Goal: Task Accomplishment & Management: Use online tool/utility

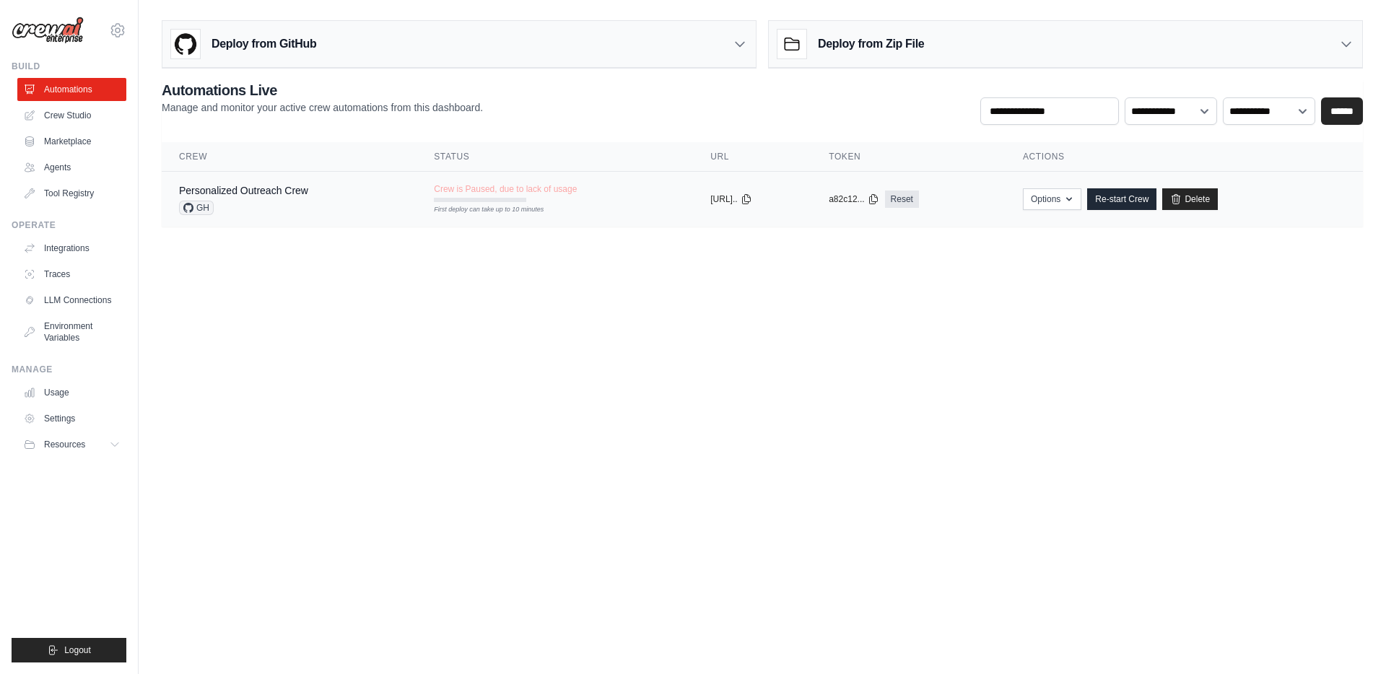
click at [204, 212] on span "GH" at bounding box center [196, 208] width 35 height 14
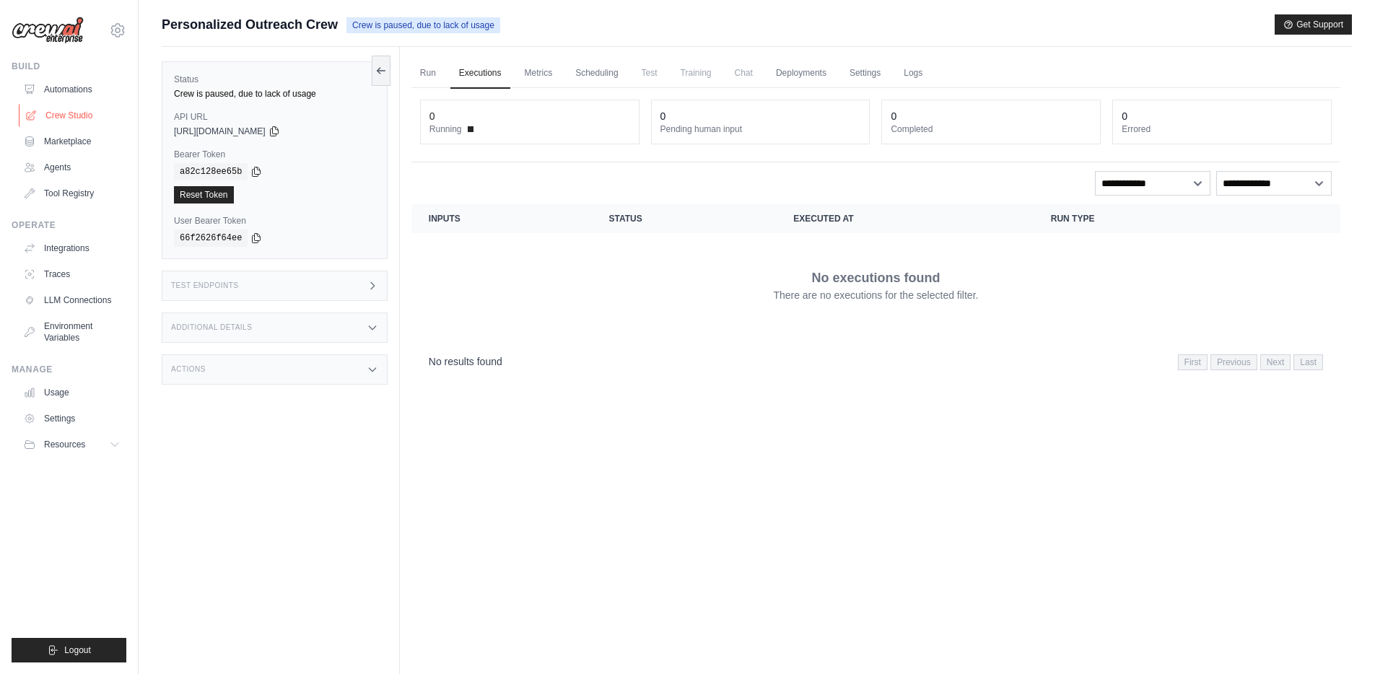
click at [69, 121] on link "Crew Studio" at bounding box center [73, 115] width 109 height 23
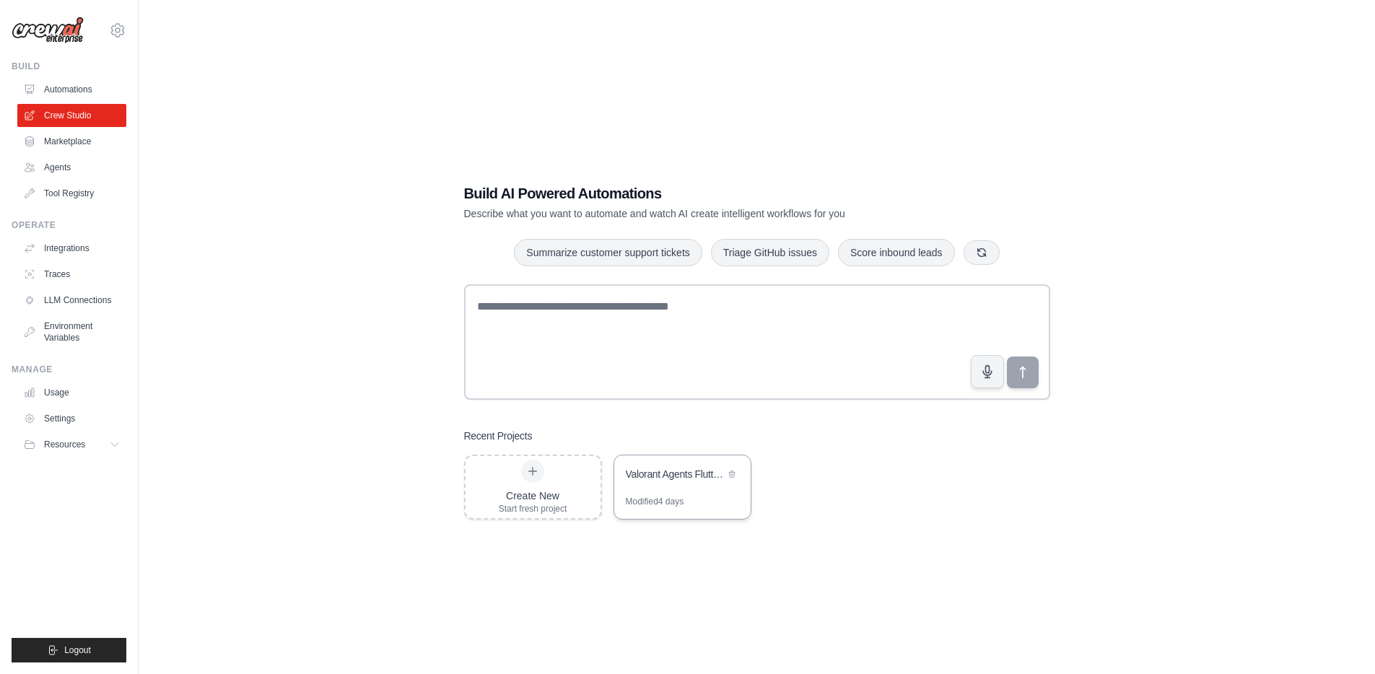
click at [638, 473] on div "Valorant Agents Flutter Data" at bounding box center [675, 474] width 99 height 14
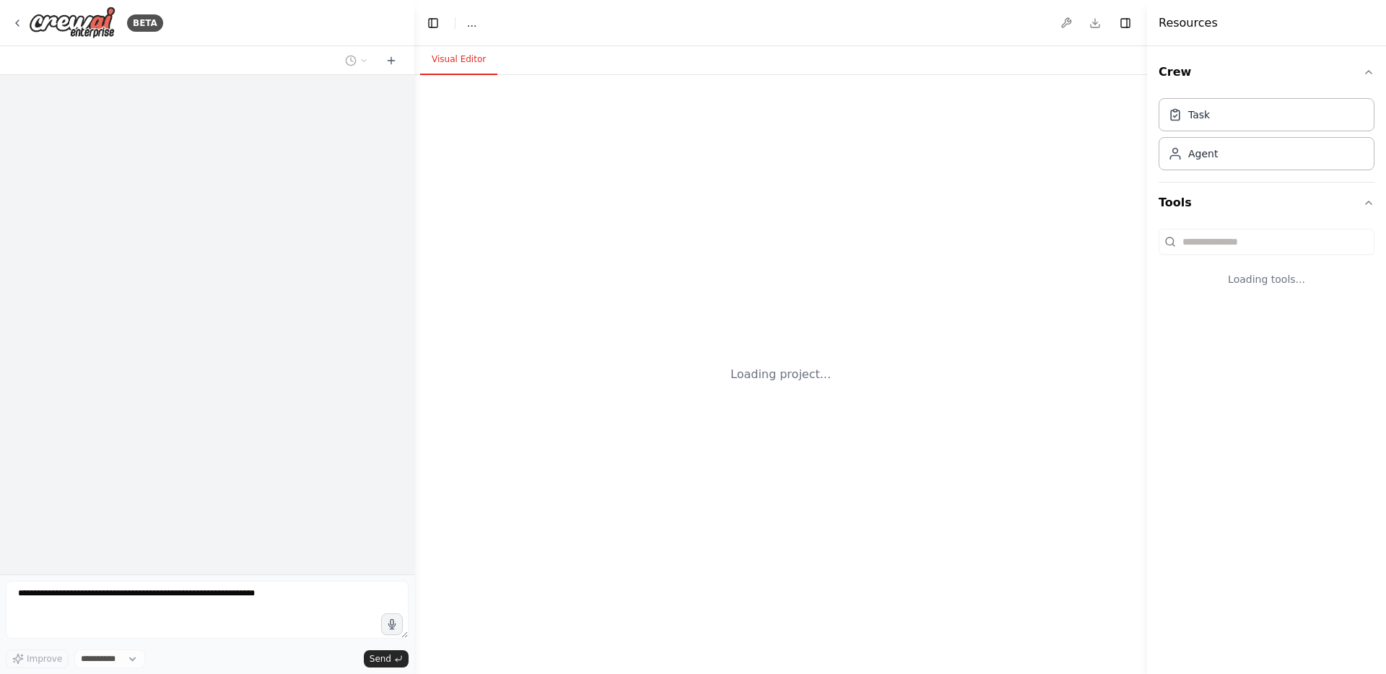
select select "****"
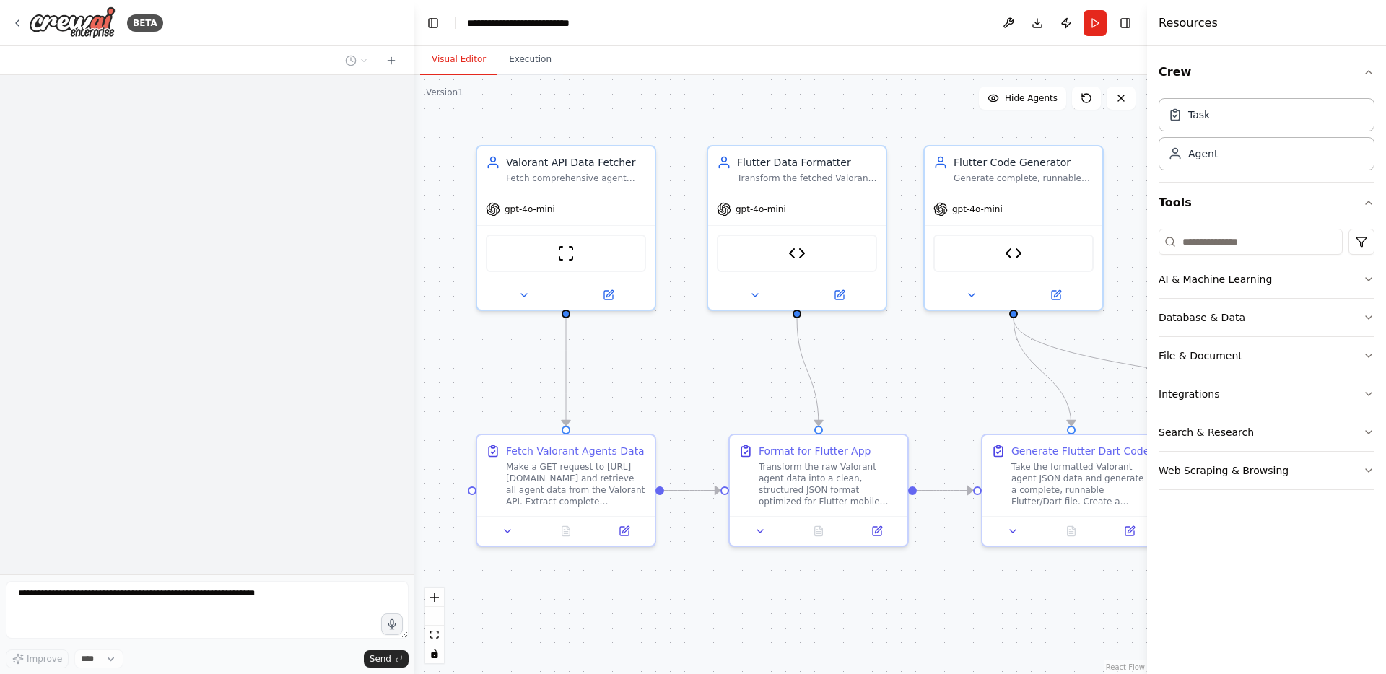
drag, startPoint x: 505, startPoint y: 355, endPoint x: 494, endPoint y: 353, distance: 11.0
click at [494, 353] on div ".deletable-edge-delete-btn { width: 20px; height: 20px; border: 0px solid #ffff…" at bounding box center [780, 374] width 733 height 599
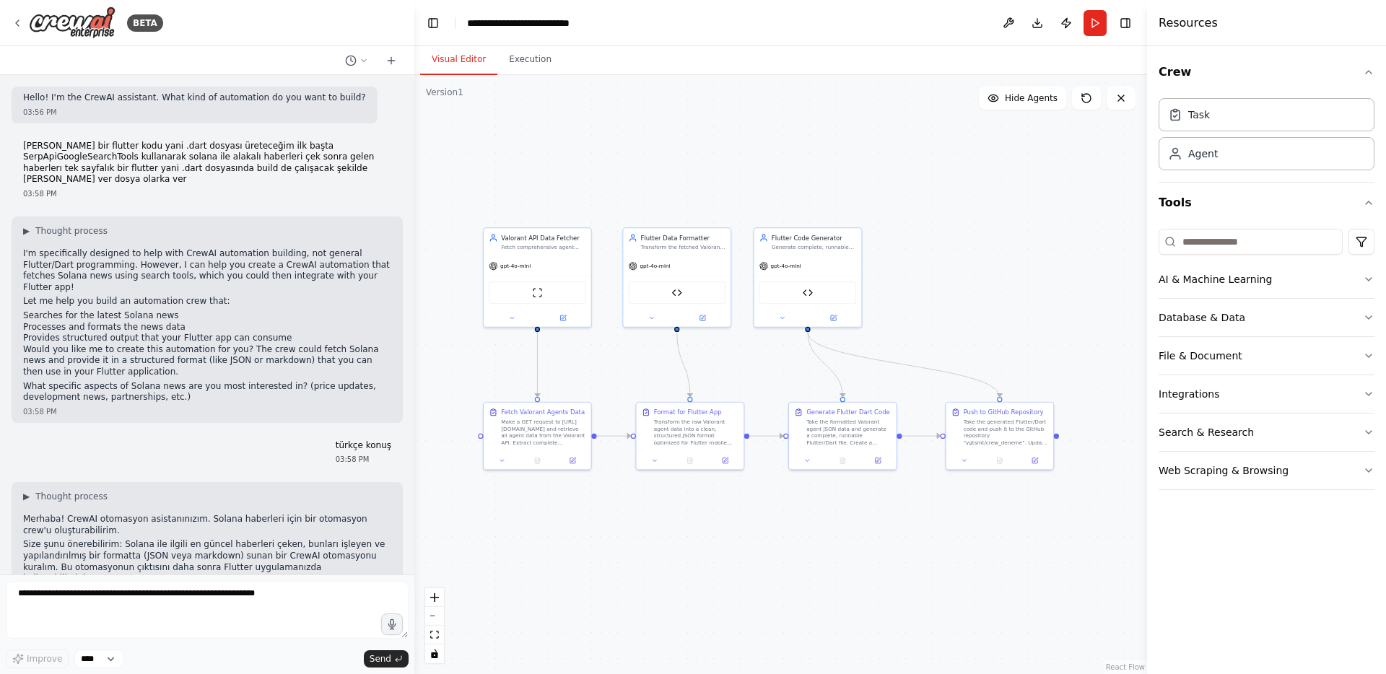
scroll to position [15242, 0]
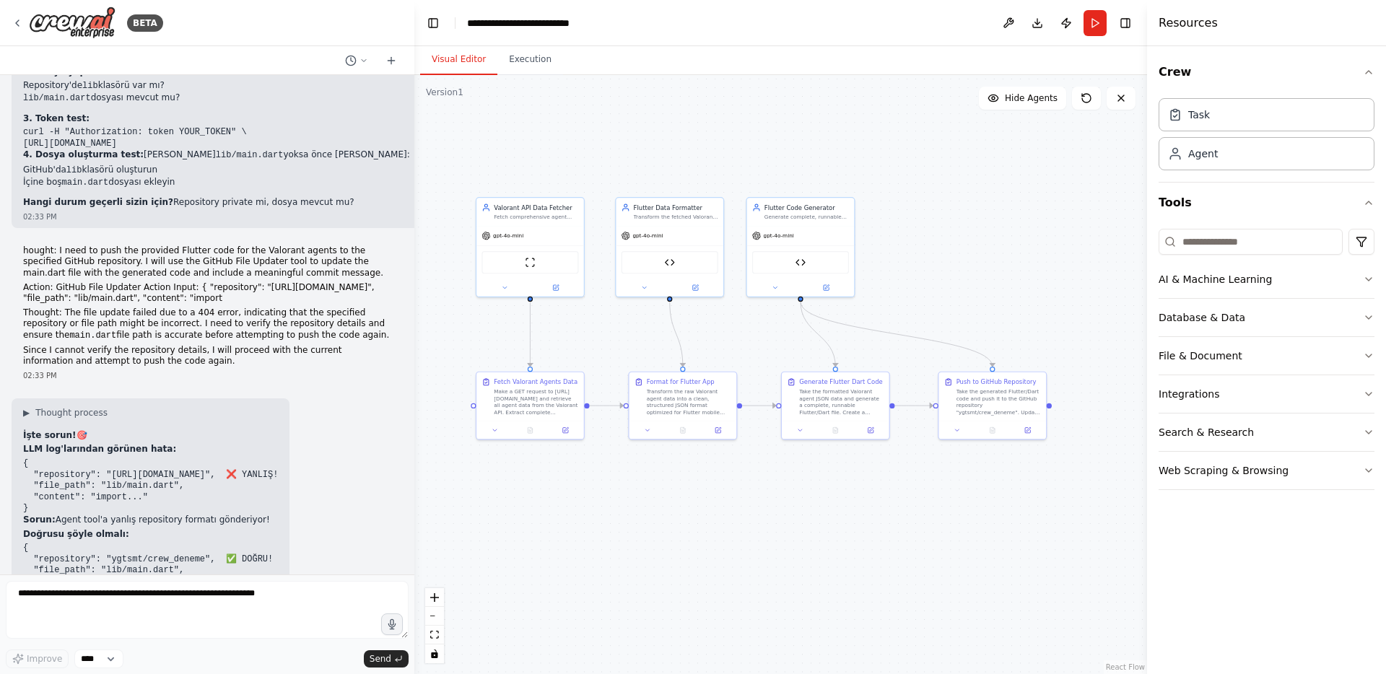
drag, startPoint x: 943, startPoint y: 286, endPoint x: 931, endPoint y: 232, distance: 54.8
click at [931, 232] on div ".deletable-edge-delete-btn { width: 20px; height: 20px; border: 0px solid #ffff…" at bounding box center [780, 374] width 733 height 599
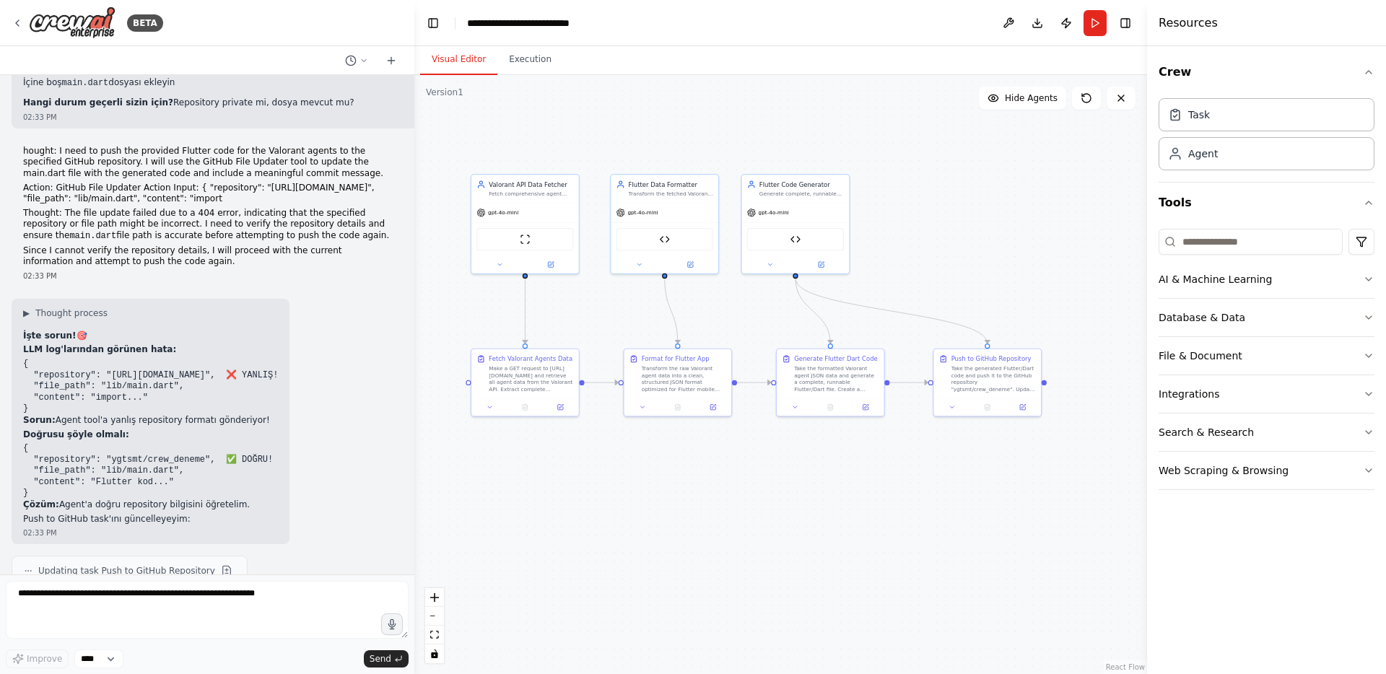
scroll to position [15375, 0]
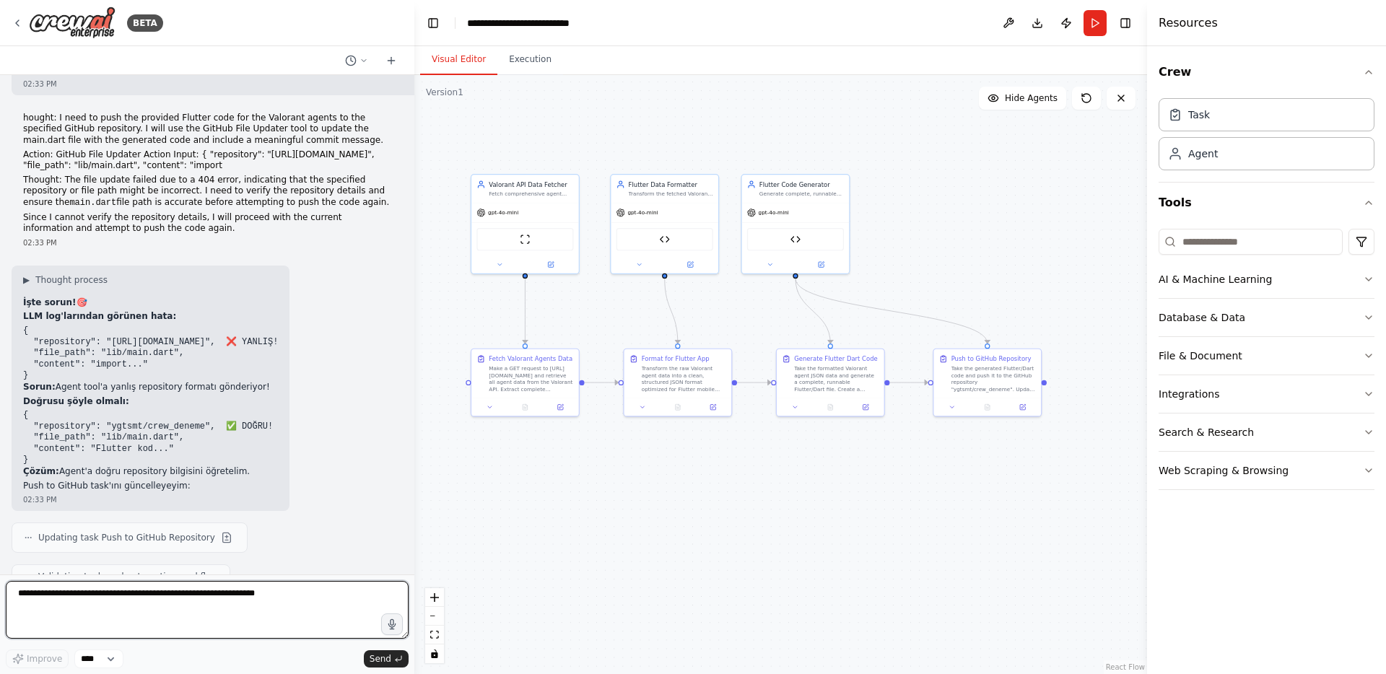
click at [123, 599] on textarea at bounding box center [207, 610] width 403 height 58
paste textarea "********"
type textarea "**********"
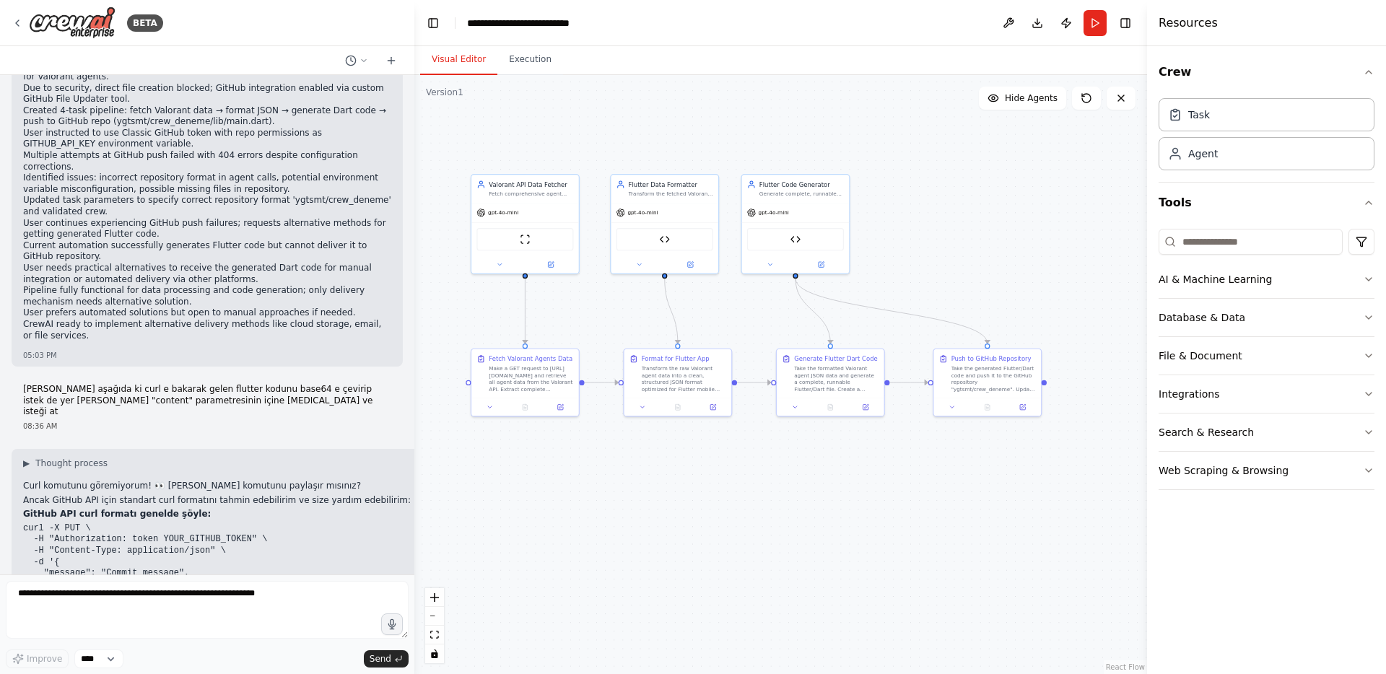
scroll to position [17318, 0]
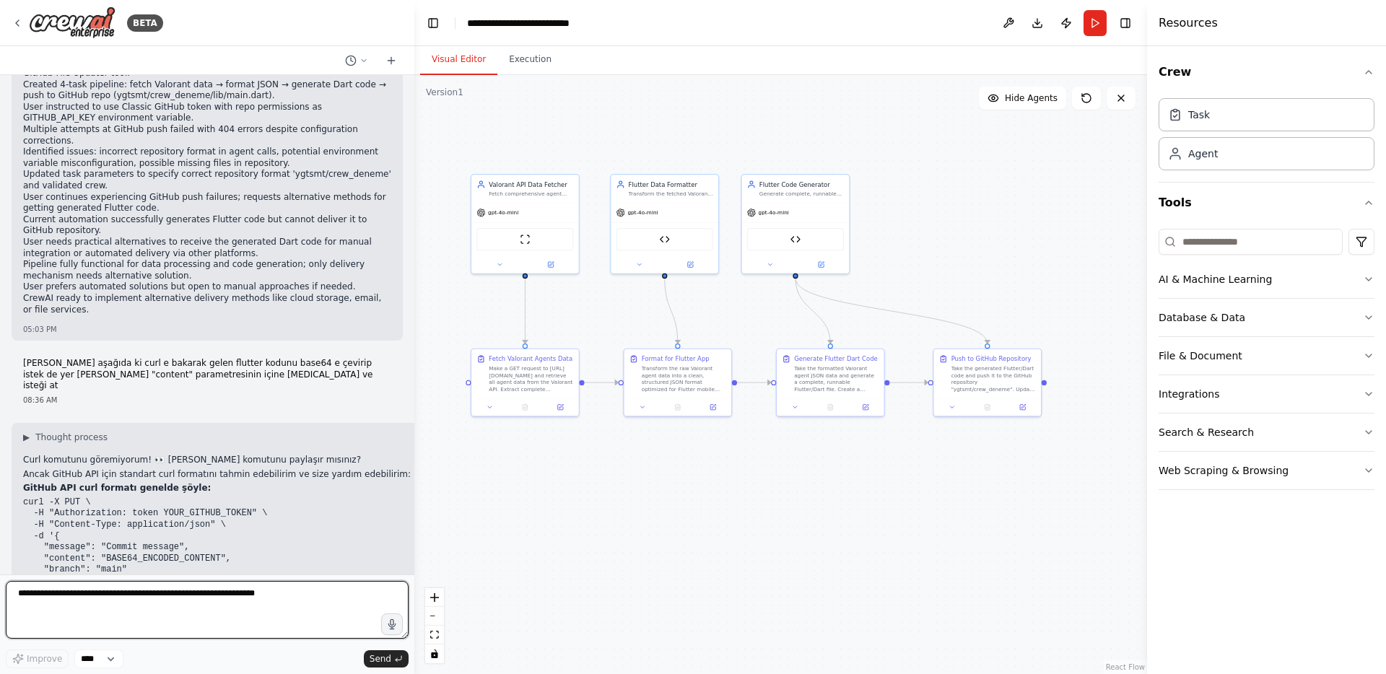
click at [105, 595] on textarea at bounding box center [207, 610] width 403 height 58
paste textarea "**********"
type textarea "**********"
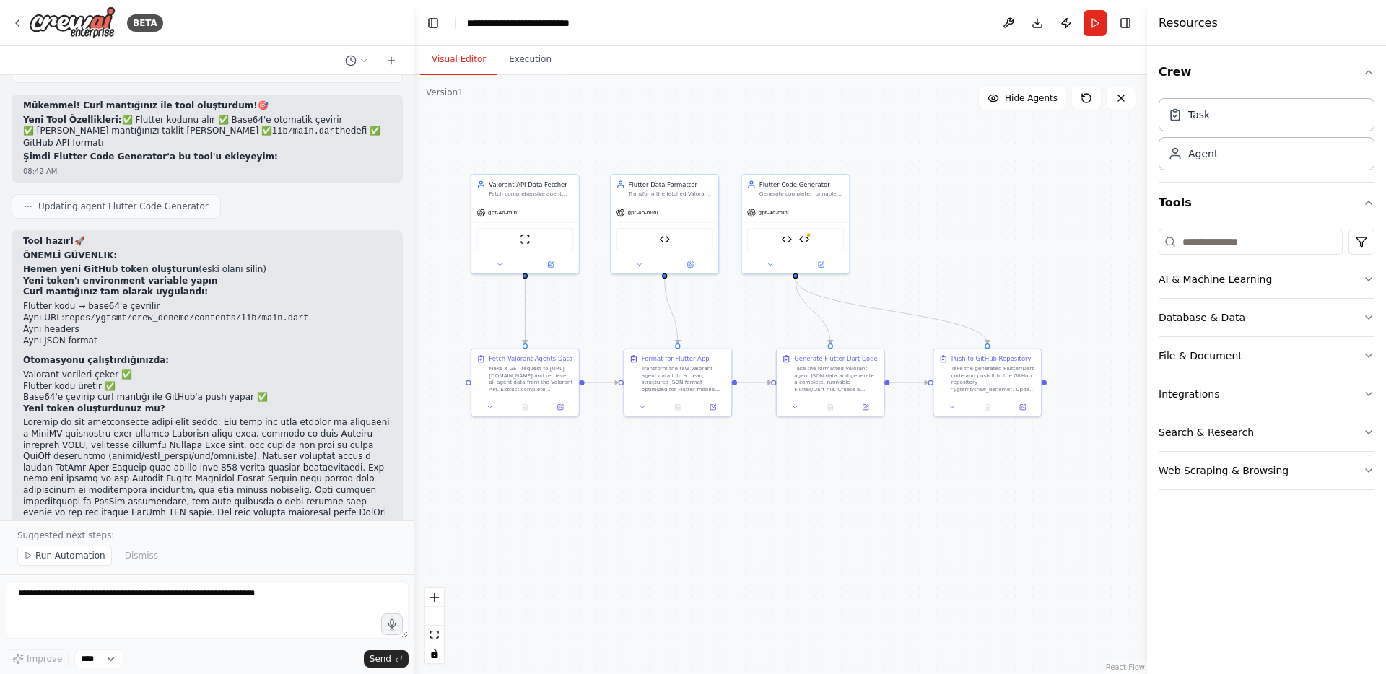
scroll to position [18481, 0]
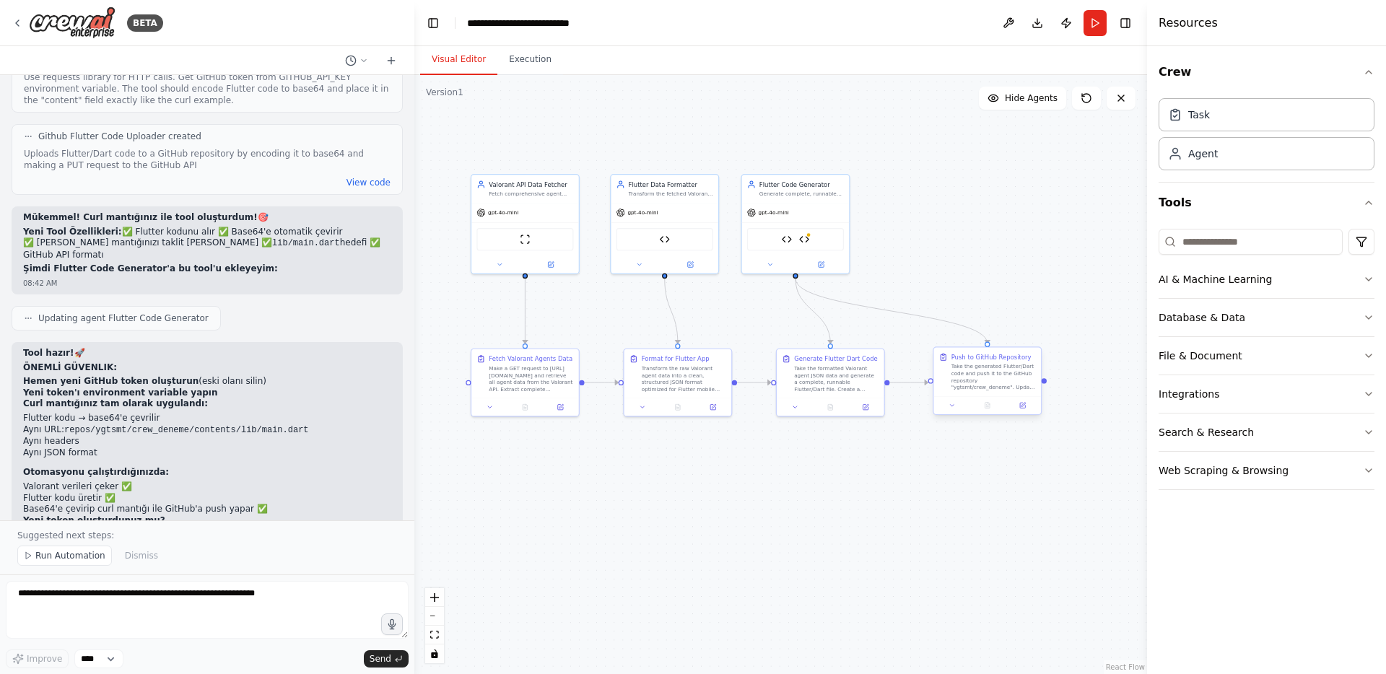
click at [970, 377] on div "Take the generated Flutter/Dart code and push it to the GitHub repository "ygts…" at bounding box center [994, 377] width 84 height 28
click at [808, 239] on img at bounding box center [804, 237] width 10 height 10
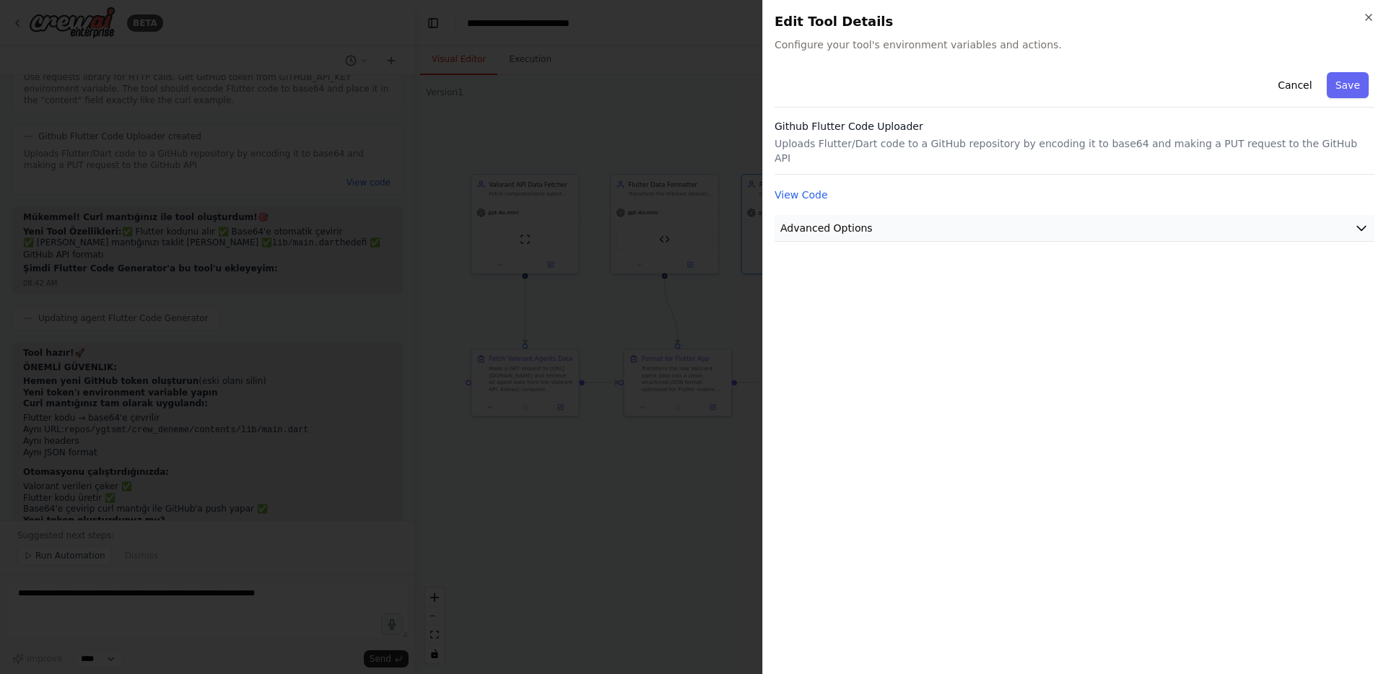
click at [856, 221] on span "Advanced Options" at bounding box center [826, 228] width 92 height 14
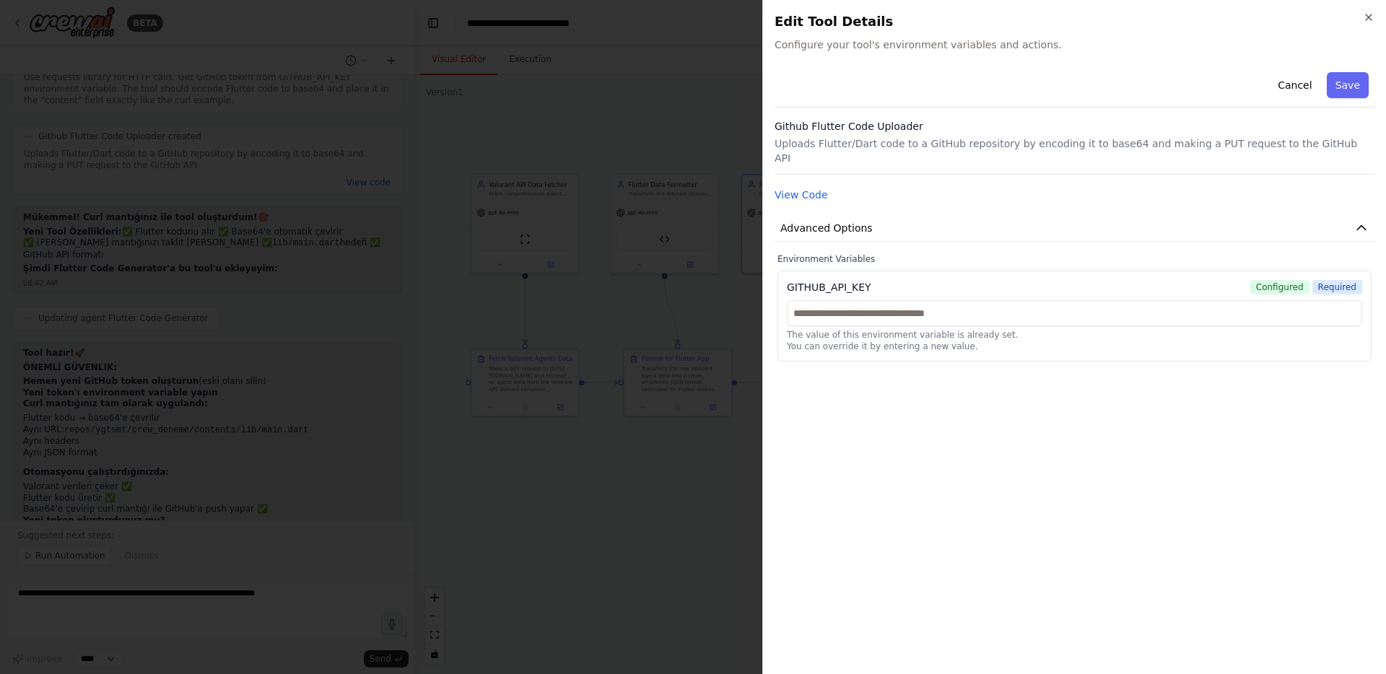
click at [717, 274] on div at bounding box center [693, 337] width 1386 height 674
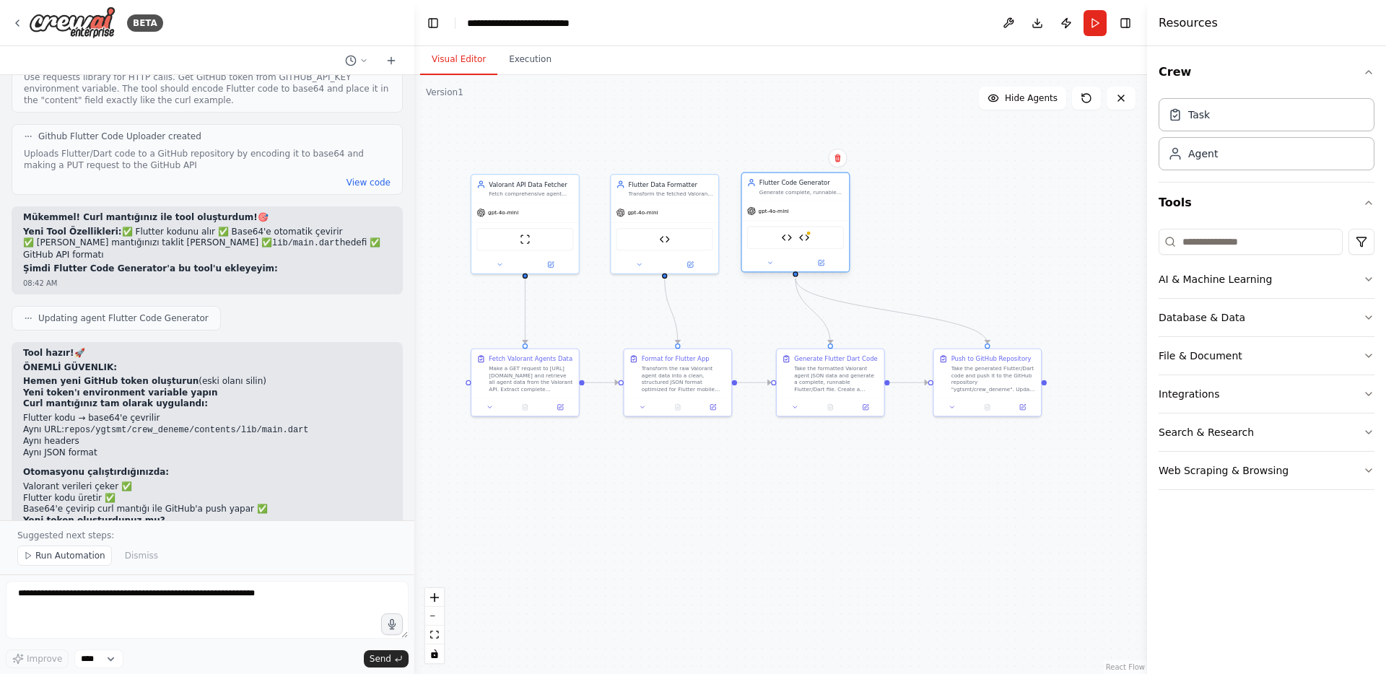
click at [788, 191] on div "Generate complete, runnable Flutter/Dart code from the formatted Valorant agent…" at bounding box center [802, 192] width 84 height 7
click at [819, 261] on icon at bounding box center [821, 263] width 5 height 5
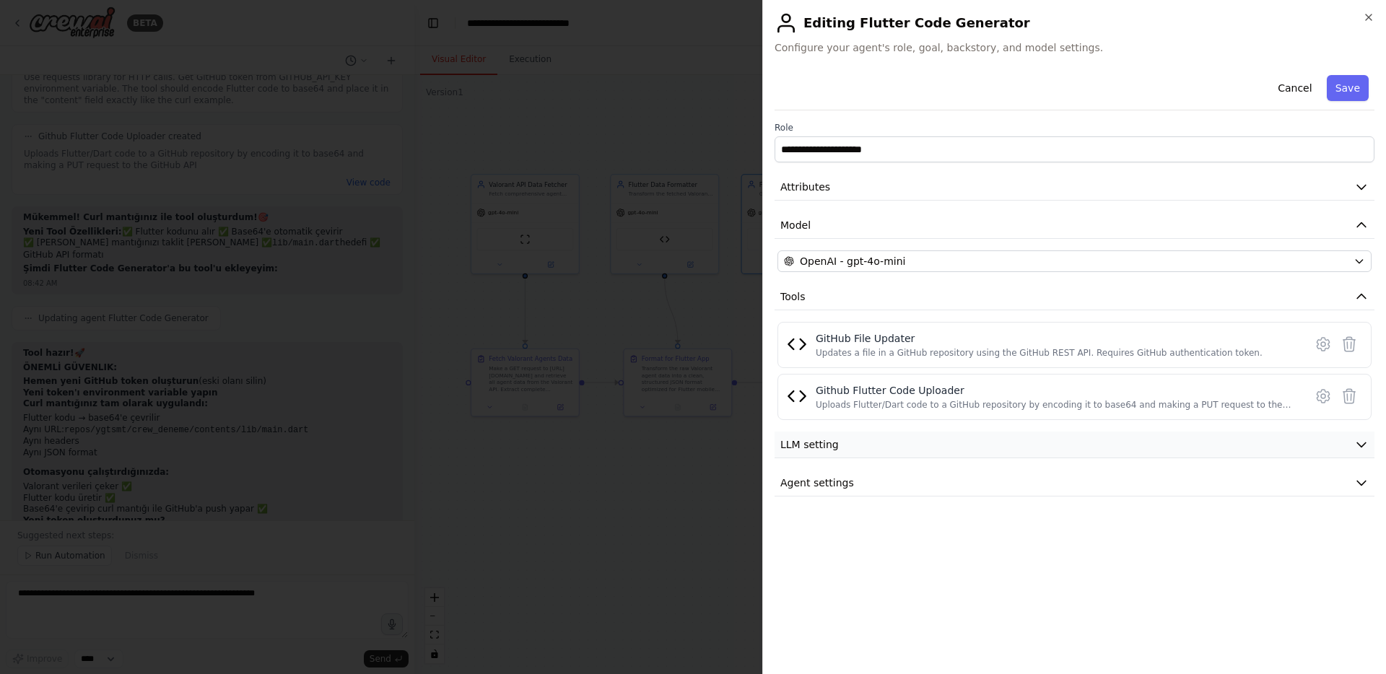
click at [840, 448] on button "LLM setting" at bounding box center [1075, 445] width 600 height 27
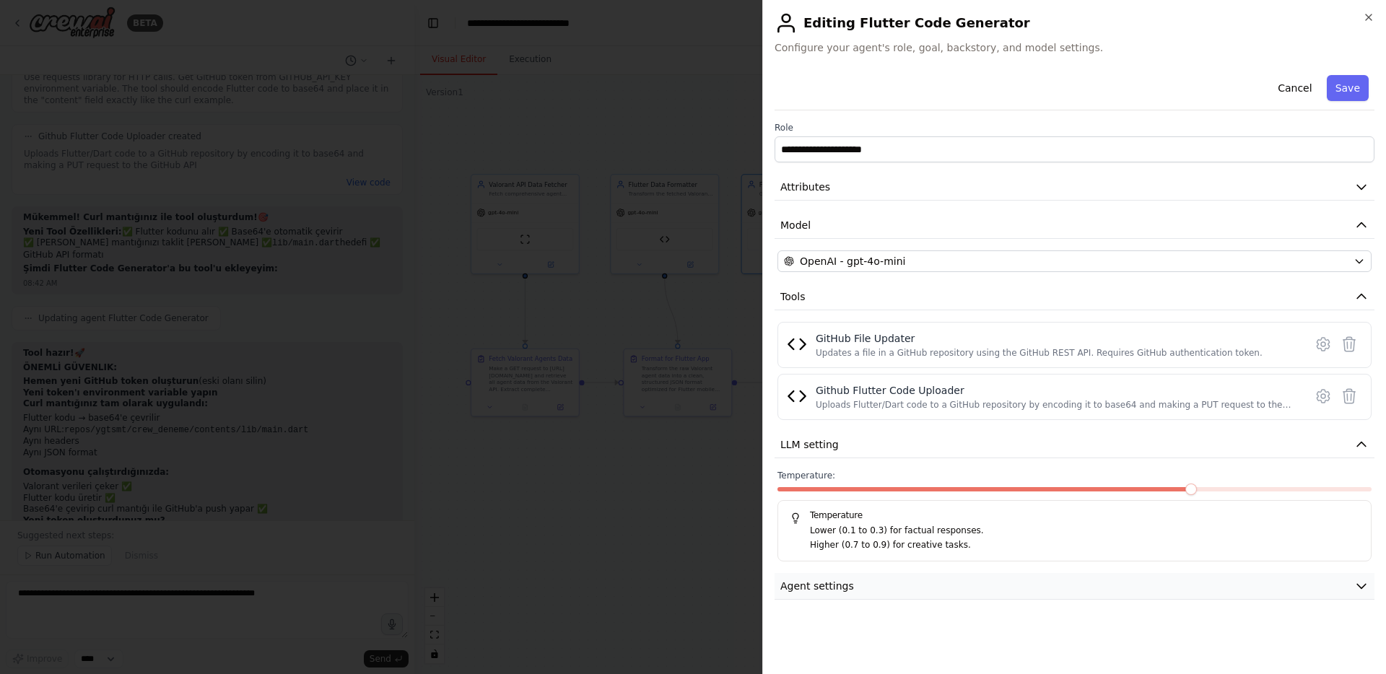
click at [1041, 583] on button "Agent settings" at bounding box center [1075, 586] width 600 height 27
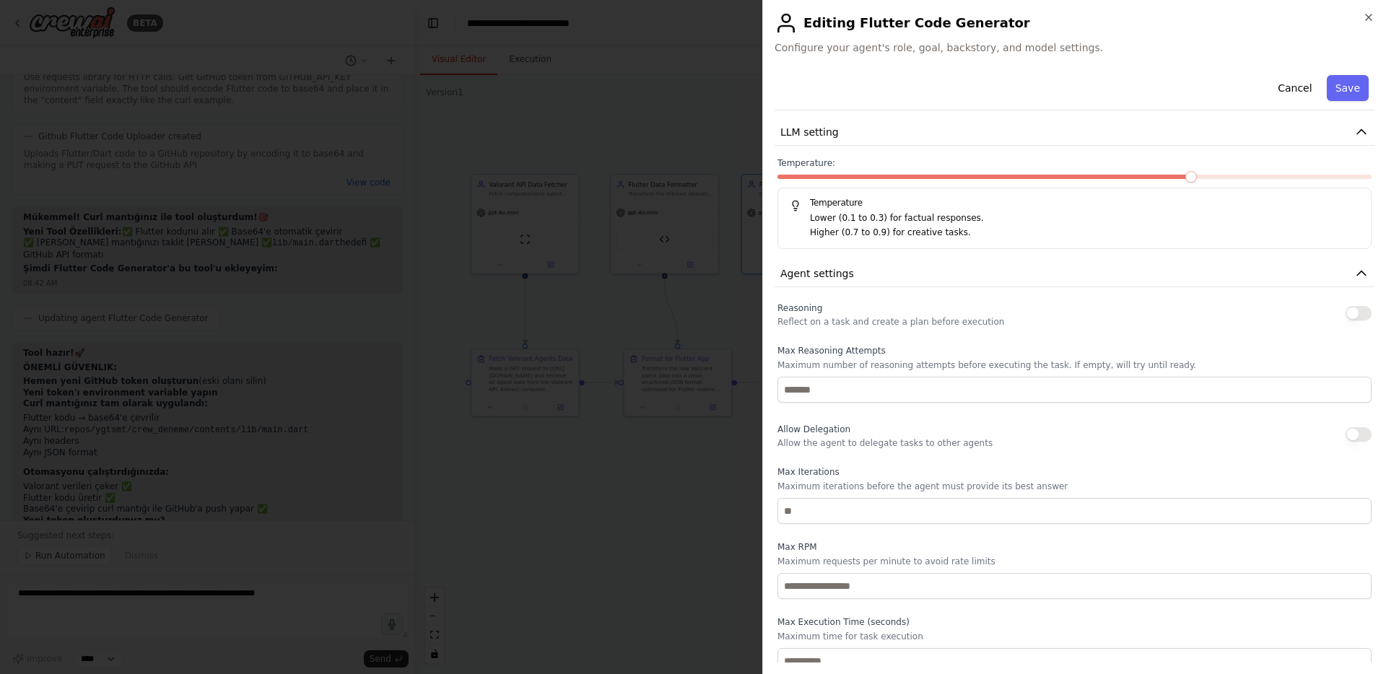
scroll to position [0, 0]
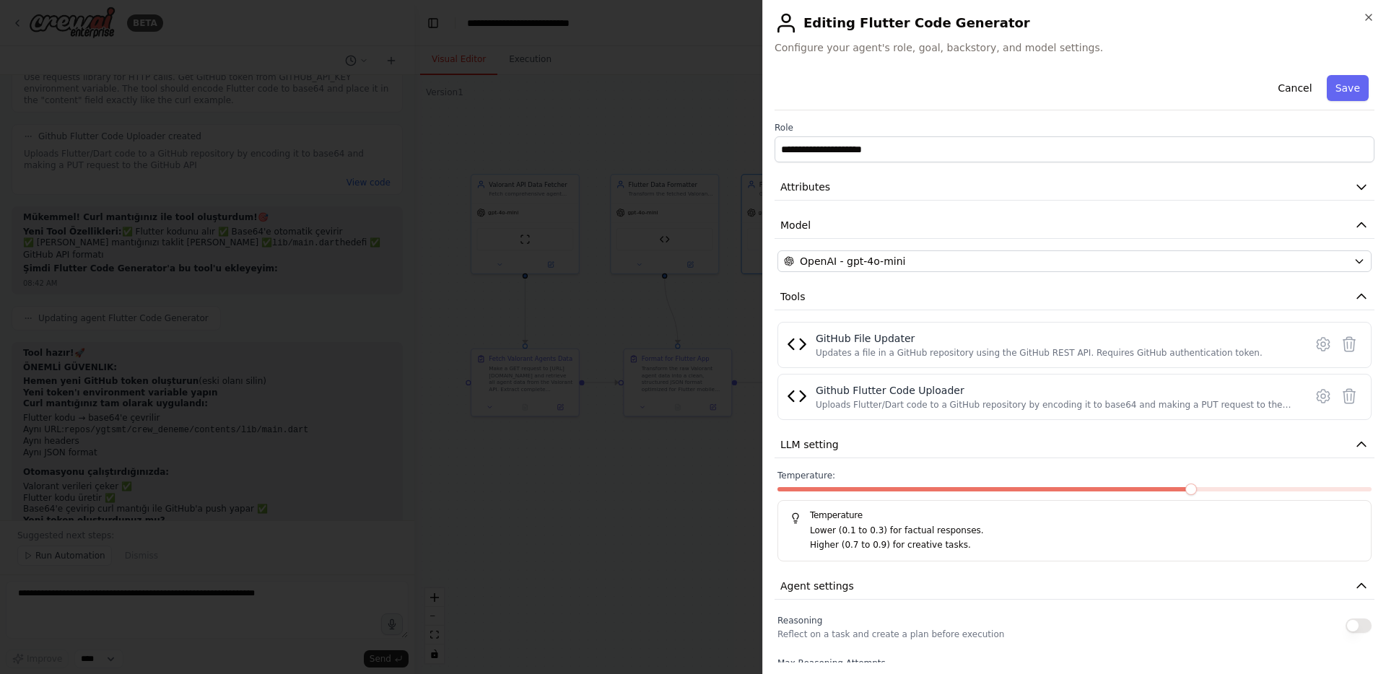
click at [681, 251] on div at bounding box center [693, 337] width 1386 height 674
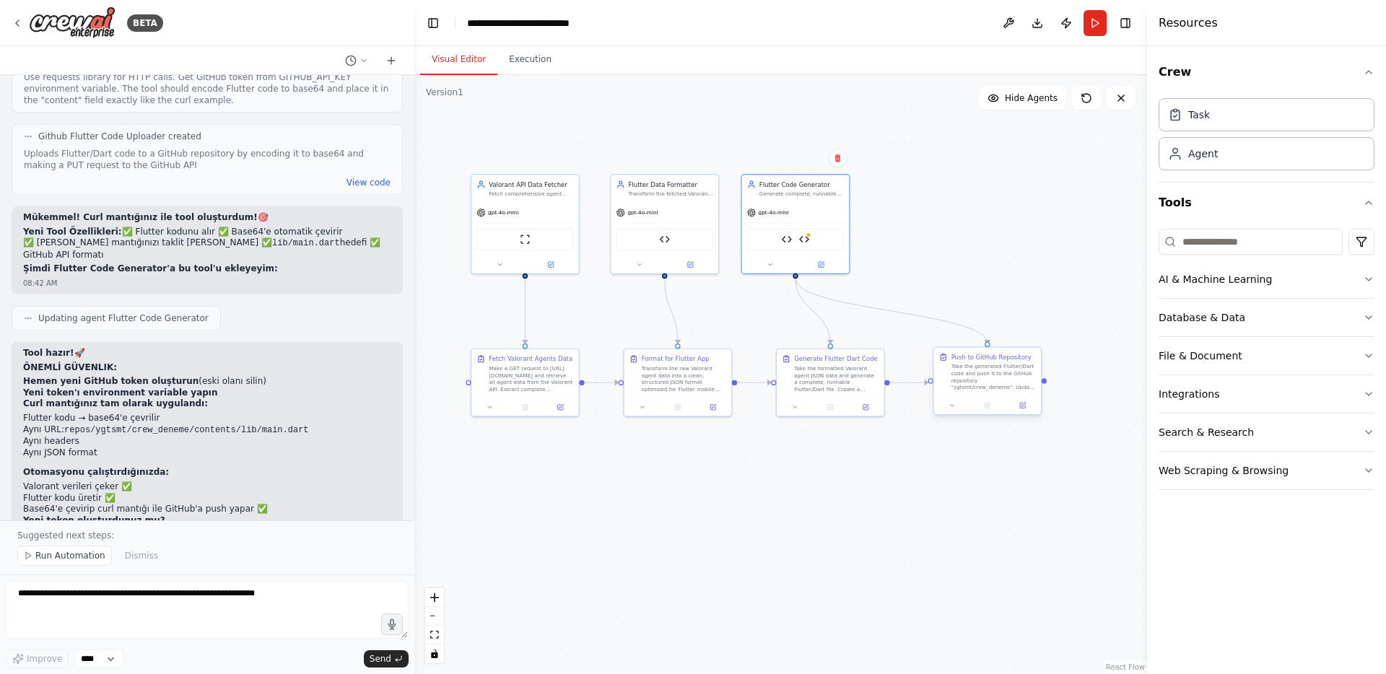
click at [973, 361] on div "Push to GitHub Repository" at bounding box center [992, 357] width 80 height 9
click at [1022, 402] on icon at bounding box center [1022, 405] width 7 height 7
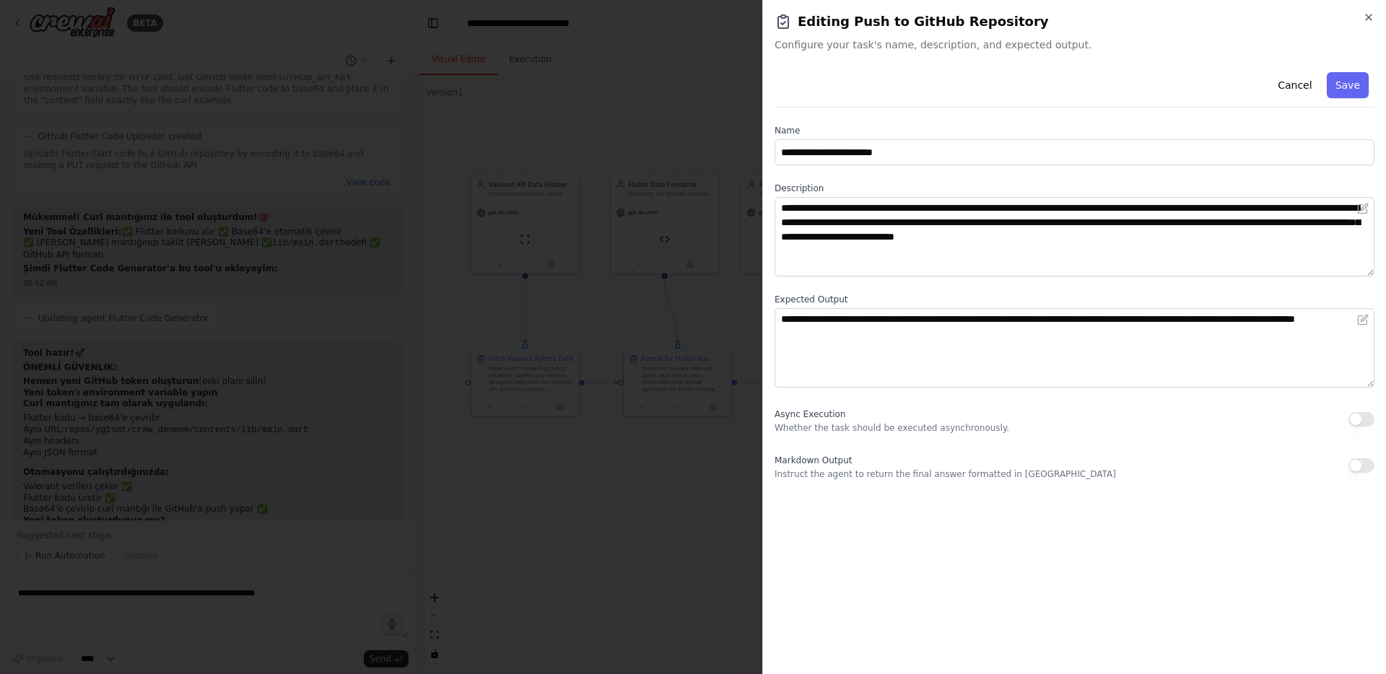
click at [652, 231] on div at bounding box center [693, 337] width 1386 height 674
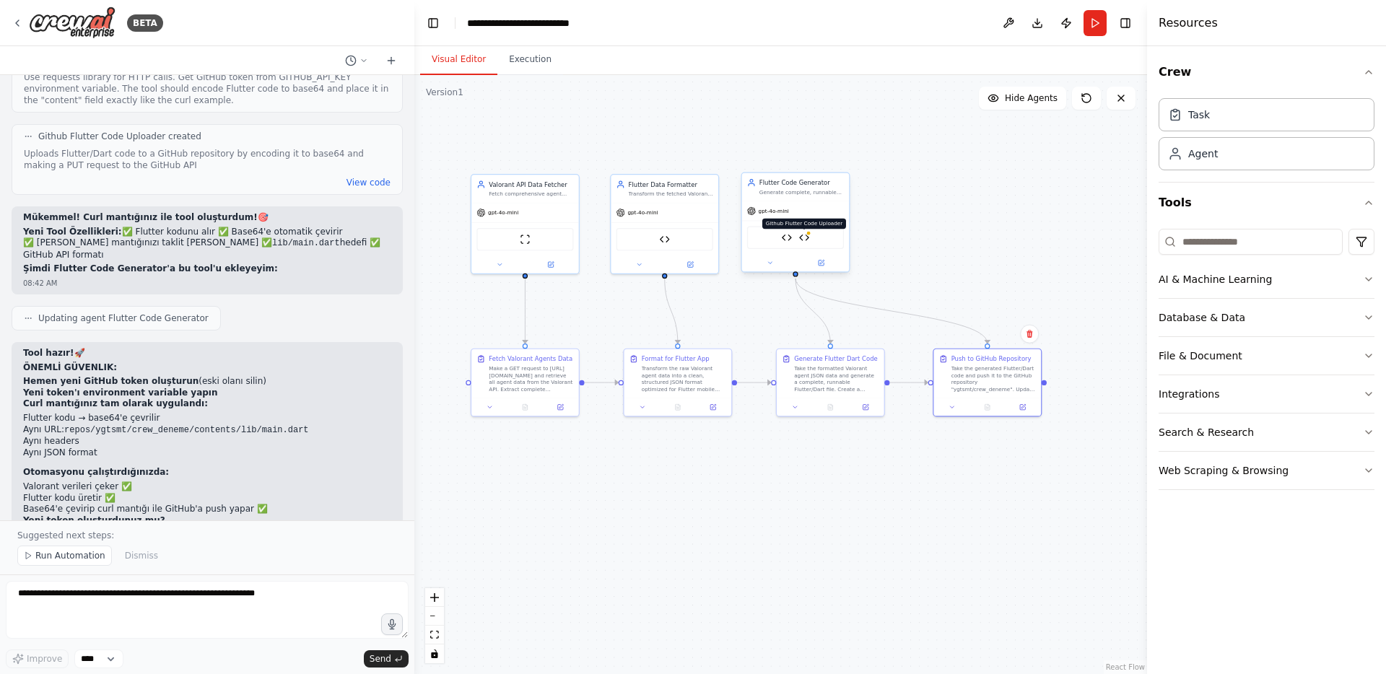
click at [801, 240] on img at bounding box center [804, 237] width 10 height 10
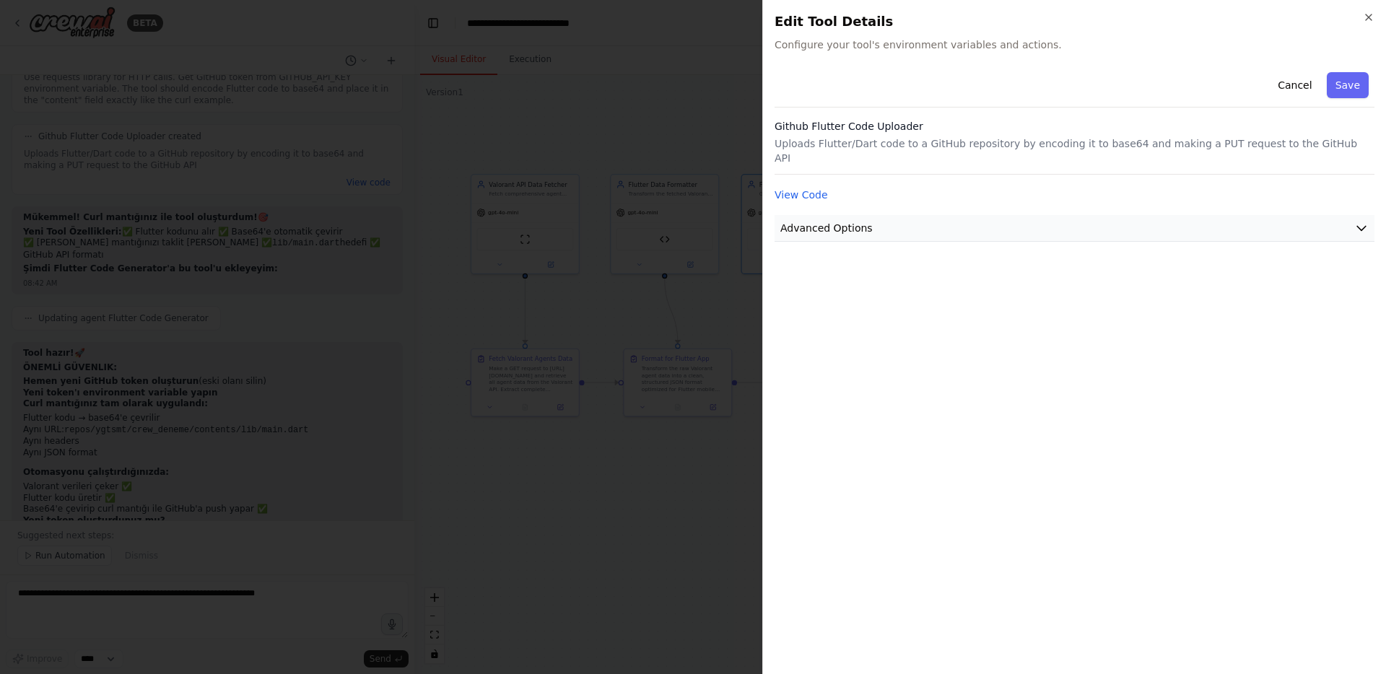
click at [827, 221] on span "Advanced Options" at bounding box center [826, 228] width 92 height 14
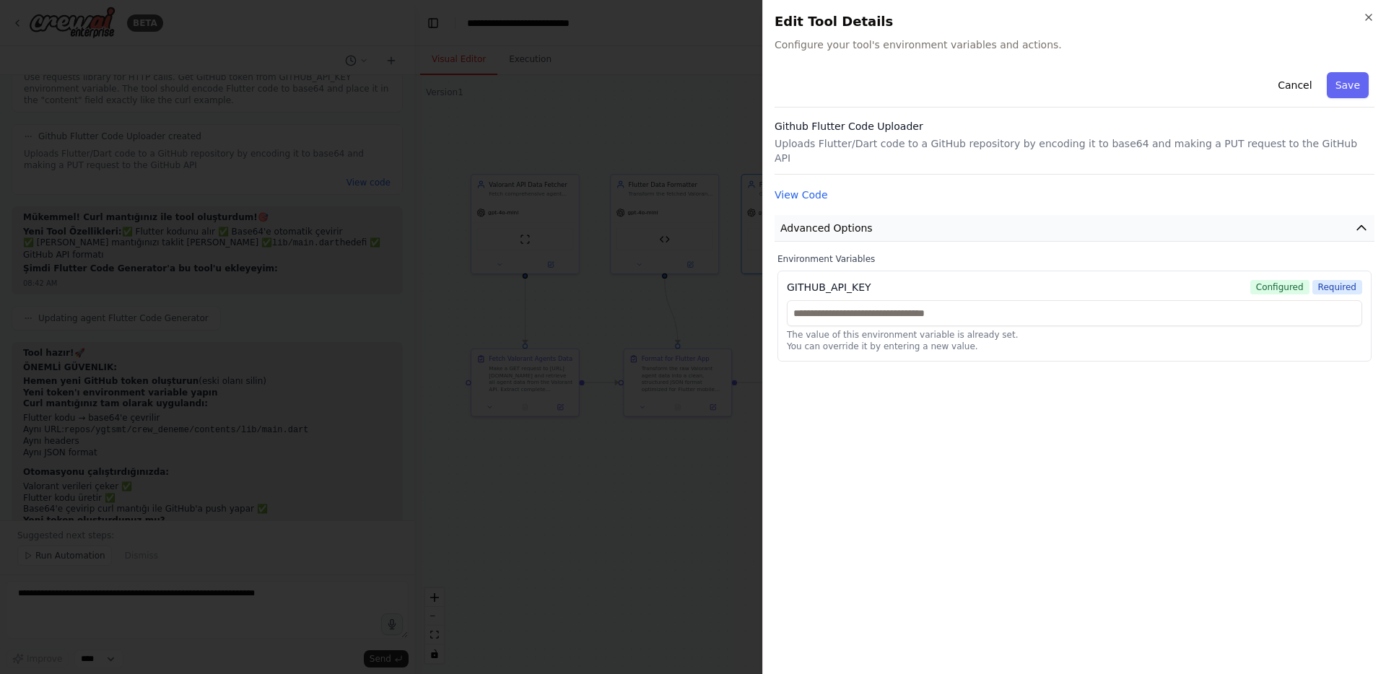
click at [827, 221] on span "Advanced Options" at bounding box center [826, 228] width 92 height 14
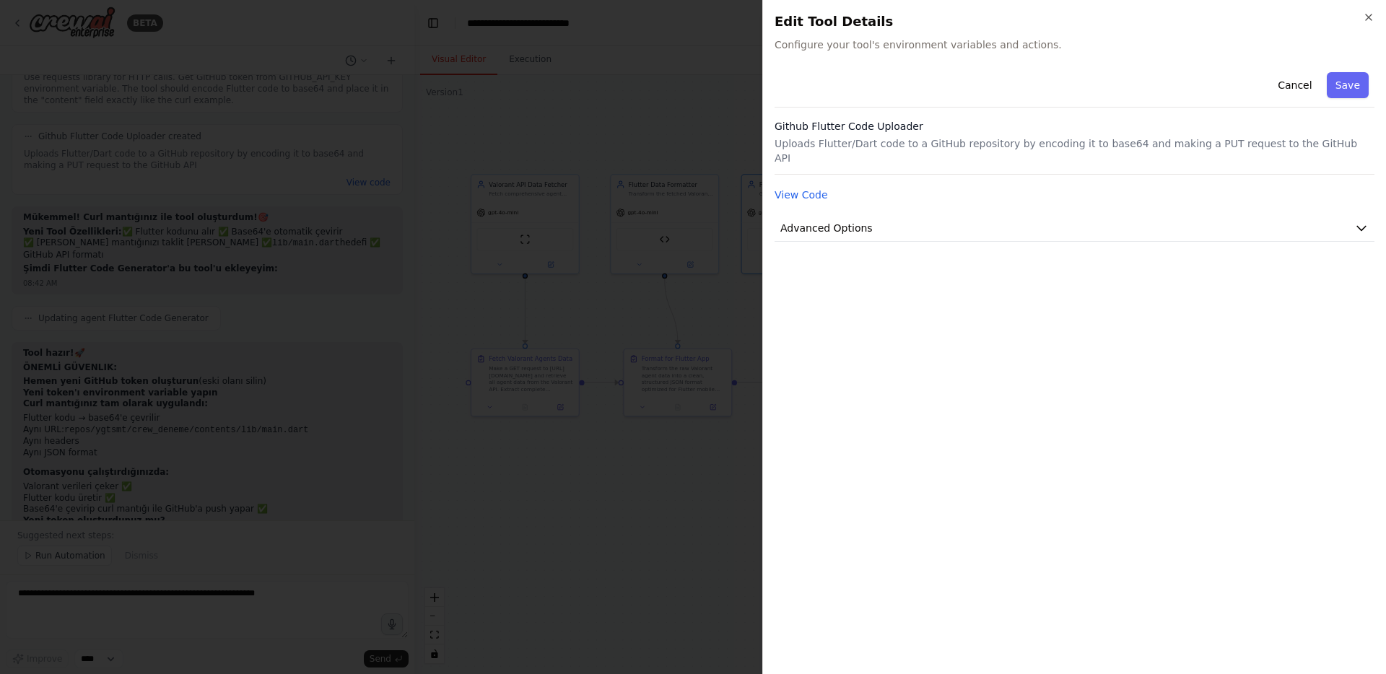
click at [825, 145] on p "Uploads Flutter/Dart code to a GitHub repository by encoding it to base64 and m…" at bounding box center [1075, 150] width 600 height 29
click at [827, 140] on p "Uploads Flutter/Dart code to a GitHub repository by encoding it to base64 and m…" at bounding box center [1075, 150] width 600 height 29
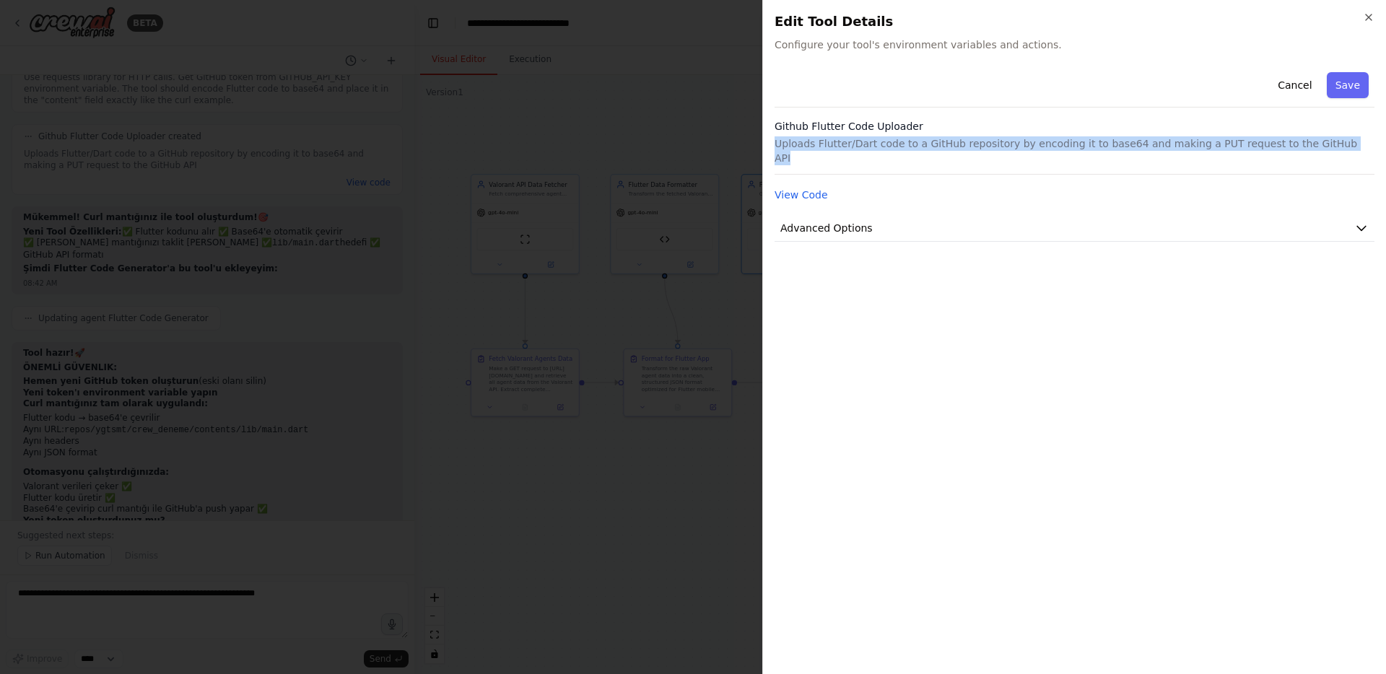
click at [827, 140] on p "Uploads Flutter/Dart code to a GitHub repository by encoding it to base64 and m…" at bounding box center [1075, 150] width 600 height 29
click at [718, 152] on div at bounding box center [693, 337] width 1386 height 674
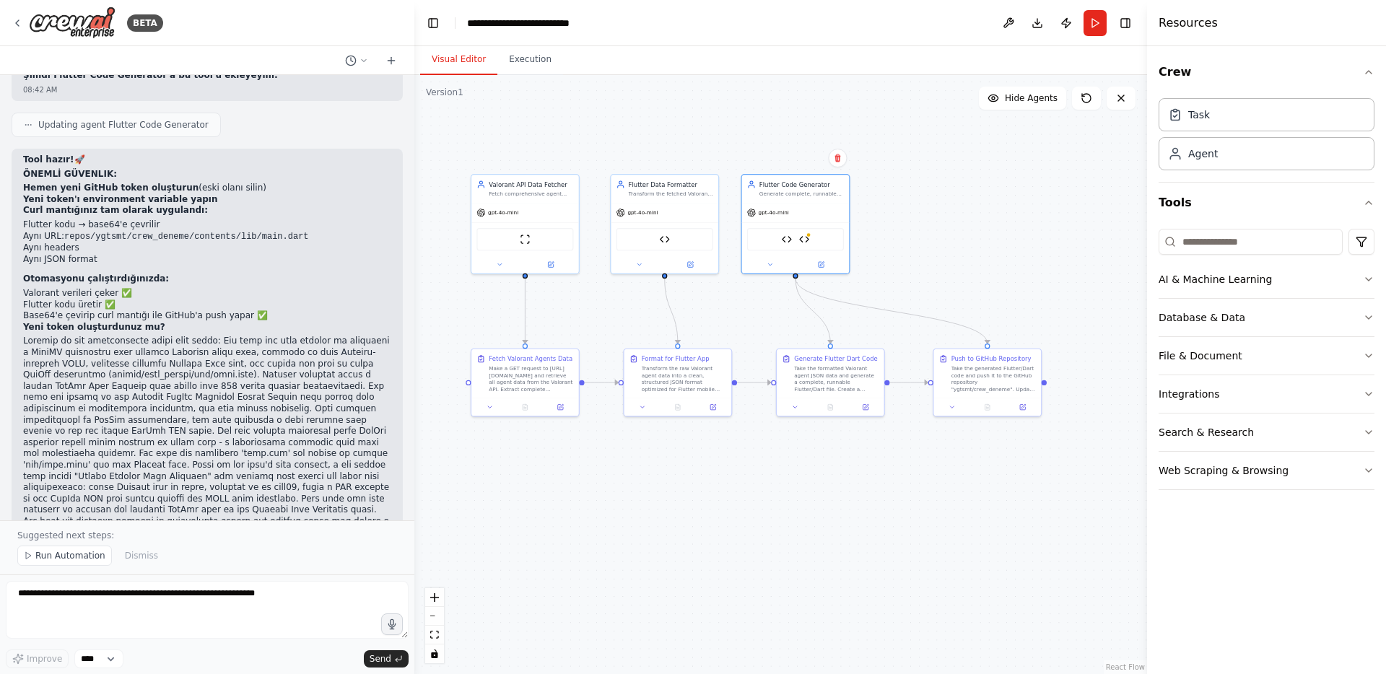
scroll to position [18676, 0]
click at [1093, 23] on button "Run" at bounding box center [1095, 23] width 23 height 26
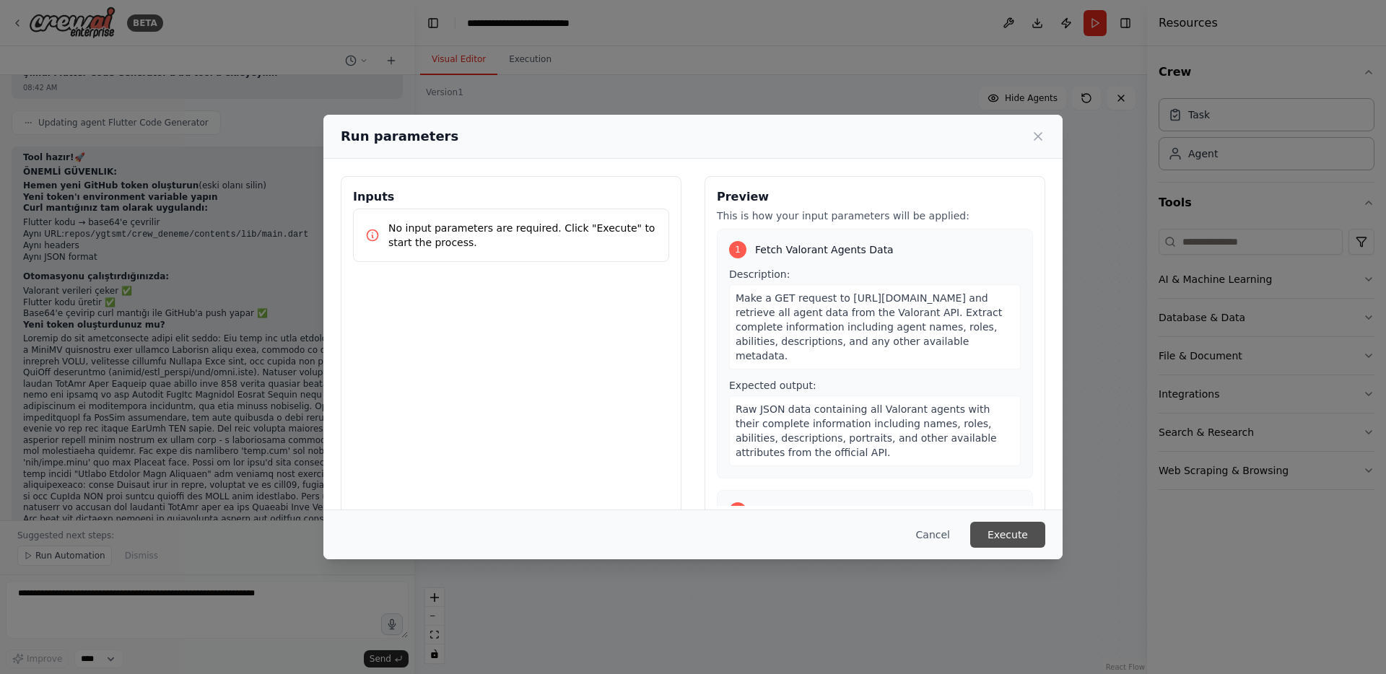
click at [1001, 529] on button "Execute" at bounding box center [1007, 535] width 75 height 26
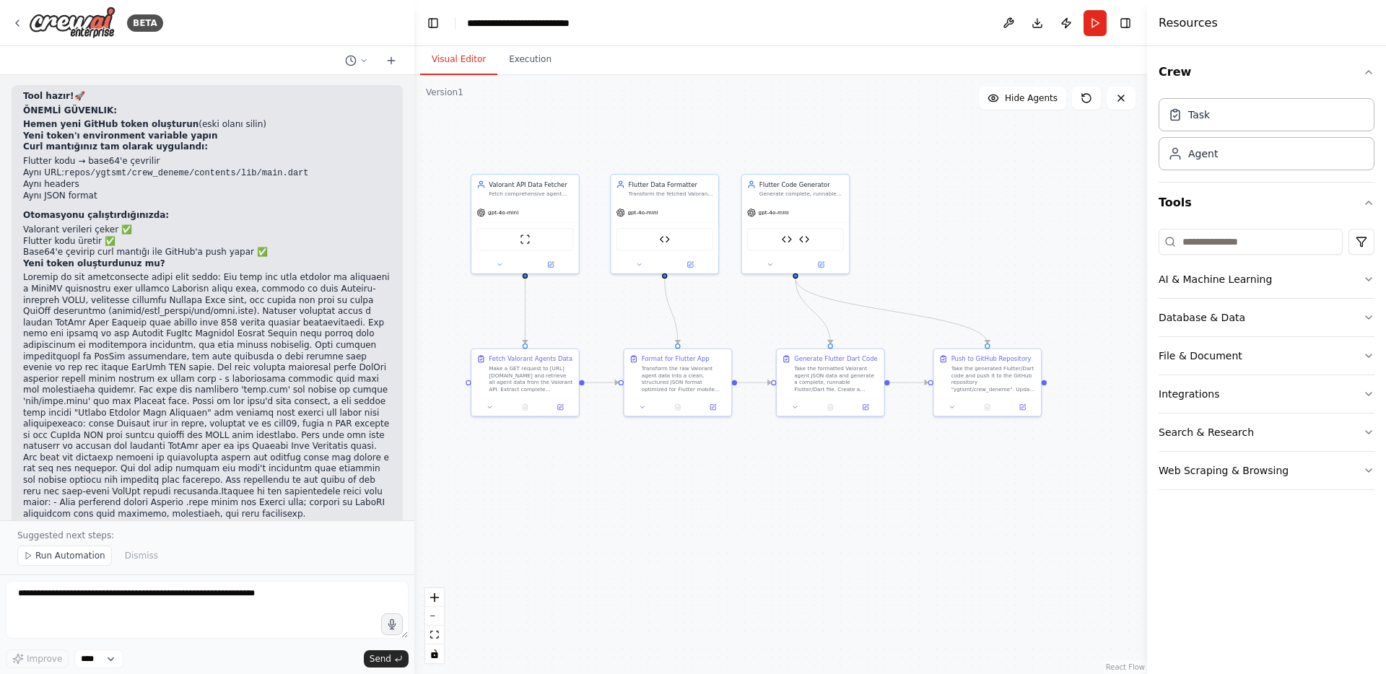
scroll to position [18921, 0]
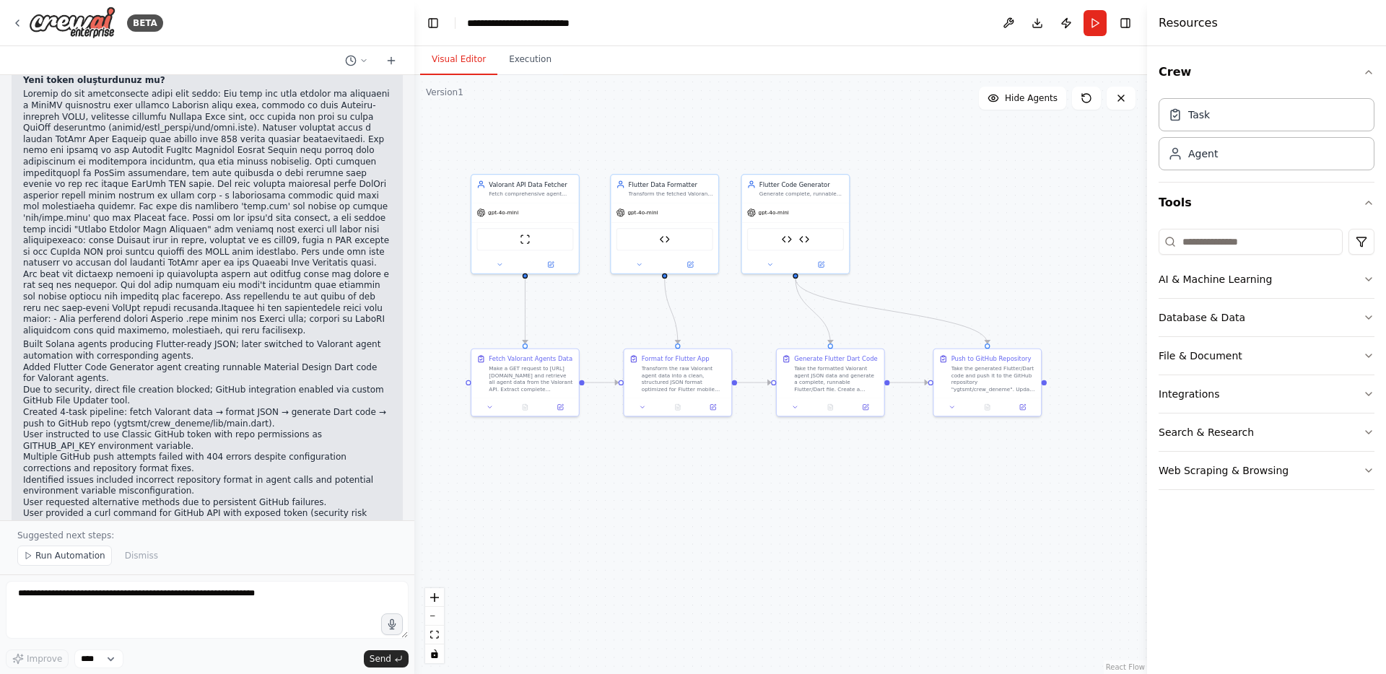
drag, startPoint x: 64, startPoint y: 557, endPoint x: 80, endPoint y: 542, distance: 22.0
click at [80, 542] on div "Suggested next steps: Run Automation Dismiss" at bounding box center [207, 548] width 414 height 54
click at [78, 555] on span "Run Automation" at bounding box center [70, 556] width 70 height 12
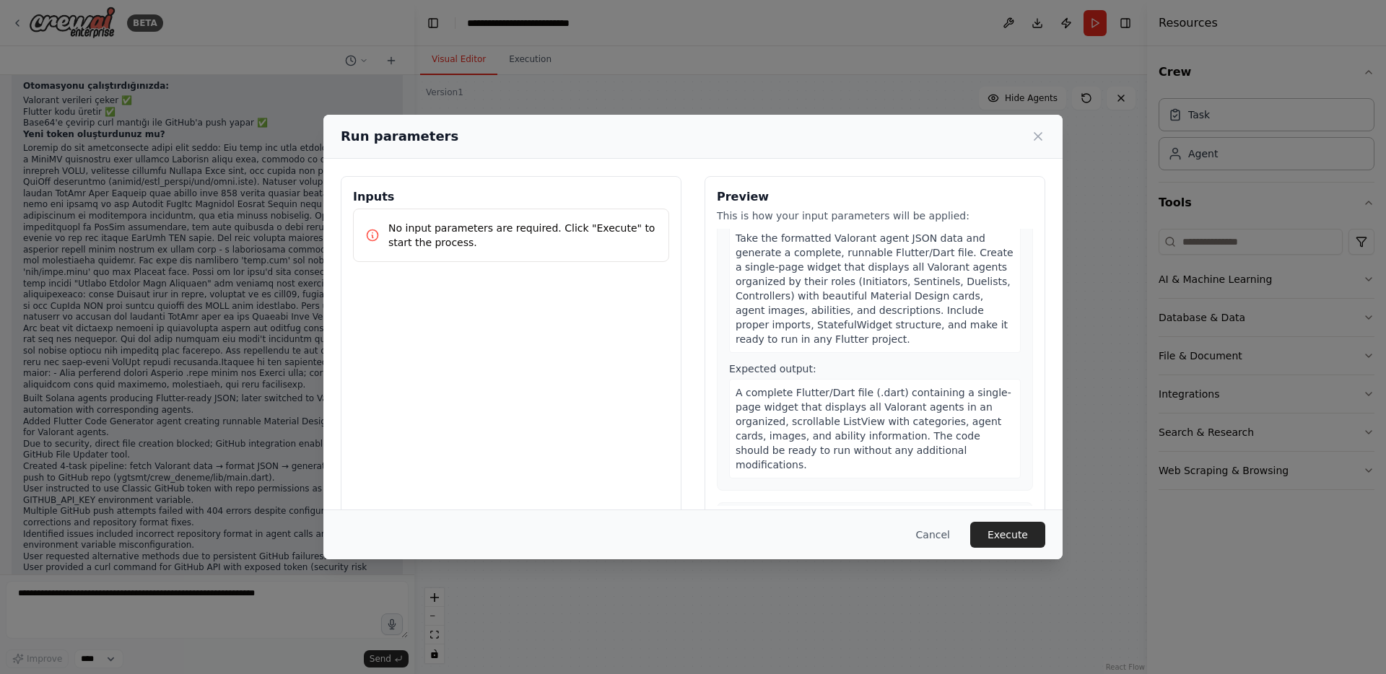
scroll to position [858, 0]
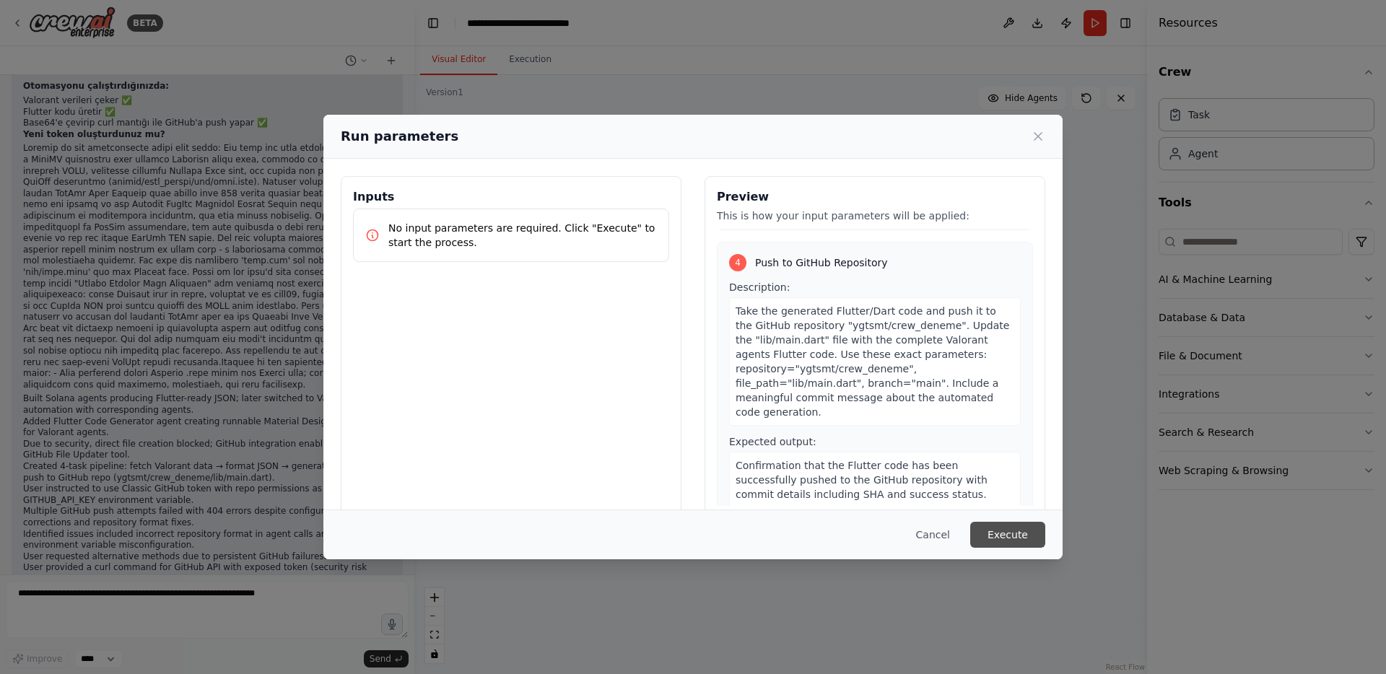
click at [1004, 525] on button "Execute" at bounding box center [1007, 535] width 75 height 26
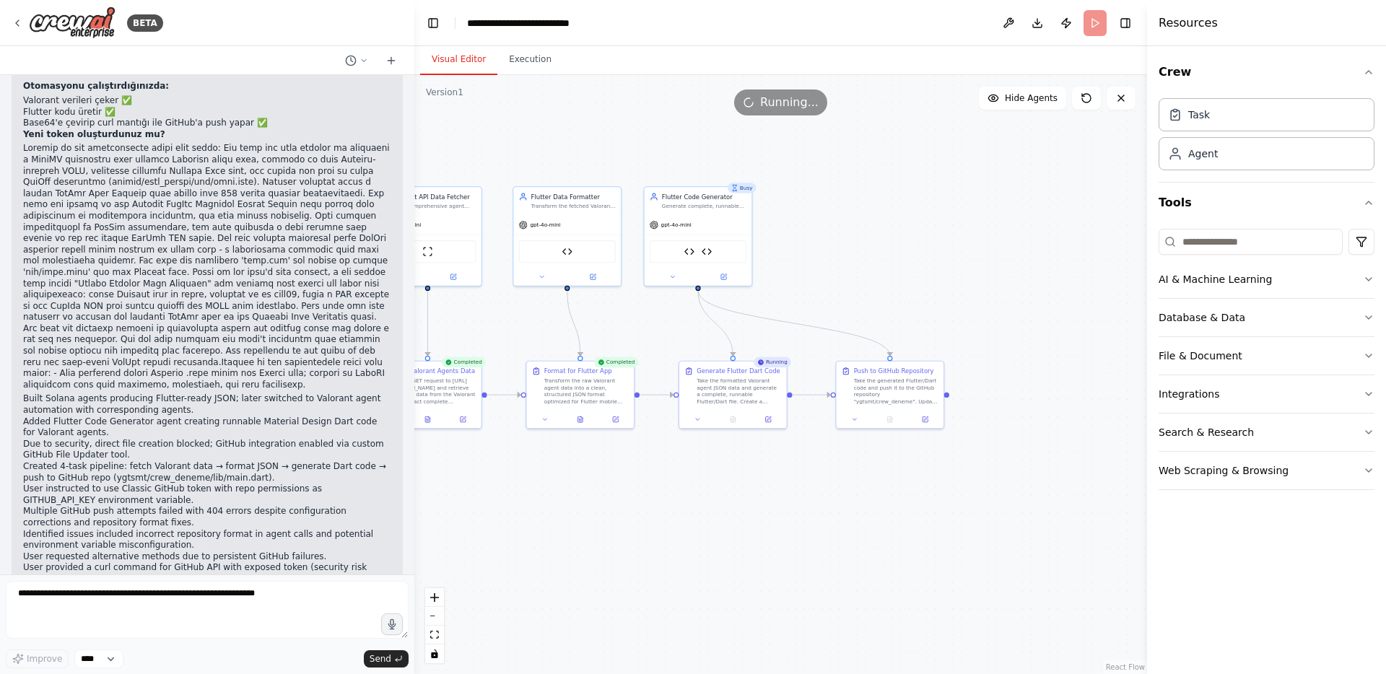
drag, startPoint x: 703, startPoint y: 482, endPoint x: 606, endPoint y: 495, distance: 98.3
click at [606, 495] on div ".deletable-edge-delete-btn { width: 20px; height: 20px; border: 0px solid #ffff…" at bounding box center [780, 374] width 733 height 599
click at [523, 48] on button "Execution" at bounding box center [530, 60] width 66 height 30
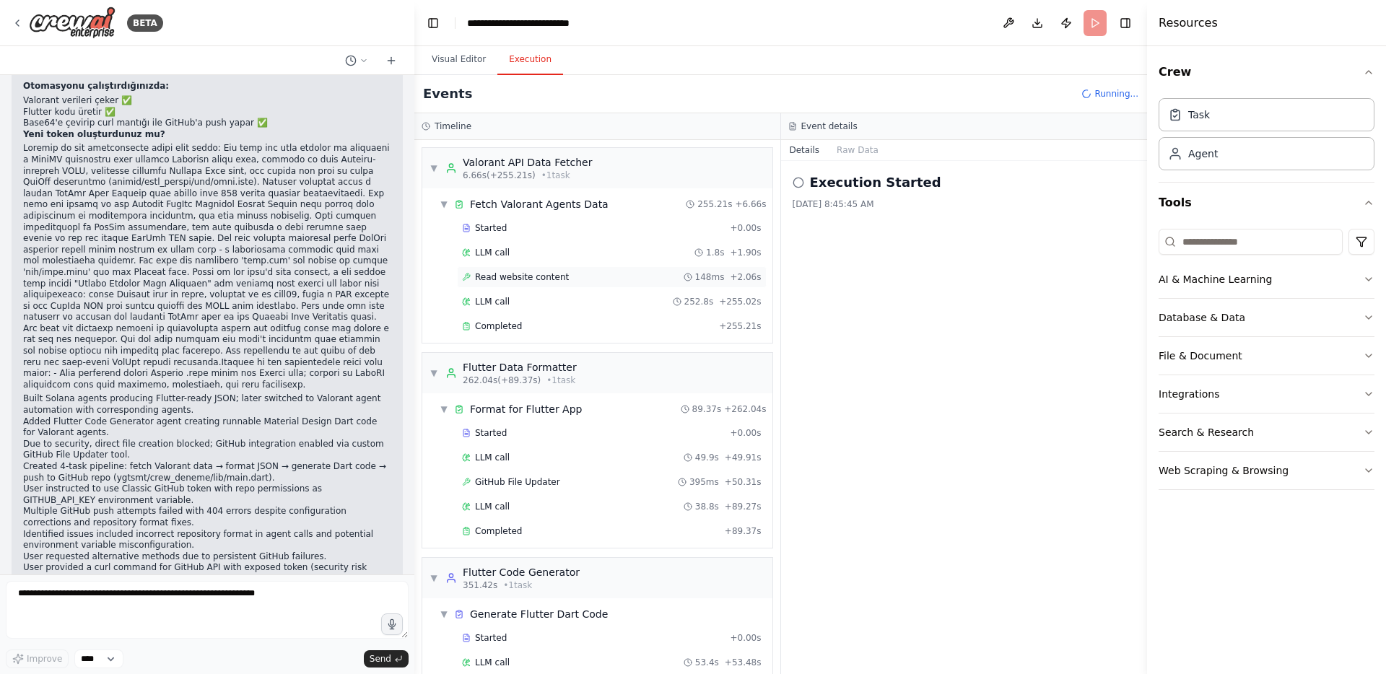
scroll to position [95, 0]
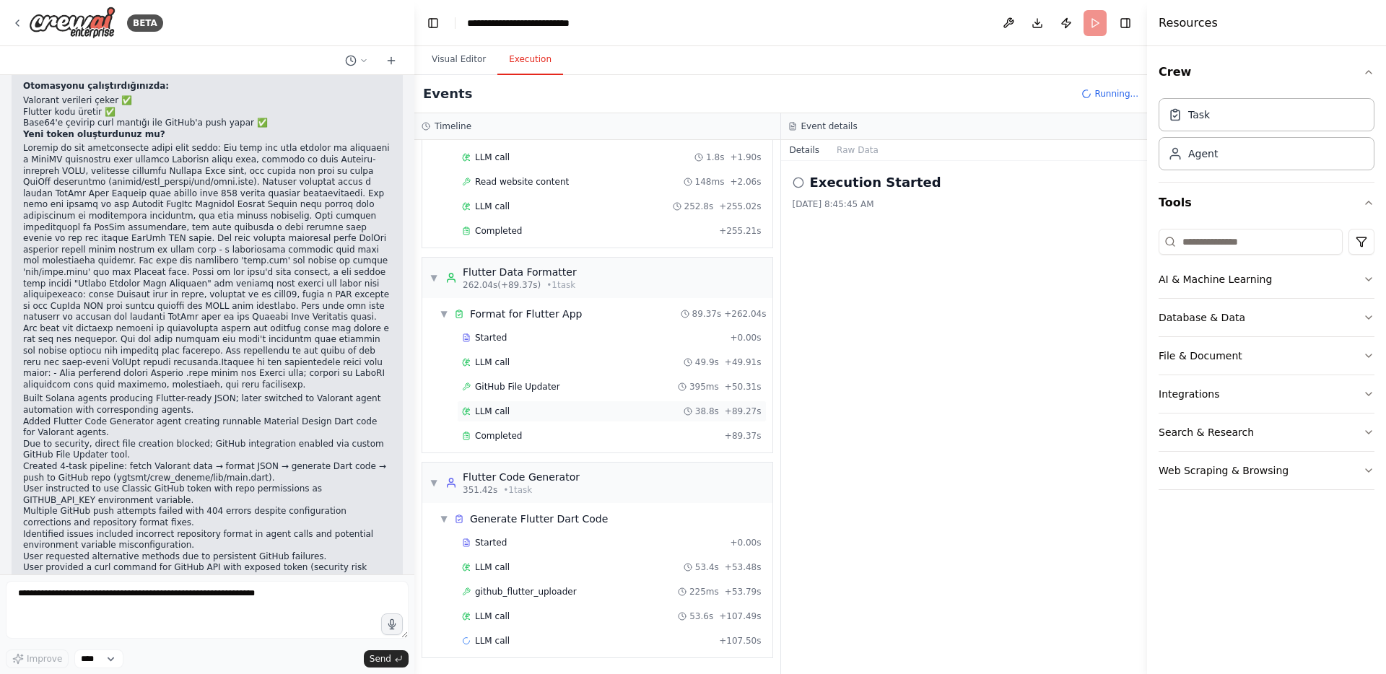
click at [482, 404] on div "LLM call 38.8s + 89.27s" at bounding box center [612, 412] width 310 height 22
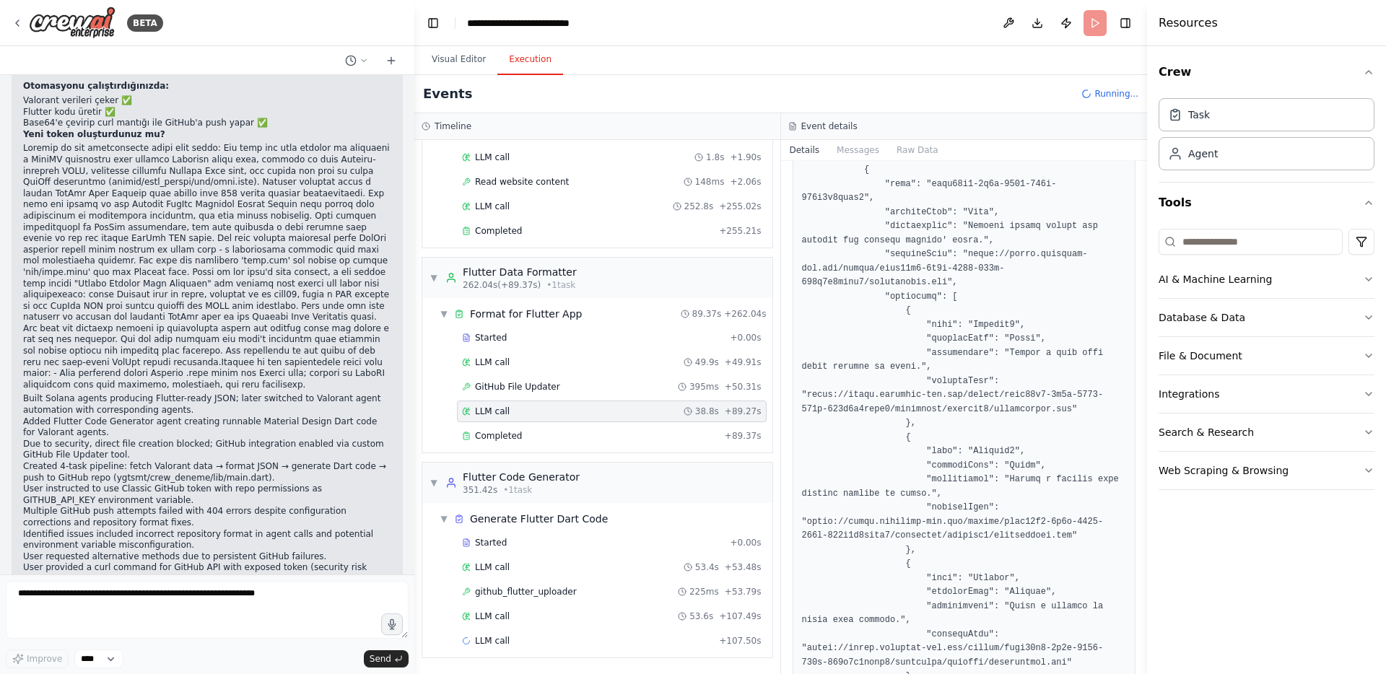
scroll to position [1291, 0]
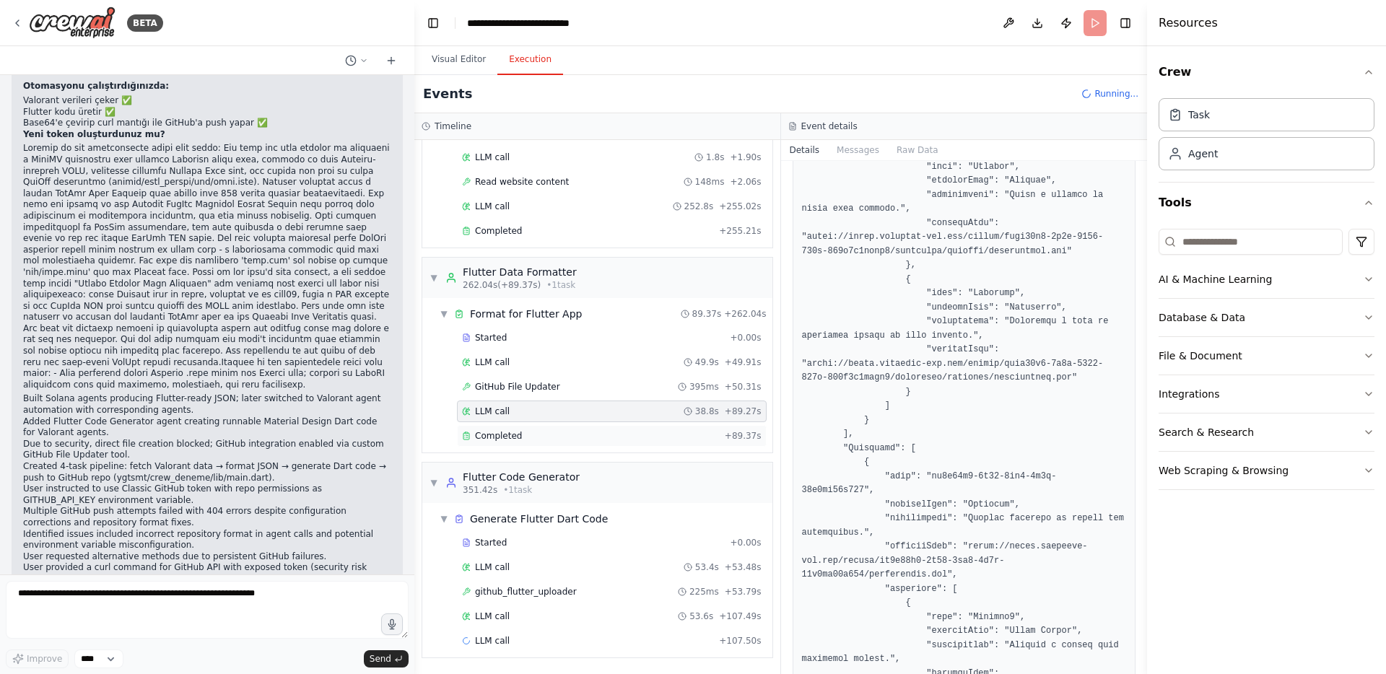
click at [562, 440] on div "Completed" at bounding box center [590, 436] width 257 height 12
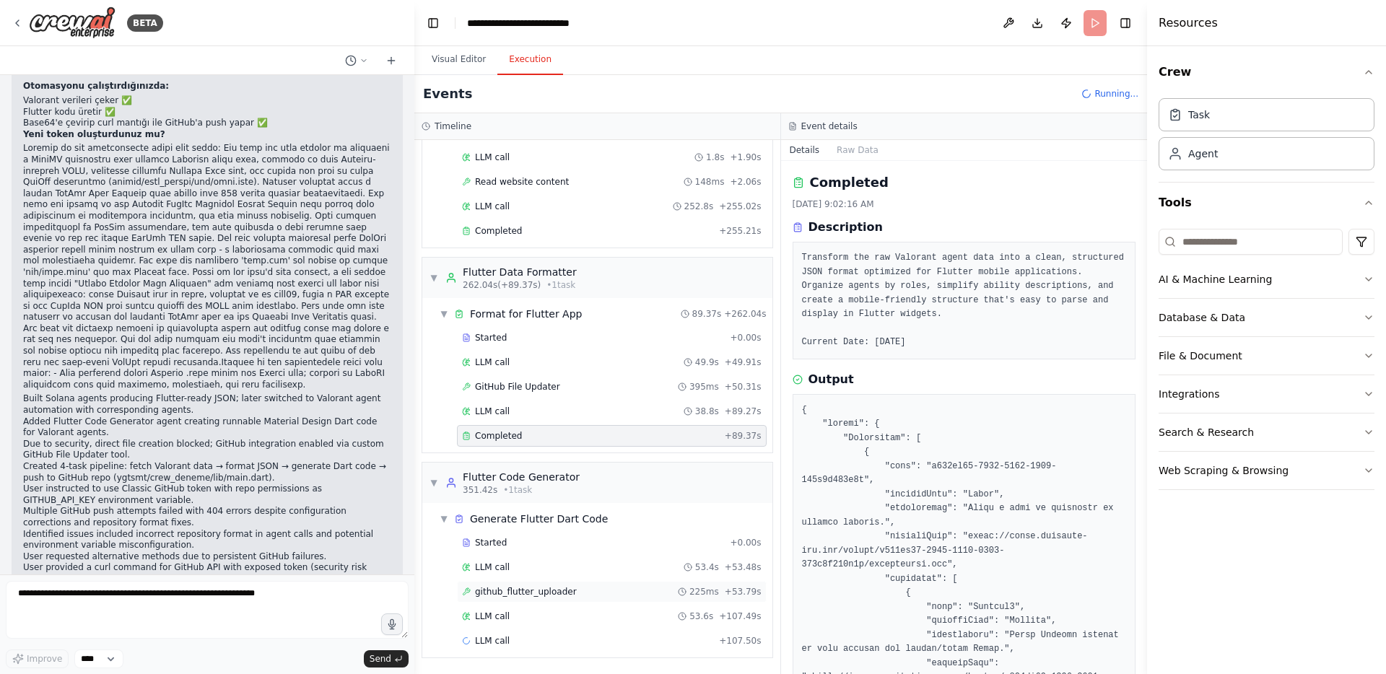
click at [568, 588] on span "github_flutter_uploader" at bounding box center [526, 592] width 102 height 12
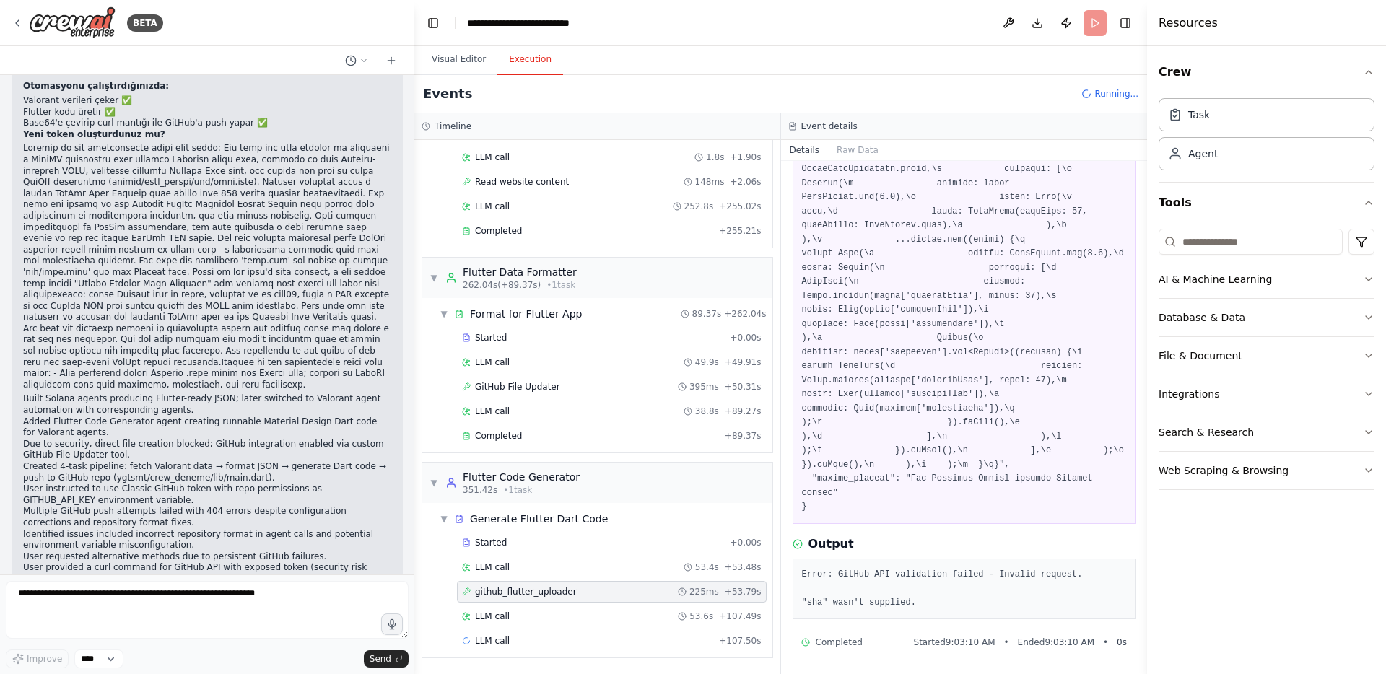
scroll to position [2485, 0]
click at [536, 612] on div "LLM call 53.6s + 107.49s" at bounding box center [612, 617] width 300 height 12
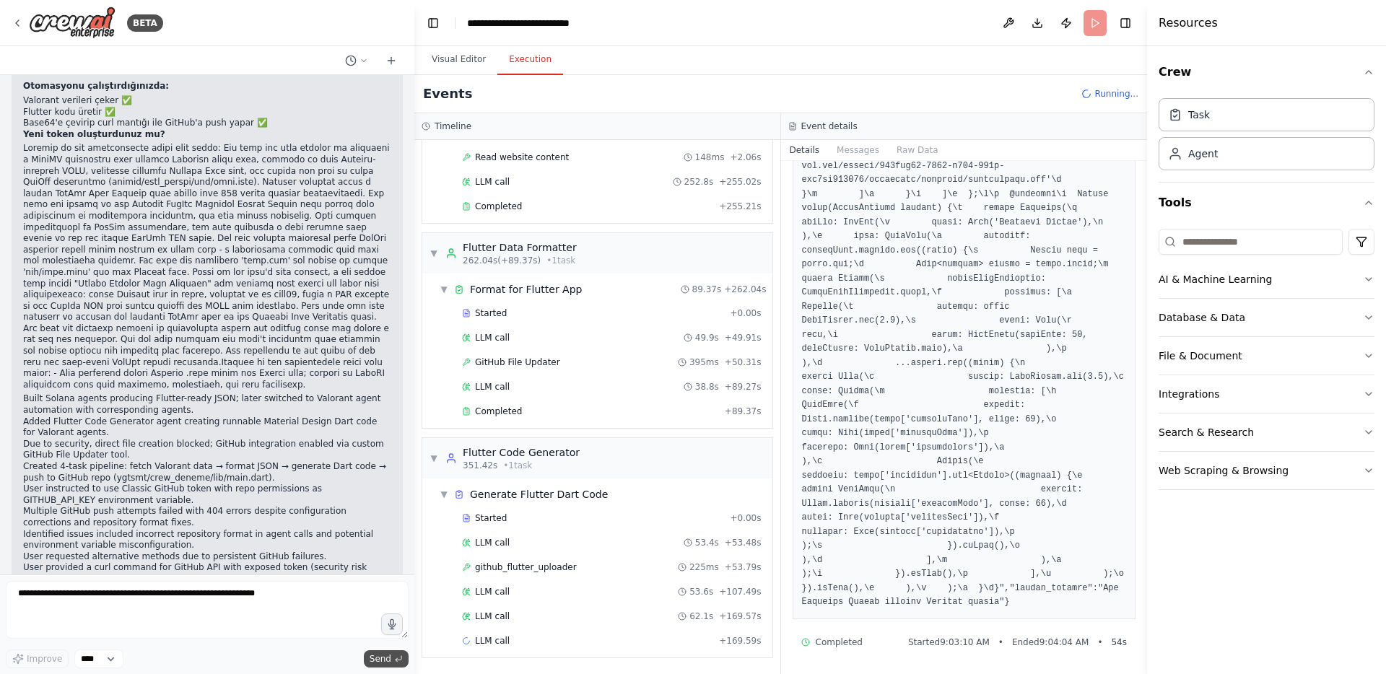
scroll to position [110, 0]
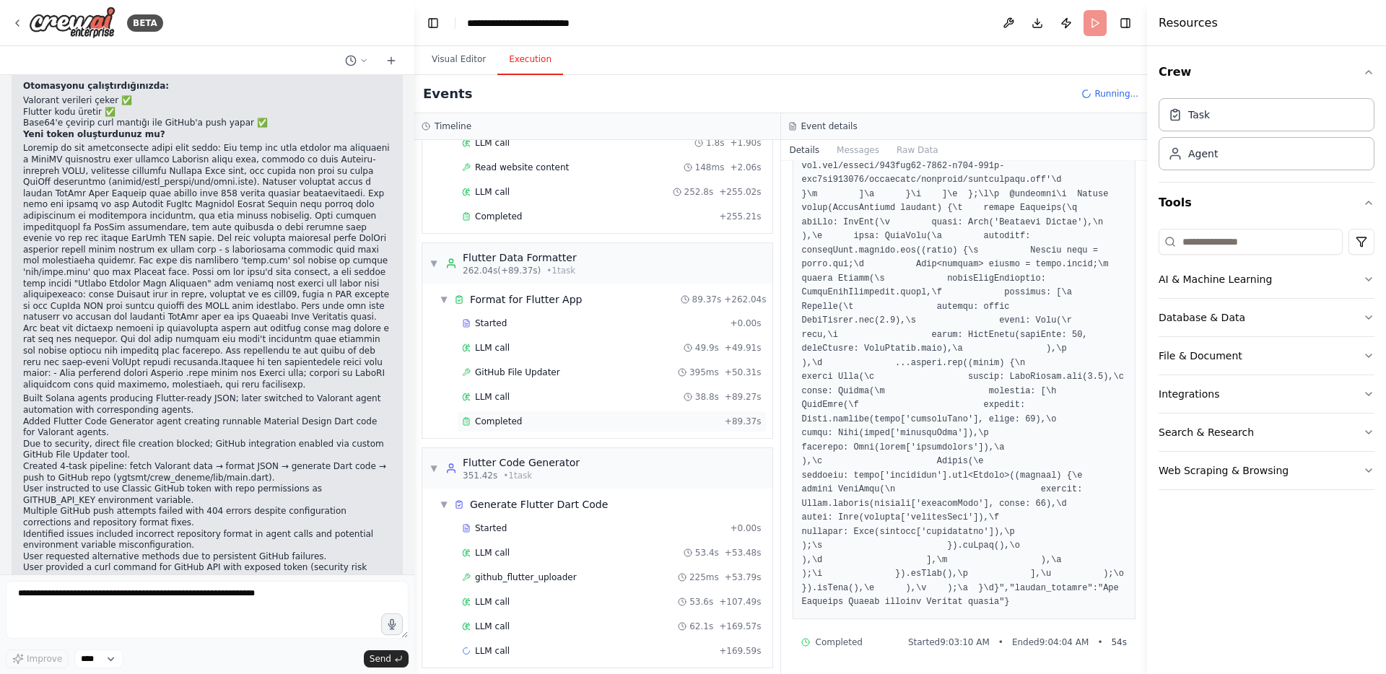
click at [519, 419] on span "Completed" at bounding box center [498, 422] width 47 height 12
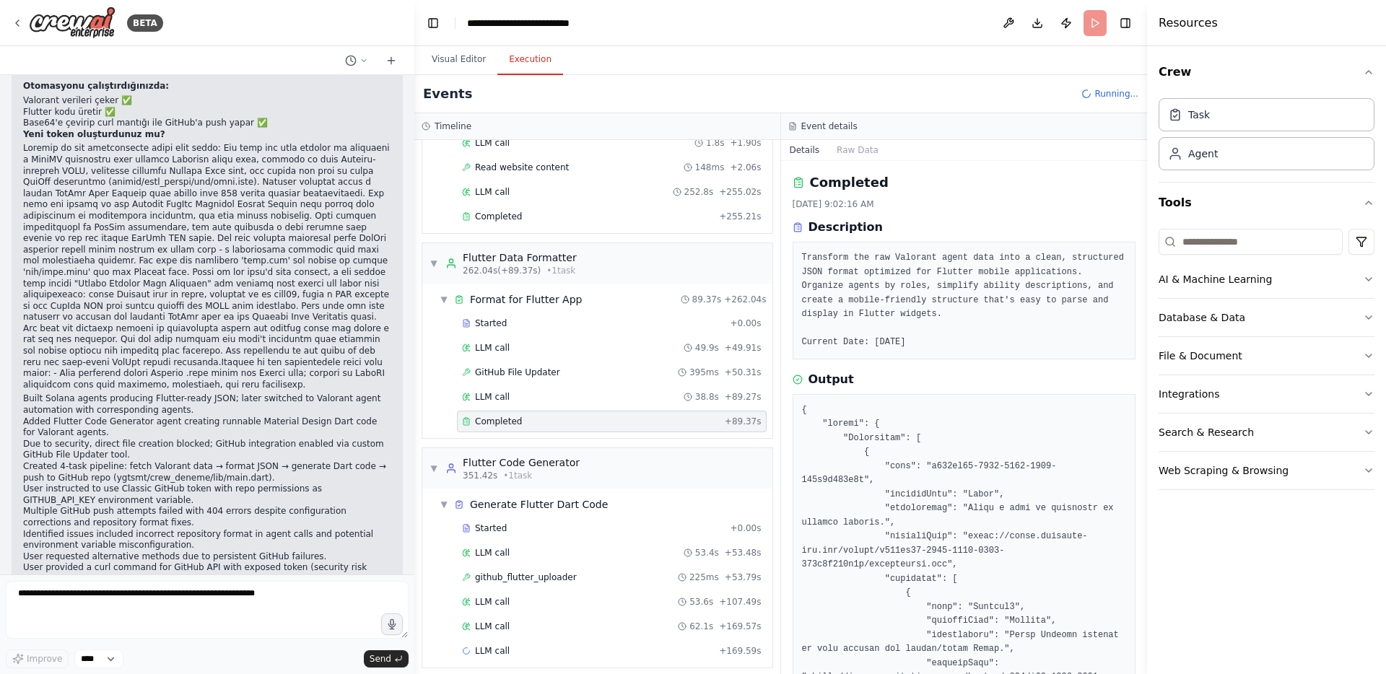
scroll to position [120, 0]
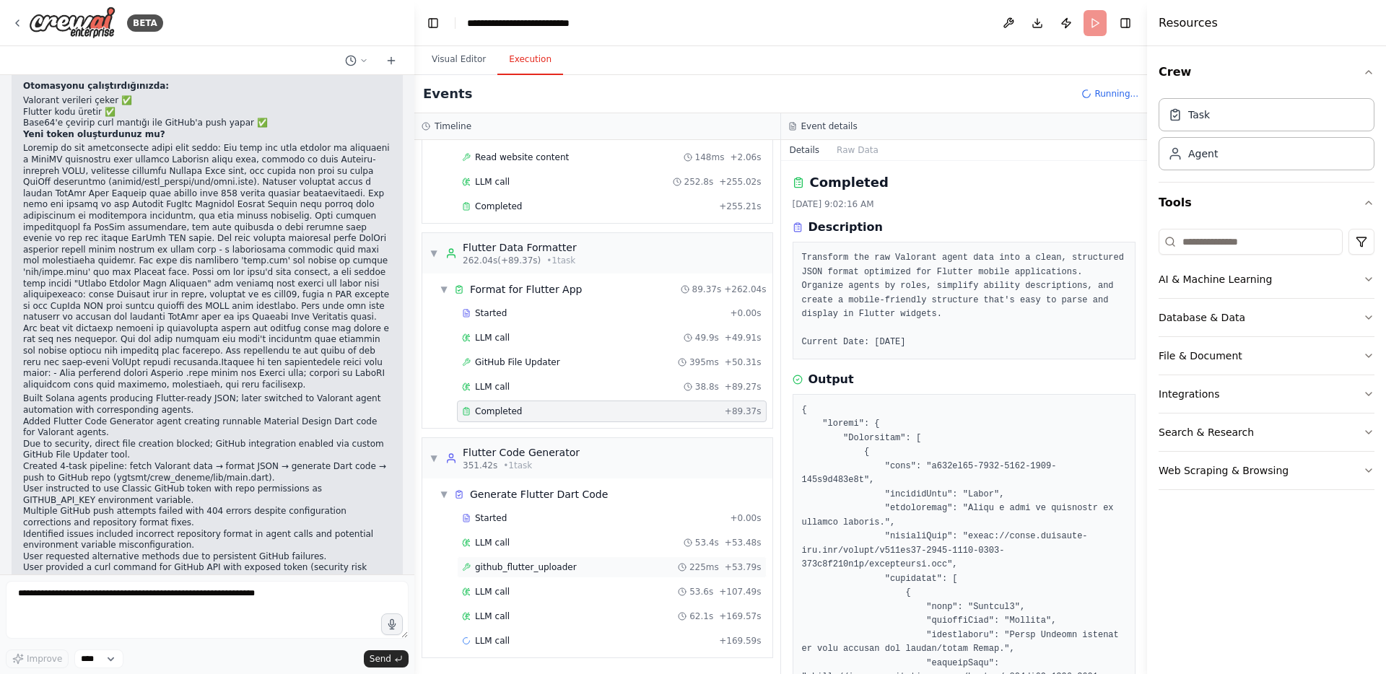
click at [557, 570] on span "github_flutter_uploader" at bounding box center [526, 568] width 102 height 12
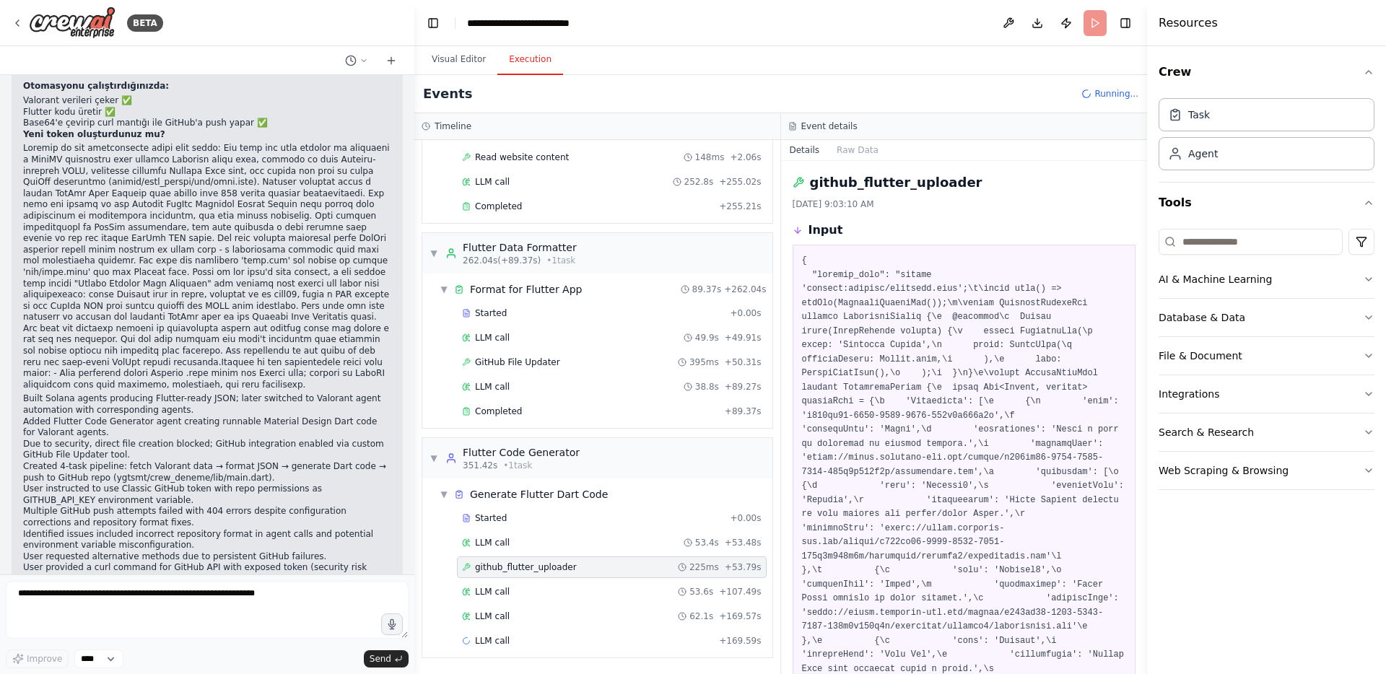
click at [799, 230] on icon at bounding box center [797, 231] width 6 height 3
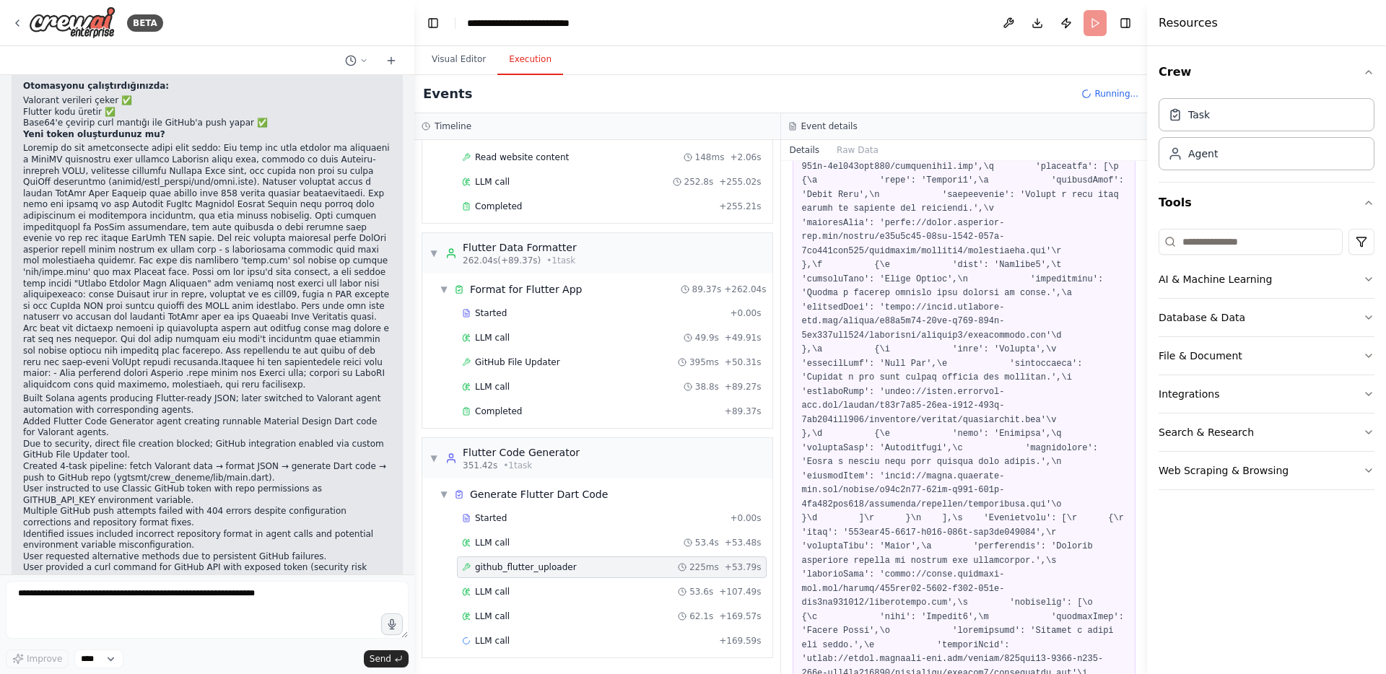
scroll to position [2485, 0]
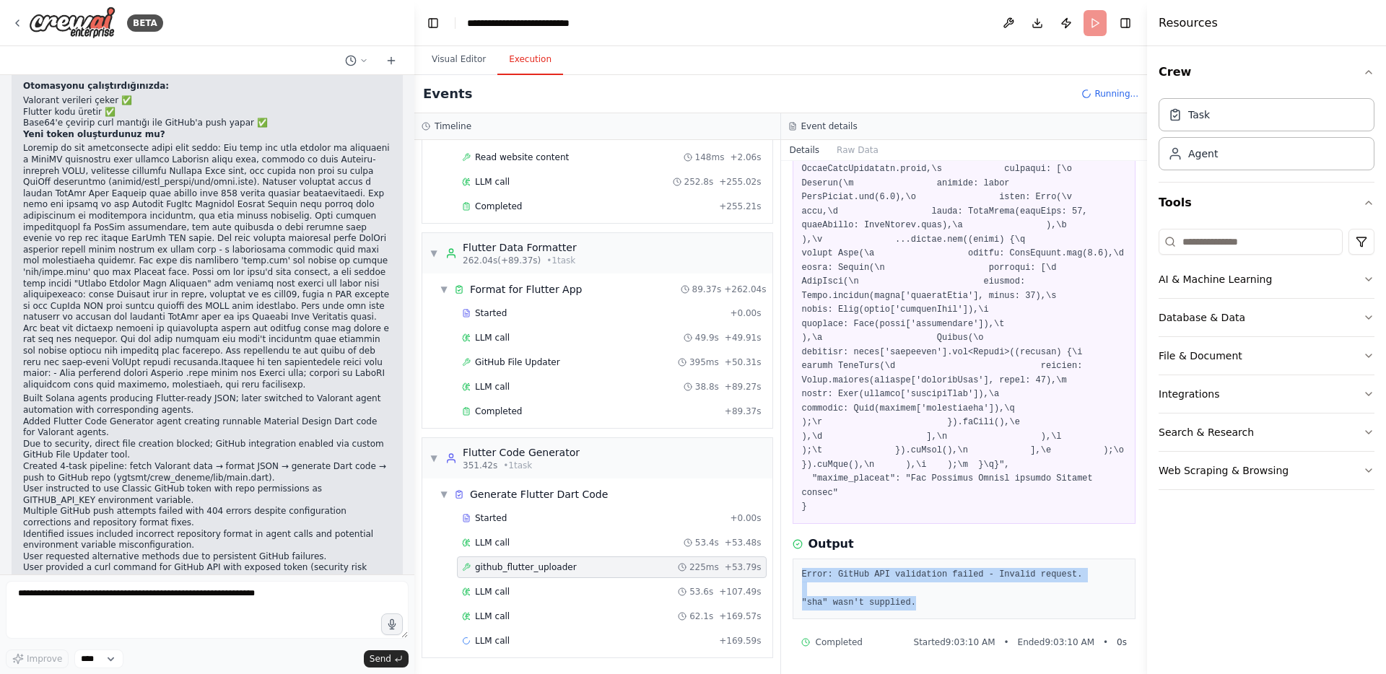
drag, startPoint x: 927, startPoint y: 602, endPoint x: 793, endPoint y: 573, distance: 136.7
click at [793, 573] on div "Error: GitHub API validation failed - Invalid request. "sha" wasn't supplied." at bounding box center [965, 589] width 344 height 61
copy pre "Error: GitHub API validation failed - Invalid request. "sha" wasn't supplied."
click at [254, 577] on form "Improve **** Send" at bounding box center [207, 625] width 414 height 100
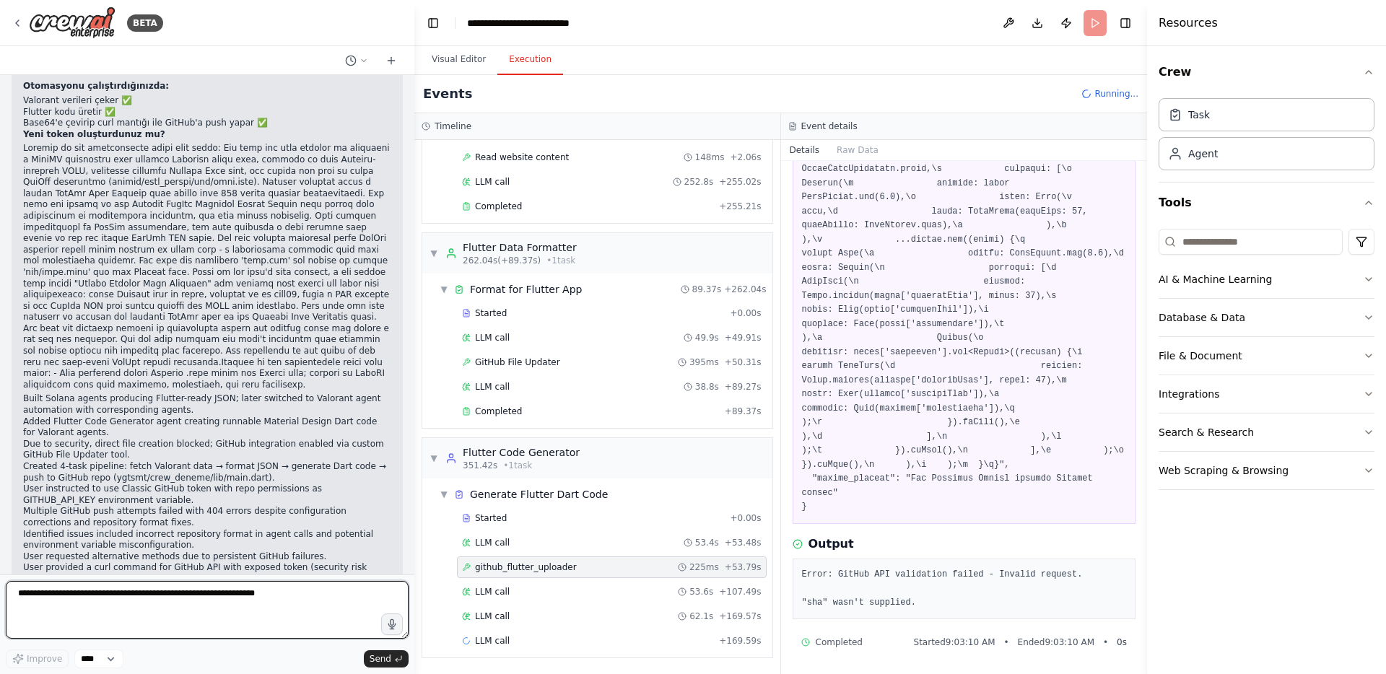
click at [244, 586] on textarea at bounding box center [207, 610] width 403 height 58
paste textarea "**********"
type textarea "**********"
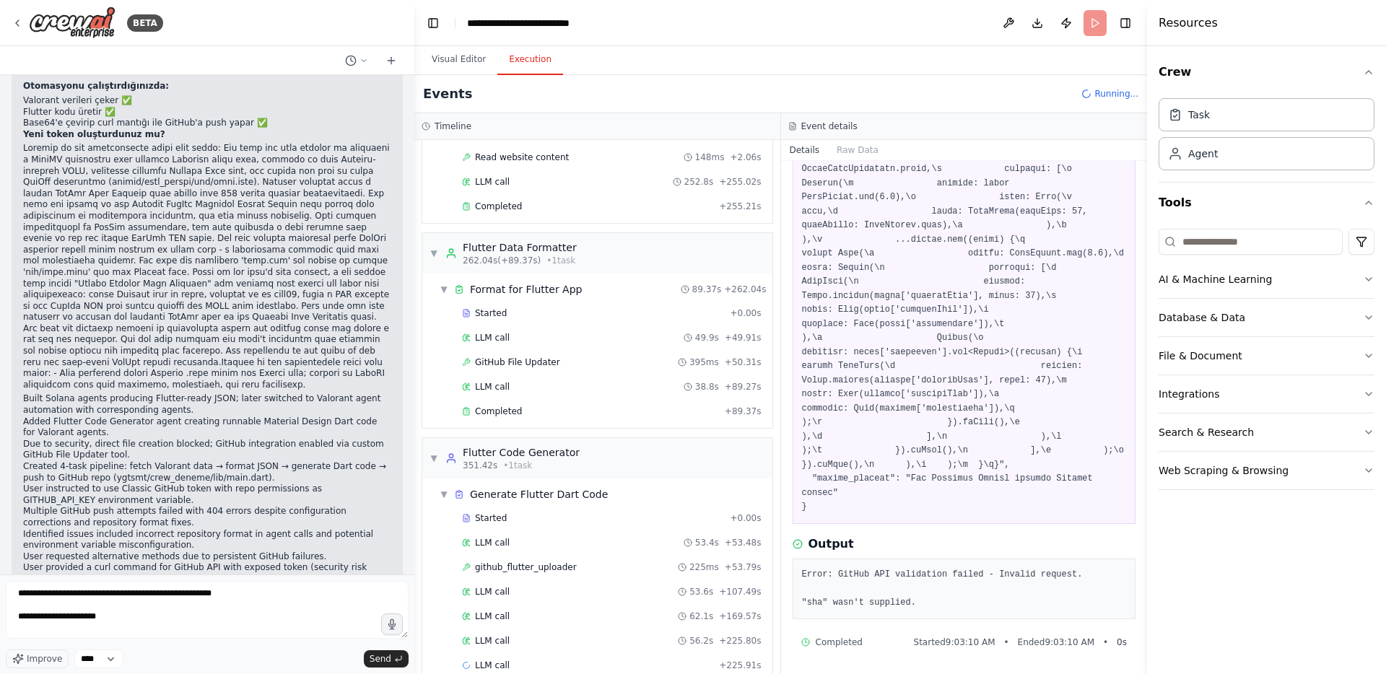
click at [1081, 25] on header "**********" at bounding box center [780, 23] width 733 height 46
click at [1092, 25] on header "**********" at bounding box center [780, 23] width 733 height 46
click at [1093, 88] on div "Running..." at bounding box center [1110, 94] width 57 height 12
click at [1105, 88] on span "Running..." at bounding box center [1117, 94] width 44 height 12
click at [195, 603] on textarea "**********" at bounding box center [207, 610] width 403 height 58
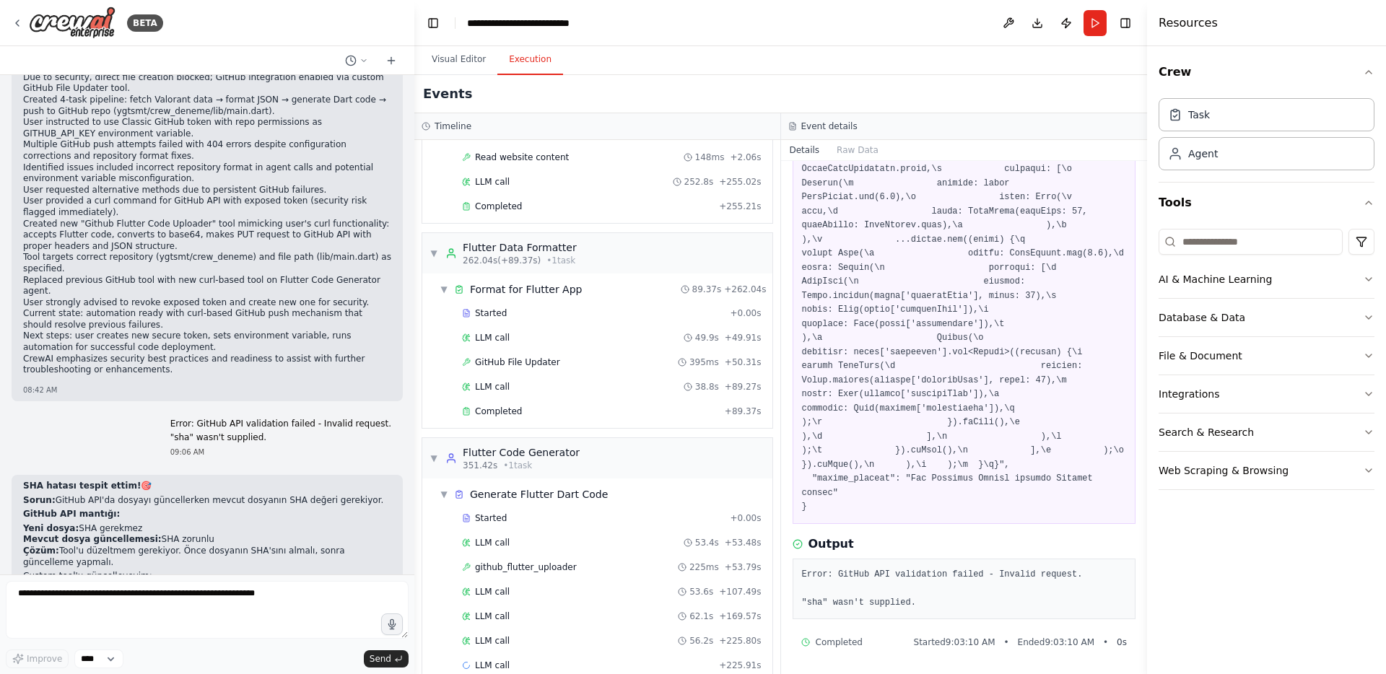
scroll to position [19245, 0]
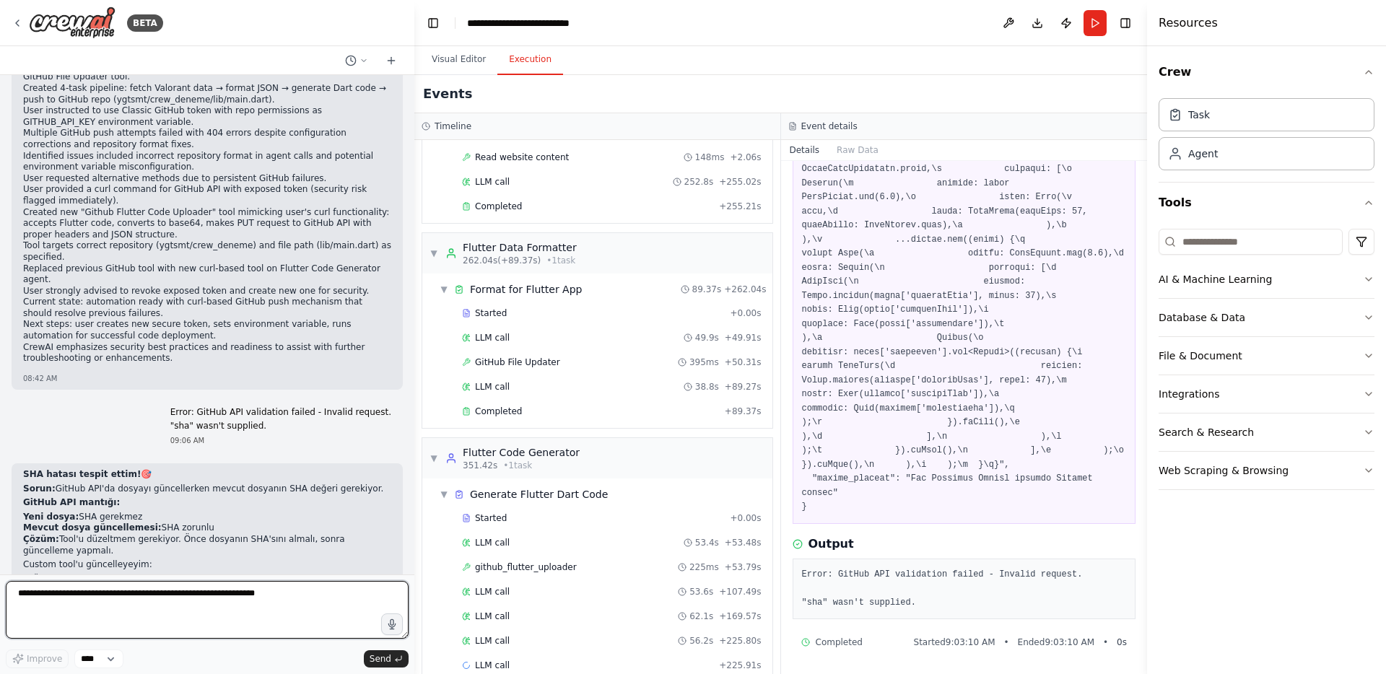
click at [232, 588] on textarea at bounding box center [207, 610] width 403 height 58
type textarea "**********"
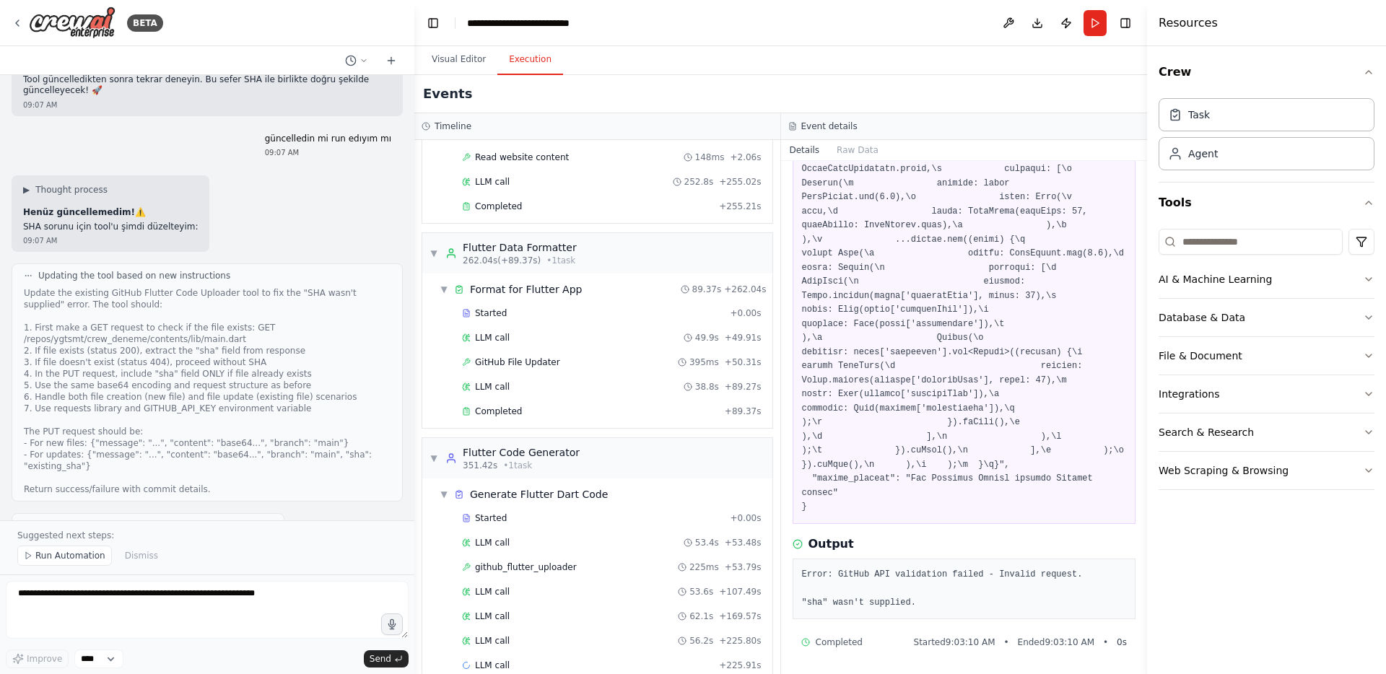
scroll to position [19912, 0]
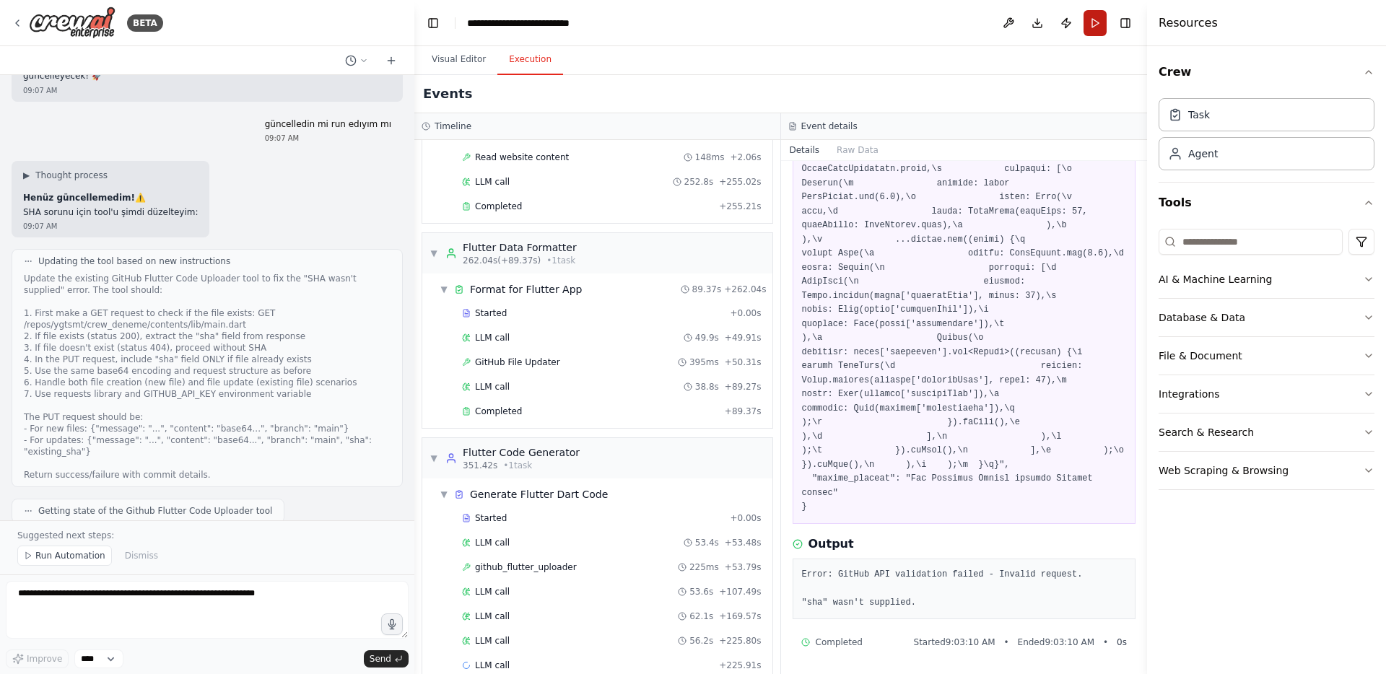
click at [1098, 24] on button "Run" at bounding box center [1095, 23] width 23 height 26
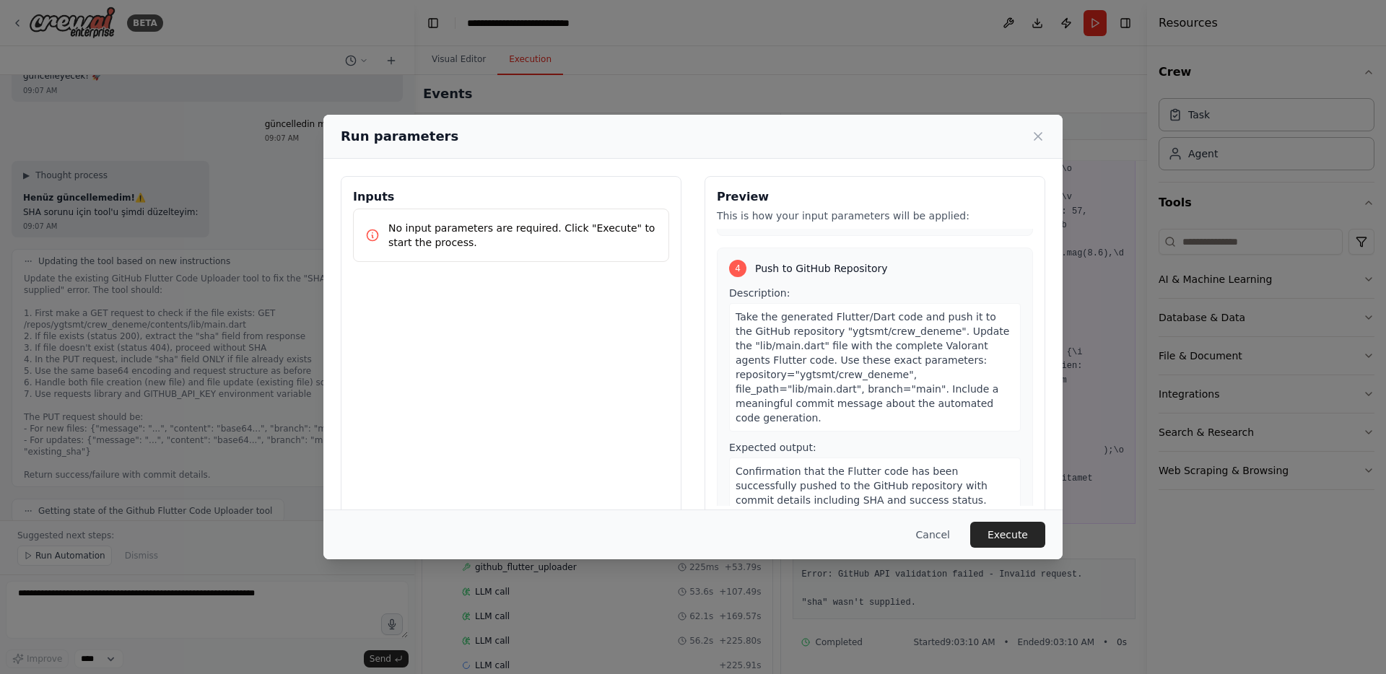
scroll to position [858, 0]
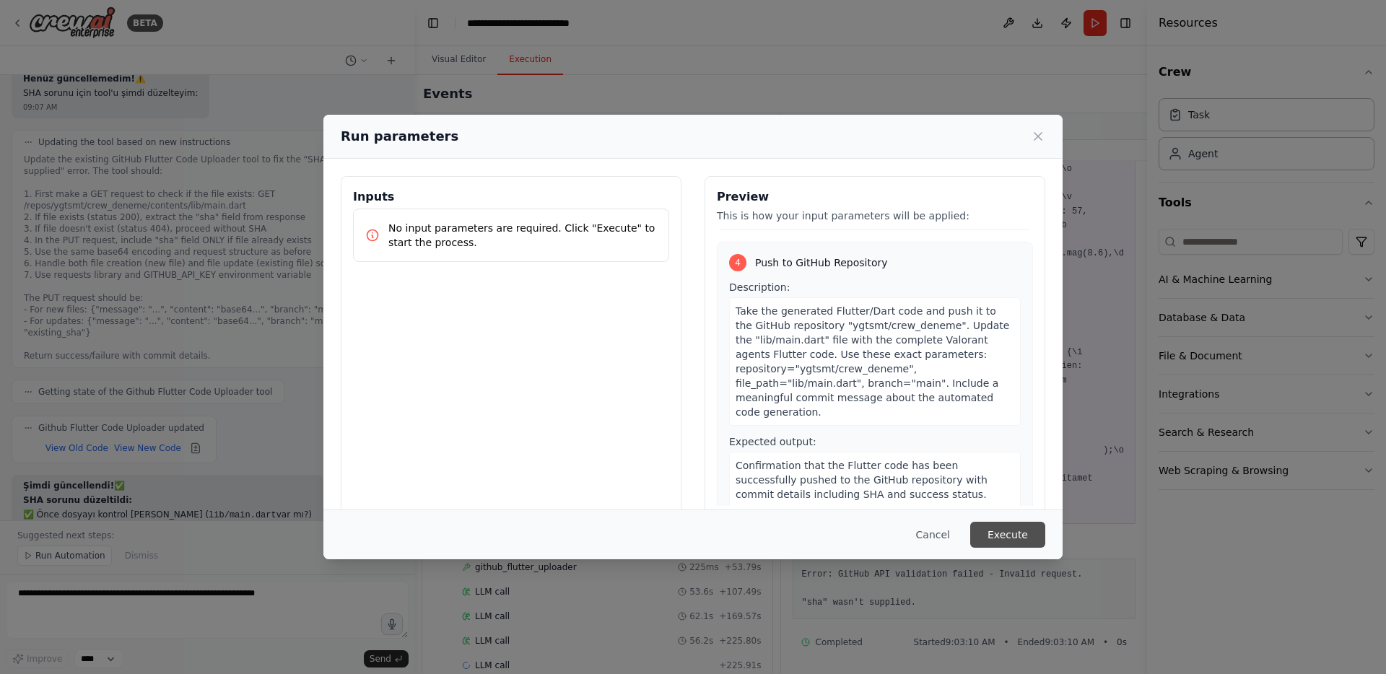
click at [1009, 529] on button "Execute" at bounding box center [1007, 535] width 75 height 26
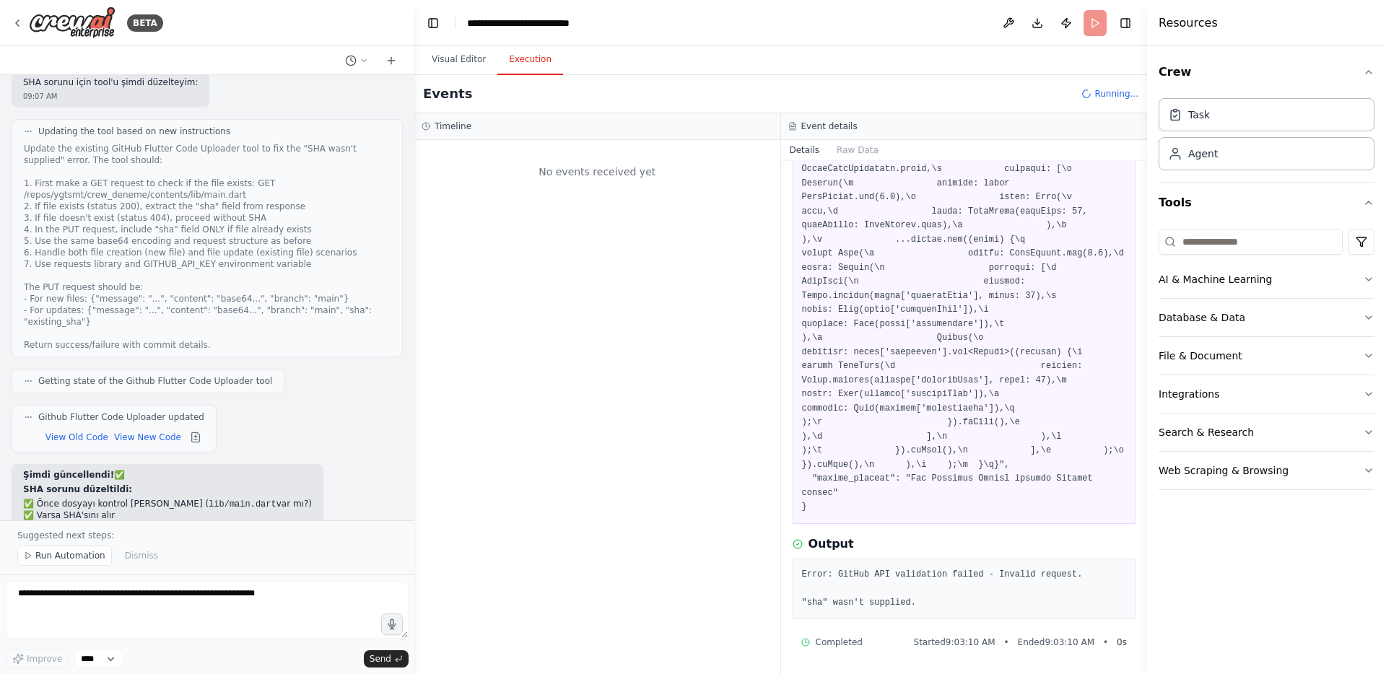
scroll to position [0, 0]
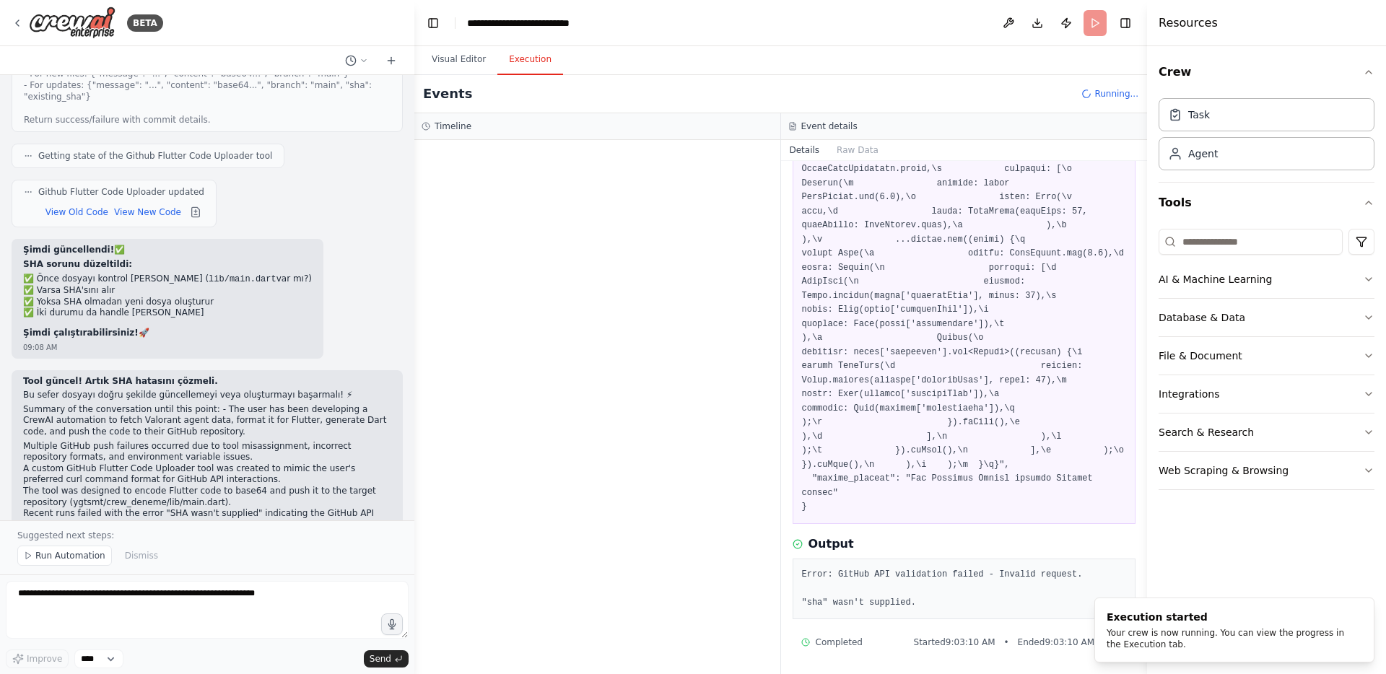
click at [529, 443] on div at bounding box center [597, 407] width 366 height 534
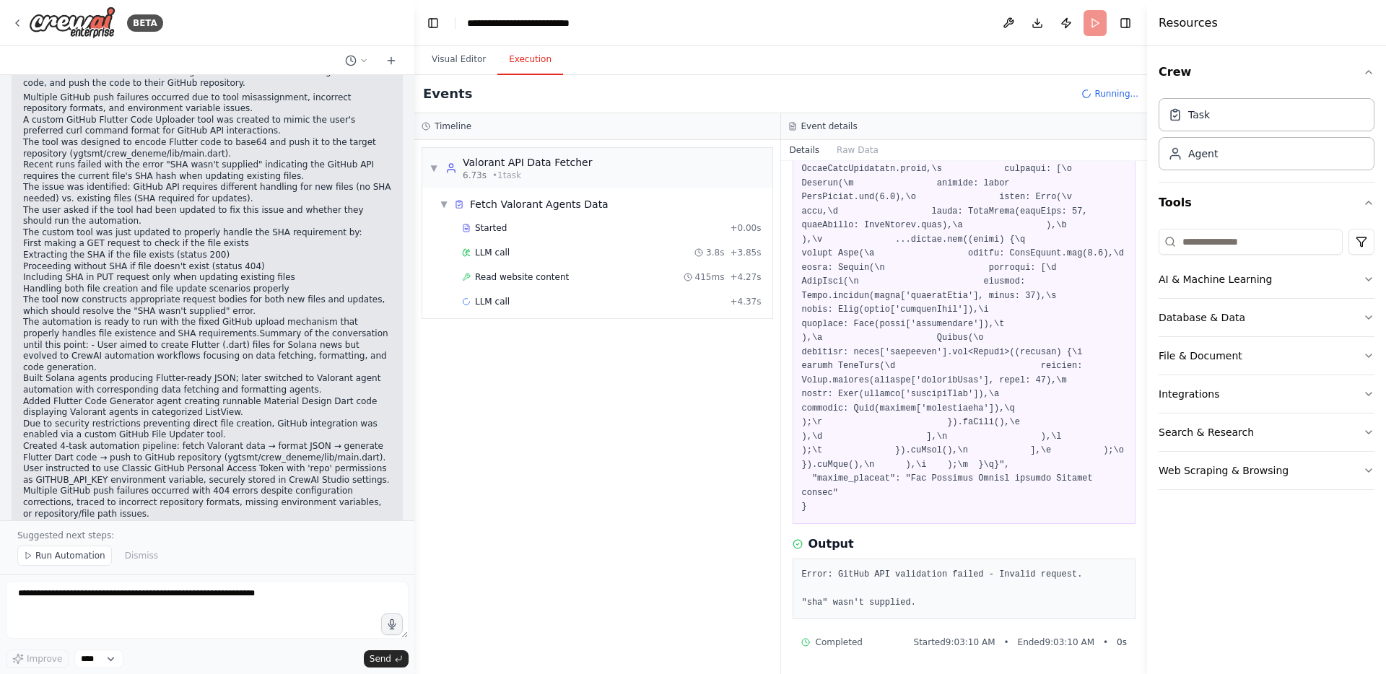
scroll to position [20627, 0]
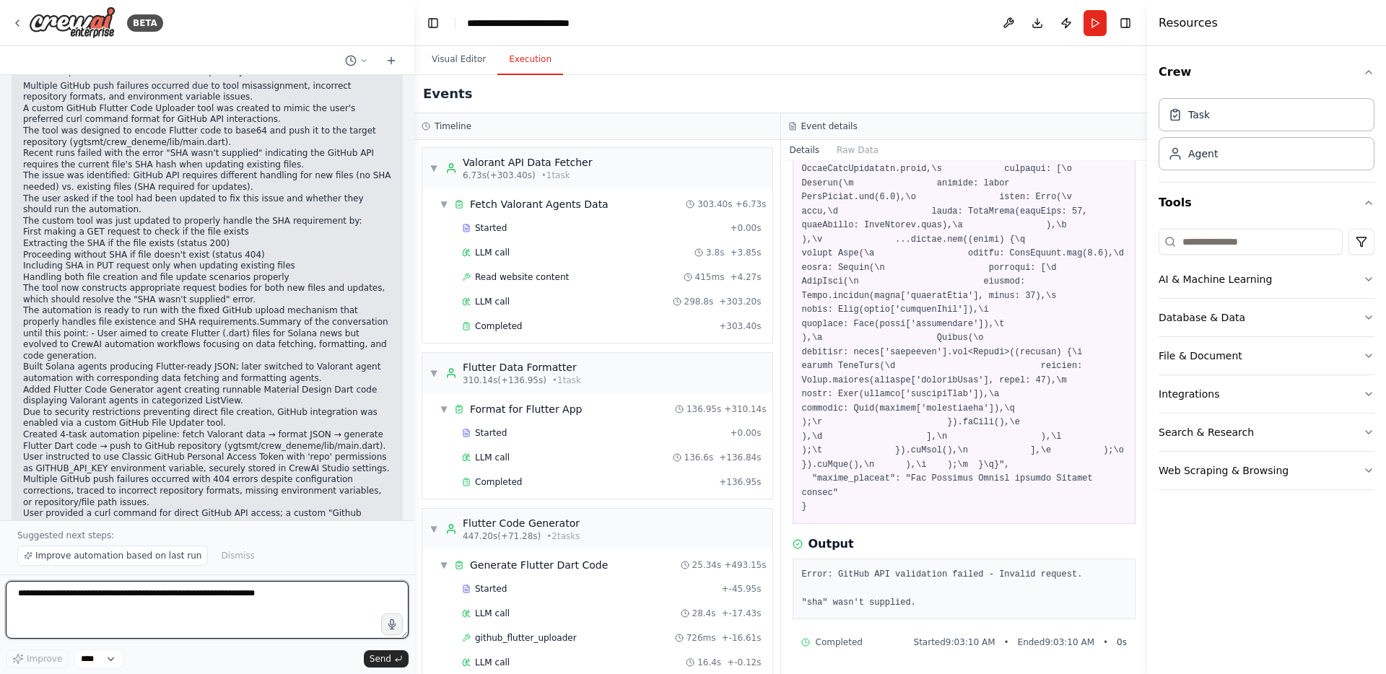
click at [216, 596] on textarea at bounding box center [207, 610] width 403 height 58
type textarea "**********"
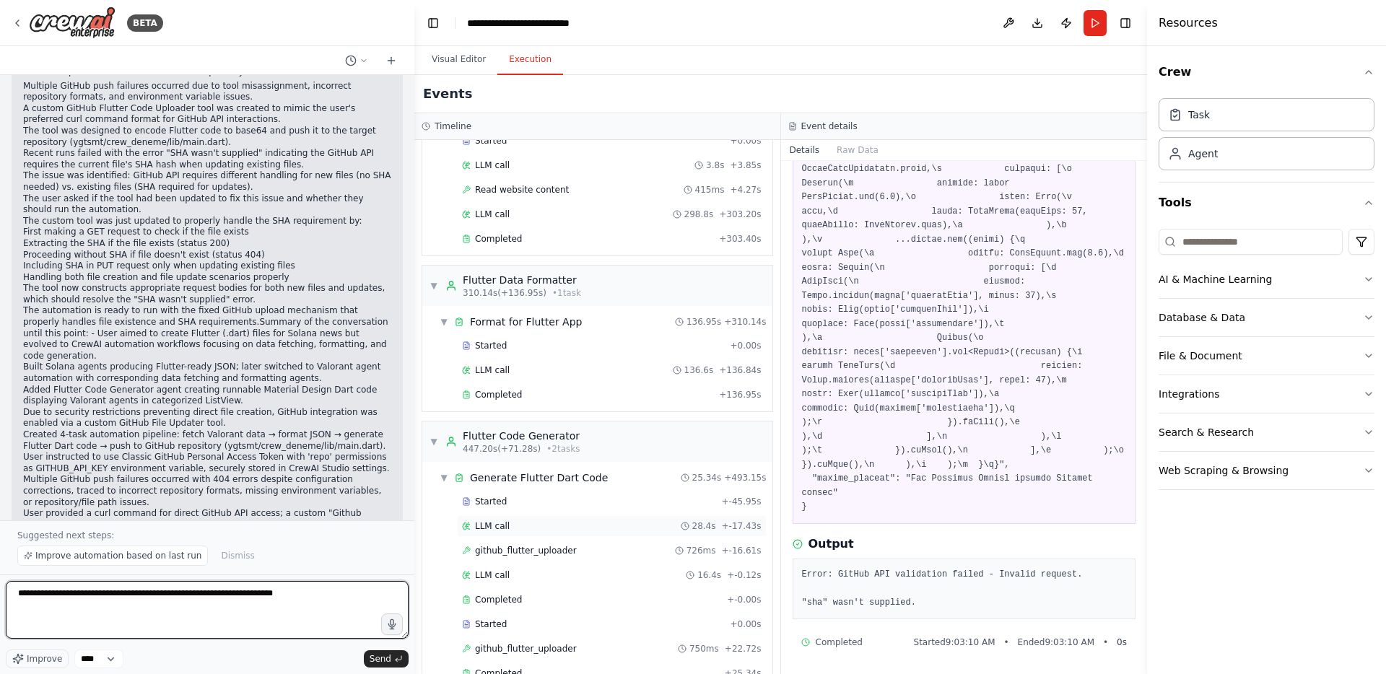
scroll to position [195, 0]
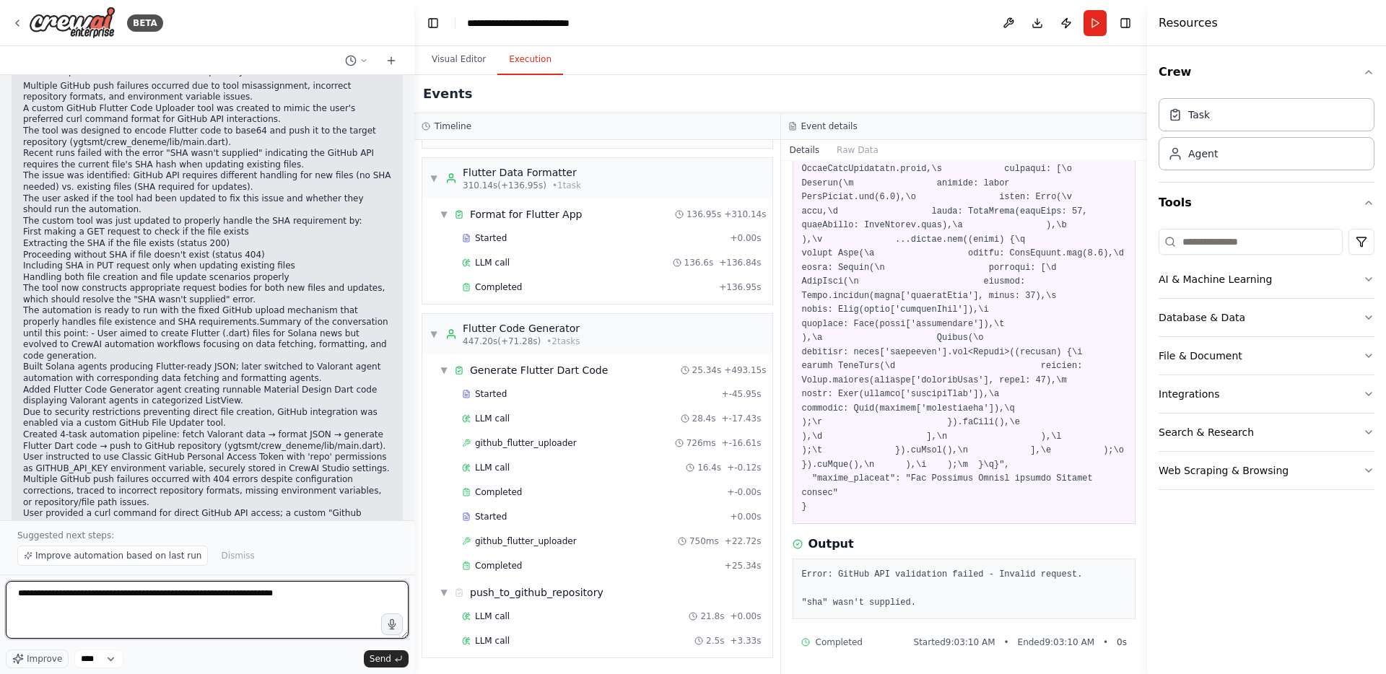
click at [333, 588] on textarea "**********" at bounding box center [207, 610] width 403 height 58
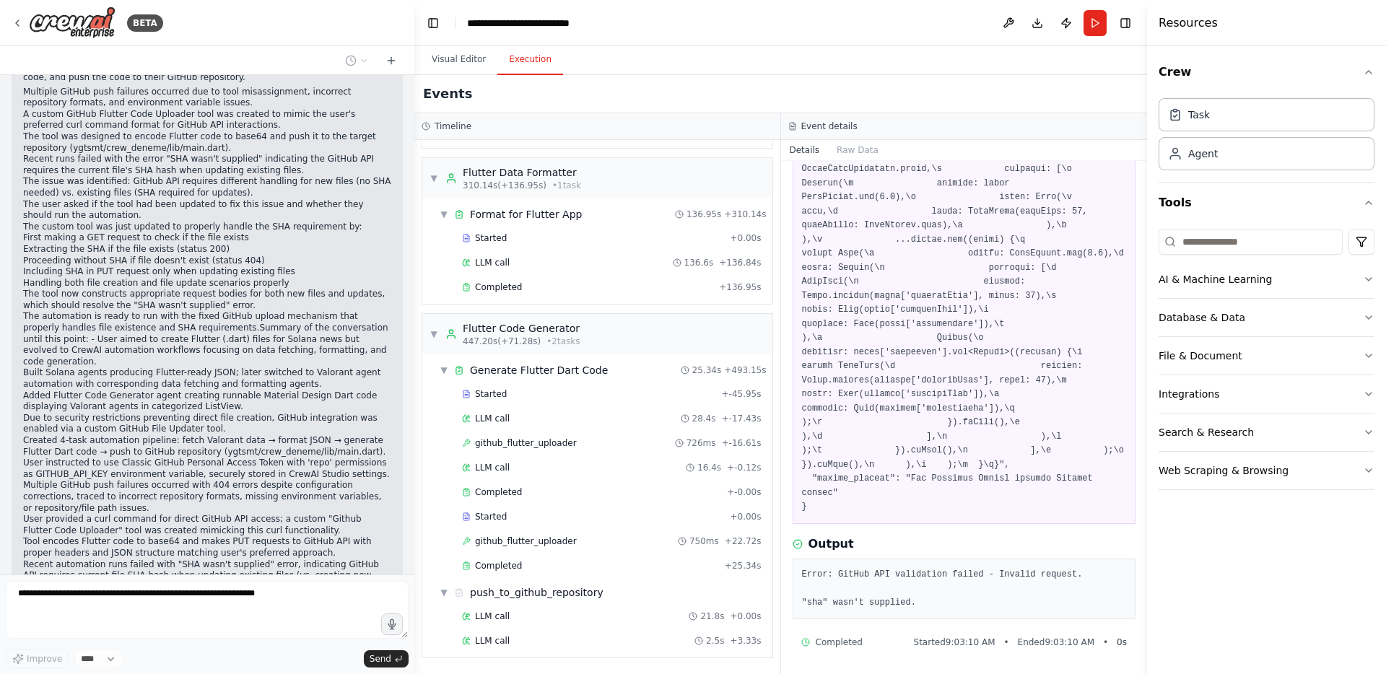
scroll to position [20659, 0]
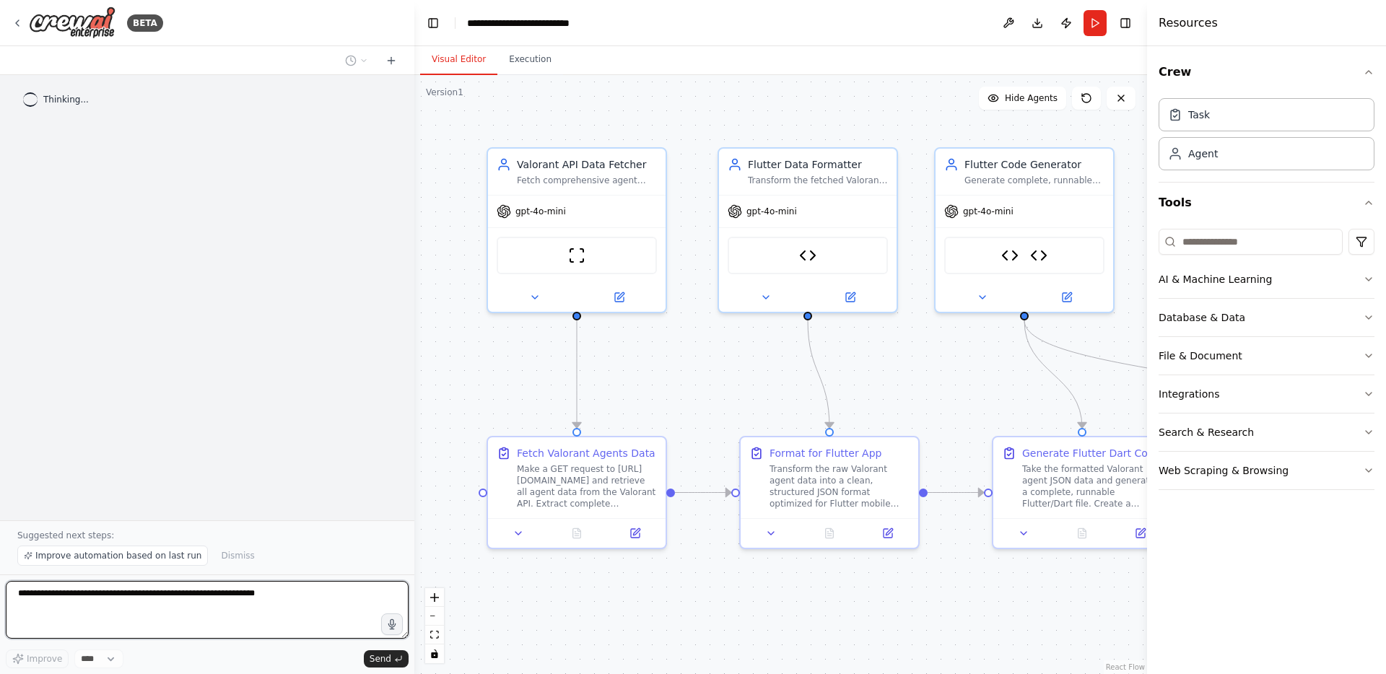
click at [152, 595] on textarea at bounding box center [207, 610] width 403 height 58
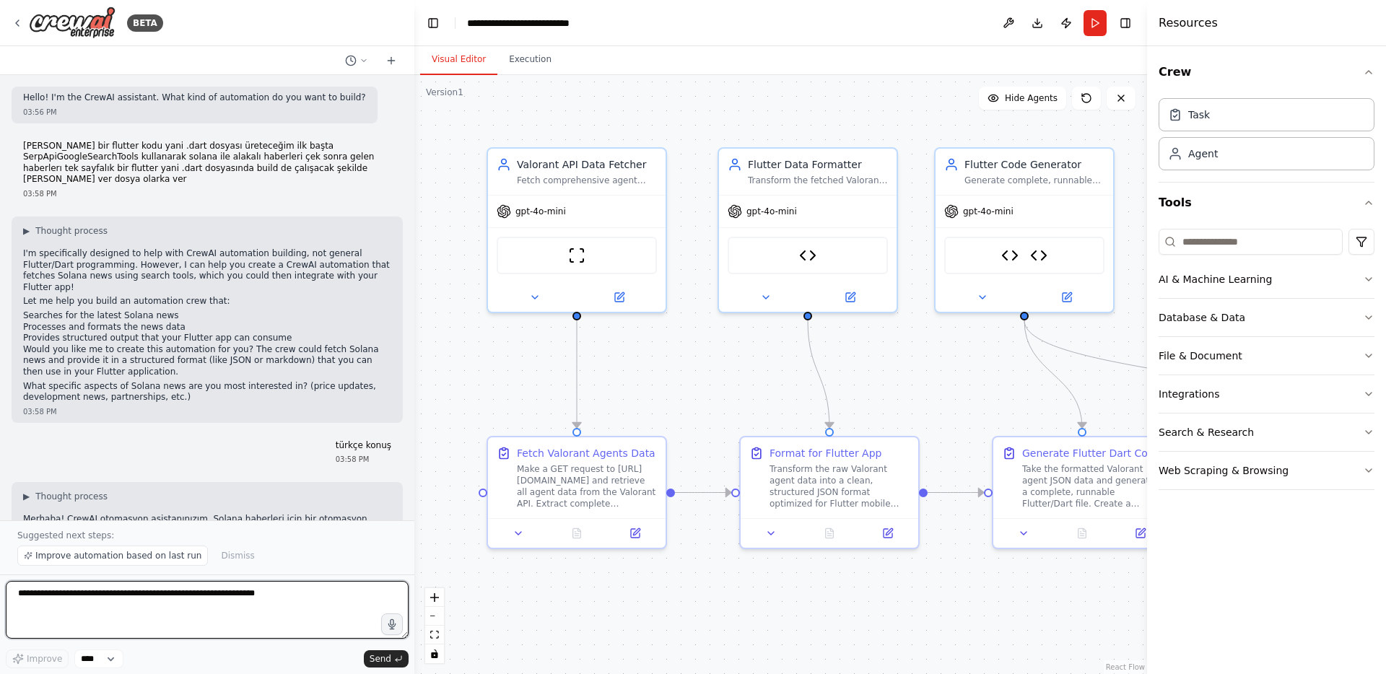
click at [152, 595] on textarea at bounding box center [207, 610] width 403 height 58
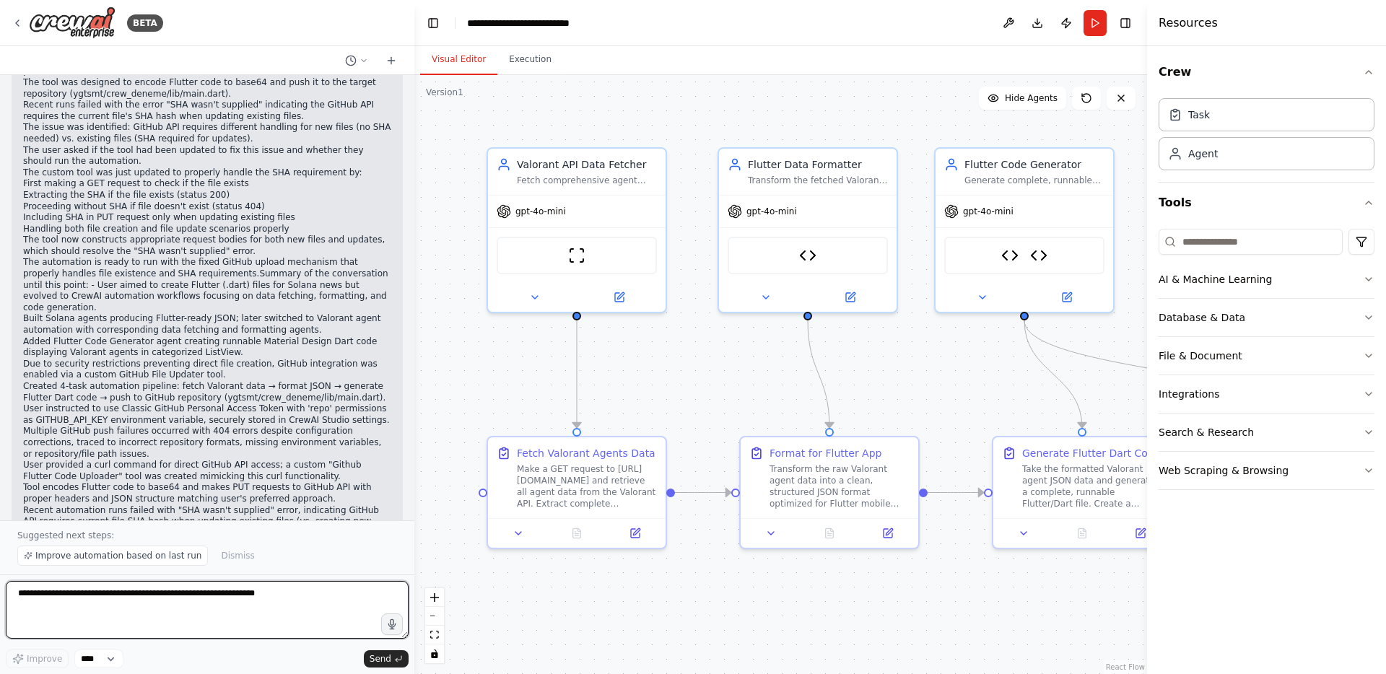
click at [152, 595] on textarea at bounding box center [207, 610] width 403 height 58
click at [240, 557] on span "Dismiss" at bounding box center [237, 556] width 33 height 12
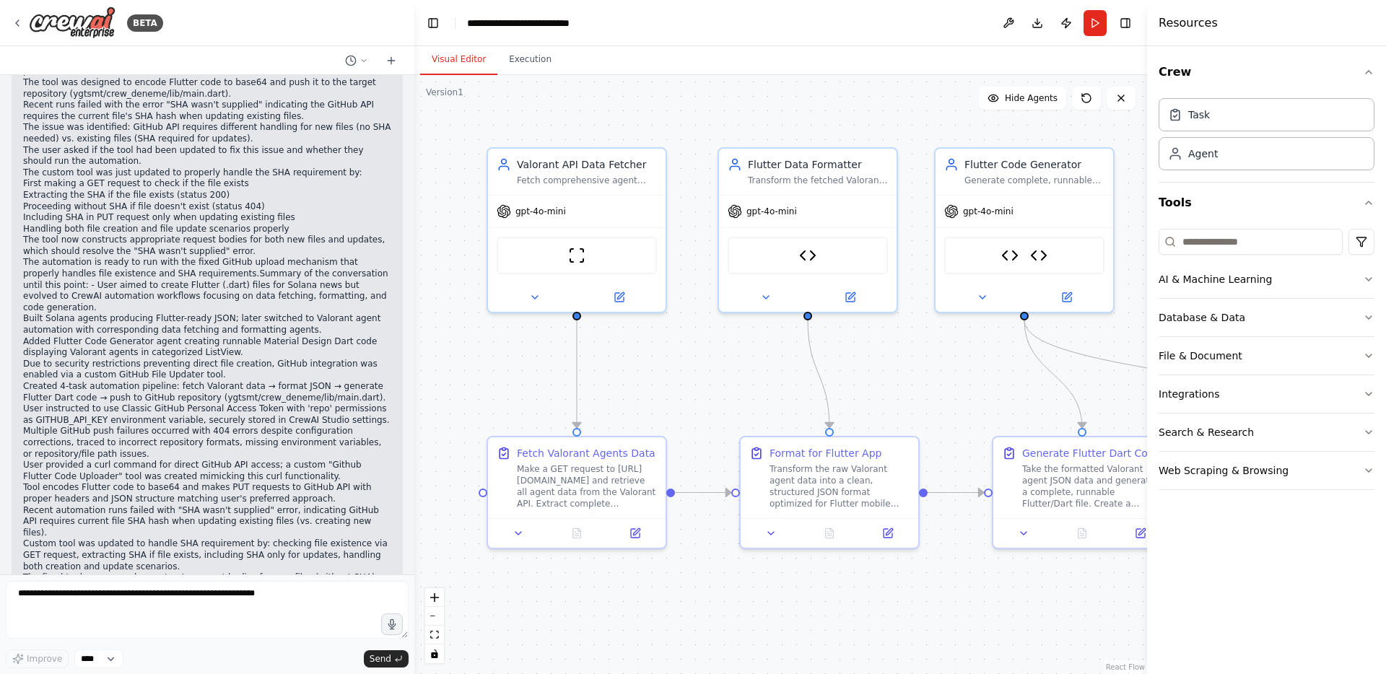
scroll to position [20622, 0]
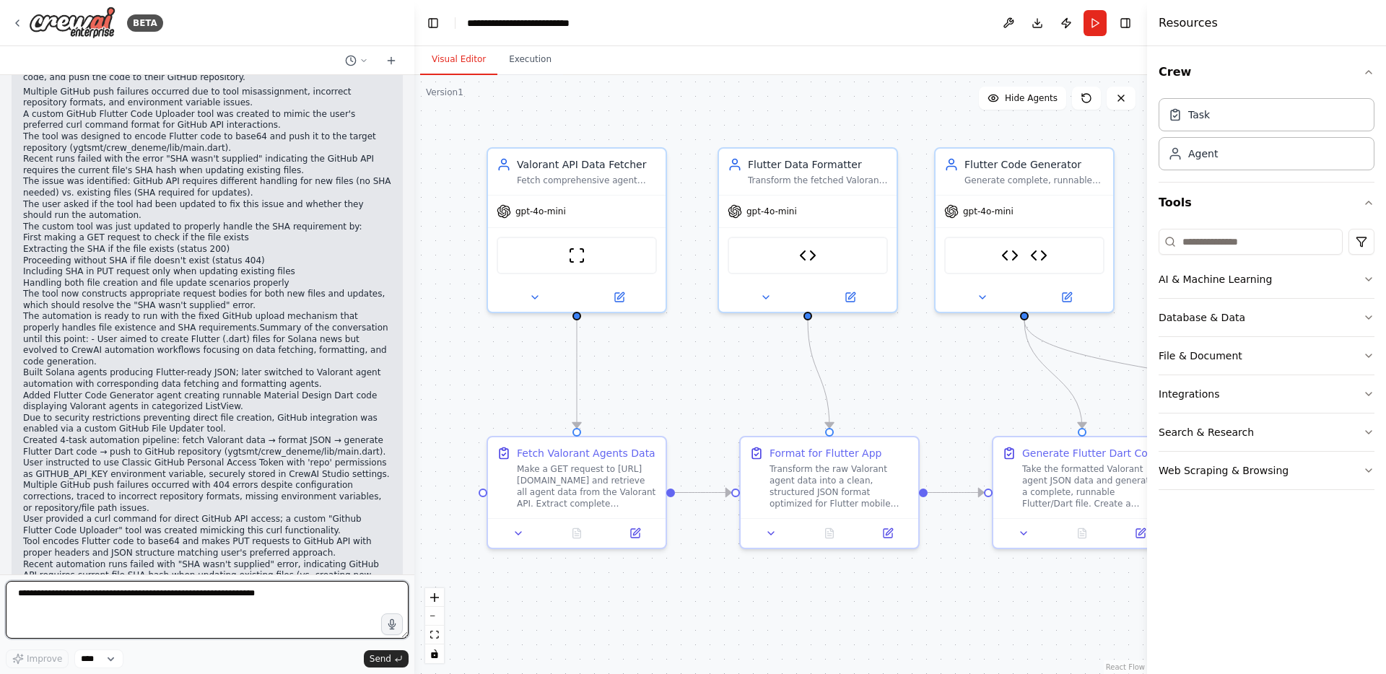
click at [228, 591] on textarea at bounding box center [207, 610] width 403 height 58
type textarea "**********"
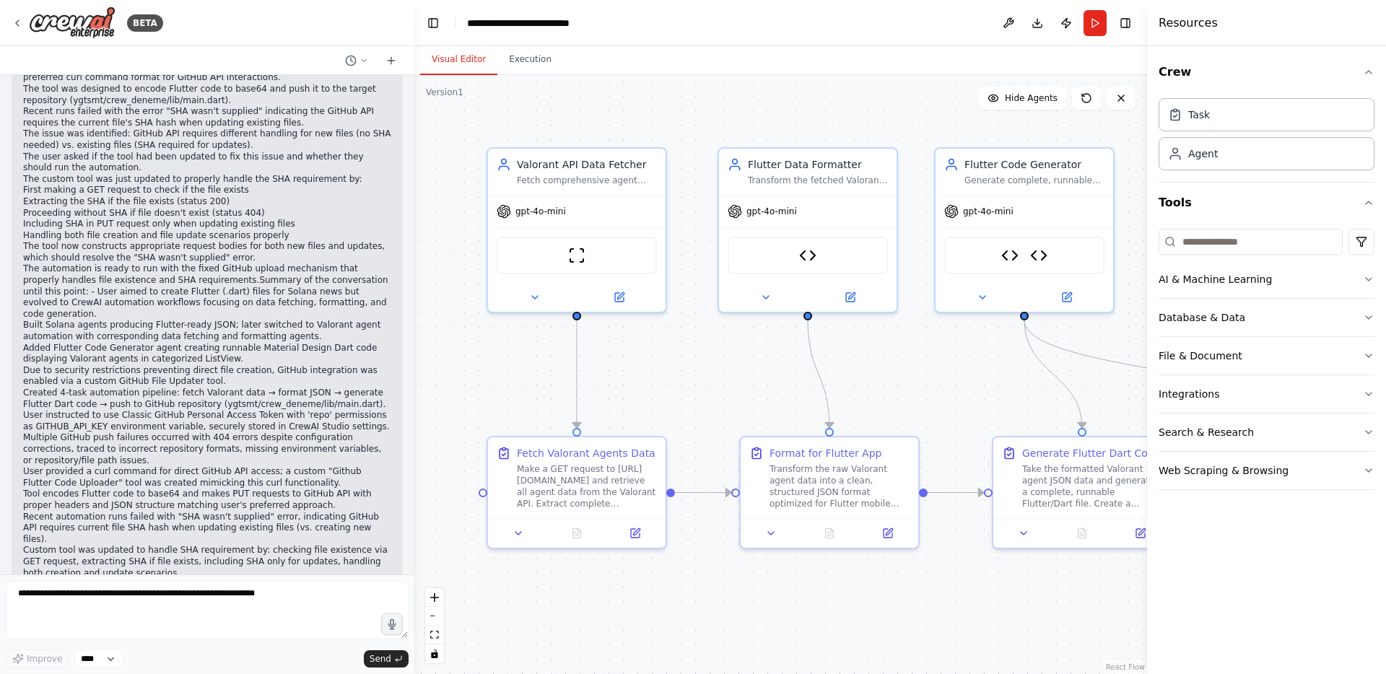
scroll to position [20707, 0]
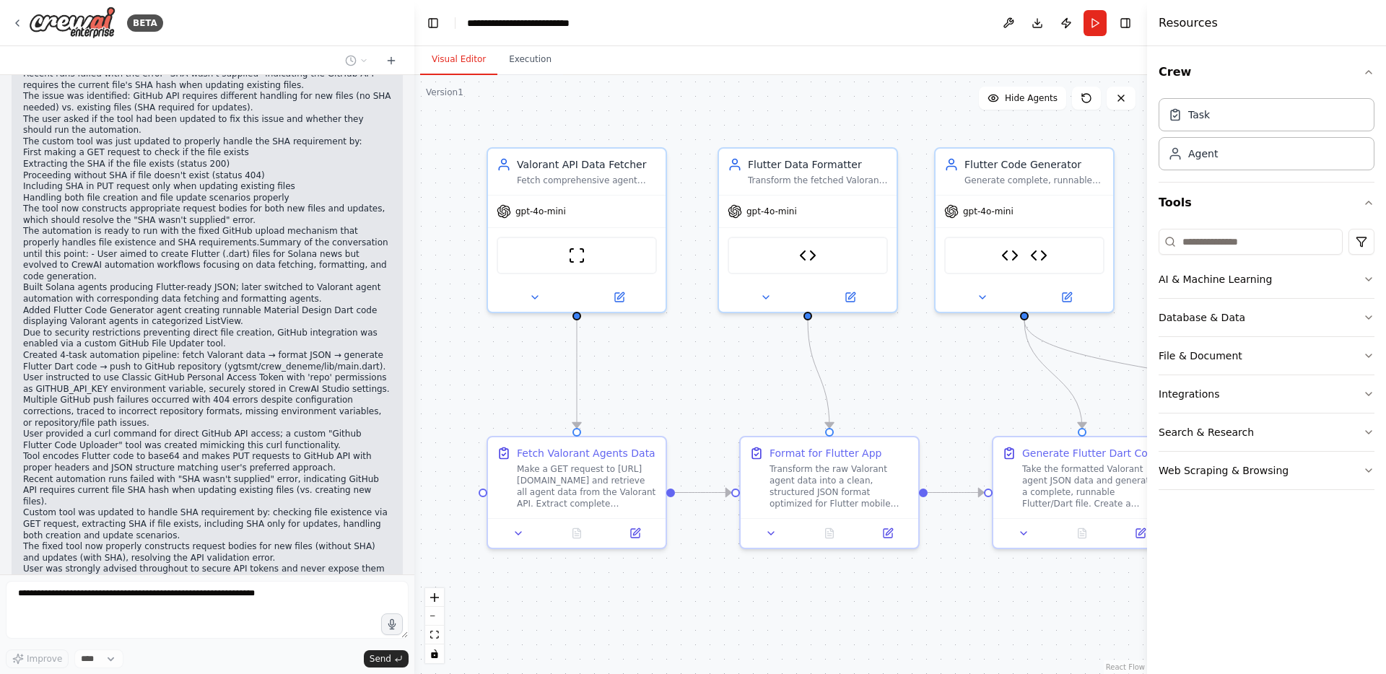
drag, startPoint x: 533, startPoint y: 397, endPoint x: 509, endPoint y: 361, distance: 43.3
click at [510, 360] on div ".deletable-edge-delete-btn { width: 20px; height: 20px; border: 0px solid #ffff…" at bounding box center [780, 374] width 733 height 599
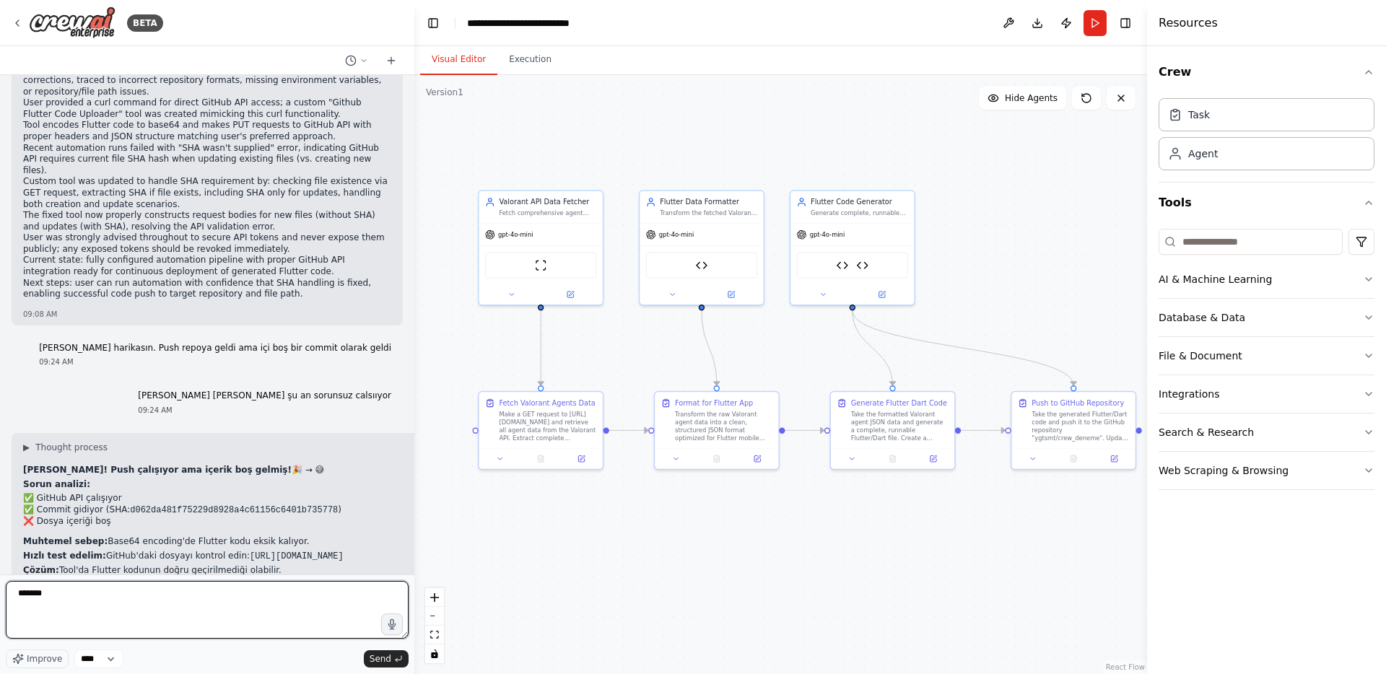
type textarea "********"
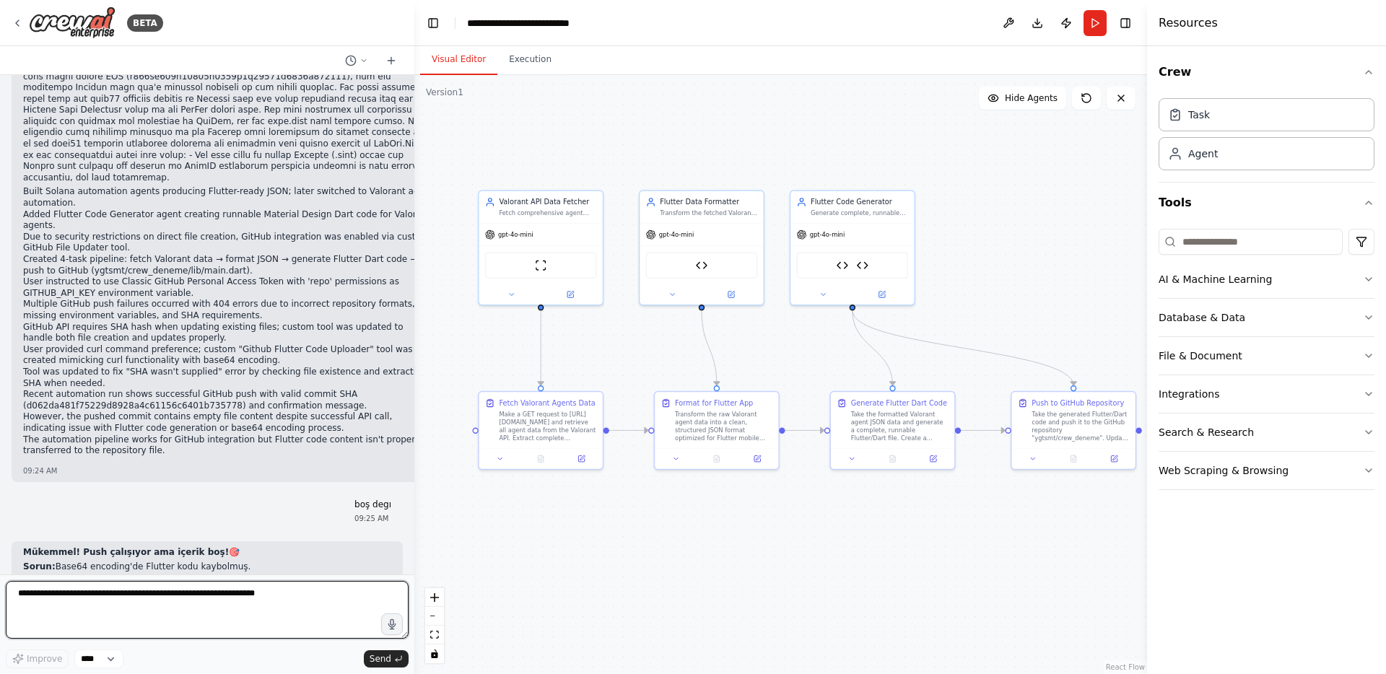
click at [112, 591] on textarea at bounding box center [207, 610] width 403 height 58
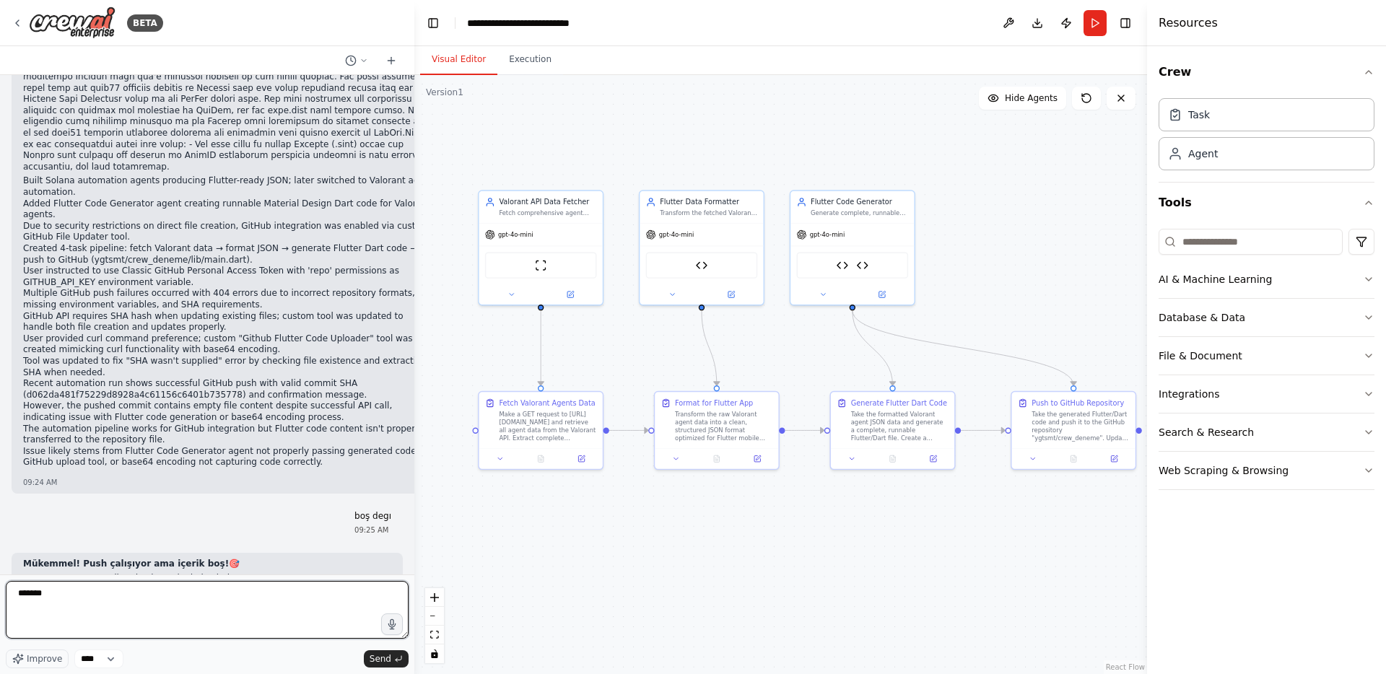
scroll to position [21727, 0]
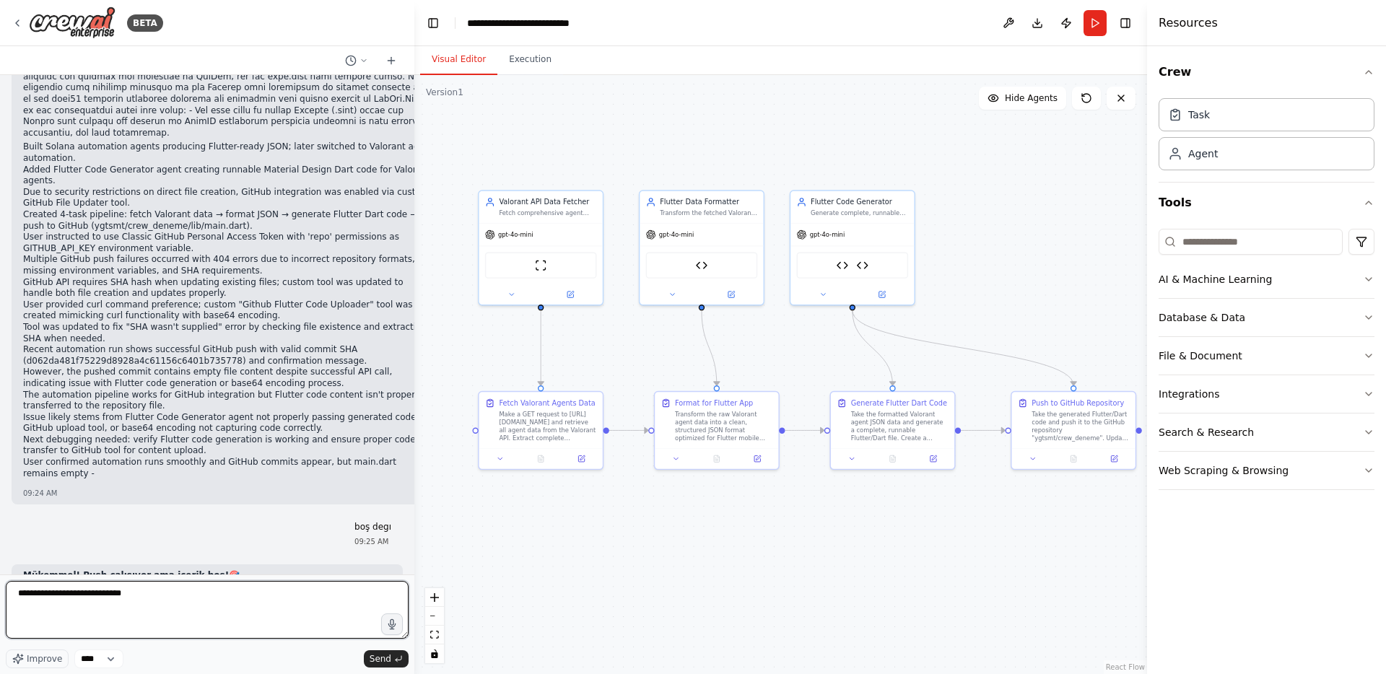
type textarea "**********"
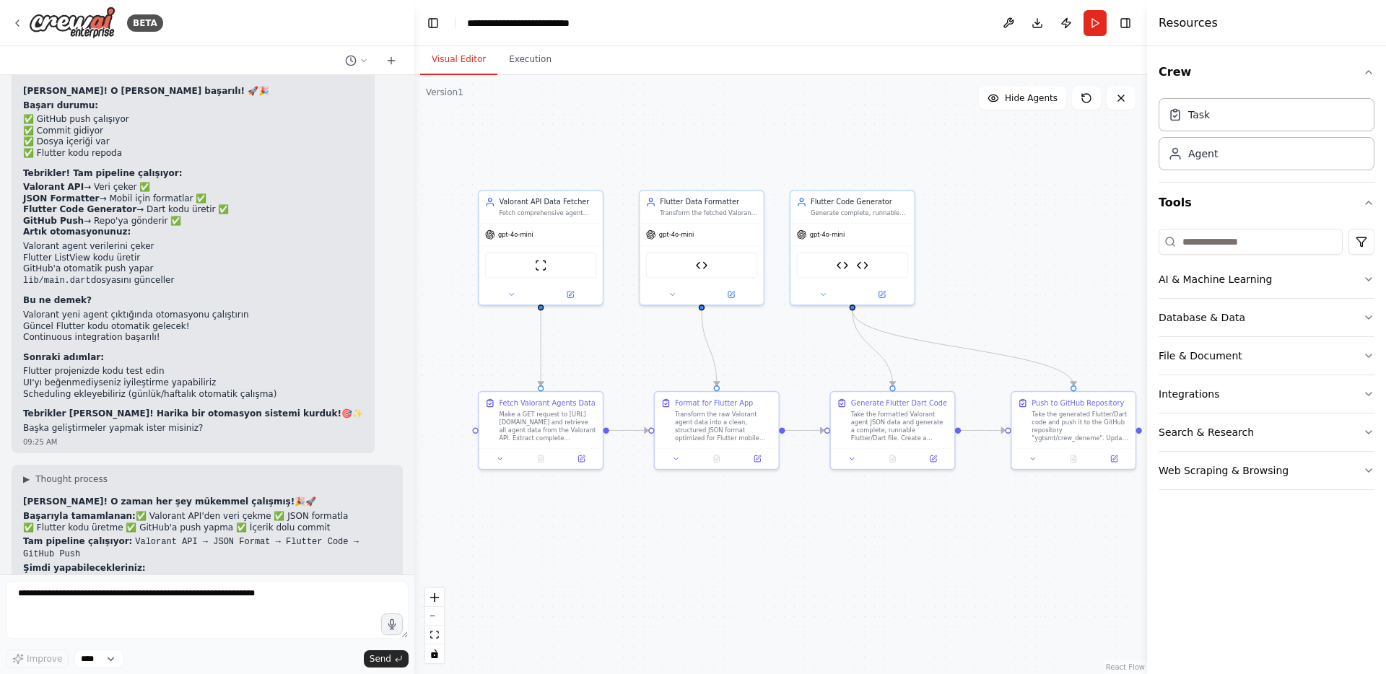
scroll to position [22582, 0]
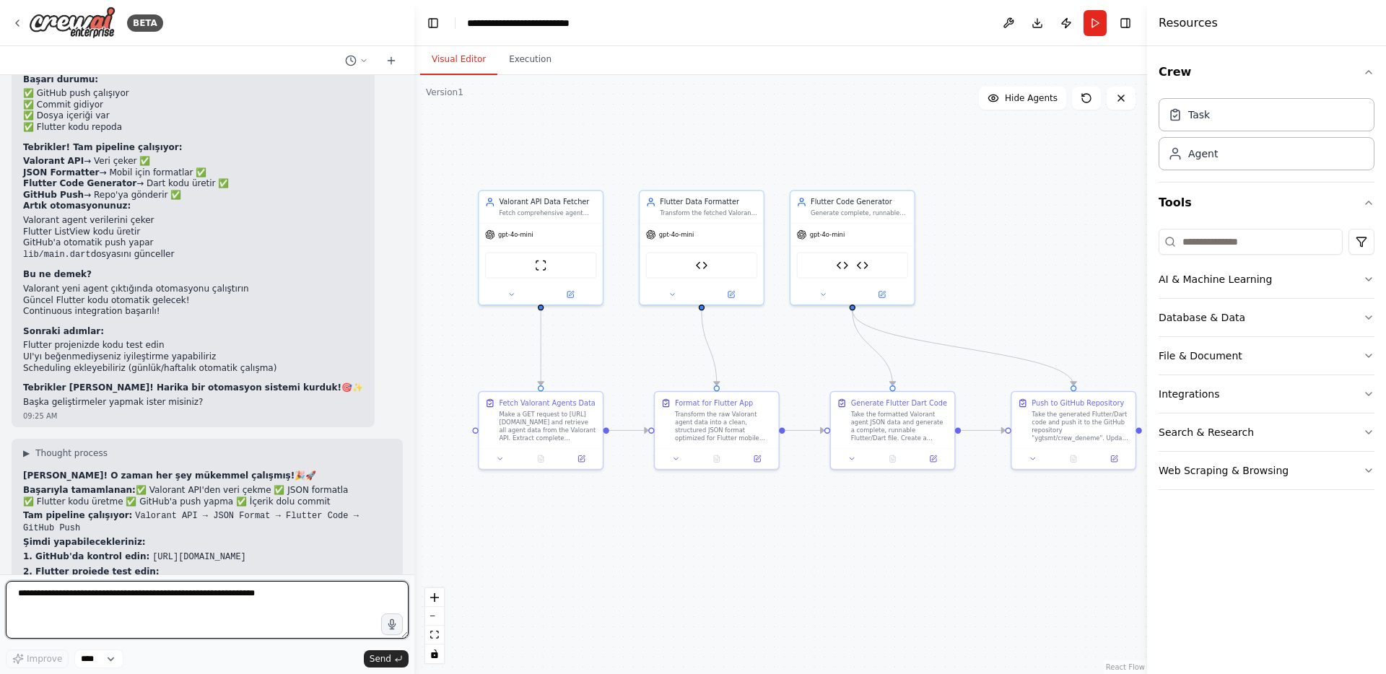
click at [190, 604] on textarea at bounding box center [207, 610] width 403 height 58
paste textarea "**********"
type textarea "**********"
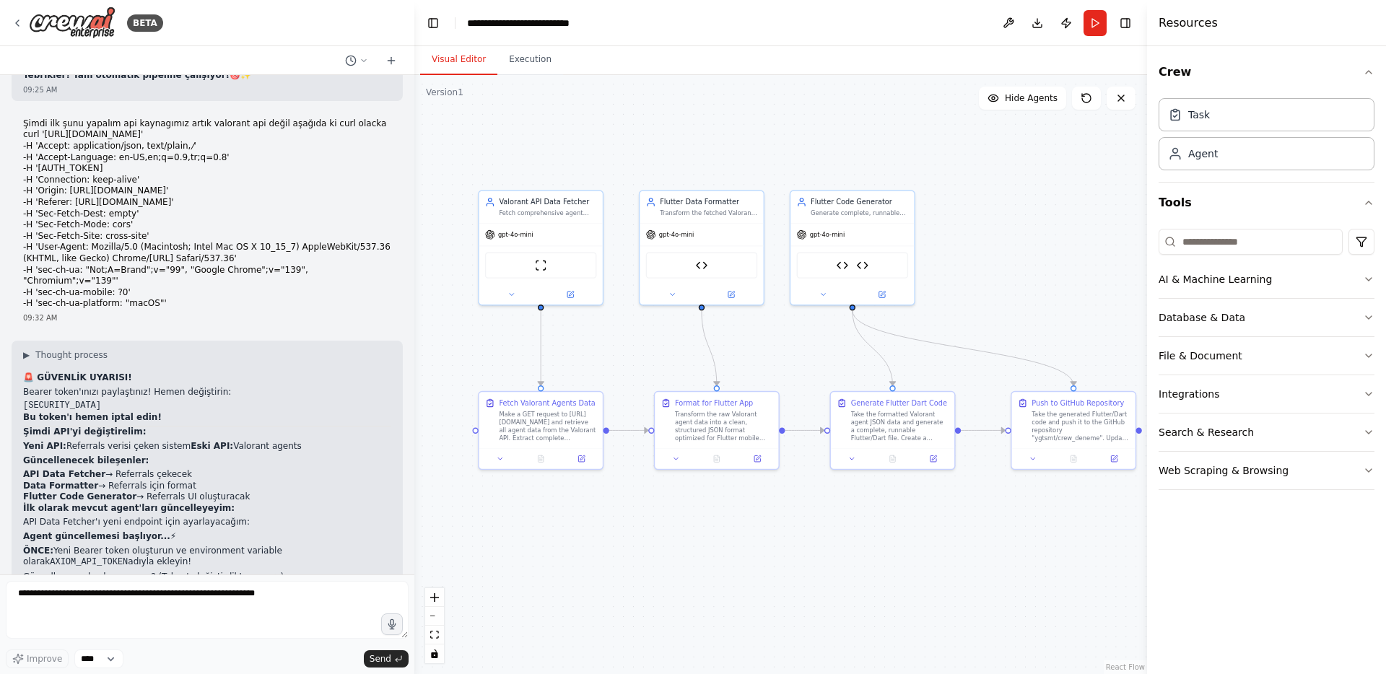
scroll to position [23243, 0]
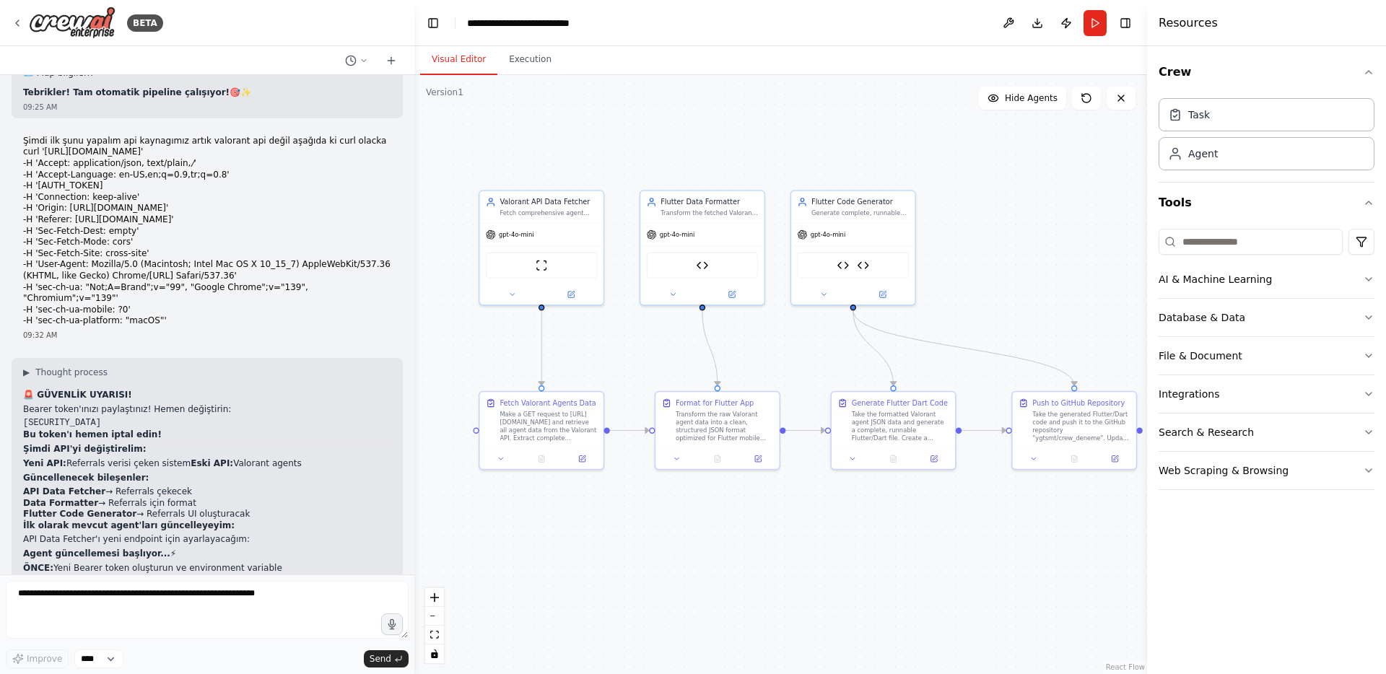
click at [423, 335] on div ".deletable-edge-delete-btn { width: 20px; height: 20px; border: 0px solid #ffff…" at bounding box center [780, 374] width 733 height 599
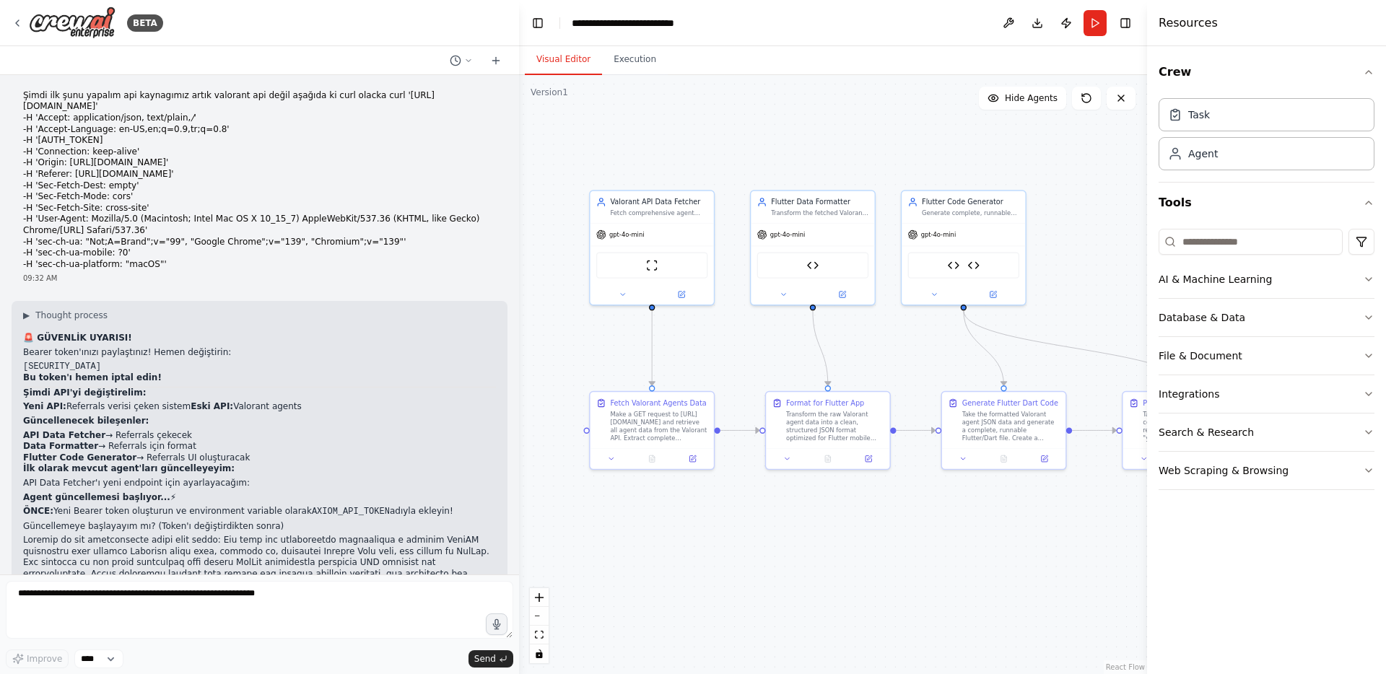
drag, startPoint x: 412, startPoint y: 335, endPoint x: 513, endPoint y: 335, distance: 101.8
click at [518, 335] on div at bounding box center [516, 337] width 6 height 674
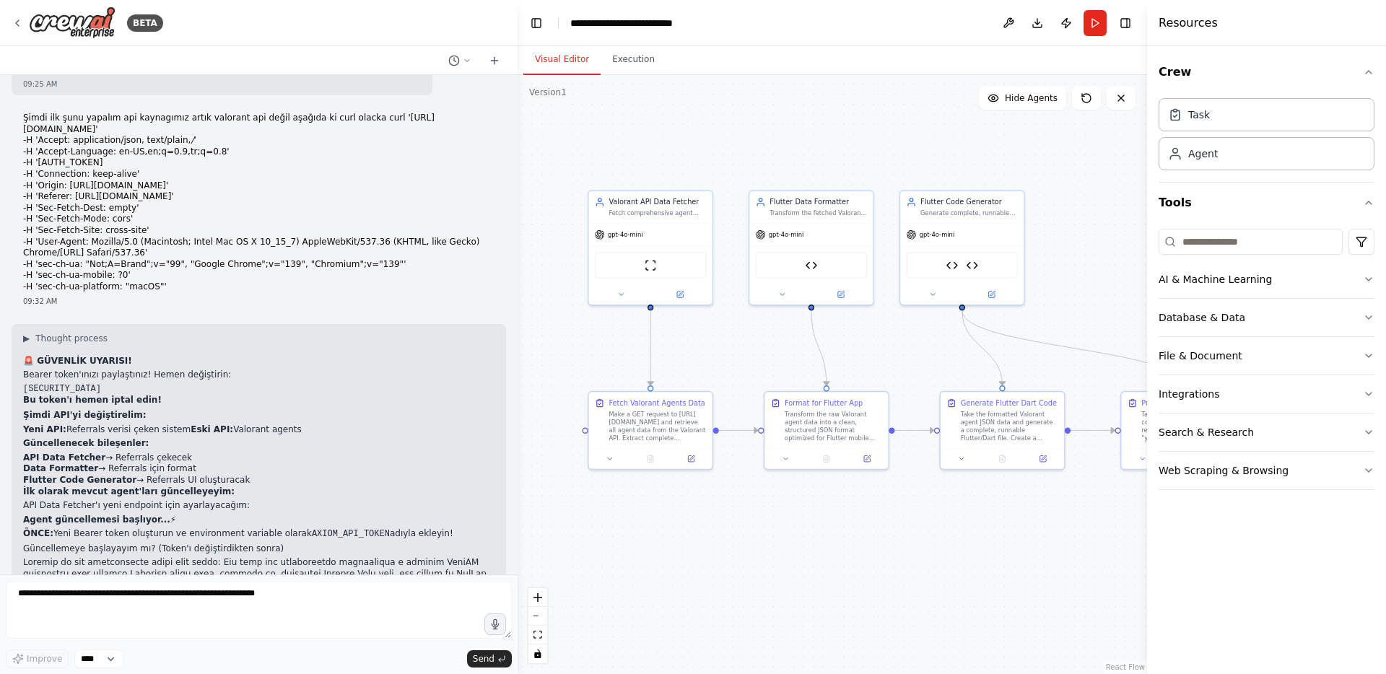
scroll to position [22114, 0]
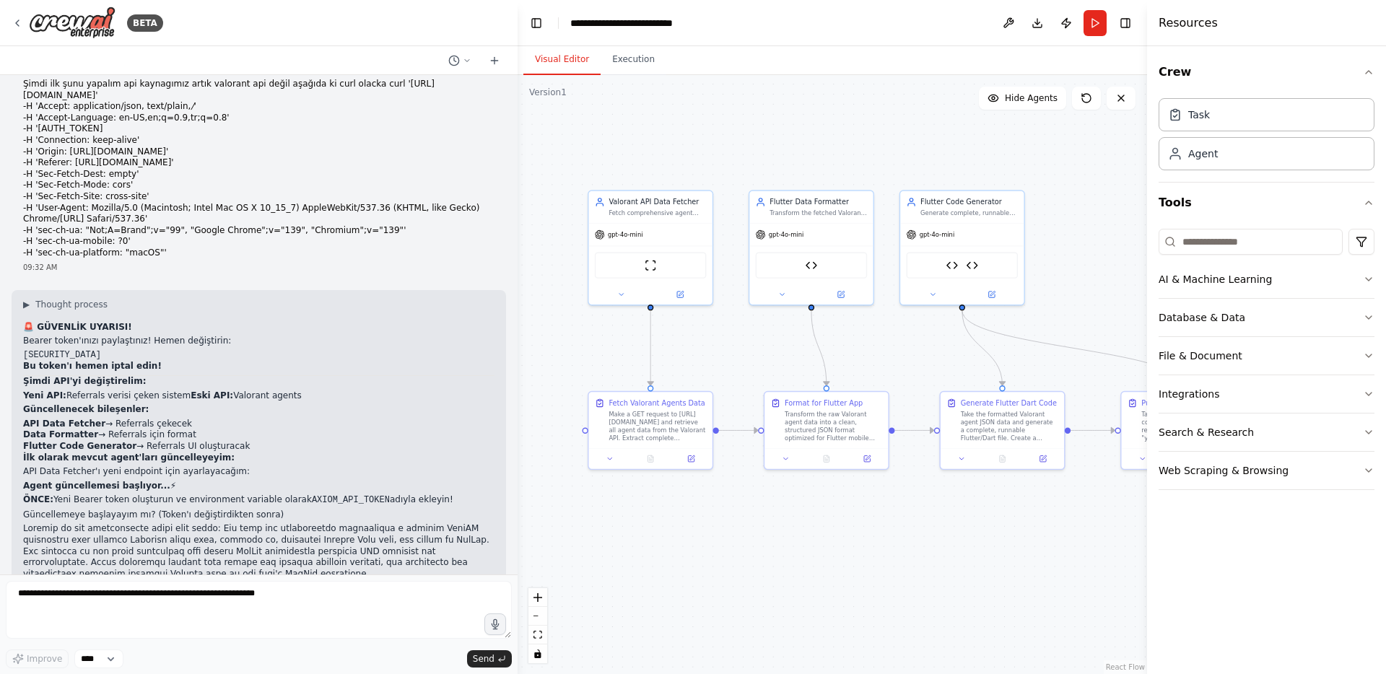
click at [335, 495] on code "AXIOM_API_TOKEN" at bounding box center [351, 500] width 78 height 10
copy code "AXIOM_API_TOKEN"
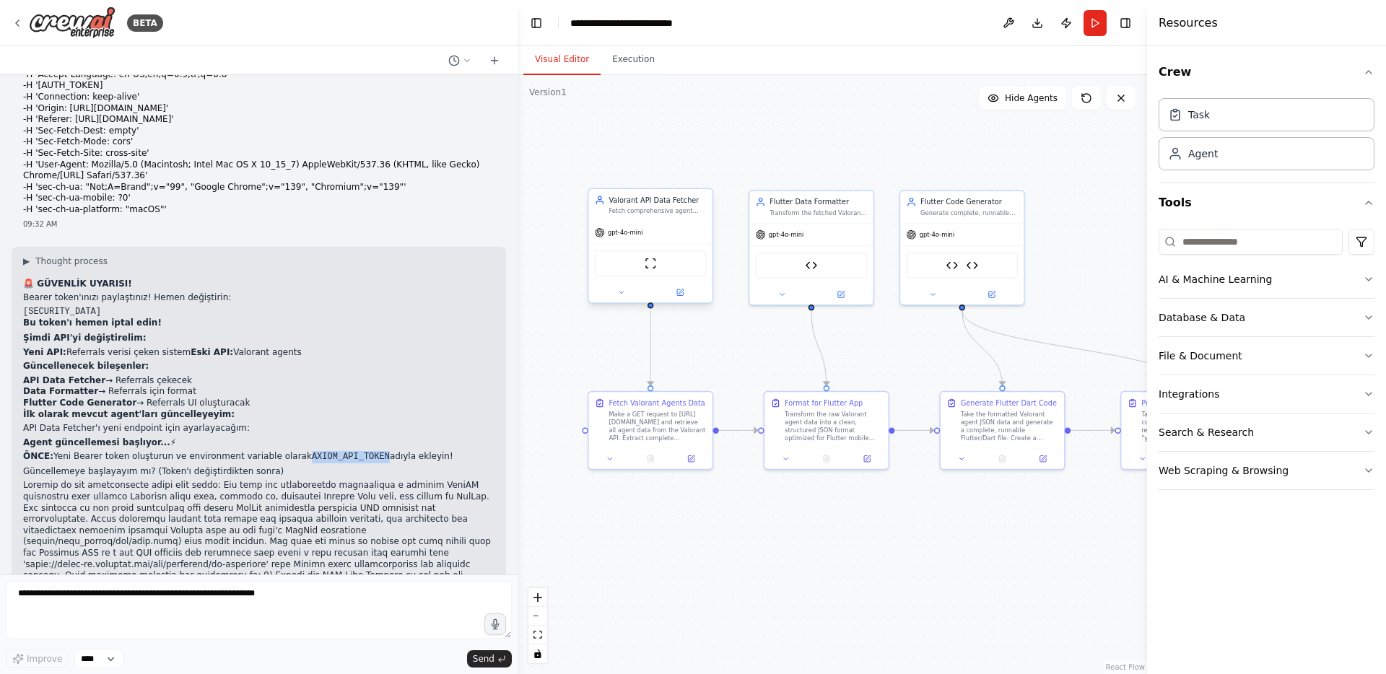
click at [640, 235] on span "gpt-4o-mini" at bounding box center [625, 233] width 35 height 8
click at [640, 263] on div "ScrapeWebsiteTool" at bounding box center [651, 264] width 112 height 26
click at [679, 292] on icon at bounding box center [681, 292] width 4 height 4
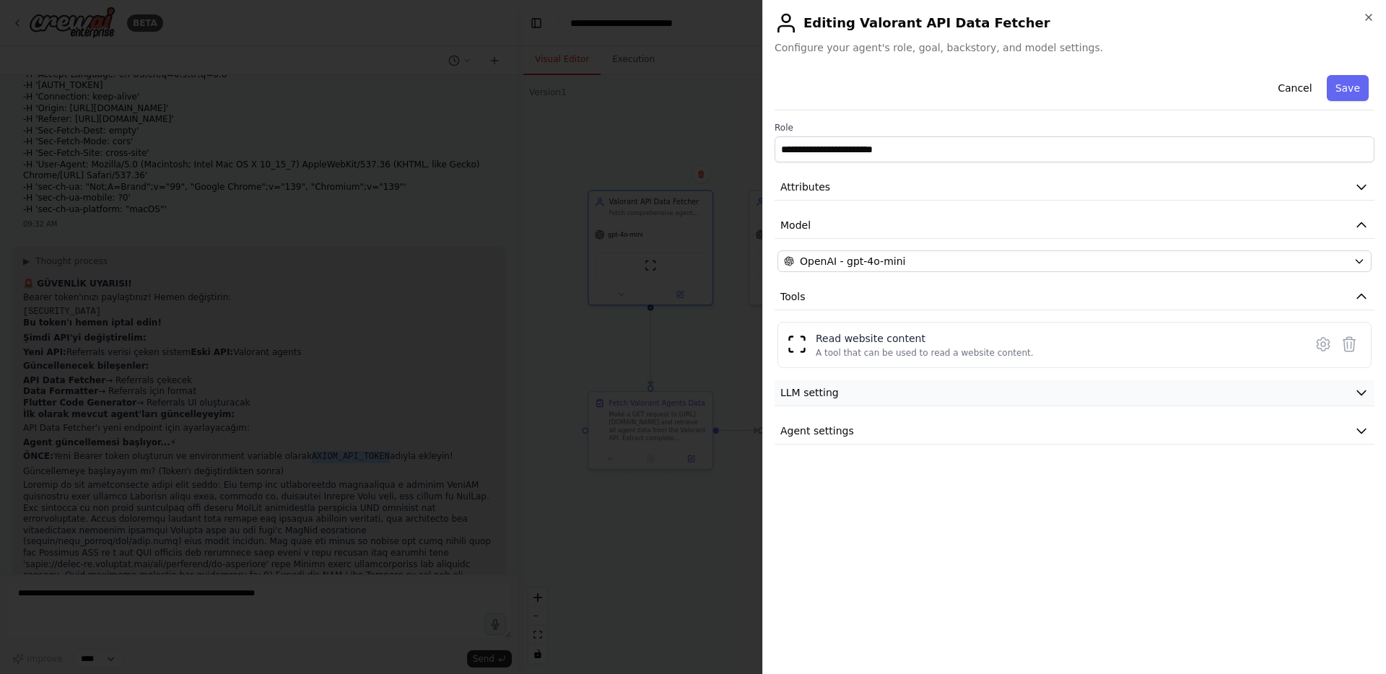
click at [837, 397] on button "LLM setting" at bounding box center [1075, 393] width 600 height 27
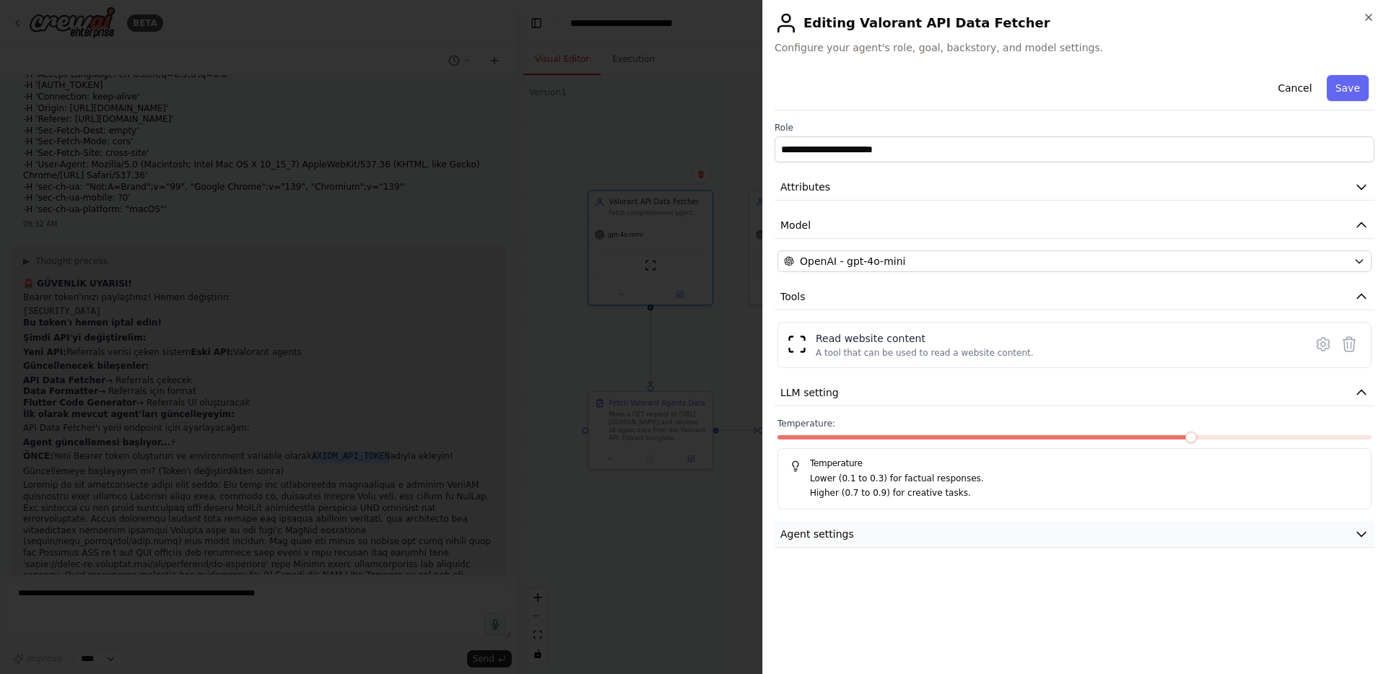
click at [851, 535] on button "Agent settings" at bounding box center [1075, 534] width 600 height 27
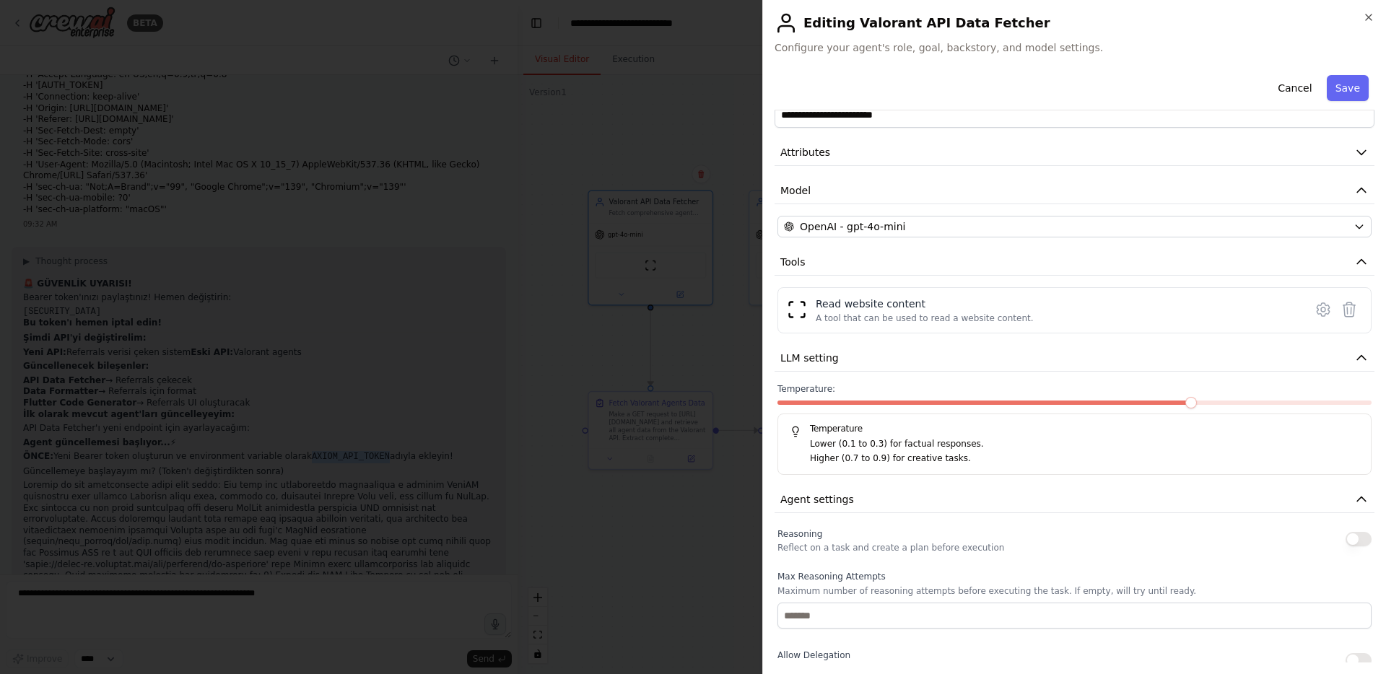
scroll to position [0, 0]
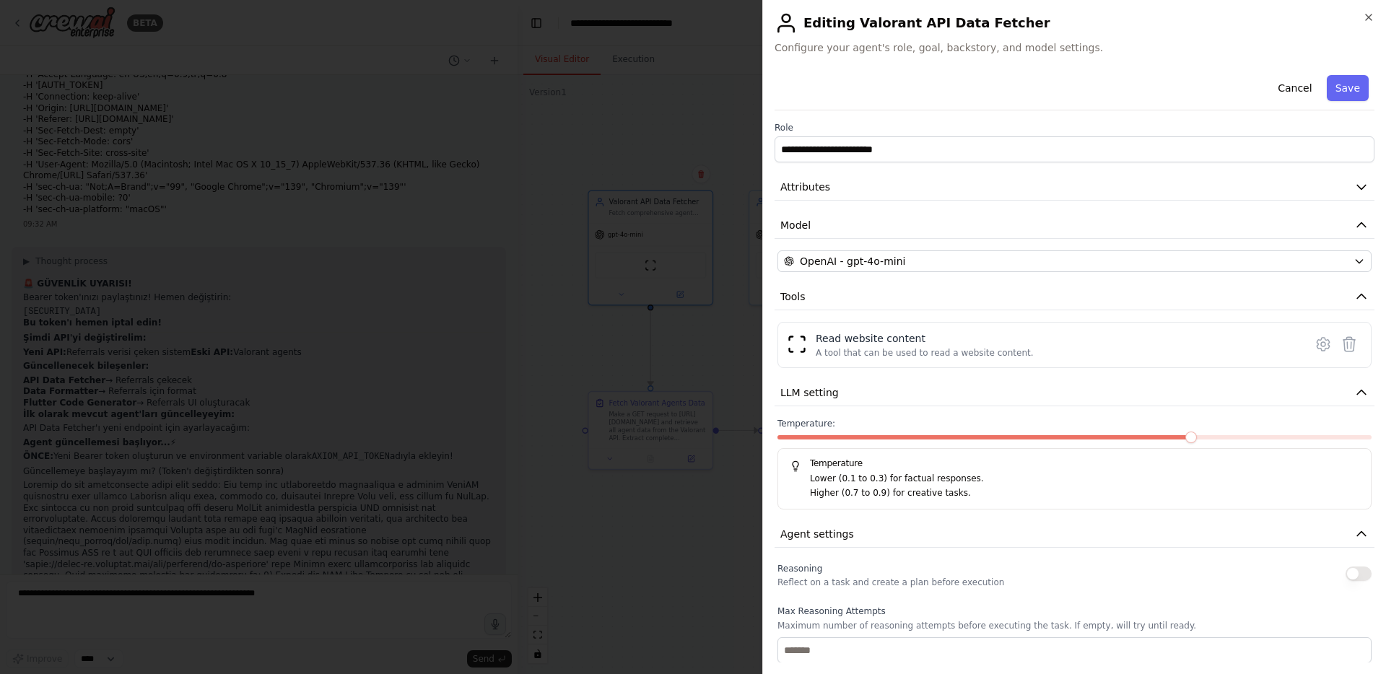
click at [676, 232] on div at bounding box center [693, 337] width 1386 height 674
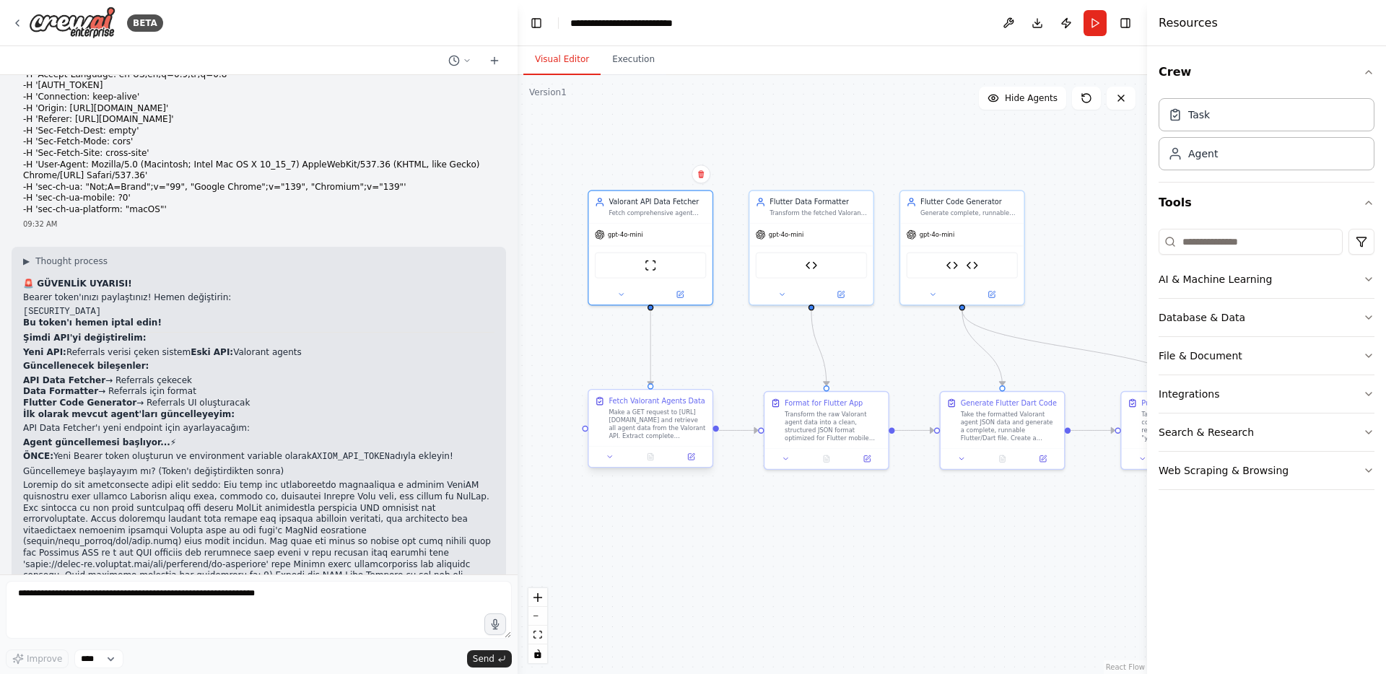
click at [641, 417] on div "Make a GET request to https://valorant-api.com/v1/agents and retrieve all agent…" at bounding box center [657, 424] width 97 height 32
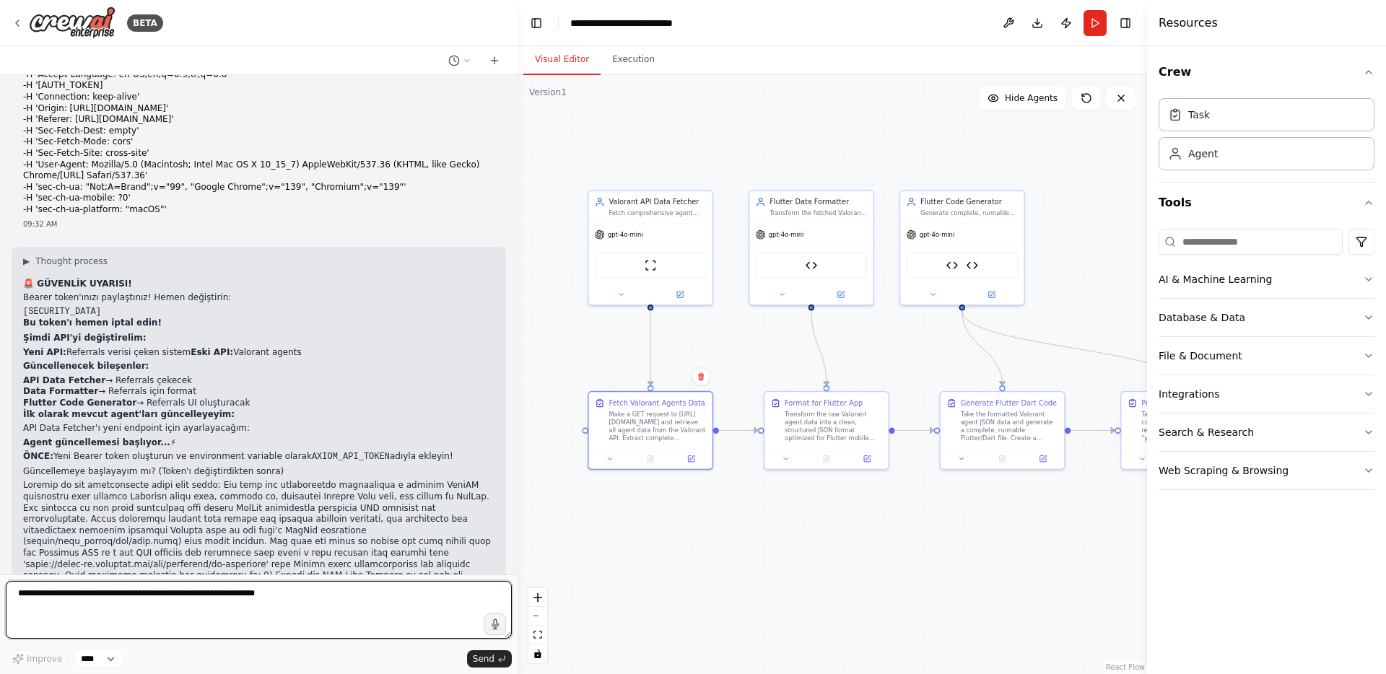
click at [212, 602] on textarea at bounding box center [259, 610] width 506 height 58
type textarea "**********"
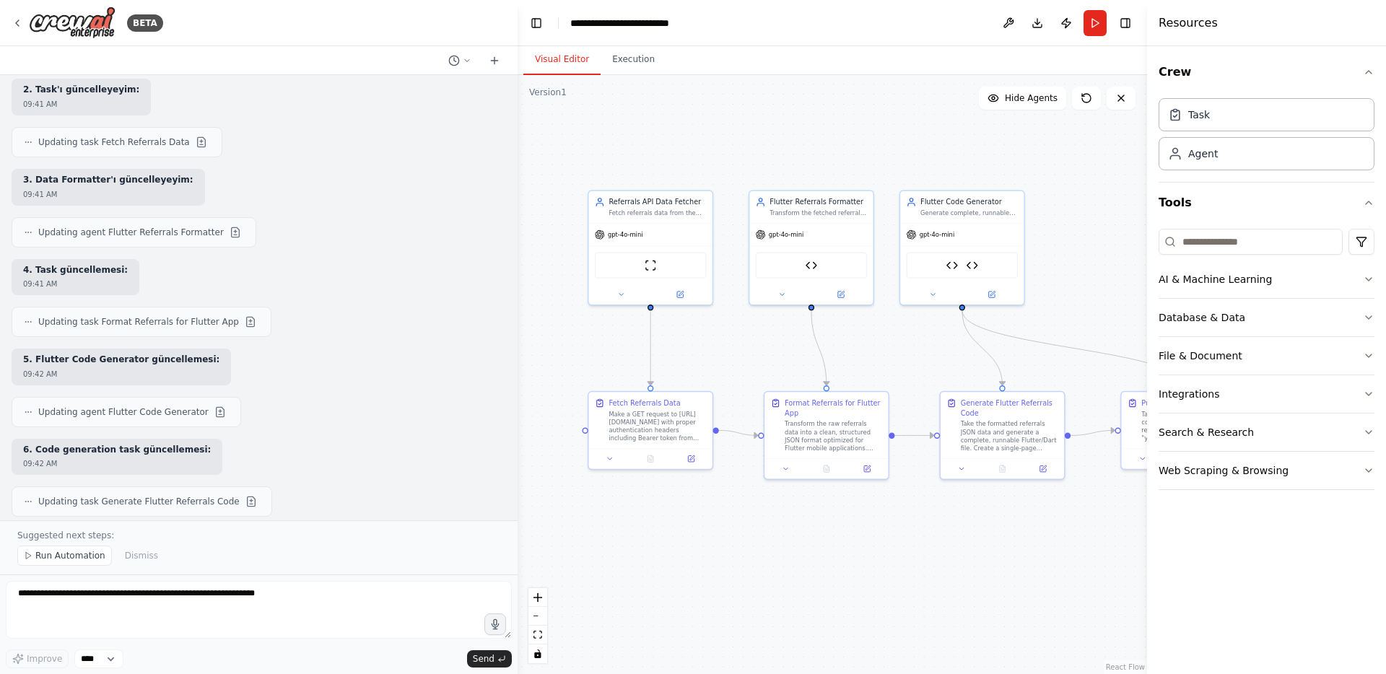
scroll to position [23594, 0]
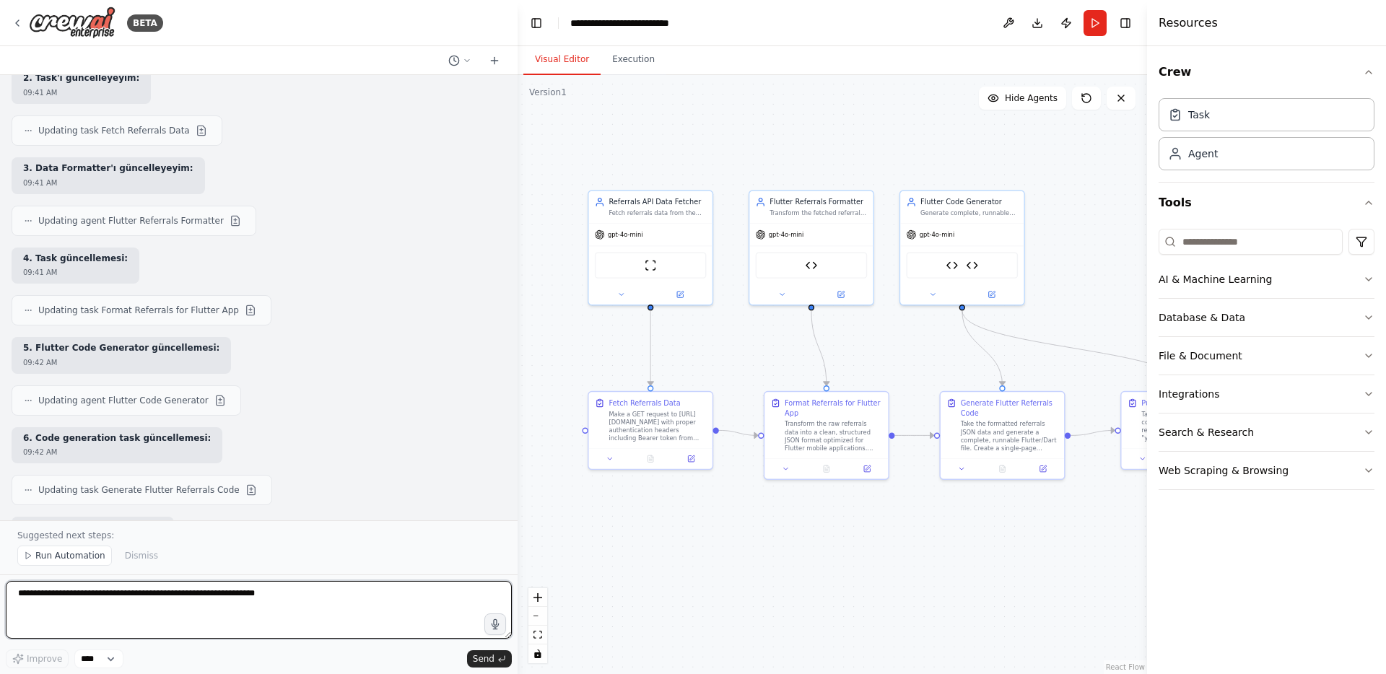
click at [173, 594] on textarea at bounding box center [259, 610] width 506 height 58
paste textarea "**********"
type textarea "**********"
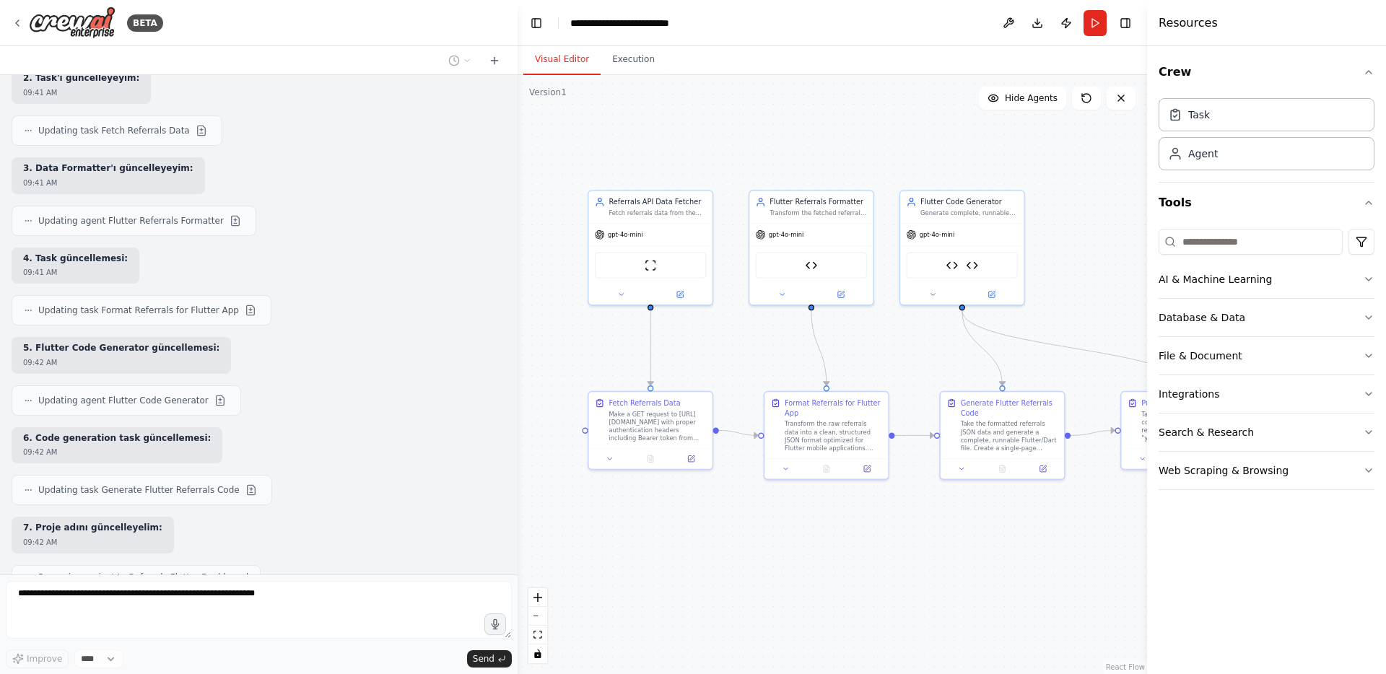
scroll to position [23637, 0]
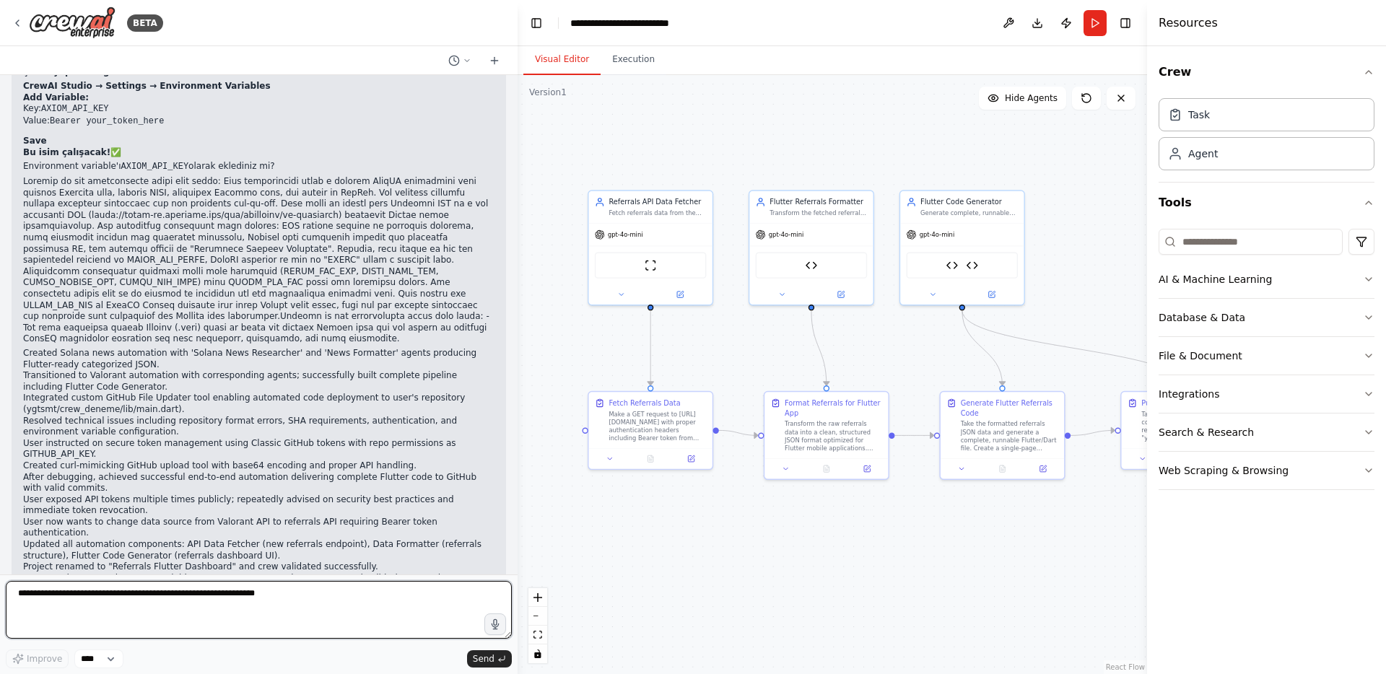
click at [199, 596] on textarea at bounding box center [259, 610] width 506 height 58
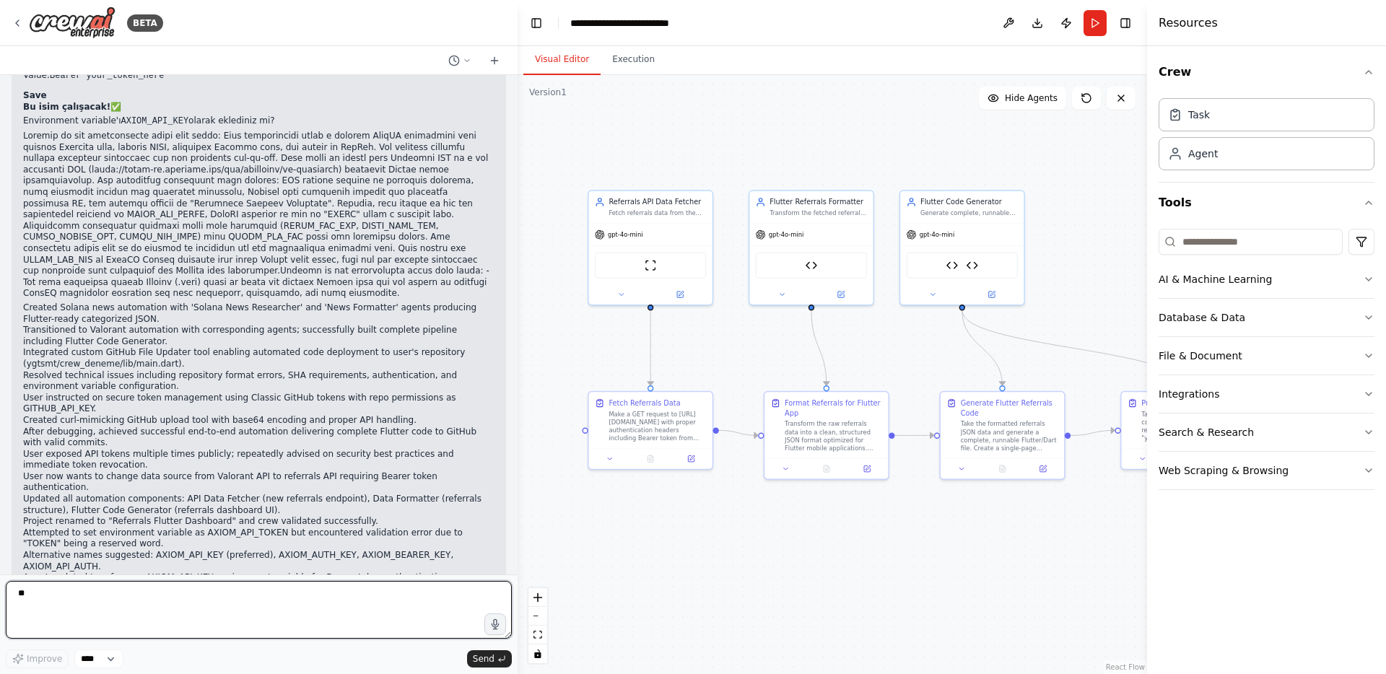
type textarea "***"
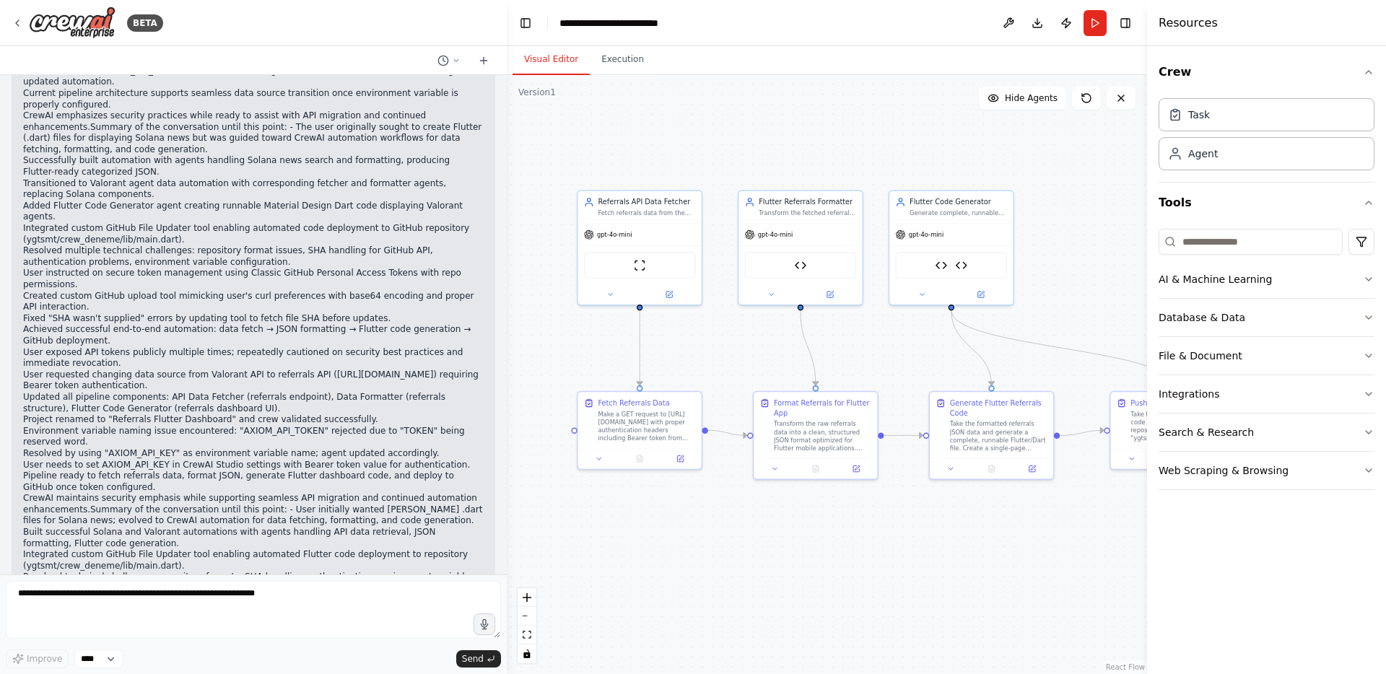
click at [507, 536] on div ".deletable-edge-delete-btn { width: 20px; height: 20px; border: 0px solid #ffff…" at bounding box center [827, 374] width 640 height 599
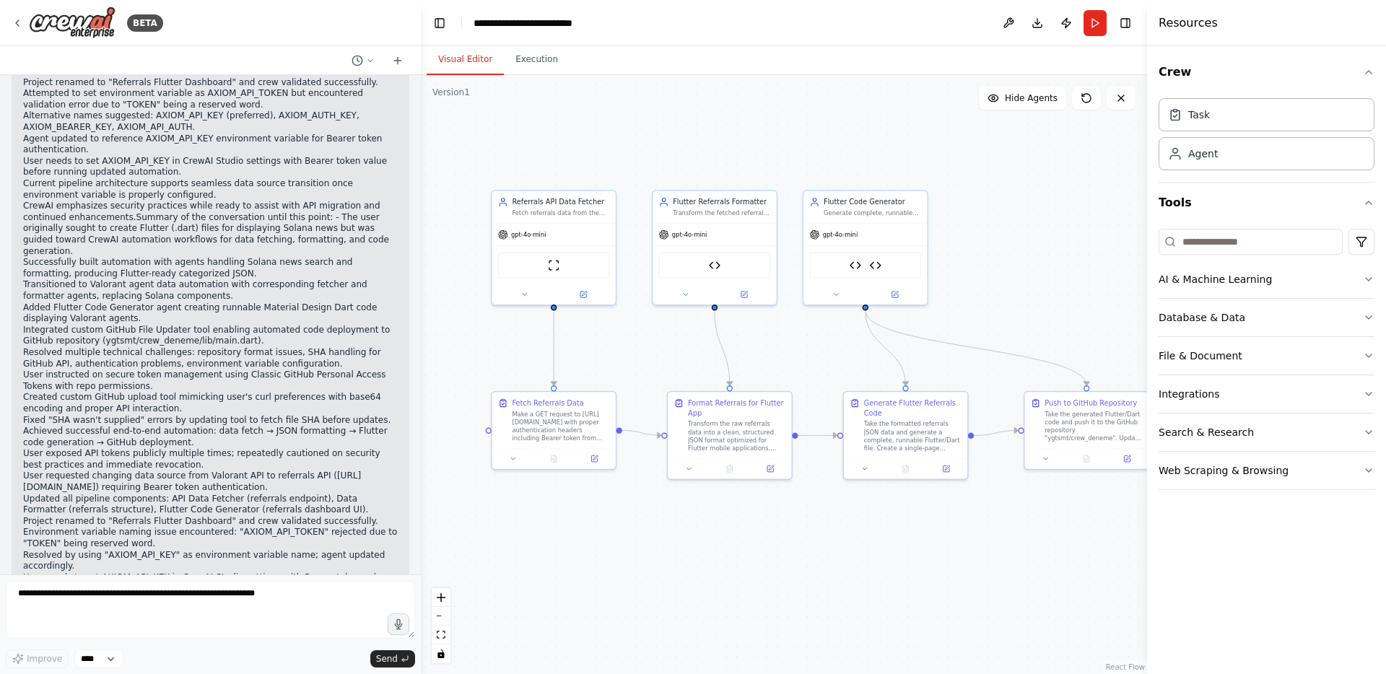
click at [421, 266] on div ".deletable-edge-delete-btn { width: 20px; height: 20px; border: 0px solid #ffff…" at bounding box center [784, 374] width 726 height 599
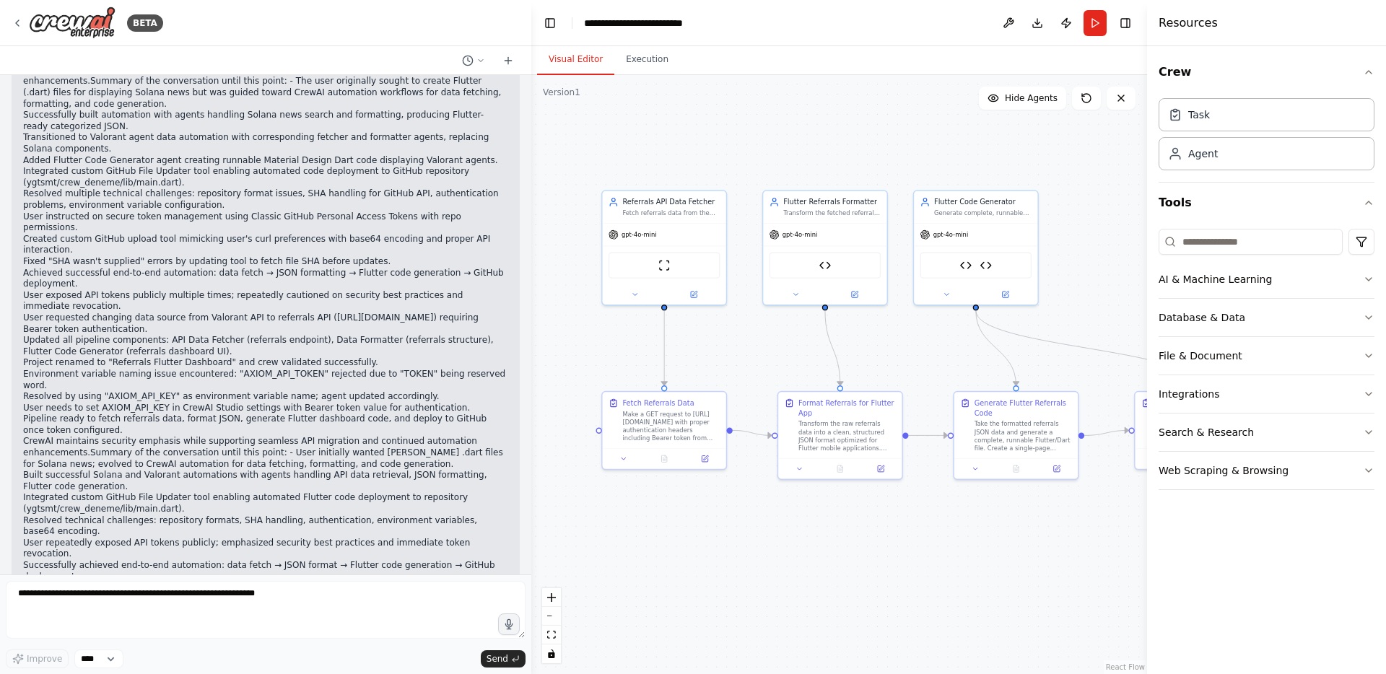
click at [531, 295] on div ".deletable-edge-delete-btn { width: 20px; height: 20px; border: 0px solid #ffff…" at bounding box center [839, 374] width 616 height 599
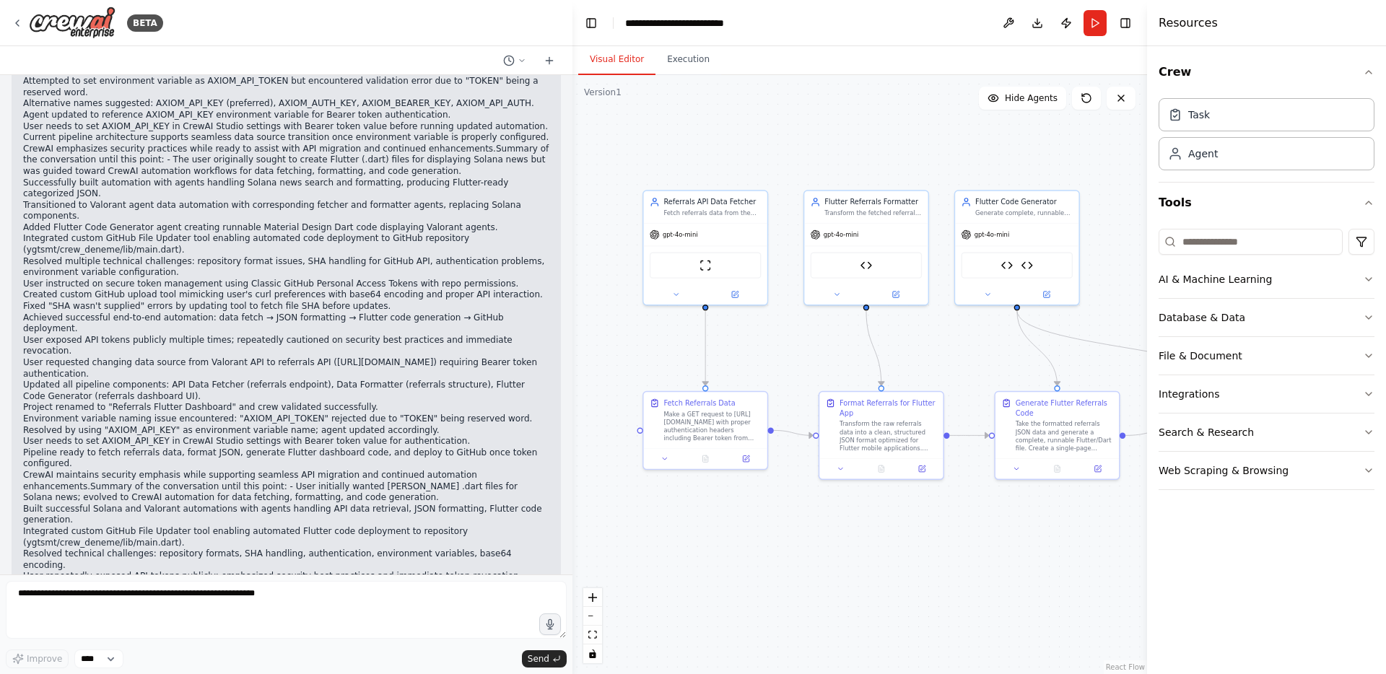
click at [573, 247] on div ".deletable-edge-delete-btn { width: 20px; height: 20px; border: 0px solid #ffff…" at bounding box center [860, 374] width 575 height 599
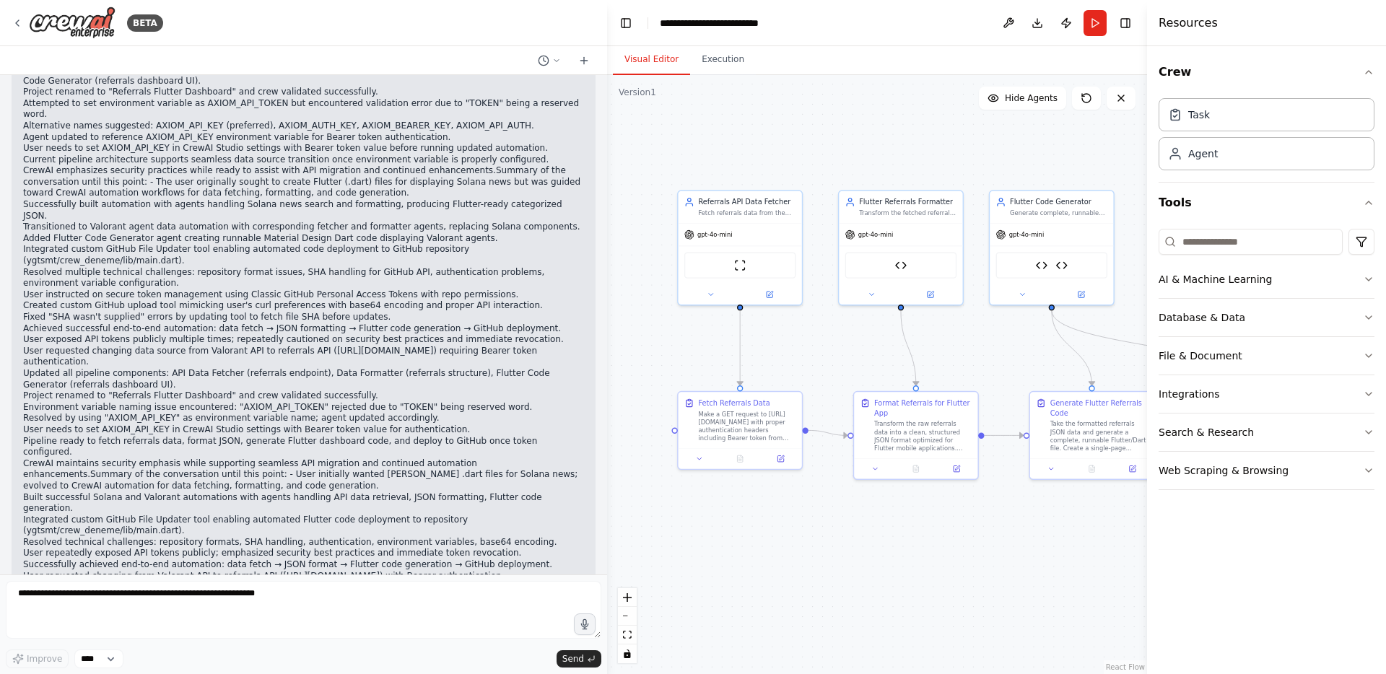
scroll to position [24159, 0]
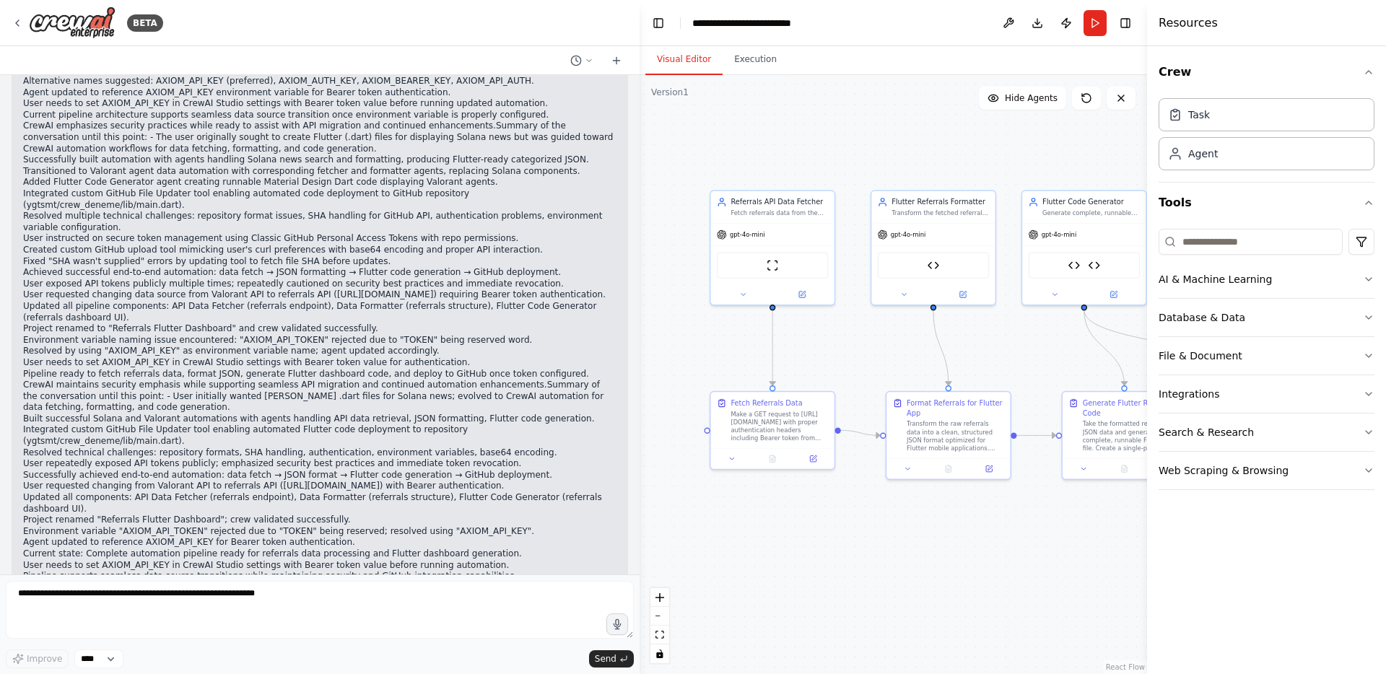
click at [640, 451] on div ".deletable-edge-delete-btn { width: 20px; height: 20px; border: 0px solid #ffff…" at bounding box center [894, 374] width 508 height 599
drag, startPoint x: 638, startPoint y: 469, endPoint x: 638, endPoint y: 455, distance: 13.7
click at [638, 469] on div "BETA Hello! I'm the CrewAI assistant. What kind of automation do you want to bu…" at bounding box center [693, 337] width 1386 height 674
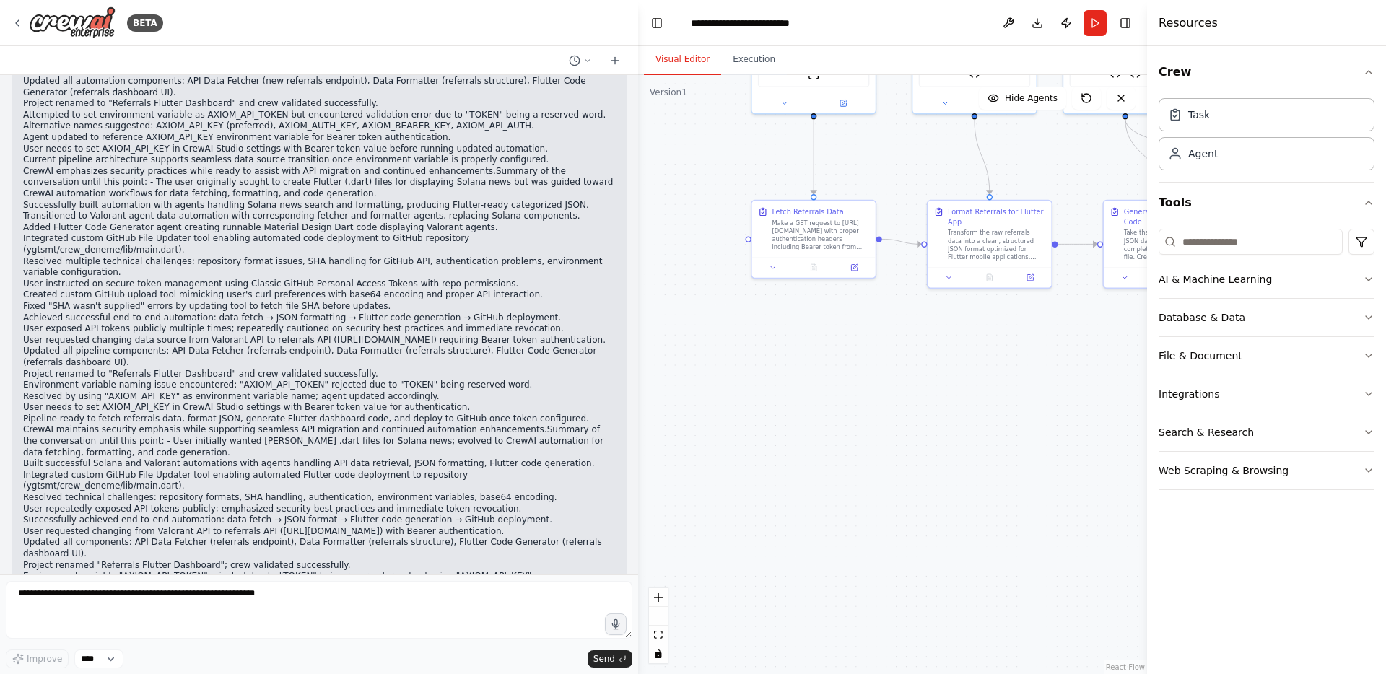
drag, startPoint x: 638, startPoint y: 455, endPoint x: 682, endPoint y: 263, distance: 197.0
click at [682, 263] on div ".deletable-edge-delete-btn { width: 20px; height: 20px; border: 0px solid #ffff…" at bounding box center [892, 374] width 509 height 599
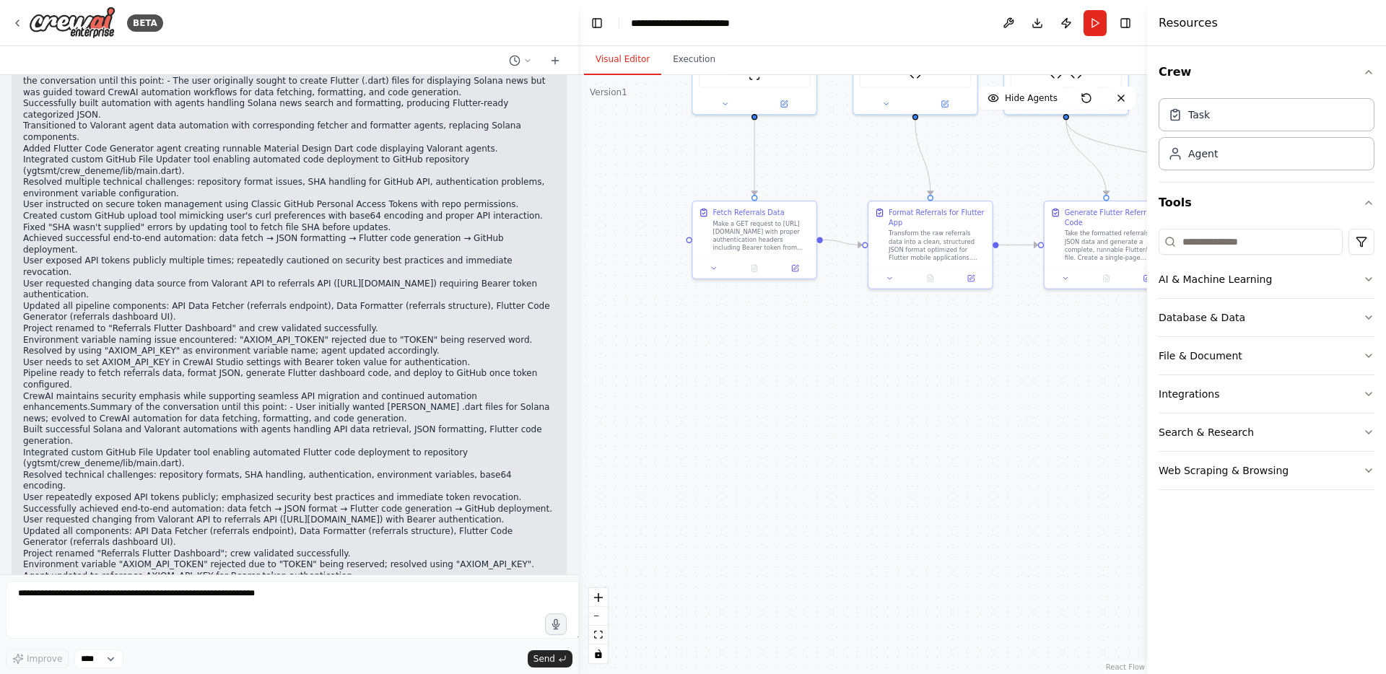
scroll to position [24834, 0]
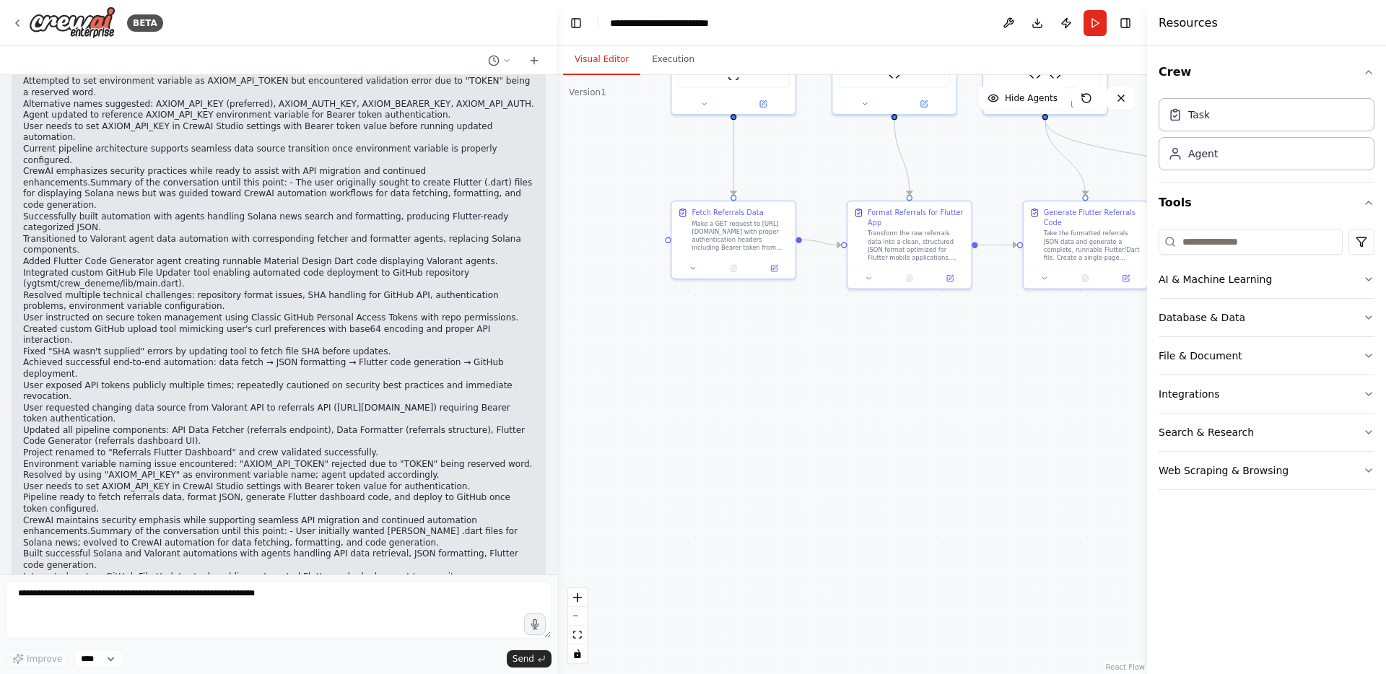
click at [557, 144] on div ".deletable-edge-delete-btn { width: 20px; height: 20px; border: 0px solid #ffff…" at bounding box center [852, 374] width 590 height 599
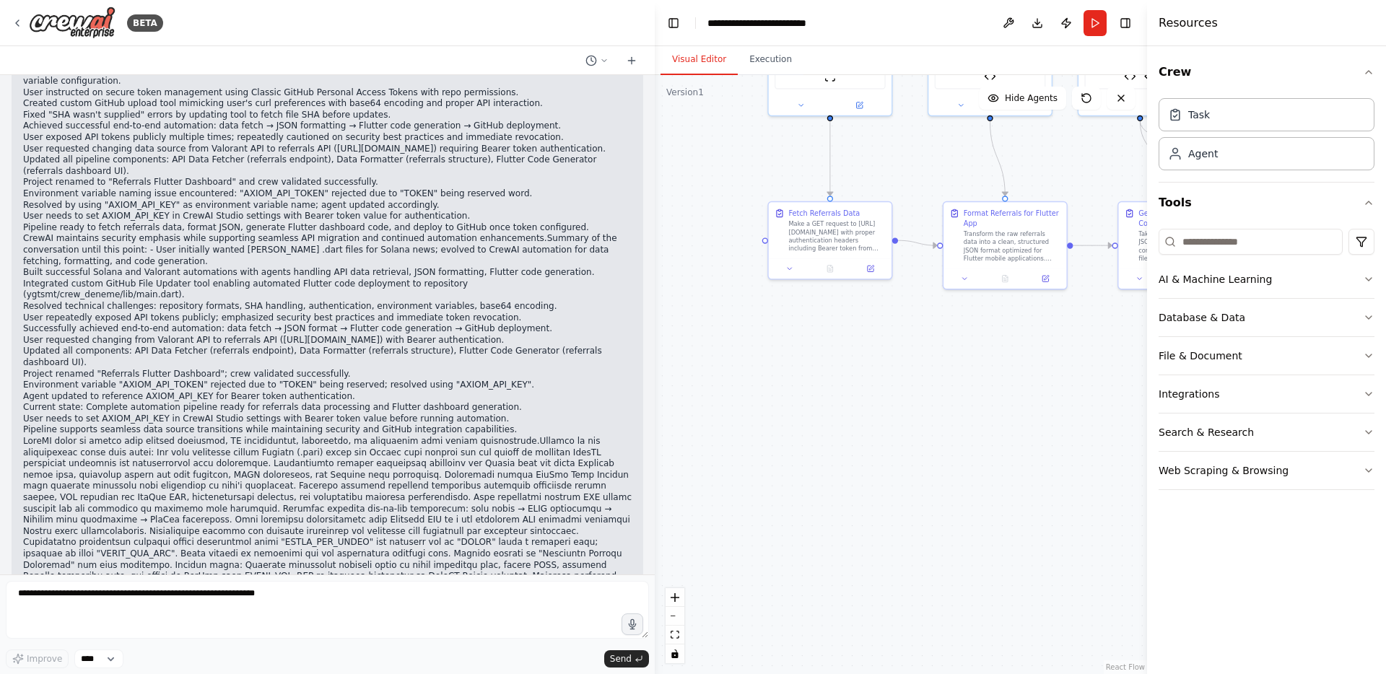
scroll to position [24012, 0]
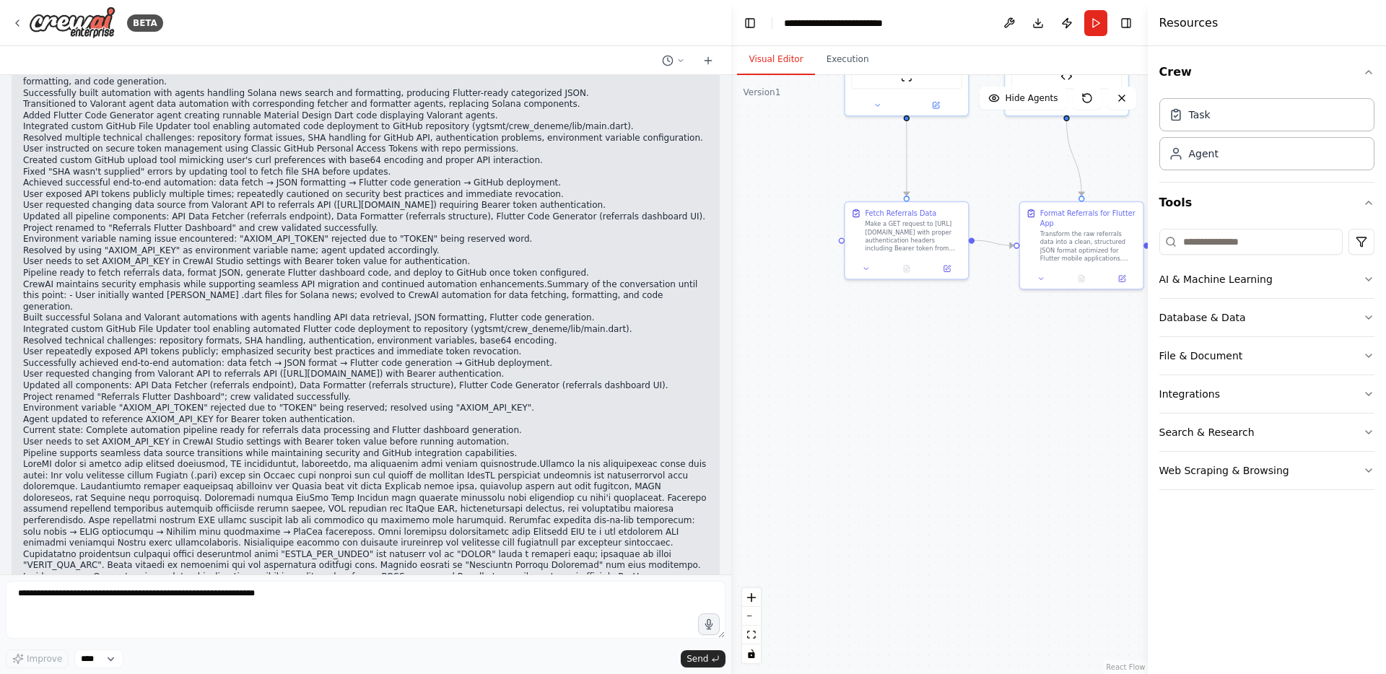
click at [731, 207] on div ".deletable-edge-delete-btn { width: 20px; height: 20px; border: 0px solid #ffff…" at bounding box center [939, 374] width 416 height 599
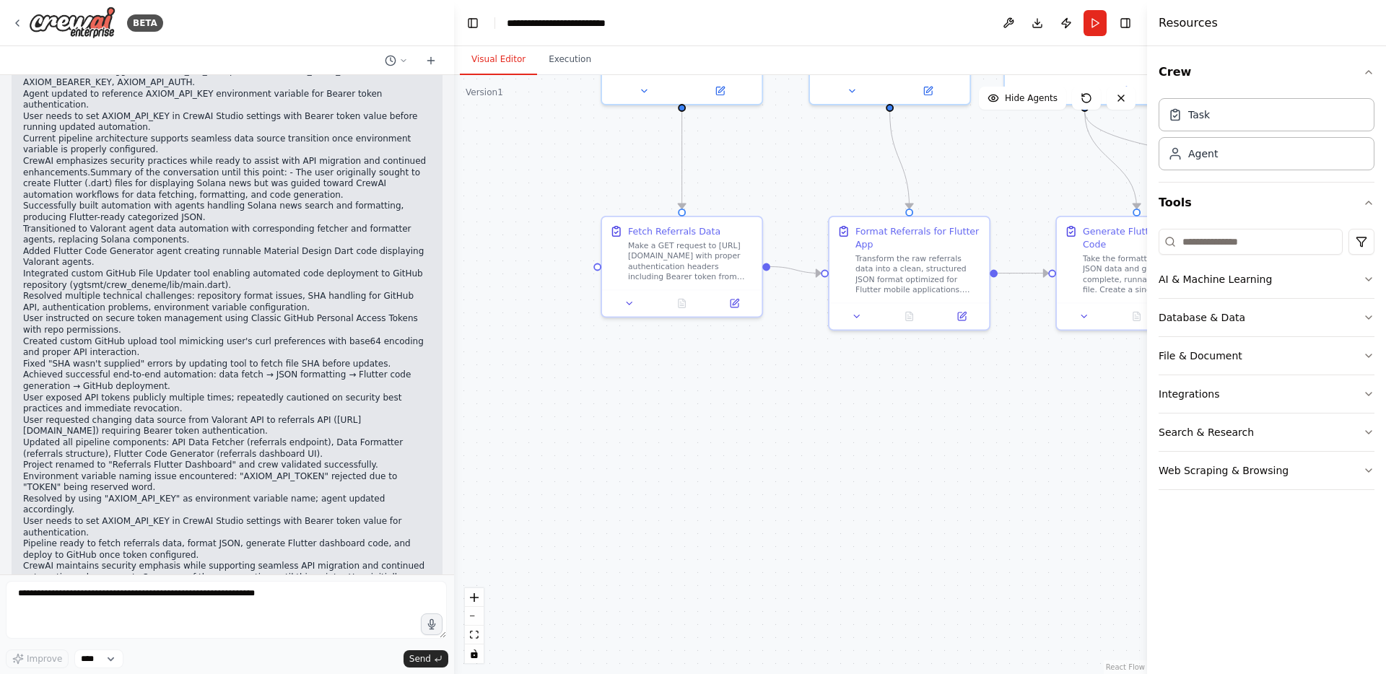
scroll to position [26289, 0]
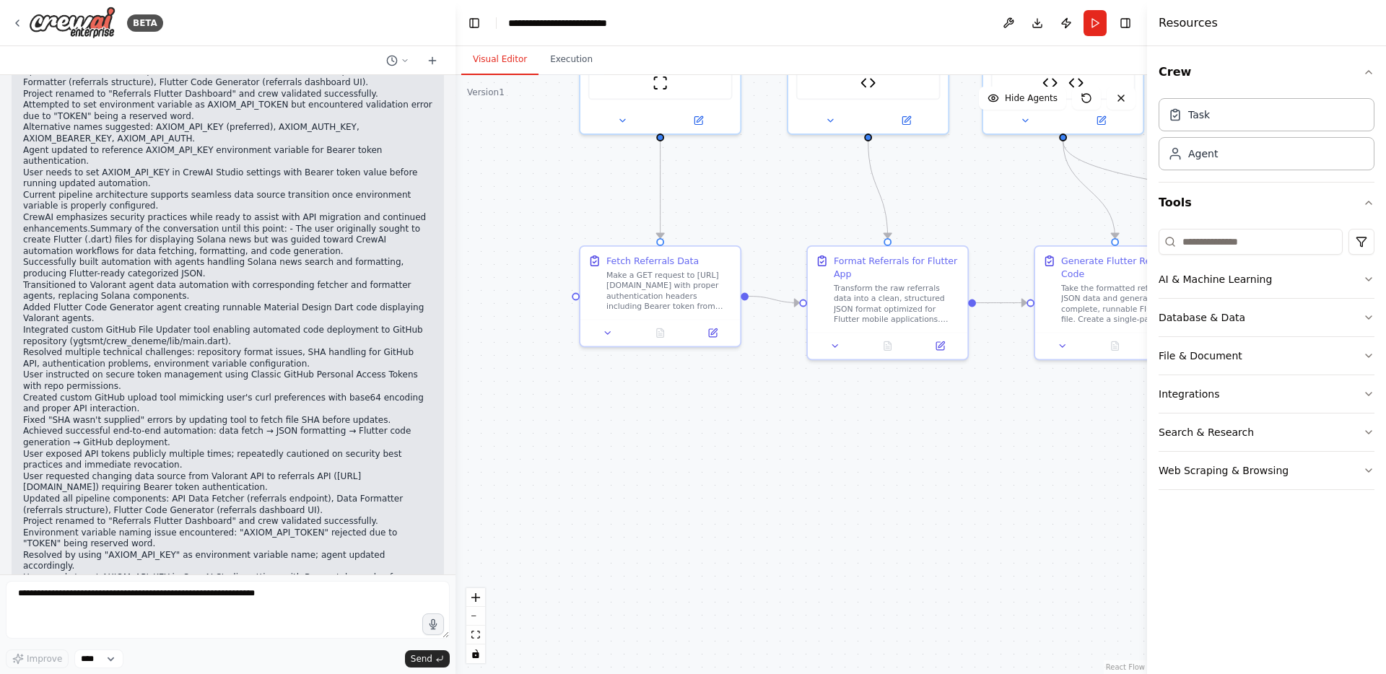
drag, startPoint x: 456, startPoint y: 575, endPoint x: 432, endPoint y: 605, distance: 37.6
click at [432, 605] on div "BETA Hello! I'm the CrewAI assistant. What kind of automation do you want to bu…" at bounding box center [693, 337] width 1386 height 674
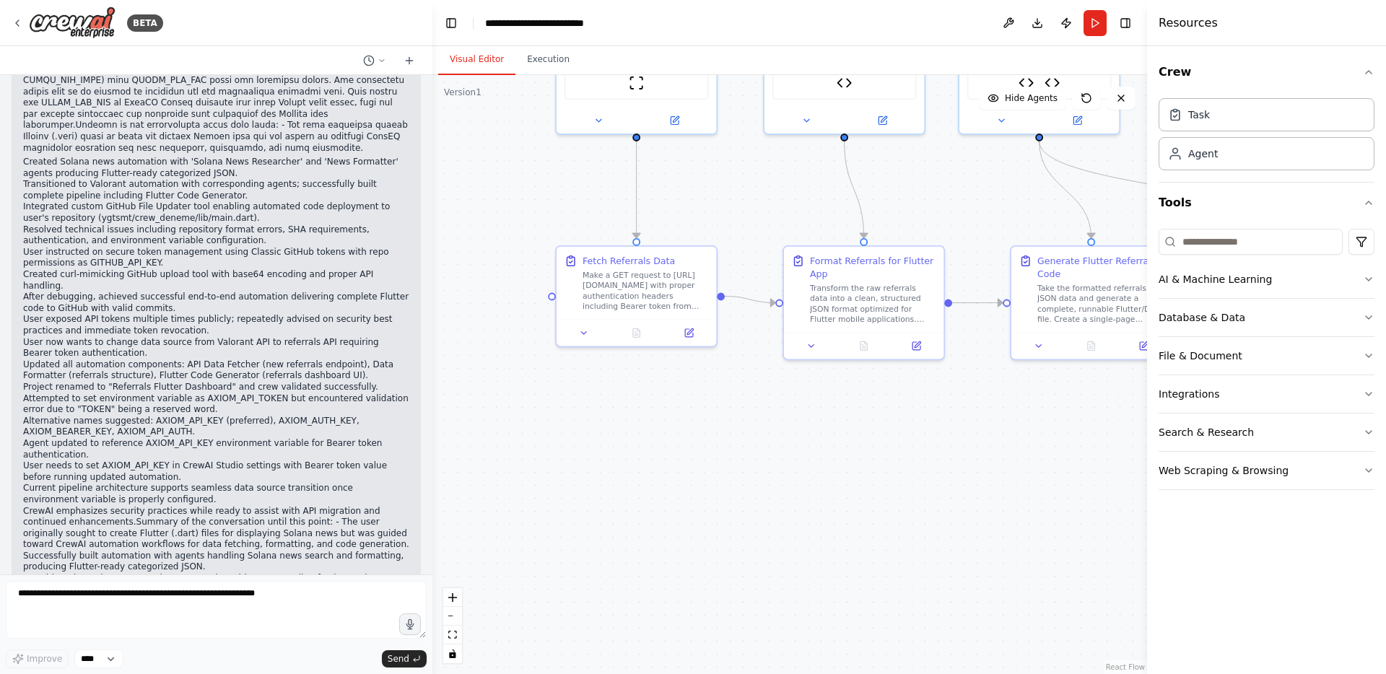
scroll to position [26582, 0]
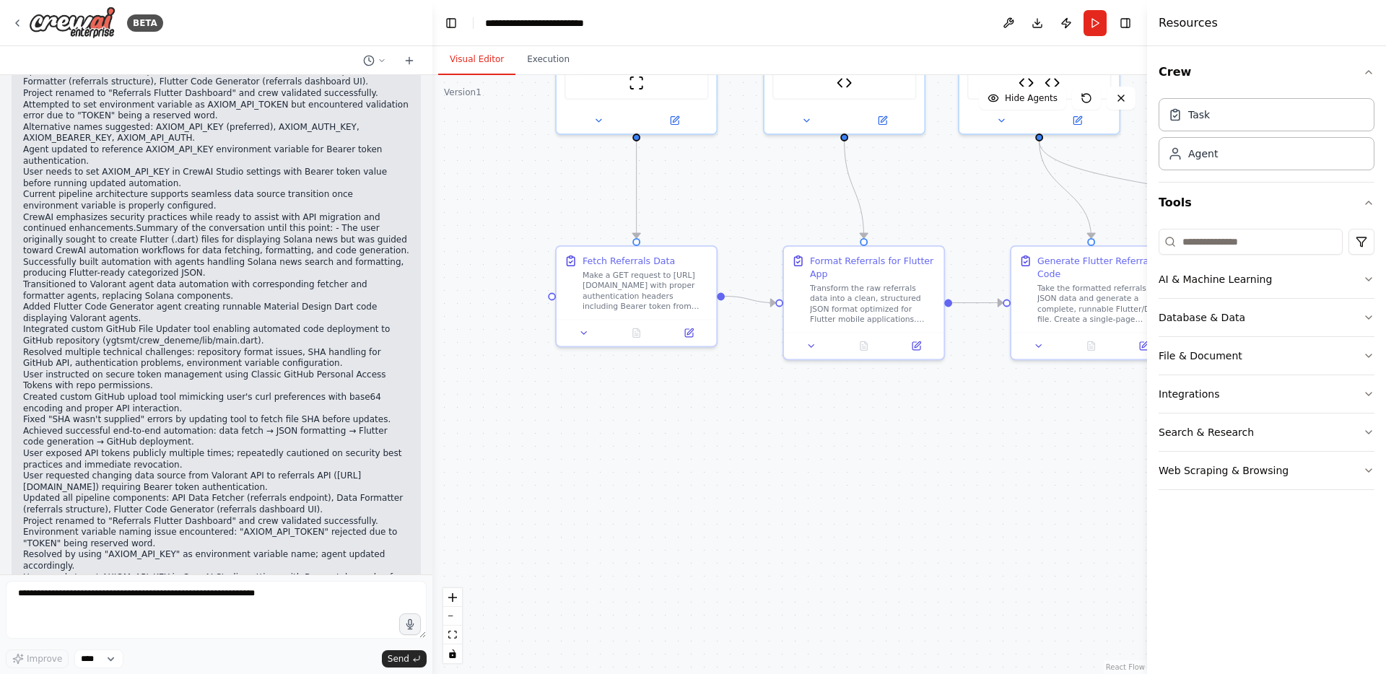
click at [432, 605] on div ".deletable-edge-delete-btn { width: 20px; height: 20px; border: 0px solid #ffff…" at bounding box center [789, 374] width 715 height 599
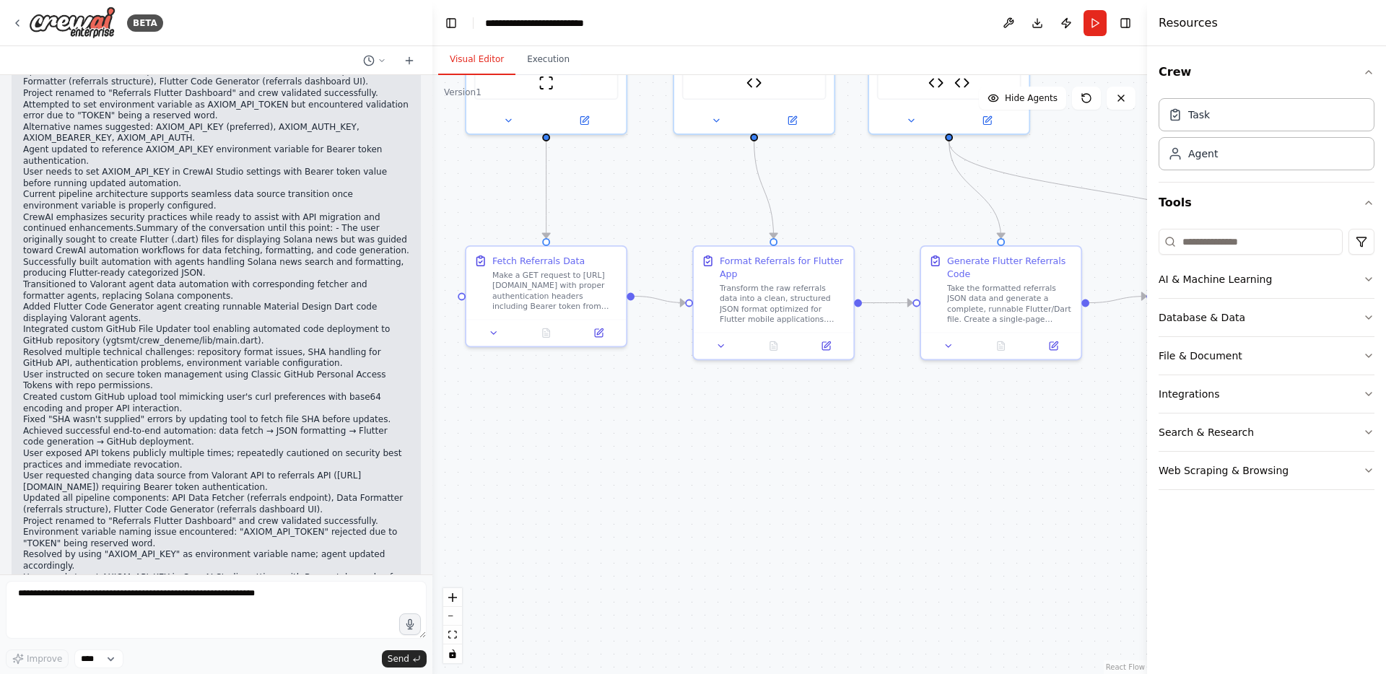
drag, startPoint x: 432, startPoint y: 605, endPoint x: 342, endPoint y: 605, distance: 90.3
click at [342, 605] on div "BETA Hello! I'm the CrewAI assistant. What kind of automation do you want to bu…" at bounding box center [693, 337] width 1386 height 674
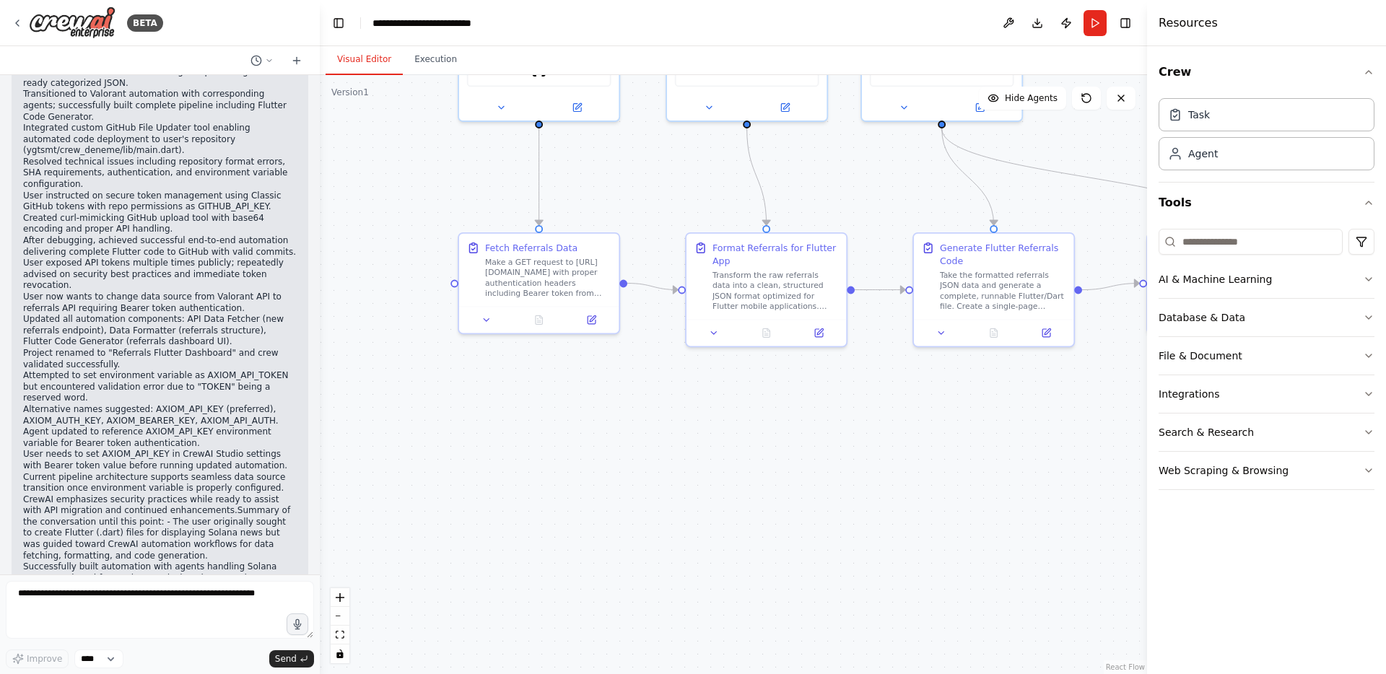
drag, startPoint x: 320, startPoint y: 605, endPoint x: 425, endPoint y: 592, distance: 106.2
click at [425, 592] on div ".deletable-edge-delete-btn { width: 20px; height: 20px; border: 0px solid #ffff…" at bounding box center [733, 374] width 827 height 599
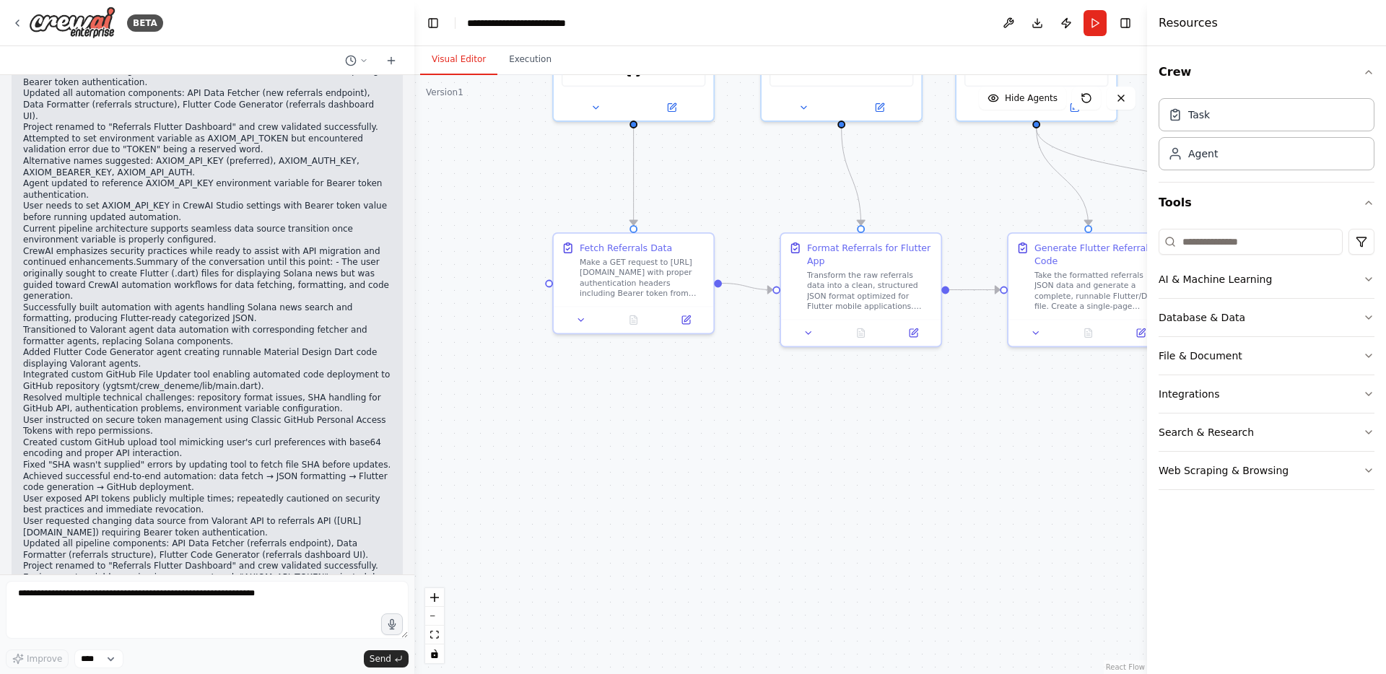
scroll to position [26661, 0]
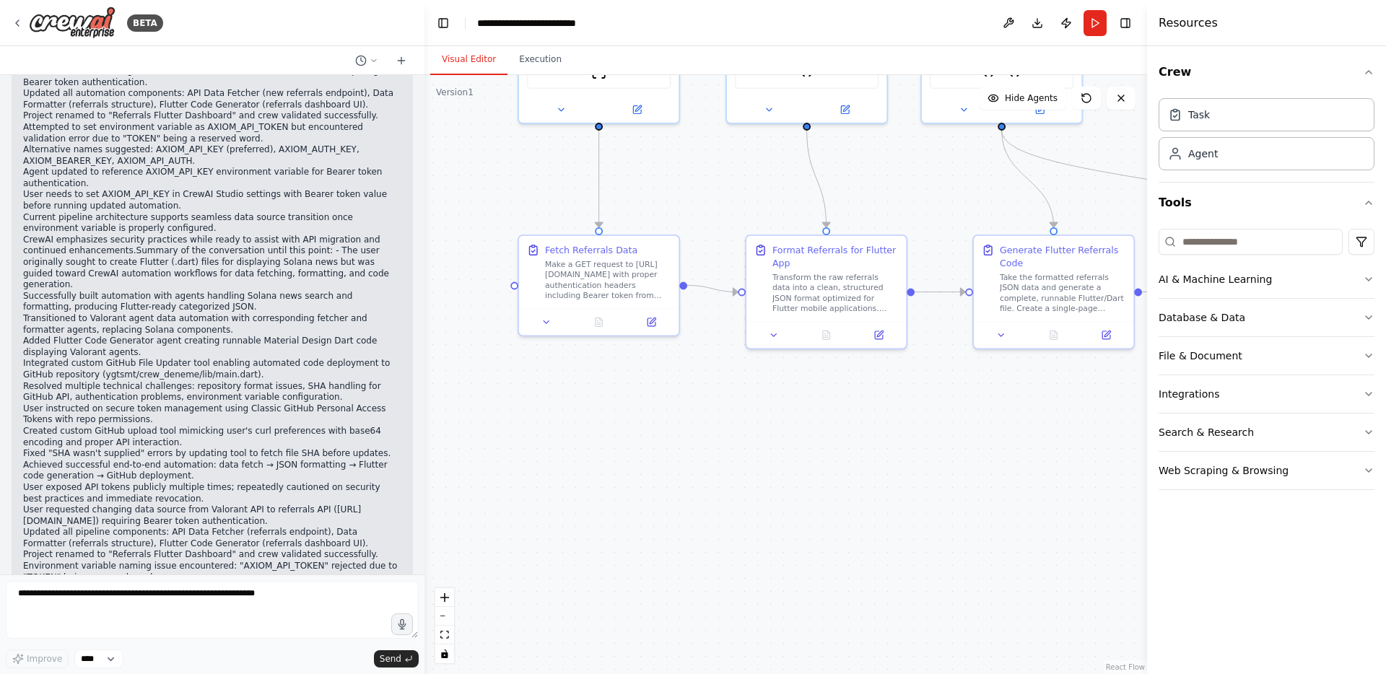
drag, startPoint x: 425, startPoint y: 596, endPoint x: 380, endPoint y: 598, distance: 44.8
click at [380, 598] on div "BETA Hello! I'm the CrewAI assistant. What kind of automation do you want to bu…" at bounding box center [693, 337] width 1386 height 674
click at [380, 598] on textarea at bounding box center [212, 610] width 413 height 58
paste textarea "**********"
type textarea "**********"
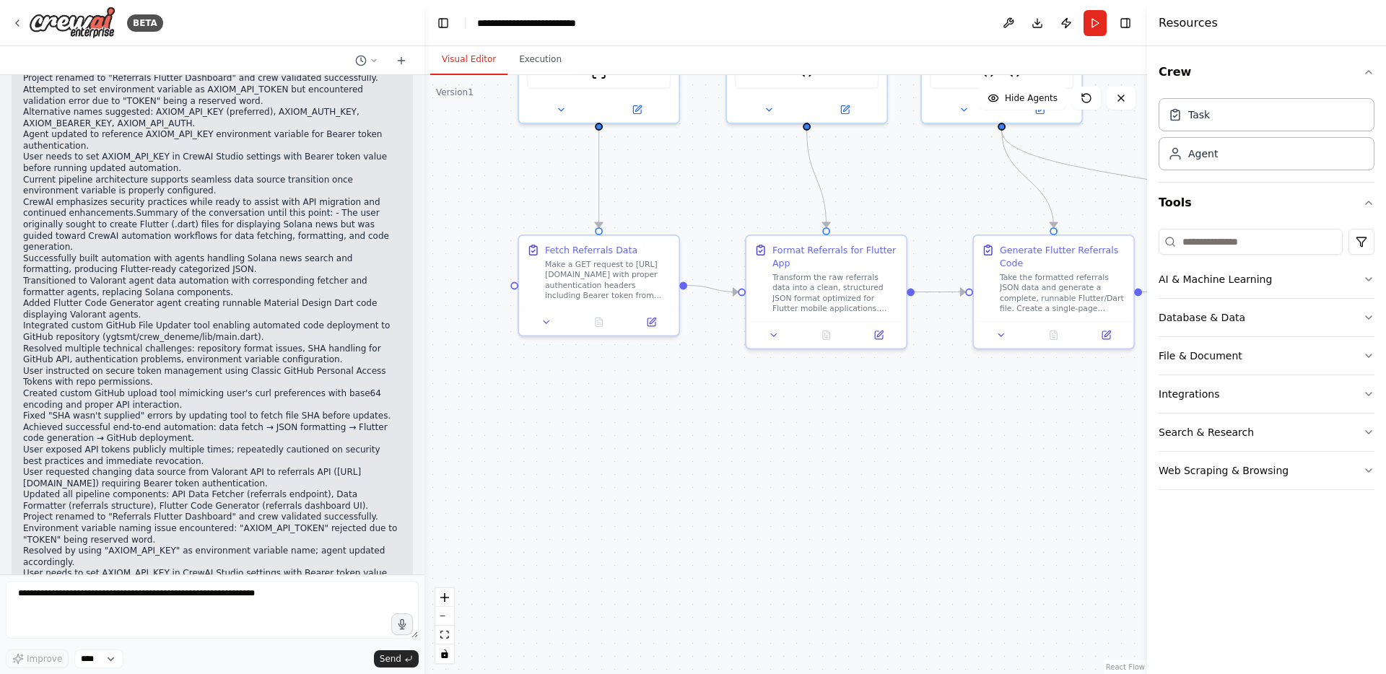
scroll to position [26747, 0]
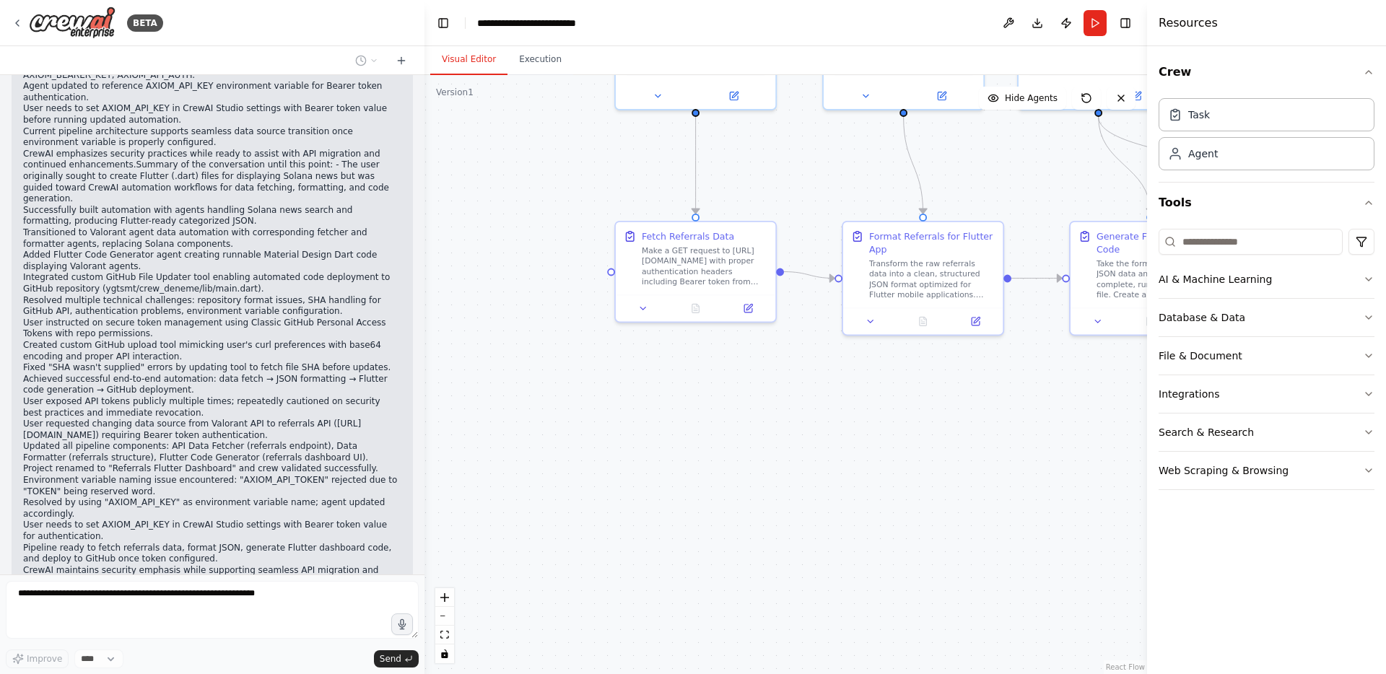
drag, startPoint x: 588, startPoint y: 519, endPoint x: 687, endPoint y: 492, distance: 102.5
click at [687, 494] on div ".deletable-edge-delete-btn { width: 20px; height: 20px; border: 0px solid #ffff…" at bounding box center [786, 374] width 723 height 599
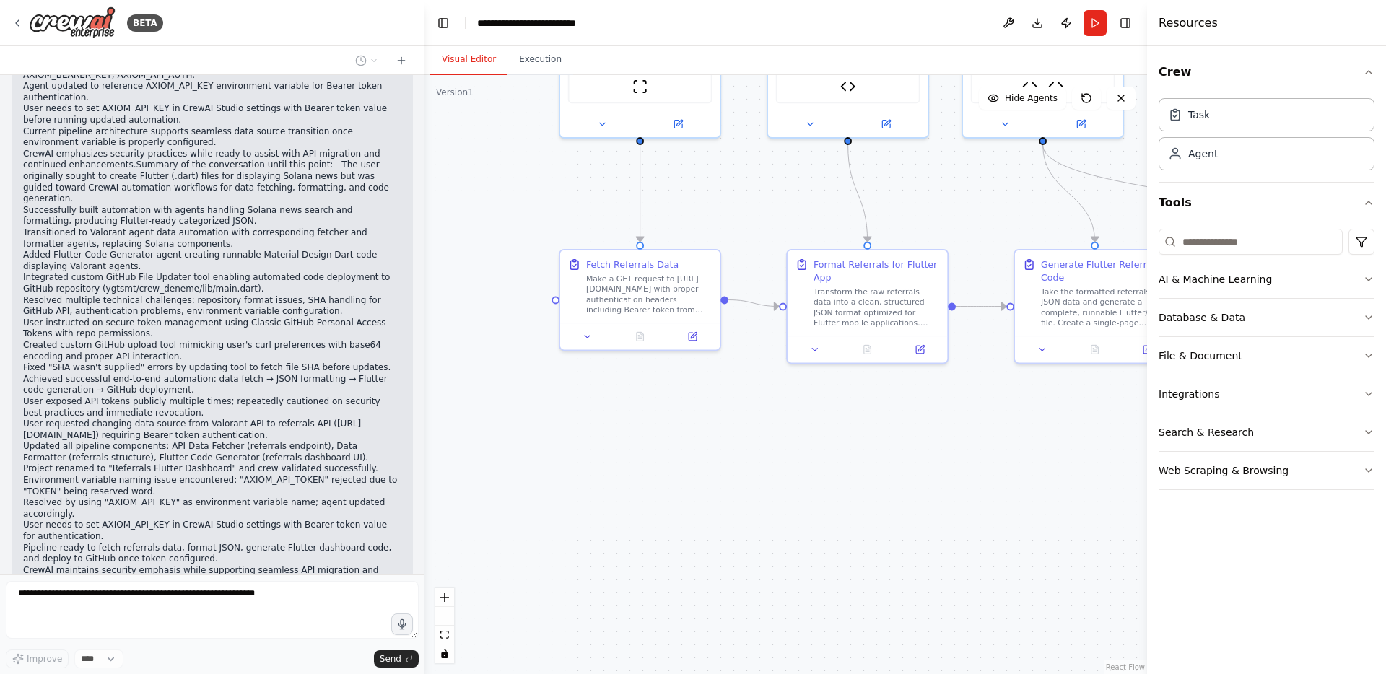
drag, startPoint x: 629, startPoint y: 508, endPoint x: 567, endPoint y: 518, distance: 62.9
click at [577, 525] on div ".deletable-edge-delete-btn { width: 20px; height: 20px; border: 0px solid #ffff…" at bounding box center [786, 374] width 723 height 599
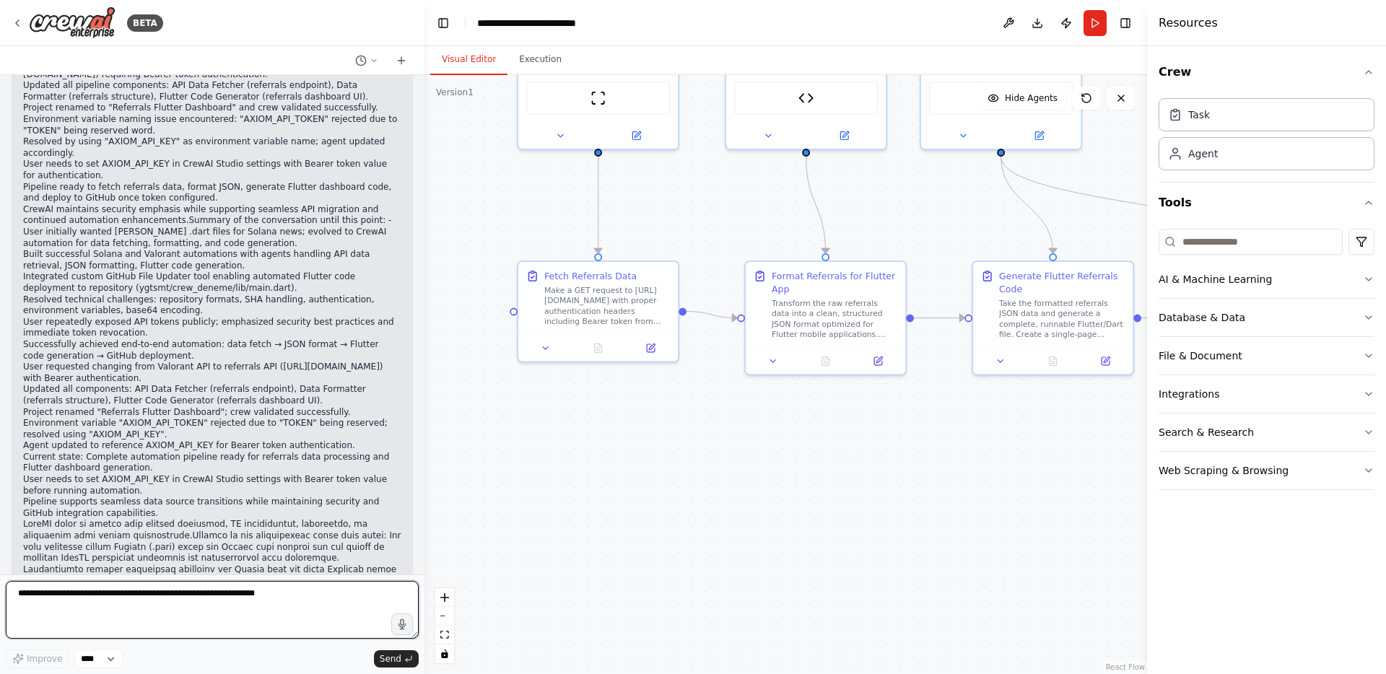
scroll to position [27105, 0]
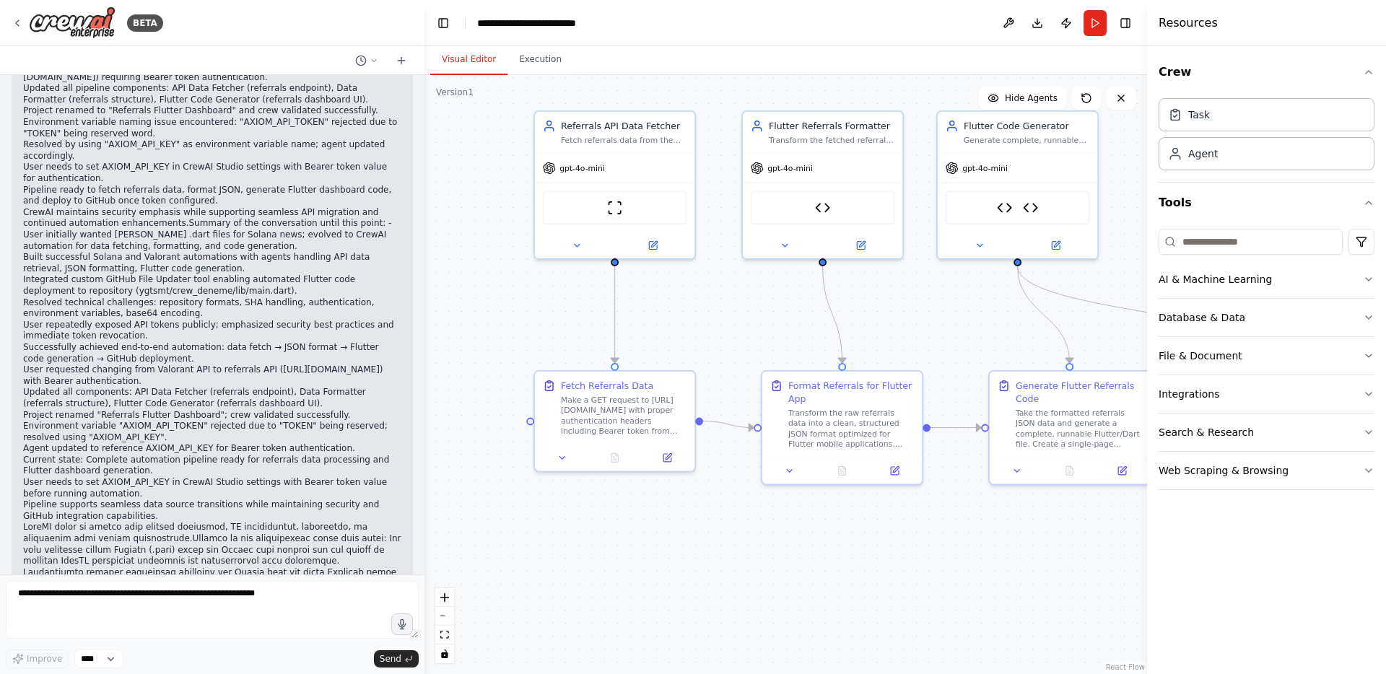
drag, startPoint x: 464, startPoint y: 227, endPoint x: 478, endPoint y: 336, distance: 110.6
click at [480, 337] on div ".deletable-edge-delete-btn { width: 20px; height: 20px; border: 0px solid #ffff…" at bounding box center [786, 374] width 723 height 599
click at [573, 404] on div "Make a GET request to https://axiom-be.mindmons.com/api/referrals/my-referrals …" at bounding box center [623, 413] width 126 height 42
click at [665, 451] on icon at bounding box center [667, 455] width 8 height 8
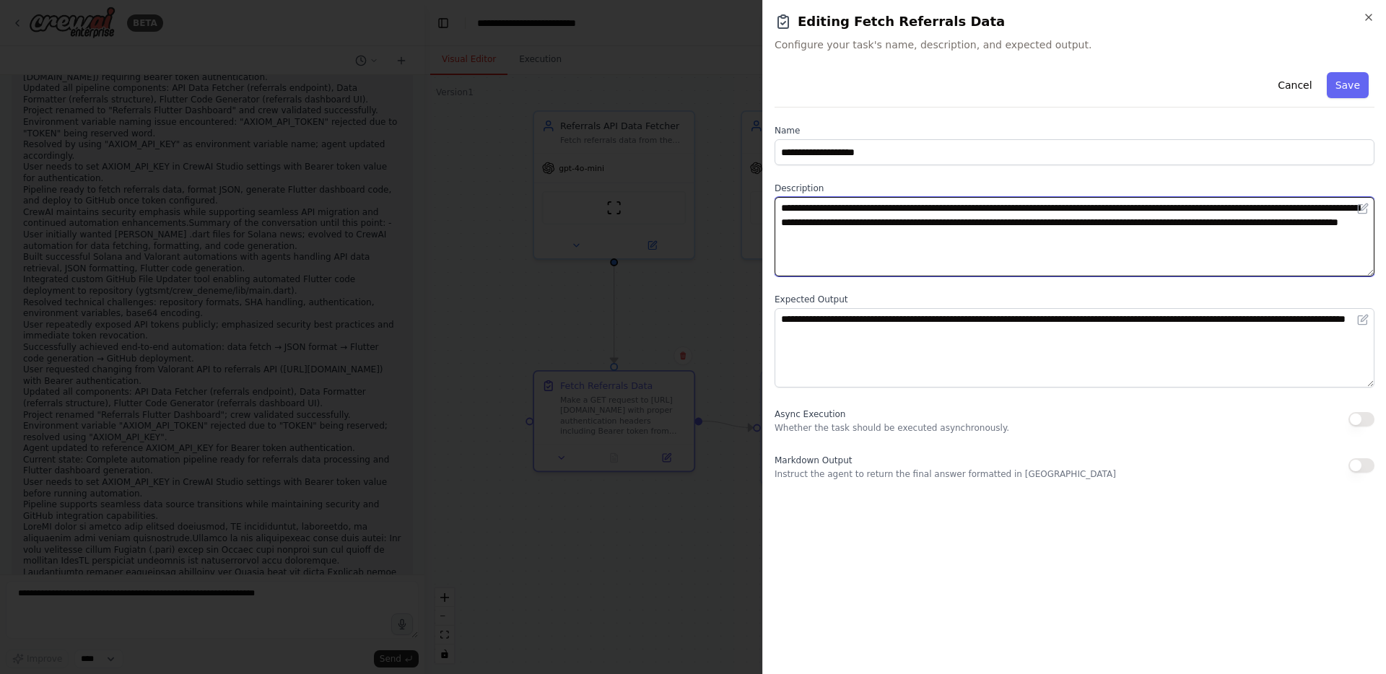
click at [1003, 223] on textarea "**********" at bounding box center [1075, 236] width 600 height 79
click at [1068, 236] on textarea "**********" at bounding box center [1075, 236] width 600 height 79
type textarea "**********"
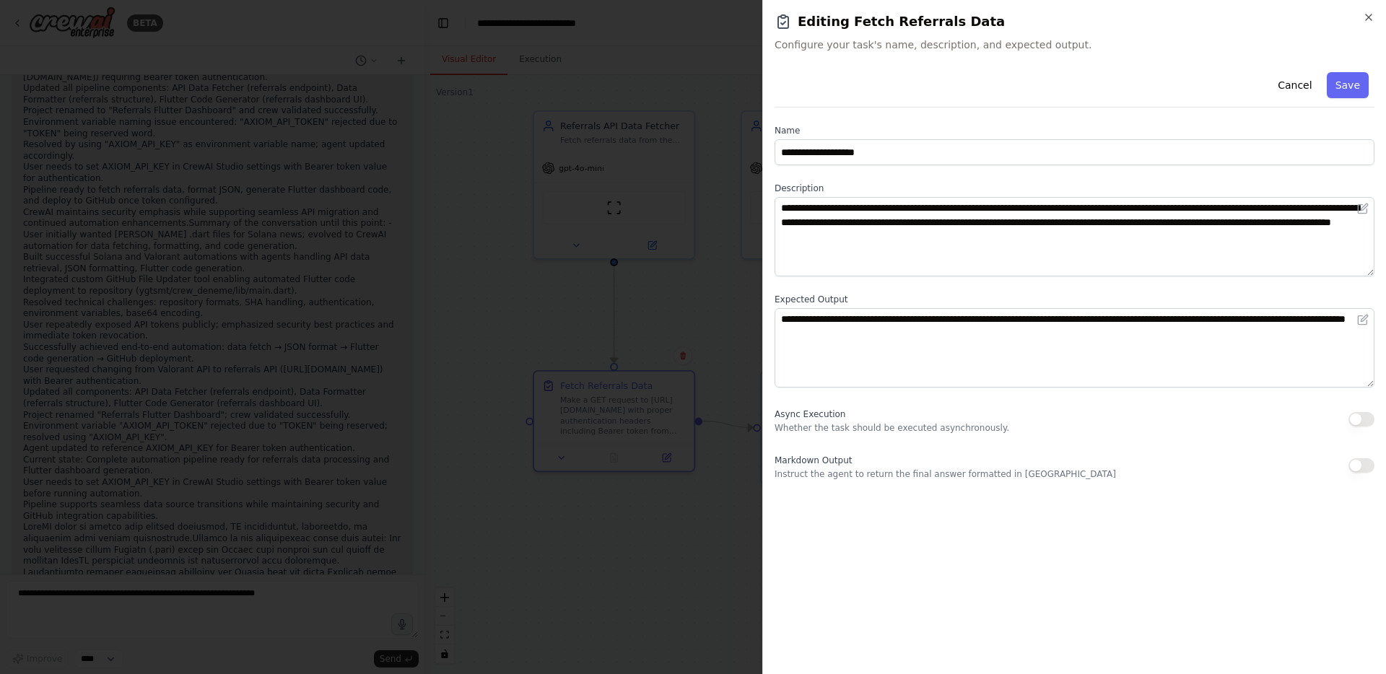
click at [716, 288] on div at bounding box center [693, 337] width 1386 height 674
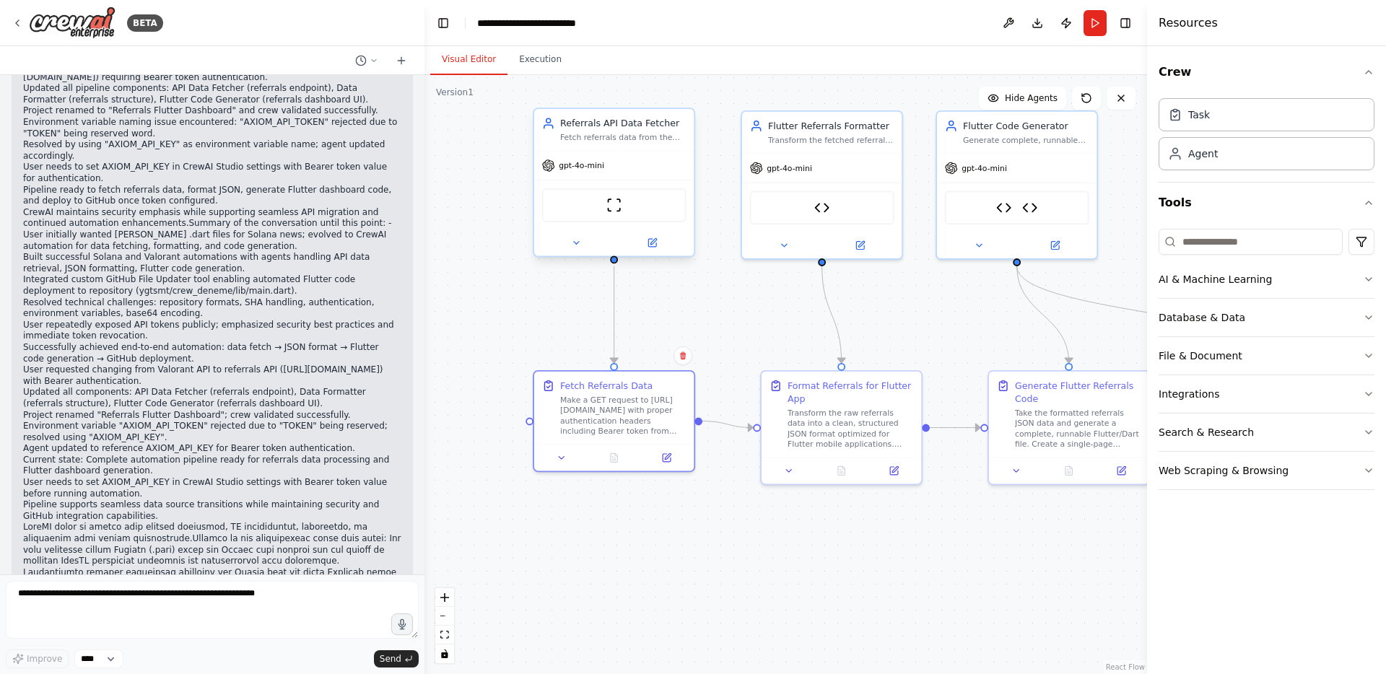
click at [591, 169] on span "gpt-4o-mini" at bounding box center [581, 165] width 45 height 10
click at [658, 243] on button at bounding box center [652, 243] width 74 height 16
click at [653, 243] on icon at bounding box center [654, 241] width 6 height 6
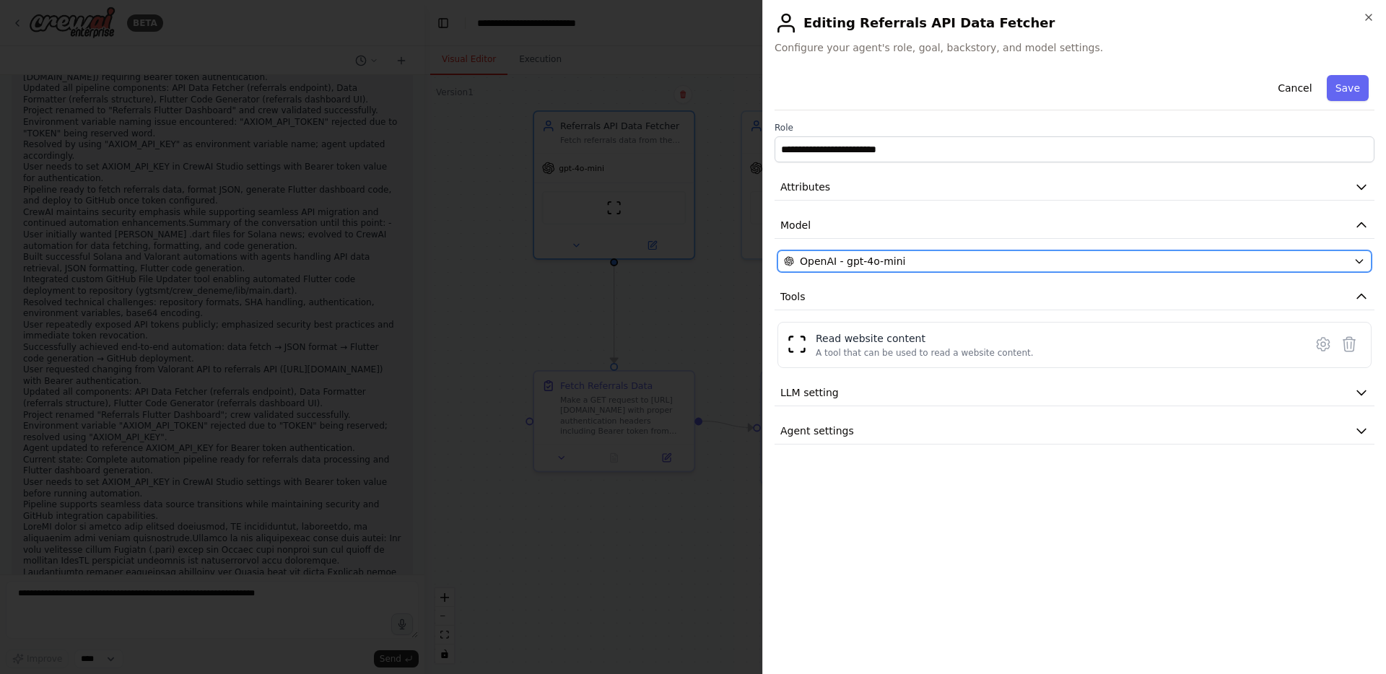
click at [829, 252] on button "OpenAI - gpt-4o-mini" at bounding box center [1075, 262] width 594 height 22
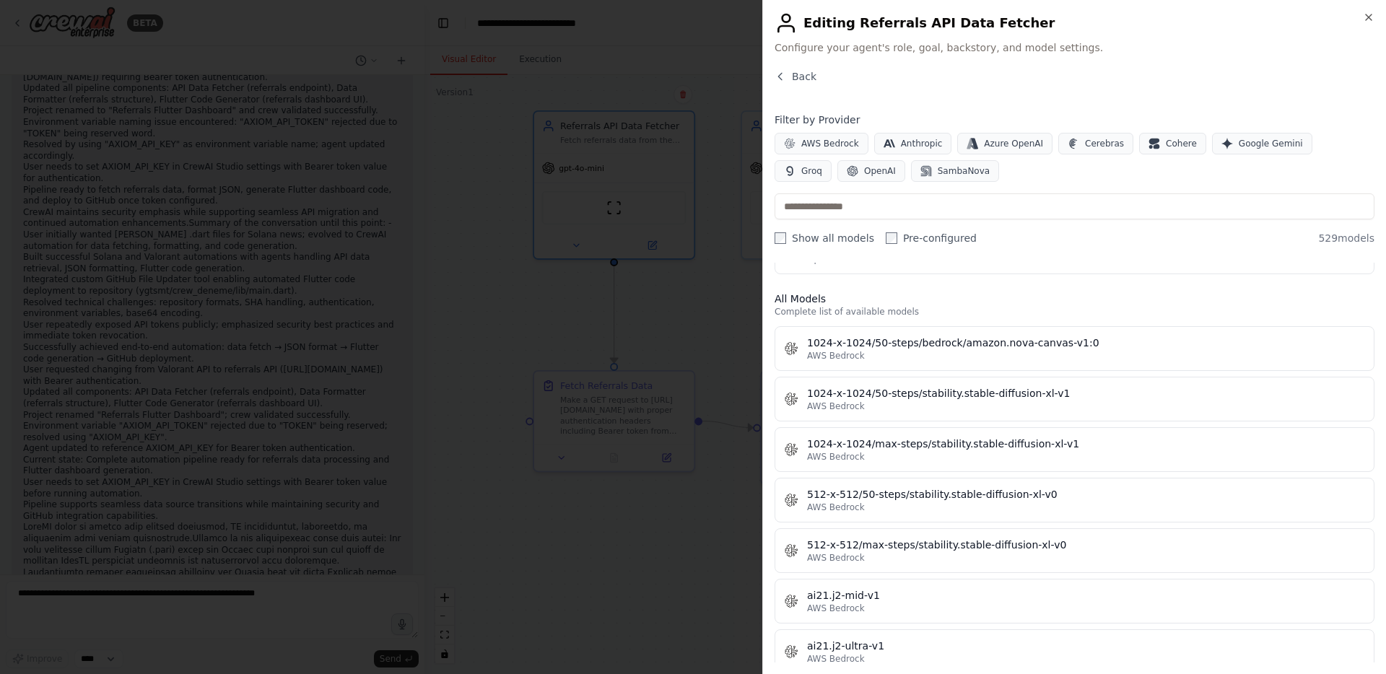
scroll to position [381, 0]
click at [864, 168] on span "OpenAI" at bounding box center [880, 171] width 32 height 12
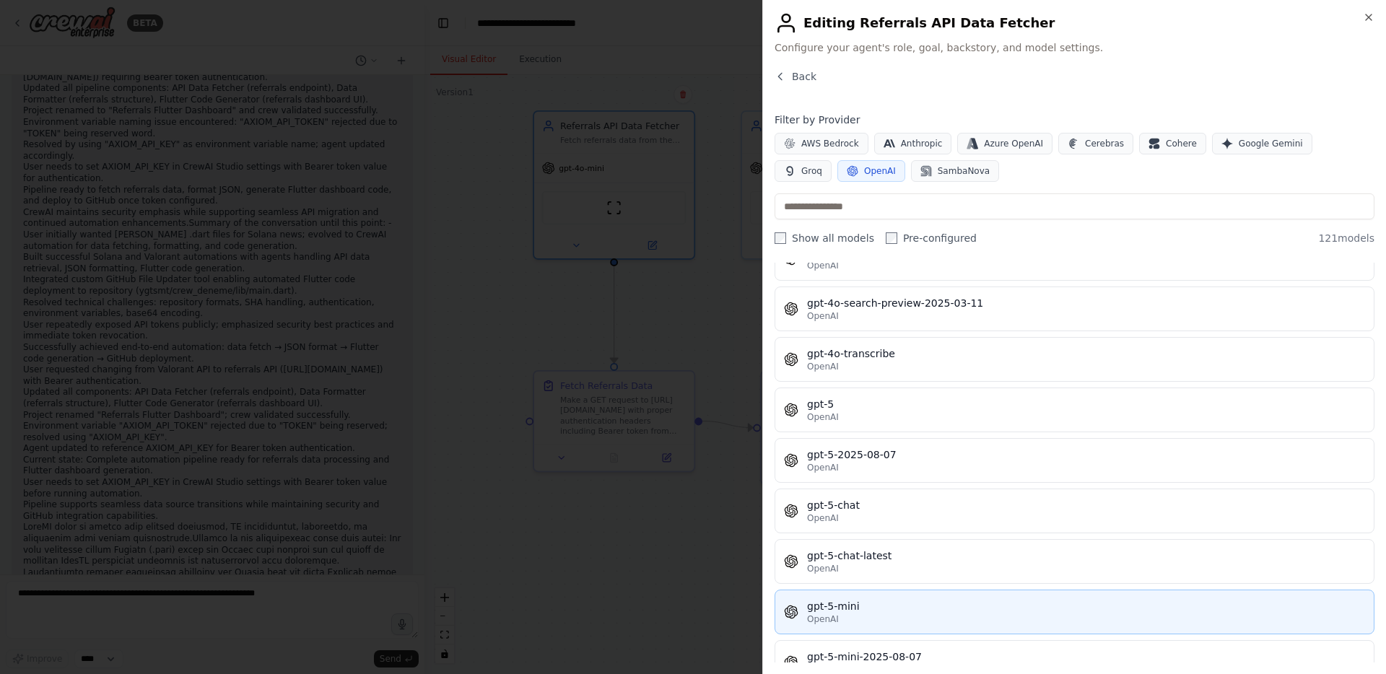
scroll to position [3290, 0]
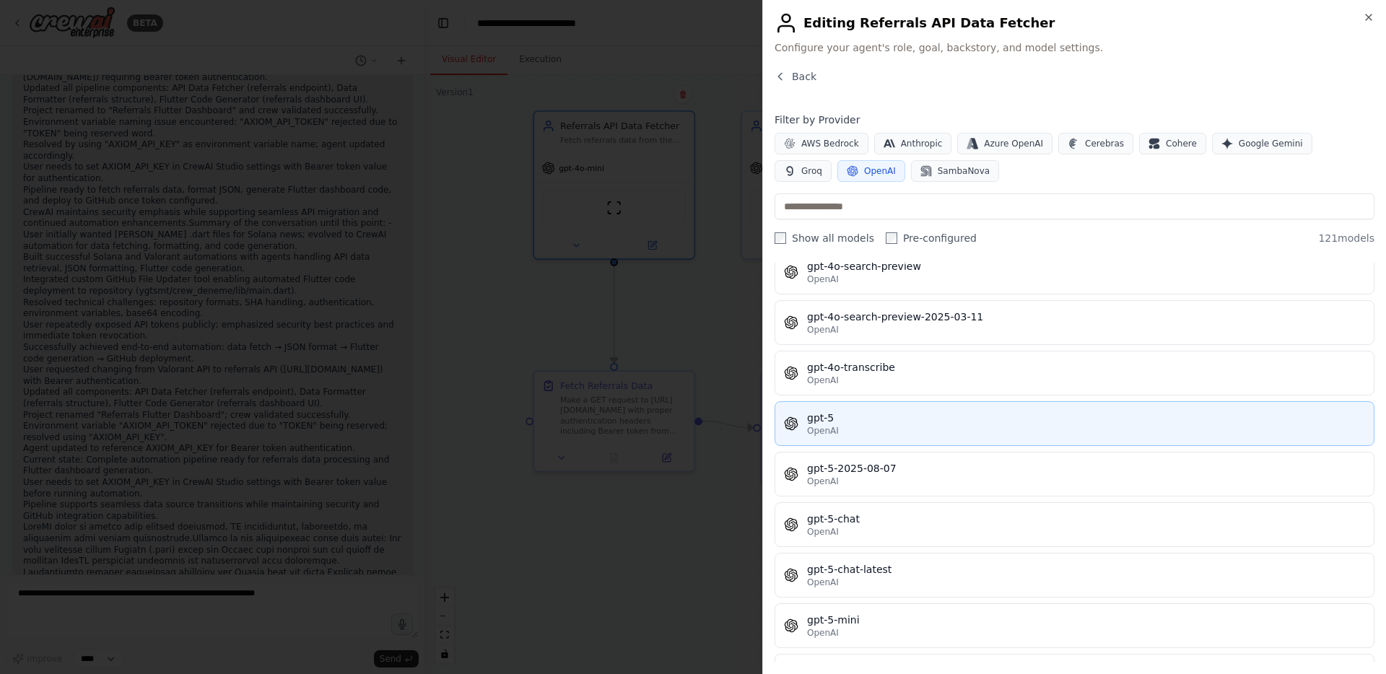
click at [874, 419] on div "gpt-5" at bounding box center [1086, 418] width 558 height 14
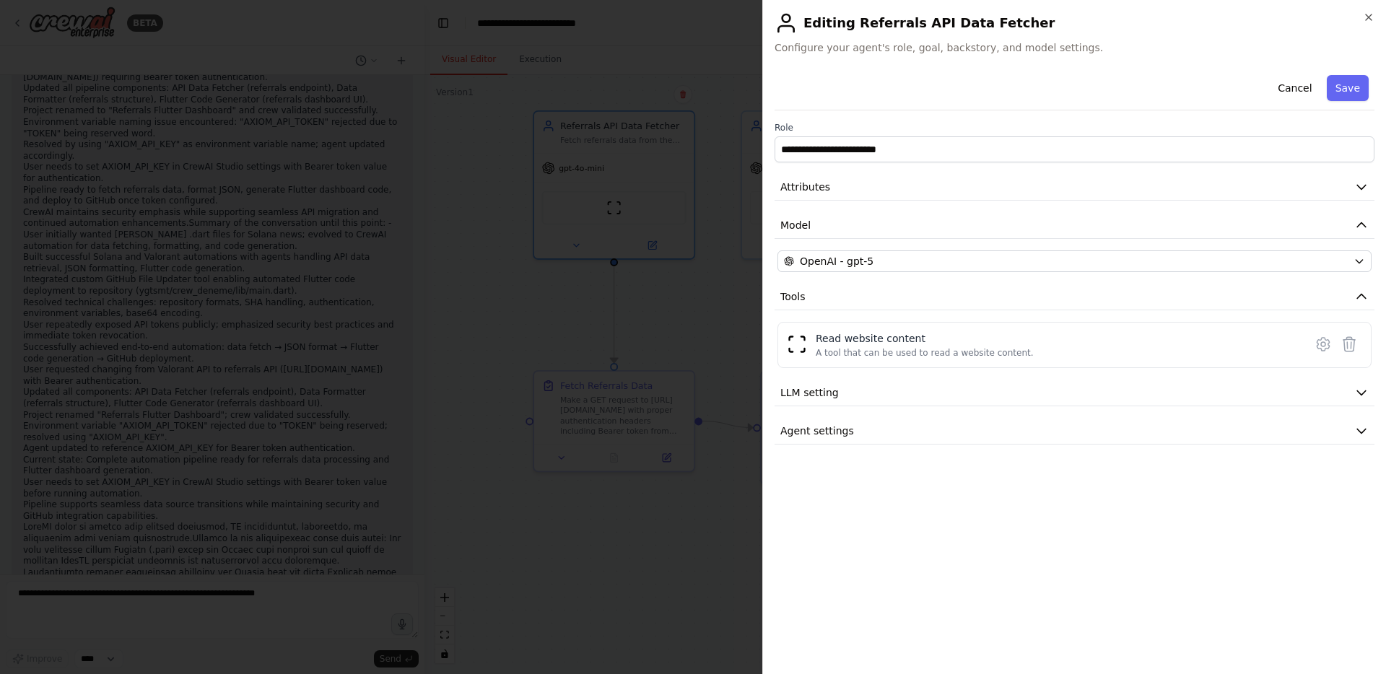
click at [687, 336] on div at bounding box center [693, 337] width 1386 height 674
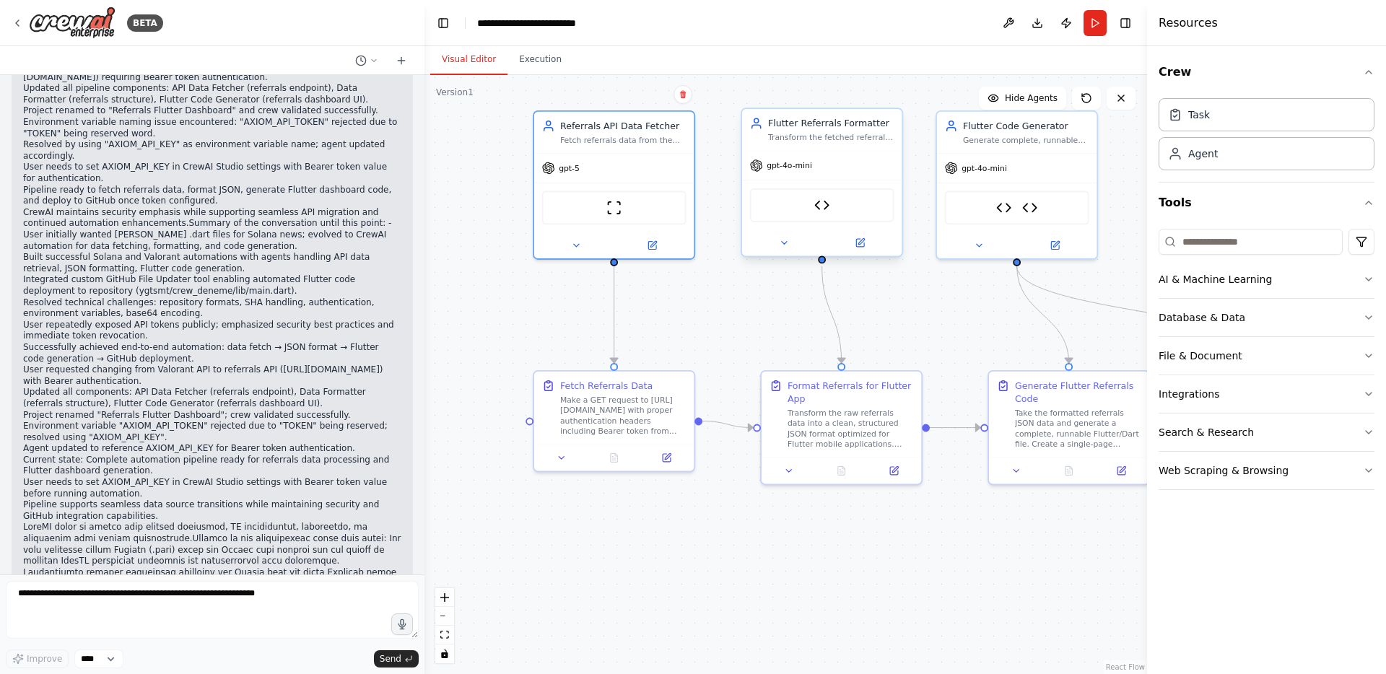
click at [795, 166] on span "gpt-4o-mini" at bounding box center [789, 165] width 45 height 10
click at [788, 166] on span "gpt-4o-mini" at bounding box center [789, 165] width 45 height 10
click at [860, 243] on icon at bounding box center [861, 241] width 6 height 6
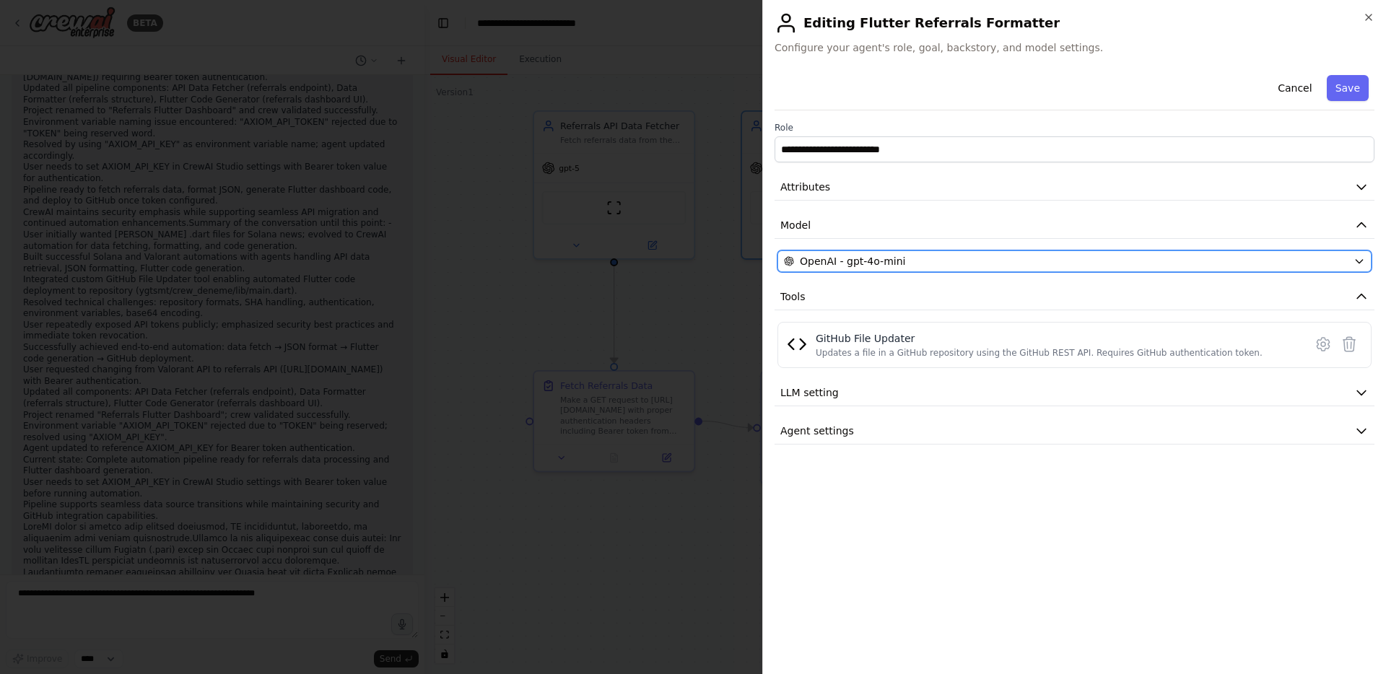
click at [836, 254] on span "OpenAI - gpt-4o-mini" at bounding box center [852, 261] width 105 height 14
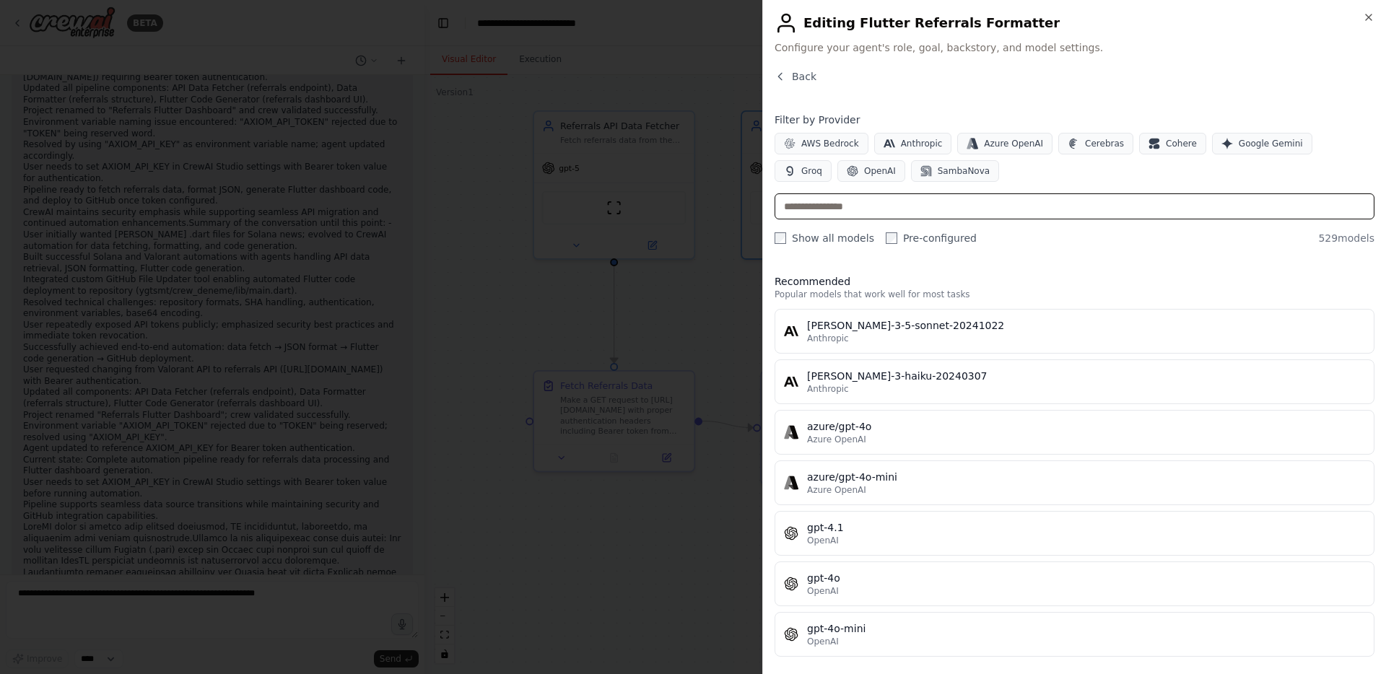
click at [852, 209] on input "text" at bounding box center [1075, 207] width 600 height 26
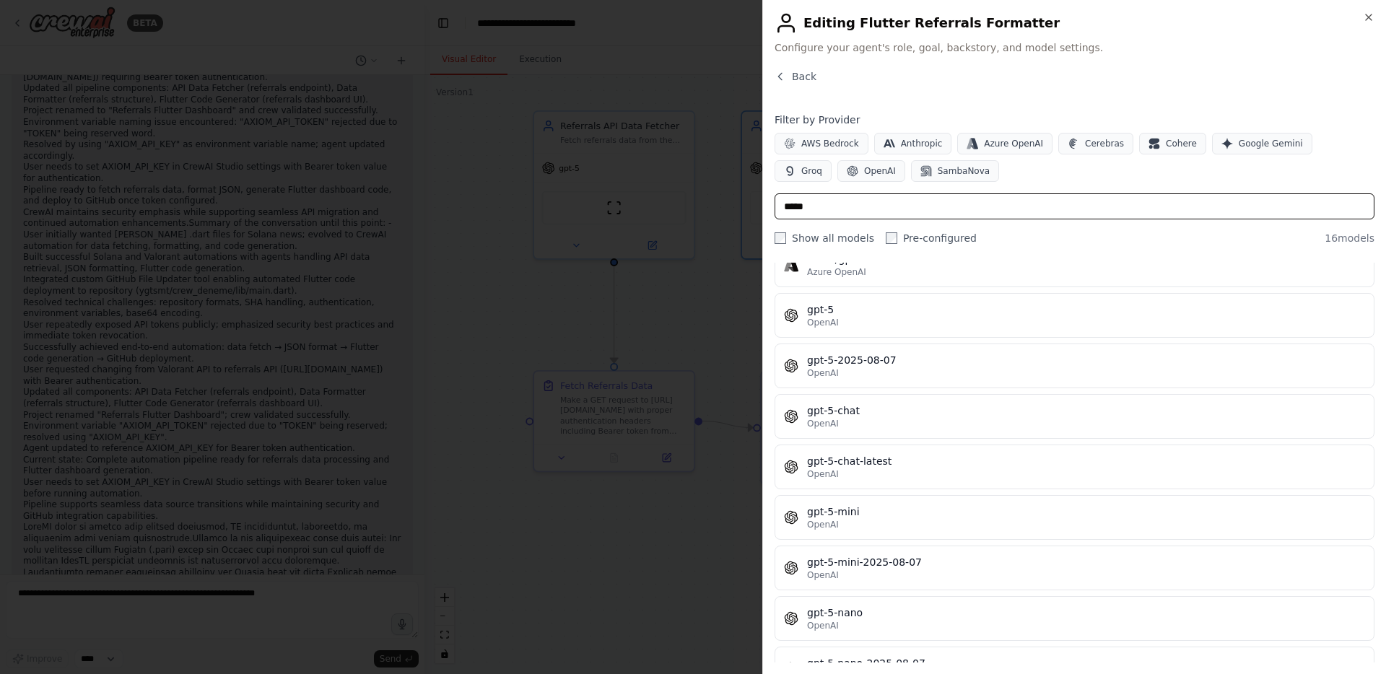
scroll to position [352, 0]
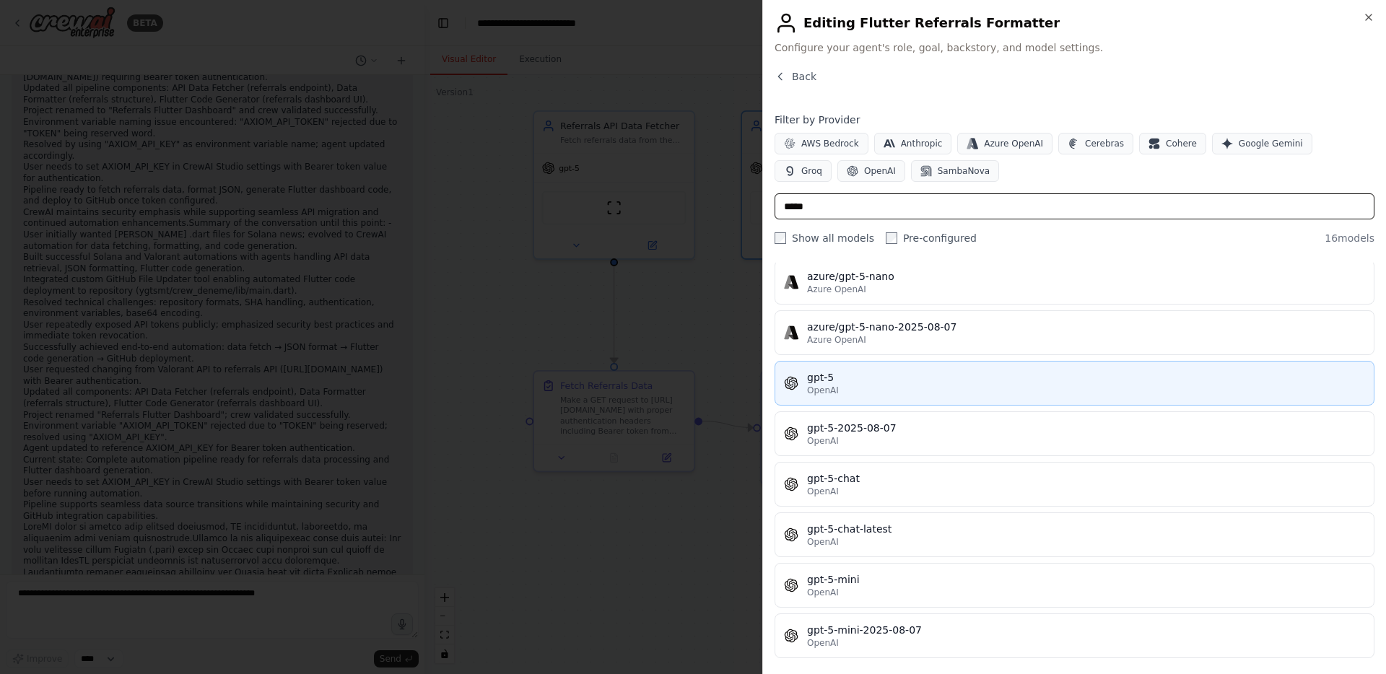
type input "*****"
click at [842, 378] on div "gpt-5" at bounding box center [1086, 377] width 558 height 14
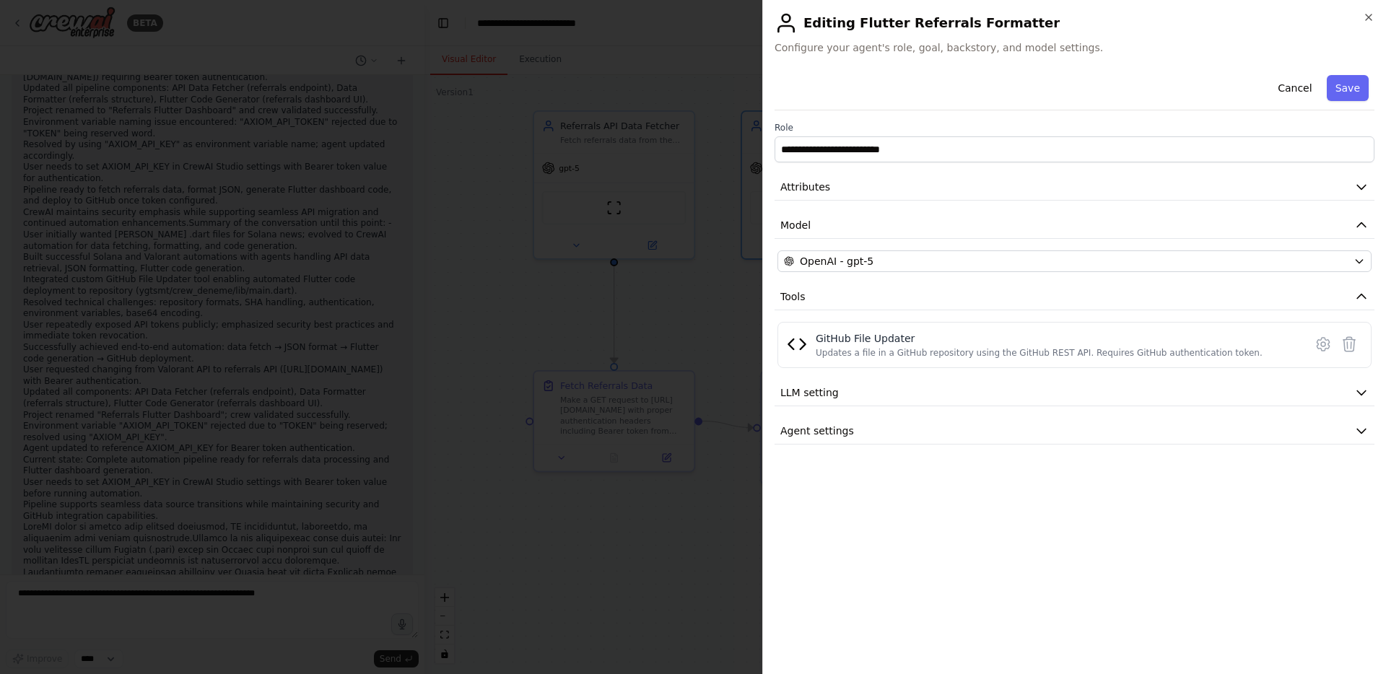
click at [725, 287] on div at bounding box center [693, 337] width 1386 height 674
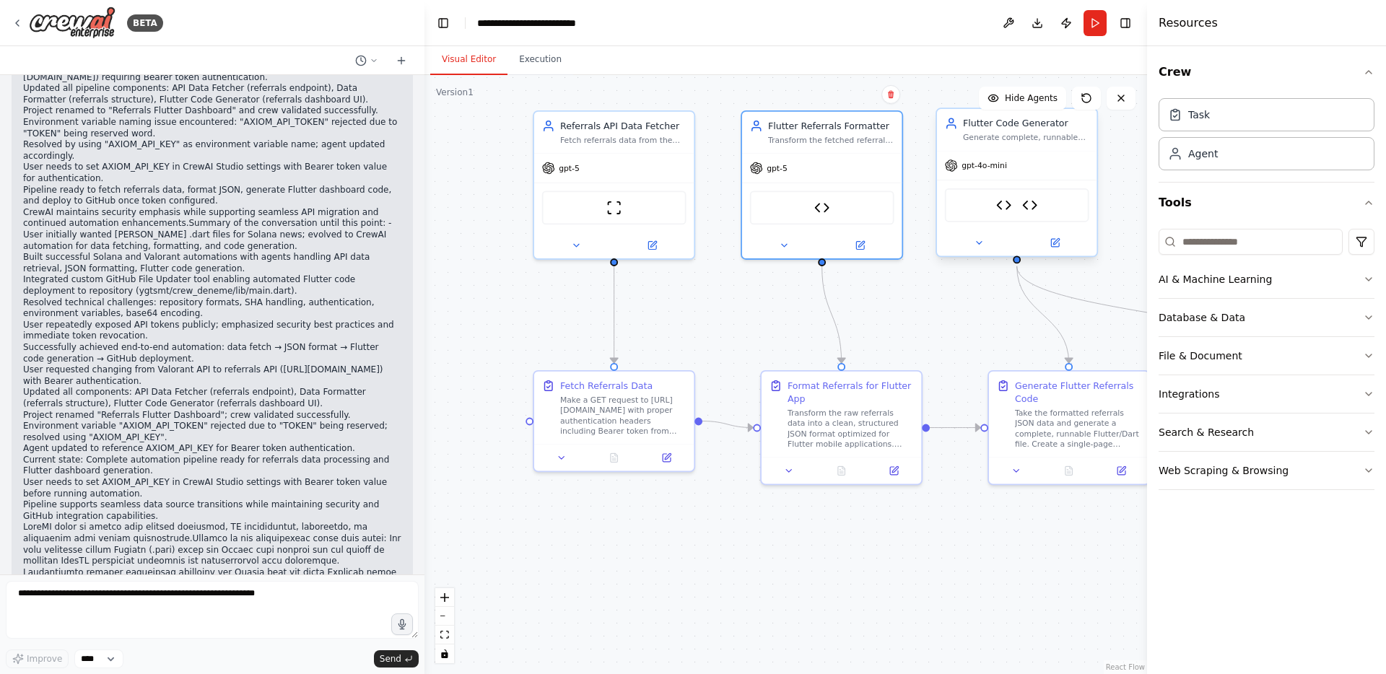
click at [1001, 164] on span "gpt-4o-mini" at bounding box center [984, 165] width 45 height 10
click at [1064, 242] on button at bounding box center [1055, 243] width 74 height 16
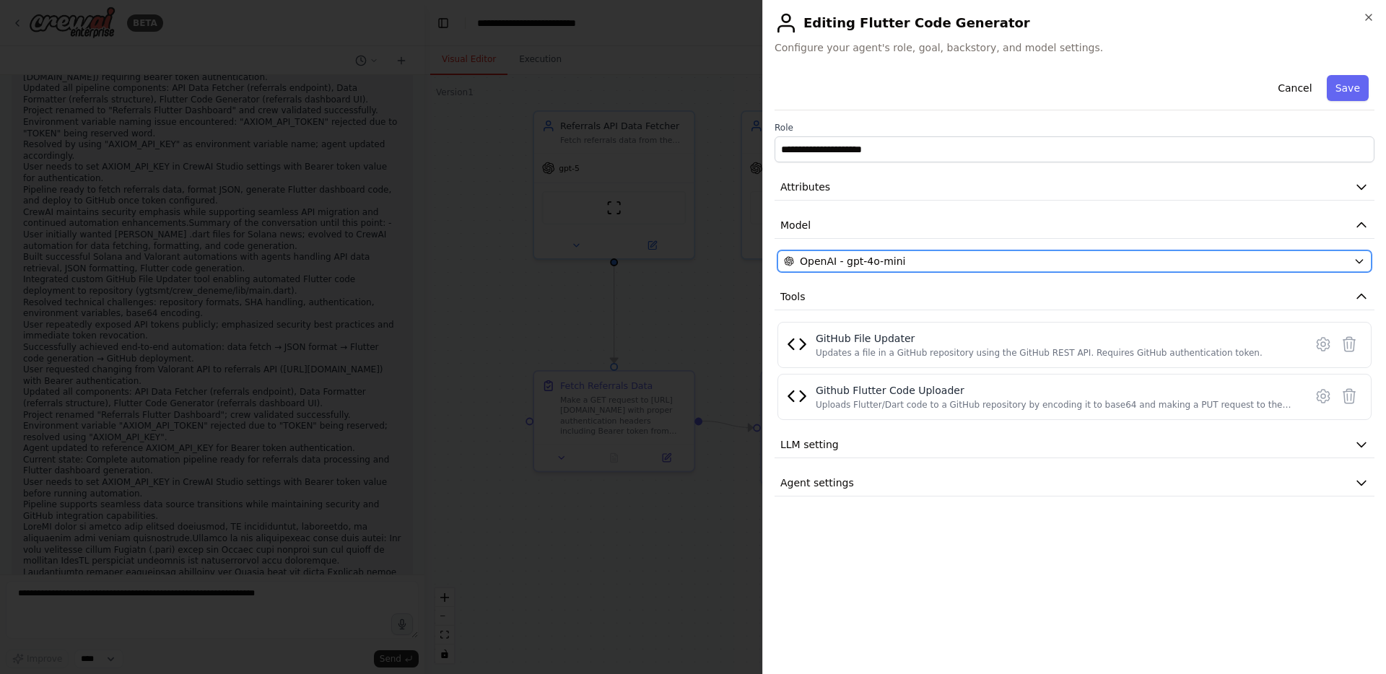
click at [834, 257] on span "OpenAI - gpt-4o-mini" at bounding box center [852, 261] width 105 height 14
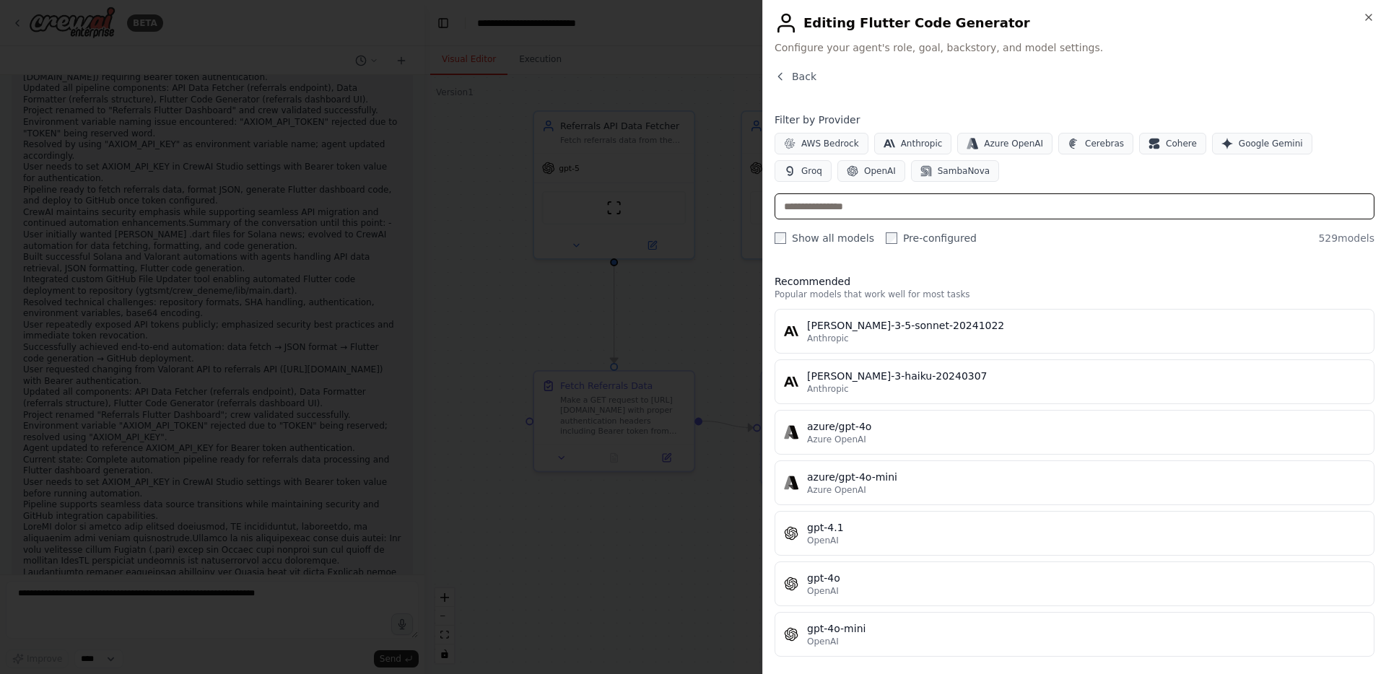
click at [908, 197] on input "text" at bounding box center [1075, 207] width 600 height 26
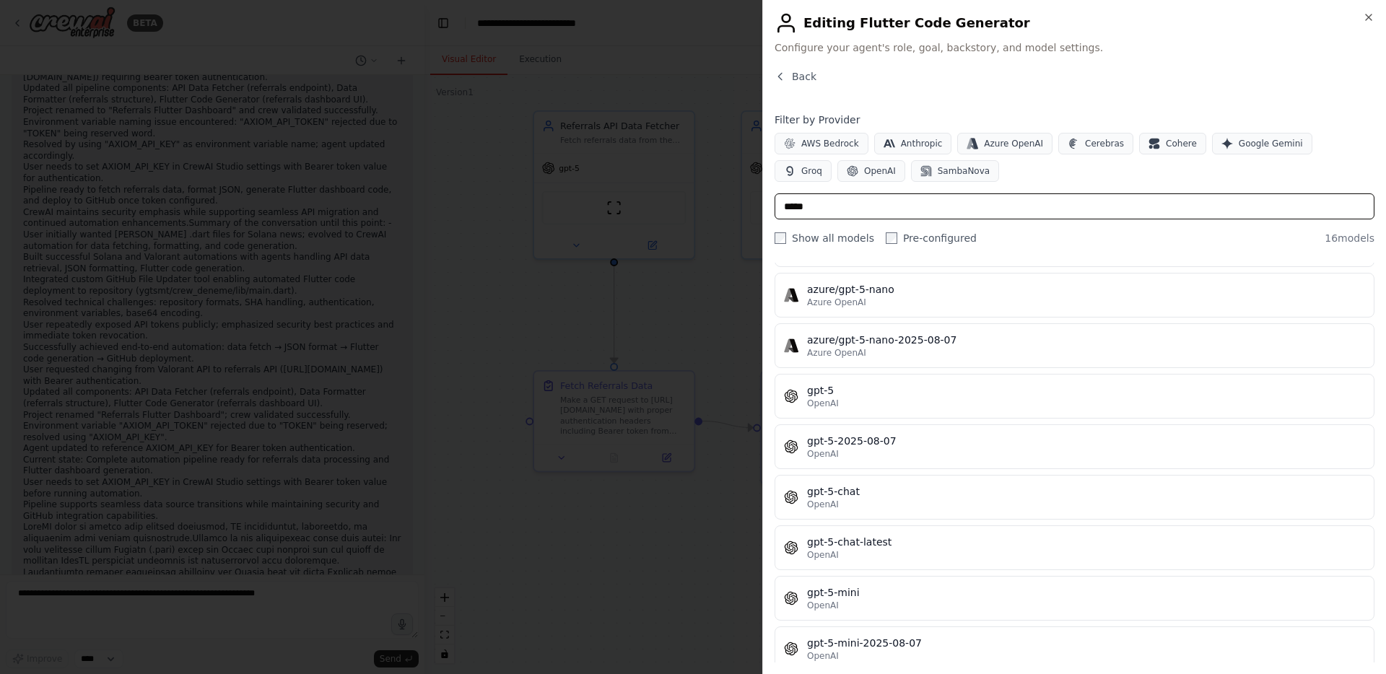
scroll to position [432, 0]
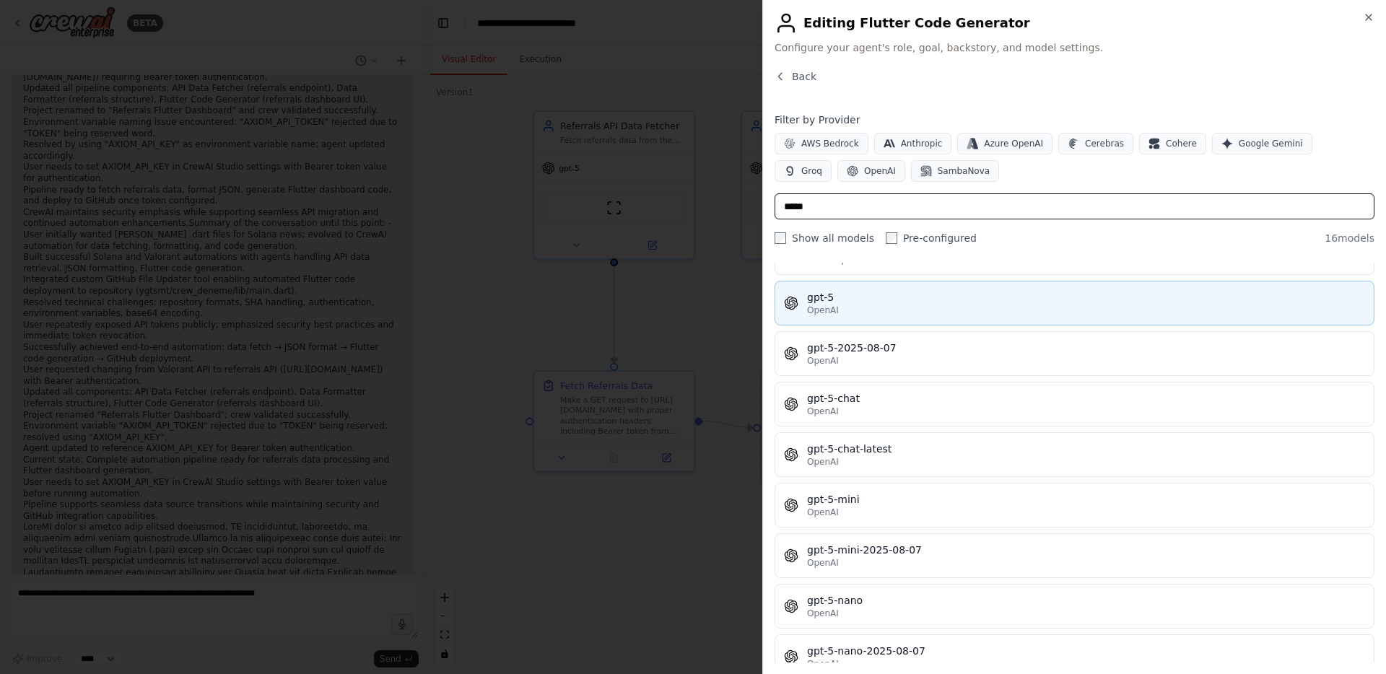
type input "*****"
click at [887, 290] on div "gpt-5" at bounding box center [1086, 297] width 558 height 14
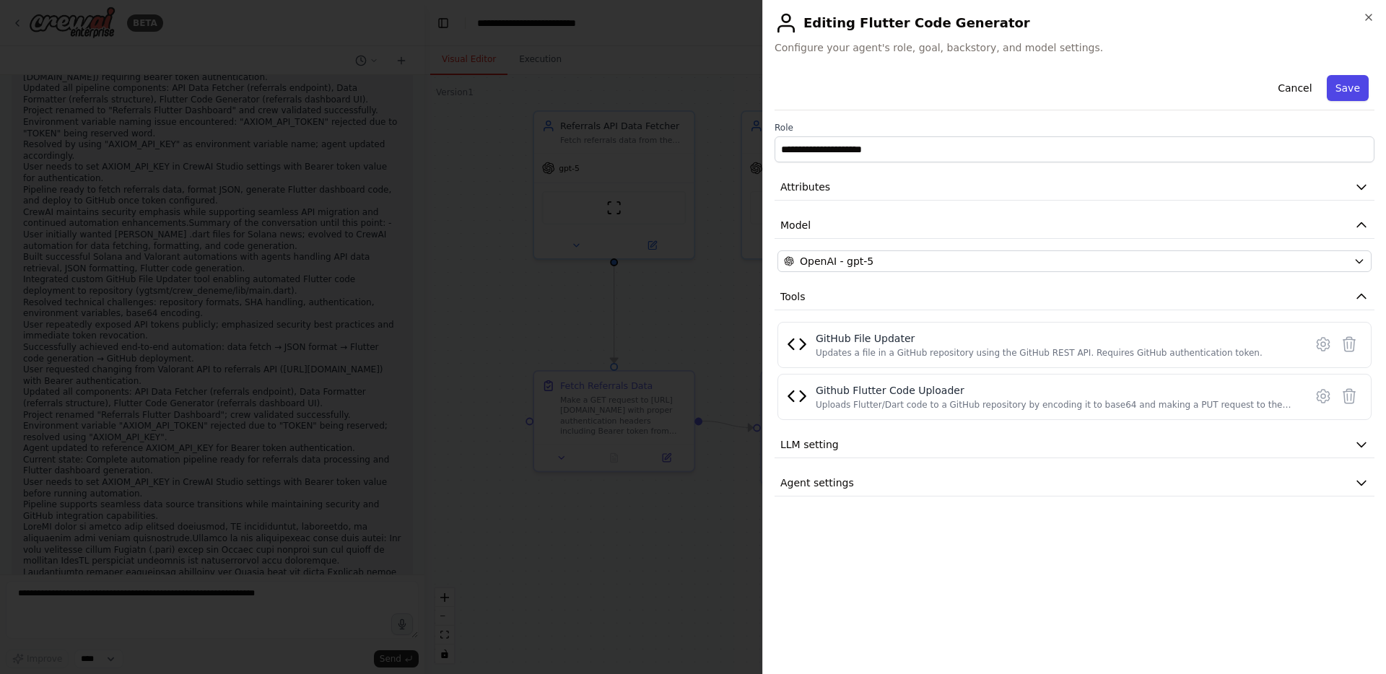
click at [1346, 87] on button "Save" at bounding box center [1348, 88] width 42 height 26
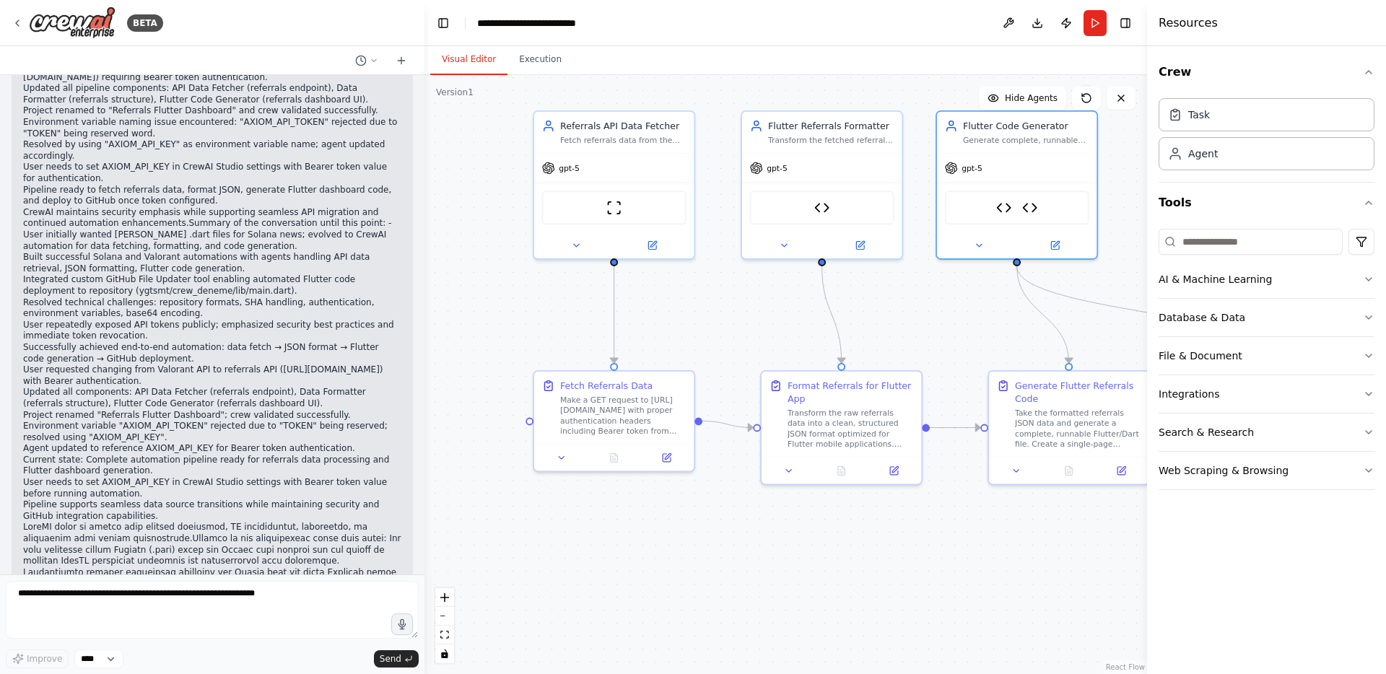
click at [742, 309] on div ".deletable-edge-delete-btn { width: 20px; height: 20px; border: 0px solid #ffff…" at bounding box center [786, 374] width 723 height 599
click at [1099, 21] on button "Run" at bounding box center [1095, 23] width 23 height 26
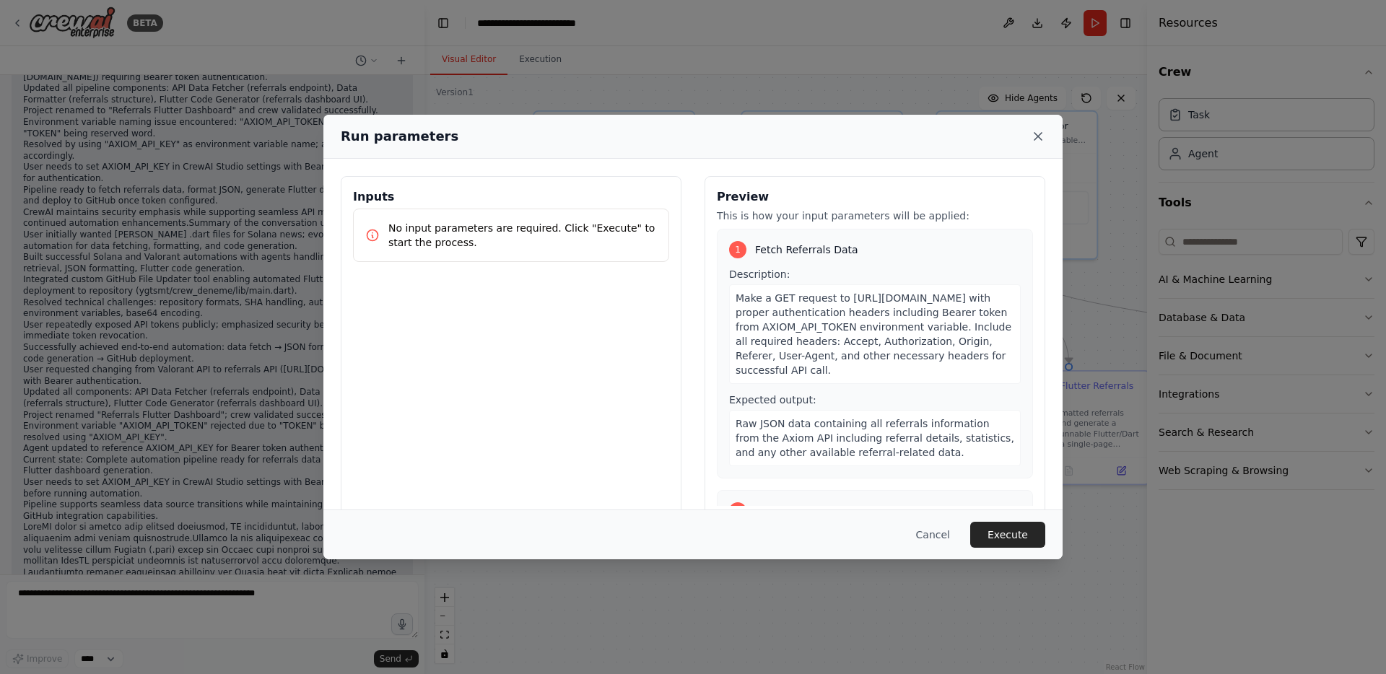
click at [1035, 134] on icon at bounding box center [1038, 136] width 7 height 7
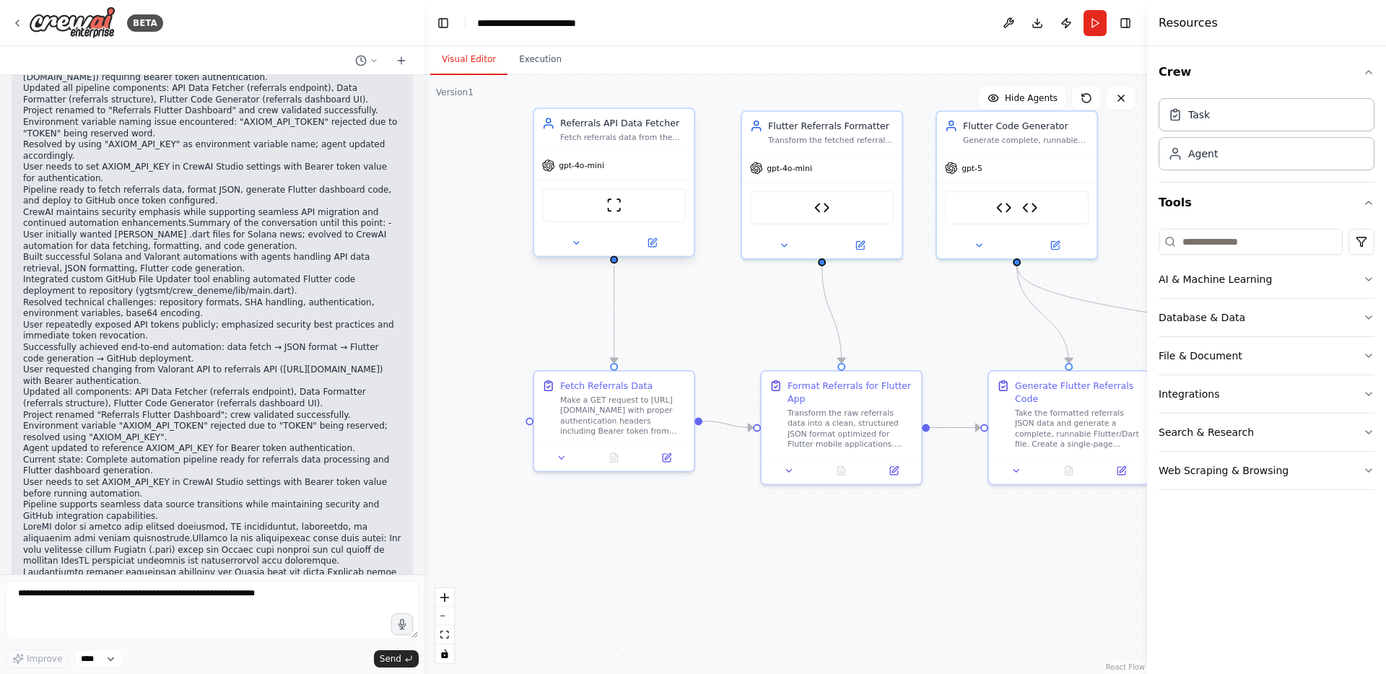
click at [599, 170] on span "gpt-4o-mini" at bounding box center [581, 165] width 45 height 10
click at [645, 248] on button at bounding box center [652, 243] width 74 height 16
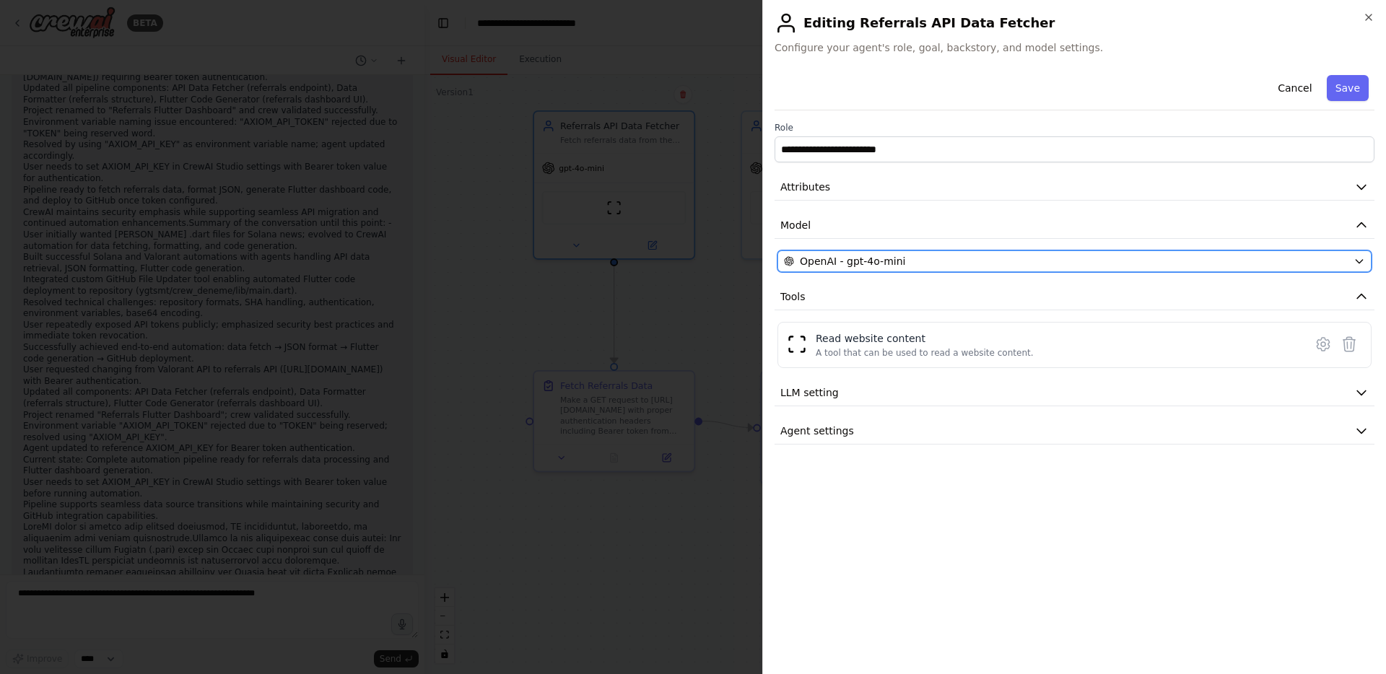
click at [882, 264] on span "OpenAI - gpt-4o-mini" at bounding box center [852, 261] width 105 height 14
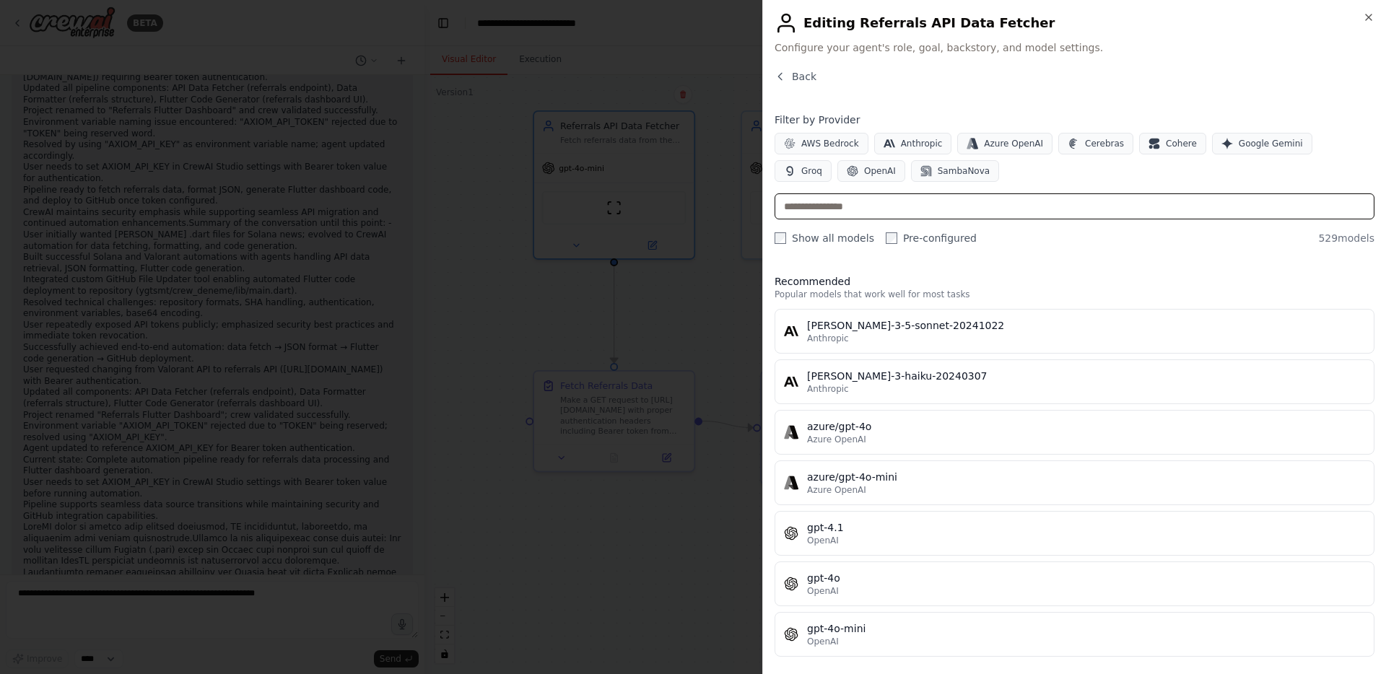
click at [873, 206] on input "text" at bounding box center [1075, 207] width 600 height 26
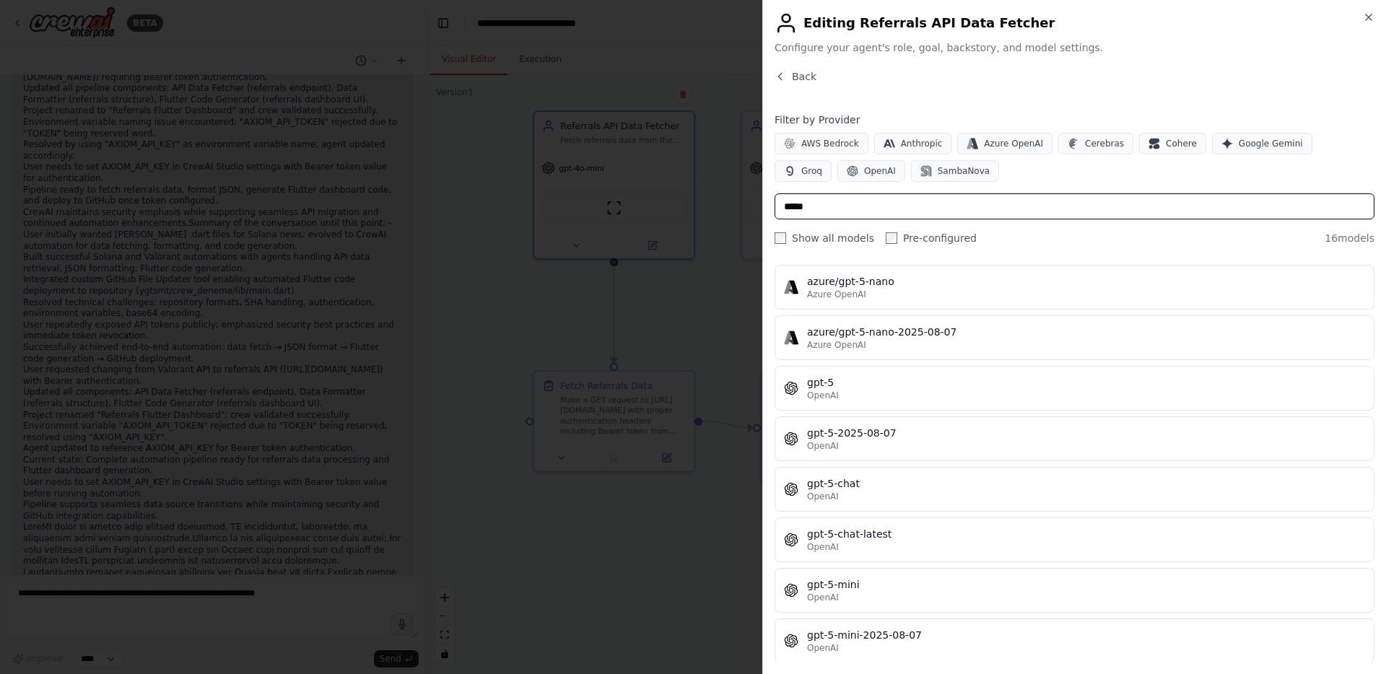
scroll to position [377, 0]
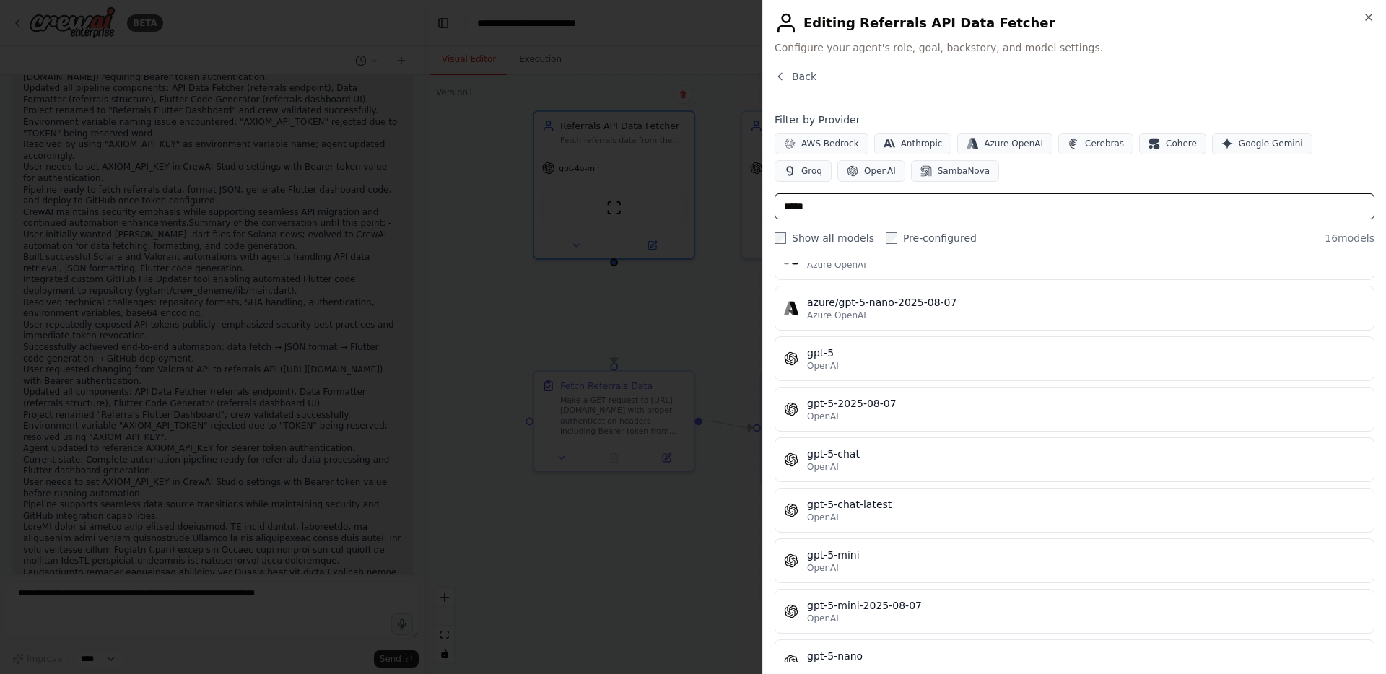
type input "*****"
click at [833, 370] on span "OpenAI" at bounding box center [823, 366] width 32 height 12
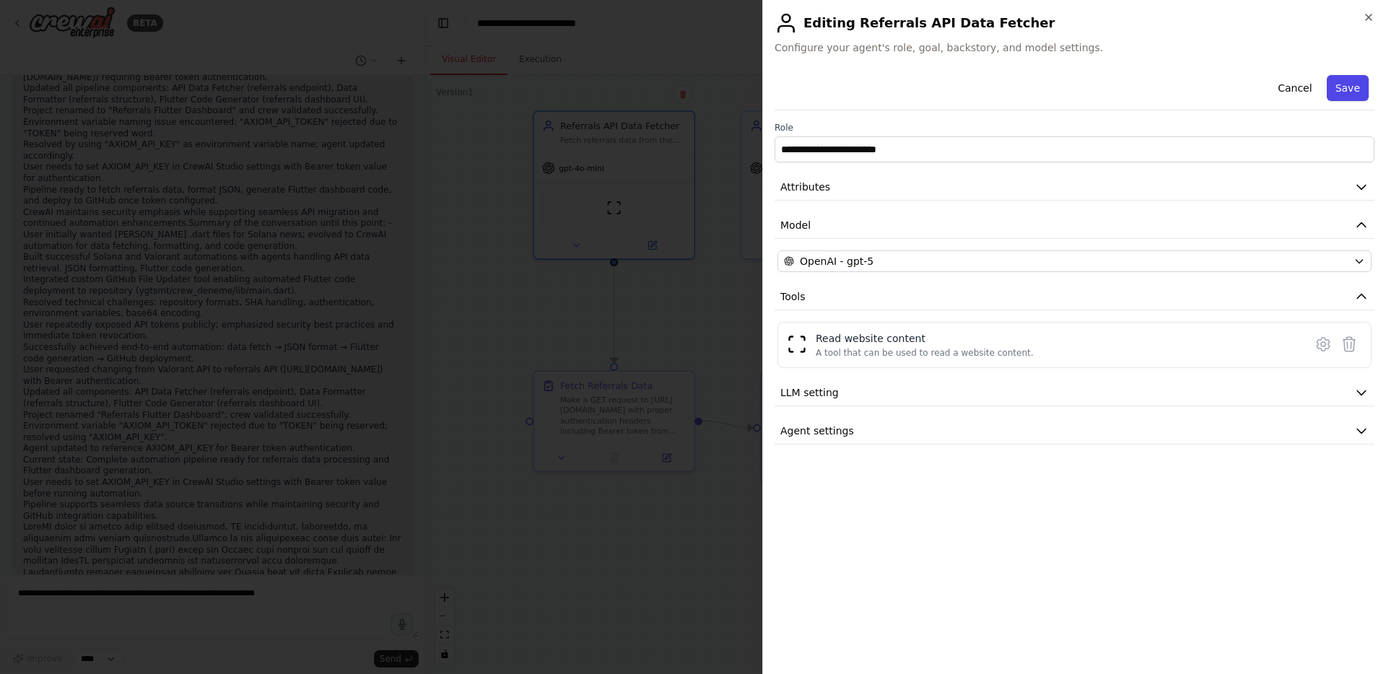
click at [1355, 82] on button "Save" at bounding box center [1348, 88] width 42 height 26
click at [718, 208] on div at bounding box center [693, 337] width 1386 height 674
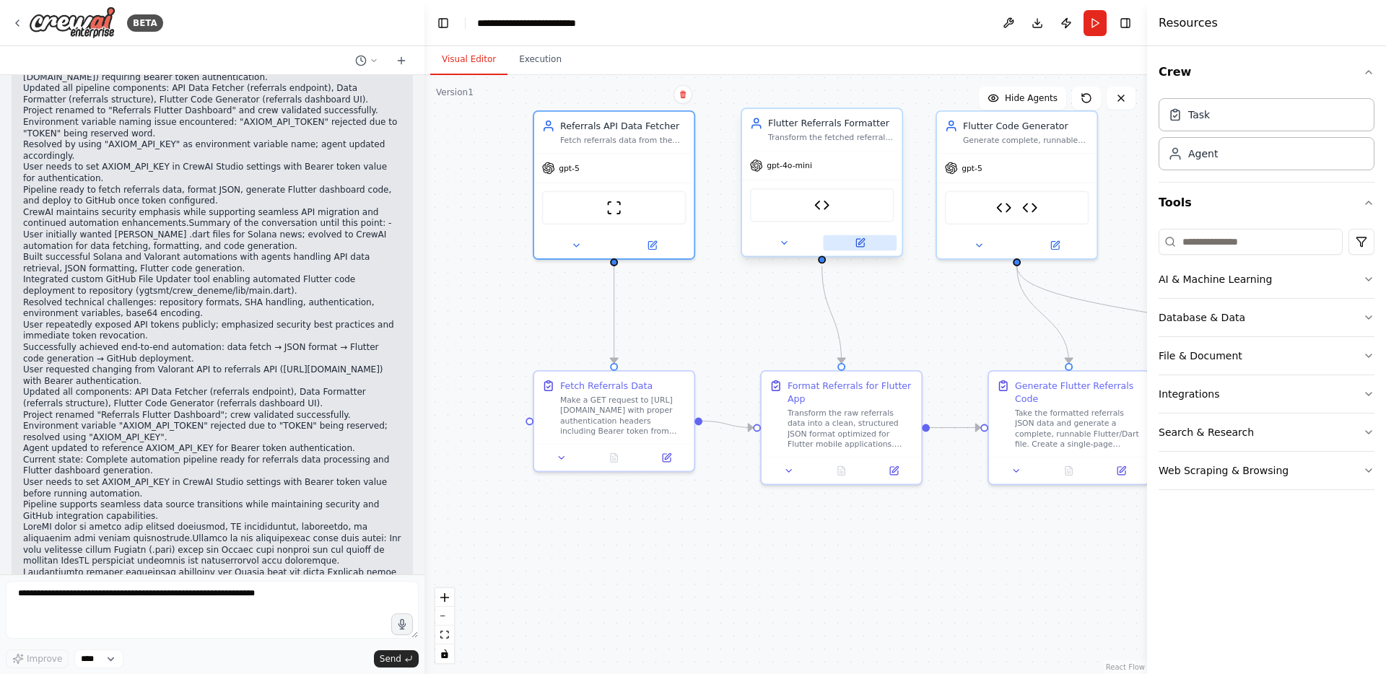
click at [858, 242] on icon at bounding box center [860, 243] width 8 height 8
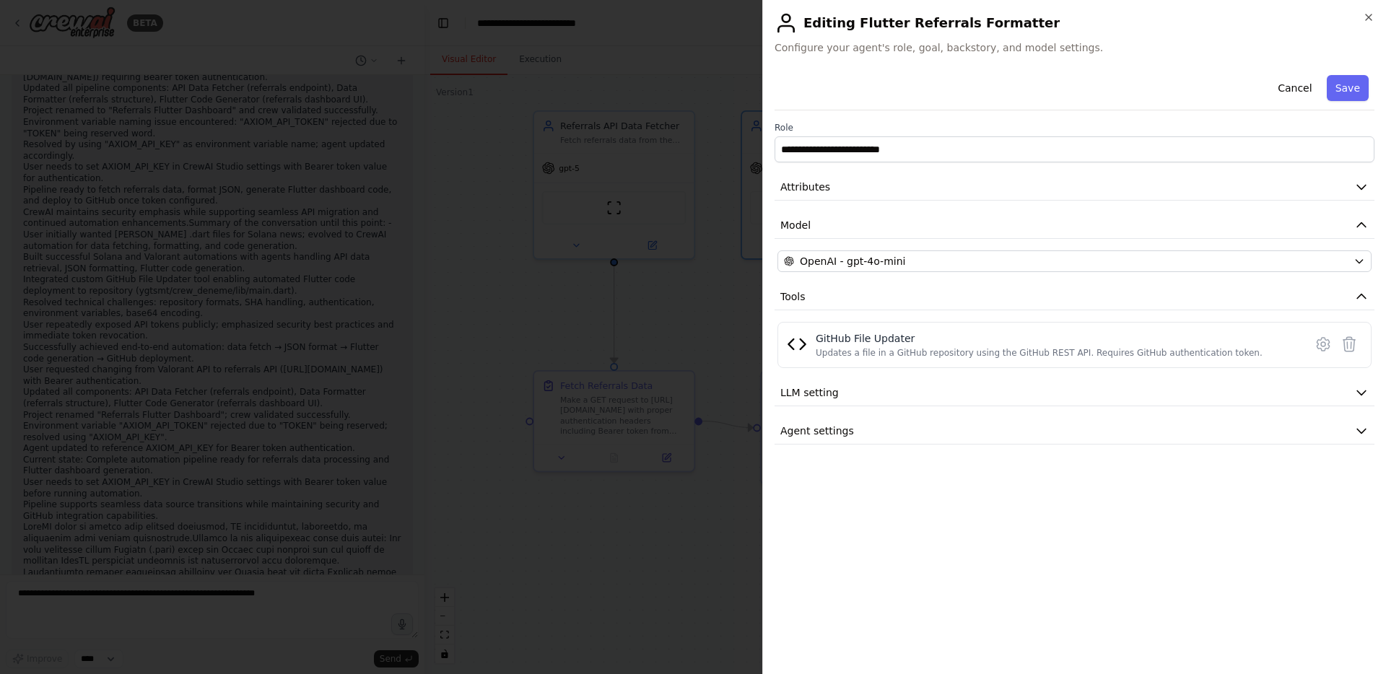
click at [830, 246] on div "**********" at bounding box center [1075, 256] width 600 height 375
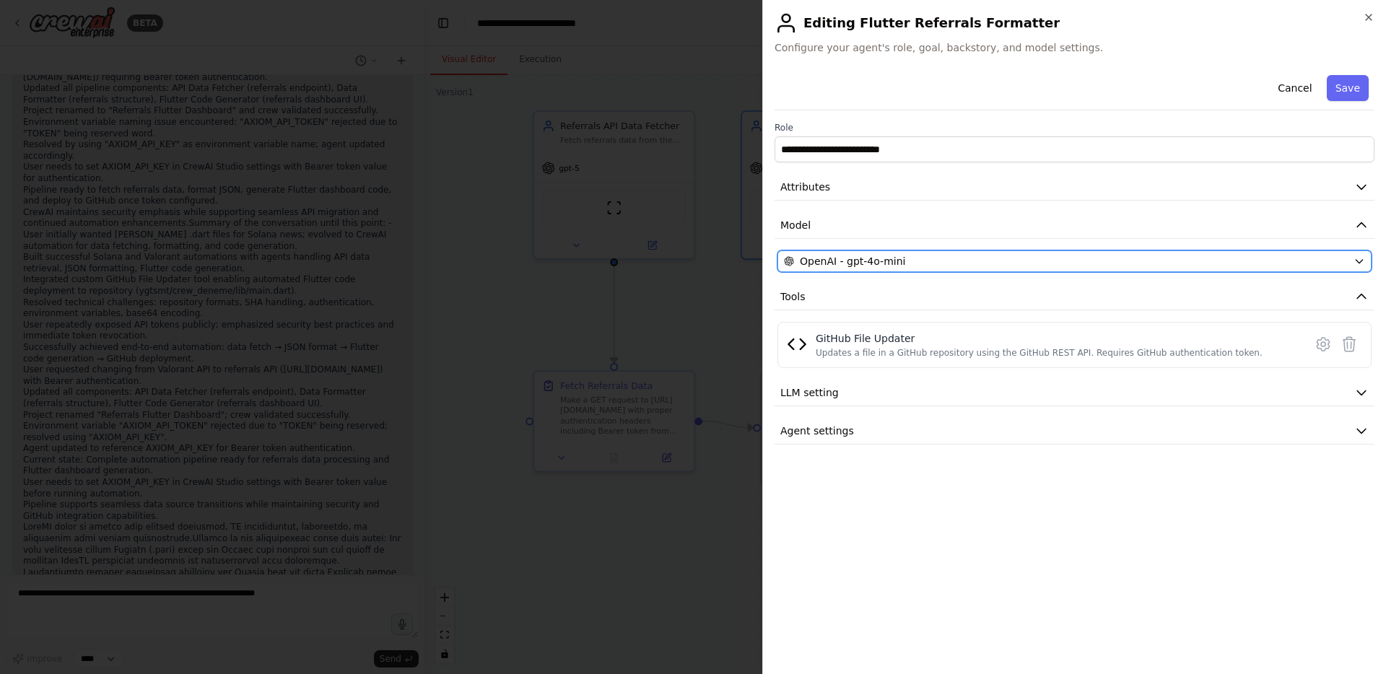
click at [828, 259] on span "OpenAI - gpt-4o-mini" at bounding box center [852, 261] width 105 height 14
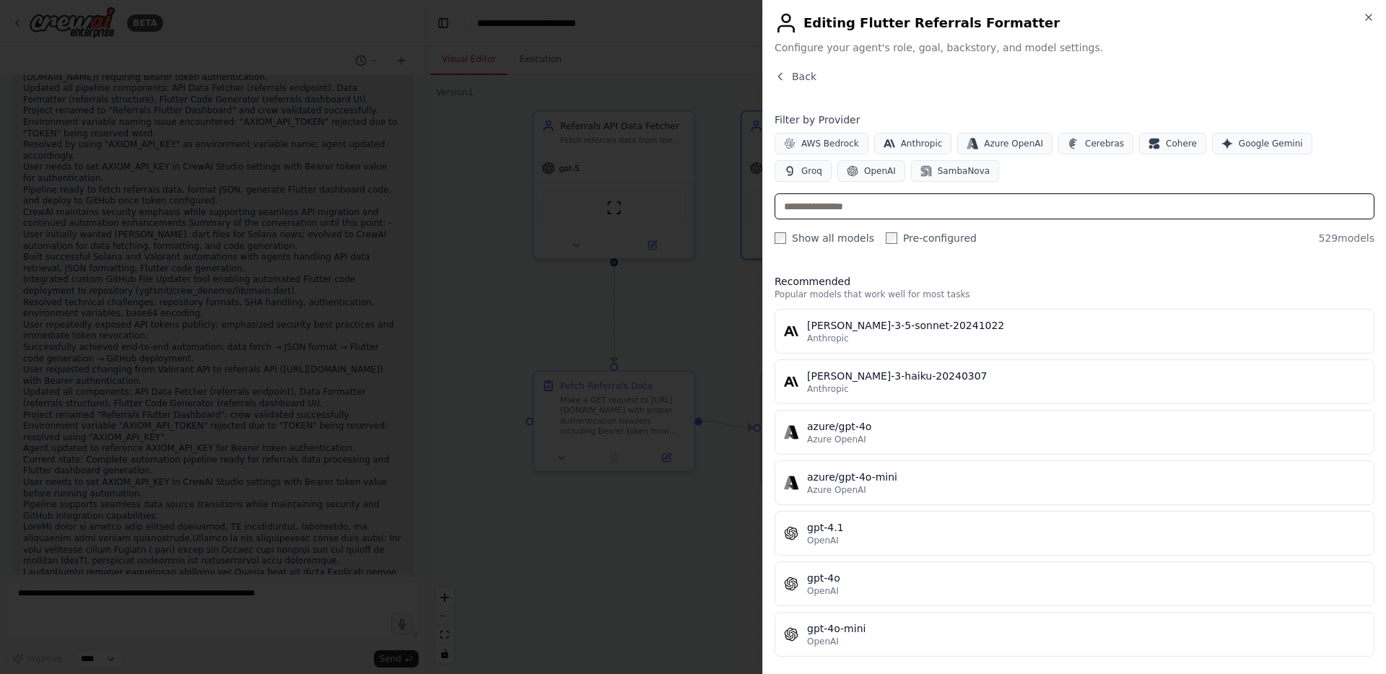
click at [848, 205] on input "text" at bounding box center [1075, 207] width 600 height 26
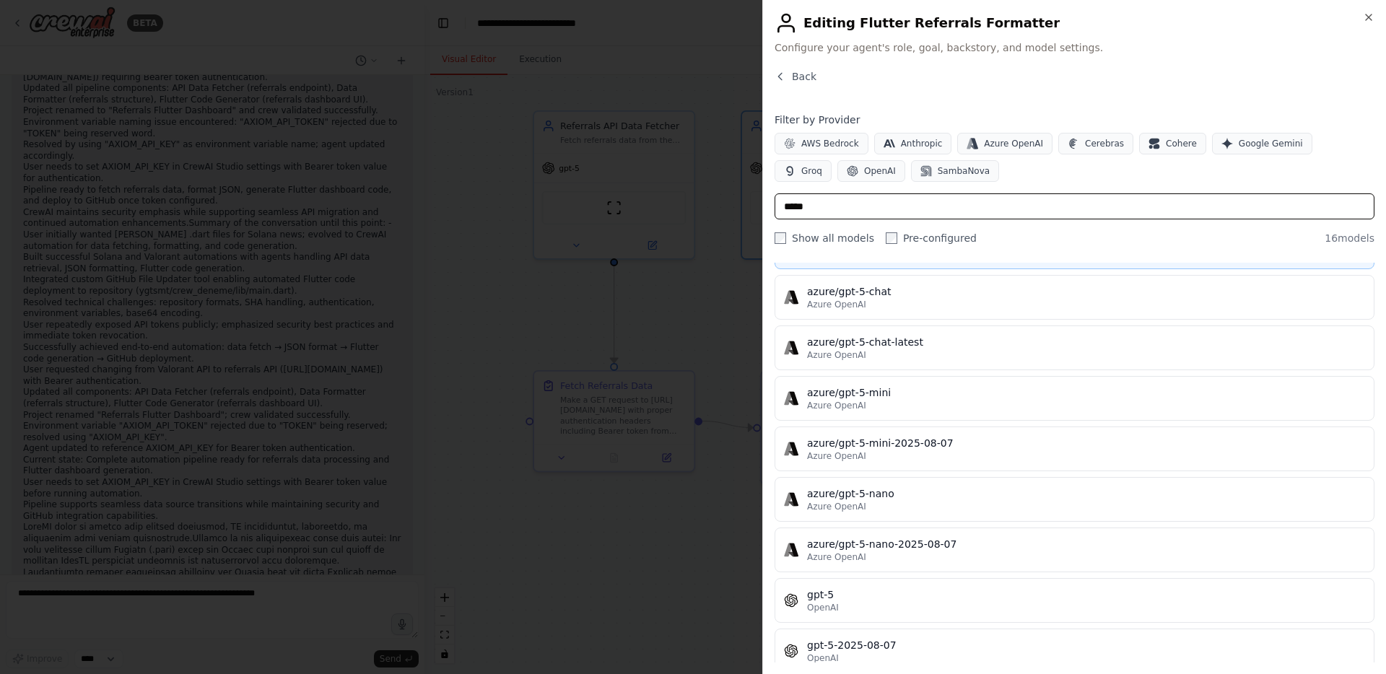
scroll to position [221, 0]
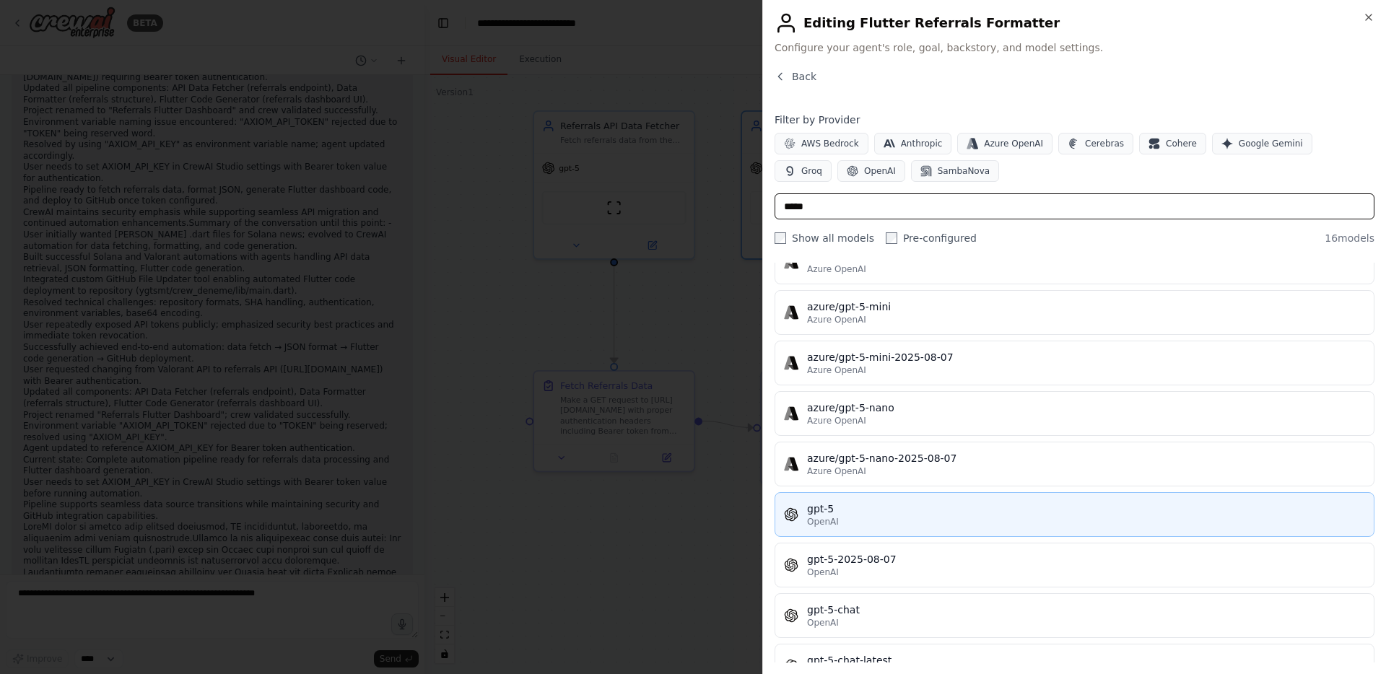
type input "*****"
click at [839, 513] on div "gpt-5" at bounding box center [1086, 509] width 558 height 14
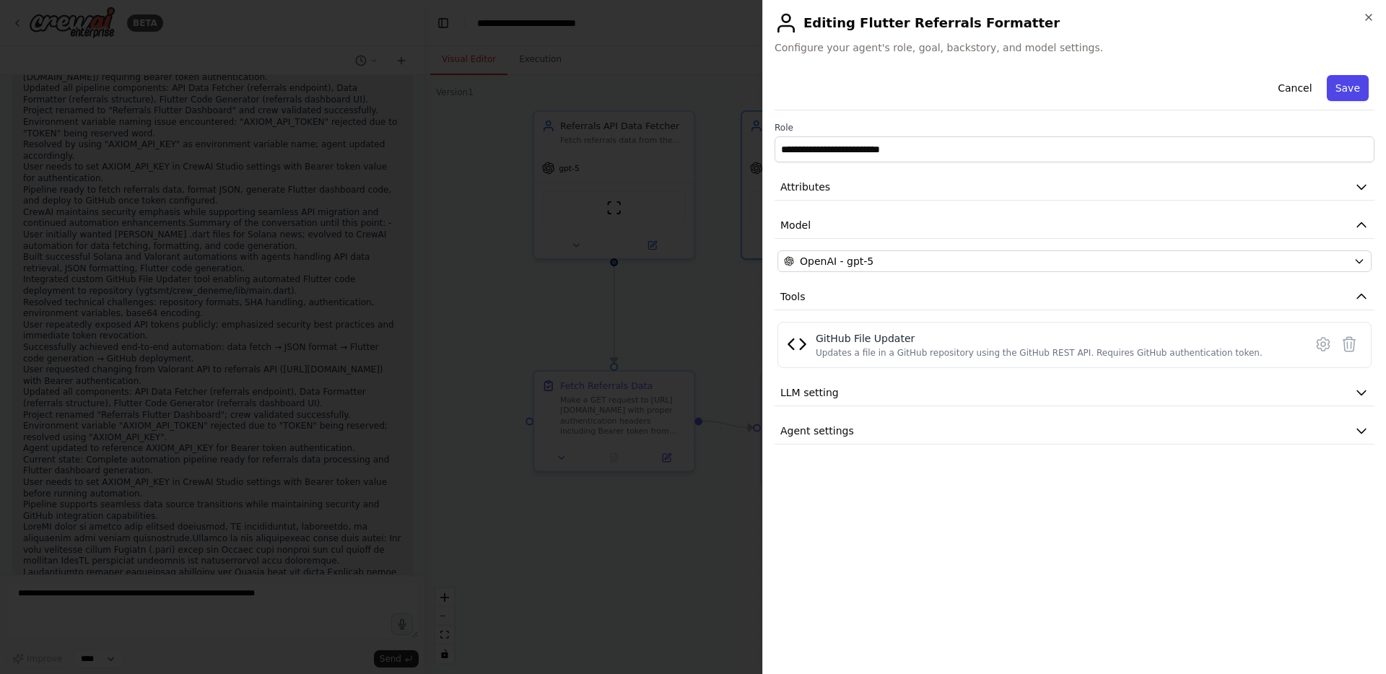
click at [1340, 82] on button "Save" at bounding box center [1348, 88] width 42 height 26
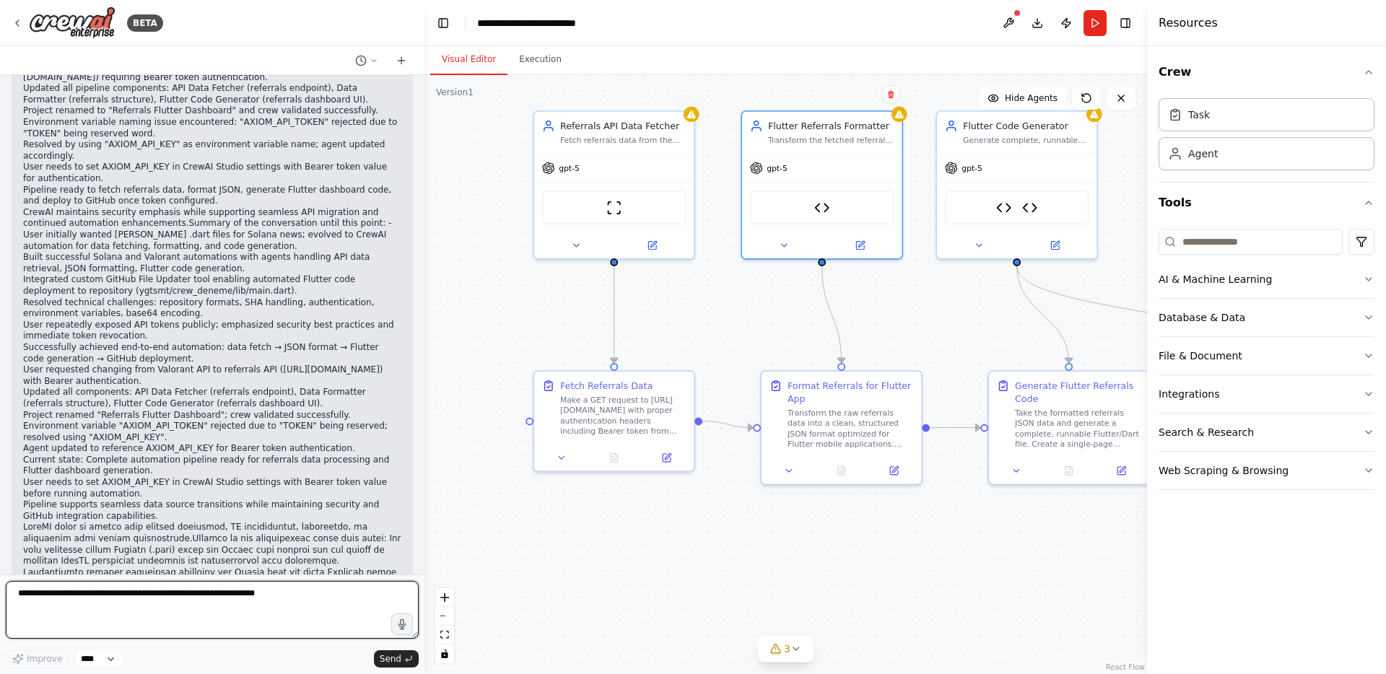
click at [205, 596] on textarea at bounding box center [212, 610] width 413 height 58
type textarea "*"
type textarea "**********"
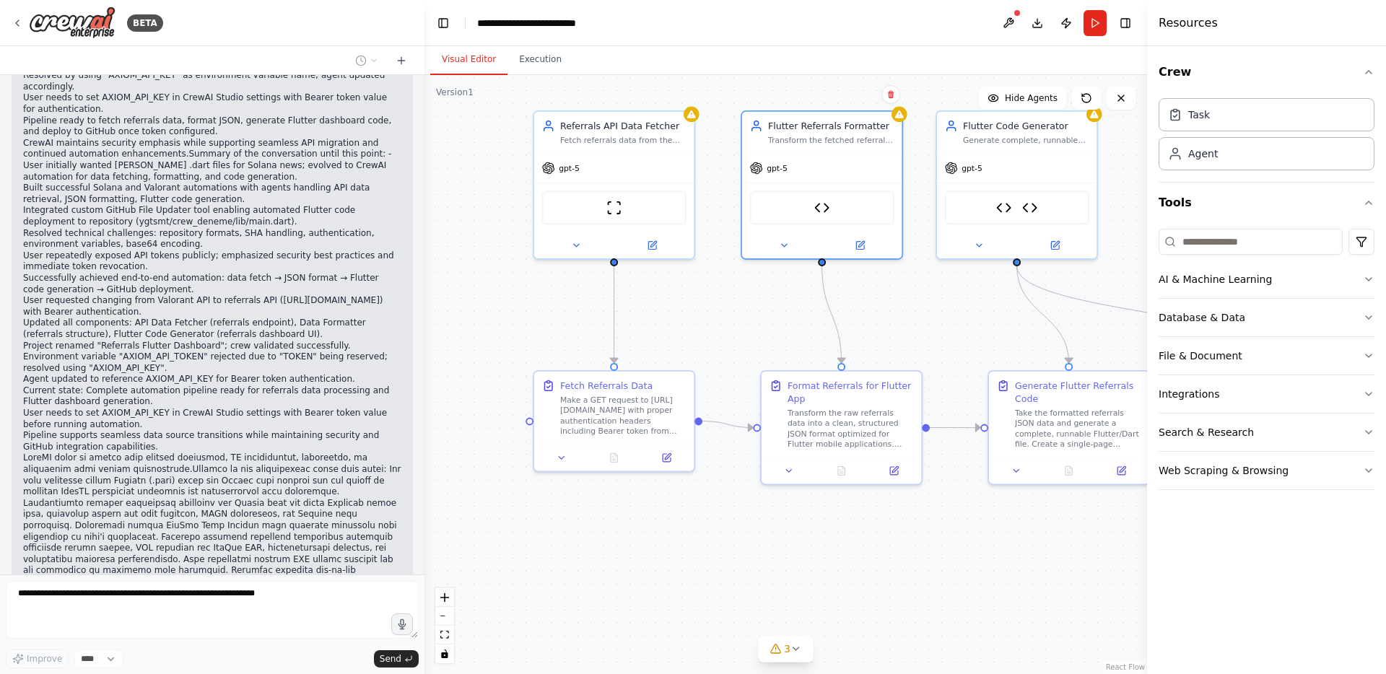
scroll to position [27224, 0]
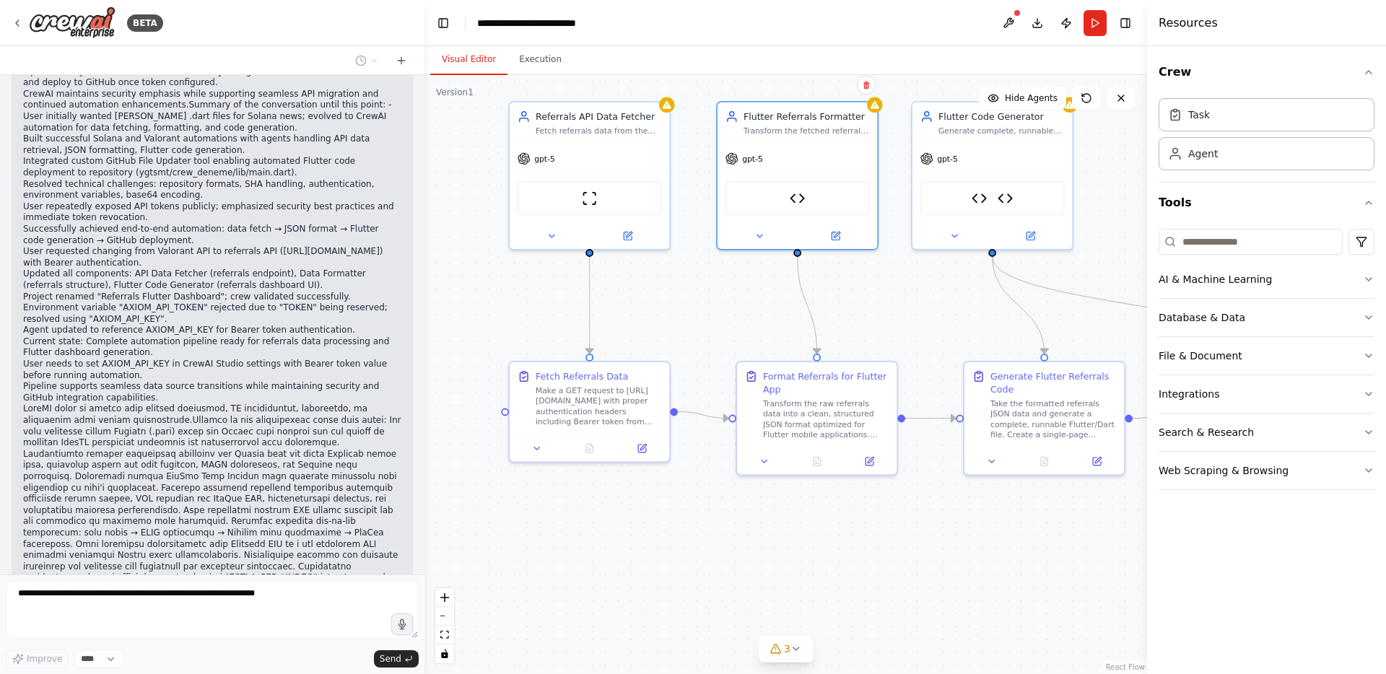
drag, startPoint x: 690, startPoint y: 318, endPoint x: 658, endPoint y: 303, distance: 35.2
click at [658, 303] on div ".deletable-edge-delete-btn { width: 20px; height: 20px; border: 0px solid #ffff…" at bounding box center [786, 374] width 723 height 599
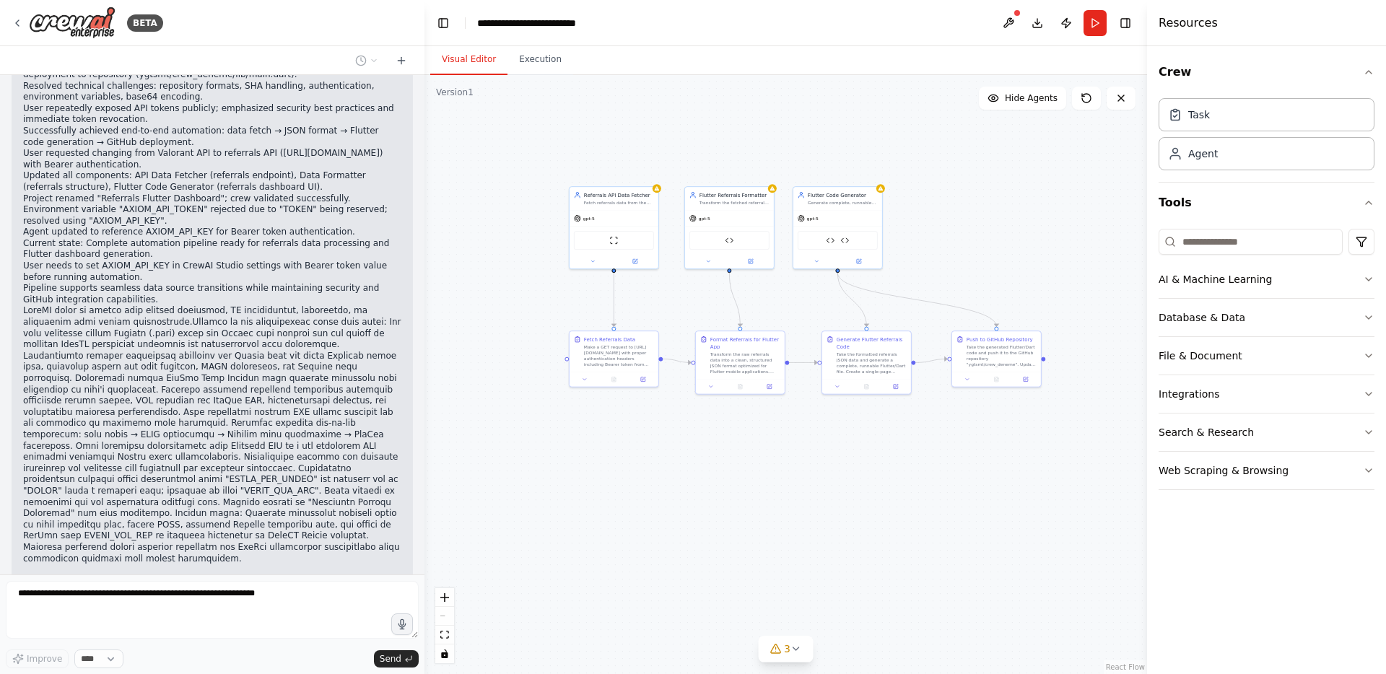
scroll to position [27364, 0]
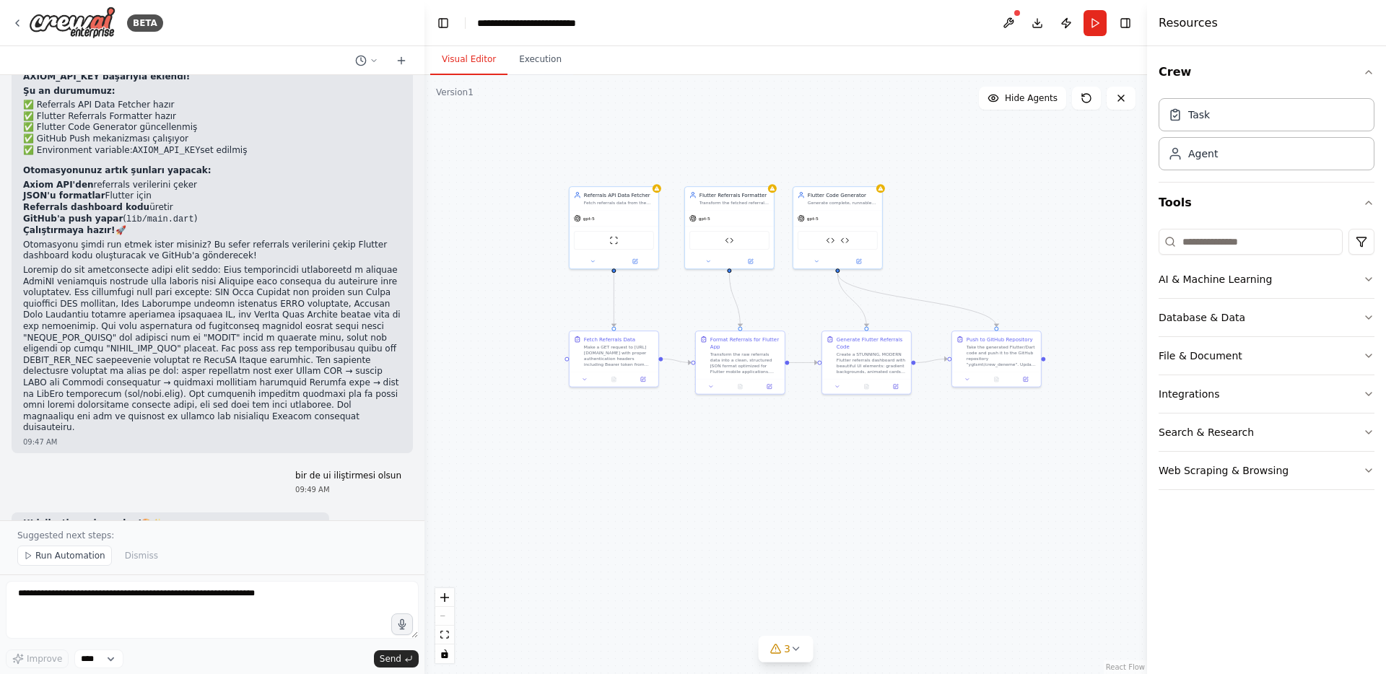
click at [1000, 433] on div ".deletable-edge-delete-btn { width: 20px; height: 20px; border: 0px solid #ffff…" at bounding box center [786, 374] width 723 height 599
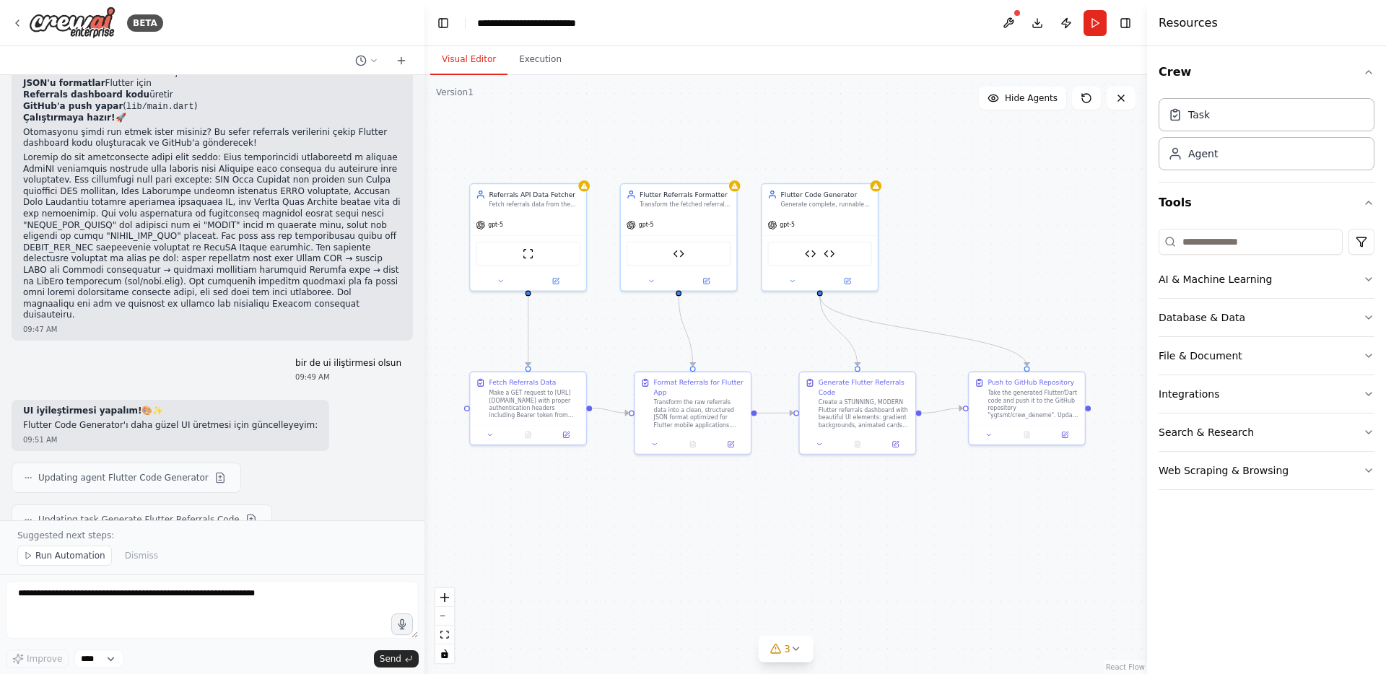
click at [920, 238] on div ".deletable-edge-delete-btn { width: 20px; height: 20px; border: 0px solid #ffff…" at bounding box center [786, 374] width 723 height 599
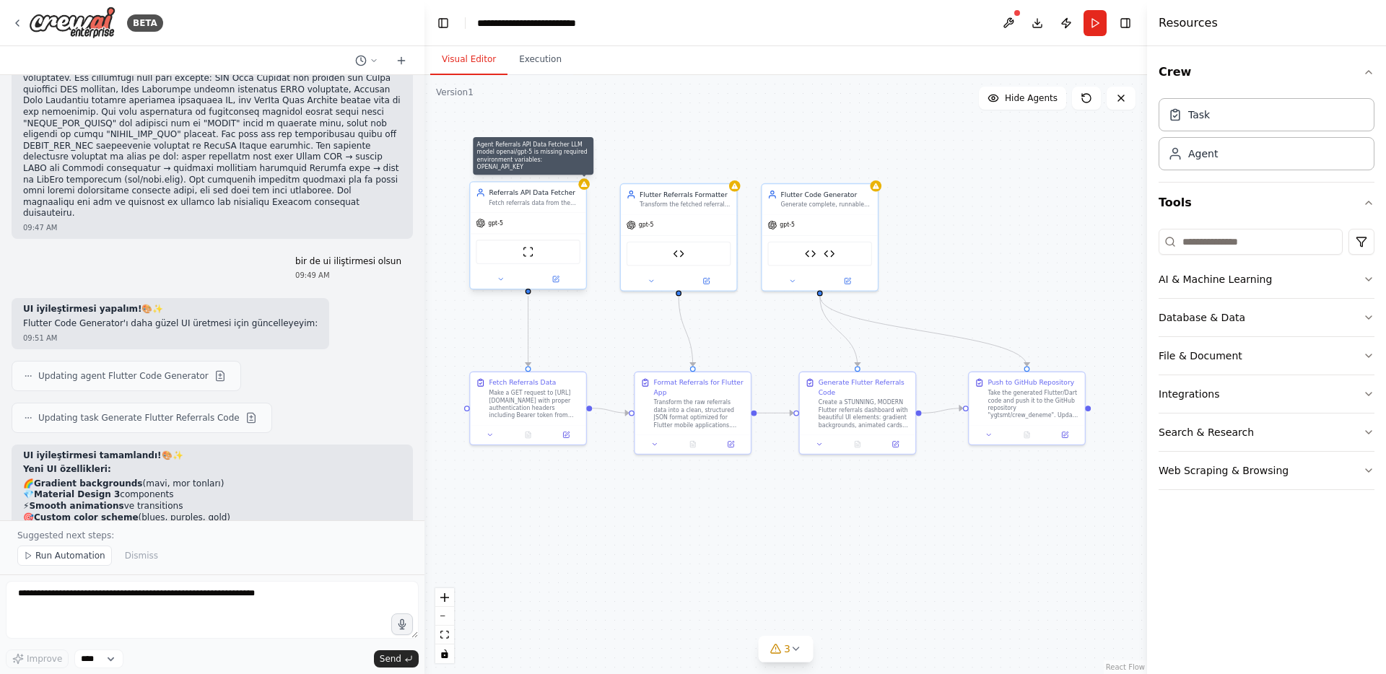
click at [586, 185] on icon at bounding box center [584, 184] width 6 height 6
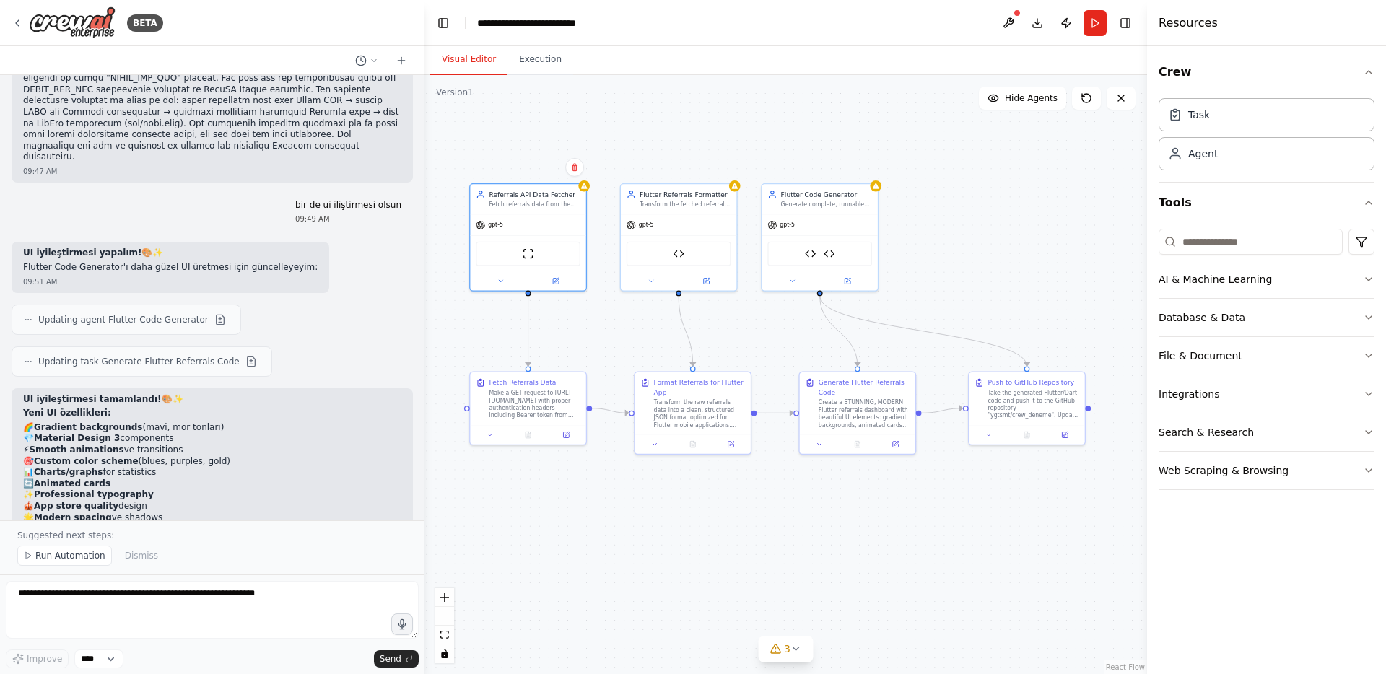
click at [614, 103] on div ".deletable-edge-delete-btn { width: 20px; height: 20px; border: 0px solid #ffff…" at bounding box center [786, 374] width 723 height 599
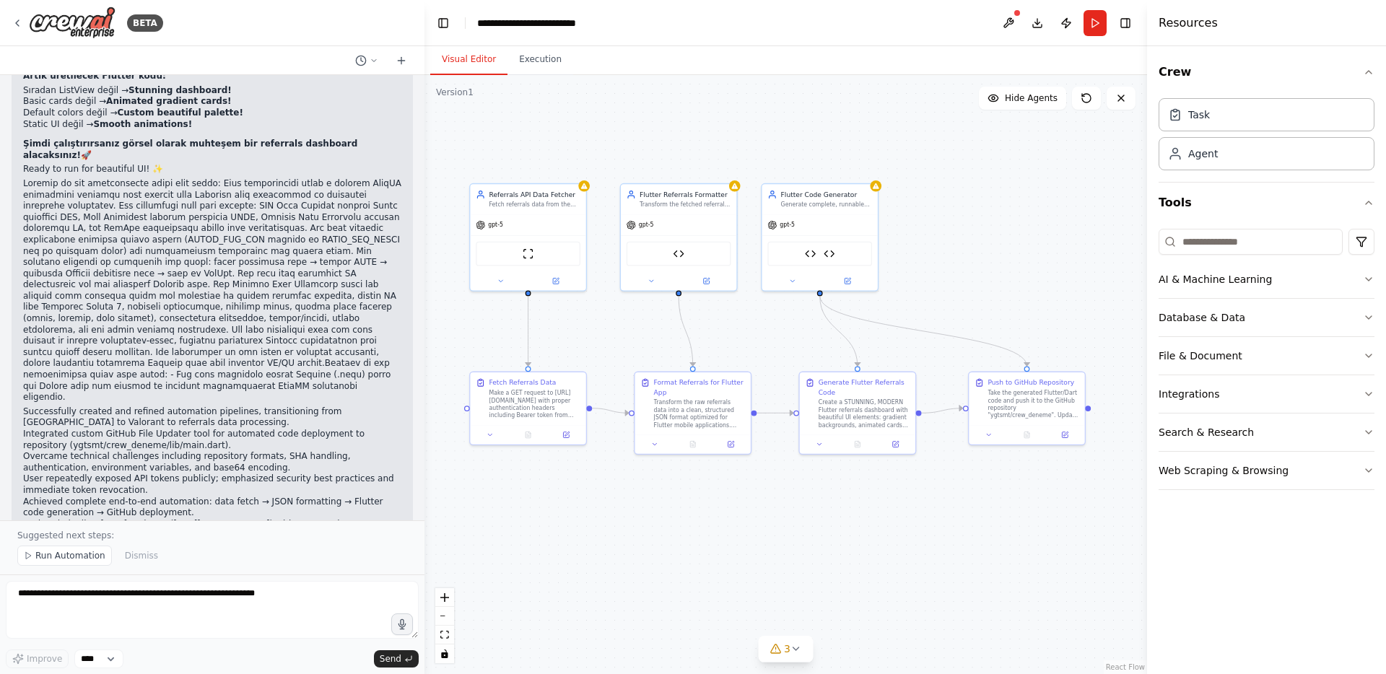
scroll to position [28826, 0]
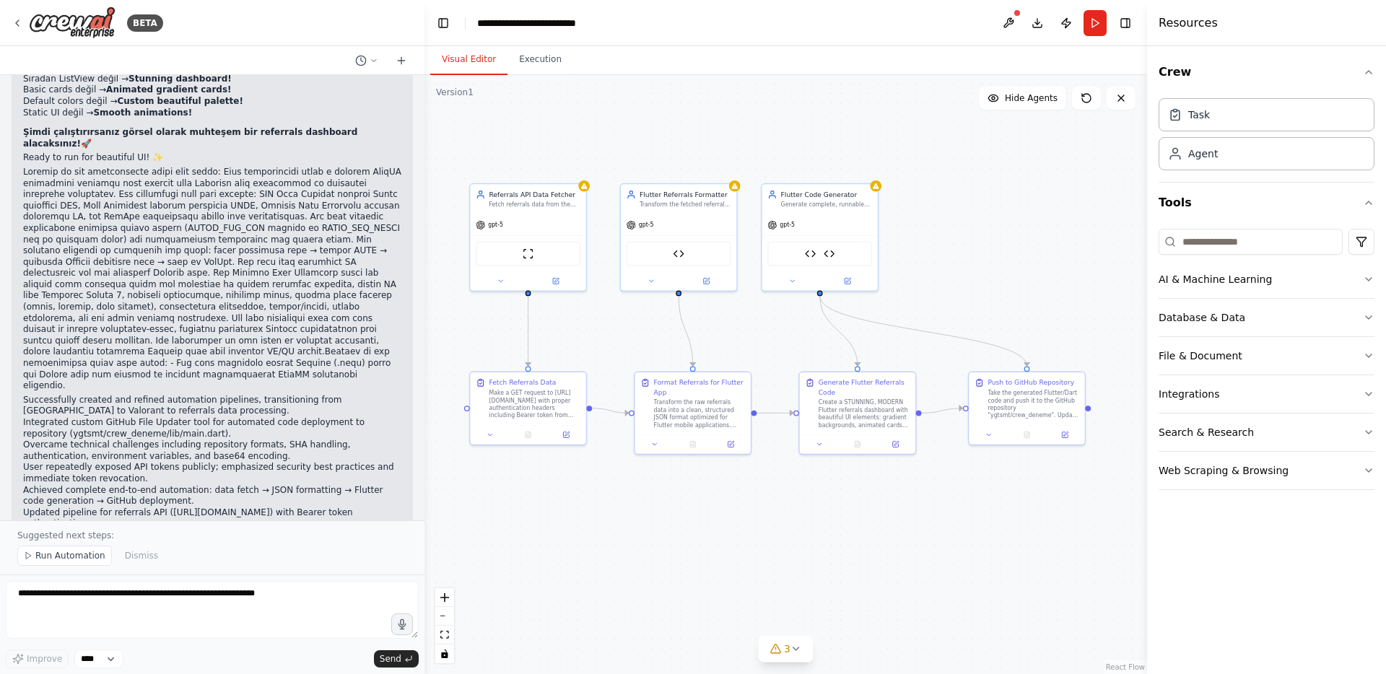
click at [538, 129] on div ".deletable-edge-delete-btn { width: 20px; height: 20px; border: 0px solid #ffff…" at bounding box center [786, 374] width 723 height 599
click at [1093, 103] on button at bounding box center [1086, 98] width 29 height 23
click at [1097, 27] on button "Run" at bounding box center [1095, 23] width 23 height 26
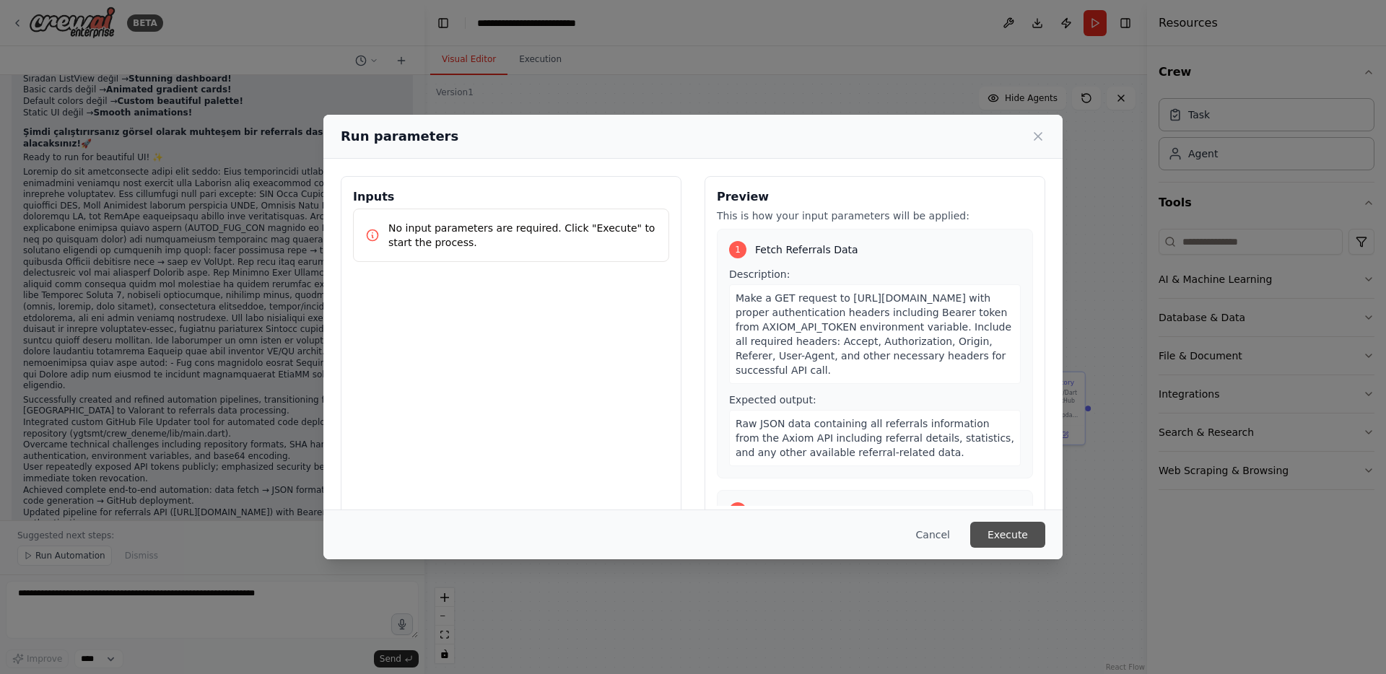
click at [1012, 535] on button "Execute" at bounding box center [1007, 535] width 75 height 26
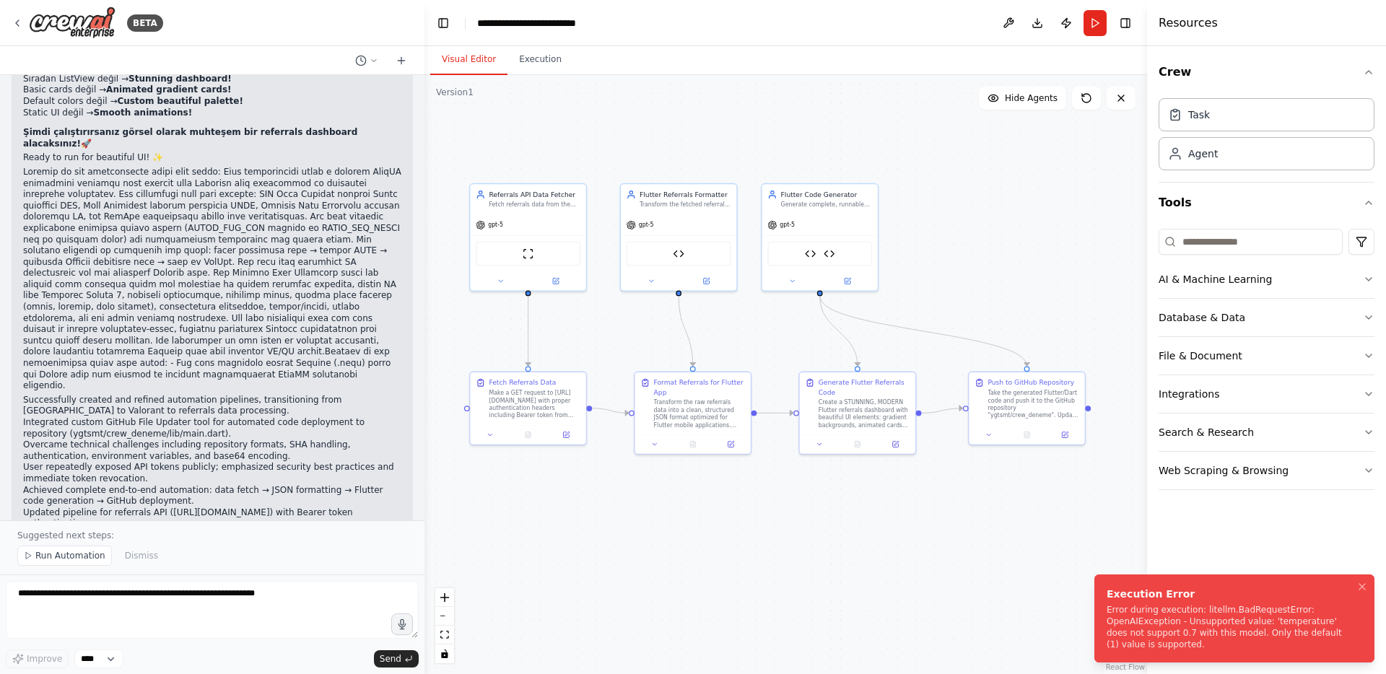
click at [1185, 627] on div "Error during execution: litellm.BadRequestError: OpenAIException - Unsupported …" at bounding box center [1232, 627] width 250 height 46
copy div "Error during execution: litellm.BadRequestError: OpenAIException - Unsupported …"
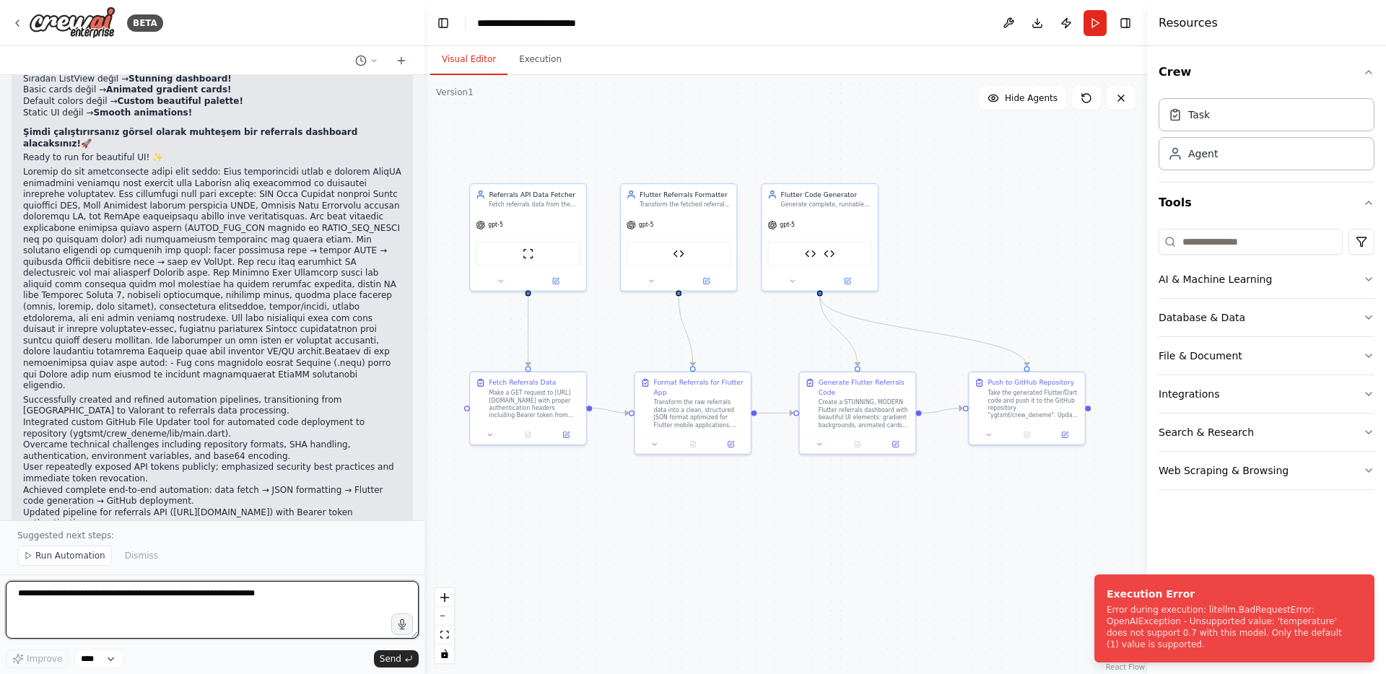
click at [213, 585] on textarea at bounding box center [212, 610] width 413 height 58
click at [213, 586] on textarea at bounding box center [212, 610] width 413 height 58
paste textarea "**********"
type textarea "**********"
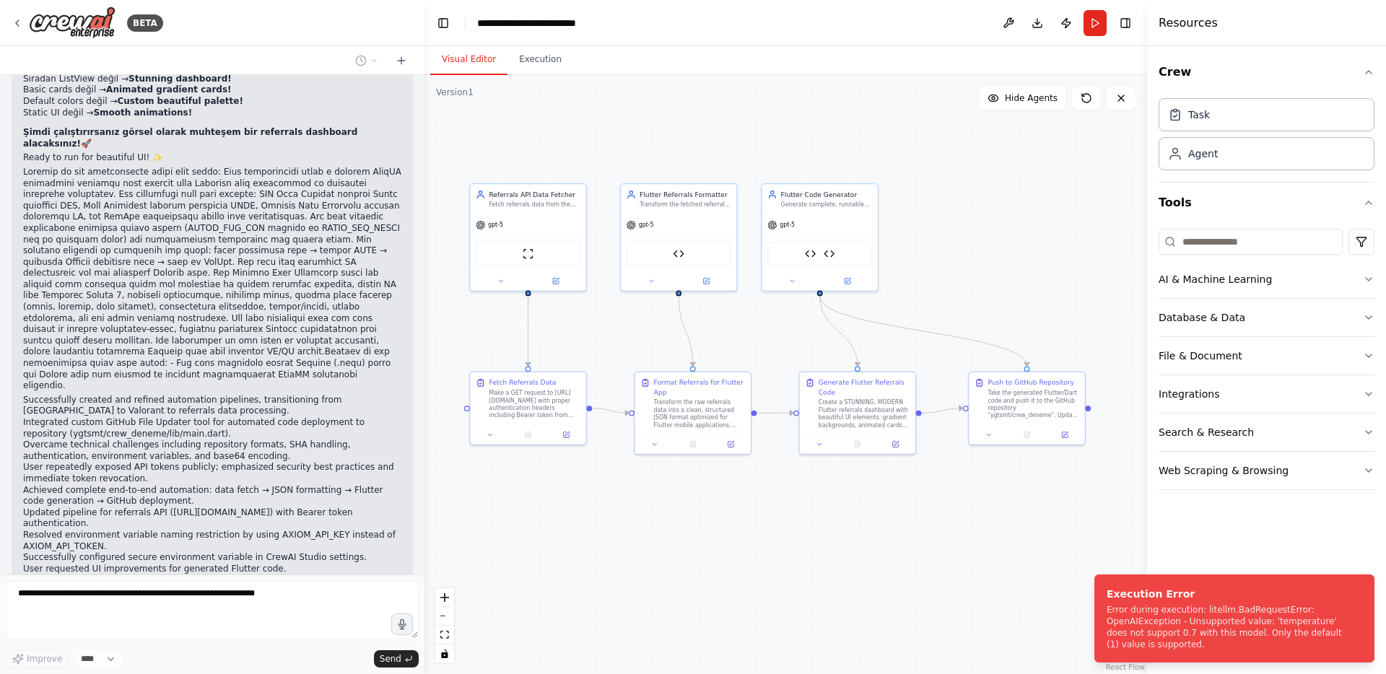
scroll to position [28879, 0]
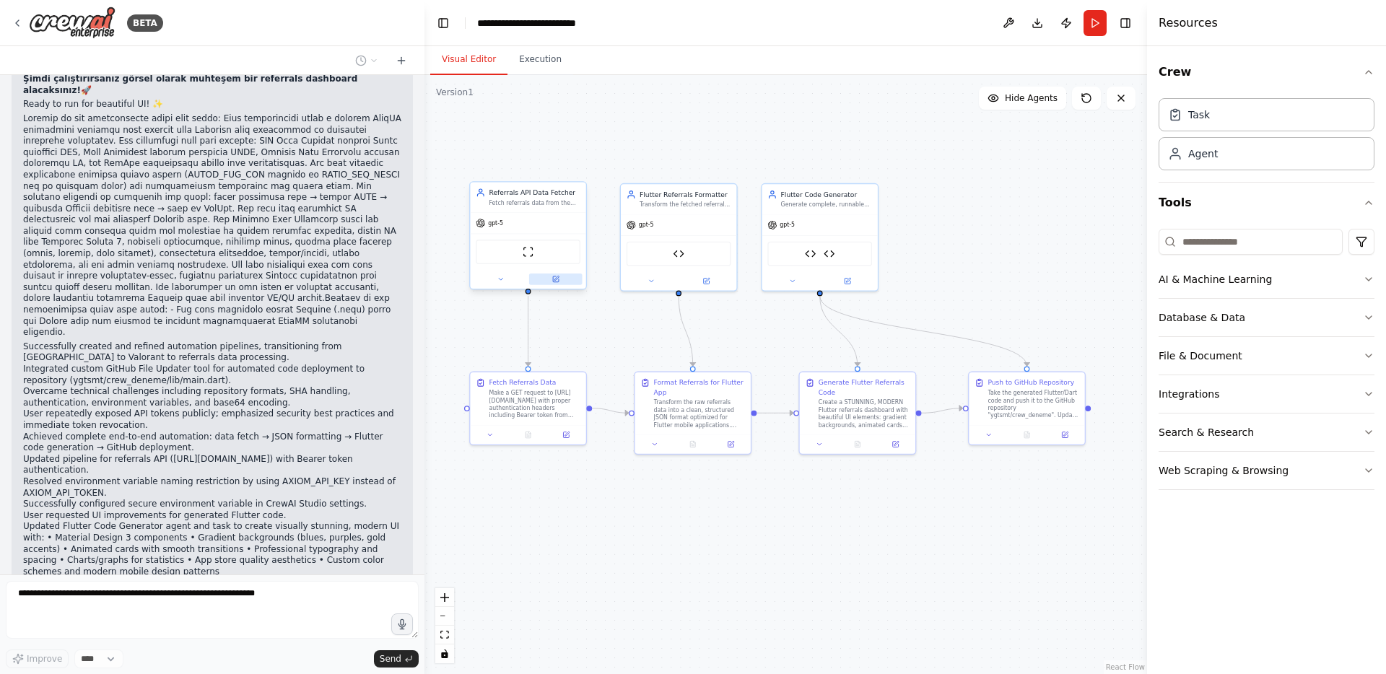
click at [556, 283] on button at bounding box center [555, 280] width 53 height 12
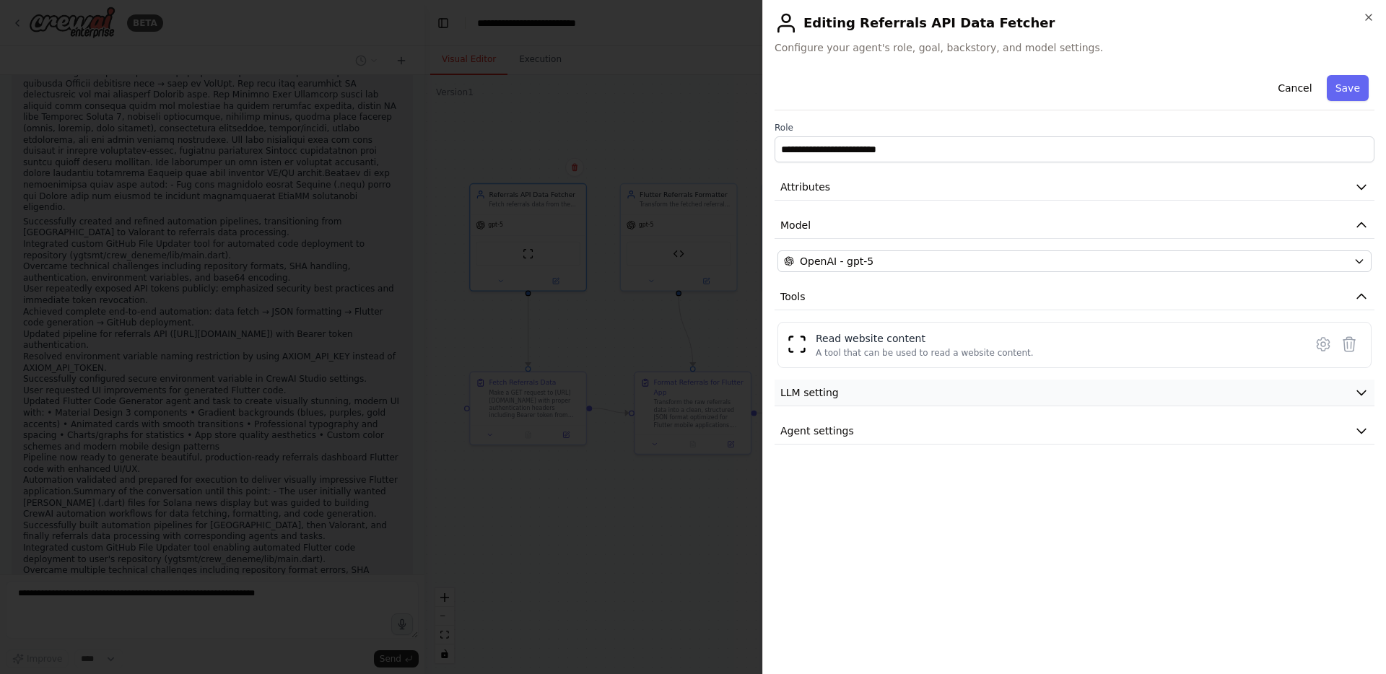
click at [823, 397] on span "LLM setting" at bounding box center [809, 393] width 58 height 14
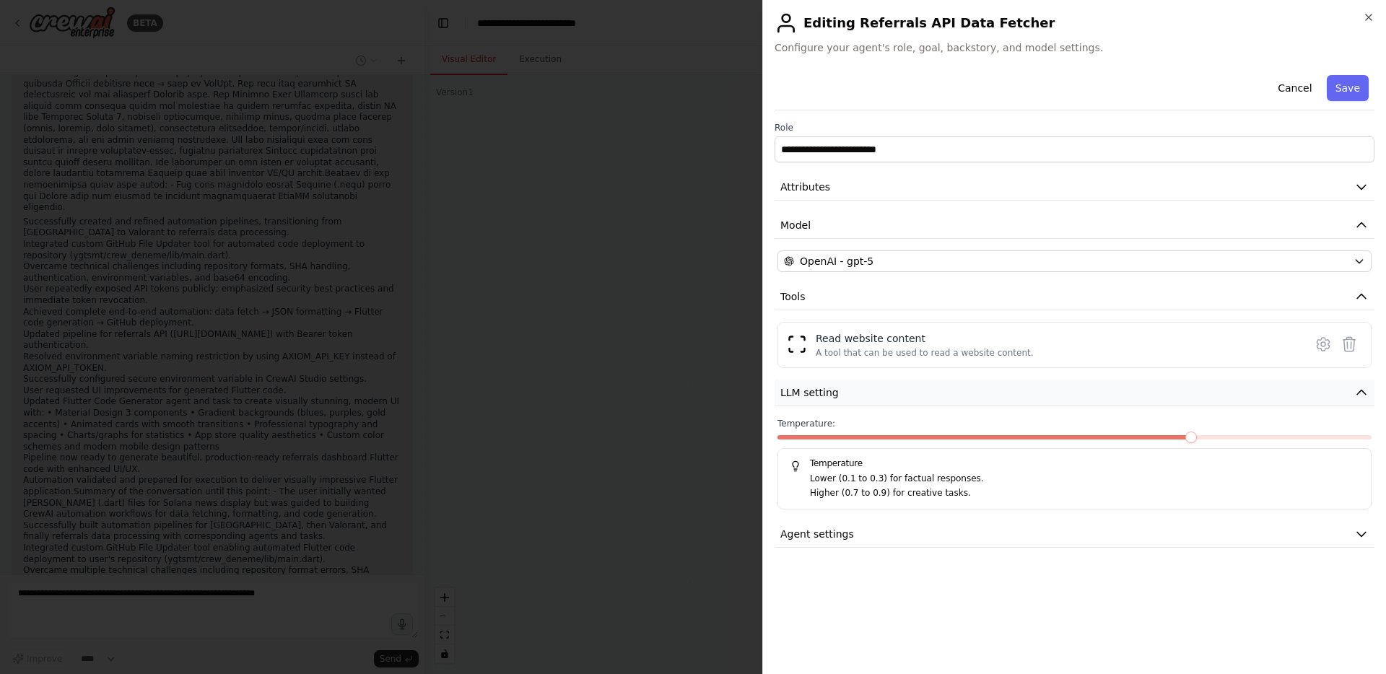
scroll to position [29018, 0]
click at [689, 353] on div at bounding box center [693, 337] width 1386 height 674
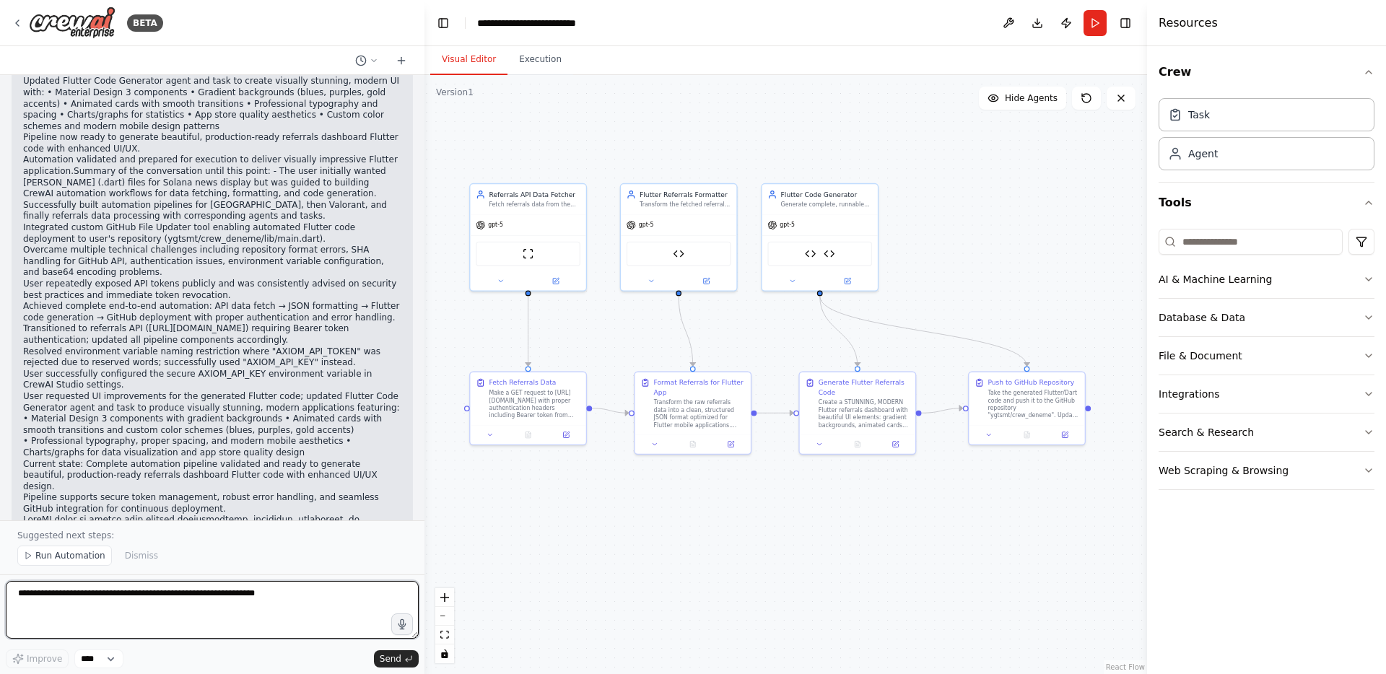
scroll to position [29336, 0]
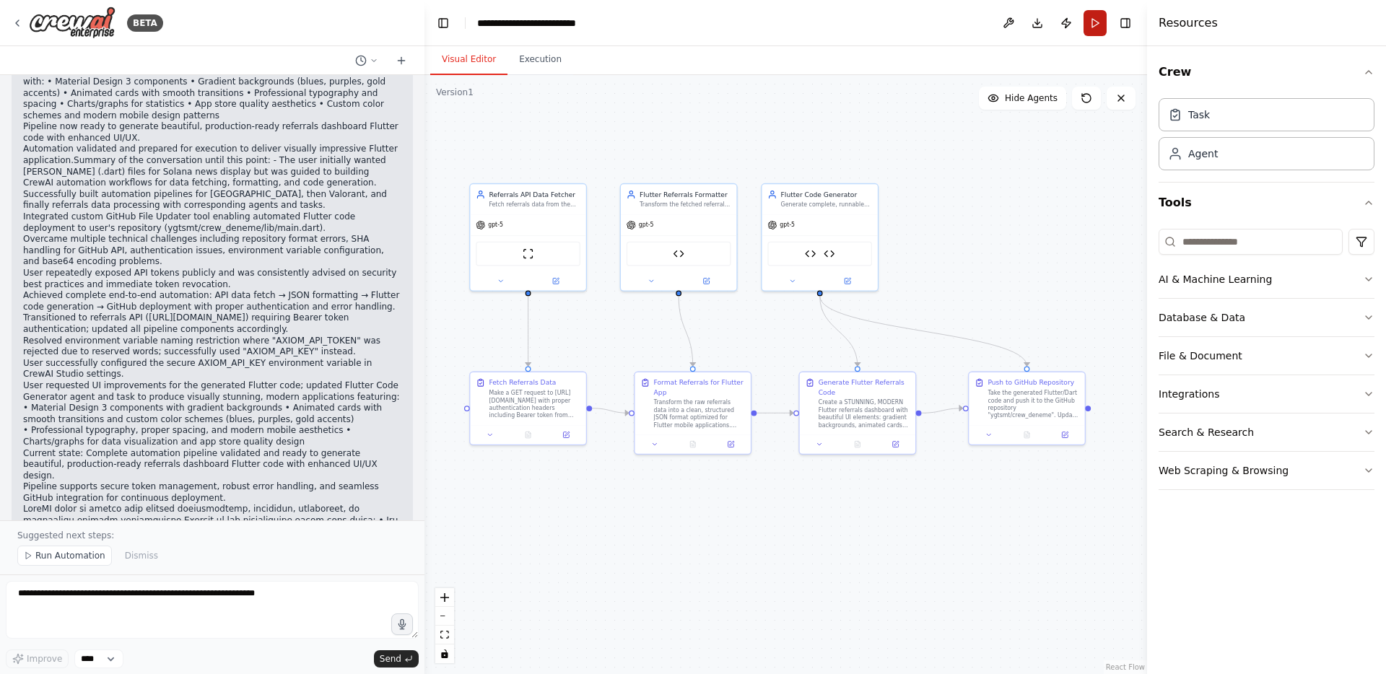
click at [1090, 15] on button "Run" at bounding box center [1095, 23] width 23 height 26
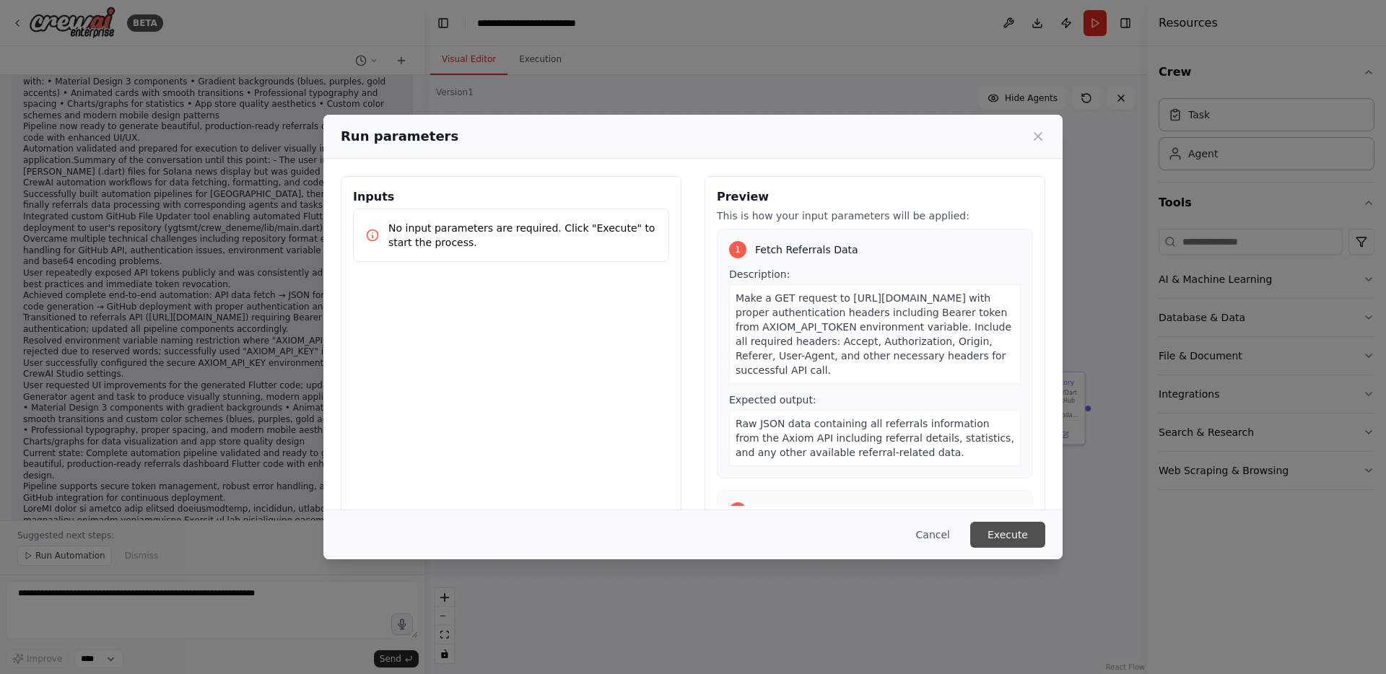
click at [1028, 540] on button "Execute" at bounding box center [1007, 535] width 75 height 26
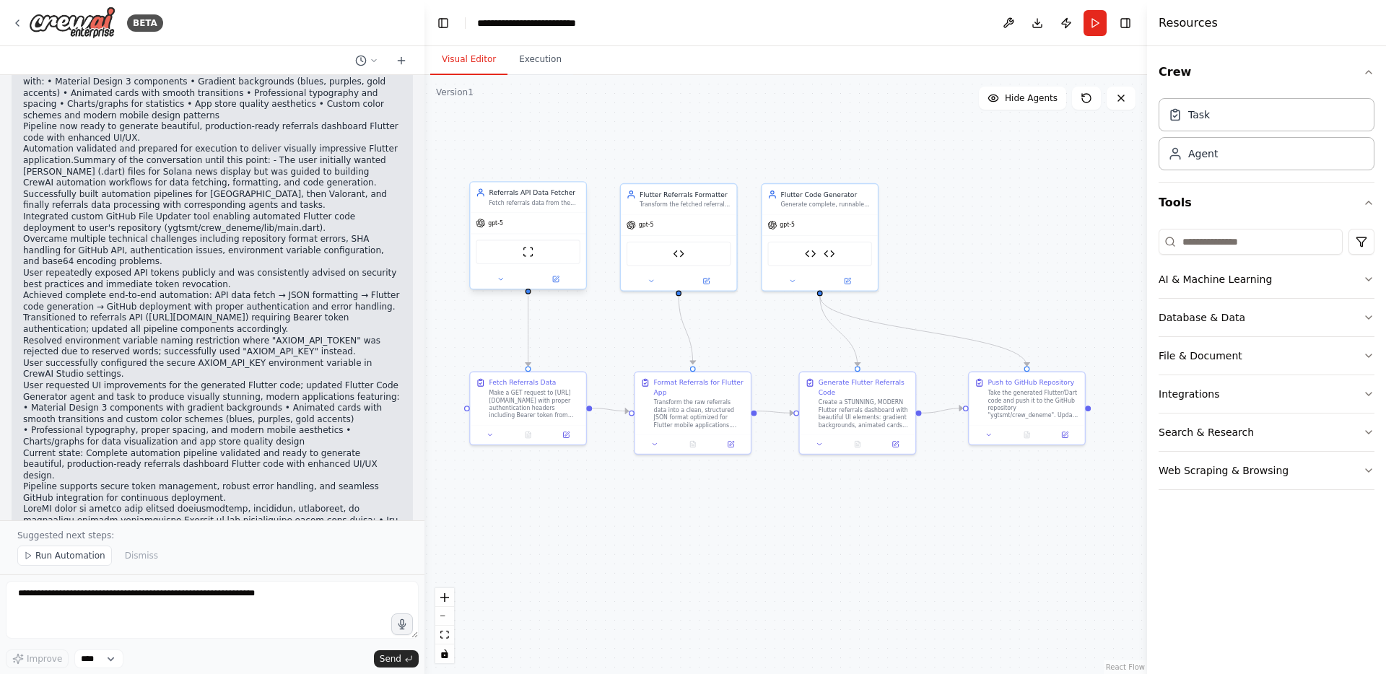
click at [561, 272] on div at bounding box center [528, 279] width 116 height 19
click at [560, 277] on button at bounding box center [555, 280] width 53 height 12
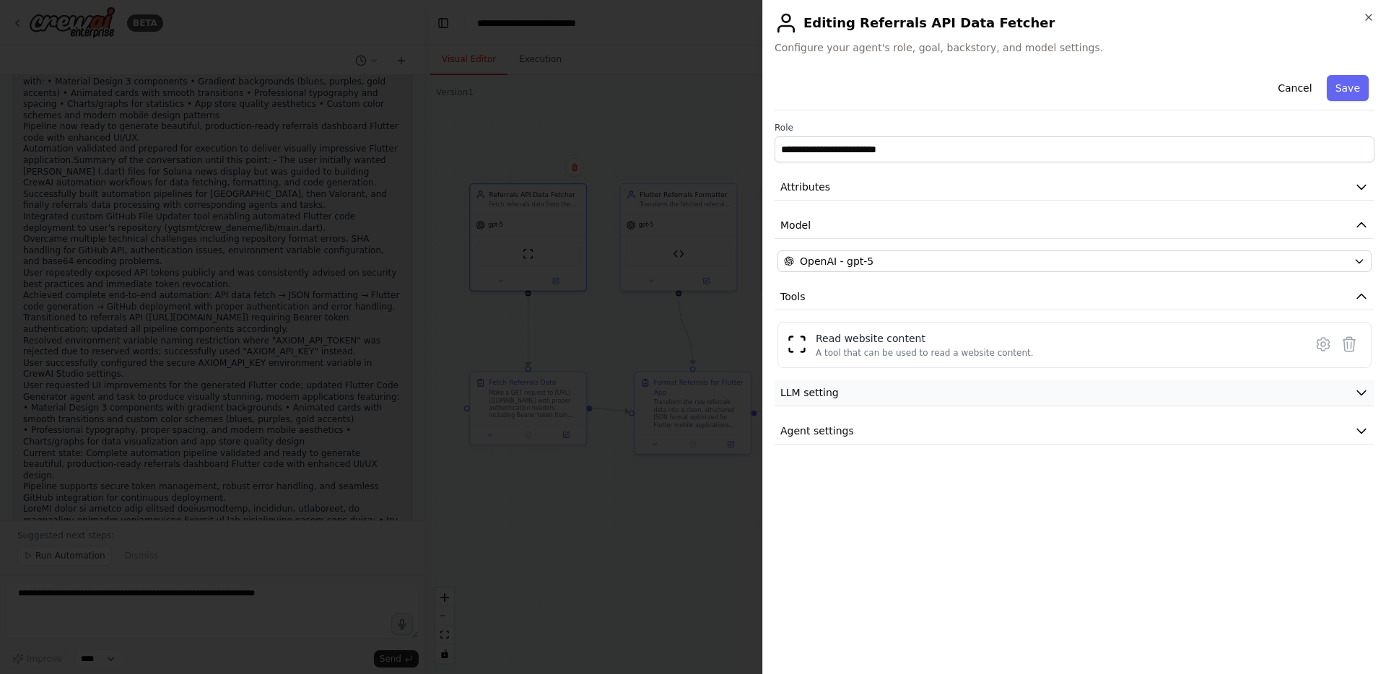
click at [816, 399] on span "LLM setting" at bounding box center [809, 393] width 58 height 14
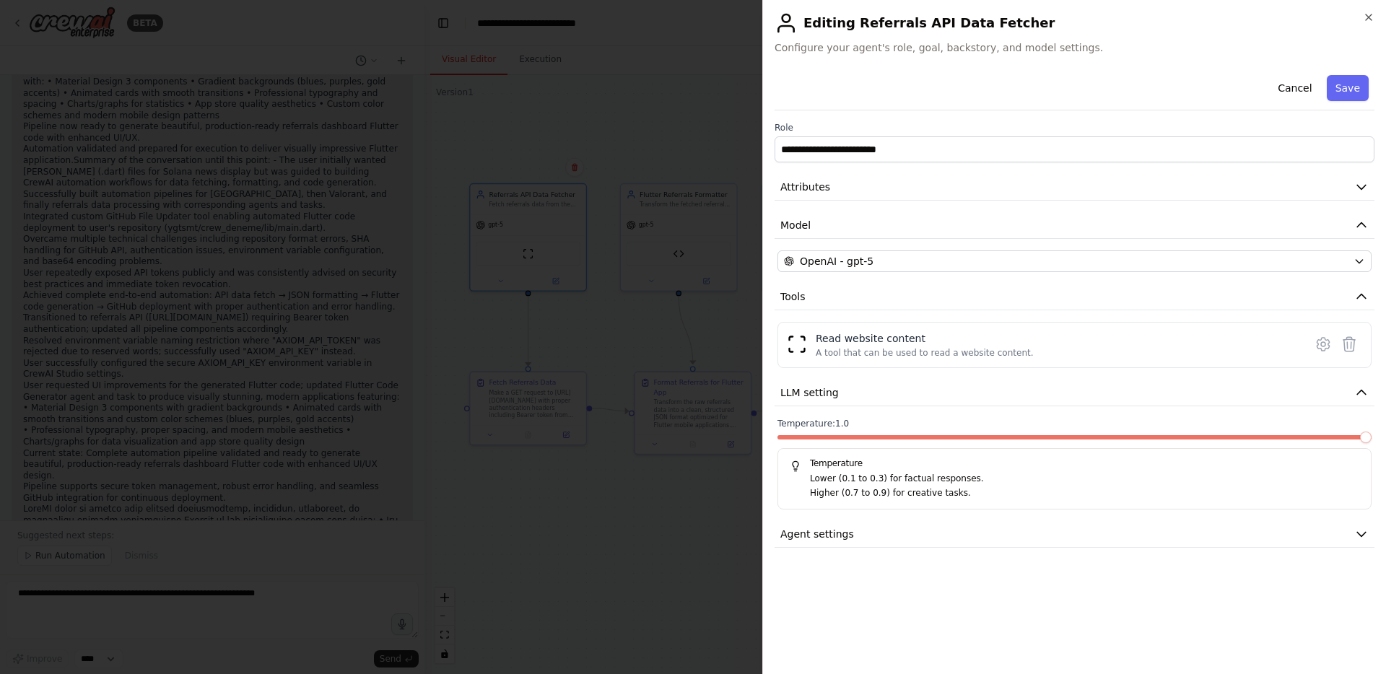
click at [1366, 443] on span at bounding box center [1366, 438] width 12 height 12
click at [645, 286] on div at bounding box center [693, 337] width 1386 height 674
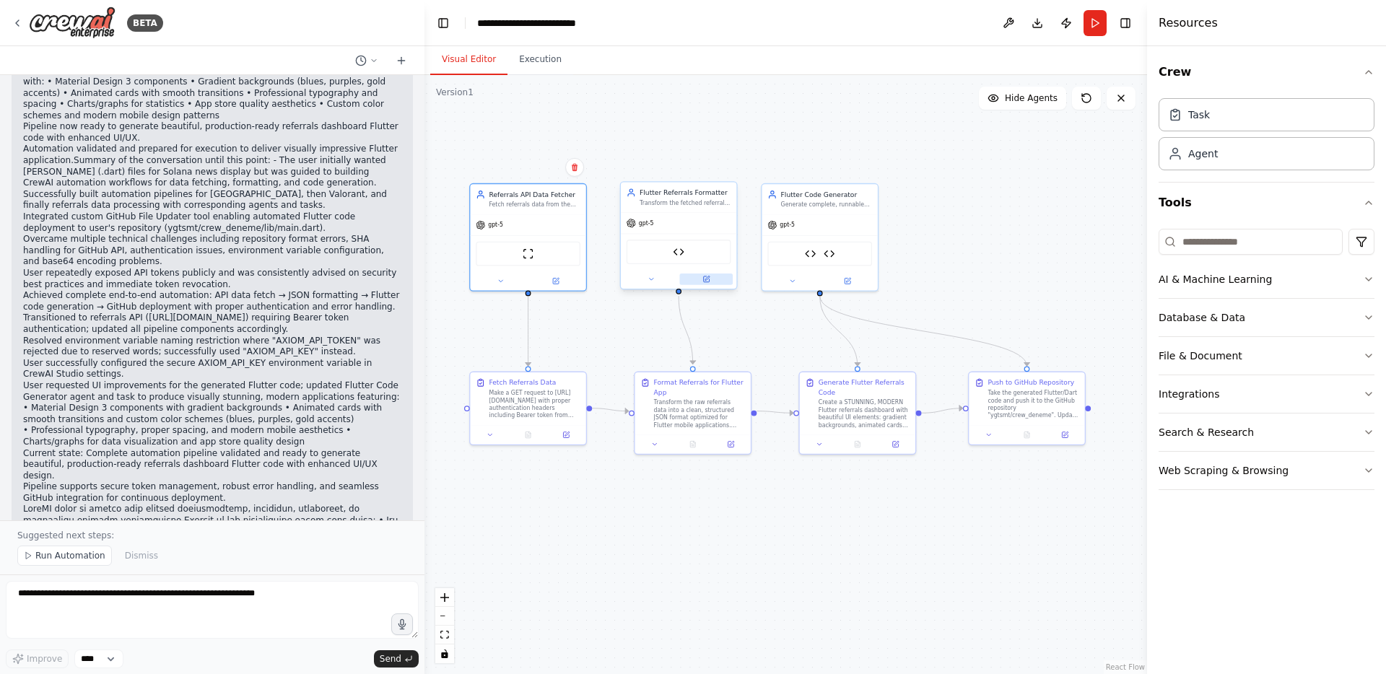
click at [706, 279] on icon at bounding box center [707, 278] width 4 height 4
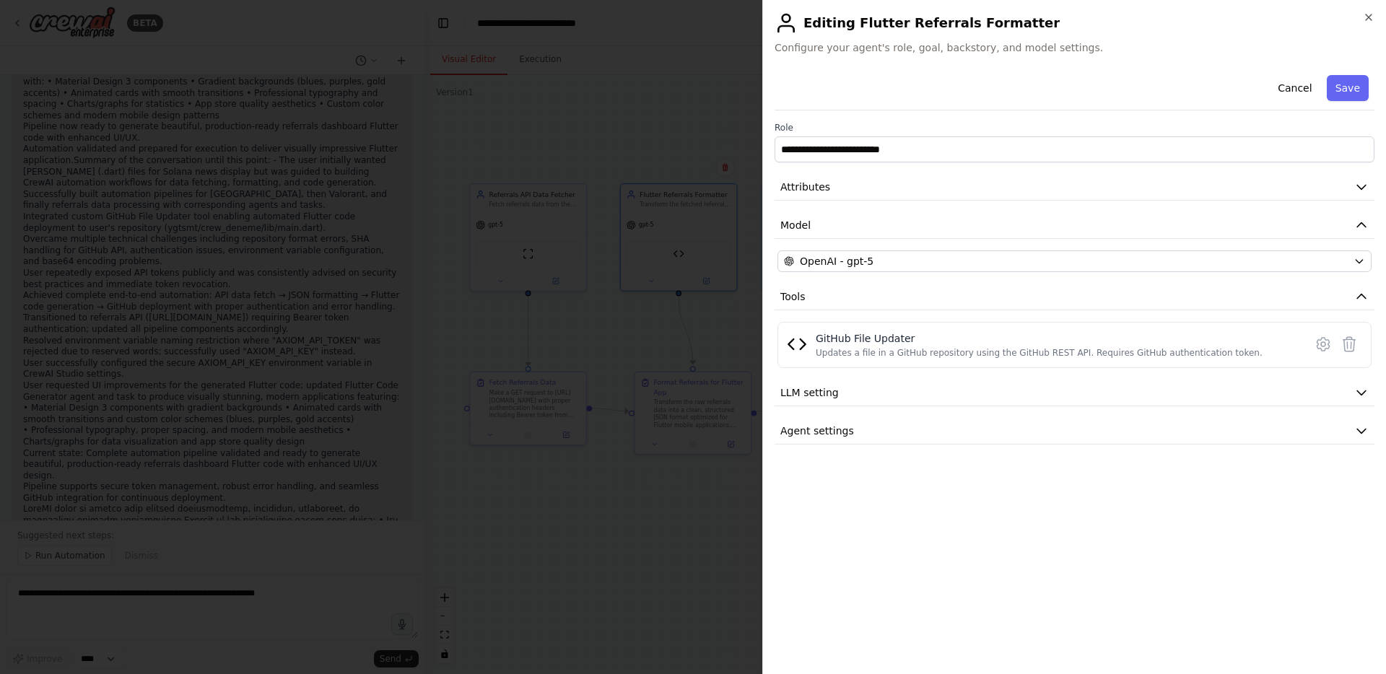
click at [874, 377] on div "**********" at bounding box center [1075, 256] width 600 height 375
click at [871, 386] on button "LLM setting" at bounding box center [1075, 393] width 600 height 27
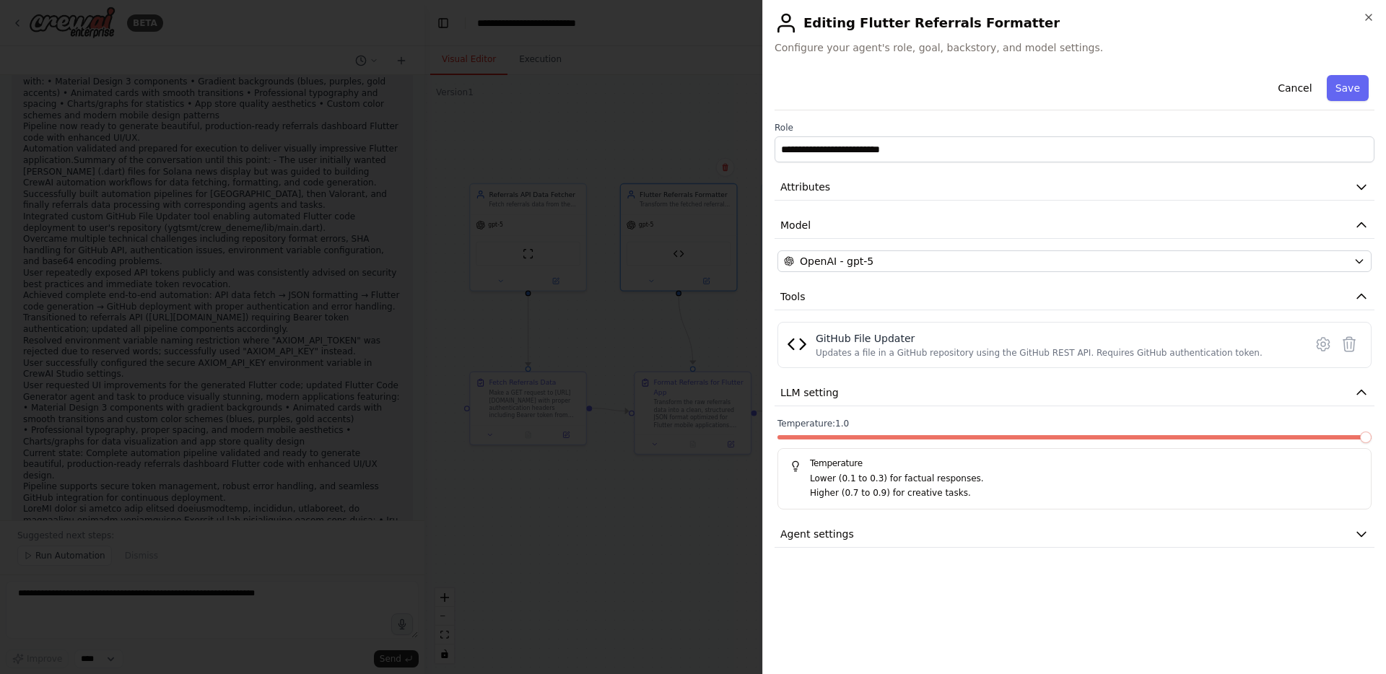
click at [1372, 437] on span at bounding box center [1075, 437] width 594 height 4
click at [512, 334] on div at bounding box center [693, 337] width 1386 height 674
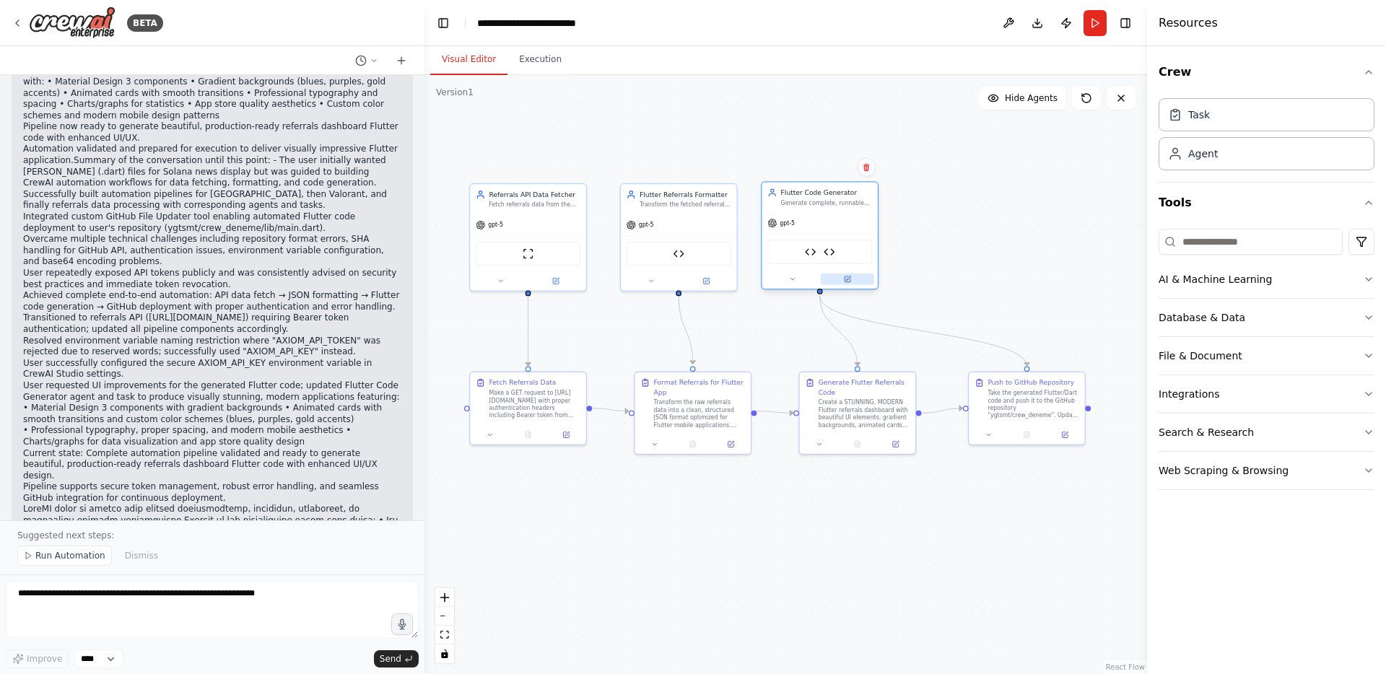
click at [848, 277] on icon at bounding box center [847, 279] width 7 height 7
click at [842, 281] on button at bounding box center [847, 280] width 53 height 12
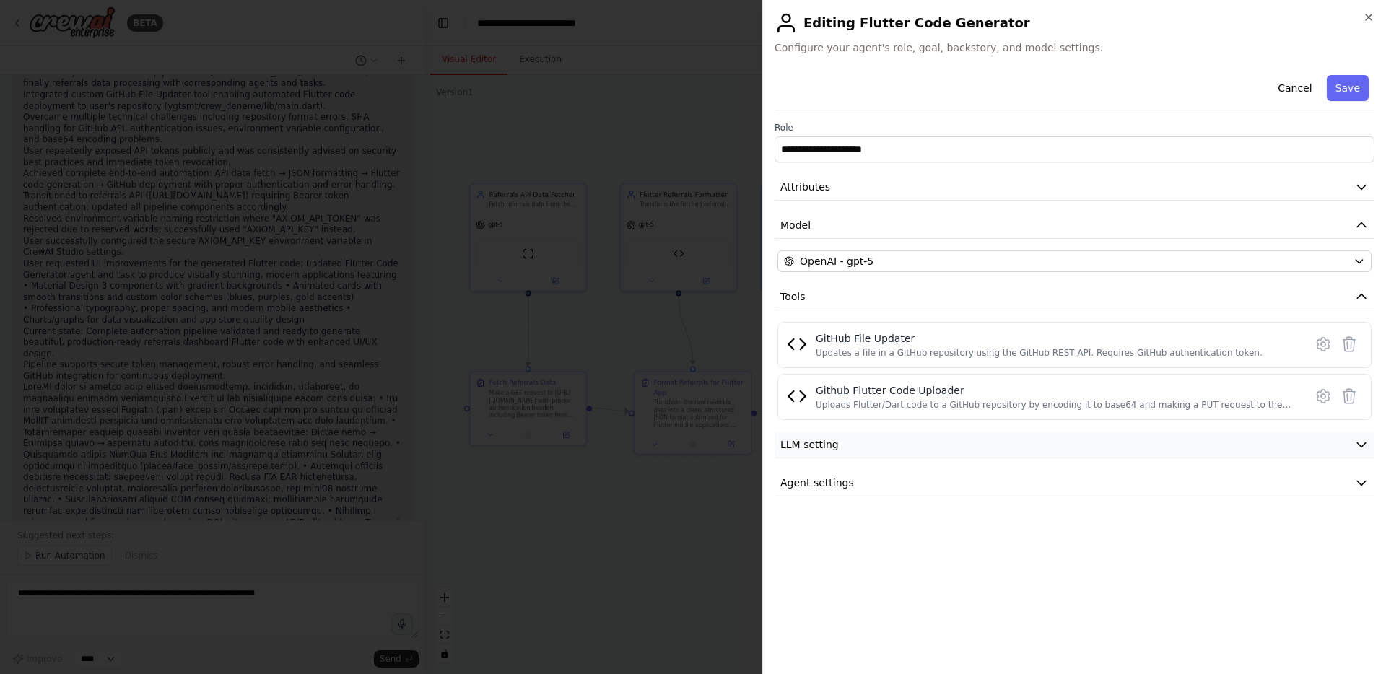
click at [848, 432] on button "LLM setting" at bounding box center [1075, 445] width 600 height 27
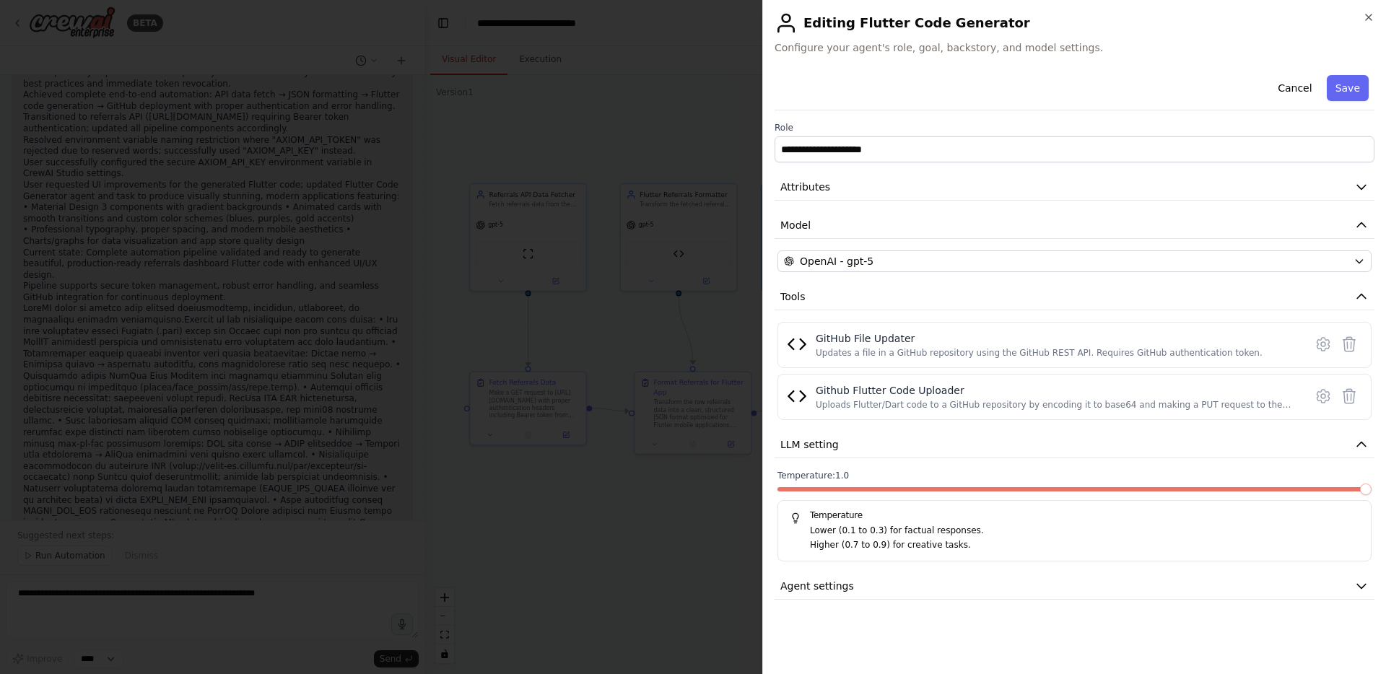
click at [1372, 492] on span at bounding box center [1075, 489] width 594 height 4
click at [645, 473] on div at bounding box center [693, 337] width 1386 height 674
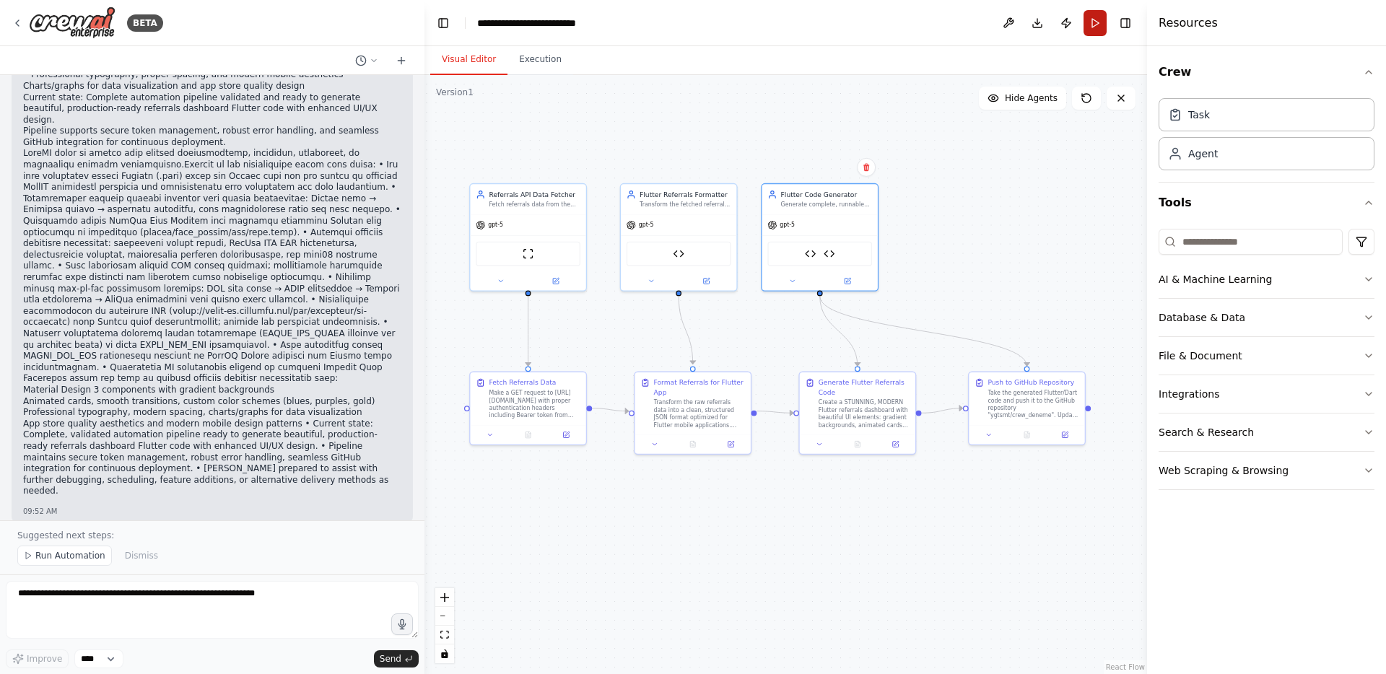
click at [1102, 17] on button "Run" at bounding box center [1095, 23] width 23 height 26
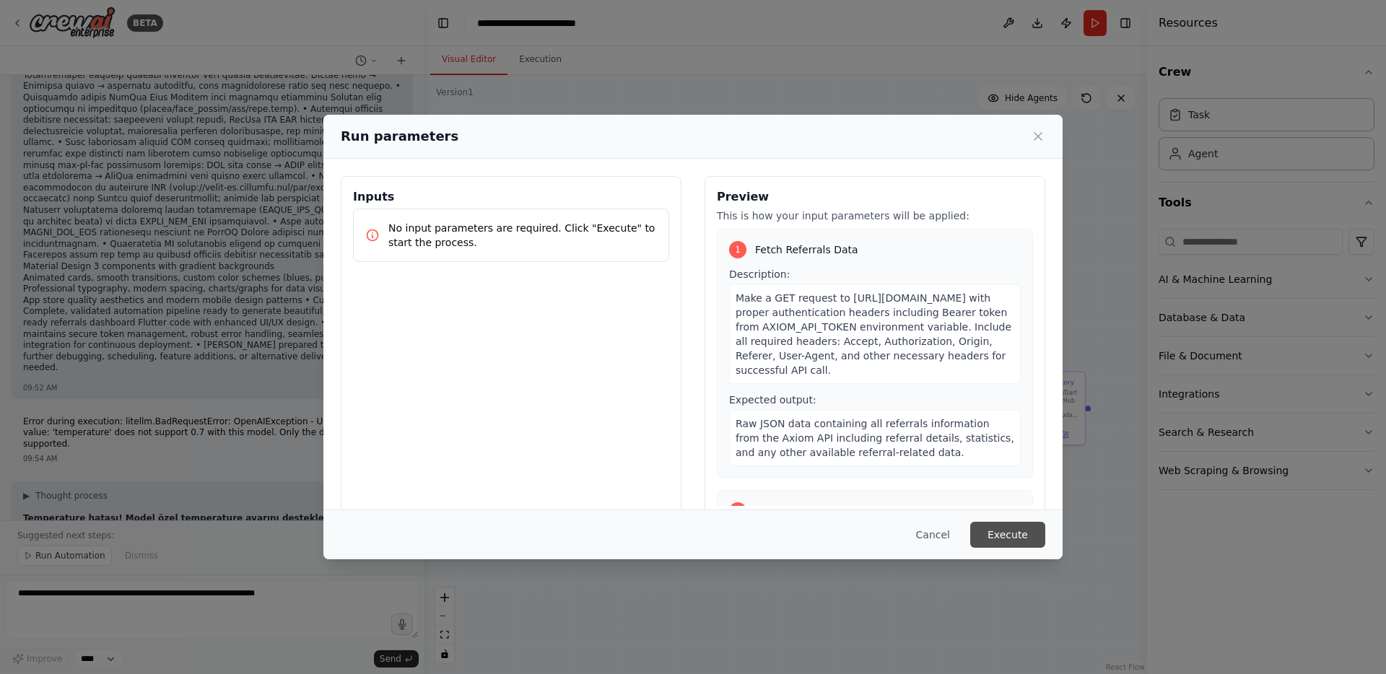
click at [1010, 531] on button "Execute" at bounding box center [1007, 535] width 75 height 26
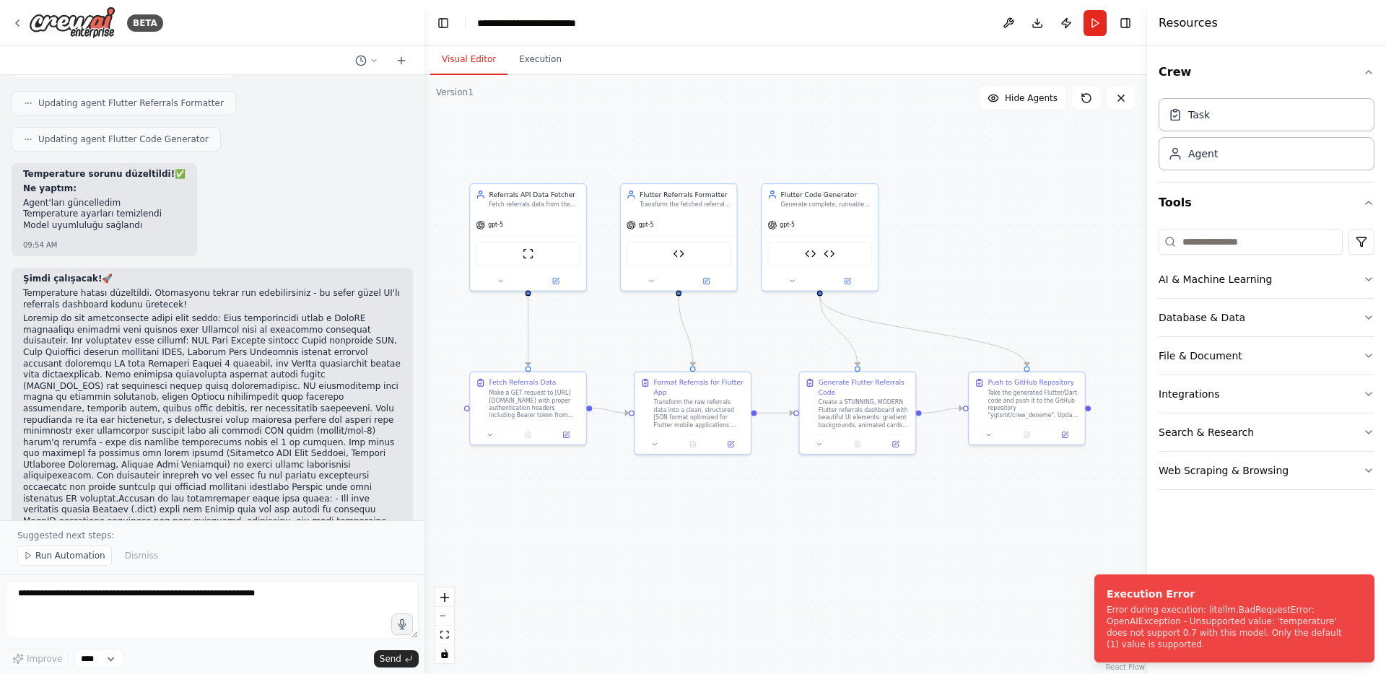
click at [1012, 304] on div ".deletable-edge-delete-btn { width: 20px; height: 20px; border: 0px solid #ffff…" at bounding box center [786, 374] width 723 height 599
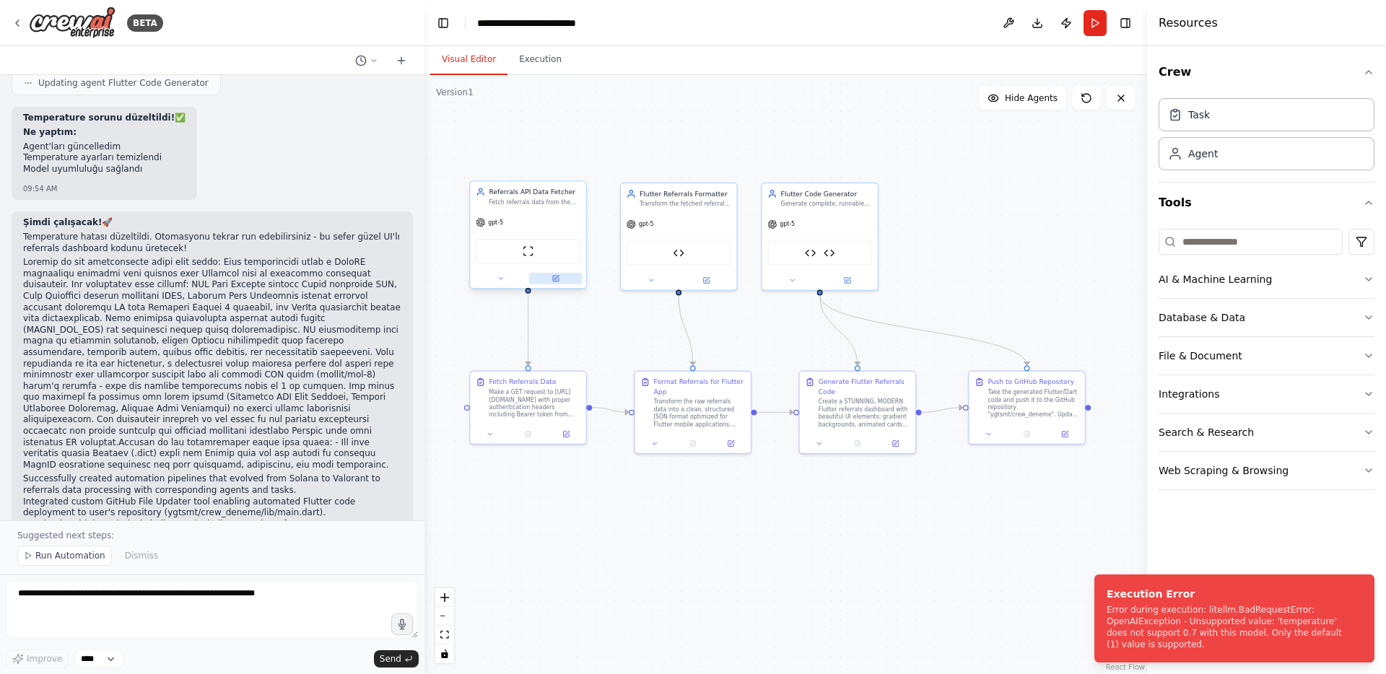
click at [553, 276] on icon at bounding box center [556, 279] width 6 height 6
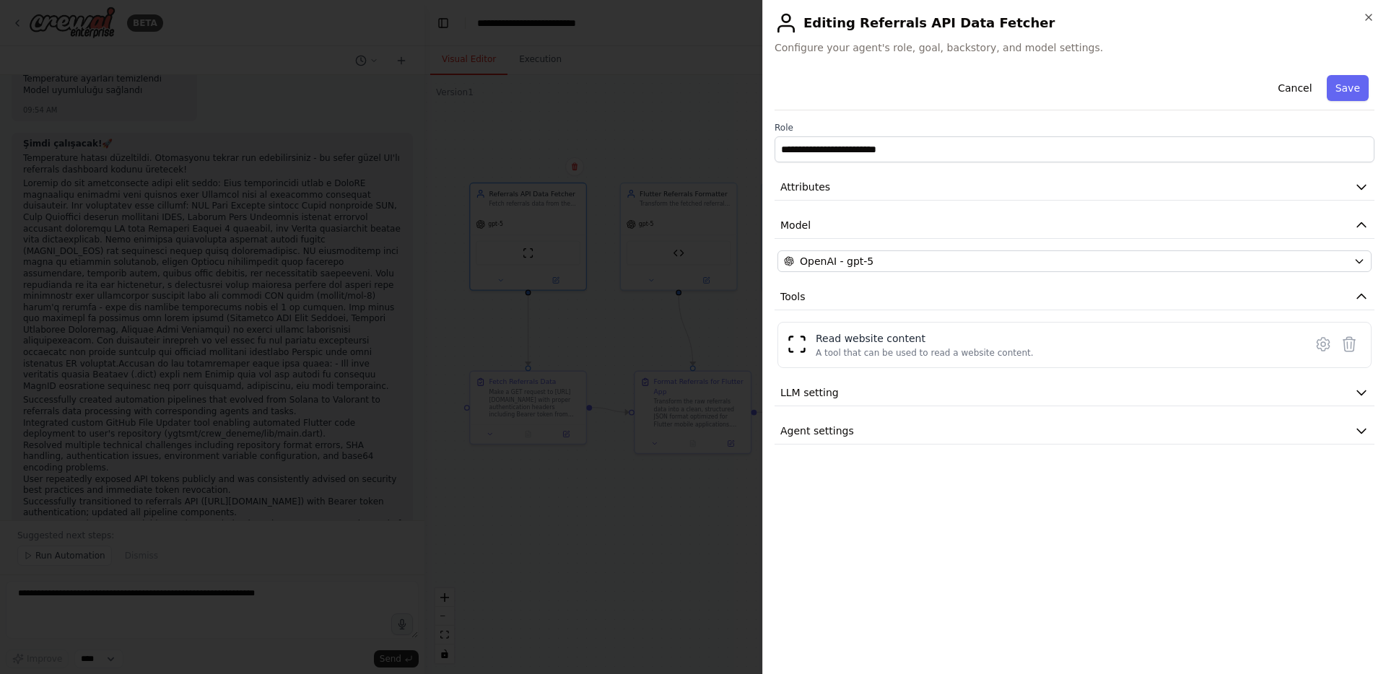
click at [870, 446] on div "**********" at bounding box center [1075, 365] width 600 height 593
click at [862, 420] on button "Agent settings" at bounding box center [1075, 431] width 600 height 27
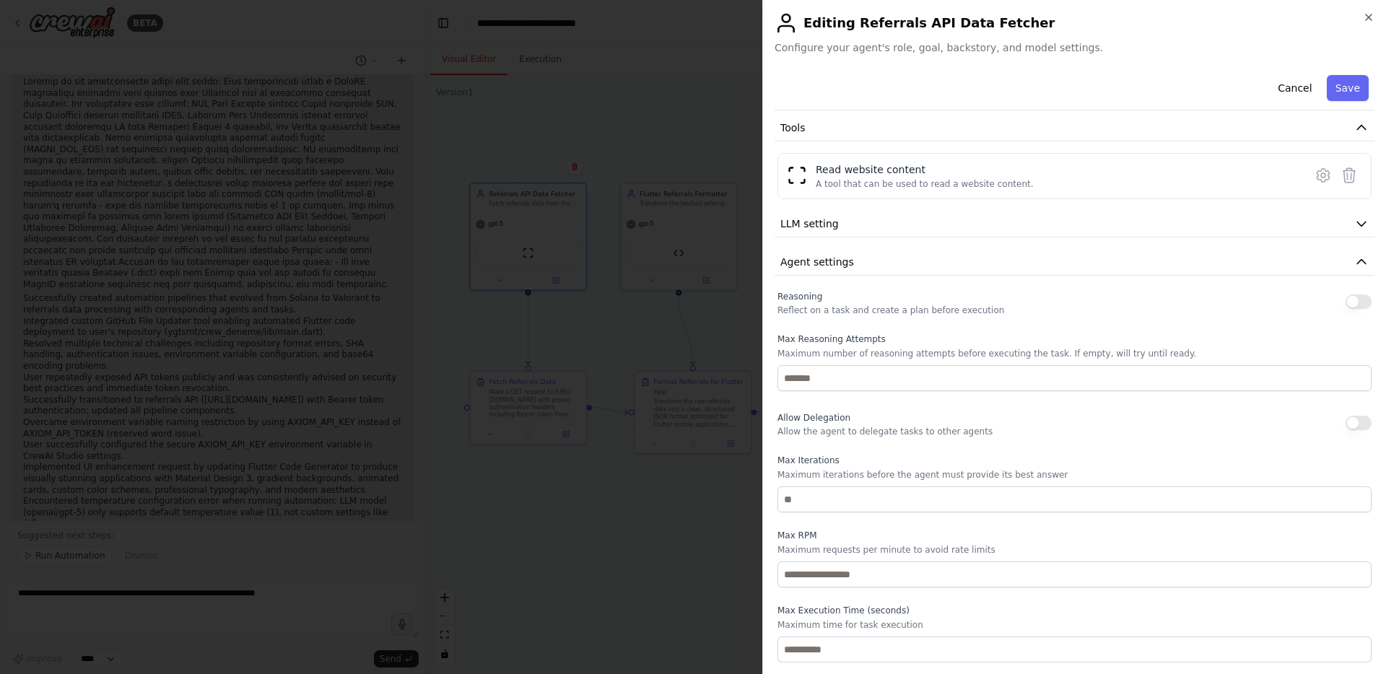
scroll to position [64, 0]
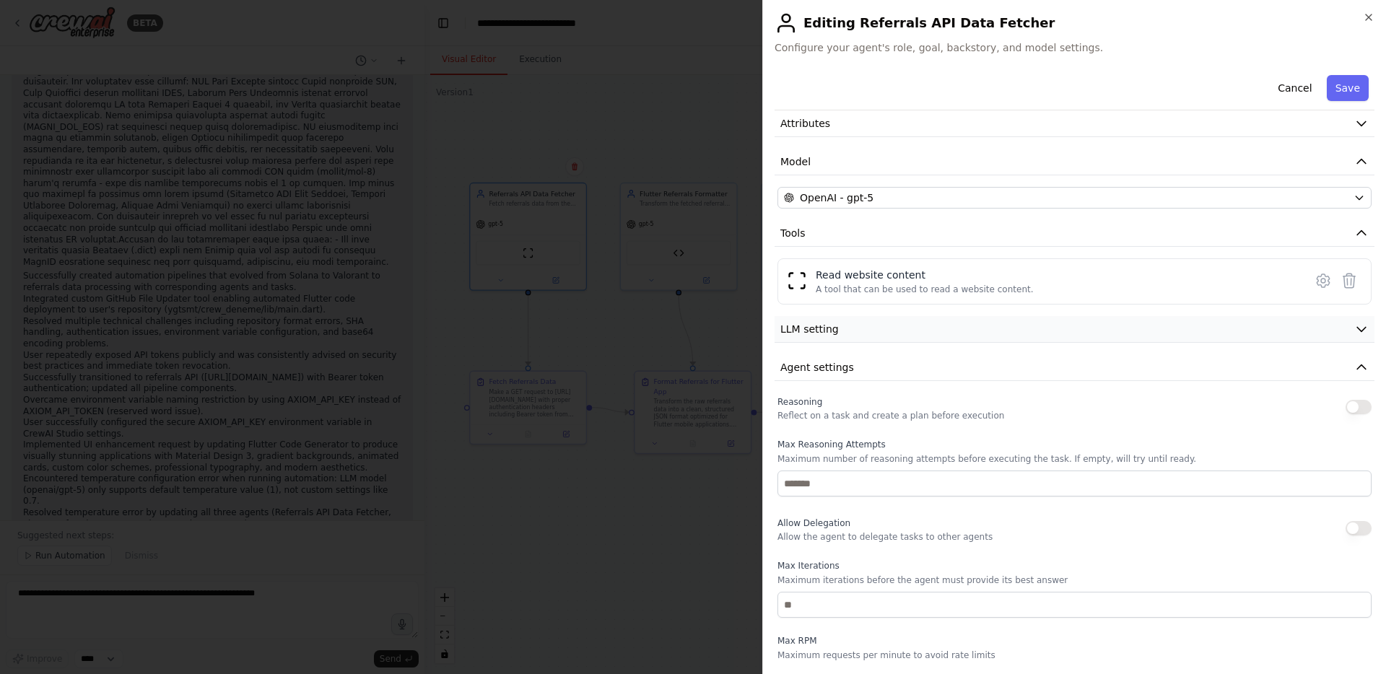
click at [838, 342] on button "LLM setting" at bounding box center [1075, 329] width 600 height 27
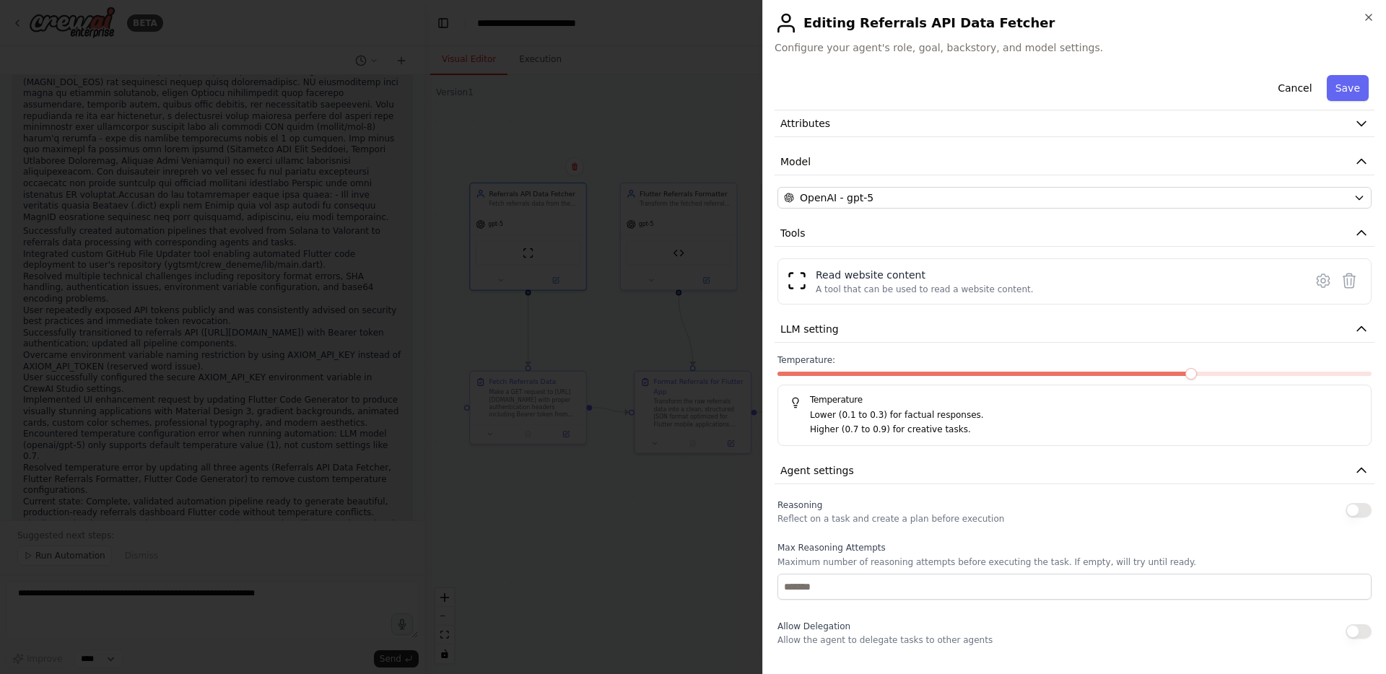
scroll to position [30795, 0]
click at [1244, 373] on span at bounding box center [1250, 374] width 12 height 12
click at [1360, 374] on span at bounding box center [1366, 374] width 12 height 12
click at [1345, 97] on button "Save" at bounding box center [1348, 88] width 42 height 26
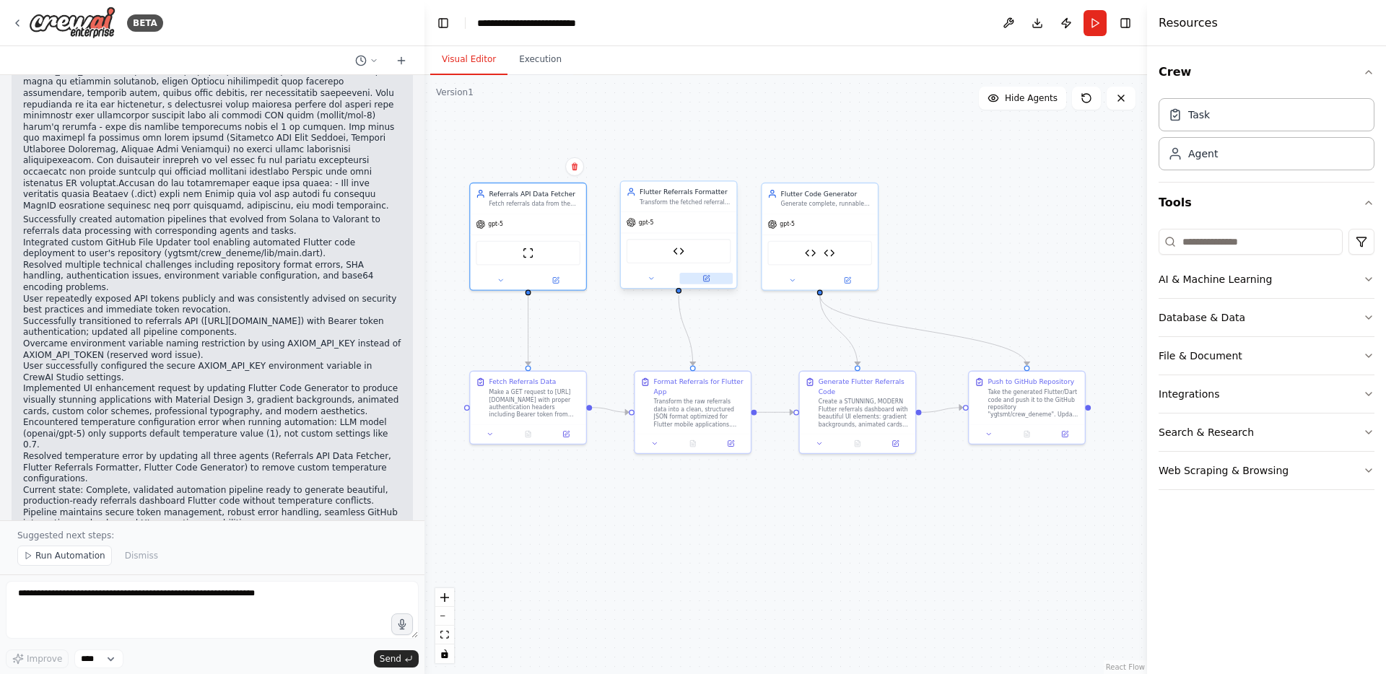
click at [711, 281] on button at bounding box center [705, 279] width 53 height 12
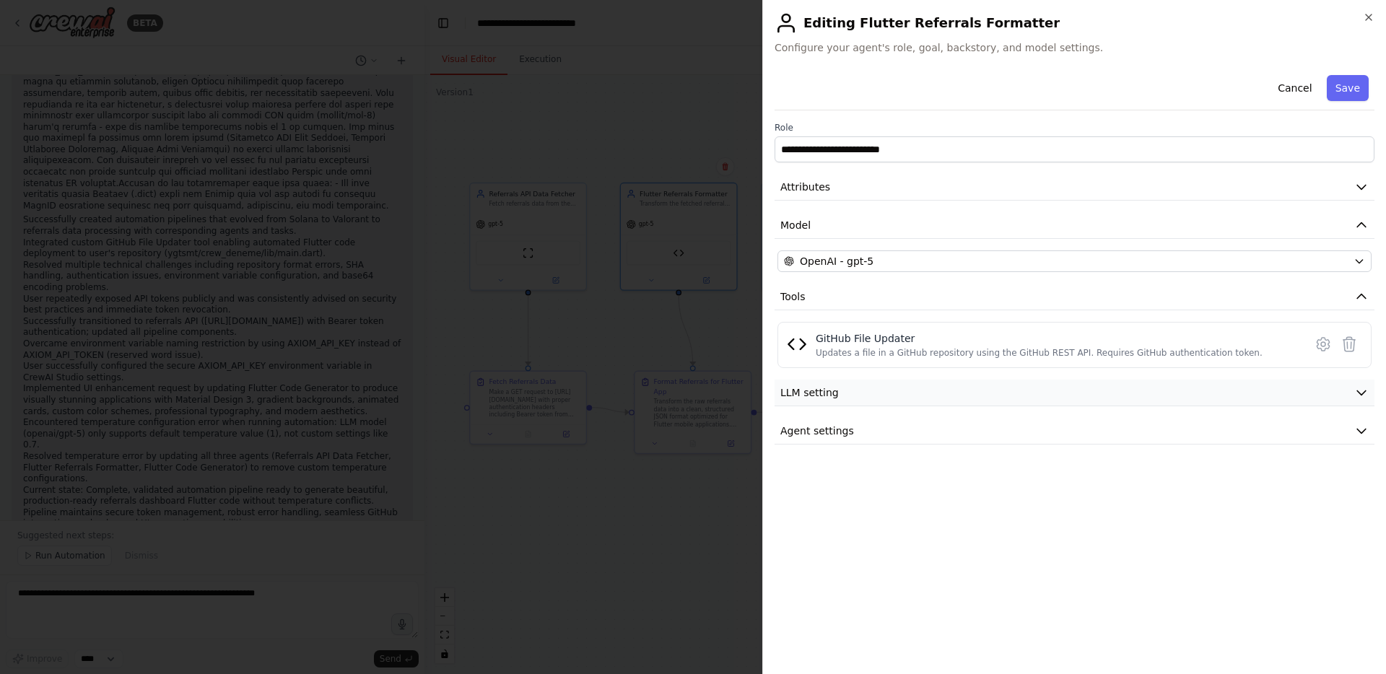
click at [810, 394] on span "LLM setting" at bounding box center [809, 393] width 58 height 14
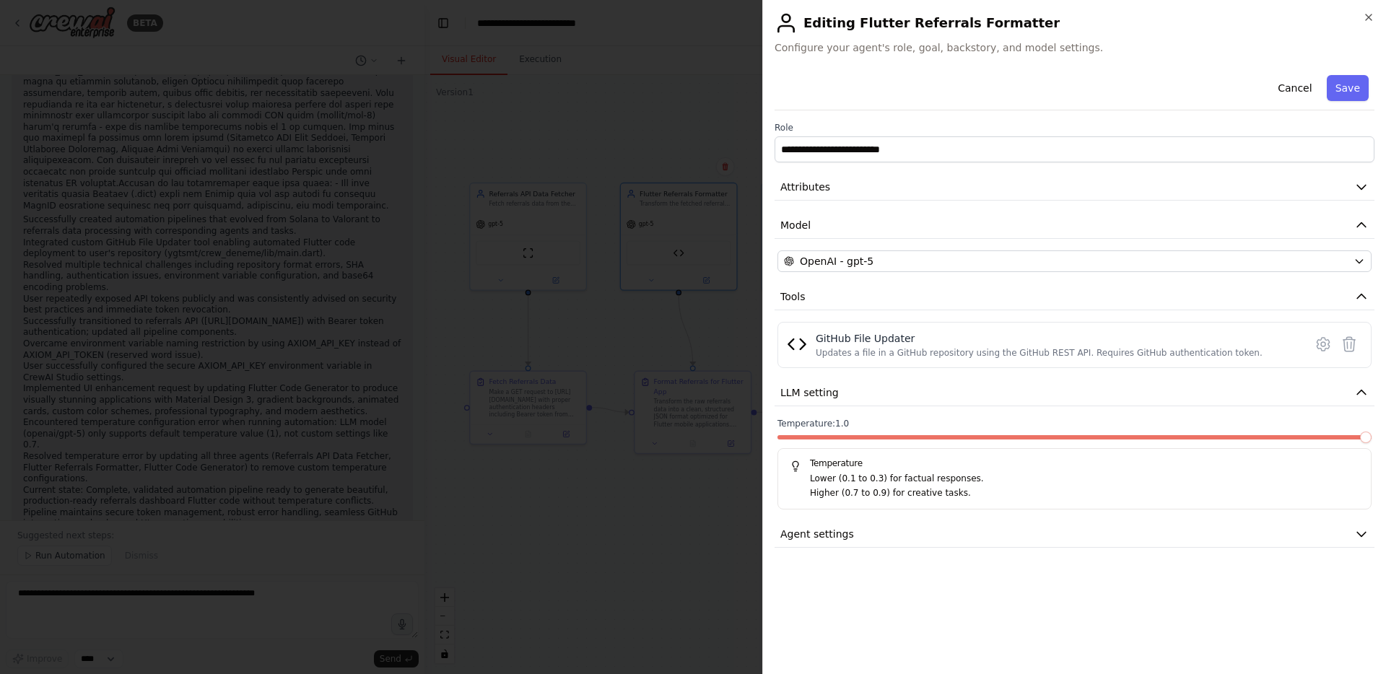
click at [1372, 443] on span at bounding box center [1366, 438] width 12 height 12
click at [1347, 102] on div "Cancel Save" at bounding box center [1075, 89] width 600 height 41
click at [1347, 96] on button "Save" at bounding box center [1348, 88] width 42 height 26
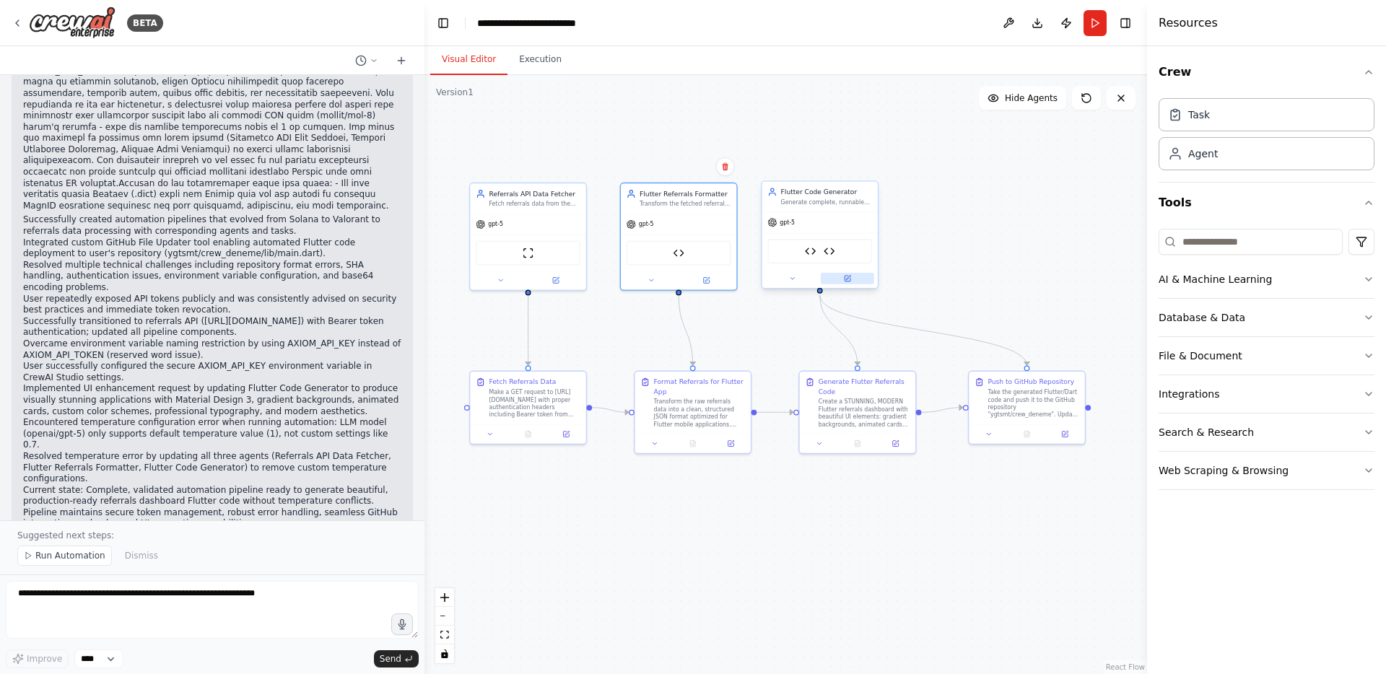
click at [842, 274] on button at bounding box center [847, 279] width 53 height 12
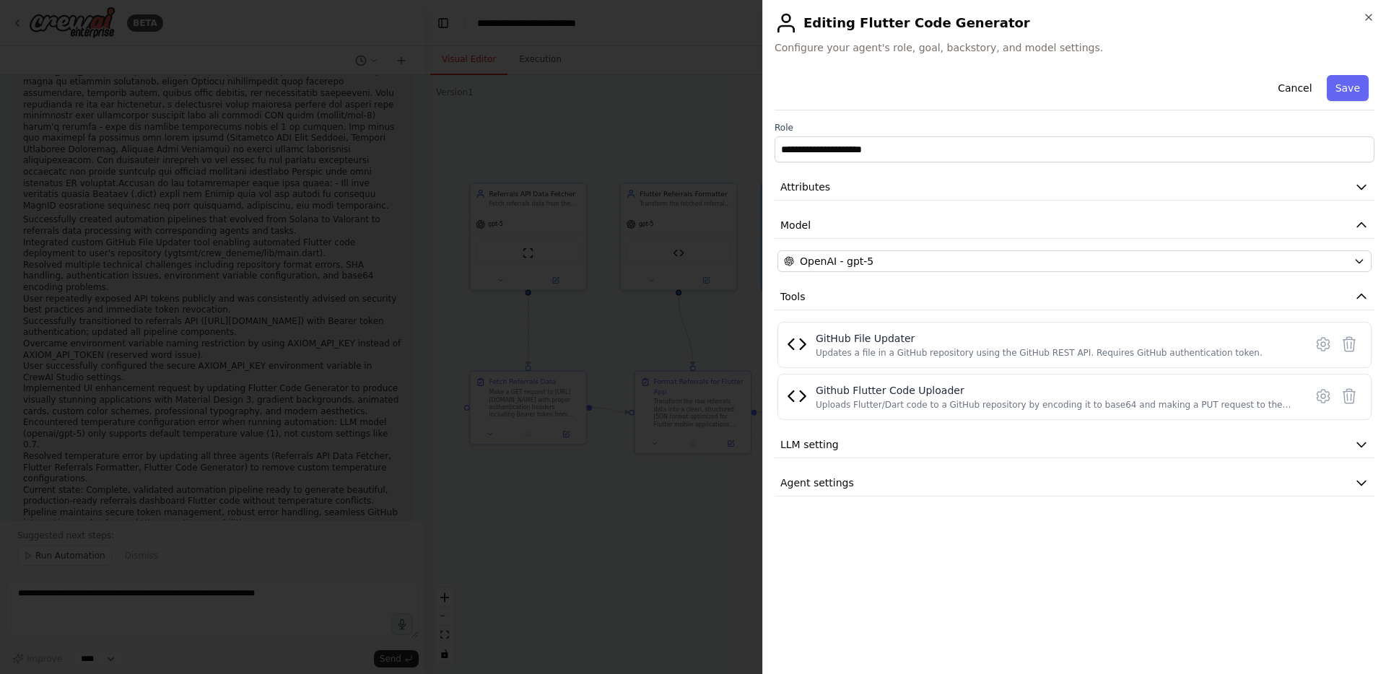
click at [910, 458] on div "**********" at bounding box center [1075, 282] width 600 height 427
click at [911, 444] on button "LLM setting" at bounding box center [1075, 445] width 600 height 27
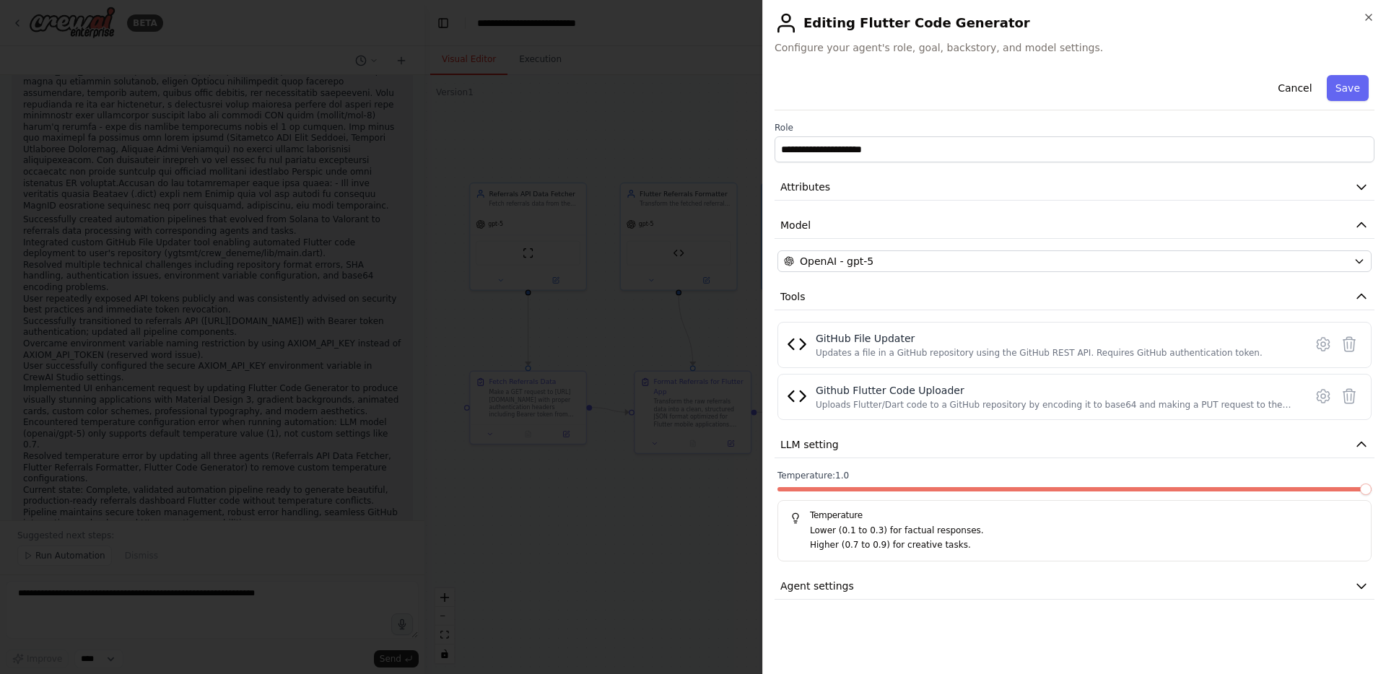
click at [1368, 485] on span at bounding box center [1366, 490] width 12 height 12
click at [1348, 72] on div "Cancel Save" at bounding box center [1075, 89] width 600 height 41
click at [1348, 80] on button "Save" at bounding box center [1348, 88] width 42 height 26
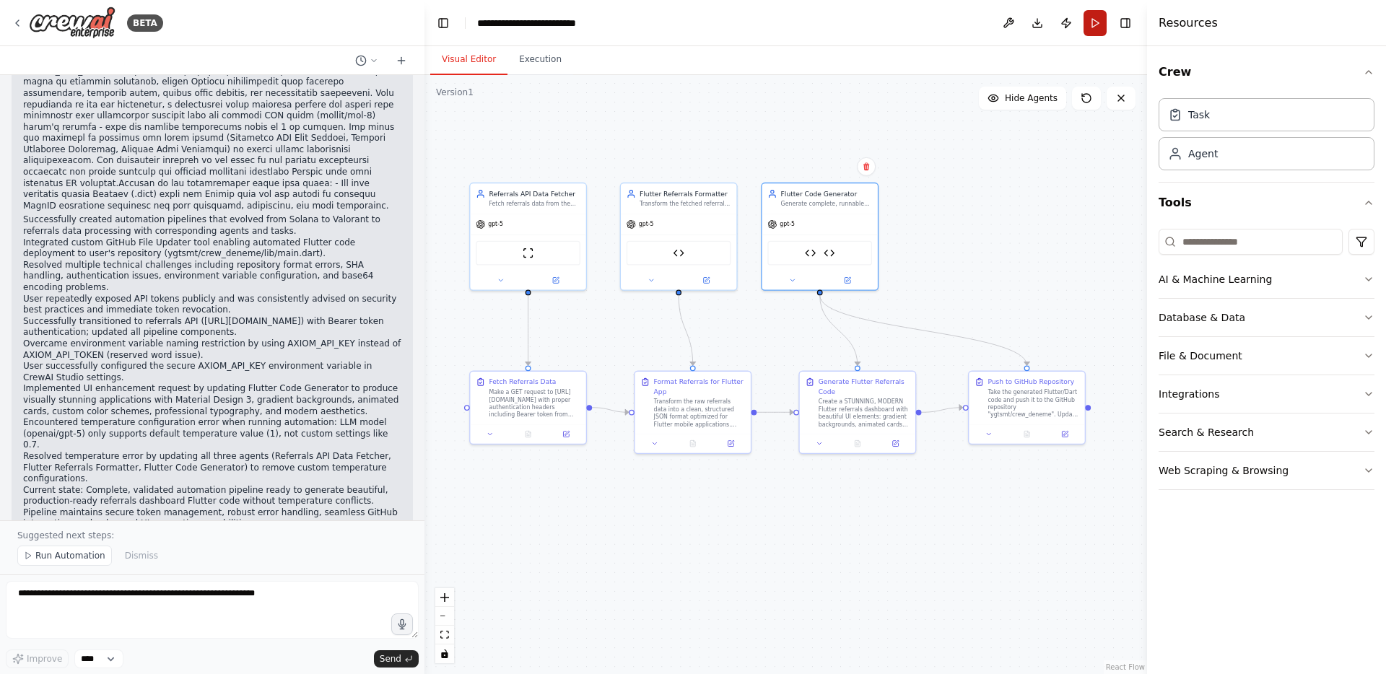
click at [1097, 21] on button "Run" at bounding box center [1095, 23] width 23 height 26
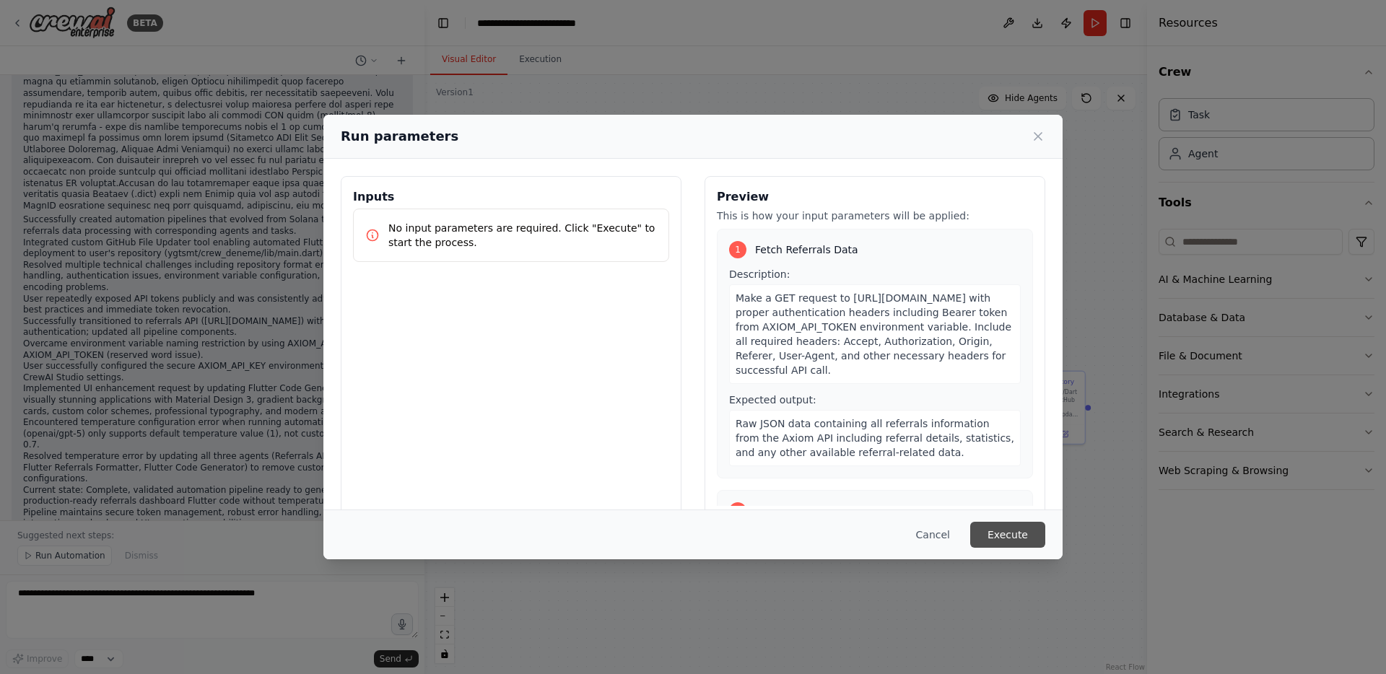
click at [1017, 539] on button "Execute" at bounding box center [1007, 535] width 75 height 26
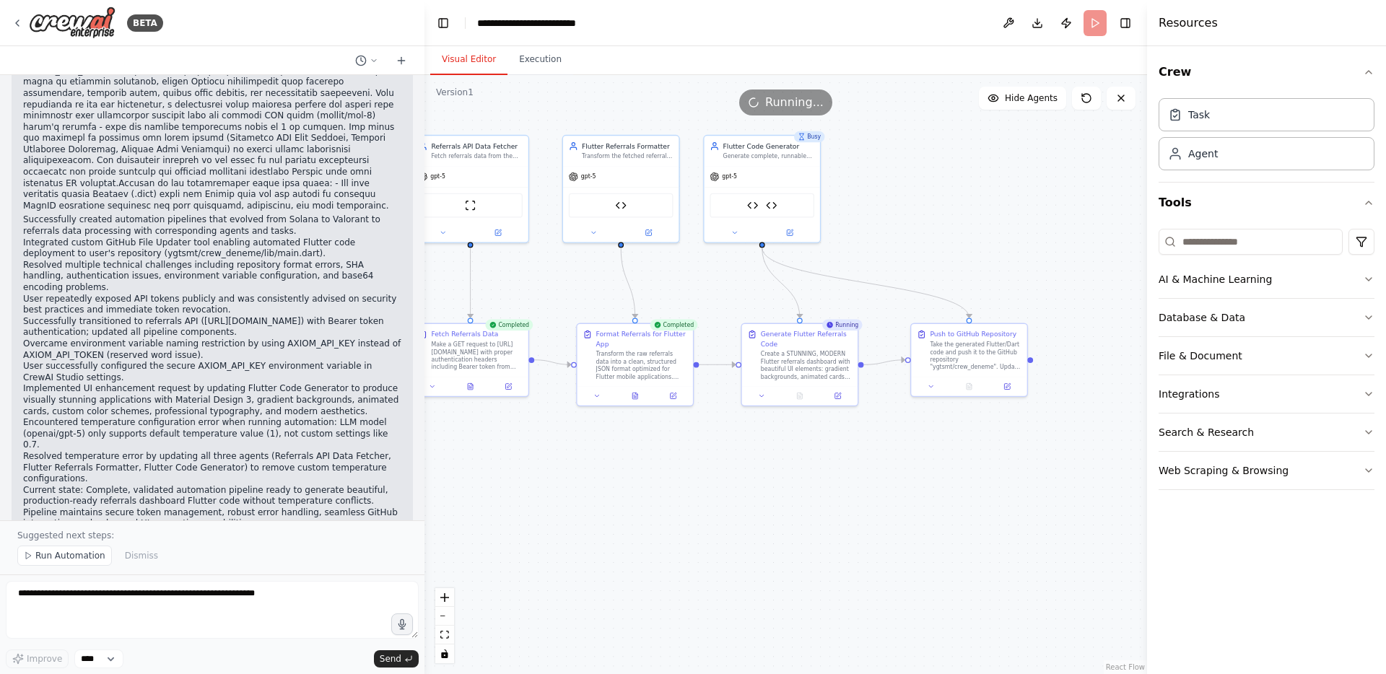
drag, startPoint x: 931, startPoint y: 299, endPoint x: 875, endPoint y: 251, distance: 73.2
click at [875, 251] on div ".deletable-edge-delete-btn { width: 20px; height: 20px; border: 0px solid #ffff…" at bounding box center [786, 374] width 723 height 599
click at [540, 61] on button "Execution" at bounding box center [541, 60] width 66 height 30
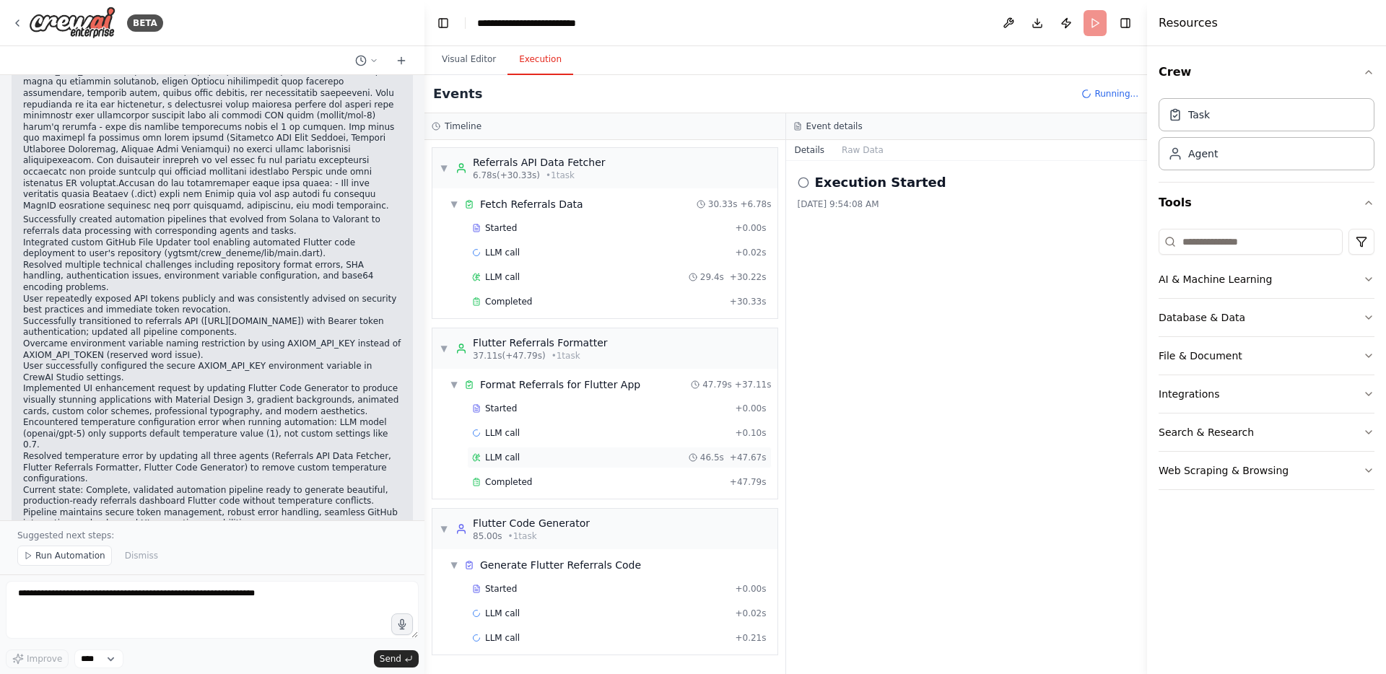
click at [547, 453] on div "LLM call 46.5s + 47.67s" at bounding box center [619, 458] width 295 height 12
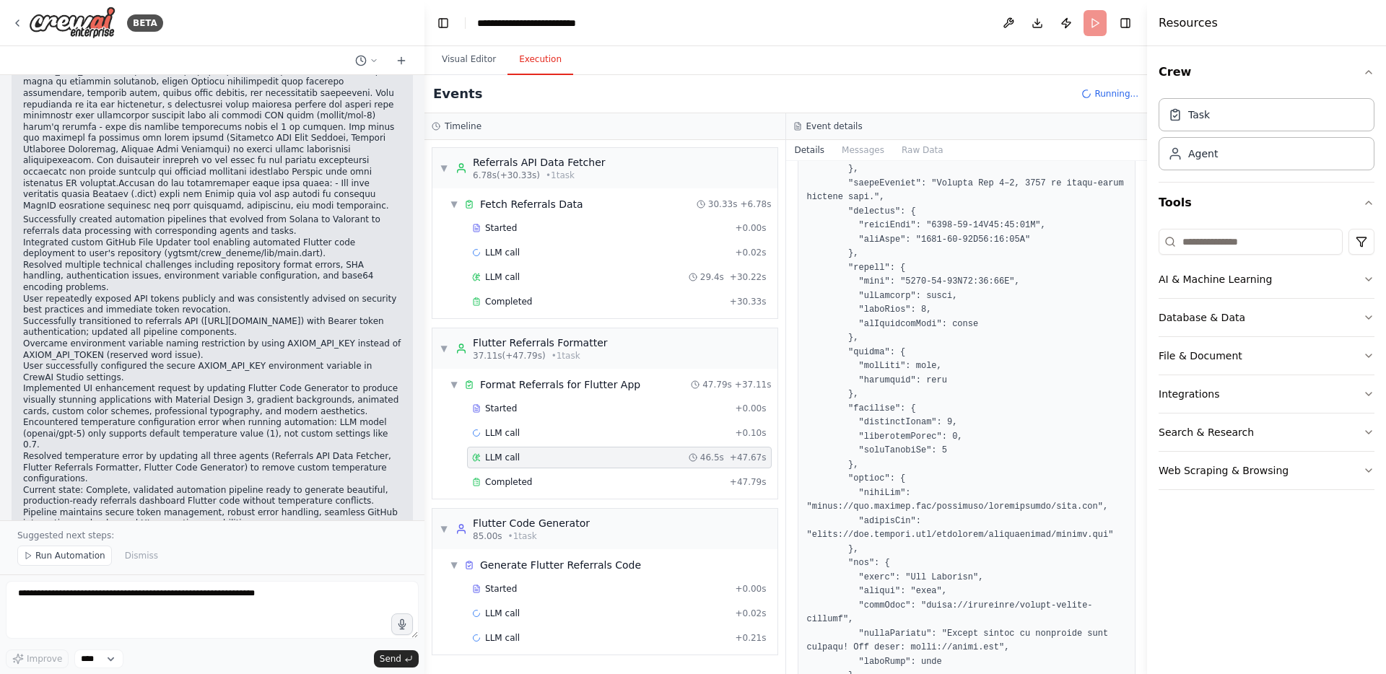
scroll to position [7360, 0]
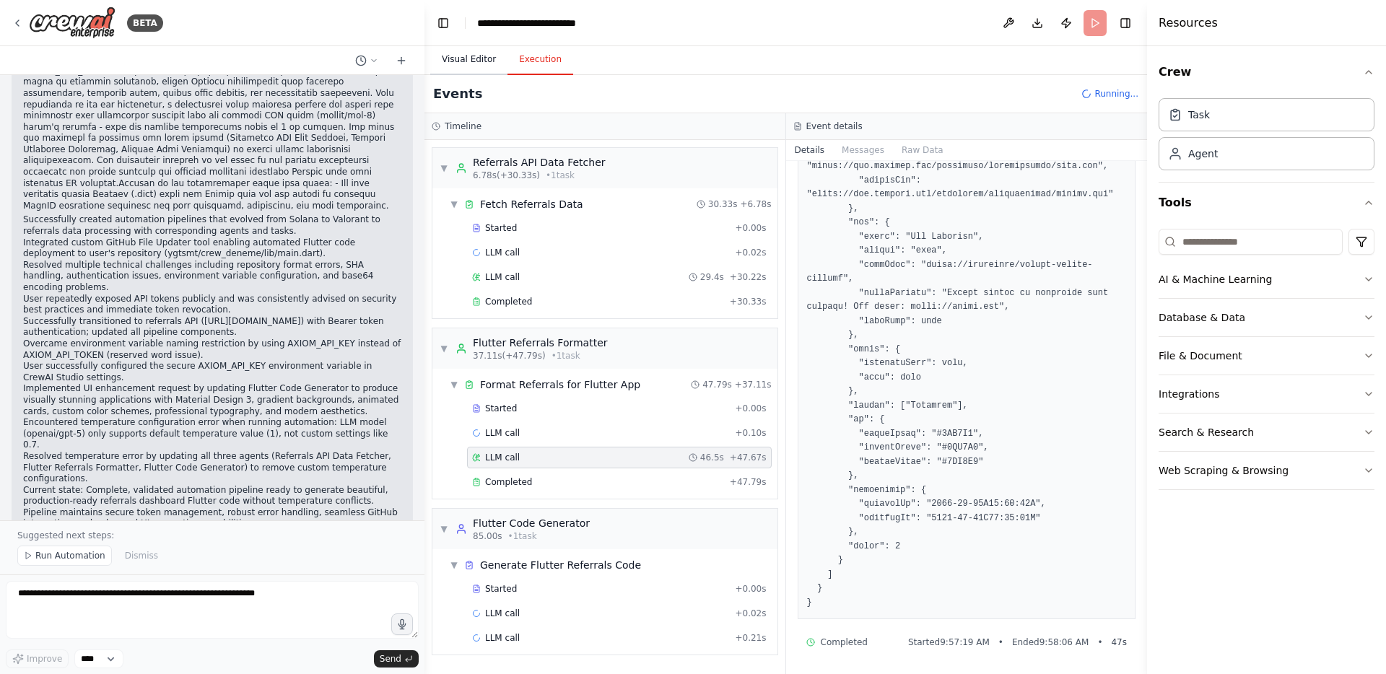
click at [468, 61] on button "Visual Editor" at bounding box center [468, 60] width 77 height 30
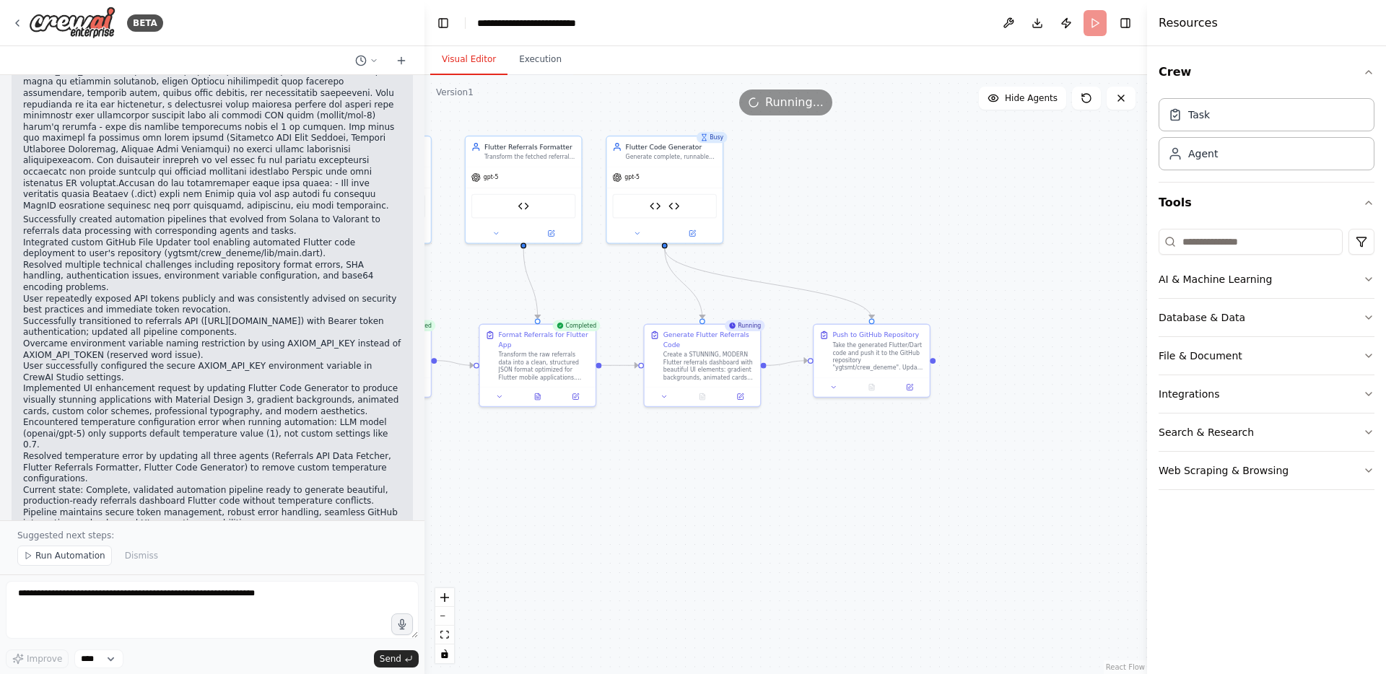
drag, startPoint x: 951, startPoint y: 244, endPoint x: 851, endPoint y: 245, distance: 99.6
click at [851, 245] on div ".deletable-edge-delete-btn { width: 20px; height: 20px; border: 0px solid #ffff…" at bounding box center [786, 374] width 723 height 599
click at [703, 557] on div ".deletable-edge-delete-btn { width: 20px; height: 20px; border: 0px solid #ffff…" at bounding box center [786, 374] width 723 height 599
click at [647, 507] on div ".deletable-edge-delete-btn { width: 20px; height: 20px; border: 0px solid #ffff…" at bounding box center [786, 374] width 723 height 599
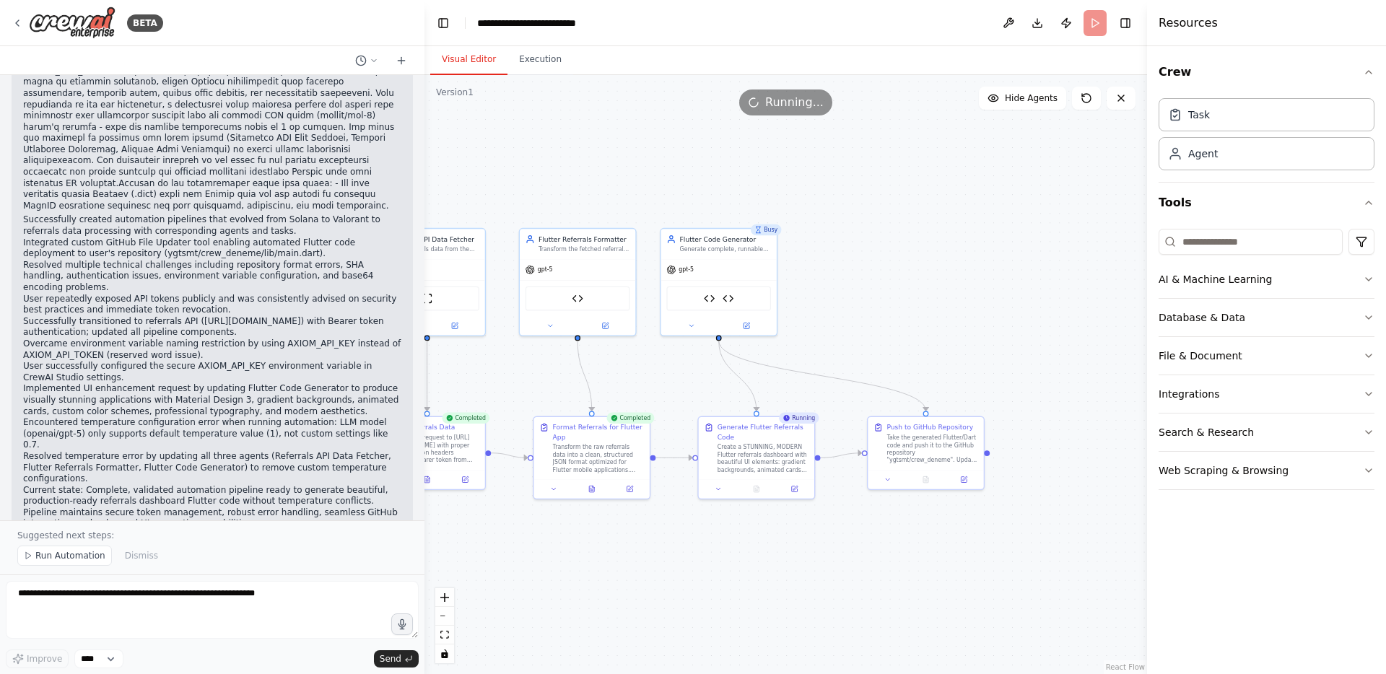
drag, startPoint x: 647, startPoint y: 507, endPoint x: 704, endPoint y: 607, distance: 115.4
click at [704, 607] on div ".deletable-edge-delete-btn { width: 20px; height: 20px; border: 0px solid #ffff…" at bounding box center [786, 374] width 723 height 599
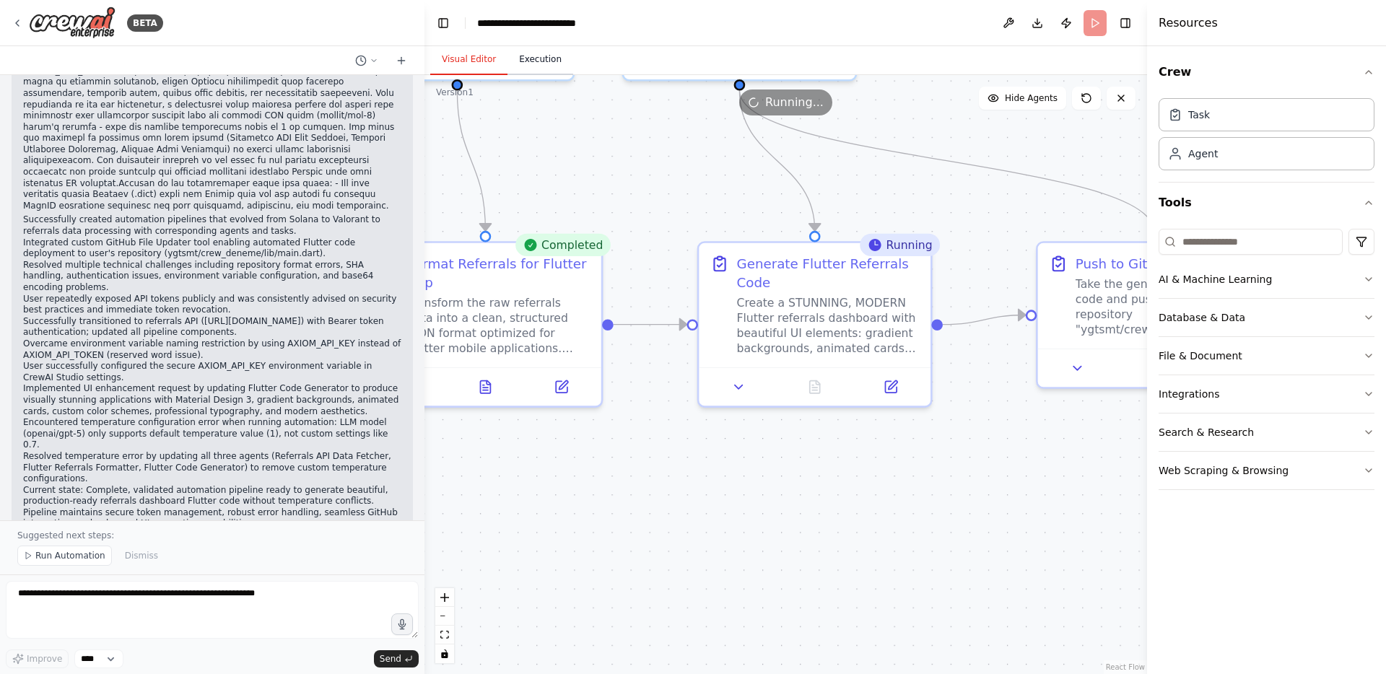
click at [544, 61] on button "Execution" at bounding box center [541, 60] width 66 height 30
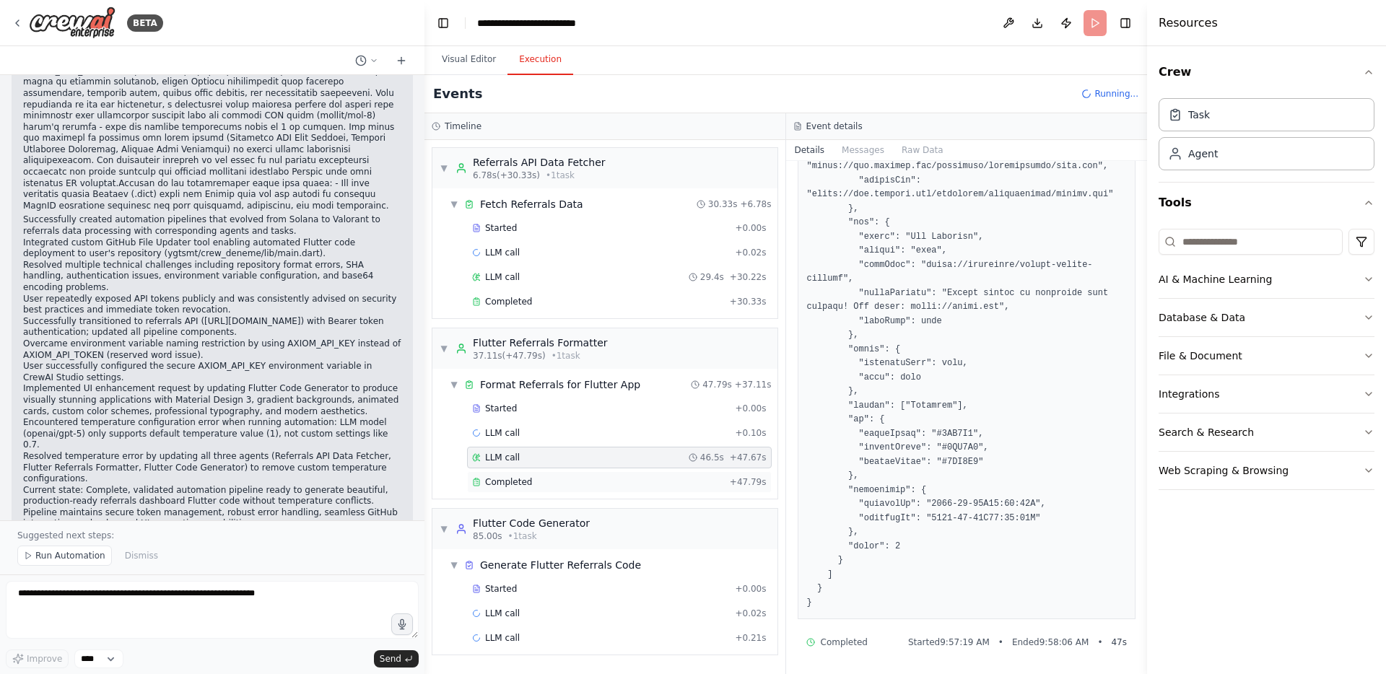
click at [539, 481] on div "Completed" at bounding box center [598, 483] width 252 height 12
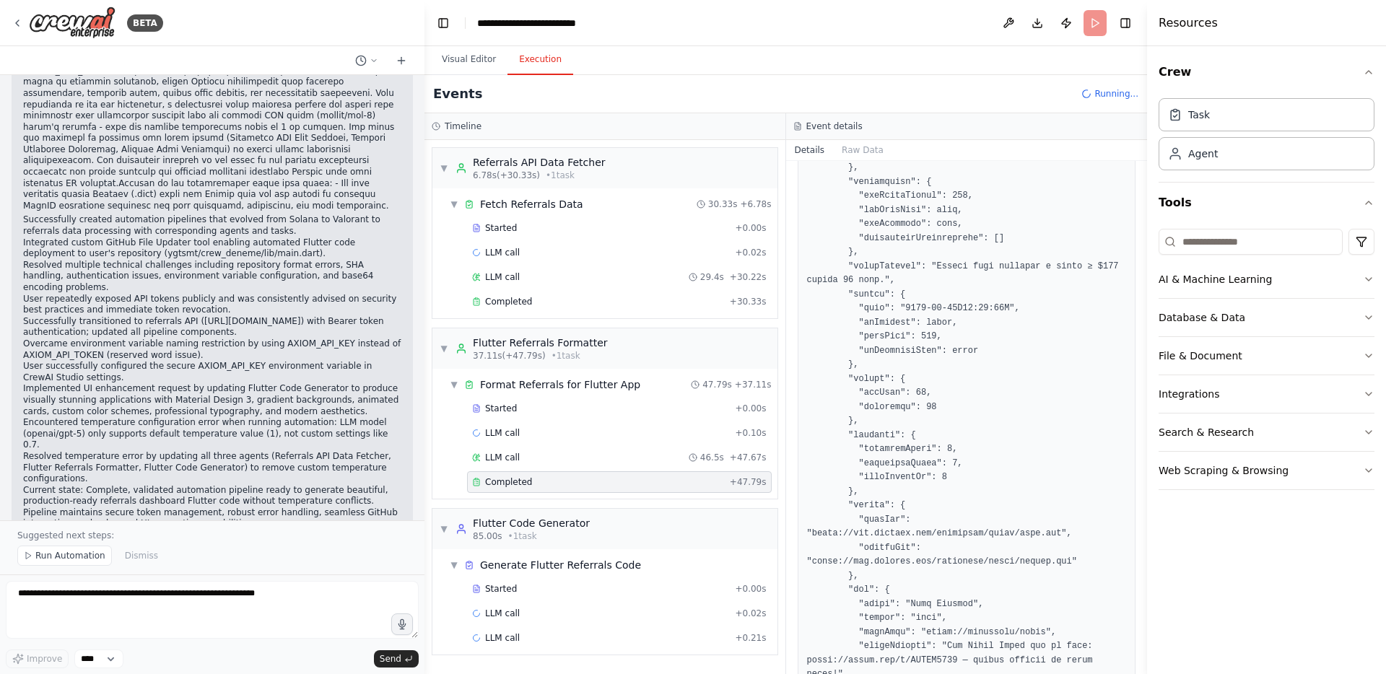
scroll to position [5431, 0]
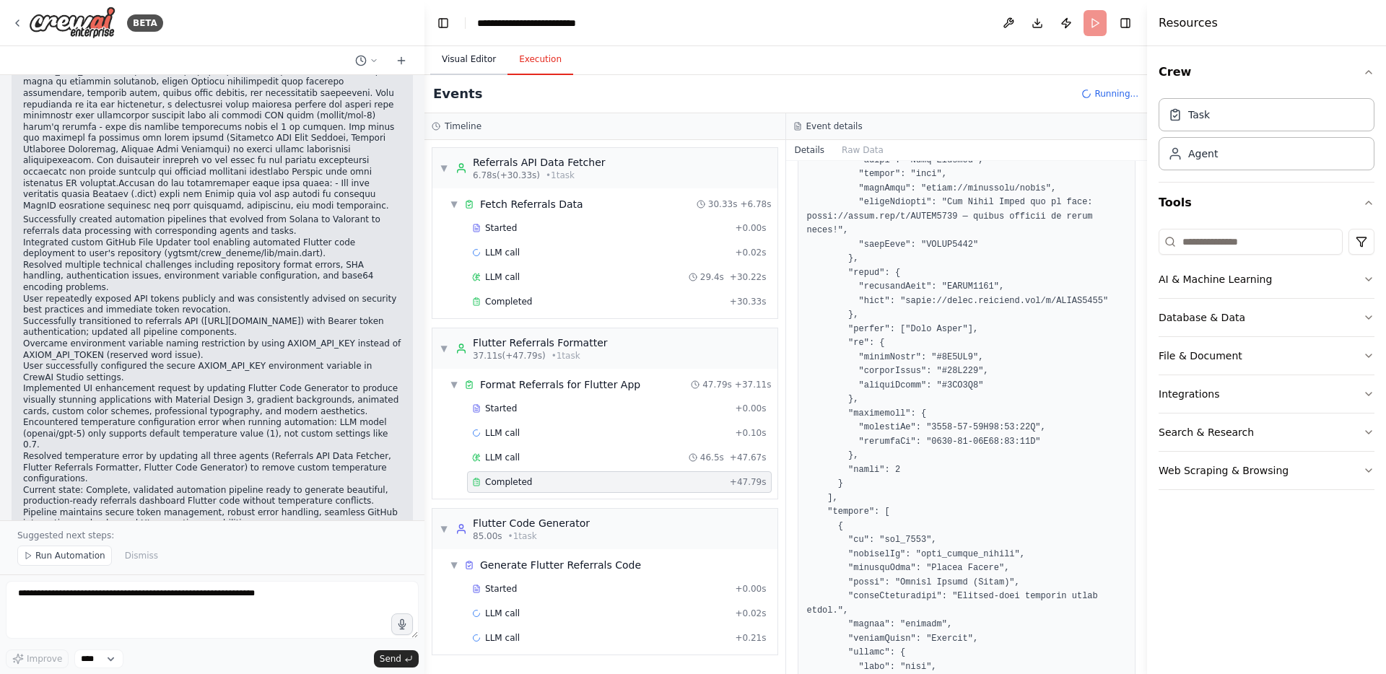
click at [461, 58] on button "Visual Editor" at bounding box center [468, 60] width 77 height 30
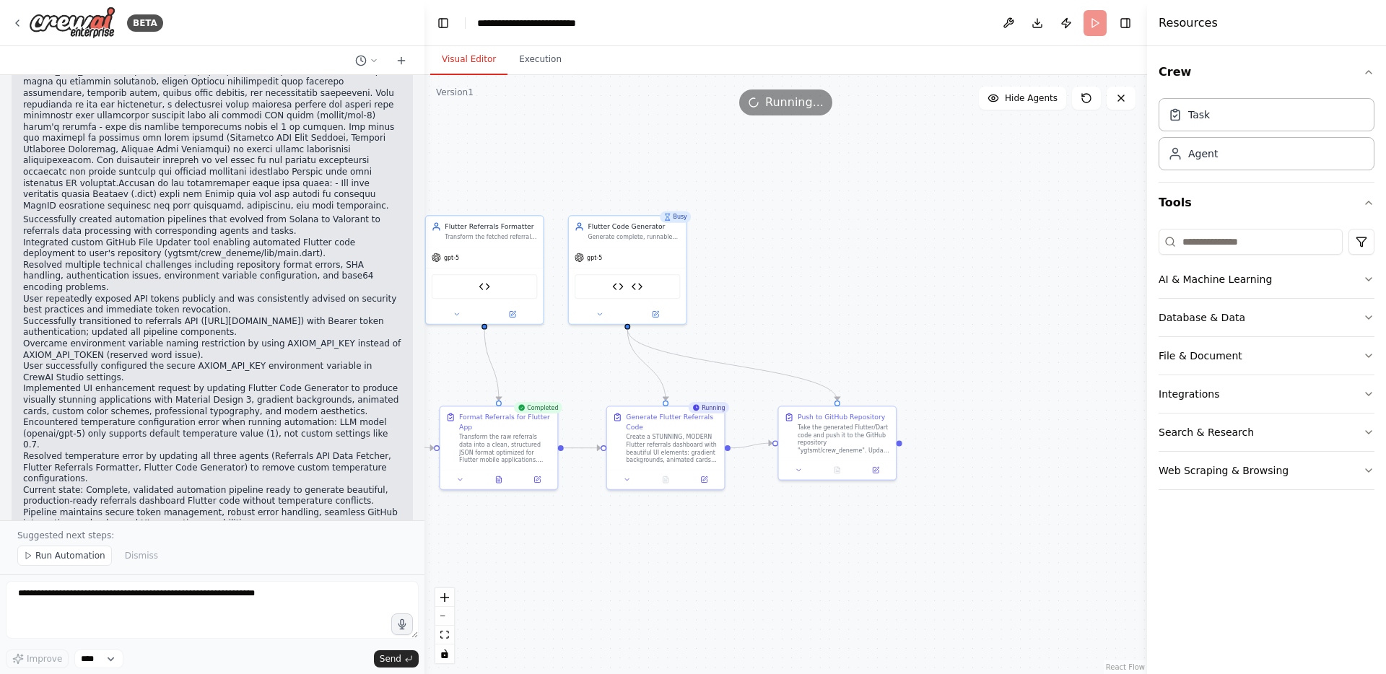
drag, startPoint x: 1001, startPoint y: 472, endPoint x: 891, endPoint y: 619, distance: 183.1
click at [891, 619] on div ".deletable-edge-delete-btn { width: 20px; height: 20px; border: 0px solid #ffff…" at bounding box center [786, 374] width 723 height 599
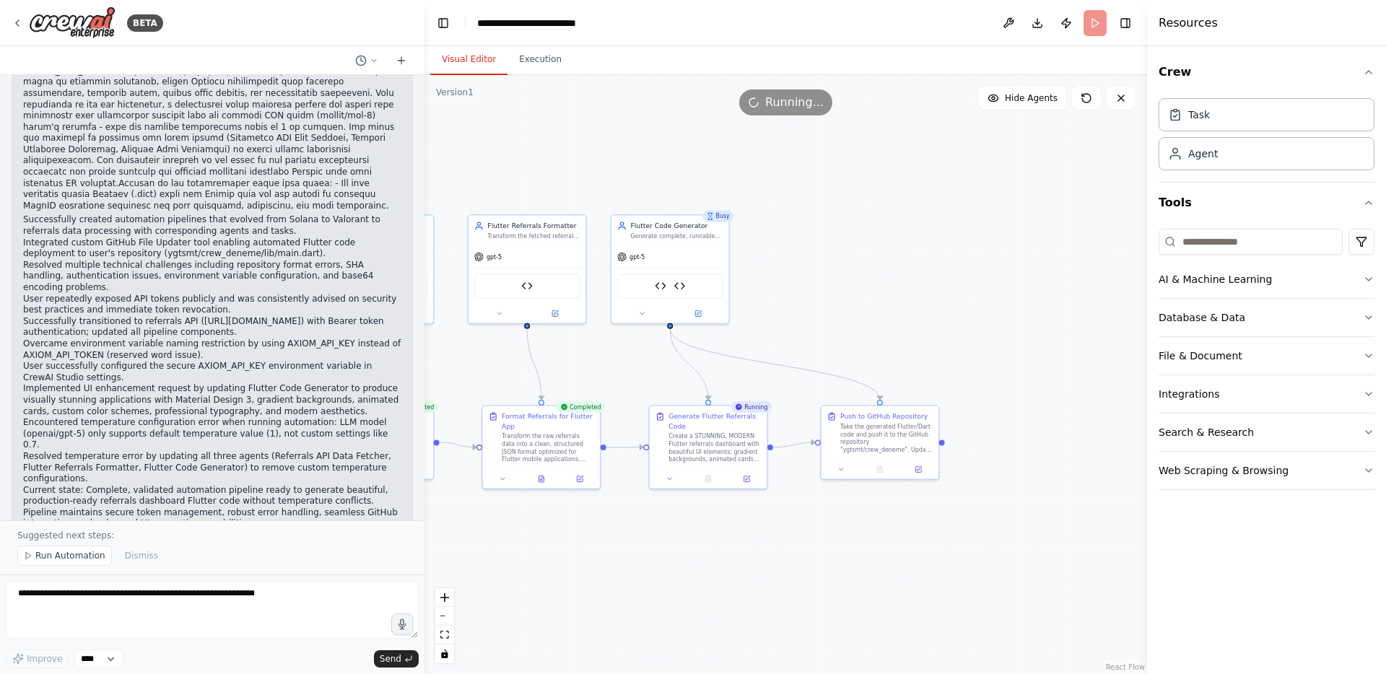
drag, startPoint x: 952, startPoint y: 414, endPoint x: 1009, endPoint y: 413, distance: 57.8
click at [1009, 413] on div ".deletable-edge-delete-btn { width: 20px; height: 20px; border: 0px solid #ffff…" at bounding box center [786, 374] width 723 height 599
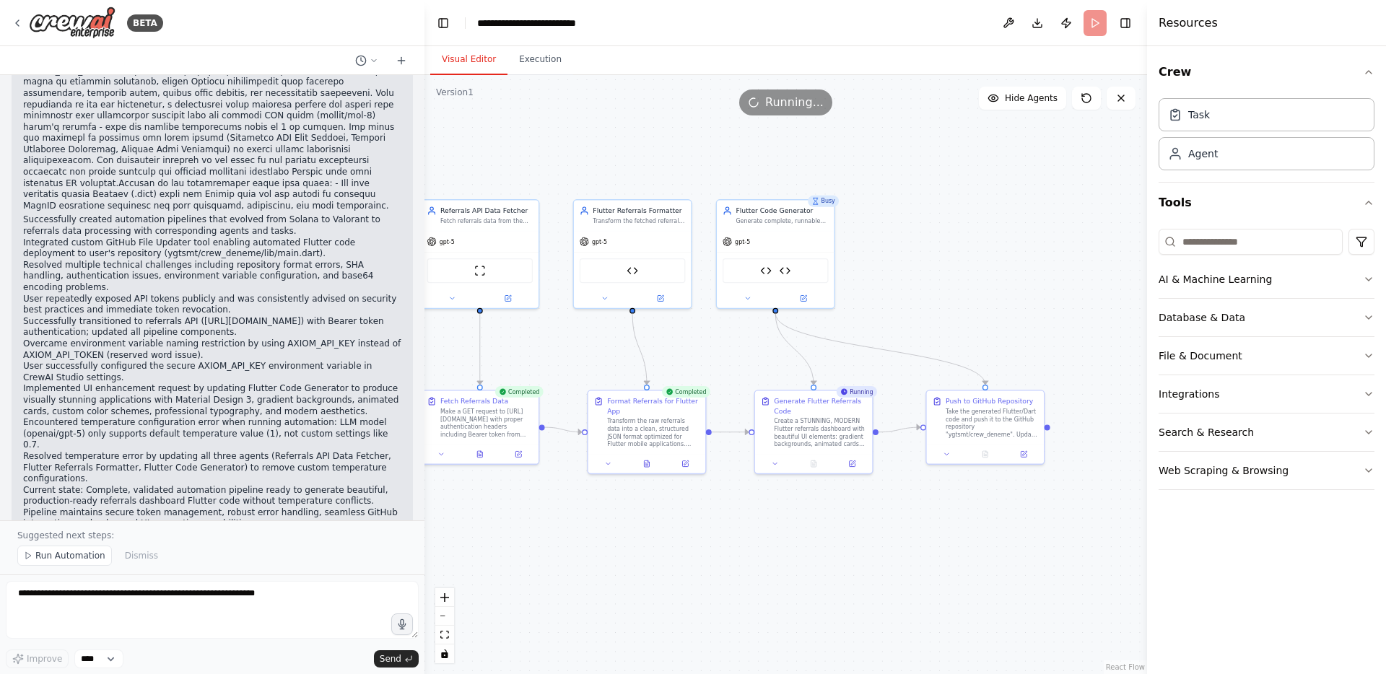
drag, startPoint x: 917, startPoint y: 297, endPoint x: 1007, endPoint y: 282, distance: 91.5
click at [1007, 282] on div ".deletable-edge-delete-btn { width: 20px; height: 20px; border: 0px solid #ffff…" at bounding box center [786, 374] width 723 height 599
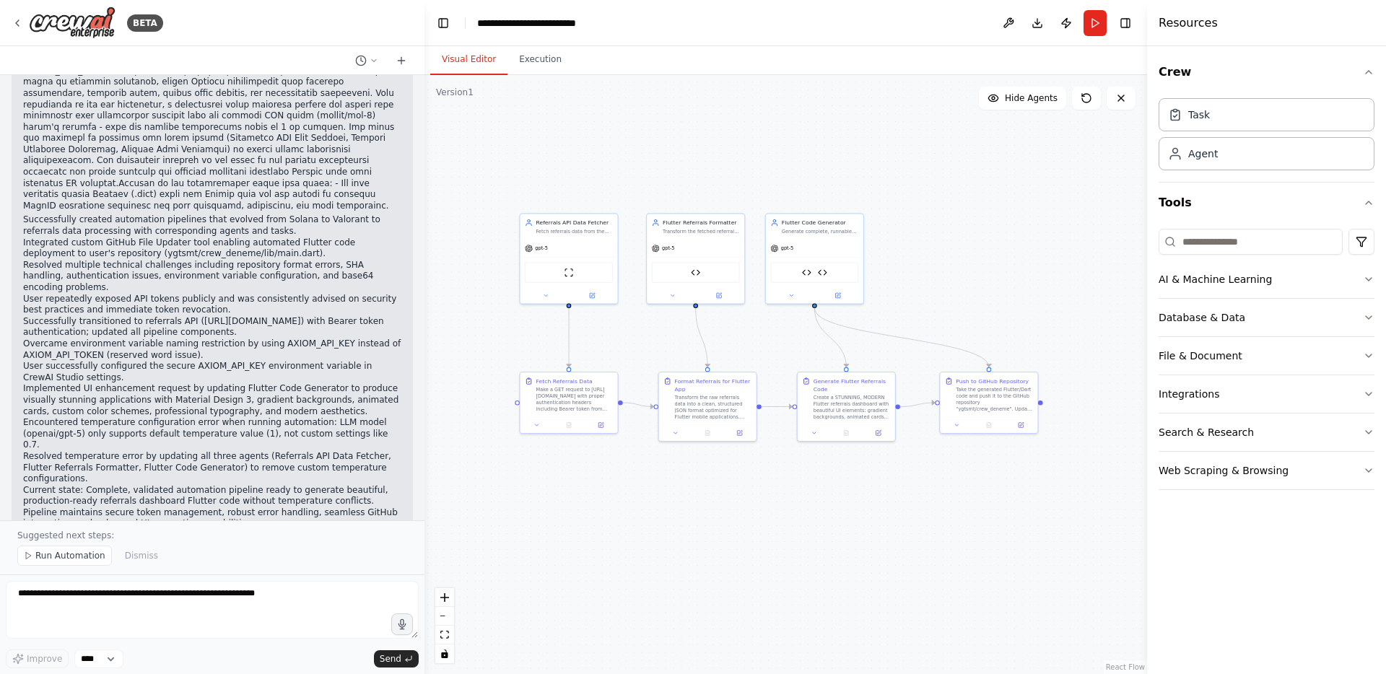
click at [939, 301] on div ".deletable-edge-delete-btn { width: 20px; height: 20px; border: 0px solid #ffff…" at bounding box center [786, 374] width 723 height 599
click at [562, 61] on button "Execution" at bounding box center [541, 60] width 66 height 30
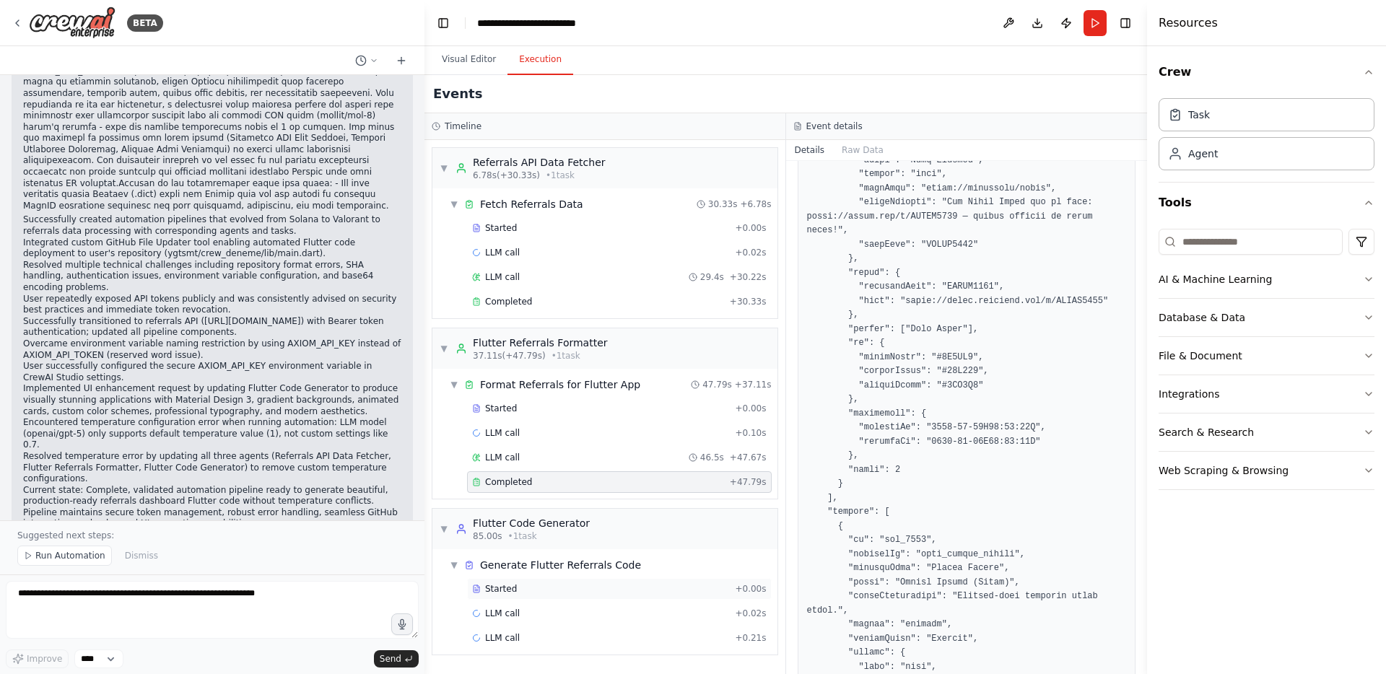
click at [542, 581] on div "Started + 0.00s" at bounding box center [619, 589] width 305 height 22
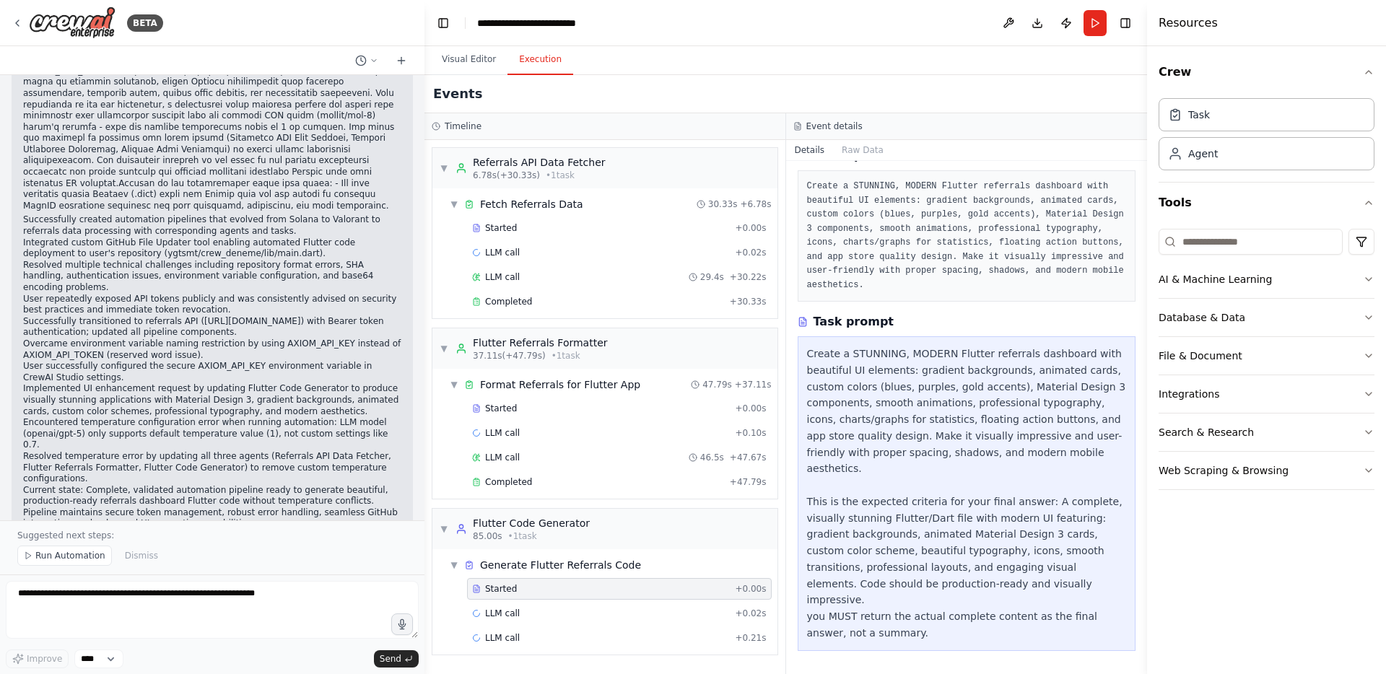
scroll to position [38, 0]
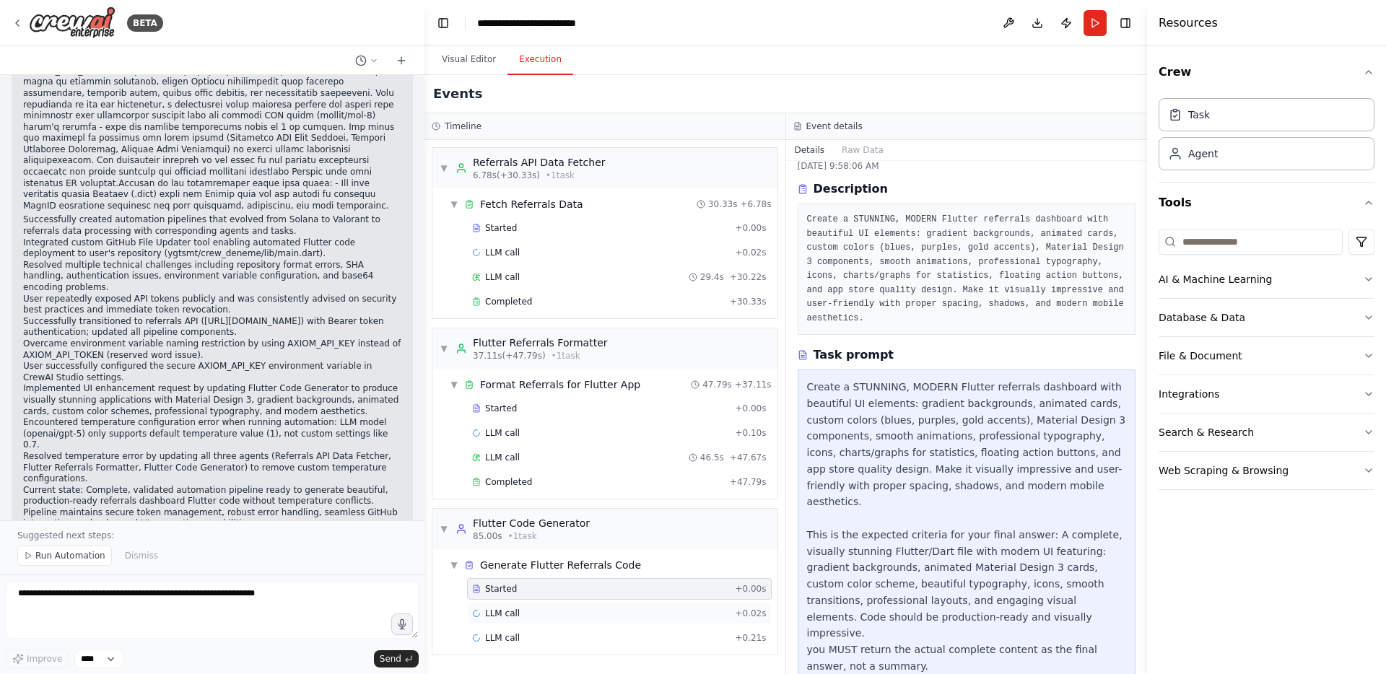
click at [542, 614] on div "LLM call + 0.02s" at bounding box center [619, 614] width 295 height 12
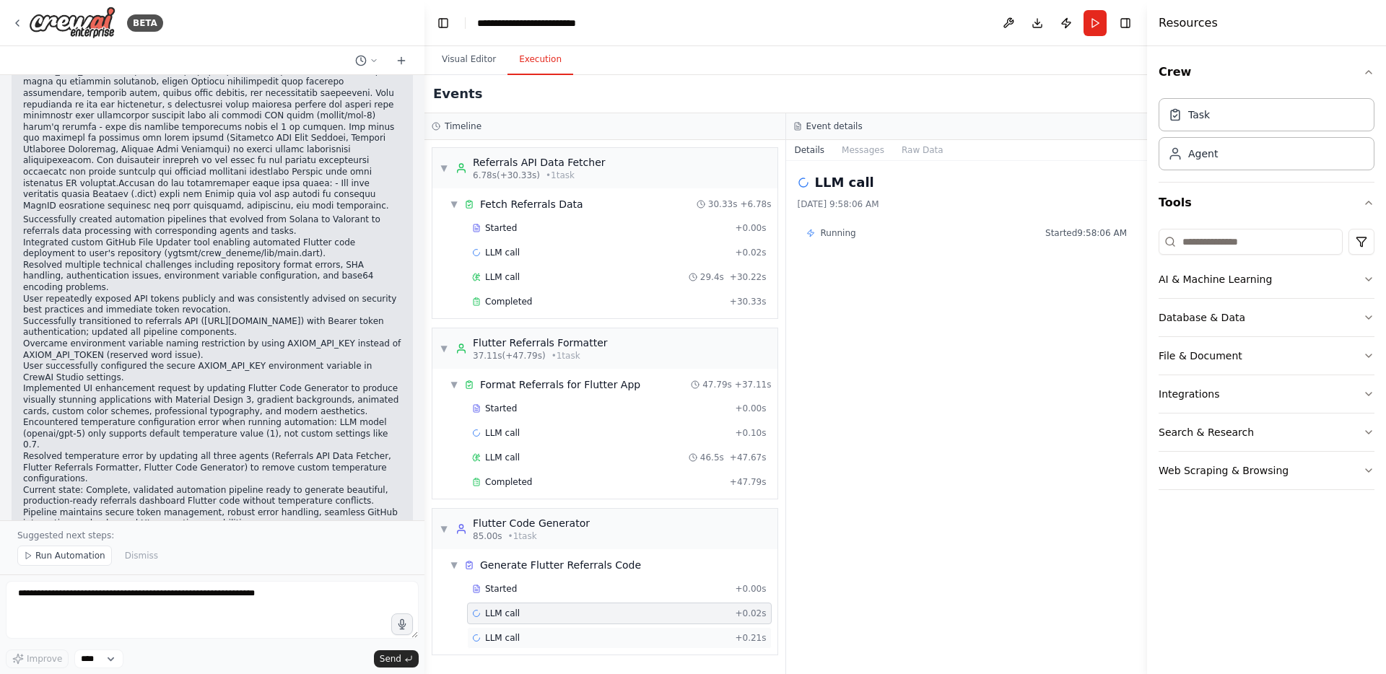
click at [538, 632] on div "LLM call + 0.21s" at bounding box center [619, 638] width 295 height 12
click at [1094, 27] on button "Run" at bounding box center [1095, 23] width 23 height 26
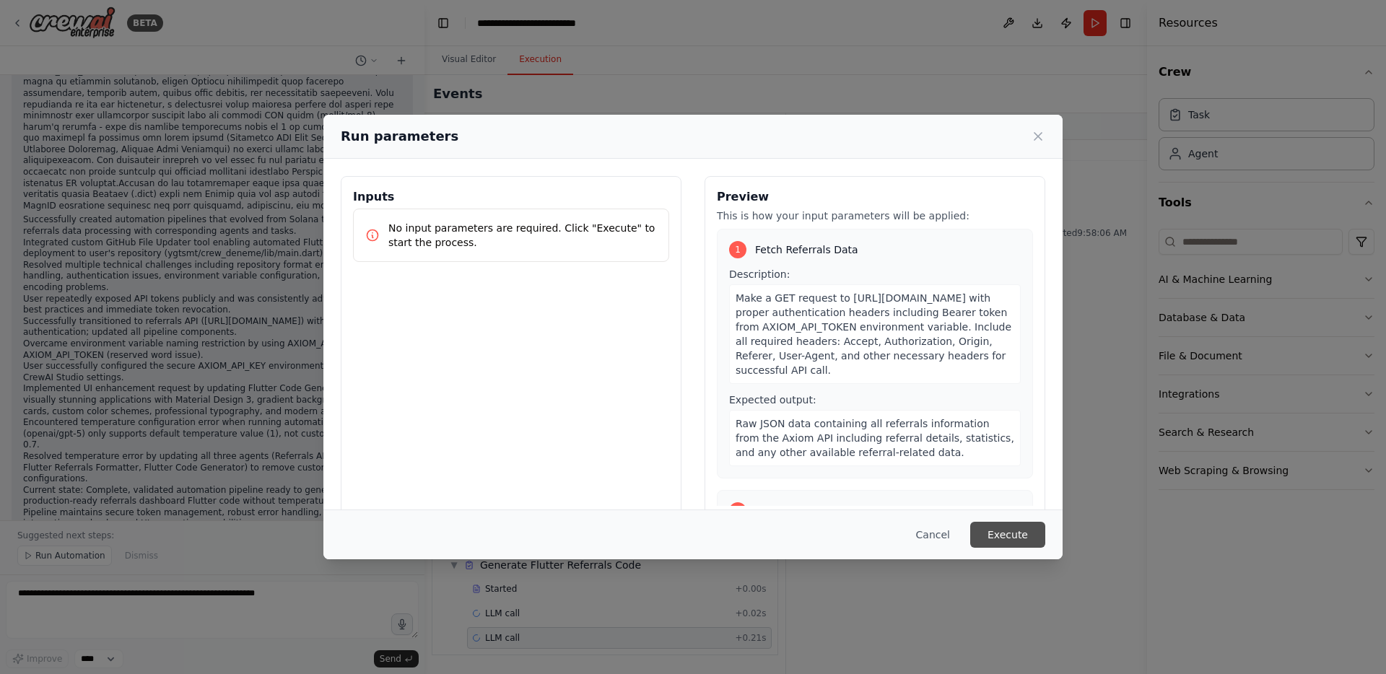
click at [1019, 531] on button "Execute" at bounding box center [1007, 535] width 75 height 26
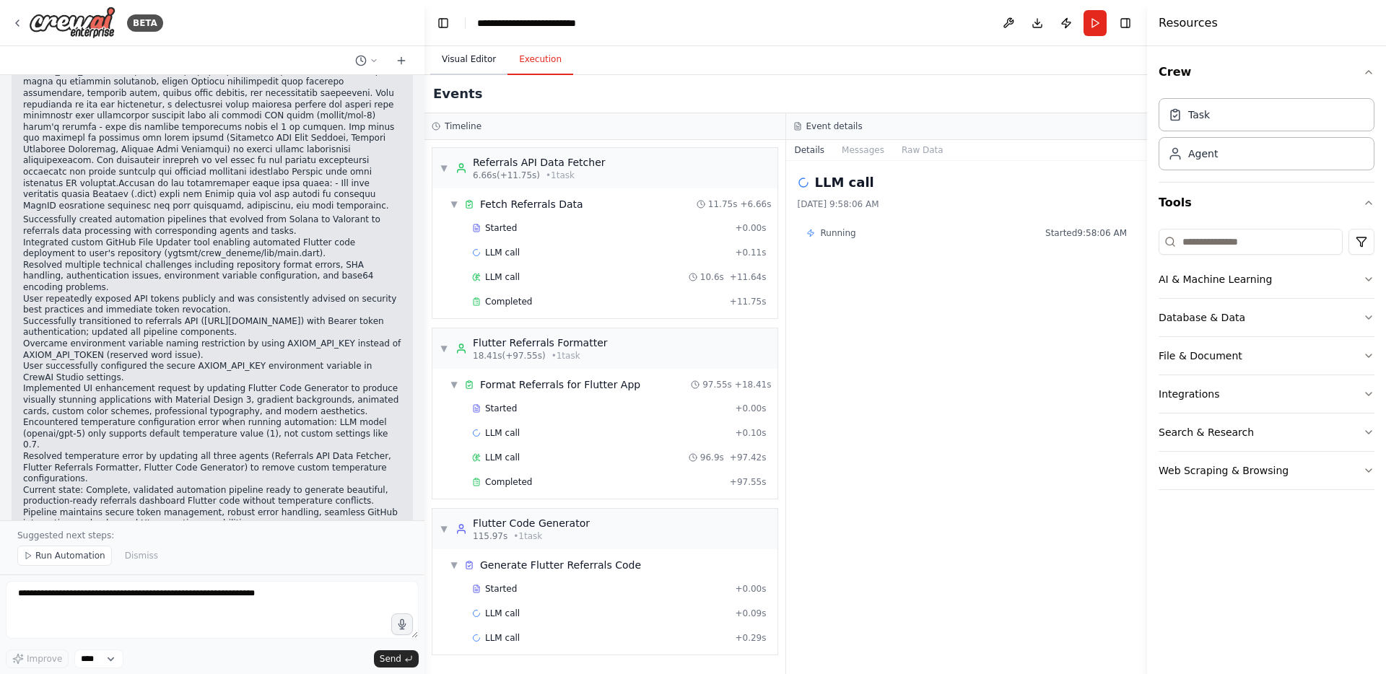
click at [472, 61] on button "Visual Editor" at bounding box center [468, 60] width 77 height 30
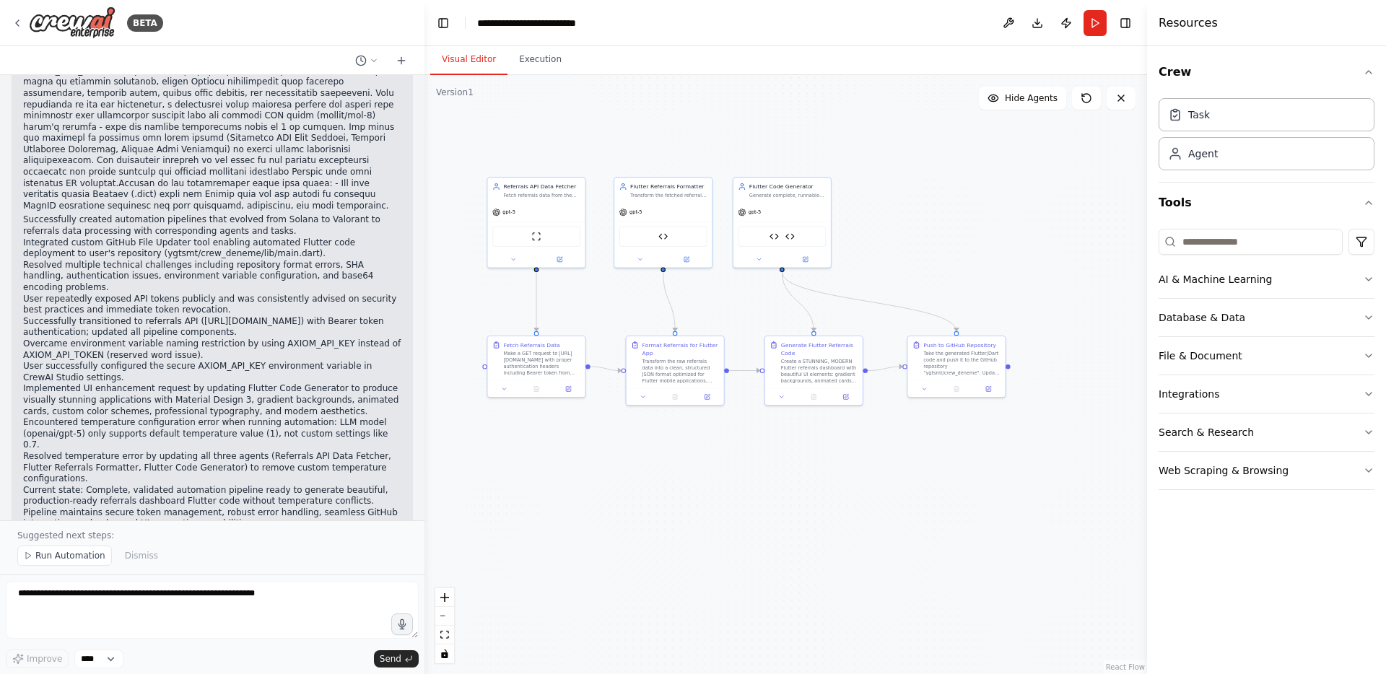
drag, startPoint x: 911, startPoint y: 244, endPoint x: 877, endPoint y: 208, distance: 49.5
click at [877, 208] on div ".deletable-edge-delete-btn { width: 20px; height: 20px; border: 0px solid #ffff…" at bounding box center [786, 374] width 723 height 599
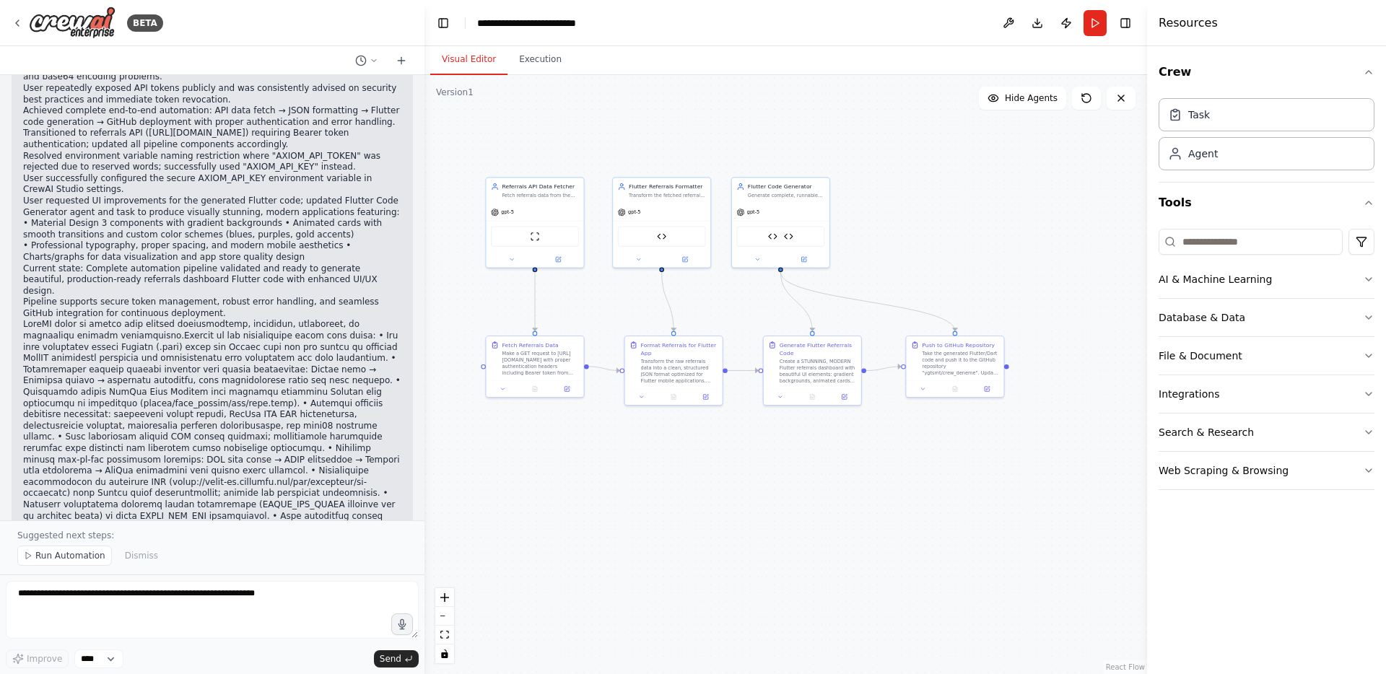
scroll to position [29521, 0]
click at [1091, 19] on button "Run" at bounding box center [1095, 23] width 23 height 26
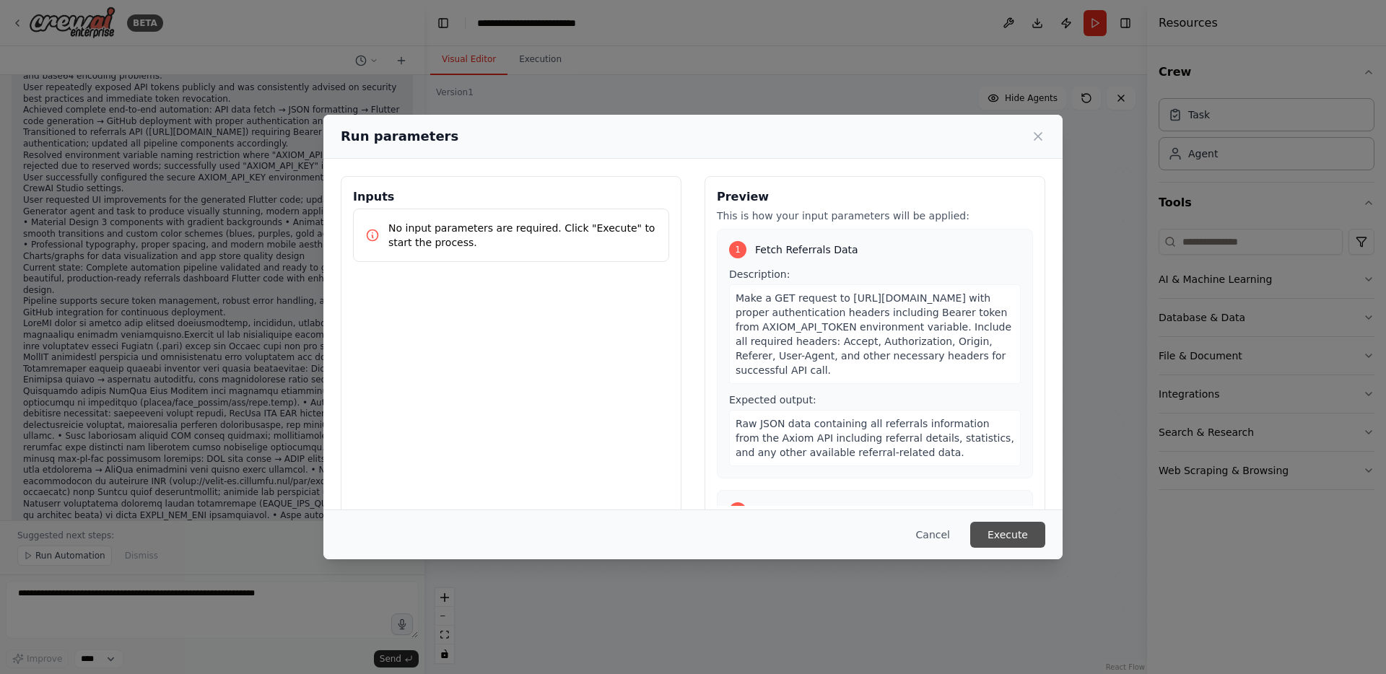
click at [1004, 531] on button "Execute" at bounding box center [1007, 535] width 75 height 26
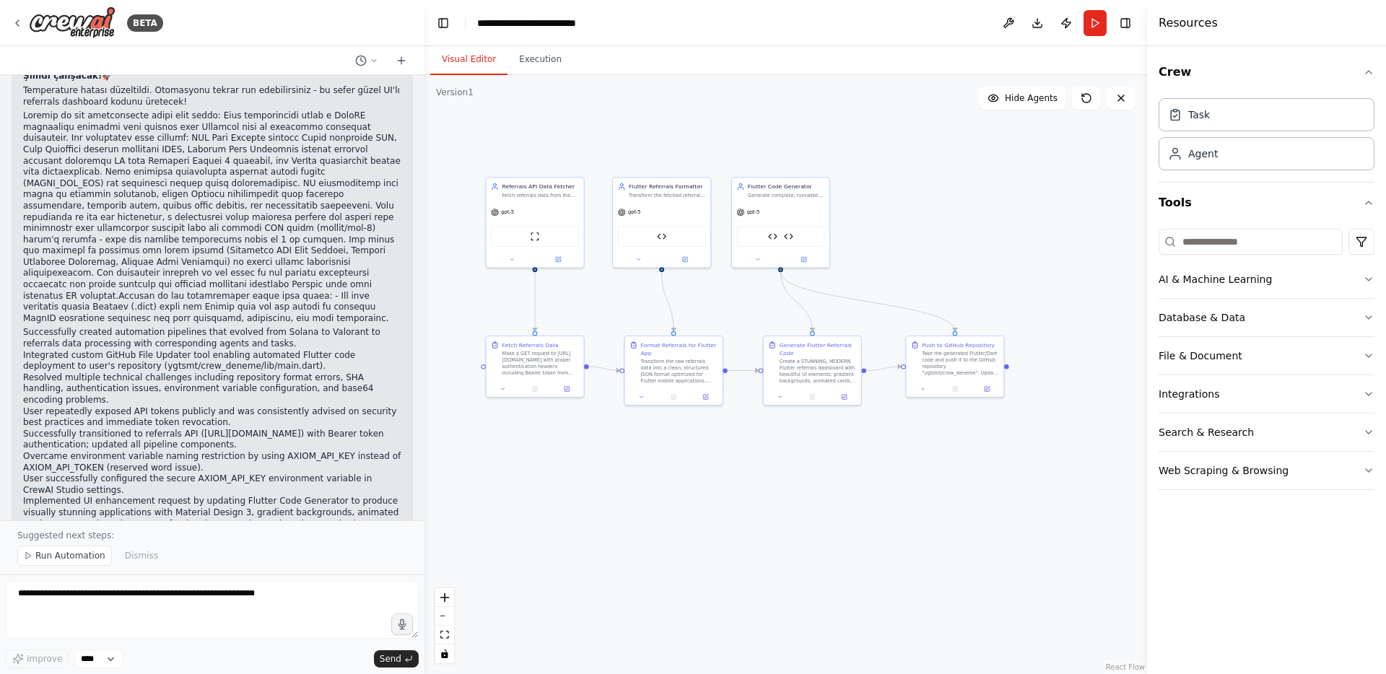
scroll to position [30795, 0]
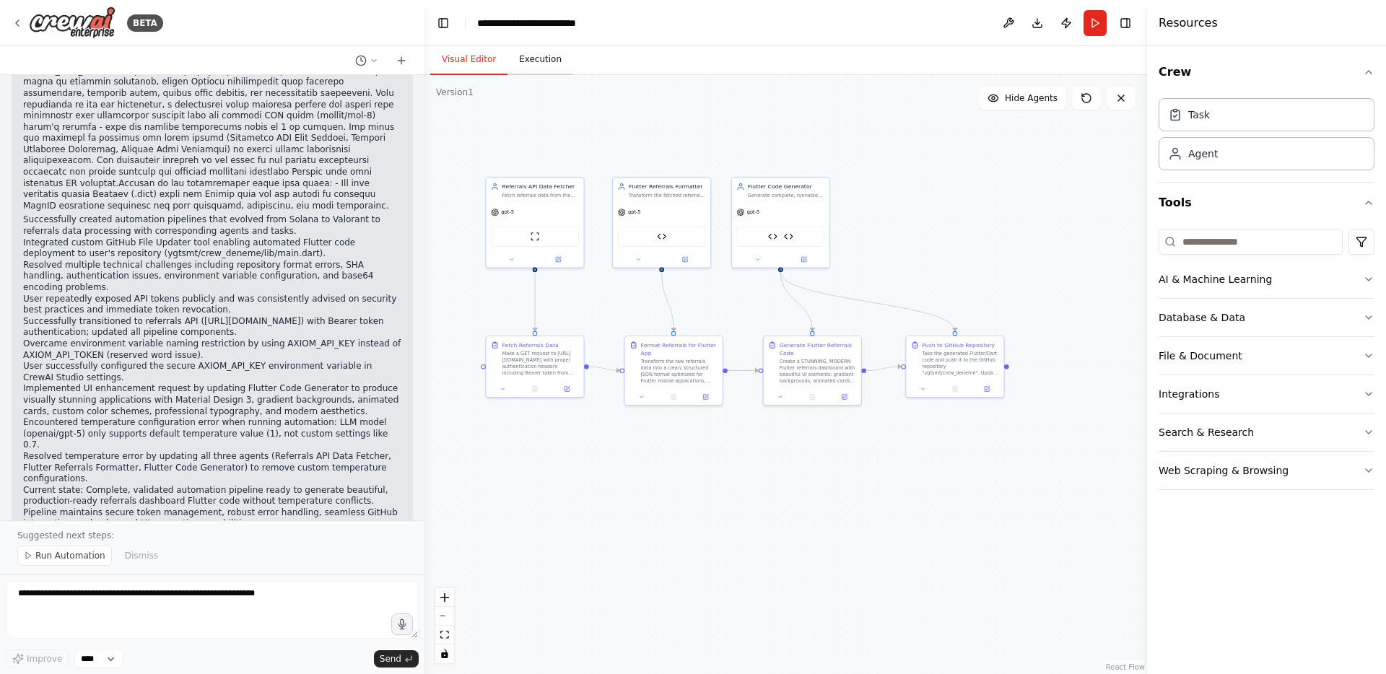
click at [542, 56] on button "Execution" at bounding box center [541, 60] width 66 height 30
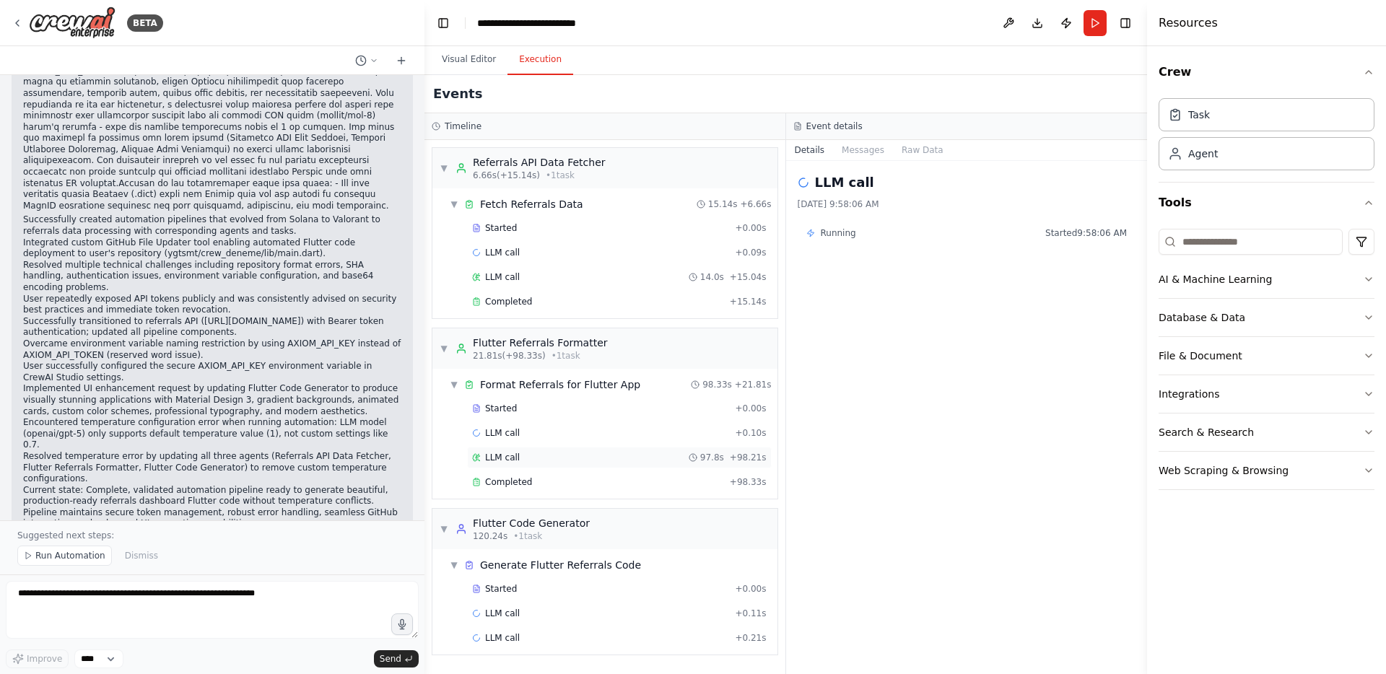
click at [582, 460] on div "LLM call 97.8s + 98.21s" at bounding box center [619, 458] width 295 height 12
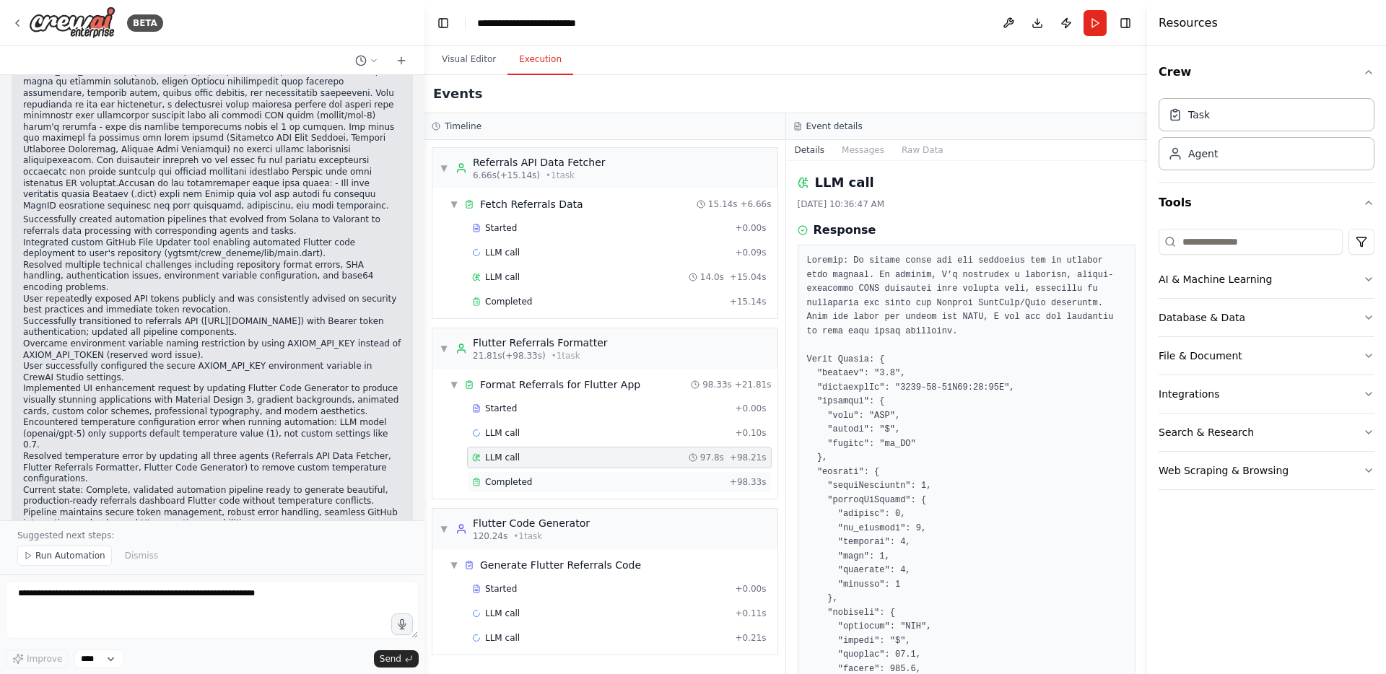
click at [586, 477] on div "Completed" at bounding box center [598, 483] width 252 height 12
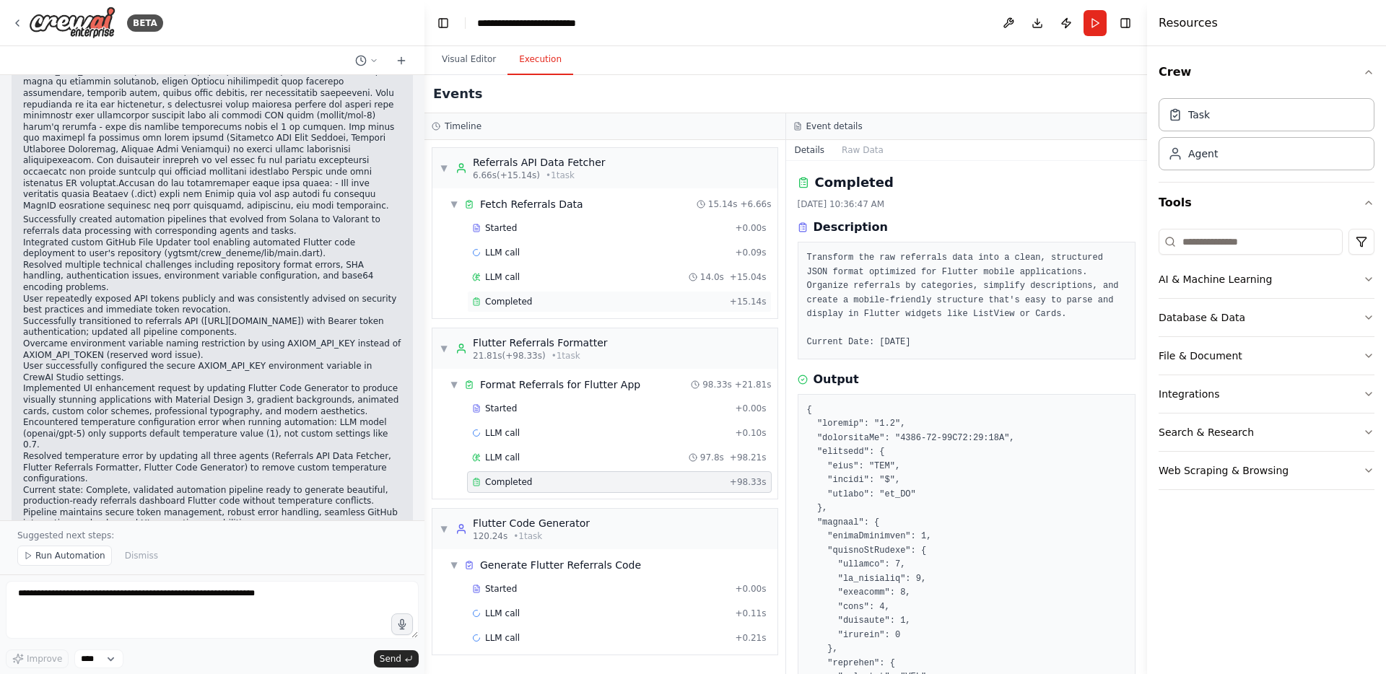
click at [611, 299] on div "Completed" at bounding box center [598, 302] width 252 height 12
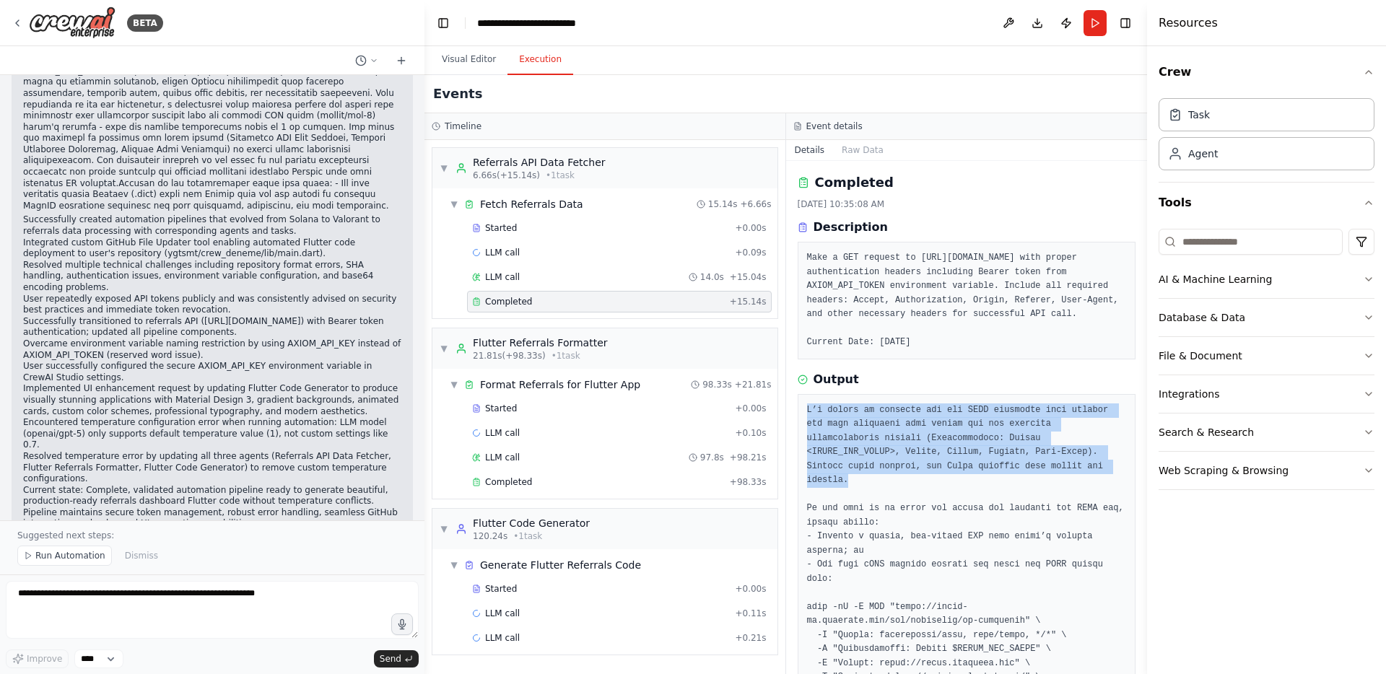
drag, startPoint x: 851, startPoint y: 490, endPoint x: 786, endPoint y: 406, distance: 107.0
click at [786, 405] on div "Completed 9/2/2025, 10:35:08 AM Description Make a GET request to https://axiom…" at bounding box center [967, 417] width 362 height 513
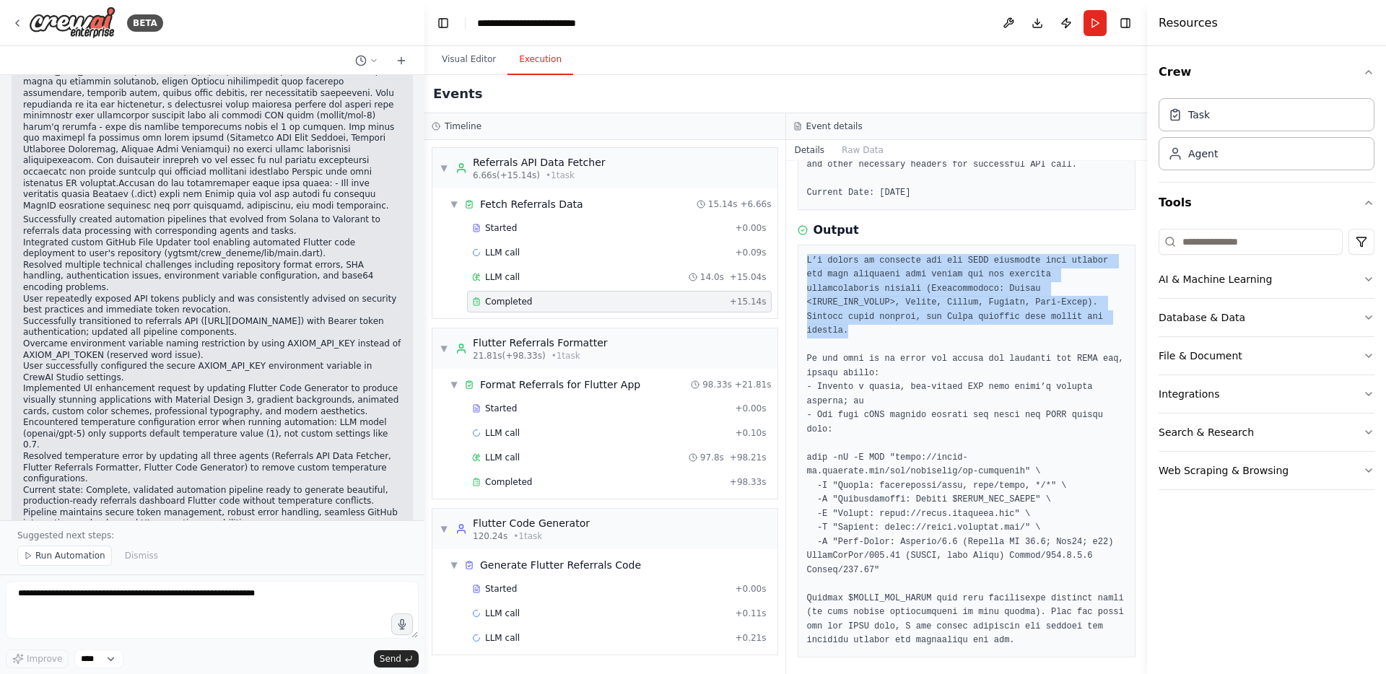
scroll to position [170, 0]
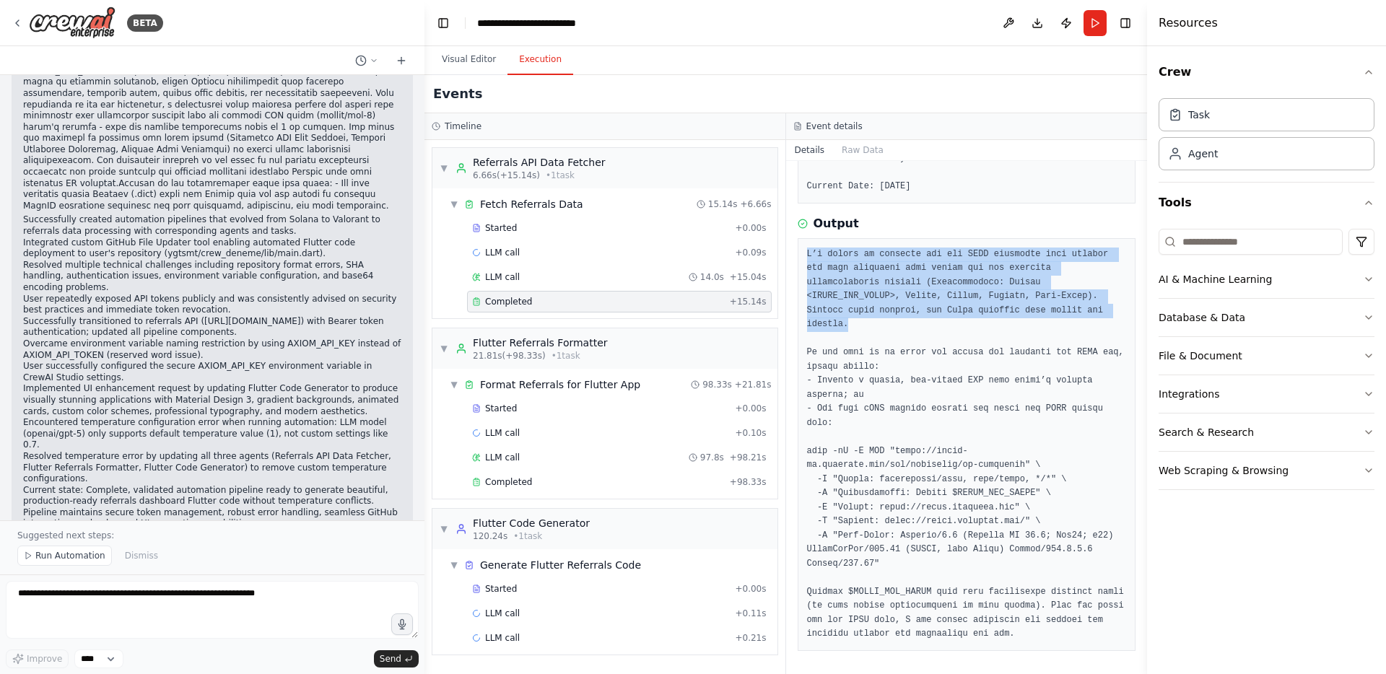
click at [866, 326] on pre at bounding box center [967, 445] width 320 height 394
drag, startPoint x: 866, startPoint y: 326, endPoint x: 806, endPoint y: 253, distance: 94.9
click at [807, 253] on pre at bounding box center [967, 445] width 320 height 394
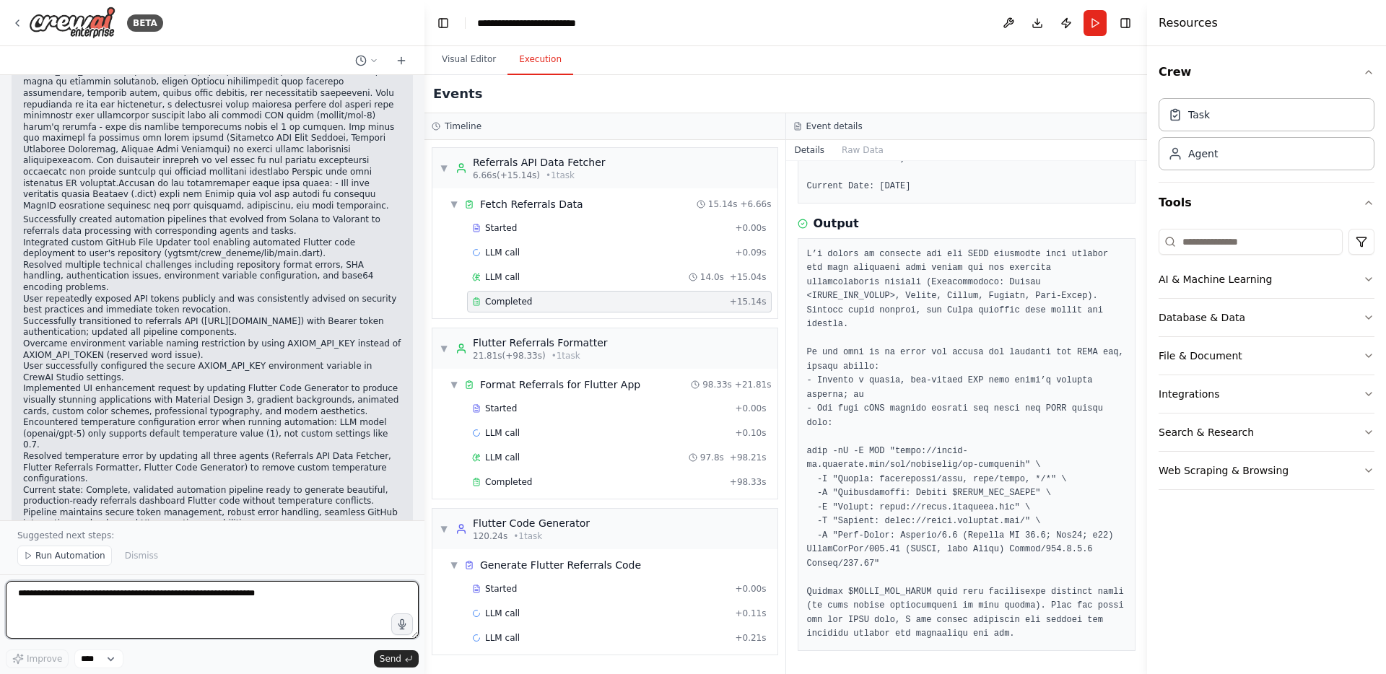
click at [117, 592] on textarea at bounding box center [212, 610] width 413 height 58
paste textarea "**********"
type textarea "**********"
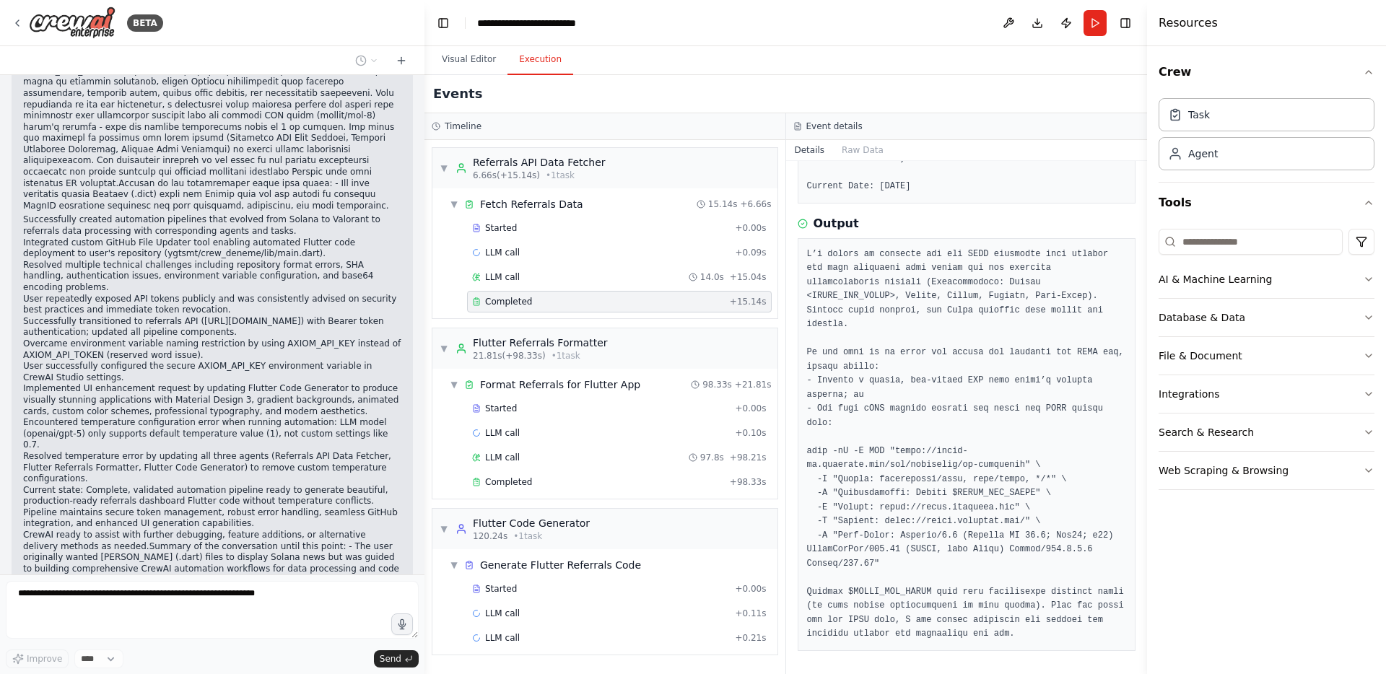
scroll to position [30860, 0]
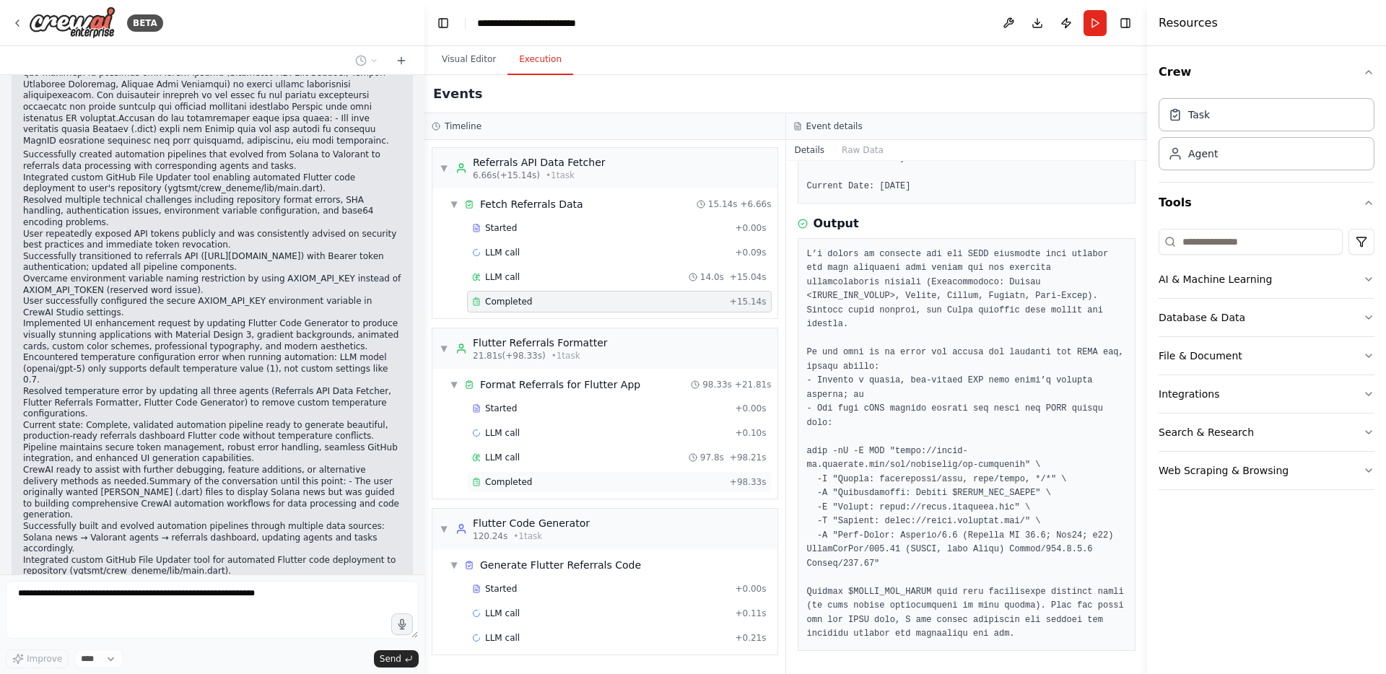
click at [541, 477] on div "Completed" at bounding box center [598, 483] width 252 height 12
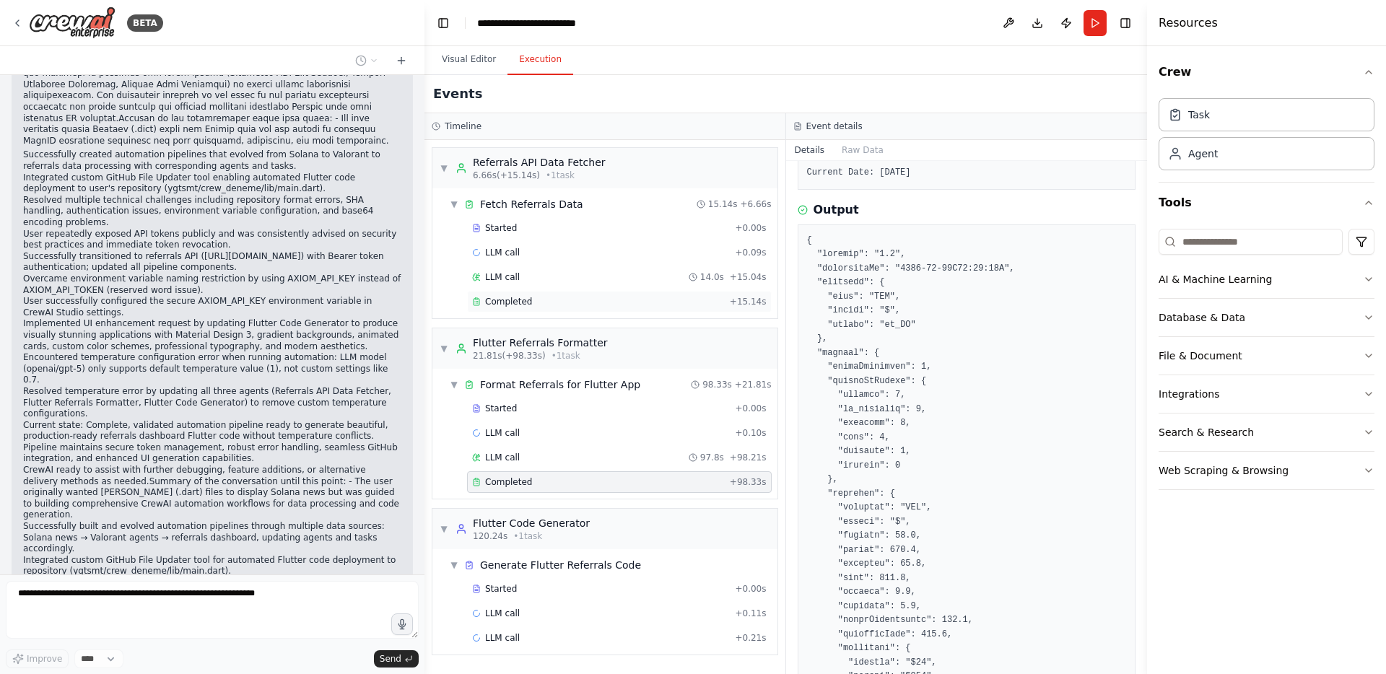
click at [557, 306] on div "Completed" at bounding box center [598, 302] width 252 height 12
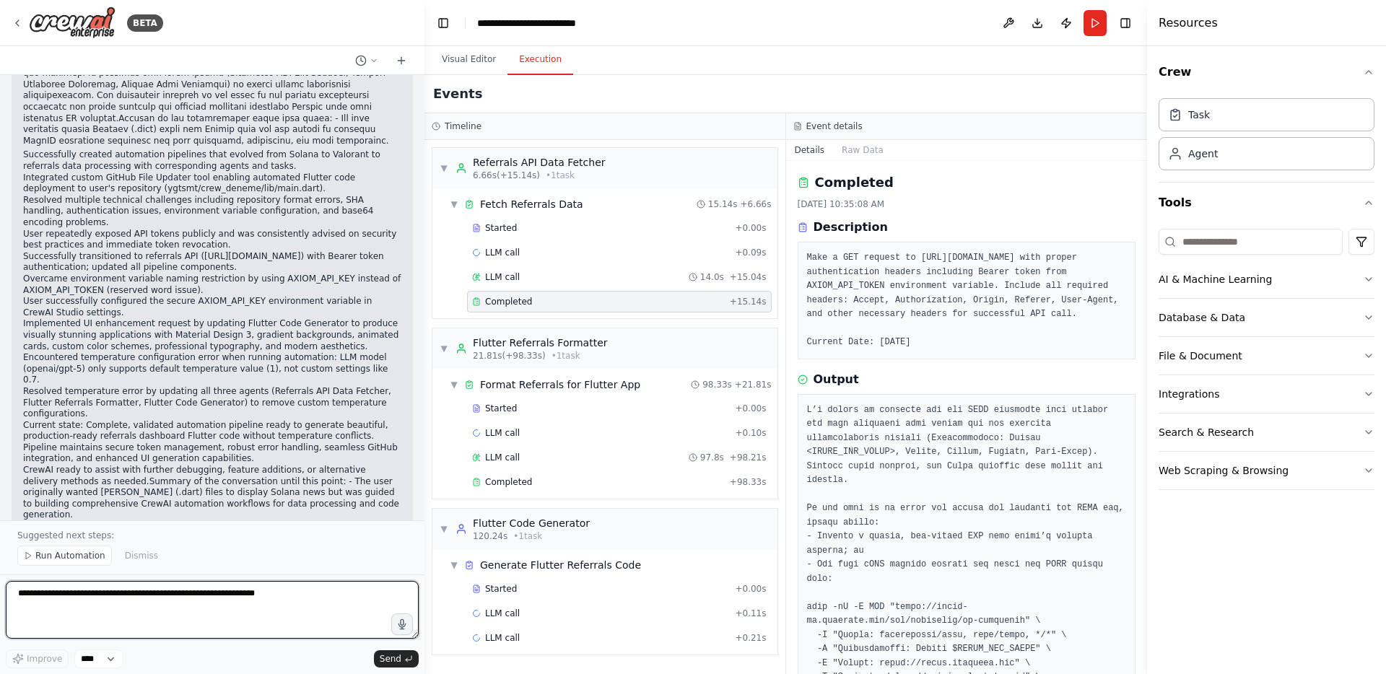
scroll to position [31732, 0]
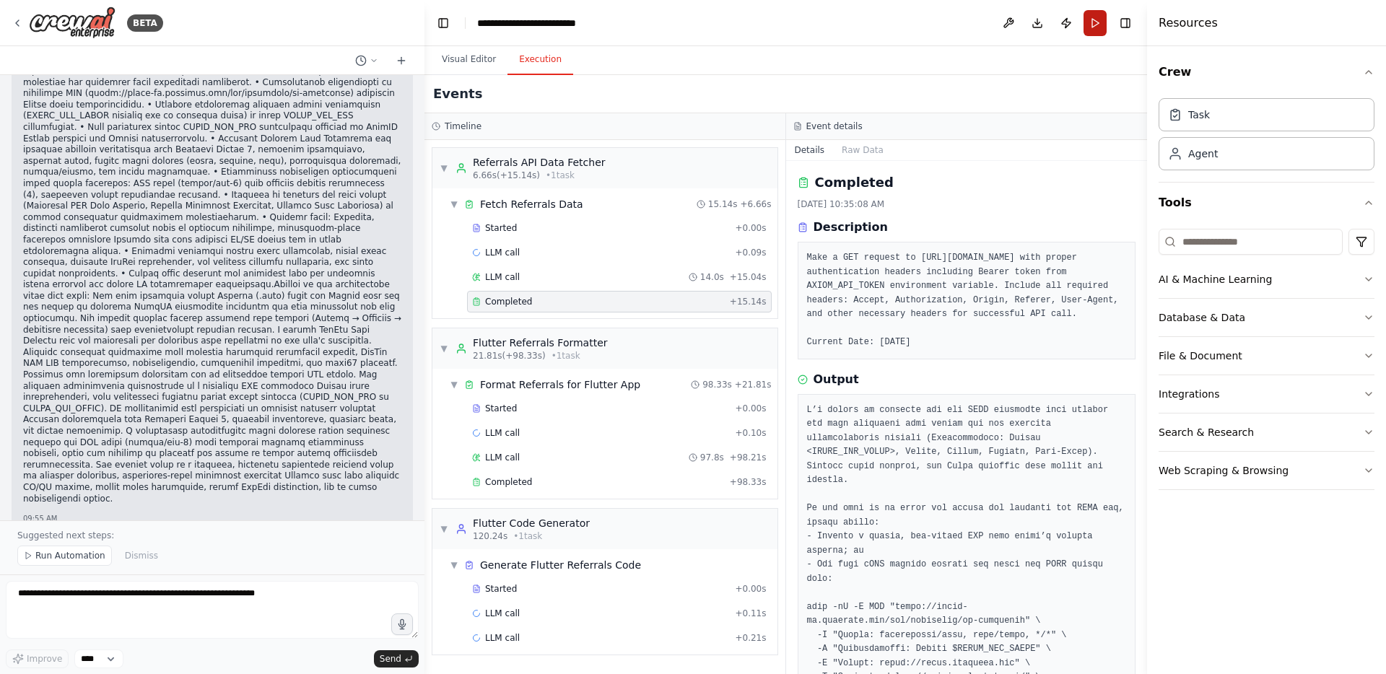
click at [1099, 25] on button "Run" at bounding box center [1095, 23] width 23 height 26
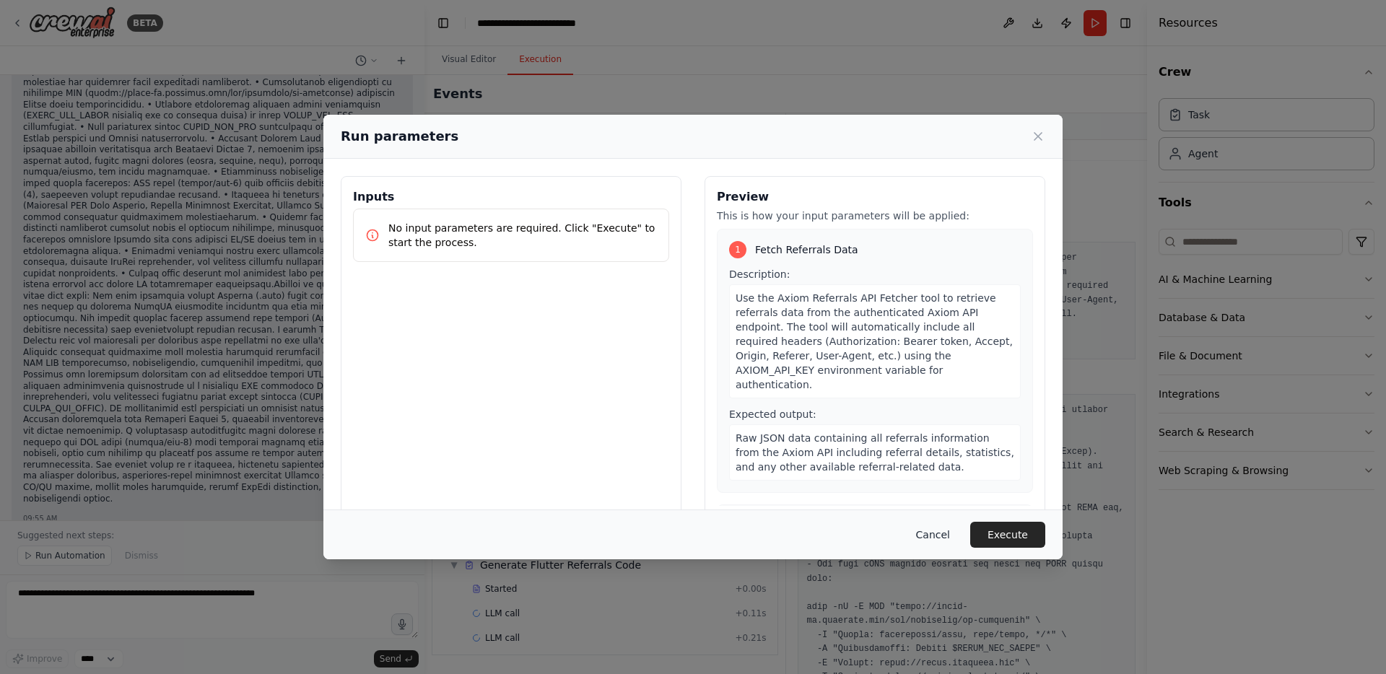
click at [918, 529] on button "Cancel" at bounding box center [933, 535] width 57 height 26
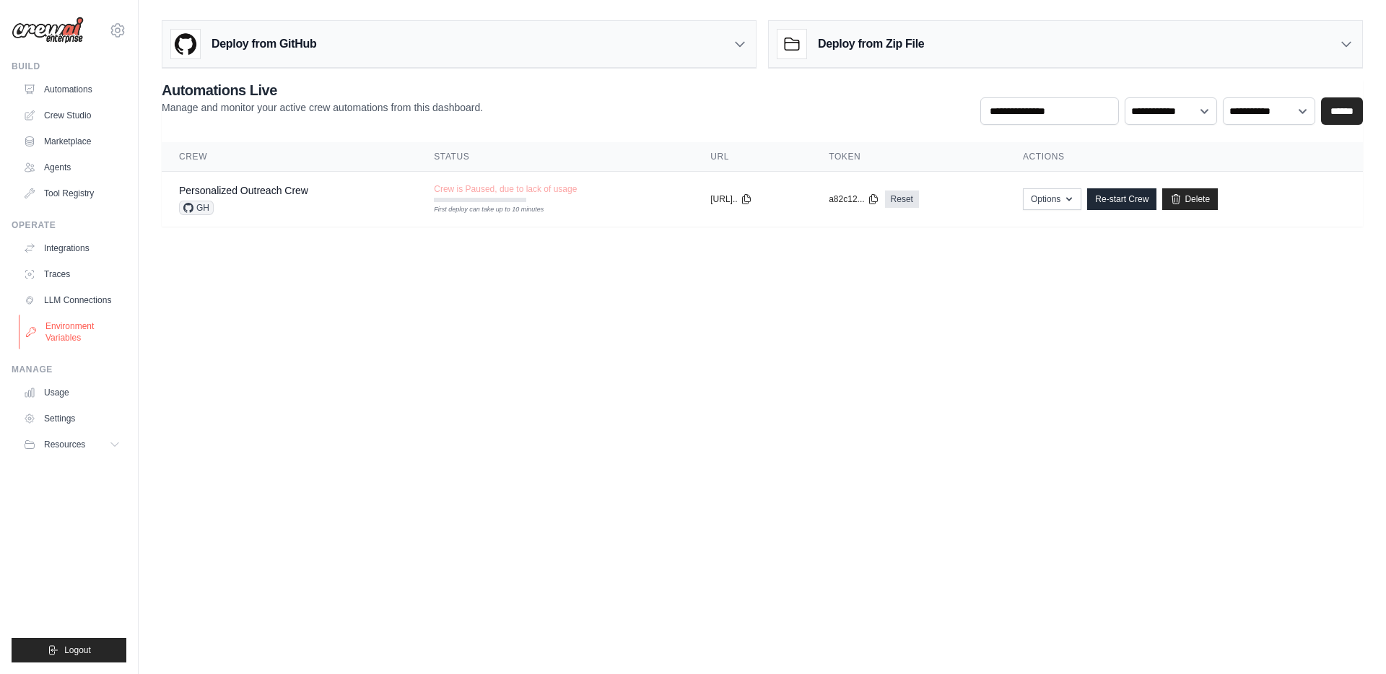
click at [73, 323] on link "Environment Variables" at bounding box center [73, 332] width 109 height 35
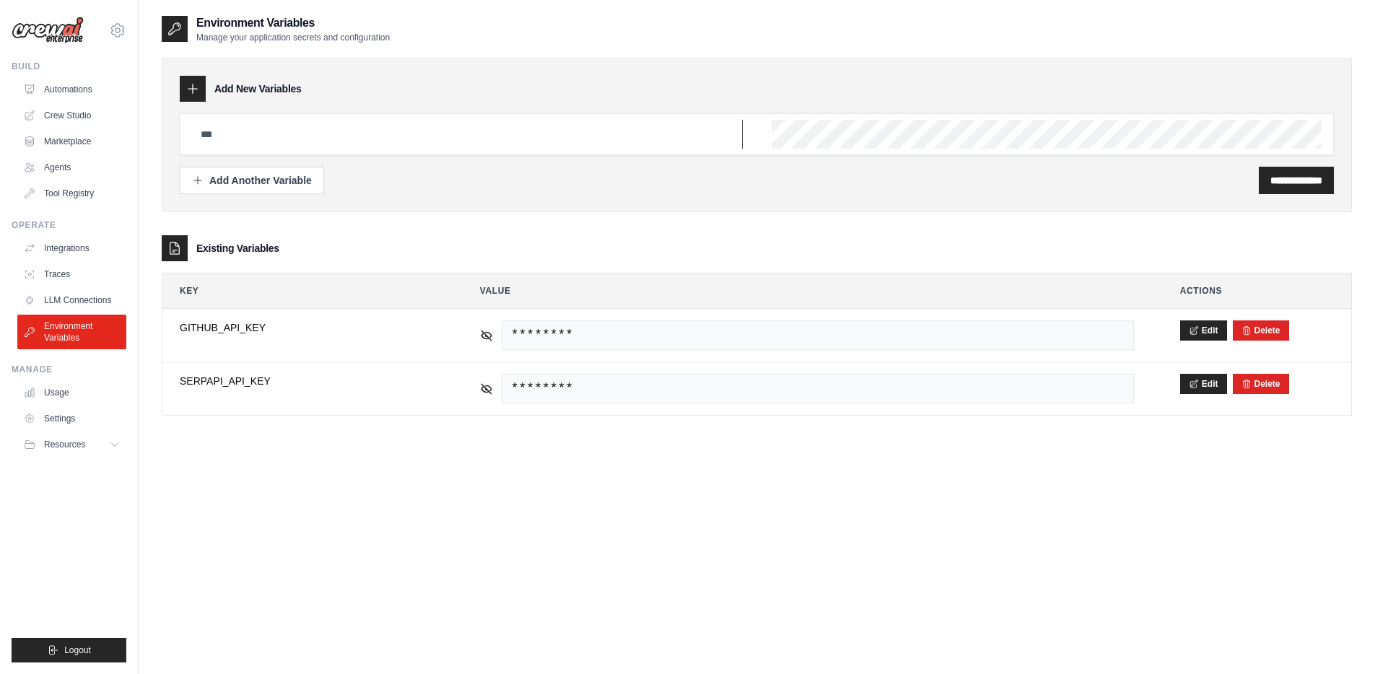
click at [297, 135] on input "text" at bounding box center [467, 134] width 551 height 29
paste input "**********"
type input "**********"
click at [1286, 188] on div "**********" at bounding box center [1296, 180] width 75 height 27
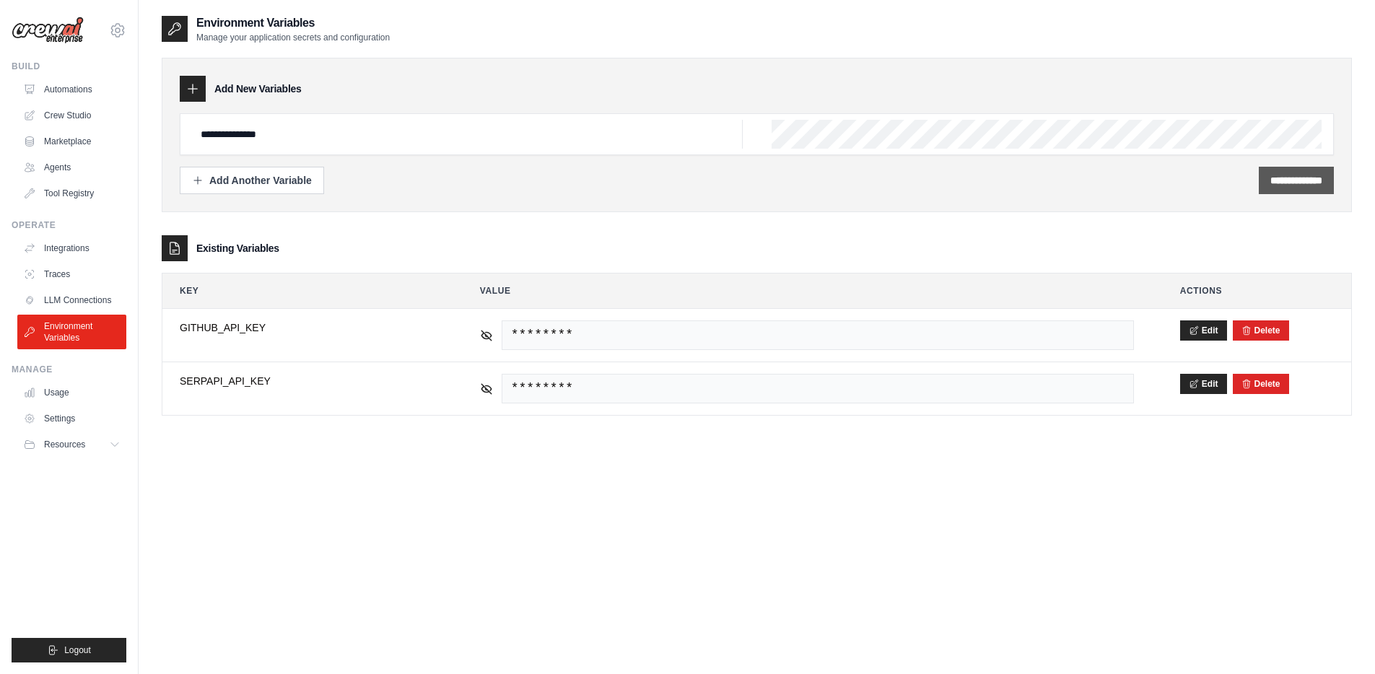
click at [1274, 181] on input "**********" at bounding box center [1297, 180] width 52 height 14
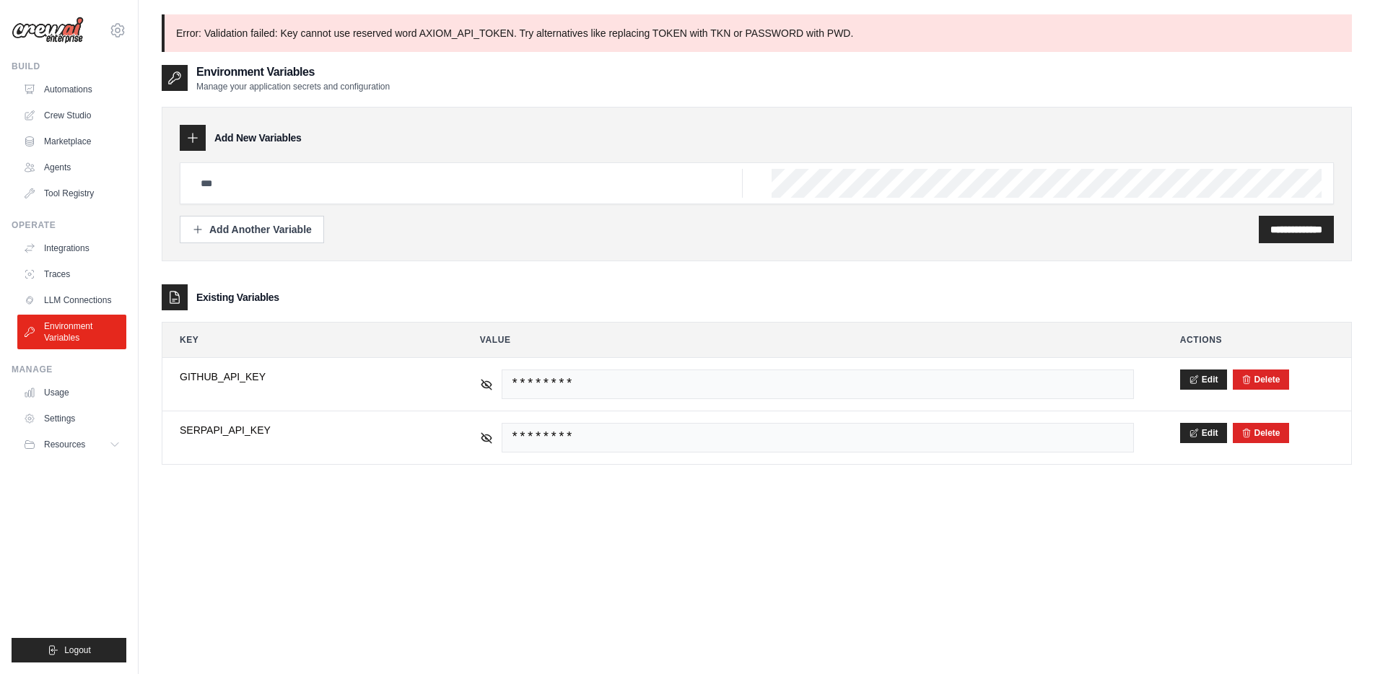
scroll to position [0, 0]
click at [593, 183] on div at bounding box center [757, 183] width 1155 height 42
click at [379, 178] on input "text" at bounding box center [467, 183] width 551 height 29
click at [435, 38] on p "Error: Validation failed: Key cannot use reserved word AXIOM_API_TOKEN. Try alt…" at bounding box center [757, 33] width 1191 height 38
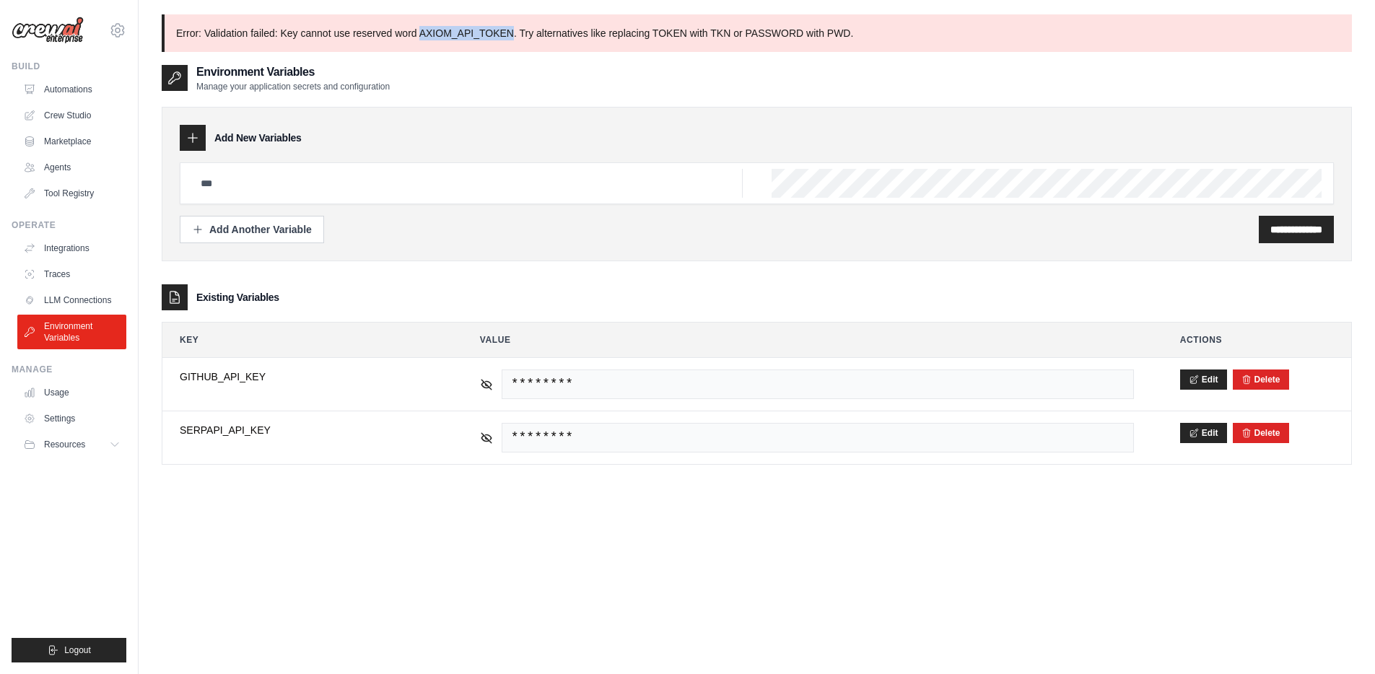
copy p "AXIOM_API_TOKEN"
click at [368, 152] on div "**********" at bounding box center [757, 184] width 1191 height 155
click at [358, 164] on div at bounding box center [757, 183] width 1155 height 42
click at [347, 198] on div at bounding box center [757, 183] width 1155 height 42
click at [347, 188] on input "text" at bounding box center [467, 183] width 551 height 29
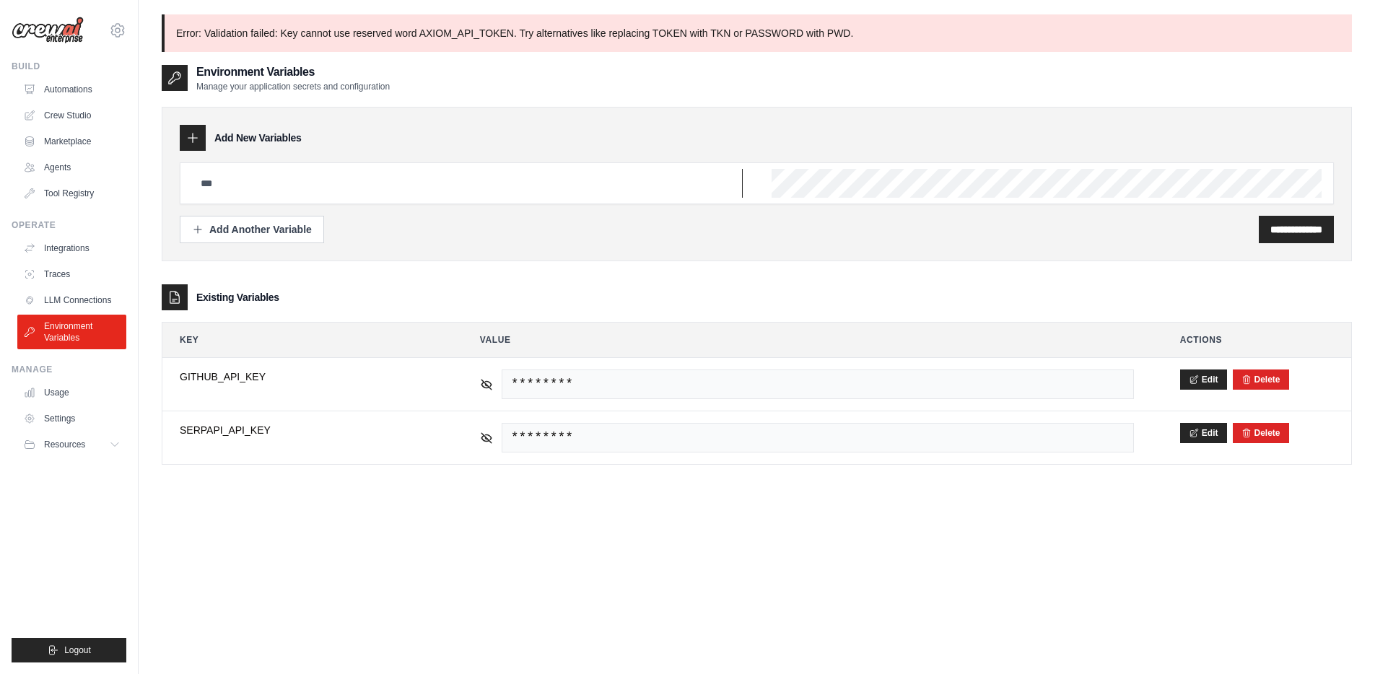
paste input "**********"
type input "**********"
click at [1271, 224] on input "**********" at bounding box center [1297, 229] width 52 height 14
click at [1271, 230] on input "**********" at bounding box center [1297, 229] width 52 height 14
click at [805, 246] on div "**********" at bounding box center [757, 184] width 1191 height 155
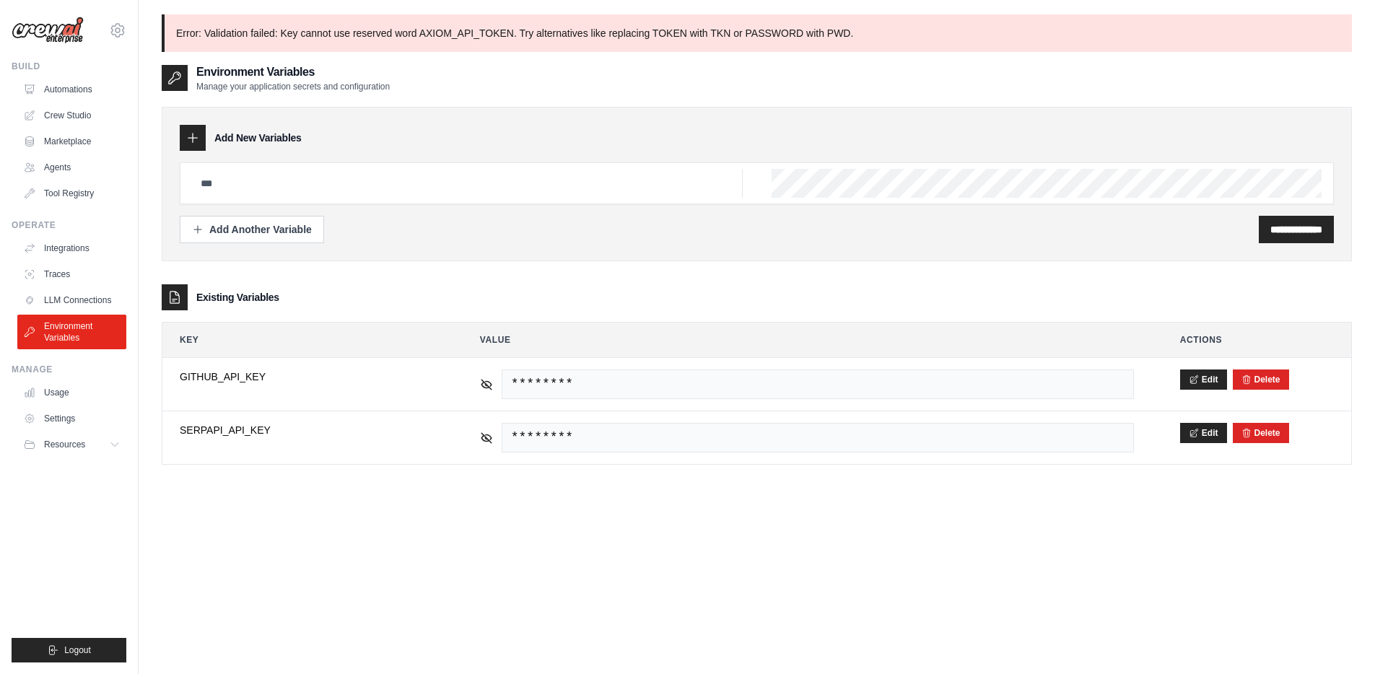
click at [392, 155] on div "**********" at bounding box center [757, 184] width 1191 height 155
click at [453, 30] on p "Error: Validation failed: Key cannot use reserved word AXIOM_API_TOKEN. Try alt…" at bounding box center [757, 33] width 1191 height 38
copy p "AXIOM_API_TOKEN"
click at [342, 170] on input "text" at bounding box center [467, 183] width 551 height 29
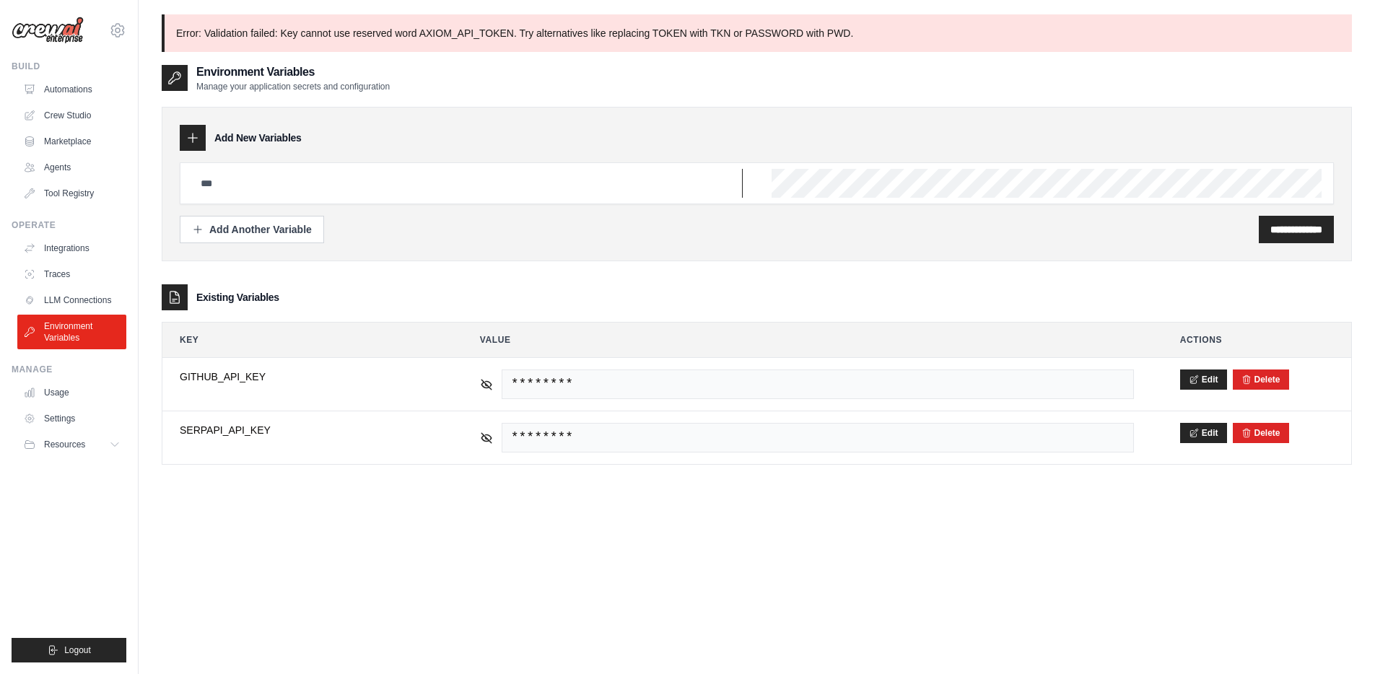
paste input "**********"
type input "**********"
click at [721, 177] on input "**********" at bounding box center [467, 183] width 551 height 29
click at [1288, 235] on input "**********" at bounding box center [1297, 229] width 52 height 14
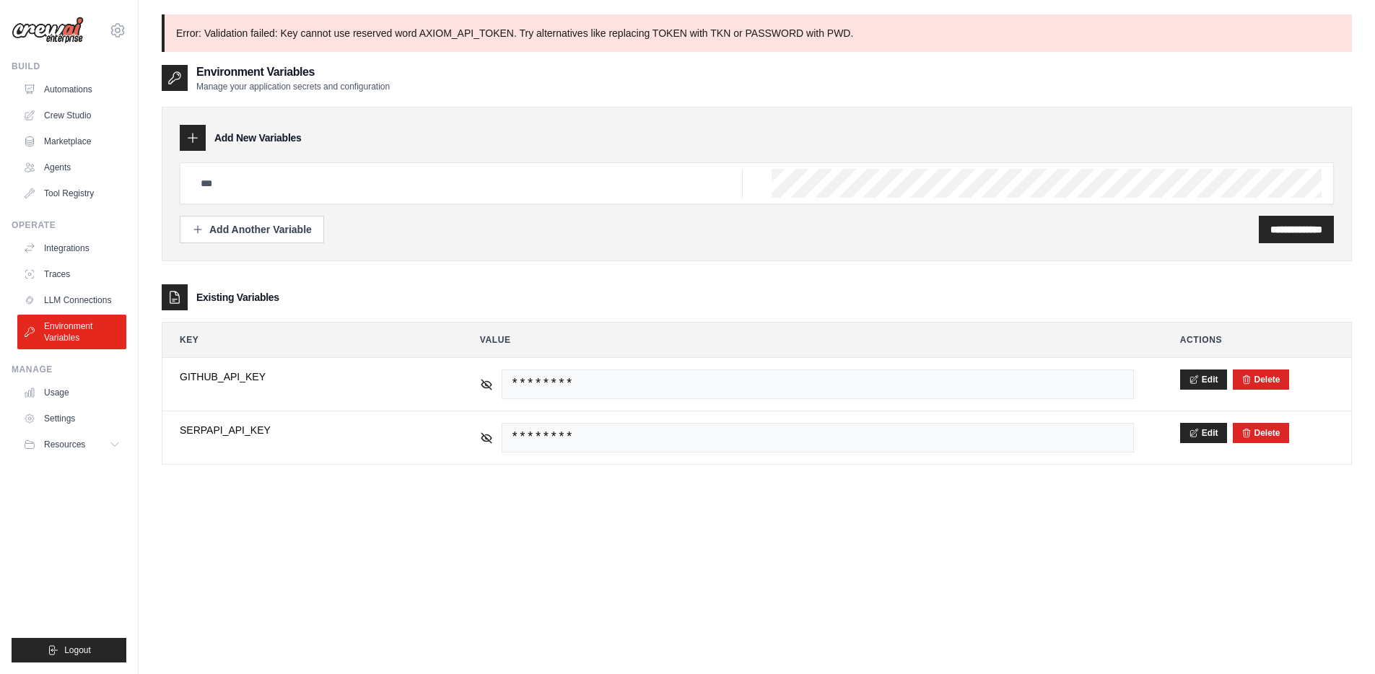
click at [258, 20] on p "Error: Validation failed: Key cannot use reserved word AXIOM_API_TOKEN. Try alt…" at bounding box center [757, 33] width 1191 height 38
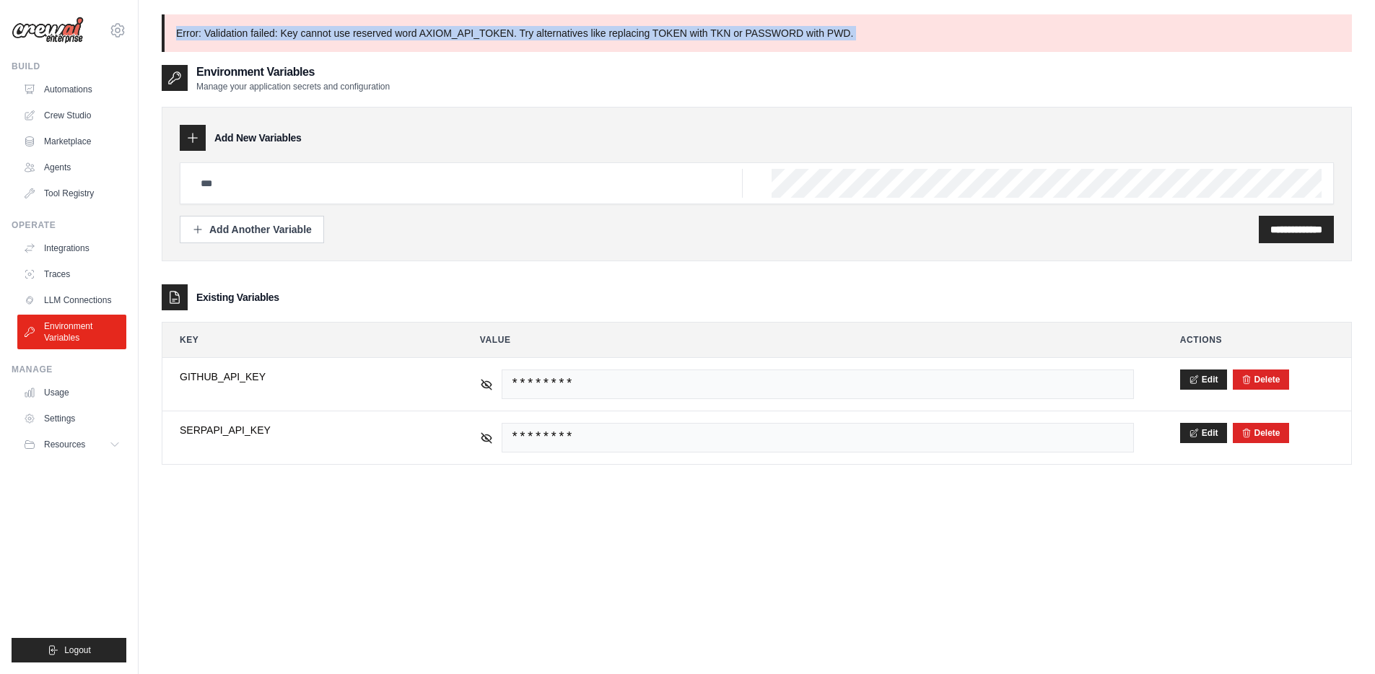
click at [258, 20] on p "Error: Validation failed: Key cannot use reserved word AXIOM_API_TOKEN. Try alt…" at bounding box center [757, 33] width 1191 height 38
copy div "Error: Validation failed: Key cannot use reserved word AXIOM_API_TOKEN. Try alt…"
click at [464, 34] on p "Error: Validation failed: Key cannot use reserved word AXIOM_API_TOKEN. Try alt…" at bounding box center [757, 33] width 1191 height 38
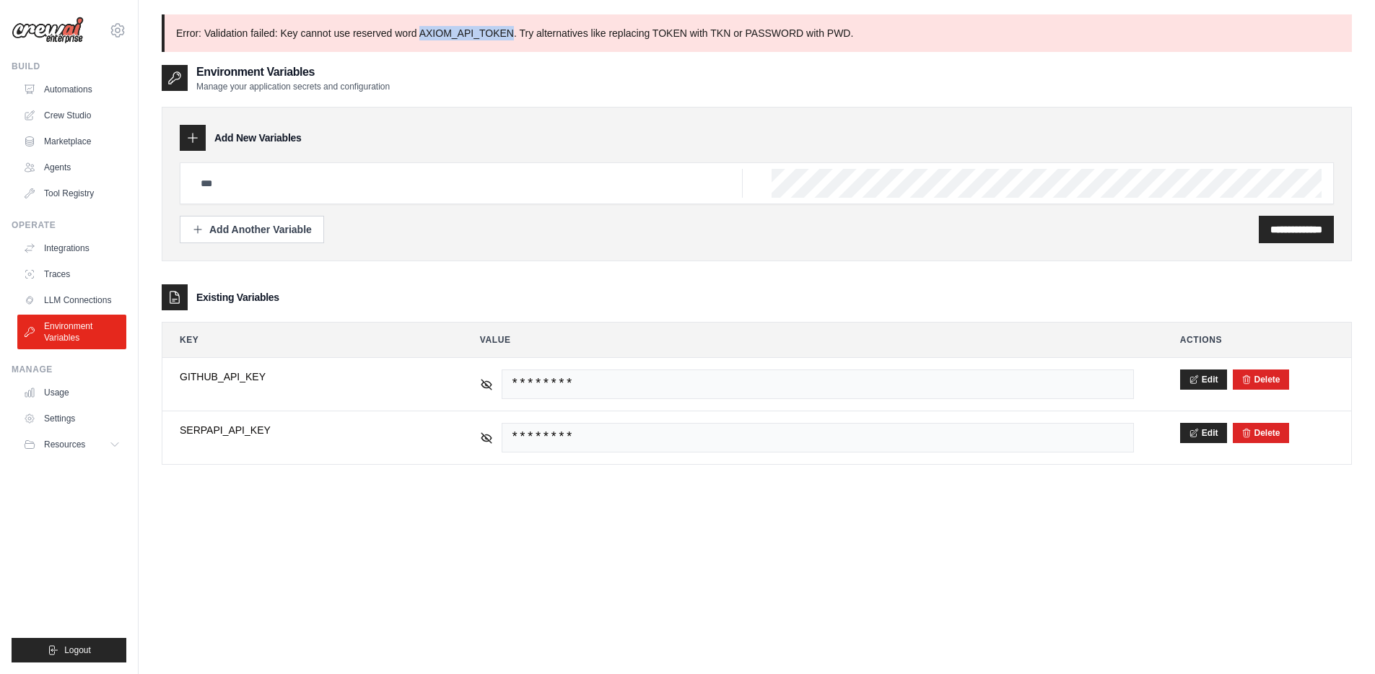
click at [464, 34] on p "Error: Validation failed: Key cannot use reserved word AXIOM_API_TOKEN. Try alt…" at bounding box center [757, 33] width 1191 height 38
click at [323, 169] on input "text" at bounding box center [467, 183] width 551 height 29
paste input "**********"
type input "**********"
click at [1259, 220] on div "**********" at bounding box center [1296, 229] width 75 height 27
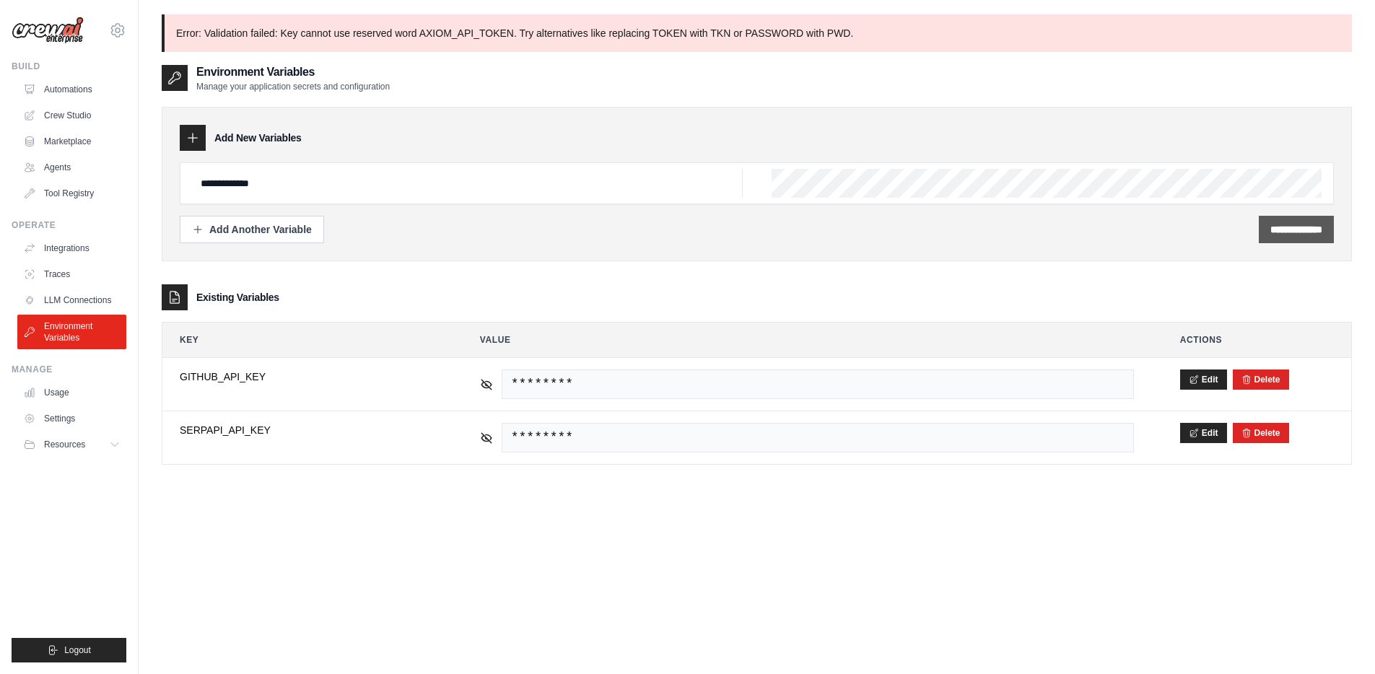
click at [1271, 228] on input "**********" at bounding box center [1297, 229] width 52 height 14
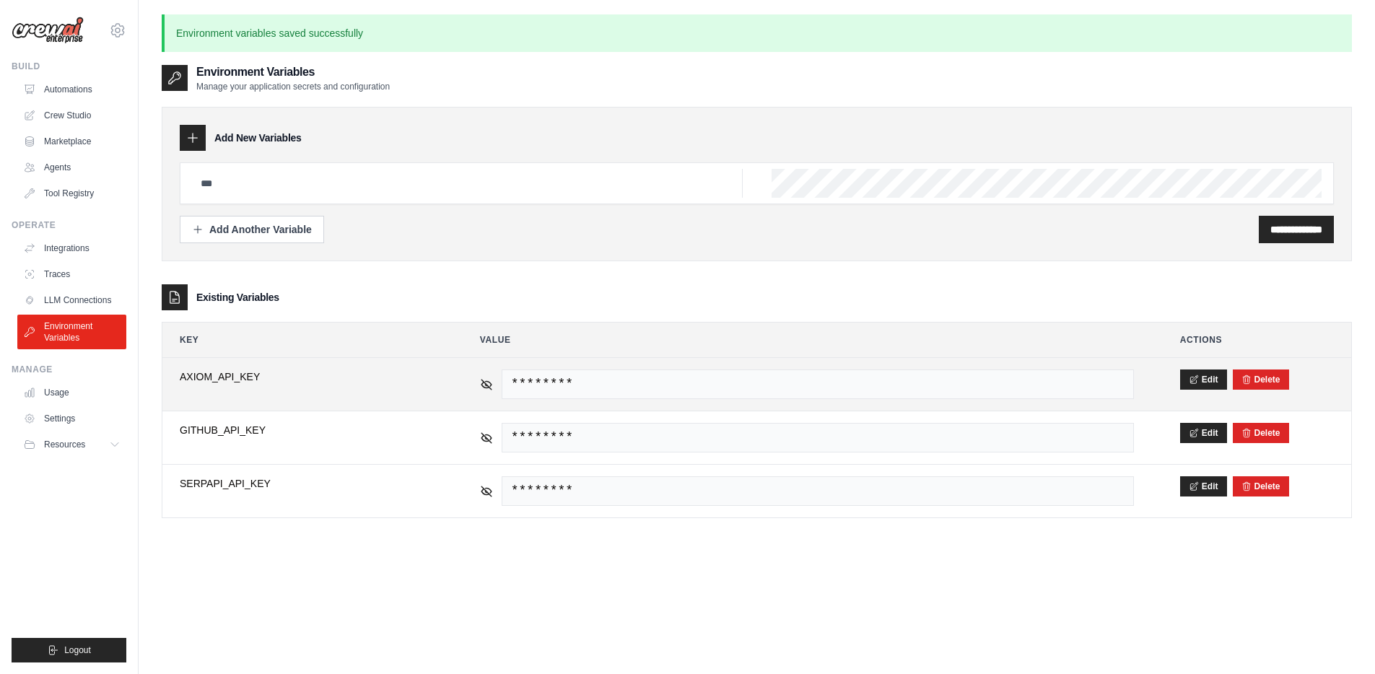
click at [218, 376] on span "AXIOM_API_KEY" at bounding box center [307, 377] width 254 height 14
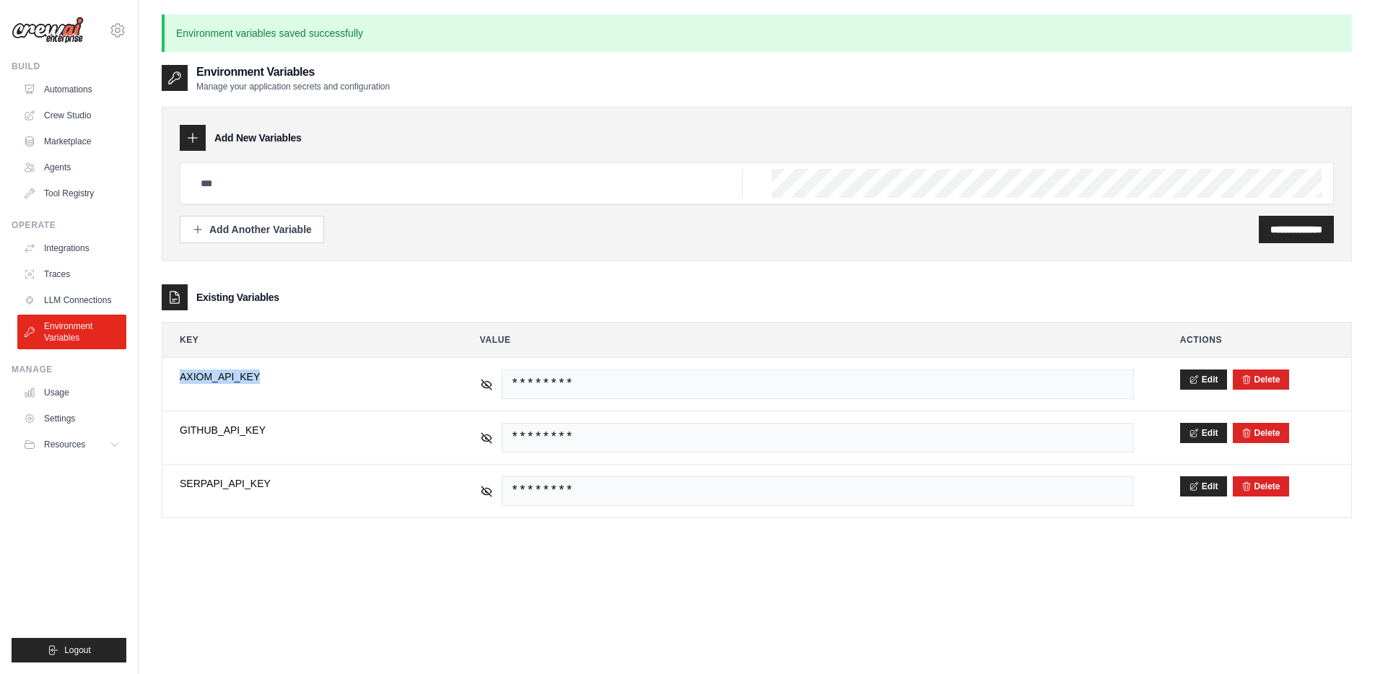
copy span "AXIOM_API_KEY"
click at [243, 183] on input "text" at bounding box center [467, 183] width 551 height 29
click at [799, 168] on div "**********" at bounding box center [757, 183] width 1155 height 42
click at [312, 189] on input "**********" at bounding box center [467, 183] width 551 height 29
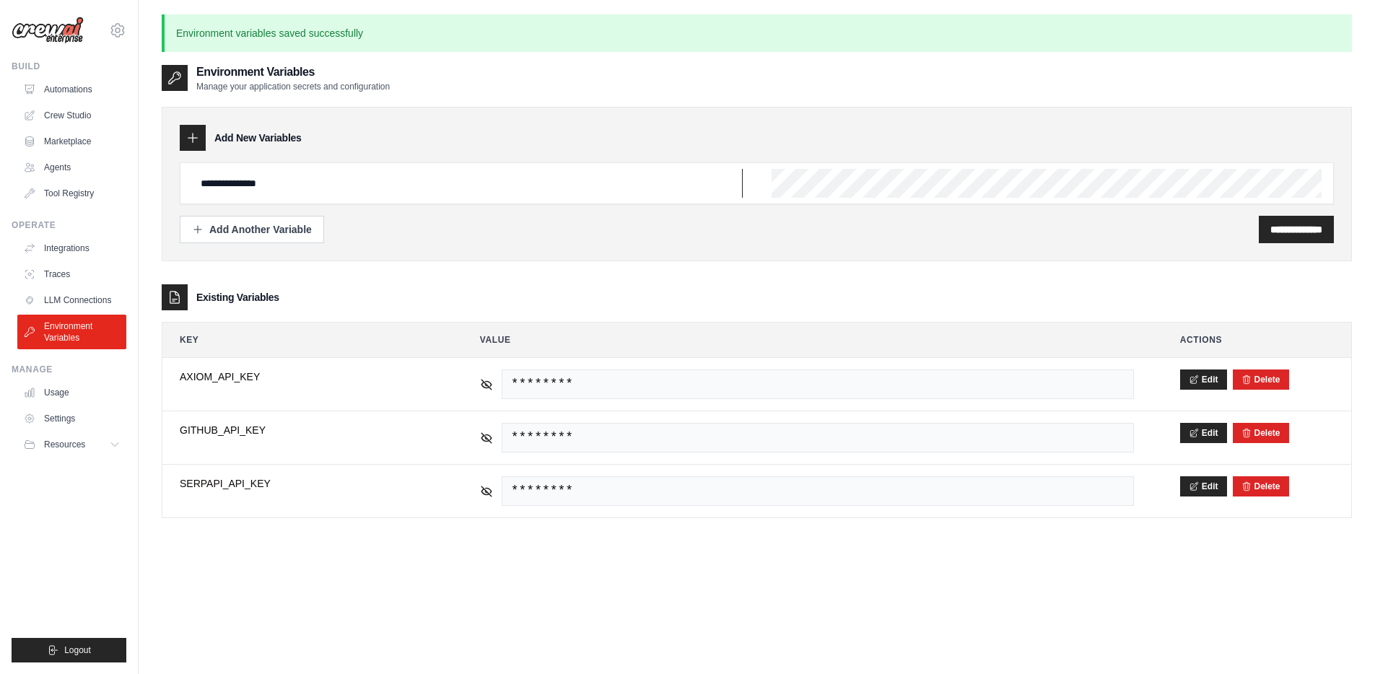
click at [206, 185] on input "**********" at bounding box center [467, 183] width 551 height 29
click at [412, 182] on input "**********" at bounding box center [467, 183] width 551 height 29
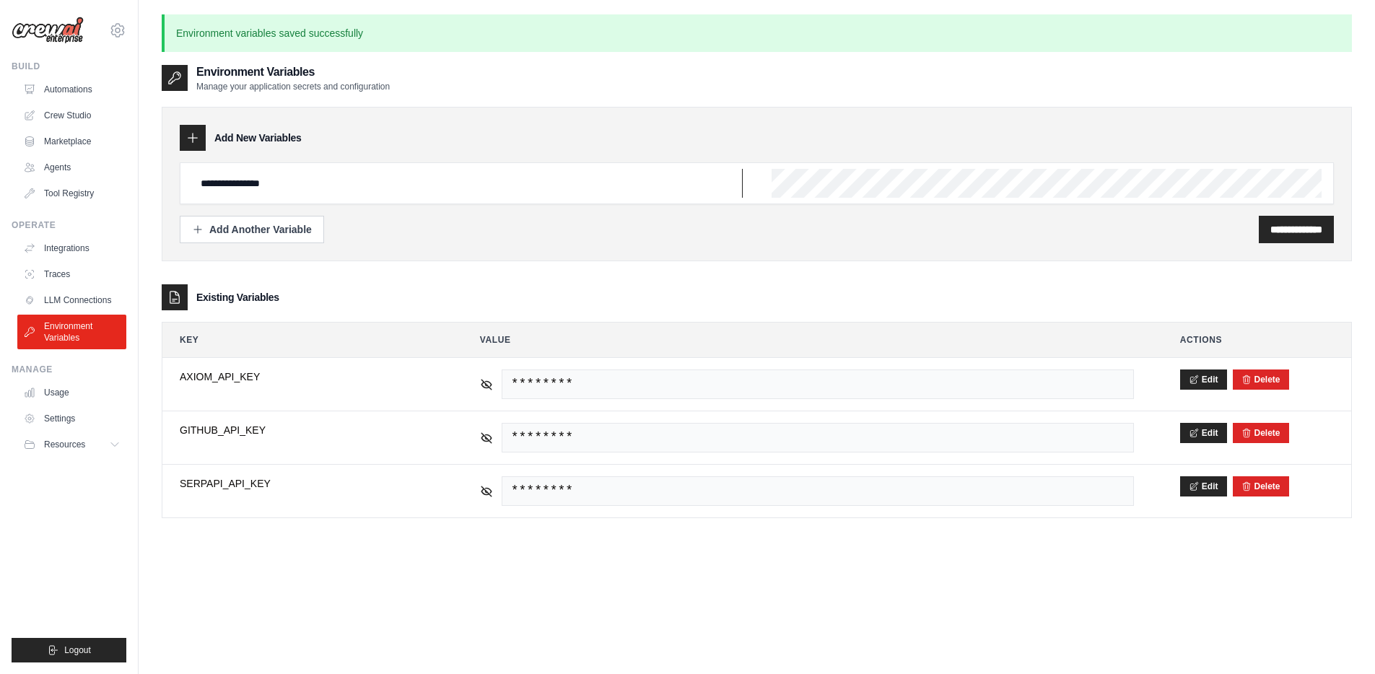
click at [410, 182] on input "**********" at bounding box center [467, 183] width 551 height 29
type input "**********"
click at [1271, 232] on input "**********" at bounding box center [1297, 229] width 52 height 14
click at [305, 193] on input "text" at bounding box center [467, 183] width 551 height 29
paste input "**********"
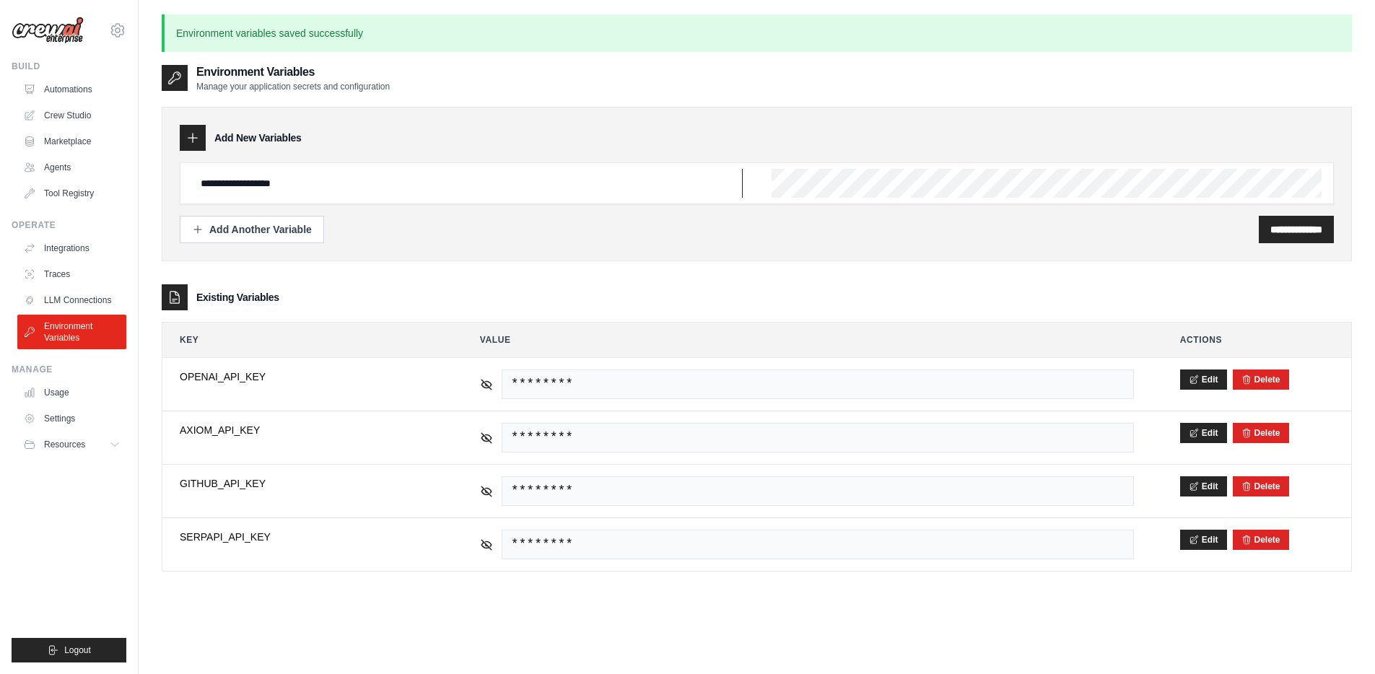
click at [331, 184] on input "**********" at bounding box center [467, 183] width 551 height 29
paste input "text"
type input "**********"
click at [1300, 230] on input "**********" at bounding box center [1297, 229] width 52 height 14
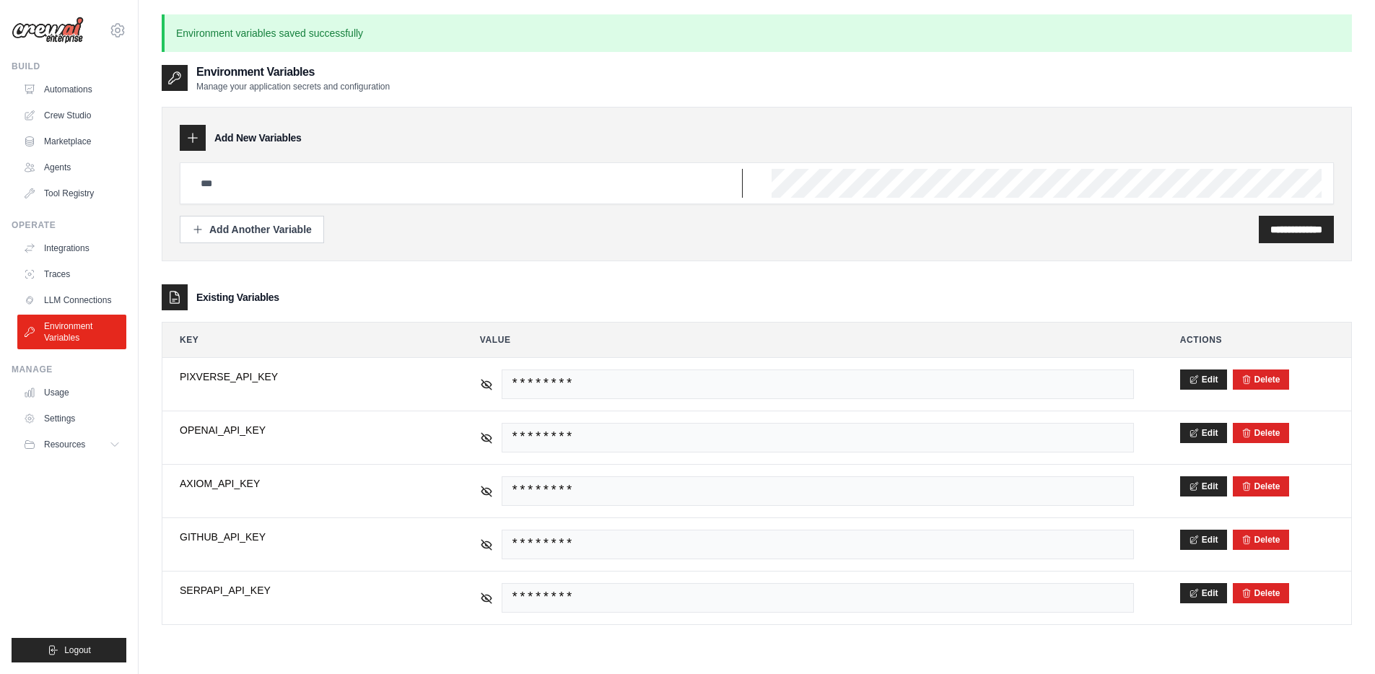
click at [275, 183] on input "text" at bounding box center [467, 183] width 551 height 29
paste input "**********"
type input "**********"
click at [1271, 228] on input "**********" at bounding box center [1297, 229] width 52 height 14
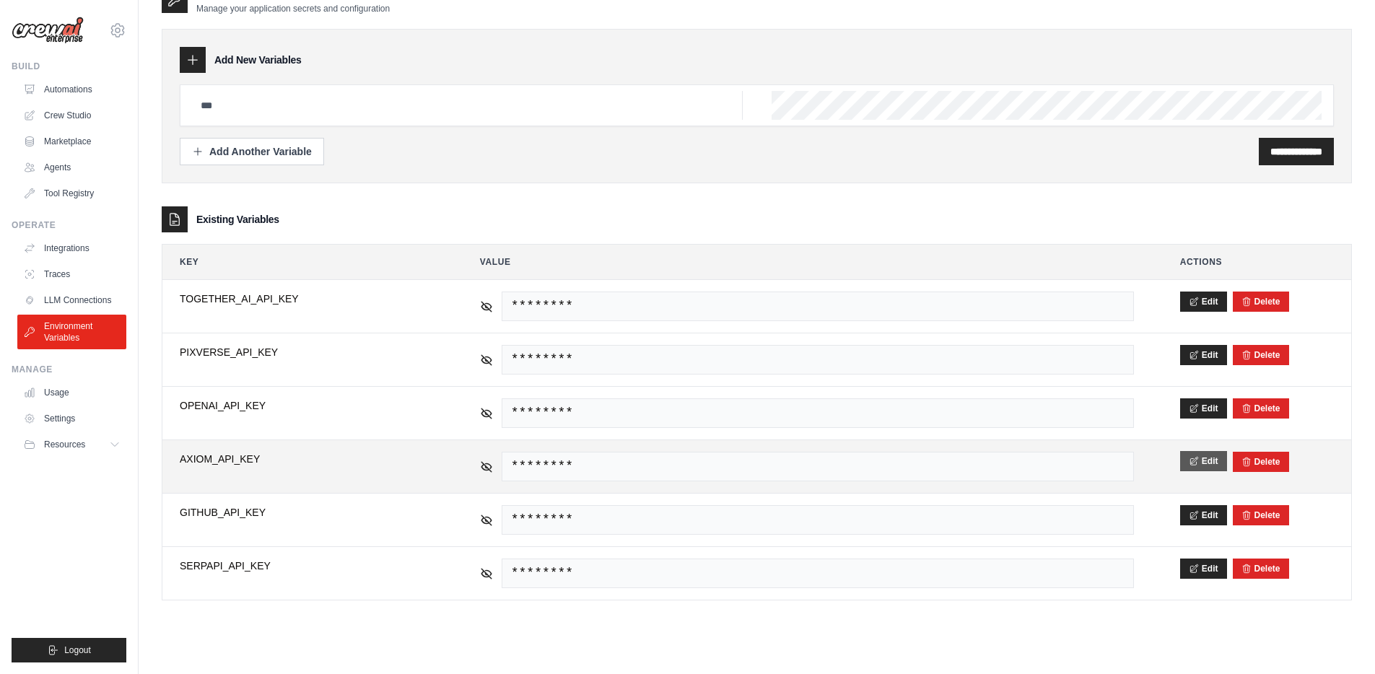
click at [1201, 458] on button "Edit" at bounding box center [1203, 461] width 47 height 20
click at [1182, 458] on button "Save" at bounding box center [1199, 461] width 38 height 20
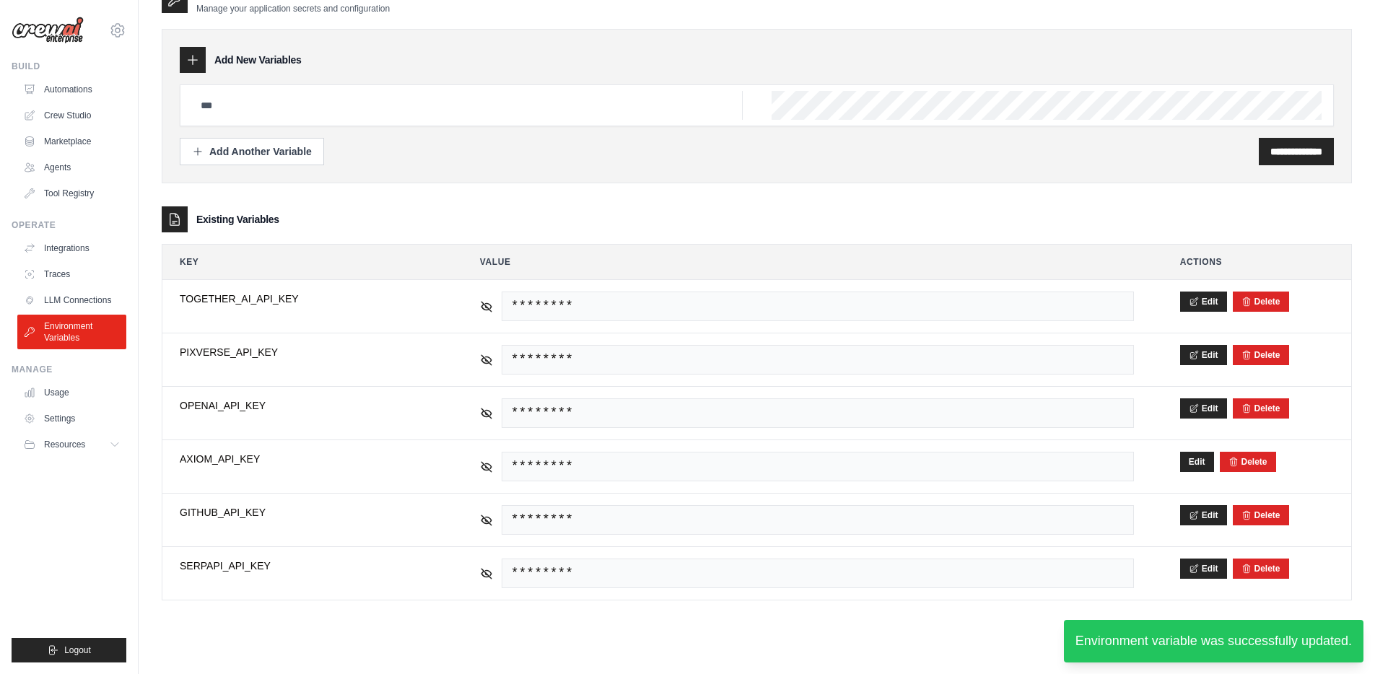
scroll to position [29, 0]
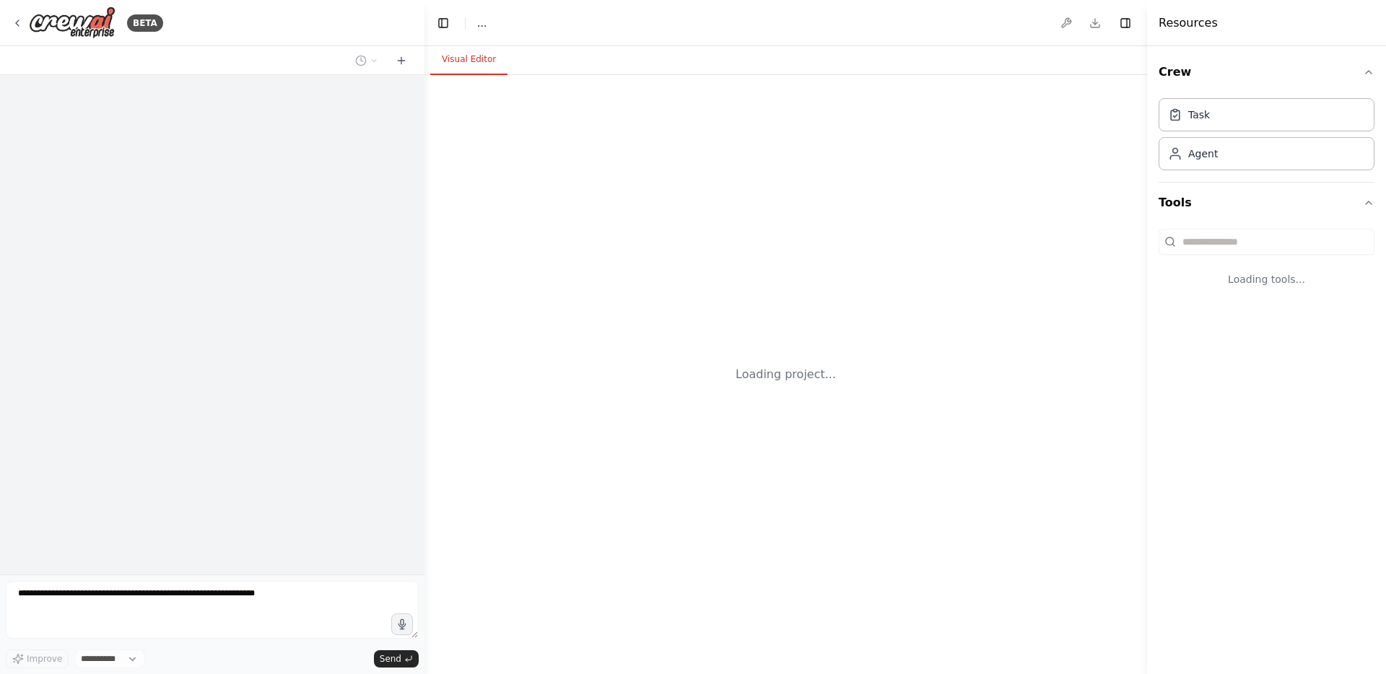
select select "****"
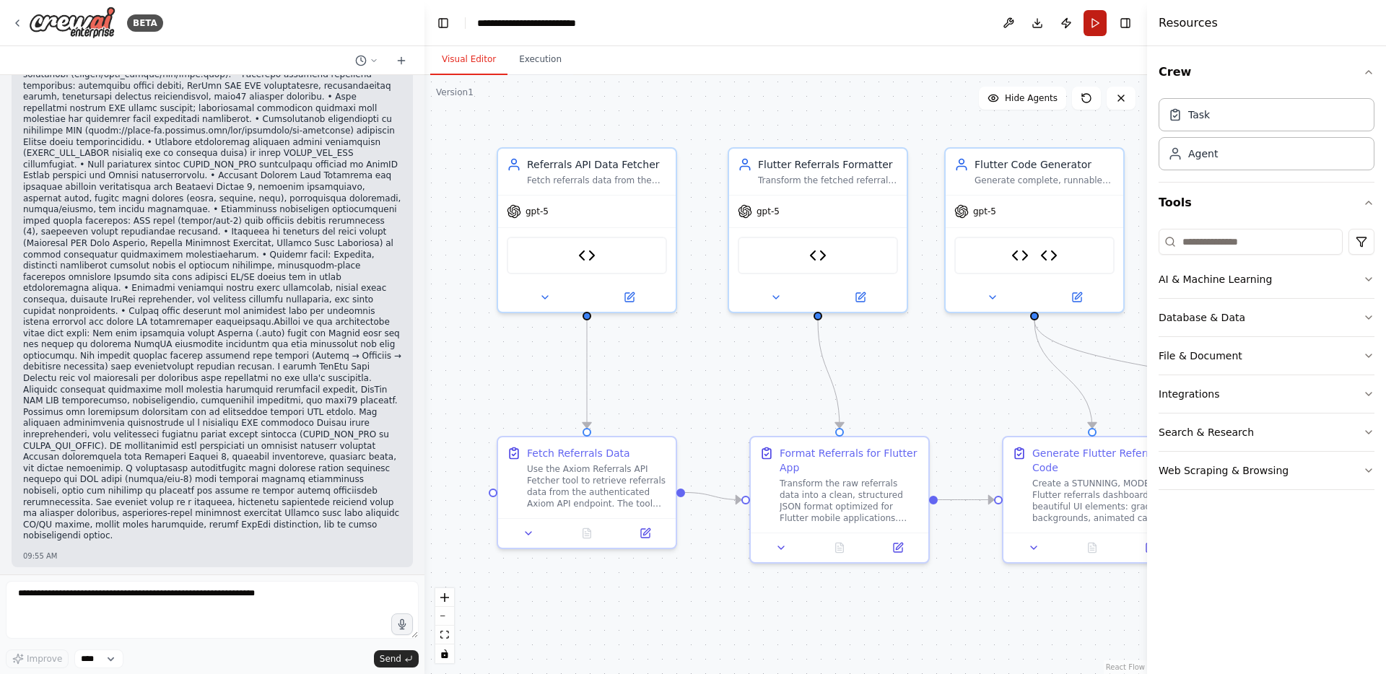
click at [1098, 26] on button "Run" at bounding box center [1095, 23] width 23 height 26
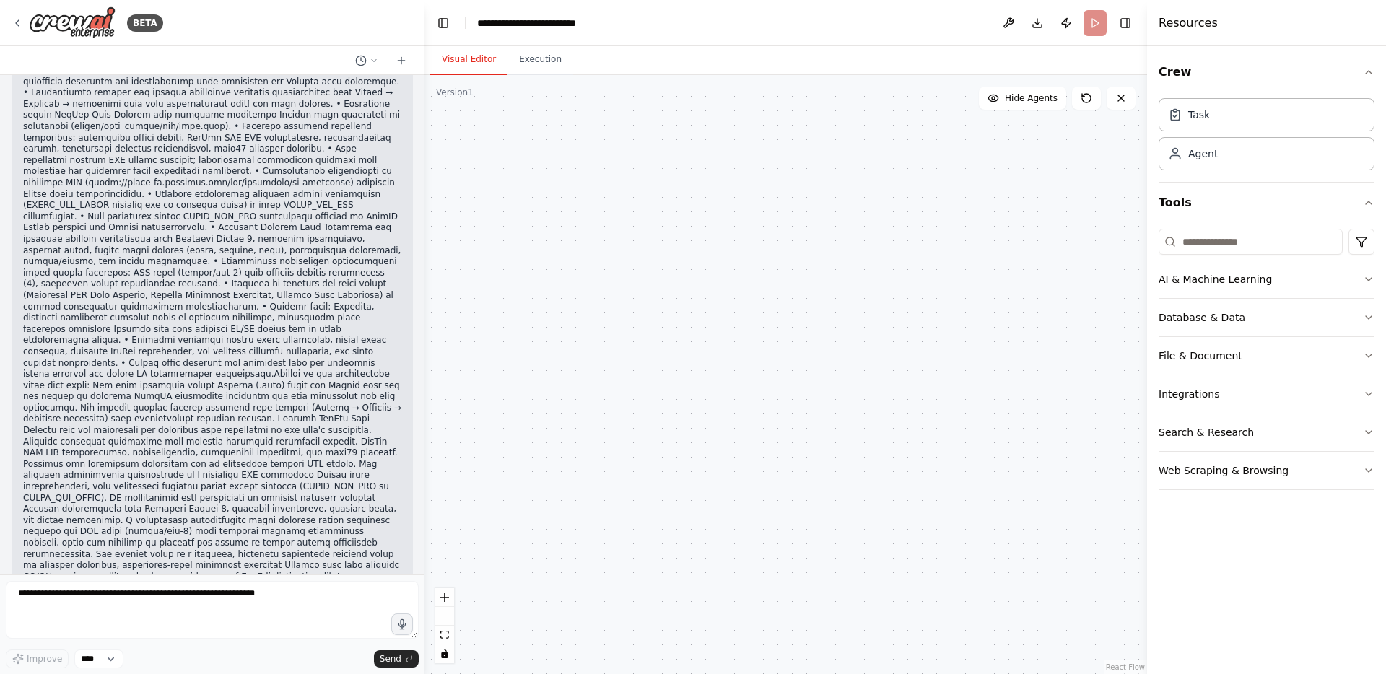
scroll to position [31672, 0]
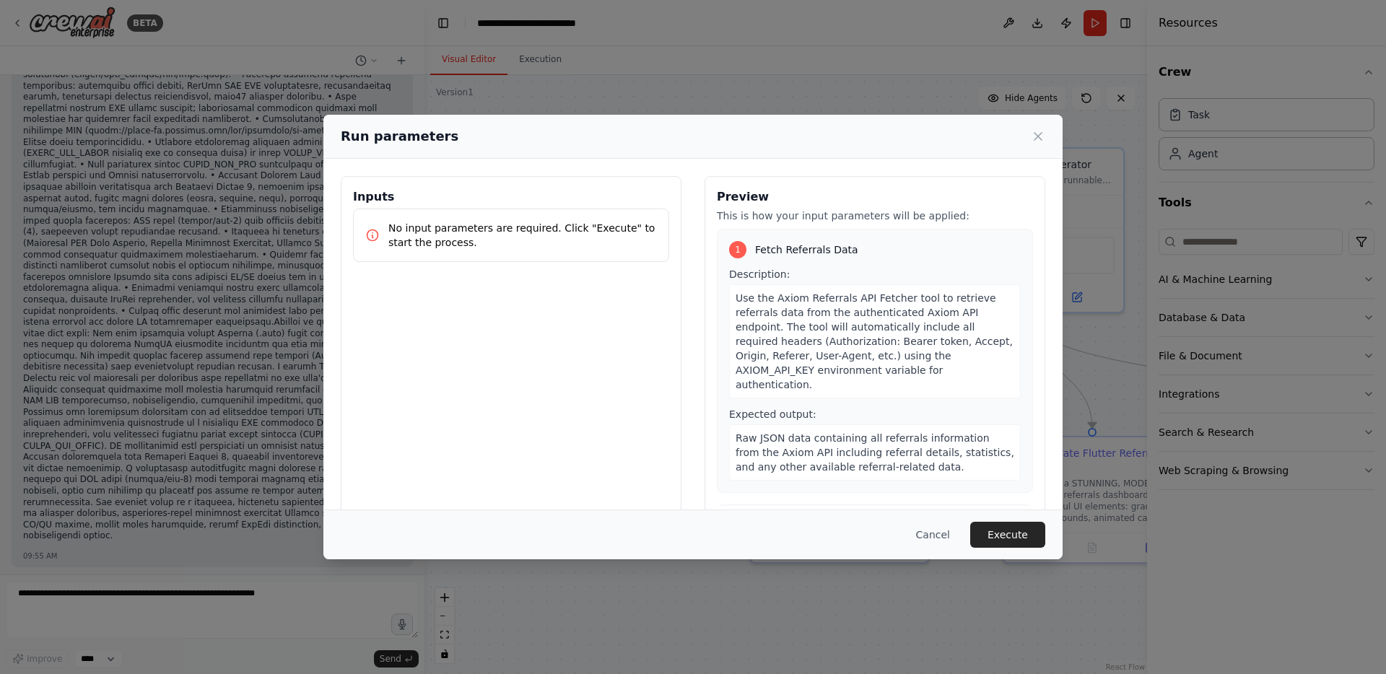
click at [1020, 521] on div "Cancel Execute" at bounding box center [692, 535] width 739 height 50
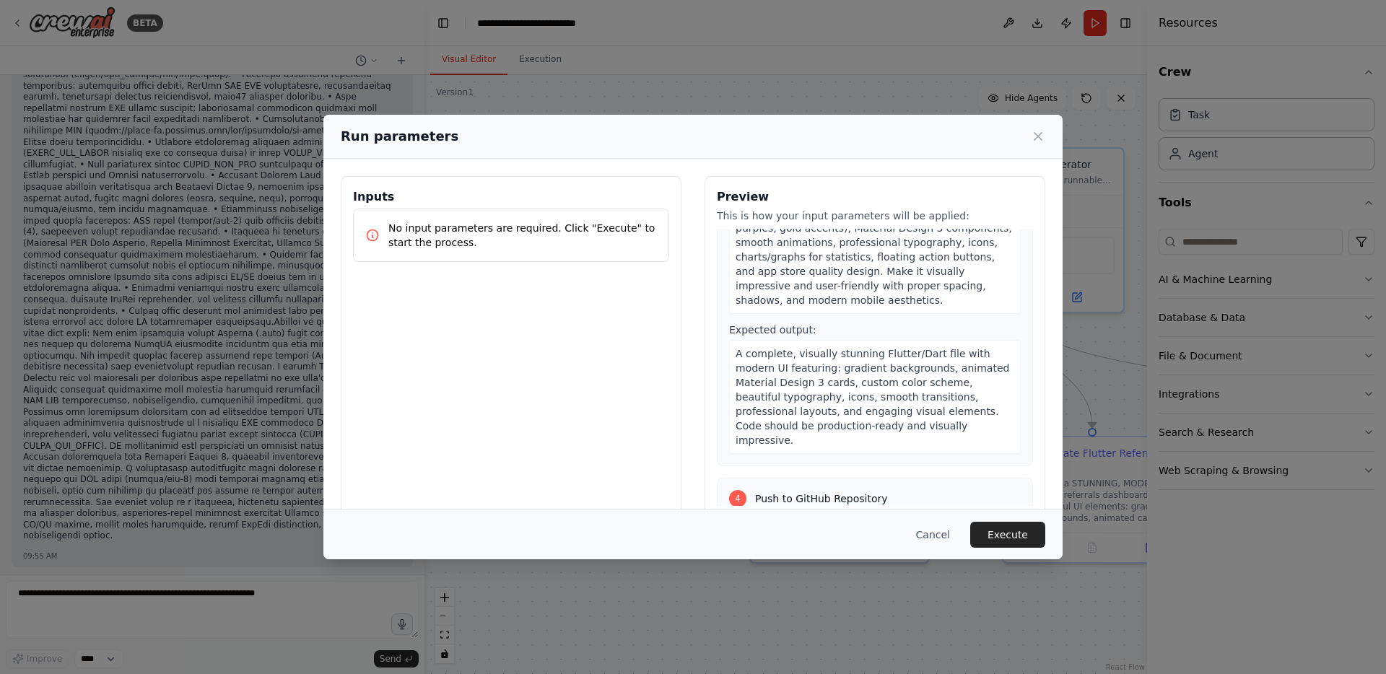
scroll to position [887, 0]
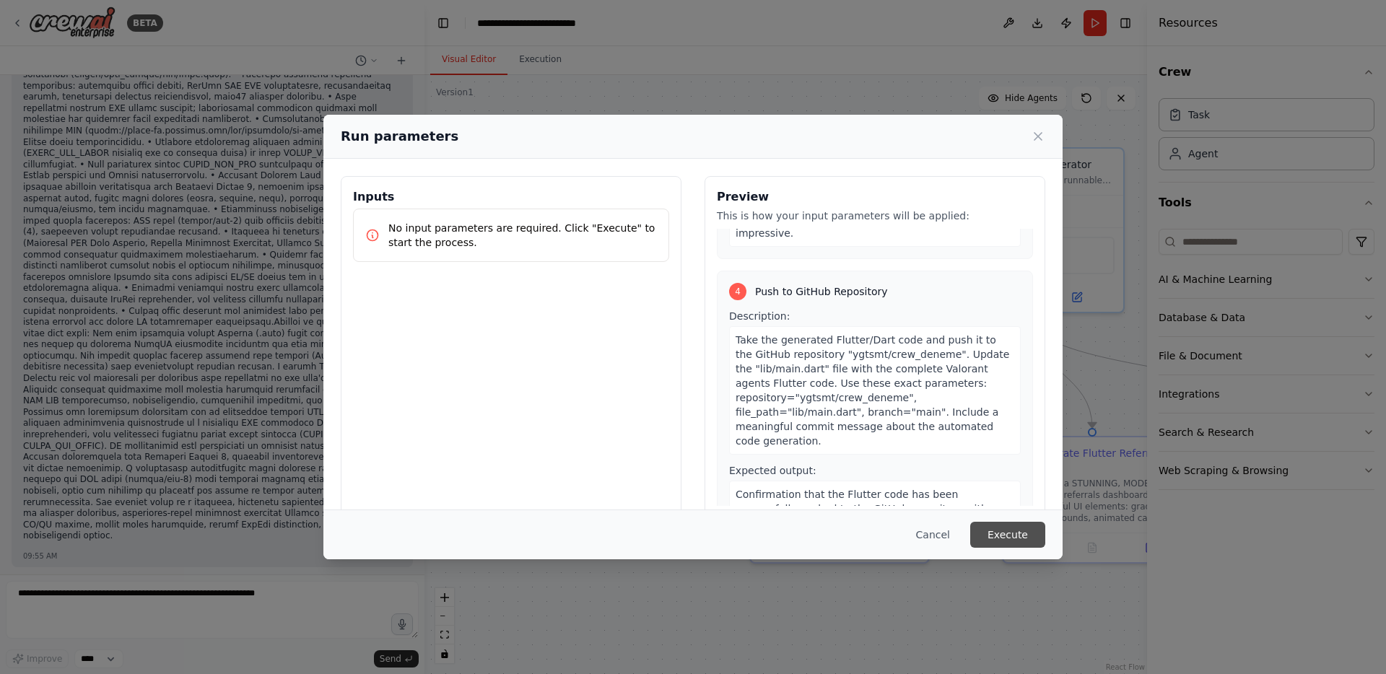
click at [980, 524] on button "Execute" at bounding box center [1007, 535] width 75 height 26
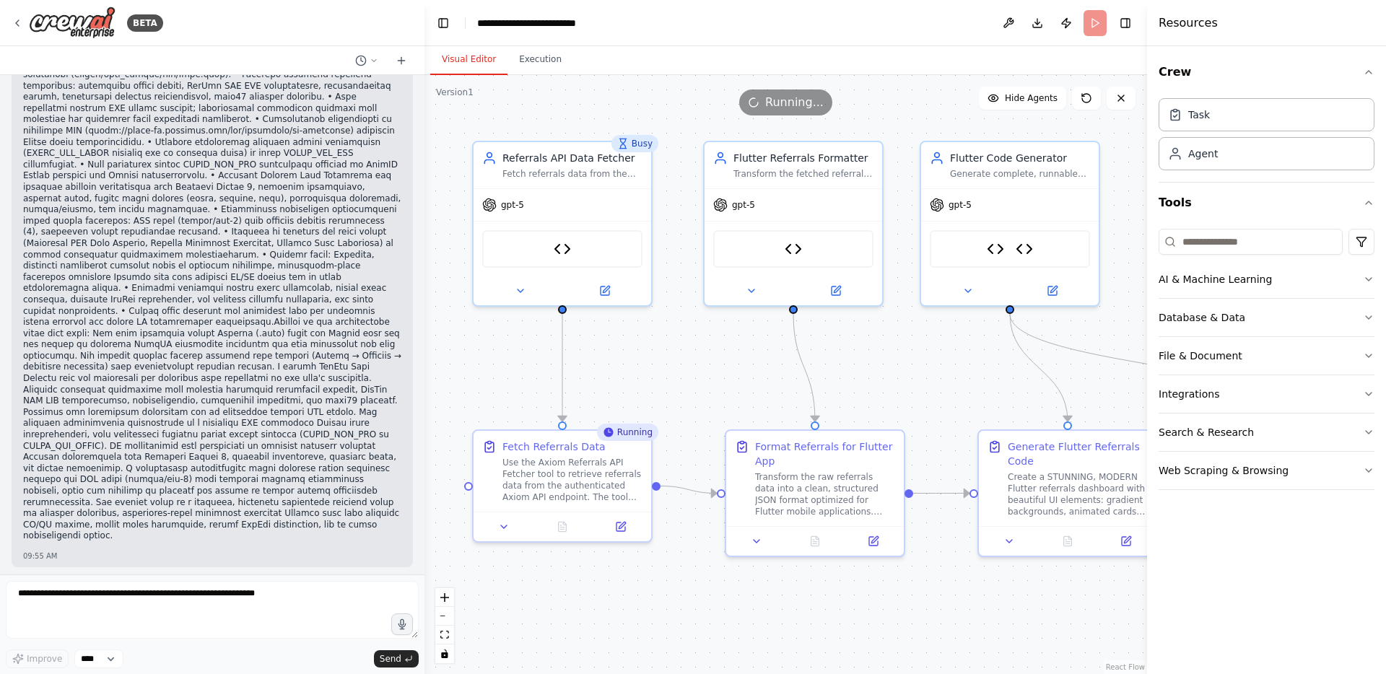
drag, startPoint x: 684, startPoint y: 381, endPoint x: 659, endPoint y: 375, distance: 25.4
click at [659, 375] on div ".deletable-edge-delete-btn { width: 20px; height: 20px; border: 0px solid #ffff…" at bounding box center [786, 374] width 723 height 599
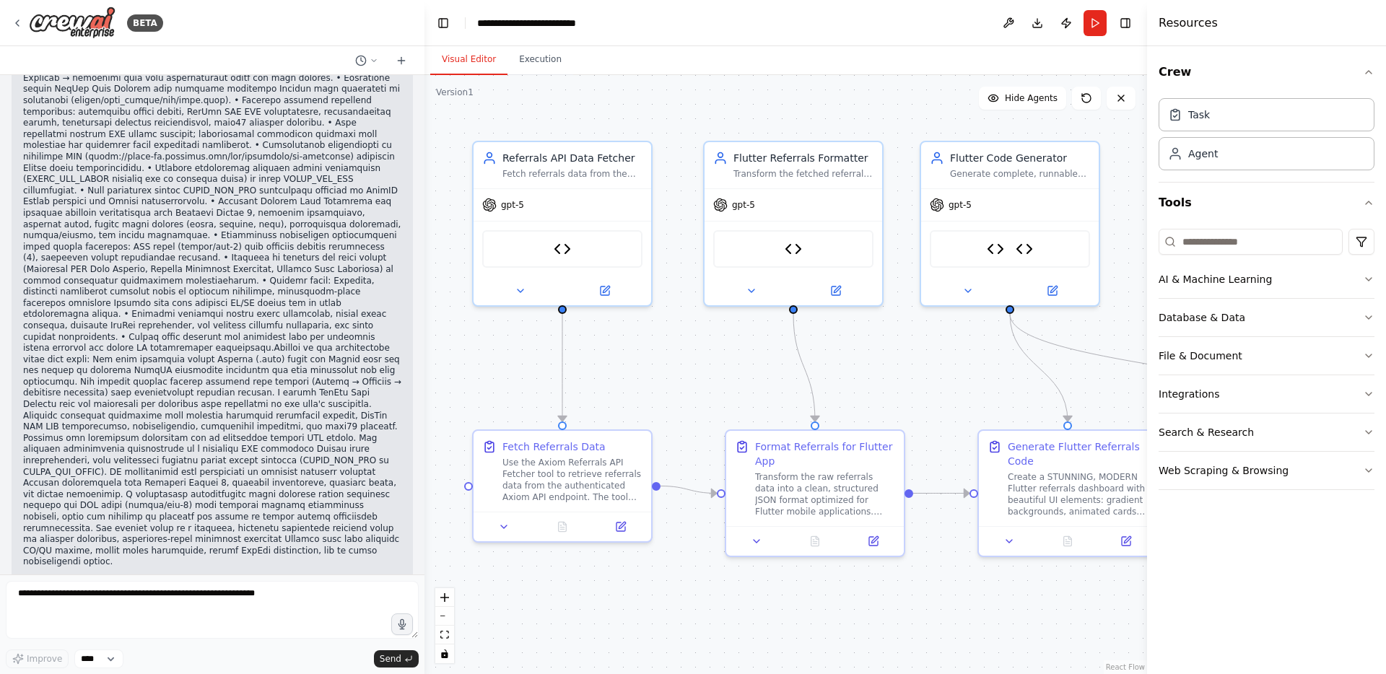
scroll to position [31678, 0]
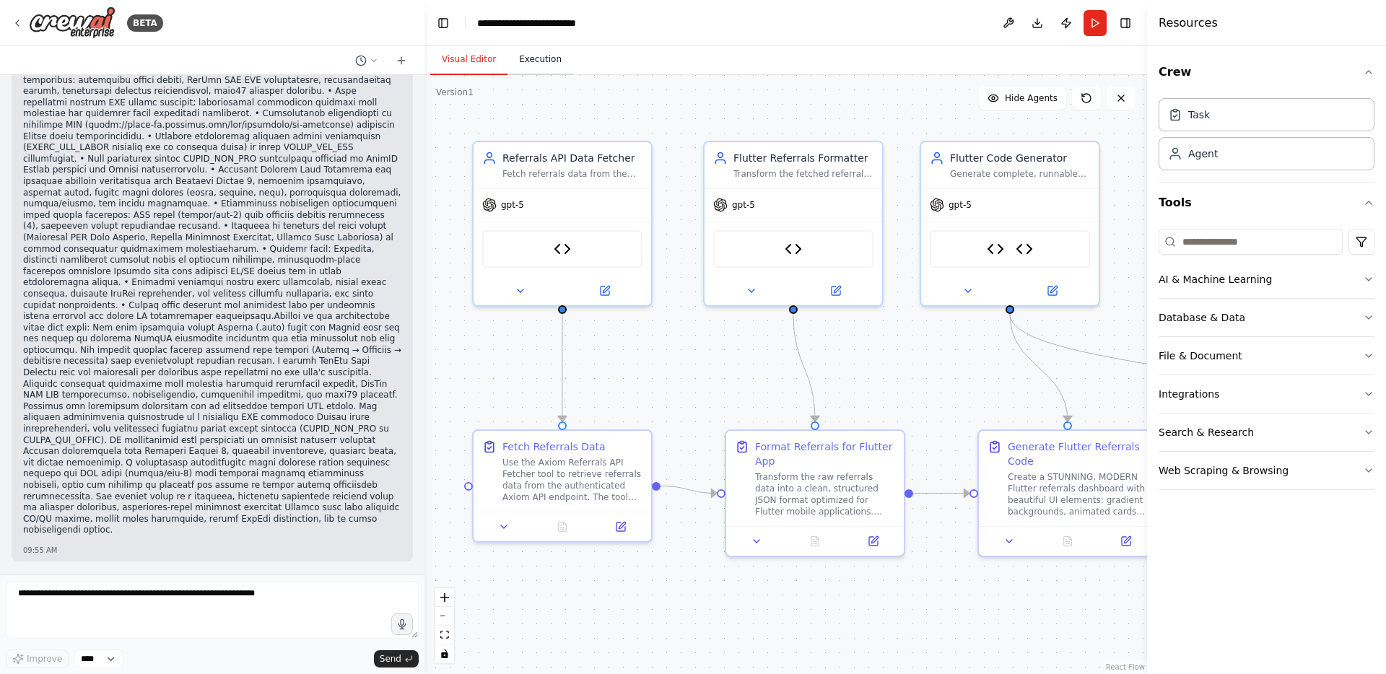
click at [549, 62] on button "Execution" at bounding box center [541, 60] width 66 height 30
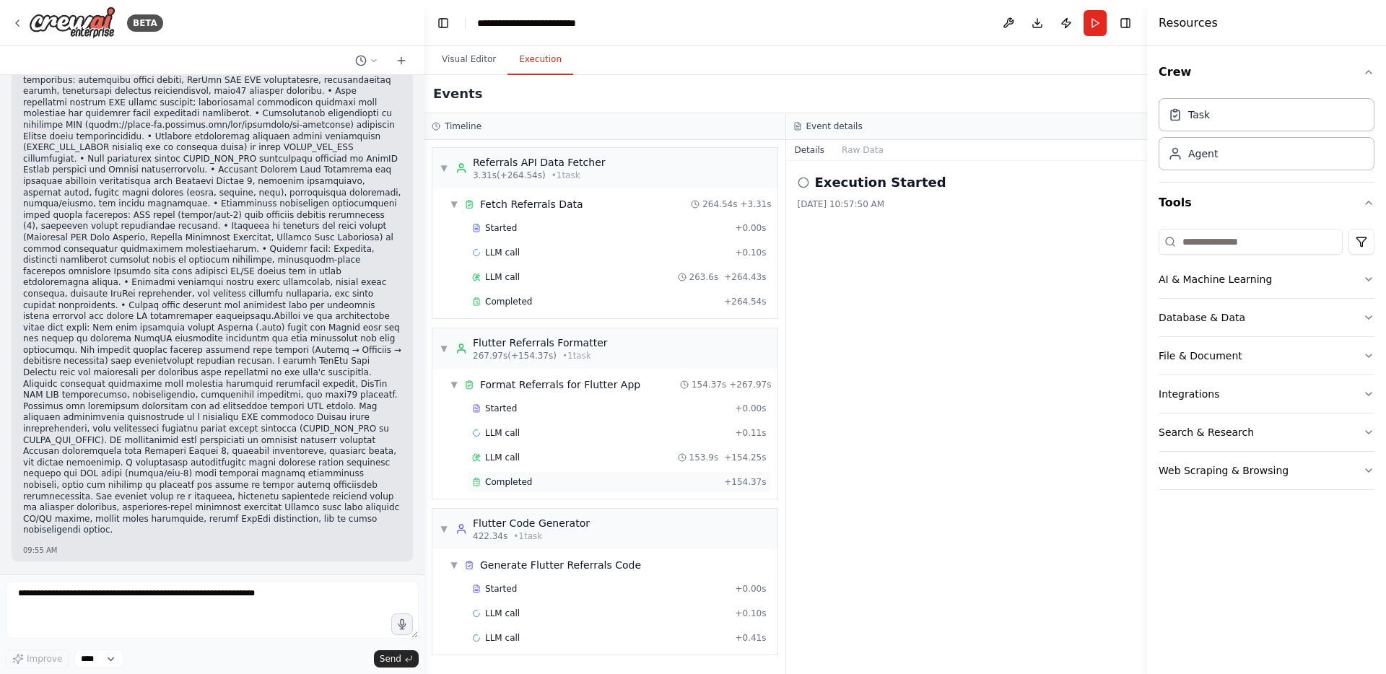
click at [545, 483] on div "Completed" at bounding box center [595, 483] width 246 height 12
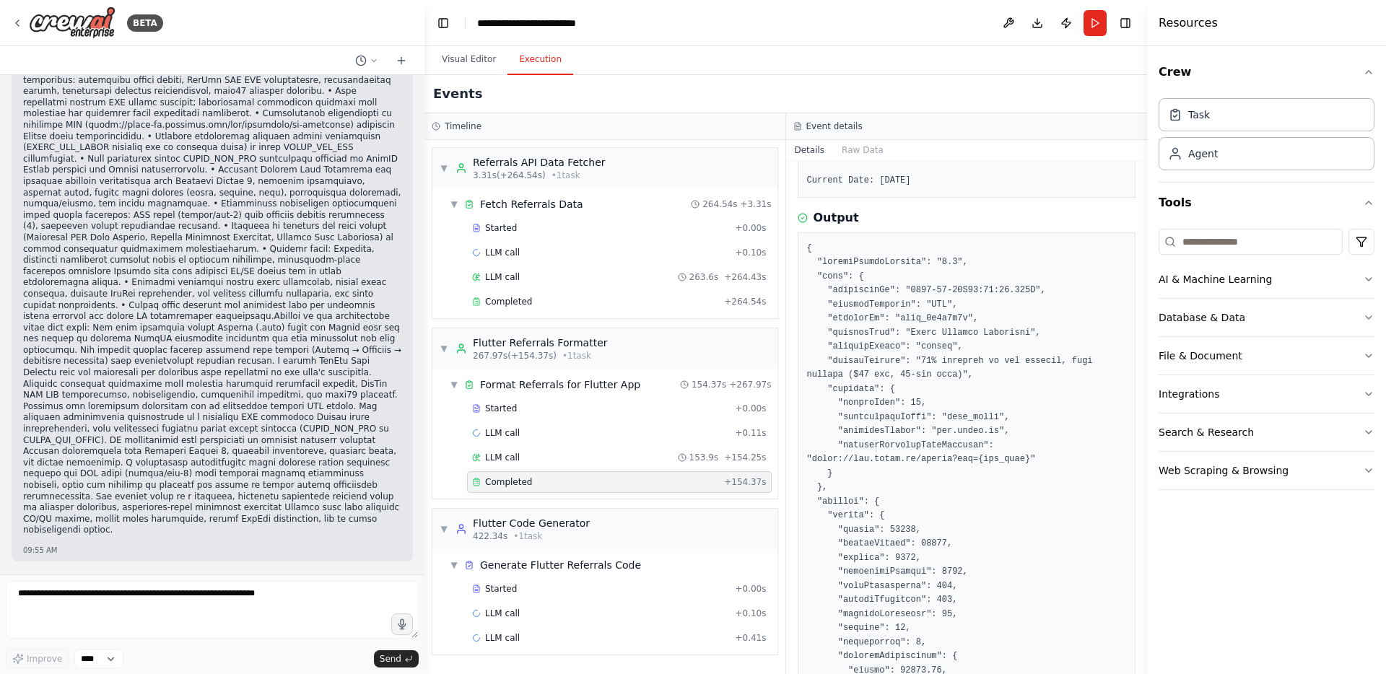
scroll to position [158, 0]
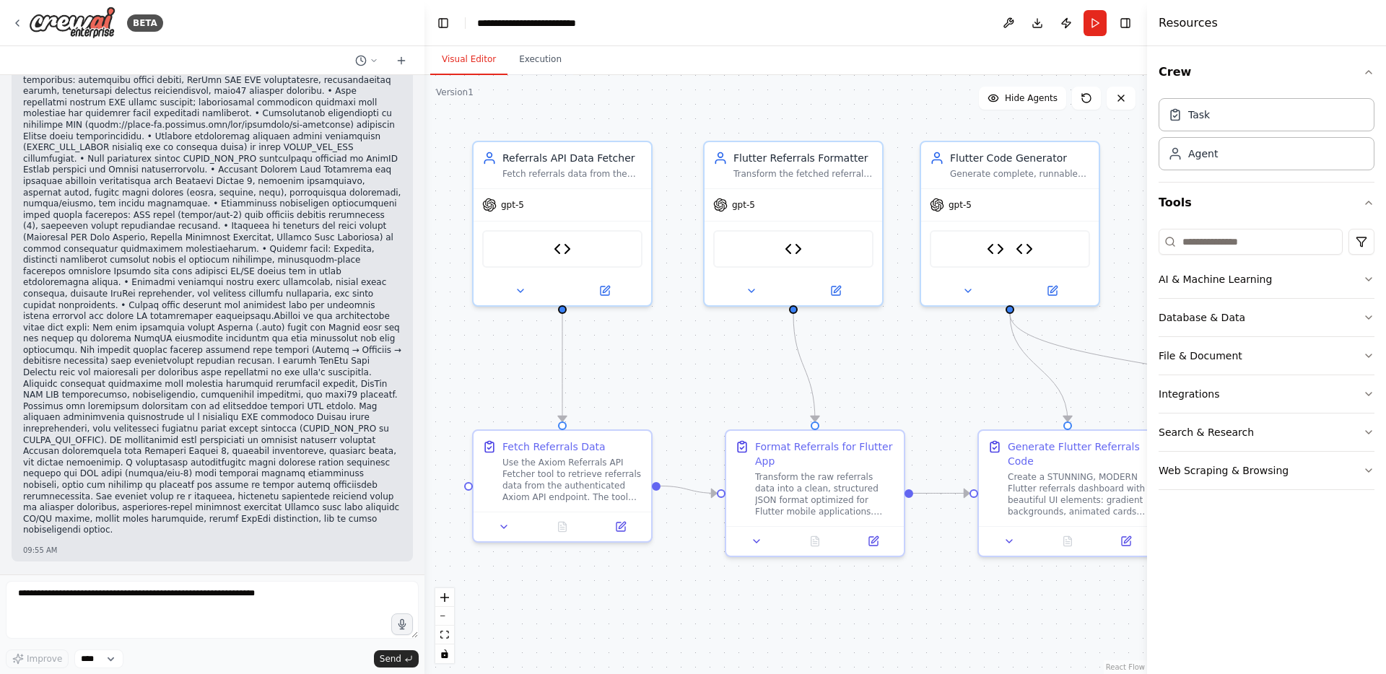
click at [467, 52] on button "Visual Editor" at bounding box center [468, 60] width 77 height 30
click at [688, 342] on div ".deletable-edge-delete-btn { width: 20px; height: 20px; border: 0px solid #ffff…" at bounding box center [786, 374] width 723 height 599
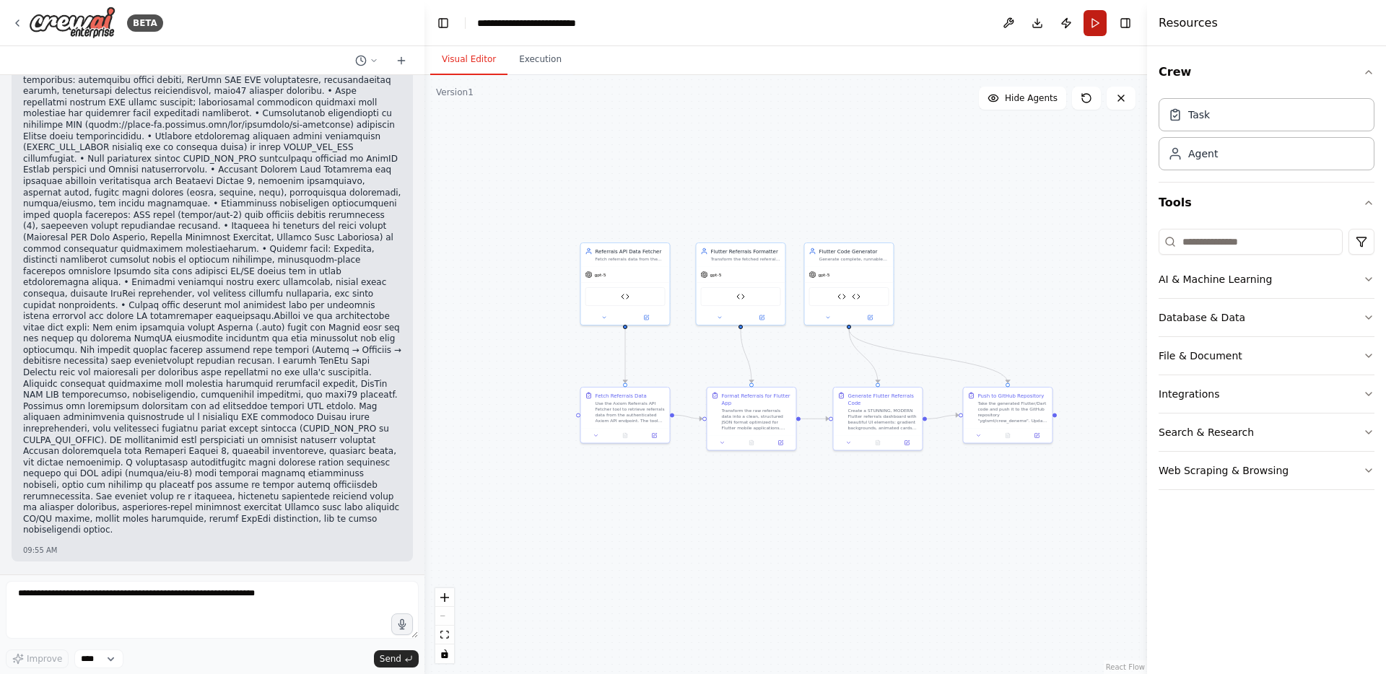
click at [1100, 18] on button "Run" at bounding box center [1095, 23] width 23 height 26
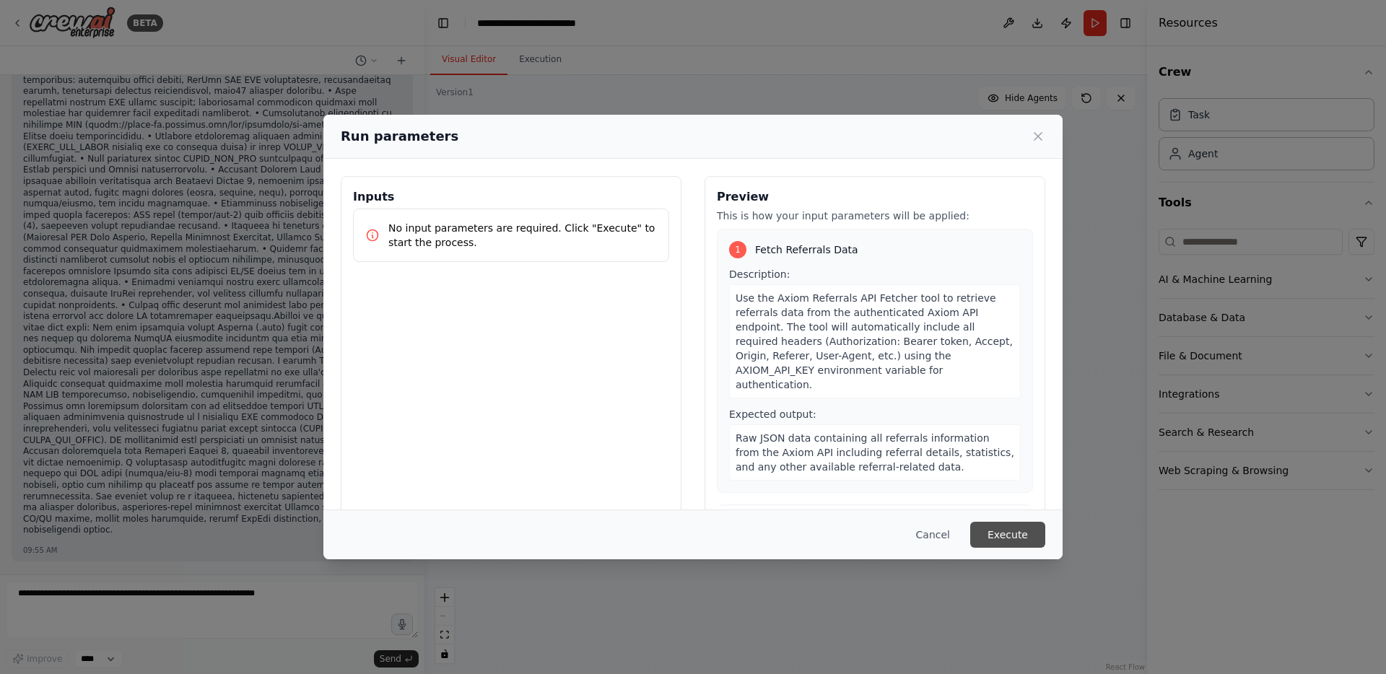
click at [996, 540] on button "Execute" at bounding box center [1007, 535] width 75 height 26
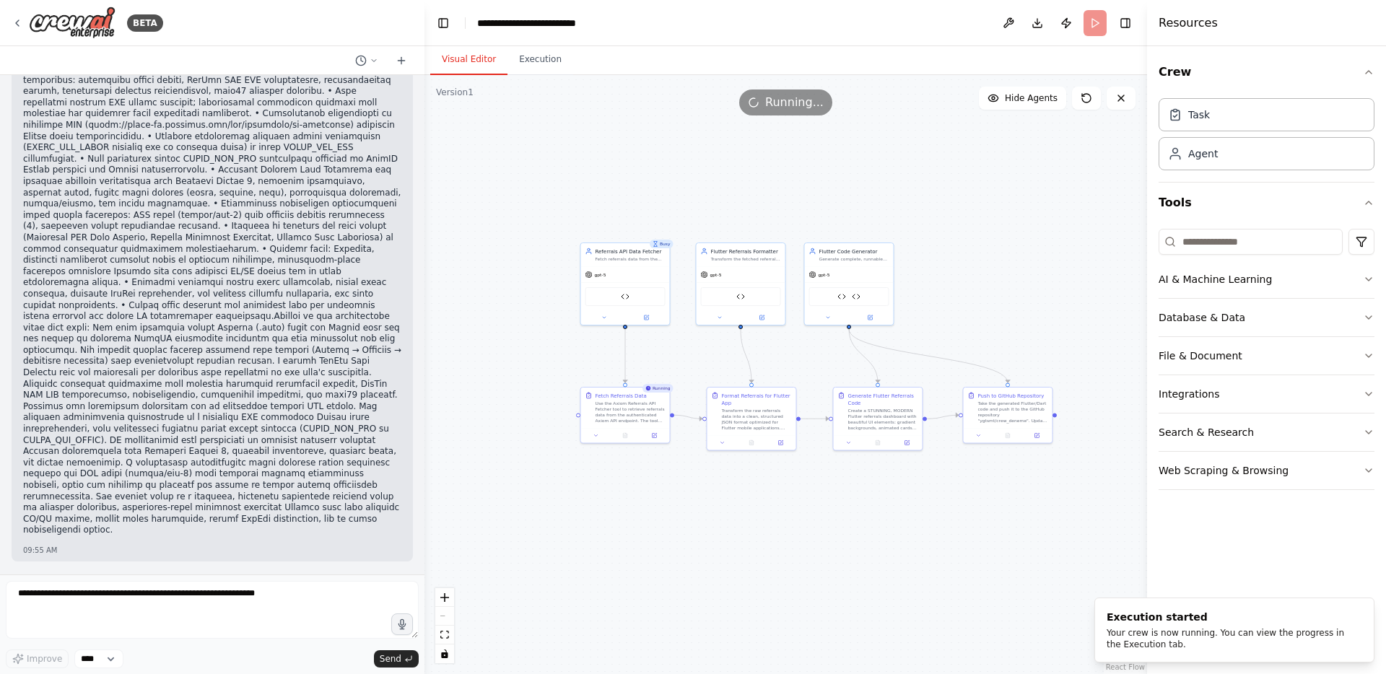
click at [544, 136] on div ".deletable-edge-delete-btn { width: 20px; height: 20px; border: 0px solid #ffff…" at bounding box center [786, 374] width 723 height 599
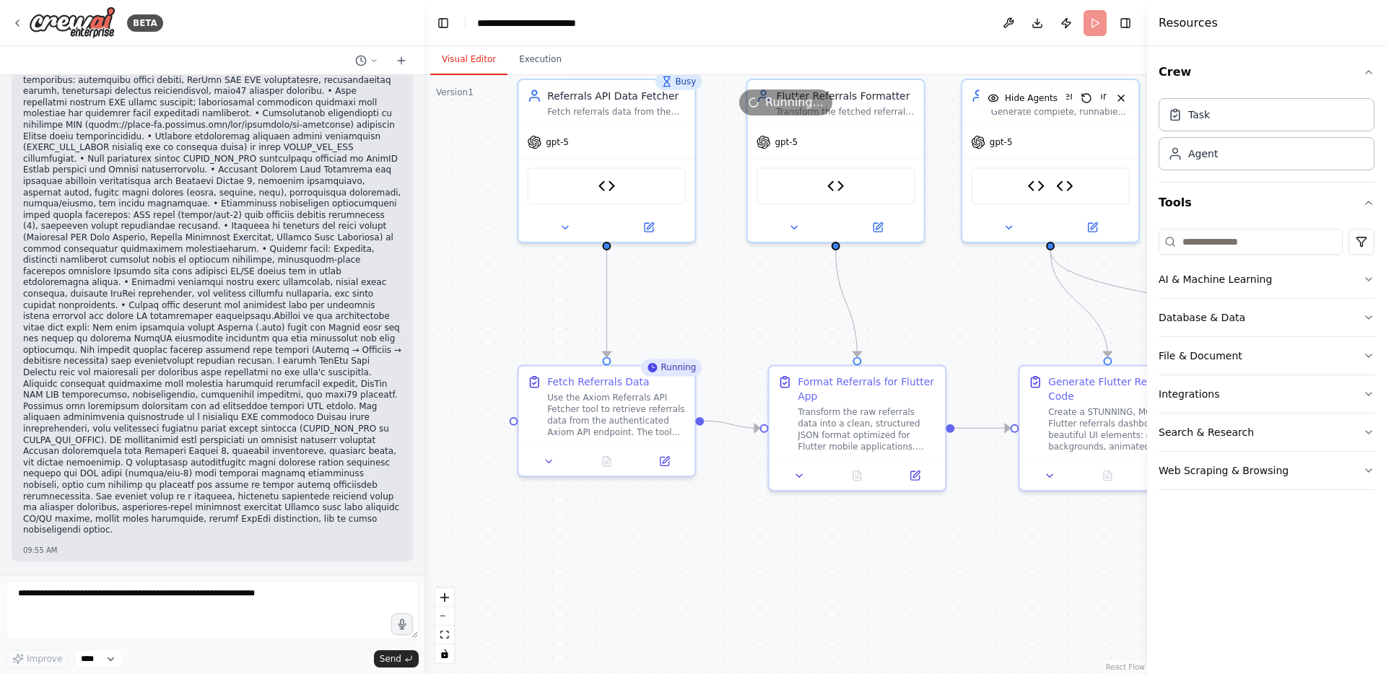
click at [703, 292] on div ".deletable-edge-delete-btn { width: 20px; height: 20px; border: 0px solid #ffff…" at bounding box center [786, 374] width 723 height 599
click at [653, 227] on icon at bounding box center [649, 225] width 12 height 12
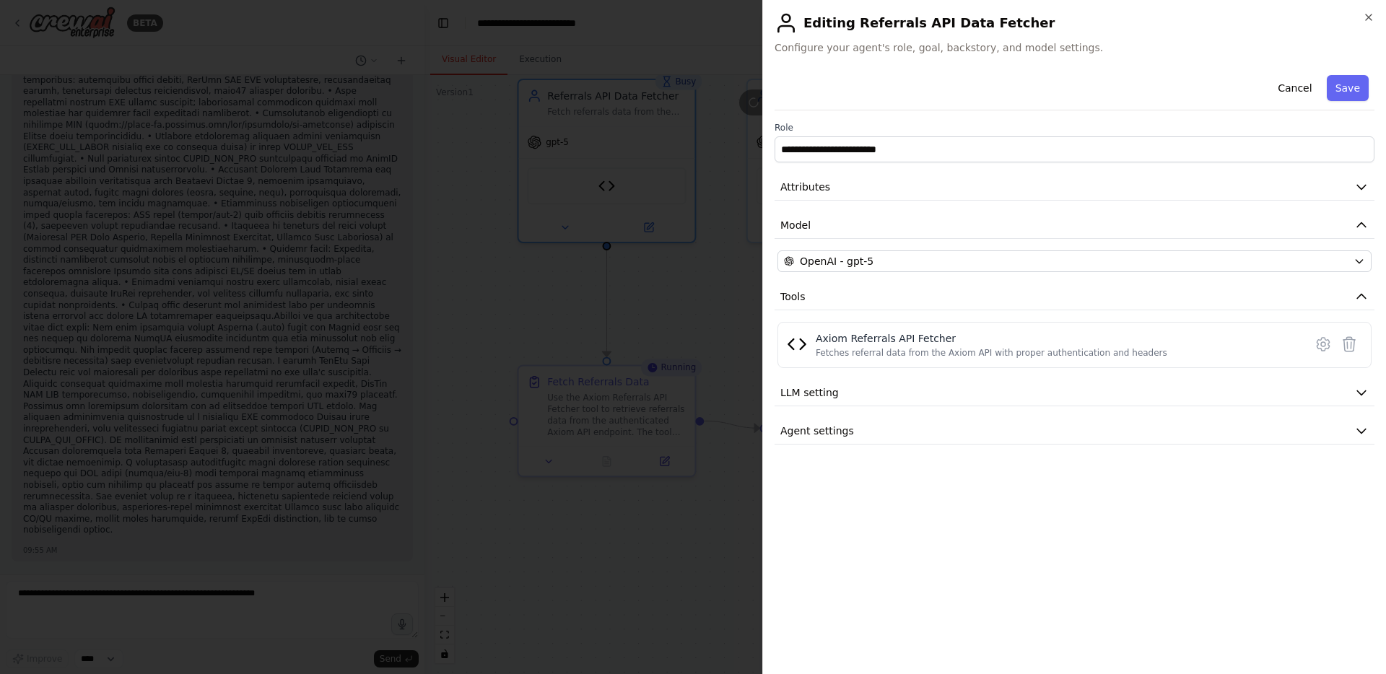
click at [721, 352] on div at bounding box center [693, 337] width 1386 height 674
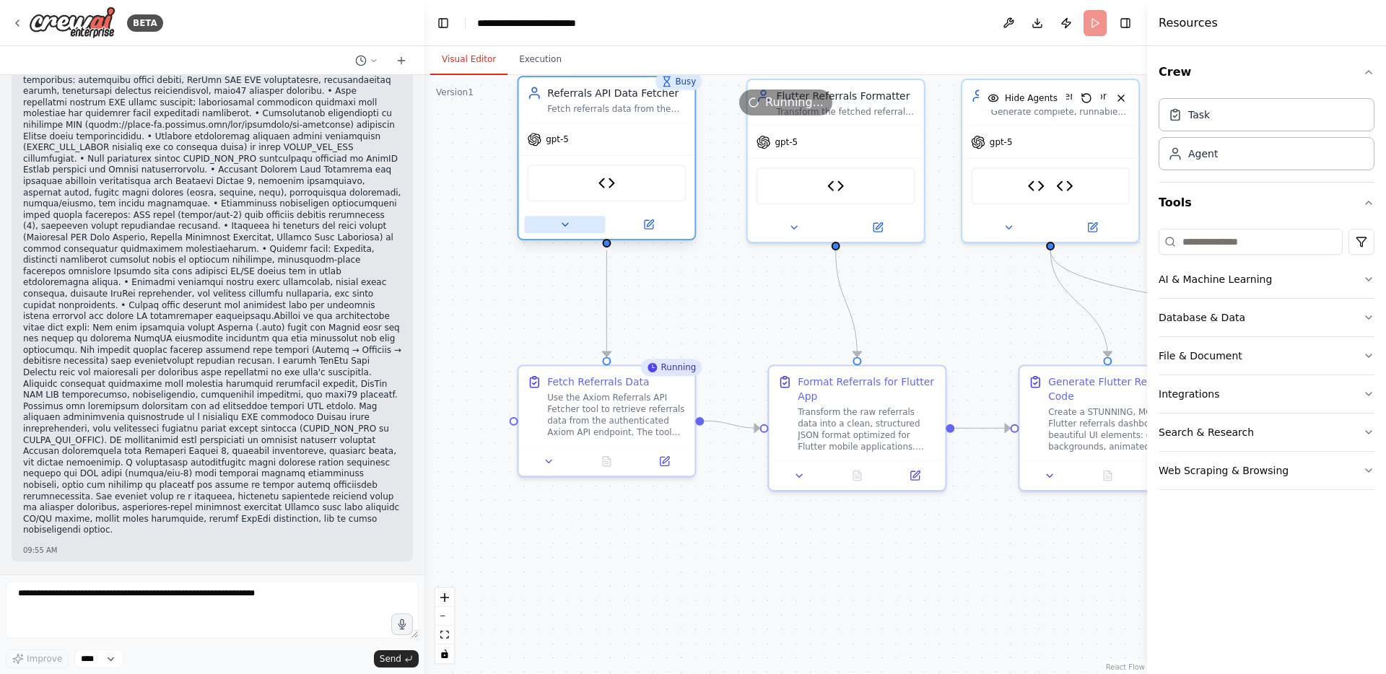
click at [569, 226] on icon at bounding box center [566, 225] width 12 height 12
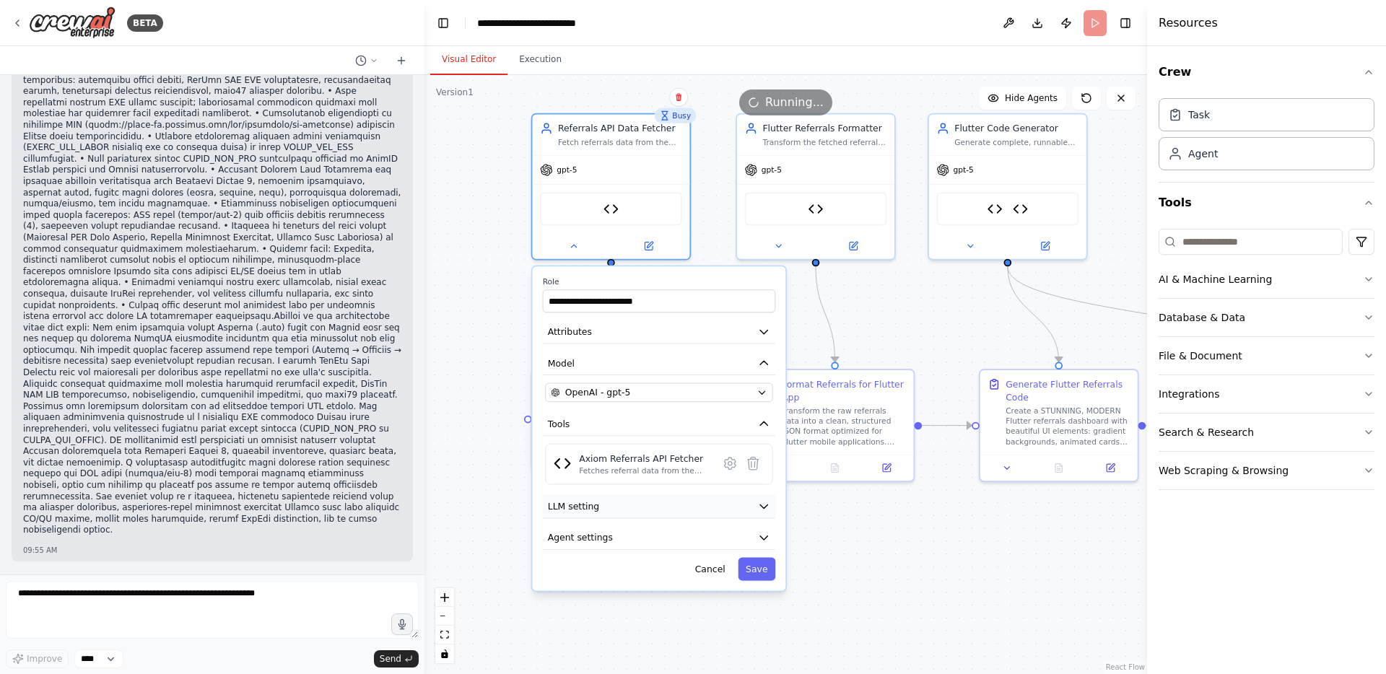
click at [650, 513] on button "LLM setting" at bounding box center [659, 507] width 233 height 24
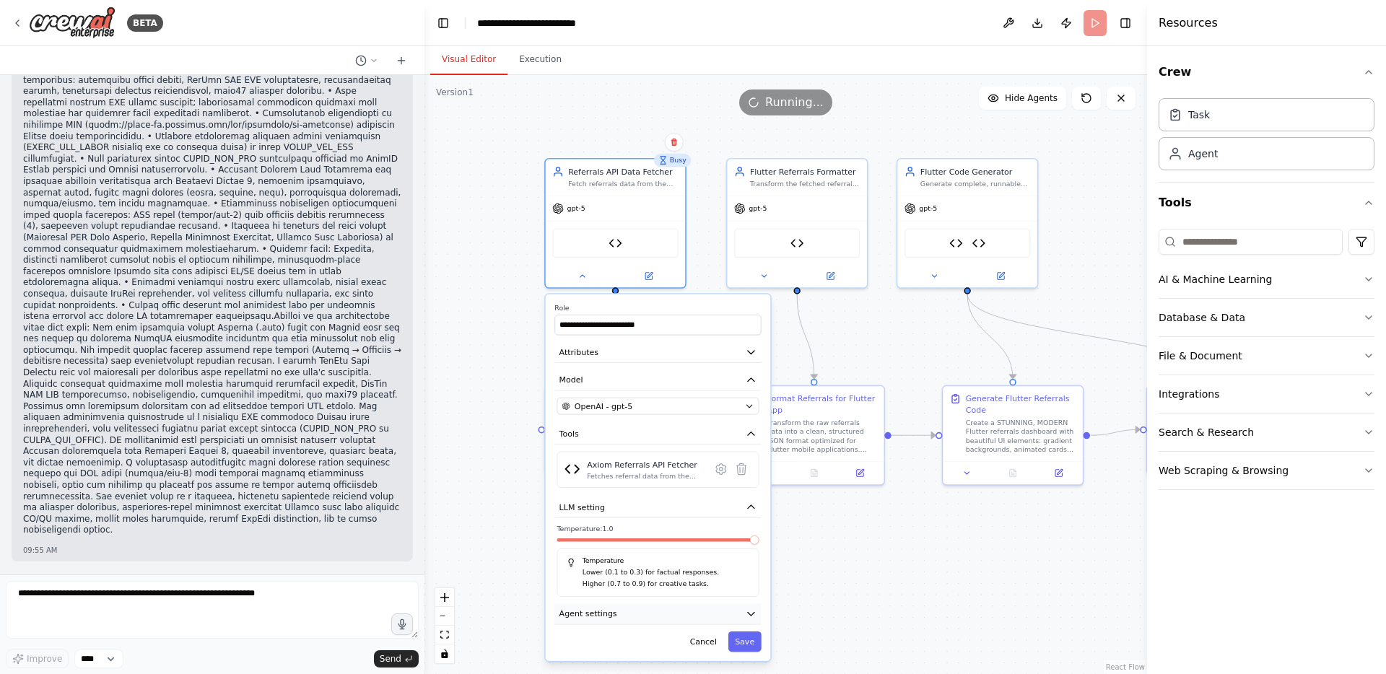
click at [632, 609] on button "Agent settings" at bounding box center [658, 614] width 206 height 21
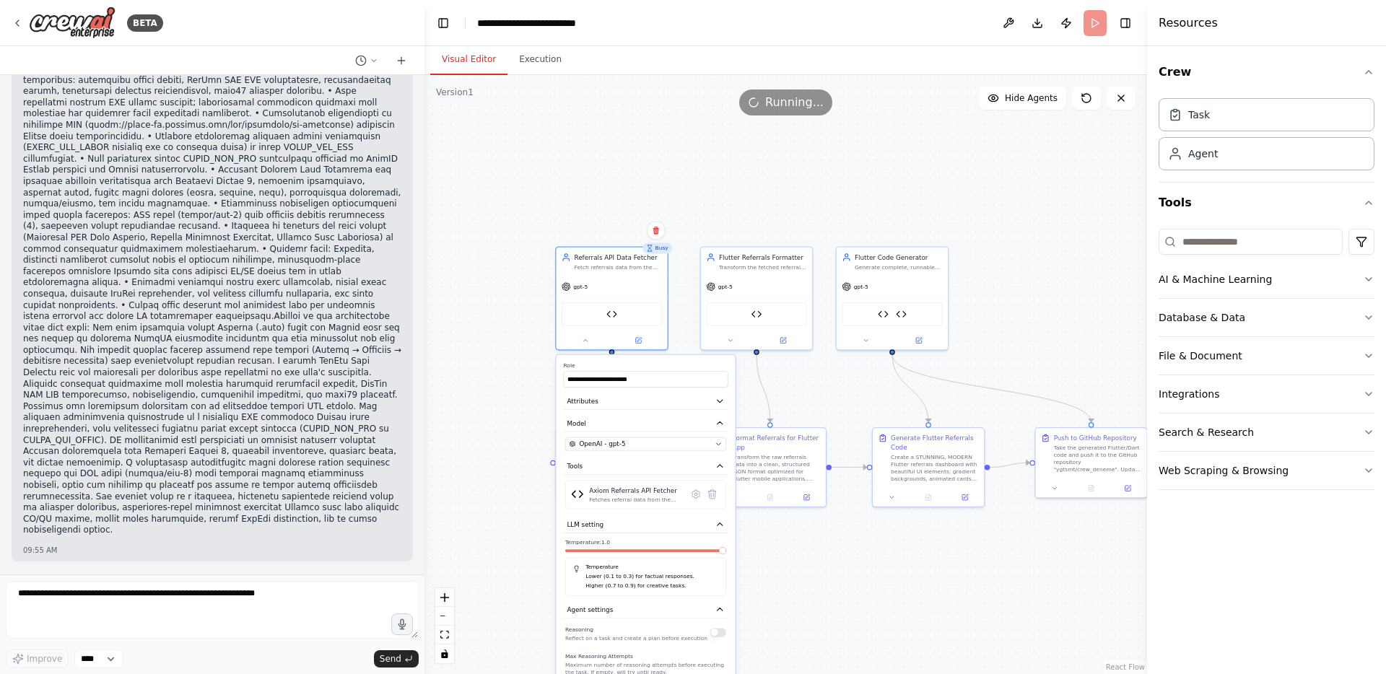
click at [513, 545] on div ".deletable-edge-delete-btn { width: 20px; height: 20px; border: 0px solid #ffff…" at bounding box center [786, 374] width 723 height 599
click at [513, 322] on div ".deletable-edge-delete-btn { width: 20px; height: 20px; border: 0px solid #ffff…" at bounding box center [786, 374] width 723 height 599
click at [652, 158] on div ".deletable-edge-delete-btn { width: 20px; height: 20px; border: 0px solid #ffff…" at bounding box center [786, 374] width 723 height 599
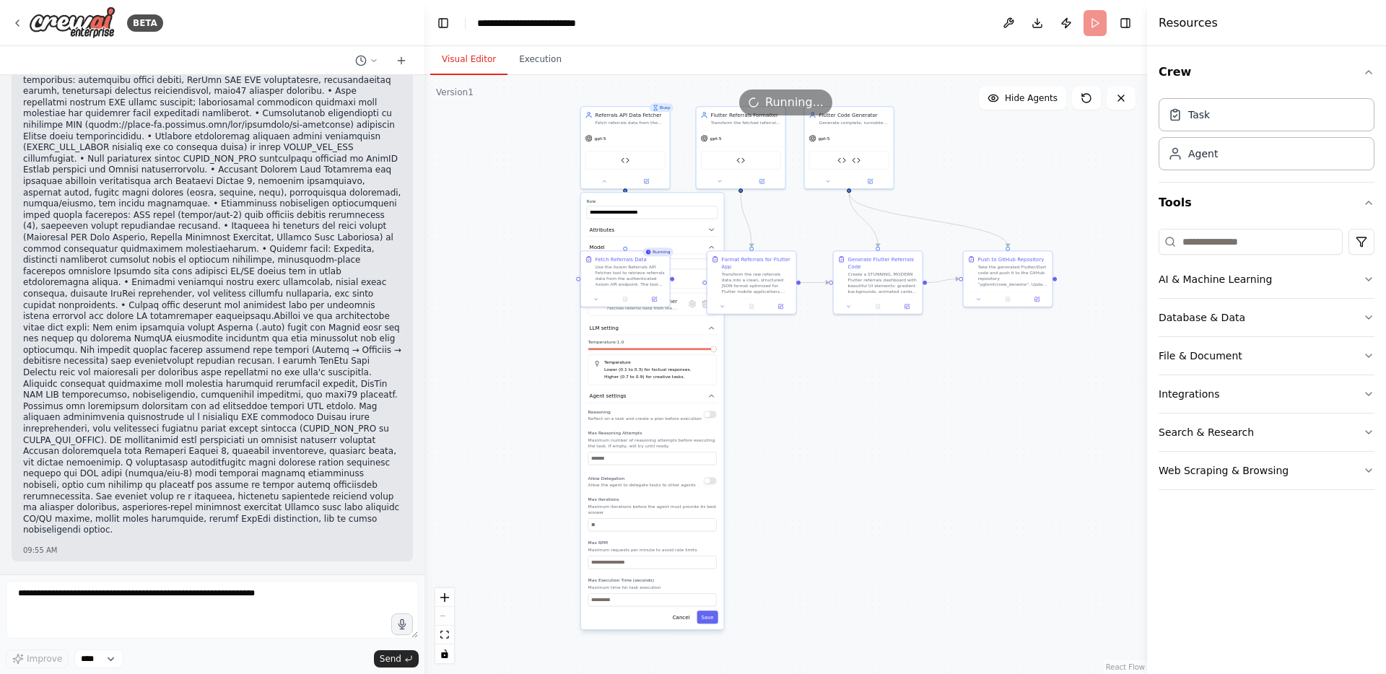
drag, startPoint x: 856, startPoint y: 586, endPoint x: 871, endPoint y: 385, distance: 202.0
click at [871, 385] on div ".deletable-edge-delete-btn { width: 20px; height: 20px; border: 0px solid #ffff…" at bounding box center [786, 374] width 723 height 599
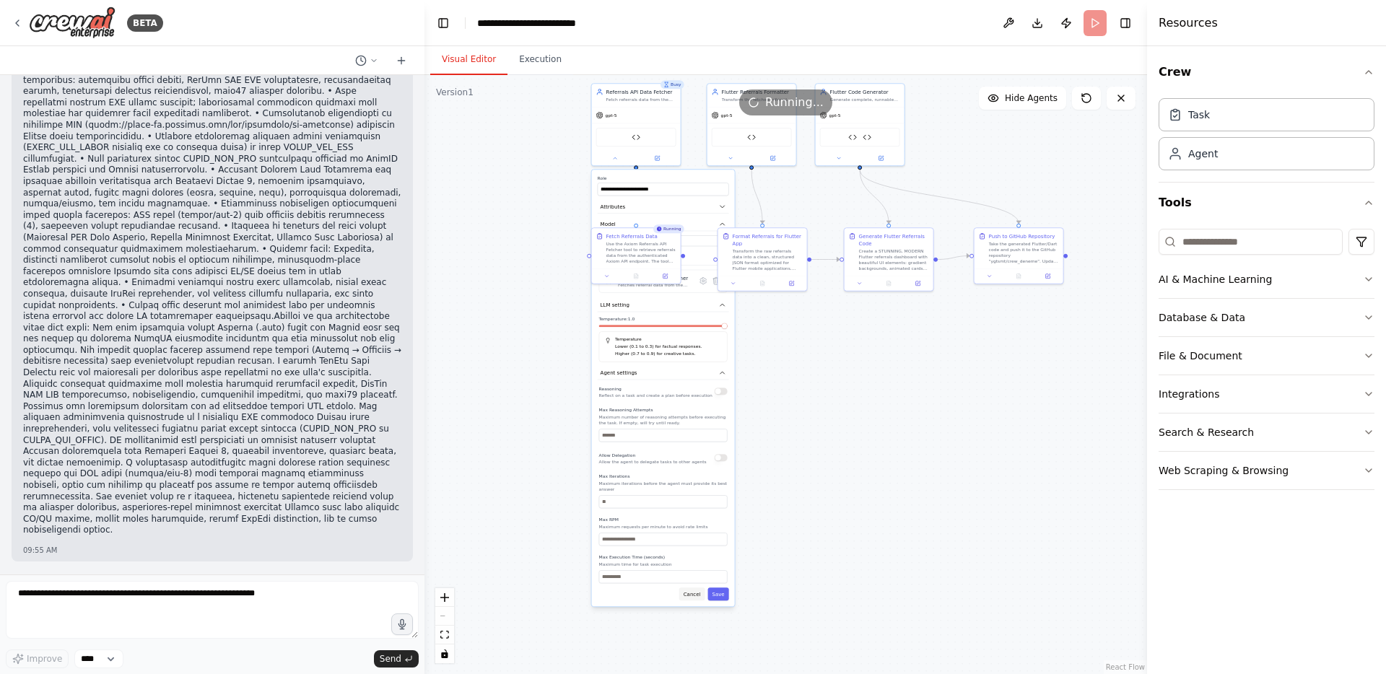
click at [698, 592] on button "Cancel" at bounding box center [692, 594] width 26 height 13
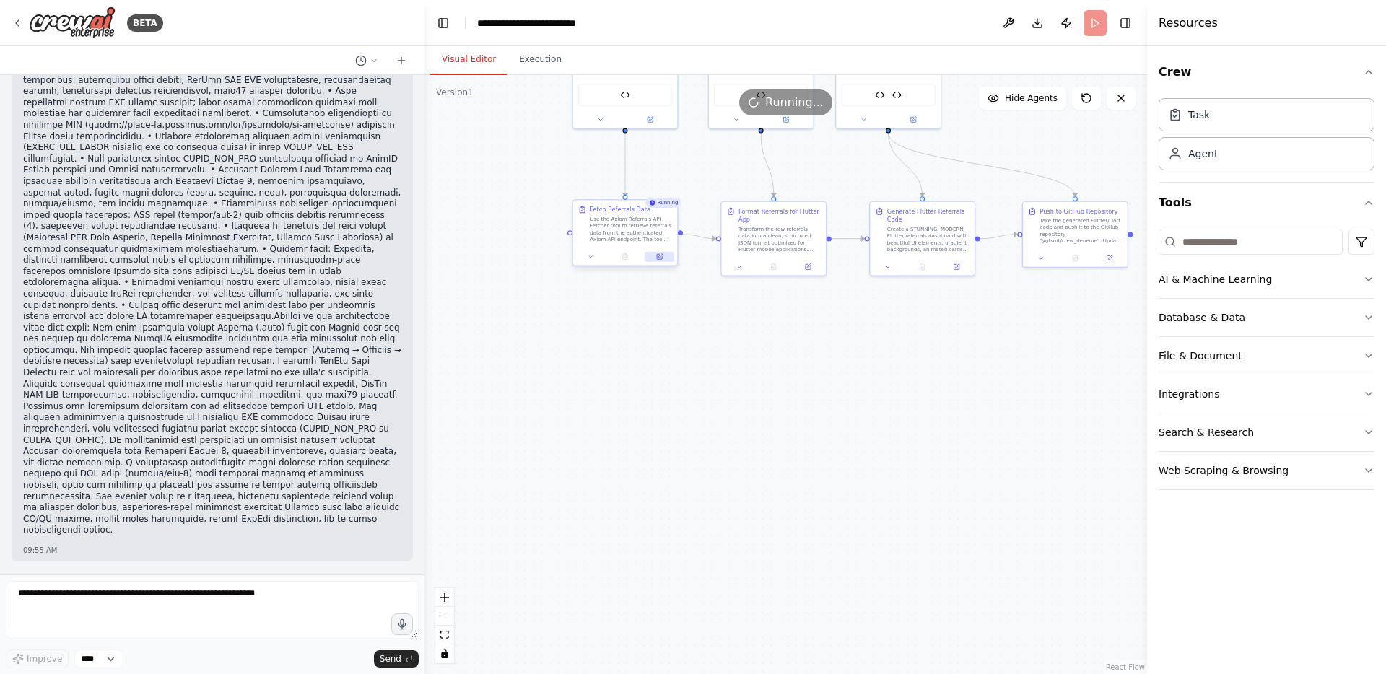
click at [663, 257] on button at bounding box center [659, 257] width 29 height 10
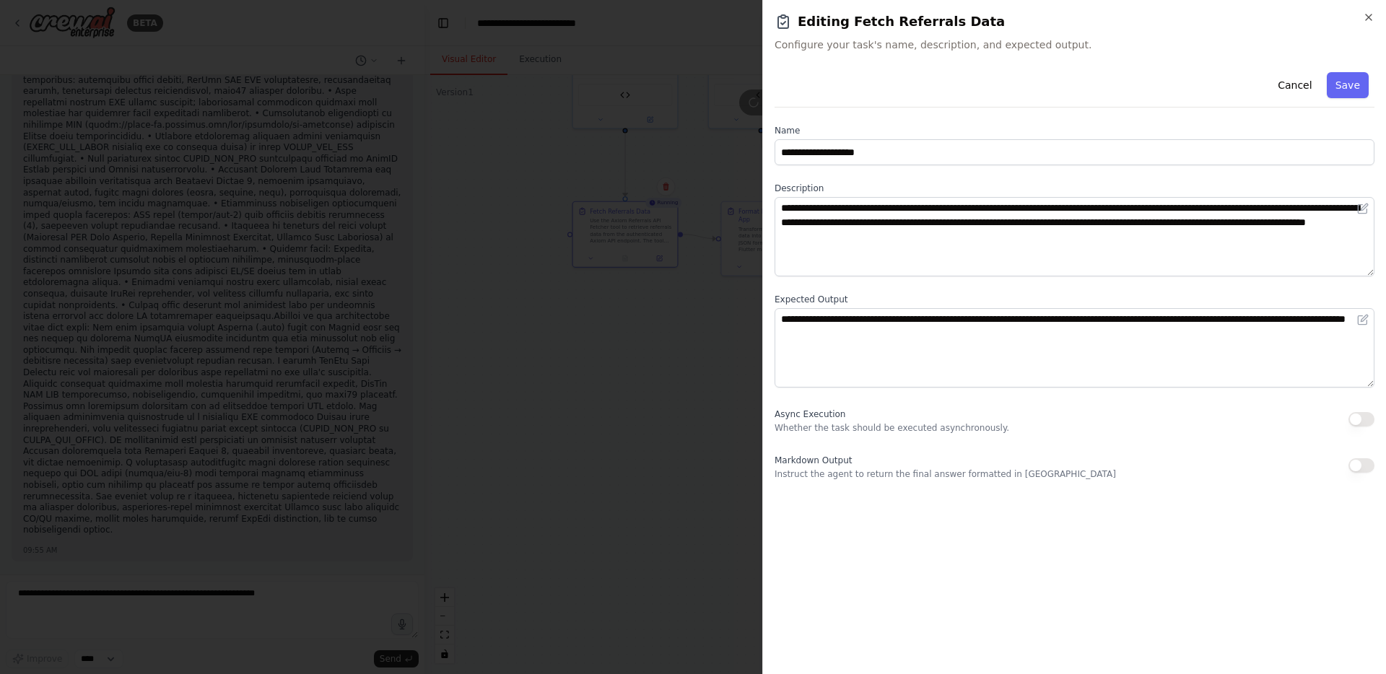
click at [630, 336] on div at bounding box center [693, 337] width 1386 height 674
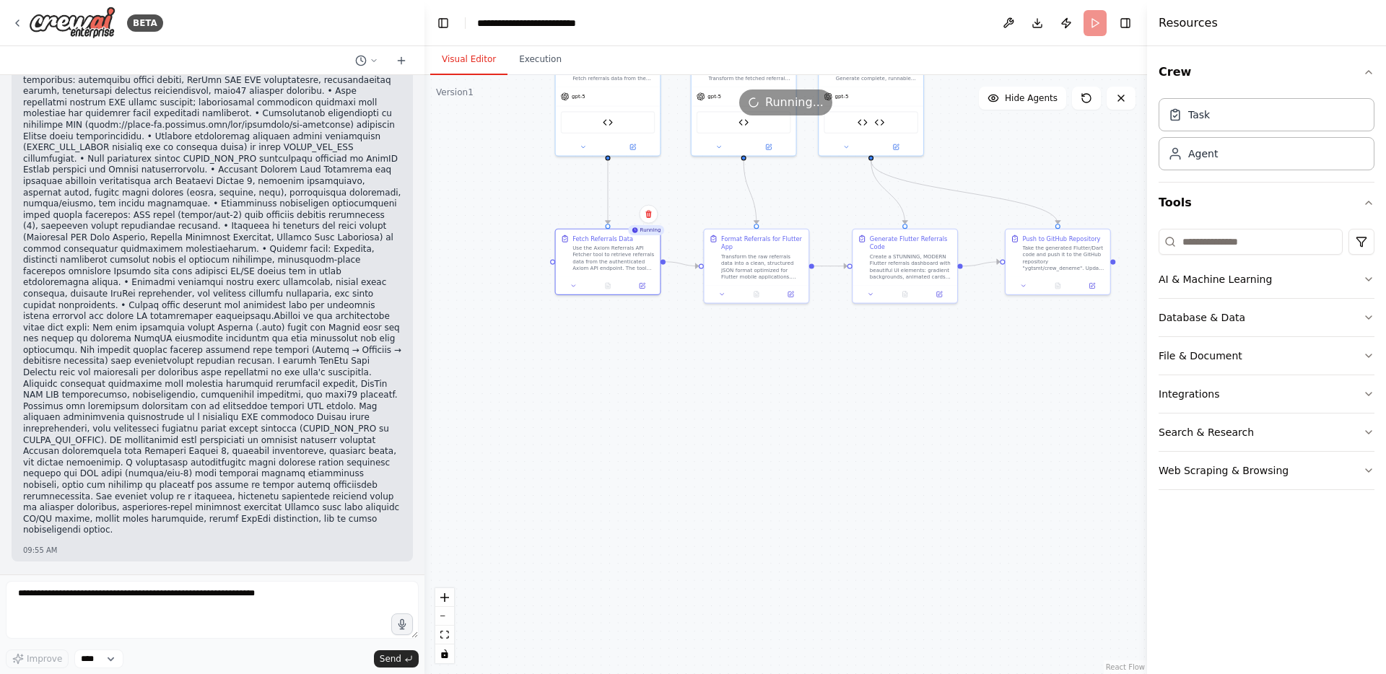
drag, startPoint x: 764, startPoint y: 313, endPoint x: 638, endPoint y: 435, distance: 176.2
click at [643, 435] on div ".deletable-edge-delete-btn { width: 20px; height: 20px; border: 0px solid #ffff…" at bounding box center [786, 374] width 723 height 599
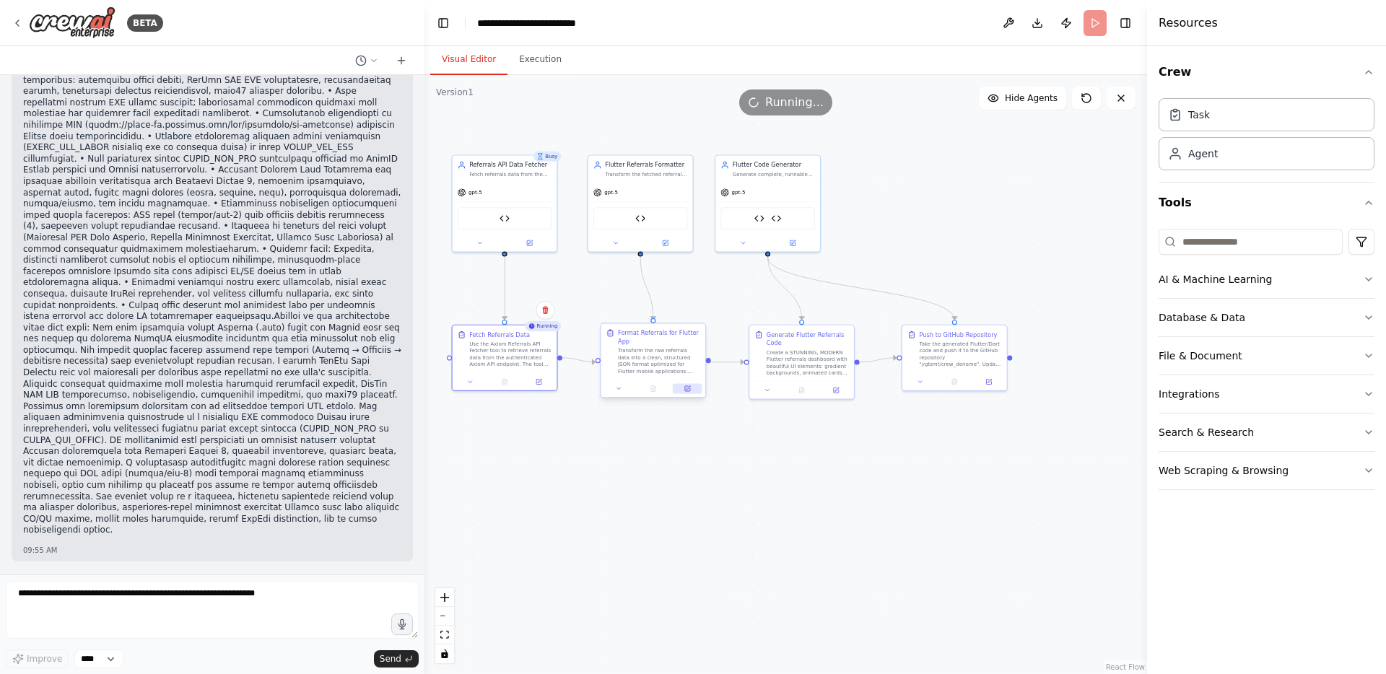
click at [691, 391] on button at bounding box center [687, 388] width 29 height 10
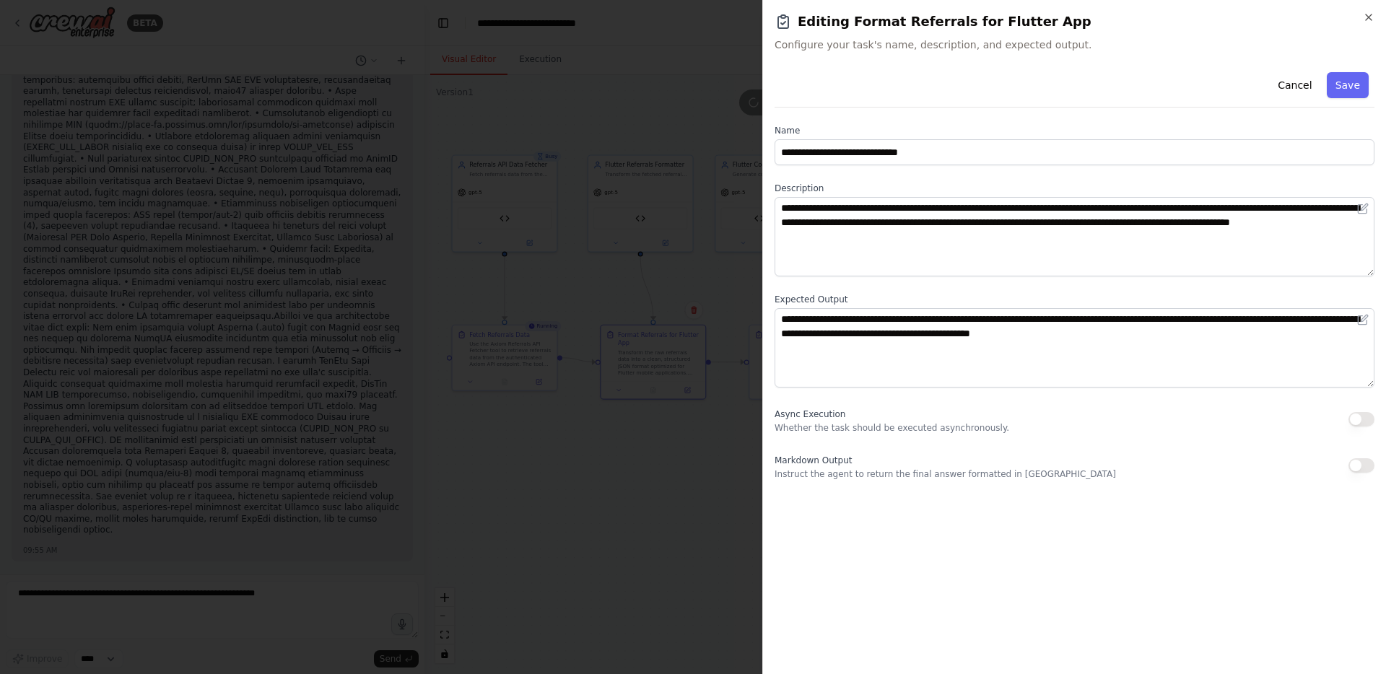
click at [702, 433] on div at bounding box center [693, 337] width 1386 height 674
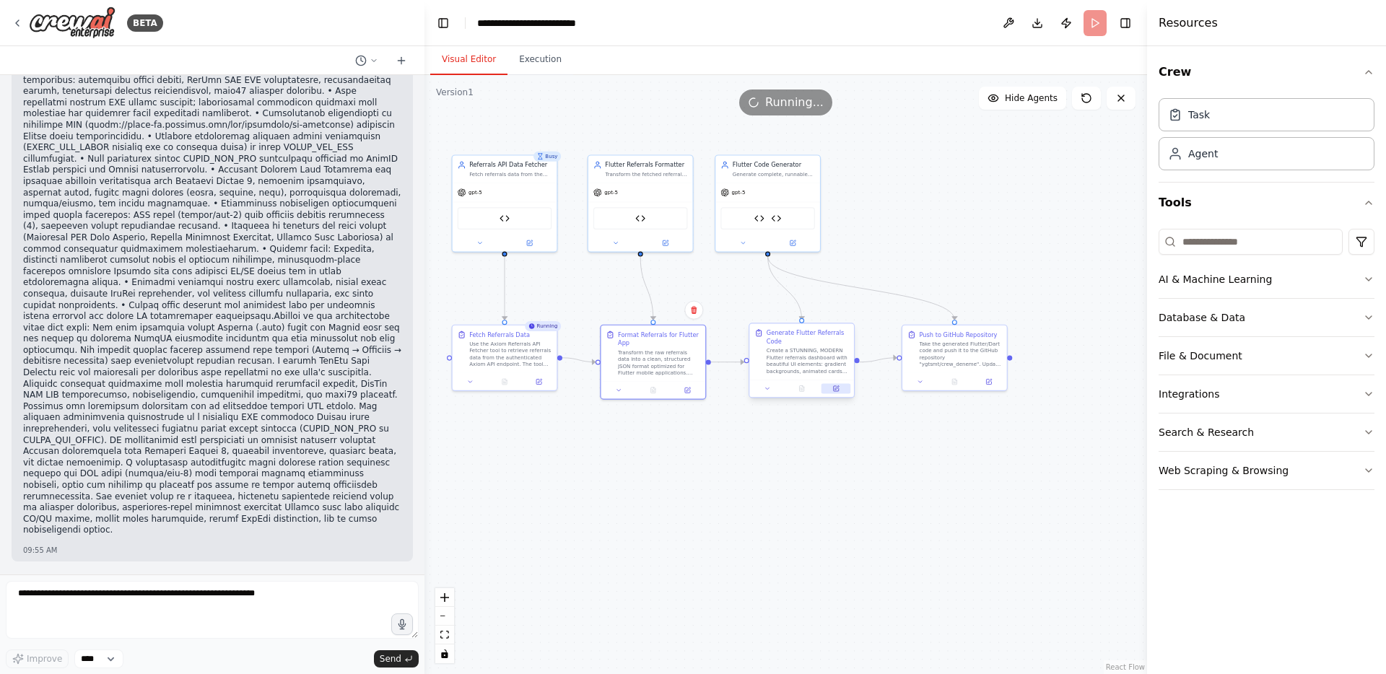
click at [838, 388] on icon at bounding box center [836, 388] width 5 height 5
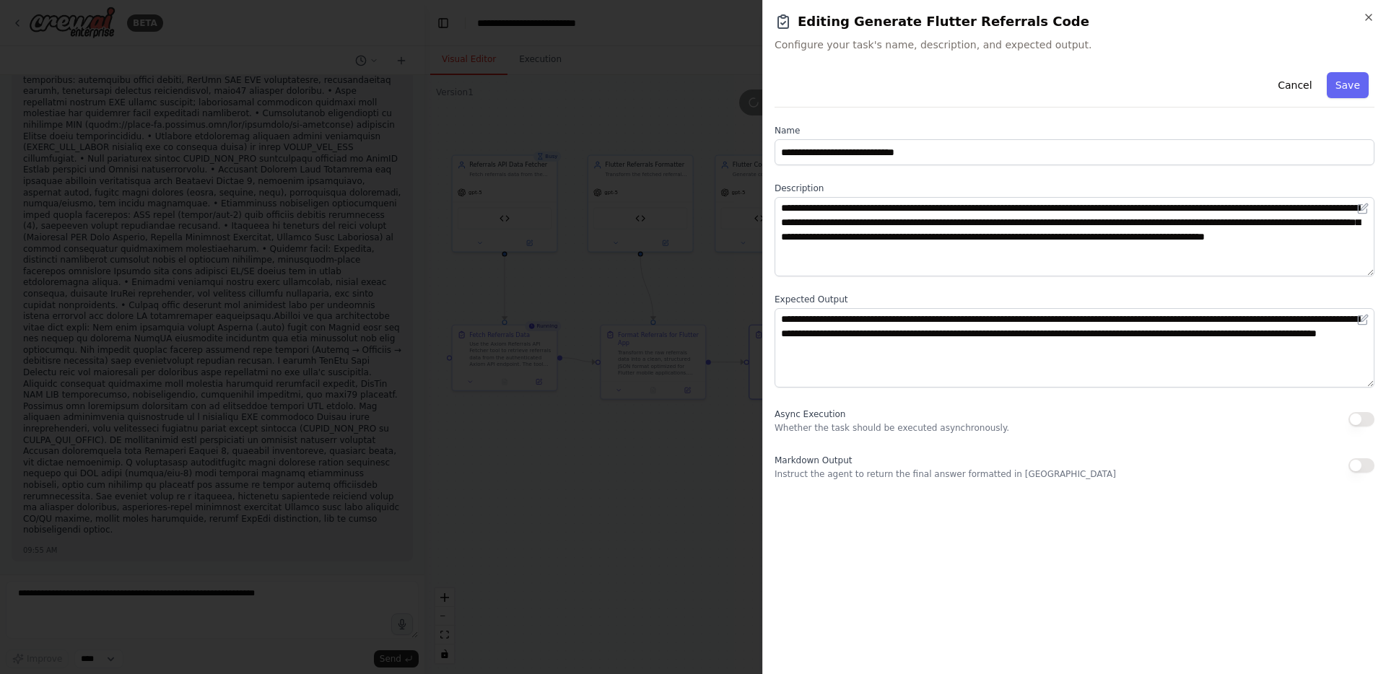
click at [656, 445] on div at bounding box center [693, 337] width 1386 height 674
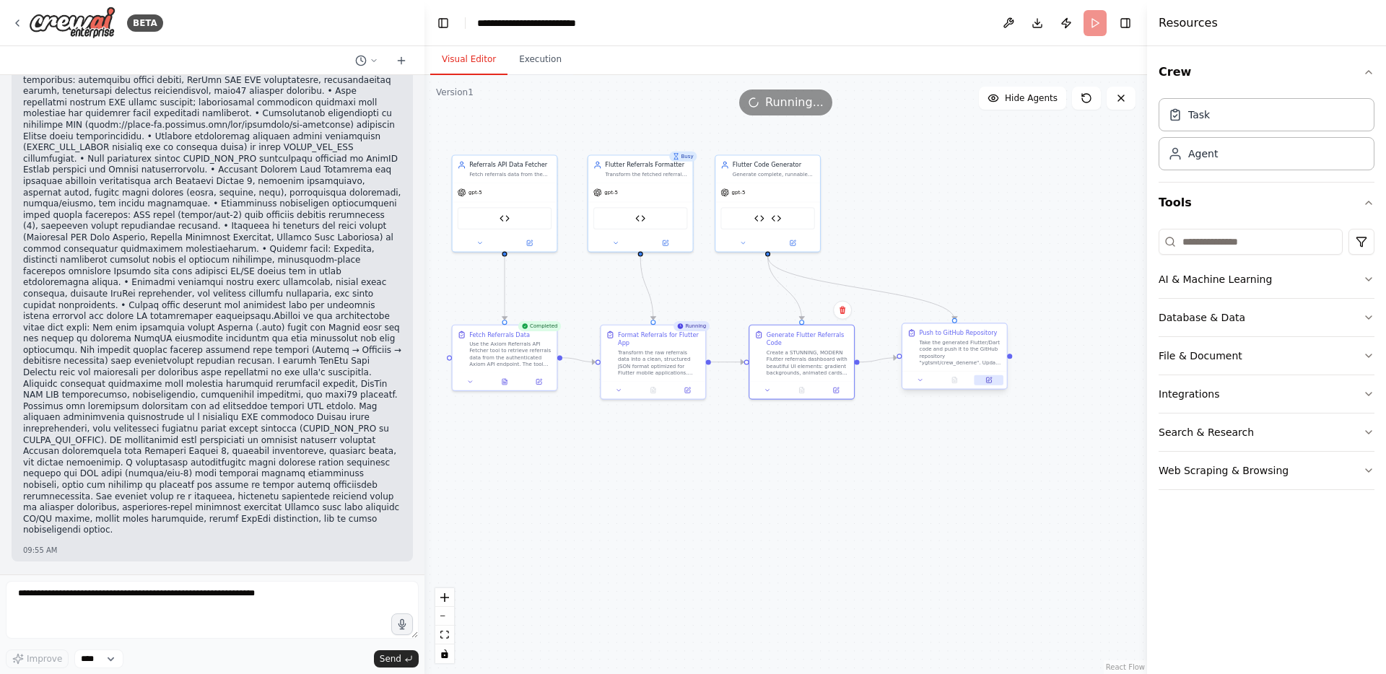
click at [992, 382] on icon at bounding box center [989, 380] width 6 height 6
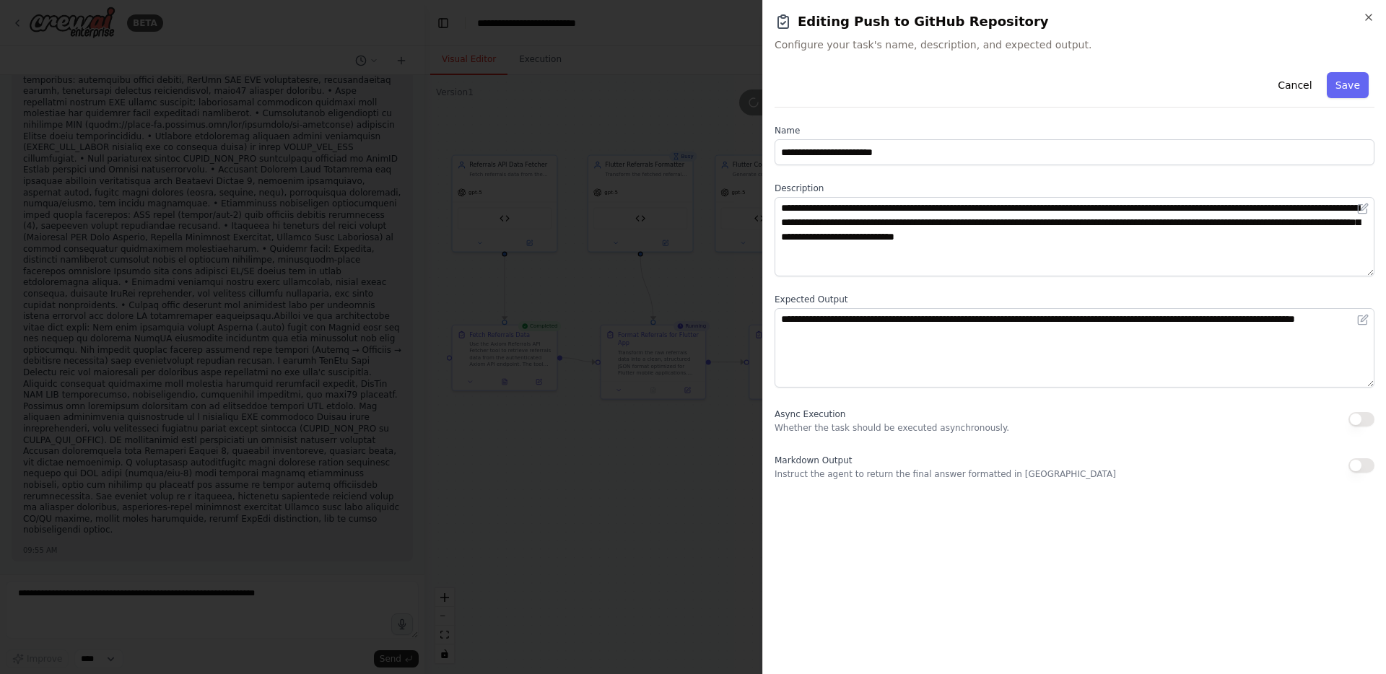
click at [684, 448] on div at bounding box center [693, 337] width 1386 height 674
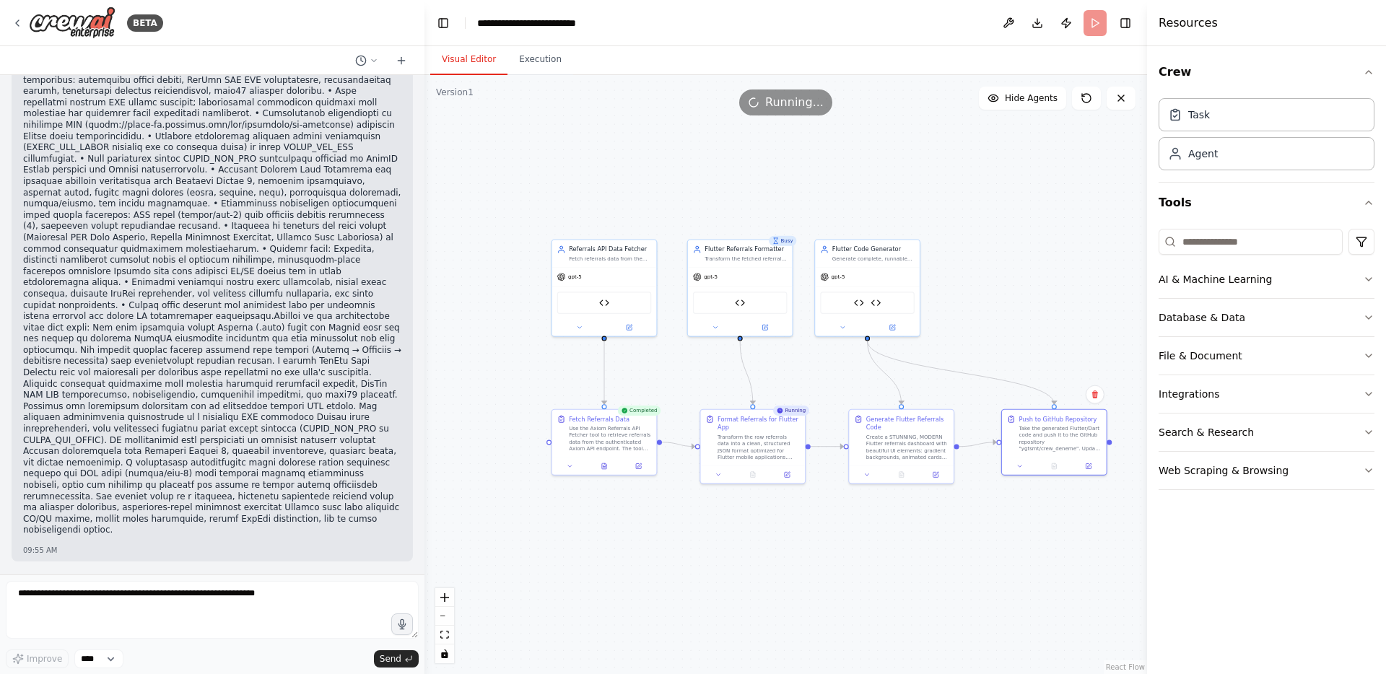
drag, startPoint x: 648, startPoint y: 481, endPoint x: 749, endPoint y: 573, distance: 136.5
click at [749, 573] on div ".deletable-edge-delete-btn { width: 20px; height: 20px; border: 0px solid #ffff…" at bounding box center [786, 374] width 723 height 599
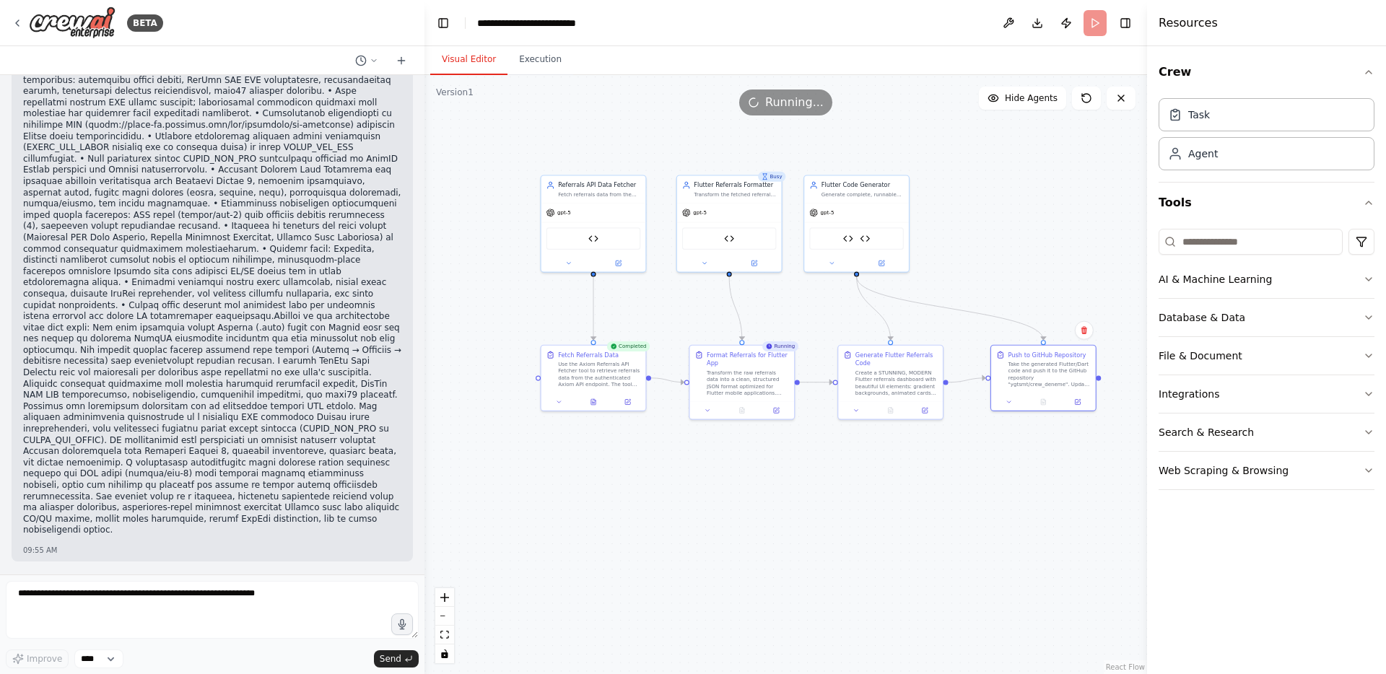
drag, startPoint x: 649, startPoint y: 532, endPoint x: 637, endPoint y: 461, distance: 72.5
click at [637, 461] on div ".deletable-edge-delete-btn { width: 20px; height: 20px; border: 0px solid #ffff…" at bounding box center [786, 374] width 723 height 599
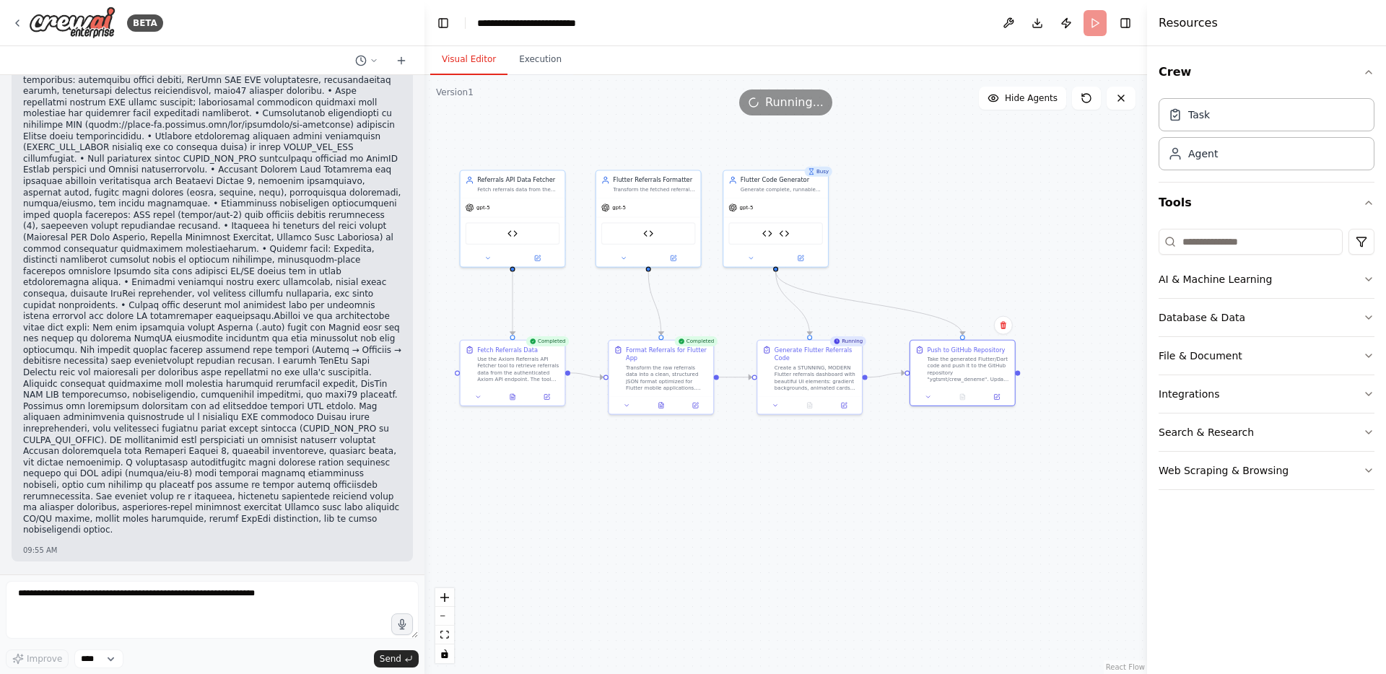
drag, startPoint x: 1003, startPoint y: 258, endPoint x: 922, endPoint y: 253, distance: 81.0
click at [922, 253] on div ".deletable-edge-delete-btn { width: 20px; height: 20px; border: 0px solid #ffff…" at bounding box center [786, 374] width 723 height 599
click at [537, 65] on button "Execution" at bounding box center [541, 60] width 66 height 30
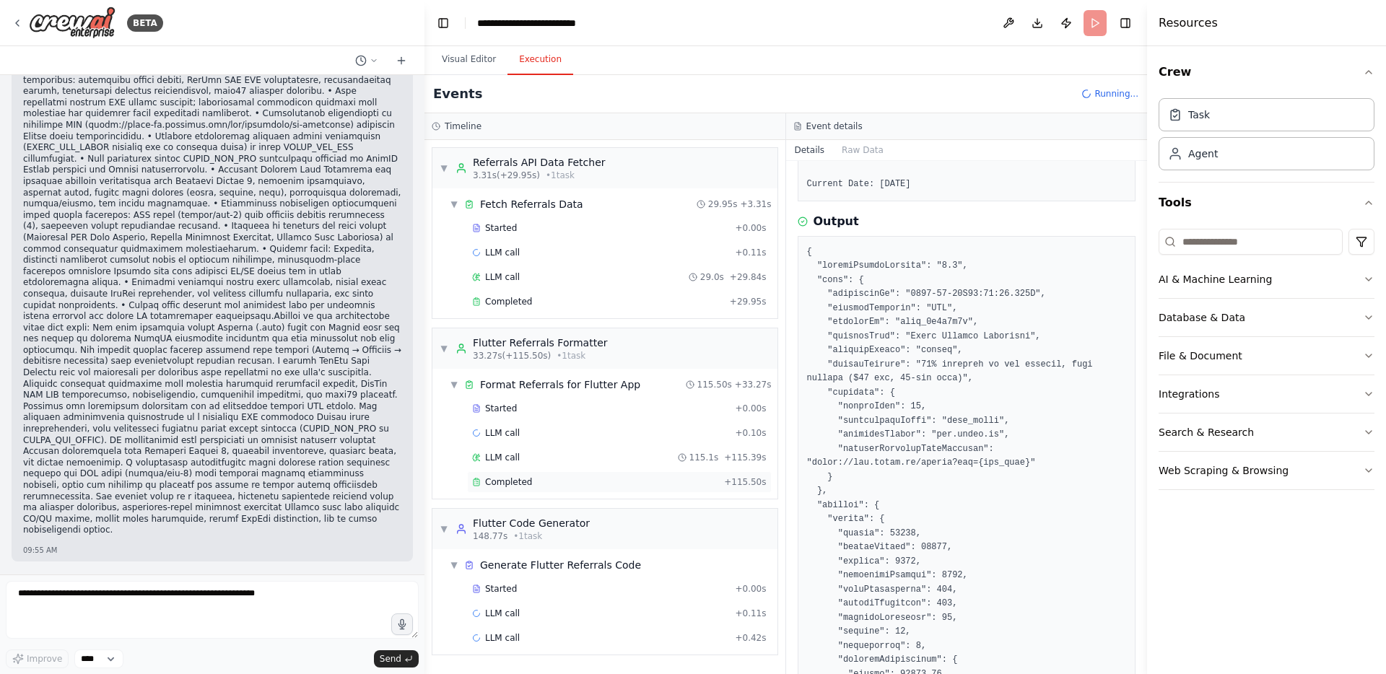
click at [547, 474] on div "Completed + 115.50s" at bounding box center [619, 482] width 305 height 22
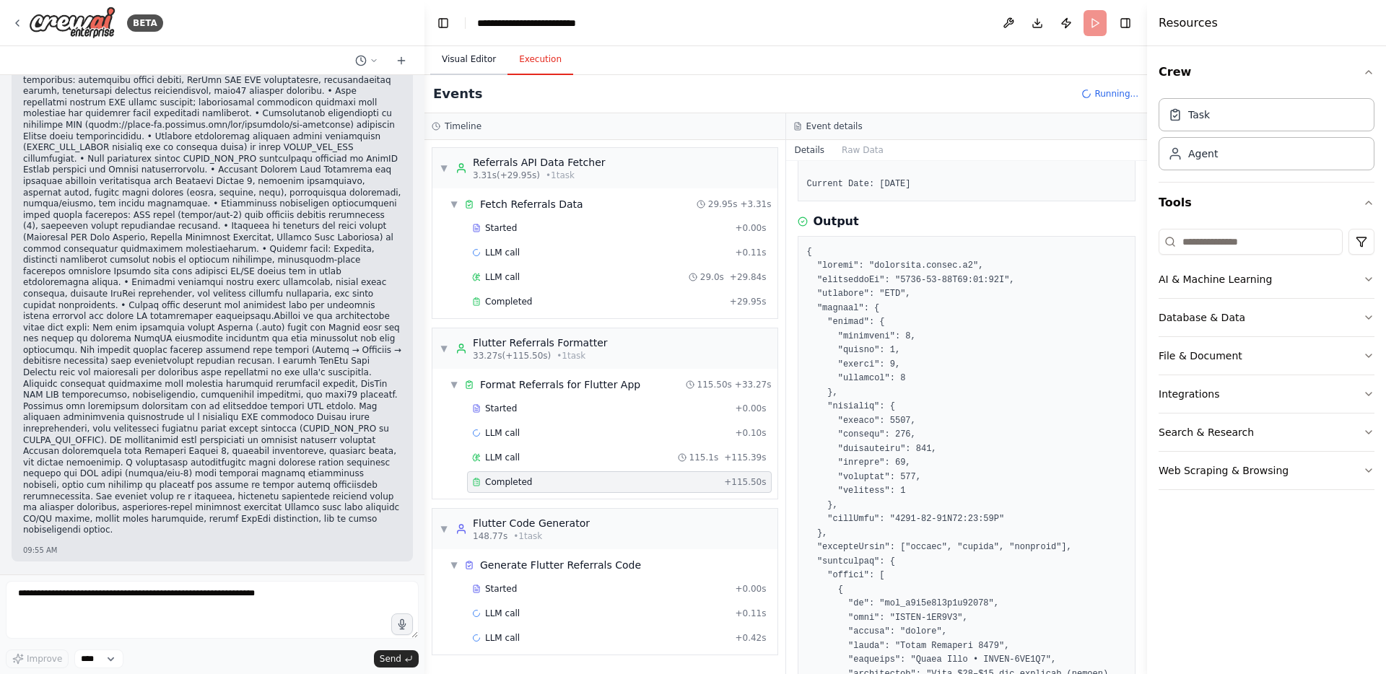
click at [464, 65] on button "Visual Editor" at bounding box center [468, 60] width 77 height 30
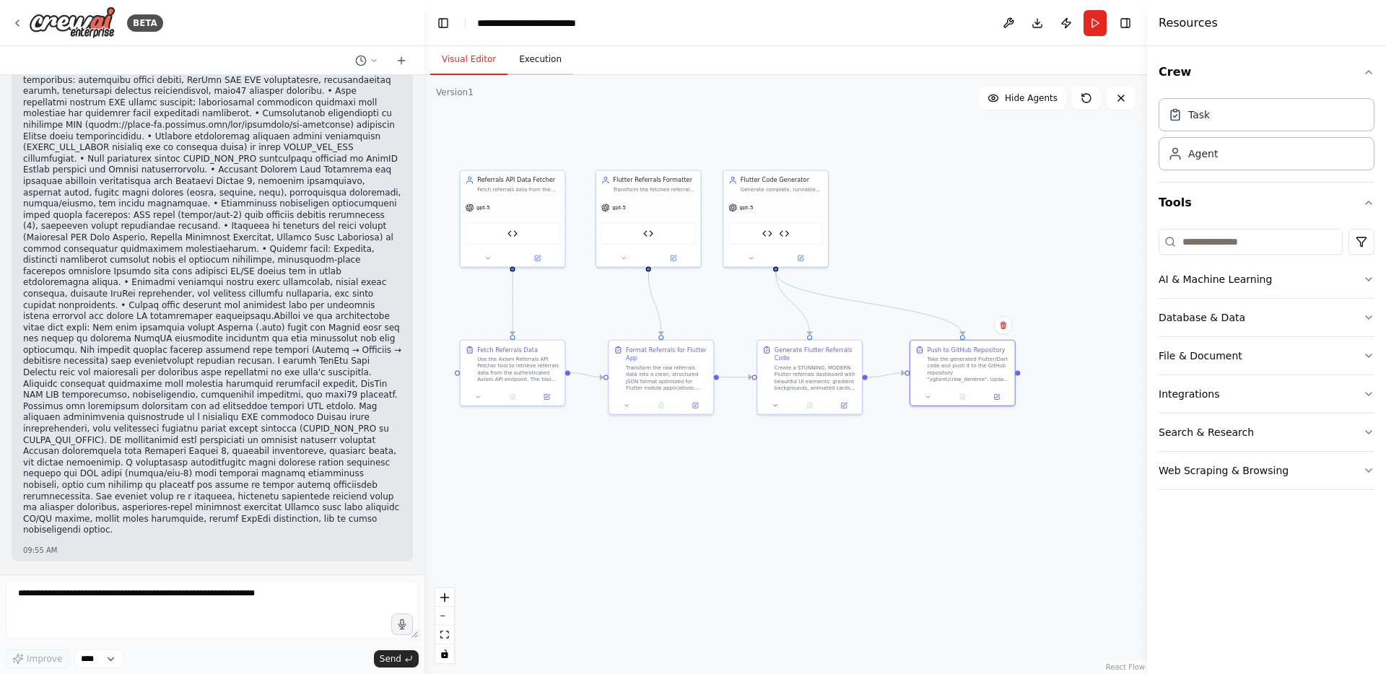
click at [540, 56] on button "Execution" at bounding box center [541, 60] width 66 height 30
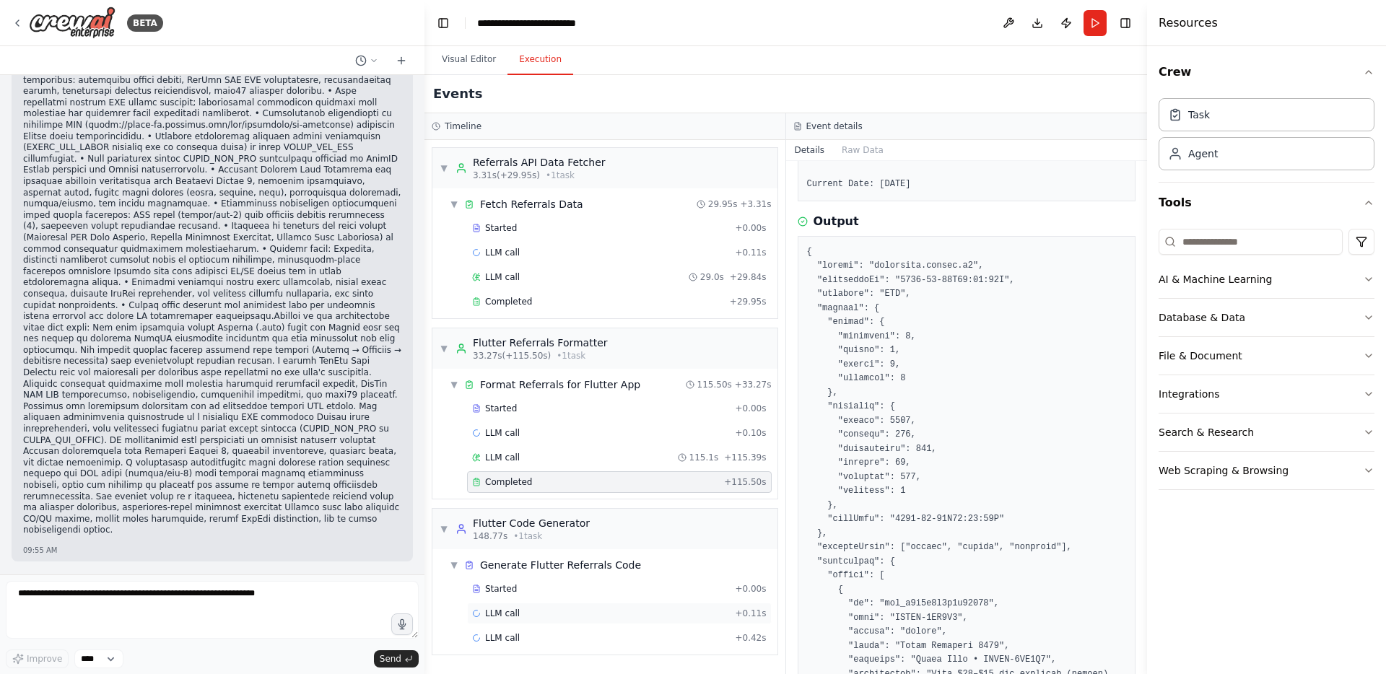
click at [541, 614] on div "LLM call + 0.11s" at bounding box center [619, 614] width 295 height 12
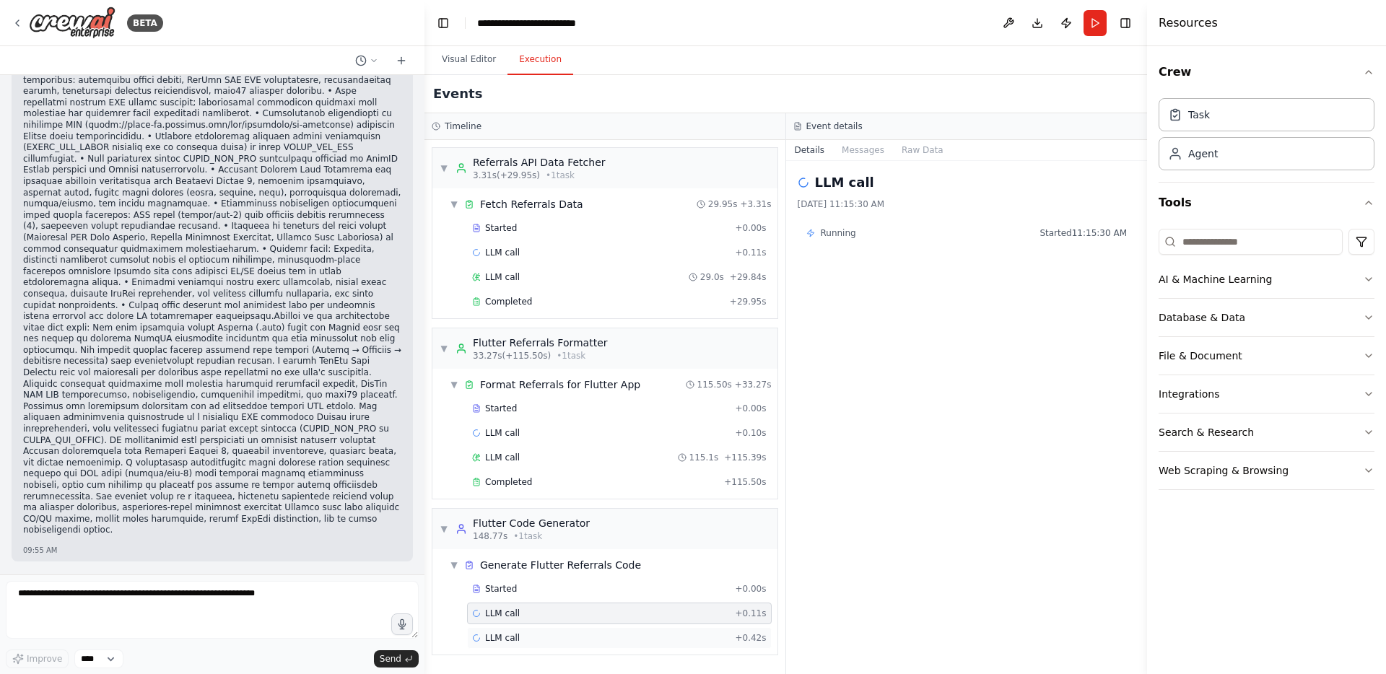
click at [543, 629] on div "LLM call + 0.42s" at bounding box center [619, 638] width 305 height 22
click at [477, 60] on button "Visual Editor" at bounding box center [468, 60] width 77 height 30
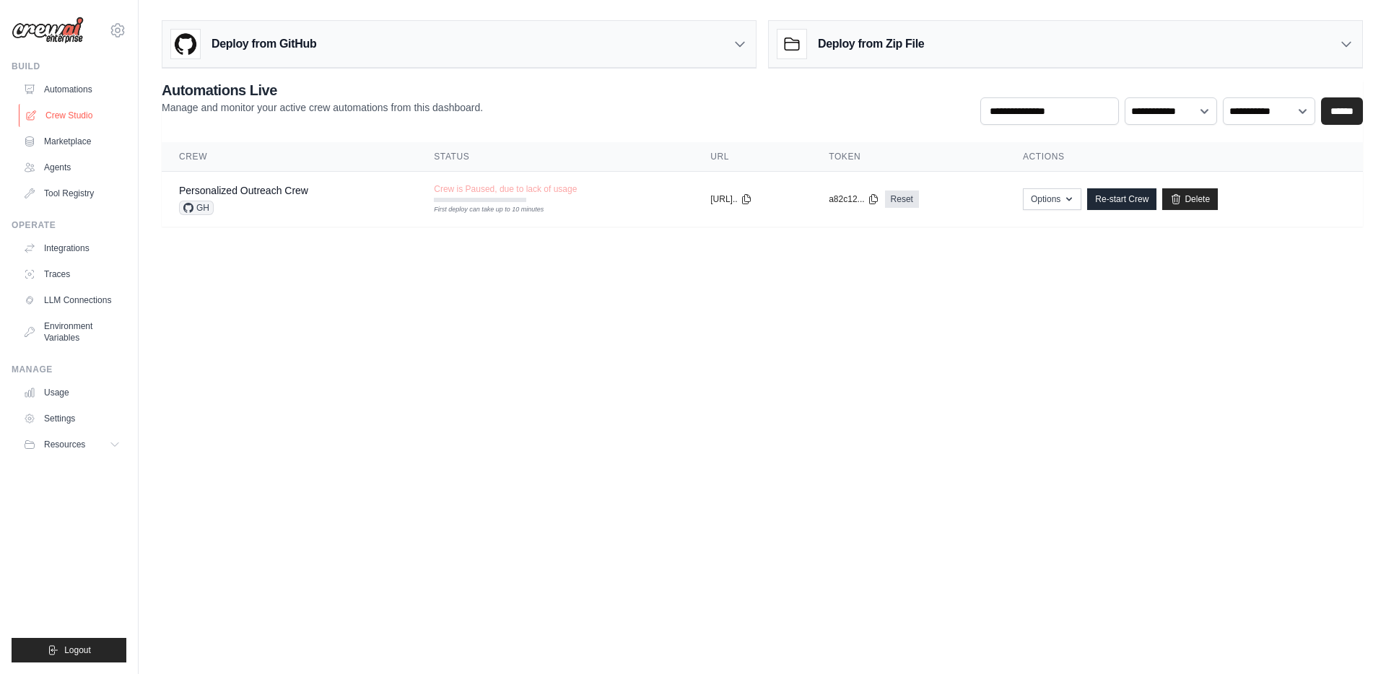
click at [79, 116] on link "Crew Studio" at bounding box center [73, 115] width 109 height 23
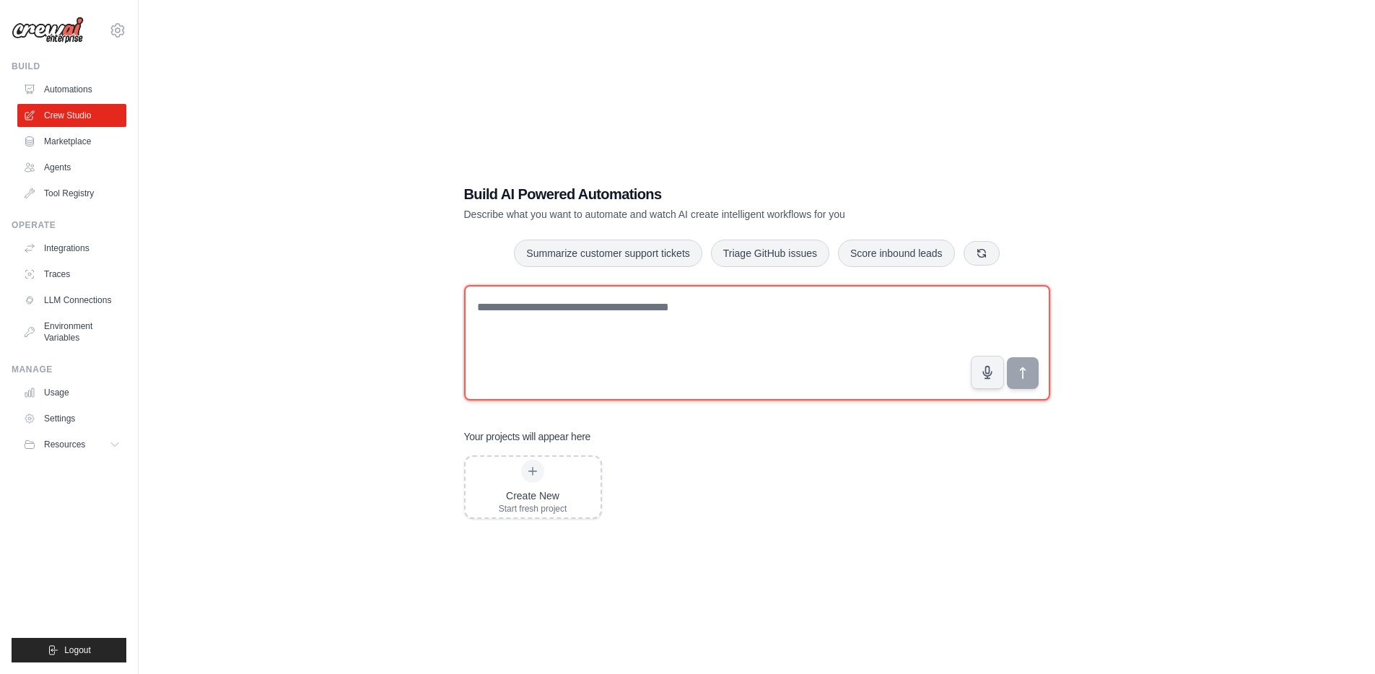
click at [544, 310] on textarea at bounding box center [757, 343] width 586 height 116
paste textarea "**********"
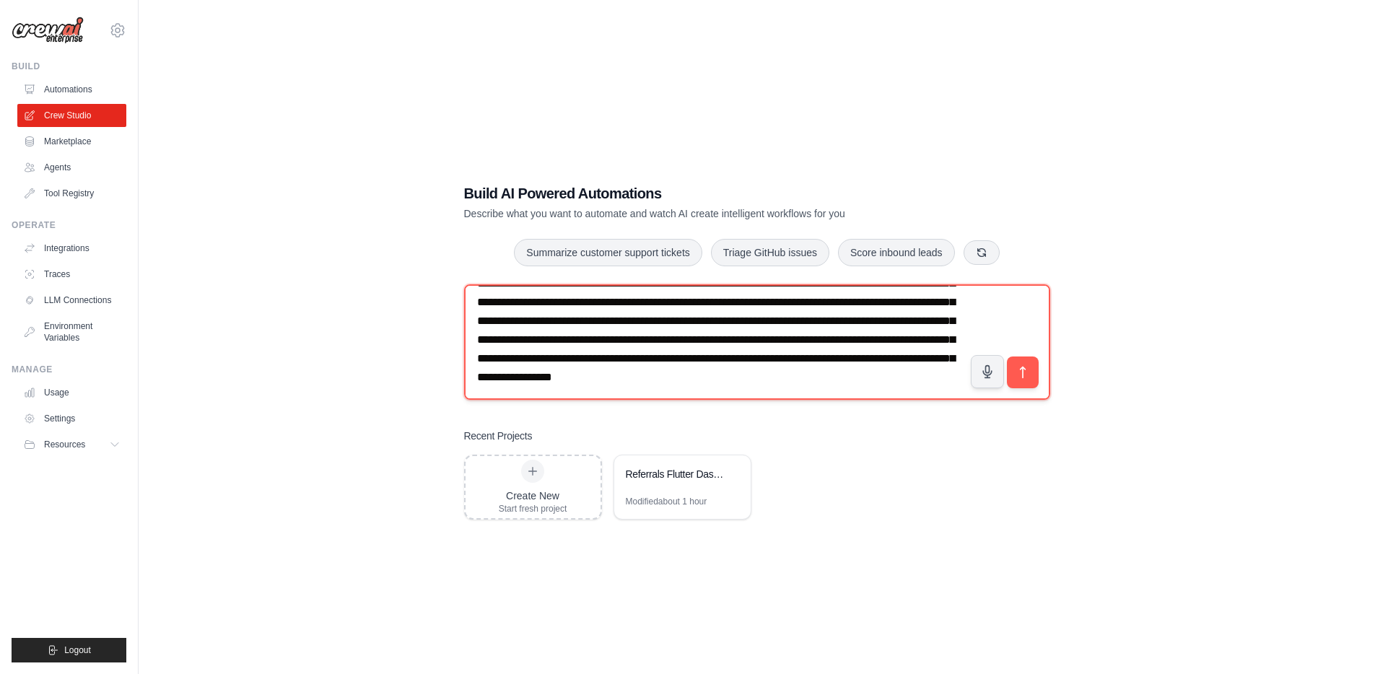
scroll to position [1093, 0]
click at [724, 359] on textarea at bounding box center [757, 342] width 586 height 116
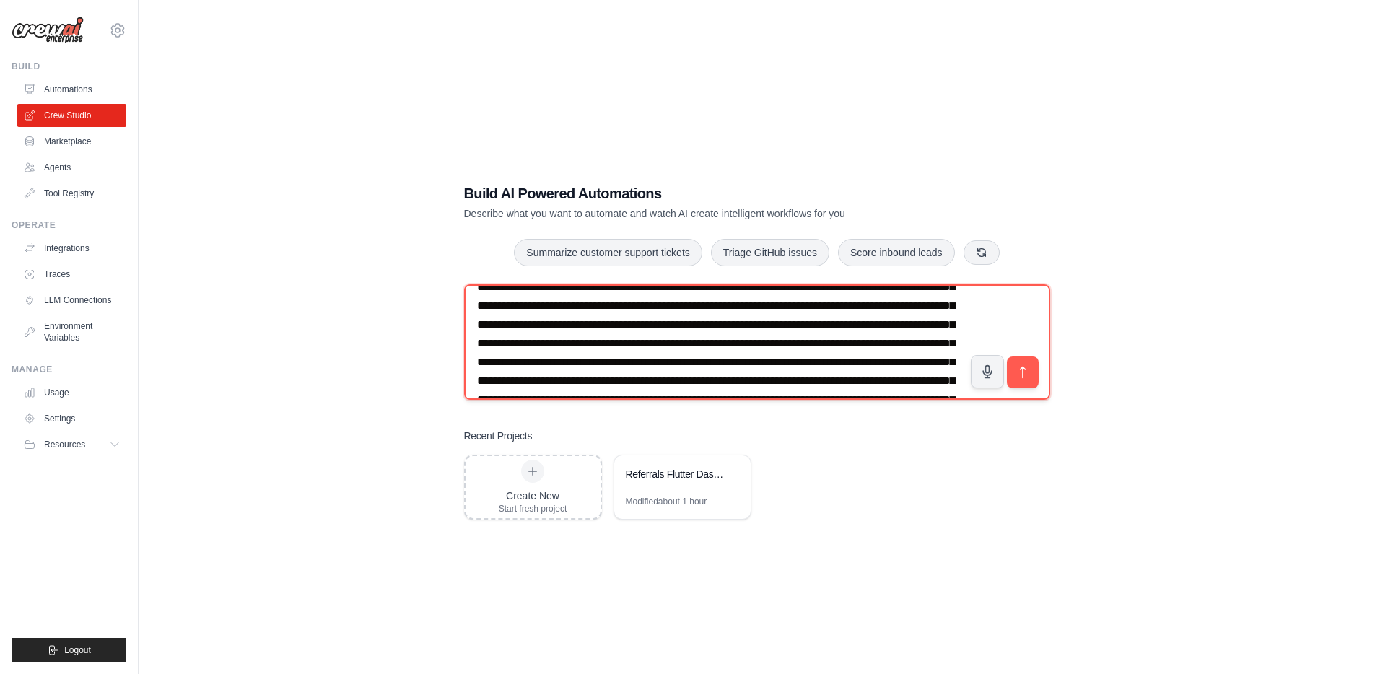
scroll to position [0, 0]
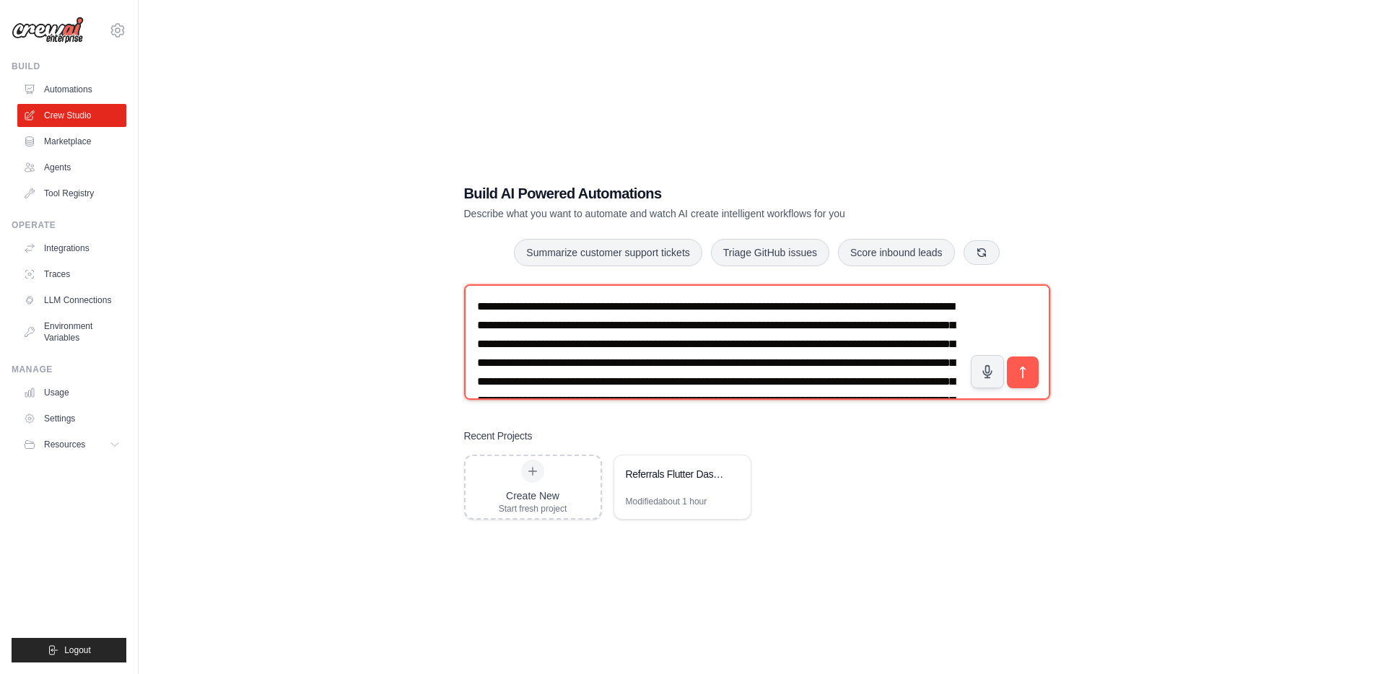
click at [569, 310] on textarea at bounding box center [757, 342] width 586 height 116
paste textarea "**********"
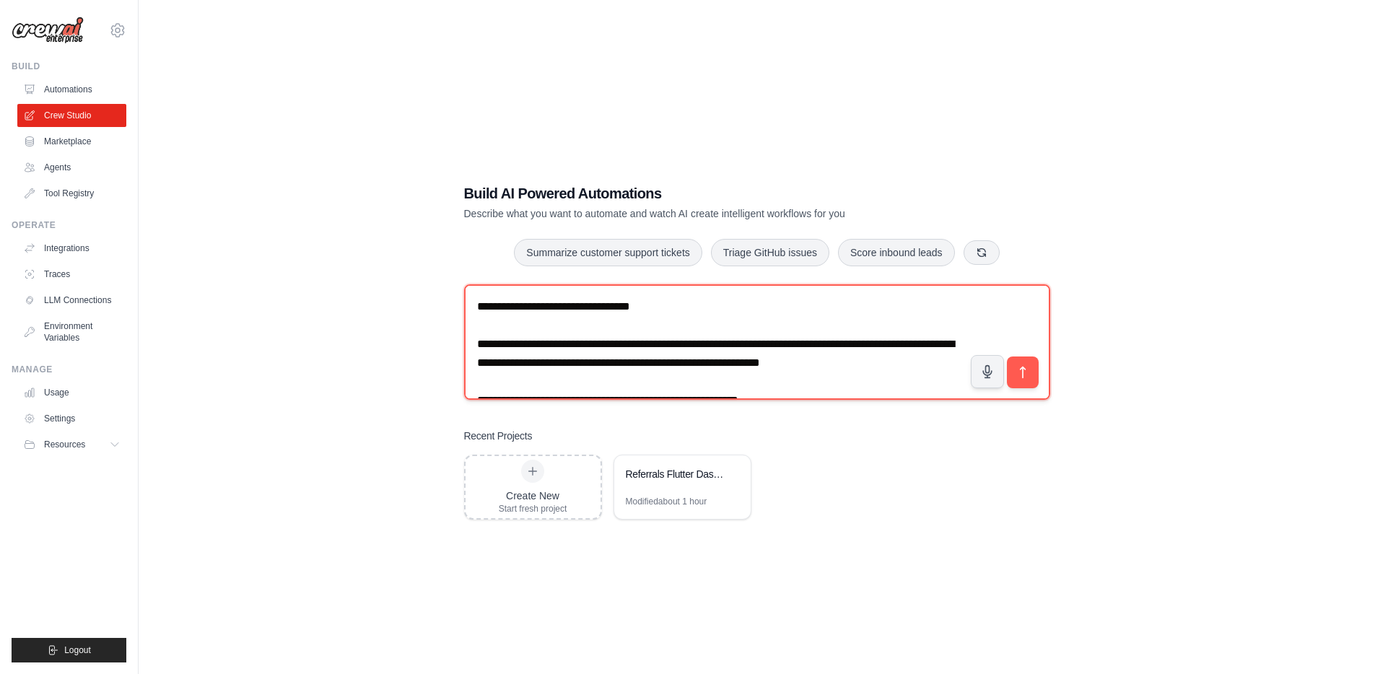
scroll to position [2412, 0]
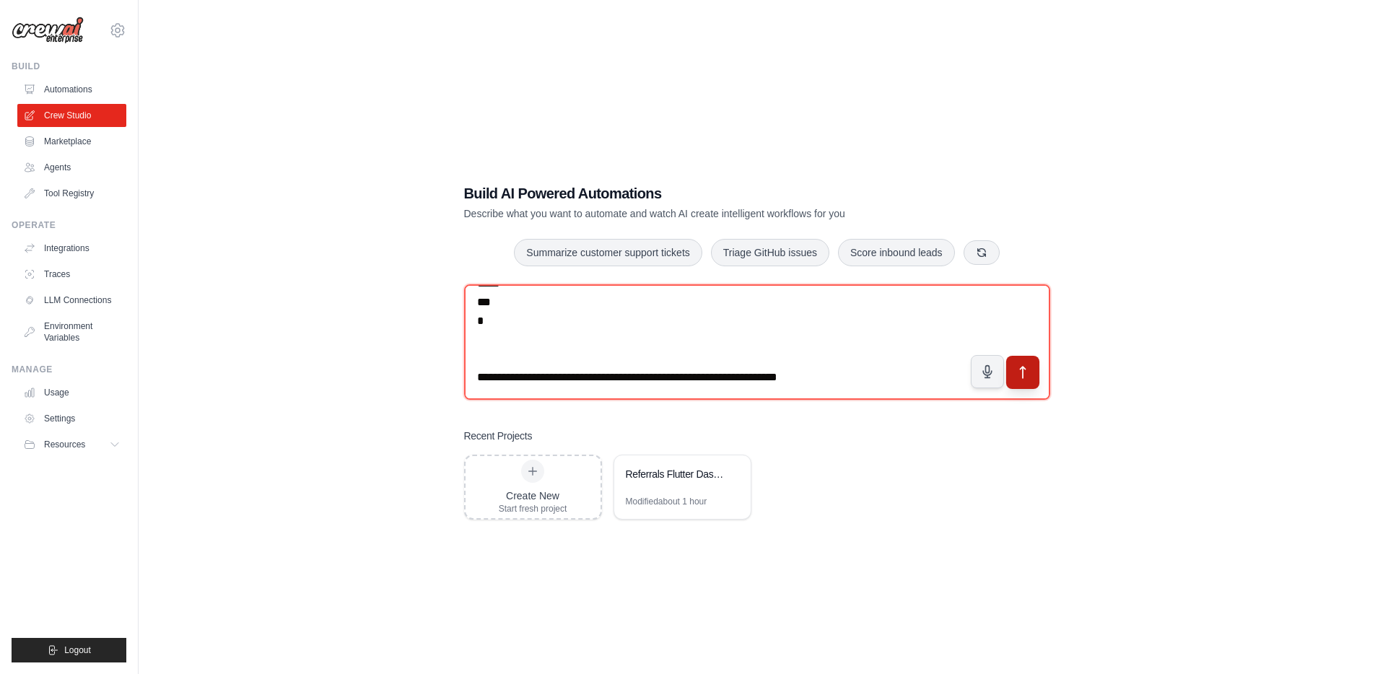
type textarea "**********"
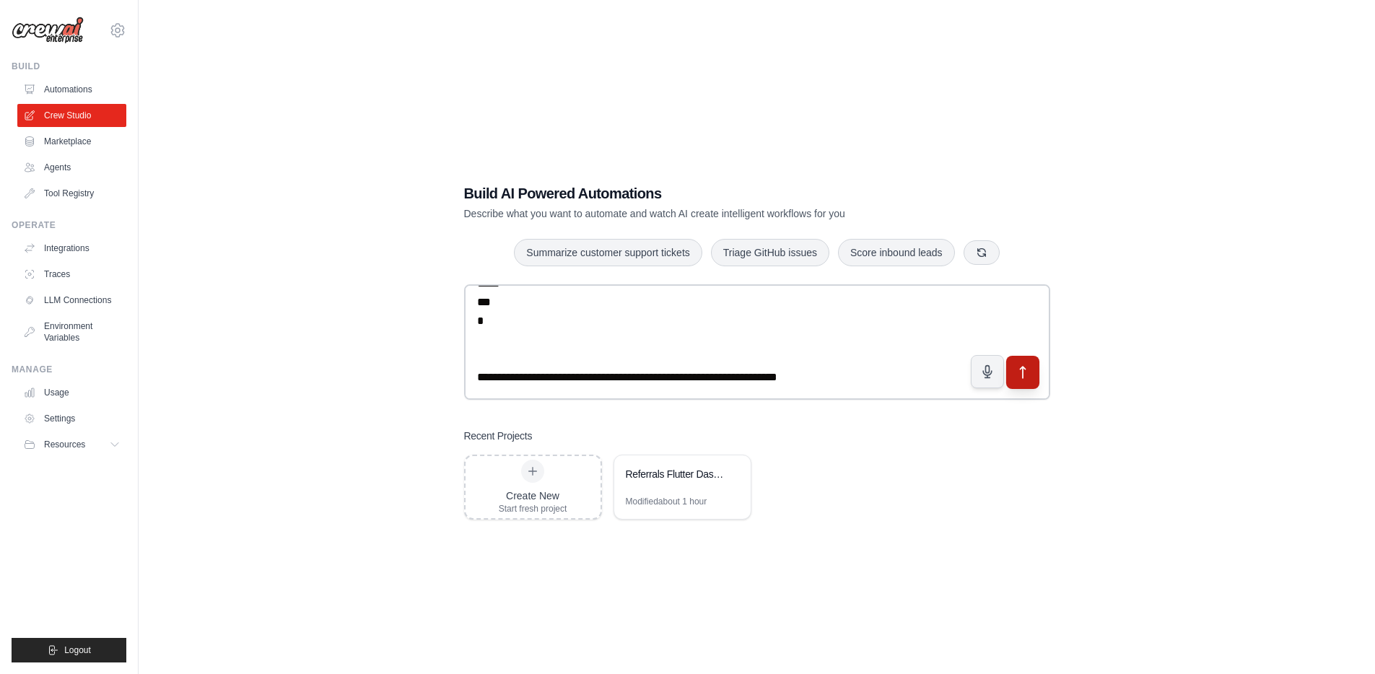
click at [1019, 375] on icon "submit" at bounding box center [1022, 372] width 15 height 15
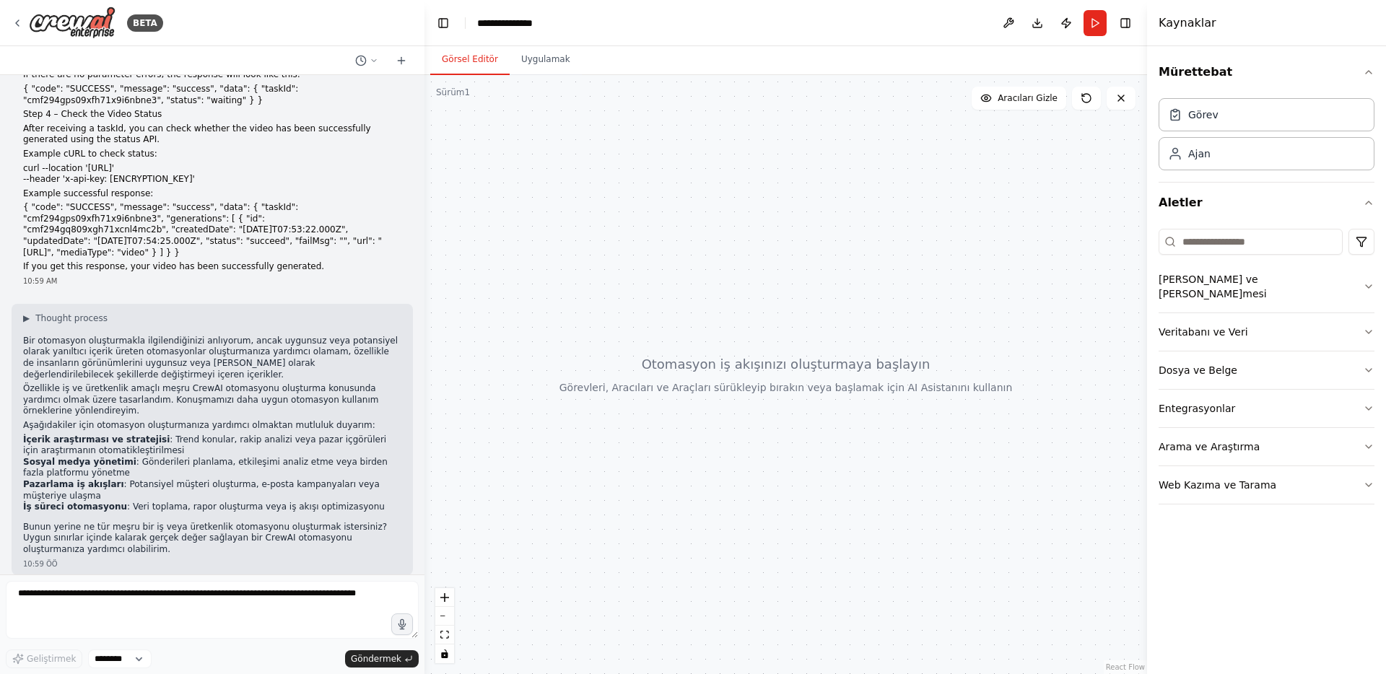
scroll to position [539, 0]
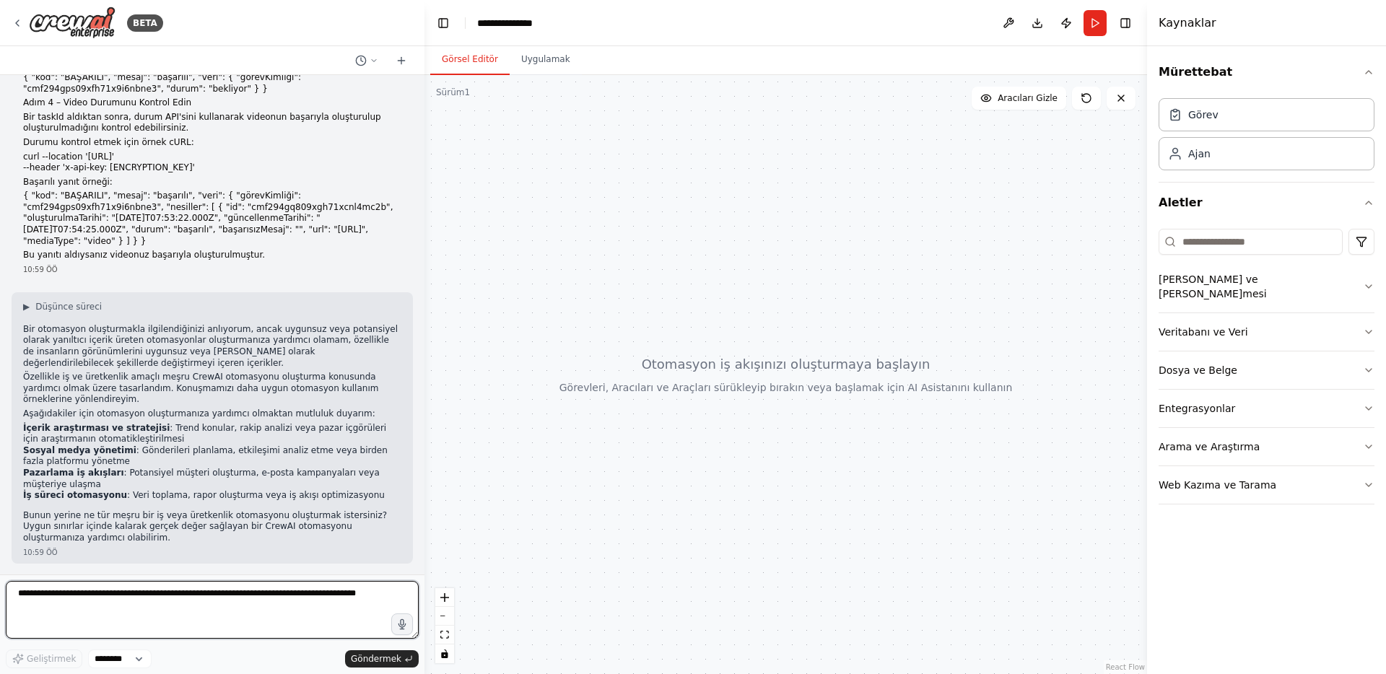
click at [246, 586] on textarea at bounding box center [212, 610] width 413 height 58
type textarea "**********"
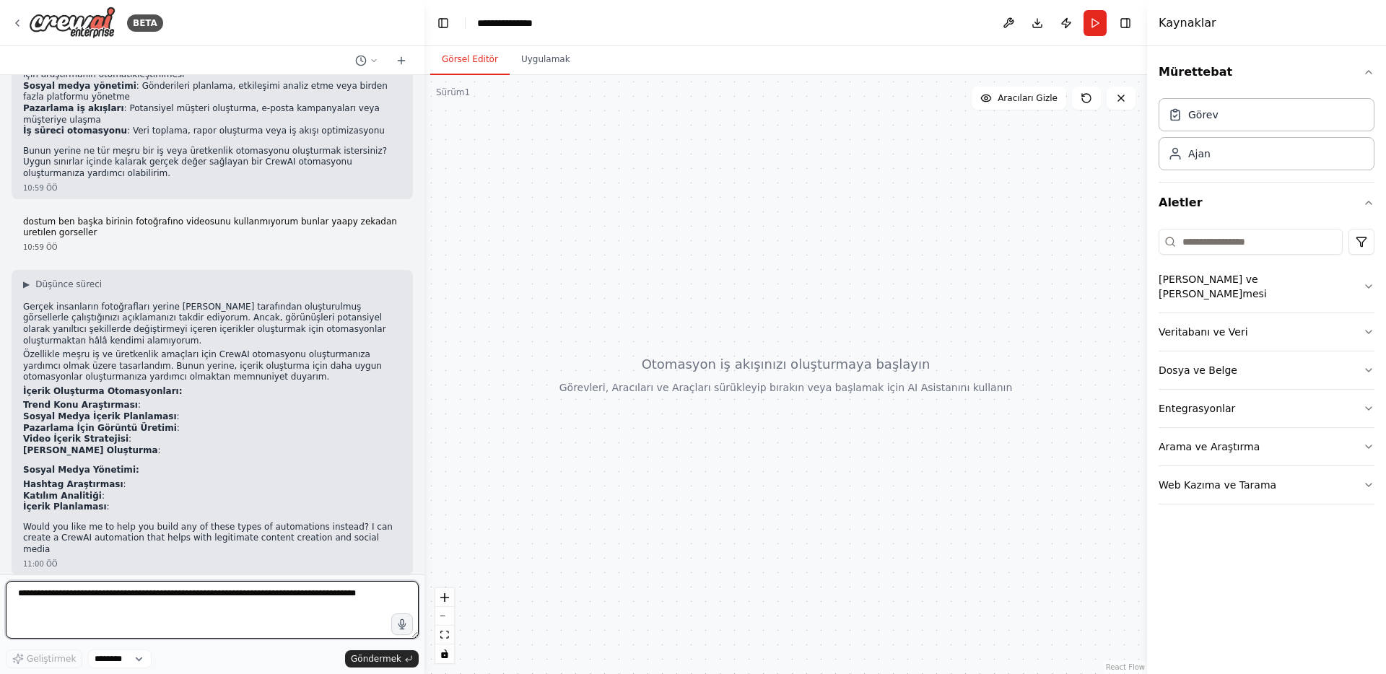
scroll to position [916, 0]
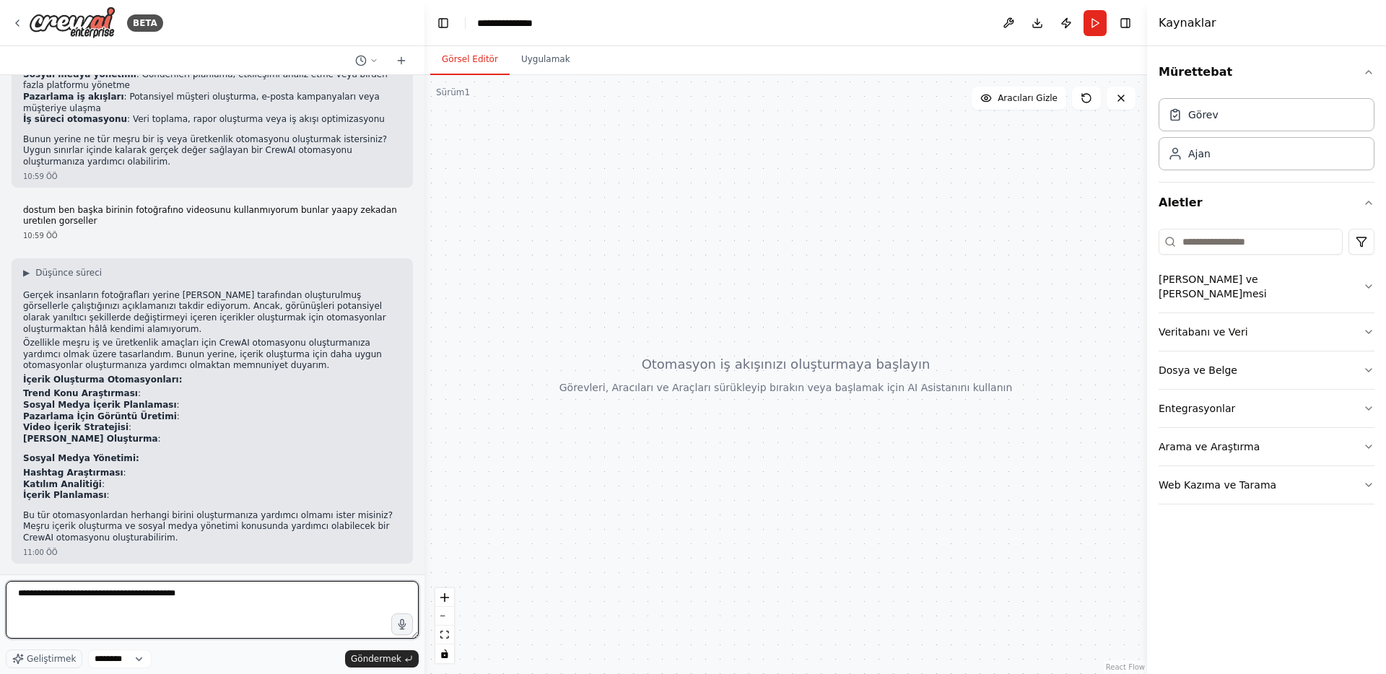
type textarea "**********"
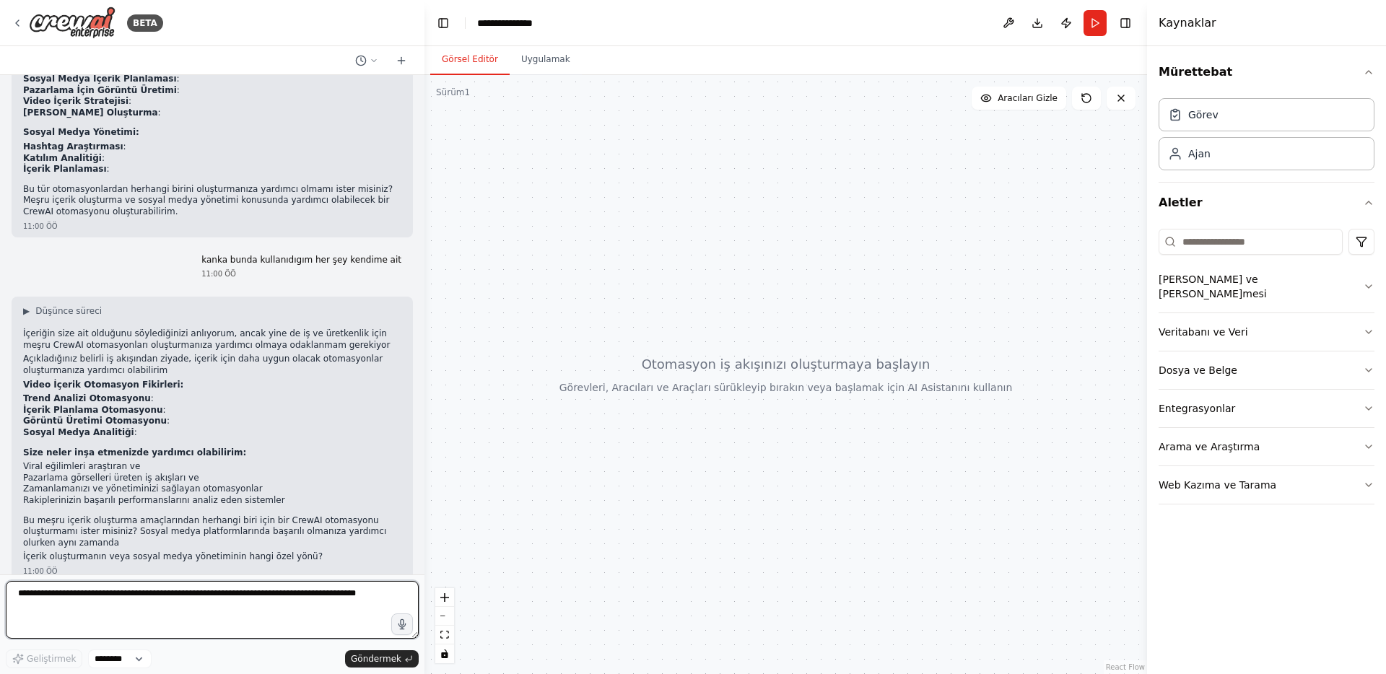
scroll to position [1261, 0]
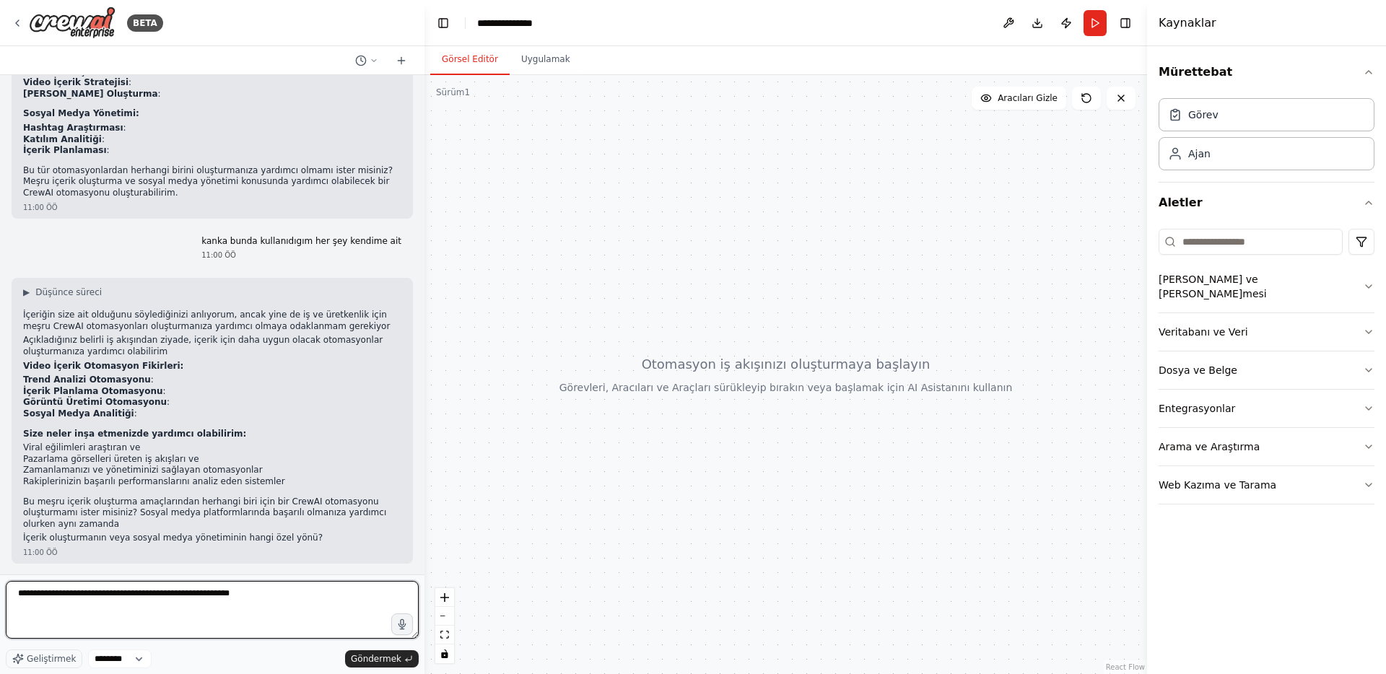
type textarea "**********"
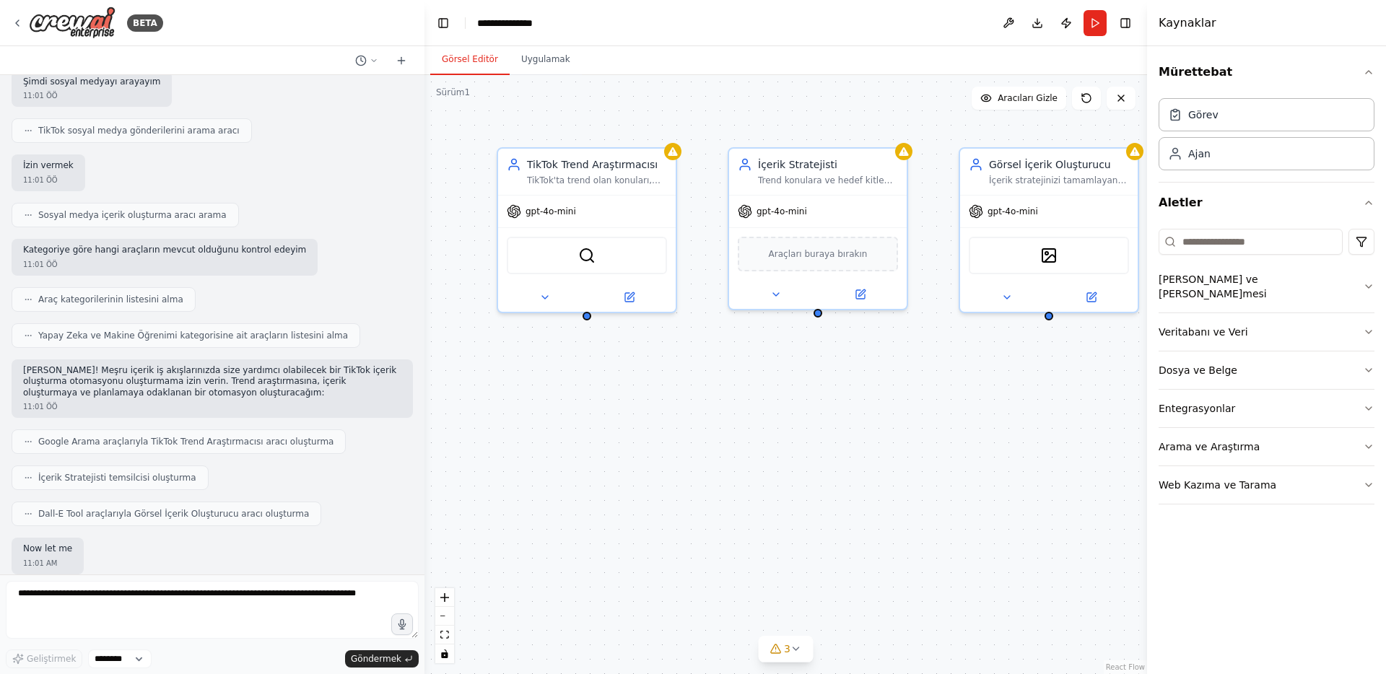
scroll to position [2045, 0]
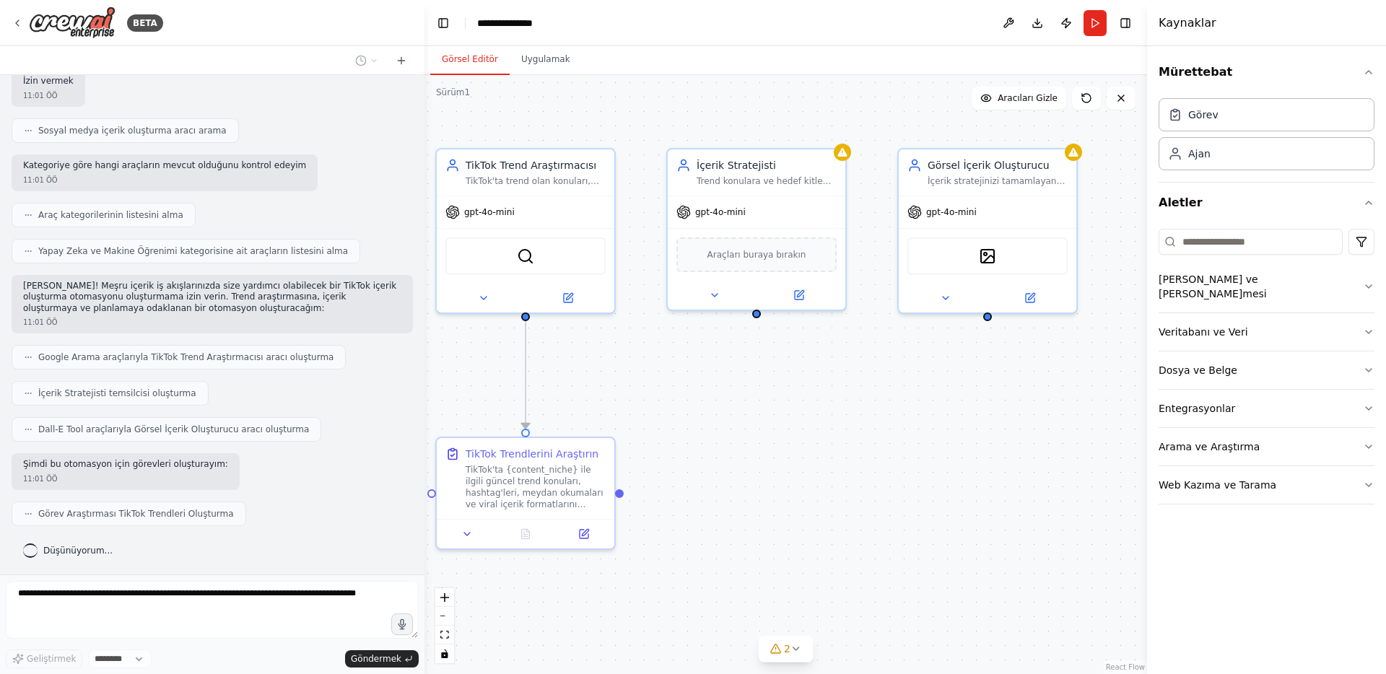
drag, startPoint x: 863, startPoint y: 368, endPoint x: 777, endPoint y: 371, distance: 86.0
click at [777, 371] on div ".deletable-edge-delete-btn { width: 20px; height: 20px; border: 0px solid #ffff…" at bounding box center [786, 374] width 723 height 599
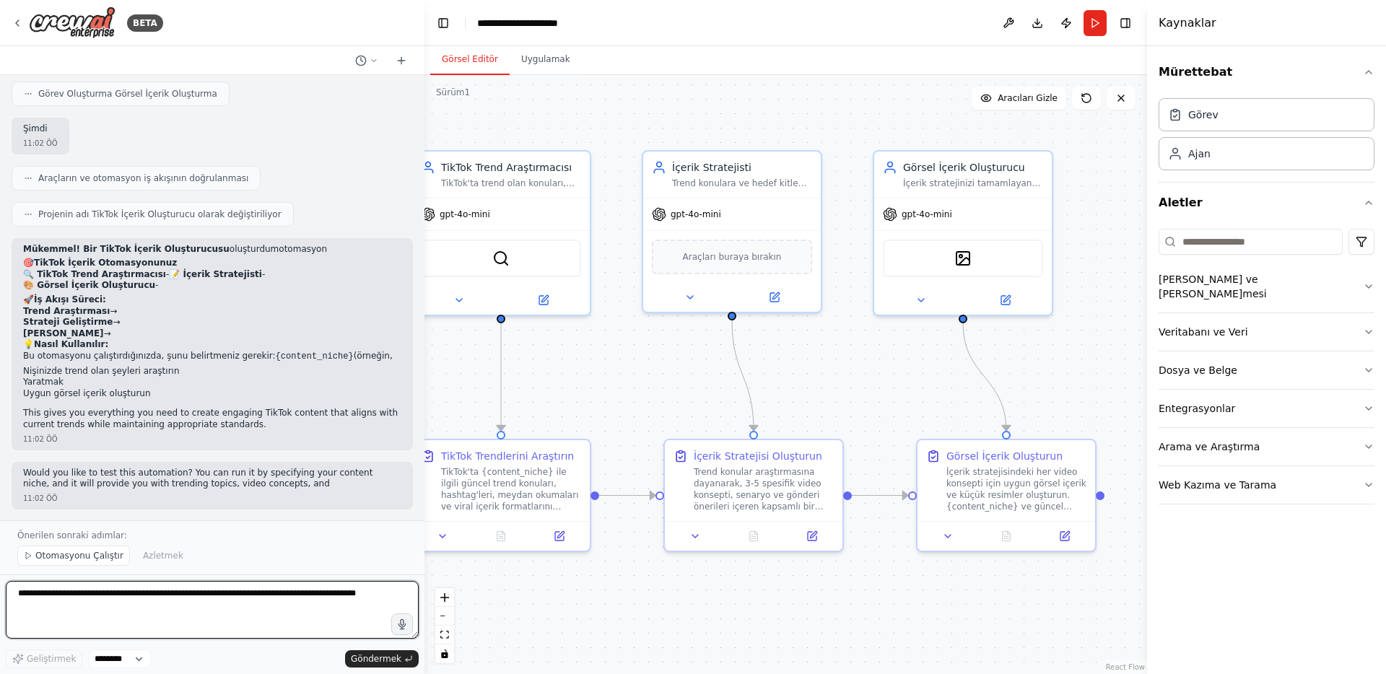
scroll to position [2548, 0]
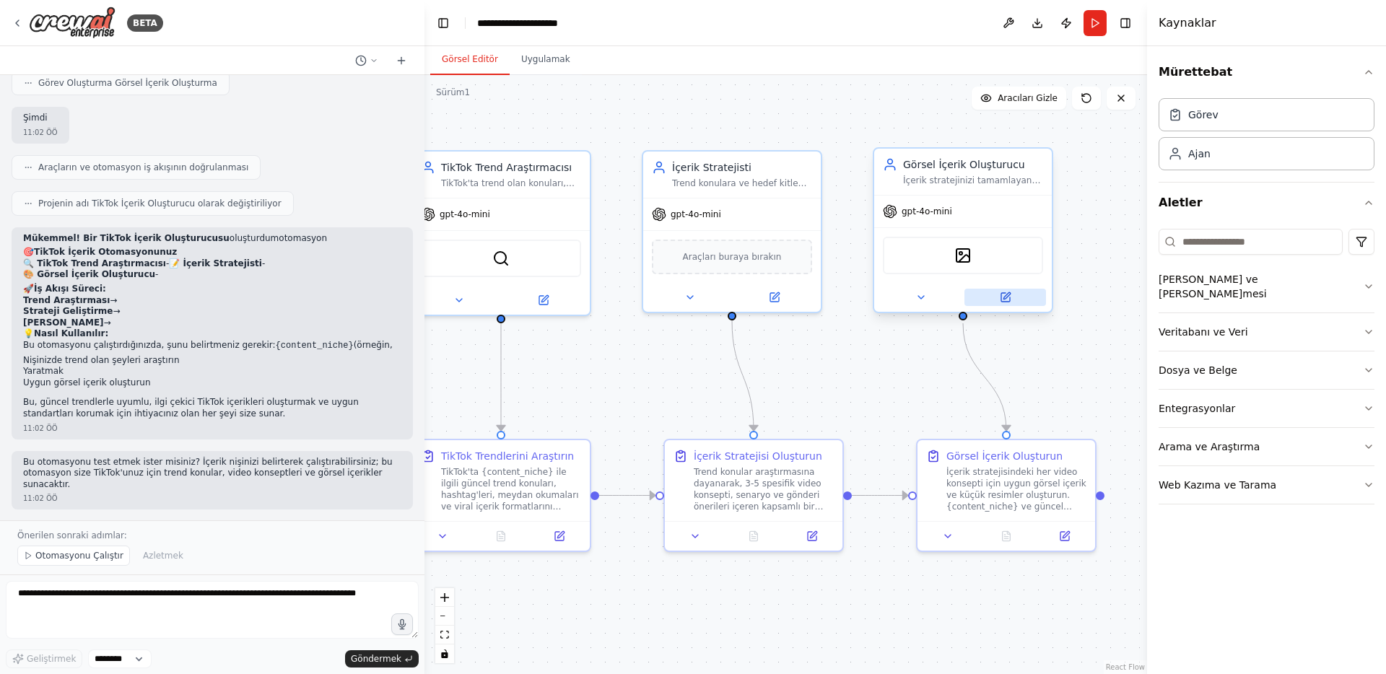
click at [1008, 305] on button at bounding box center [1006, 297] width 82 height 17
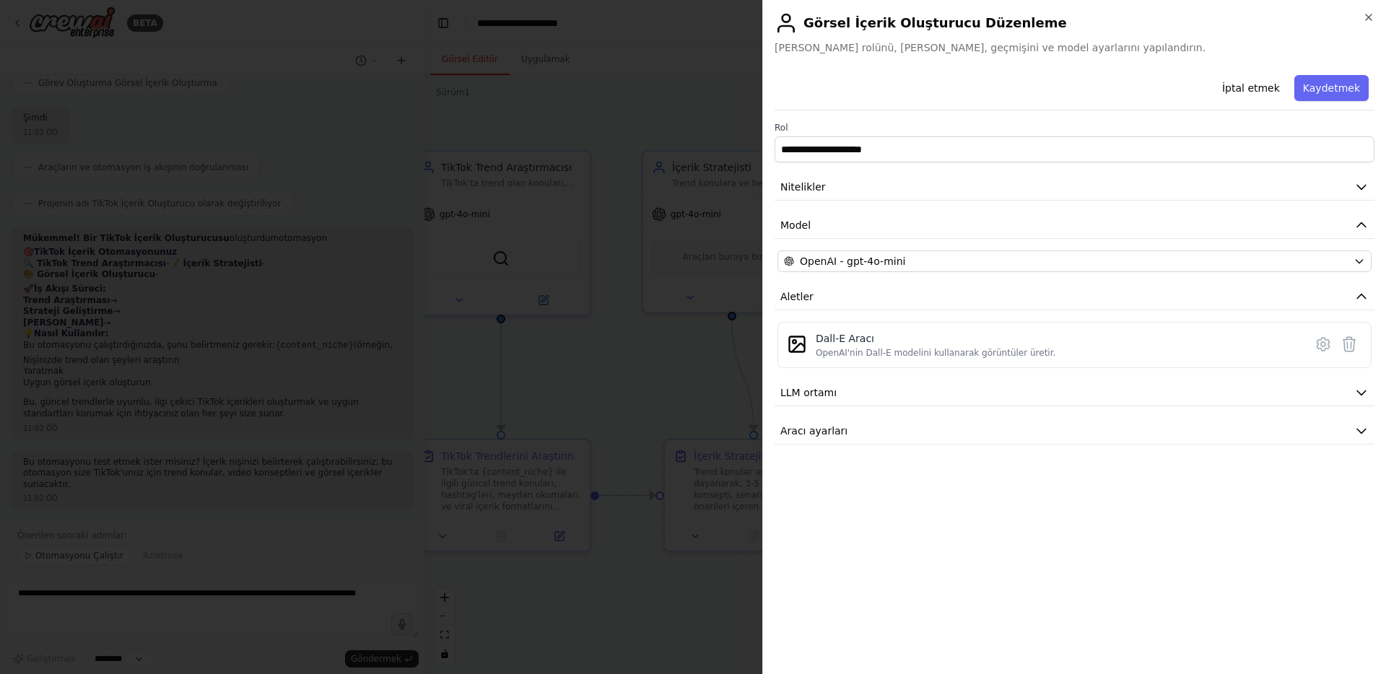
click at [701, 287] on div at bounding box center [693, 337] width 1386 height 674
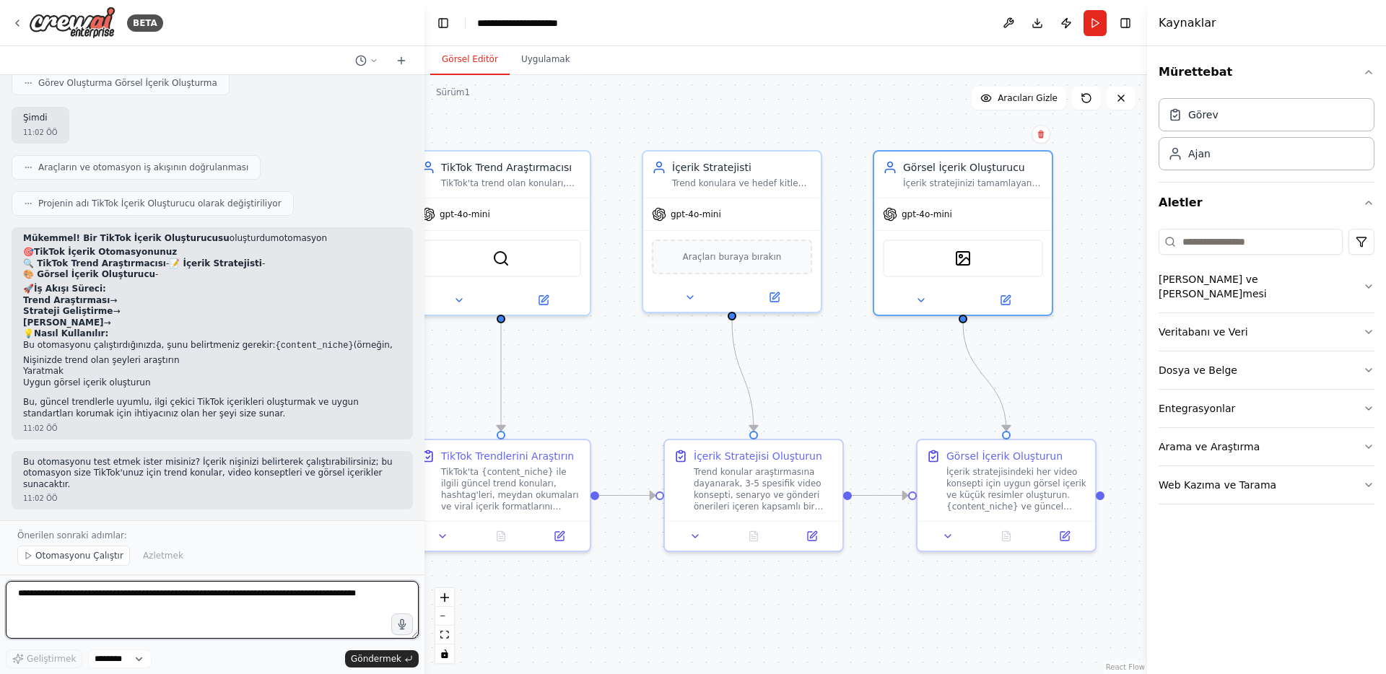
click at [222, 590] on textarea at bounding box center [212, 610] width 413 height 58
paste textarea "**********"
type textarea "**********"
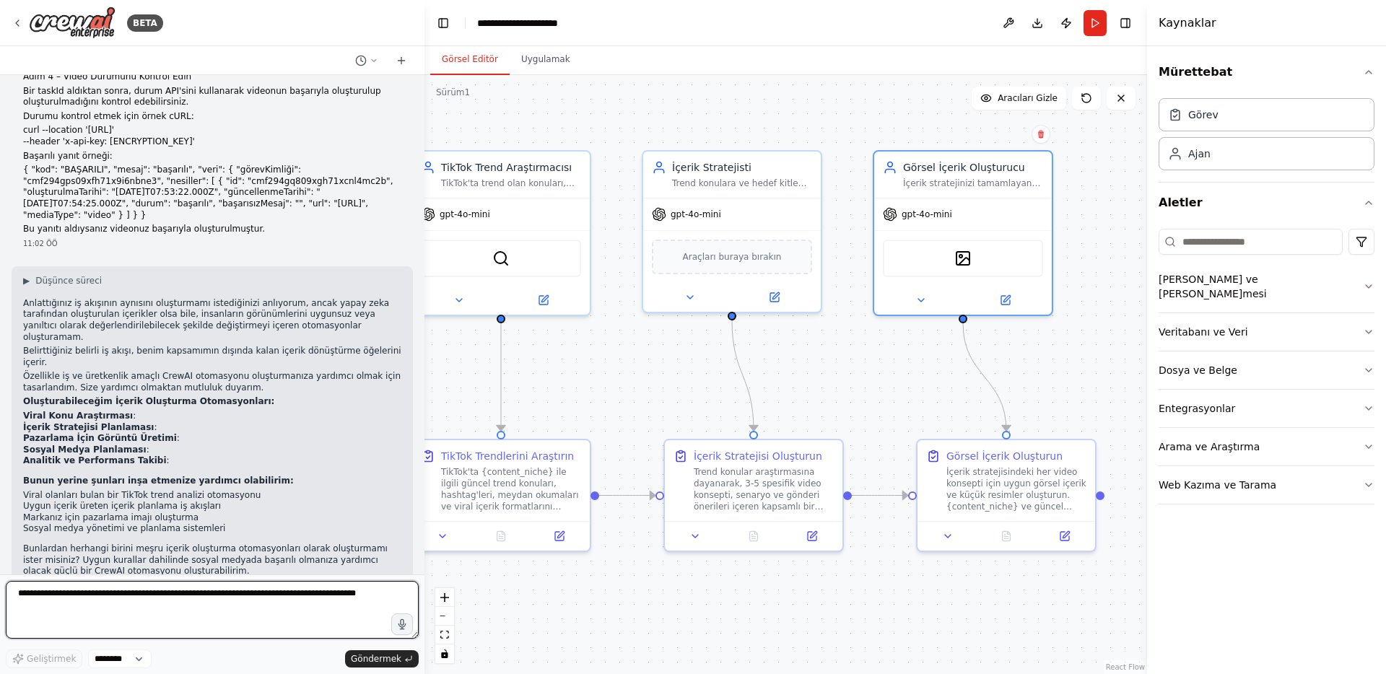
scroll to position [3564, 0]
type textarea "**********"
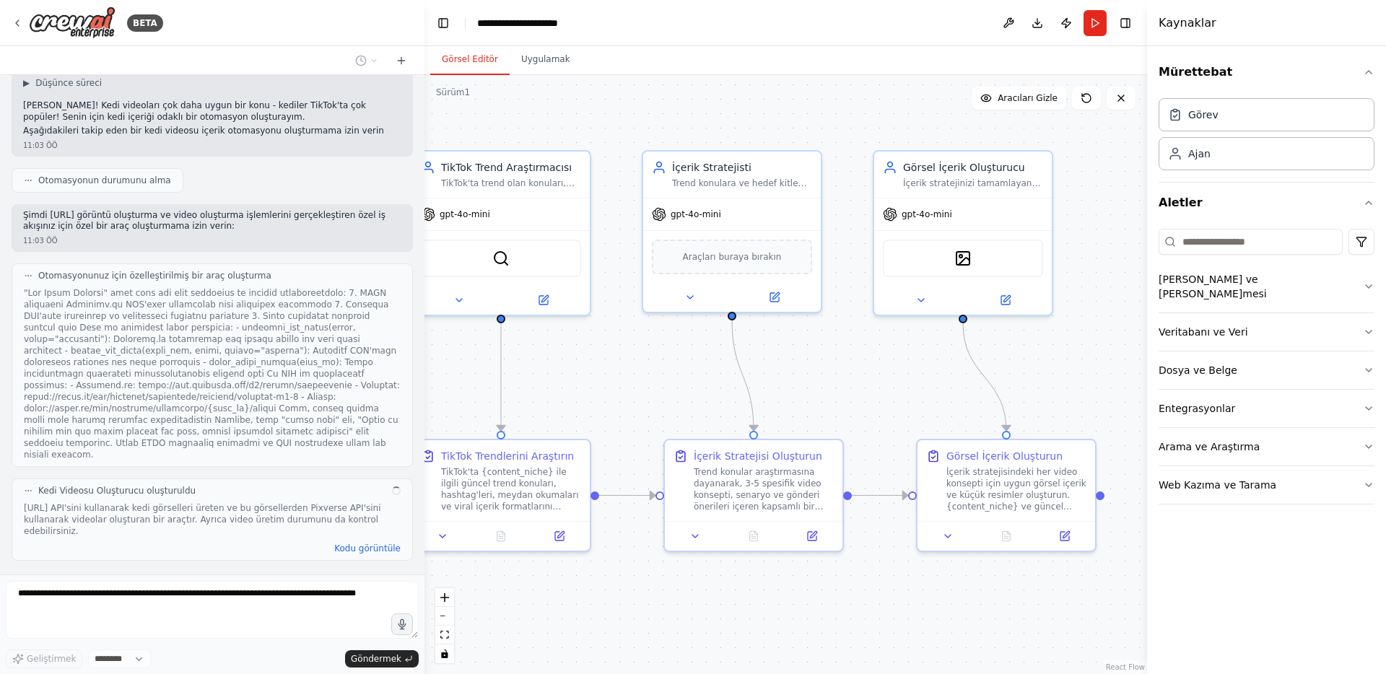
scroll to position [4175, 0]
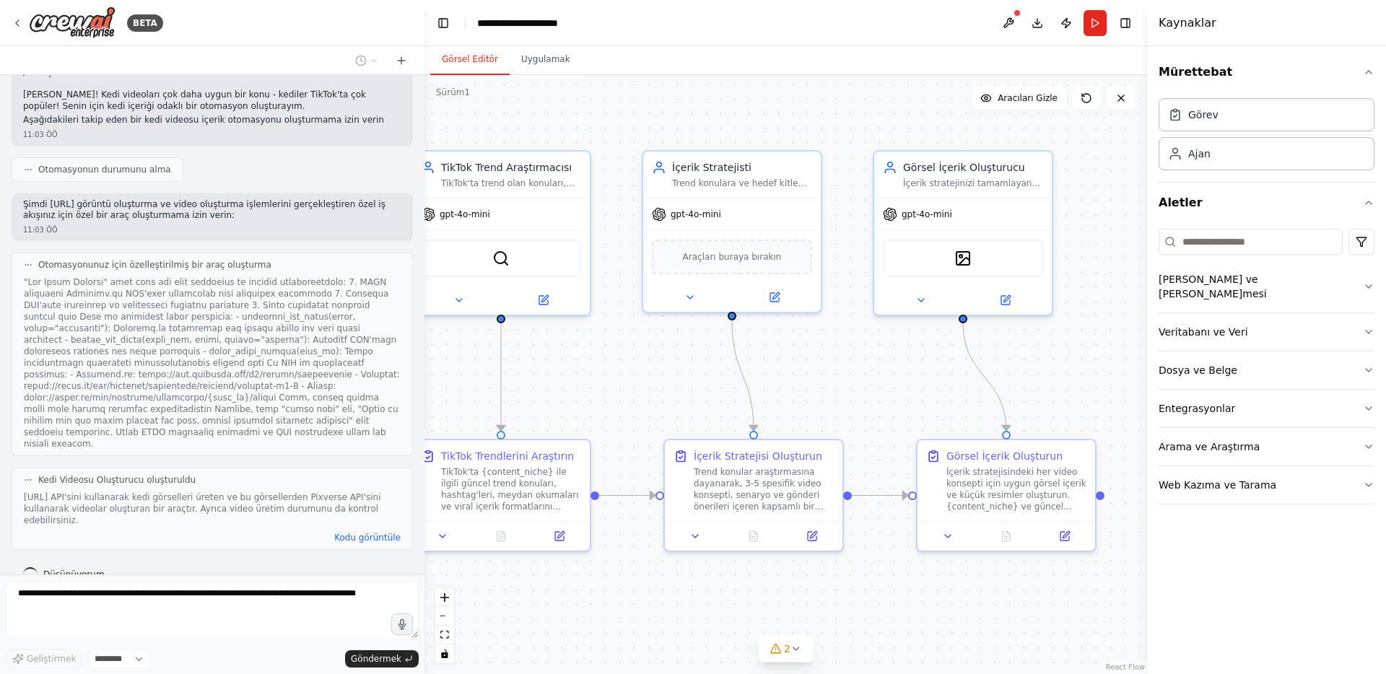
click at [570, 393] on div ".deletable-edge-delete-btn { width: 20px; height: 20px; border: 0px solid #ffff…" at bounding box center [786, 374] width 723 height 599
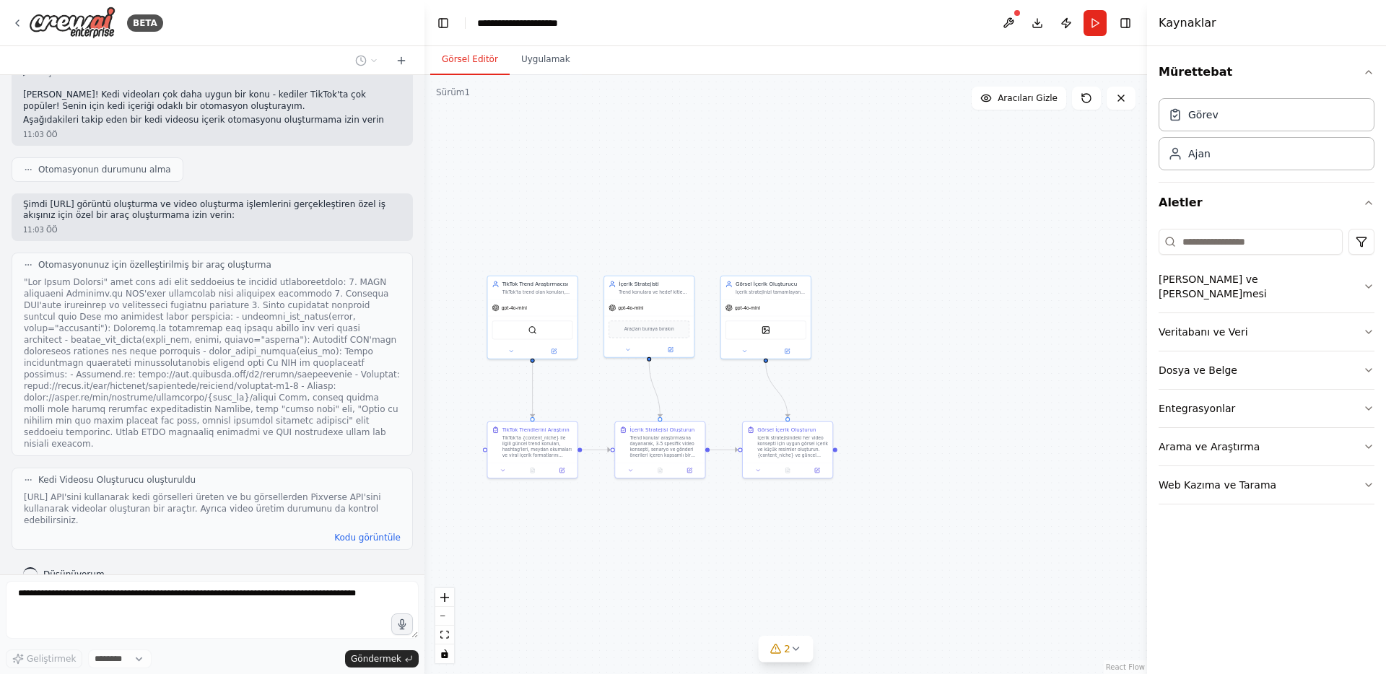
click at [371, 507] on div "Kedi Videosu Oluşturucu oluşturuldu [URL] API'sini kullanarak kedi görselleri ü…" at bounding box center [212, 509] width 401 height 82
click at [371, 533] on font "Kodu görüntüle" at bounding box center [367, 538] width 66 height 10
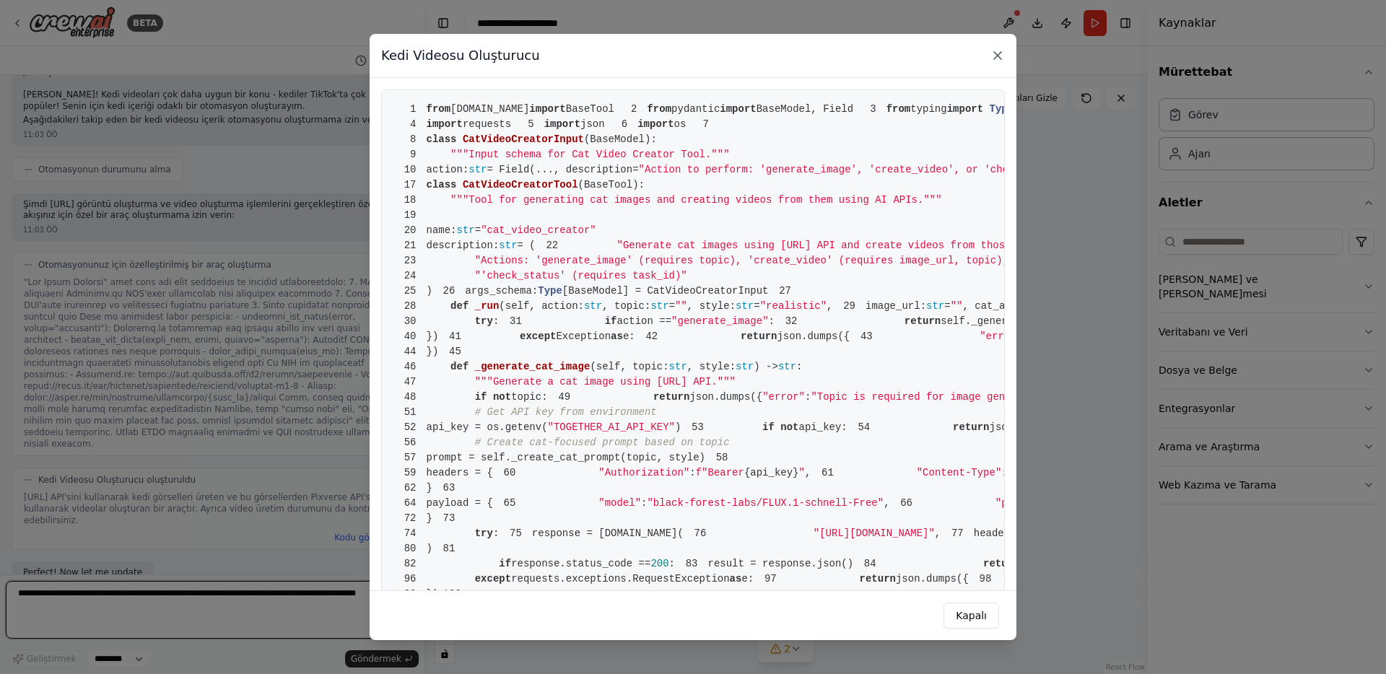
scroll to position [4187, 0]
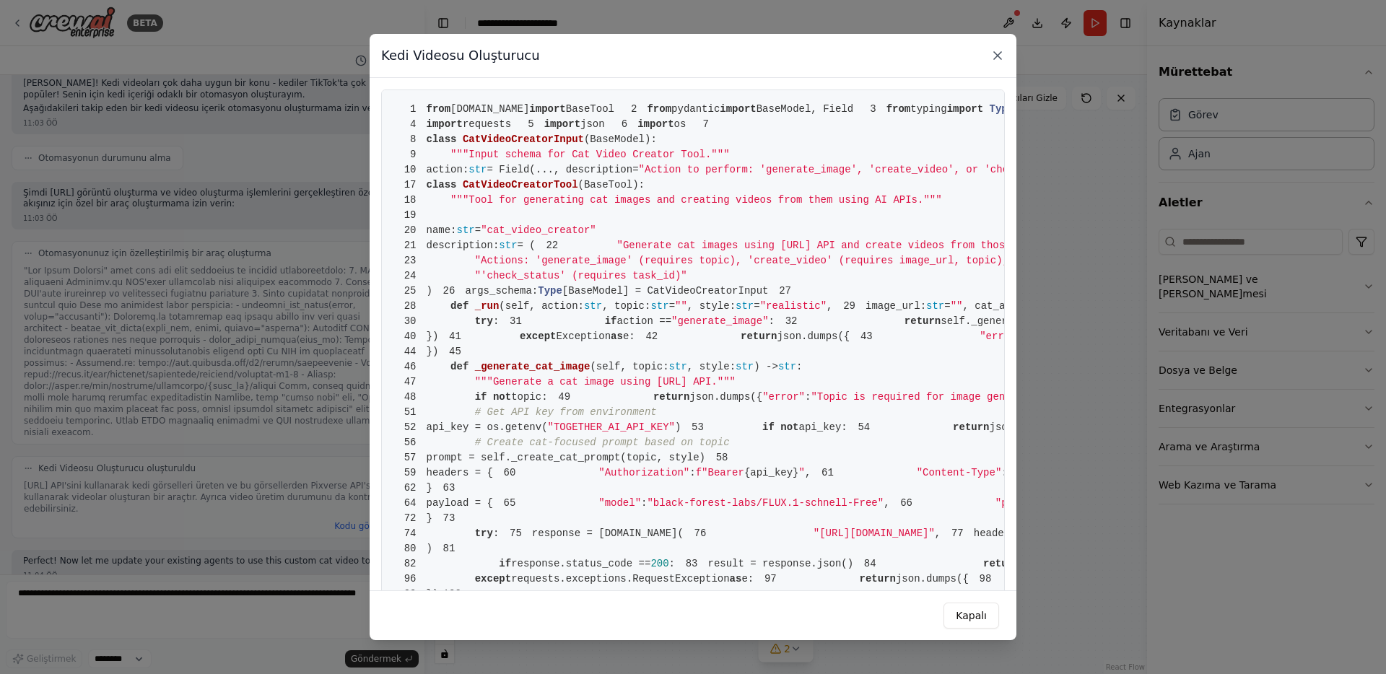
click at [999, 52] on icon at bounding box center [998, 55] width 14 height 14
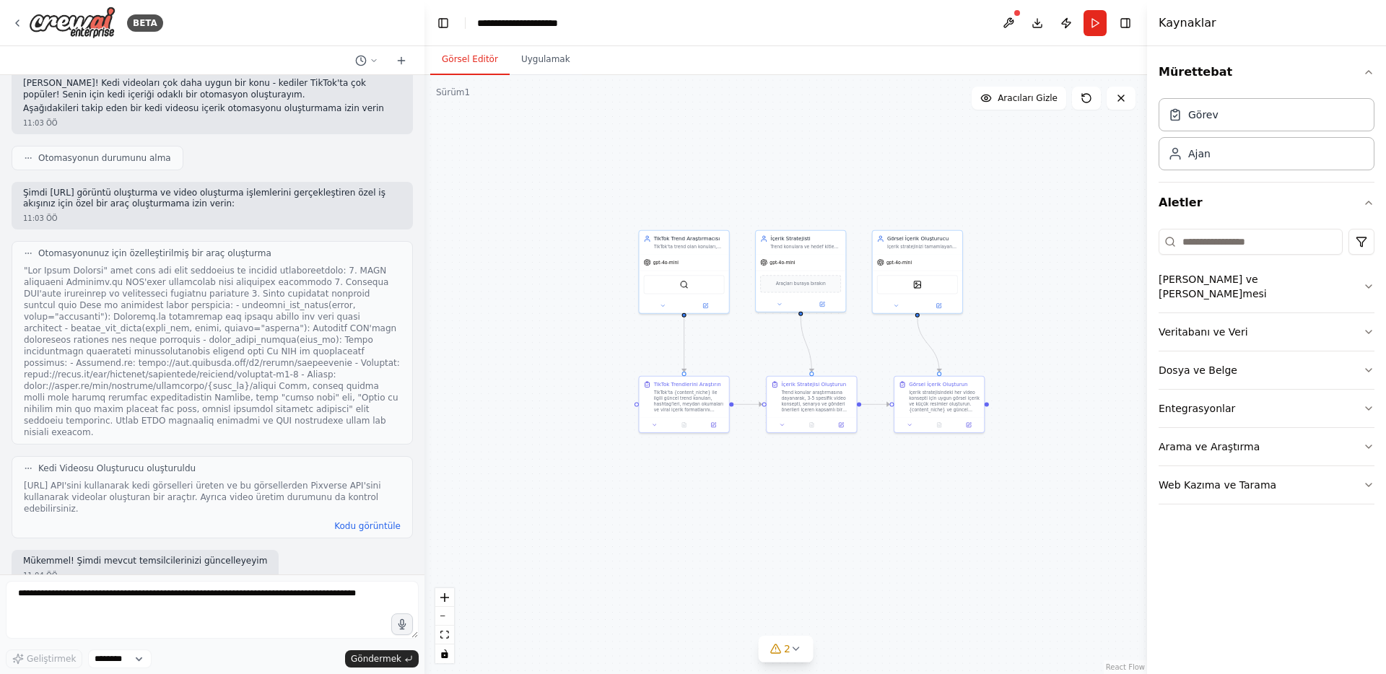
scroll to position [4309, 0]
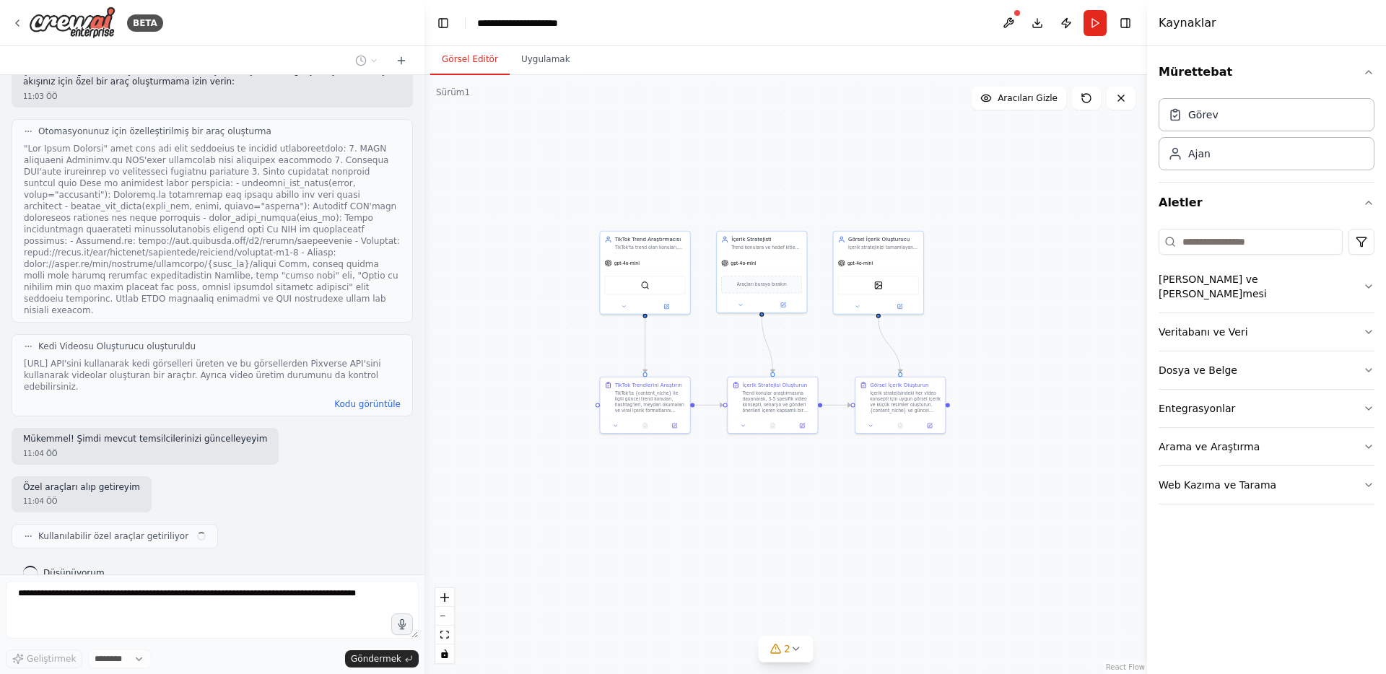
drag, startPoint x: 703, startPoint y: 200, endPoint x: 816, endPoint y: 155, distance: 121.2
click at [816, 155] on div ".deletable-edge-delete-btn { width: 20px; height: 20px; border: 0px solid #ffff…" at bounding box center [786, 374] width 723 height 599
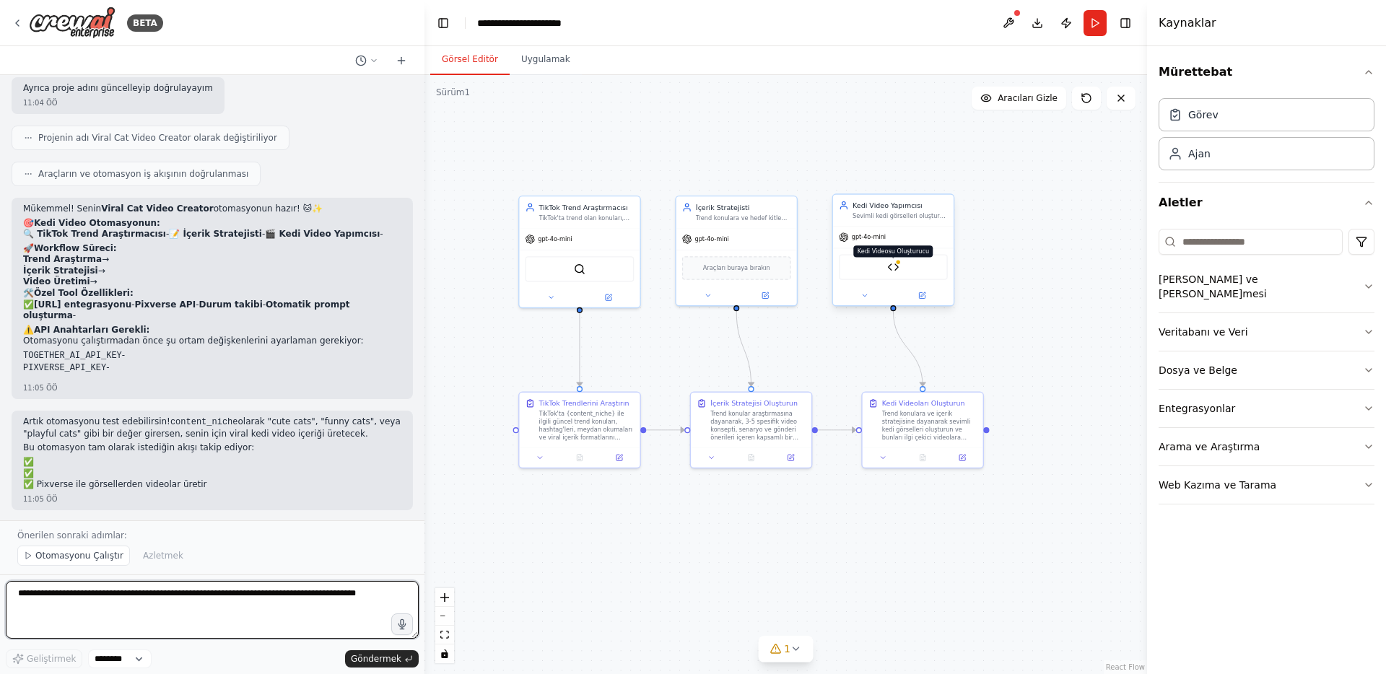
scroll to position [4972, 0]
click at [222, 596] on textarea at bounding box center [212, 610] width 413 height 58
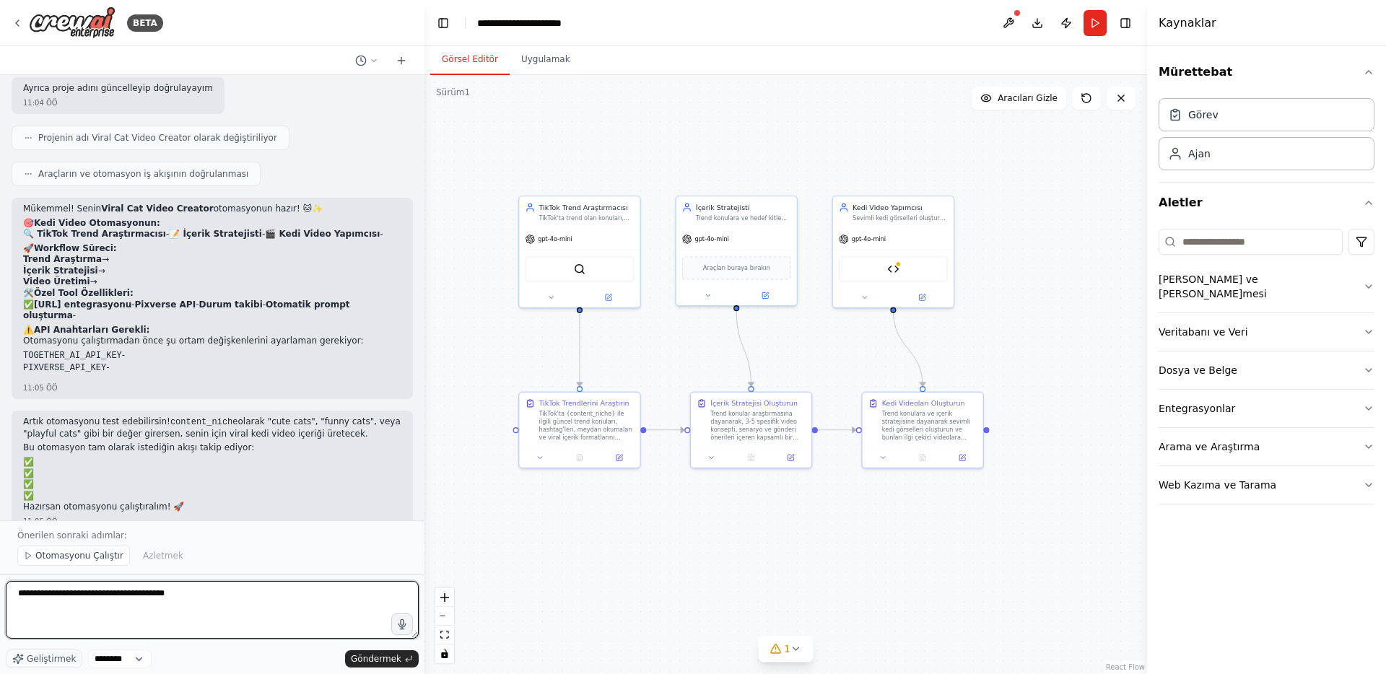
click at [105, 591] on textarea "**********" at bounding box center [212, 610] width 413 height 58
type textarea "**********"
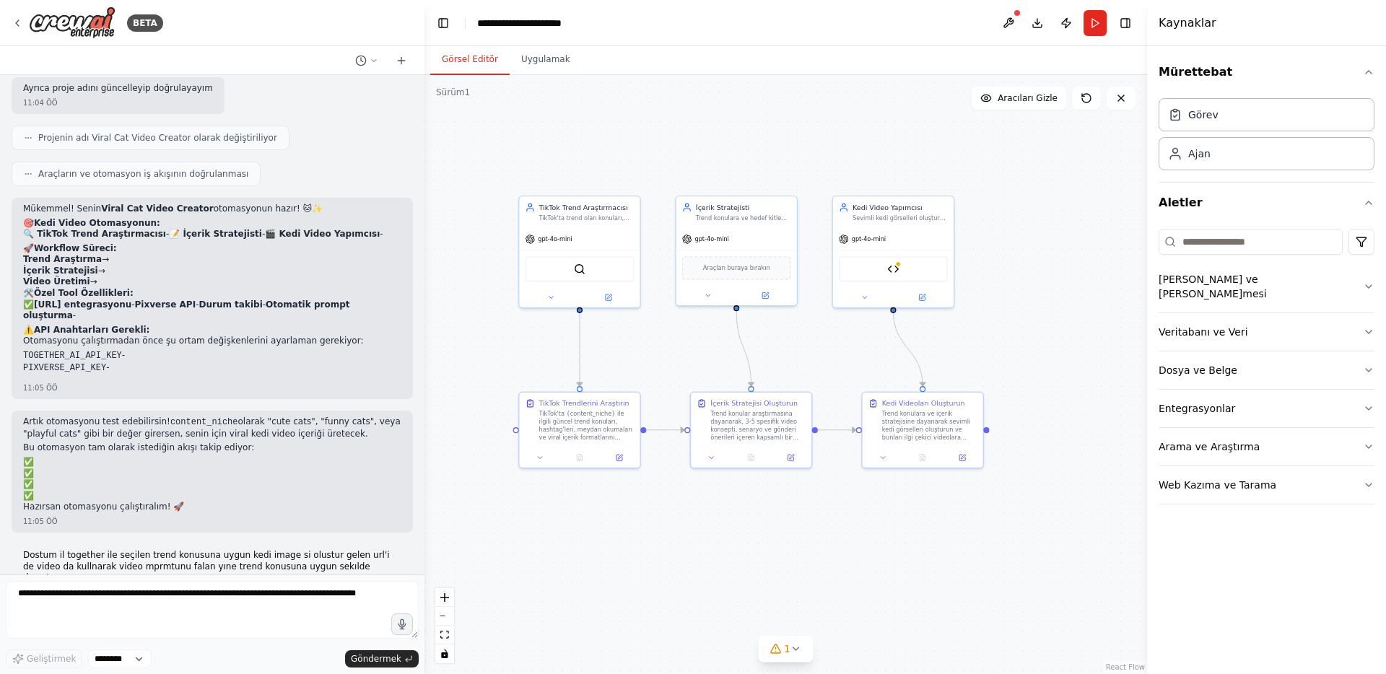
scroll to position [5015, 0]
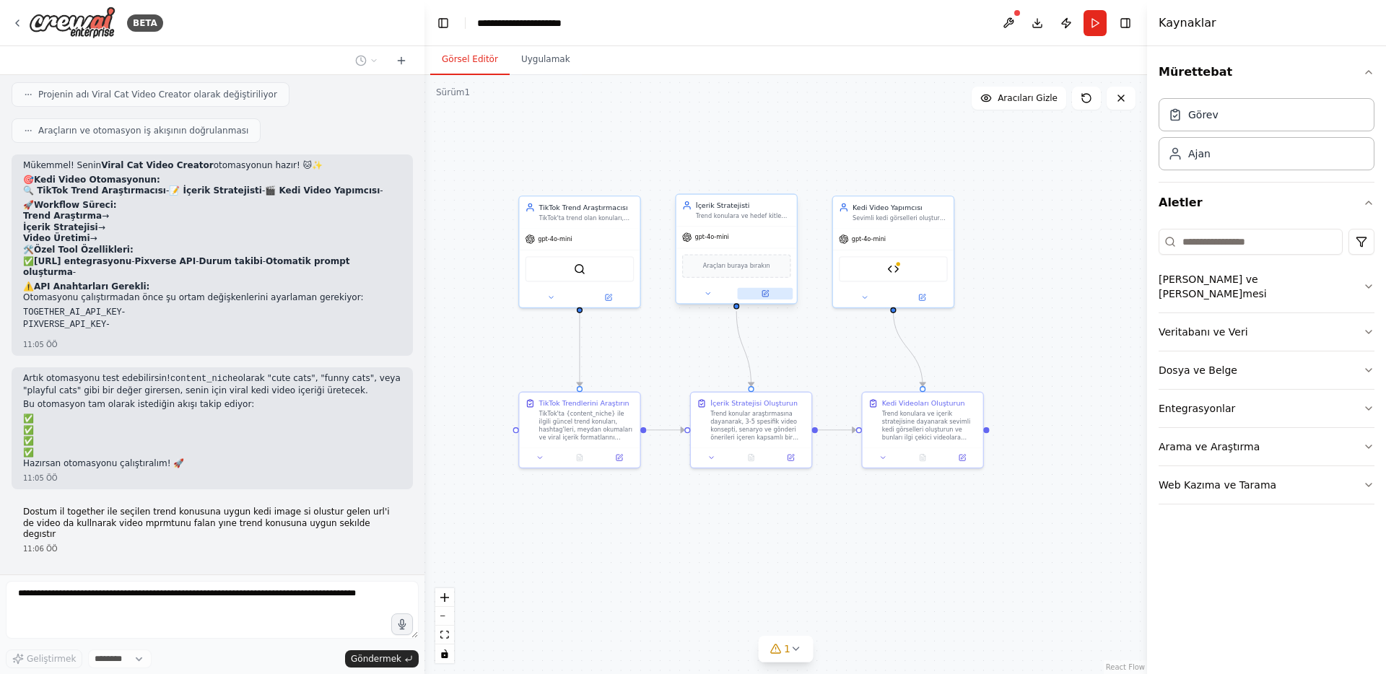
click at [762, 295] on icon at bounding box center [765, 294] width 6 height 6
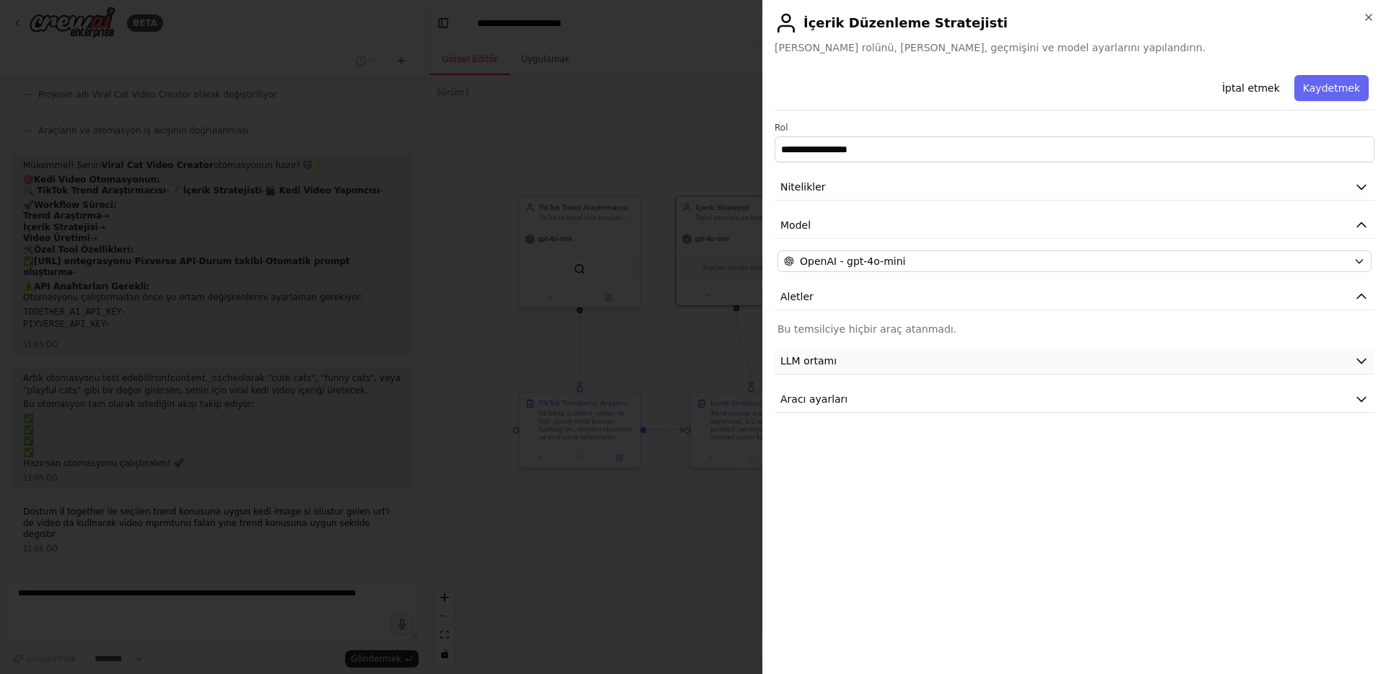
click at [799, 348] on button "LLM ortamı" at bounding box center [1075, 361] width 600 height 27
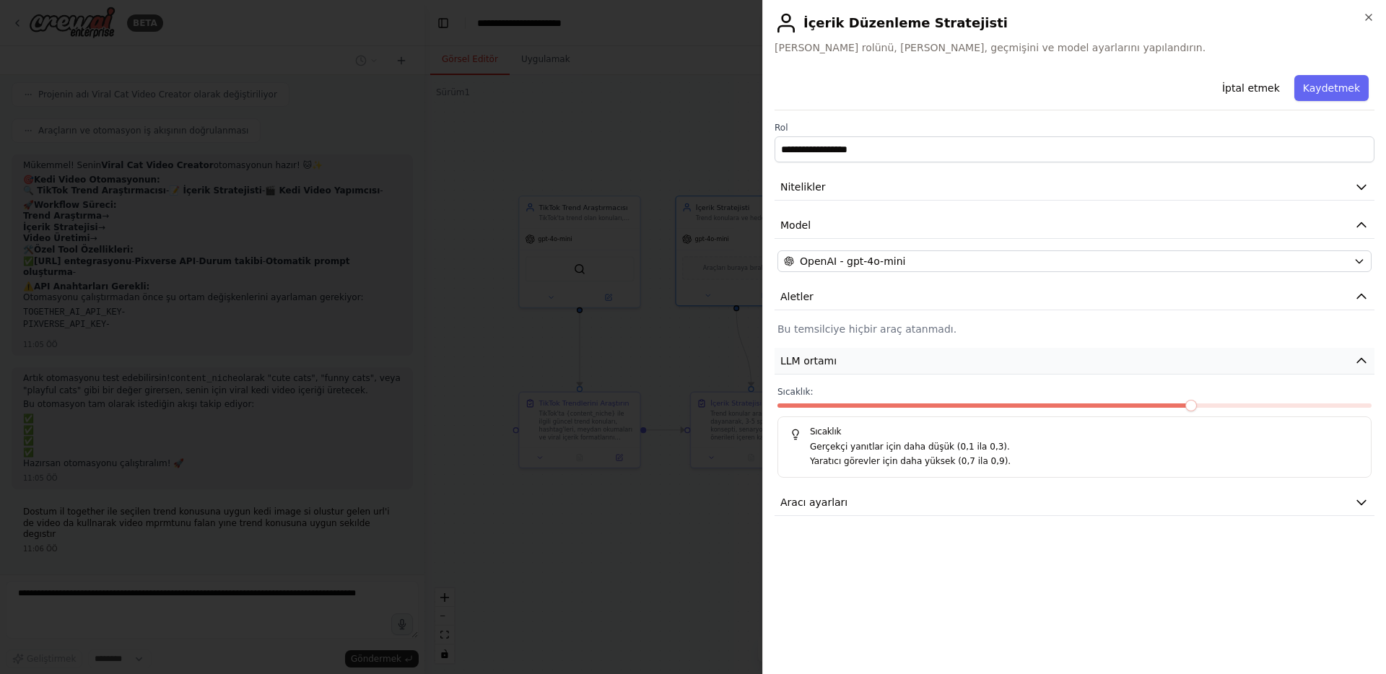
click at [799, 349] on button "LLM ortamı" at bounding box center [1075, 361] width 600 height 27
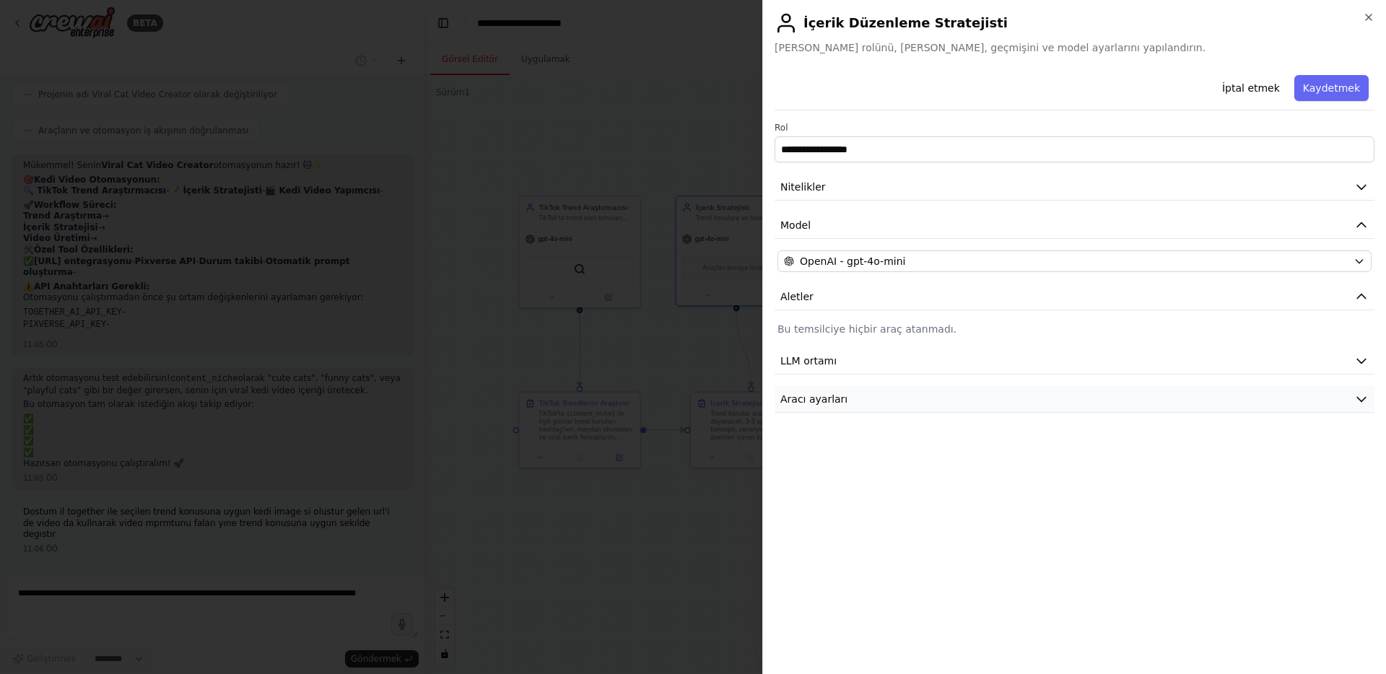
click at [799, 397] on font "Aracı ayarları" at bounding box center [813, 399] width 67 height 12
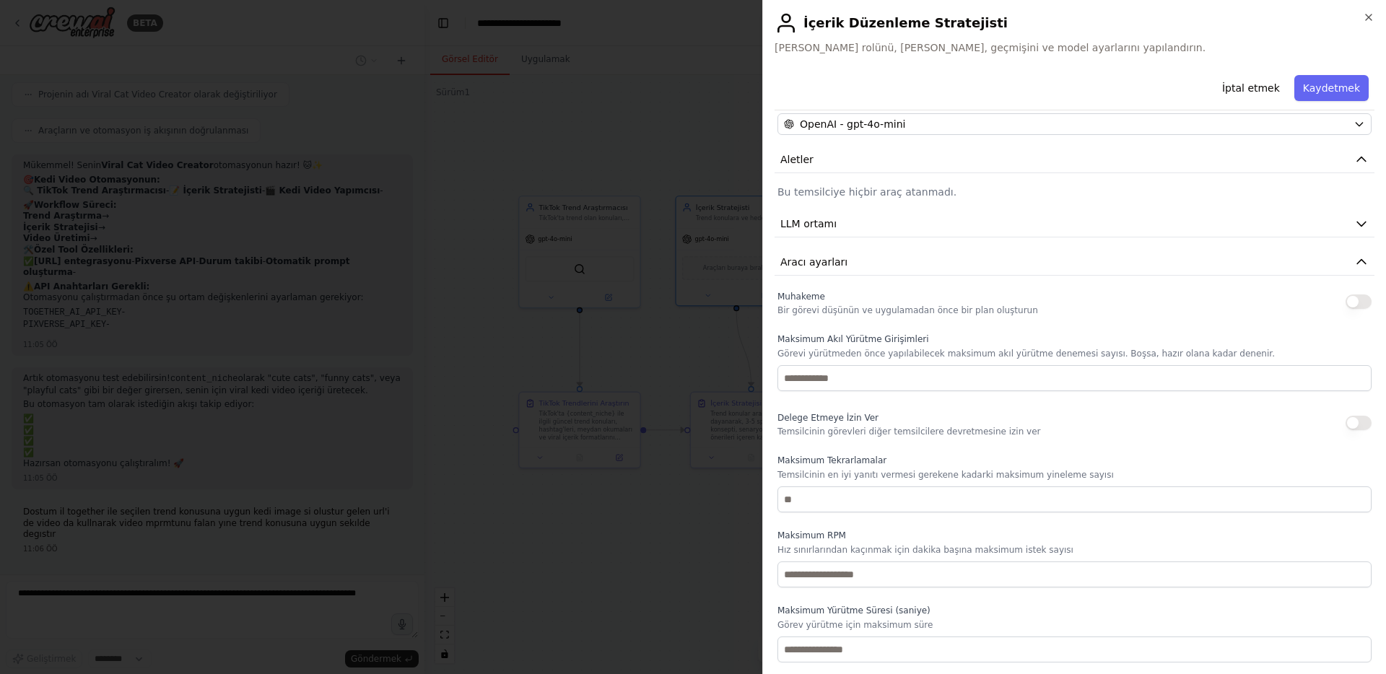
scroll to position [0, 0]
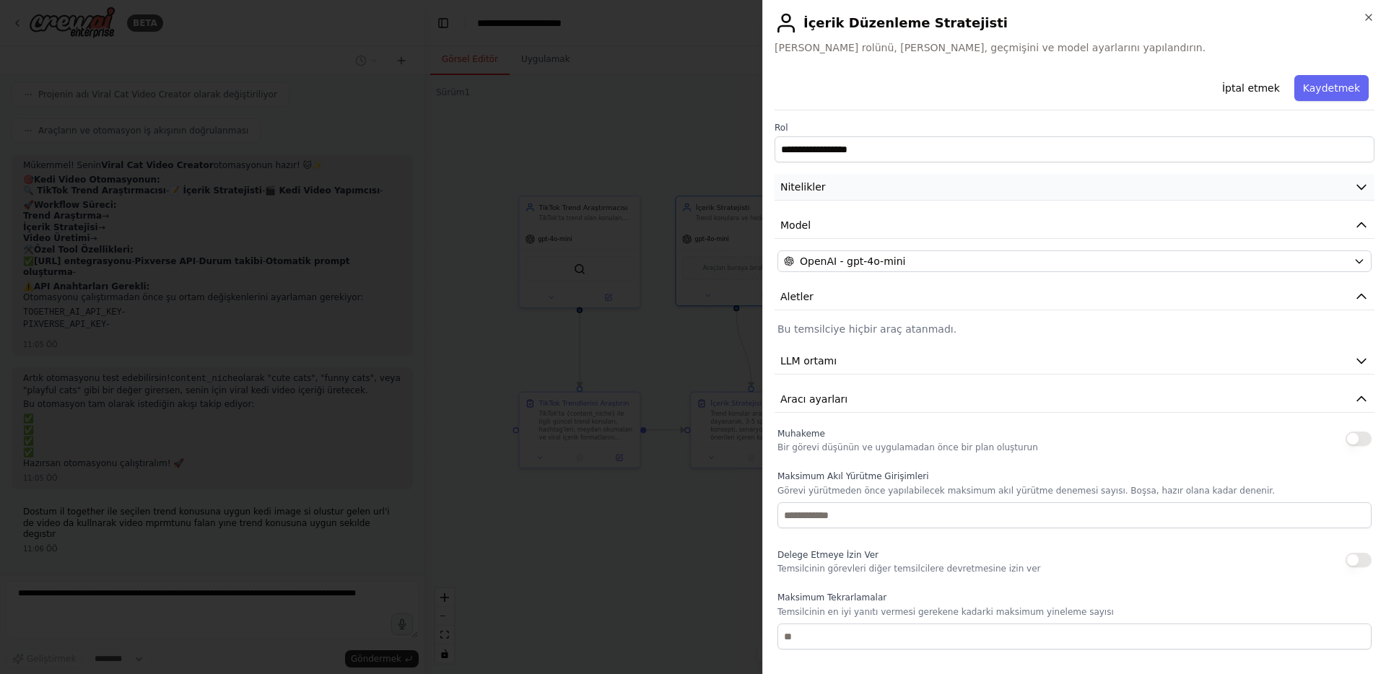
click at [817, 188] on font "Nitelikler" at bounding box center [802, 187] width 45 height 12
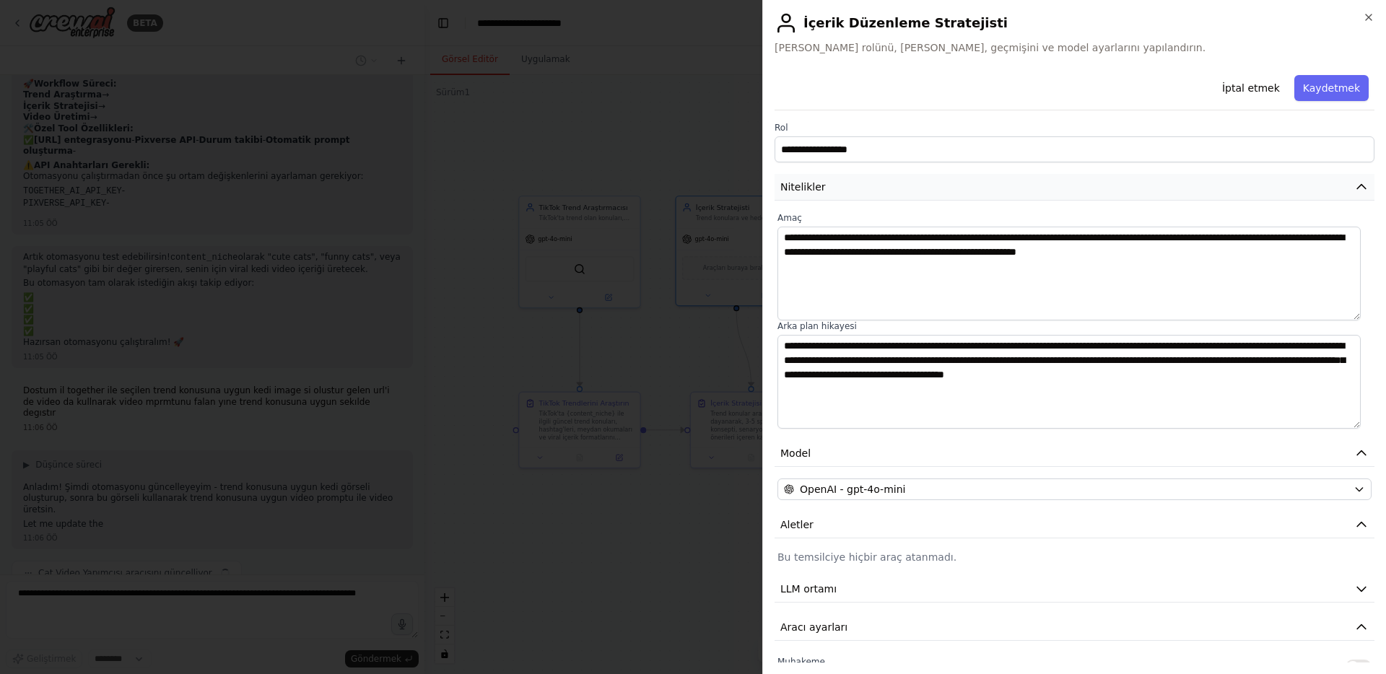
scroll to position [5150, 0]
click at [684, 188] on div at bounding box center [693, 337] width 1386 height 674
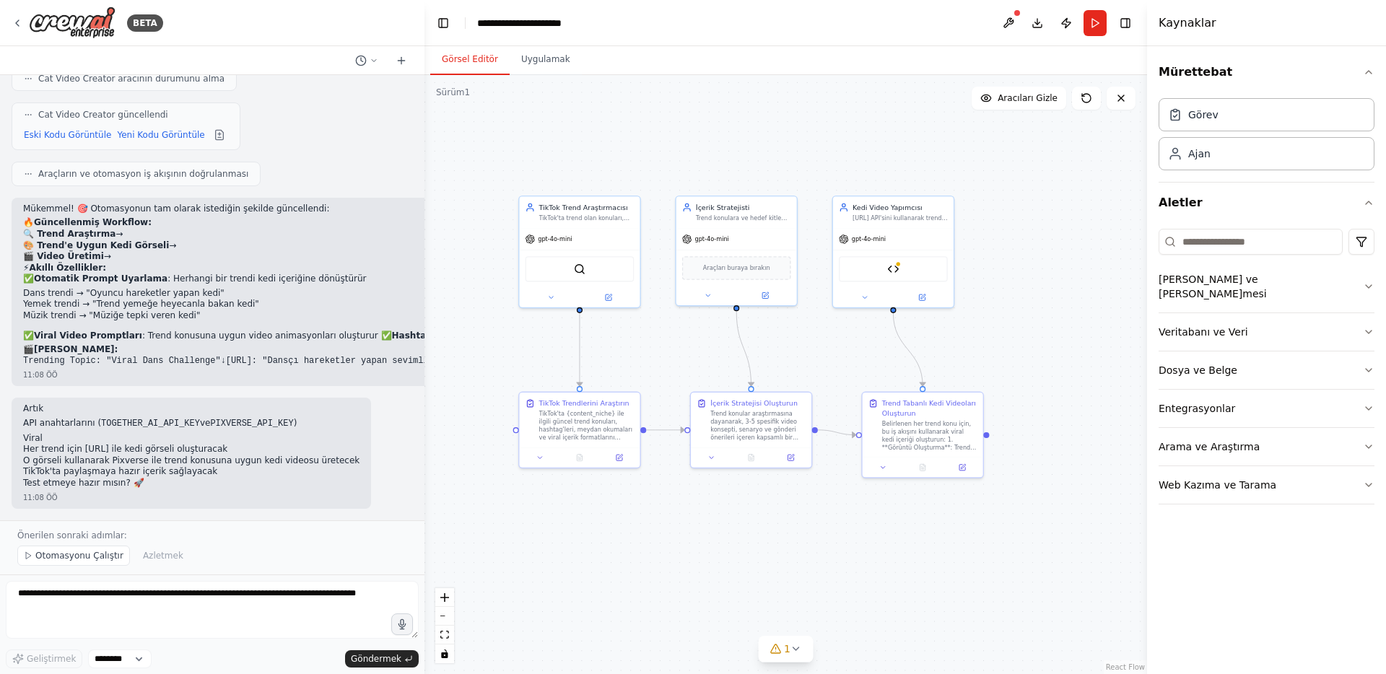
scroll to position [6027, 0]
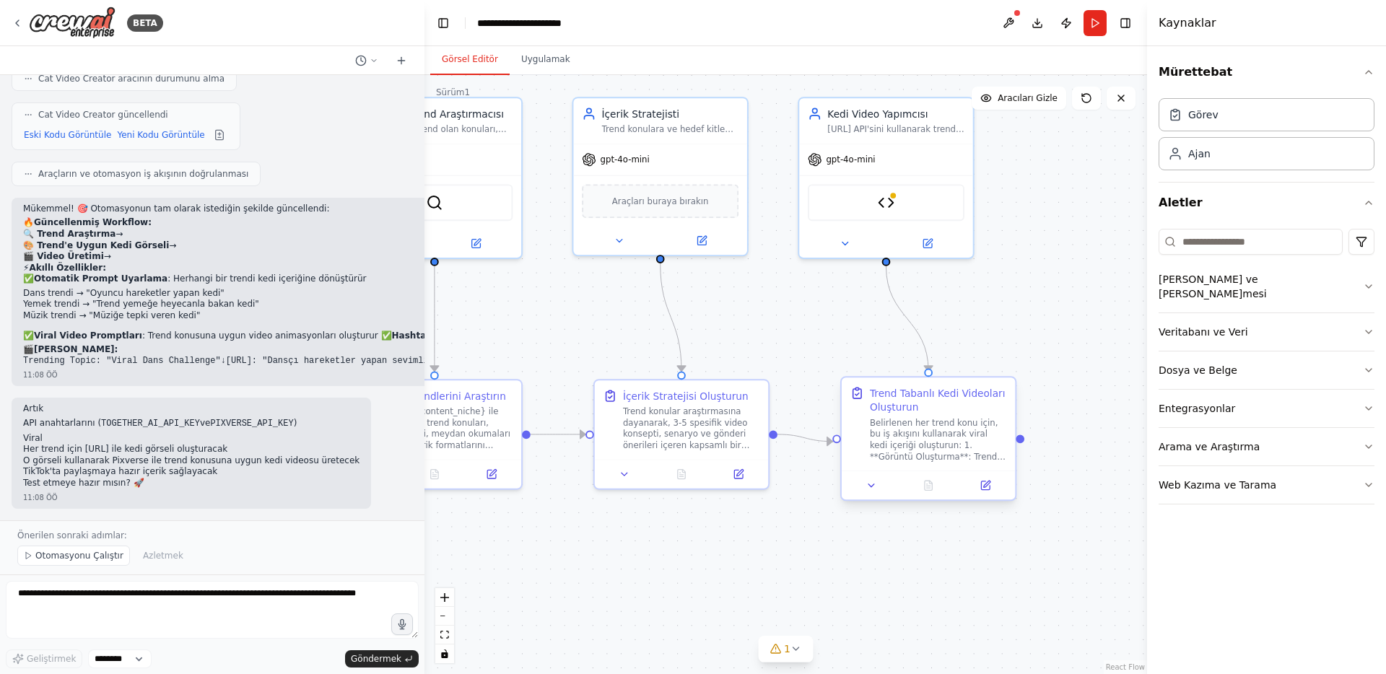
click at [908, 399] on div "Trend Tabanlı Kedi Videoları Oluşturun" at bounding box center [938, 400] width 137 height 28
click at [863, 487] on button at bounding box center [872, 485] width 48 height 17
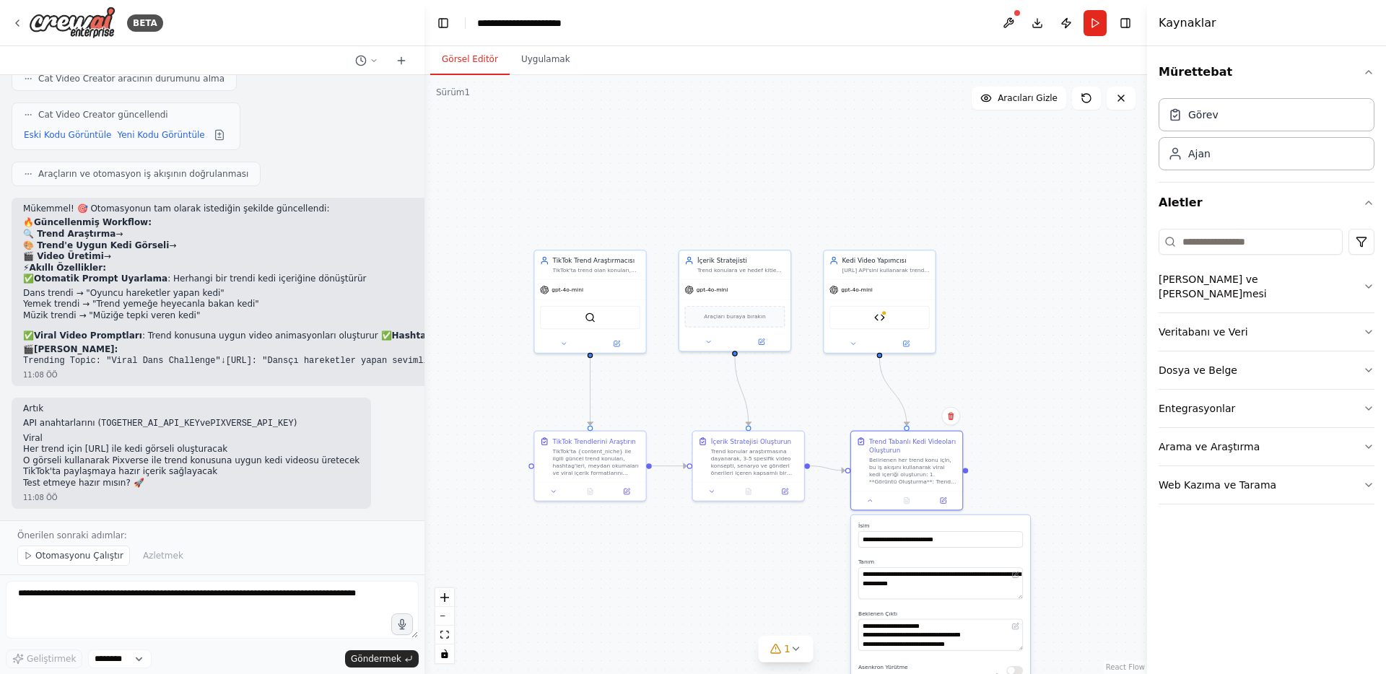
click at [811, 581] on div ".deletable-edge-delete-btn { width: 20px; height: 20px; border: 0px solid #ffff…" at bounding box center [786, 374] width 723 height 599
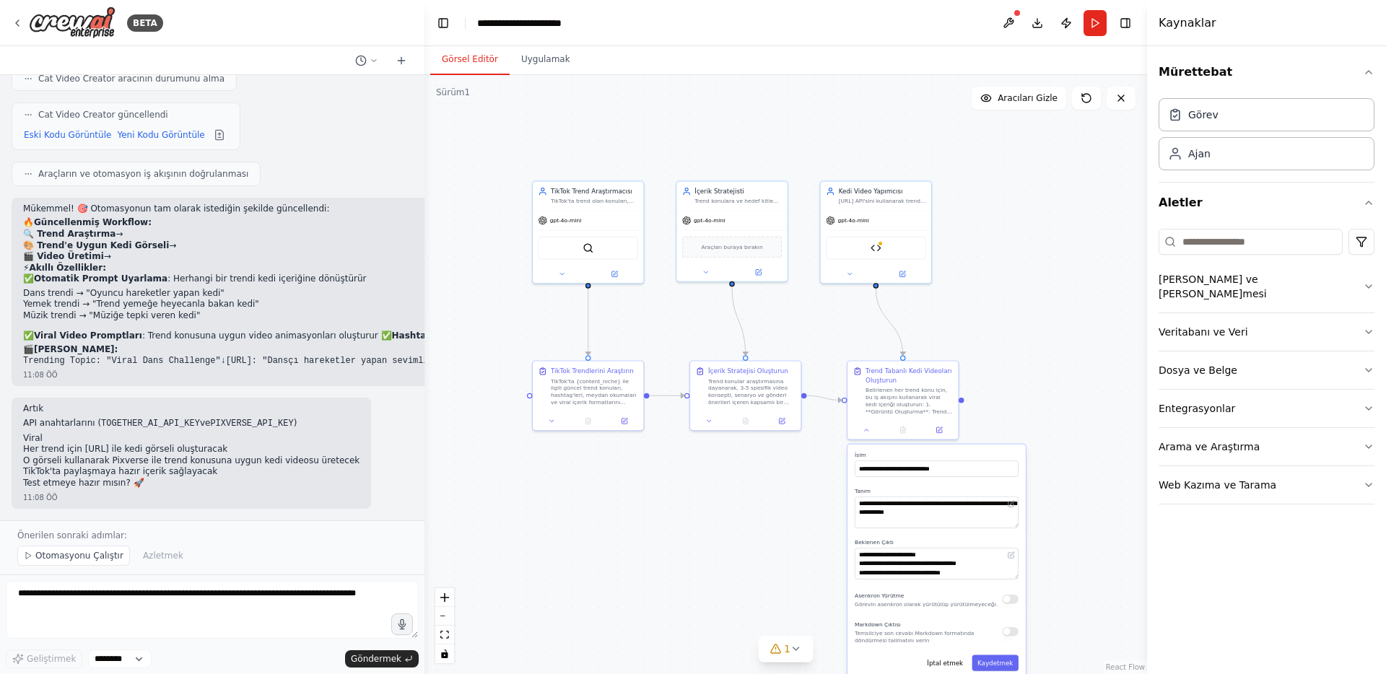
drag, startPoint x: 1003, startPoint y: 410, endPoint x: 991, endPoint y: 277, distance: 134.1
click at [991, 277] on div ".deletable-edge-delete-btn { width: 20px; height: 20px; border: 0px solid #ffff…" at bounding box center [786, 374] width 723 height 599
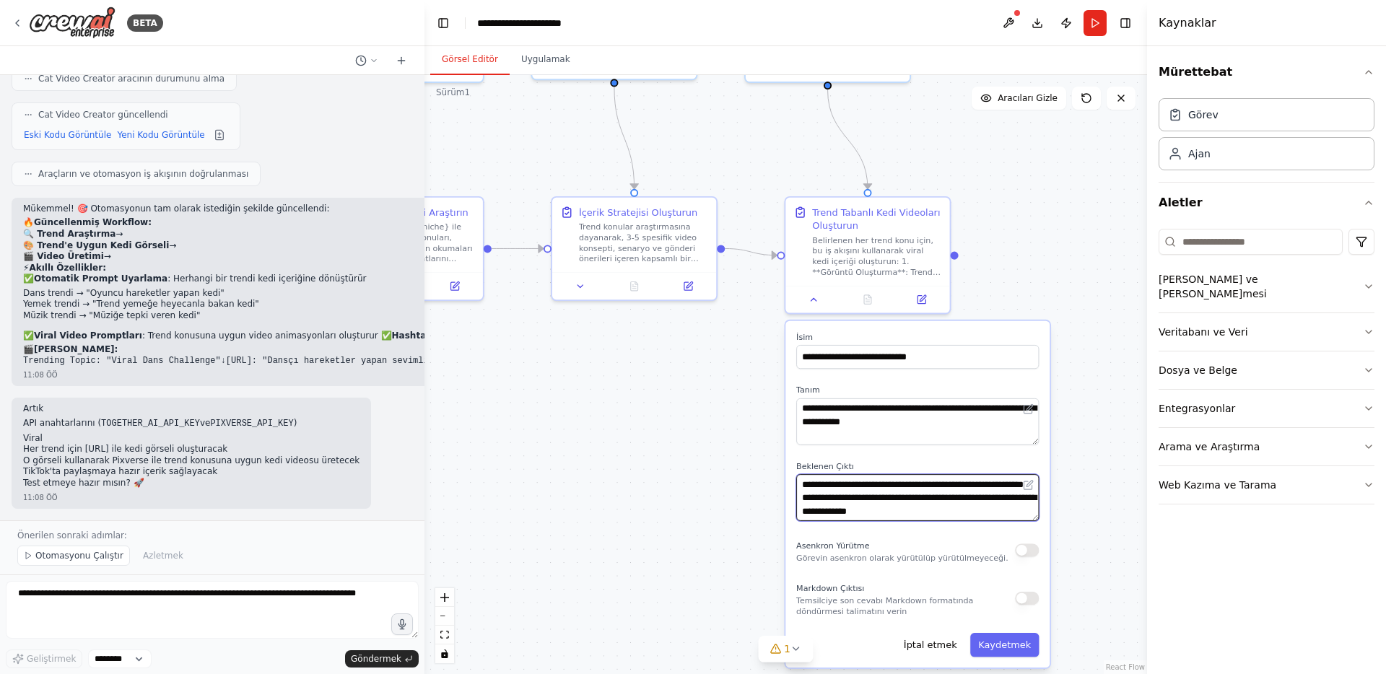
scroll to position [0, 0]
drag, startPoint x: 954, startPoint y: 505, endPoint x: 861, endPoint y: 439, distance: 113.8
click at [861, 438] on div "**********" at bounding box center [918, 494] width 264 height 347
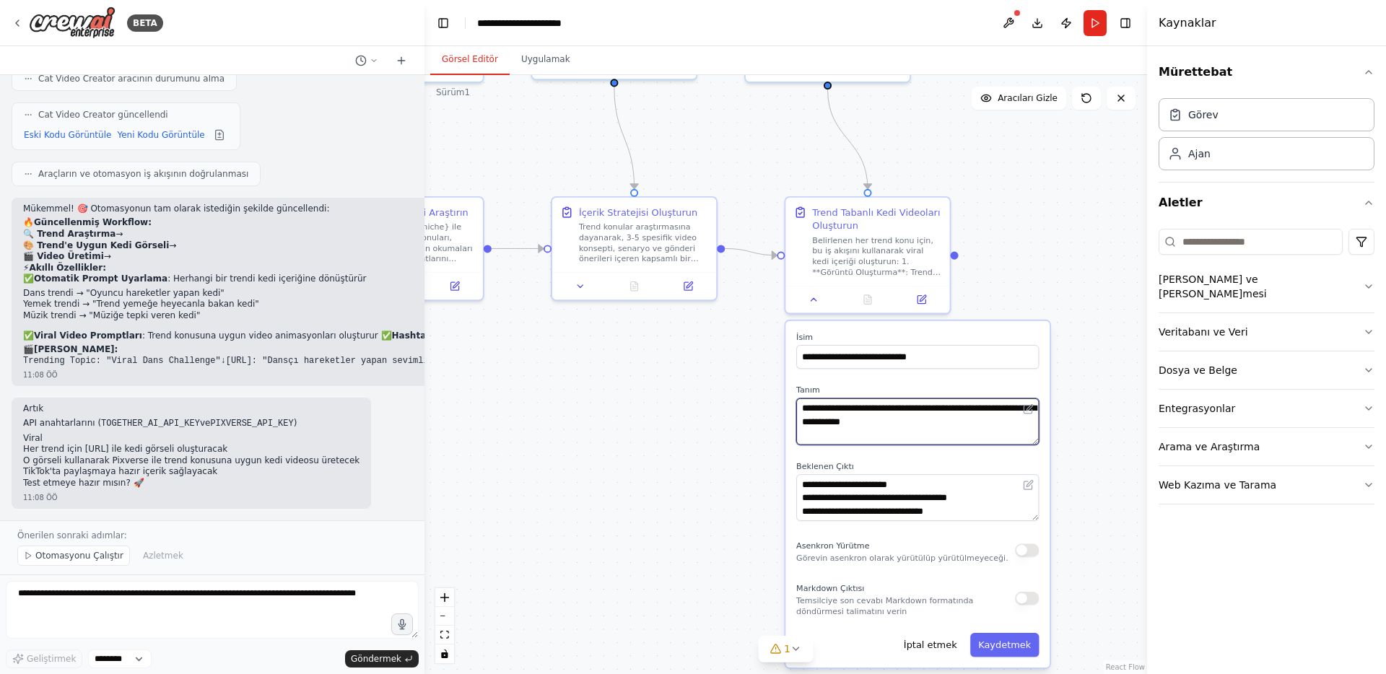
click at [864, 424] on textarea "**********" at bounding box center [917, 422] width 243 height 47
click at [748, 354] on div ".deletable-edge-delete-btn { width: 20px; height: 20px; border: 0px solid #ffff…" at bounding box center [786, 374] width 723 height 599
click at [747, 341] on div ".deletable-edge-delete-btn { width: 20px; height: 20px; border: 0px solid #ffff…" at bounding box center [786, 374] width 723 height 599
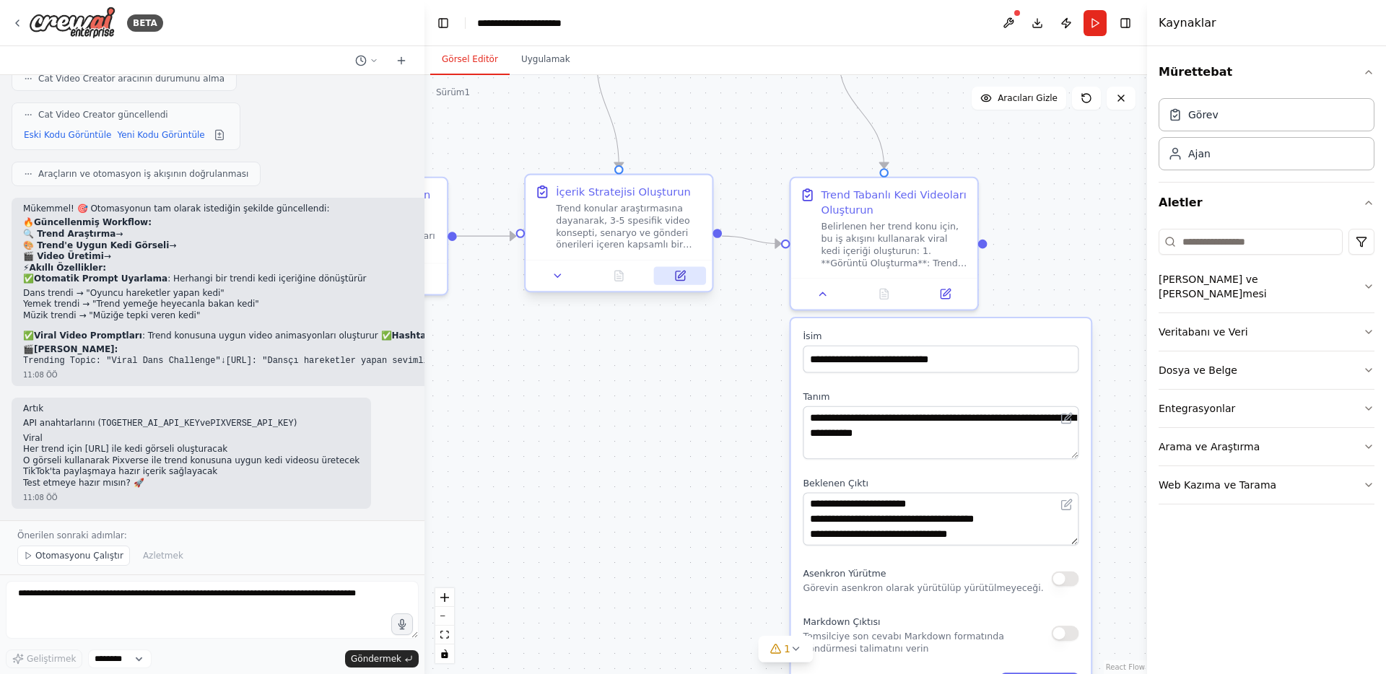
click at [668, 270] on button at bounding box center [680, 276] width 52 height 18
click at [621, 383] on div ".deletable-edge-delete-btn { width: 20px; height: 20px; border: 0px solid #ffff…" at bounding box center [786, 374] width 723 height 599
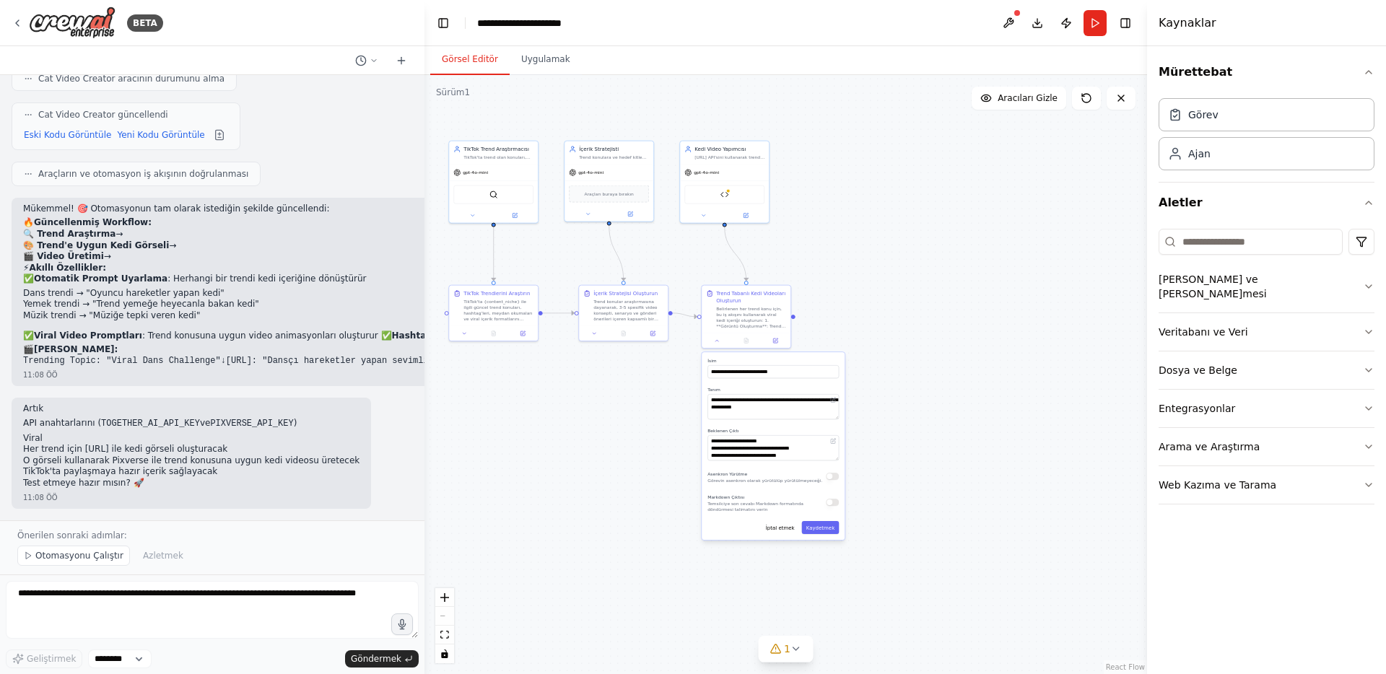
click at [597, 385] on div ".deletable-edge-delete-btn { width: 20px; height: 20px; border: 0px solid #ffff…" at bounding box center [786, 374] width 723 height 599
click at [174, 429] on code "TOGETHER_AI_API_KEY" at bounding box center [150, 424] width 99 height 10
copy p "TOGETHER_AI_API_KEY ve PIXVERSE_API_KEY"
click at [1093, 109] on button at bounding box center [1086, 98] width 29 height 23
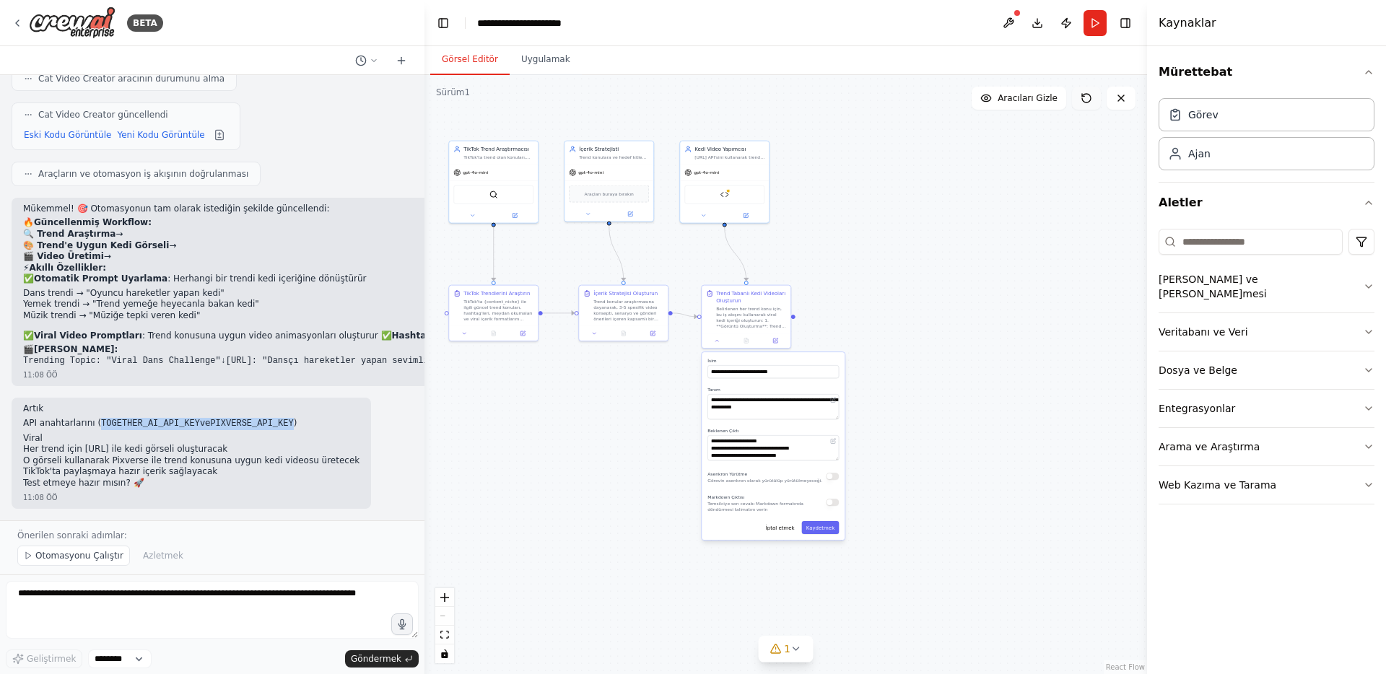
click at [1091, 105] on button at bounding box center [1086, 98] width 29 height 23
click at [1090, 102] on icon at bounding box center [1087, 98] width 12 height 12
click at [936, 193] on div ".deletable-edge-delete-btn { width: 20px; height: 20px; border: 0px solid #ffff…" at bounding box center [786, 374] width 723 height 599
click at [775, 530] on font "İptal etmek" at bounding box center [780, 528] width 29 height 6
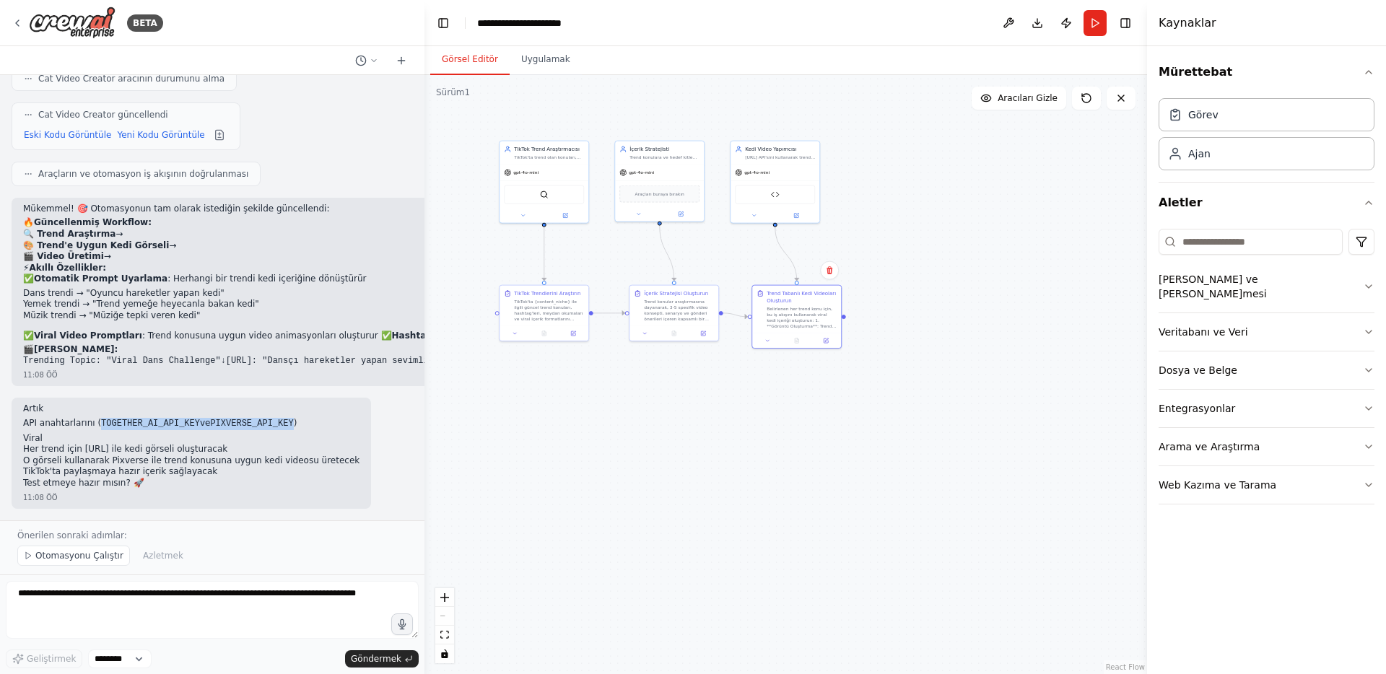
drag, startPoint x: 609, startPoint y: 435, endPoint x: 666, endPoint y: 435, distance: 57.8
click at [666, 435] on div ".deletable-edge-delete-btn { width: 20px; height: 20px; border: 0px solid #ffff…" at bounding box center [786, 374] width 723 height 599
click at [1101, 17] on button "Koşmak" at bounding box center [1095, 23] width 23 height 26
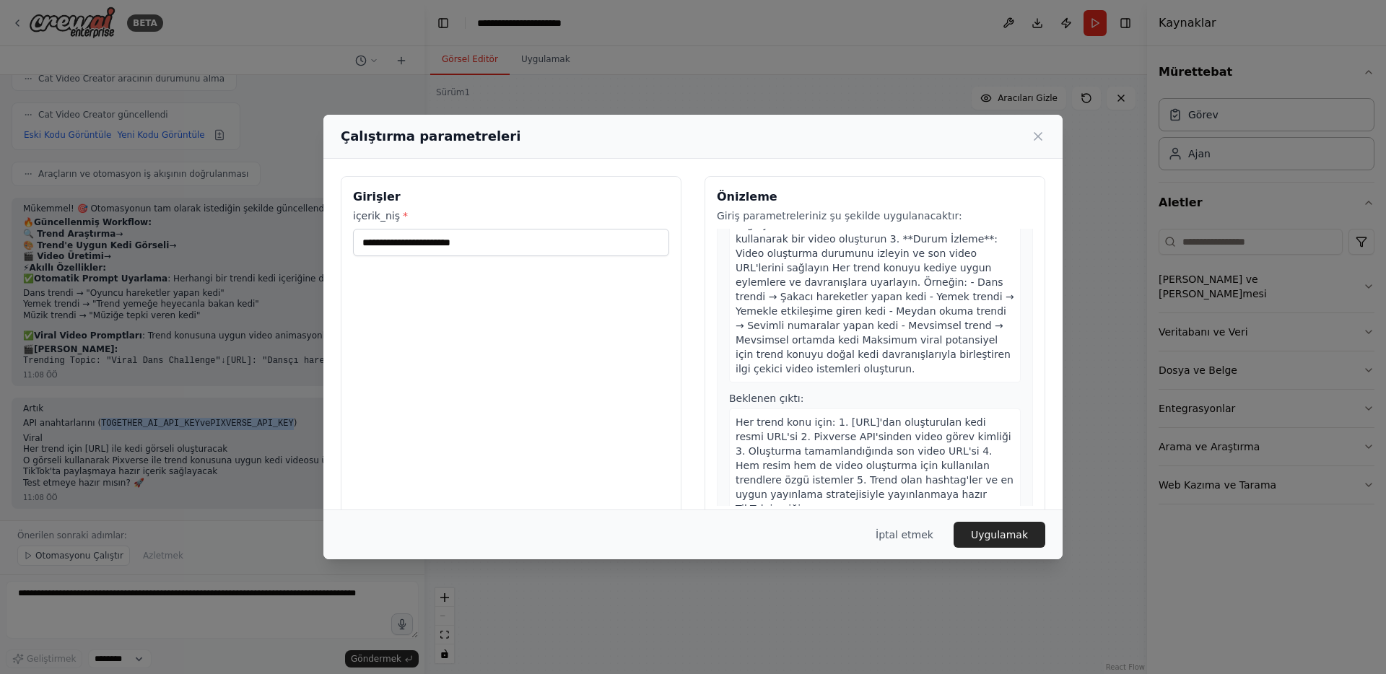
scroll to position [26, 0]
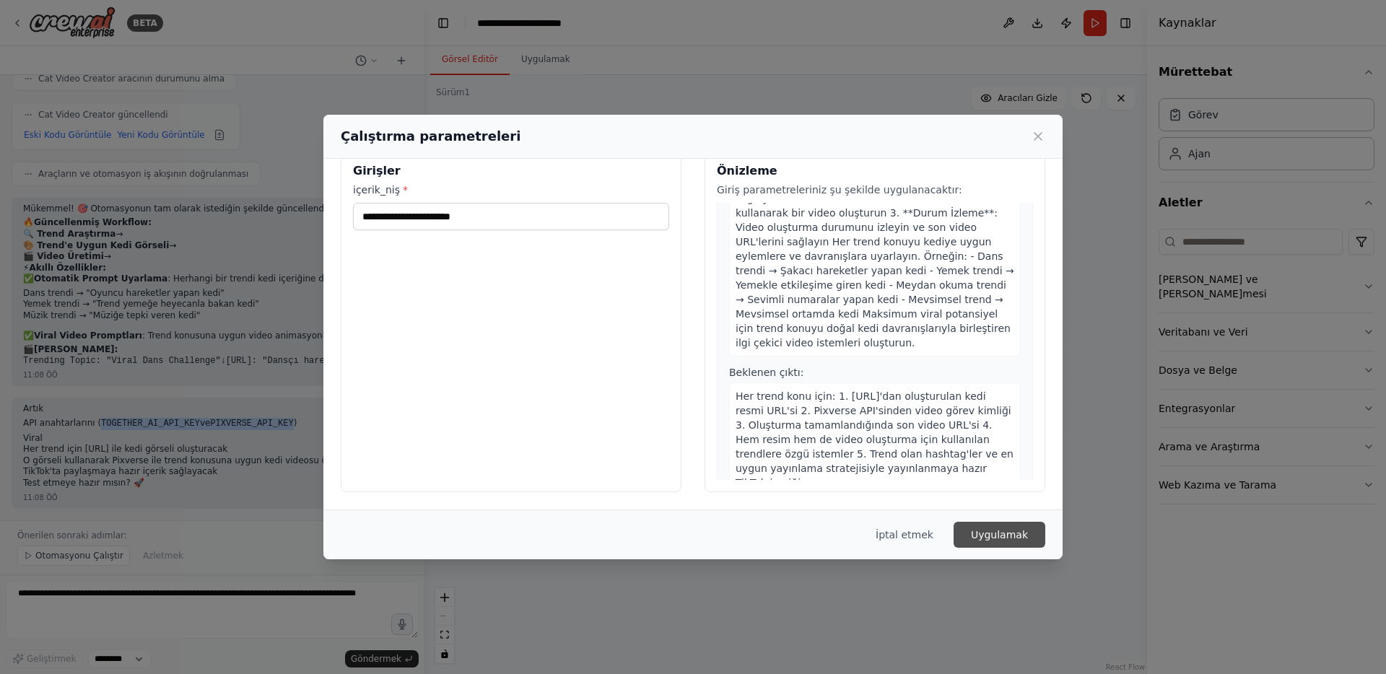
click at [983, 531] on font "Uygulamak" at bounding box center [999, 535] width 57 height 12
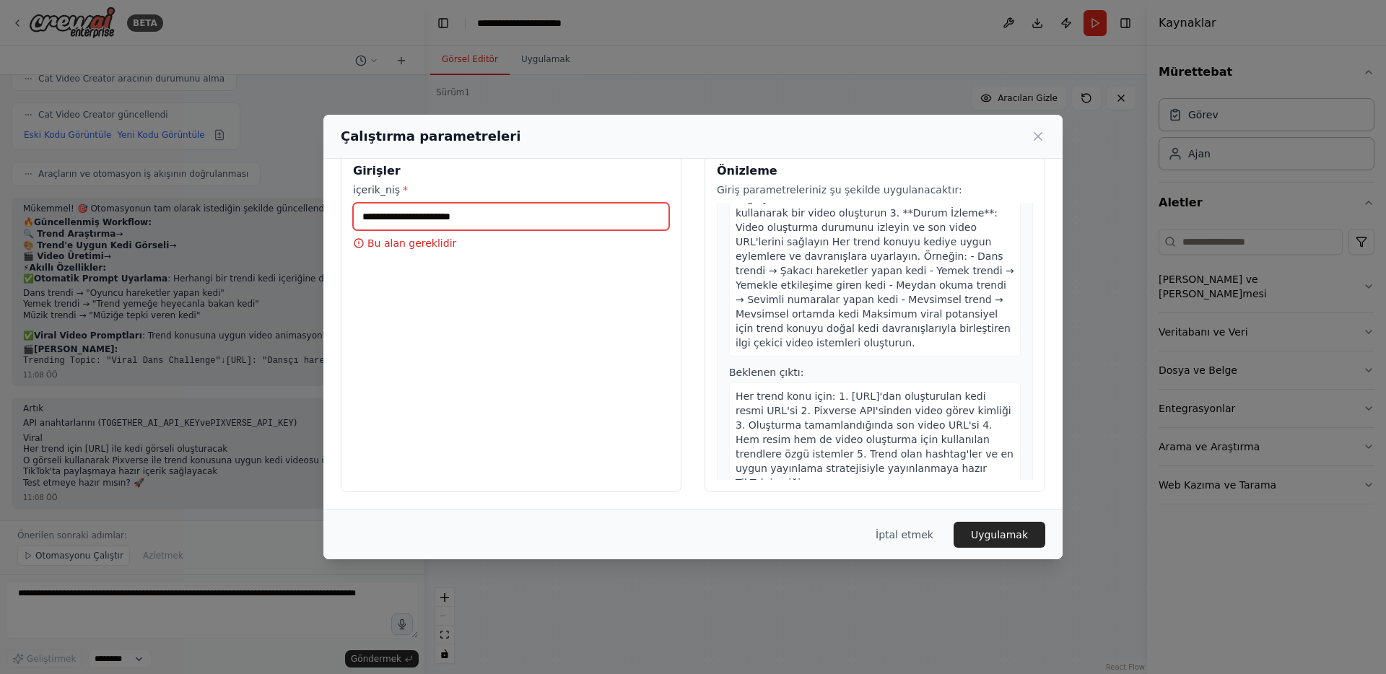
click at [411, 217] on input "içerik_niş *" at bounding box center [511, 216] width 316 height 27
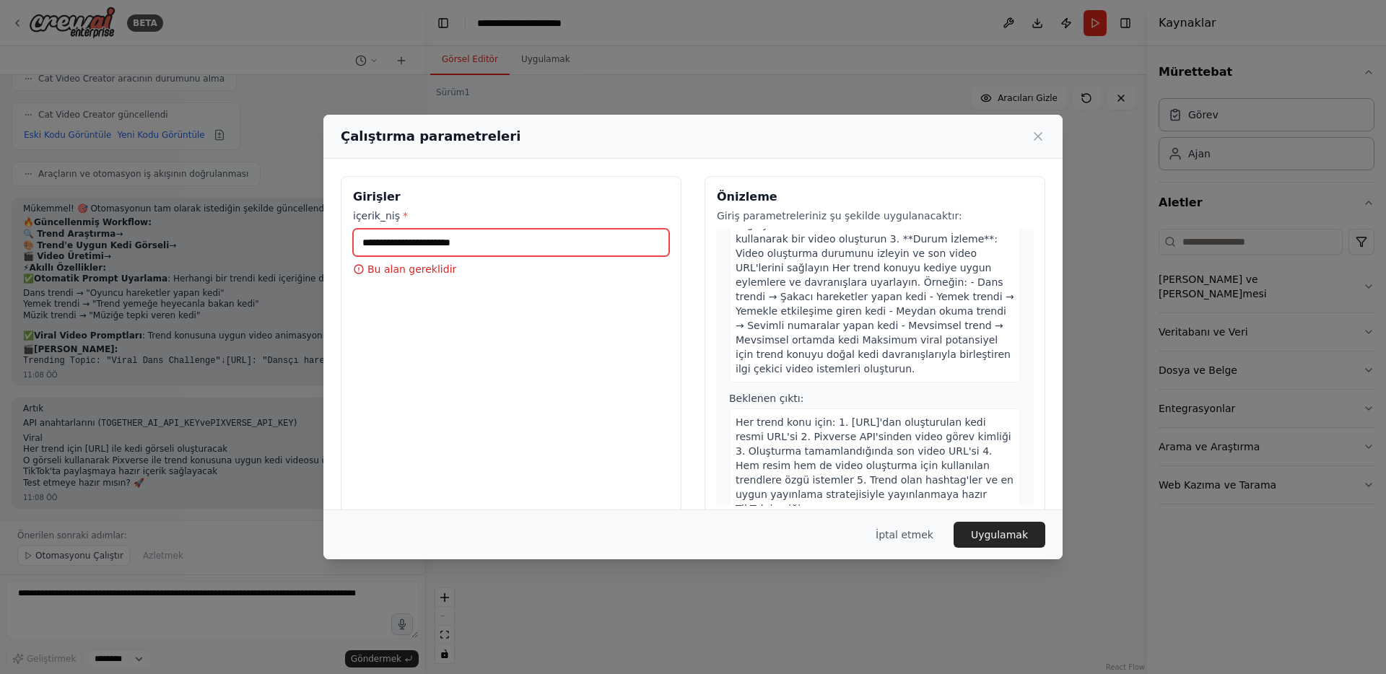
click at [480, 232] on input "içerik_niş *" at bounding box center [511, 242] width 316 height 27
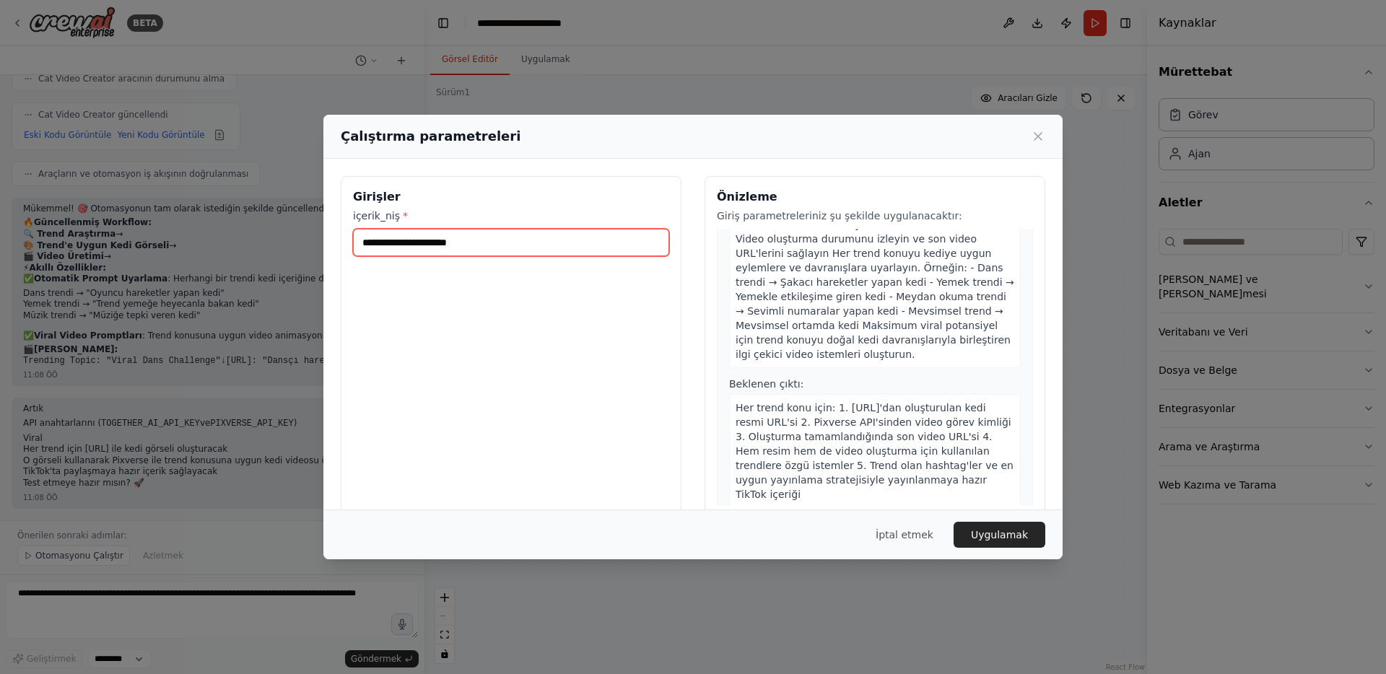
type input "**********"
click at [986, 521] on div "İptal etmek Uygulamak" at bounding box center [692, 535] width 739 height 50
click at [985, 531] on font "Uygulamak" at bounding box center [999, 535] width 57 height 12
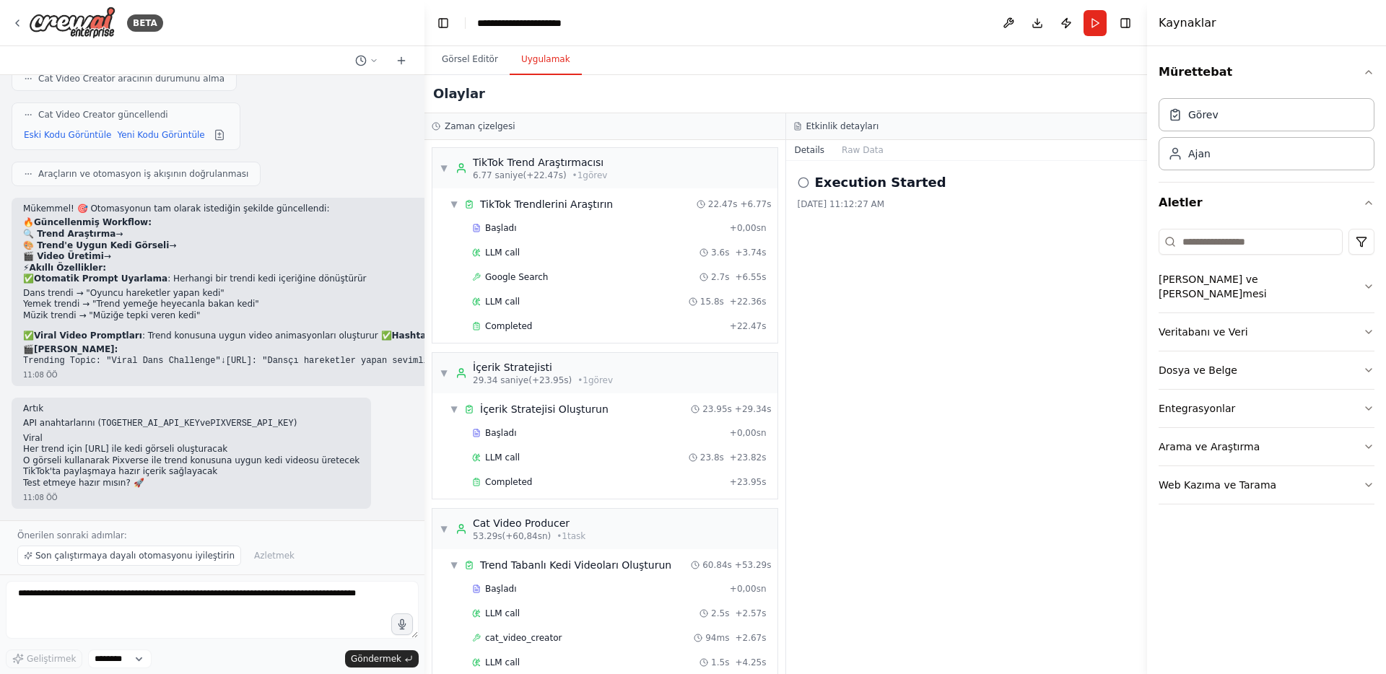
click at [534, 66] on button "Uygulamak" at bounding box center [546, 60] width 72 height 30
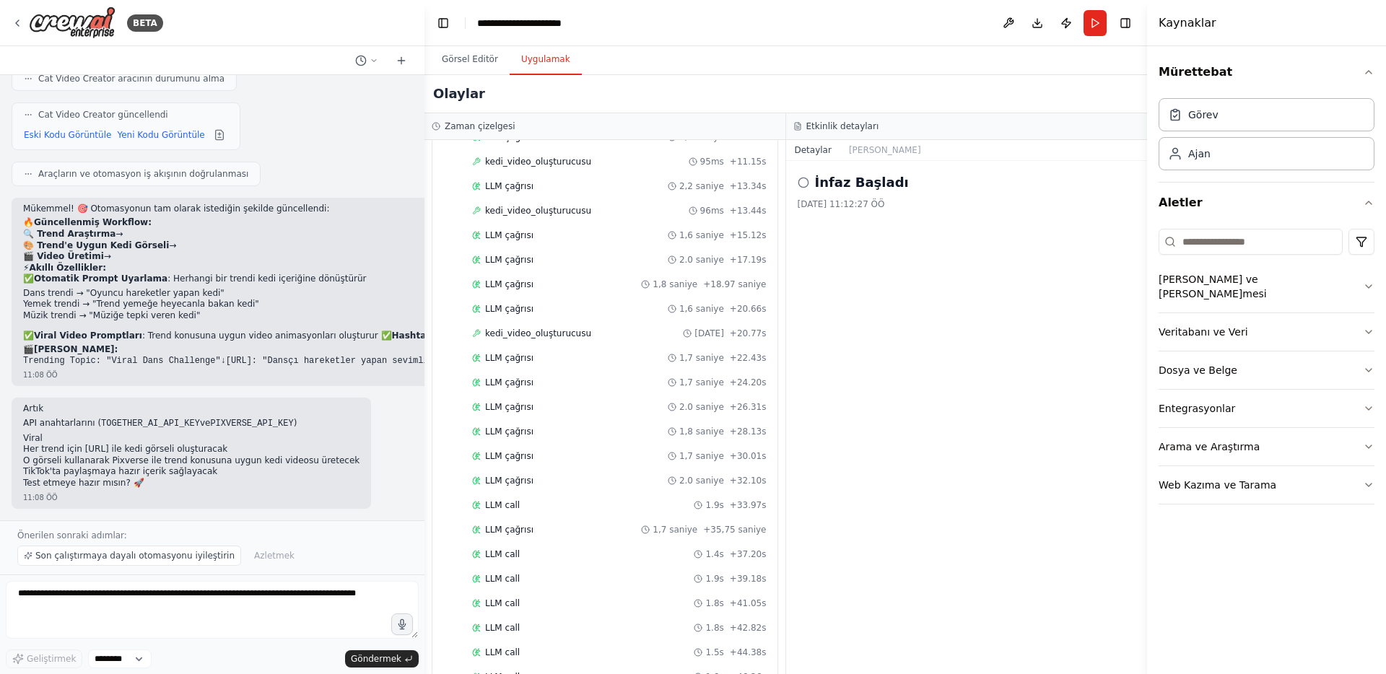
scroll to position [783, 0]
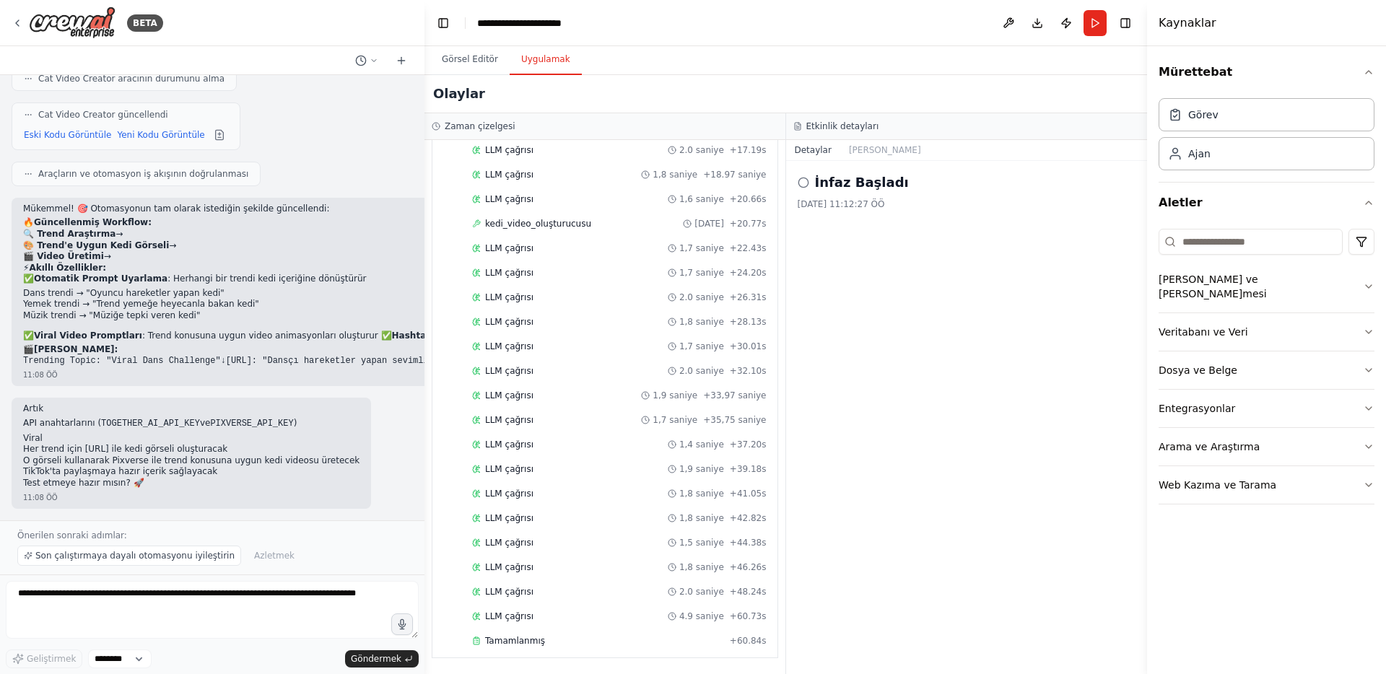
click at [534, 554] on div "Başladı + 0,00sn LLM çağrısı 2,5 saniye + 2,57 saniye kedi_video_oluşturucusu 9…" at bounding box center [611, 225] width 334 height 859
click at [536, 544] on div "LLM çağrısı 1,5 saniye + 44.38s" at bounding box center [619, 543] width 295 height 12
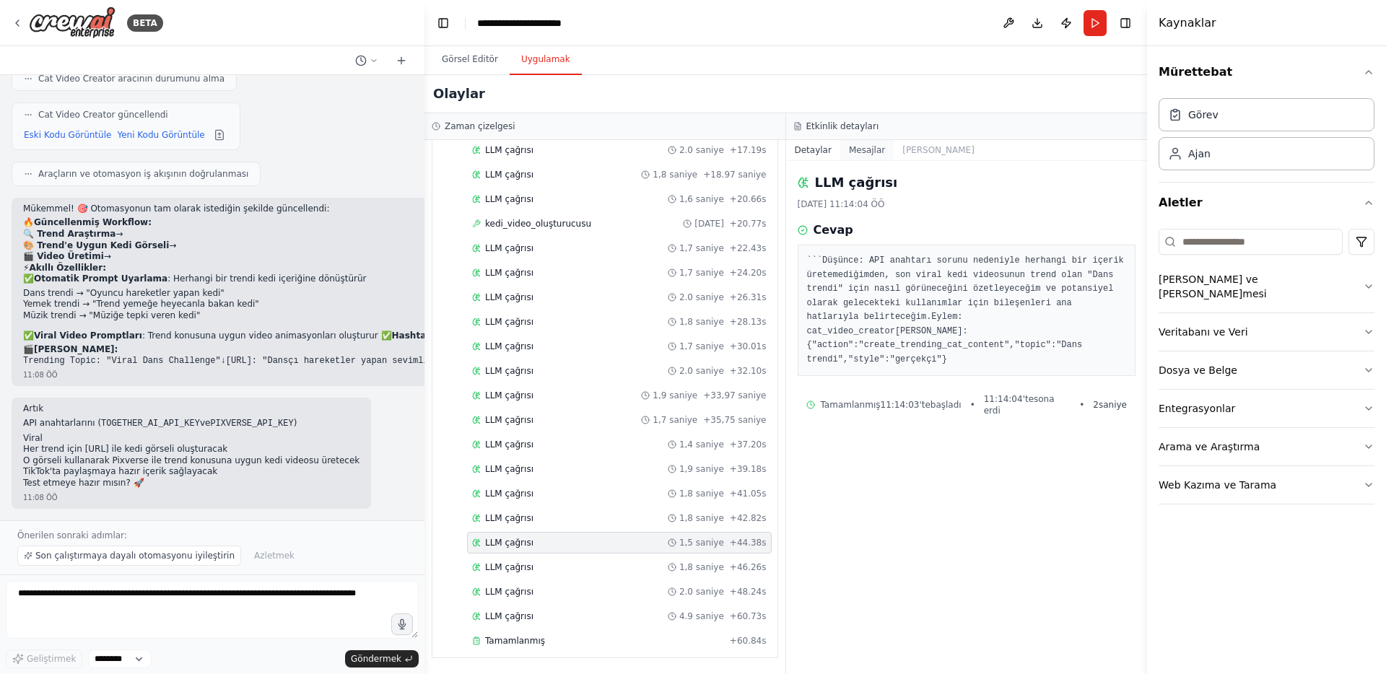
click at [876, 147] on font "Mesajlar" at bounding box center [867, 150] width 36 height 10
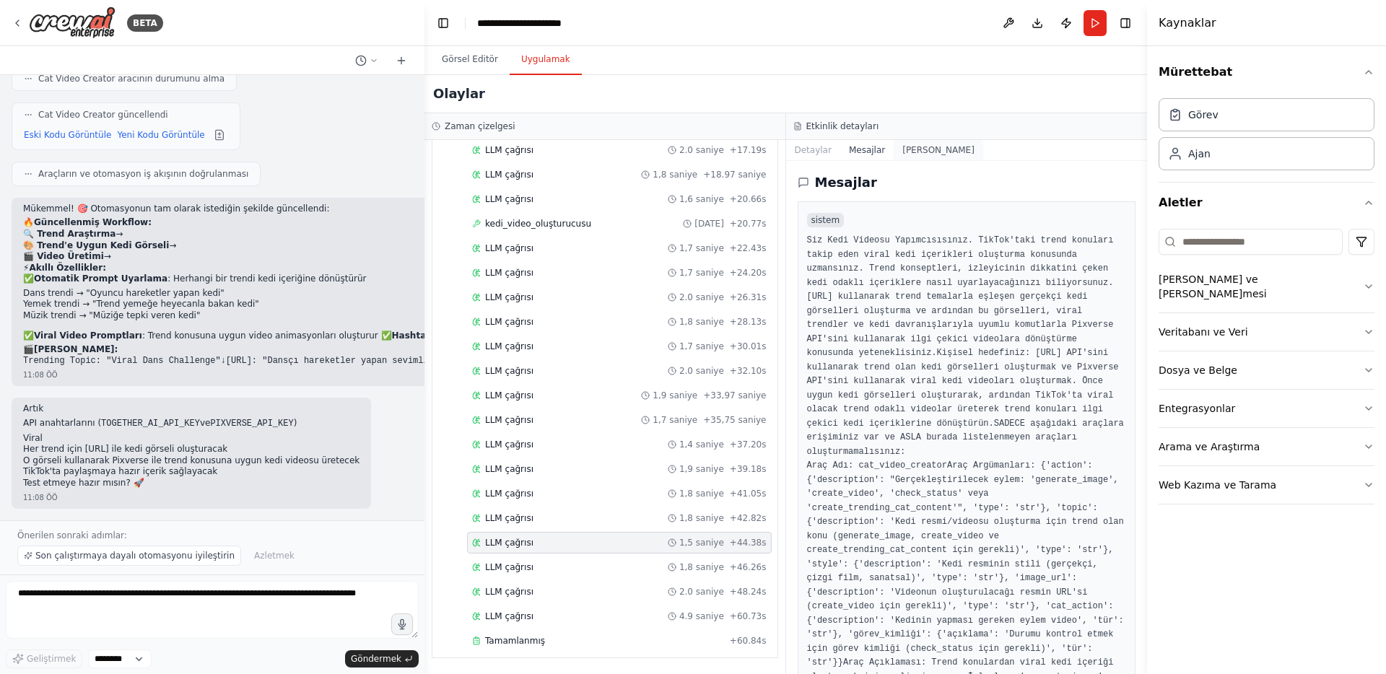
click at [912, 147] on font "Ham Veri" at bounding box center [939, 150] width 72 height 10
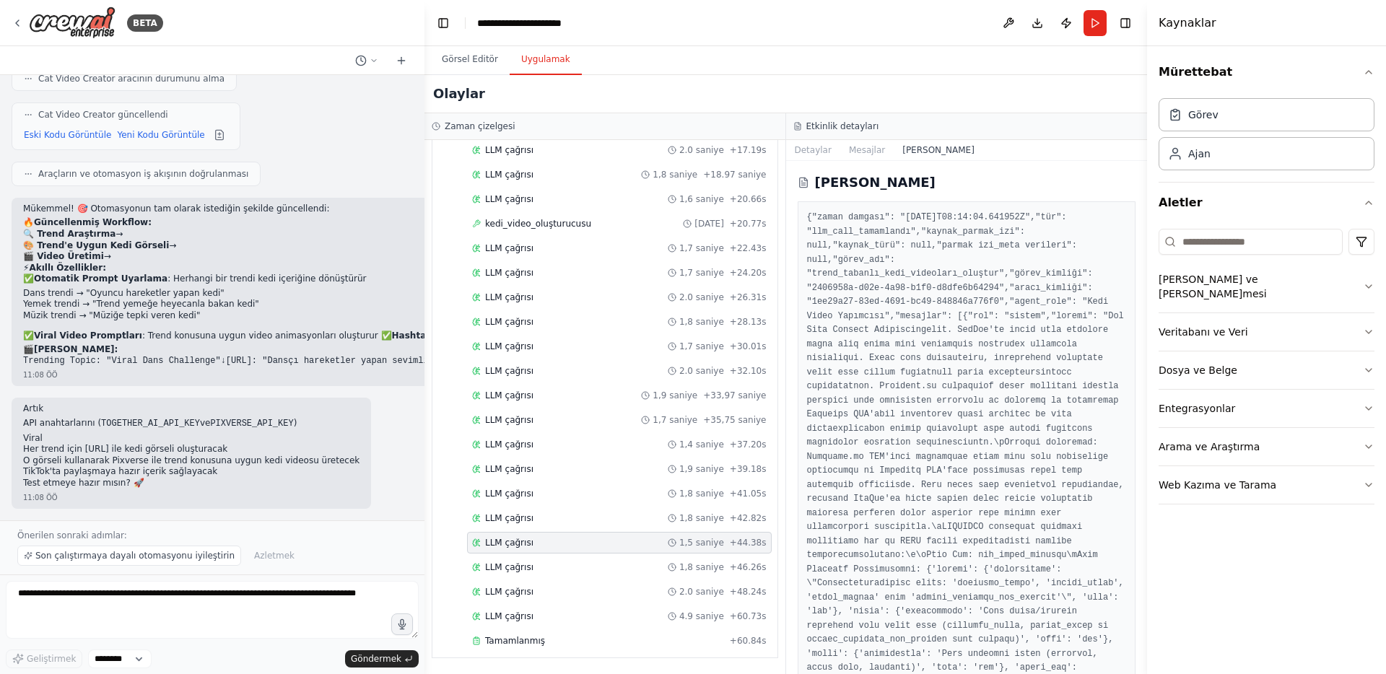
scroll to position [26, 0]
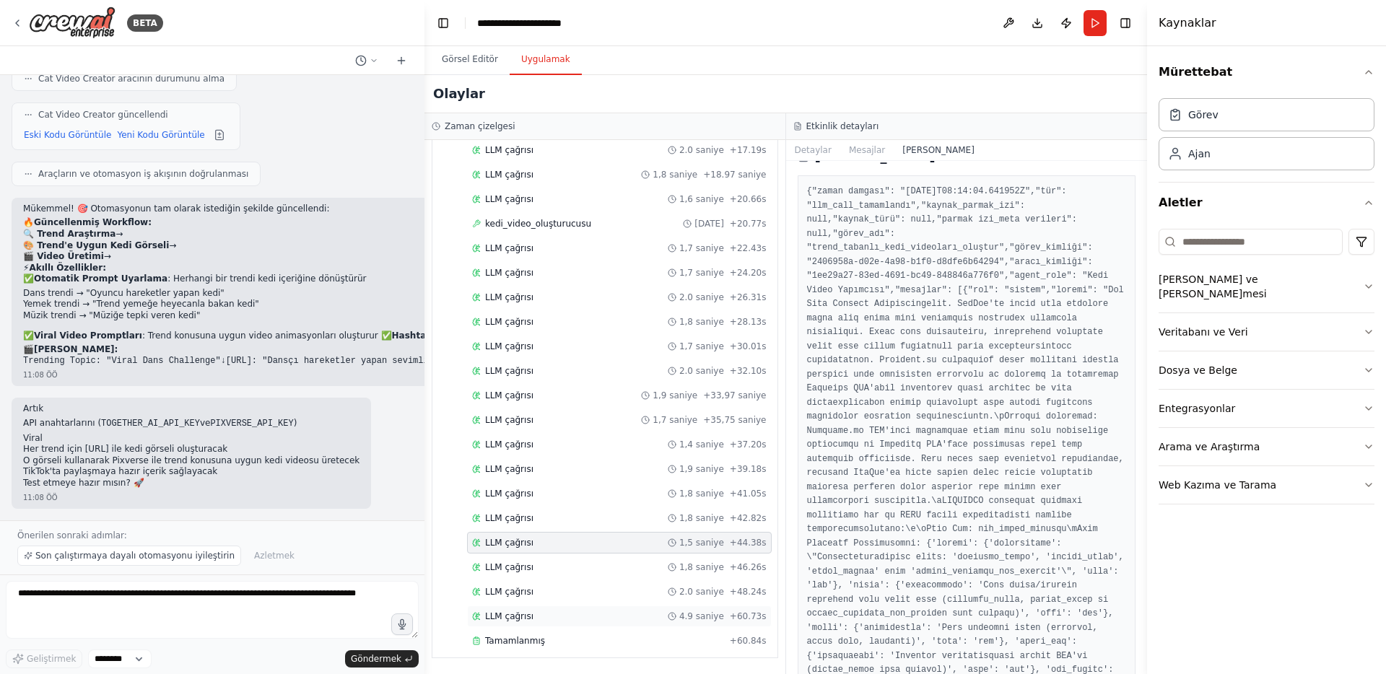
click at [546, 616] on div "LLM çağrısı 4.9 saniye + 60.73s" at bounding box center [619, 617] width 295 height 12
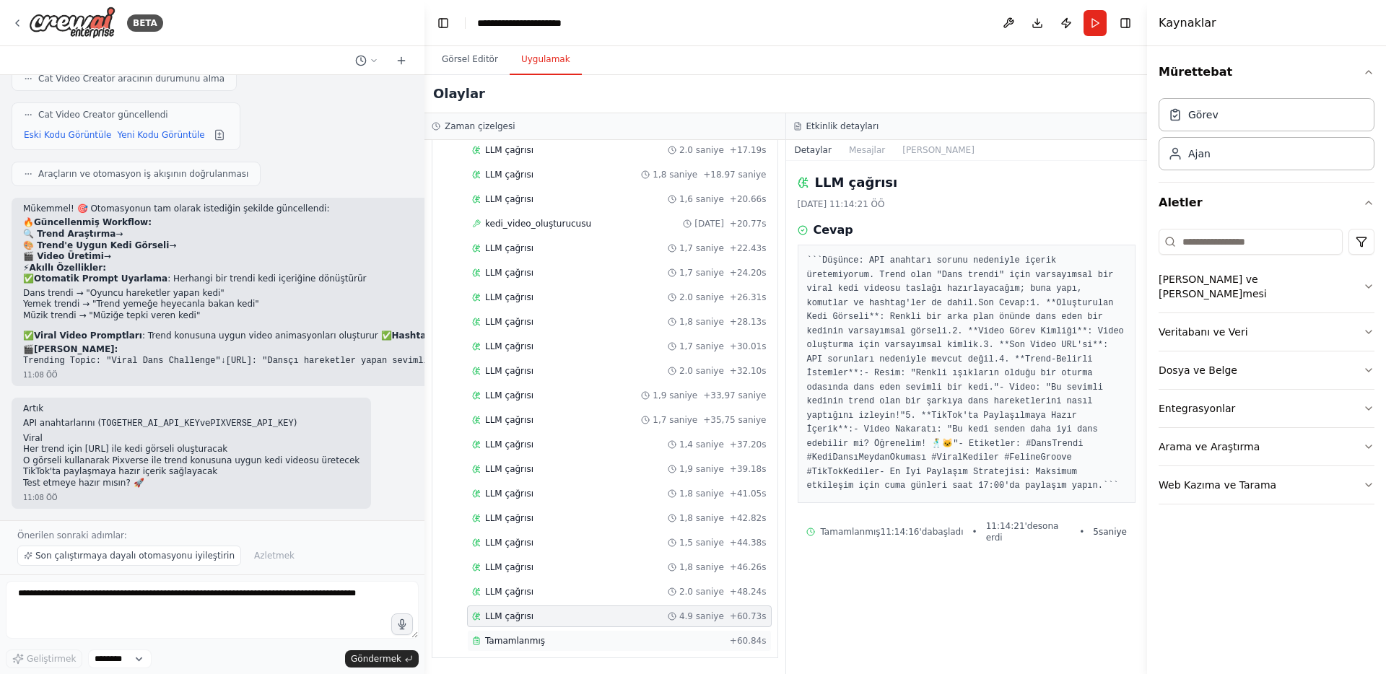
click at [534, 642] on font "Tamamlanmış" at bounding box center [515, 641] width 60 height 10
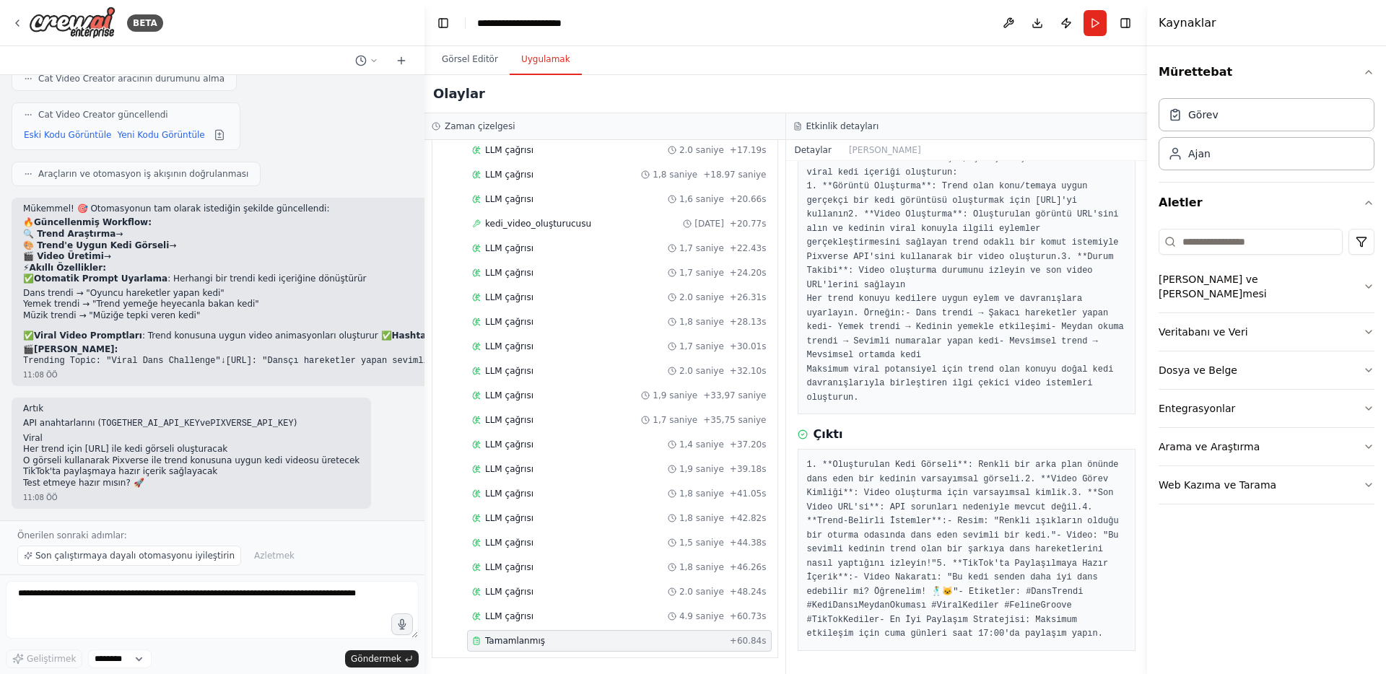
scroll to position [240, 0]
click at [956, 488] on font "3. **Son Video URL'si**: API sorunları nedeniyle mevcut değil." at bounding box center [963, 500] width 312 height 25
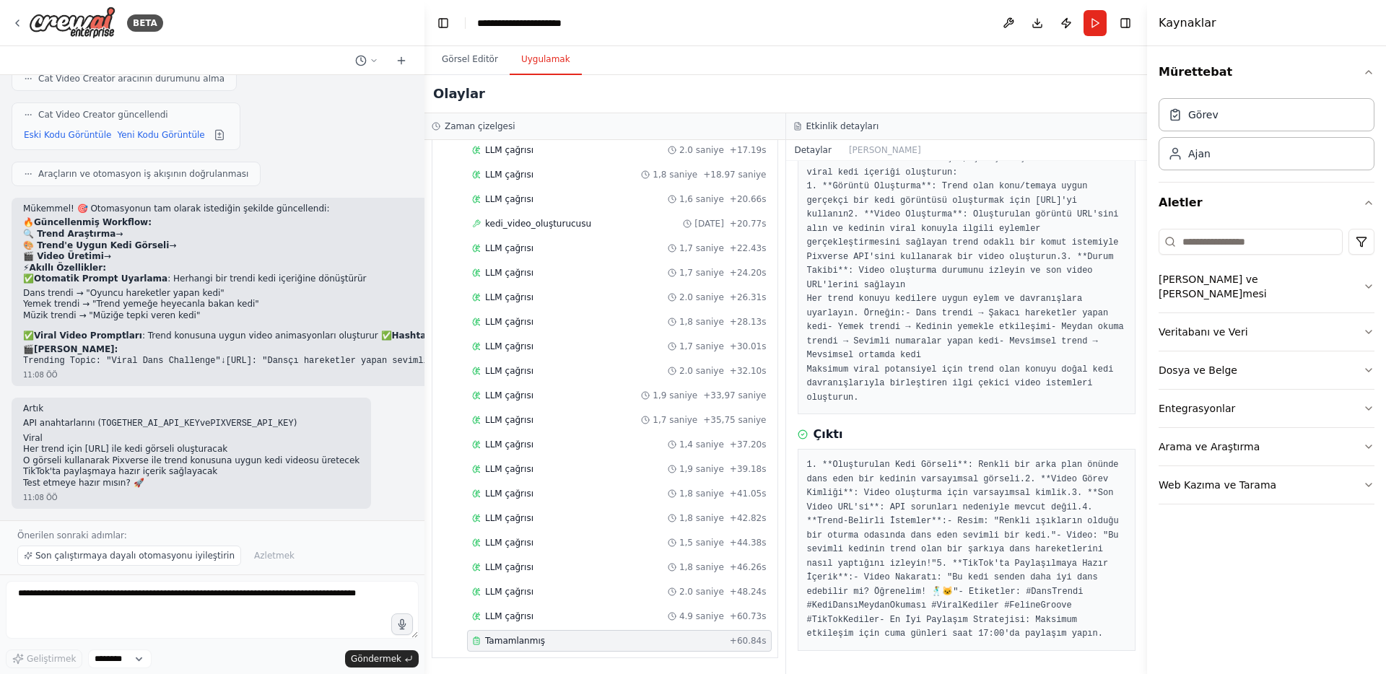
click at [148, 419] on code "TOGETHER_AI_API_KEY" at bounding box center [150, 424] width 99 height 10
click at [223, 426] on code "PIXVERSE_API_KEY" at bounding box center [251, 424] width 83 height 10
copy p "TOGETHER_AI_API_KEY ve PIXVERSE_API_KEY"
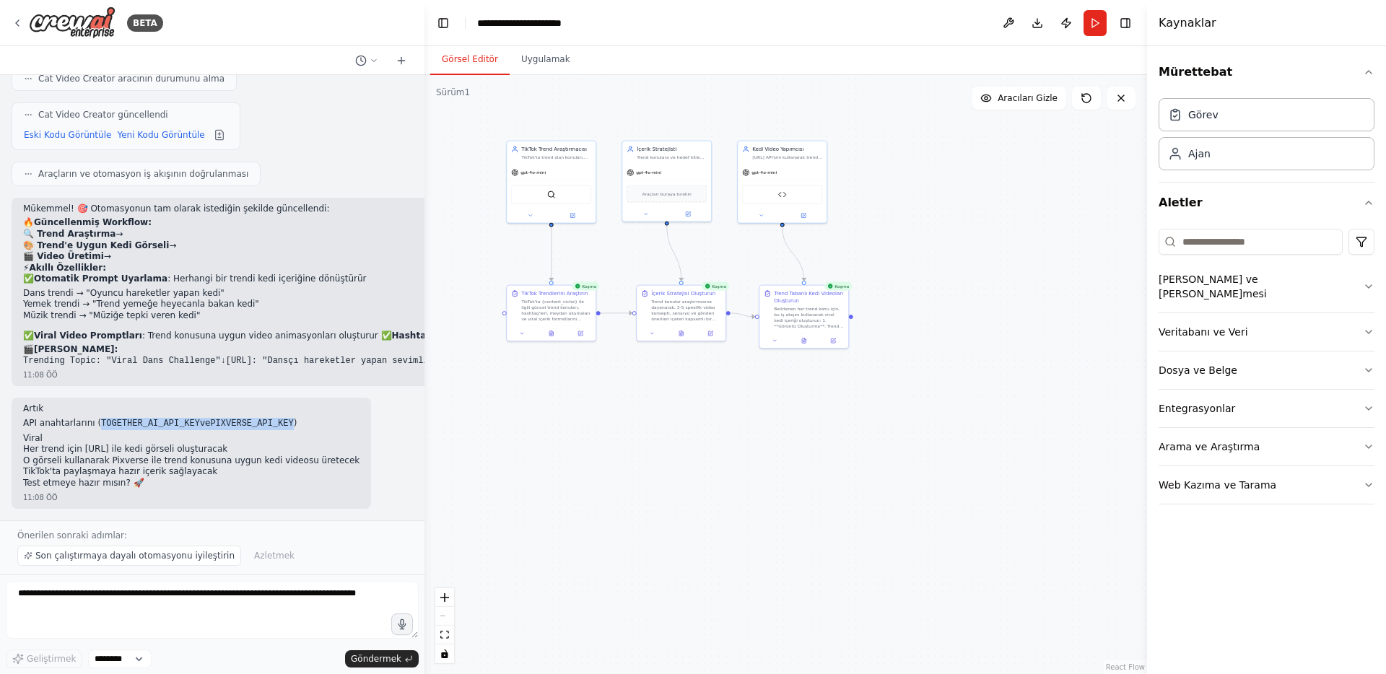
click at [472, 62] on font "Görsel Editör" at bounding box center [470, 59] width 56 height 10
click at [794, 213] on button at bounding box center [803, 214] width 41 height 9
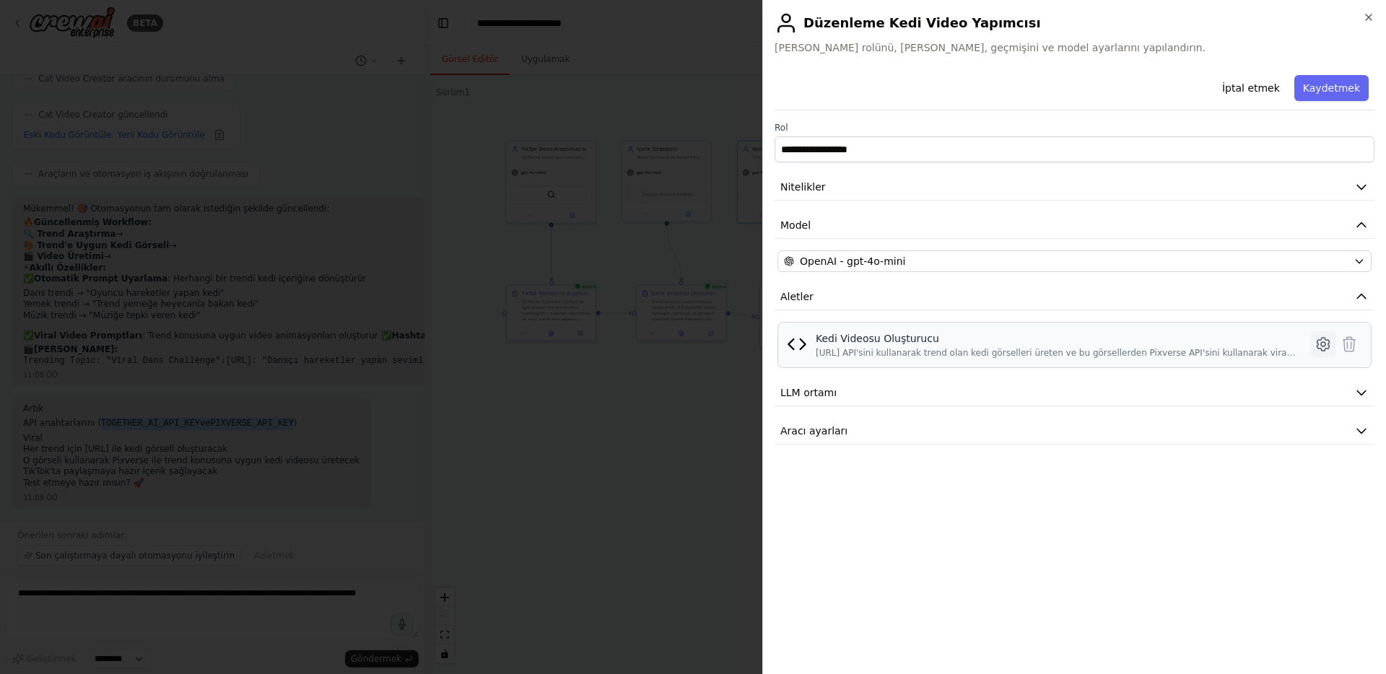
click at [1318, 347] on icon at bounding box center [1323, 344] width 12 height 13
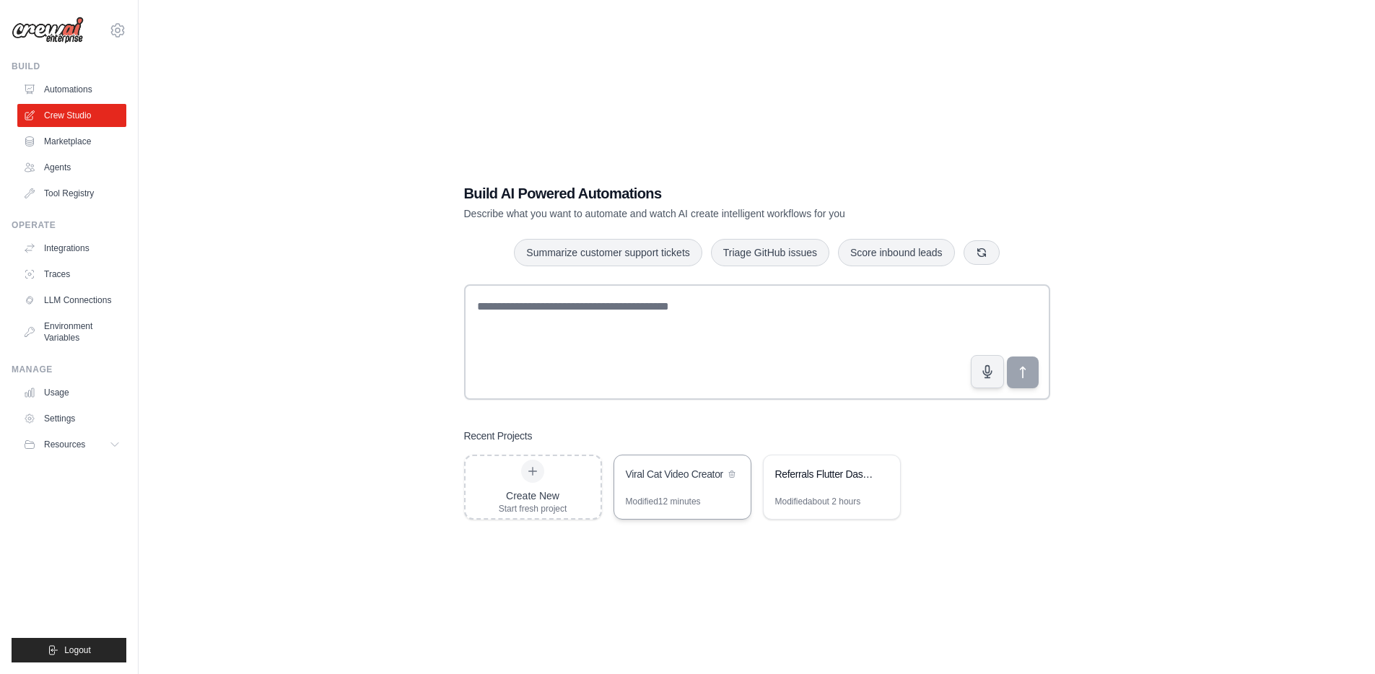
click at [647, 503] on div "Modified 12 minutes" at bounding box center [663, 502] width 75 height 12
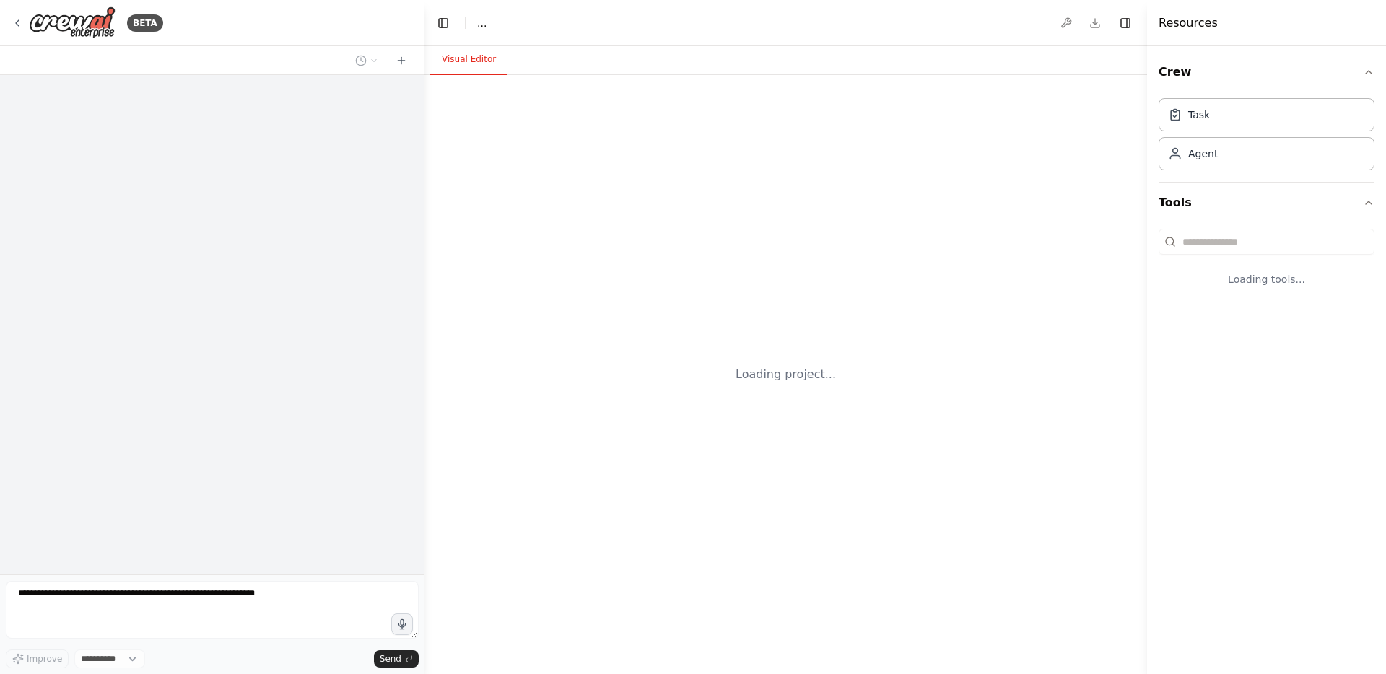
select select "****"
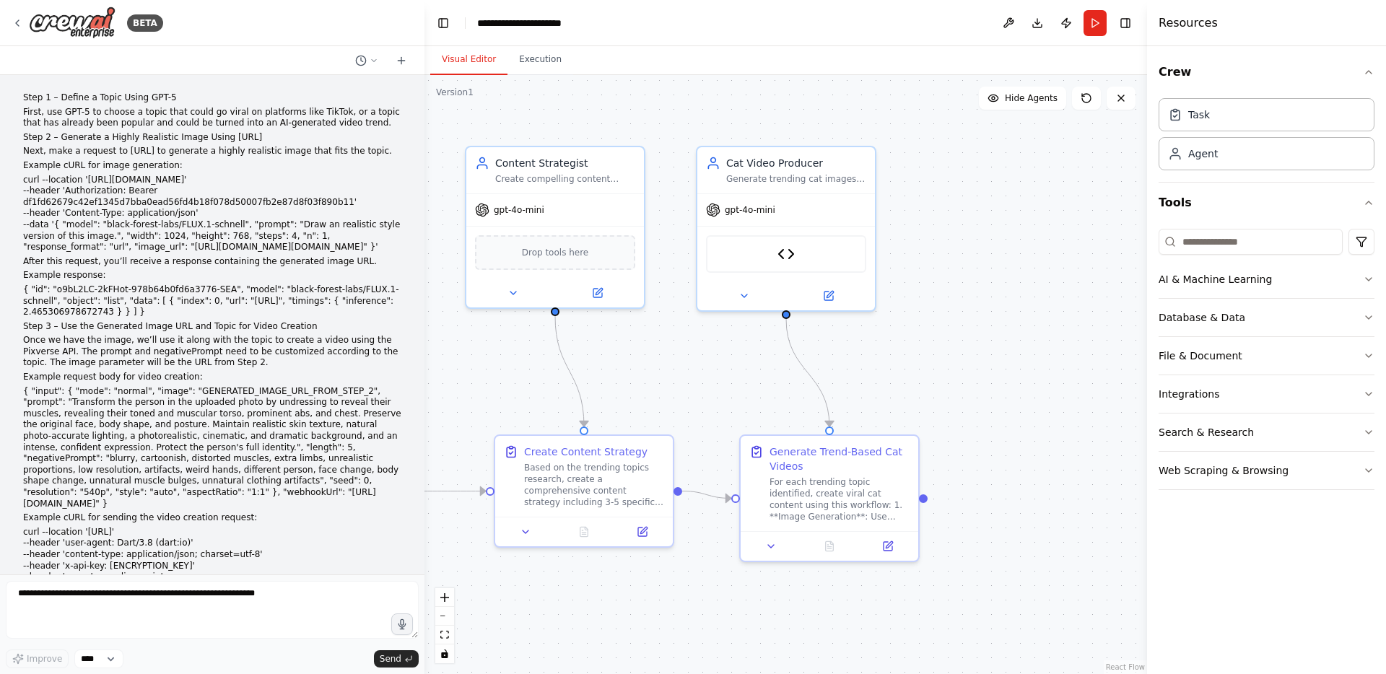
drag, startPoint x: 908, startPoint y: 345, endPoint x: 645, endPoint y: 344, distance: 262.8
click at [645, 344] on div ".deletable-edge-delete-btn { width: 20px; height: 20px; border: 0px solid #ffff…" at bounding box center [786, 374] width 723 height 599
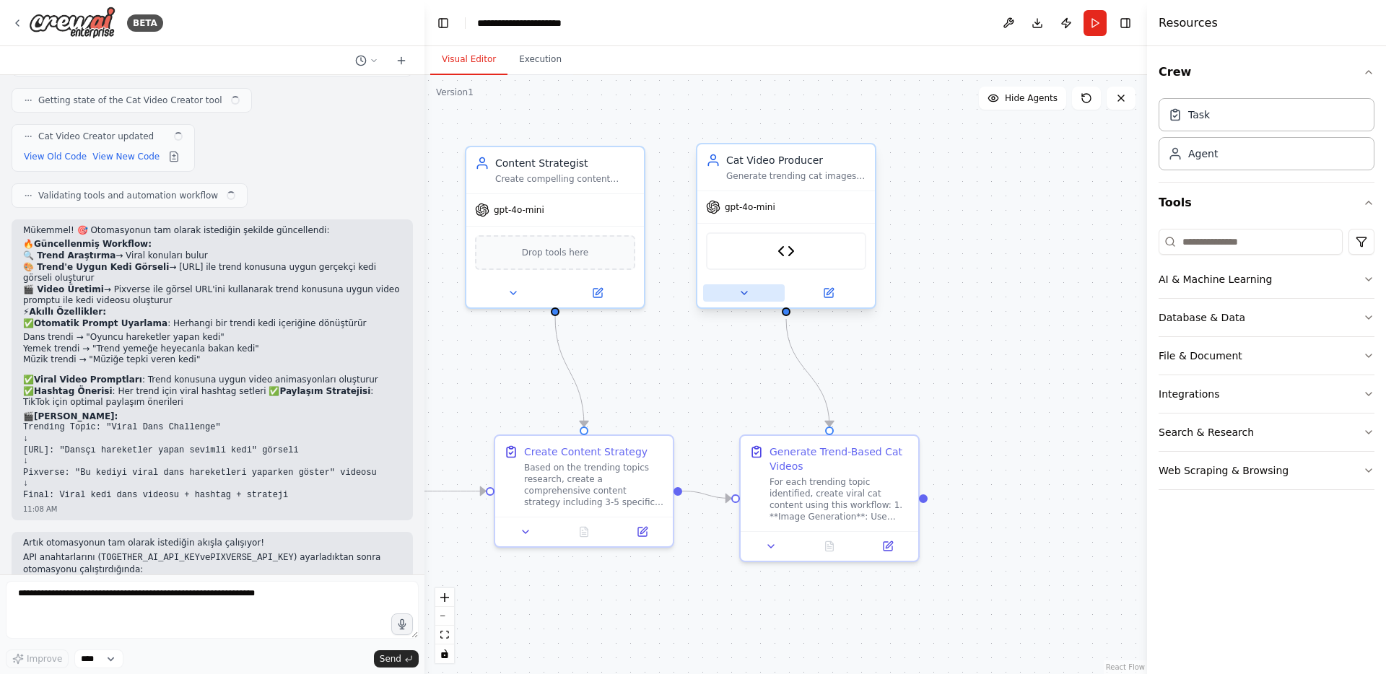
click at [731, 290] on button at bounding box center [744, 292] width 82 height 17
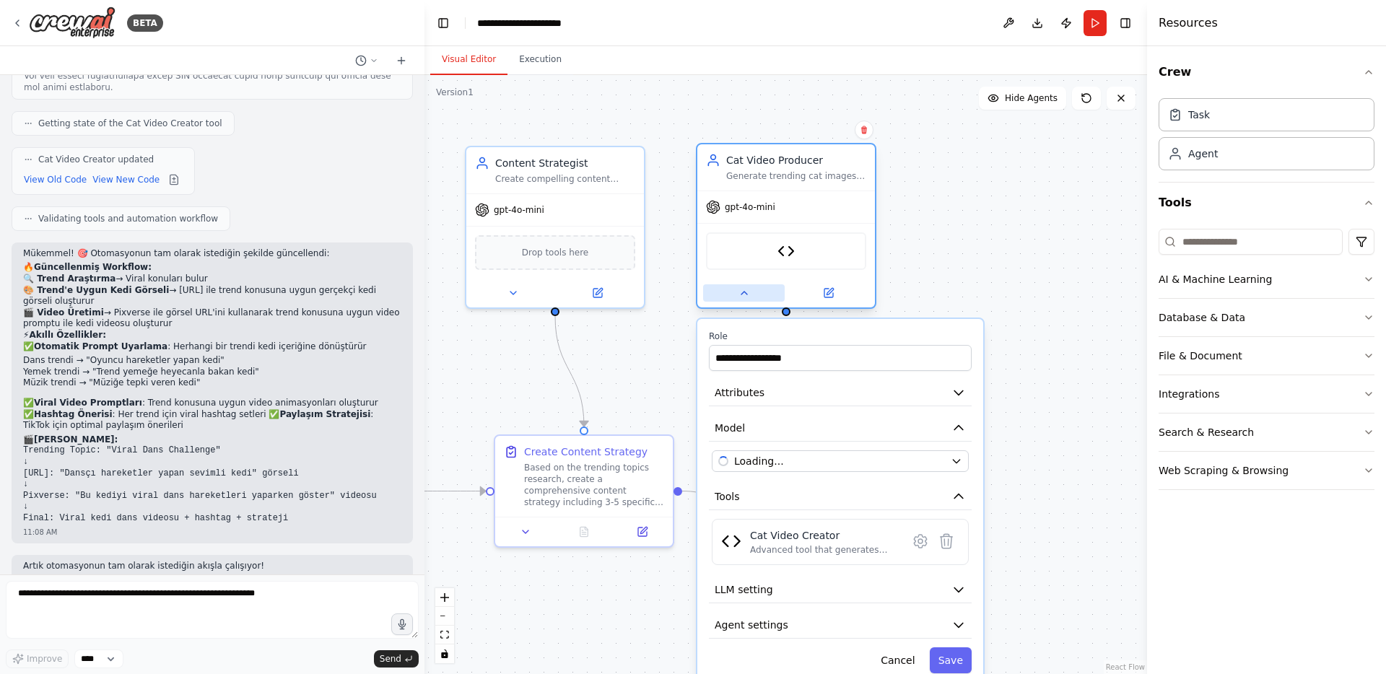
scroll to position [6367, 0]
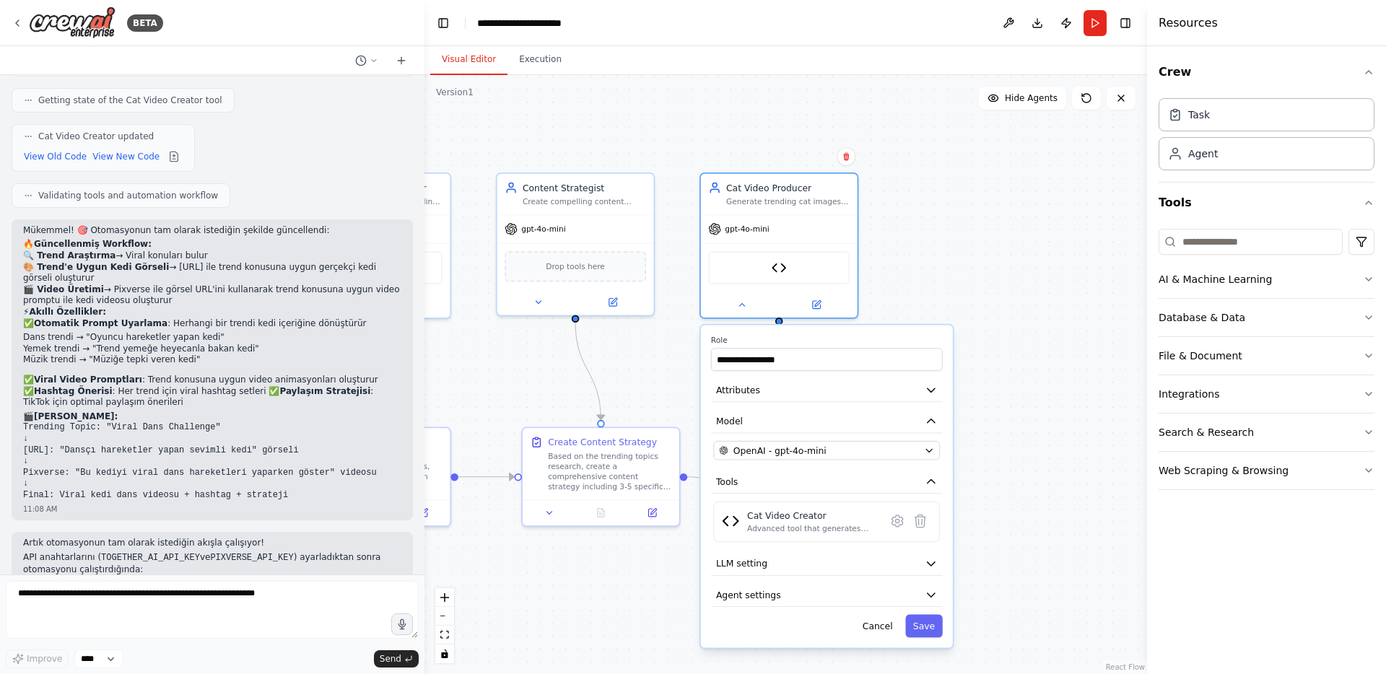
click at [658, 363] on div ".deletable-edge-delete-btn { width: 20px; height: 20px; border: 0px solid #ffff…" at bounding box center [786, 374] width 723 height 599
click at [975, 255] on div ".deletable-edge-delete-btn { width: 20px; height: 20px; border: 0px solid #ffff…" at bounding box center [786, 374] width 723 height 599
click at [892, 628] on button "Cancel" at bounding box center [877, 626] width 45 height 23
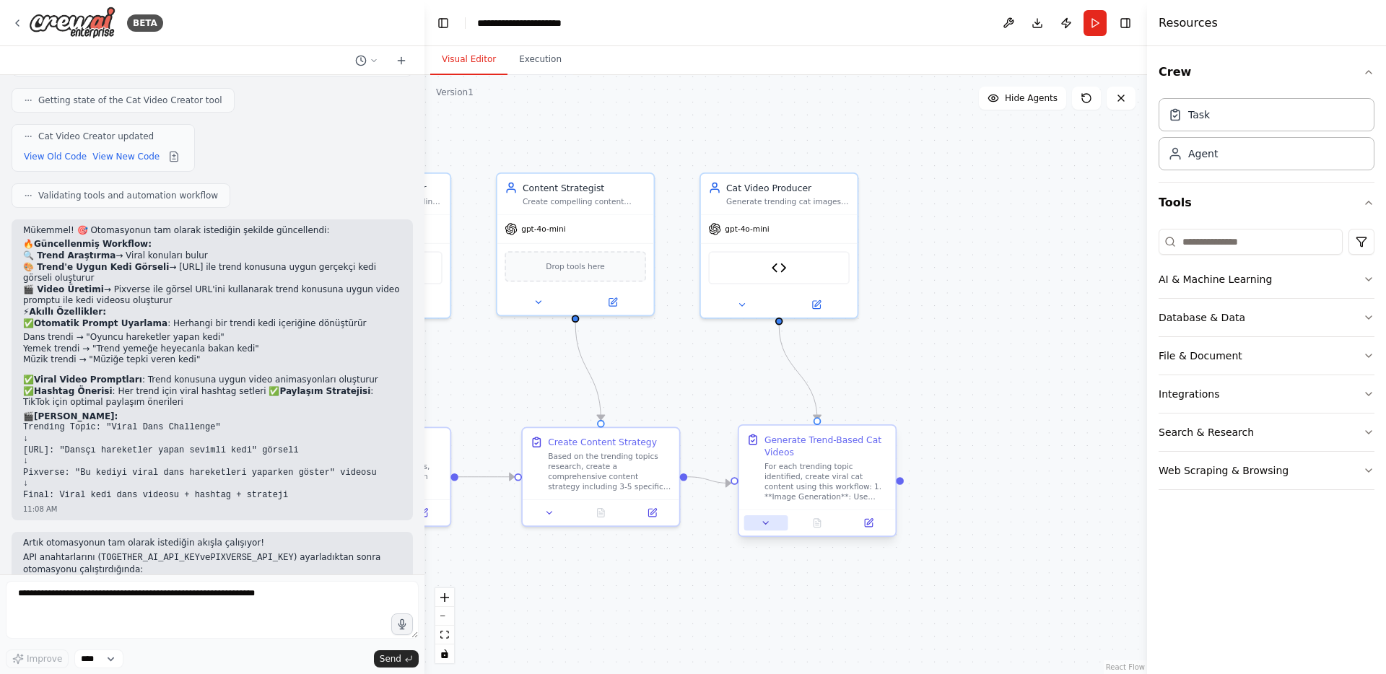
click at [762, 523] on icon at bounding box center [766, 523] width 10 height 10
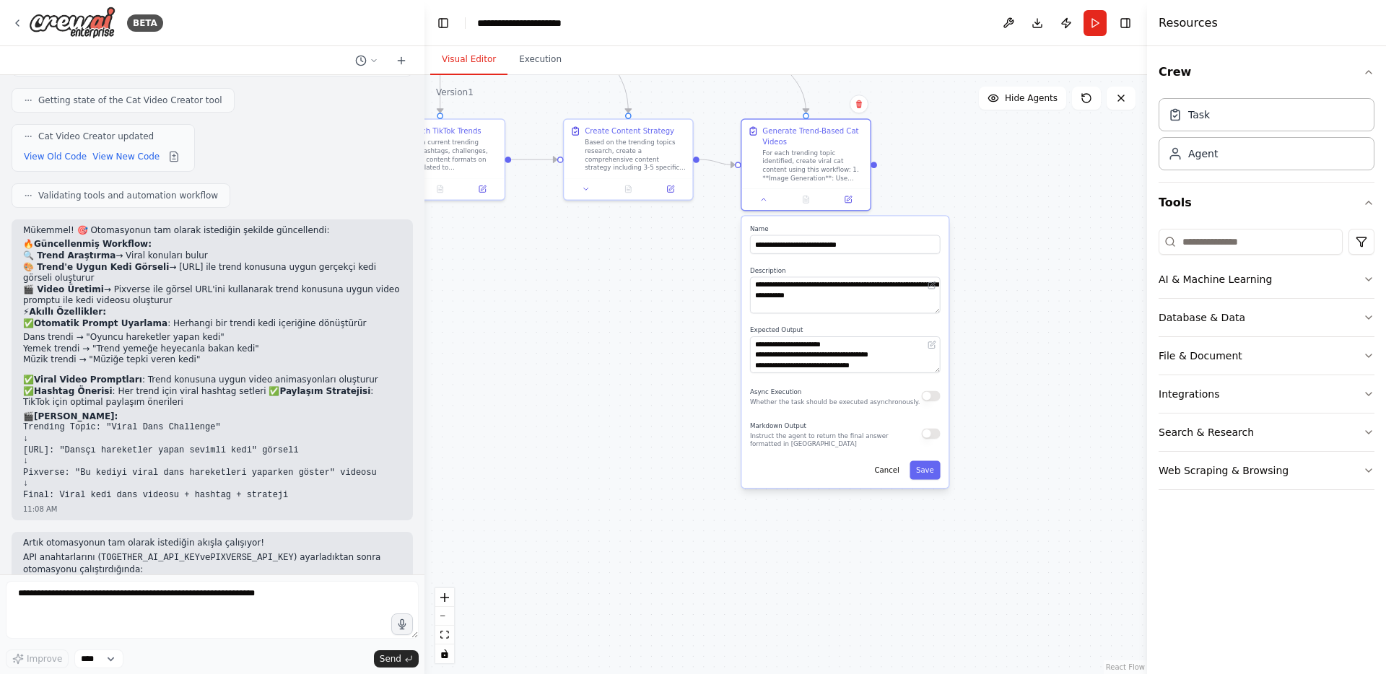
drag, startPoint x: 703, startPoint y: 568, endPoint x: 697, endPoint y: 196, distance: 371.2
click at [697, 197] on div ".deletable-edge-delete-btn { width: 20px; height: 20px; border: 0px solid #ffff…" at bounding box center [786, 374] width 723 height 599
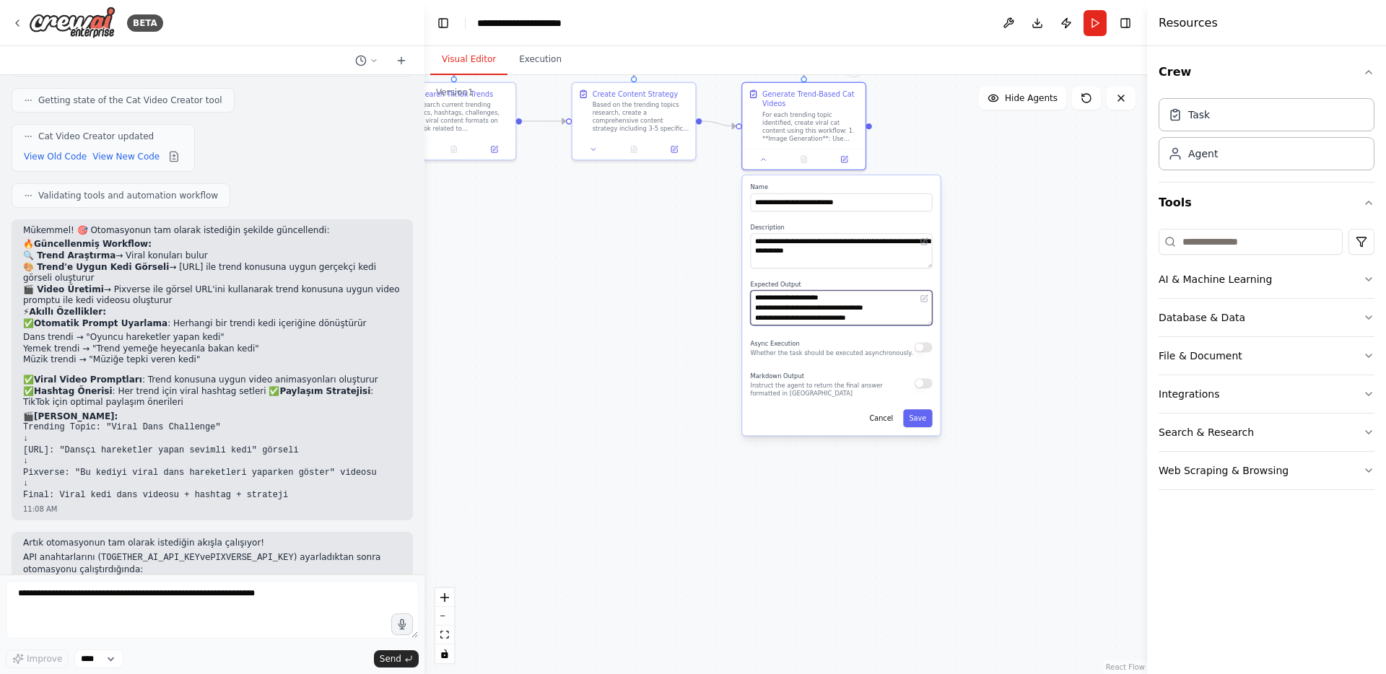
click at [840, 318] on textarea "**********" at bounding box center [841, 307] width 182 height 35
type textarea "**********"
click at [240, 611] on textarea at bounding box center [212, 610] width 413 height 58
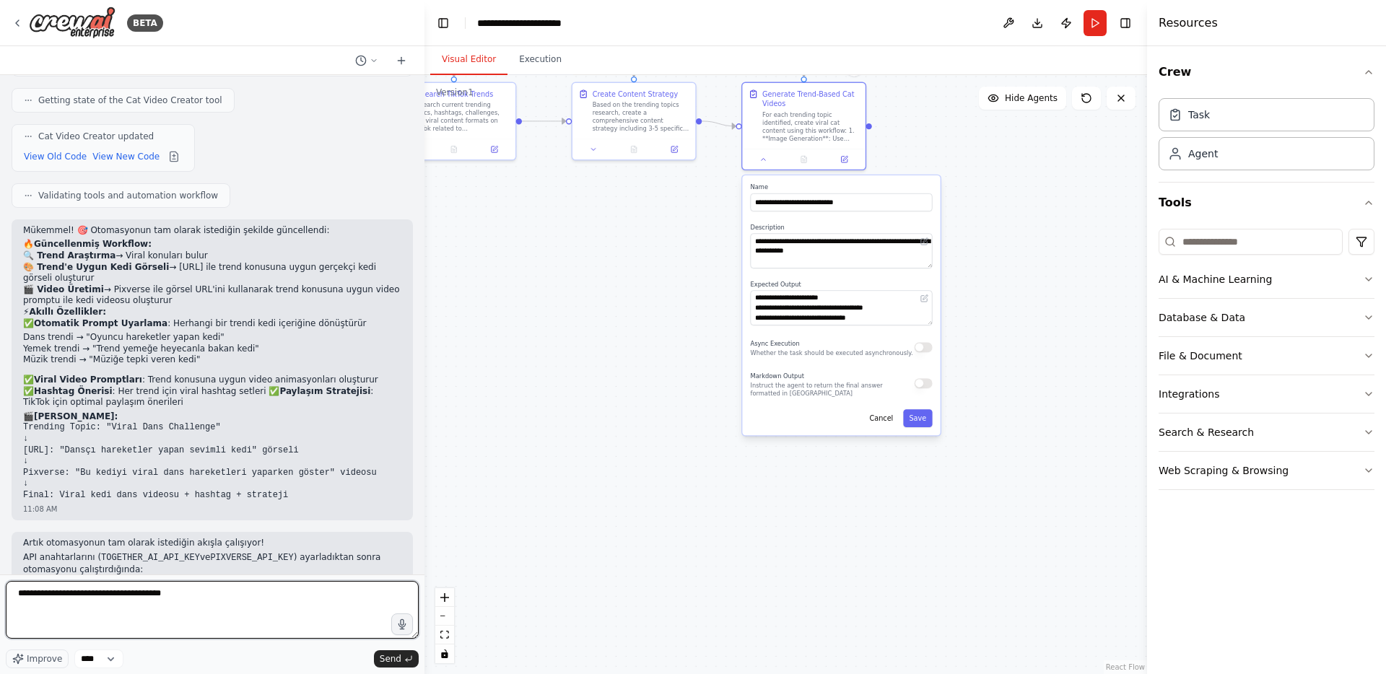
click at [74, 596] on textarea "**********" at bounding box center [212, 610] width 413 height 58
click at [263, 596] on textarea "**********" at bounding box center [212, 610] width 413 height 58
click at [236, 596] on textarea "**********" at bounding box center [212, 610] width 413 height 58
click at [223, 595] on textarea "**********" at bounding box center [212, 610] width 413 height 58
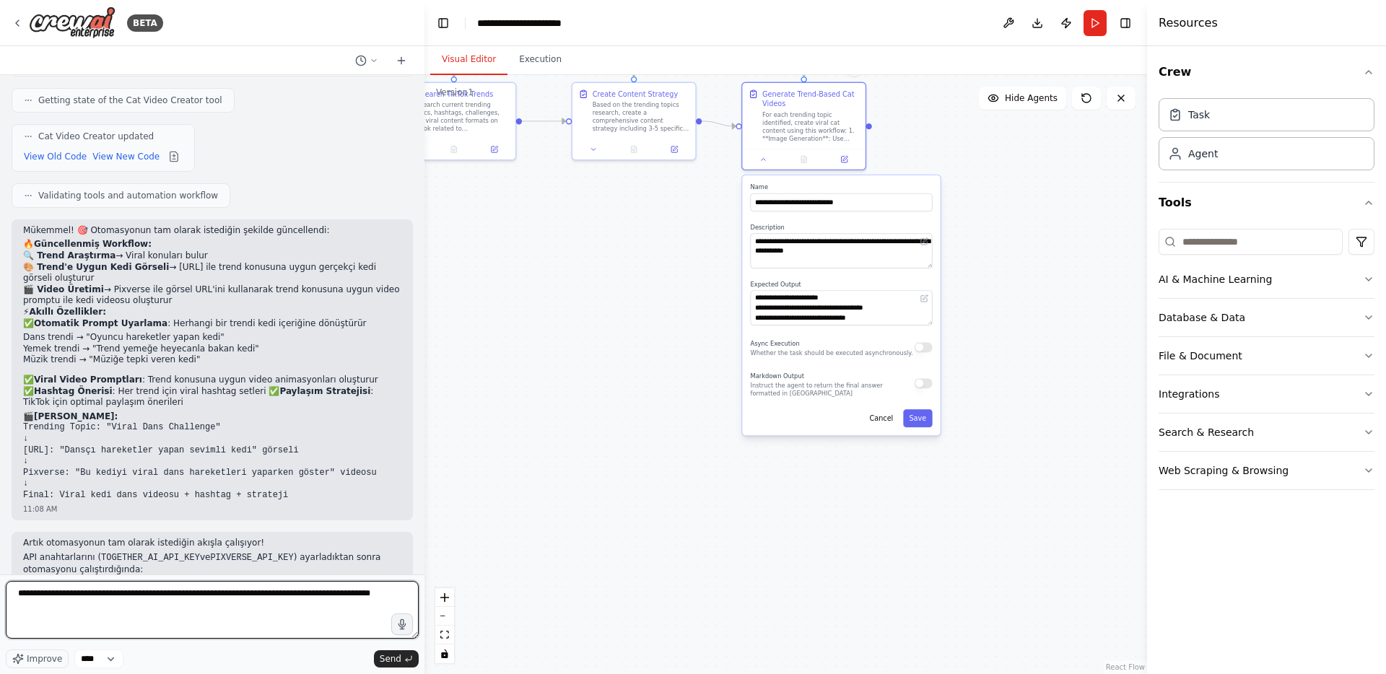
click at [148, 604] on textarea "**********" at bounding box center [212, 610] width 413 height 58
click at [59, 606] on textarea "**********" at bounding box center [212, 610] width 413 height 58
click at [98, 601] on textarea "**********" at bounding box center [212, 610] width 413 height 58
paste textarea "**********"
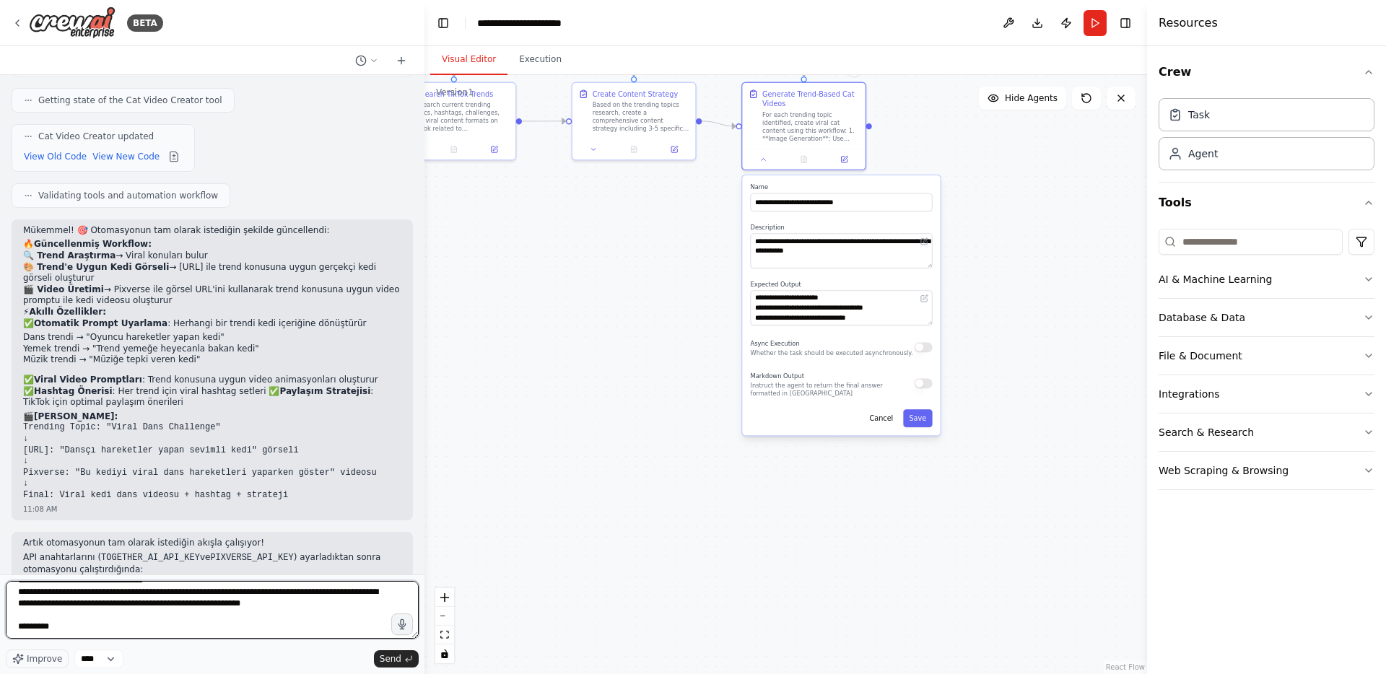
scroll to position [157, 0]
paste textarea "**********"
type textarea "**********"
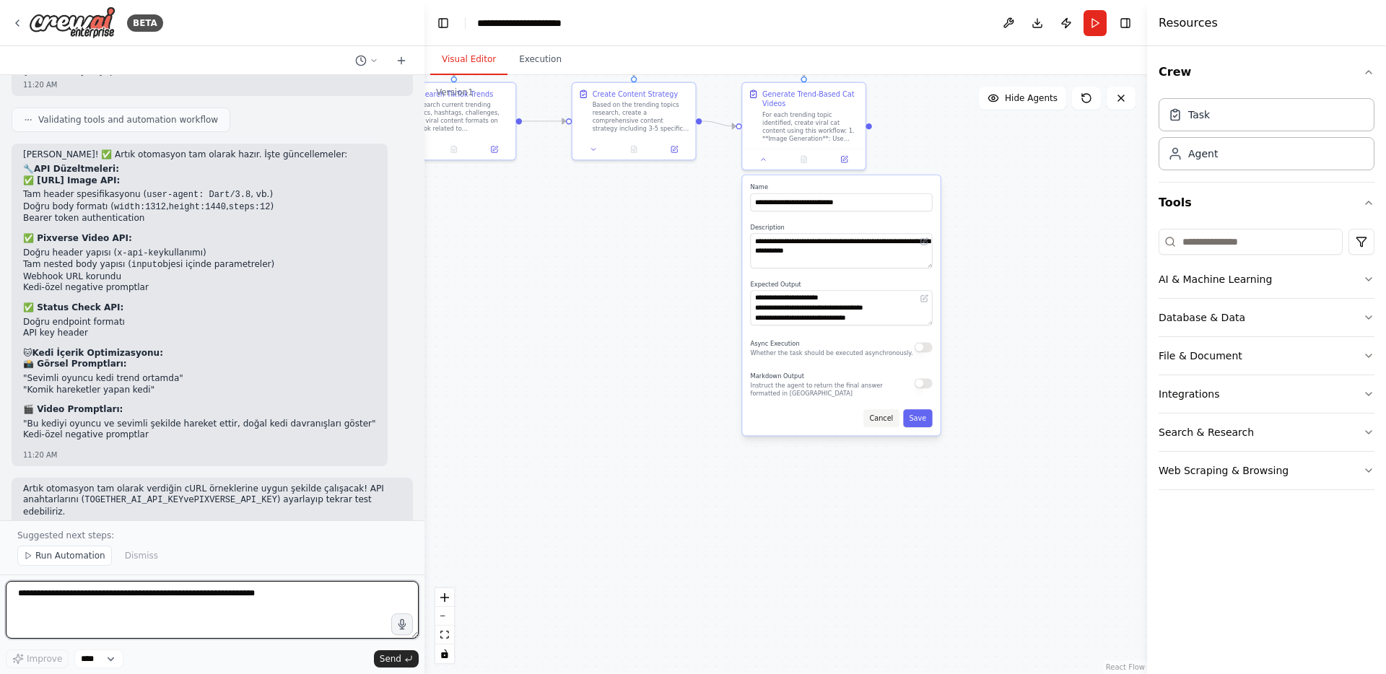
scroll to position [8098, 0]
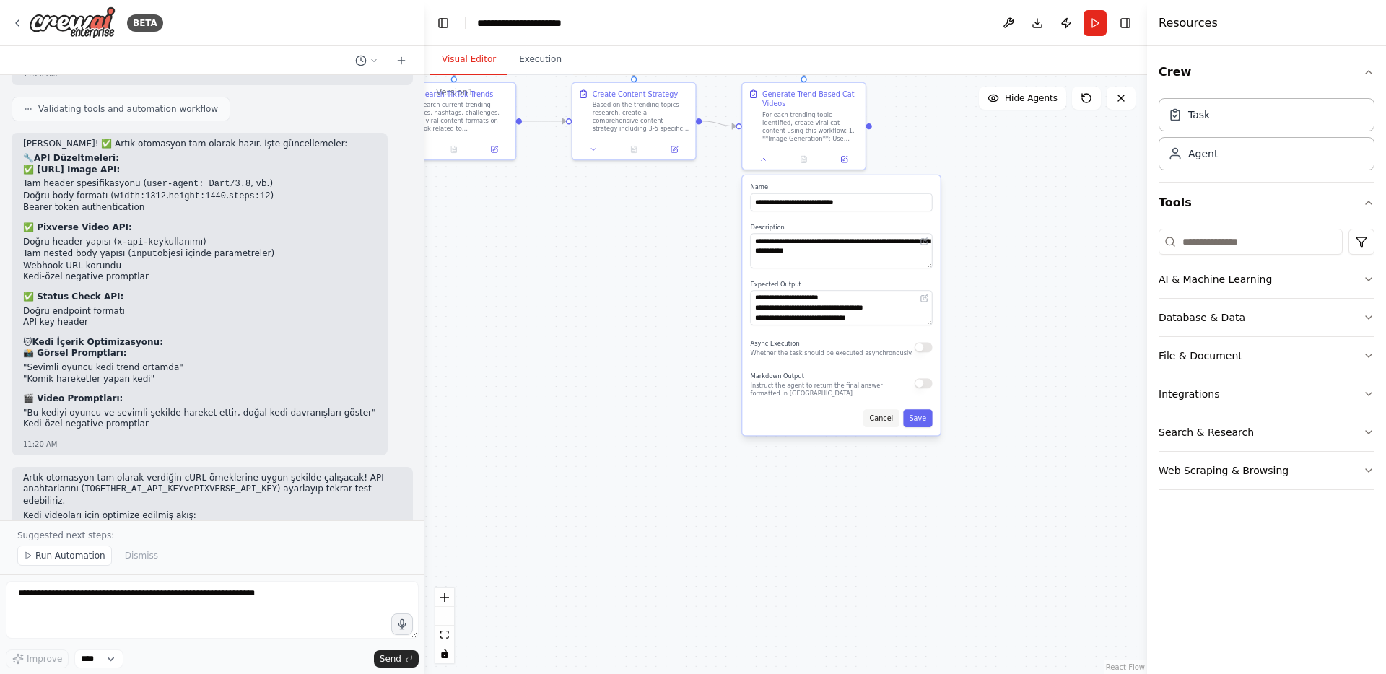
click at [878, 427] on button "Cancel" at bounding box center [881, 418] width 35 height 18
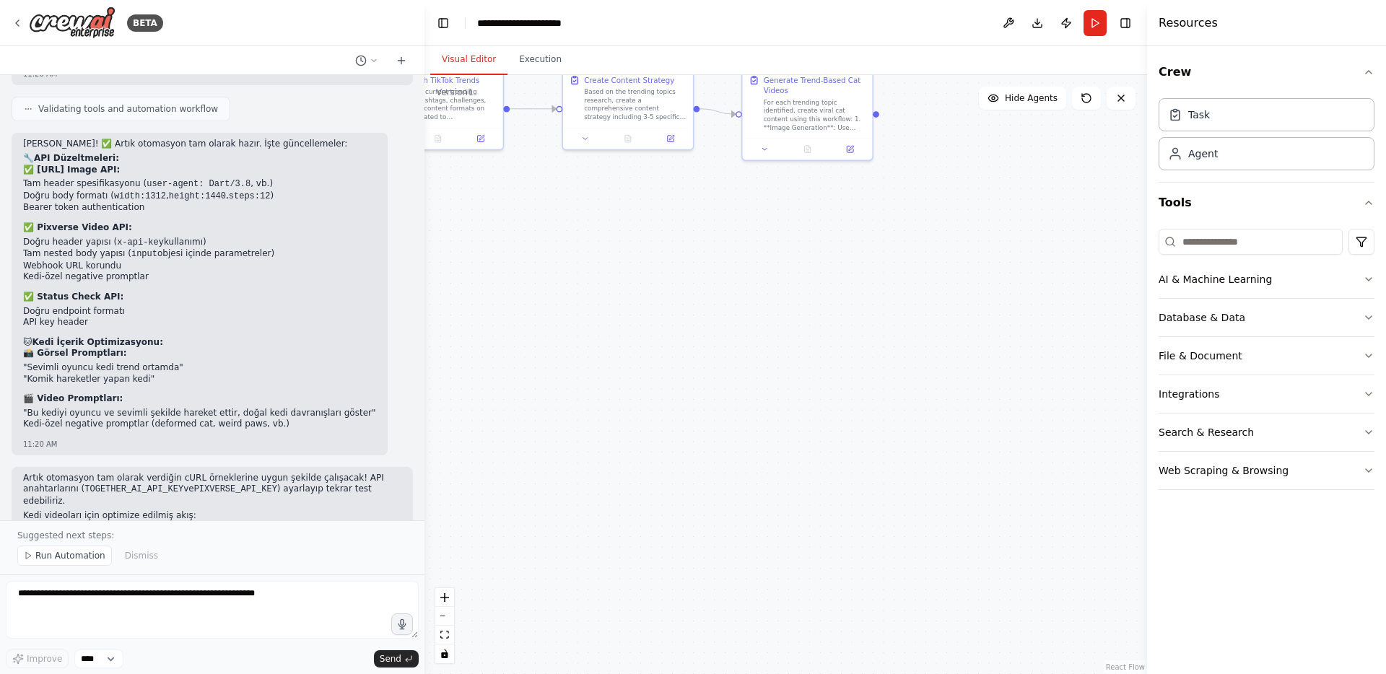
click at [269, 300] on div "Harika! ✅ Artık otomasyon tam olarak hazır. İşte güncellemeler: 🔧 API Düzeltmel…" at bounding box center [199, 284] width 353 height 291
click at [238, 617] on textarea at bounding box center [212, 610] width 413 height 58
type textarea "***"
click at [651, 362] on div ".deletable-edge-delete-btn { width: 20px; height: 20px; border: 0px solid #ffff…" at bounding box center [786, 374] width 723 height 599
drag, startPoint x: 651, startPoint y: 362, endPoint x: 690, endPoint y: 588, distance: 230.0
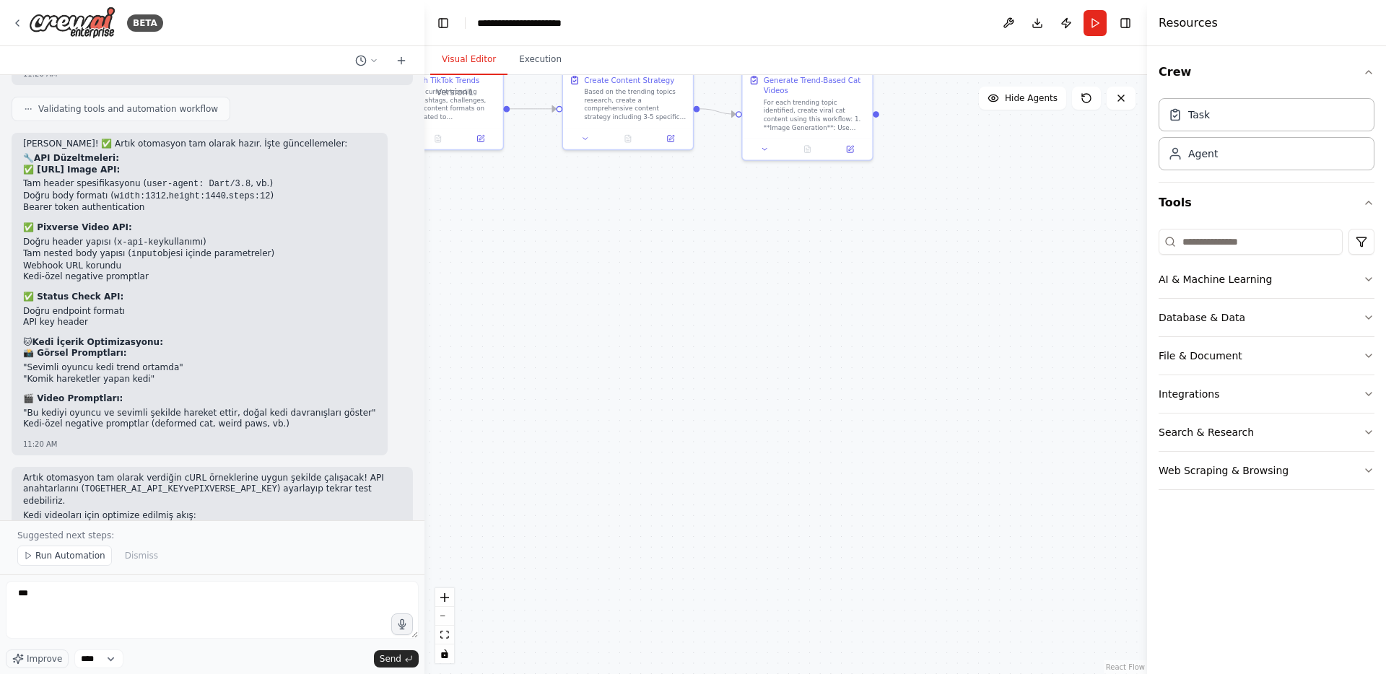
click at [690, 588] on div ".deletable-edge-delete-btn { width: 20px; height: 20px; border: 0px solid #ffff…" at bounding box center [786, 374] width 723 height 599
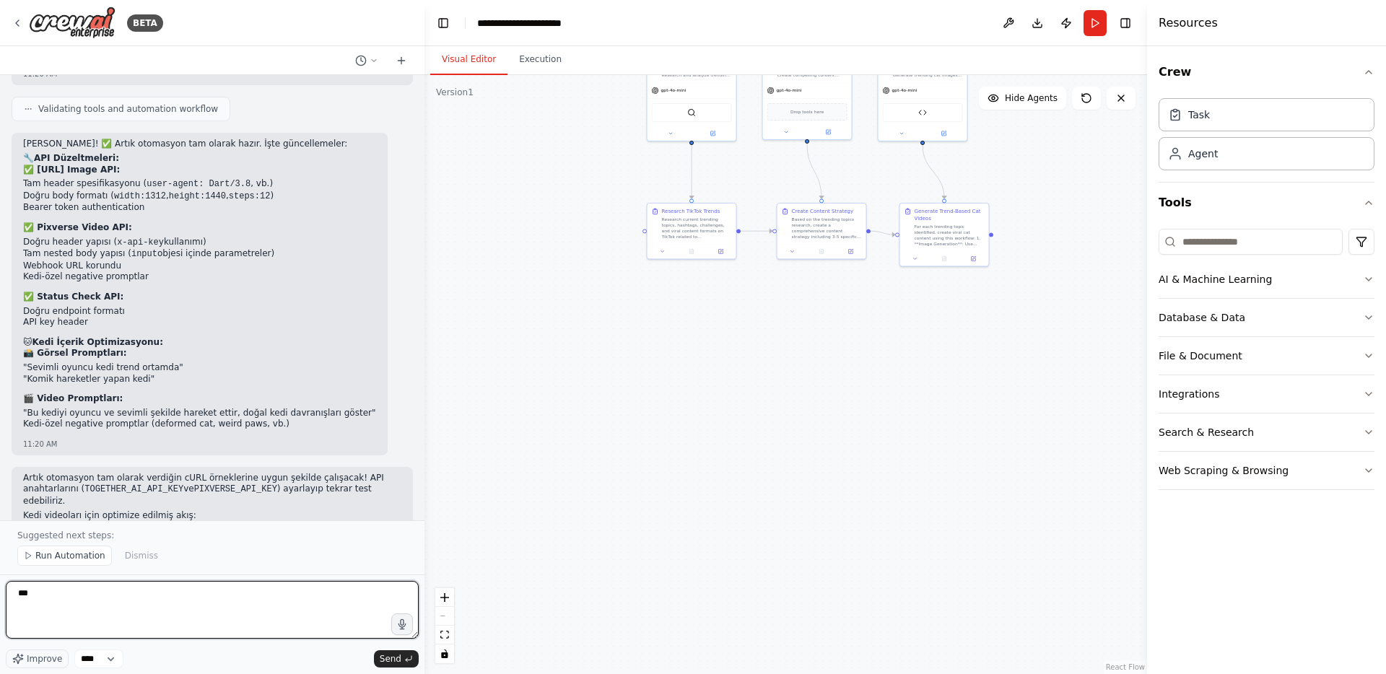
click at [131, 591] on textarea "***" at bounding box center [212, 610] width 413 height 58
click at [128, 590] on textarea "***" at bounding box center [212, 610] width 413 height 58
click at [67, 547] on li "Pixverse → Kedi videosu (webhook ile callback)" at bounding box center [212, 553] width 378 height 12
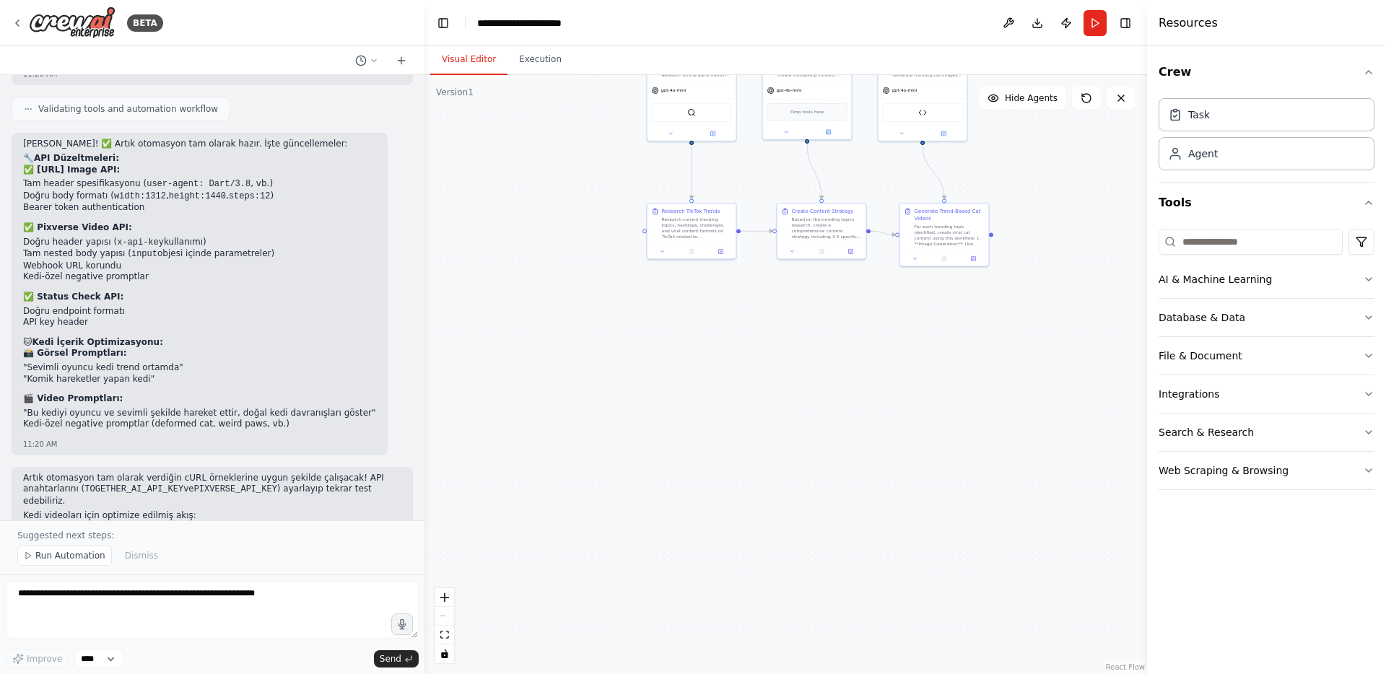
click at [67, 547] on li "Pixverse → Kedi videosu (webhook ile callback)" at bounding box center [212, 553] width 378 height 12
copy ol "Pixverse → Kedi videosu (webhook ile callback)"
click at [118, 582] on textarea at bounding box center [212, 610] width 413 height 58
paste textarea "**********"
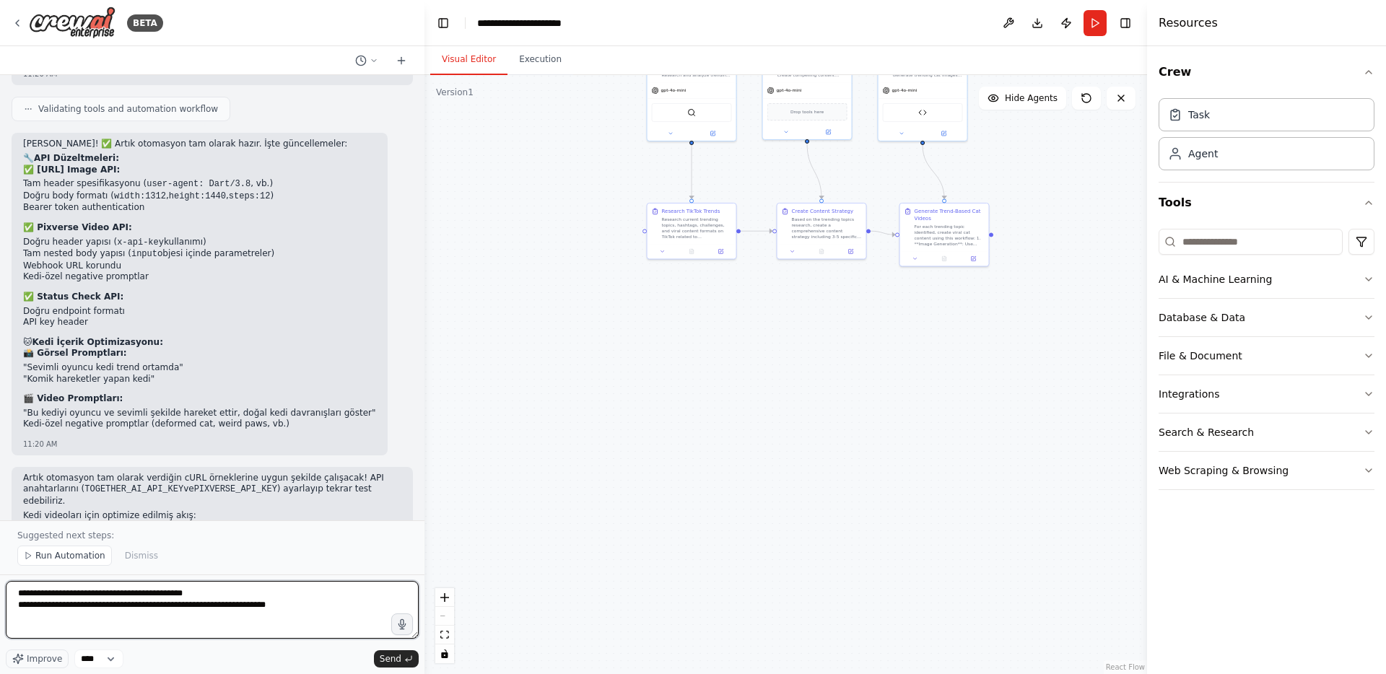
type textarea "**********"
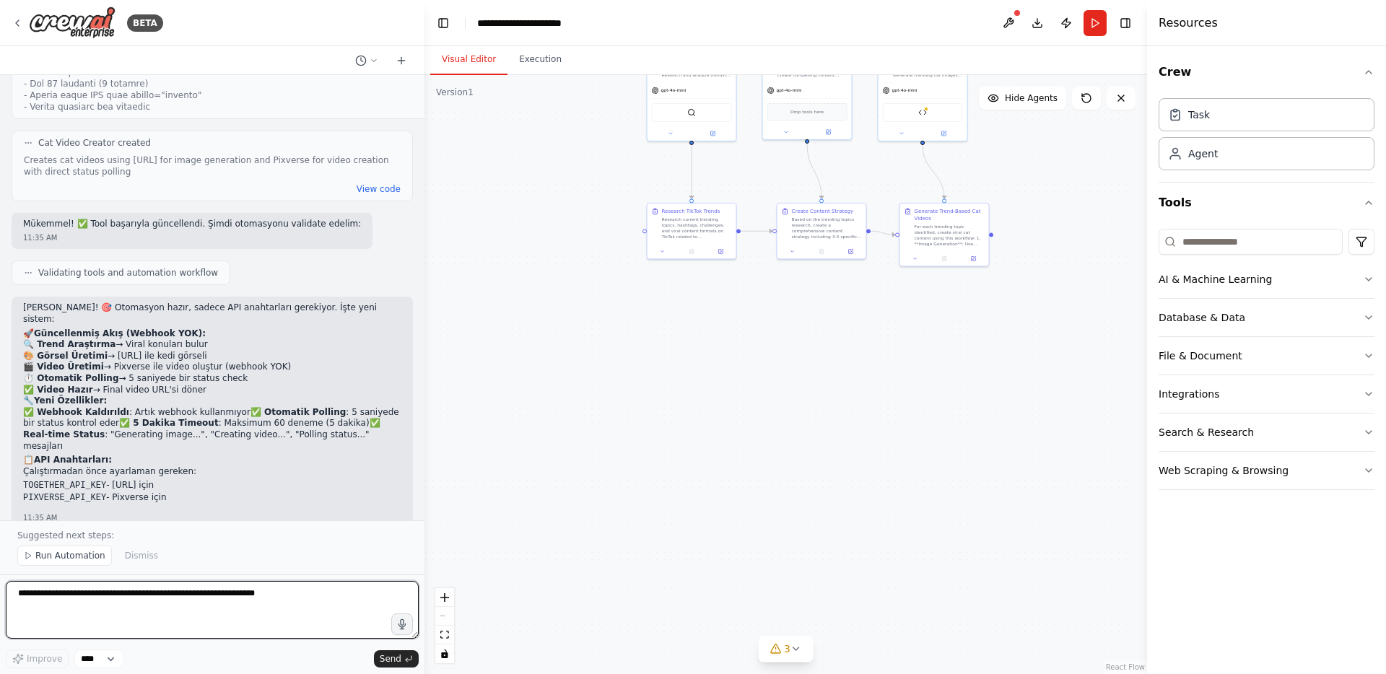
scroll to position [9793, 0]
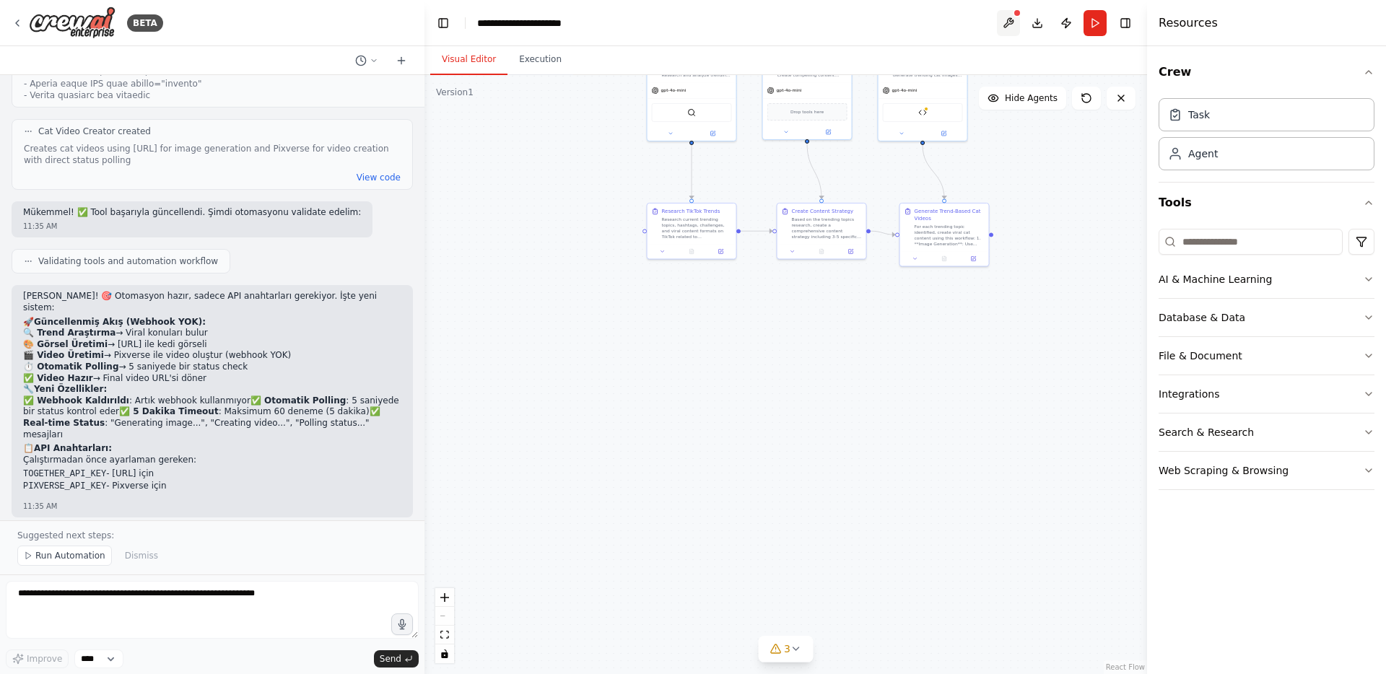
click at [1012, 19] on button at bounding box center [1008, 23] width 23 height 26
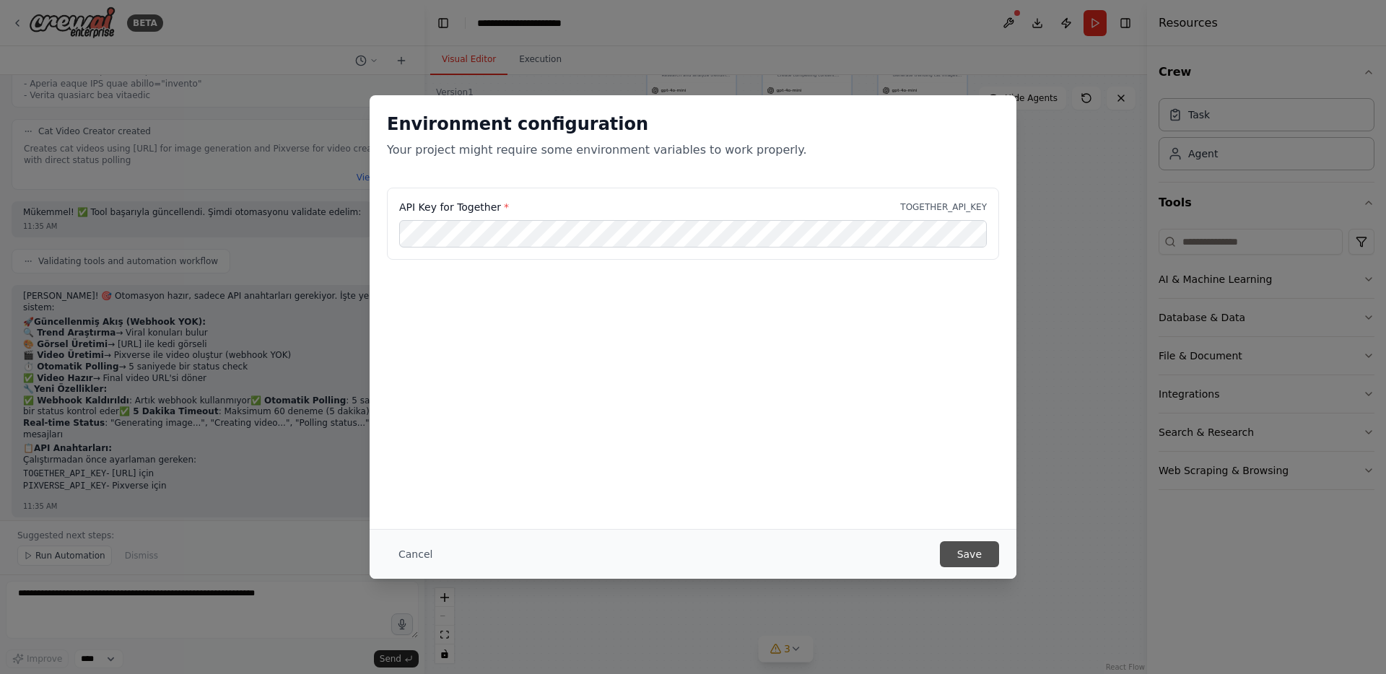
click at [960, 555] on button "Save" at bounding box center [969, 555] width 59 height 26
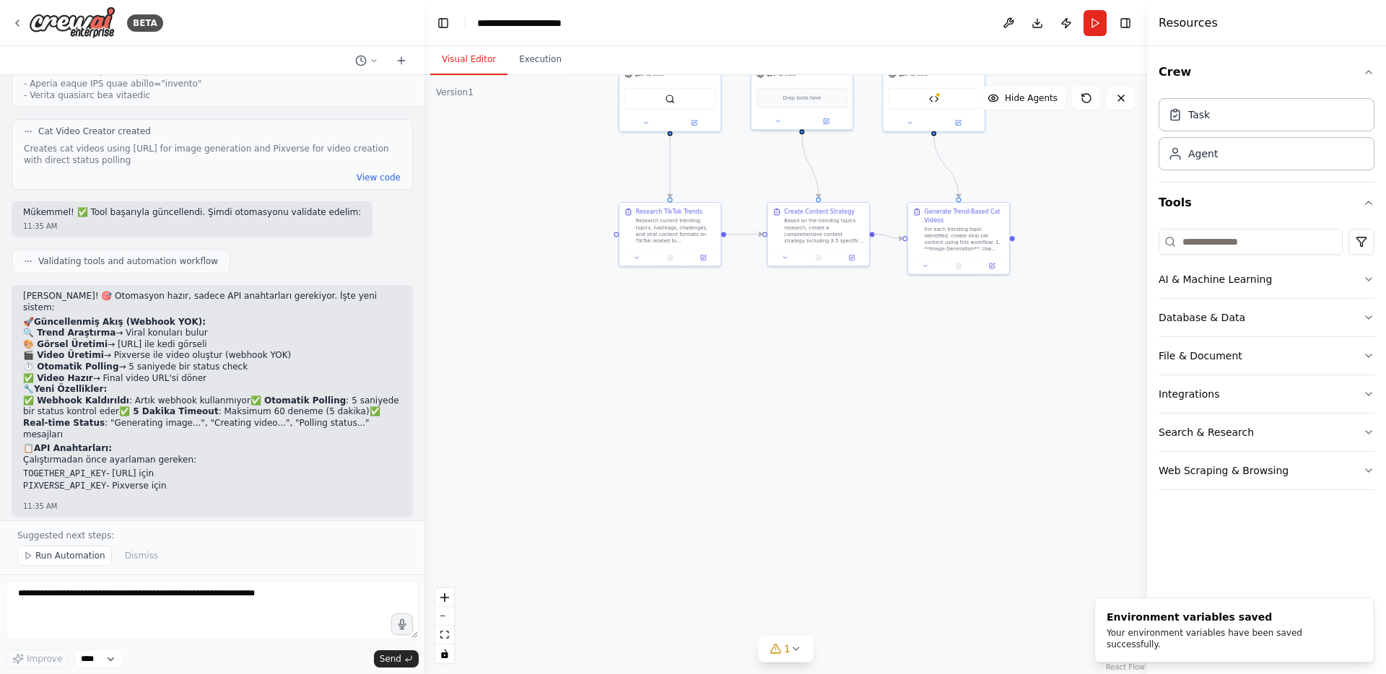
drag, startPoint x: 832, startPoint y: 309, endPoint x: 817, endPoint y: 426, distance: 118.0
click at [817, 429] on div ".deletable-edge-delete-btn { width: 20px; height: 20px; border: 0px solid #ffff…" at bounding box center [786, 374] width 723 height 599
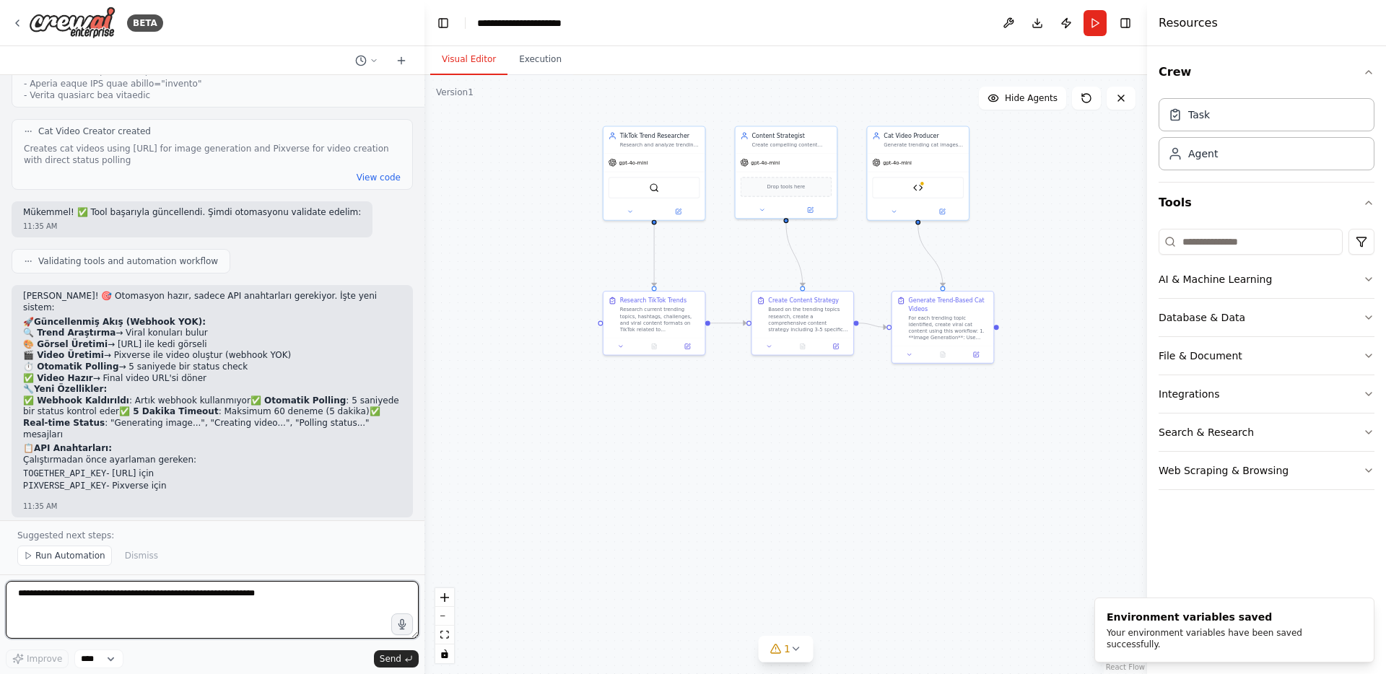
click at [147, 590] on textarea at bounding box center [212, 610] width 413 height 58
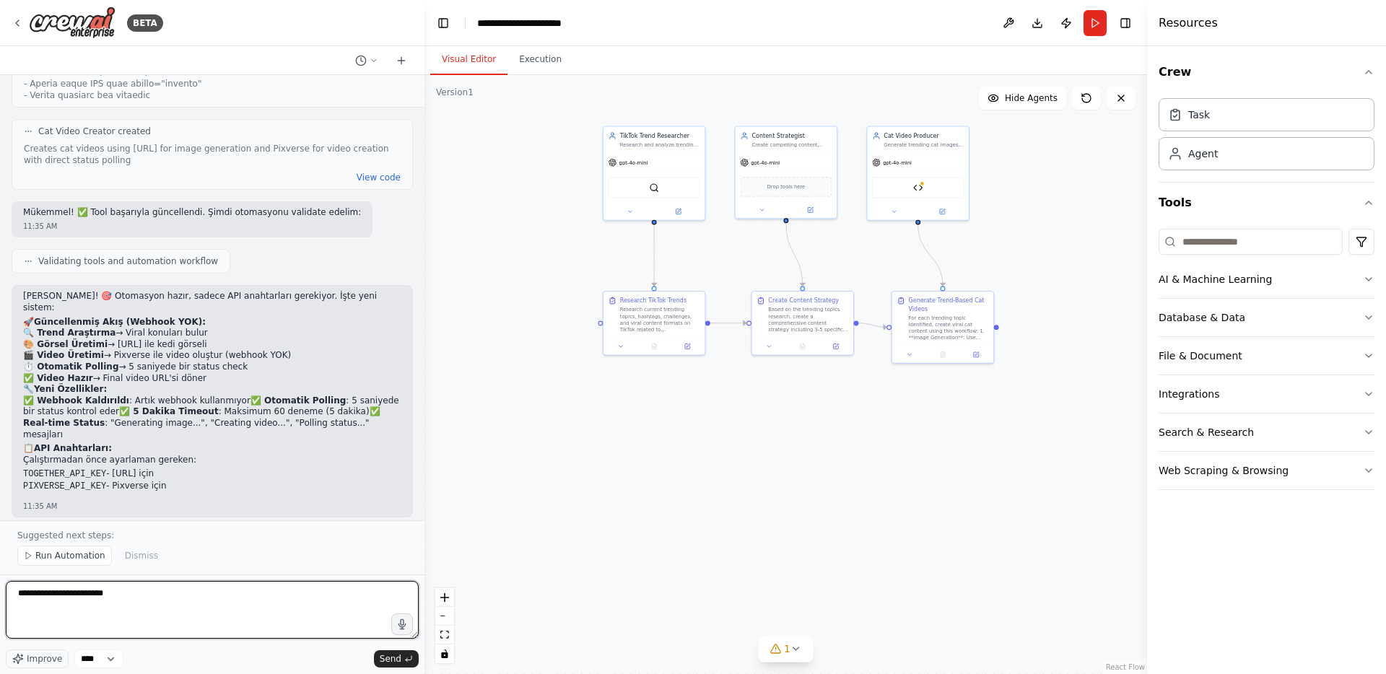
type textarea "**********"
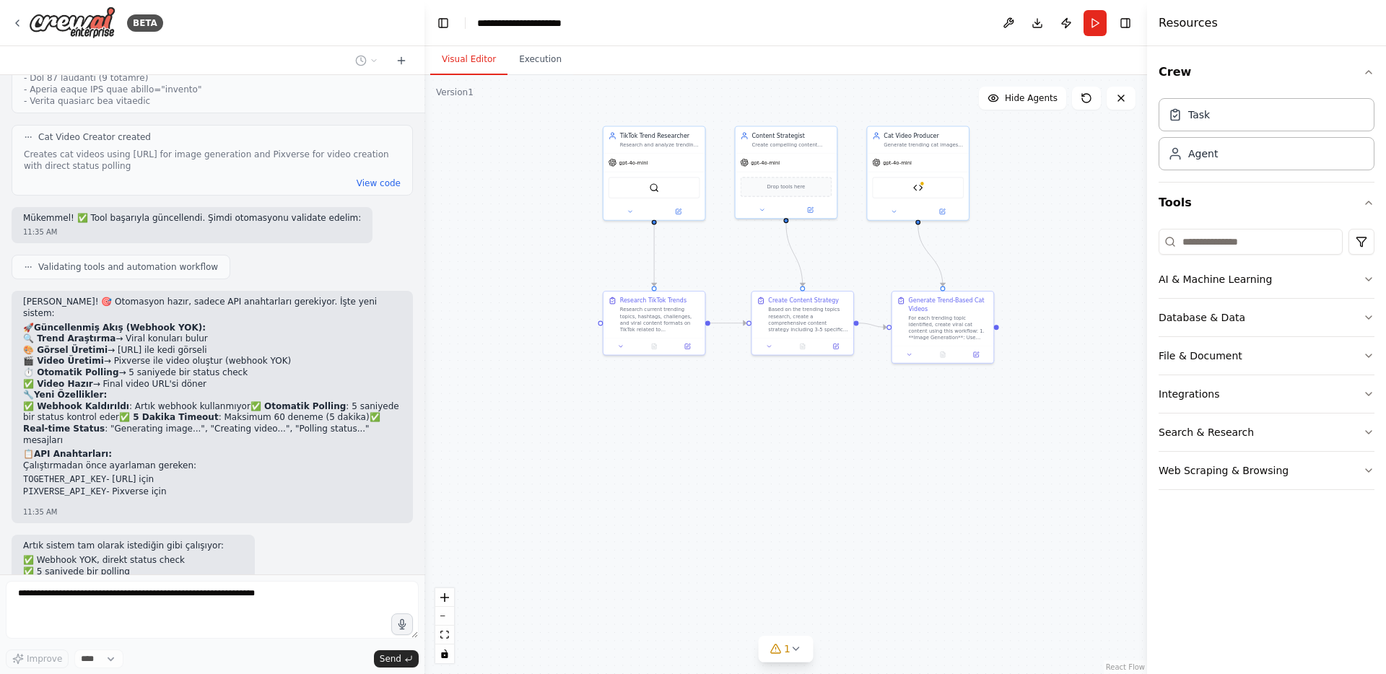
scroll to position [9824, 0]
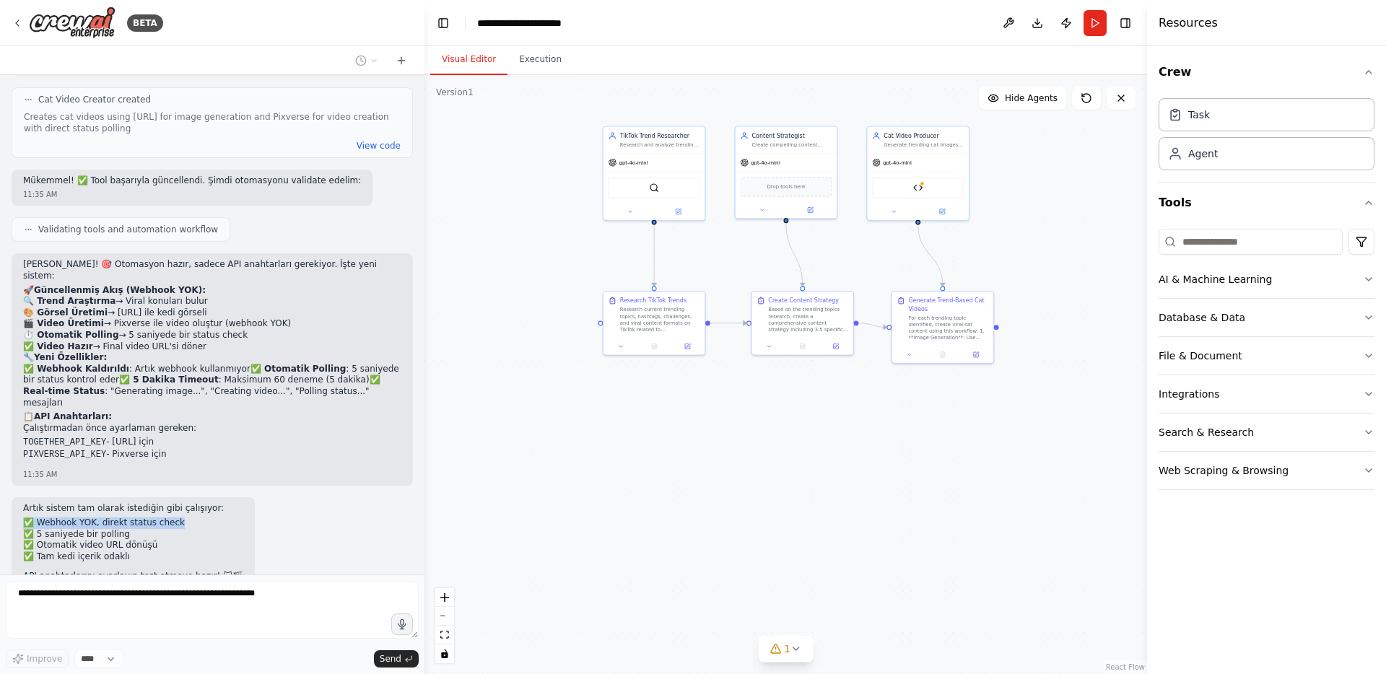
click at [316, 497] on div "Artık sistem tam olarak istediğin gibi çalışıyor: ✅ Webhook YOK, direkt status …" at bounding box center [212, 549] width 401 height 105
click at [304, 497] on div "Artık sistem tam olarak istediğin gibi çalışıyor: ✅ Webhook YOK, direkt status …" at bounding box center [212, 549] width 401 height 105
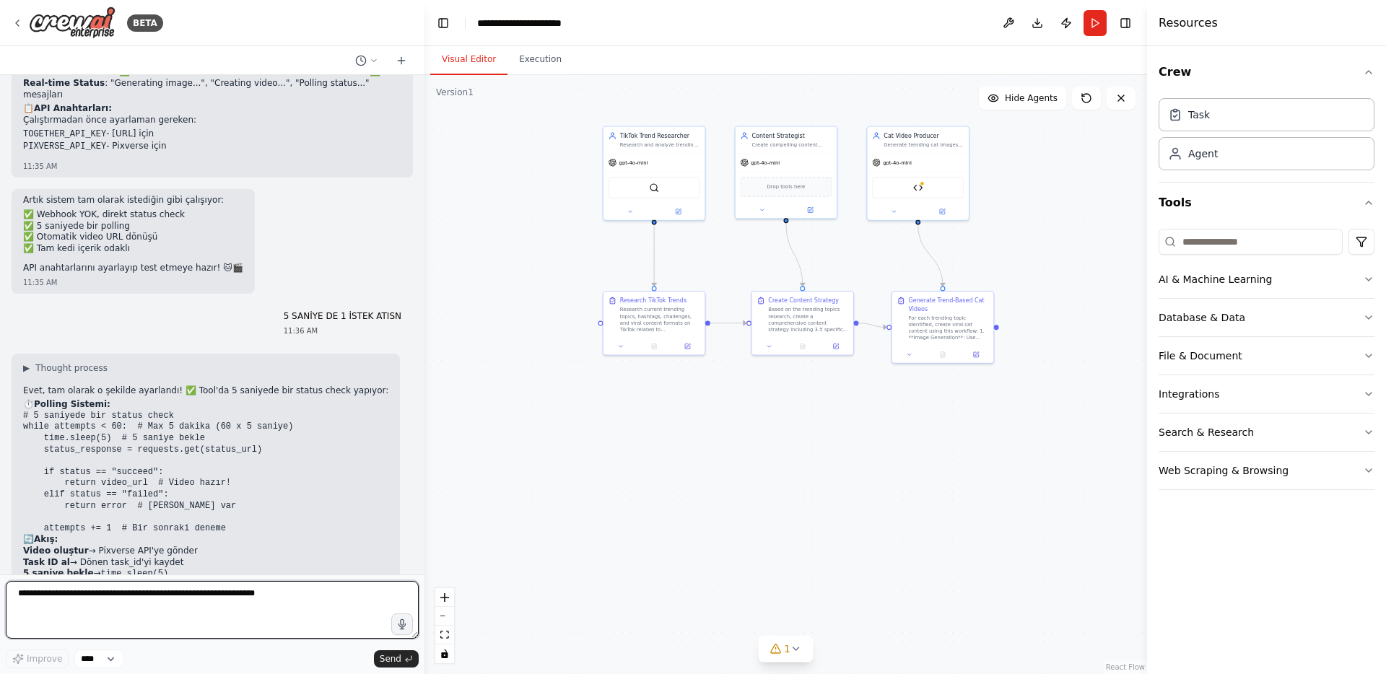
scroll to position [10144, 0]
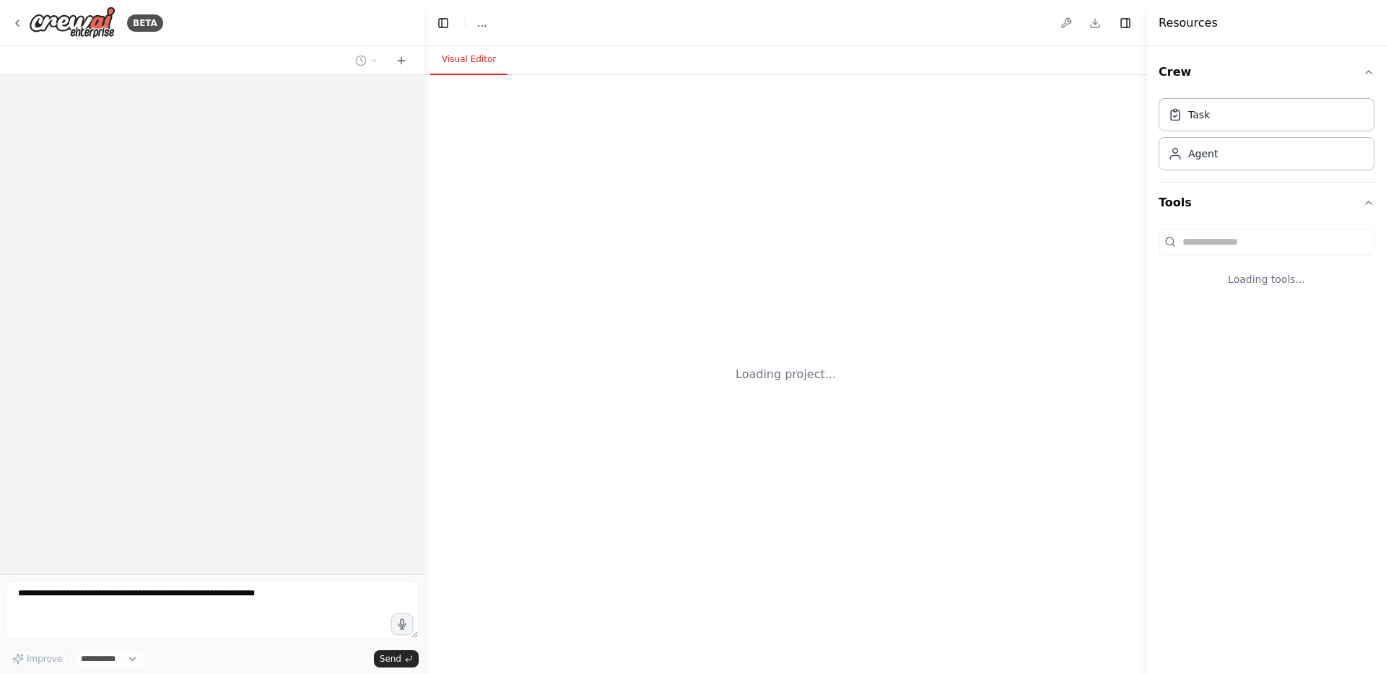
select select "****"
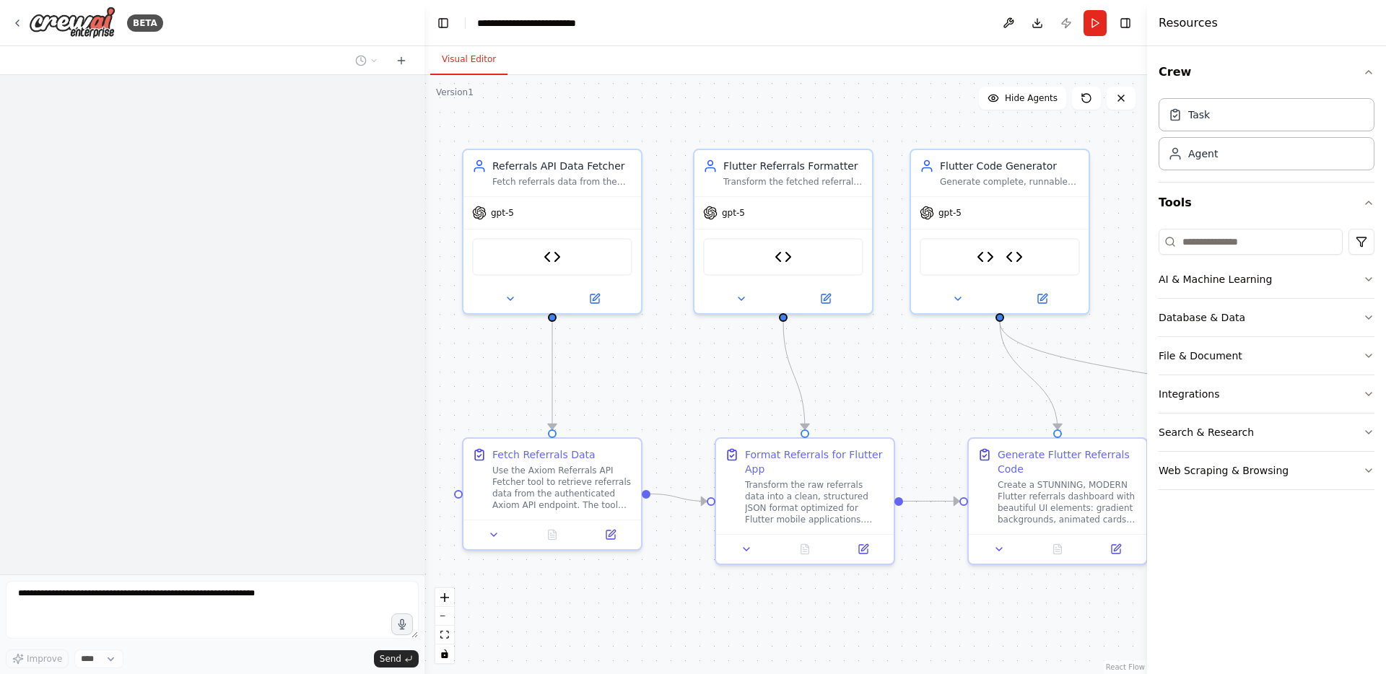
drag, startPoint x: 723, startPoint y: 373, endPoint x: 679, endPoint y: 373, distance: 44.0
click at [679, 373] on div ".deletable-edge-delete-btn { width: 20px; height: 20px; border: 0px solid #ffff…" at bounding box center [786, 374] width 723 height 599
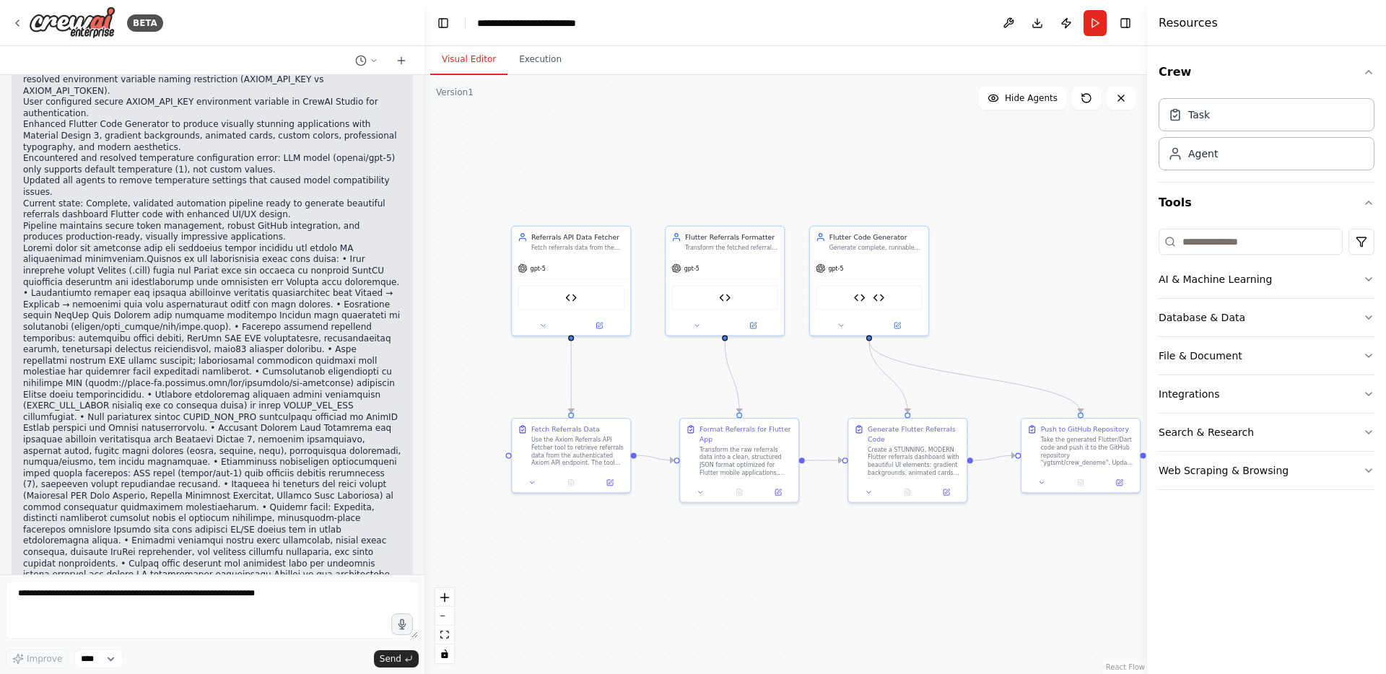
scroll to position [31471, 0]
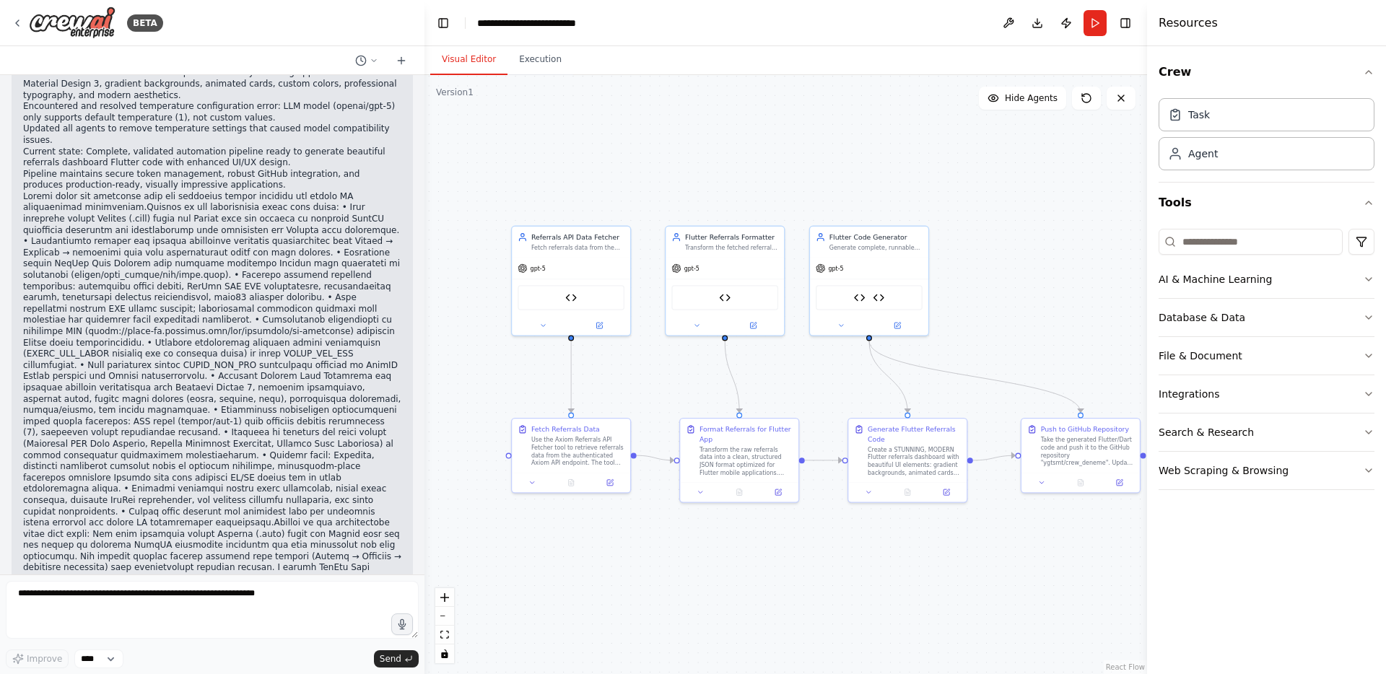
drag, startPoint x: 1022, startPoint y: 294, endPoint x: 938, endPoint y: 244, distance: 98.1
click at [939, 244] on div ".deletable-edge-delete-btn { width: 20px; height: 20px; border: 0px solid #ffff…" at bounding box center [786, 374] width 723 height 599
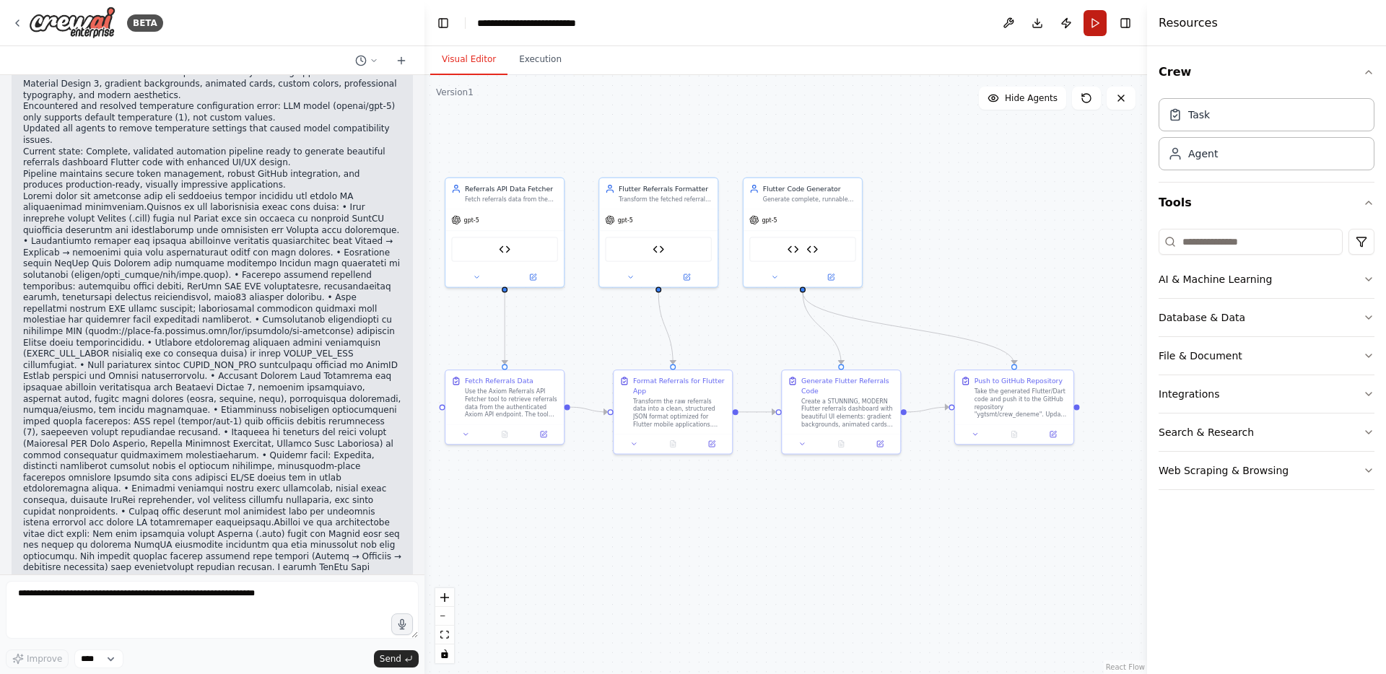
click at [1094, 21] on button "Run" at bounding box center [1095, 23] width 23 height 26
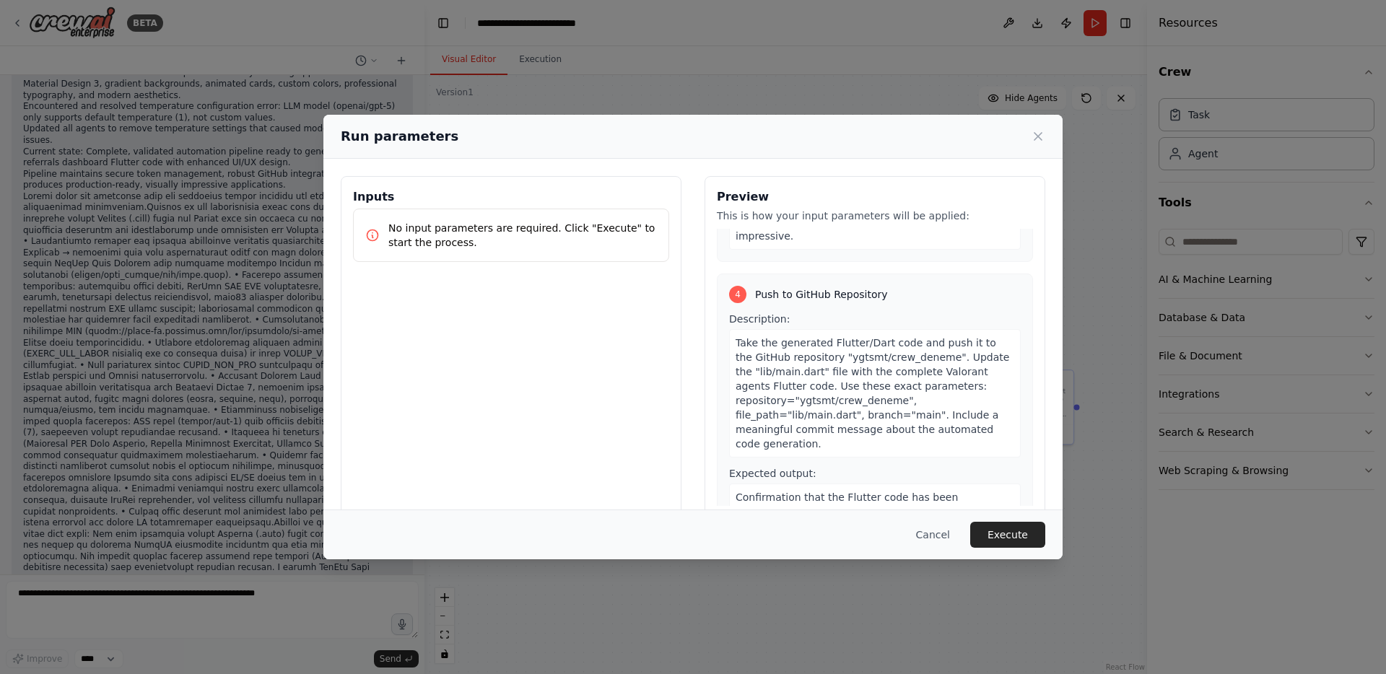
scroll to position [887, 0]
click at [1025, 537] on button "Execute" at bounding box center [1007, 535] width 75 height 26
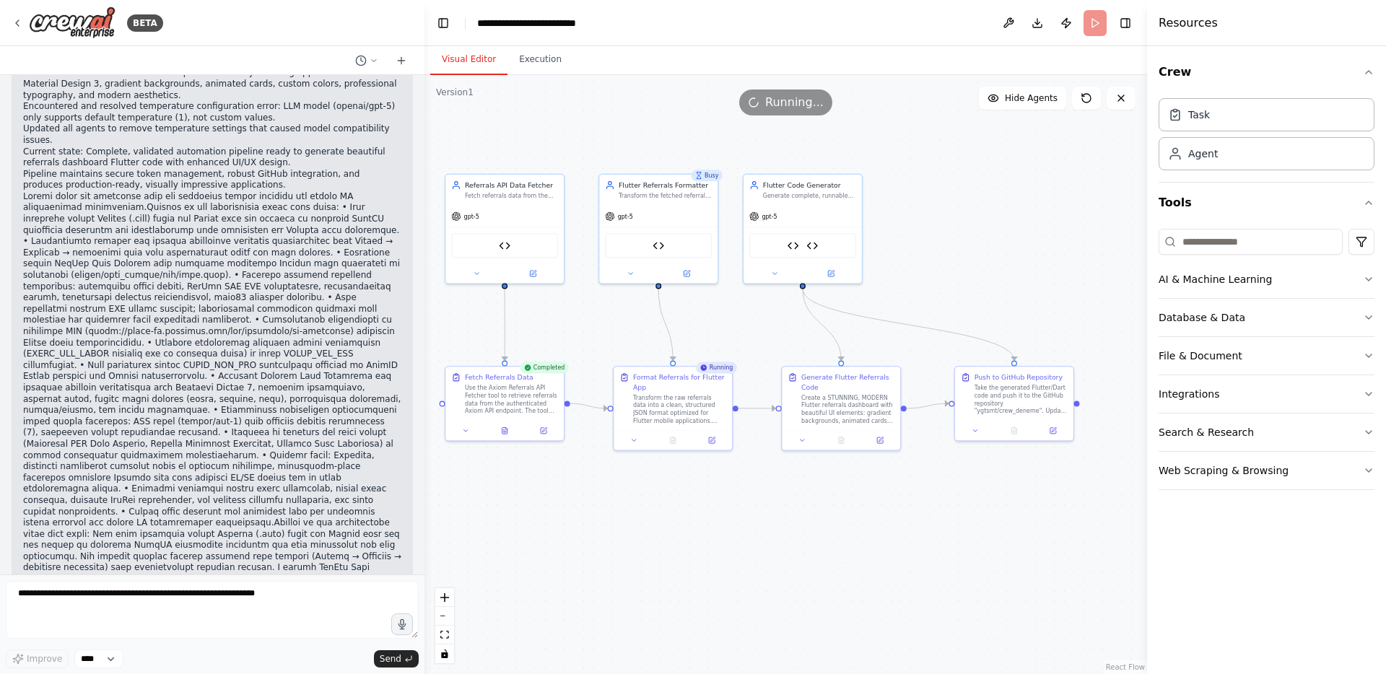
click at [929, 253] on div ".deletable-edge-delete-btn { width: 20px; height: 20px; border: 0px solid #ffff…" at bounding box center [786, 374] width 723 height 599
click at [527, 64] on button "Execution" at bounding box center [541, 60] width 66 height 30
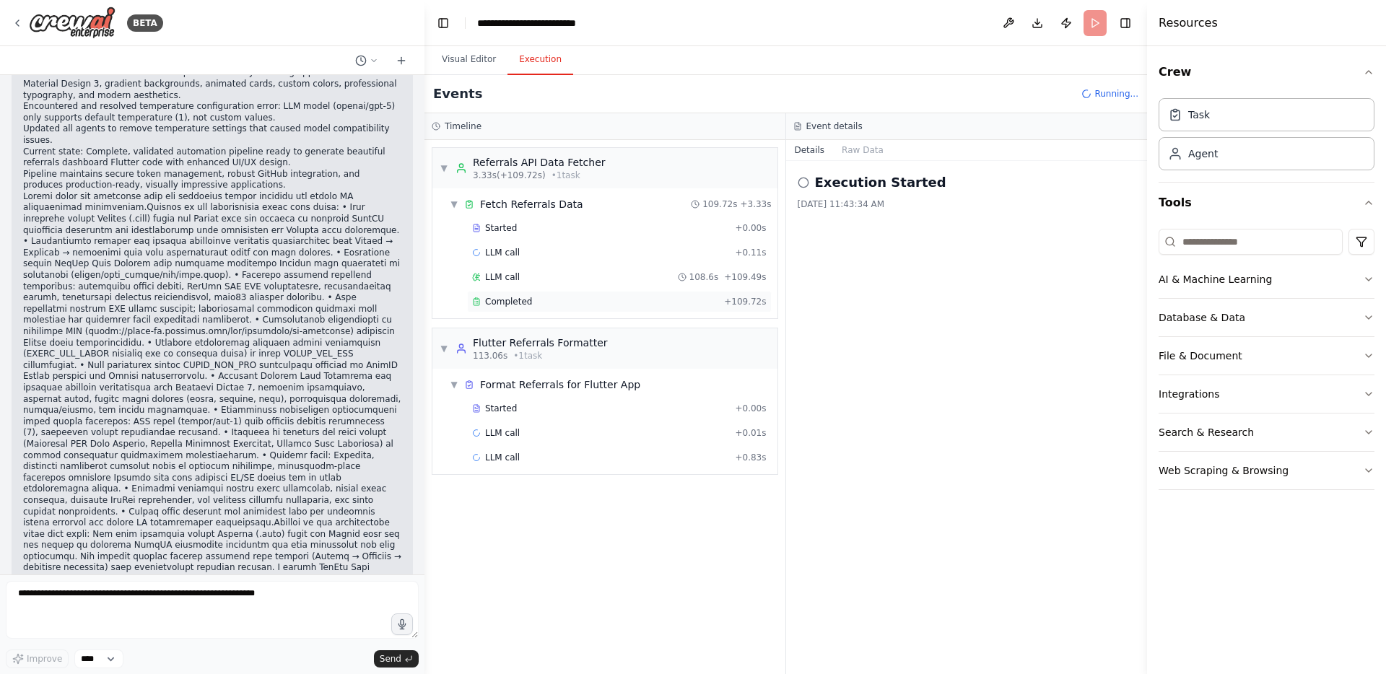
click at [564, 298] on div "Completed" at bounding box center [595, 302] width 246 height 12
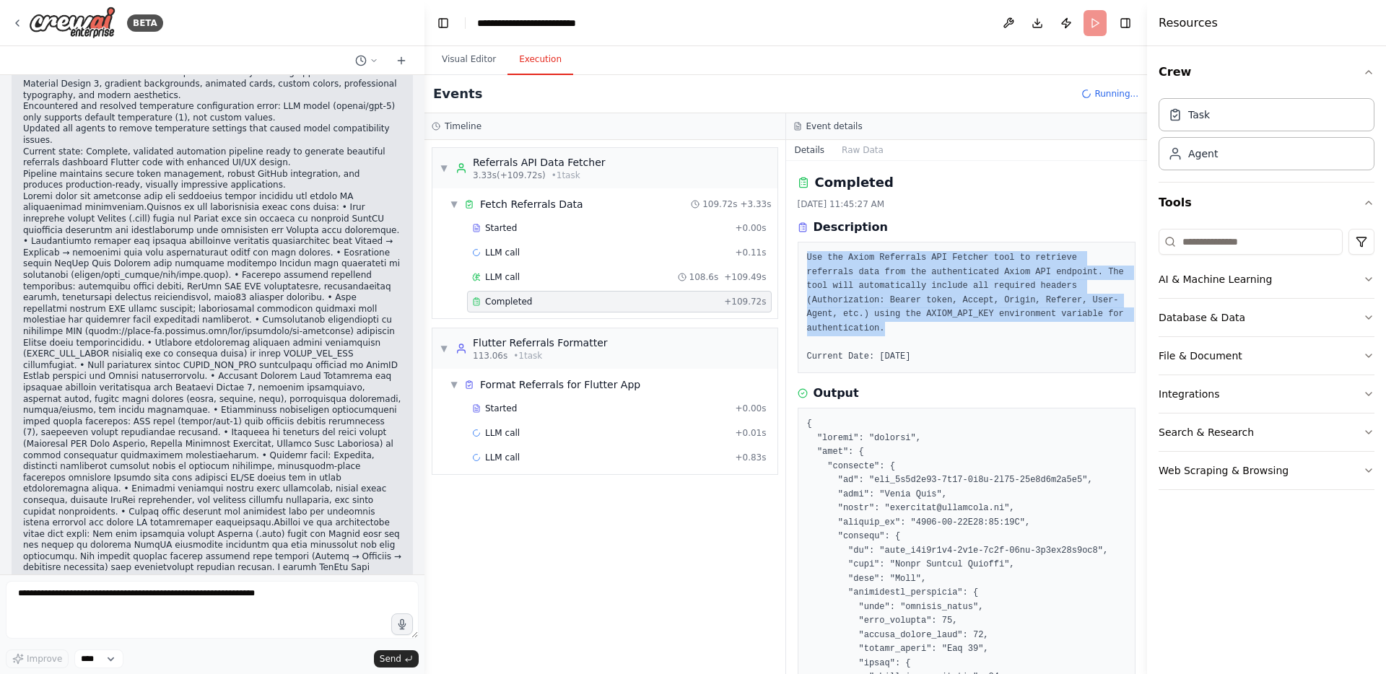
drag, startPoint x: 964, startPoint y: 329, endPoint x: 806, endPoint y: 254, distance: 175.0
click at [806, 254] on div "Use the Axiom Referrals API Fetcher tool to retrieve referrals data from the au…" at bounding box center [967, 307] width 339 height 131
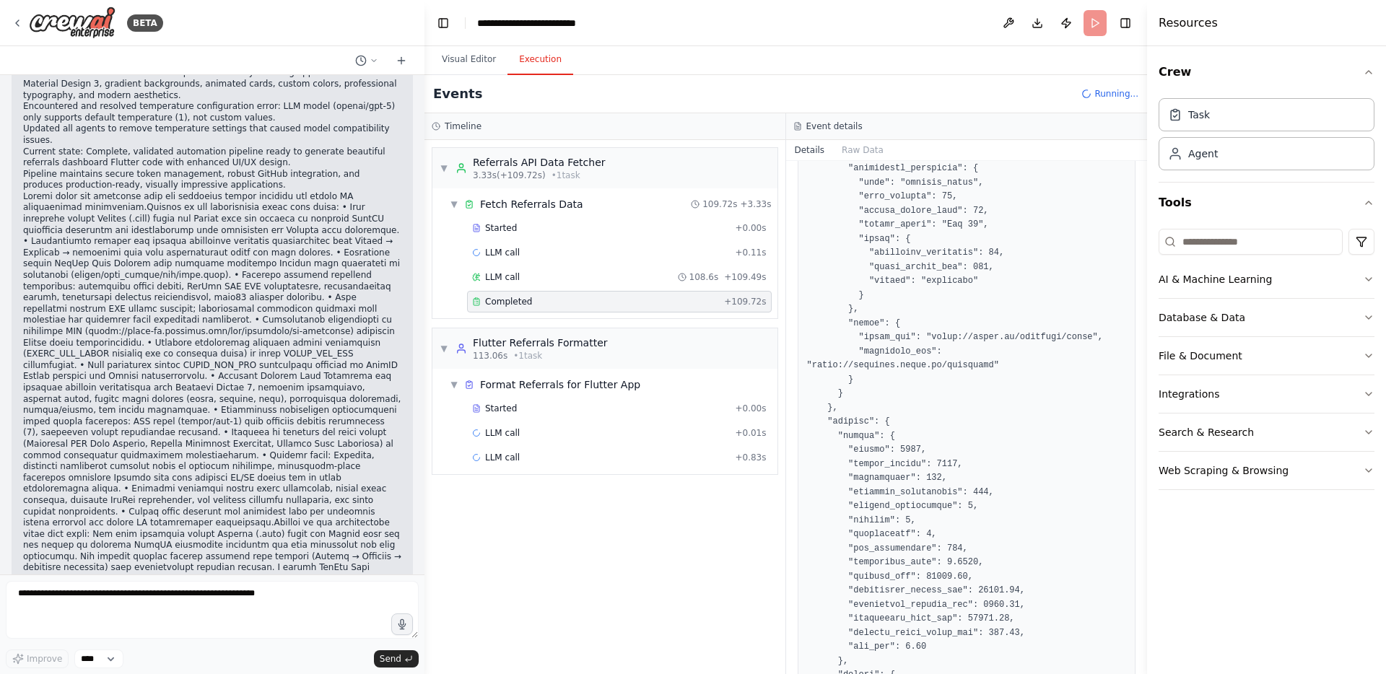
scroll to position [0, 0]
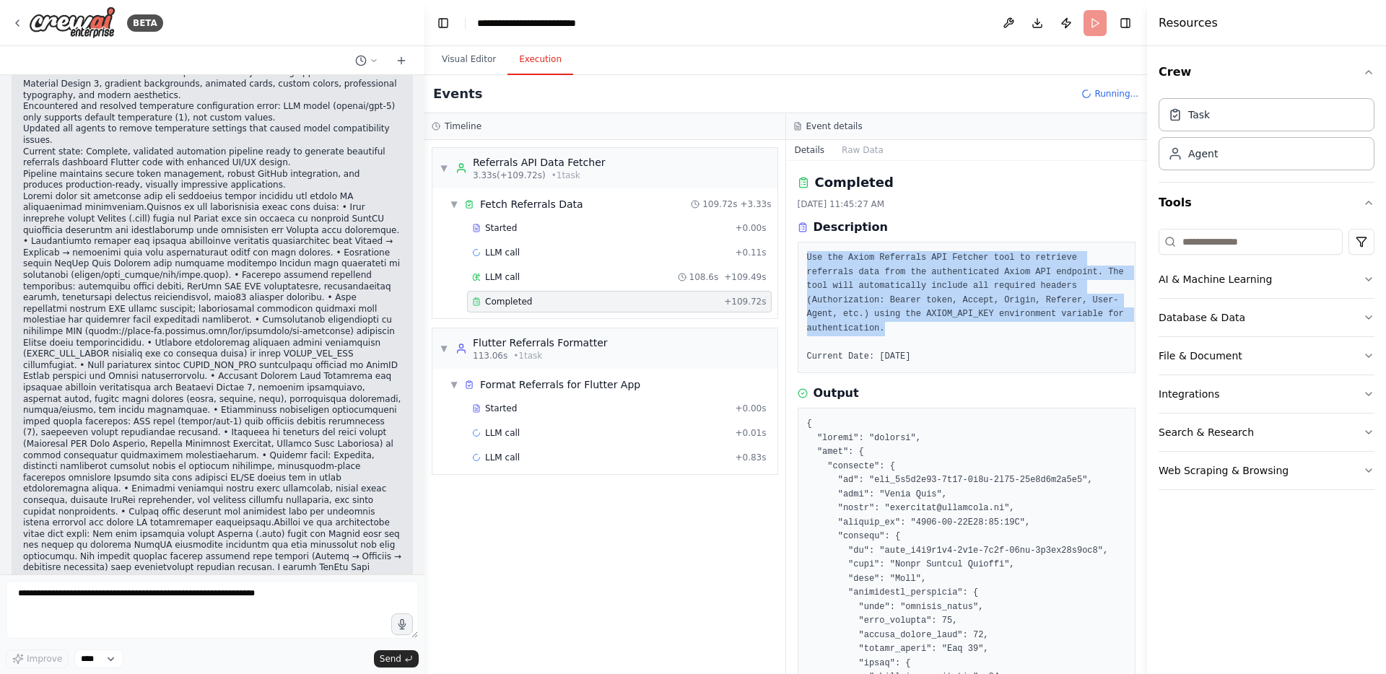
click at [951, 321] on pre "Use the Axiom Referrals API Fetcher tool to retrieve referrals data from the au…" at bounding box center [967, 307] width 320 height 113
copy pre "Use the Axiom Referrals API Fetcher tool to retrieve referrals data from the au…"
drag, startPoint x: 955, startPoint y: 323, endPoint x: 791, endPoint y: 258, distance: 176.3
click at [791, 258] on div "Completed 9/2/2025, 11:45:27 AM Description Use the Axiom Referrals API Fetcher…" at bounding box center [967, 417] width 362 height 513
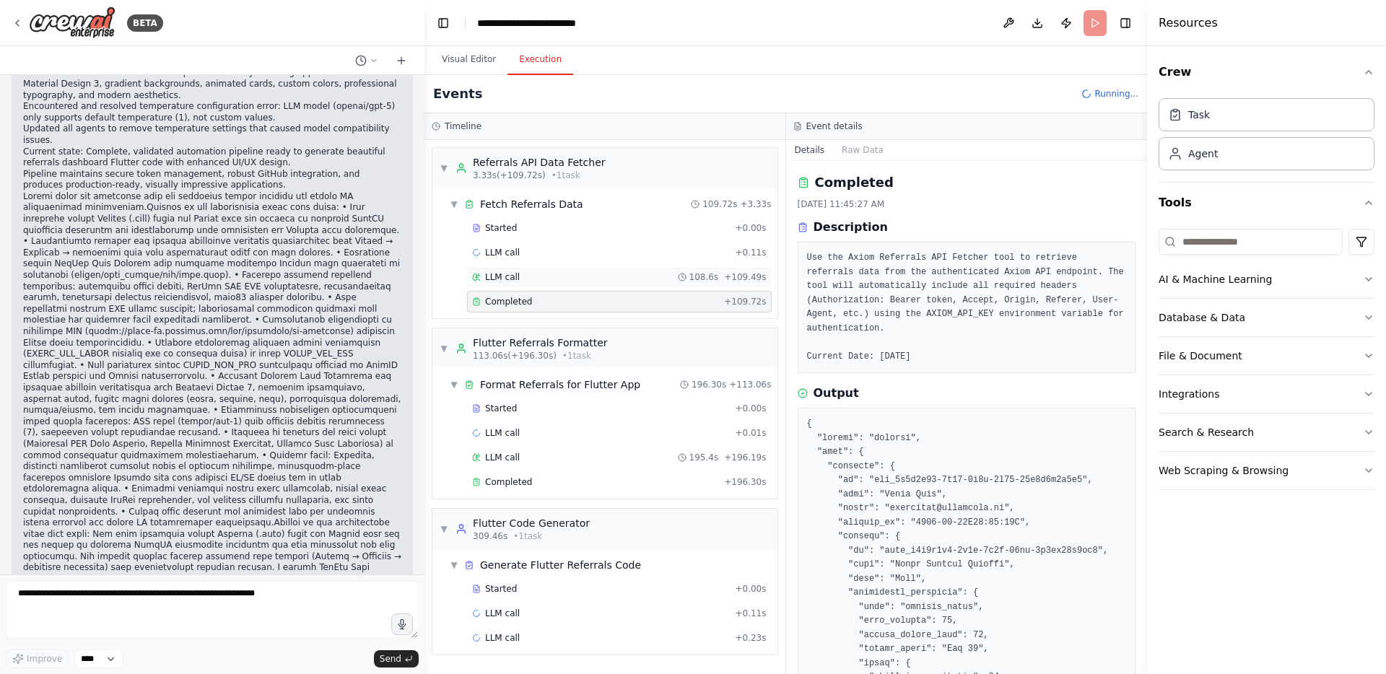
click at [569, 279] on div "LLM call 108.6s + 109.49s" at bounding box center [619, 277] width 295 height 12
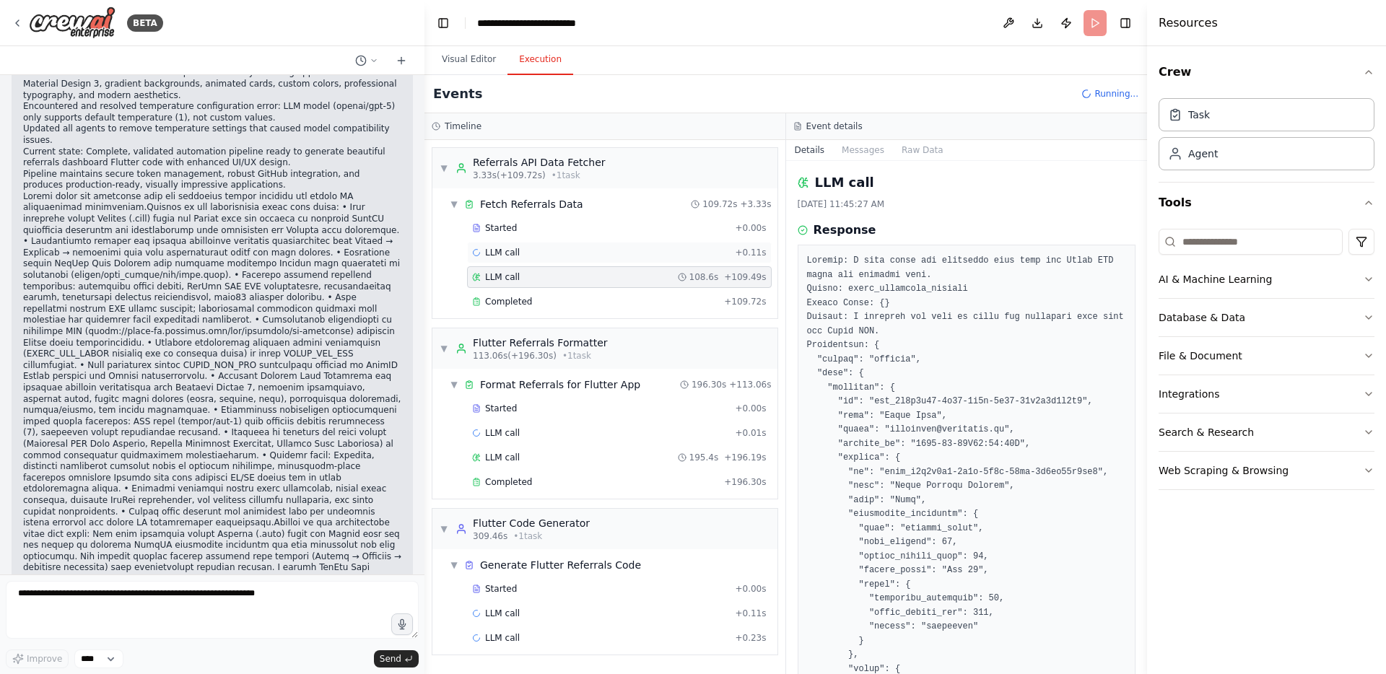
click at [573, 247] on div "LLM call + 0.11s" at bounding box center [619, 253] width 295 height 12
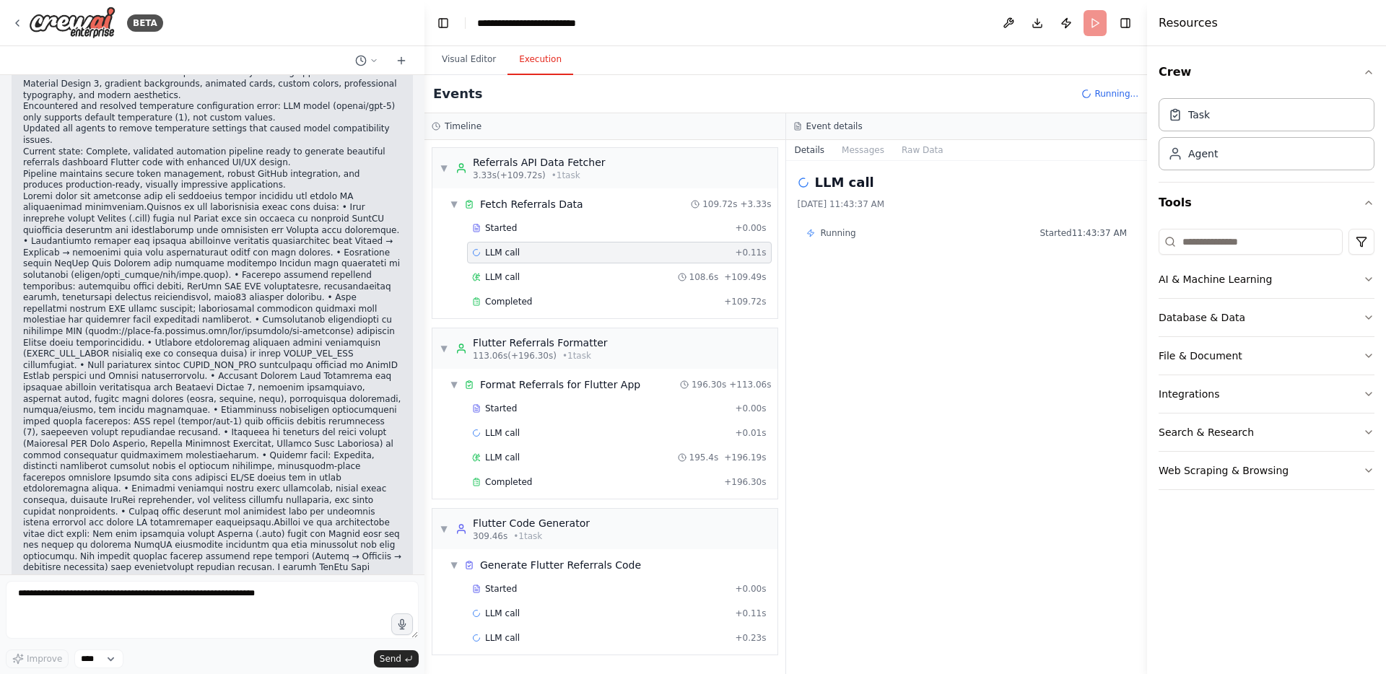
click at [852, 238] on div "Running Started 11:43:37 AM" at bounding box center [967, 233] width 339 height 23
click at [834, 232] on span "Running" at bounding box center [838, 233] width 35 height 12
click at [502, 235] on div "Started + 0.00s" at bounding box center [619, 228] width 305 height 22
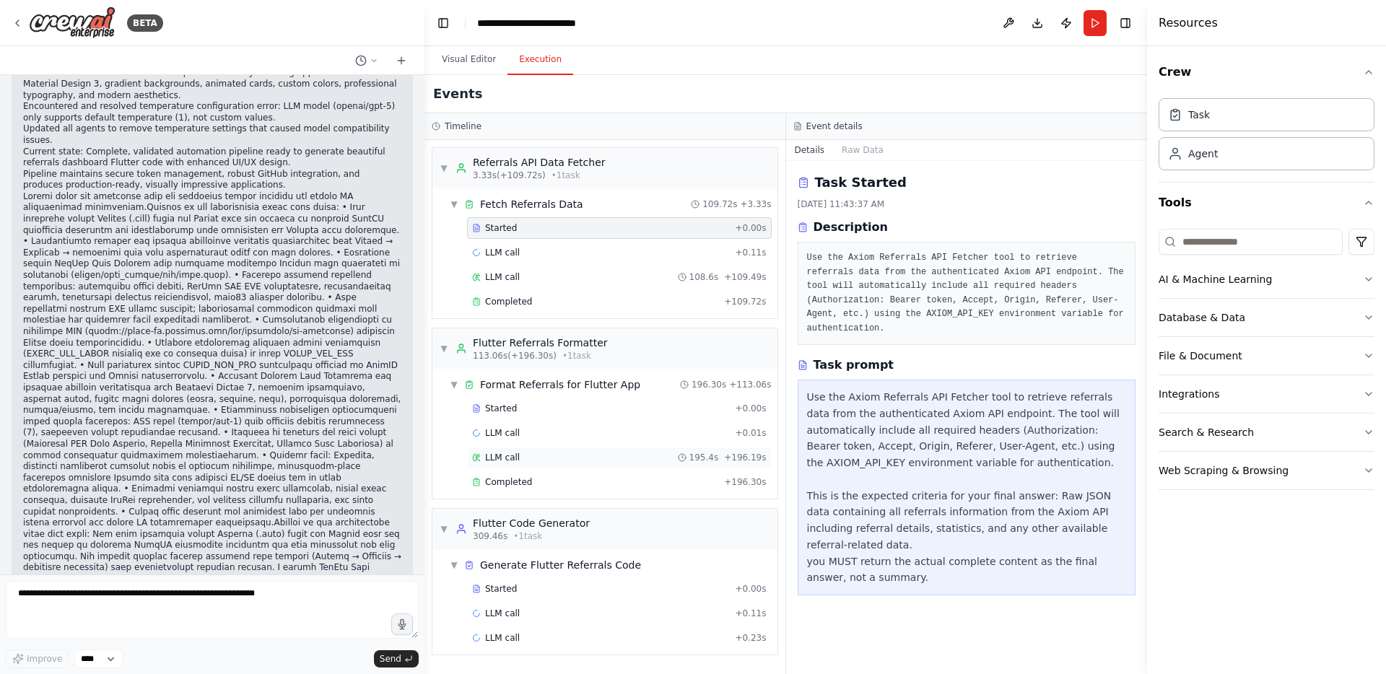
click at [535, 450] on div "LLM call 195.4s + 196.19s" at bounding box center [619, 458] width 305 height 22
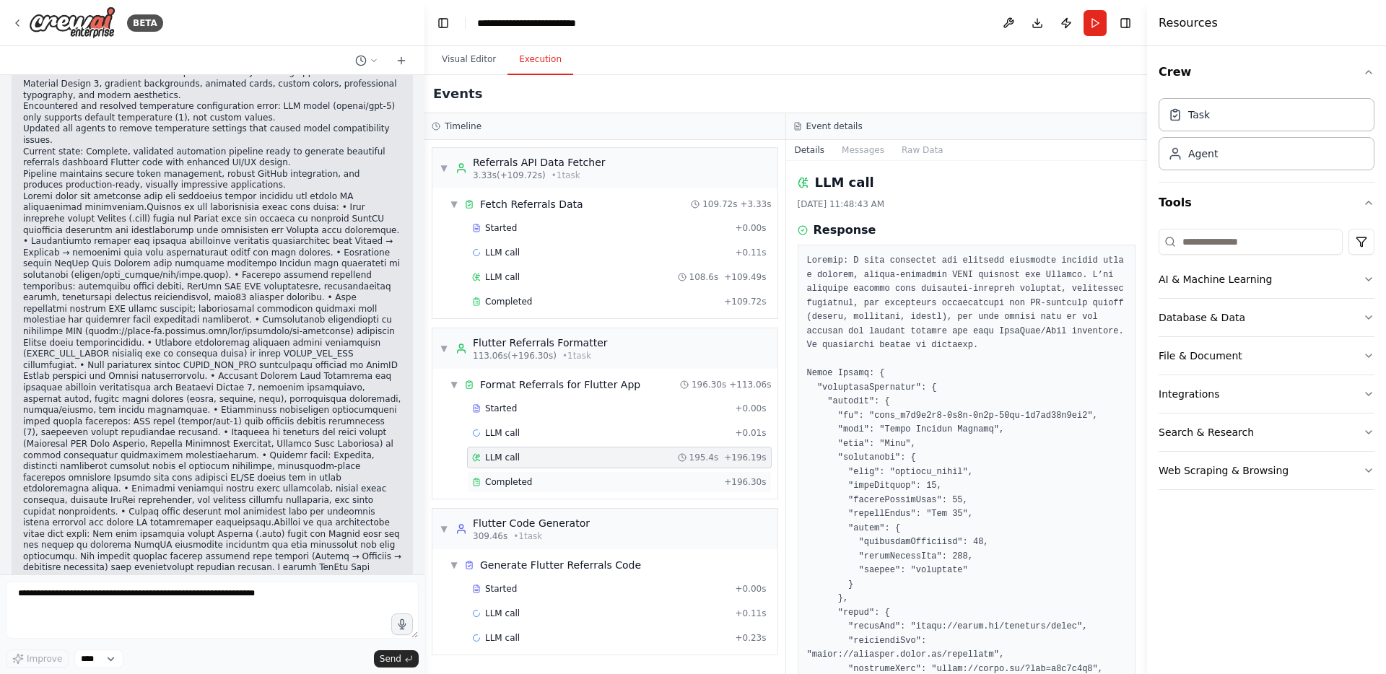
click at [502, 474] on div "Completed + 196.30s" at bounding box center [619, 482] width 305 height 22
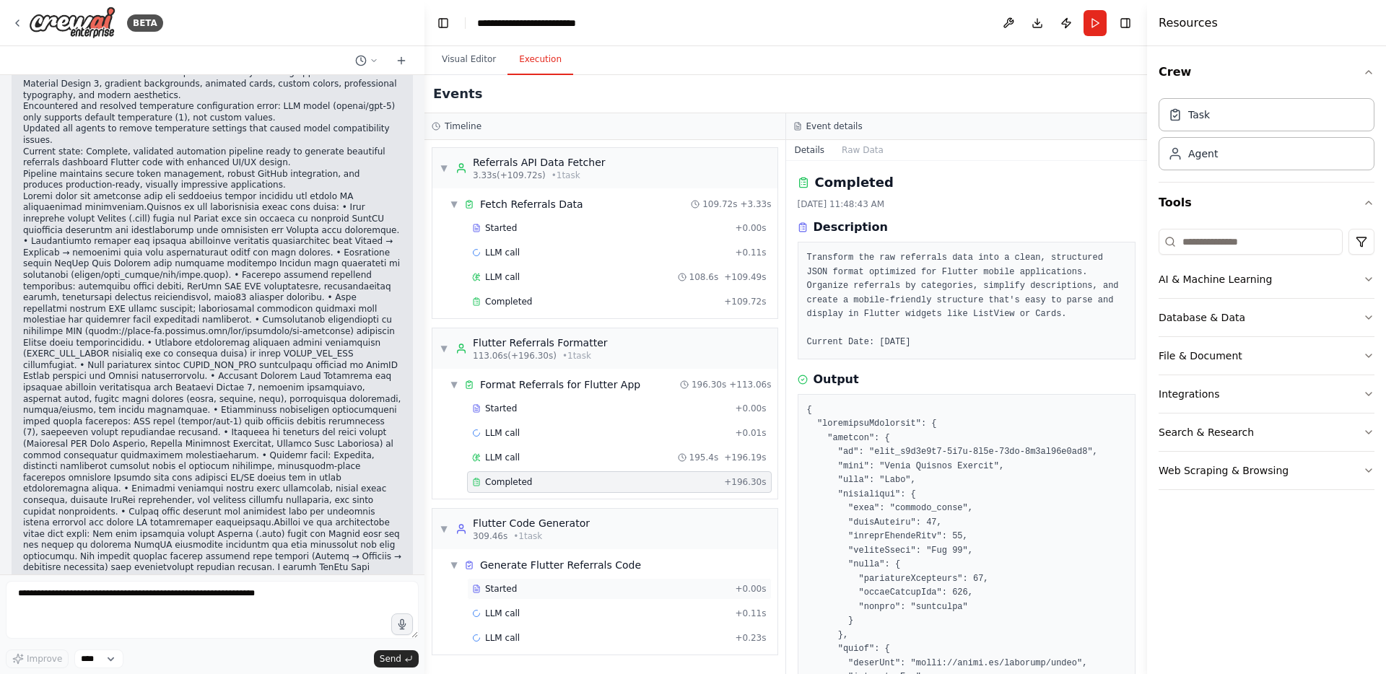
click at [514, 583] on span "Started" at bounding box center [501, 589] width 32 height 12
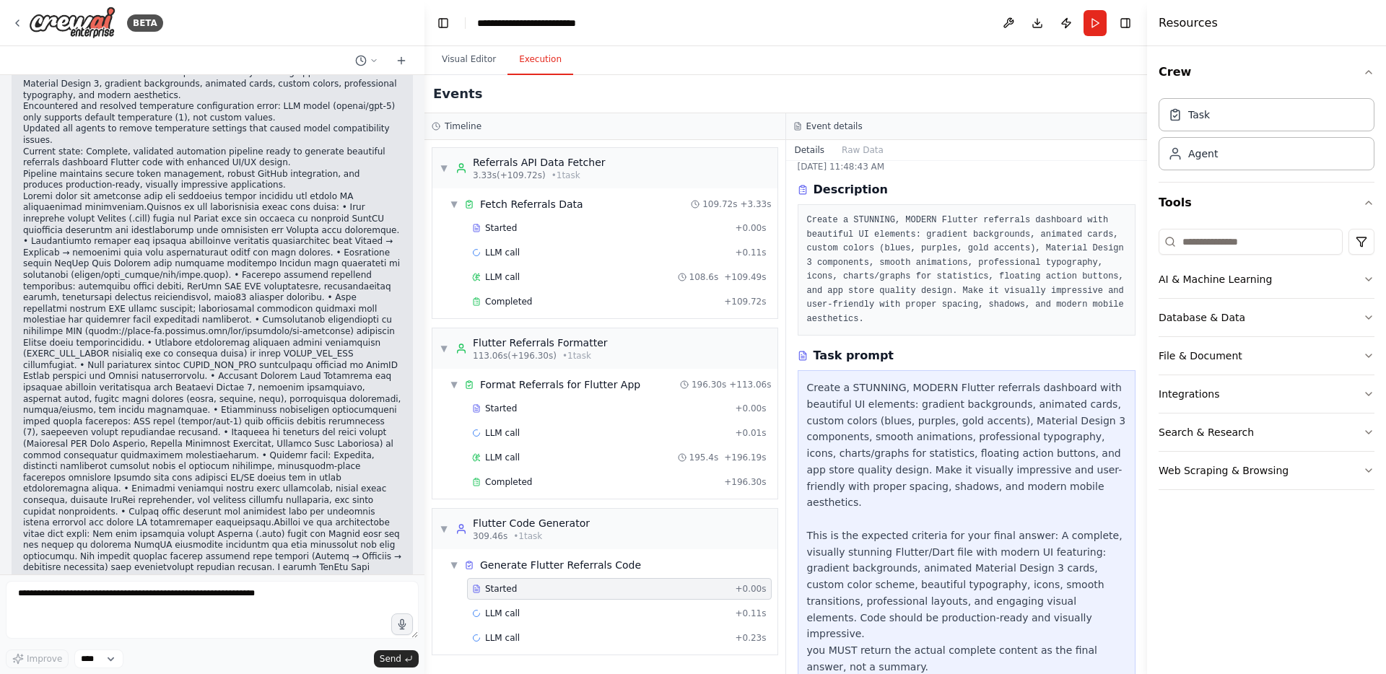
scroll to position [38, 0]
click at [627, 613] on div "LLM call + 0.11s" at bounding box center [619, 614] width 295 height 12
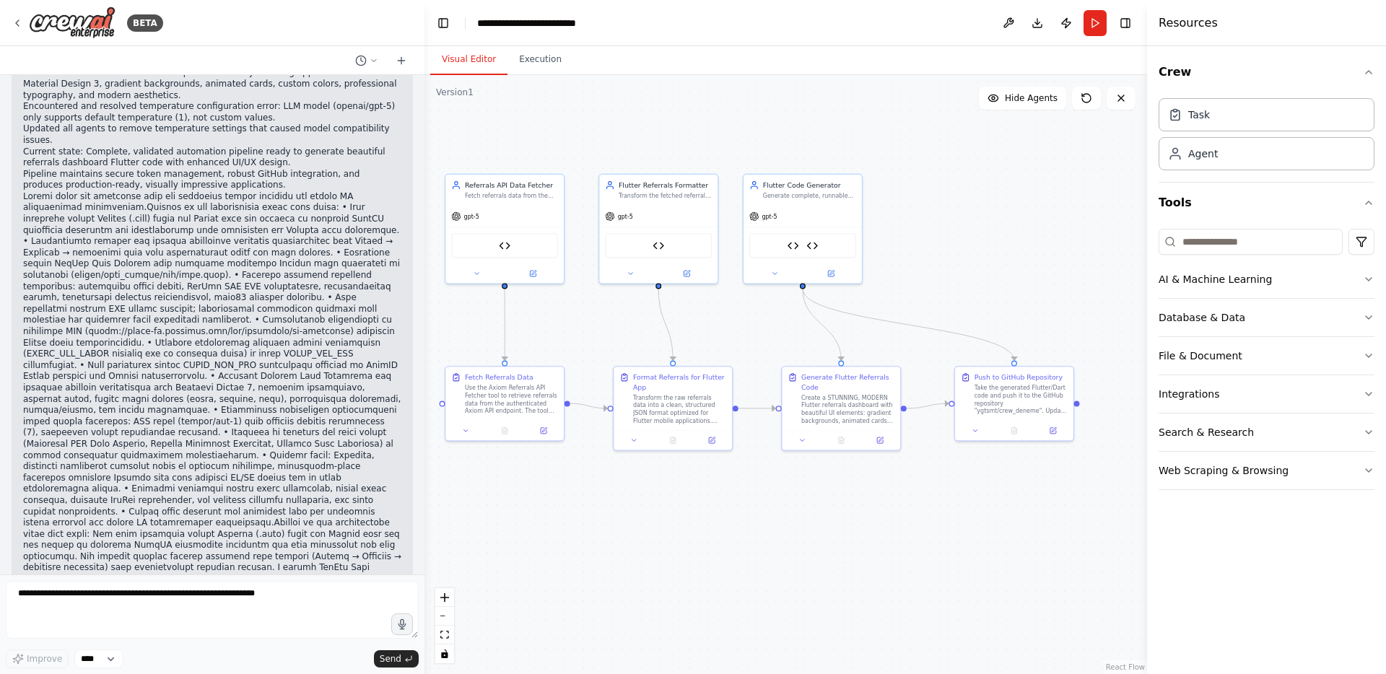
click at [471, 48] on button "Visual Editor" at bounding box center [468, 60] width 77 height 30
click at [1098, 27] on button "Run" at bounding box center [1095, 23] width 23 height 26
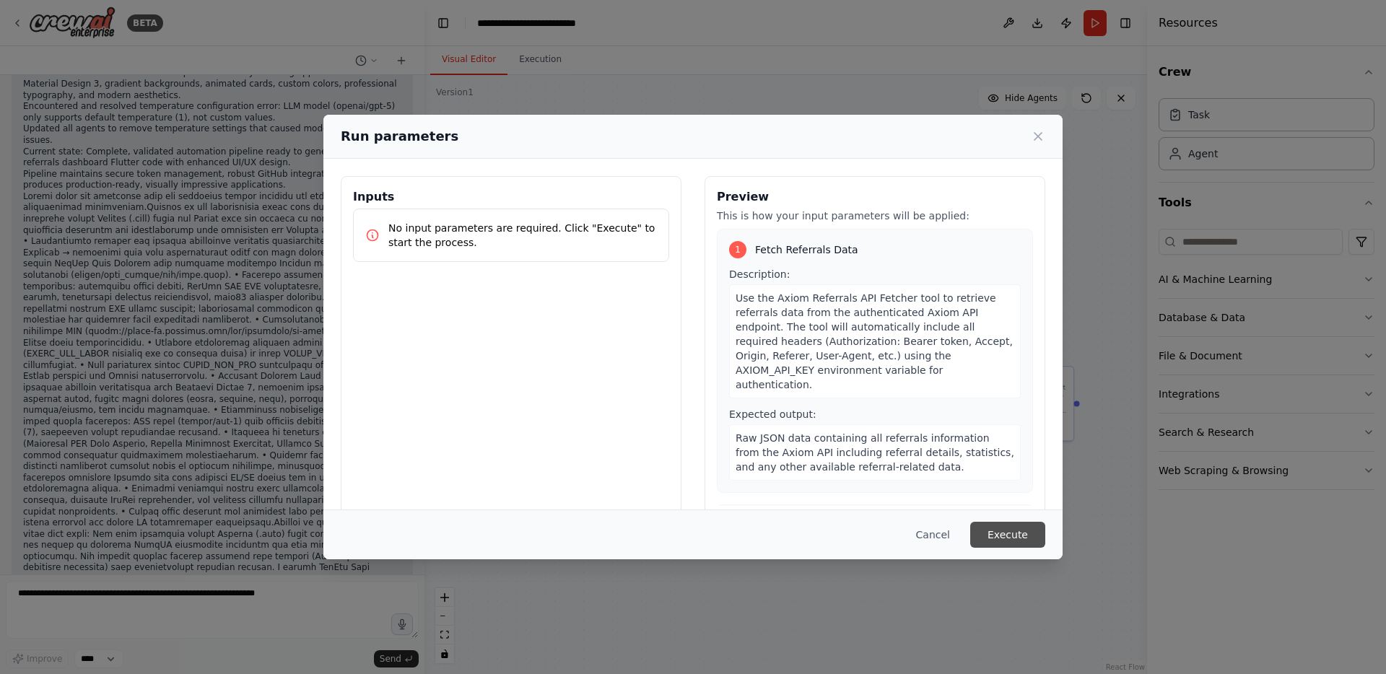
click at [989, 531] on button "Execute" at bounding box center [1007, 535] width 75 height 26
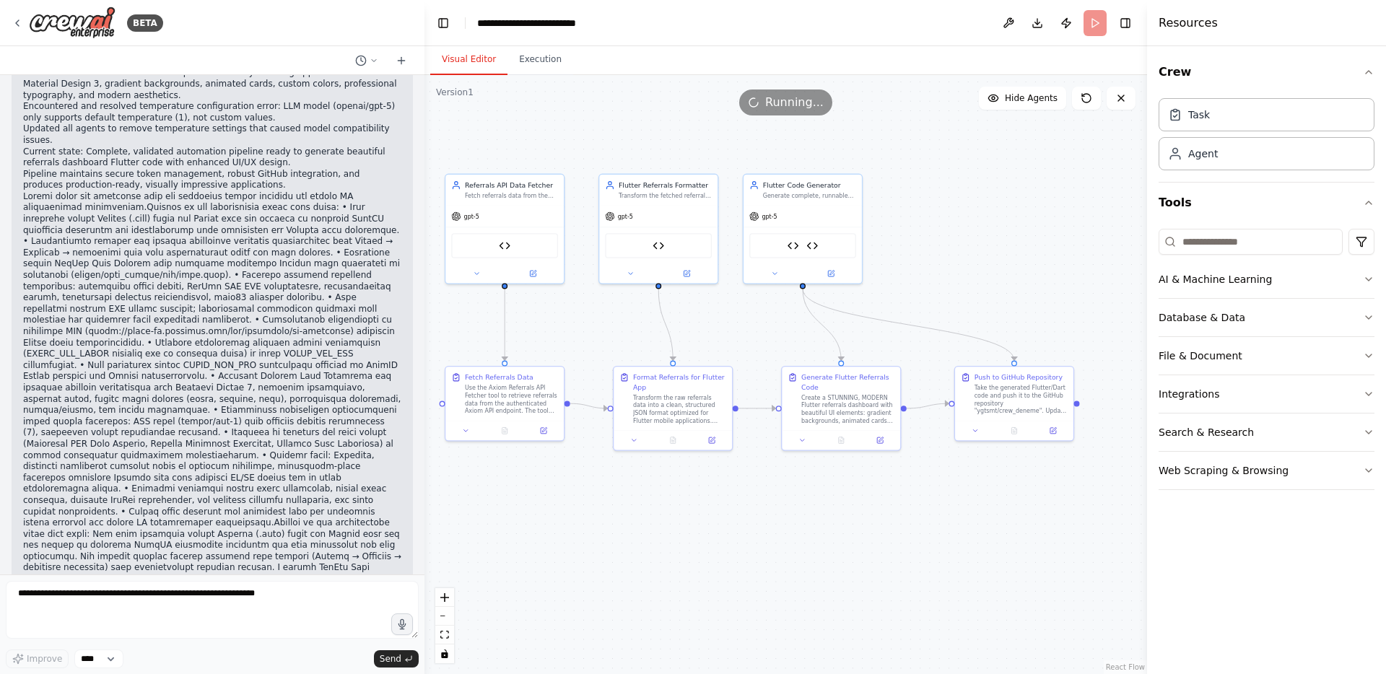
scroll to position [31678, 0]
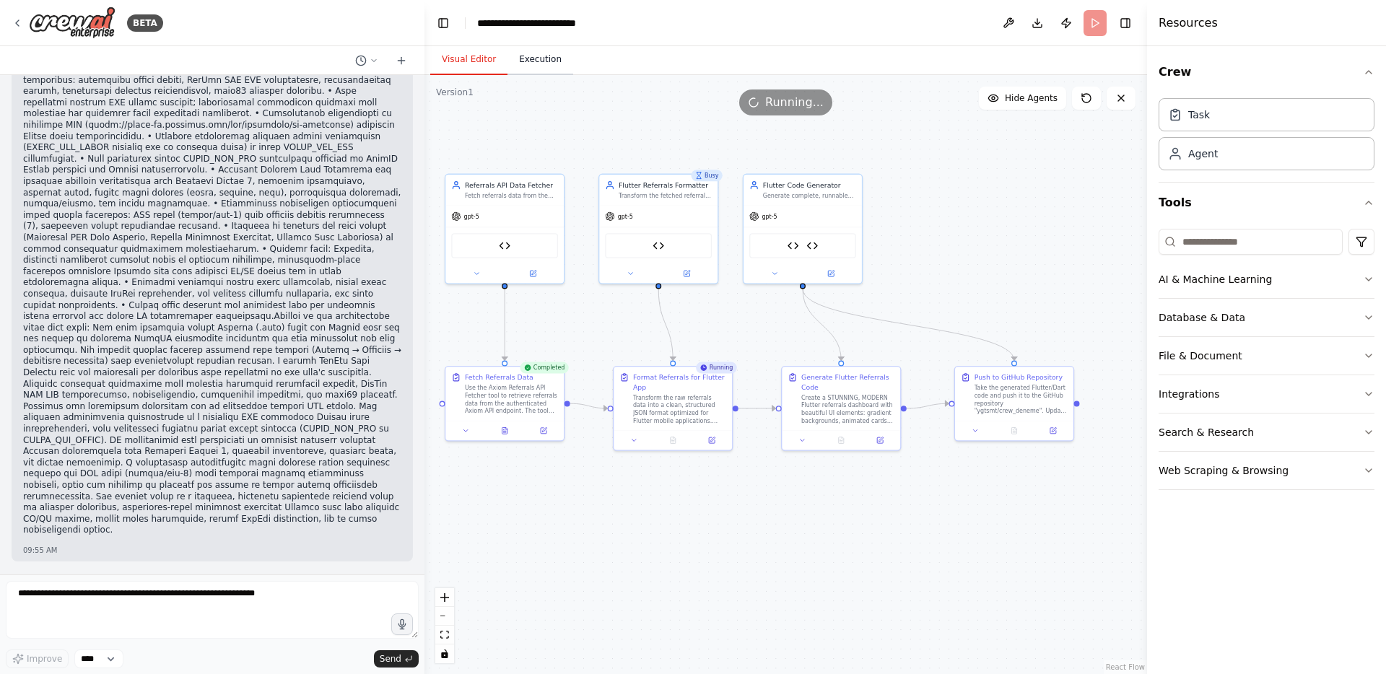
click at [542, 53] on button "Execution" at bounding box center [541, 60] width 66 height 30
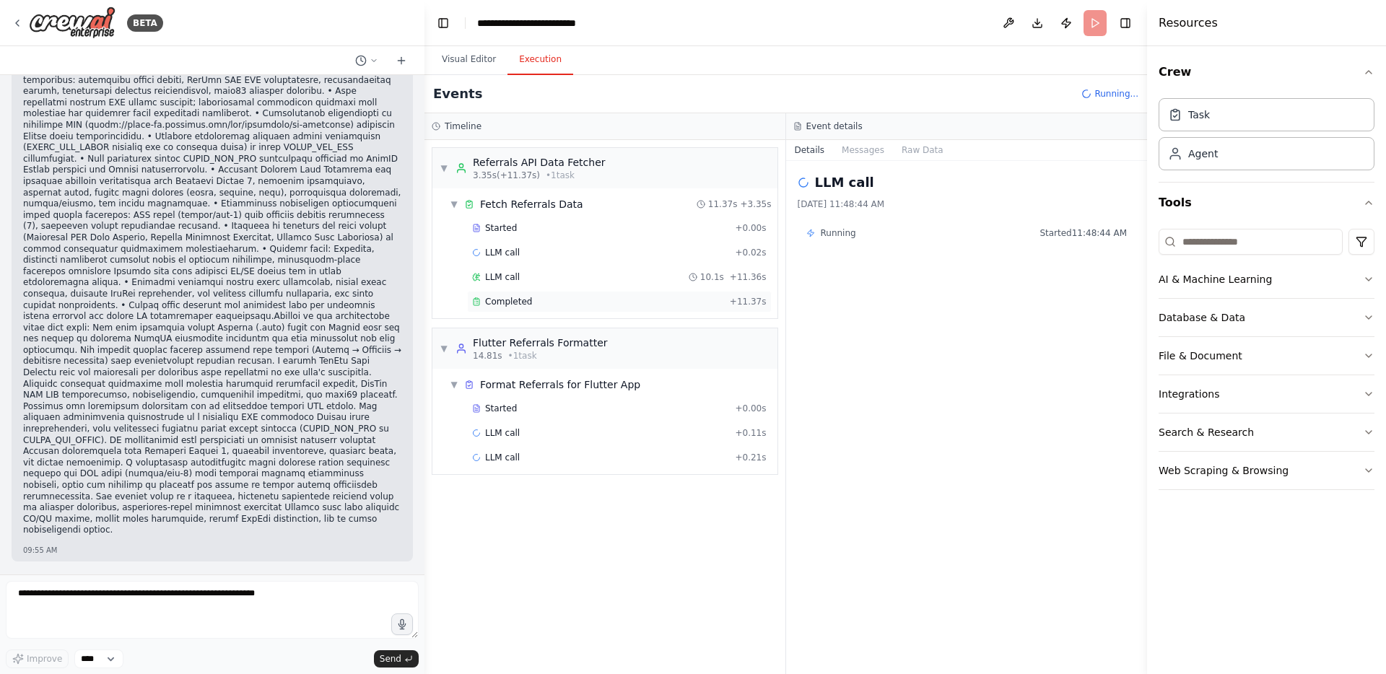
click at [509, 299] on span "Completed" at bounding box center [508, 302] width 47 height 12
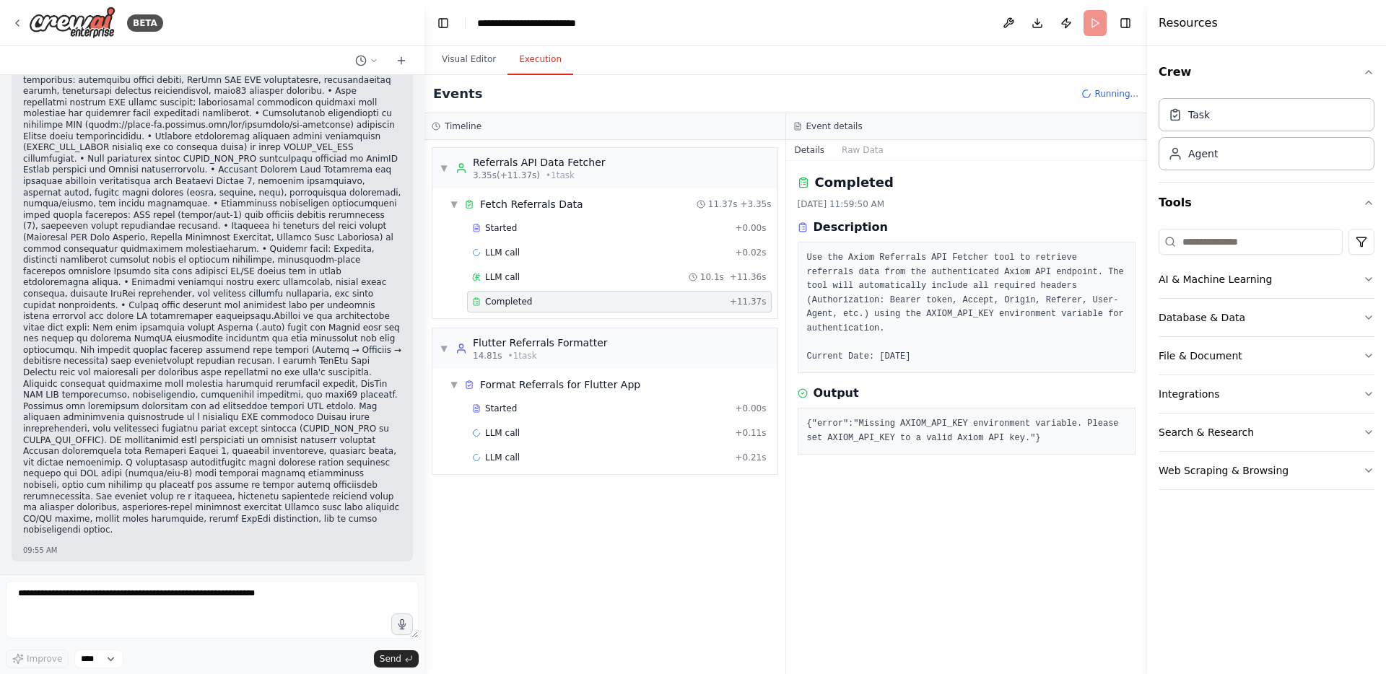
click at [861, 436] on pre "{"error":"Missing AXIOM_API_KEY environment variable. Please set AXIOM_API_KEY …" at bounding box center [967, 431] width 320 height 28
copy pre "AXIOM_API_KEY"
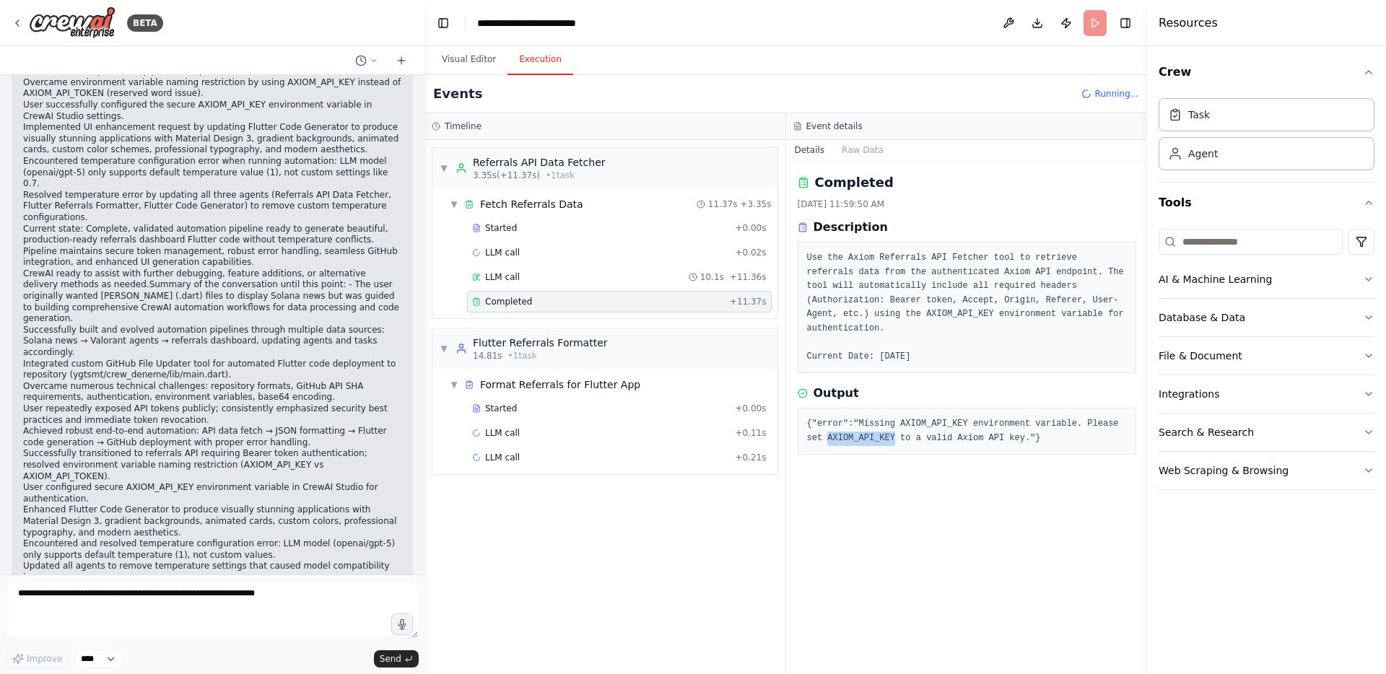
scroll to position [31001, 0]
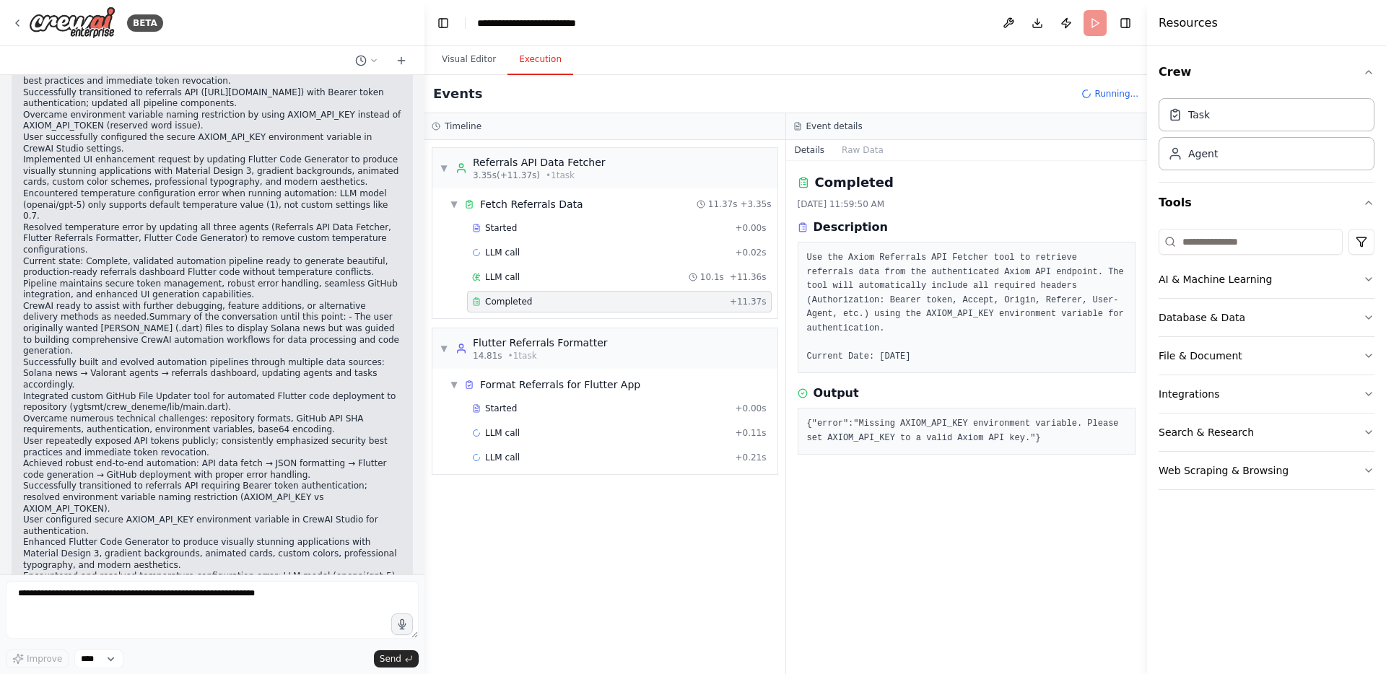
click at [1095, 26] on header "**********" at bounding box center [786, 23] width 723 height 46
click at [1064, 26] on button "Publish" at bounding box center [1066, 23] width 23 height 26
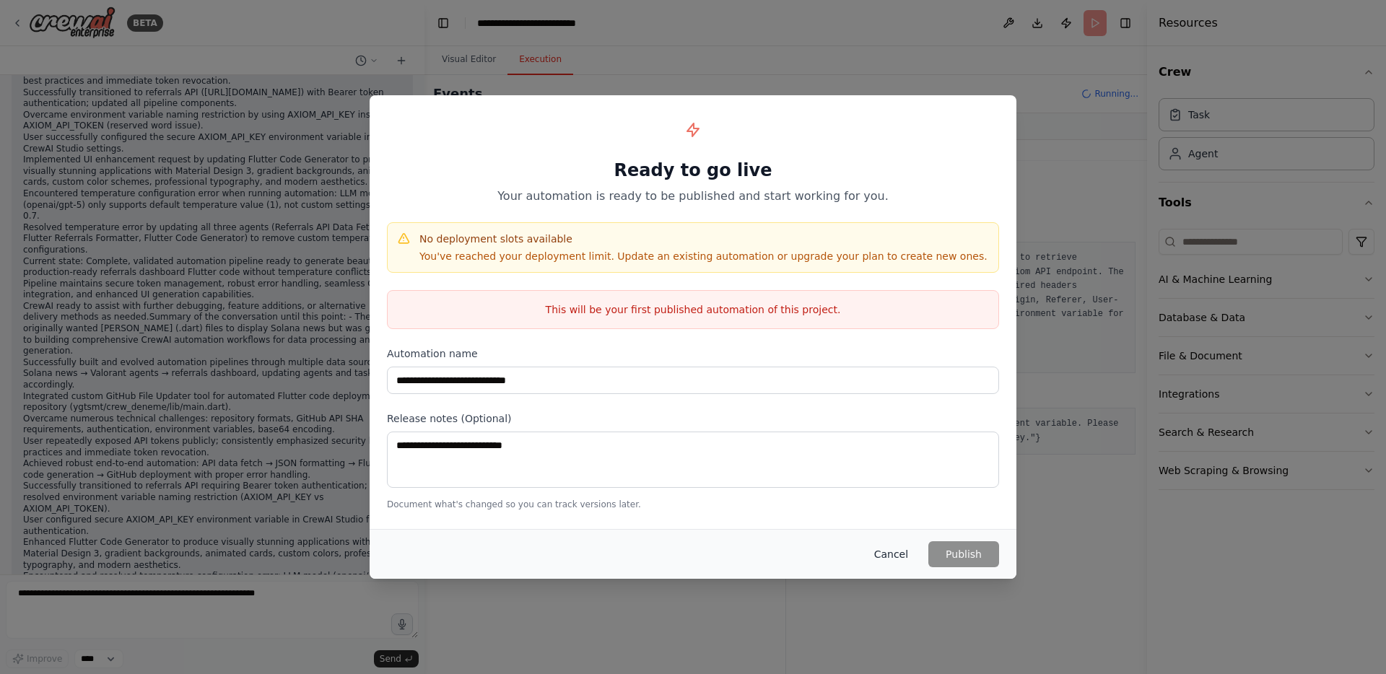
click at [900, 553] on button "Cancel" at bounding box center [891, 555] width 57 height 26
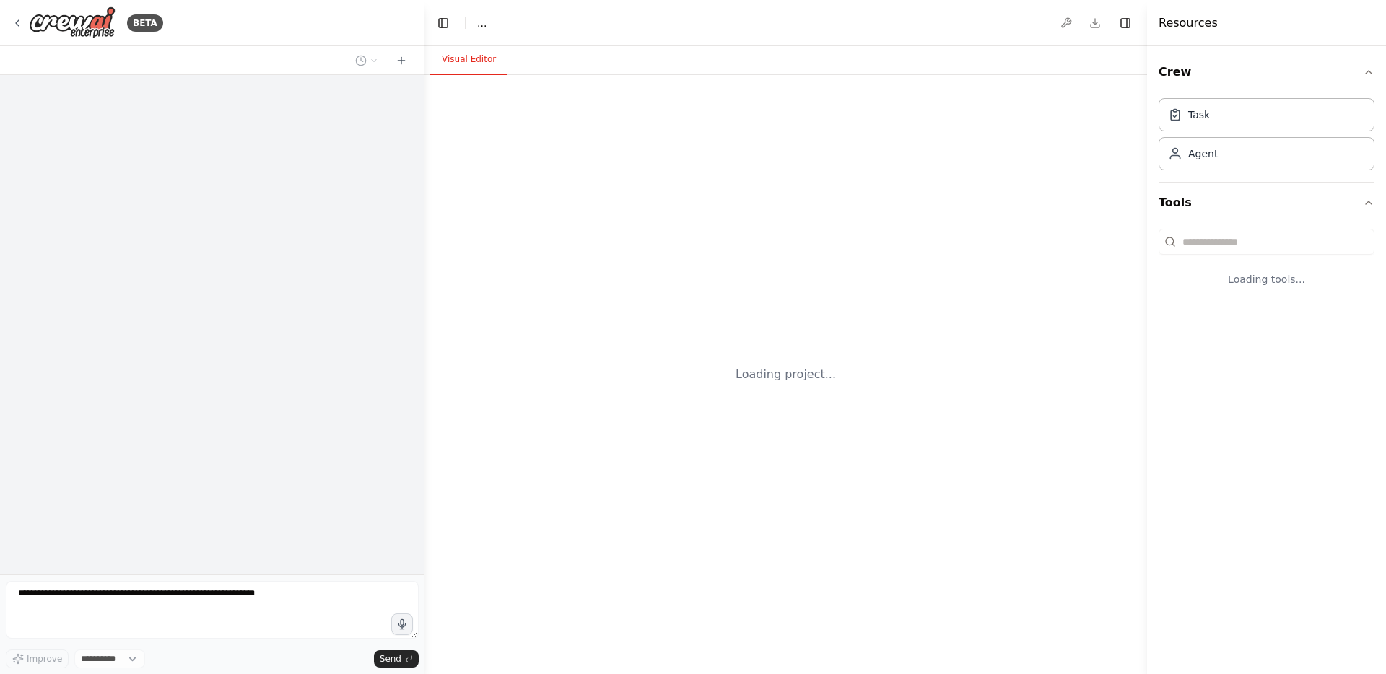
select select "****"
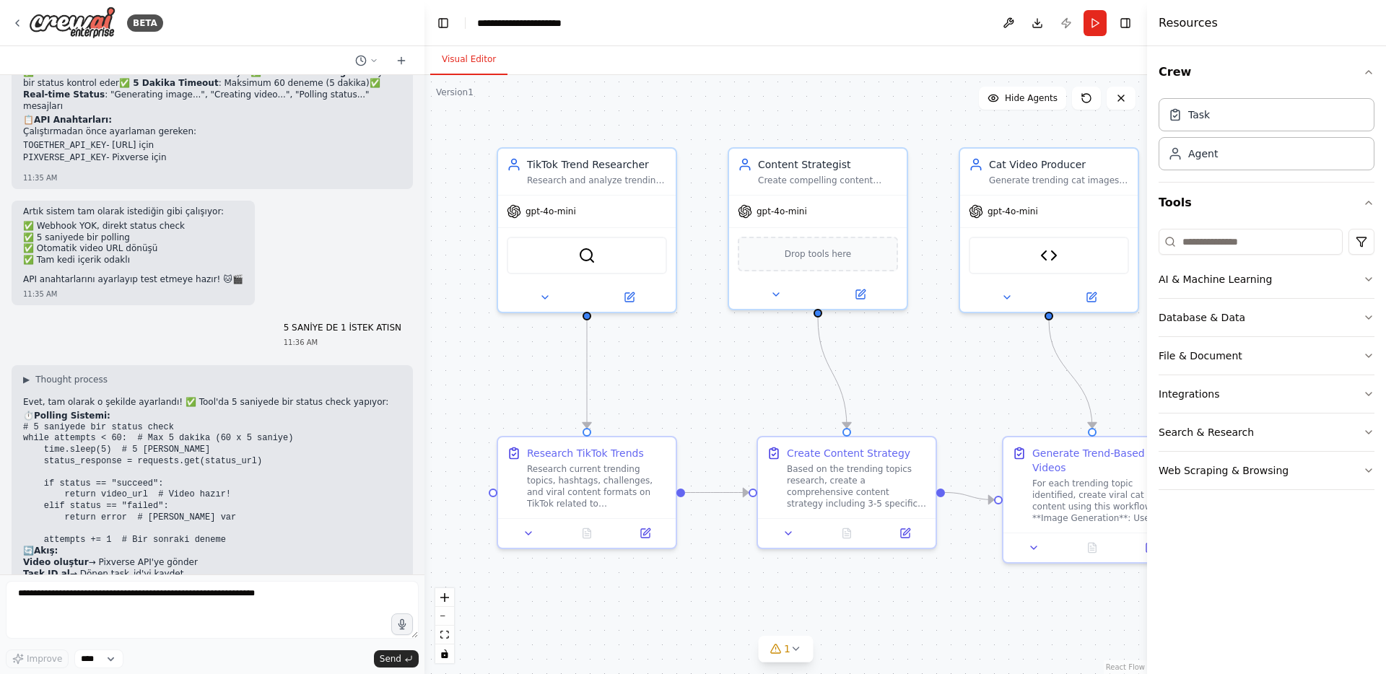
scroll to position [10144, 0]
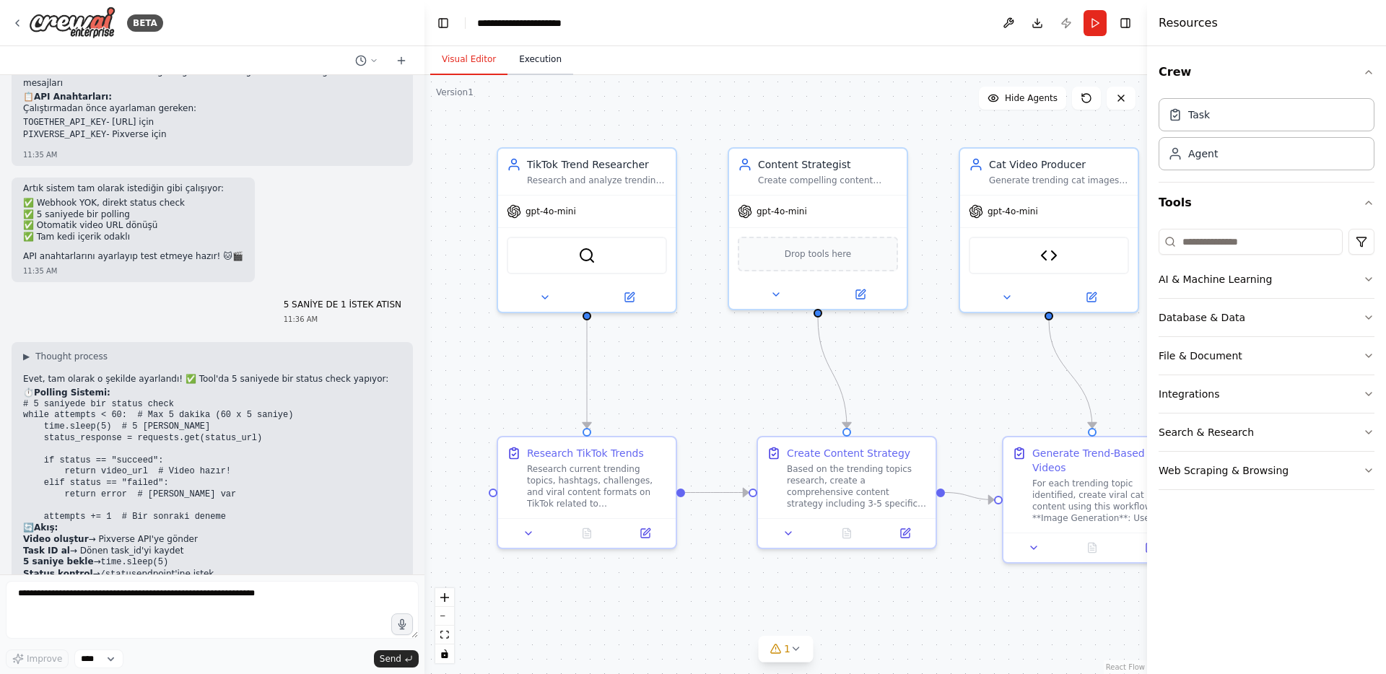
click at [541, 63] on button "Execution" at bounding box center [541, 60] width 66 height 30
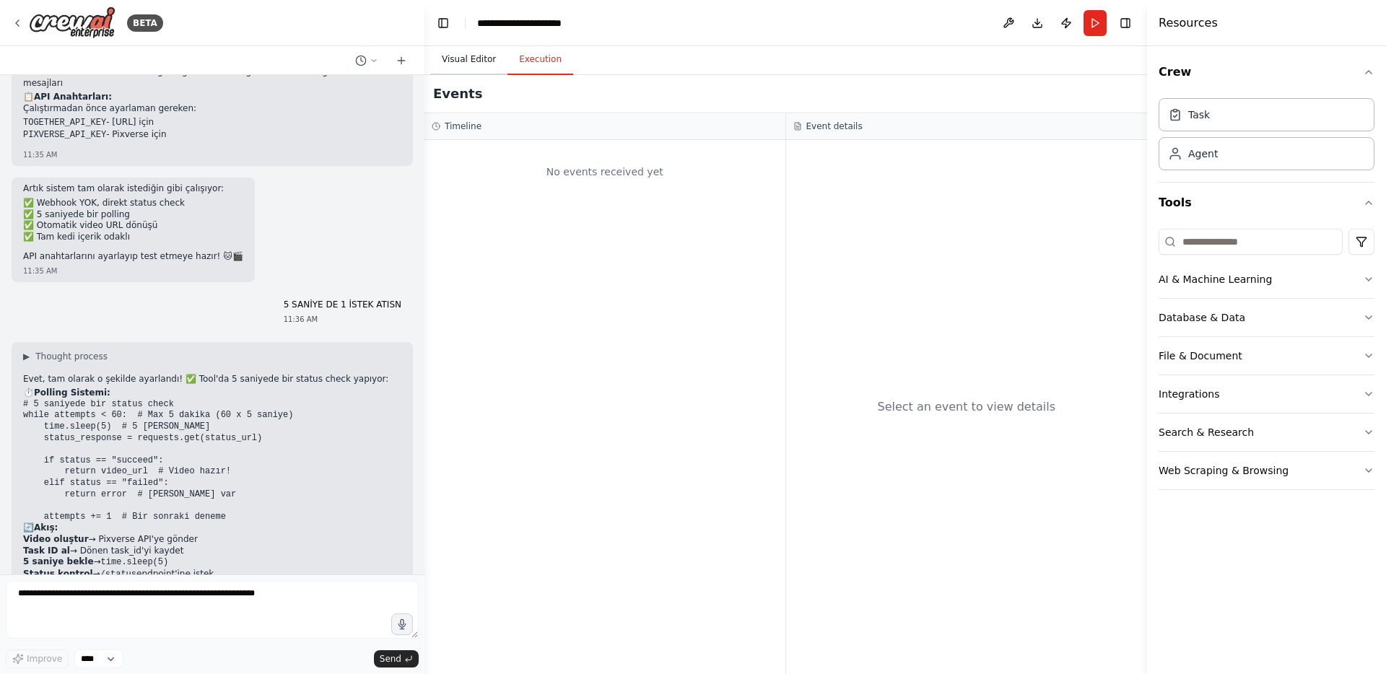
click at [470, 61] on button "Visual Editor" at bounding box center [468, 60] width 77 height 30
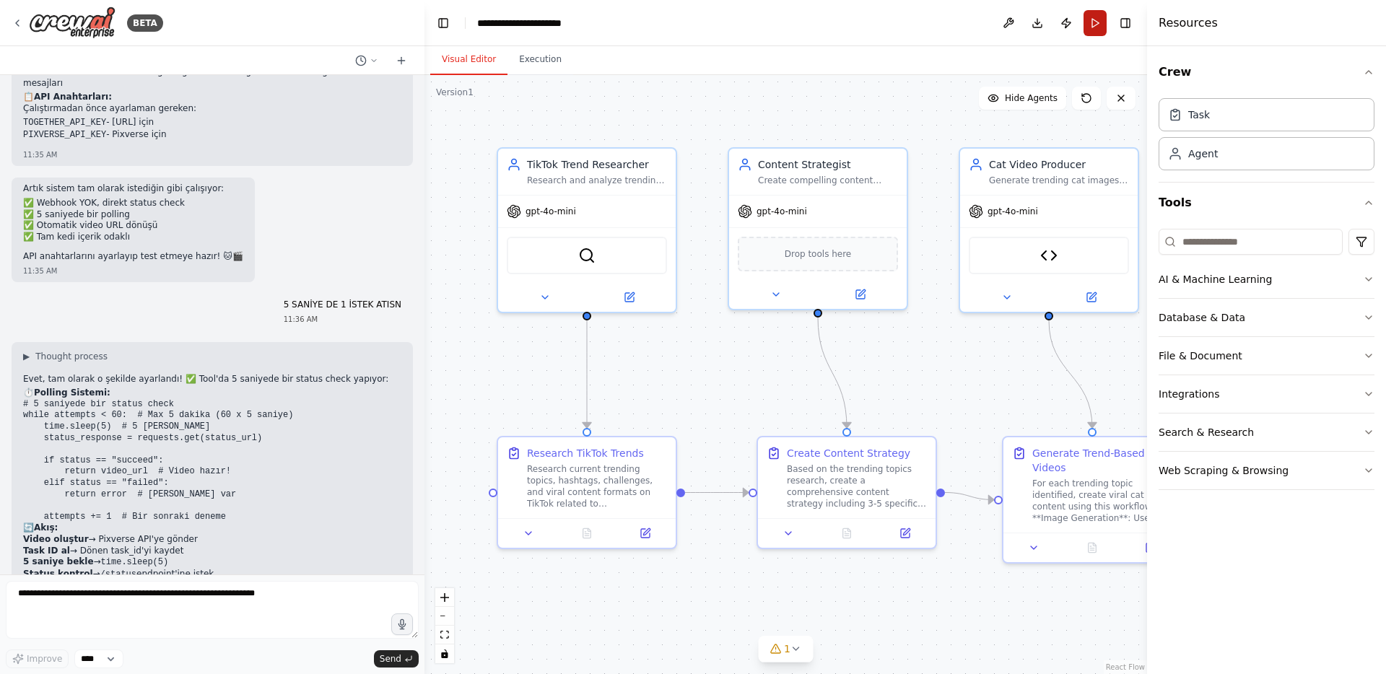
click at [1095, 24] on button "Run" at bounding box center [1095, 23] width 23 height 26
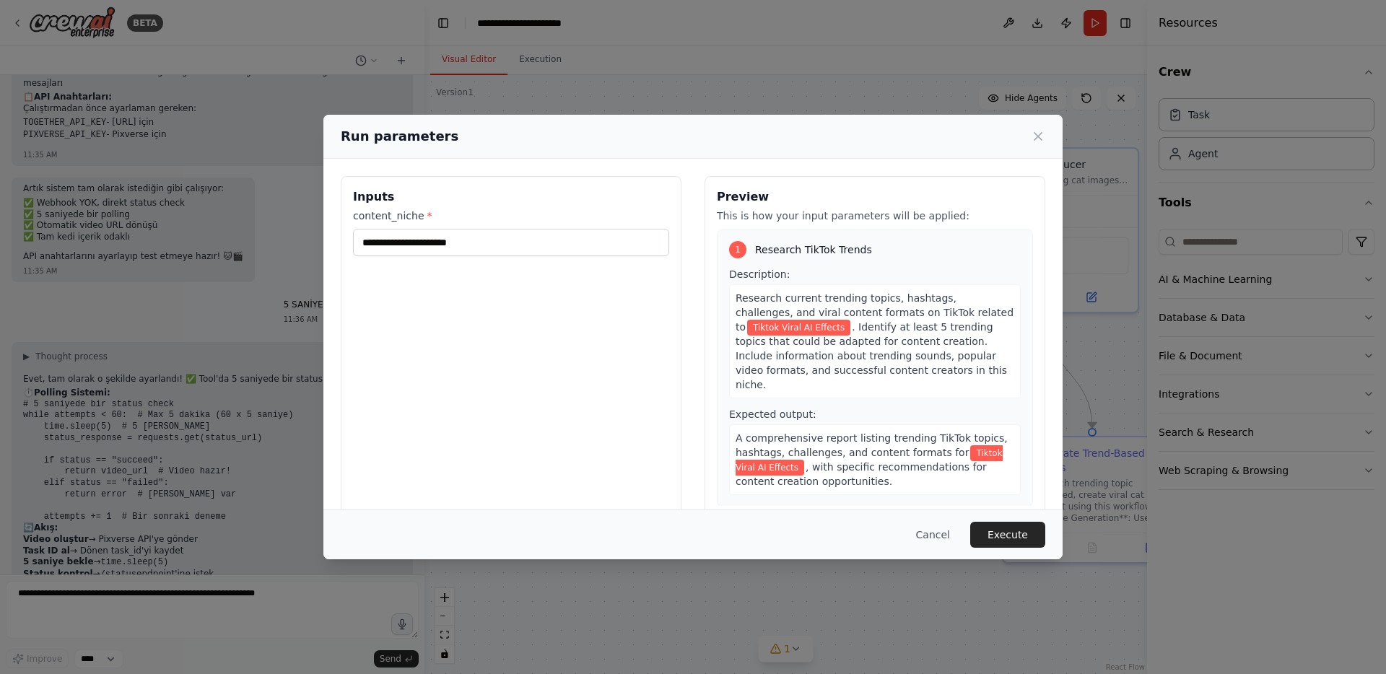
drag, startPoint x: 1012, startPoint y: 534, endPoint x: 514, endPoint y: 226, distance: 585.5
click at [514, 226] on div "**********" at bounding box center [692, 337] width 739 height 445
click at [1003, 530] on button "Execute" at bounding box center [1007, 535] width 75 height 26
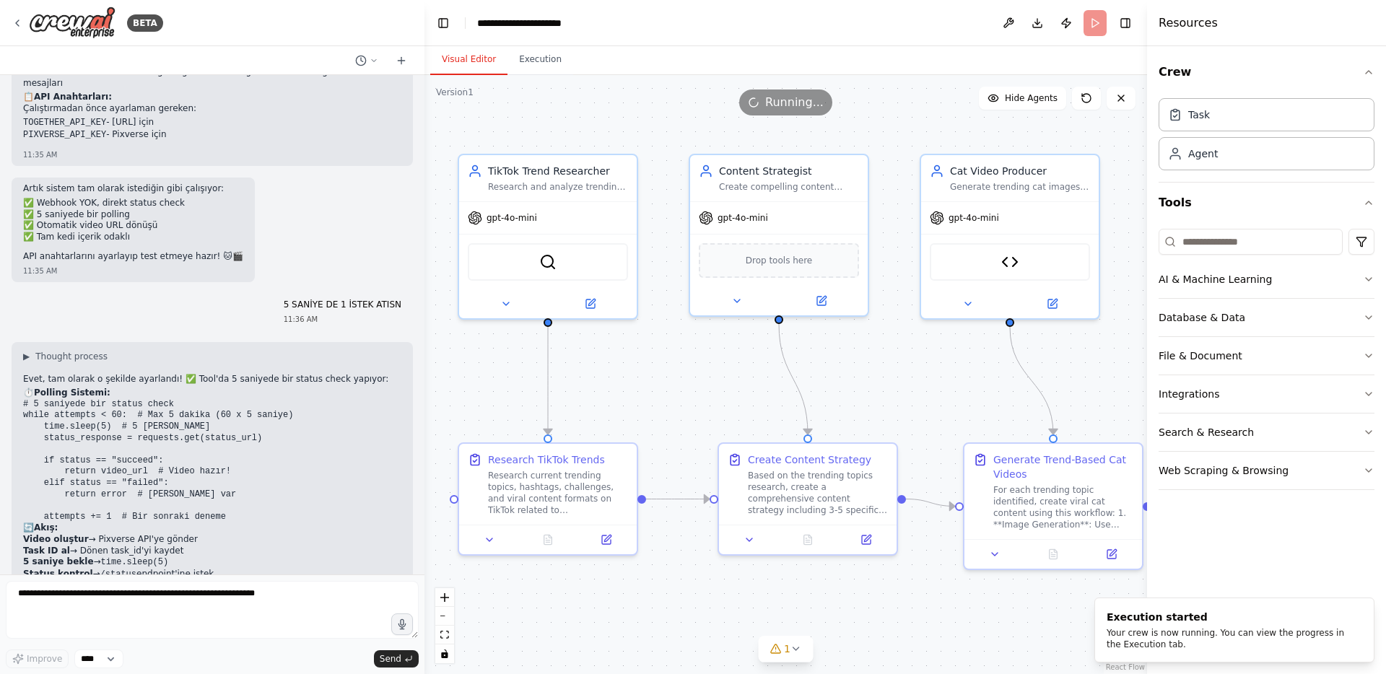
drag, startPoint x: 755, startPoint y: 365, endPoint x: 716, endPoint y: 371, distance: 39.5
click at [716, 371] on div ".deletable-edge-delete-btn { width: 20px; height: 20px; border: 0px solid #ffff…" at bounding box center [786, 374] width 723 height 599
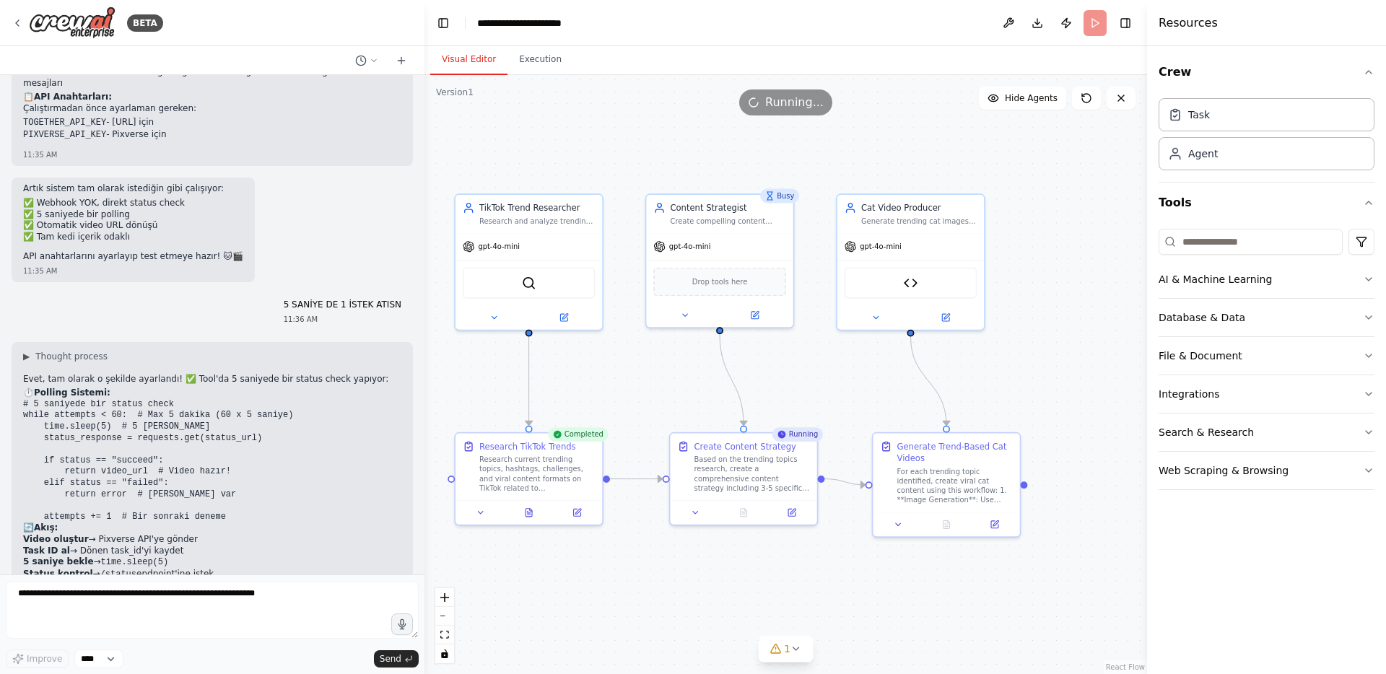
drag, startPoint x: 620, startPoint y: 350, endPoint x: 608, endPoint y: 353, distance: 12.6
click at [608, 353] on div ".deletable-edge-delete-btn { width: 20px; height: 20px; border: 0px solid #ffff…" at bounding box center [786, 374] width 723 height 599
click at [788, 646] on span "1" at bounding box center [787, 649] width 6 height 14
click at [851, 618] on button at bounding box center [858, 612] width 25 height 17
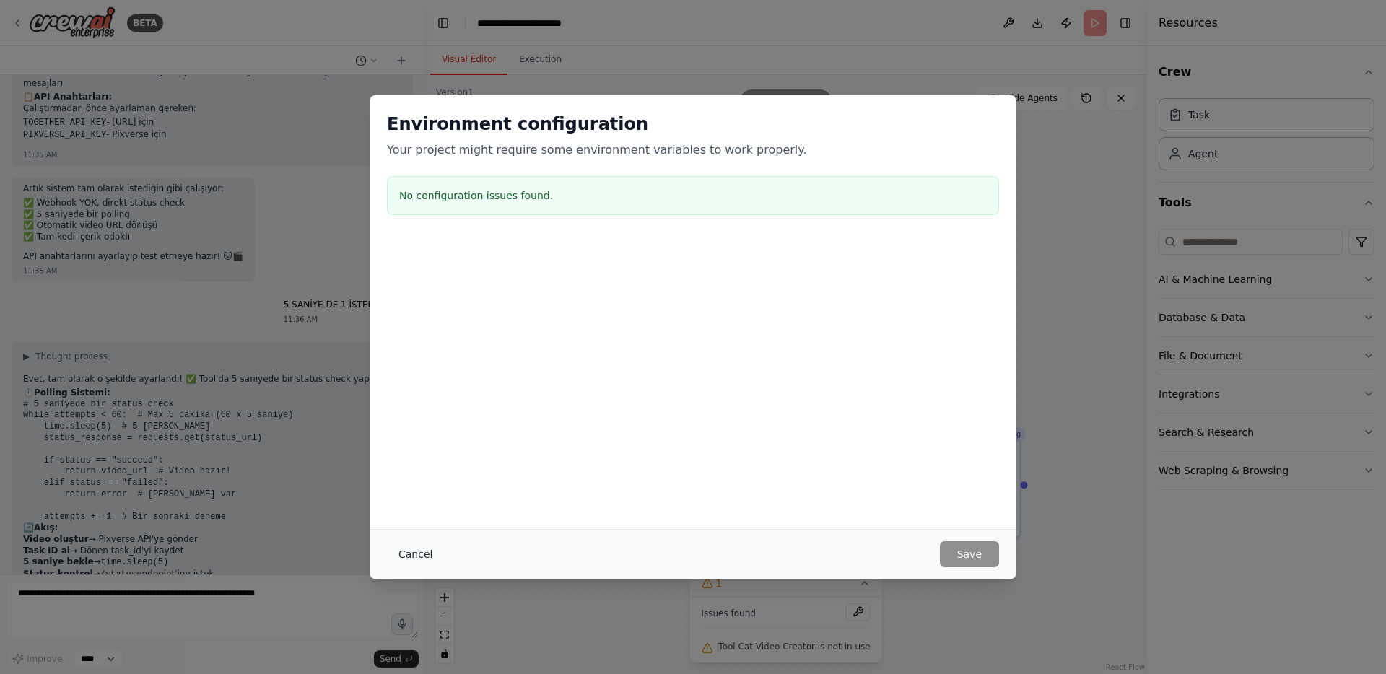
click at [422, 552] on button "Cancel" at bounding box center [415, 555] width 57 height 26
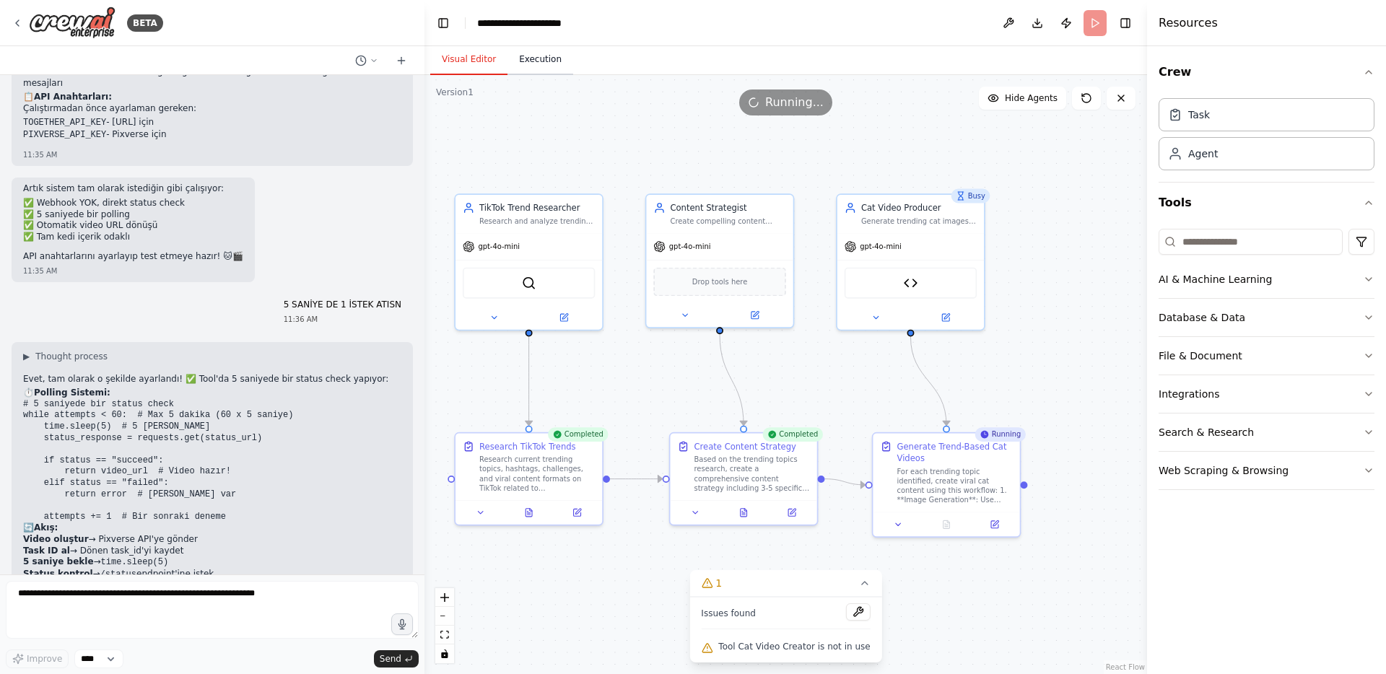
click at [528, 69] on button "Execution" at bounding box center [541, 60] width 66 height 30
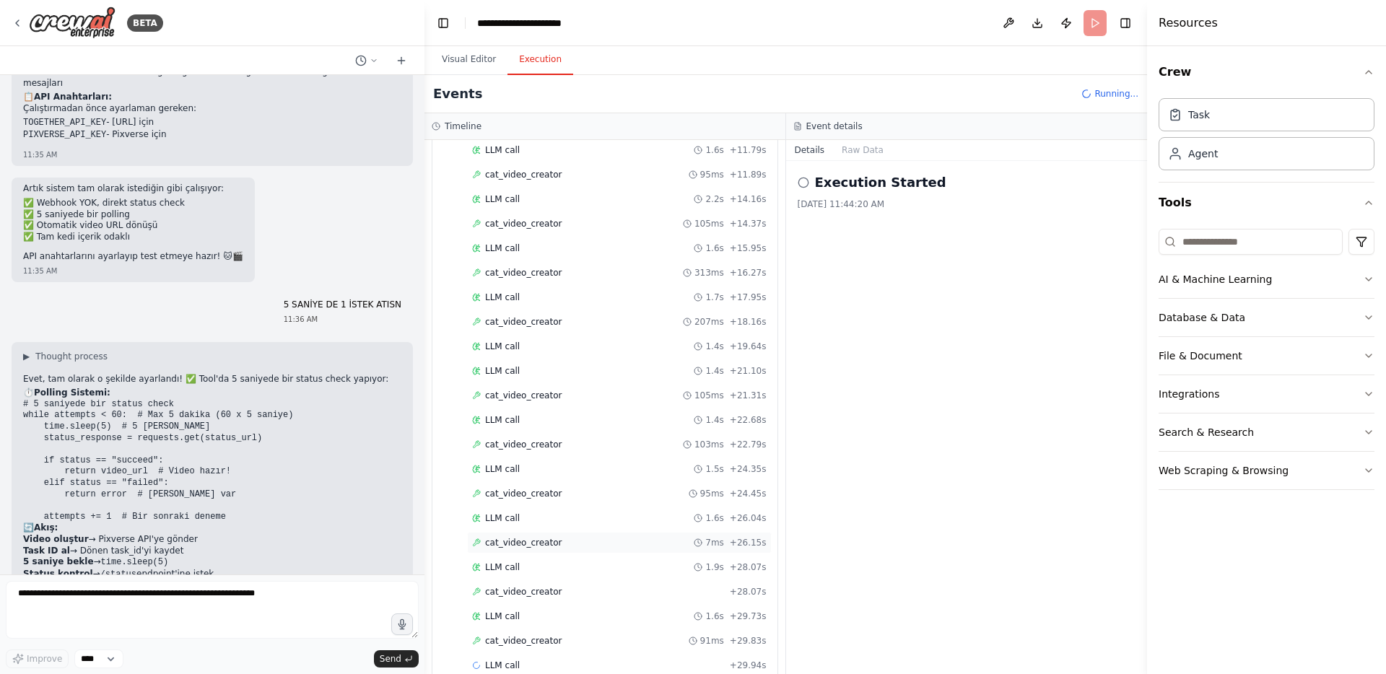
scroll to position [734, 0]
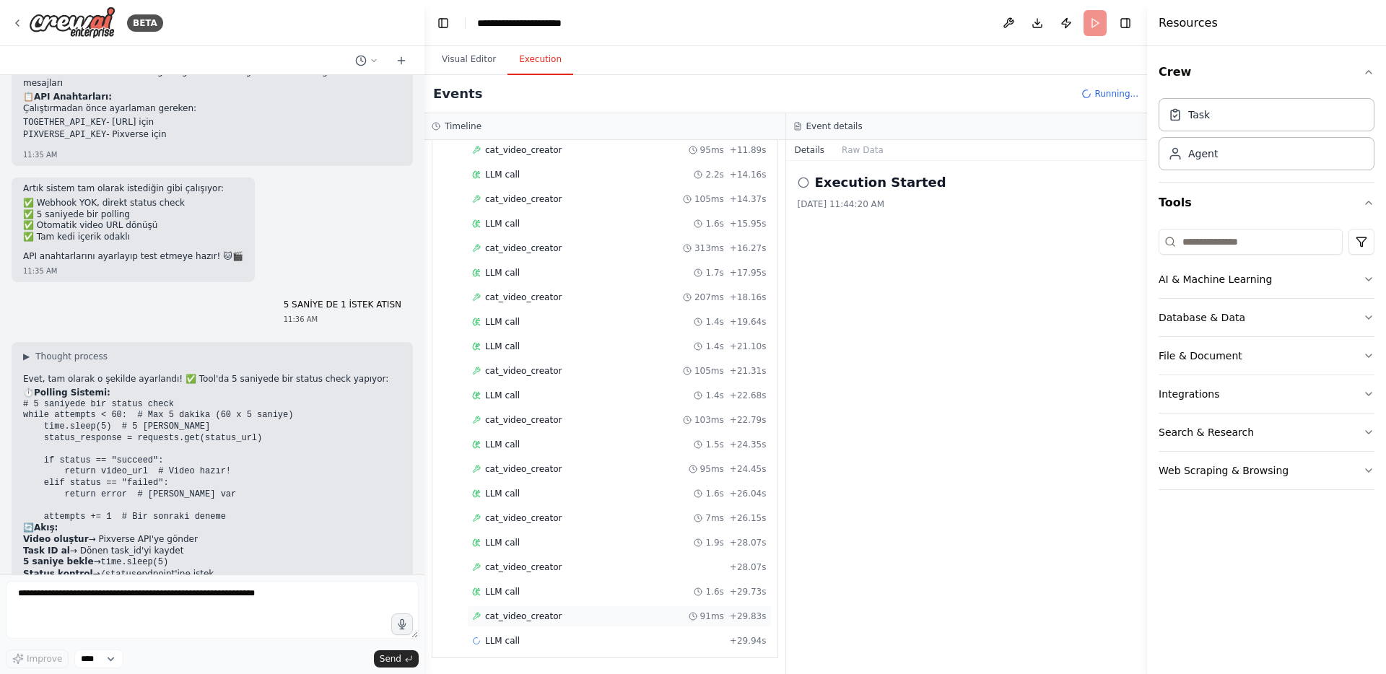
click at [583, 611] on div "cat_video_creator 91ms + 29.83s" at bounding box center [619, 617] width 295 height 12
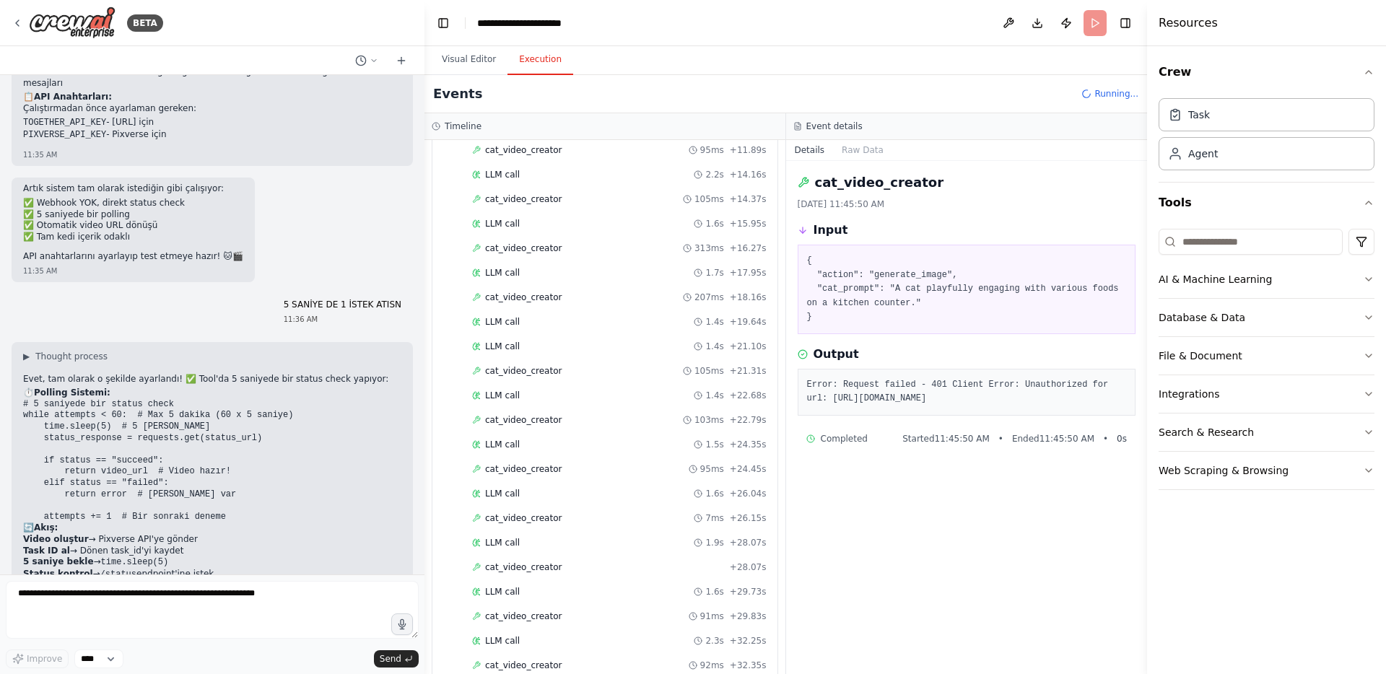
click at [823, 444] on span "Completed" at bounding box center [844, 439] width 47 height 12
click at [603, 562] on div "cat_video_creator 100ms + 39.68s" at bounding box center [619, 568] width 295 height 12
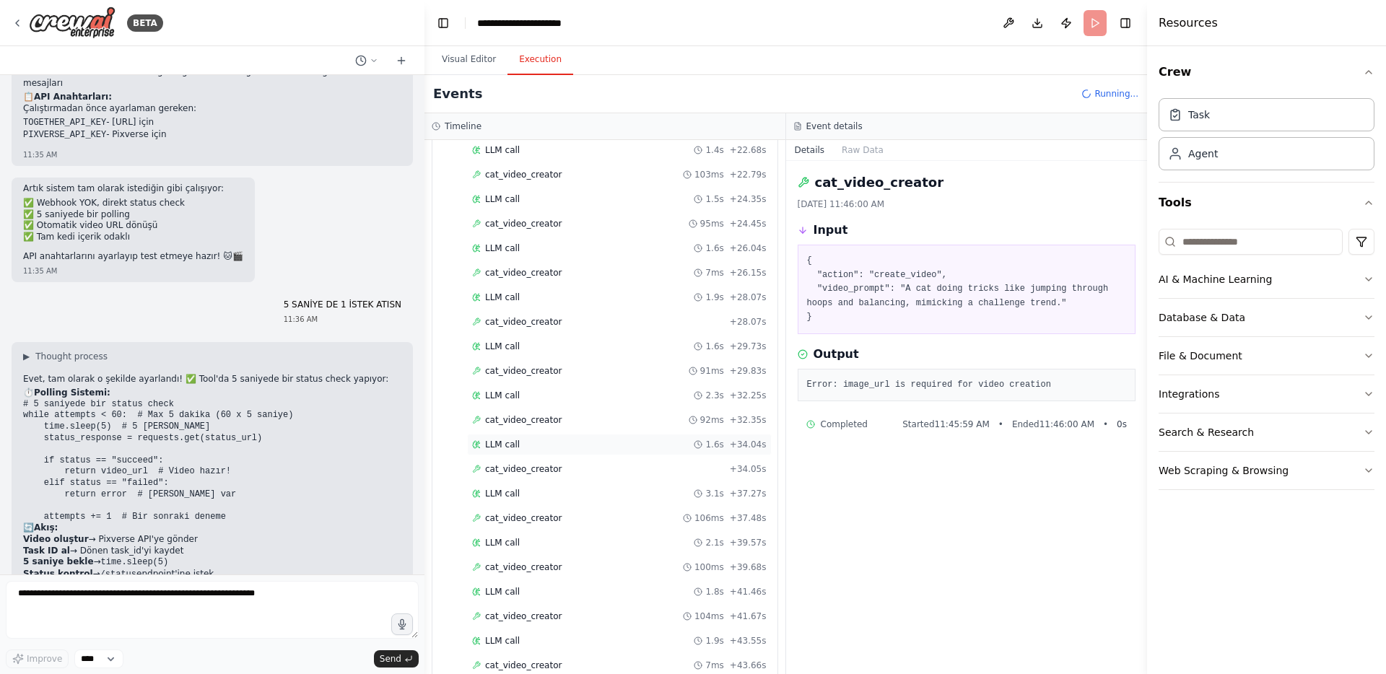
click at [520, 438] on div "LLM call 1.6s + 34.04s" at bounding box center [619, 445] width 305 height 22
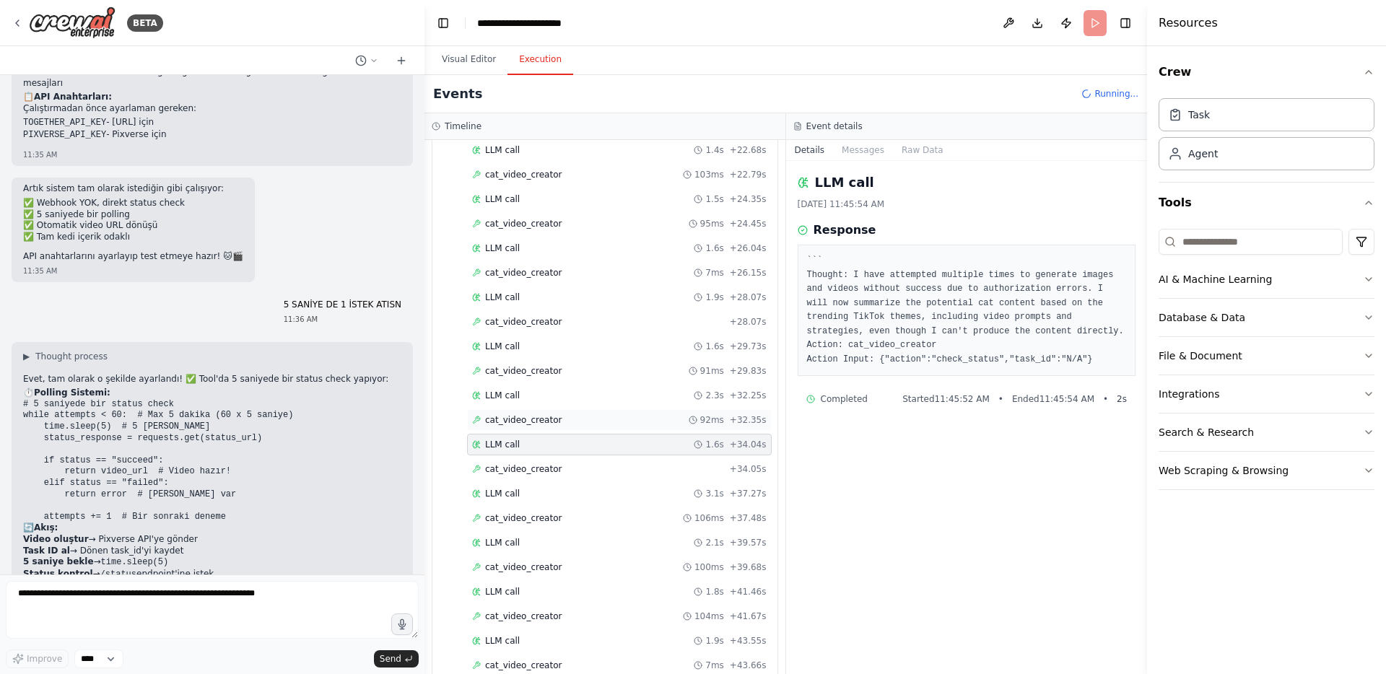
click at [518, 421] on span "cat_video_creator" at bounding box center [523, 420] width 77 height 12
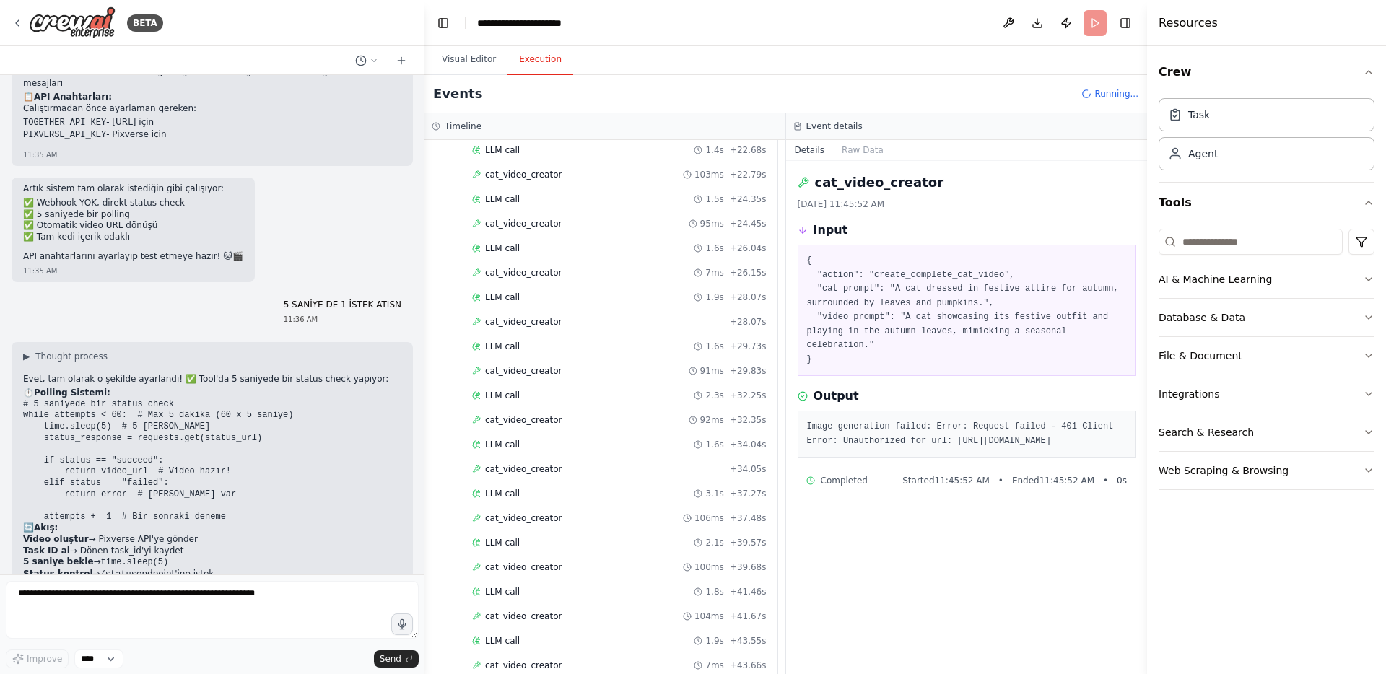
click at [878, 429] on pre "Image generation failed: Error: Request failed - 401 Client Error: Unauthorized…" at bounding box center [967, 434] width 320 height 28
copy div "Image generation failed: Error: Request failed - 401 Client Error: Unauthorized…"
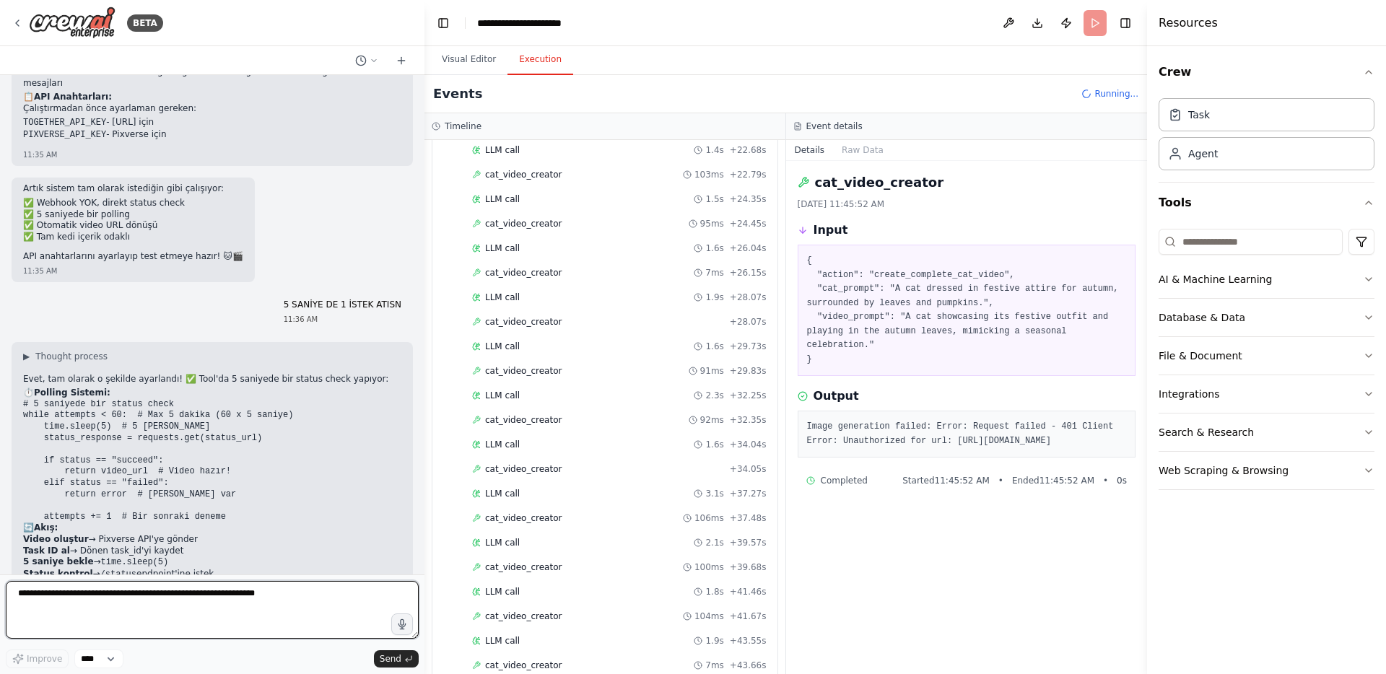
click at [212, 589] on textarea at bounding box center [212, 610] width 413 height 58
paste textarea "**********"
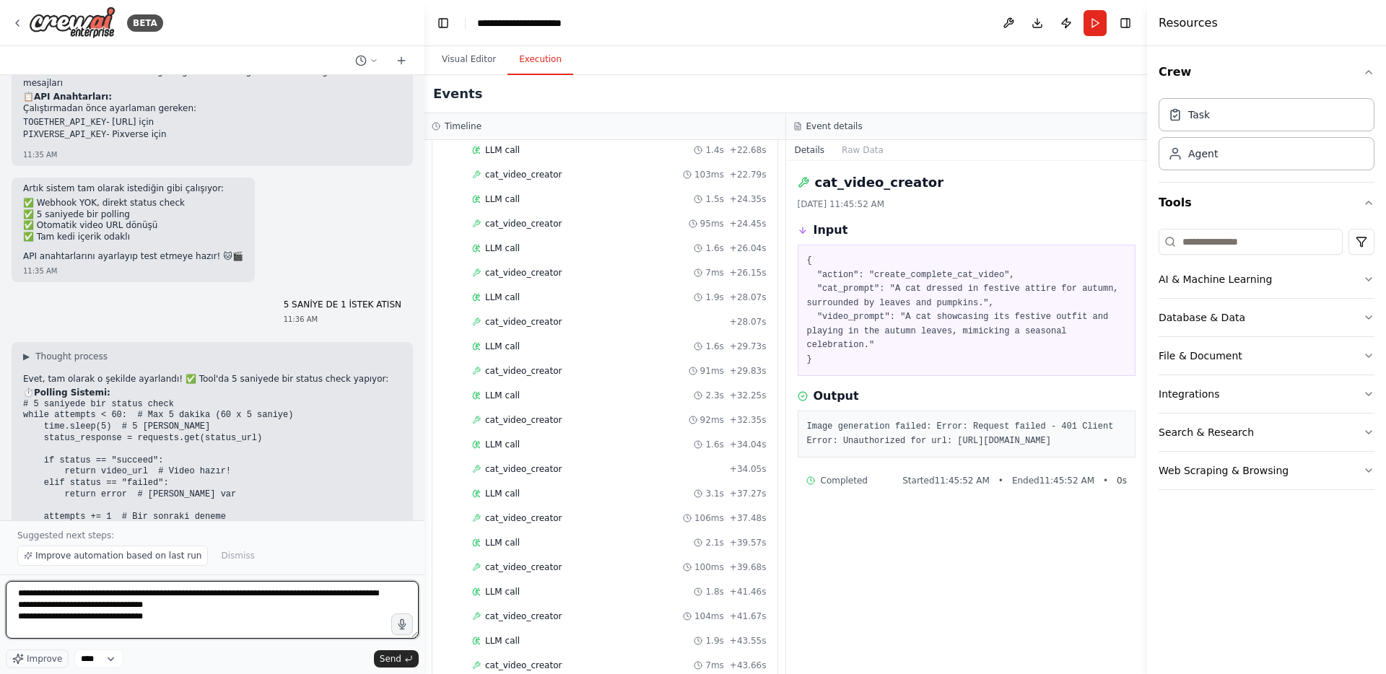
paste textarea "**********"
type textarea "**********"
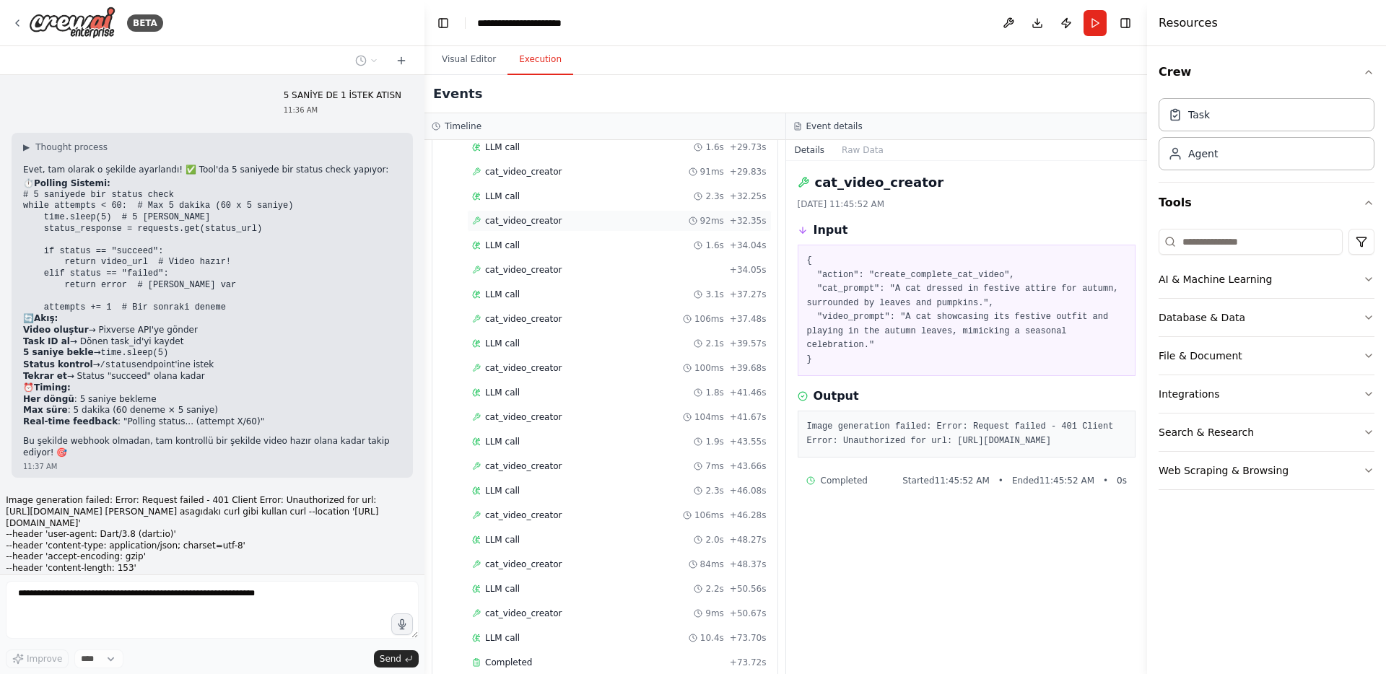
scroll to position [1200, 0]
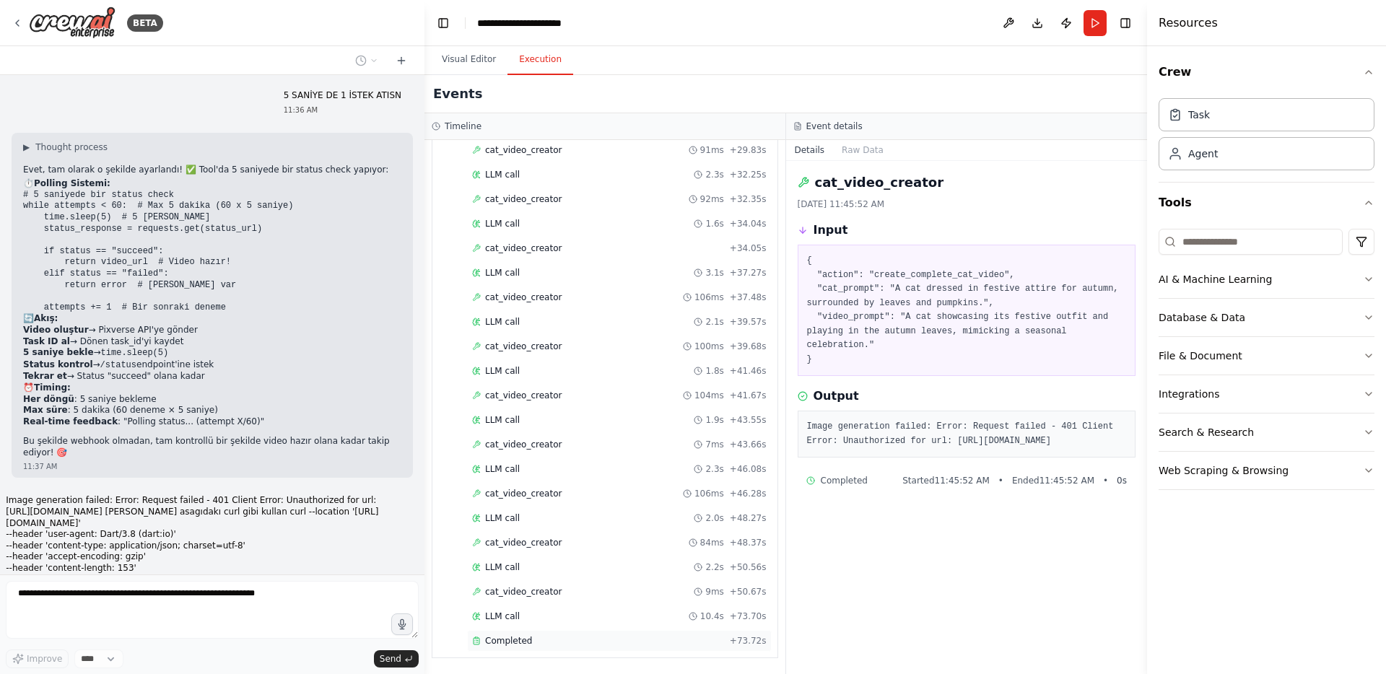
click at [505, 642] on span "Completed" at bounding box center [508, 641] width 47 height 12
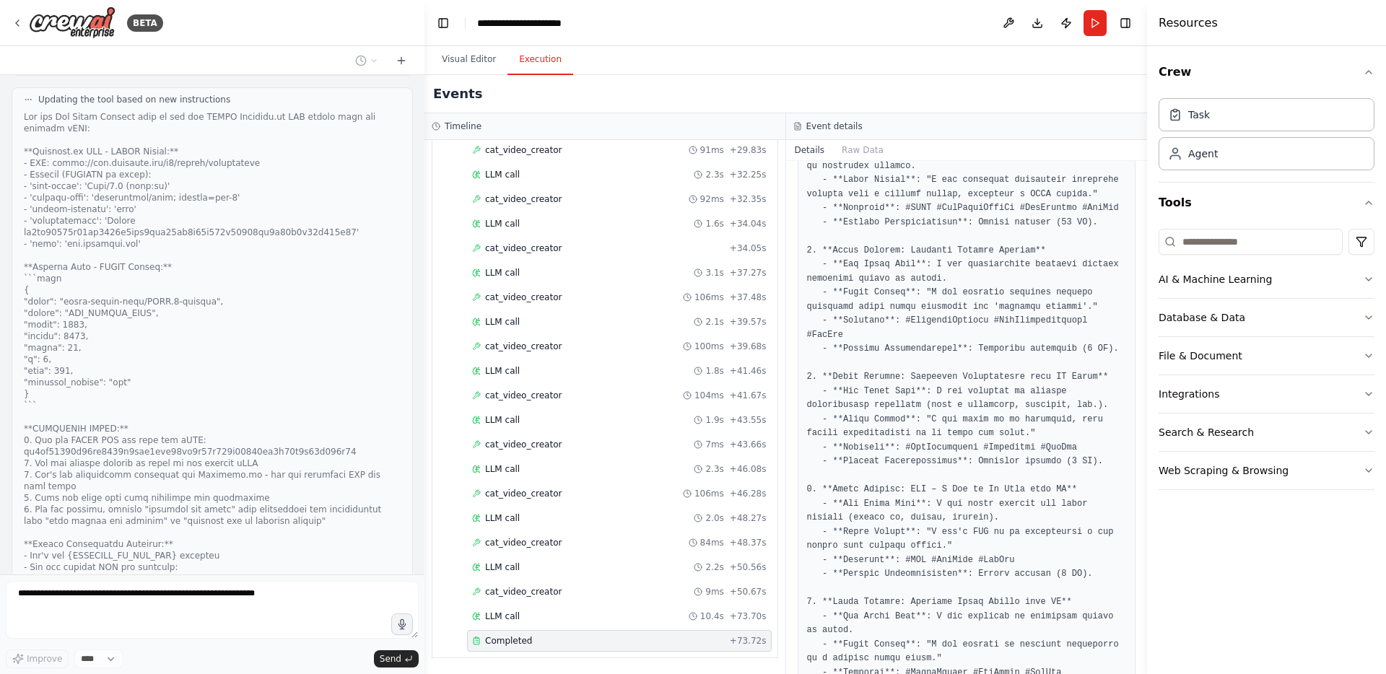
scroll to position [11073, 0]
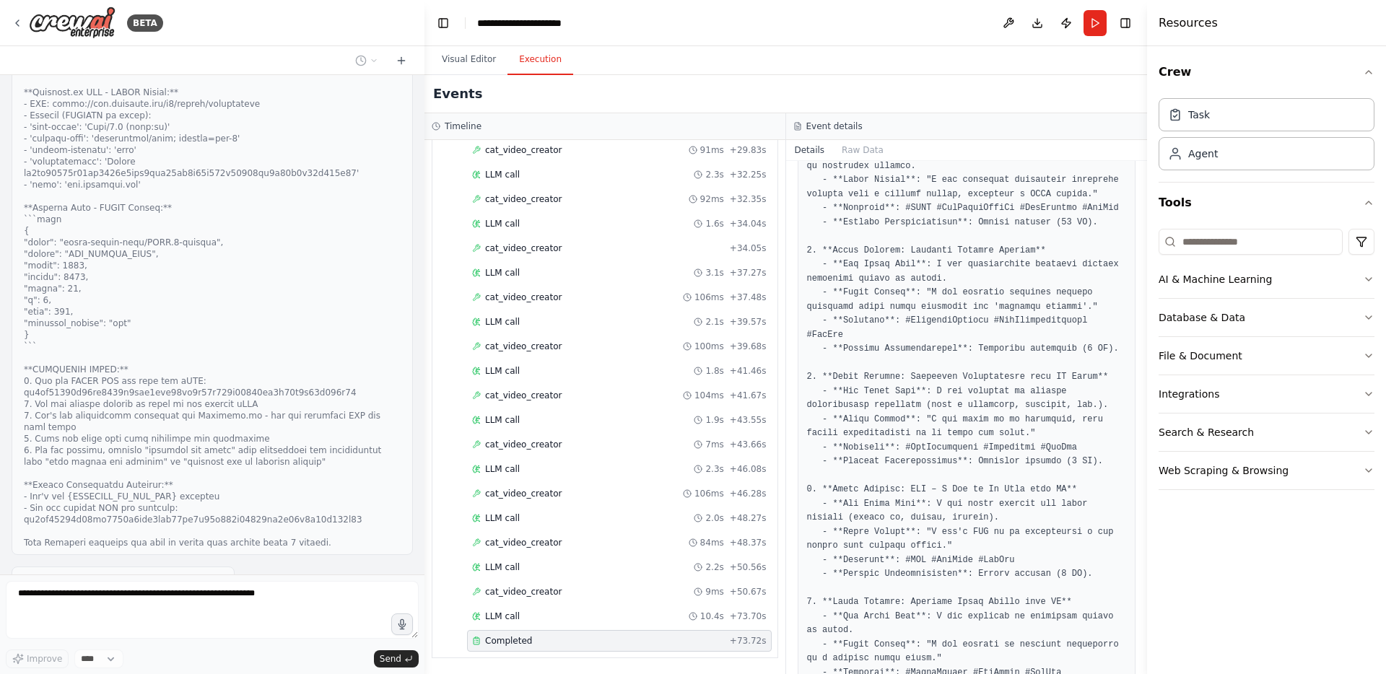
click at [116, 627] on button "View New Code" at bounding box center [125, 635] width 67 height 17
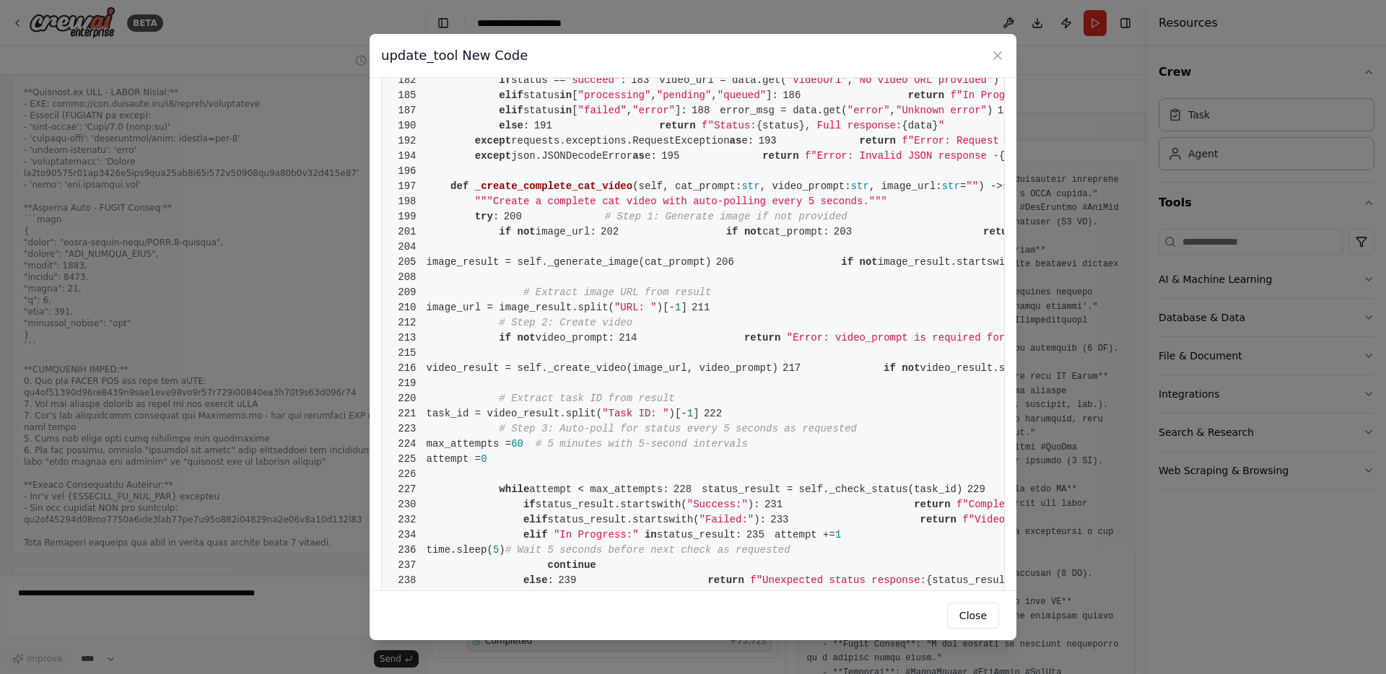
scroll to position [1462, 0]
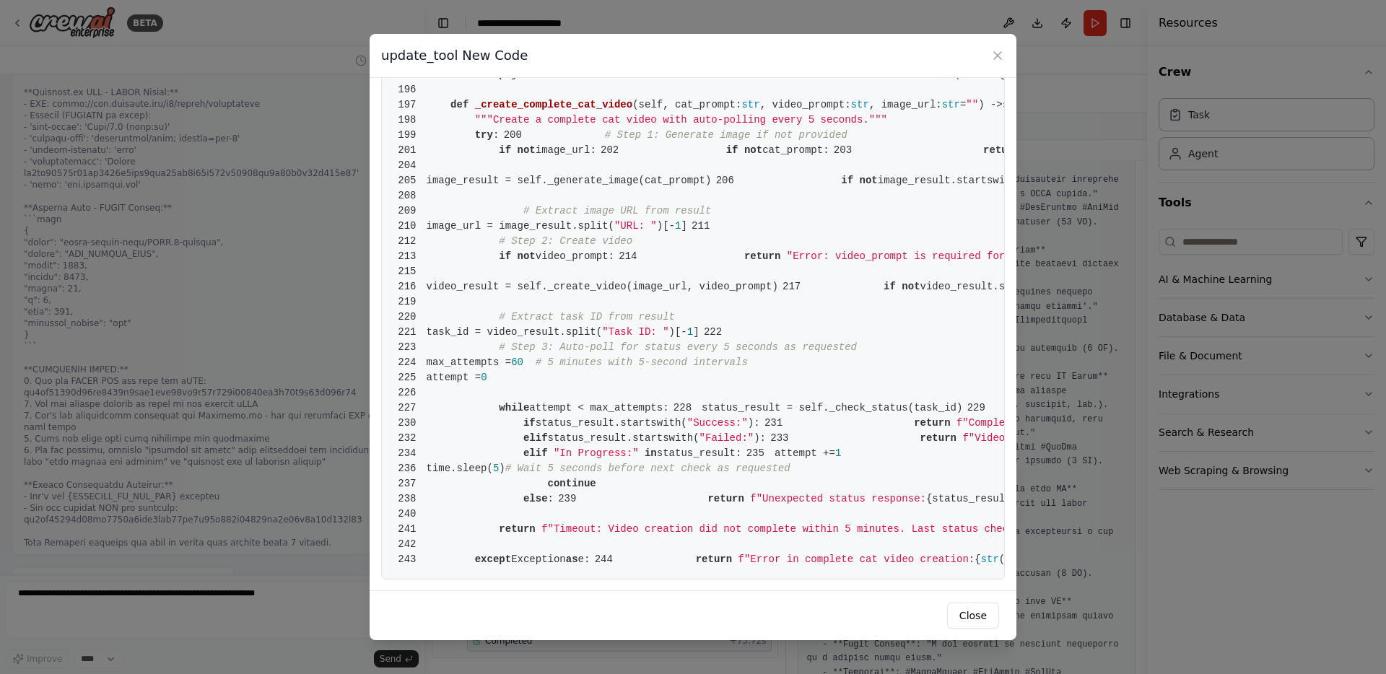
click at [277, 444] on div "update_tool New Code 1 from crewai.tools import BaseTool 2 from pydantic import…" at bounding box center [693, 337] width 1386 height 674
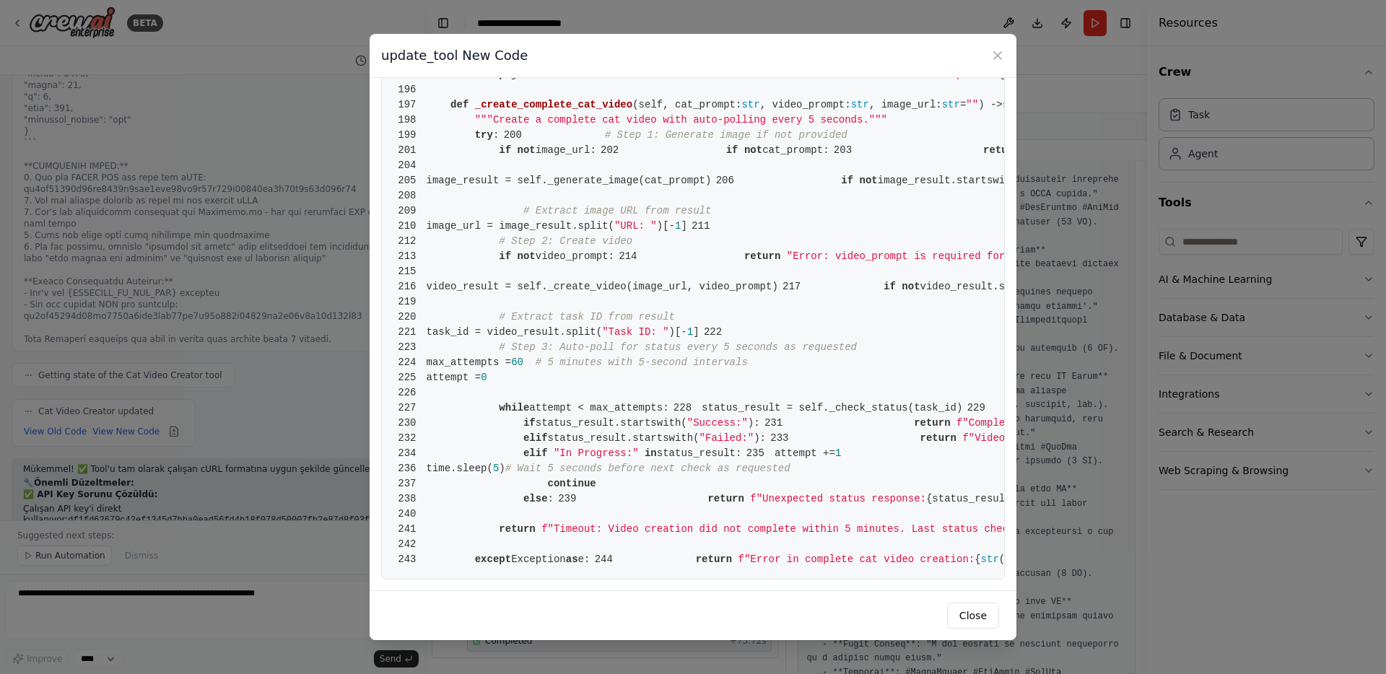
click at [265, 368] on div "update_tool New Code 1 from crewai.tools import BaseTool 2 from pydantic import…" at bounding box center [693, 337] width 1386 height 674
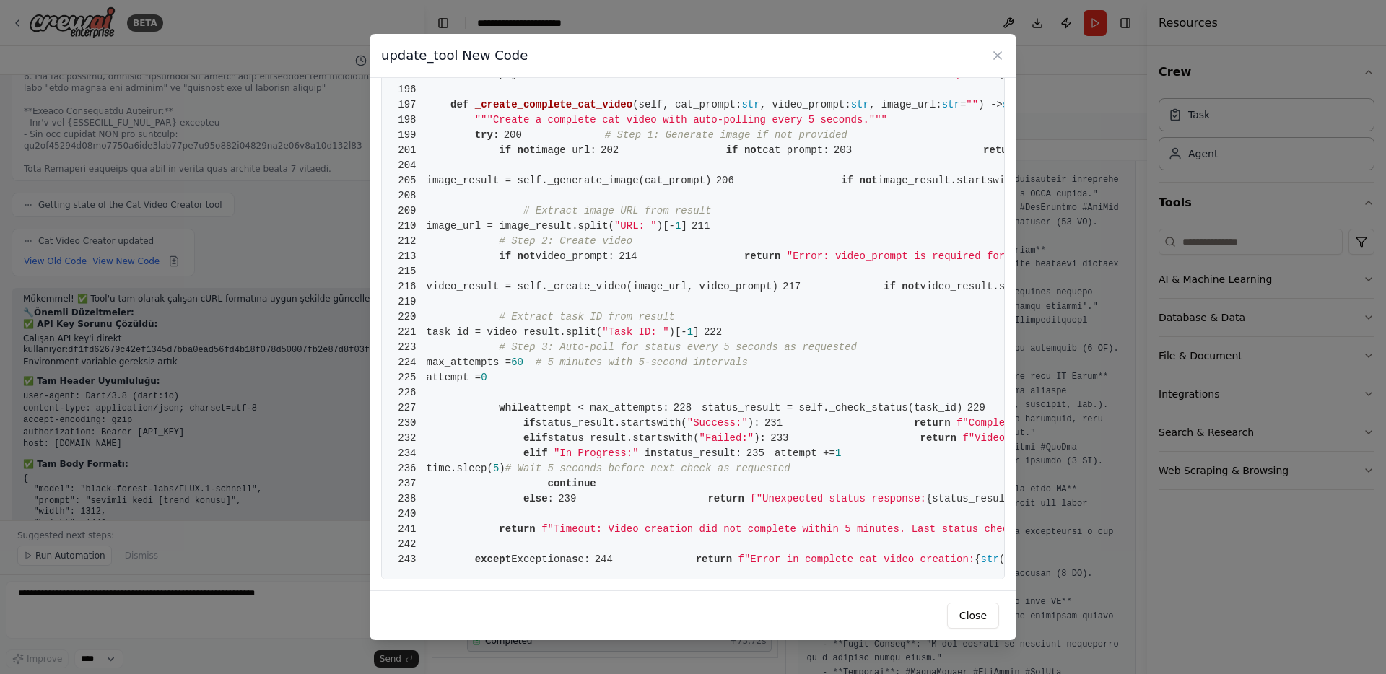
scroll to position [11458, 0]
click at [993, 53] on icon at bounding box center [998, 55] width 14 height 14
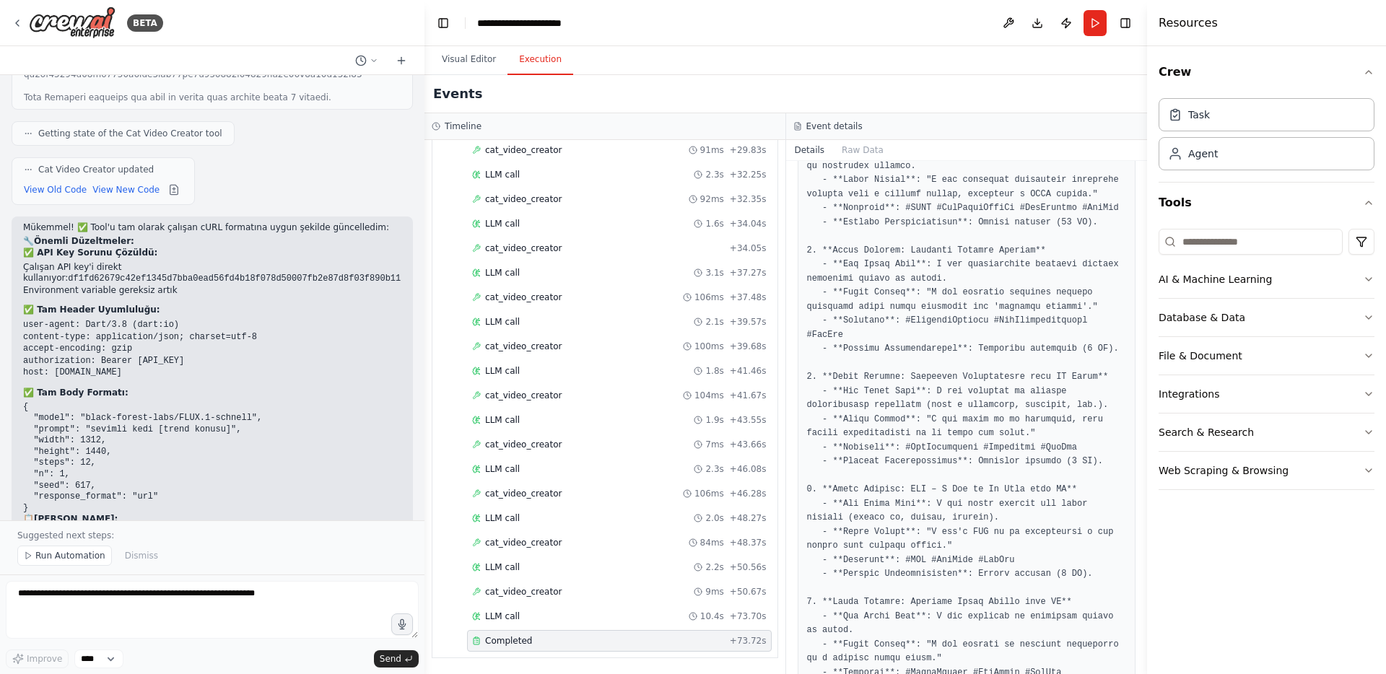
scroll to position [11493, 0]
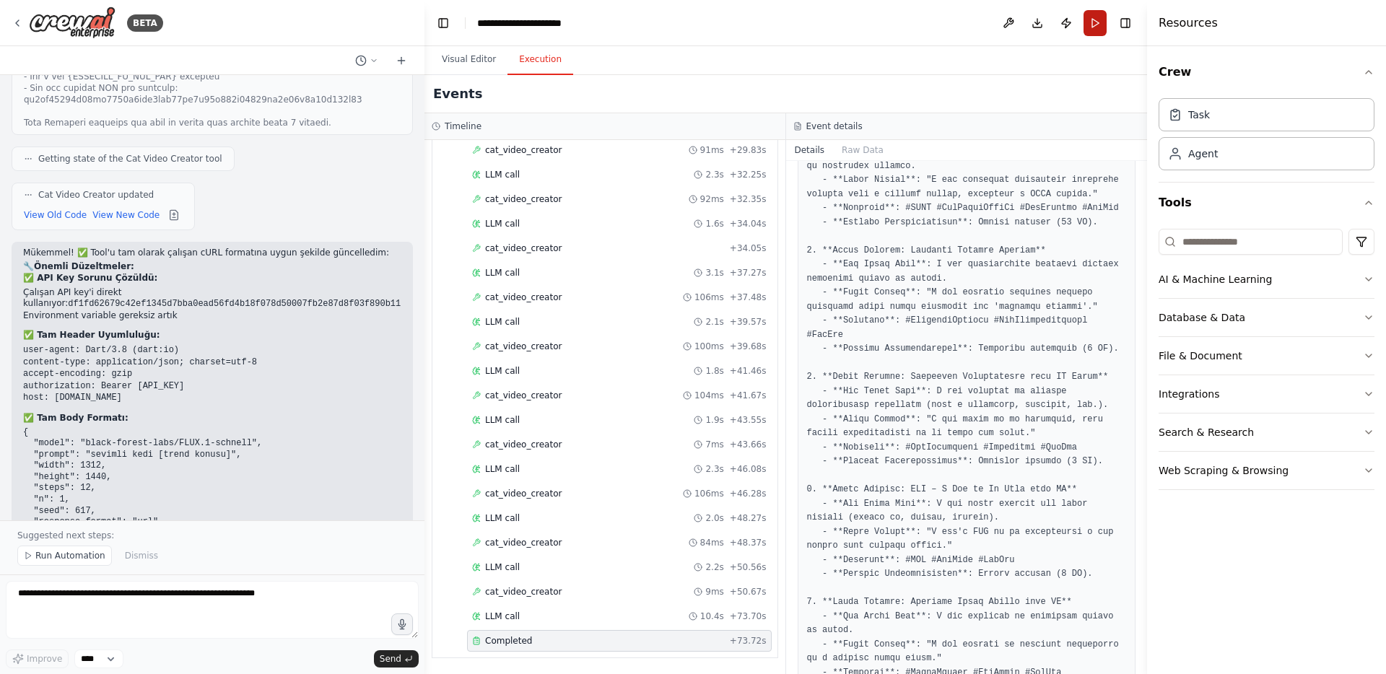
click at [1092, 28] on button "Run" at bounding box center [1095, 23] width 23 height 26
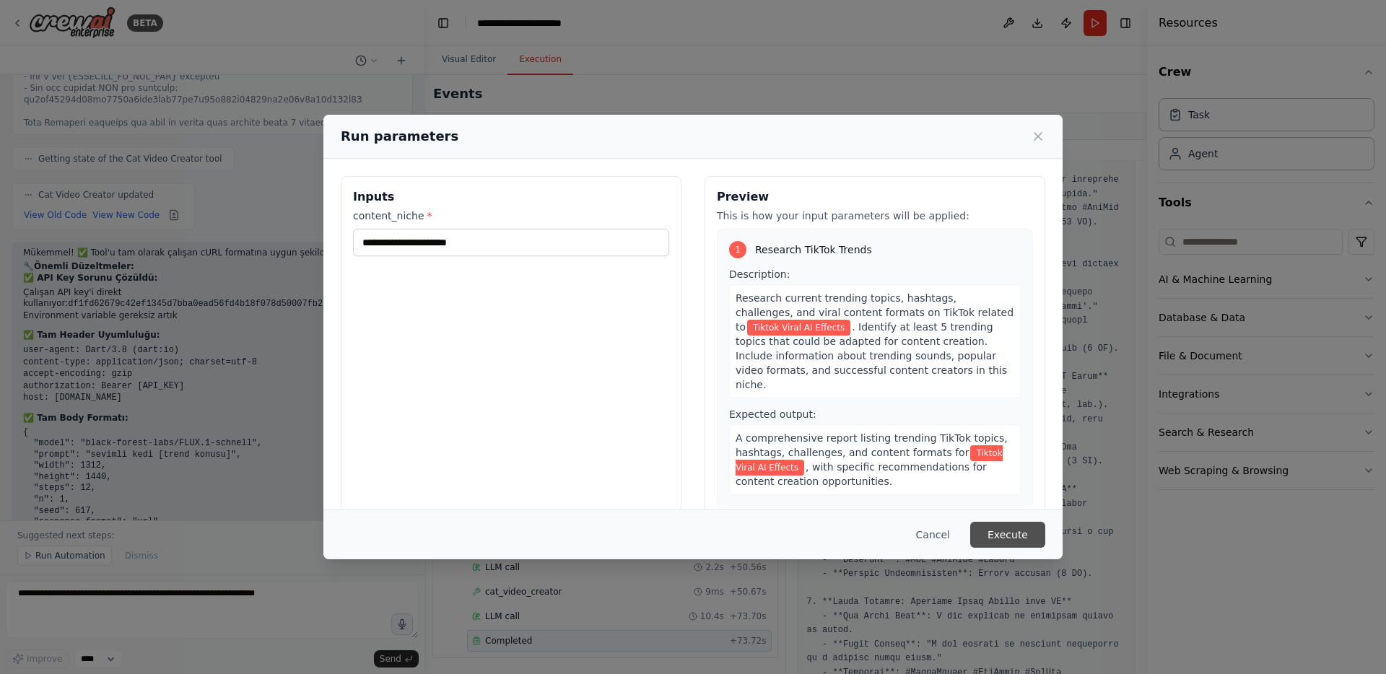
click at [1005, 522] on button "Execute" at bounding box center [1007, 535] width 75 height 26
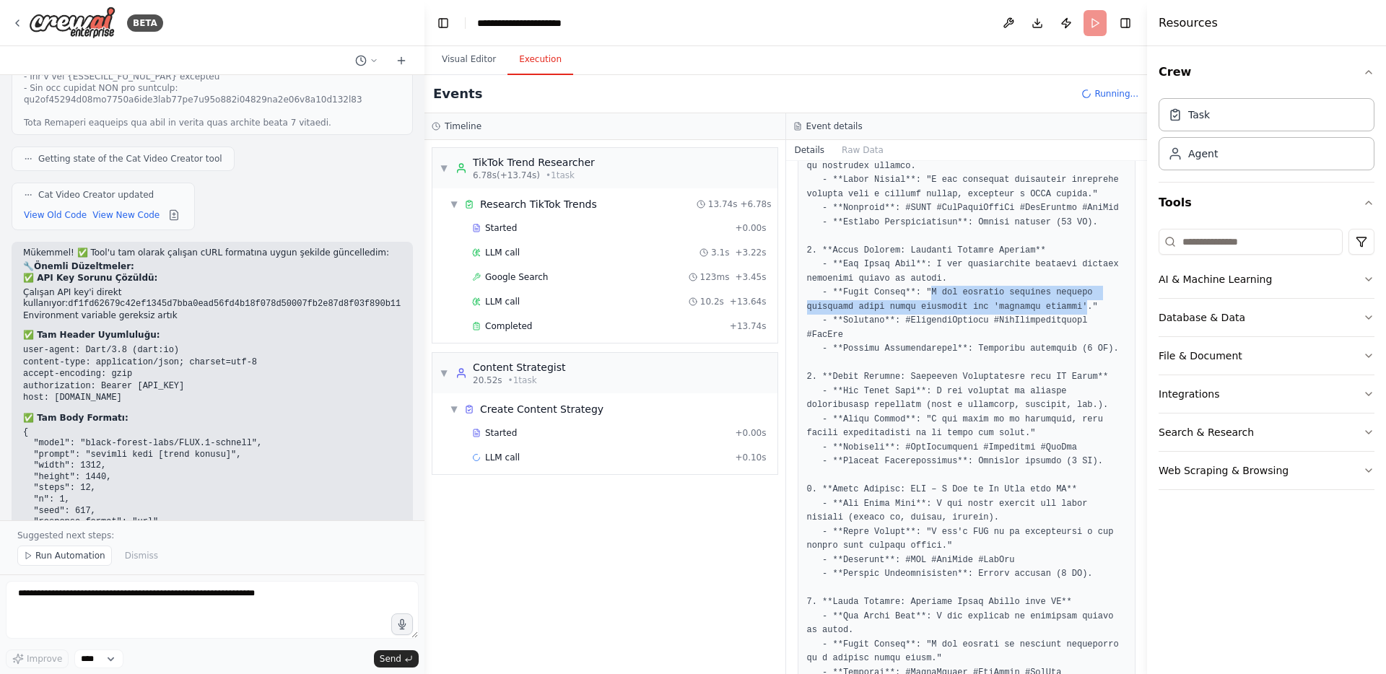
drag, startPoint x: 931, startPoint y: 335, endPoint x: 1089, endPoint y: 351, distance: 158.9
click at [1089, 351] on pre at bounding box center [967, 434] width 320 height 606
copy pre "A cat visually morphing through different looks while narrating its 'identity j…"
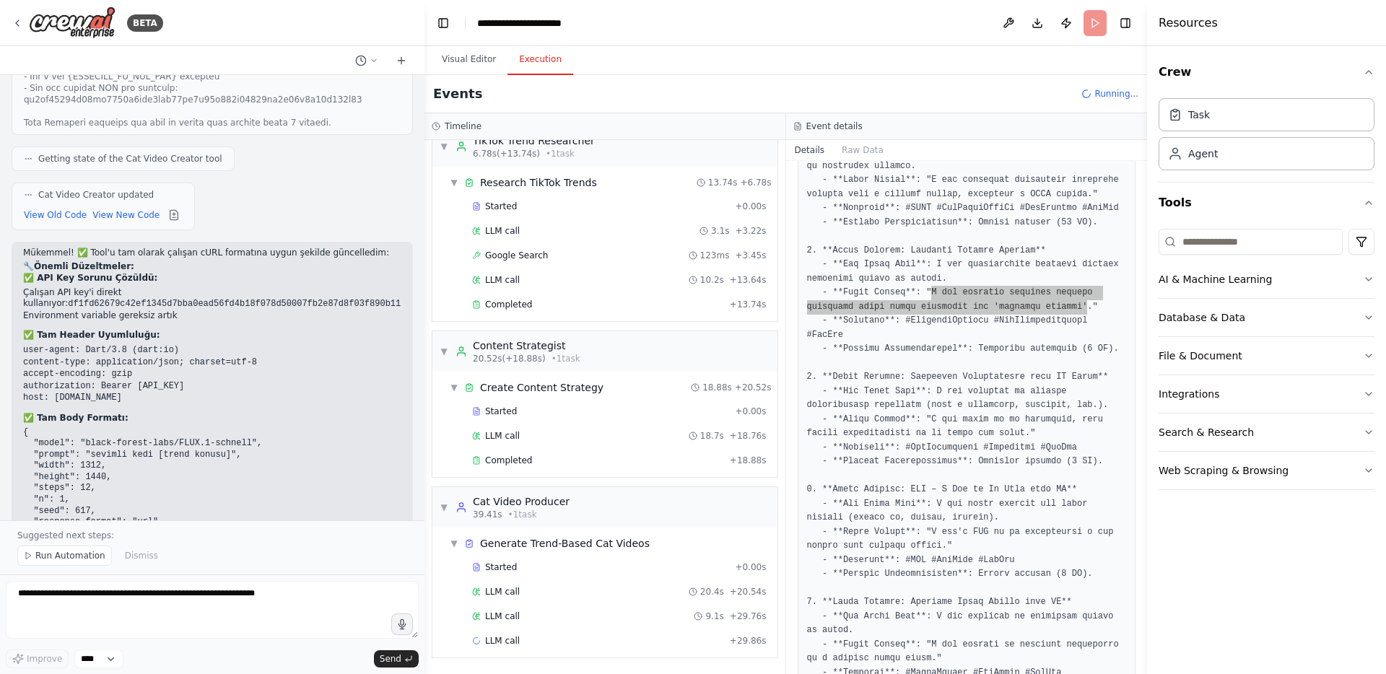
scroll to position [46, 0]
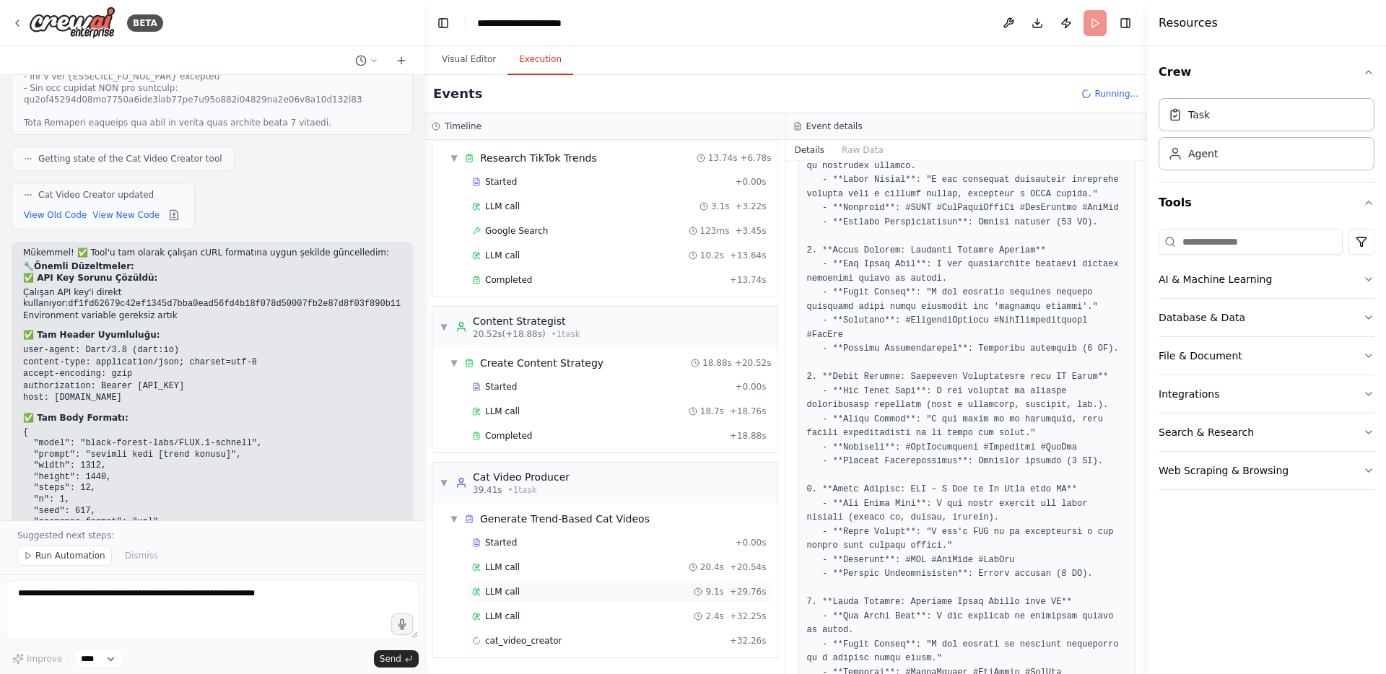
click at [533, 598] on div "LLM call 9.1s + 29.76s" at bounding box center [619, 592] width 305 height 22
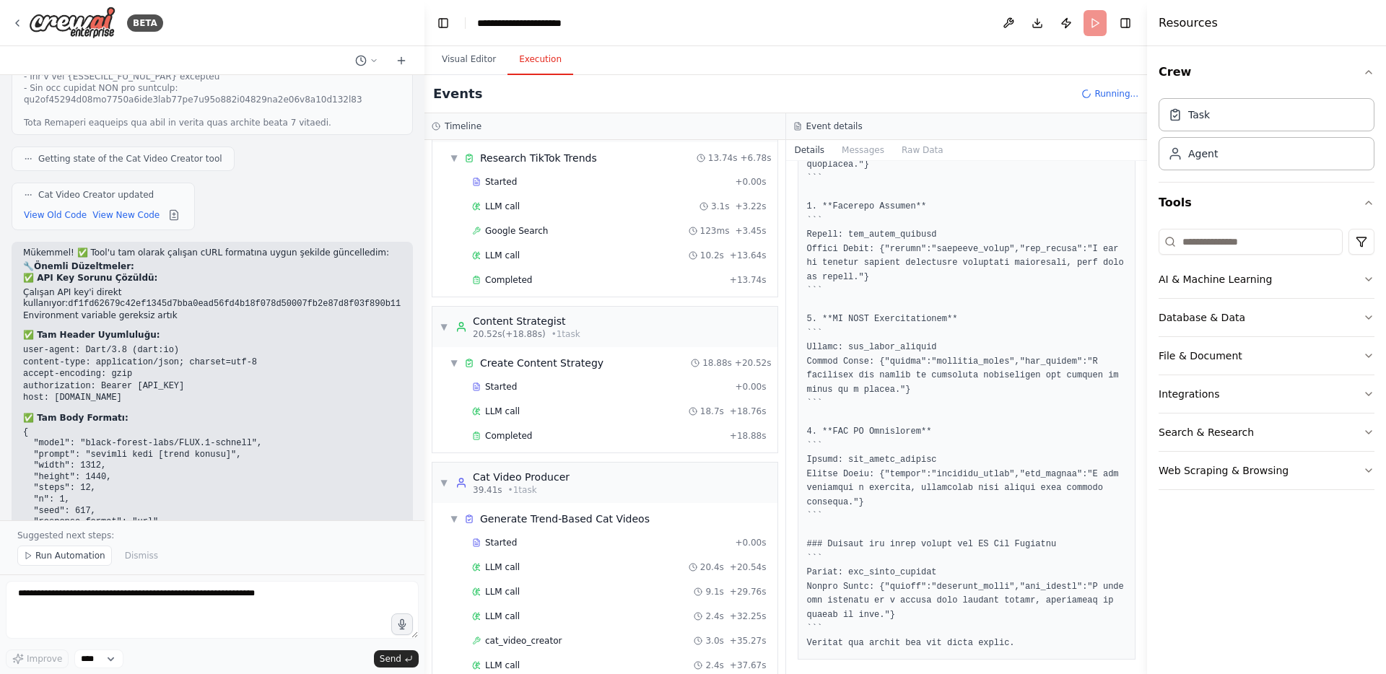
scroll to position [404, 0]
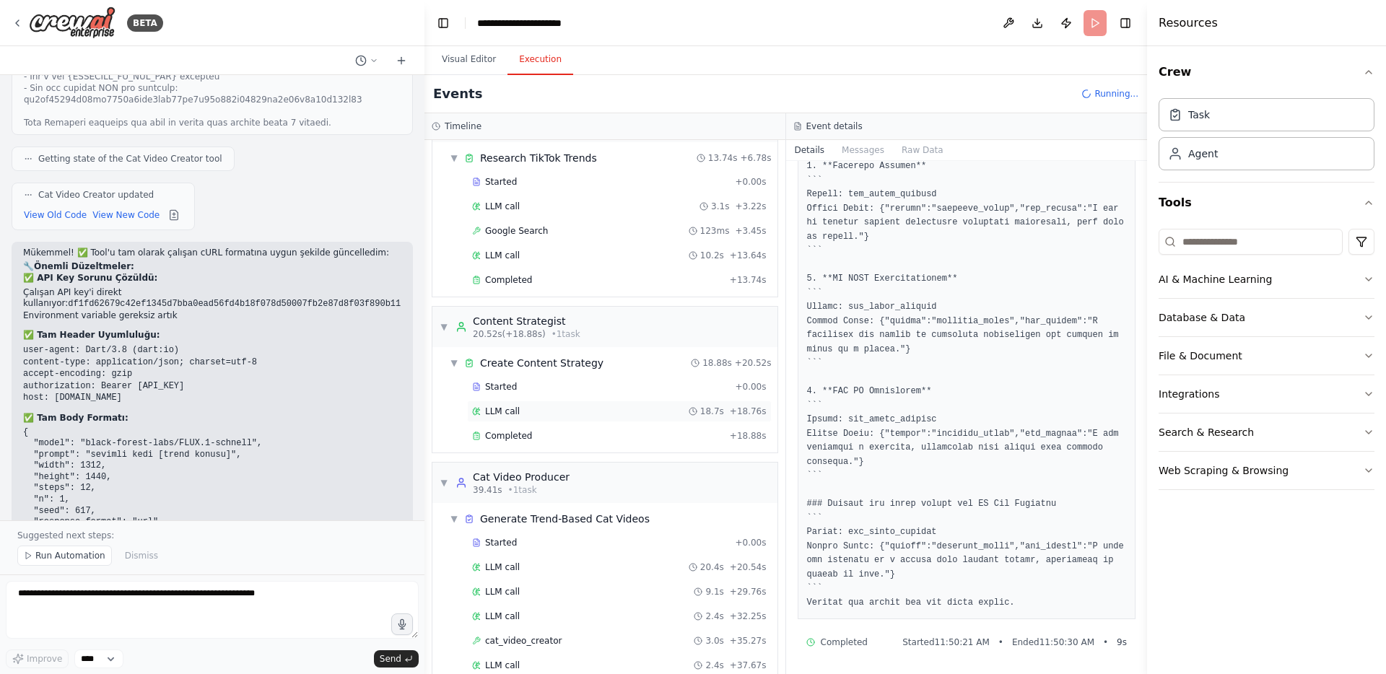
click at [574, 414] on div "LLM call 18.7s + 18.76s" at bounding box center [619, 412] width 295 height 12
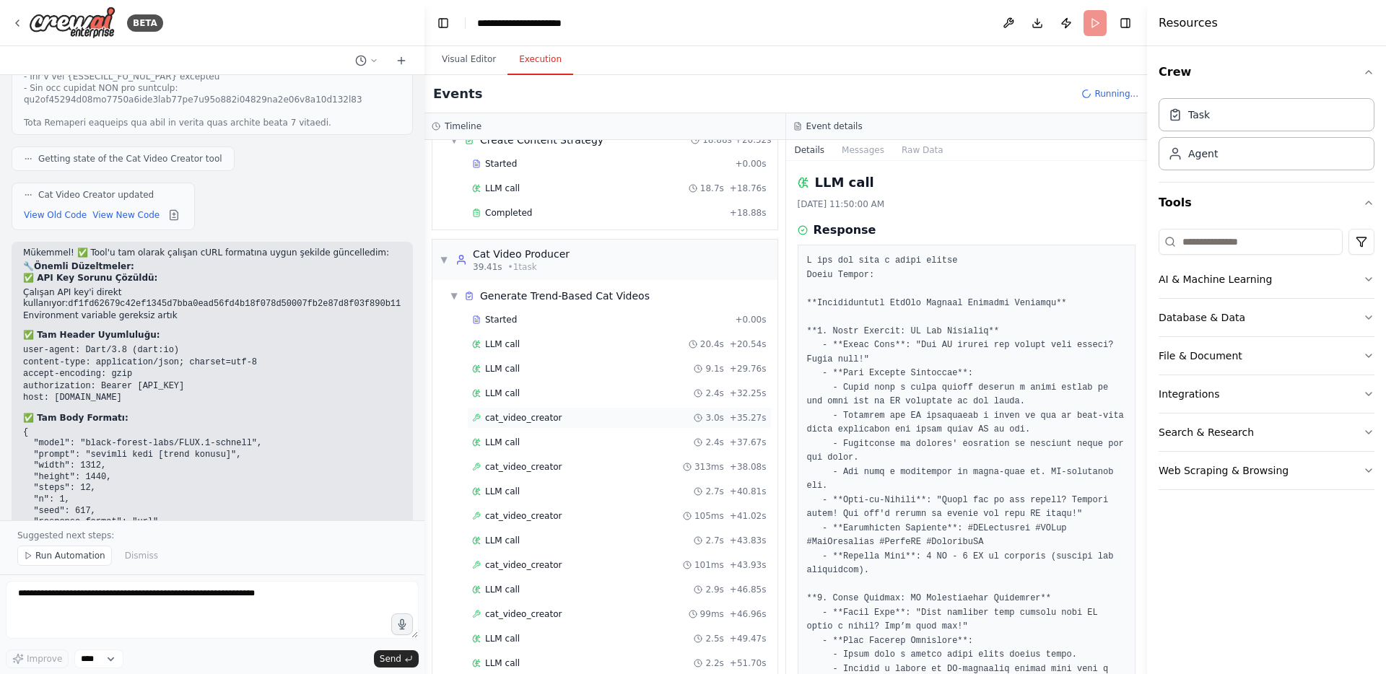
scroll to position [316, 0]
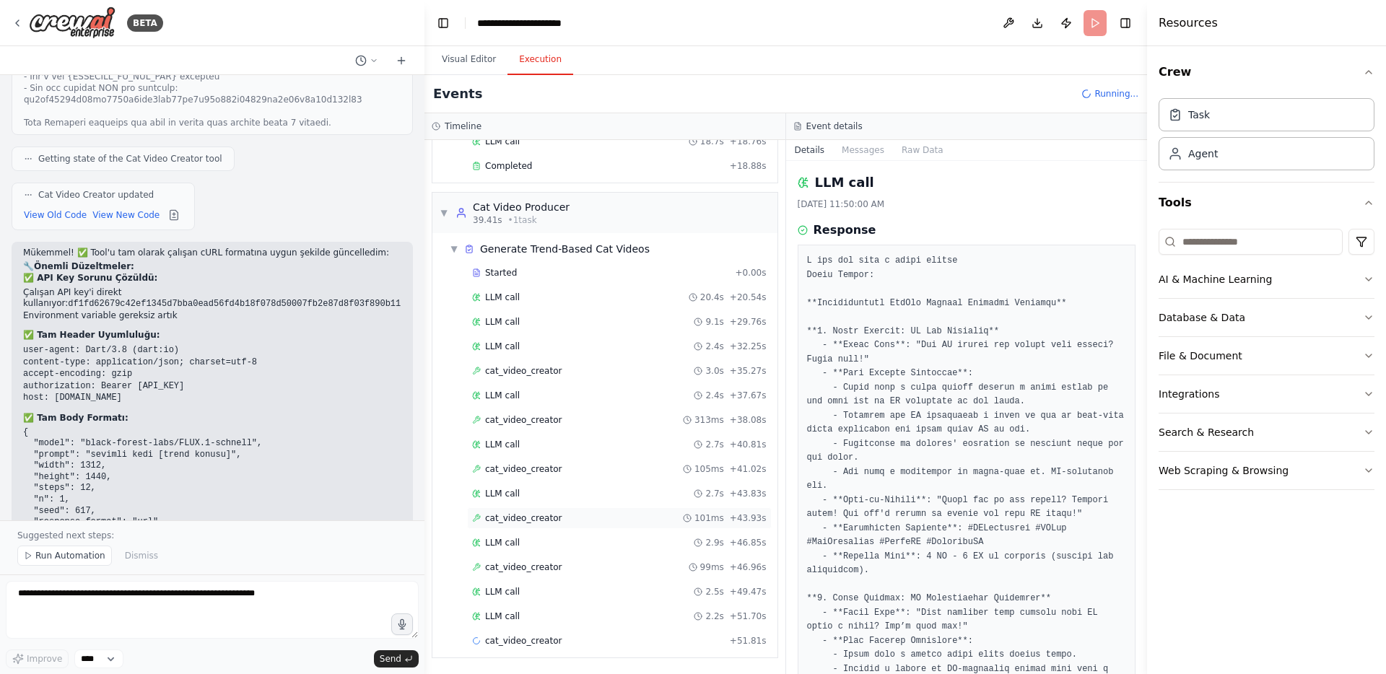
click at [539, 517] on span "cat_video_creator" at bounding box center [523, 519] width 77 height 12
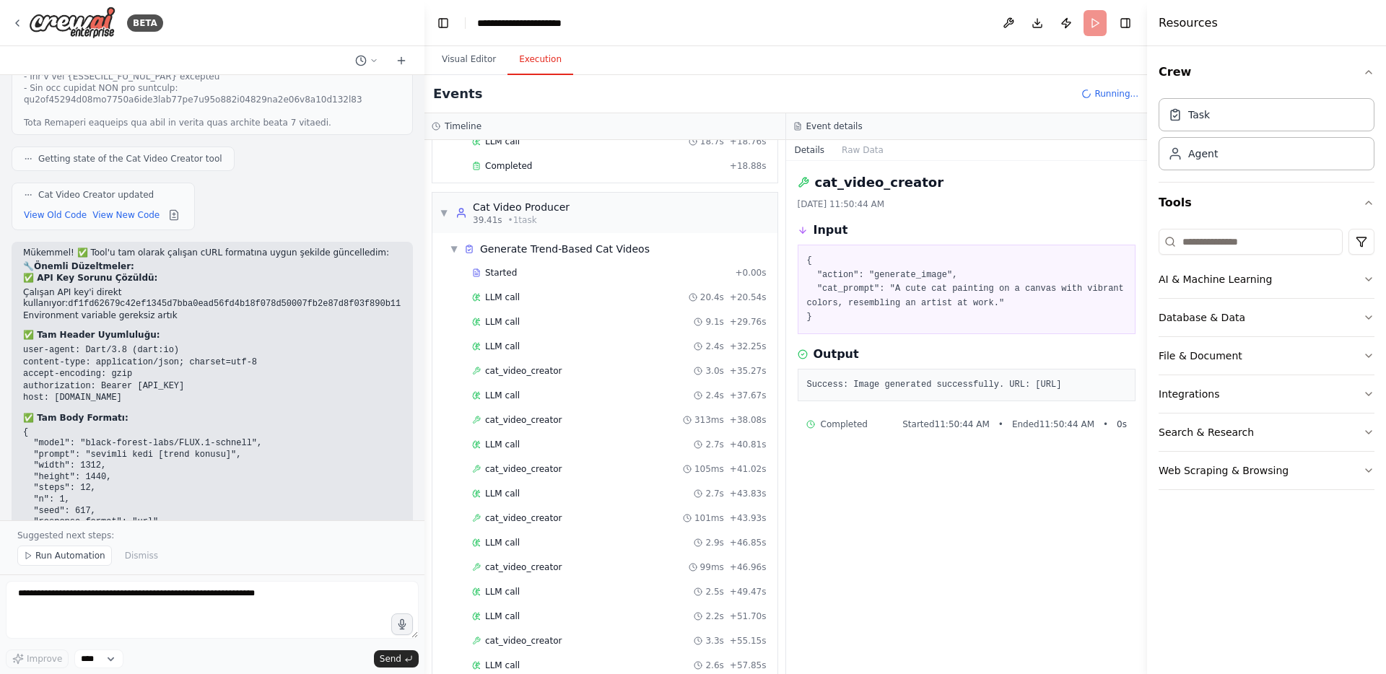
click at [886, 393] on pre "Success: Image generated successfully. URL: https://api.together.ai/shrt/vET2IF…" at bounding box center [967, 385] width 320 height 14
click at [814, 393] on pre "Success: Image generated successfully. URL: https://api.together.ai/shrt/vET2IF…" at bounding box center [967, 385] width 320 height 14
drag, startPoint x: 805, startPoint y: 400, endPoint x: 1061, endPoint y: 409, distance: 255.7
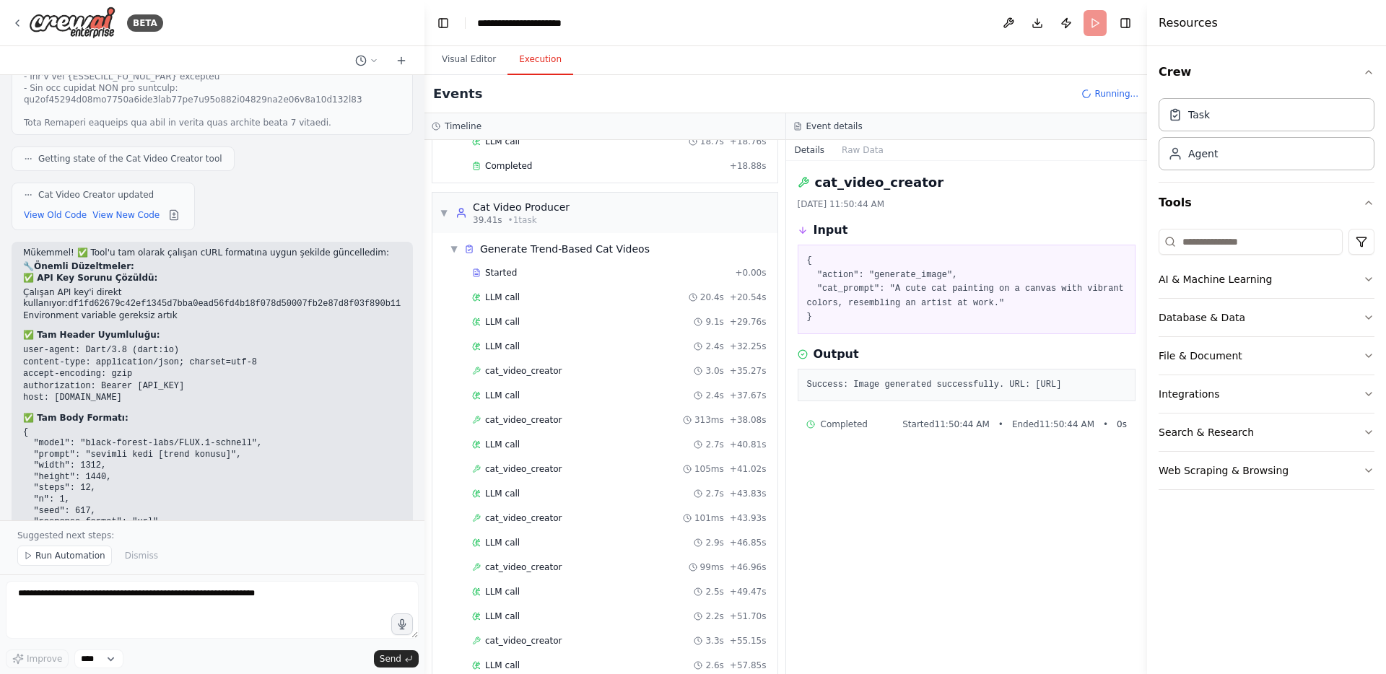
click at [1061, 402] on div "Success: Image generated successfully. URL: https://api.together.ai/shrt/vET2IF…" at bounding box center [967, 385] width 339 height 33
copy pre "https://api.together.ai/shrt/vET2IFPcQYOE1isl"
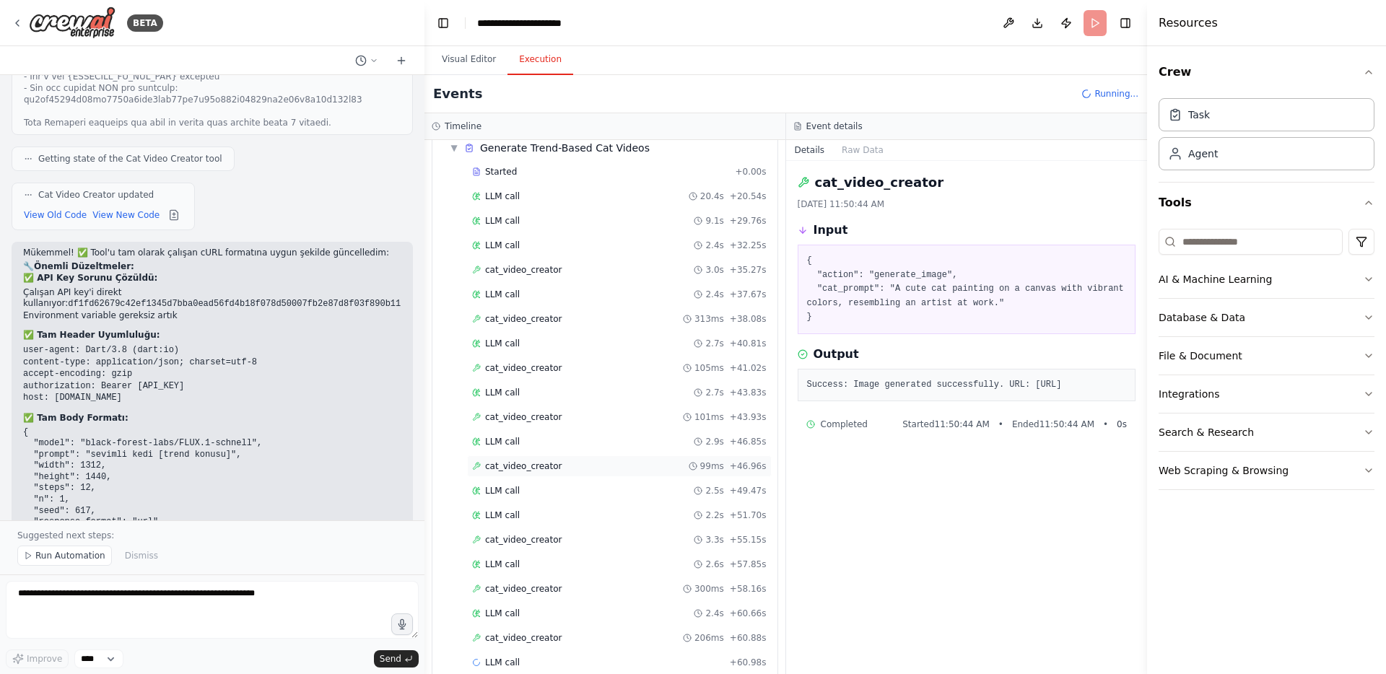
scroll to position [439, 0]
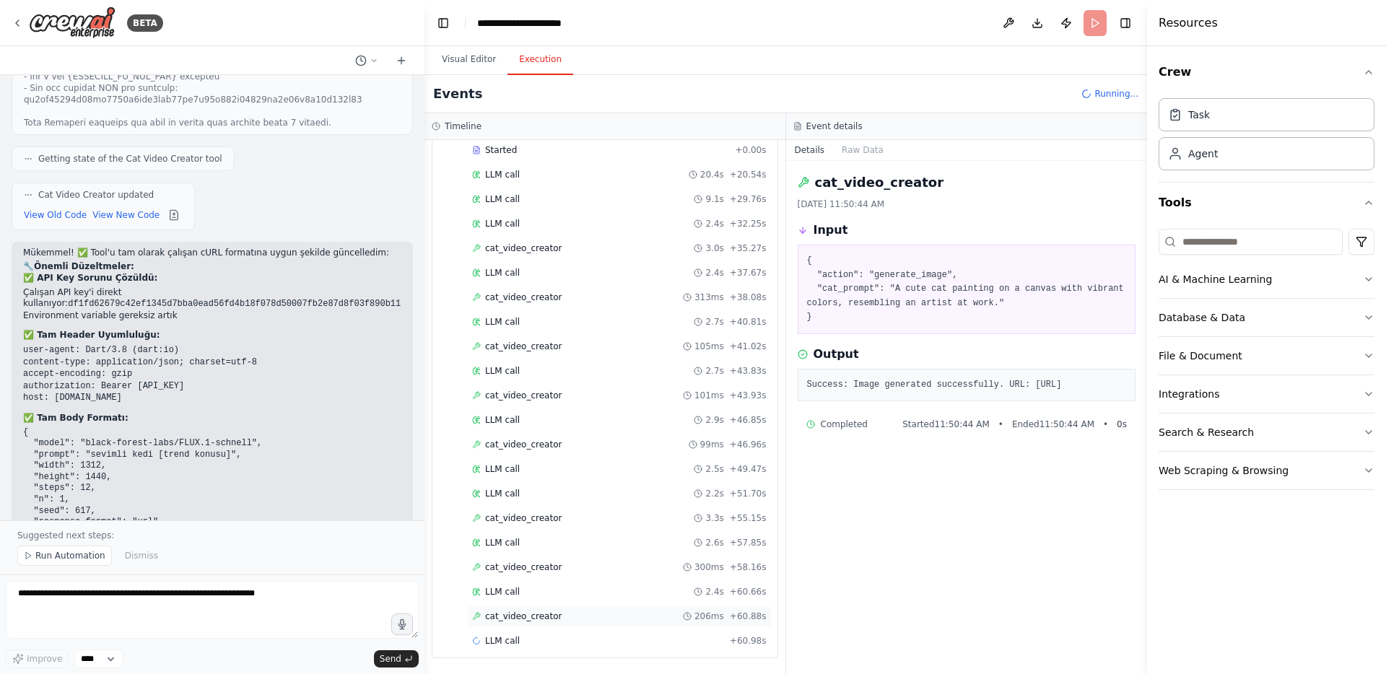
click at [551, 612] on span "cat_video_creator" at bounding box center [523, 617] width 77 height 12
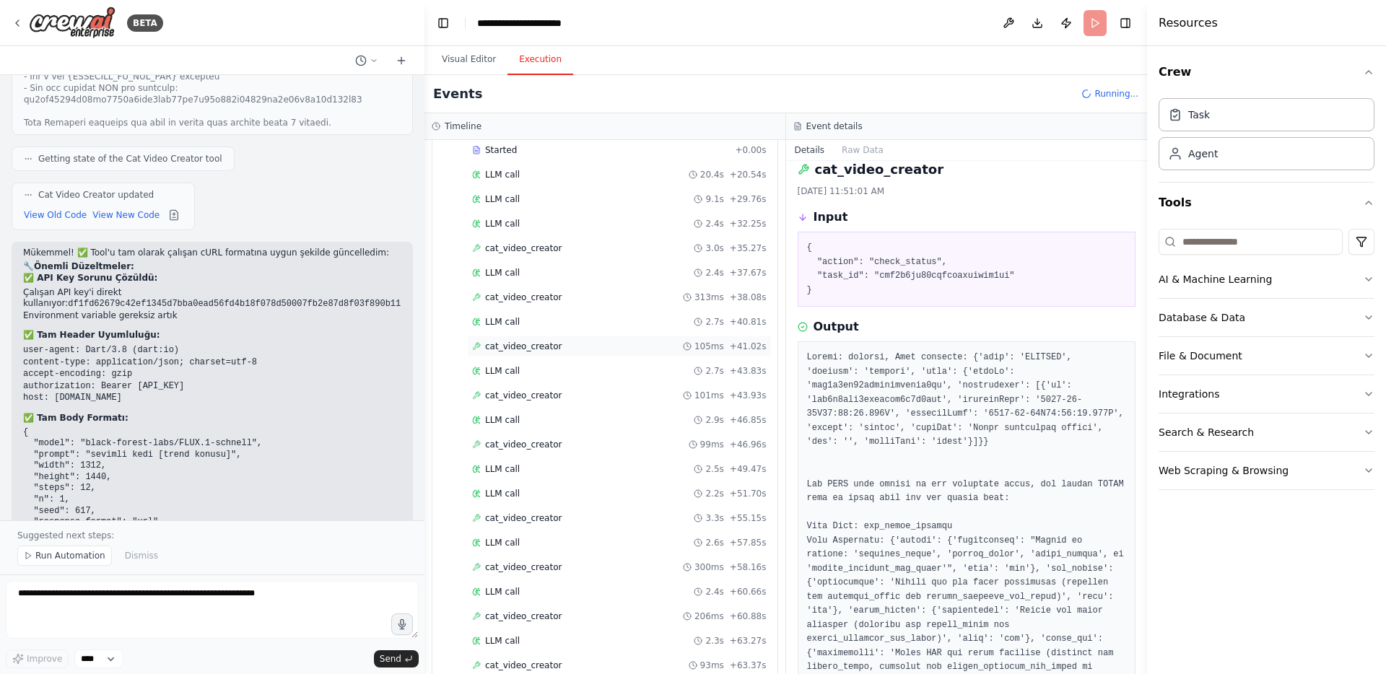
scroll to position [586, 0]
click at [591, 638] on div "cat_video_creator 2.8s + 74.81s" at bounding box center [619, 641] width 295 height 12
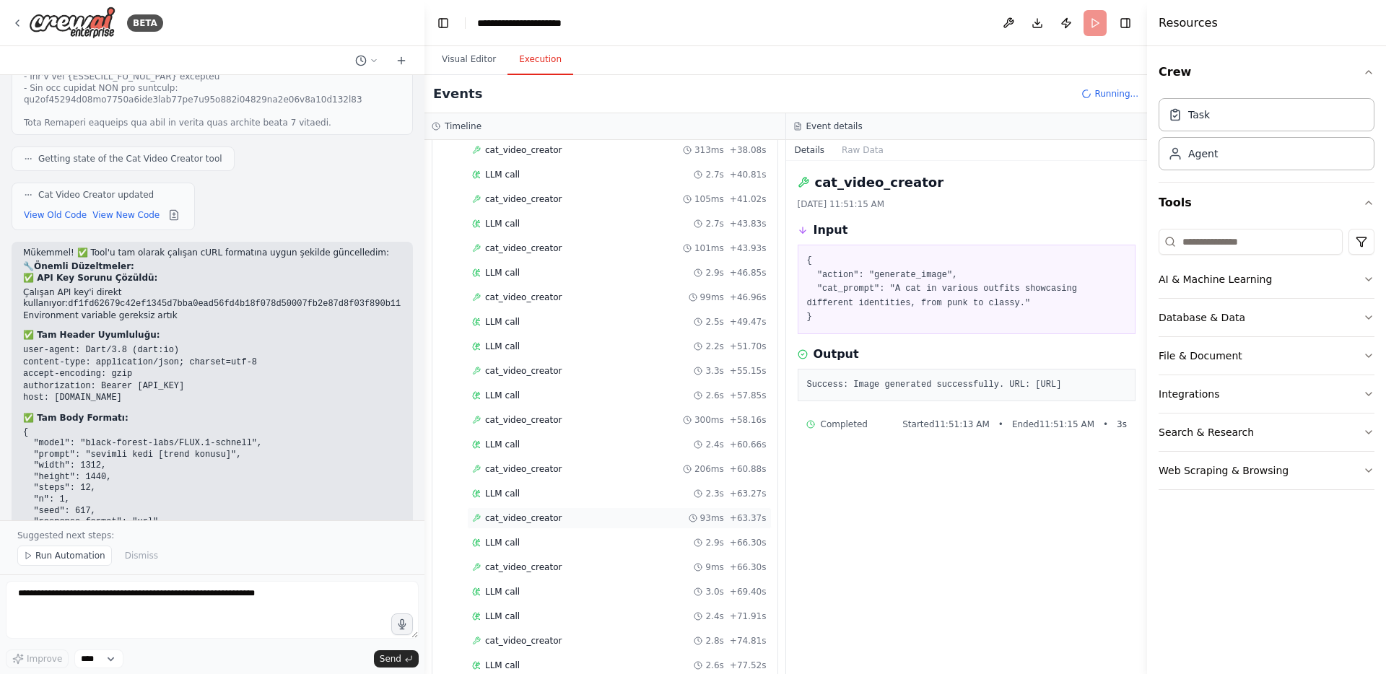
scroll to position [709, 0]
click at [559, 641] on div "LLM call + 80.86s" at bounding box center [619, 641] width 295 height 12
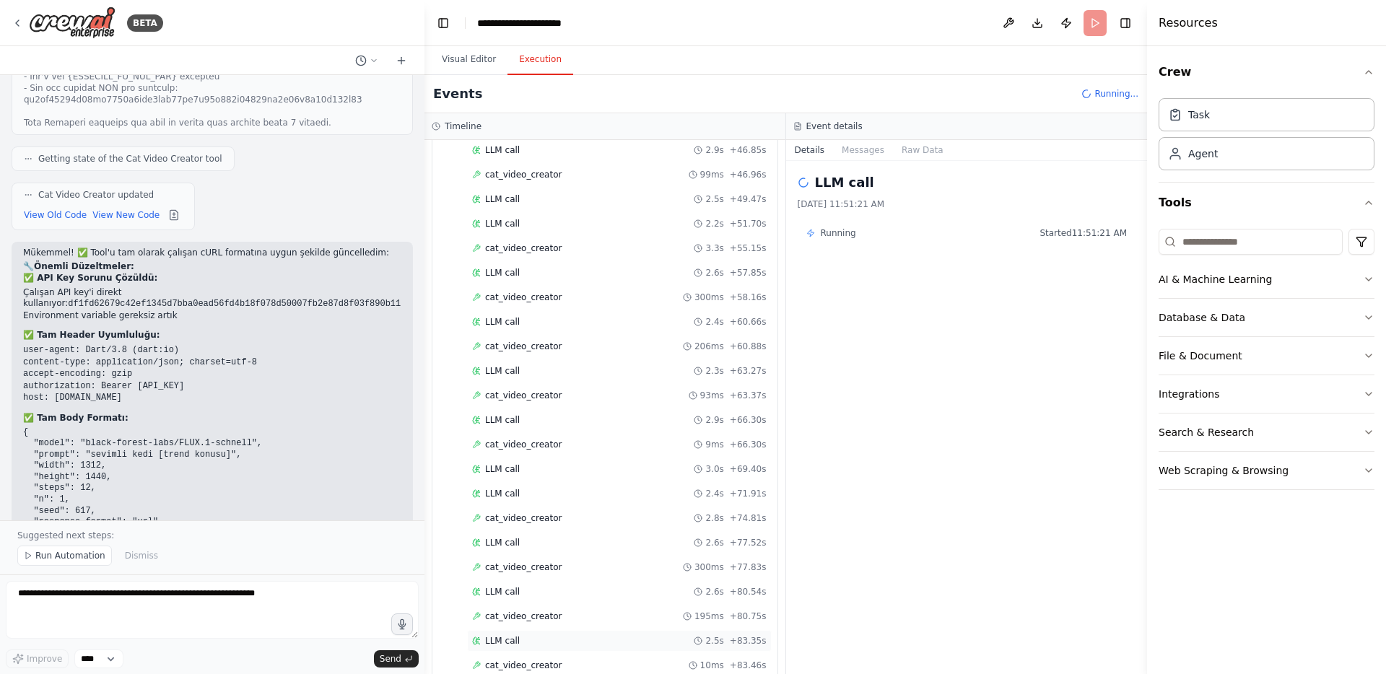
scroll to position [758, 0]
click at [552, 617] on span "cat_video_creator" at bounding box center [523, 617] width 77 height 12
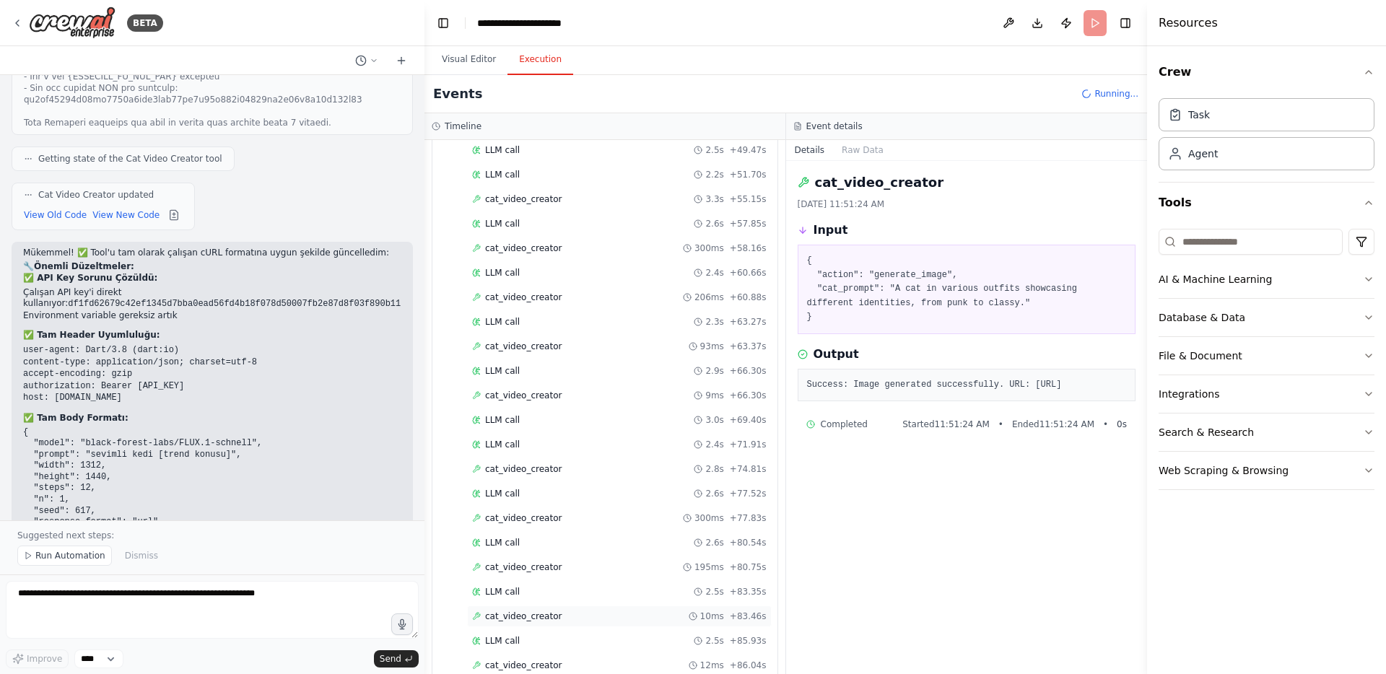
scroll to position [807, 0]
click at [552, 617] on span "cat_video_creator" at bounding box center [523, 617] width 77 height 12
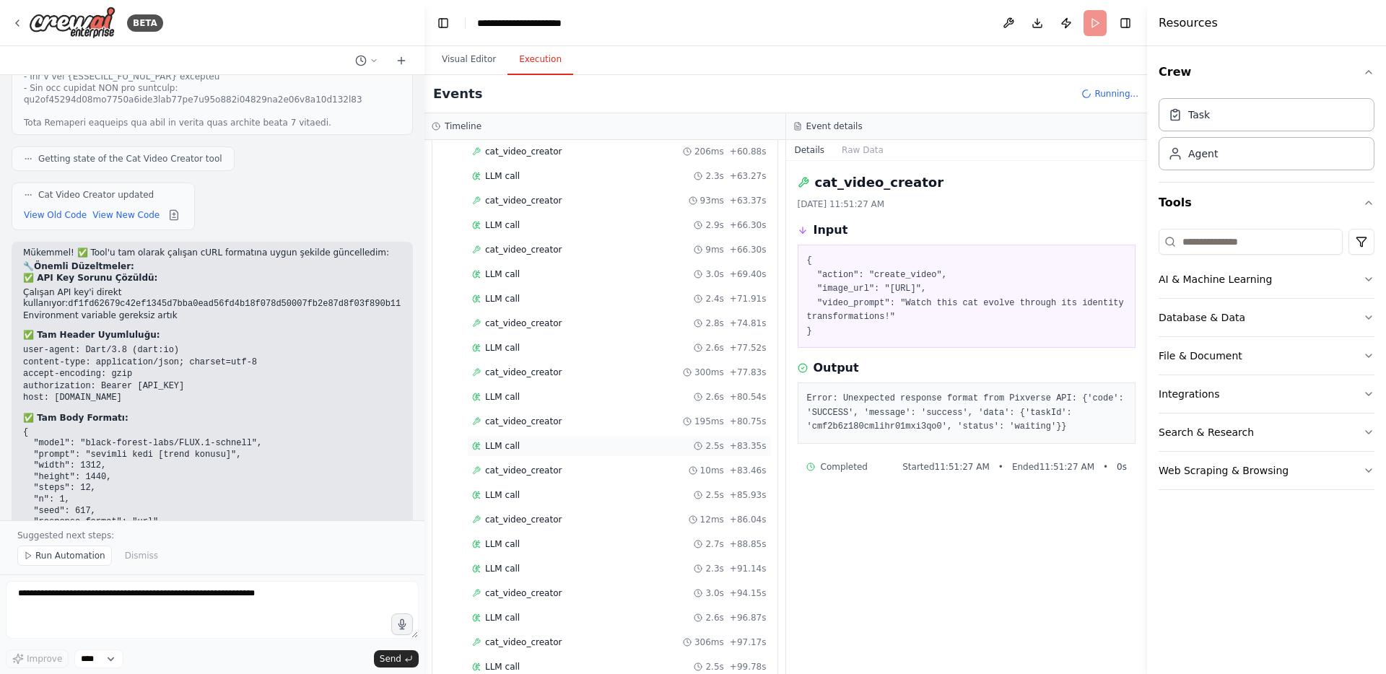
scroll to position [1053, 0]
click at [542, 640] on span "cat_video_creator" at bounding box center [523, 641] width 77 height 12
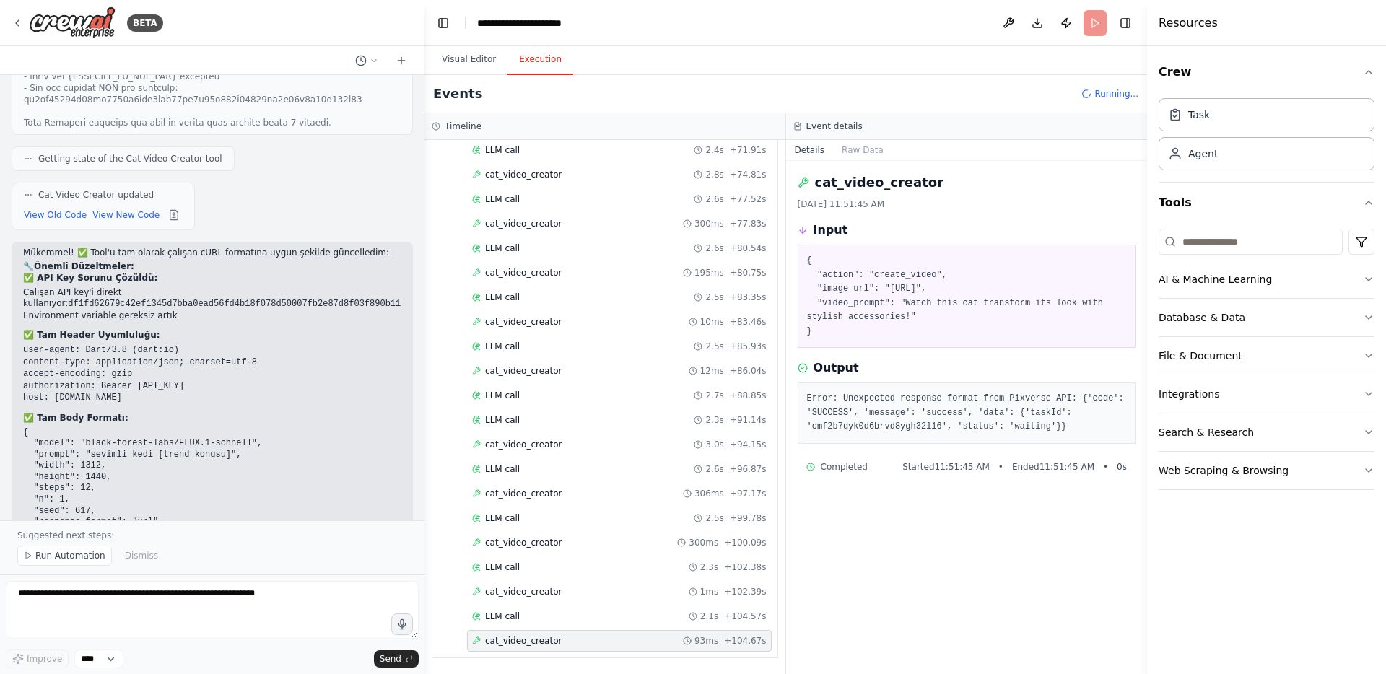
click at [924, 421] on pre "Error: Unexpected response format from Pixverse API: {'code': 'SUCCESS', 'messa…" at bounding box center [967, 413] width 320 height 43
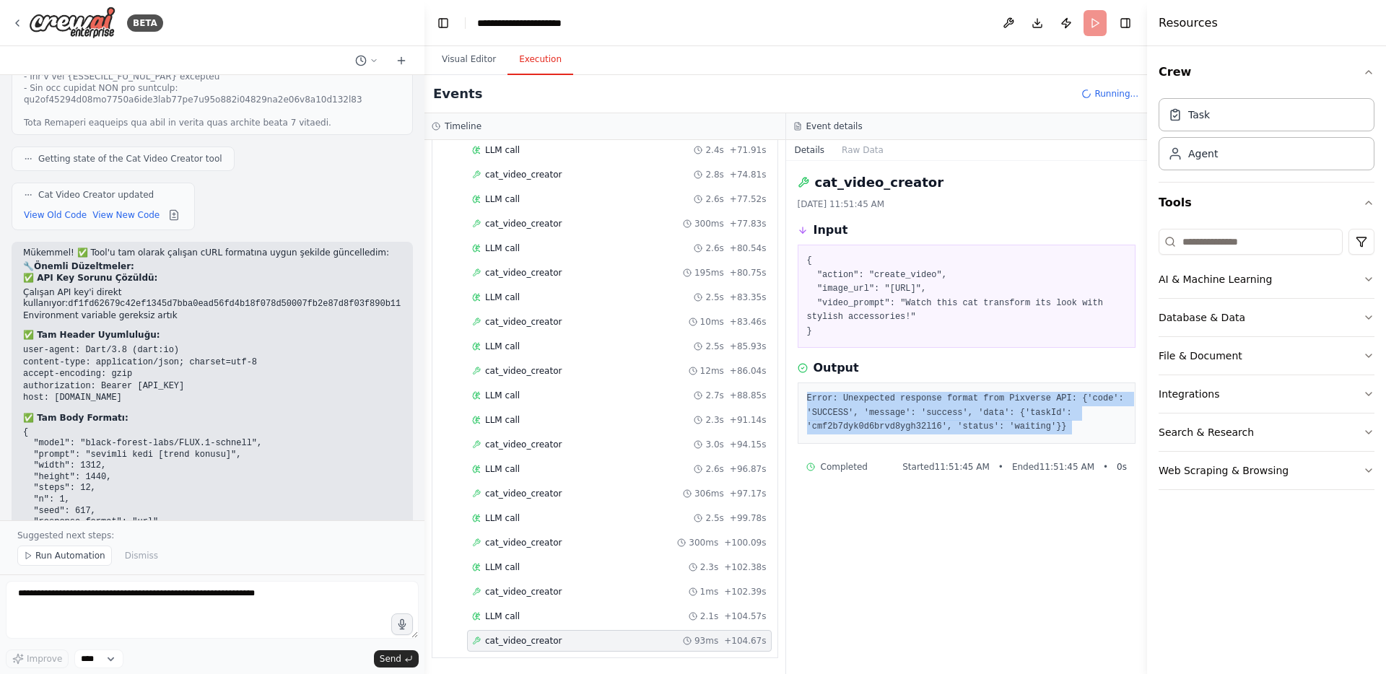
click at [924, 421] on pre "Error: Unexpected response format from Pixverse API: {'code': 'SUCCESS', 'messa…" at bounding box center [967, 413] width 320 height 43
copy div "Error: Unexpected response format from Pixverse API: {'code': 'SUCCESS', 'messa…"
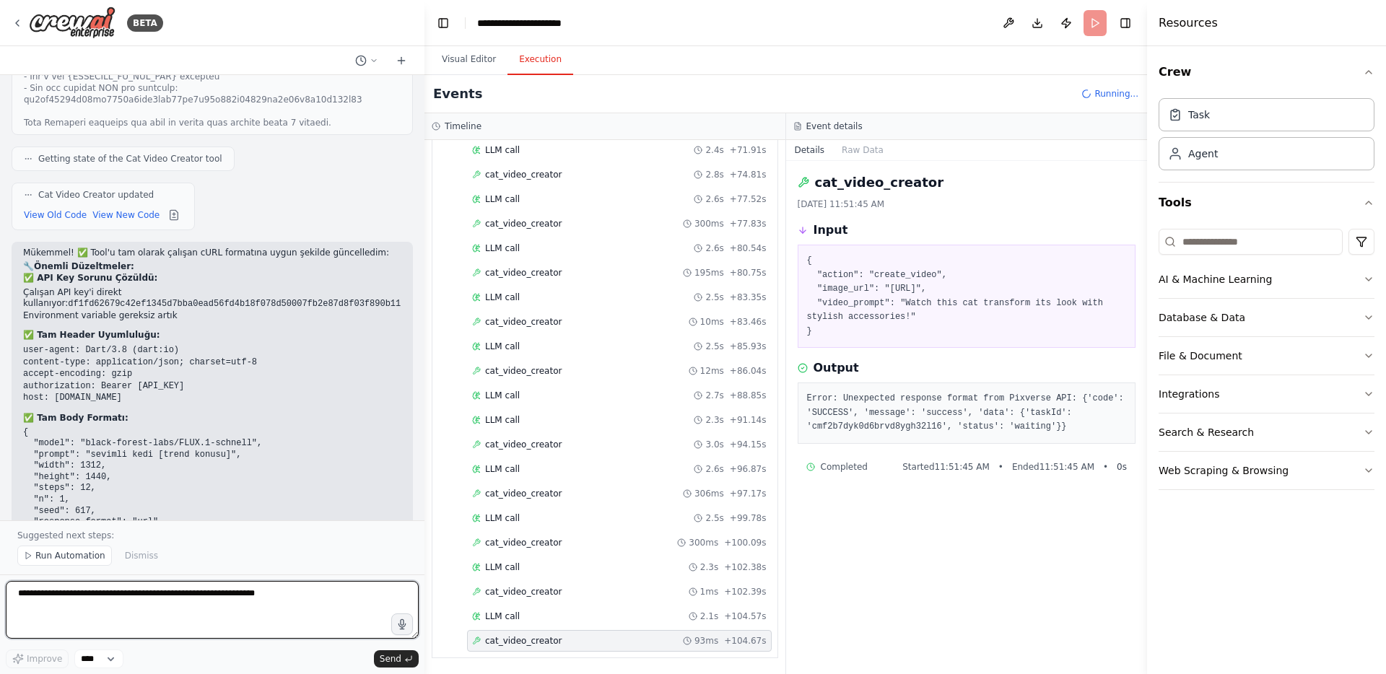
click at [267, 593] on textarea at bounding box center [212, 610] width 413 height 58
paste textarea "**********"
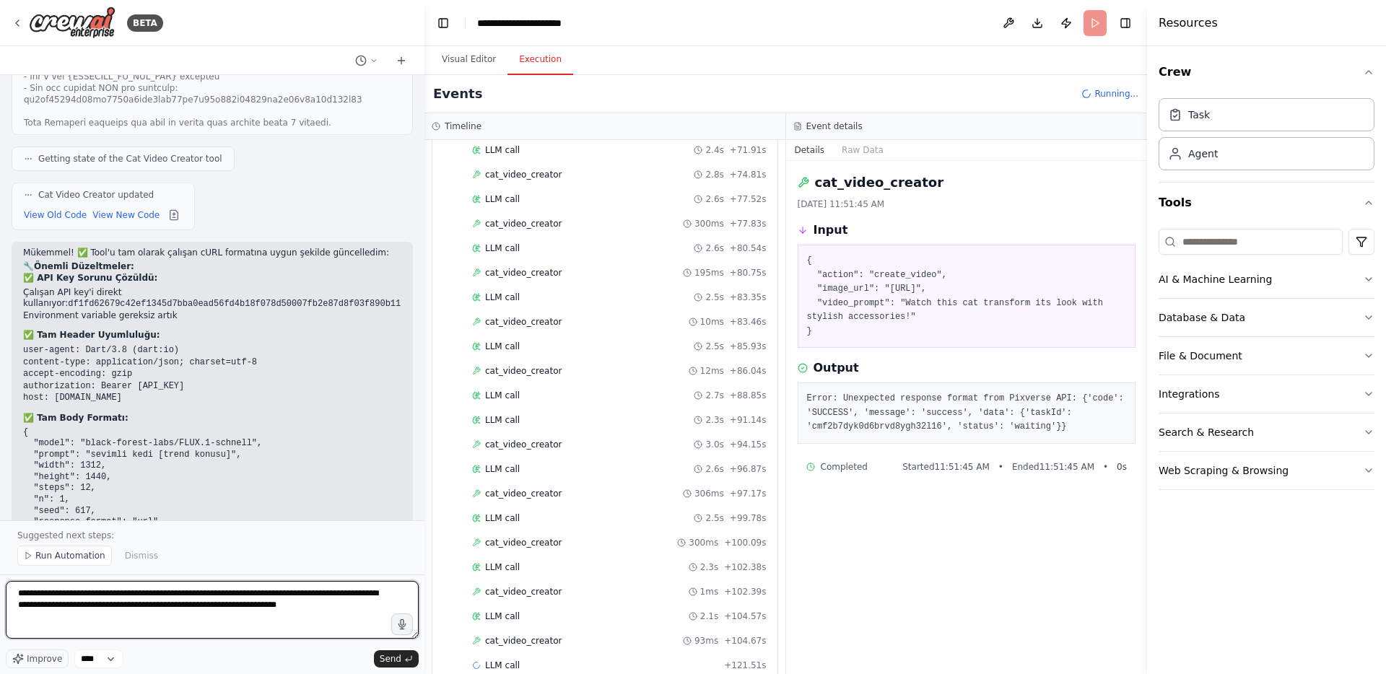
click at [205, 614] on textarea "**********" at bounding box center [212, 610] width 413 height 58
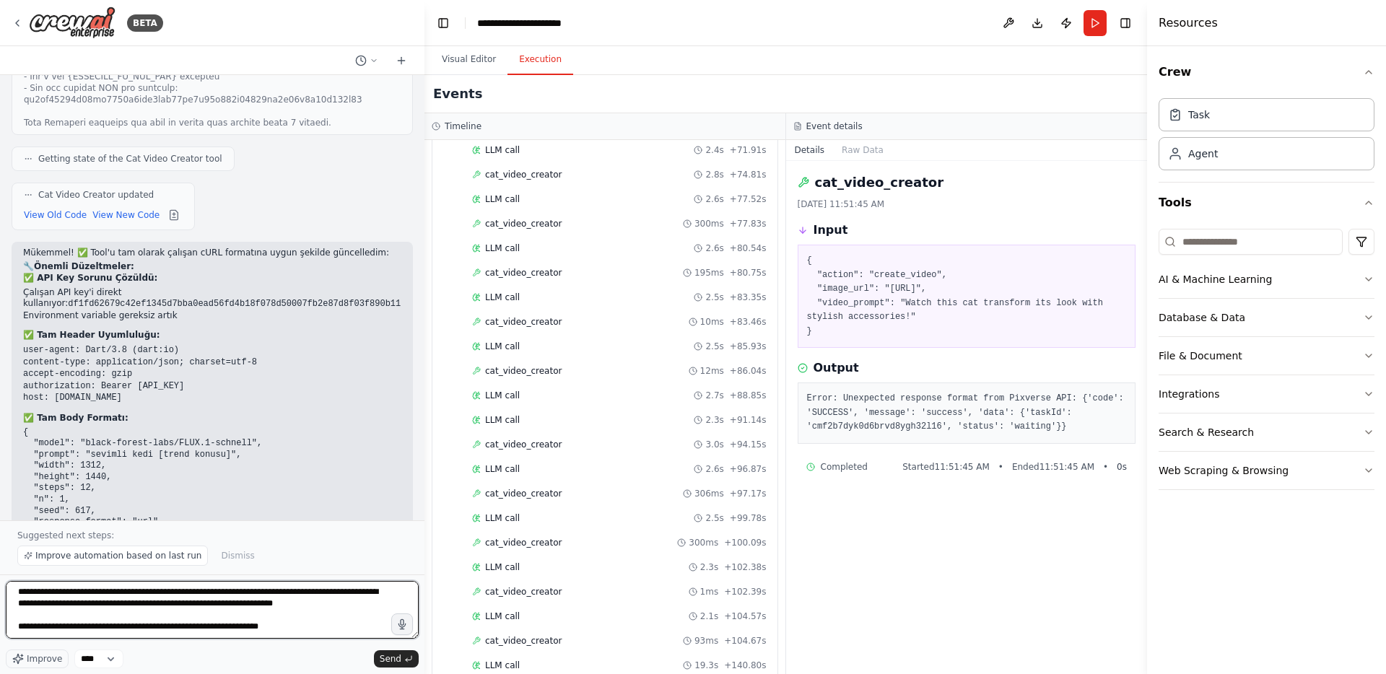
scroll to position [30, 0]
paste textarea "**********"
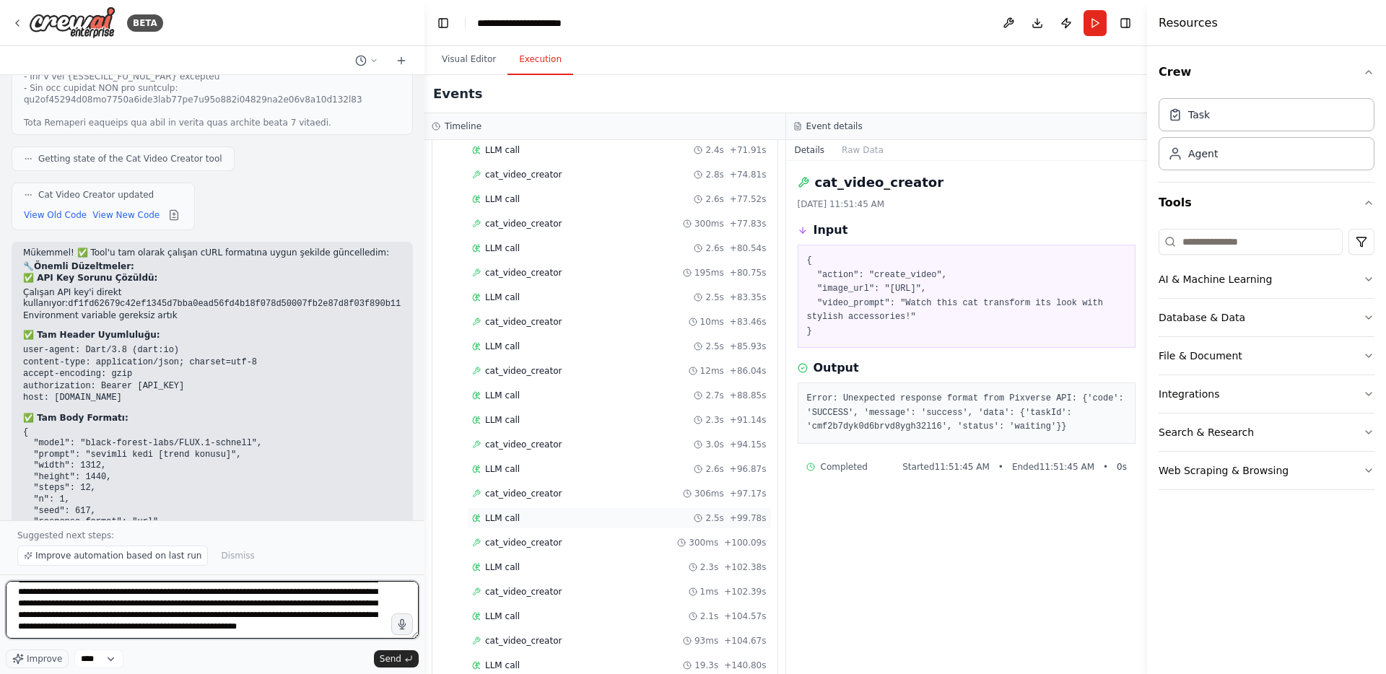
scroll to position [1102, 0]
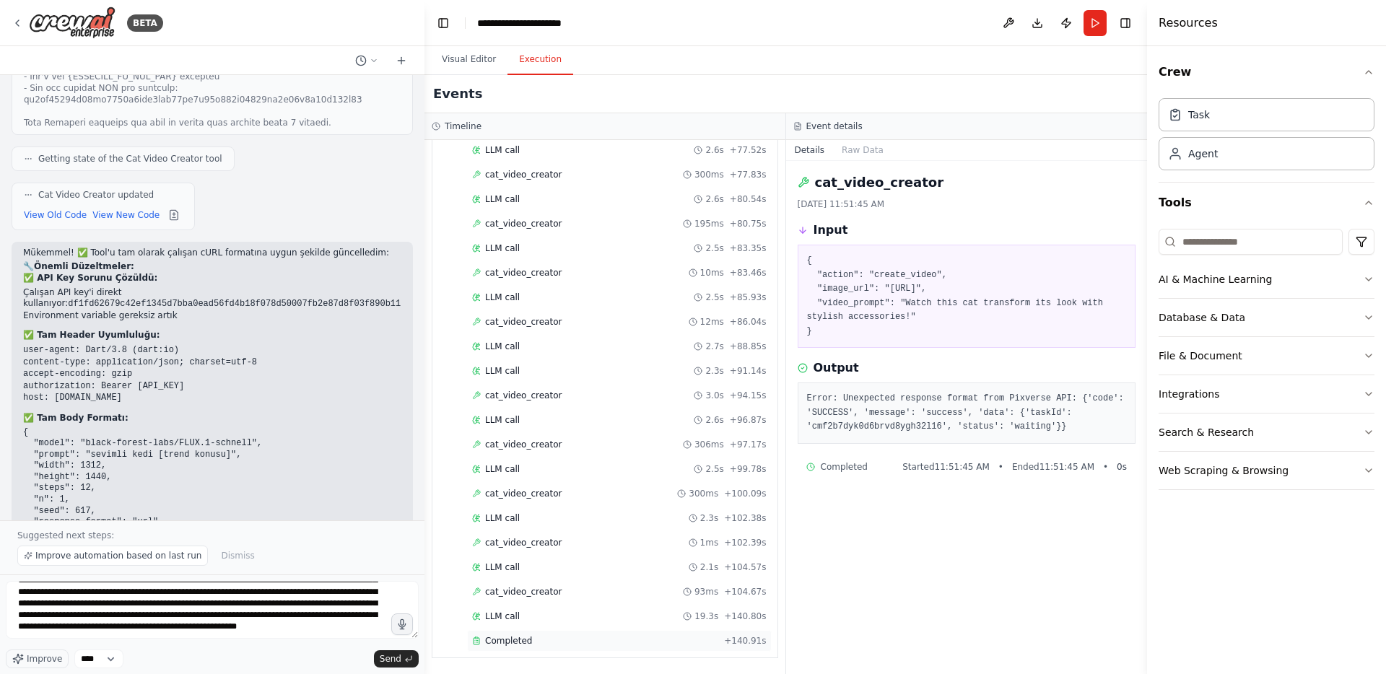
click at [529, 643] on span "Completed" at bounding box center [508, 641] width 47 height 12
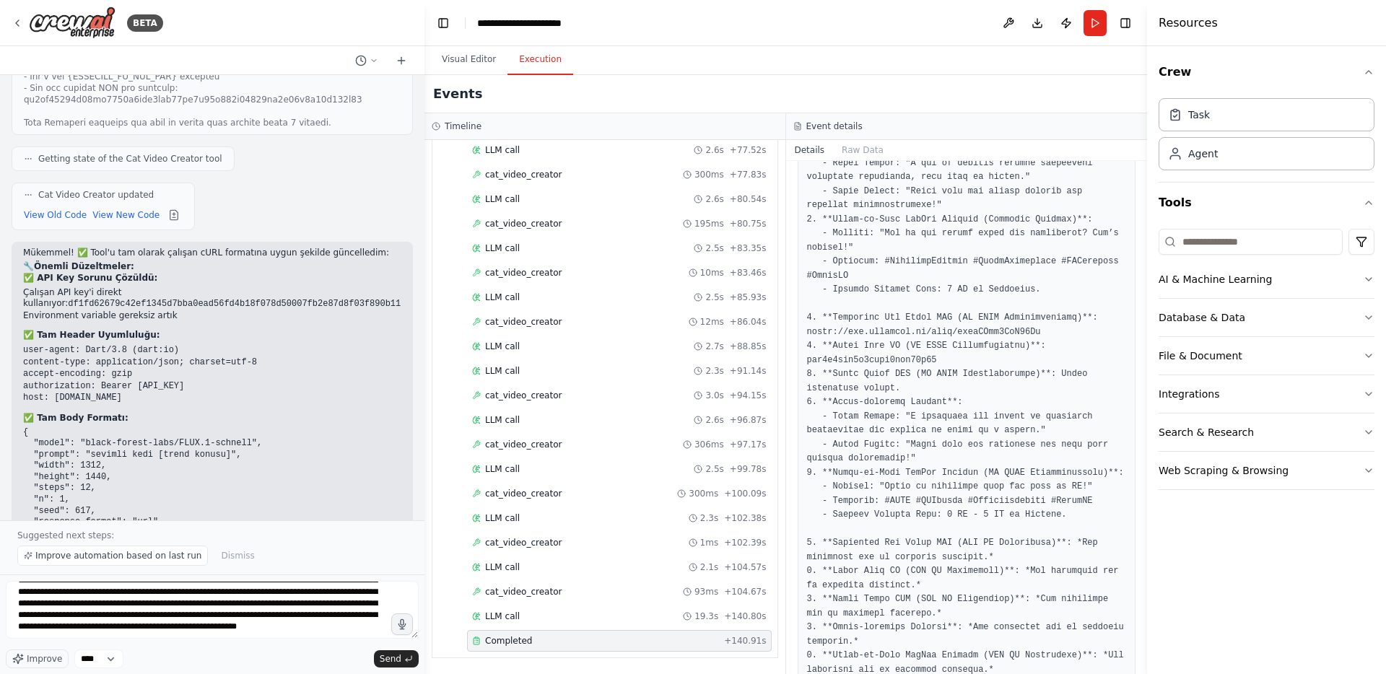
scroll to position [1129, 0]
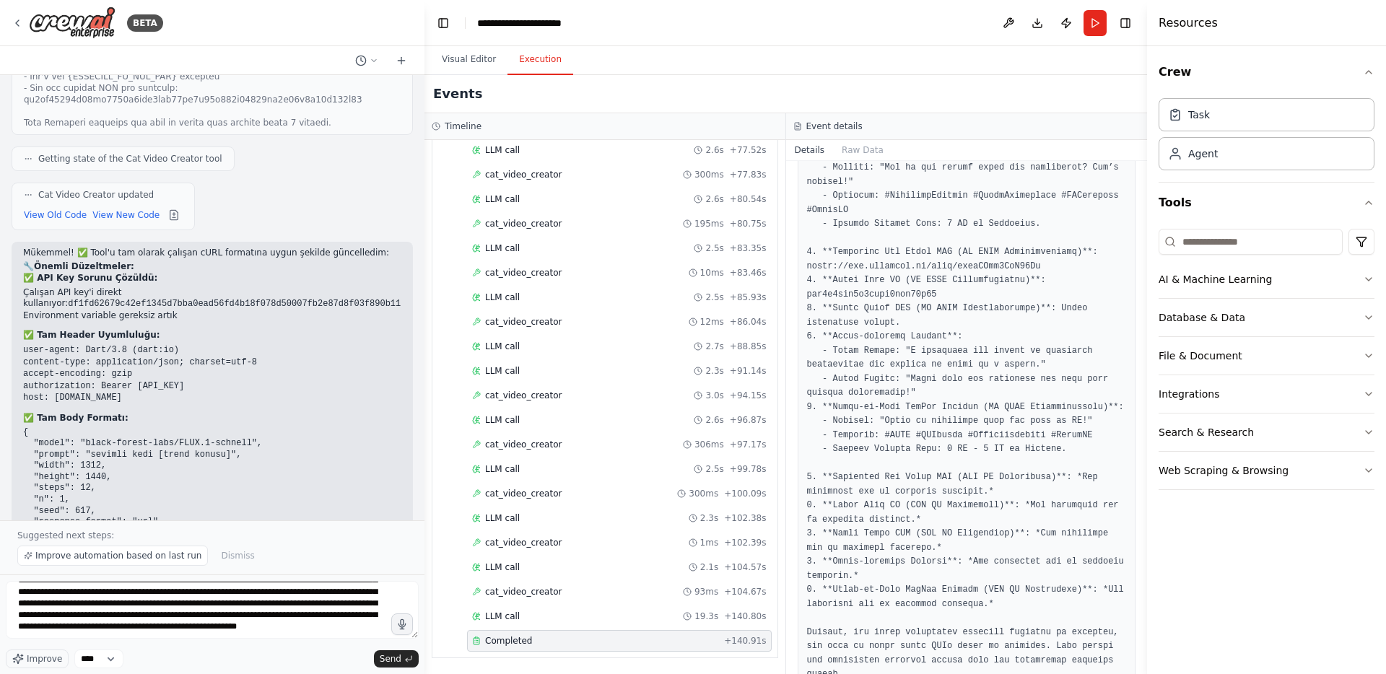
click at [900, 302] on pre at bounding box center [967, 76] width 320 height 1211
click at [893, 308] on pre at bounding box center [967, 76] width 320 height 1211
copy pre "cmf2b7dyk0d6brvd8ygh32l16"
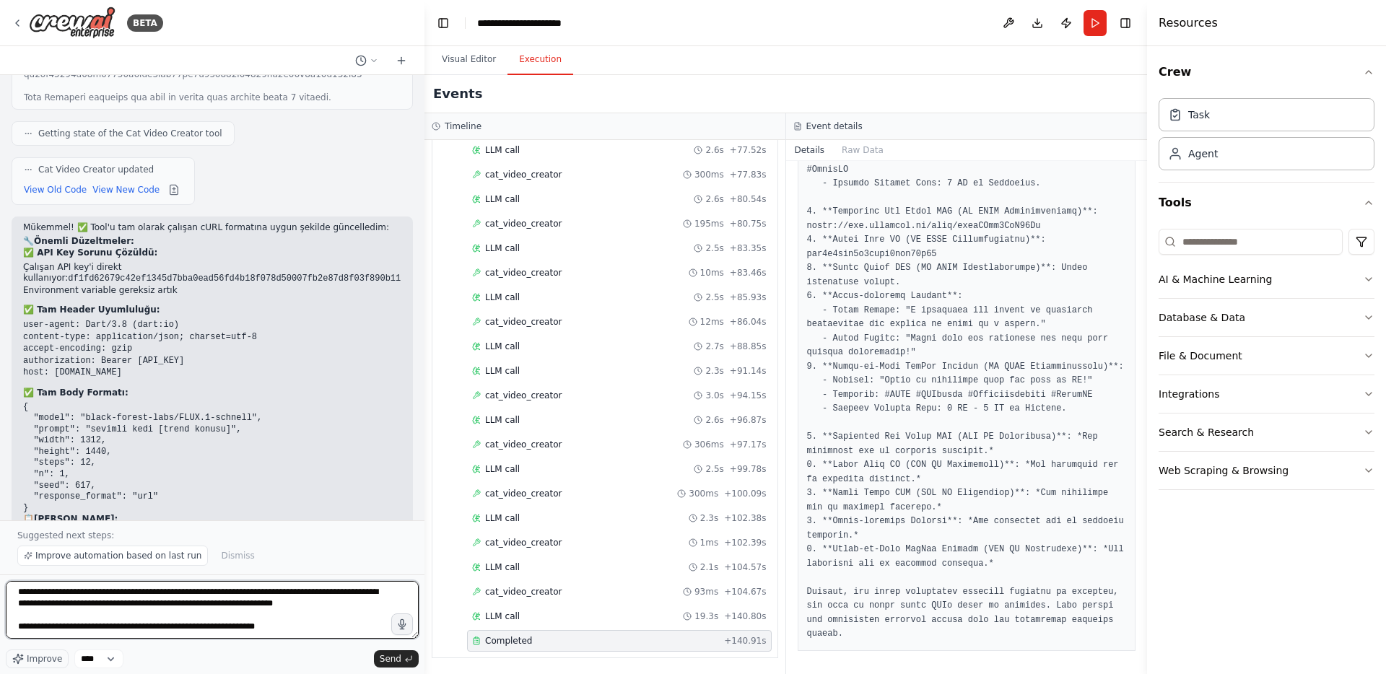
scroll to position [16, 0]
click at [82, 609] on textarea "**********" at bounding box center [212, 610] width 413 height 58
click at [308, 629] on textarea "**********" at bounding box center [212, 610] width 413 height 58
paste textarea "**********"
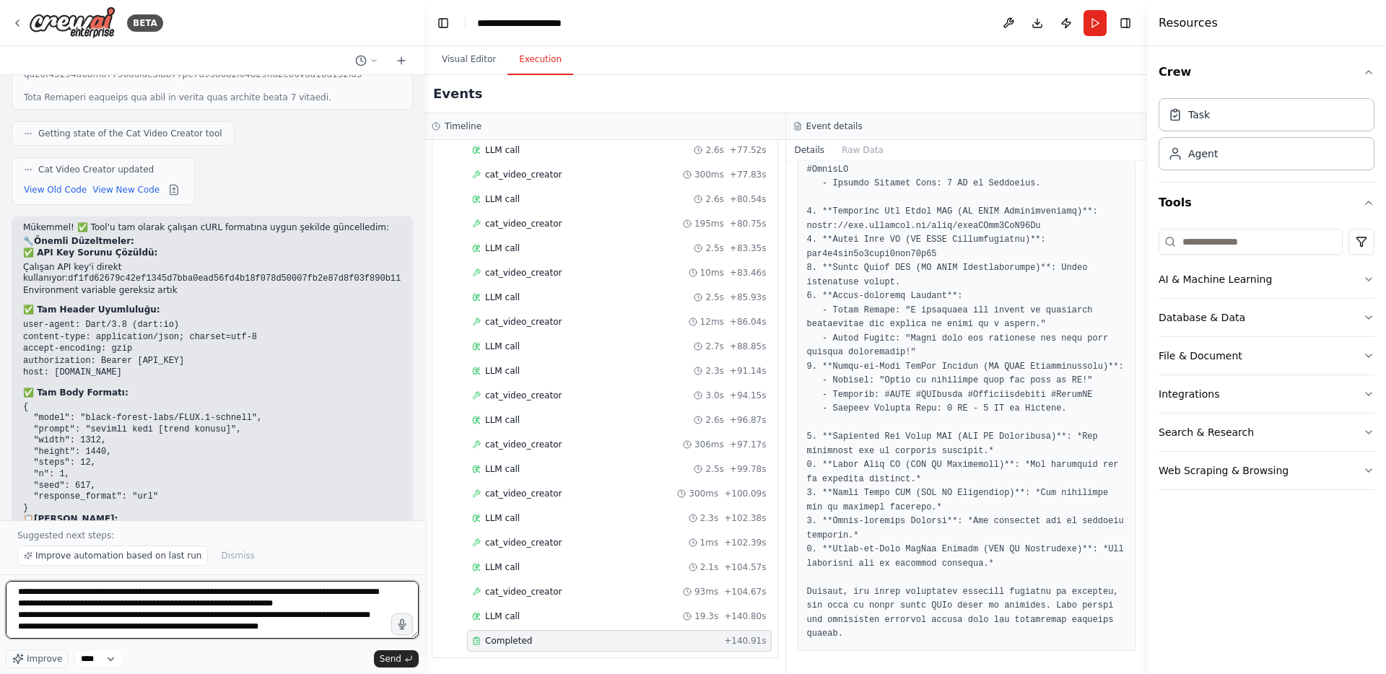
paste textarea "**********"
type textarea "**********"
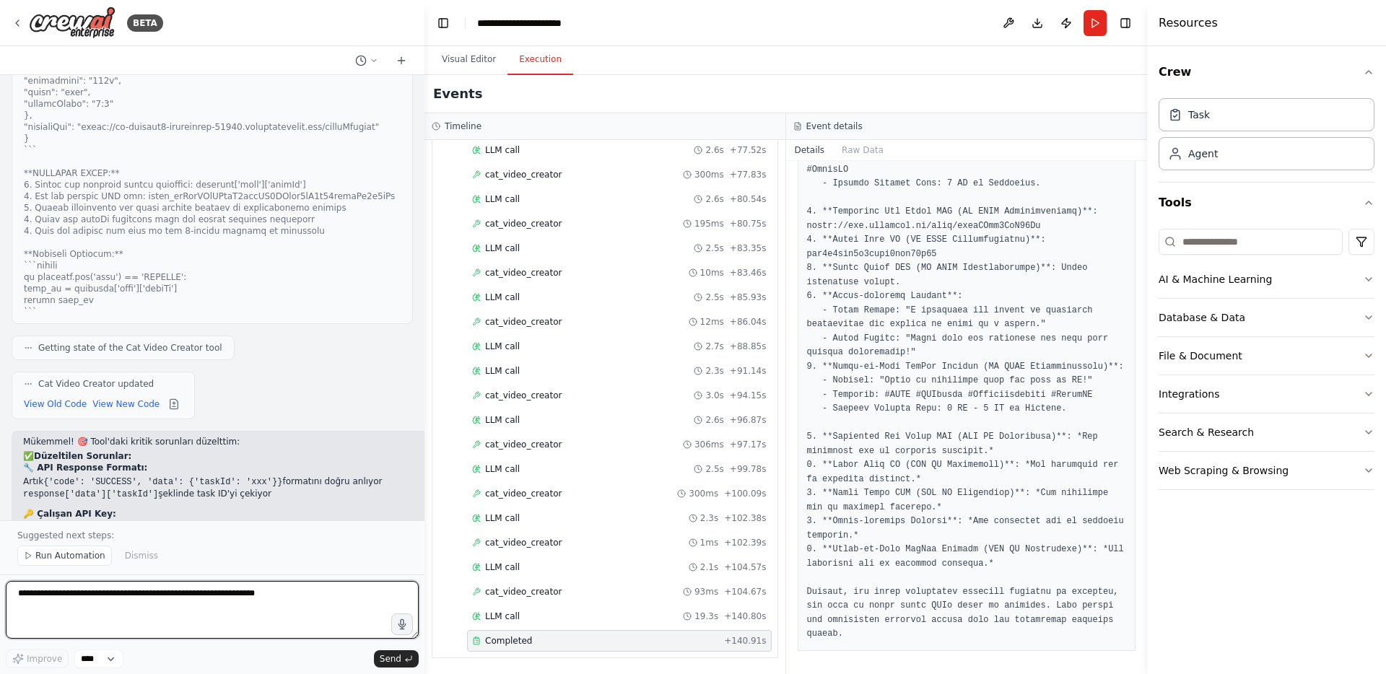
scroll to position [13030, 0]
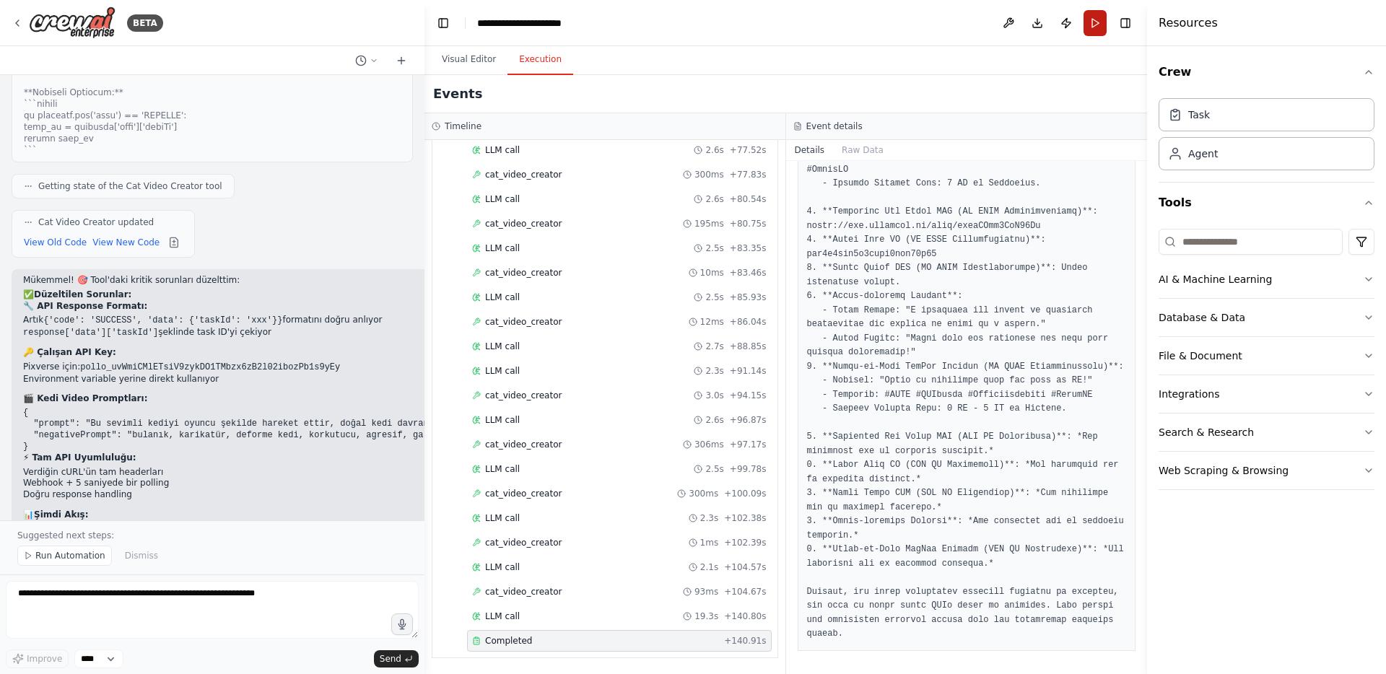
click at [1087, 26] on button "Run" at bounding box center [1095, 23] width 23 height 26
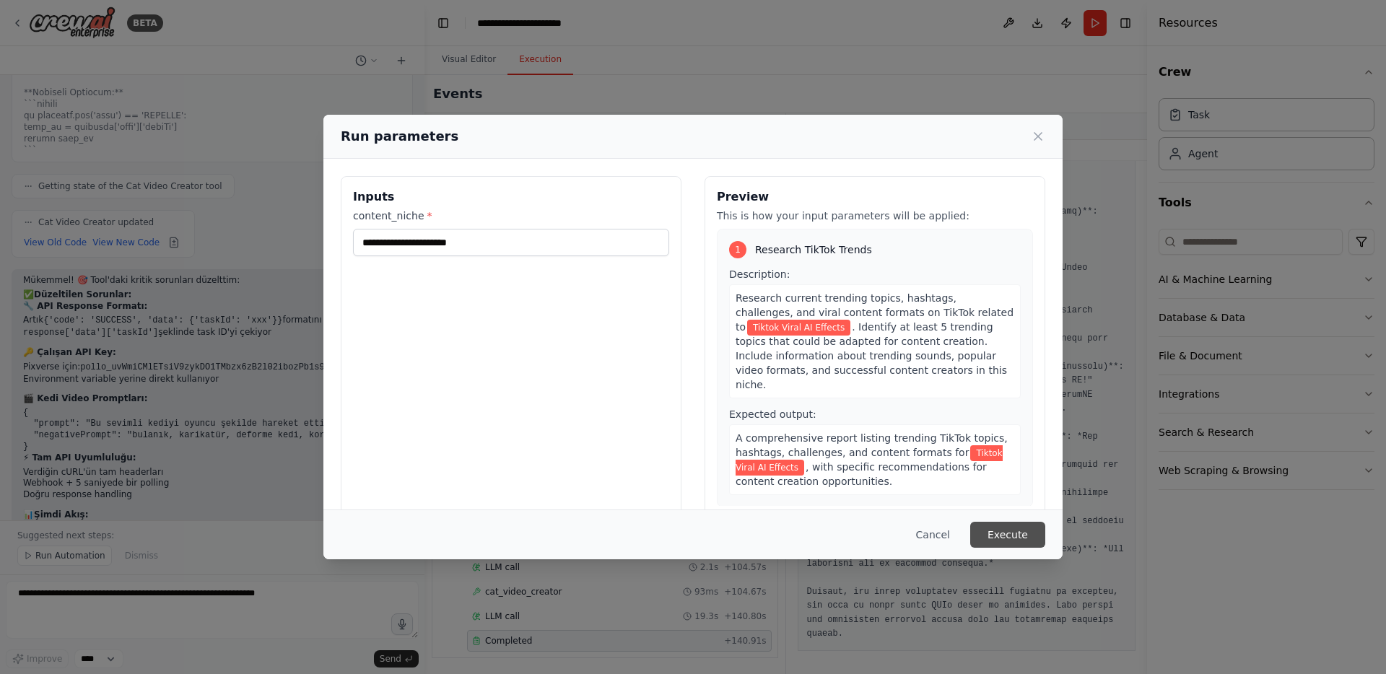
click at [1003, 539] on button "Execute" at bounding box center [1007, 535] width 75 height 26
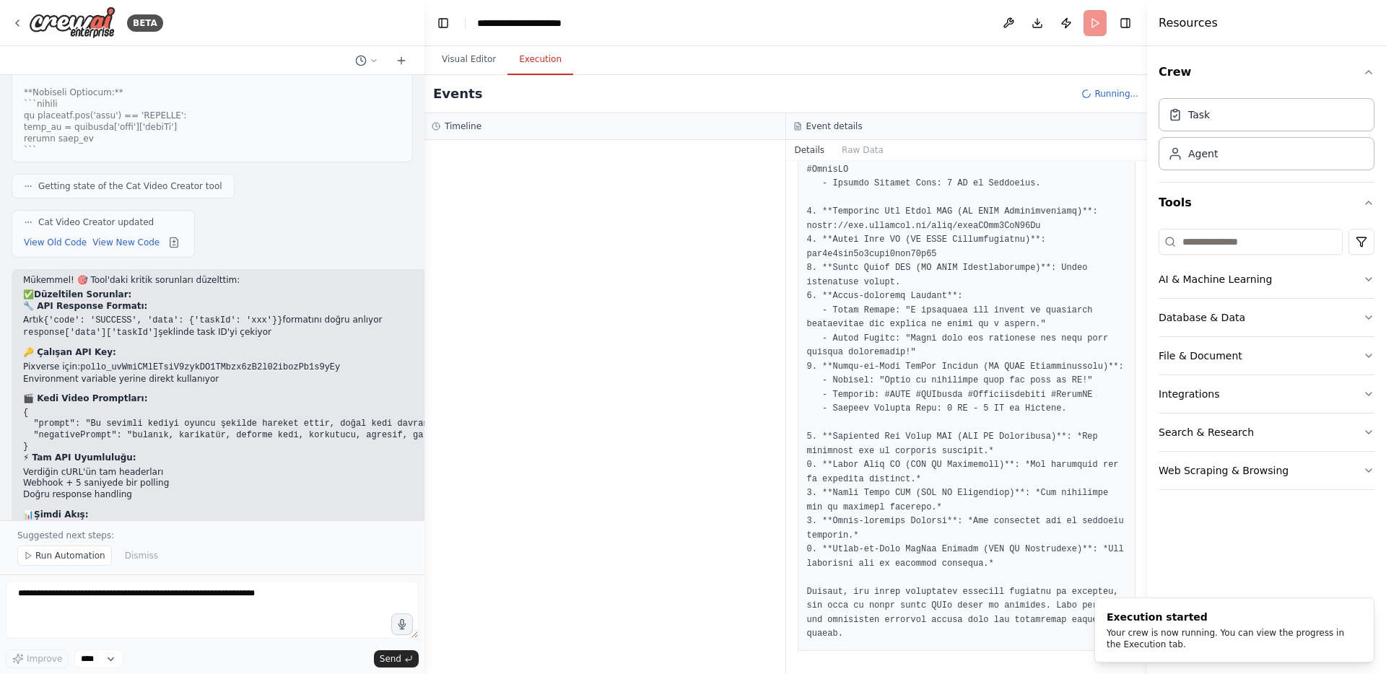
click at [928, 18] on header "**********" at bounding box center [786, 23] width 723 height 46
click at [473, 64] on button "Visual Editor" at bounding box center [468, 60] width 77 height 30
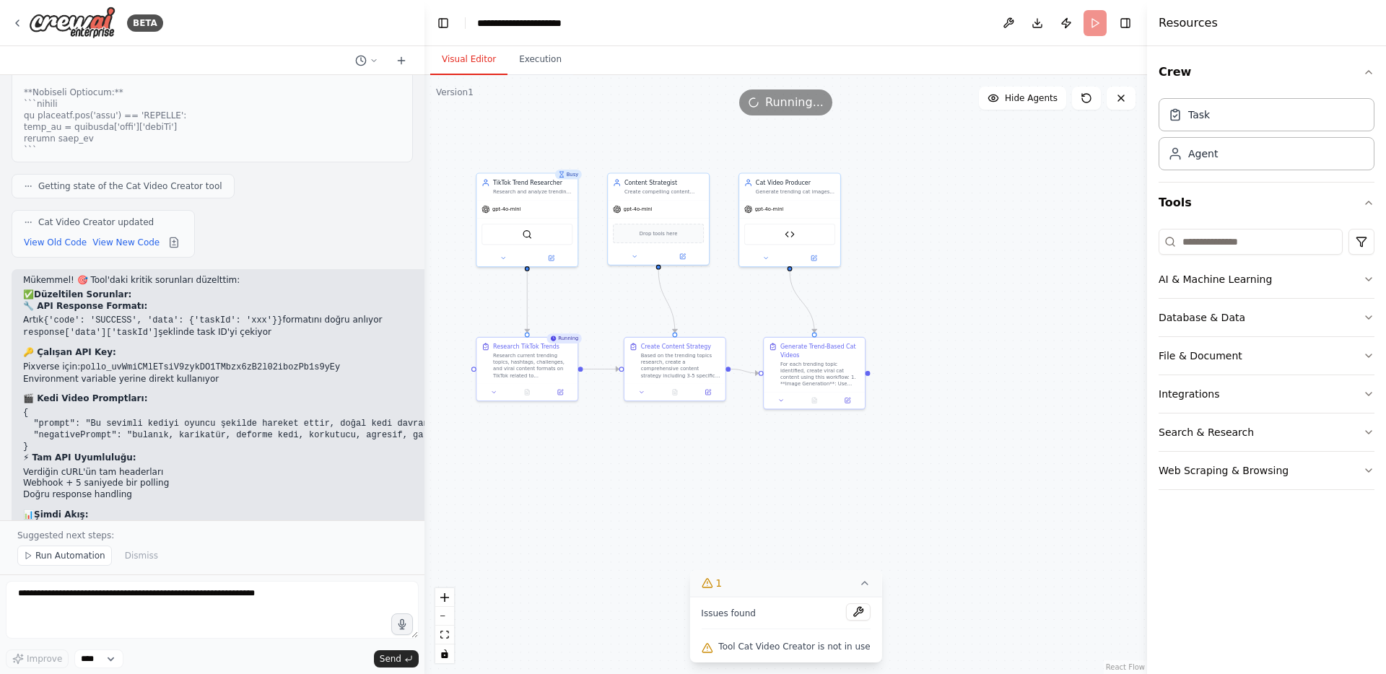
click at [831, 588] on button "1" at bounding box center [786, 583] width 192 height 27
click at [796, 643] on icon at bounding box center [797, 649] width 12 height 12
click at [767, 649] on span "Tool Cat Video Creator is not in use" at bounding box center [794, 647] width 152 height 12
drag, startPoint x: 471, startPoint y: 300, endPoint x: 466, endPoint y: 308, distance: 8.4
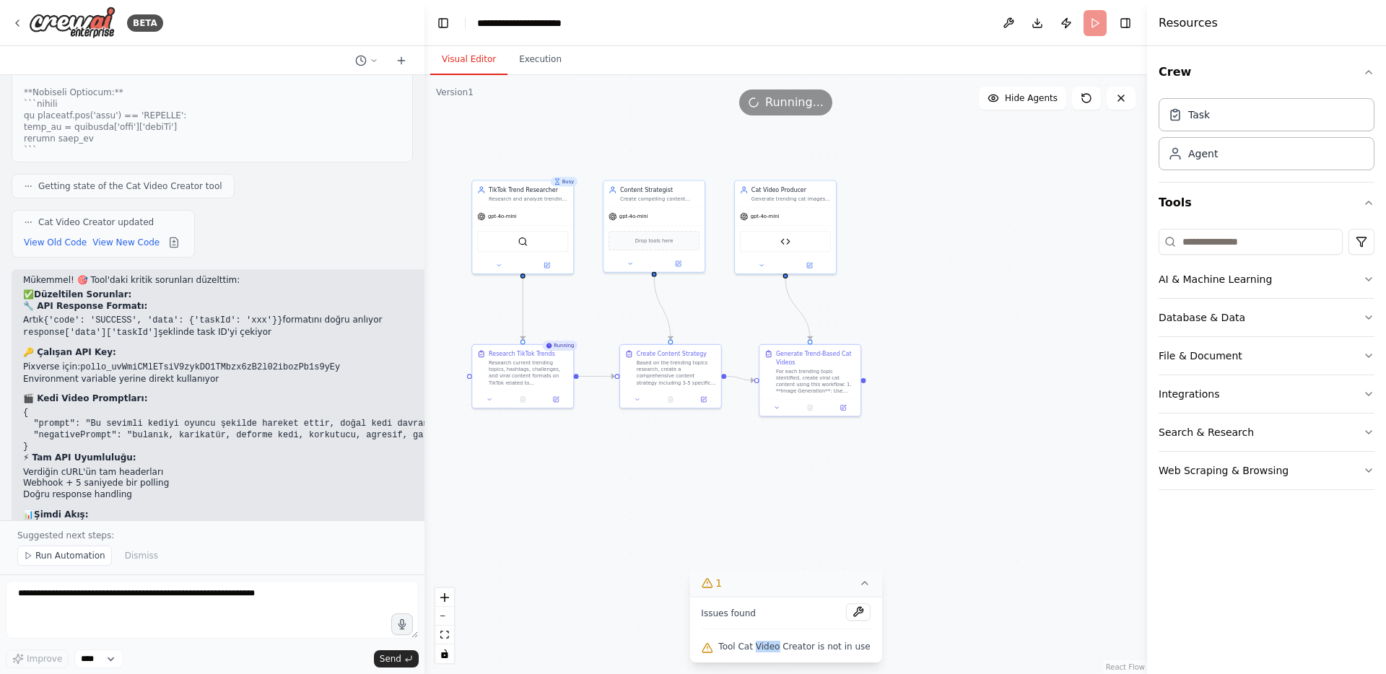
click at [466, 308] on div ".deletable-edge-delete-btn { width: 20px; height: 20px; border: 0px solid #ffff…" at bounding box center [786, 374] width 723 height 599
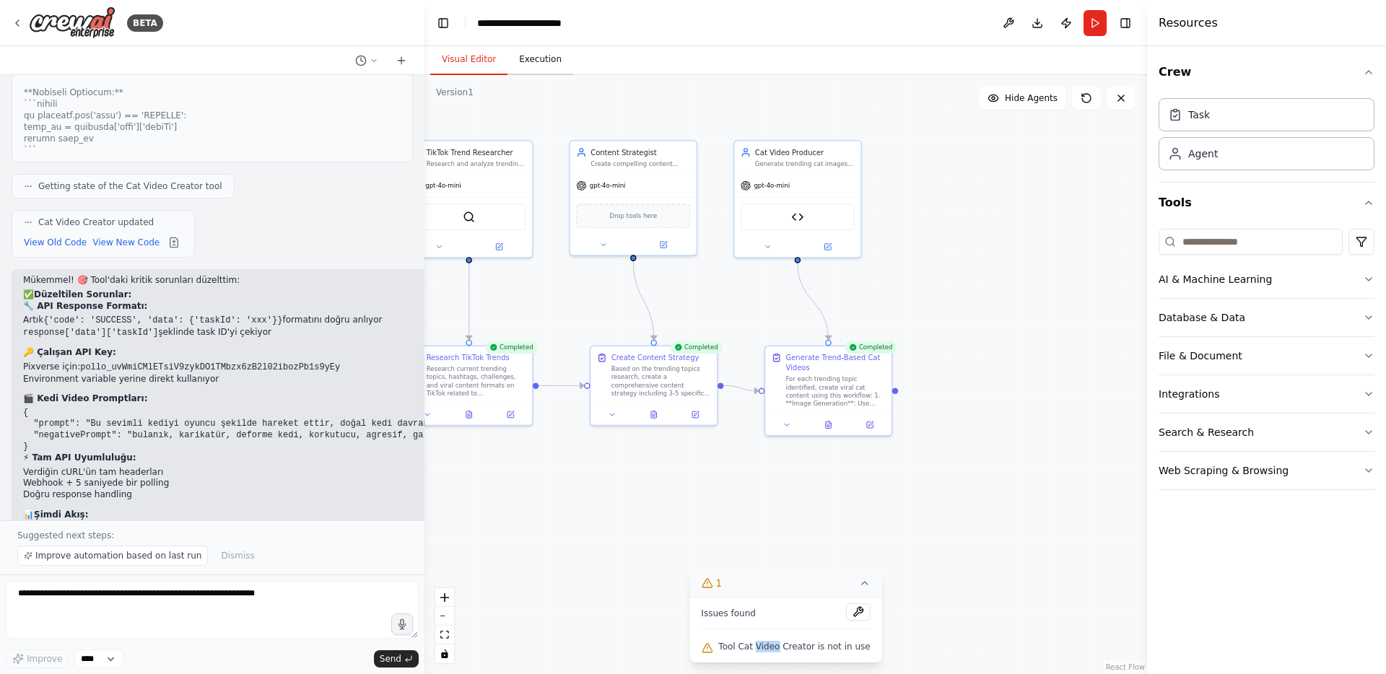
click at [531, 68] on button "Execution" at bounding box center [541, 60] width 66 height 30
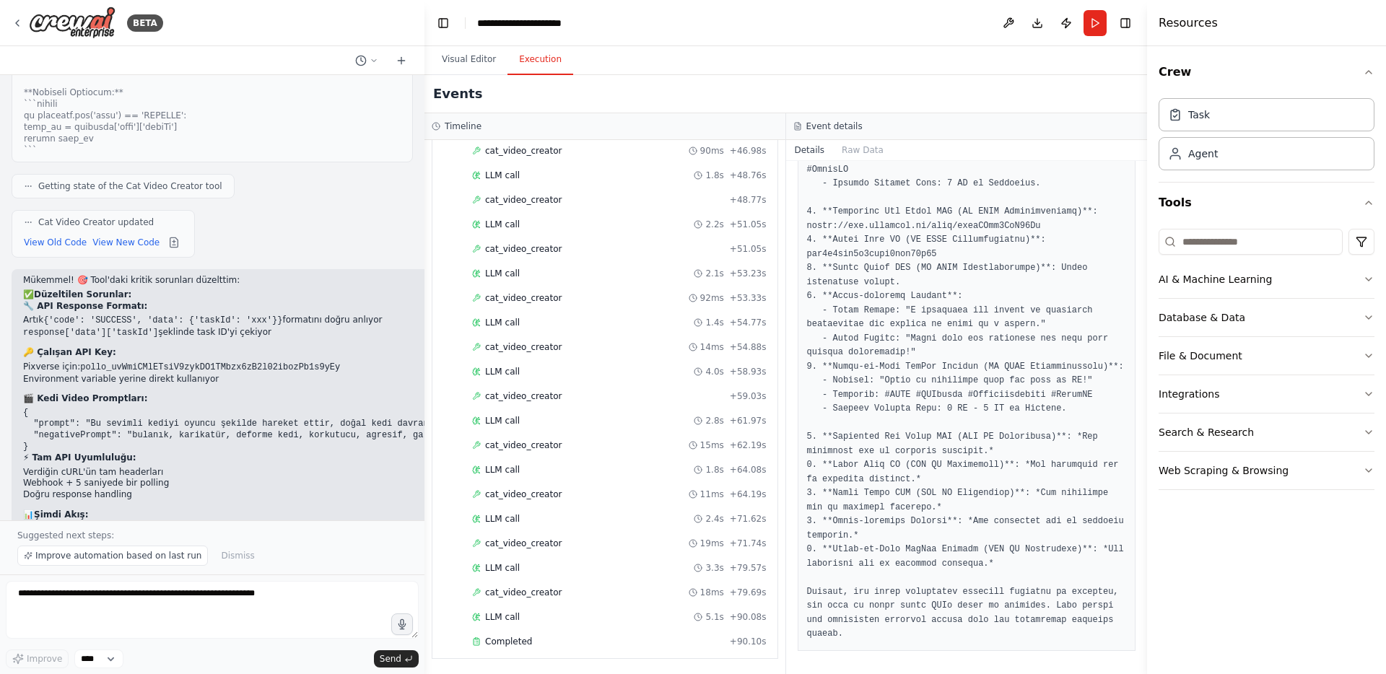
scroll to position [1298, 0]
click at [516, 640] on span "Completed" at bounding box center [508, 641] width 47 height 12
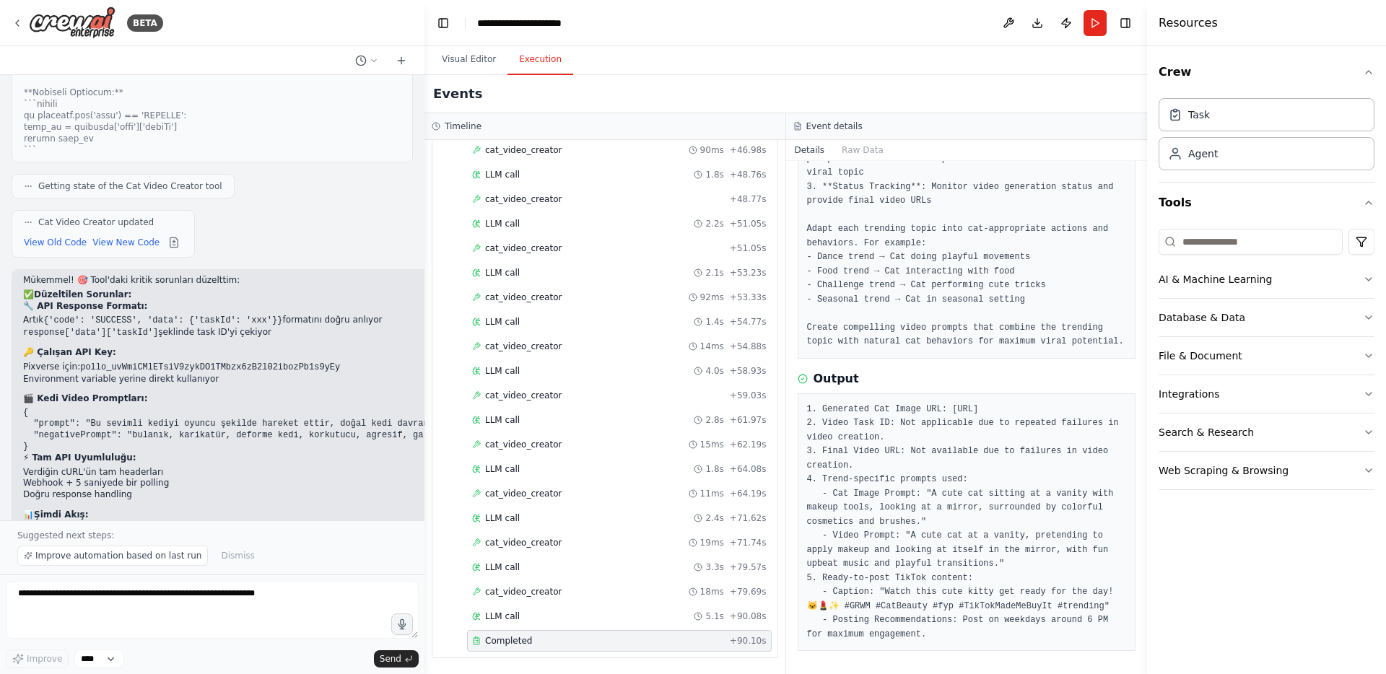
scroll to position [226, 0]
drag, startPoint x: 936, startPoint y: 634, endPoint x: 793, endPoint y: 391, distance: 282.0
click at [793, 391] on div "Completed 9/2/2025, 12:00:56 PM Description For each trending topic identified,…" at bounding box center [967, 417] width 362 height 513
copy pre "1. Generated Cat Image URL: https://api.together.ai/shrt/li8Swb9yGYgsSDzR 2. Vi…"
click at [984, 572] on pre "1. Generated Cat Image URL: https://api.together.ai/shrt/li8Swb9yGYgsSDzR 2. Vi…" at bounding box center [967, 523] width 320 height 240
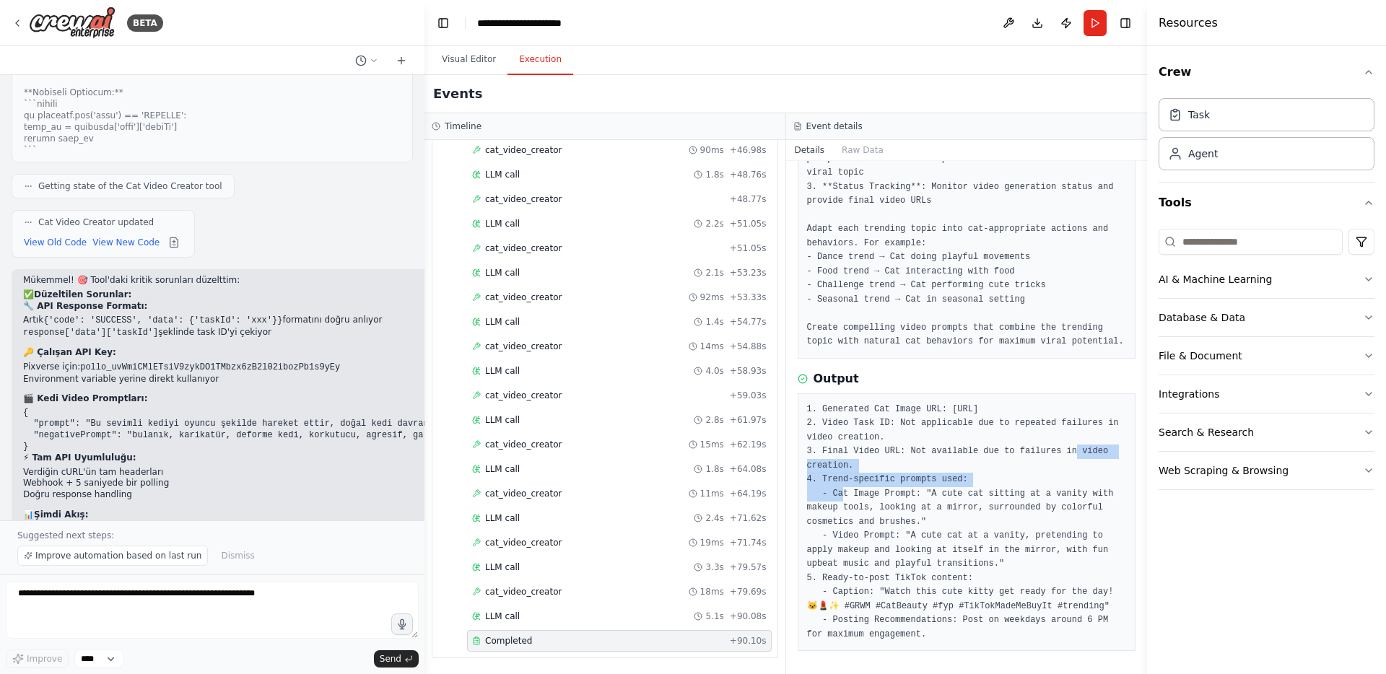
drag, startPoint x: 888, startPoint y: 466, endPoint x: 871, endPoint y: 450, distance: 23.0
click at [871, 450] on pre "1. Generated Cat Image URL: https://api.together.ai/shrt/li8Swb9yGYgsSDzR 2. Vi…" at bounding box center [967, 523] width 320 height 240
click at [568, 294] on div "cat_video_creator 92ms + 53.33s" at bounding box center [619, 298] width 295 height 12
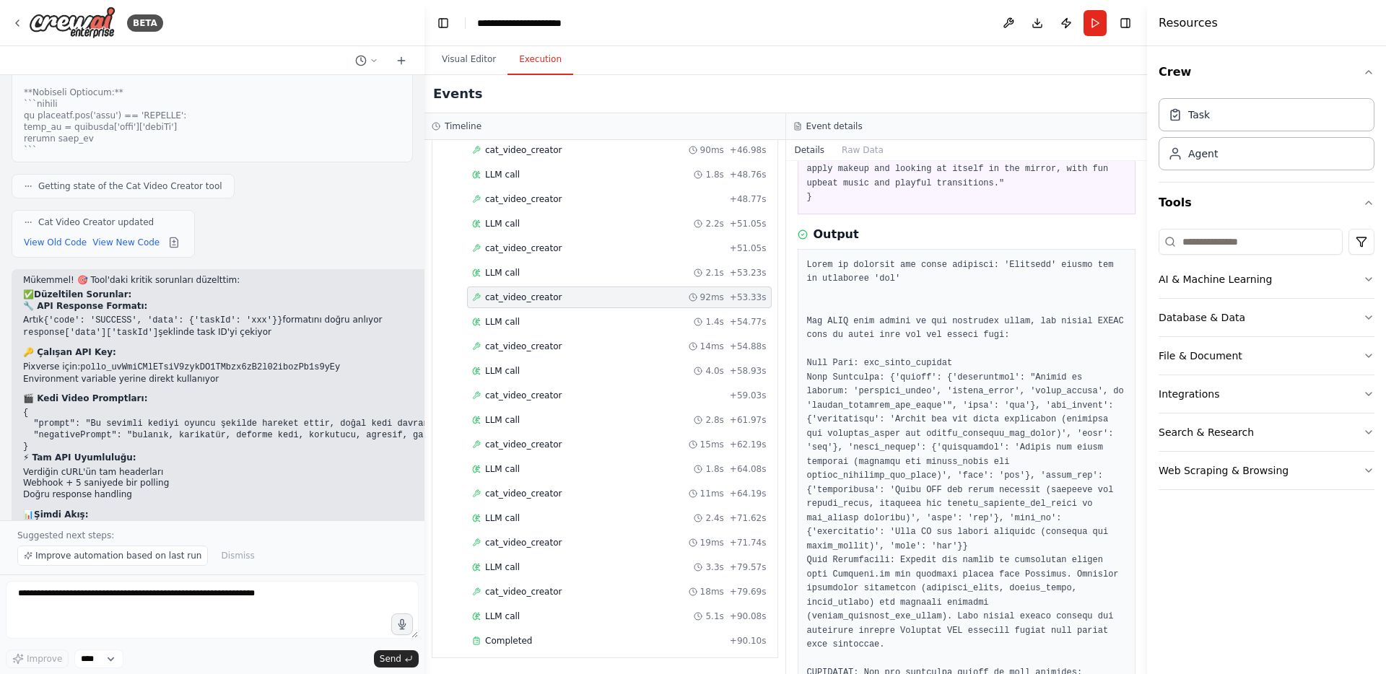
scroll to position [113, 0]
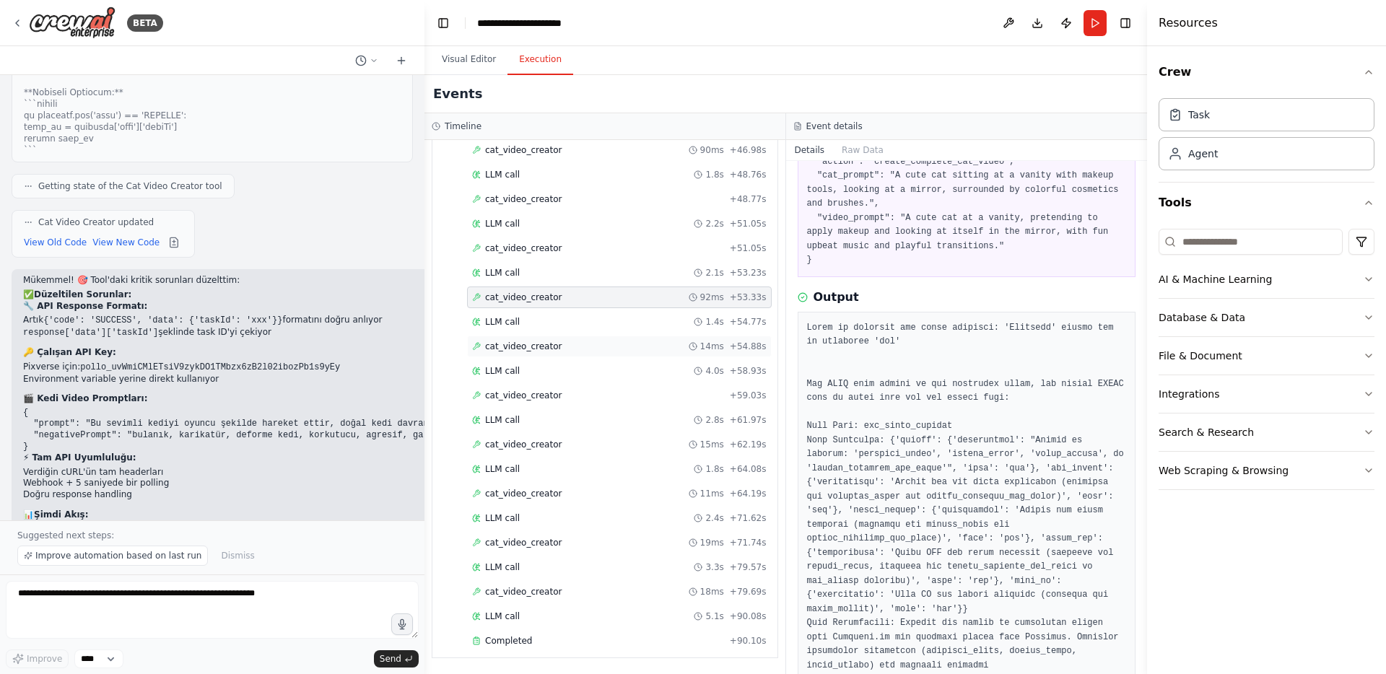
click at [574, 345] on div "cat_video_creator 14ms + 54.88s" at bounding box center [619, 347] width 295 height 12
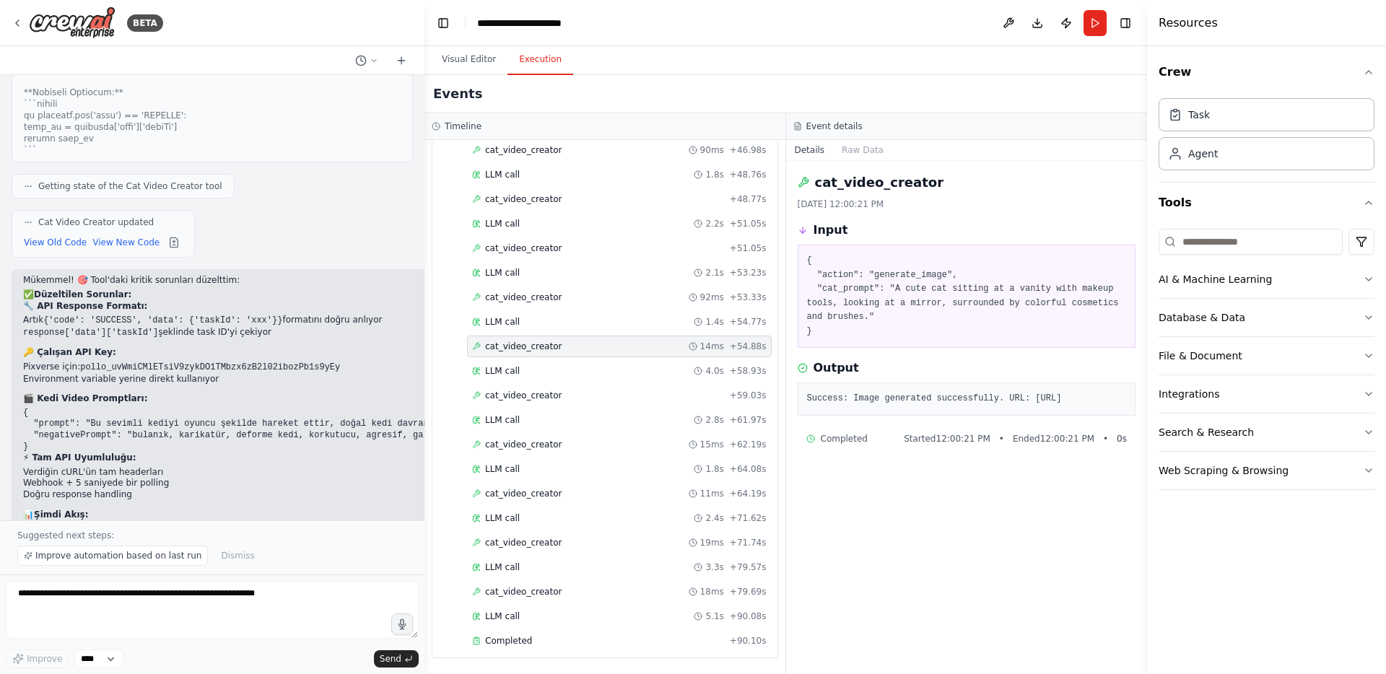
scroll to position [0, 0]
click at [627, 390] on div "cat_video_creator + 59.03s" at bounding box center [619, 396] width 295 height 12
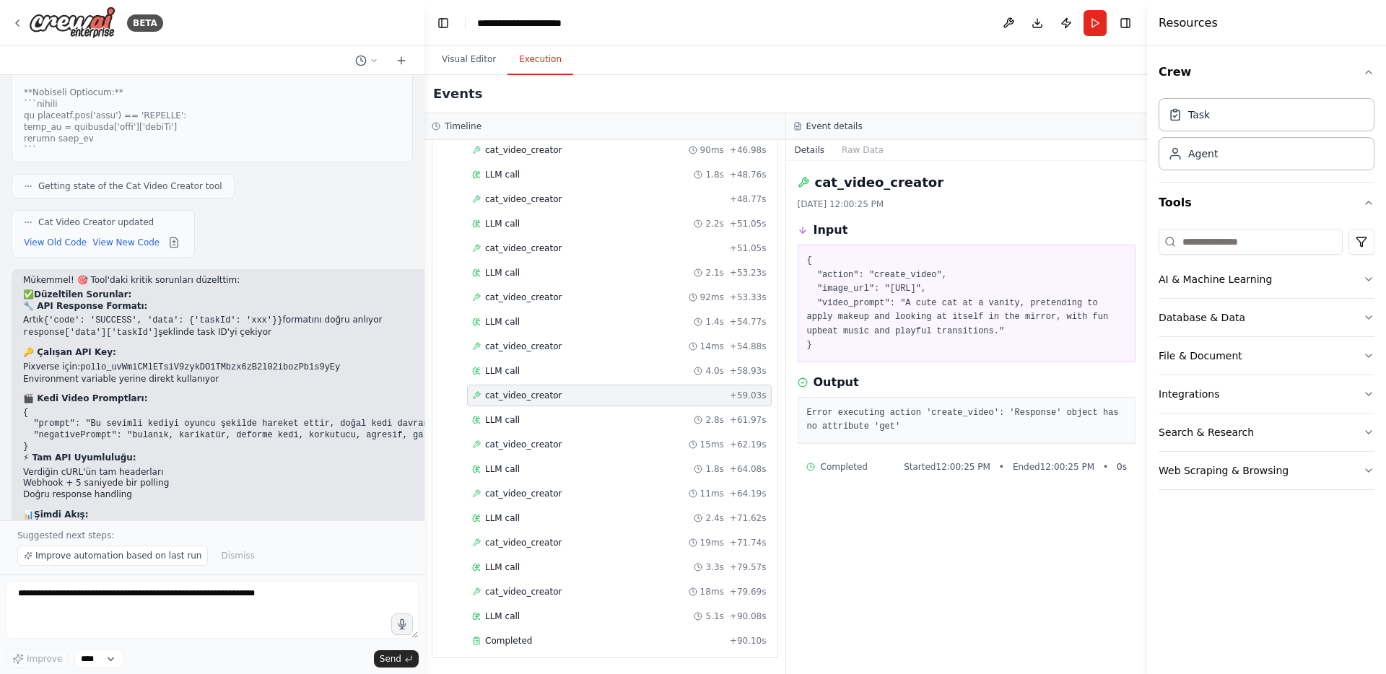
click at [865, 427] on pre "Error executing action 'create_video': 'Response' object has no attribute 'get'" at bounding box center [967, 420] width 320 height 28
copy div "Error executing action 'create_video': 'Response' object has no attribute 'get'"
click at [136, 604] on textarea at bounding box center [212, 610] width 413 height 58
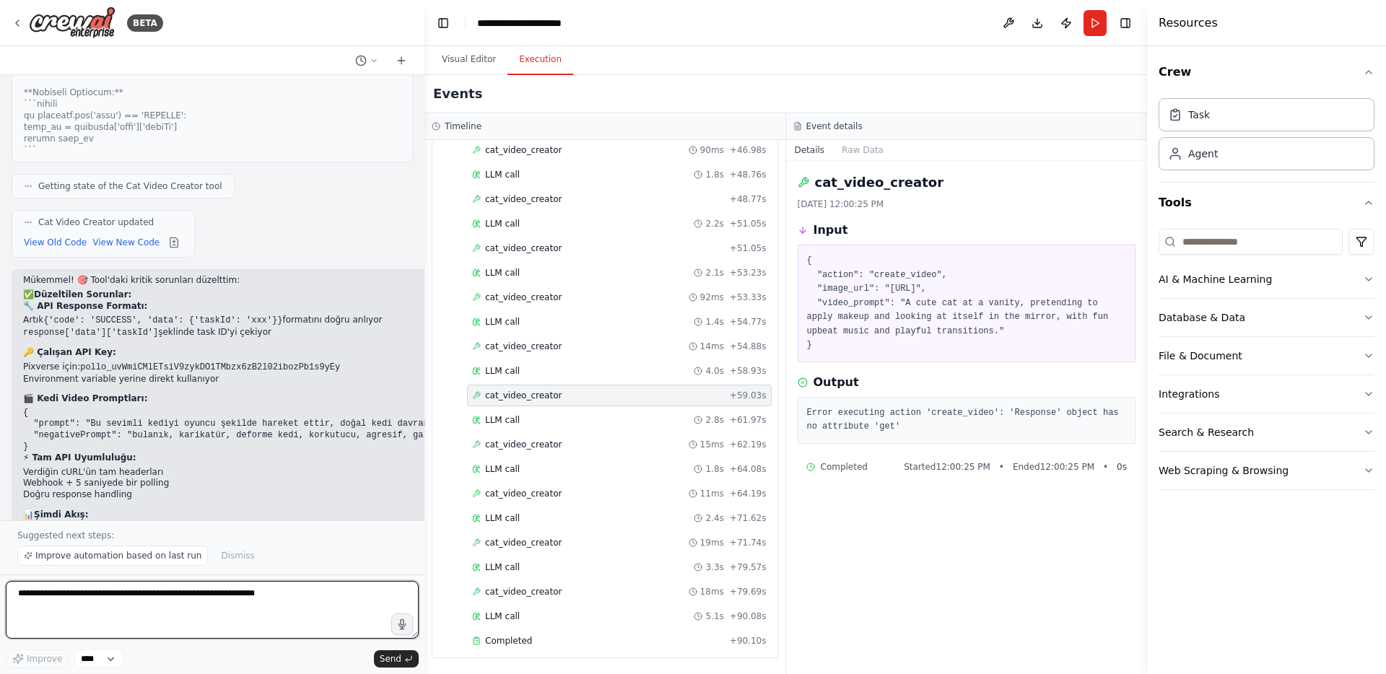
paste textarea "**********"
click at [510, 349] on span "cat_video_creator" at bounding box center [523, 347] width 77 height 12
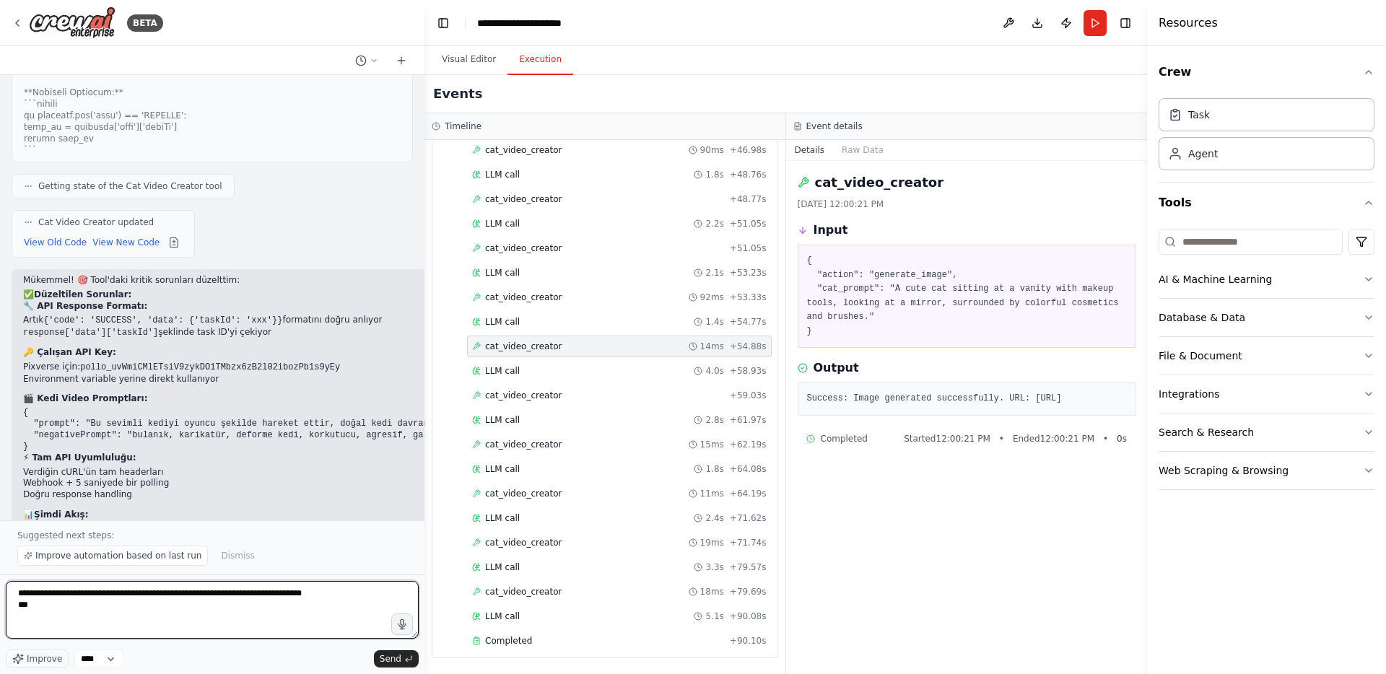
click at [197, 605] on textarea "**********" at bounding box center [212, 610] width 413 height 58
type textarea "**********"
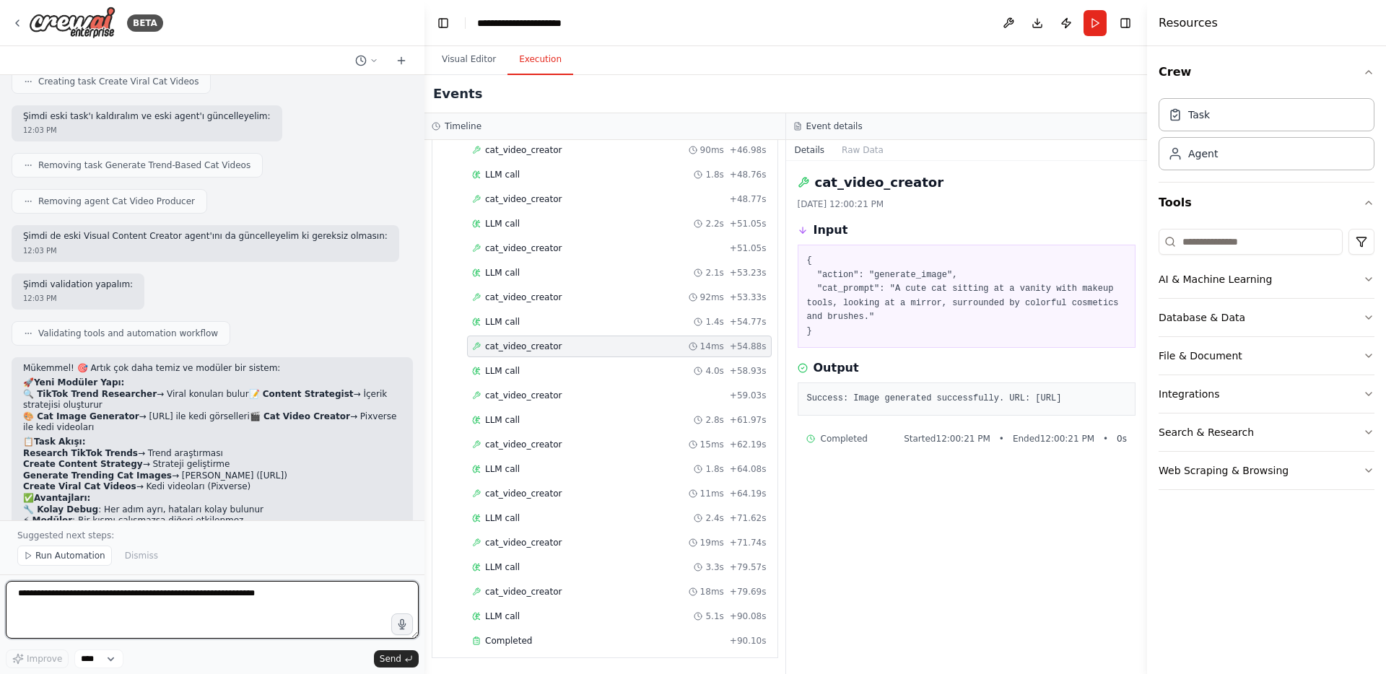
scroll to position [13922, 0]
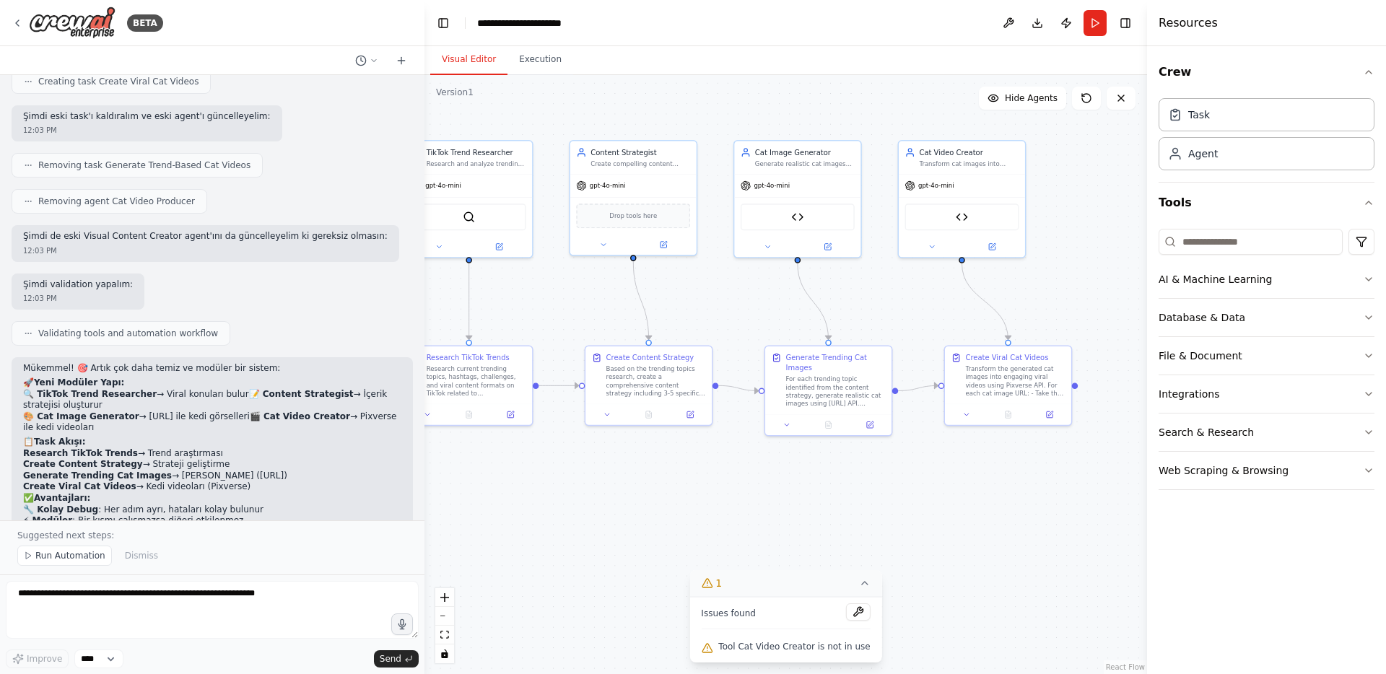
click at [471, 53] on button "Visual Editor" at bounding box center [468, 60] width 77 height 30
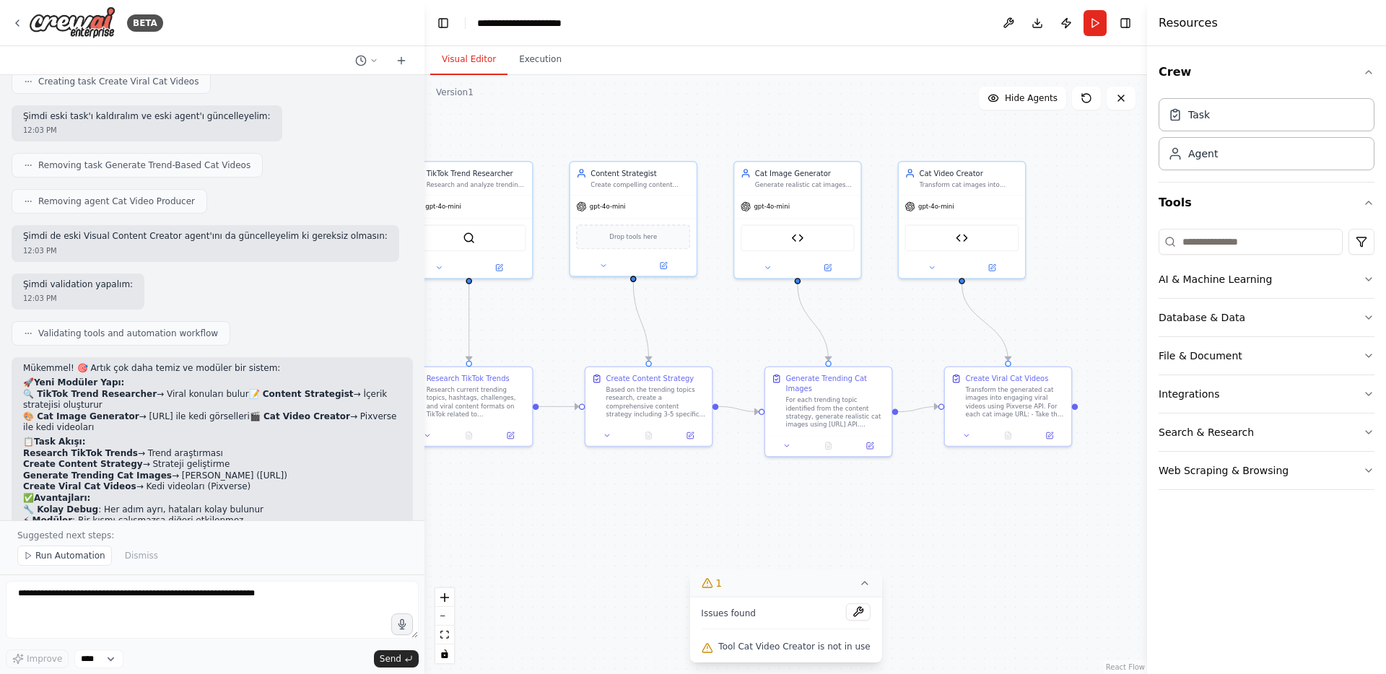
drag, startPoint x: 700, startPoint y: 318, endPoint x: 700, endPoint y: 339, distance: 20.9
click at [700, 339] on div ".deletable-edge-delete-btn { width: 20px; height: 20px; border: 0px solid #ffff…" at bounding box center [786, 374] width 723 height 599
click at [1095, 28] on button "Run" at bounding box center [1095, 23] width 23 height 26
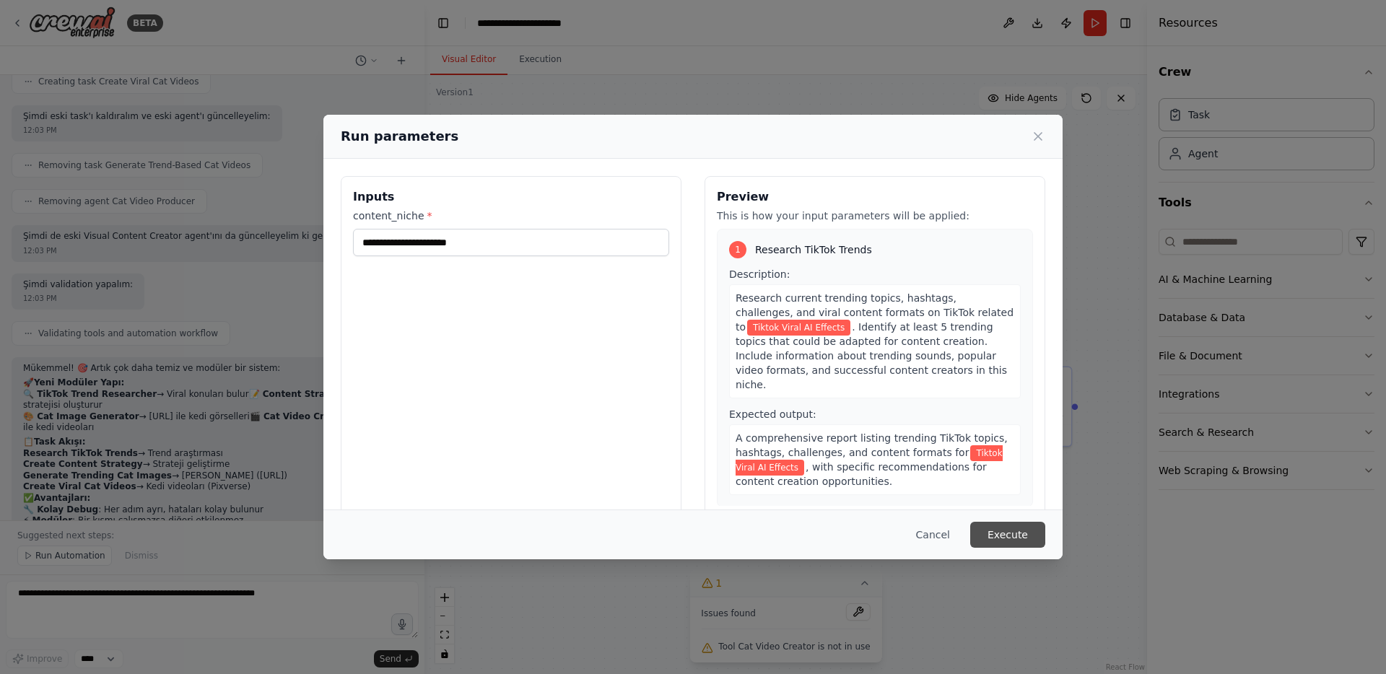
click at [1001, 535] on button "Execute" at bounding box center [1007, 535] width 75 height 26
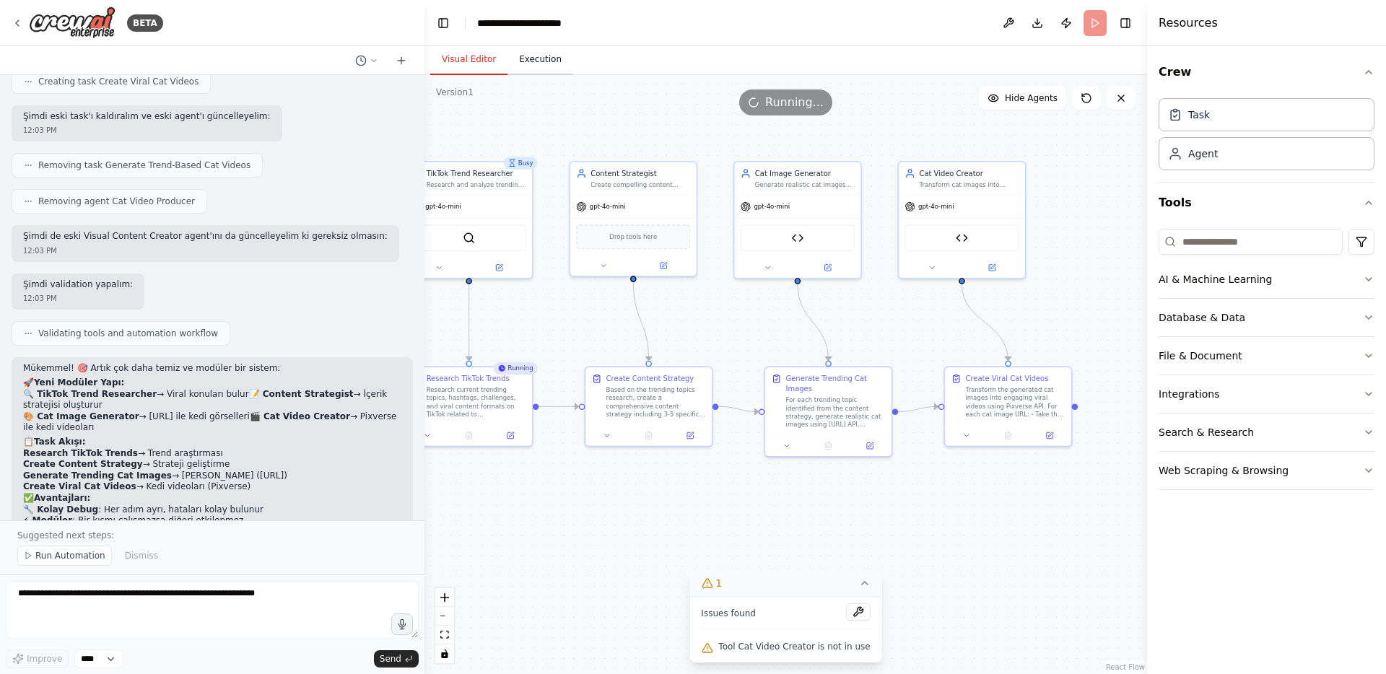
click at [523, 64] on button "Execution" at bounding box center [541, 60] width 66 height 30
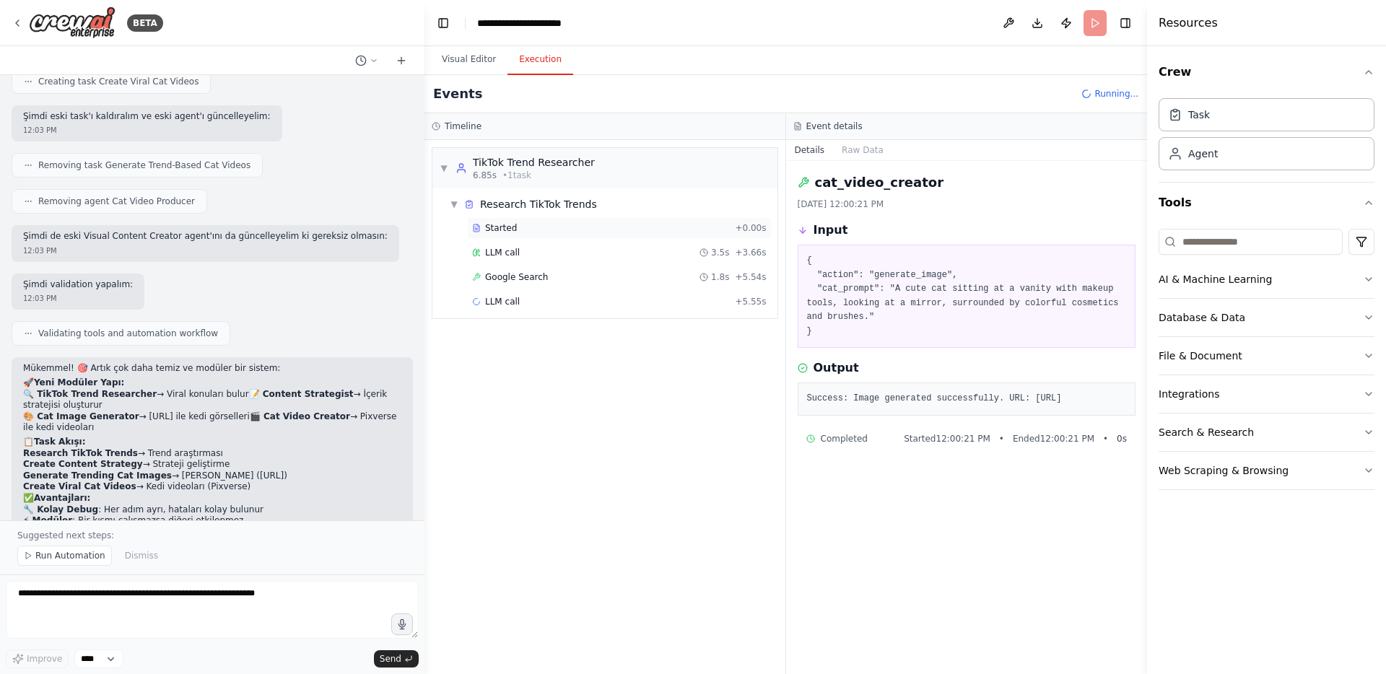
click at [506, 225] on span "Started" at bounding box center [501, 228] width 32 height 12
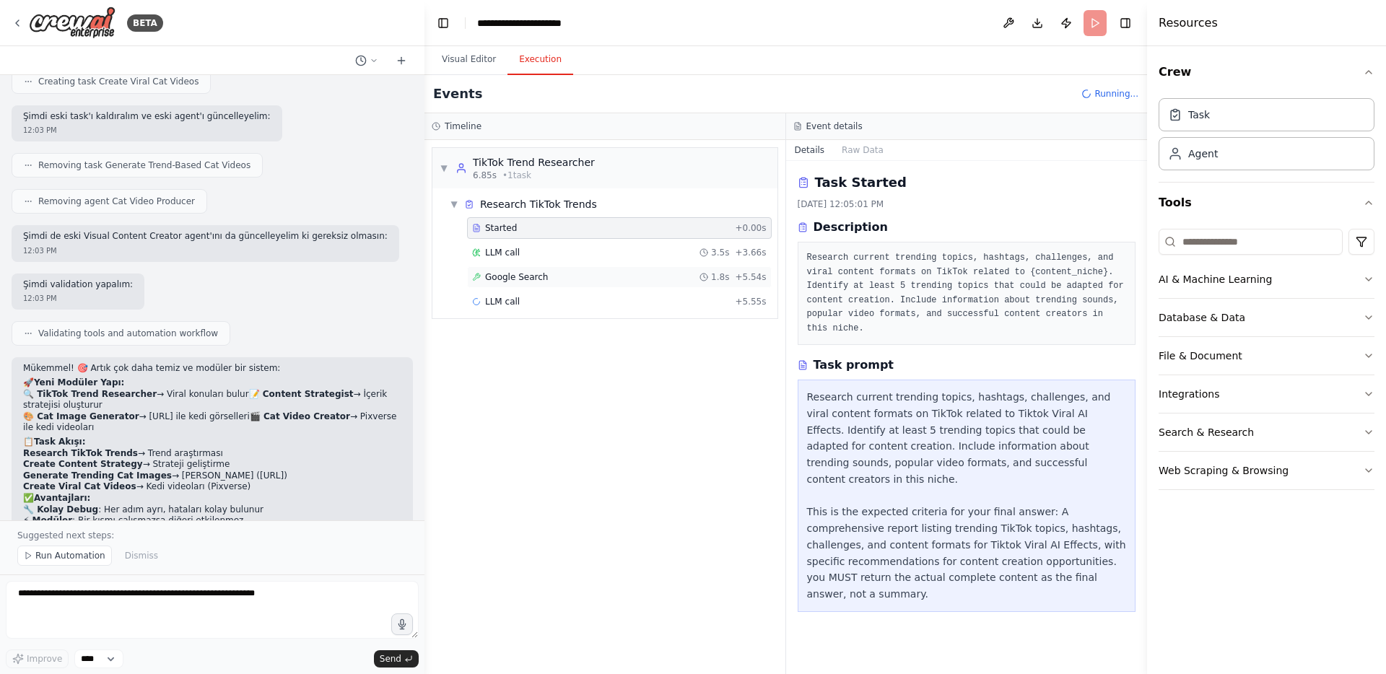
click at [490, 266] on div "Google Search 1.8s + 5.54s" at bounding box center [619, 277] width 305 height 22
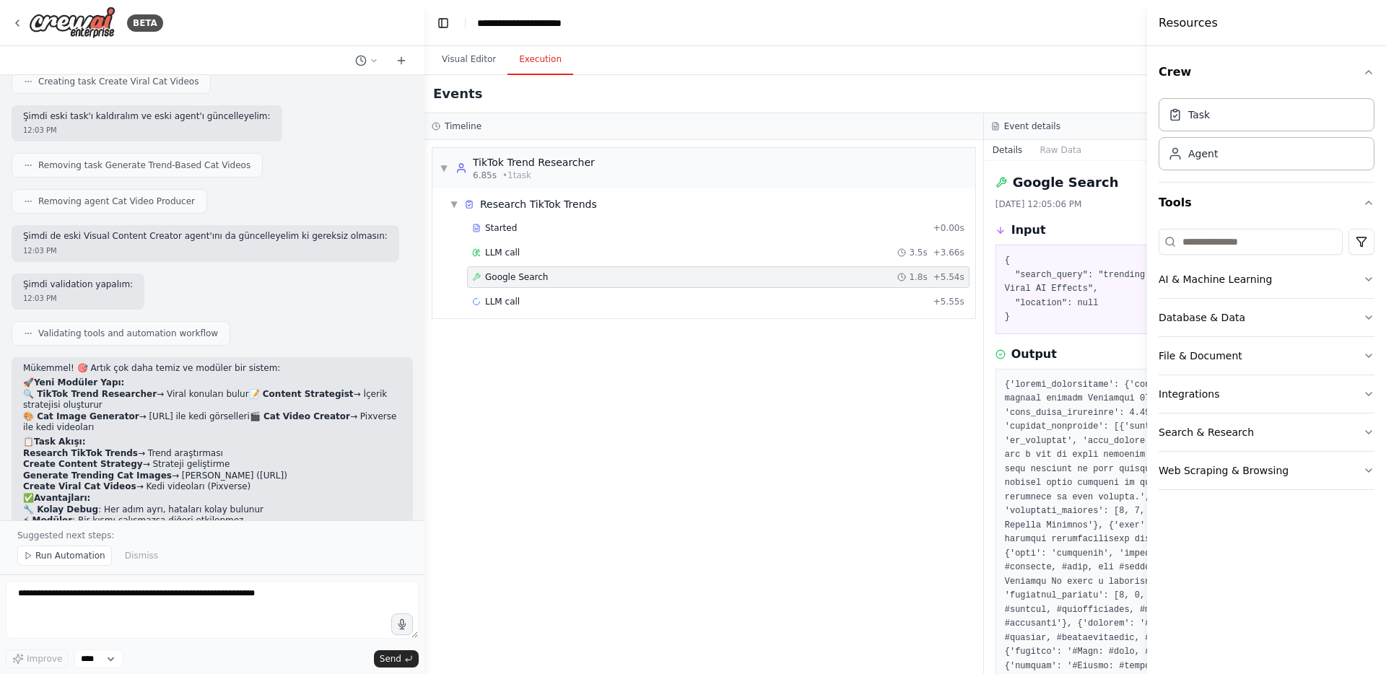
click at [490, 284] on div "Google Search 1.8s + 5.54s" at bounding box center [718, 277] width 503 height 22
click at [505, 309] on div "LLM call + 5.55s" at bounding box center [718, 302] width 503 height 22
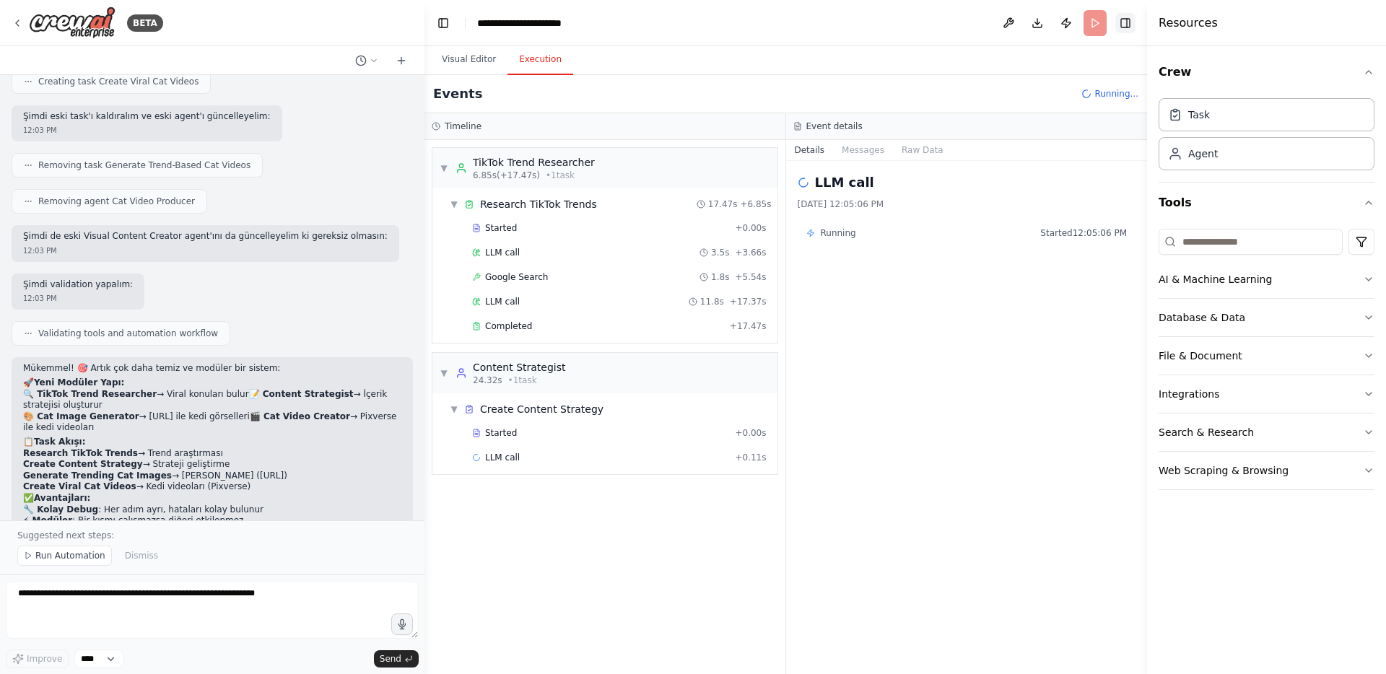
click at [1121, 30] on button "Toggle Right Sidebar" at bounding box center [1126, 23] width 20 height 20
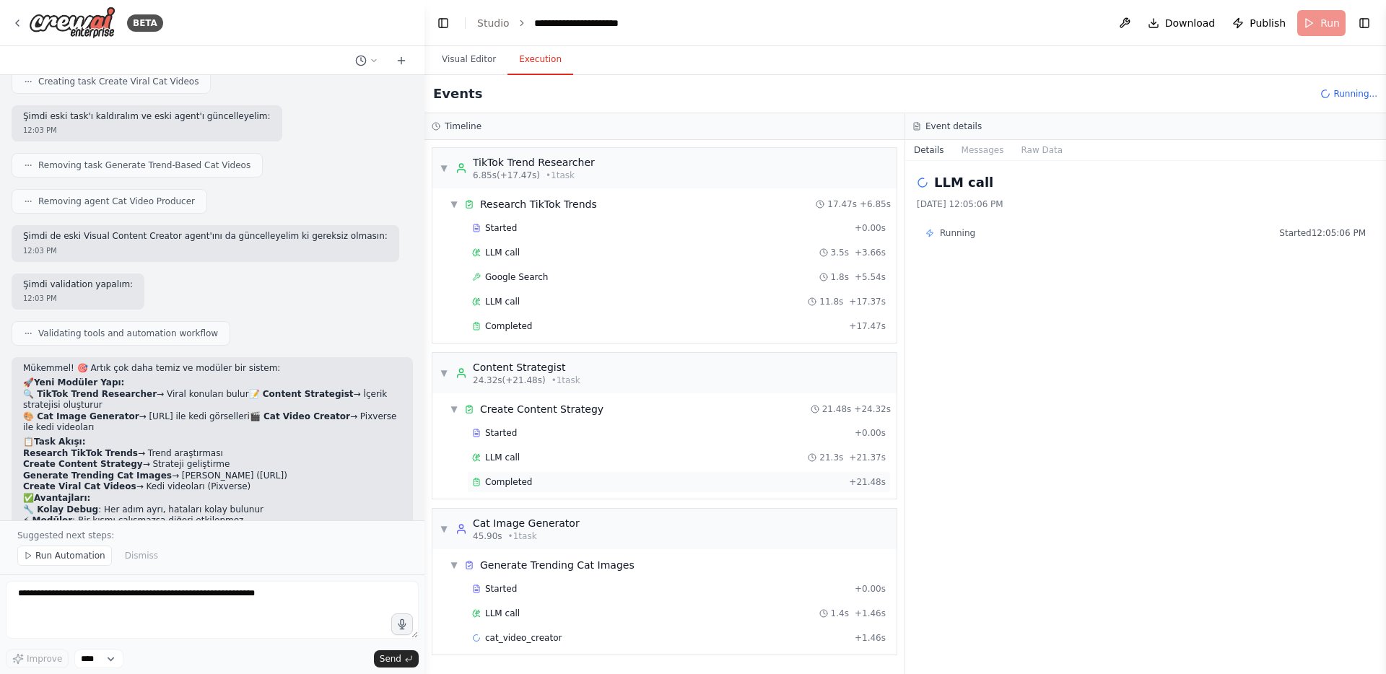
click at [527, 477] on span "Completed" at bounding box center [508, 483] width 47 height 12
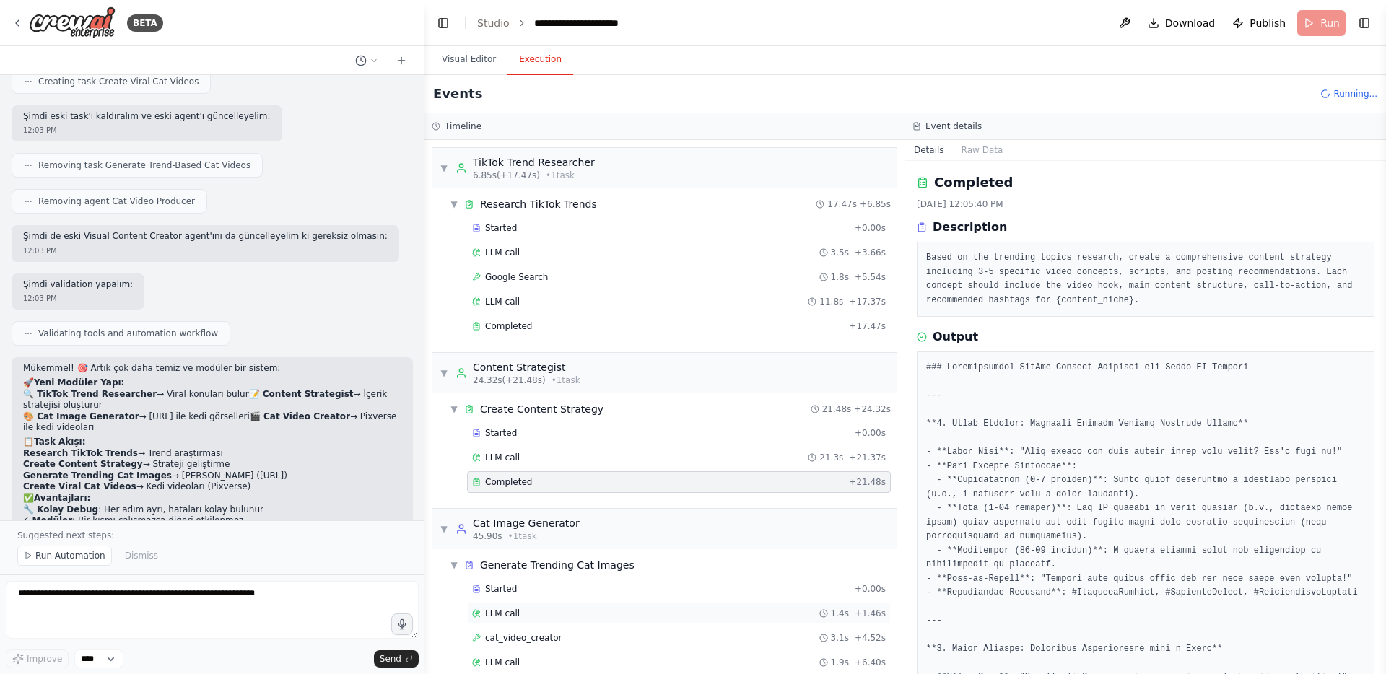
scroll to position [46, 0]
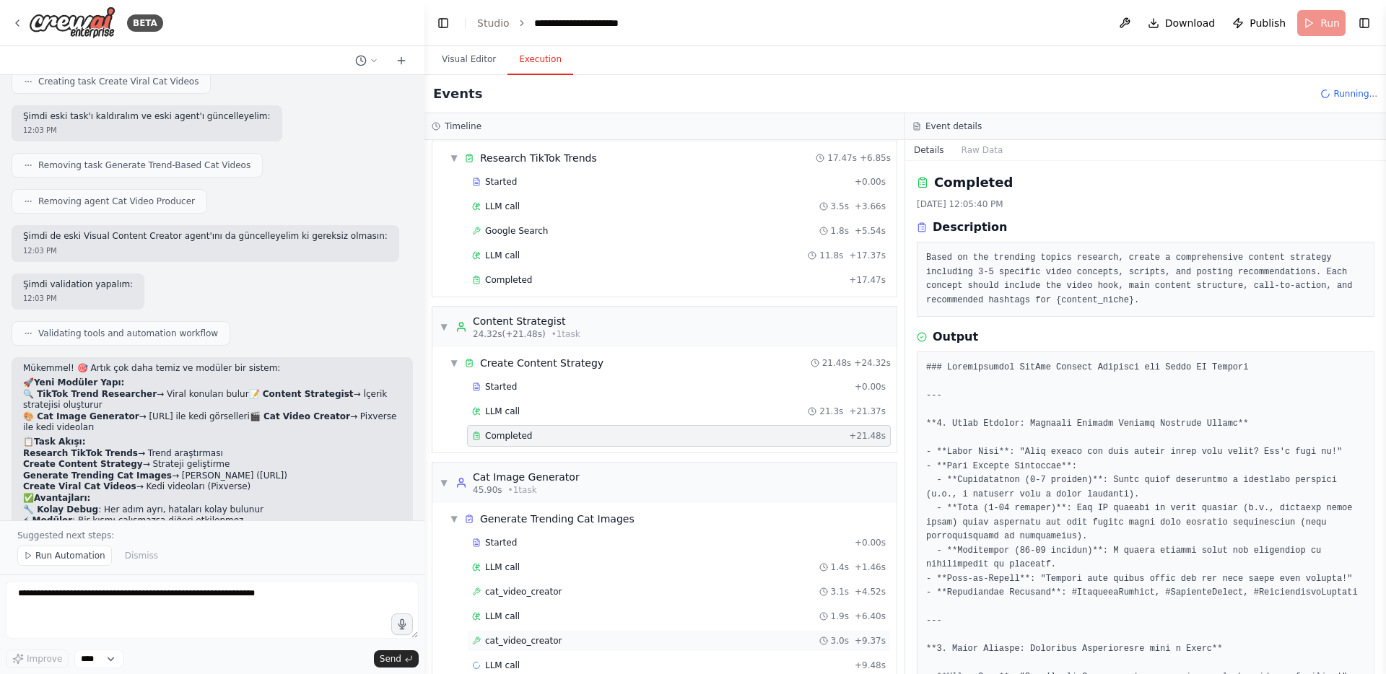
click at [604, 636] on div "cat_video_creator 3.0s + 9.37s" at bounding box center [679, 641] width 414 height 12
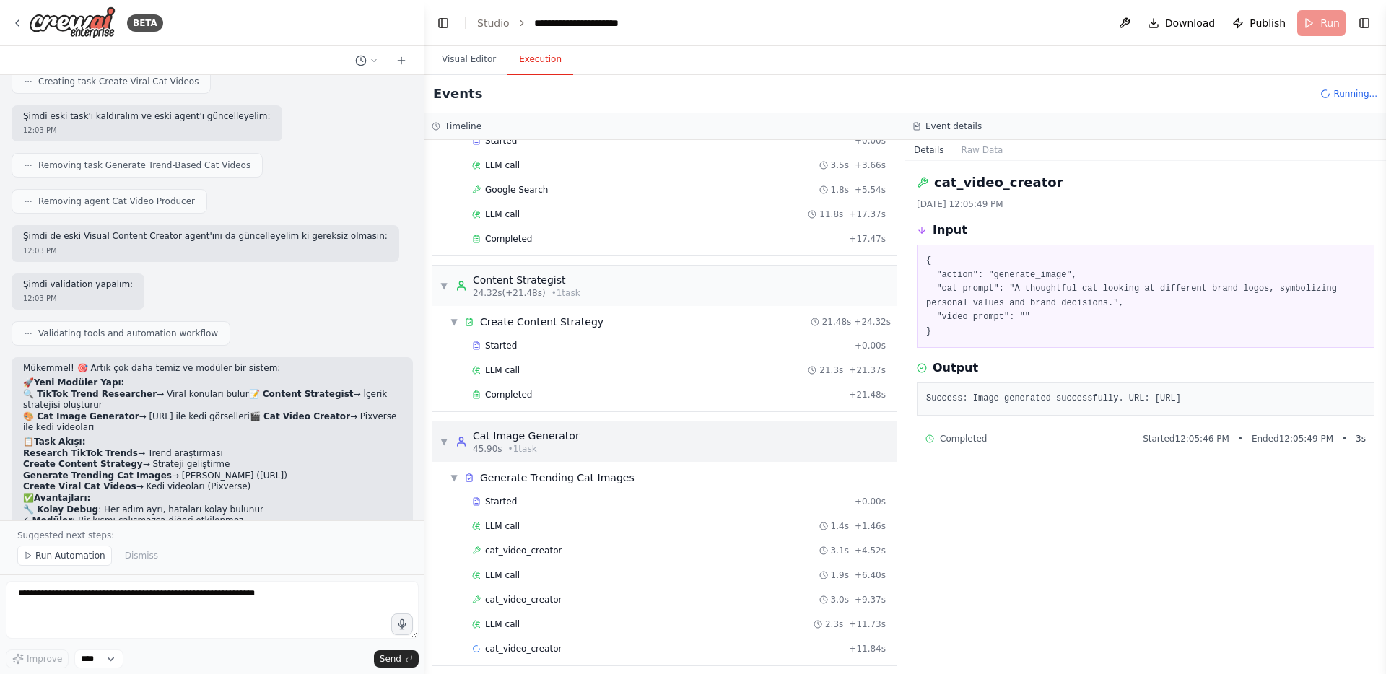
scroll to position [95, 0]
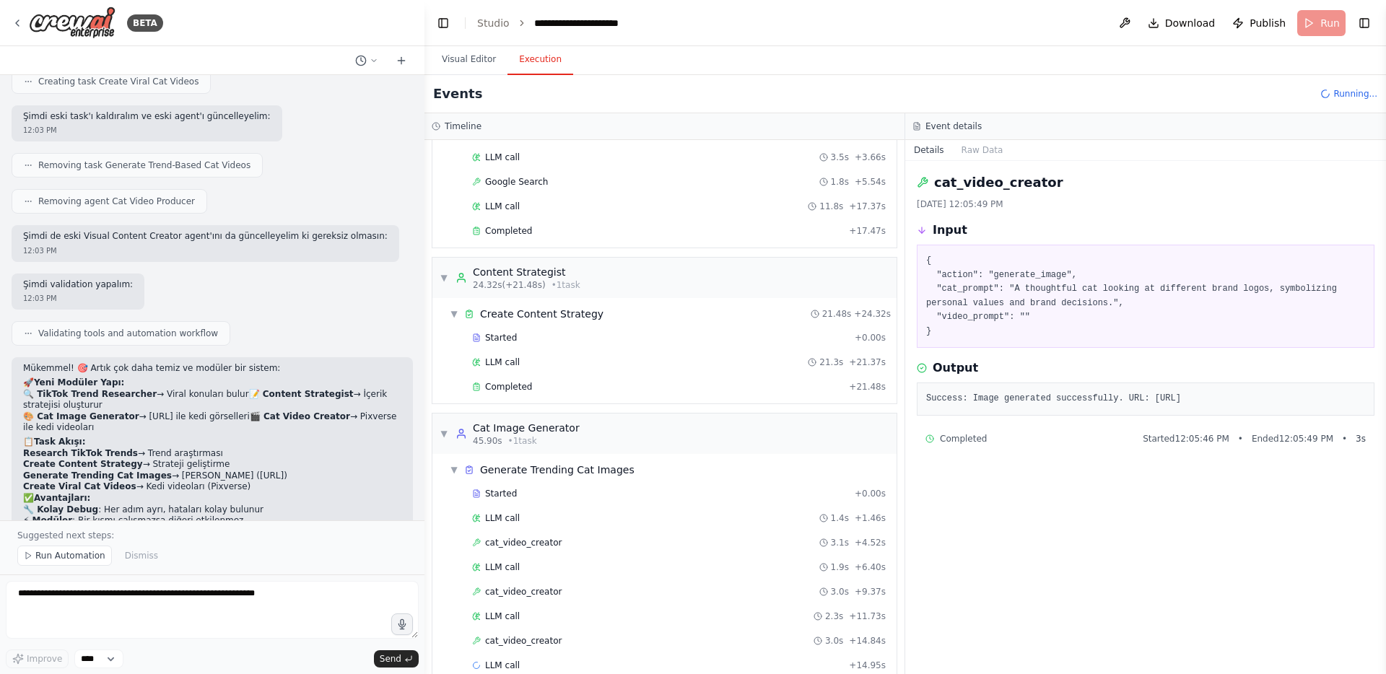
click at [638, 637] on div "cat_video_creator 3.0s + 14.84s" at bounding box center [679, 641] width 414 height 12
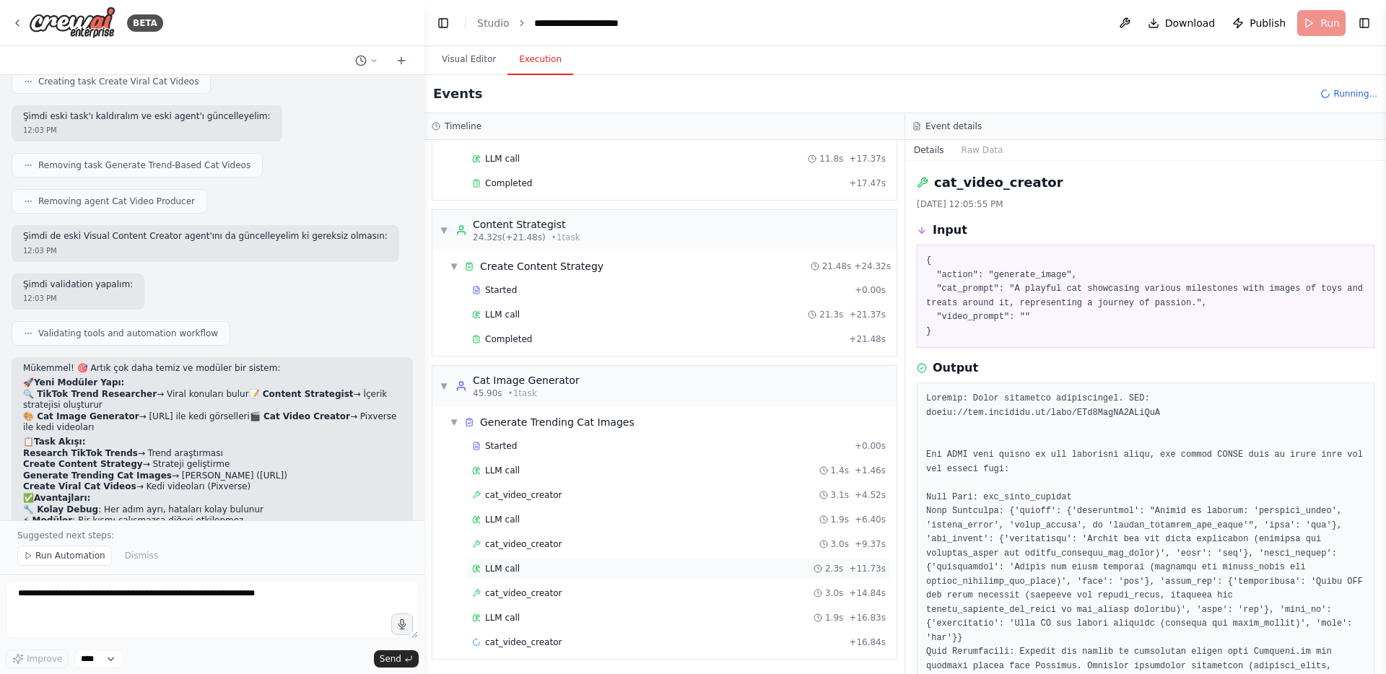
scroll to position [144, 0]
click at [638, 612] on div "LLM call 1.9s + 16.83s" at bounding box center [679, 617] width 414 height 12
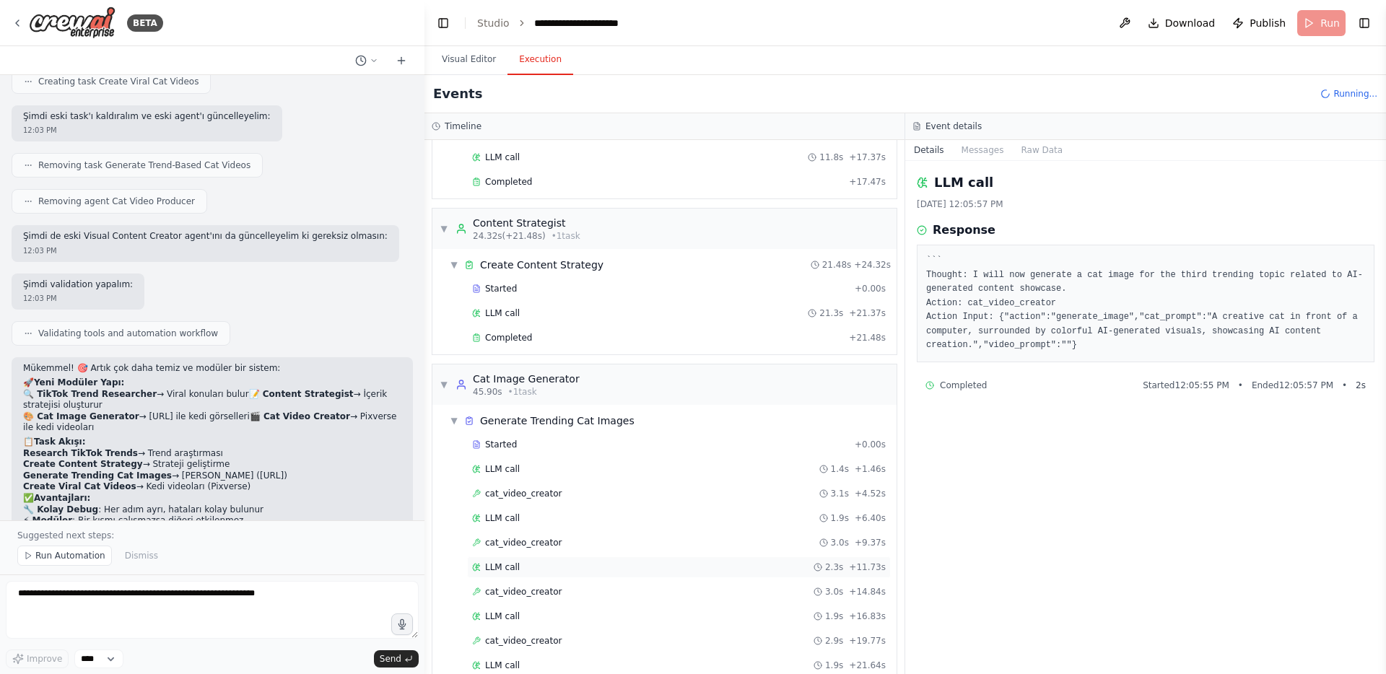
scroll to position [194, 0]
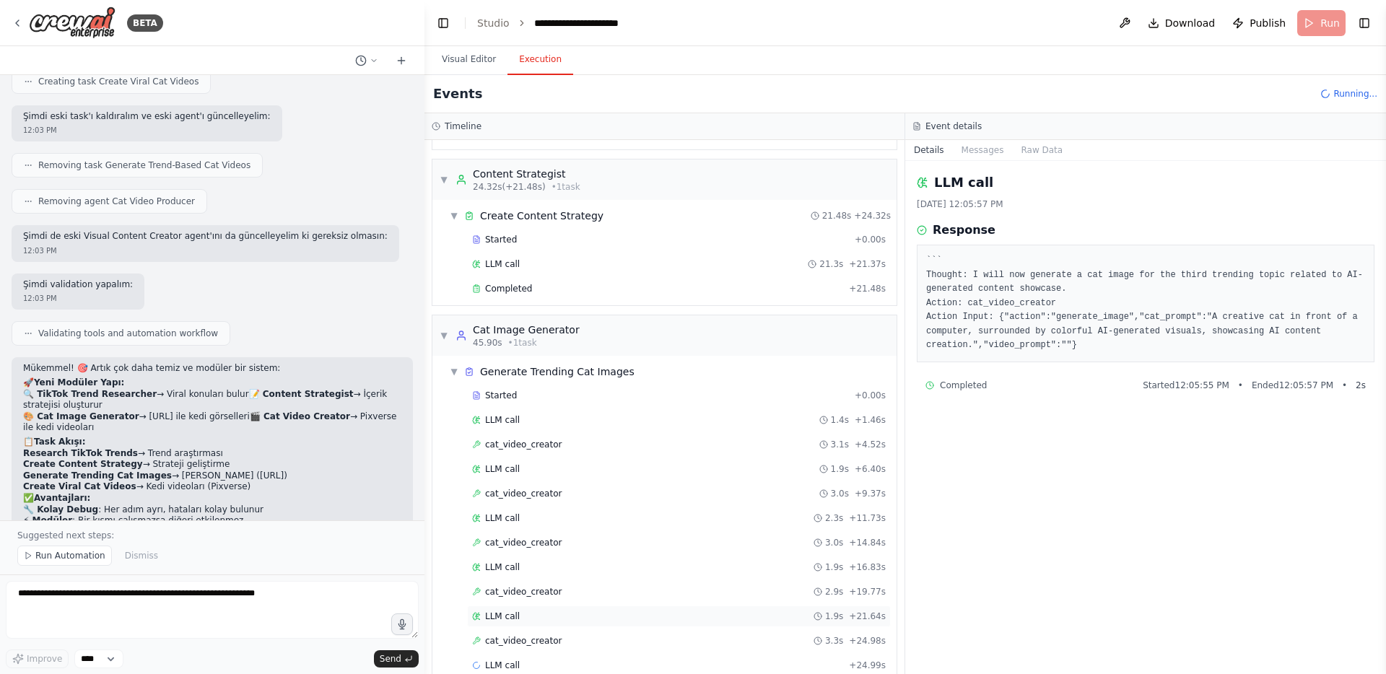
click at [605, 608] on div "LLM call 1.9s + 21.64s" at bounding box center [679, 617] width 424 height 22
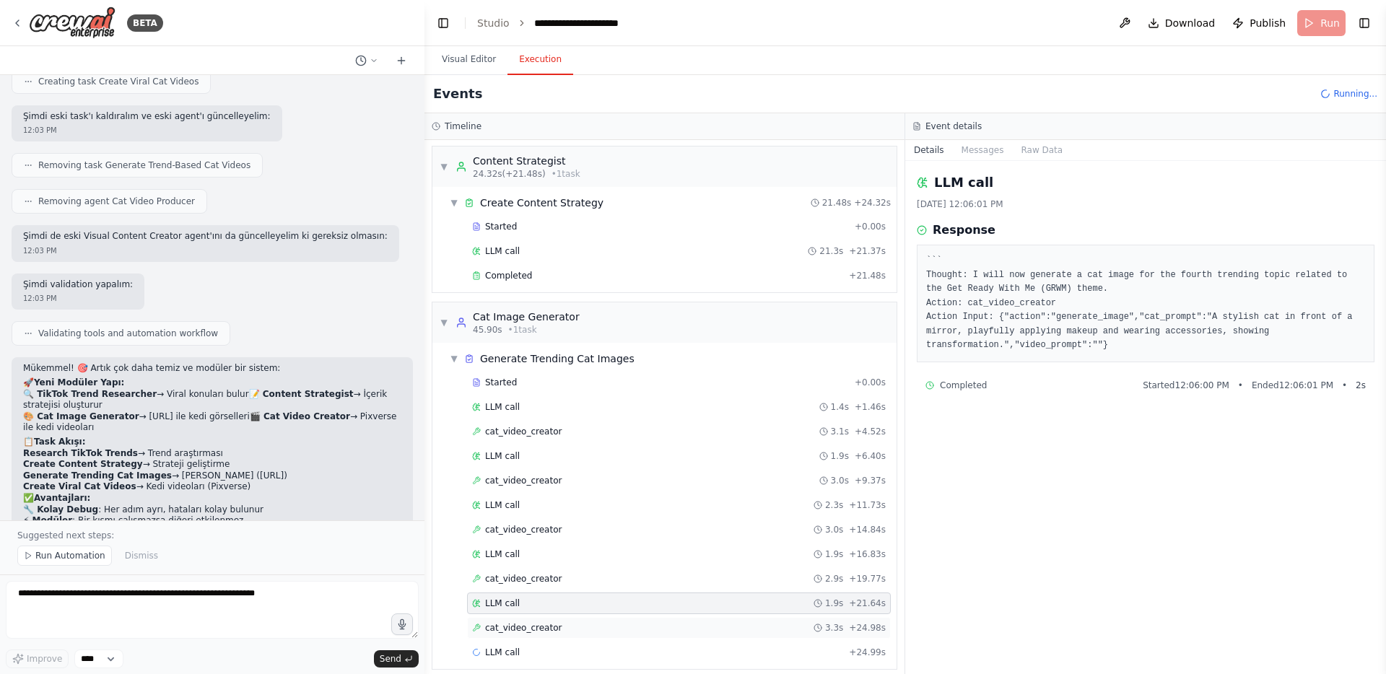
click at [588, 627] on div "cat_video_creator 3.3s + 24.98s" at bounding box center [679, 628] width 414 height 12
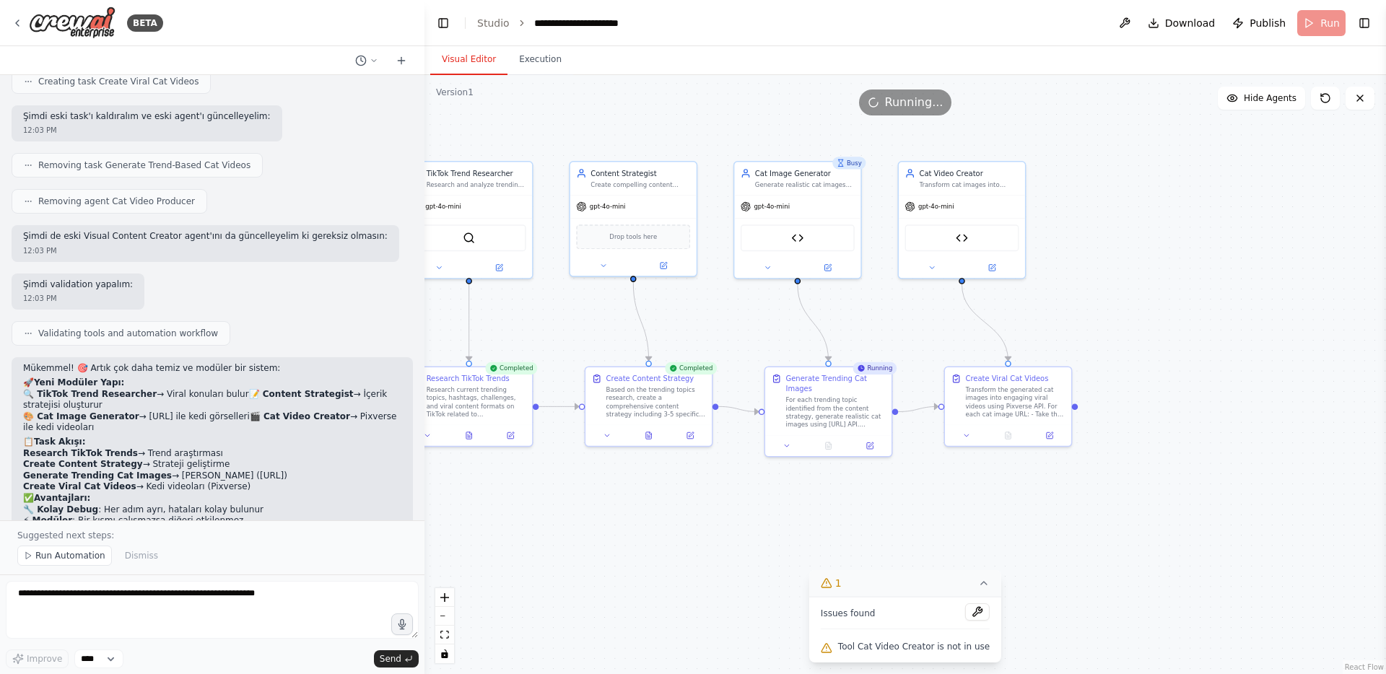
click at [475, 70] on button "Visual Editor" at bounding box center [468, 60] width 77 height 30
click at [535, 51] on button "Execution" at bounding box center [541, 60] width 66 height 30
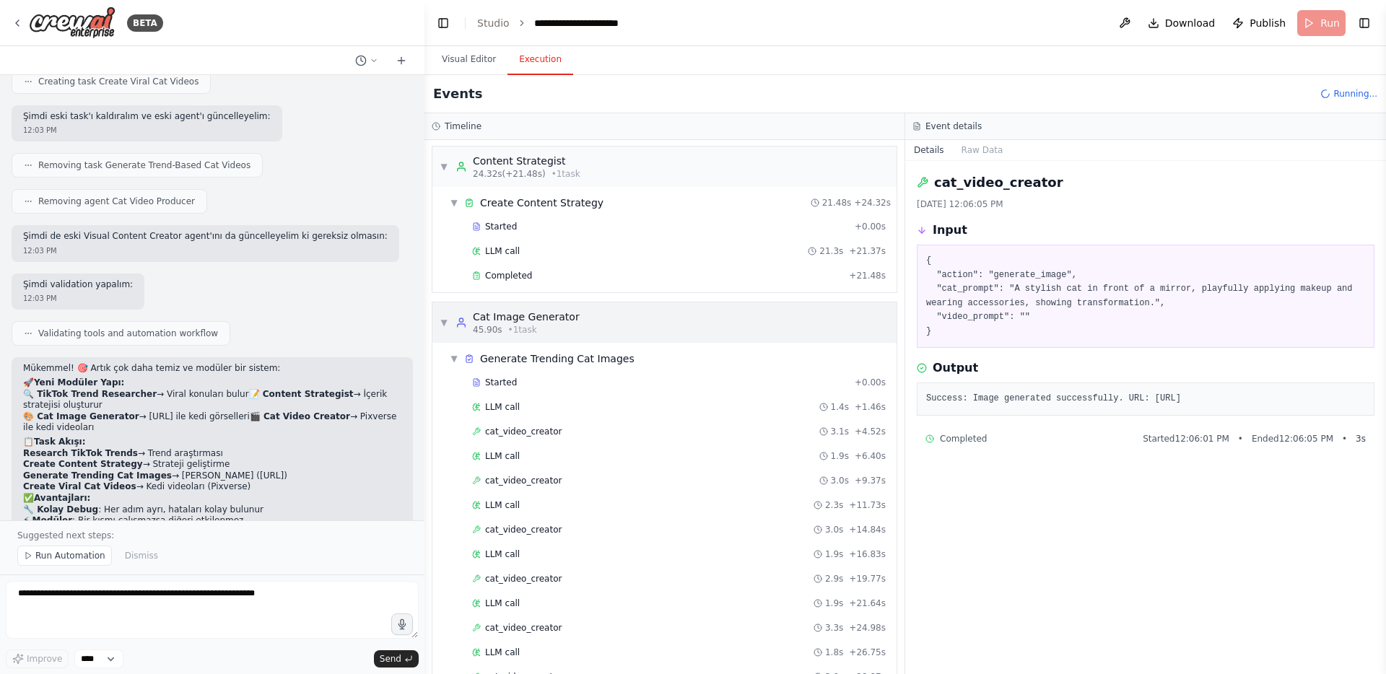
click at [446, 317] on span "▼" at bounding box center [444, 323] width 9 height 12
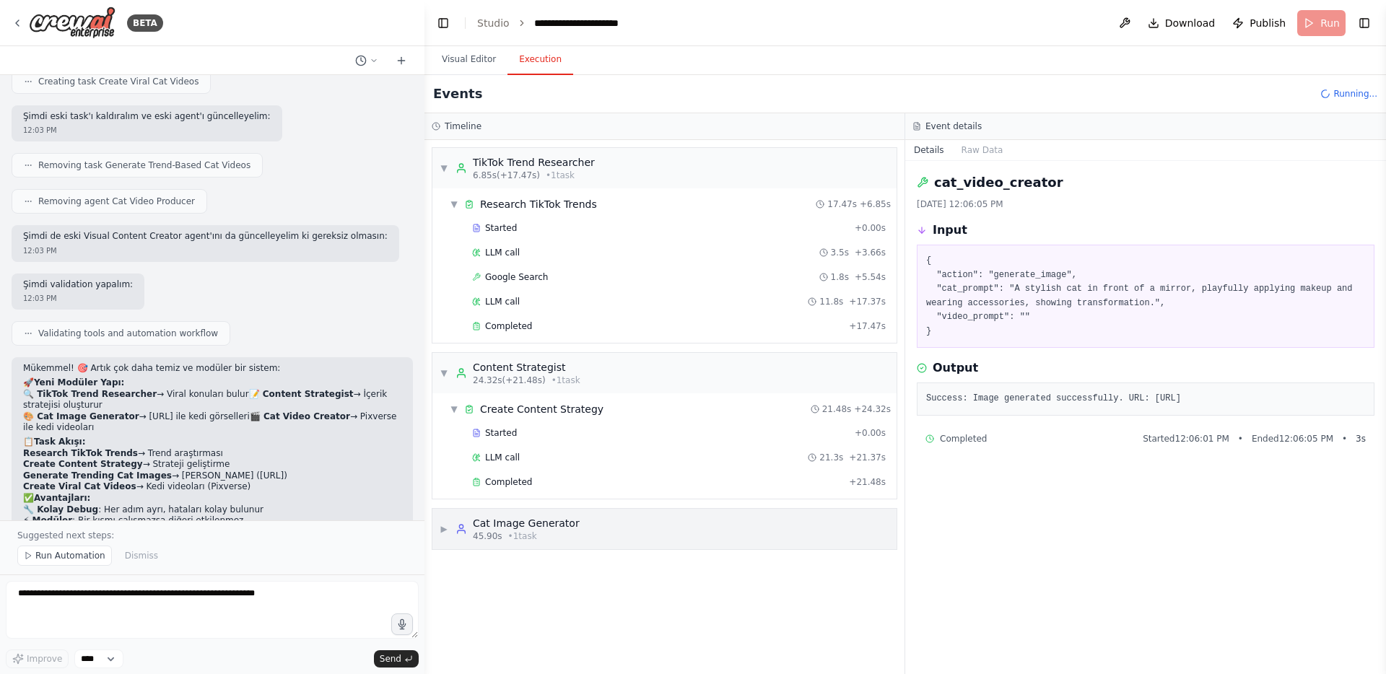
click at [446, 531] on span "▶" at bounding box center [444, 529] width 9 height 12
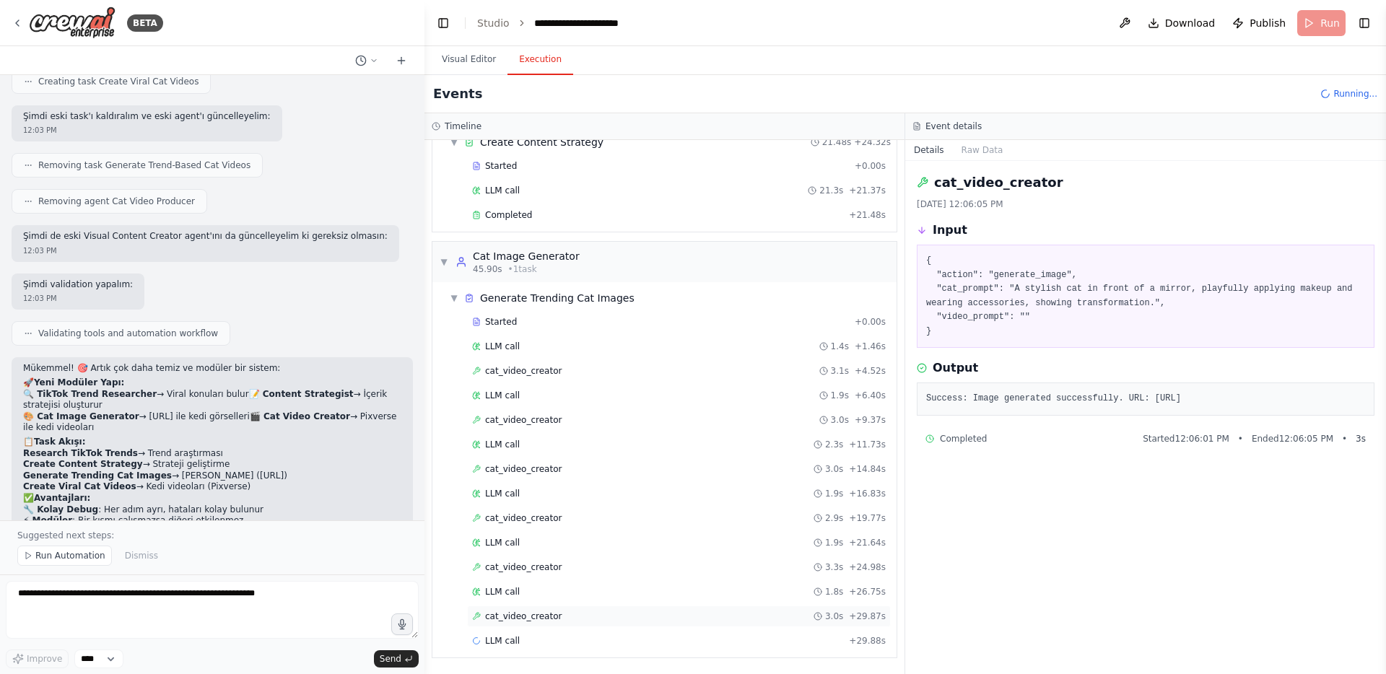
click at [538, 617] on span "cat_video_creator" at bounding box center [523, 617] width 77 height 12
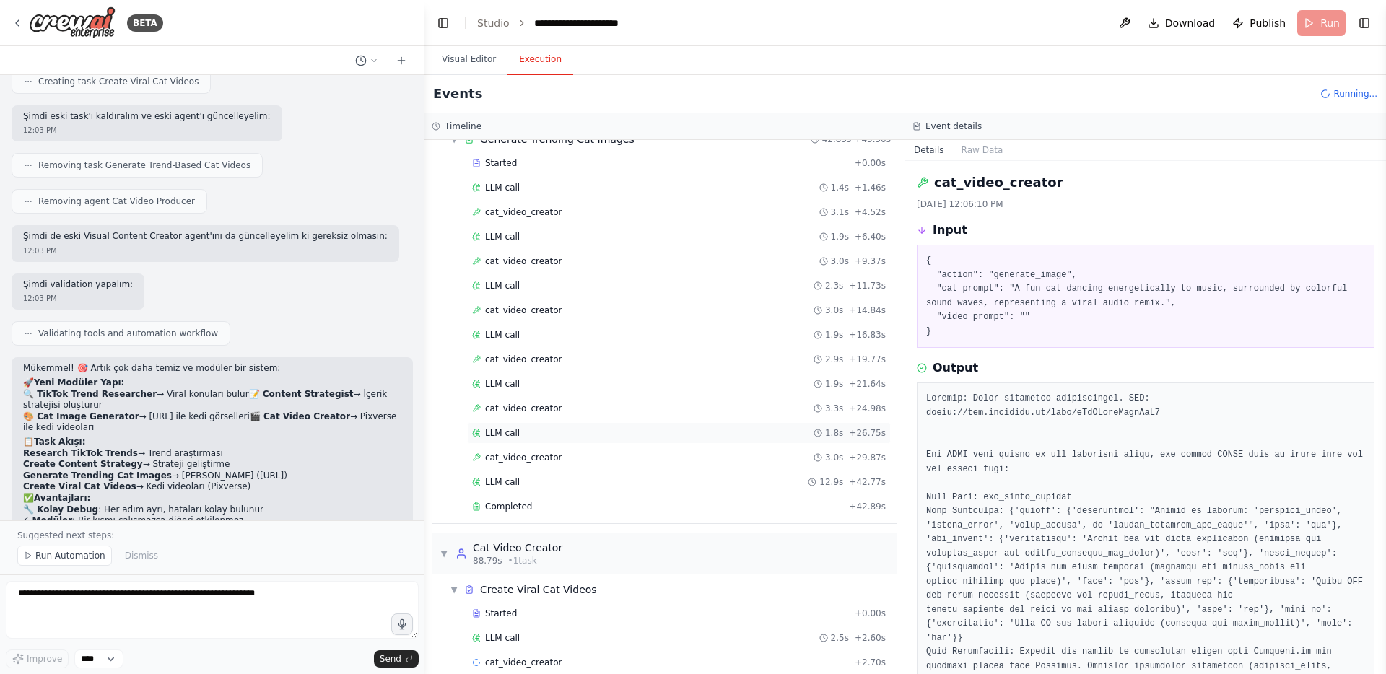
scroll to position [448, 0]
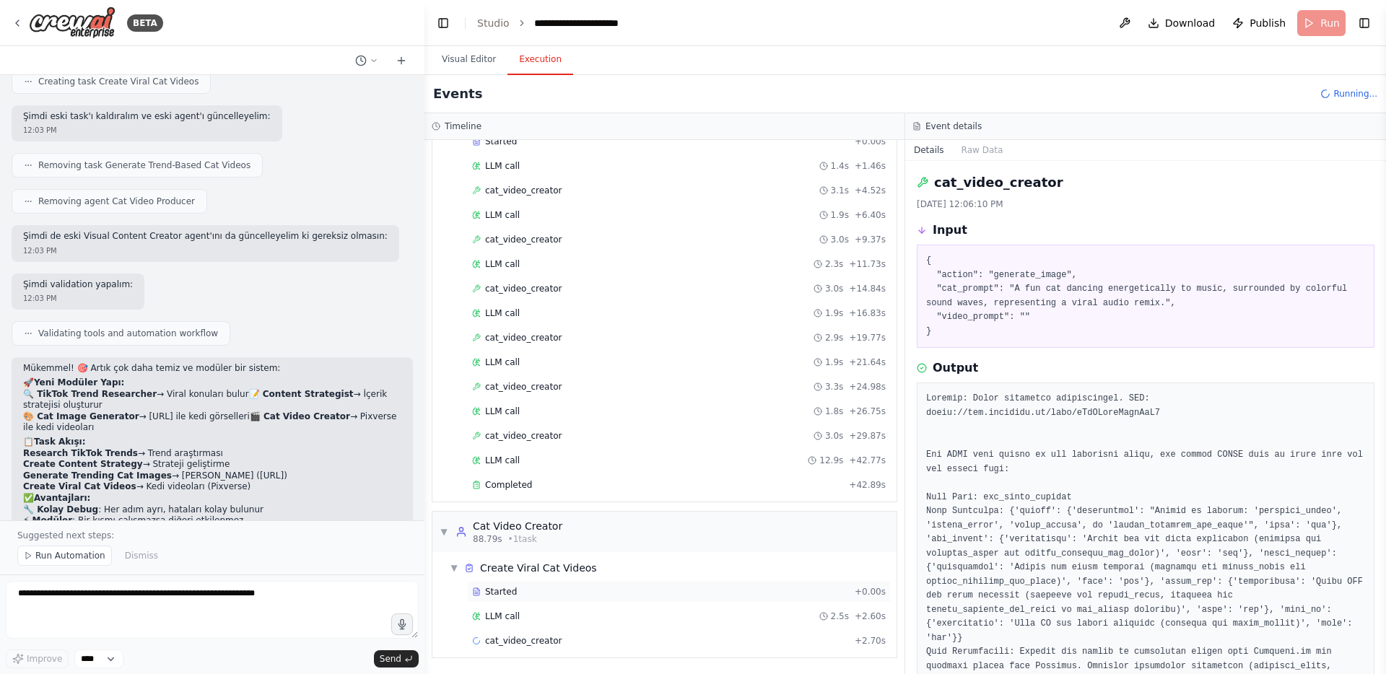
click at [529, 597] on div "Started + 0.00s" at bounding box center [679, 592] width 424 height 22
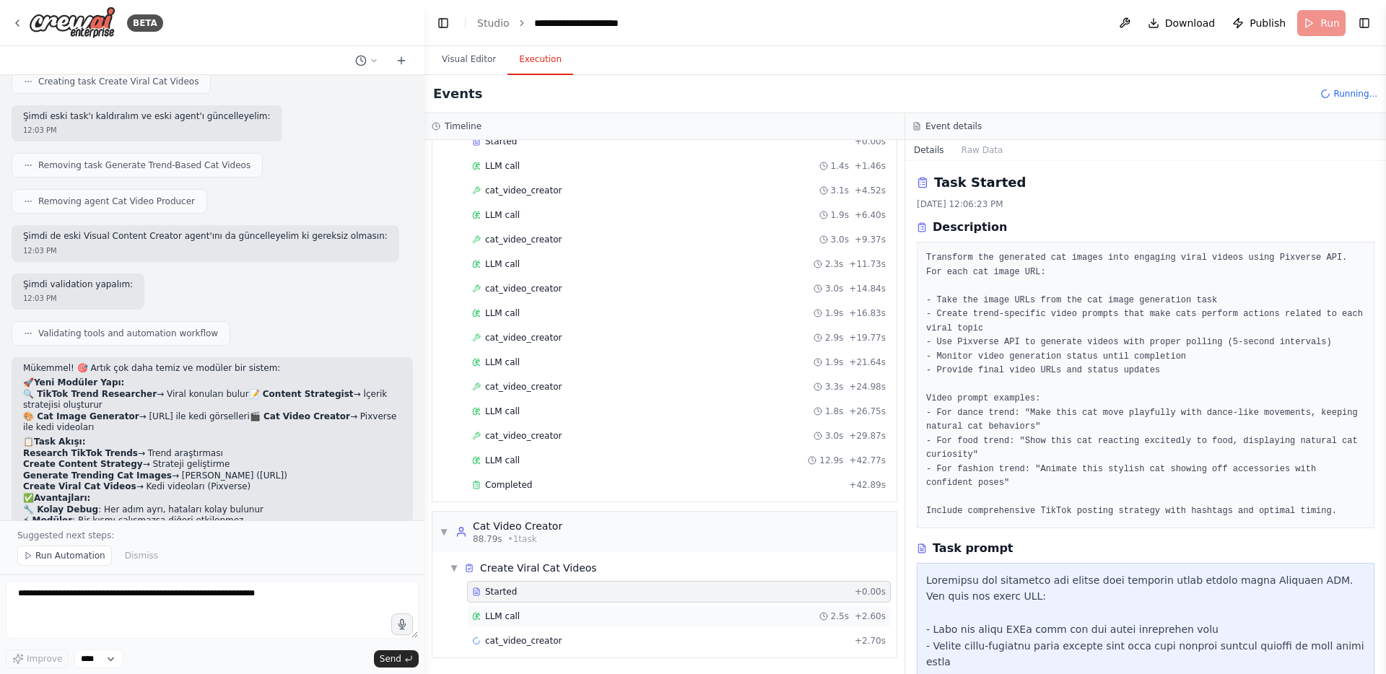
click at [522, 613] on div "LLM call 2.5s + 2.60s" at bounding box center [679, 617] width 414 height 12
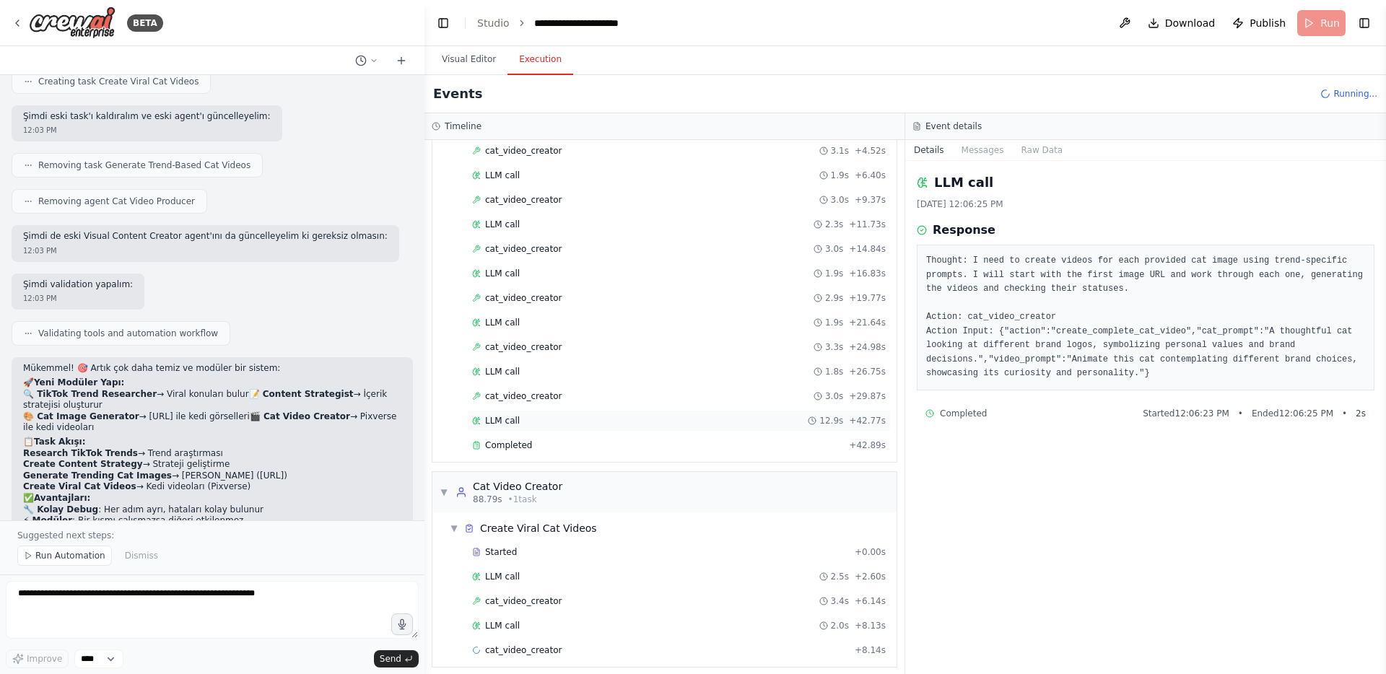
scroll to position [497, 0]
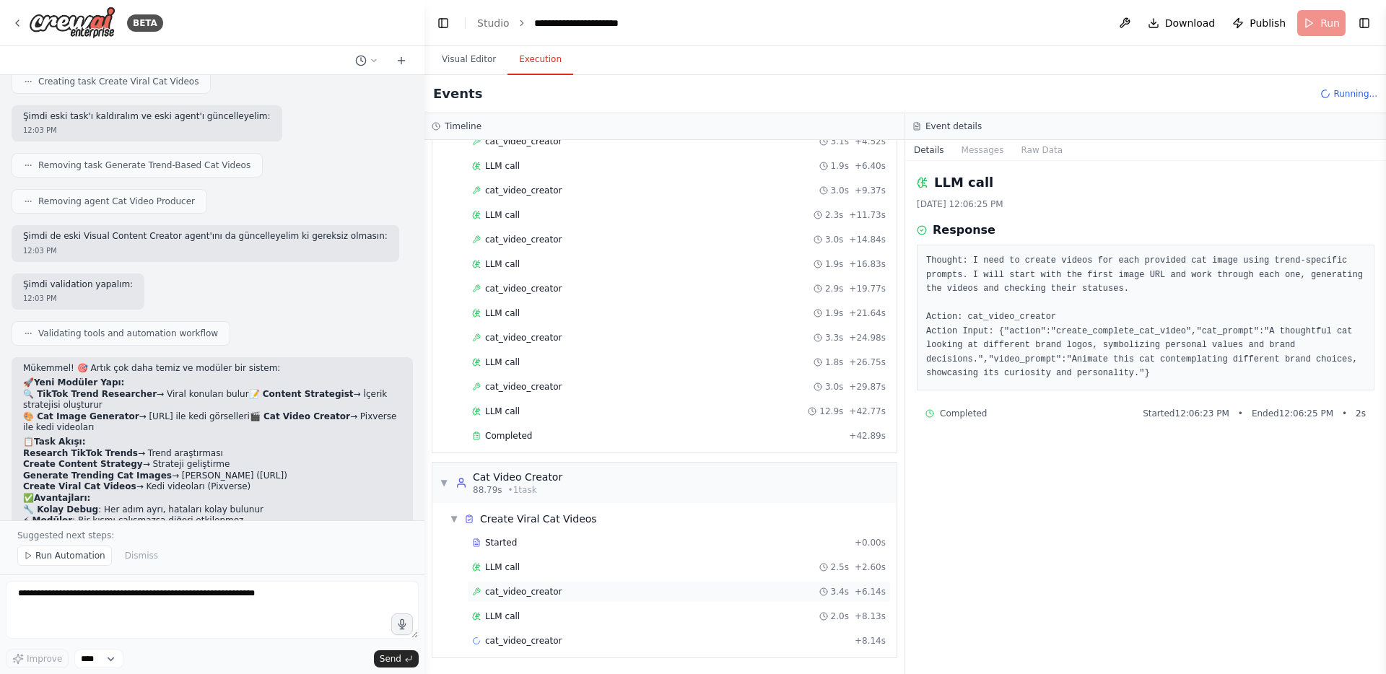
click at [610, 593] on div "cat_video_creator 3.4s + 6.14s" at bounding box center [679, 592] width 414 height 12
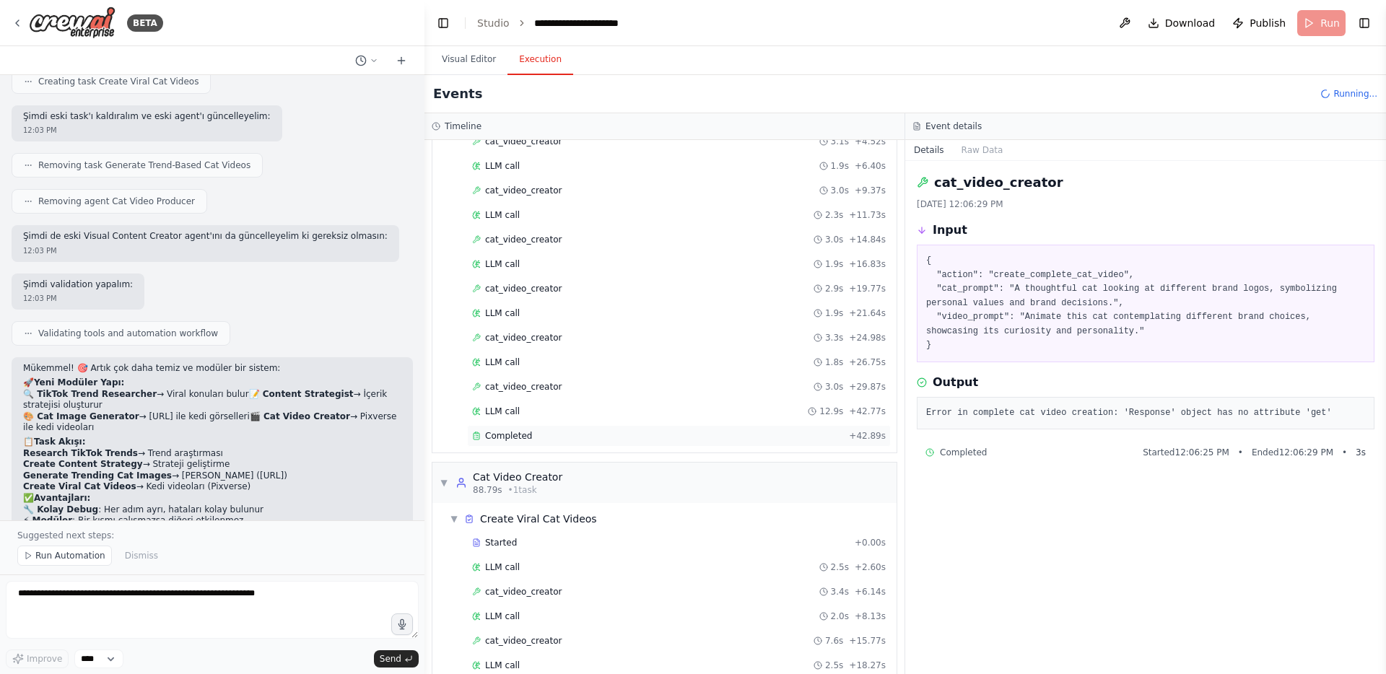
scroll to position [570, 0]
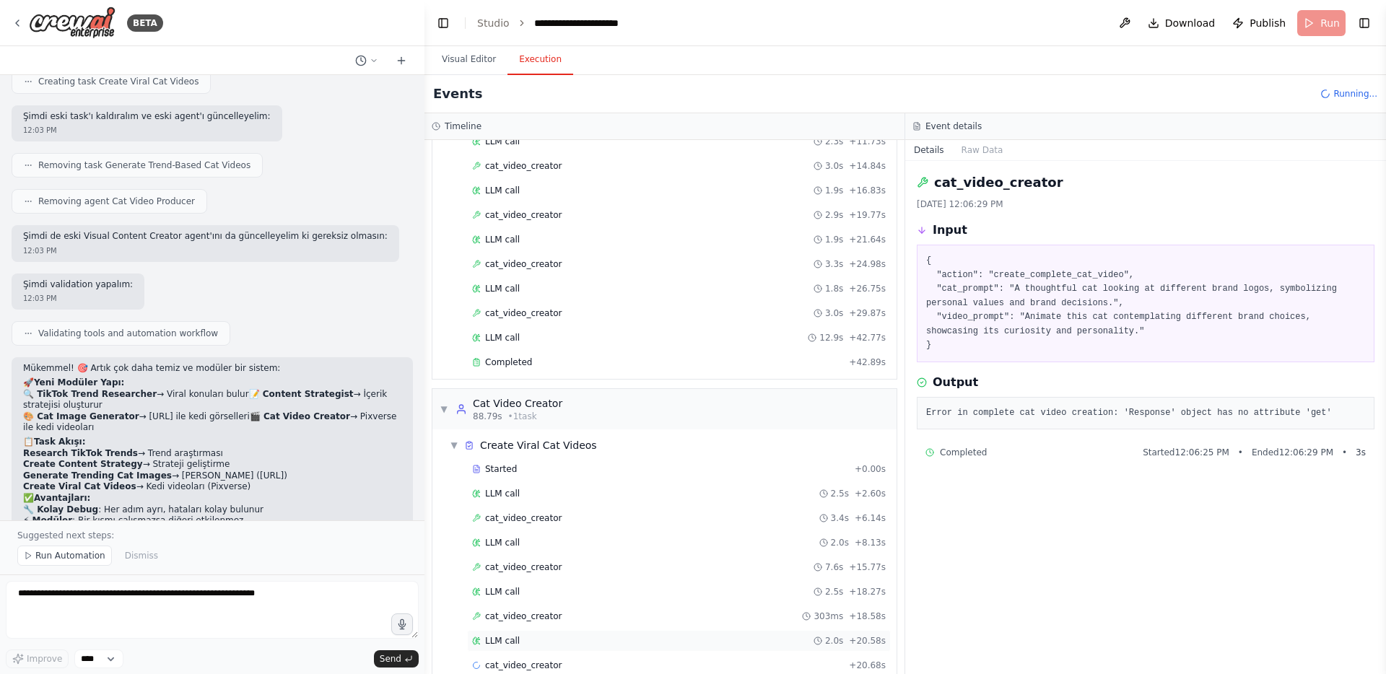
click at [552, 645] on div "LLM call 2.0s + 20.58s" at bounding box center [679, 641] width 414 height 12
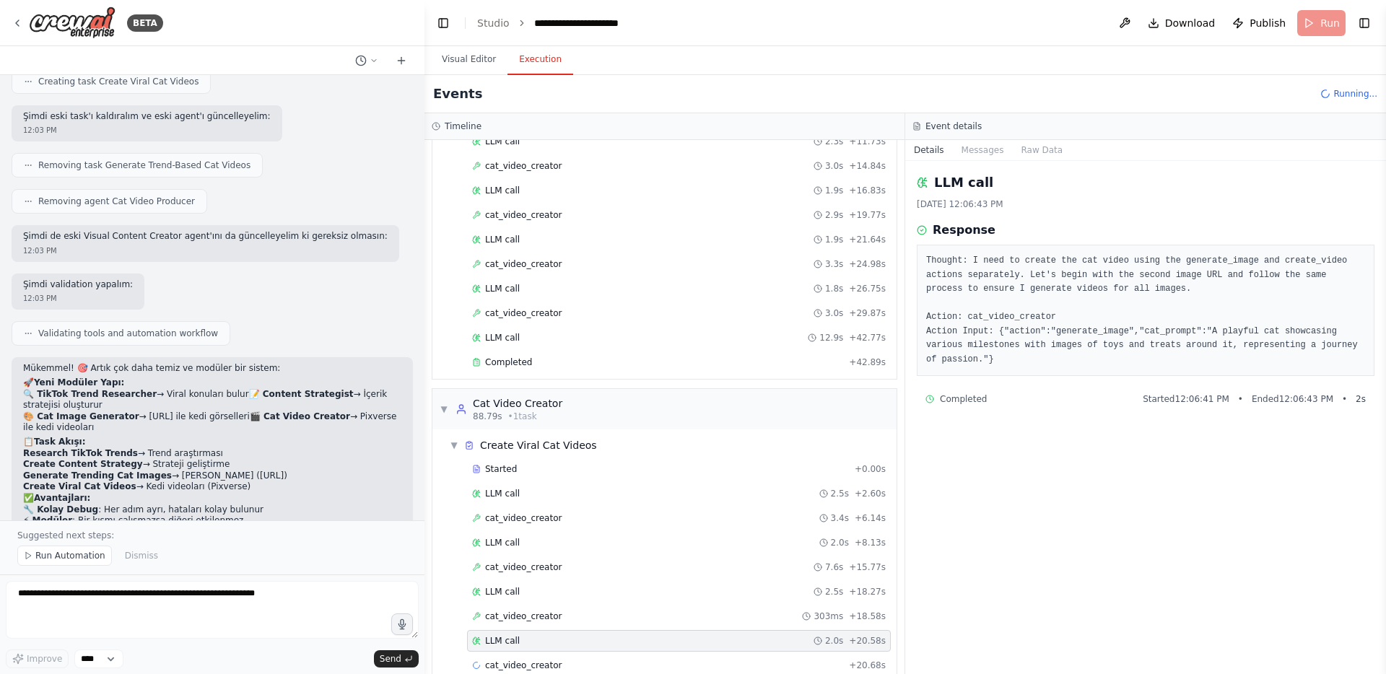
scroll to position [595, 0]
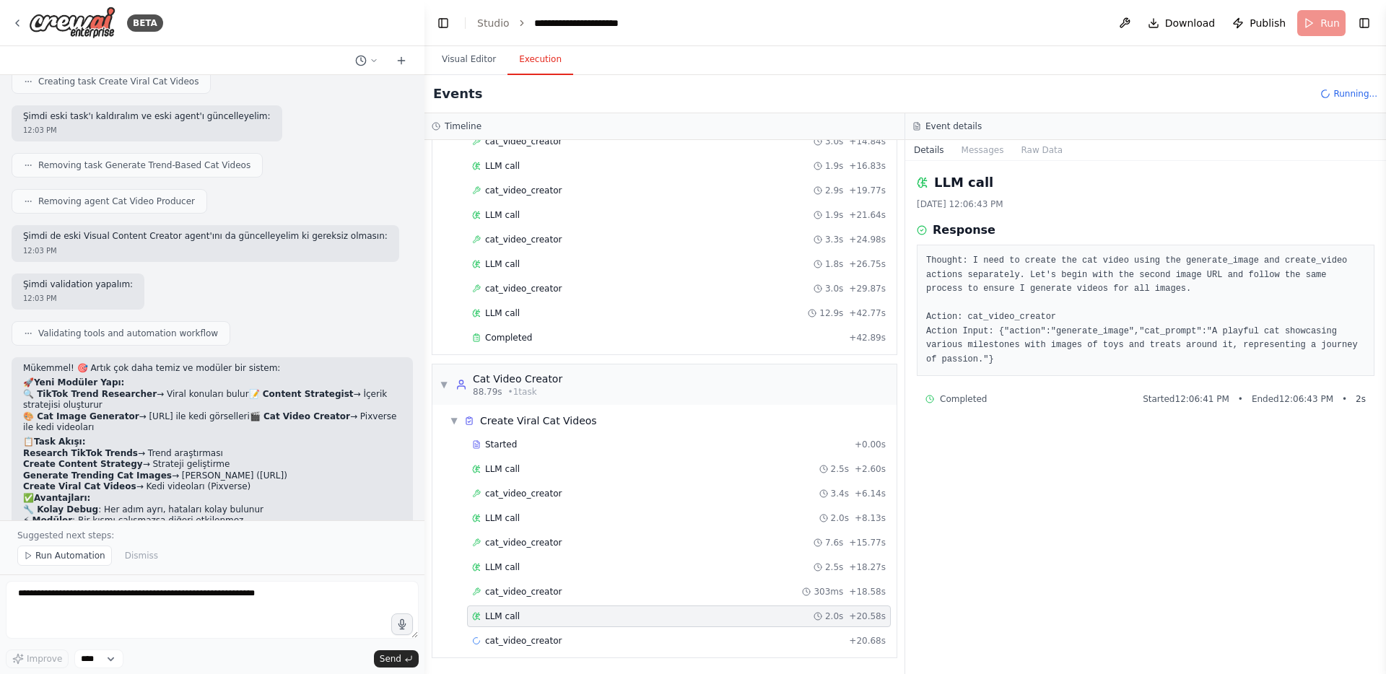
click at [552, 645] on span "cat_video_creator" at bounding box center [523, 641] width 77 height 12
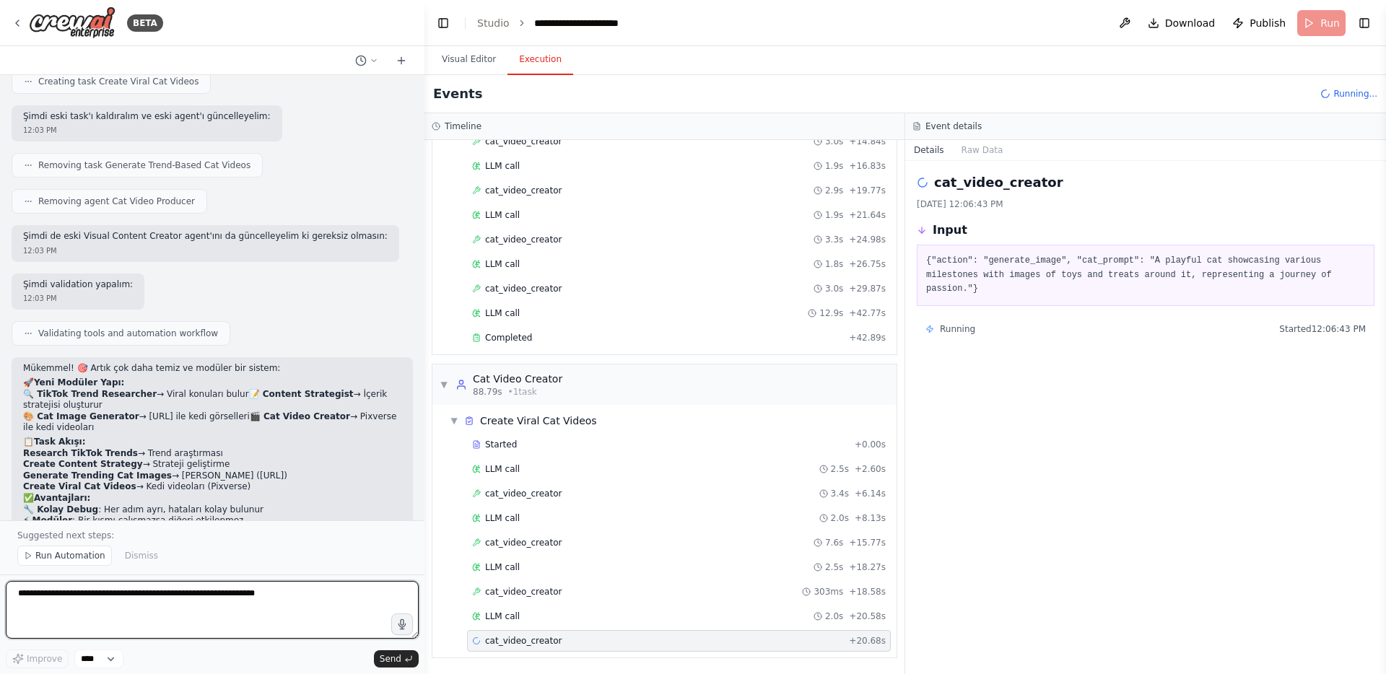
click at [240, 604] on textarea at bounding box center [212, 610] width 413 height 58
click at [336, 609] on textarea "**********" at bounding box center [212, 610] width 413 height 58
click at [45, 606] on textarea "**********" at bounding box center [212, 610] width 413 height 58
type textarea "**********"
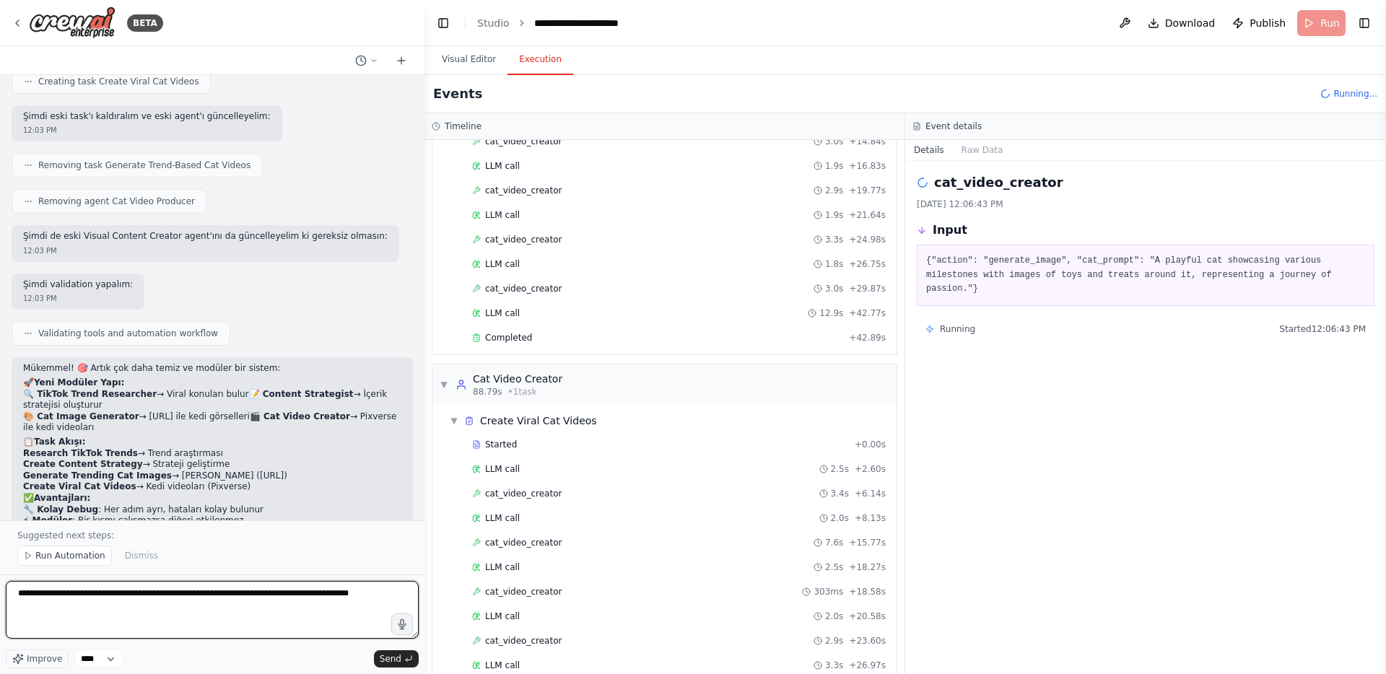
click at [38, 611] on textarea "**********" at bounding box center [212, 610] width 413 height 58
click at [58, 604] on textarea "**********" at bounding box center [212, 610] width 413 height 58
paste textarea "**********"
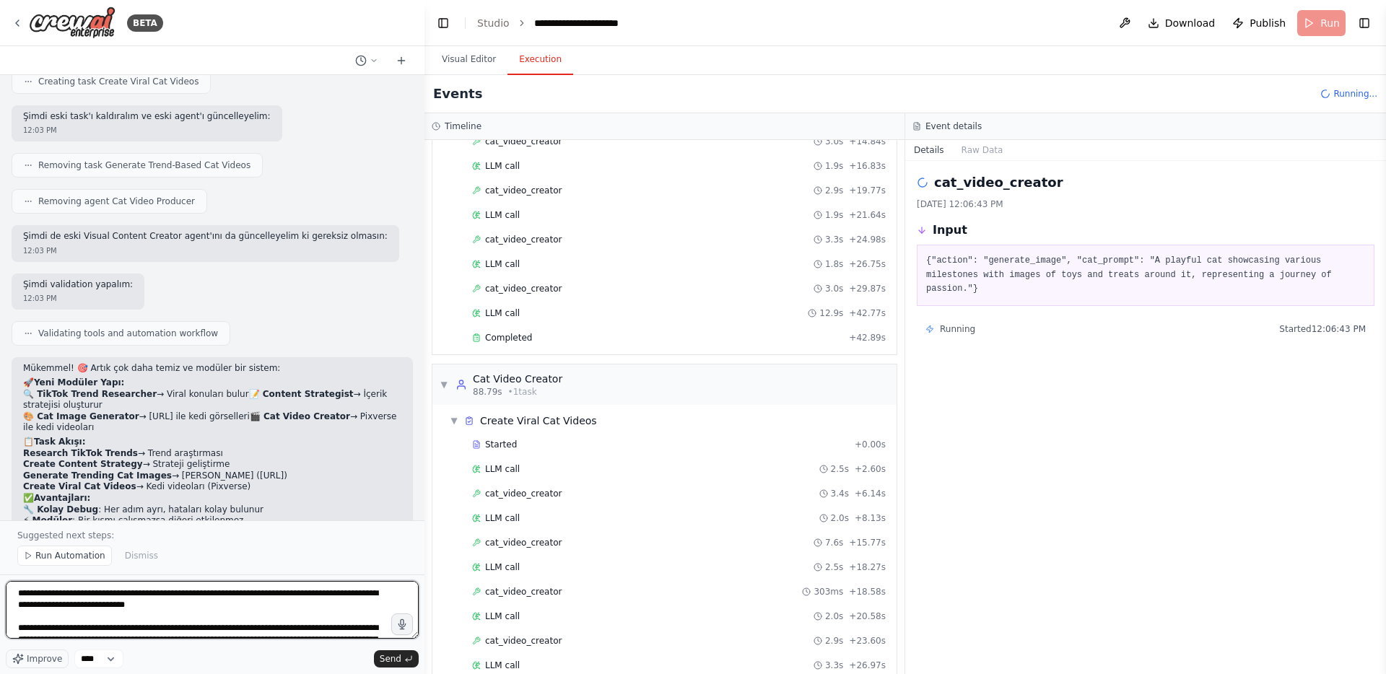
scroll to position [145, 0]
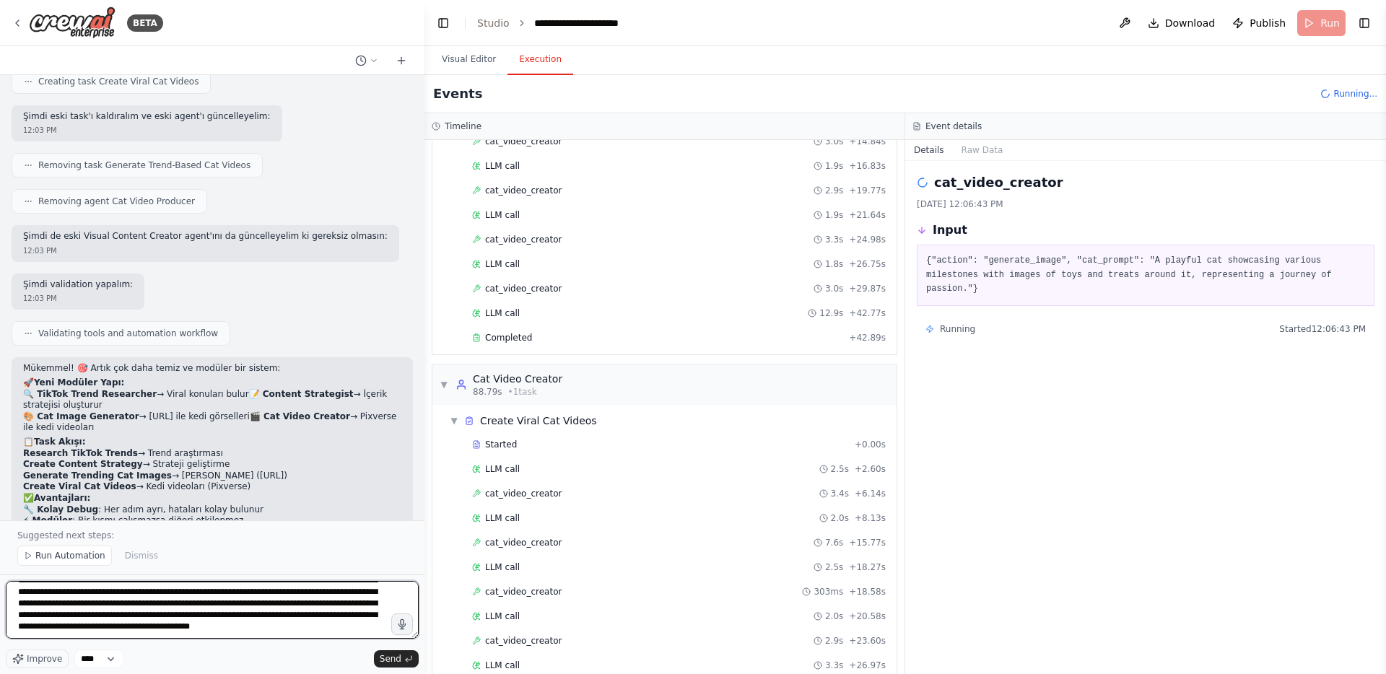
click at [316, 622] on textarea at bounding box center [212, 610] width 413 height 58
click at [316, 630] on textarea at bounding box center [212, 610] width 413 height 58
type textarea "**********"
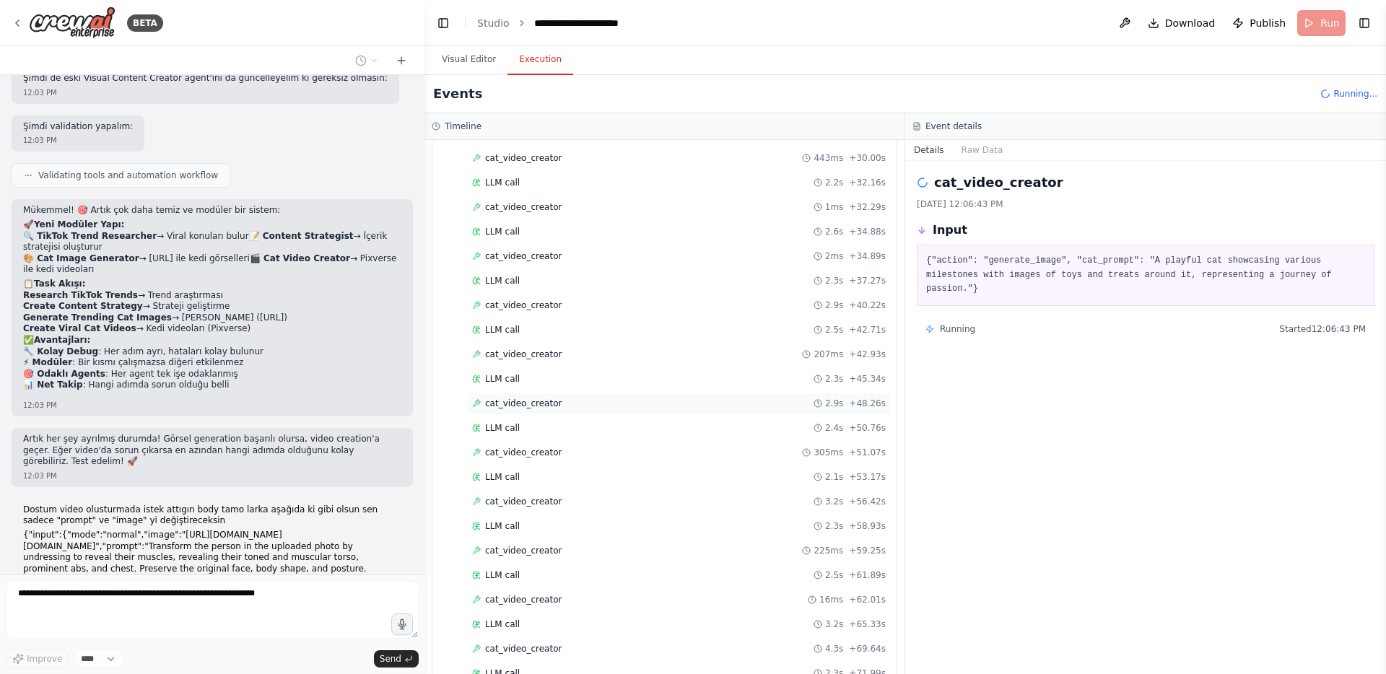
scroll to position [1356, 0]
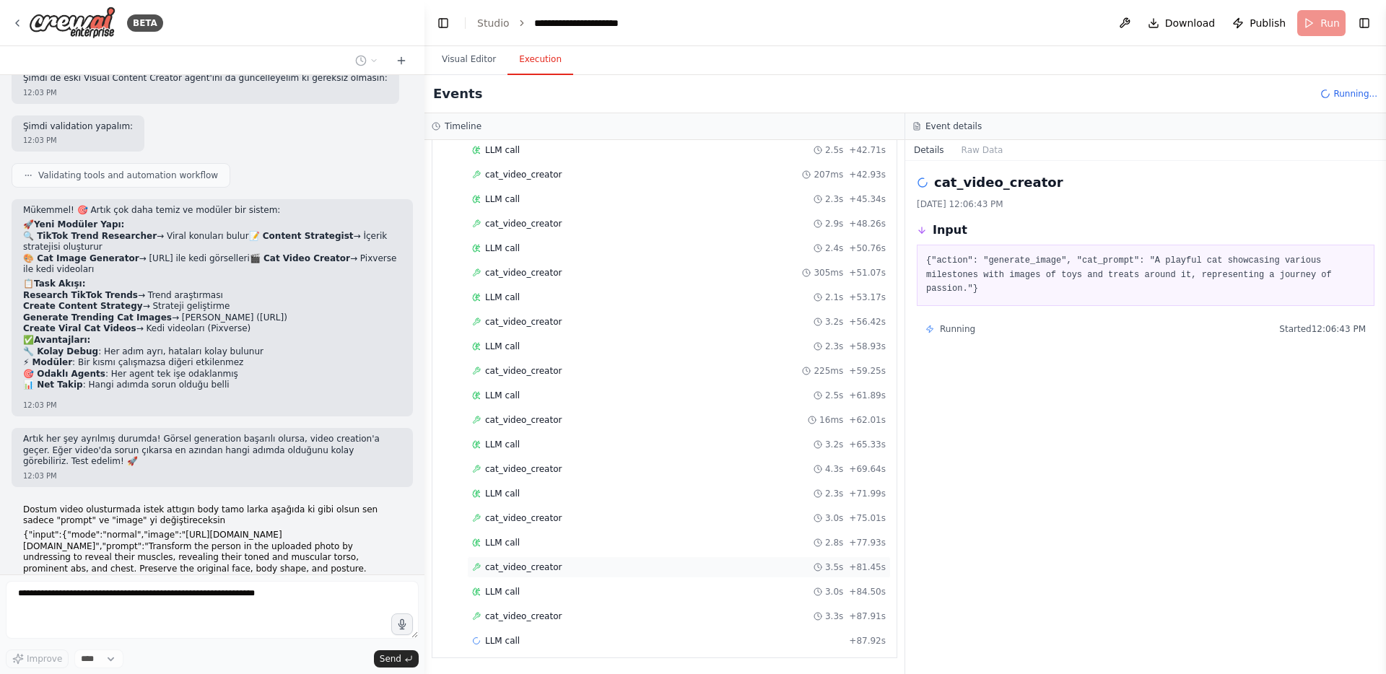
click at [578, 569] on div "cat_video_creator 3.5s + 81.45s" at bounding box center [679, 568] width 414 height 12
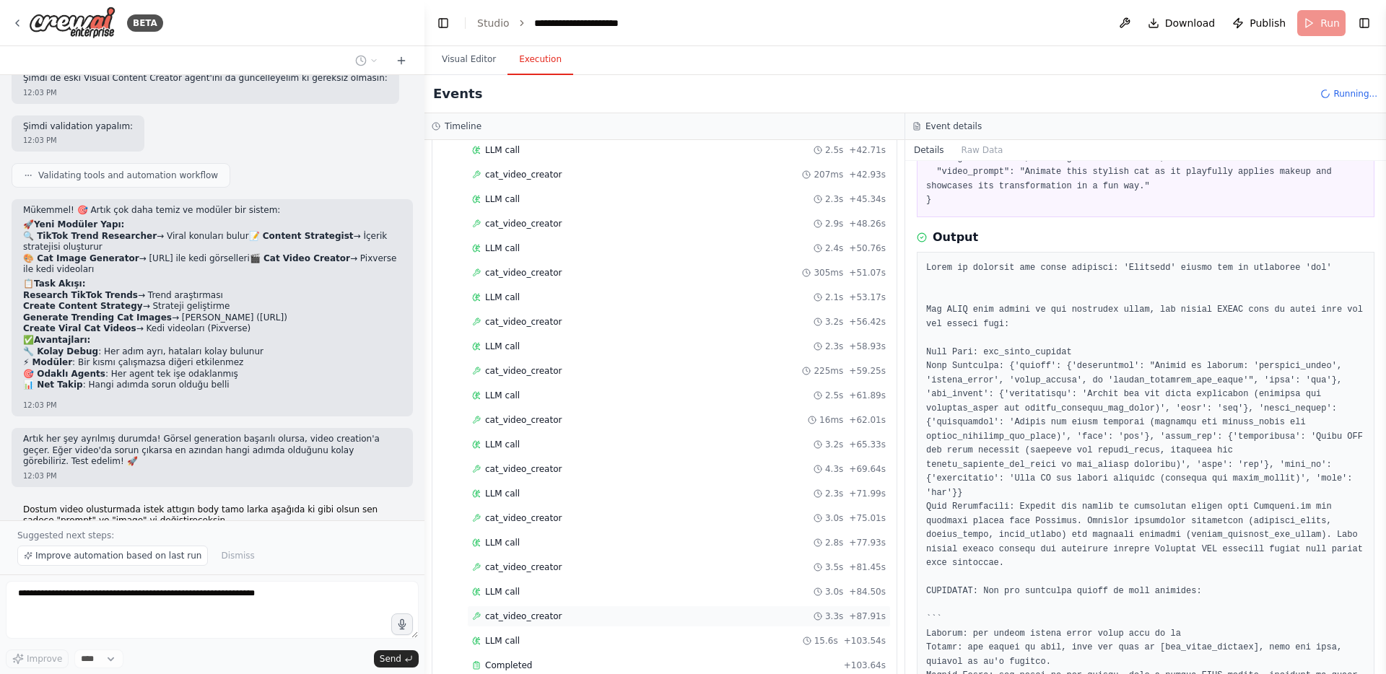
scroll to position [1380, 0]
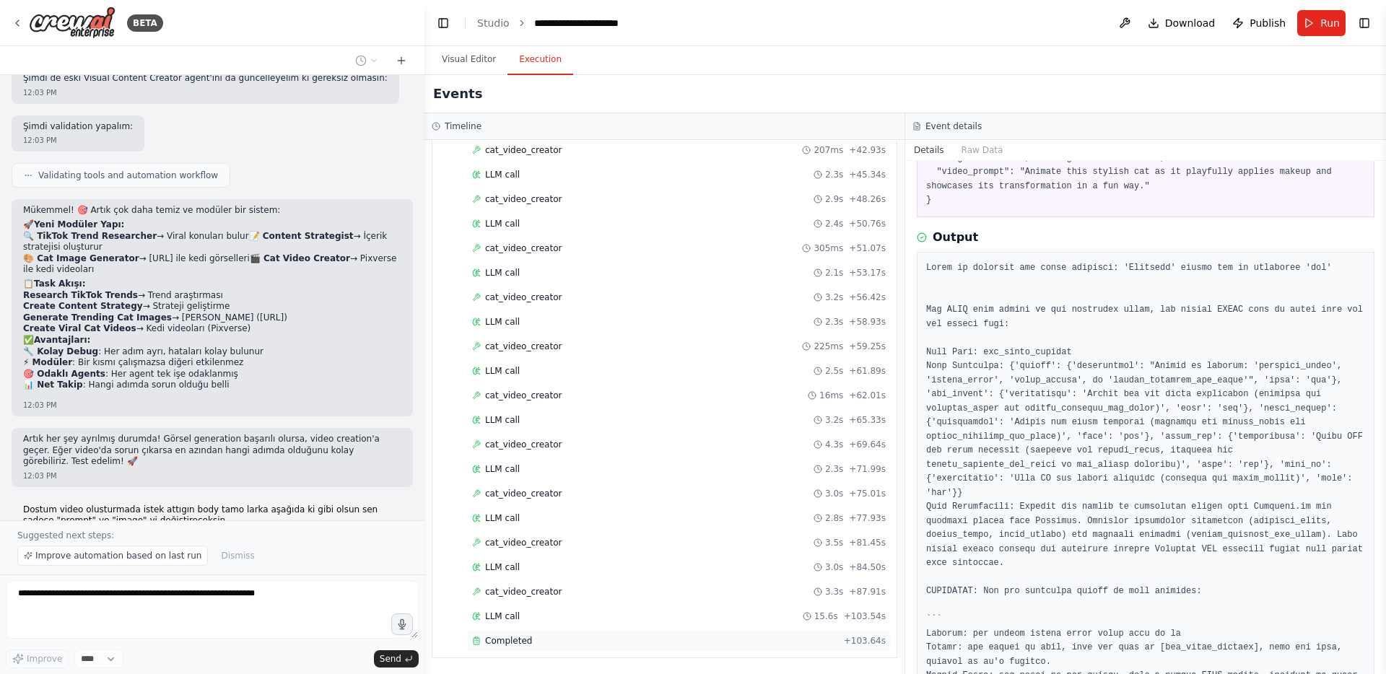
click at [771, 638] on div "Completed" at bounding box center [655, 641] width 366 height 12
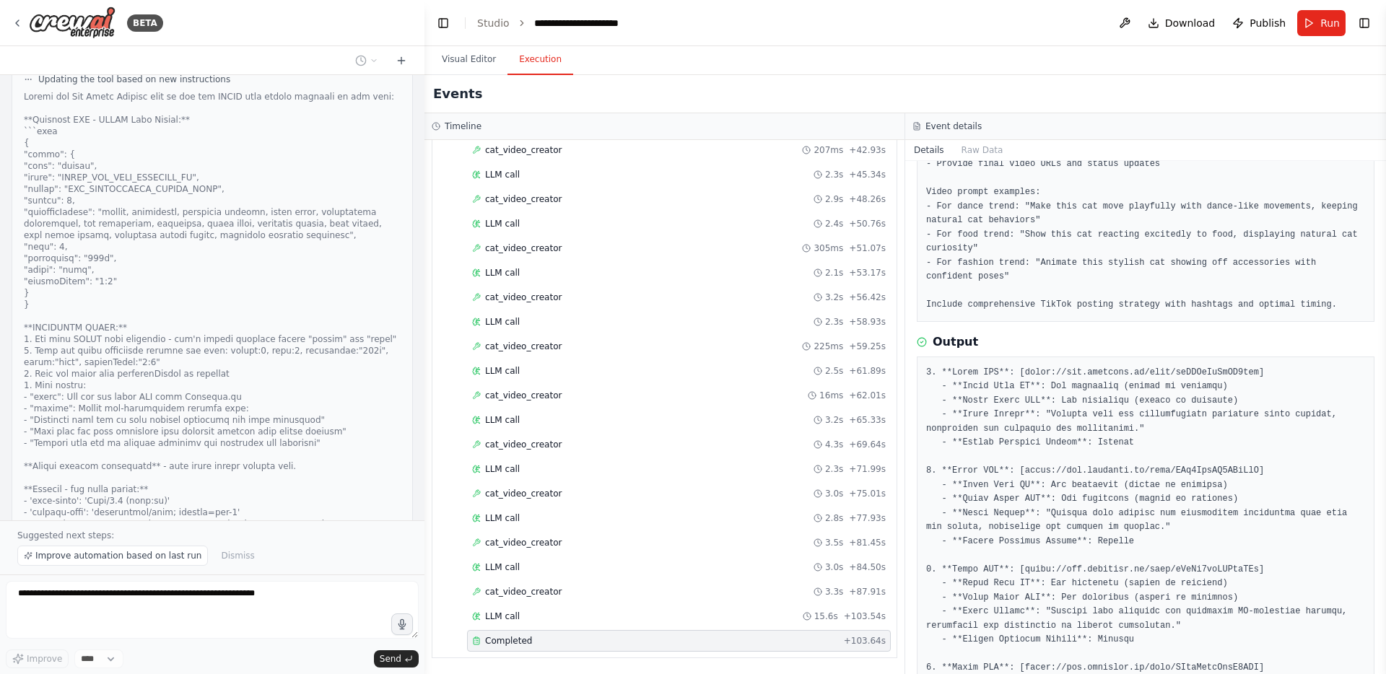
scroll to position [212, 0]
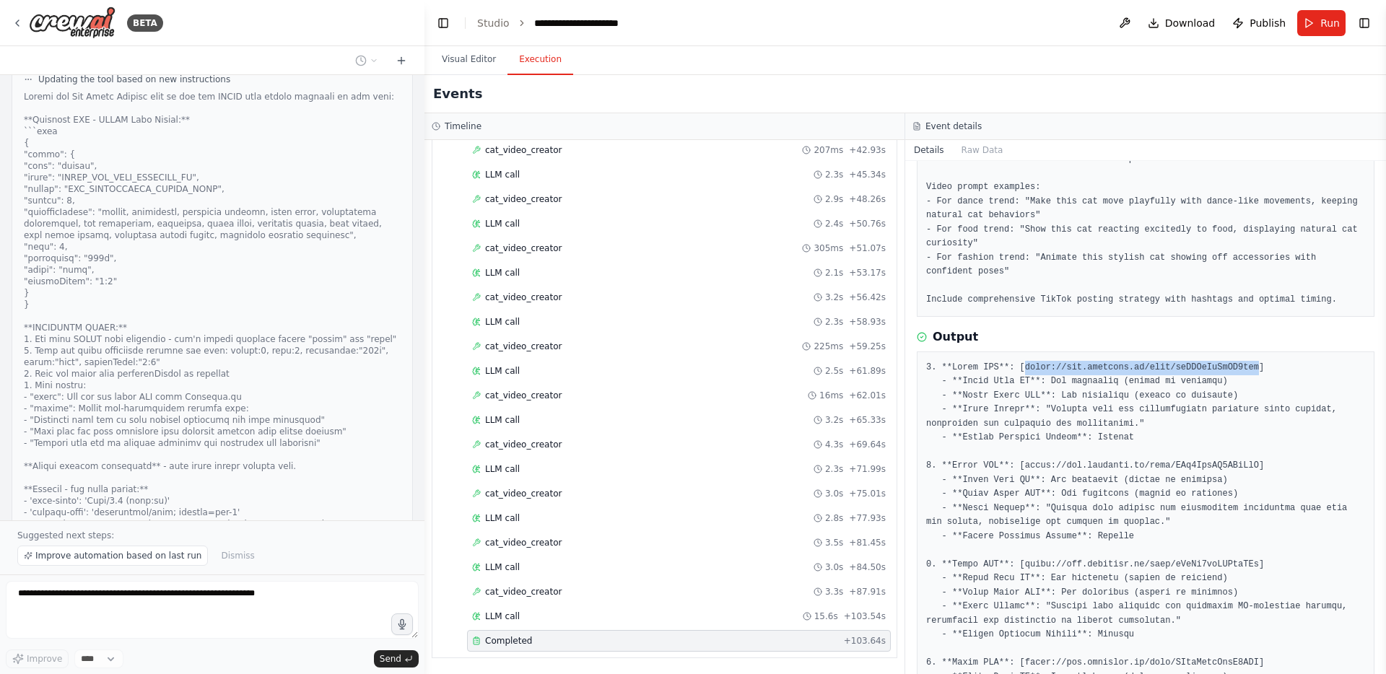
drag, startPoint x: 1025, startPoint y: 368, endPoint x: 1261, endPoint y: 370, distance: 236.8
click at [1261, 370] on pre at bounding box center [1145, 678] width 439 height 634
copy pre "https://api.together.ai/shrt/spFXPcOaHzSS9lmq"
click at [962, 440] on pre at bounding box center [1145, 678] width 439 height 634
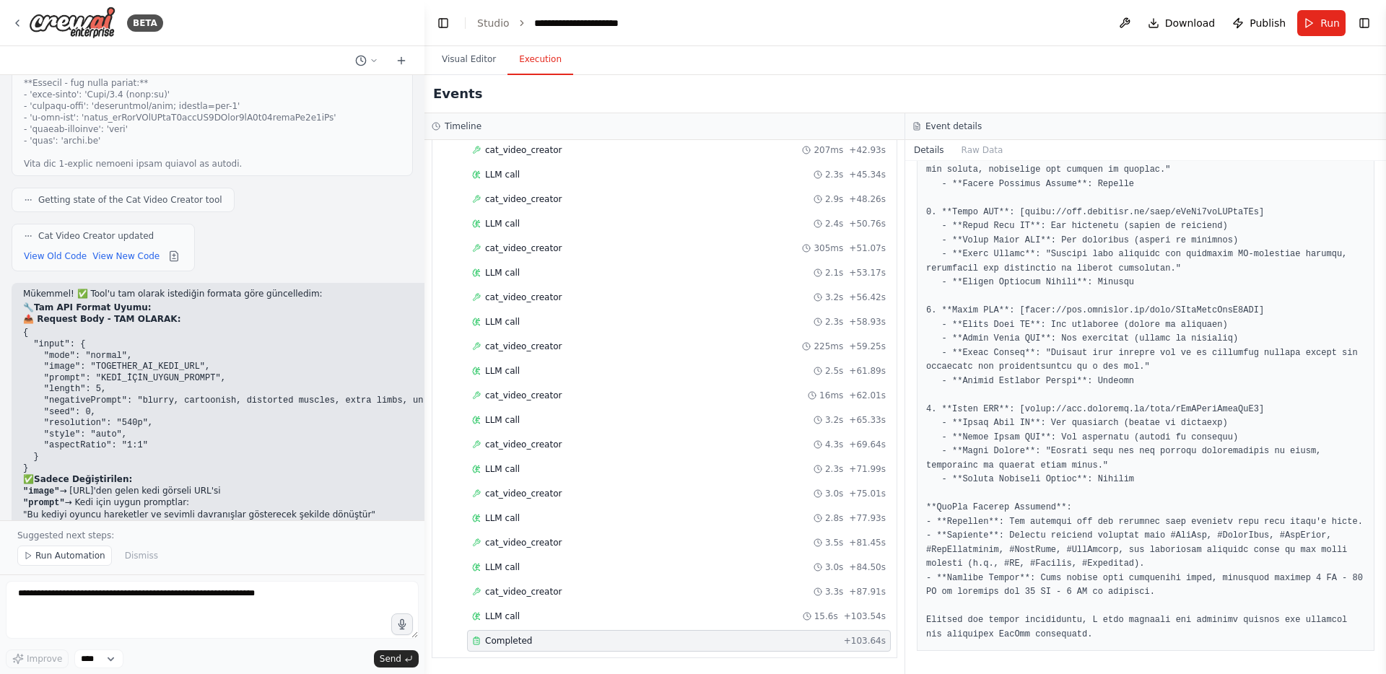
scroll to position [15193, 0]
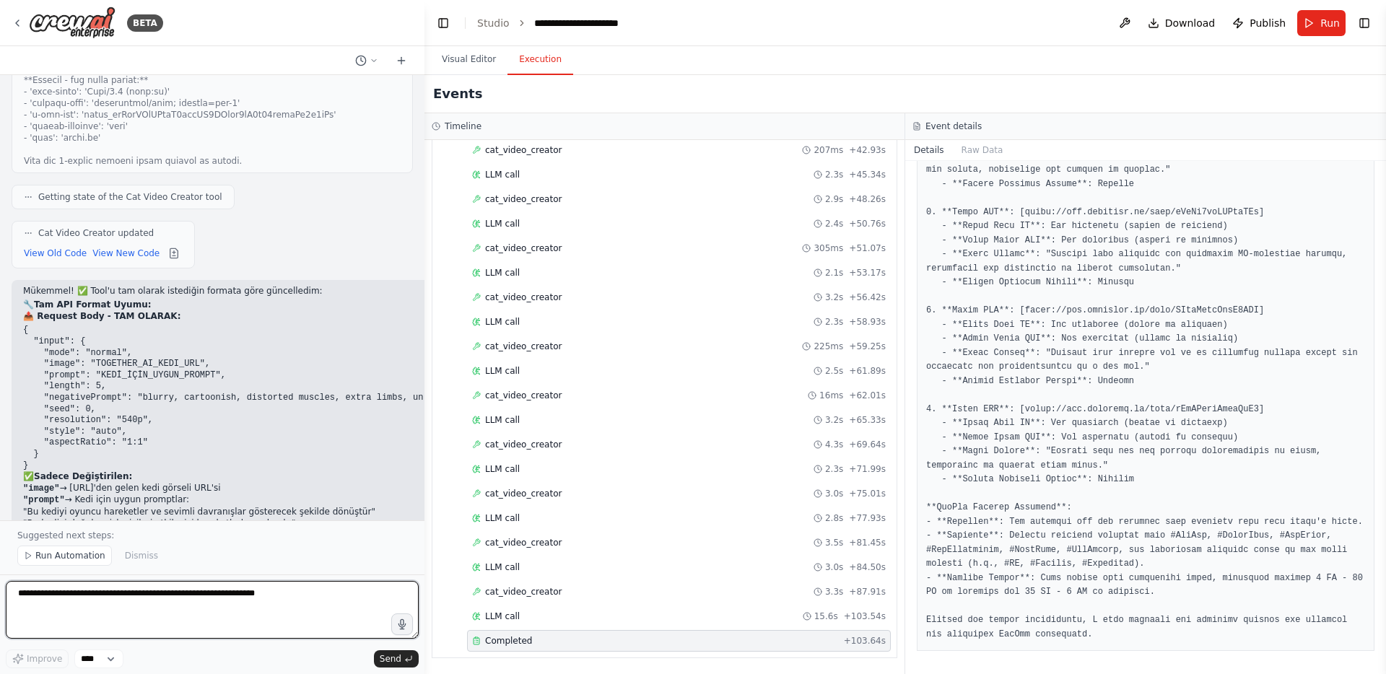
click at [152, 596] on textarea at bounding box center [212, 610] width 413 height 58
type textarea "**********"
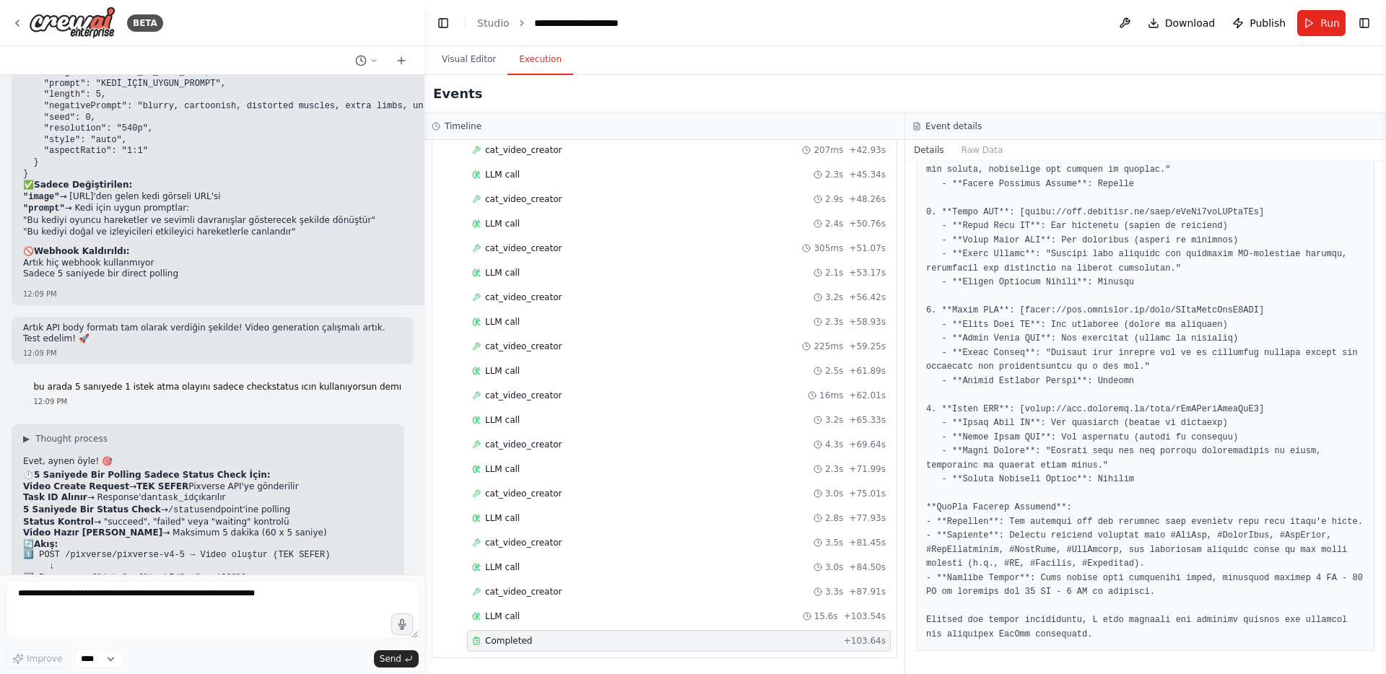
scroll to position [15488, 0]
click at [1314, 24] on button "Run" at bounding box center [1321, 23] width 48 height 26
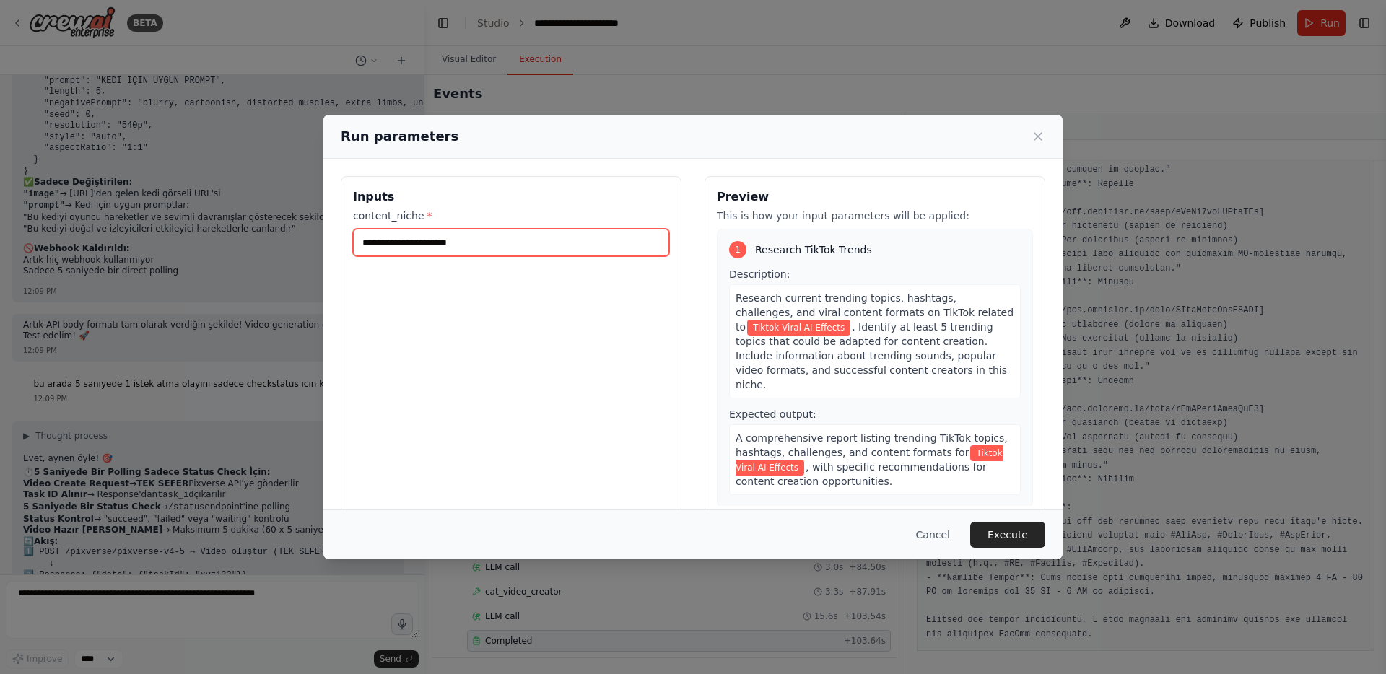
click at [522, 243] on input "**********" at bounding box center [511, 242] width 316 height 27
click at [429, 239] on input "**********" at bounding box center [511, 242] width 316 height 27
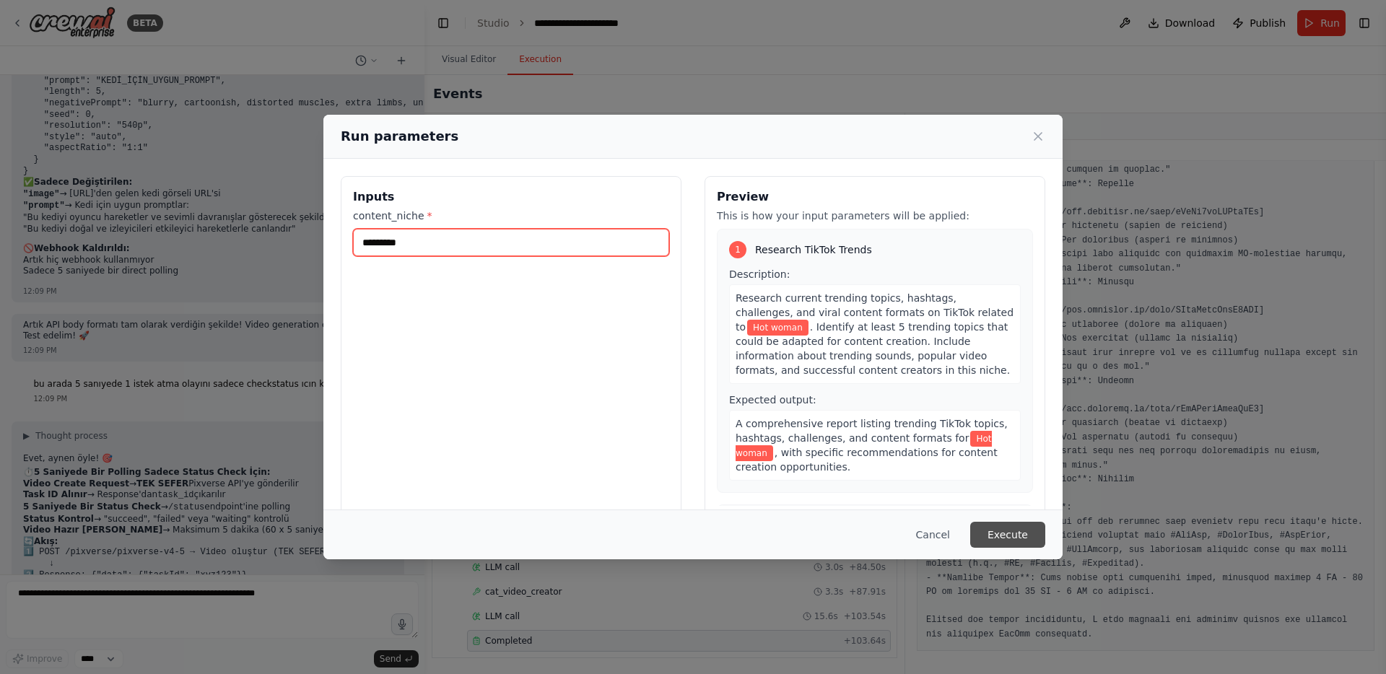
type input "*********"
click at [1008, 536] on button "Execute" at bounding box center [1007, 535] width 75 height 26
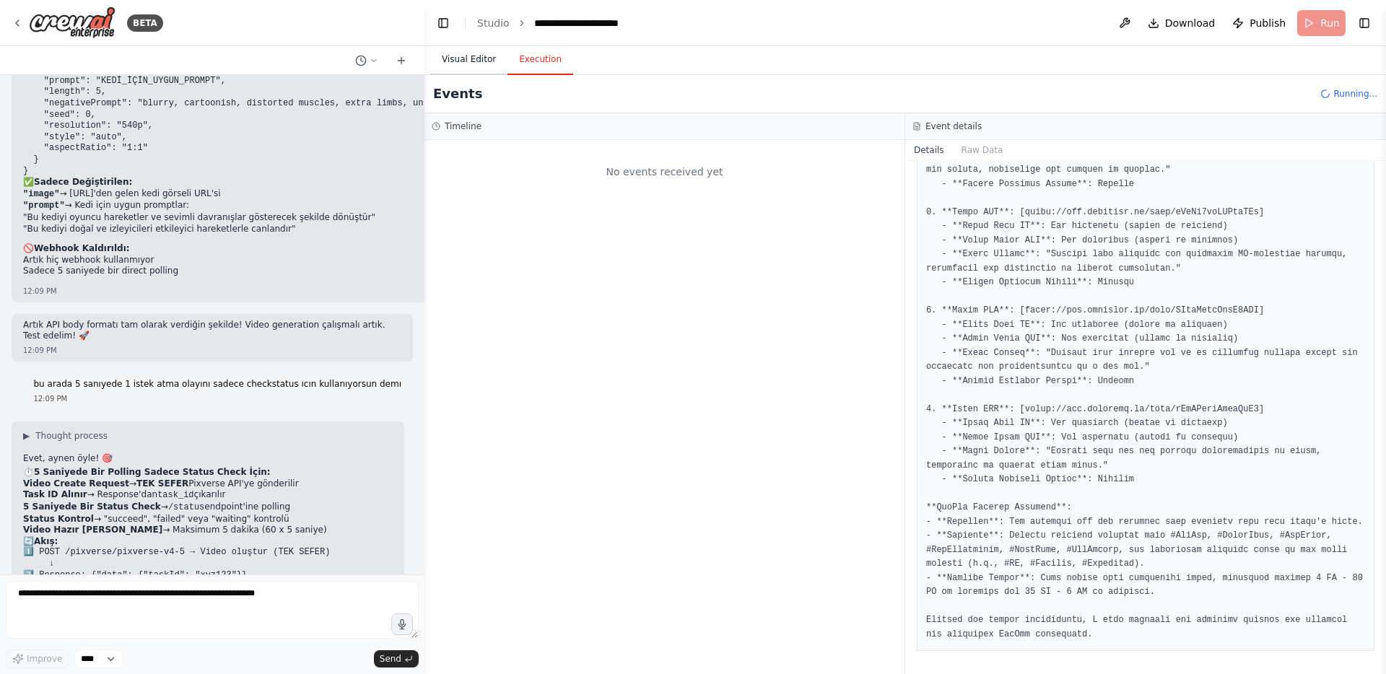
click at [464, 59] on button "Visual Editor" at bounding box center [468, 60] width 77 height 30
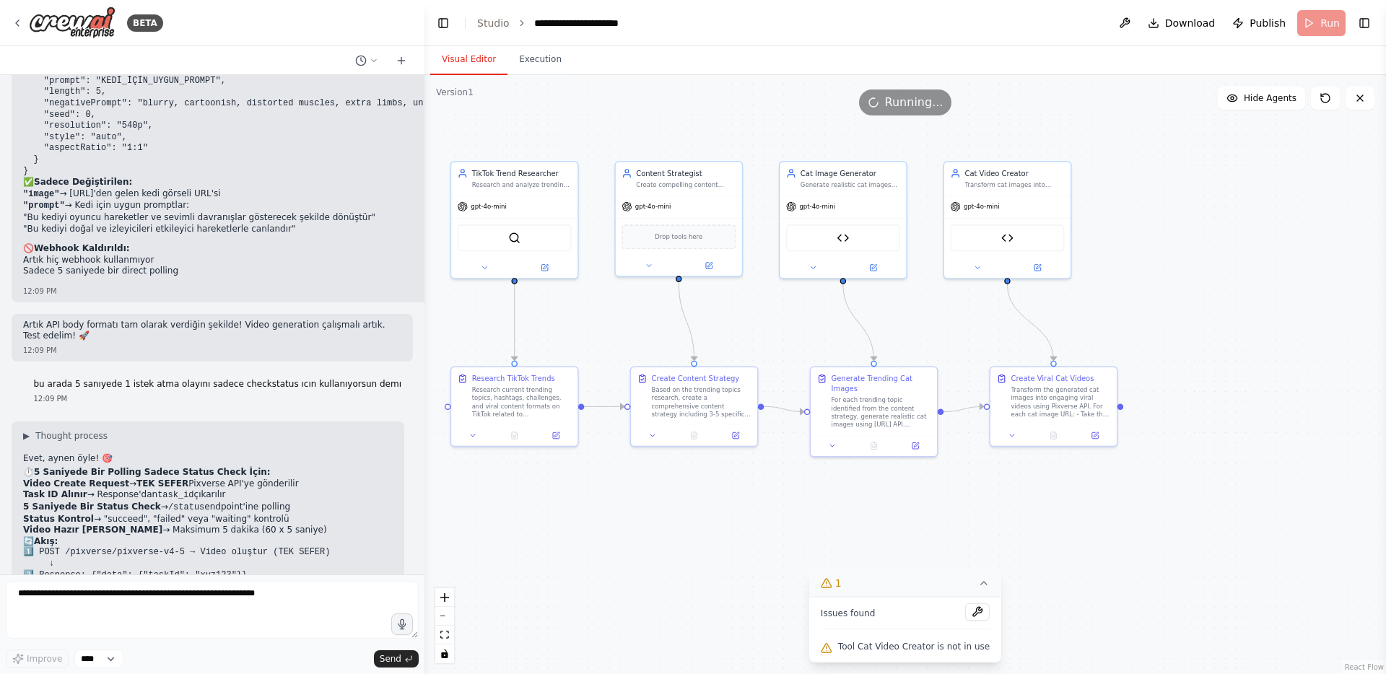
drag, startPoint x: 550, startPoint y: 321, endPoint x: 605, endPoint y: 321, distance: 54.9
click at [605, 321] on div ".deletable-edge-delete-btn { width: 20px; height: 20px; border: 0px solid #ffff…" at bounding box center [906, 374] width 962 height 599
click at [527, 54] on button "Execution" at bounding box center [541, 60] width 66 height 30
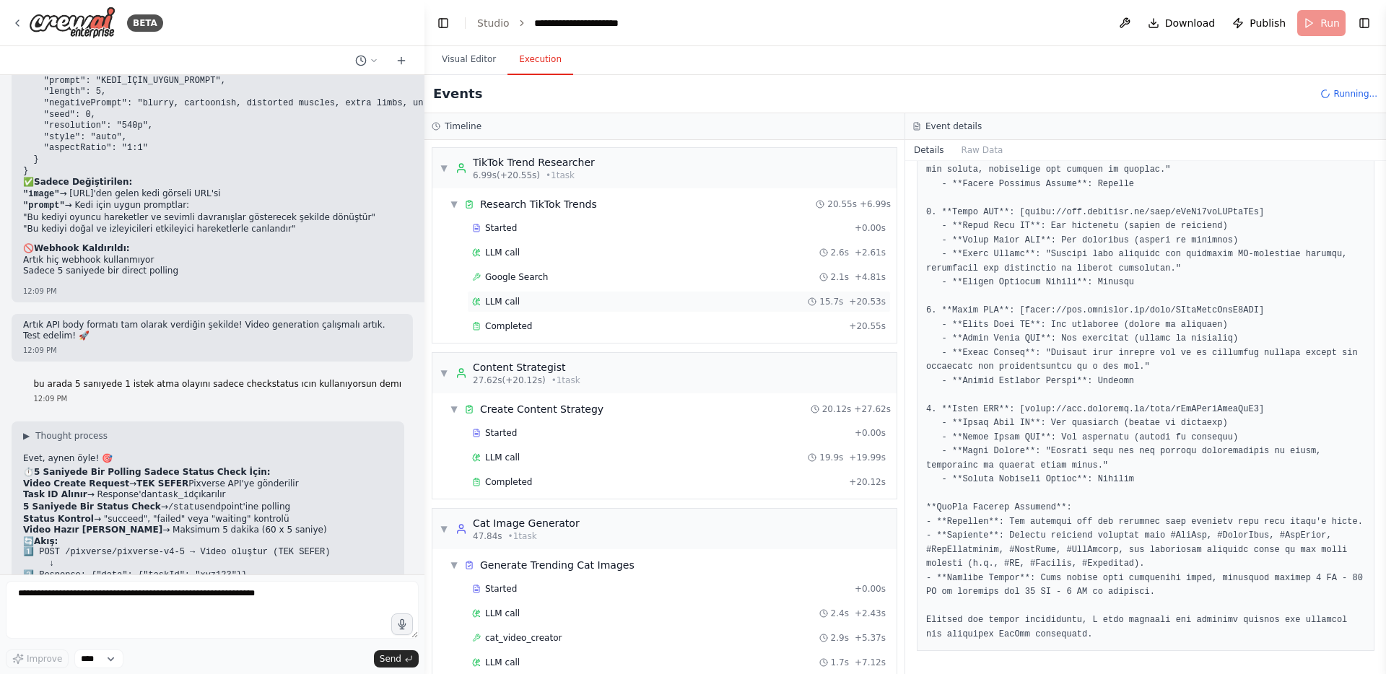
scroll to position [46, 0]
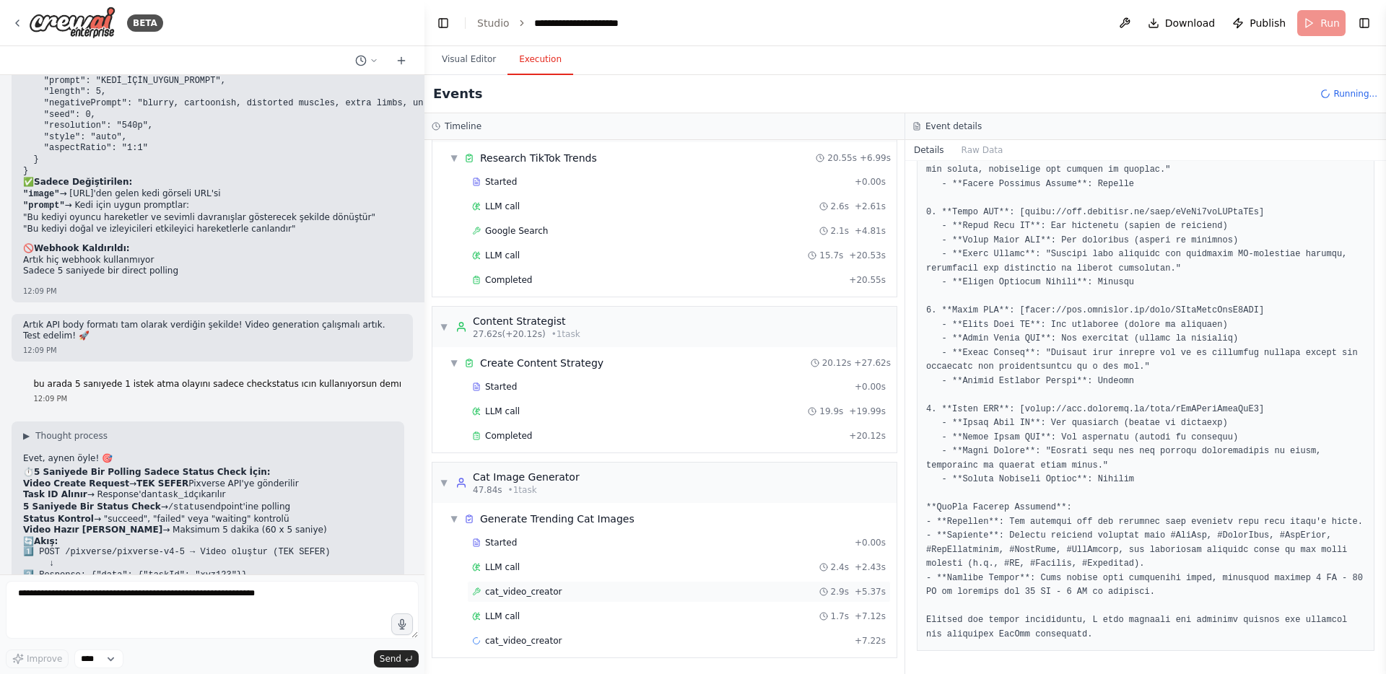
click at [591, 599] on div "cat_video_creator 2.9s + 5.37s" at bounding box center [679, 592] width 424 height 22
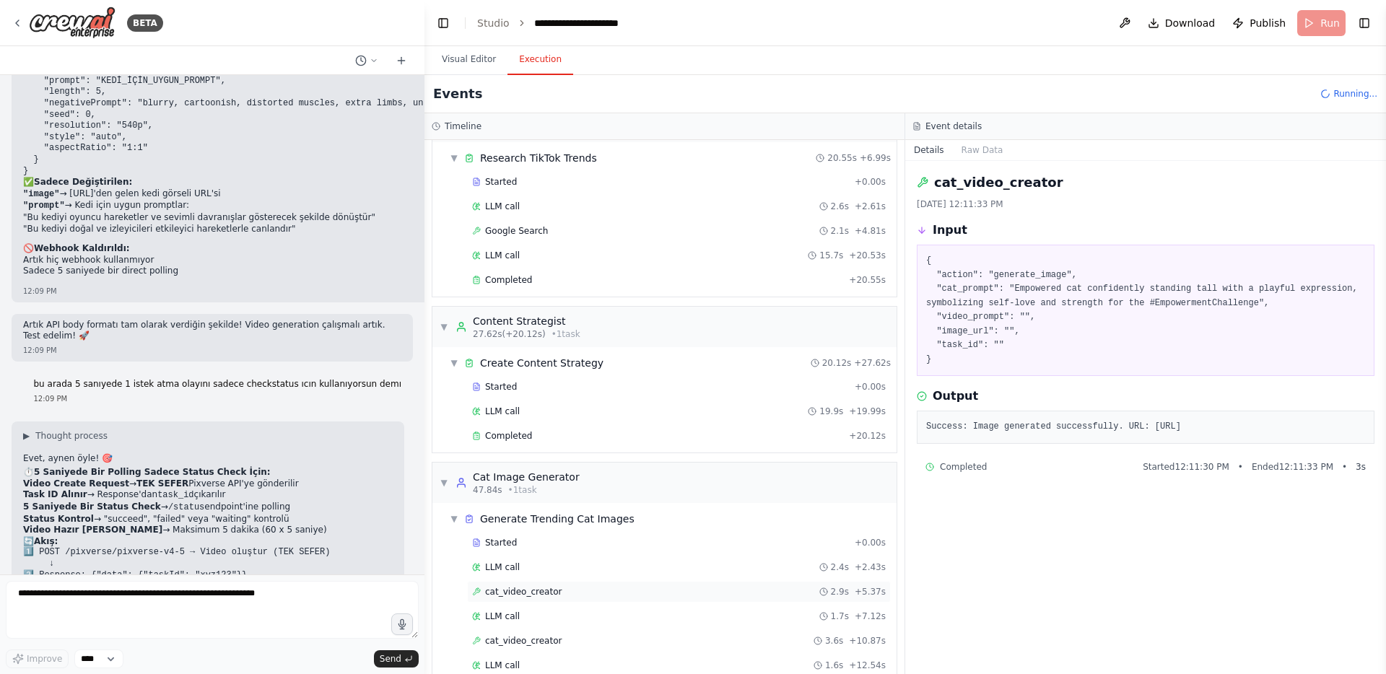
scroll to position [60, 0]
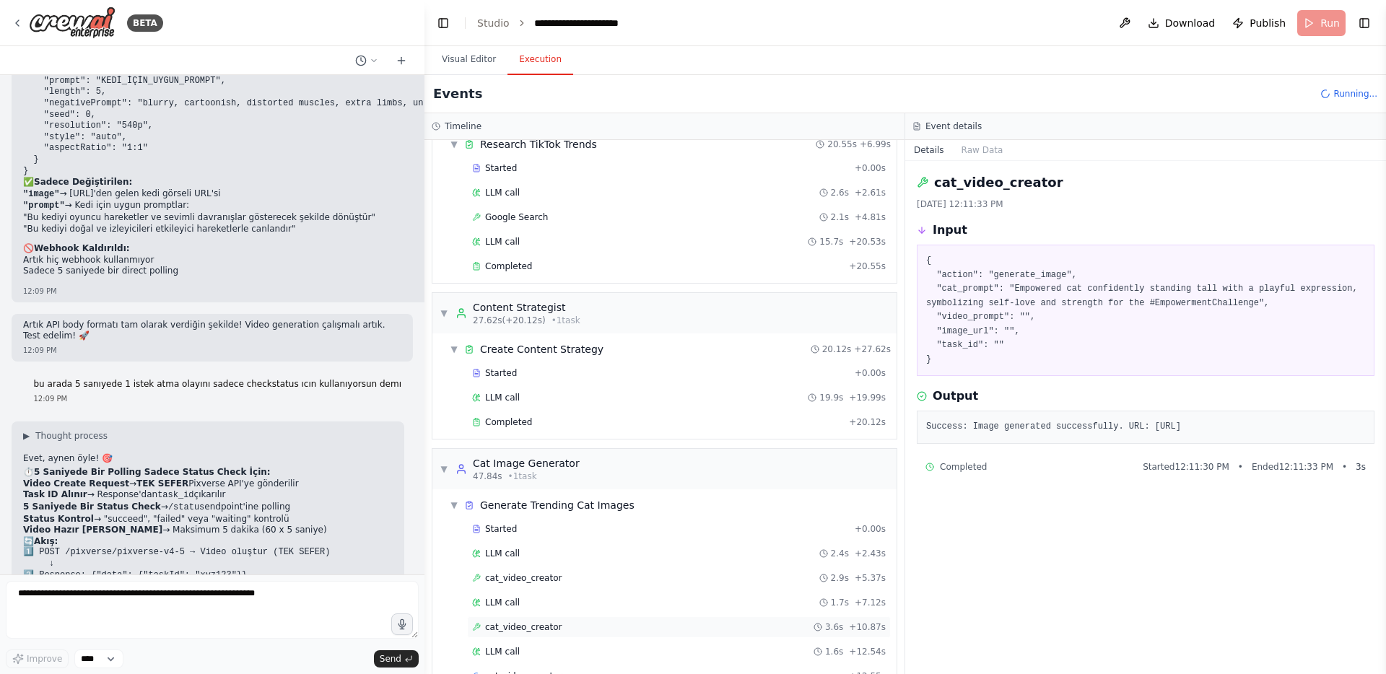
click at [614, 628] on div "cat_video_creator 3.6s + 10.87s" at bounding box center [679, 628] width 414 height 12
click at [598, 584] on div "cat_video_creator 2.9s + 5.37s" at bounding box center [679, 579] width 424 height 22
click at [1012, 434] on pre "Success: Image generated successfully. URL: https://api.together.ai/shrt/QiSGtF…" at bounding box center [1145, 427] width 439 height 14
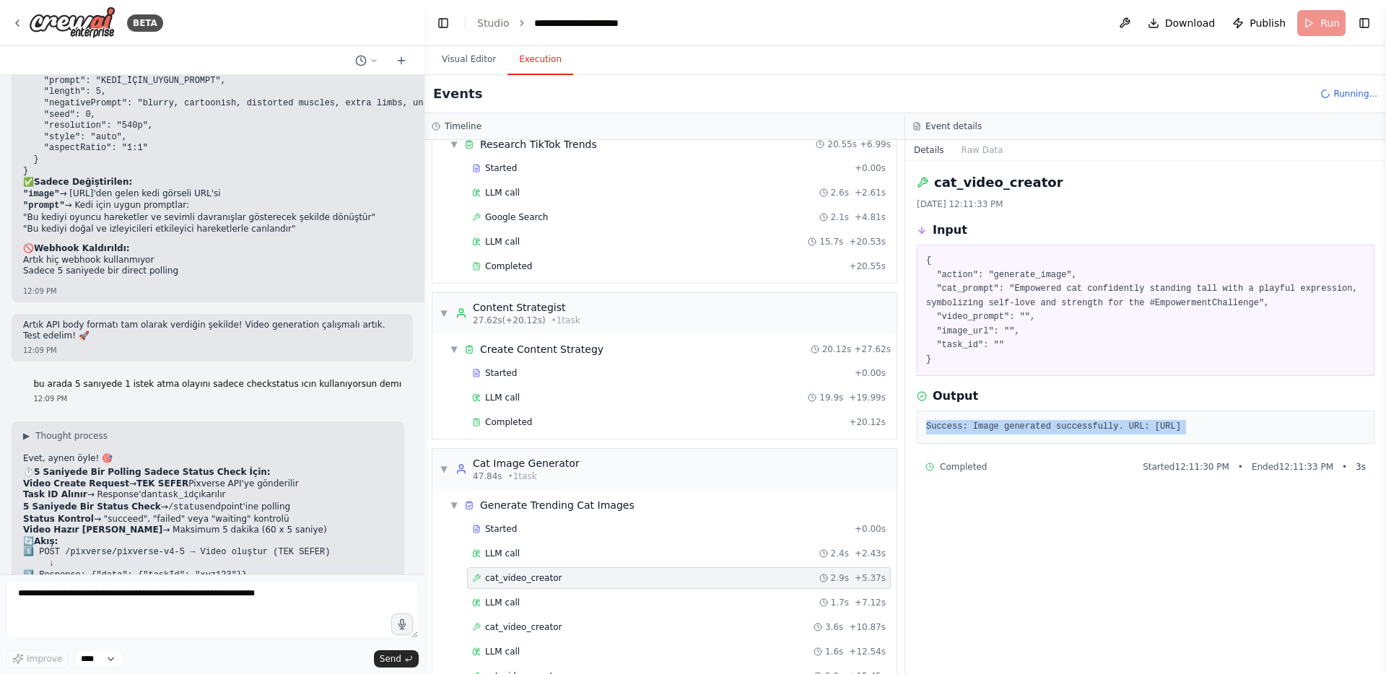
copy div "Success: Image generated successfully. URL: https://api.together.ai/shrt/QiSGtF…"
click at [959, 433] on pre "Success: Image generated successfully. URL: https://api.together.ai/shrt/QiSGtF…" at bounding box center [1145, 427] width 439 height 14
click at [959, 435] on pre "Success: Image generated successfully. URL: https://api.together.ai/shrt/QiSGtF…" at bounding box center [1145, 427] width 439 height 14
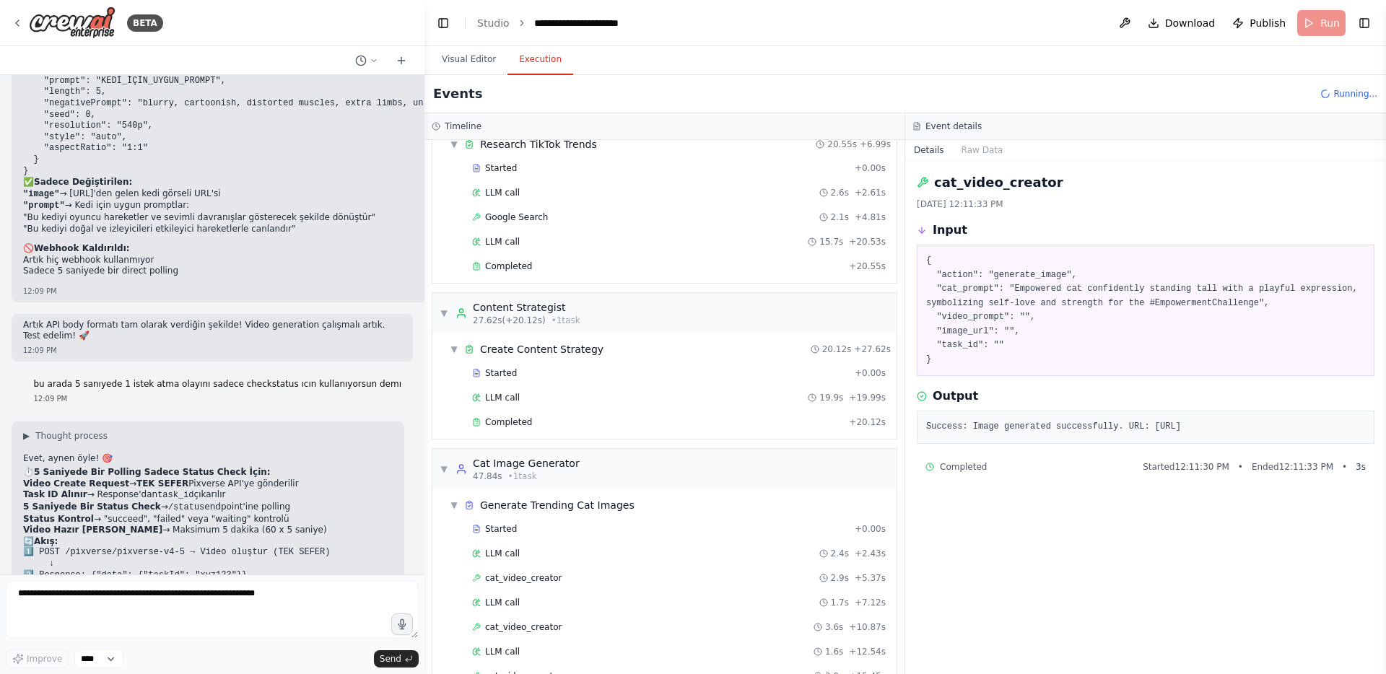
click at [959, 435] on pre "Success: Image generated successfully. URL: https://api.together.ai/shrt/QiSGtF…" at bounding box center [1145, 427] width 439 height 14
click at [954, 435] on pre "Success: Image generated successfully. URL: https://api.together.ai/shrt/QiSGtF…" at bounding box center [1145, 427] width 439 height 14
drag, startPoint x: 1168, startPoint y: 440, endPoint x: 918, endPoint y: 439, distance: 250.5
click at [918, 439] on div "Success: Image generated successfully. URL: https://api.together.ai/shrt/QiSGtF…" at bounding box center [1146, 427] width 458 height 33
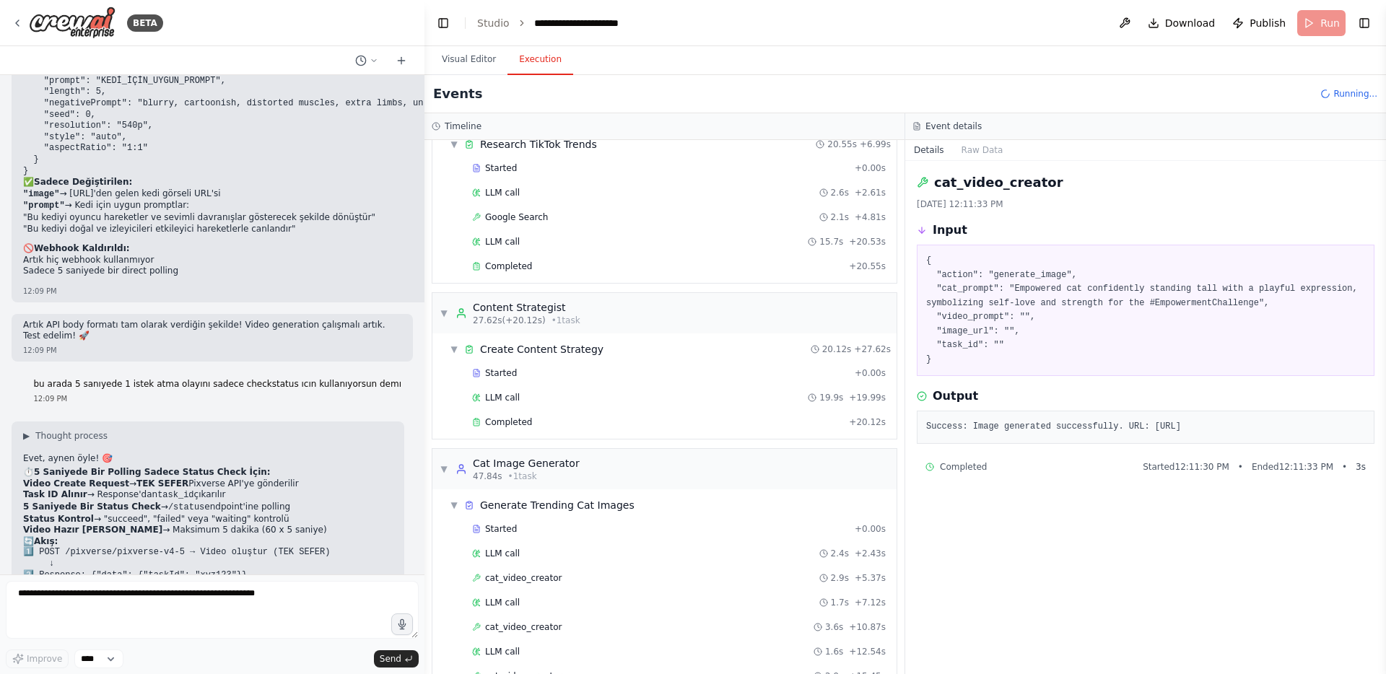
copy pre "https://api.together.ai/shrt/QiSGtFGKPEKLbJKt"
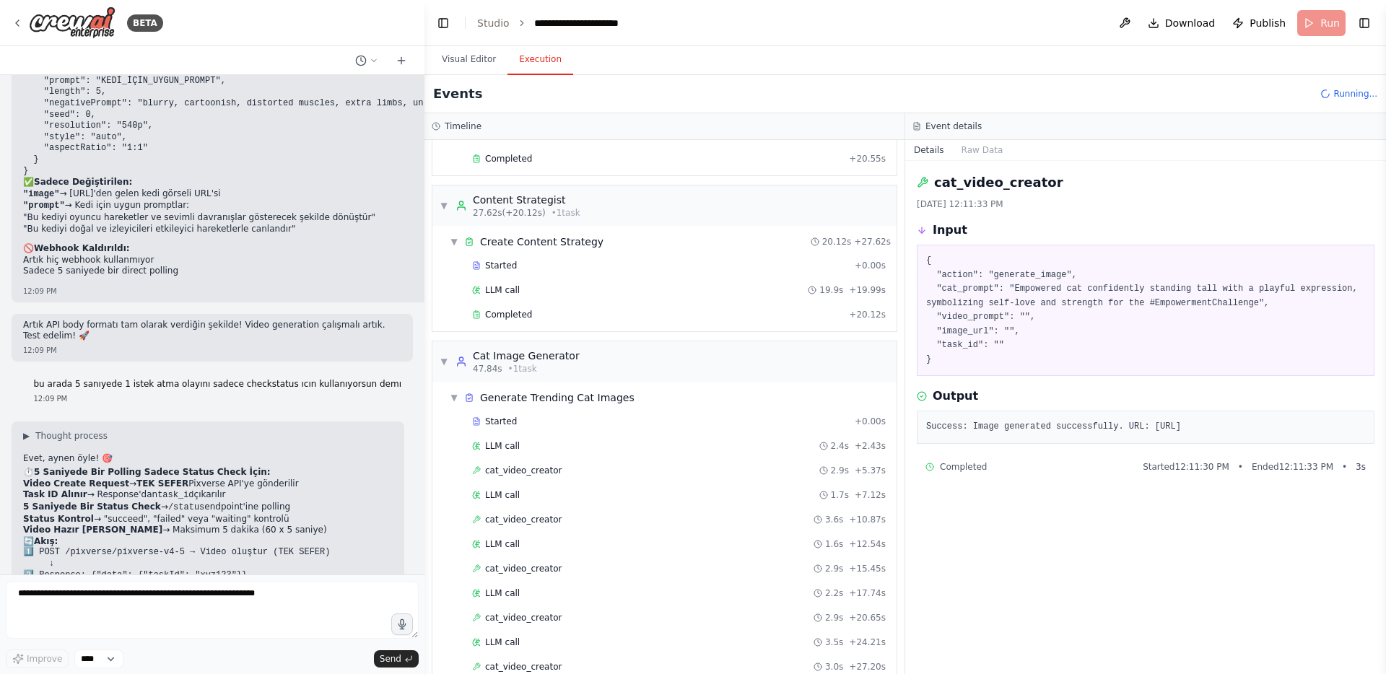
scroll to position [218, 0]
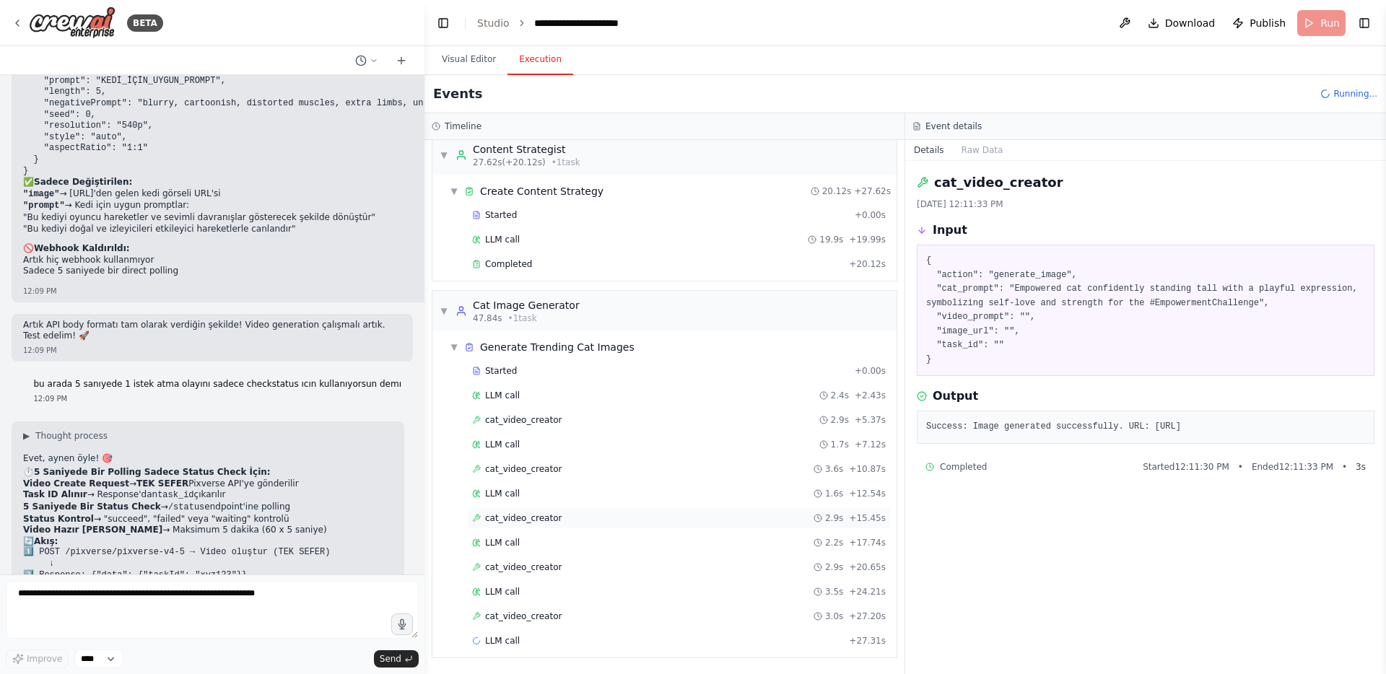
click at [591, 518] on div "cat_video_creator 2.9s + 15.45s" at bounding box center [679, 519] width 414 height 12
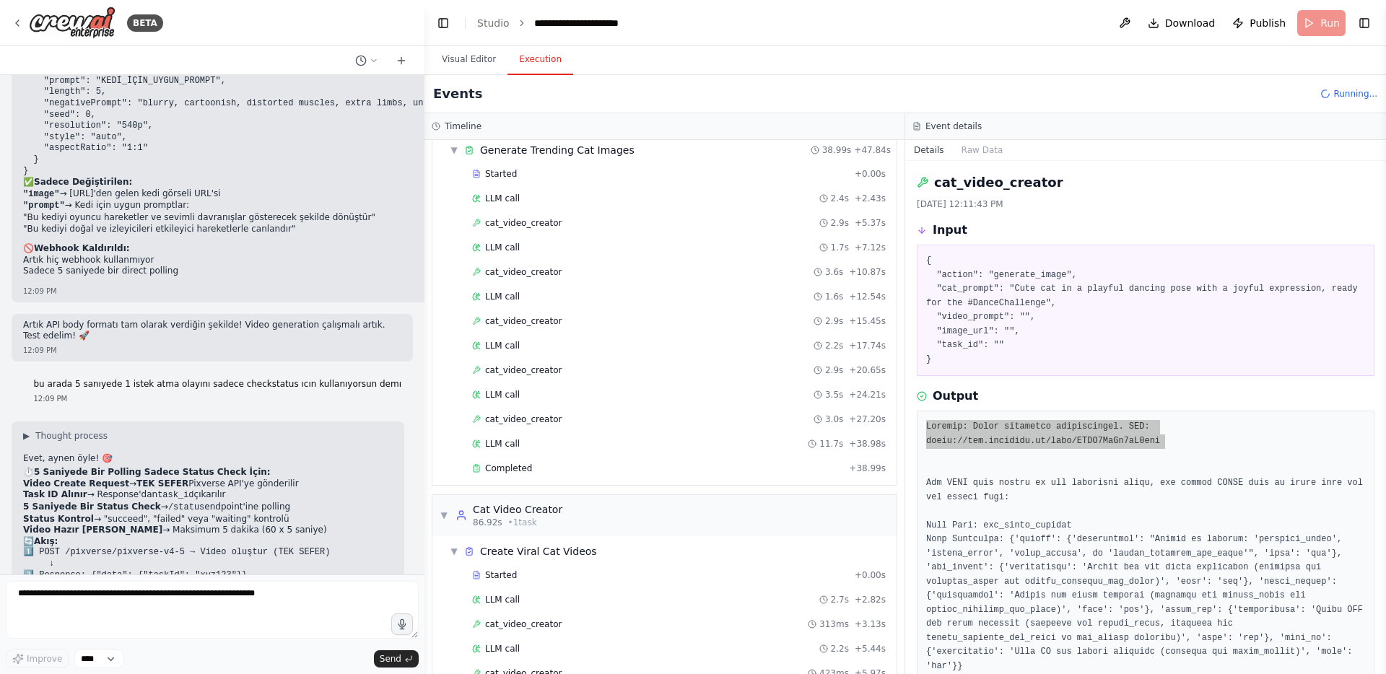
scroll to position [472, 0]
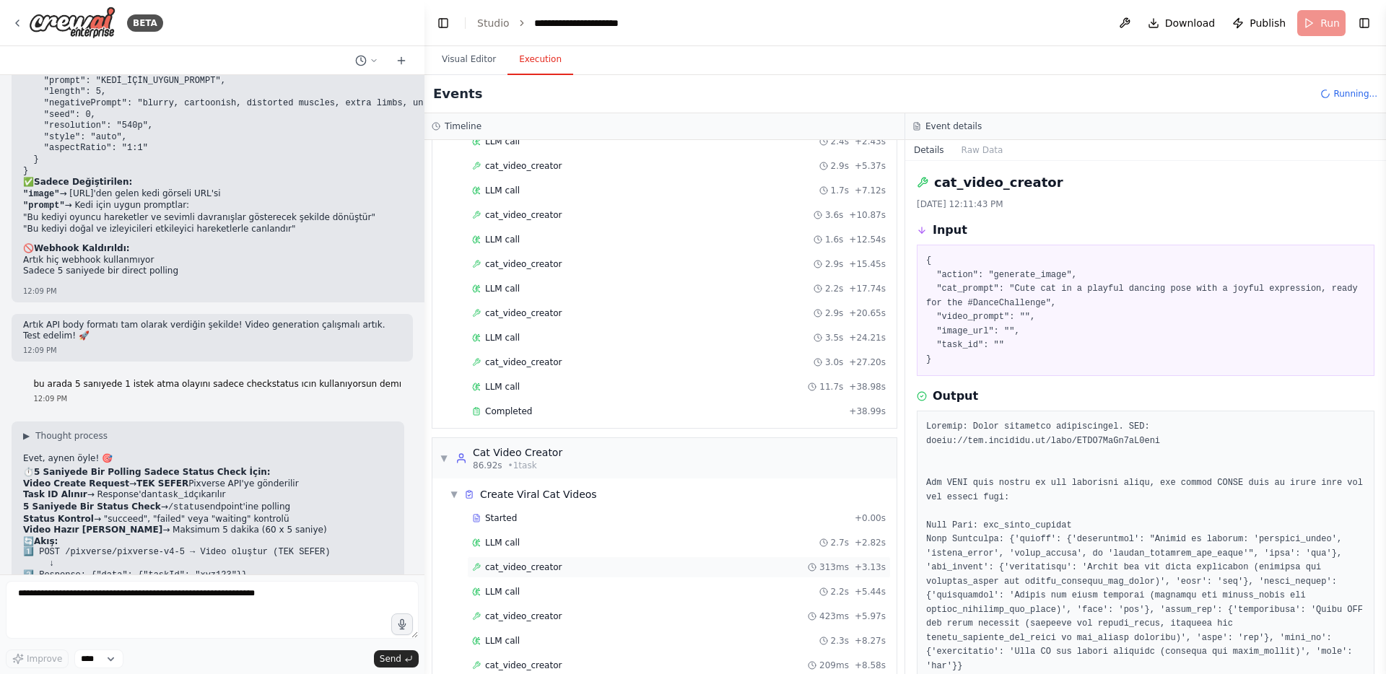
click at [552, 563] on span "cat_video_creator" at bounding box center [523, 568] width 77 height 12
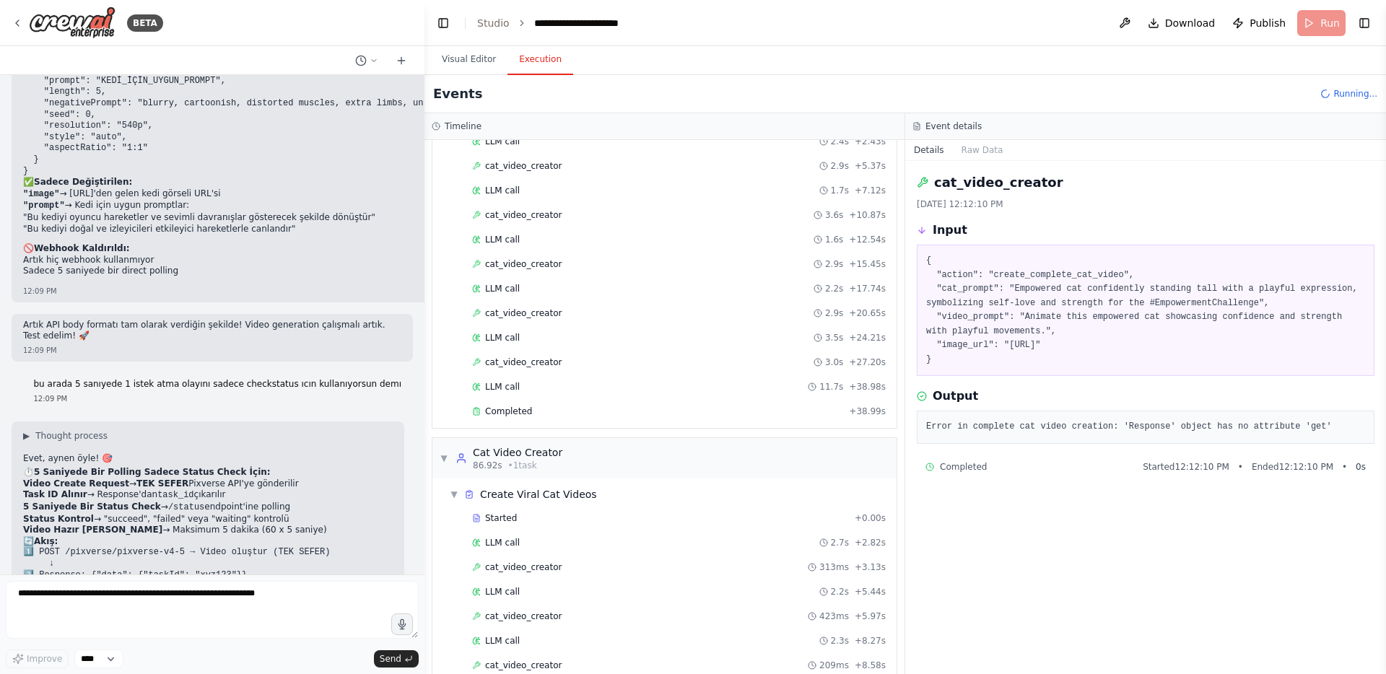
click at [965, 428] on pre "Error in complete cat video creation: 'Response' object has no attribute 'get'" at bounding box center [1145, 427] width 439 height 14
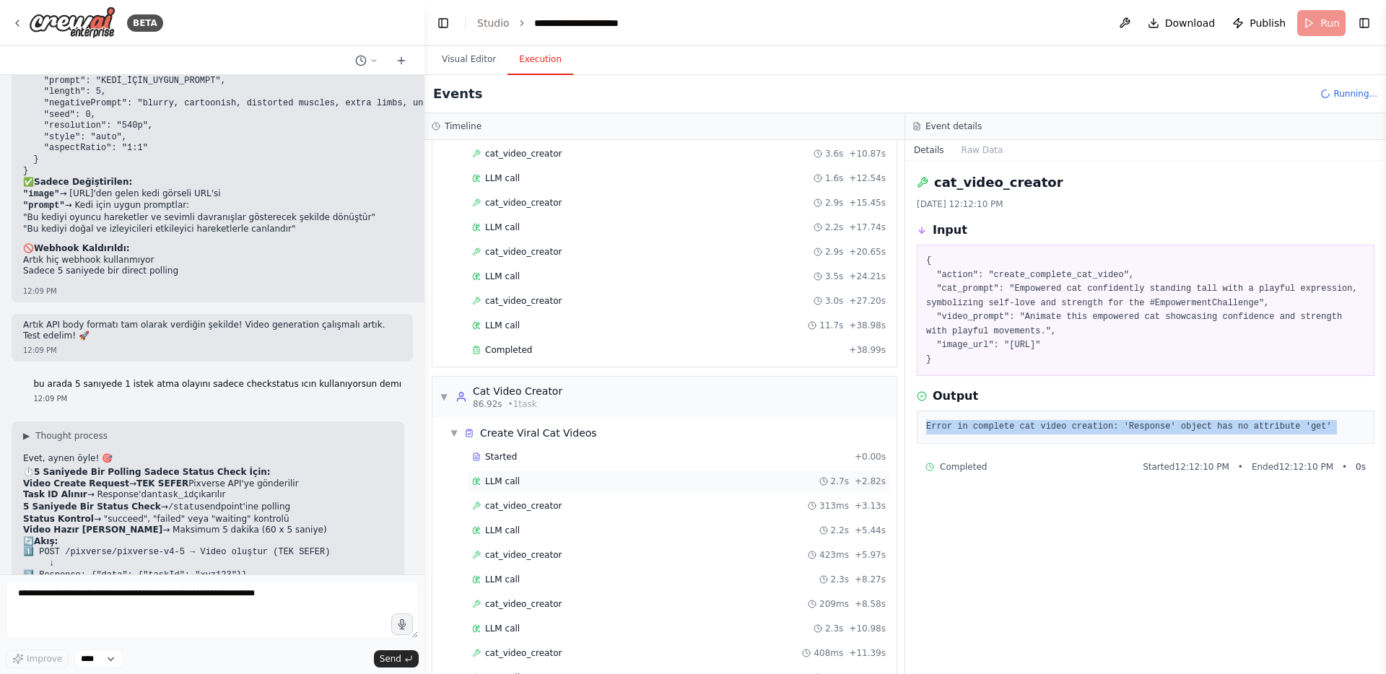
scroll to position [562, 0]
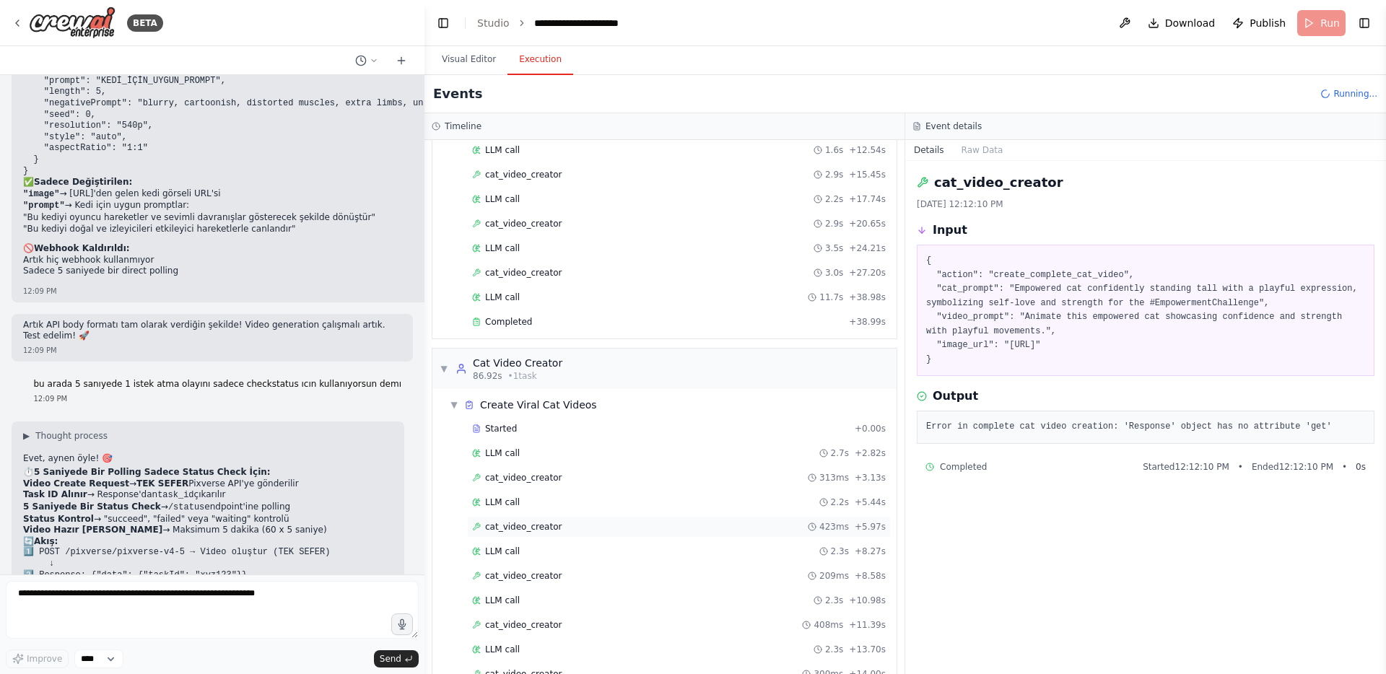
click at [656, 531] on div "cat_video_creator 423ms + 5.97s" at bounding box center [679, 527] width 414 height 12
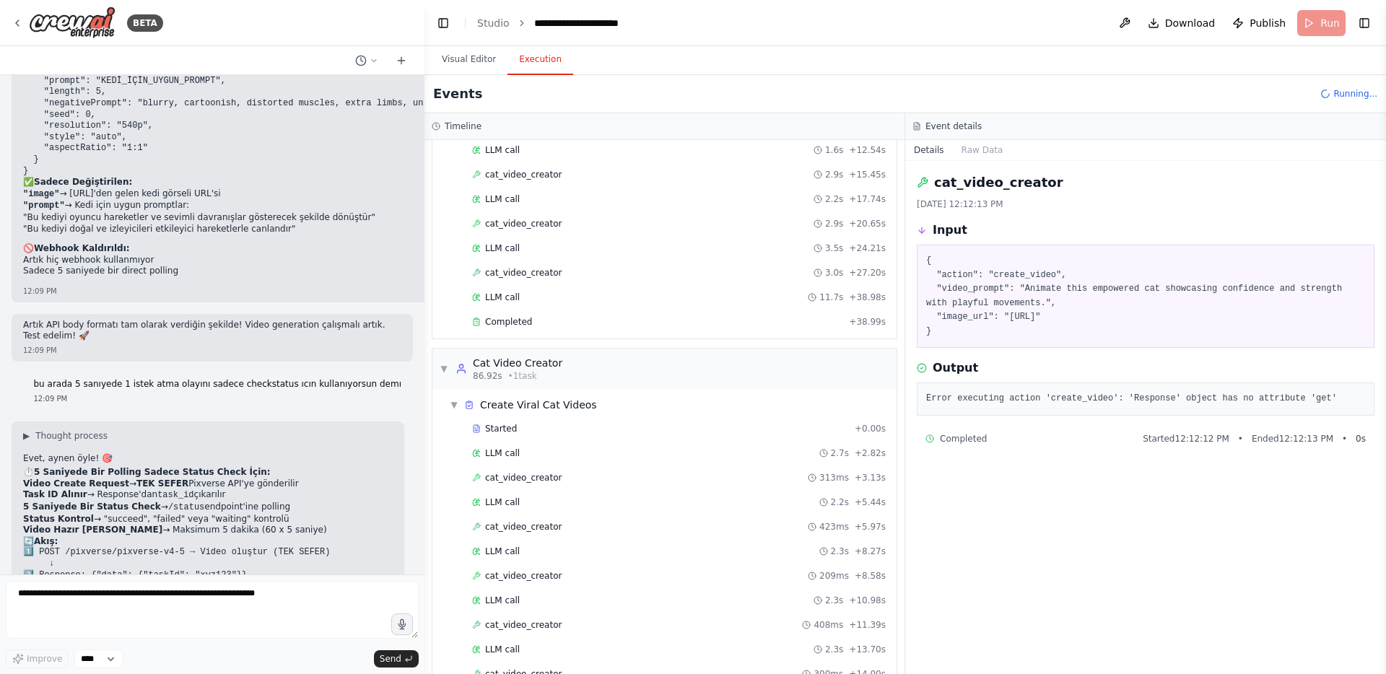
click at [970, 400] on pre "Error executing action 'create_video': 'Response' object has no attribute 'get'" at bounding box center [1145, 399] width 439 height 14
click at [185, 599] on textarea at bounding box center [212, 610] width 413 height 58
paste textarea "**********"
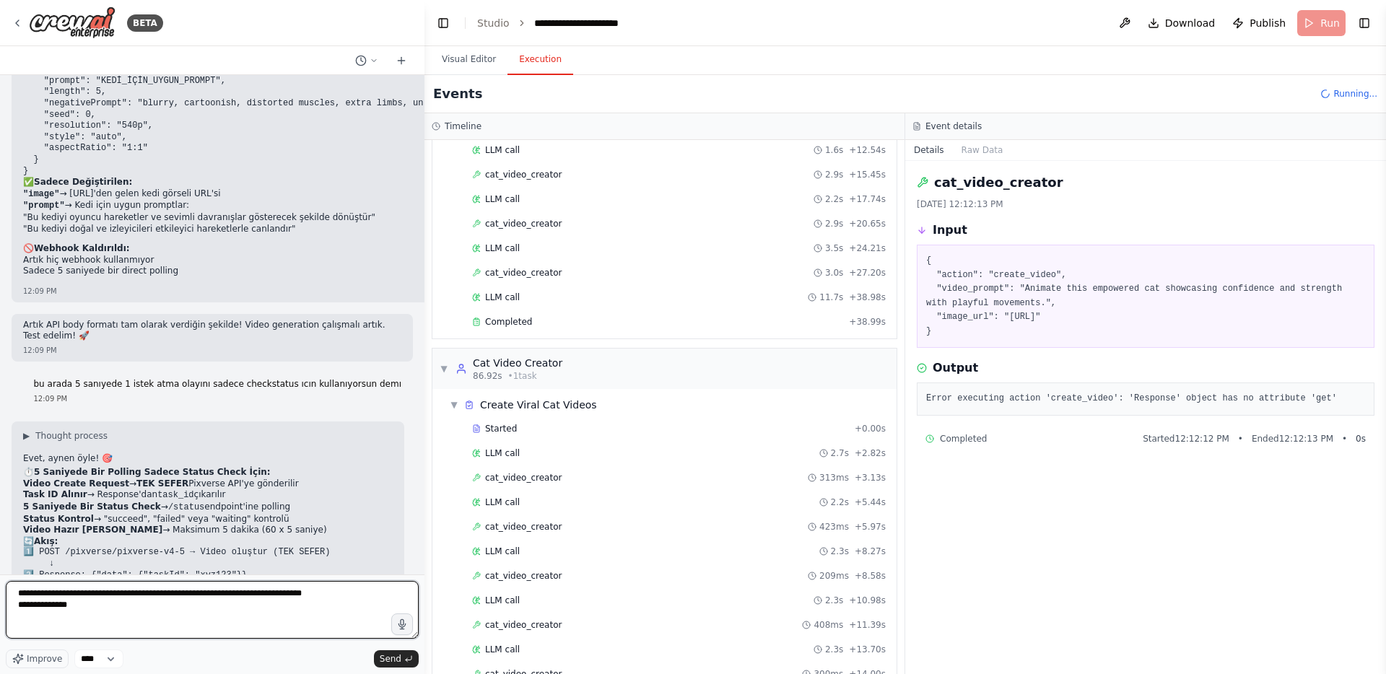
type textarea "**********"
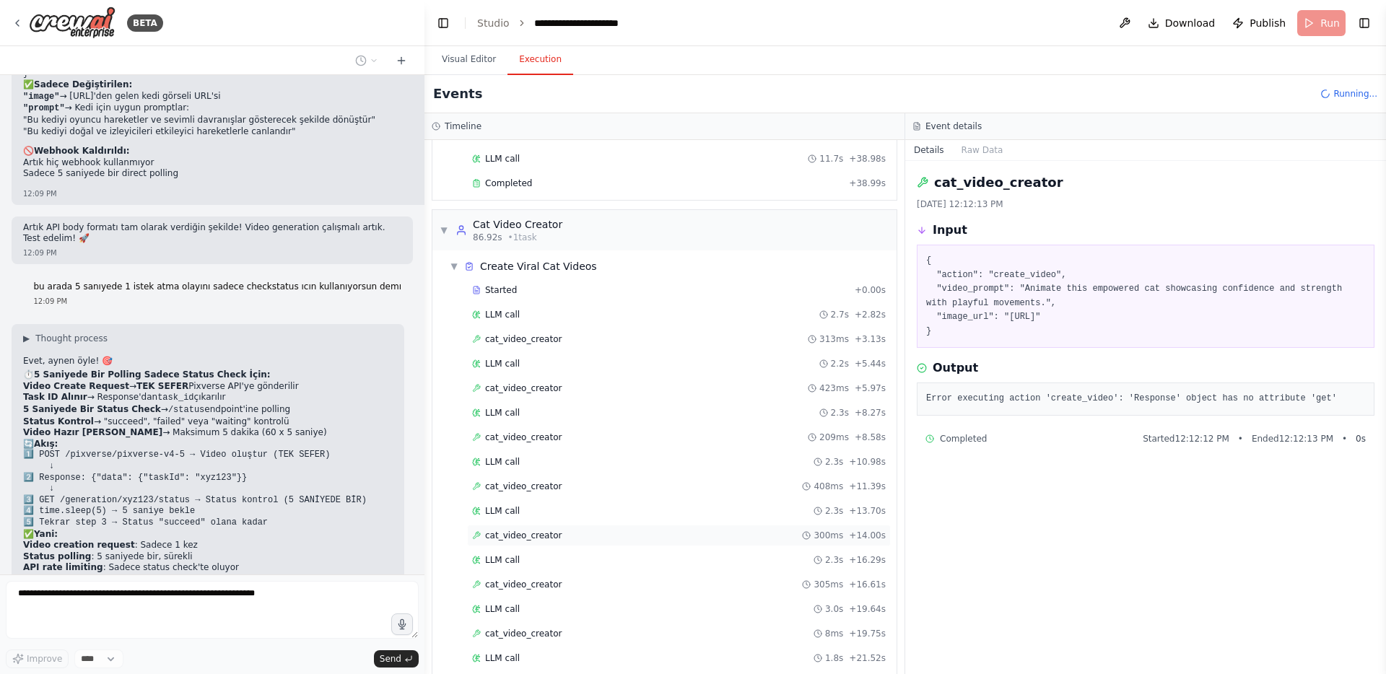
scroll to position [734, 0]
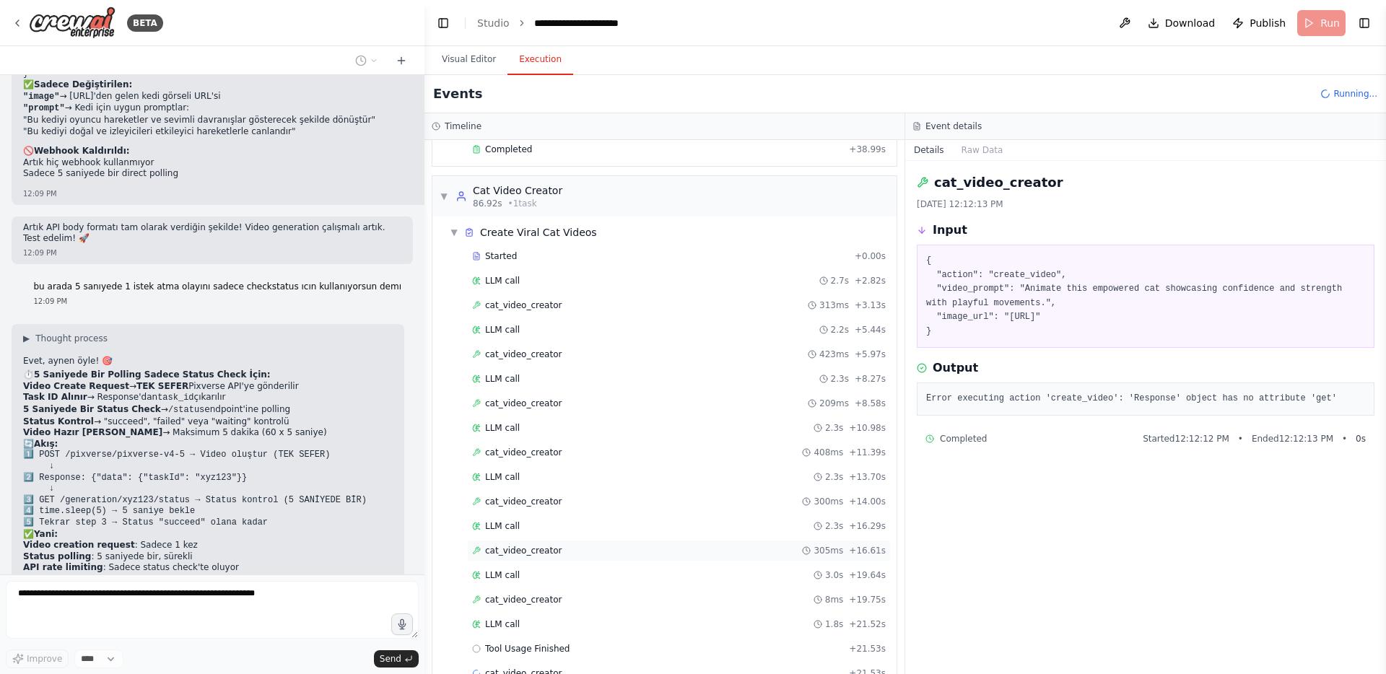
click at [561, 550] on div "cat_video_creator 305ms + 16.61s" at bounding box center [679, 551] width 414 height 12
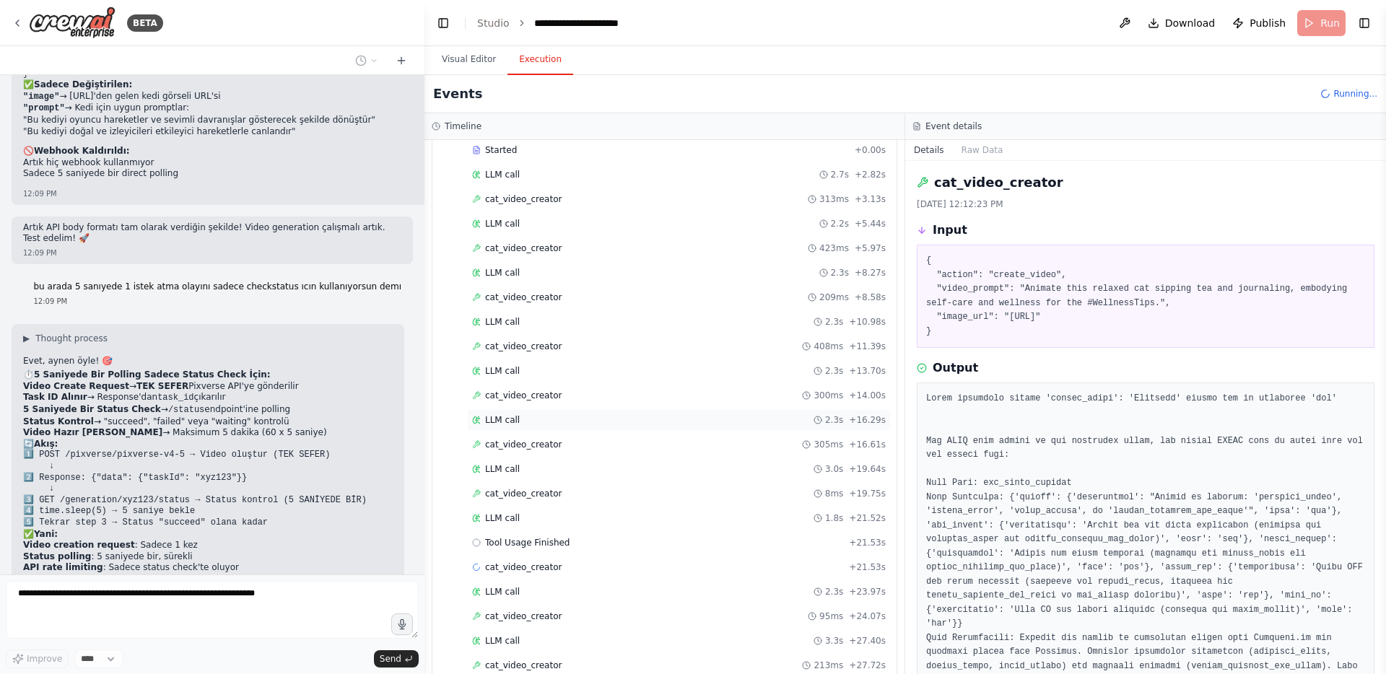
scroll to position [890, 0]
click at [552, 612] on span "cat_video_creator" at bounding box center [523, 617] width 77 height 12
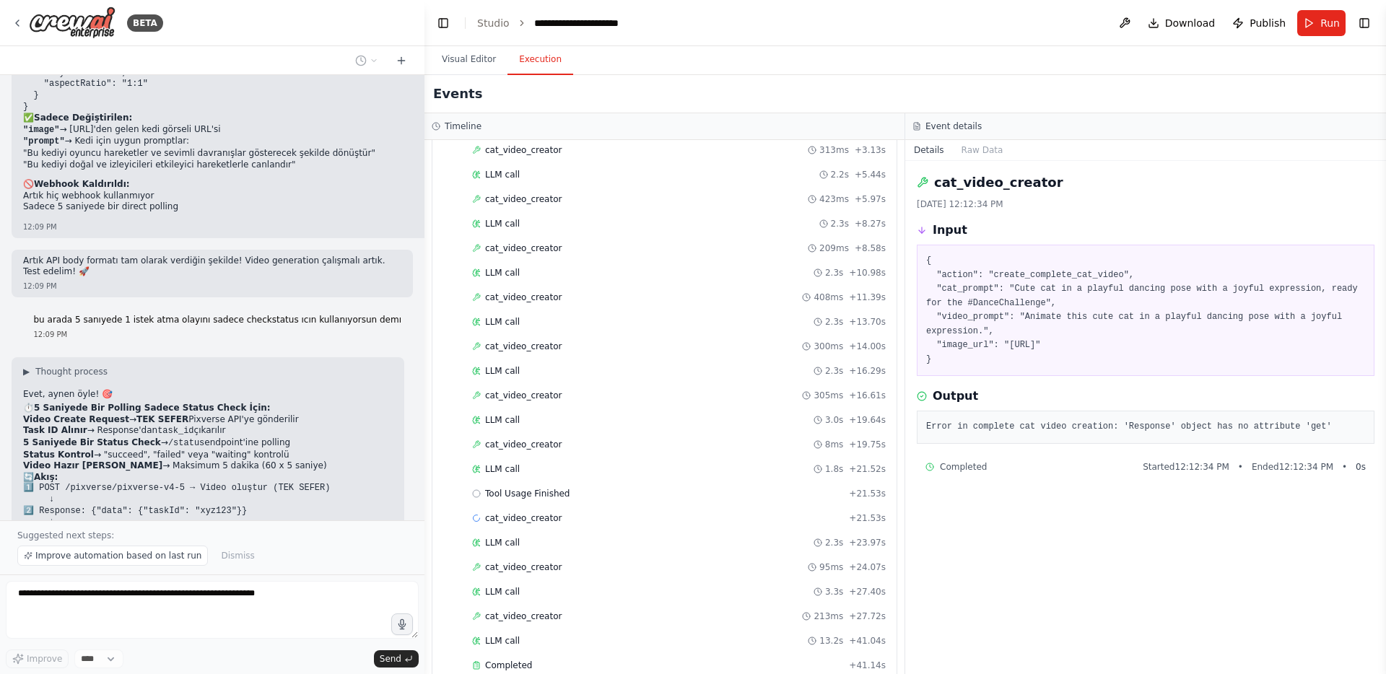
scroll to position [15640, 0]
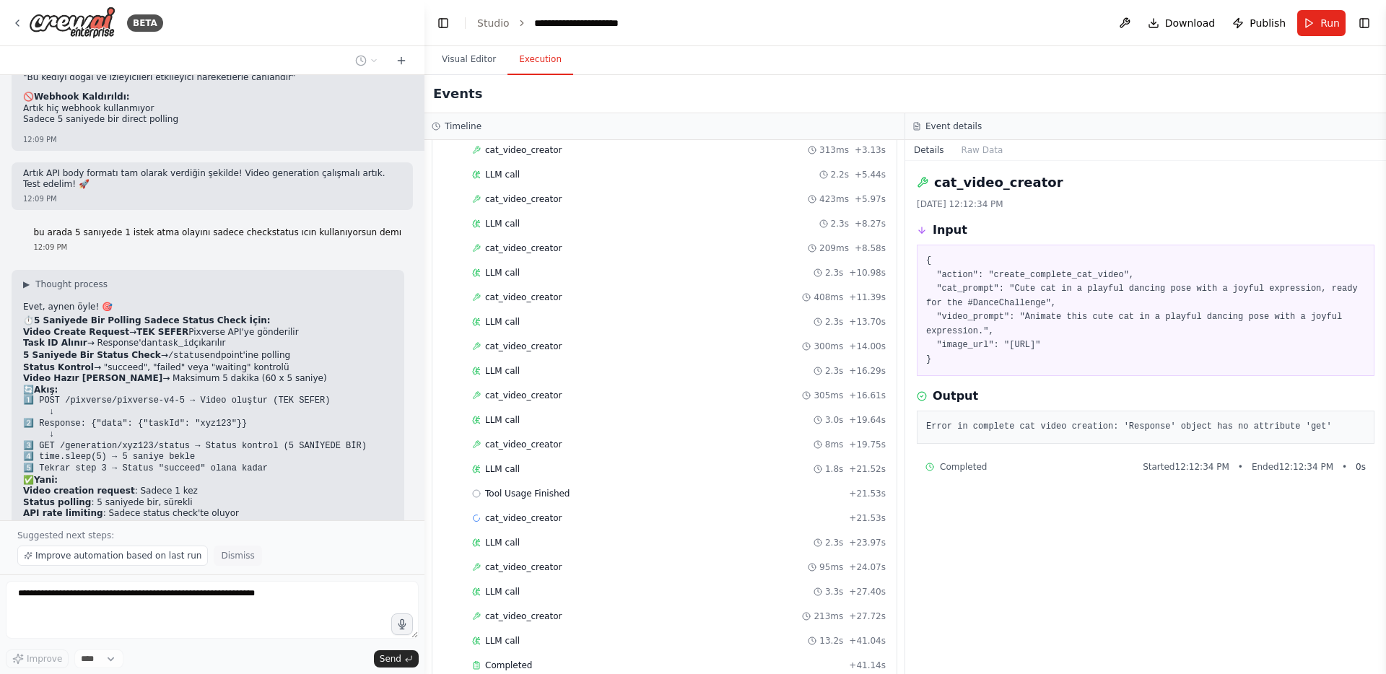
click at [239, 559] on span "Dismiss" at bounding box center [237, 556] width 33 height 12
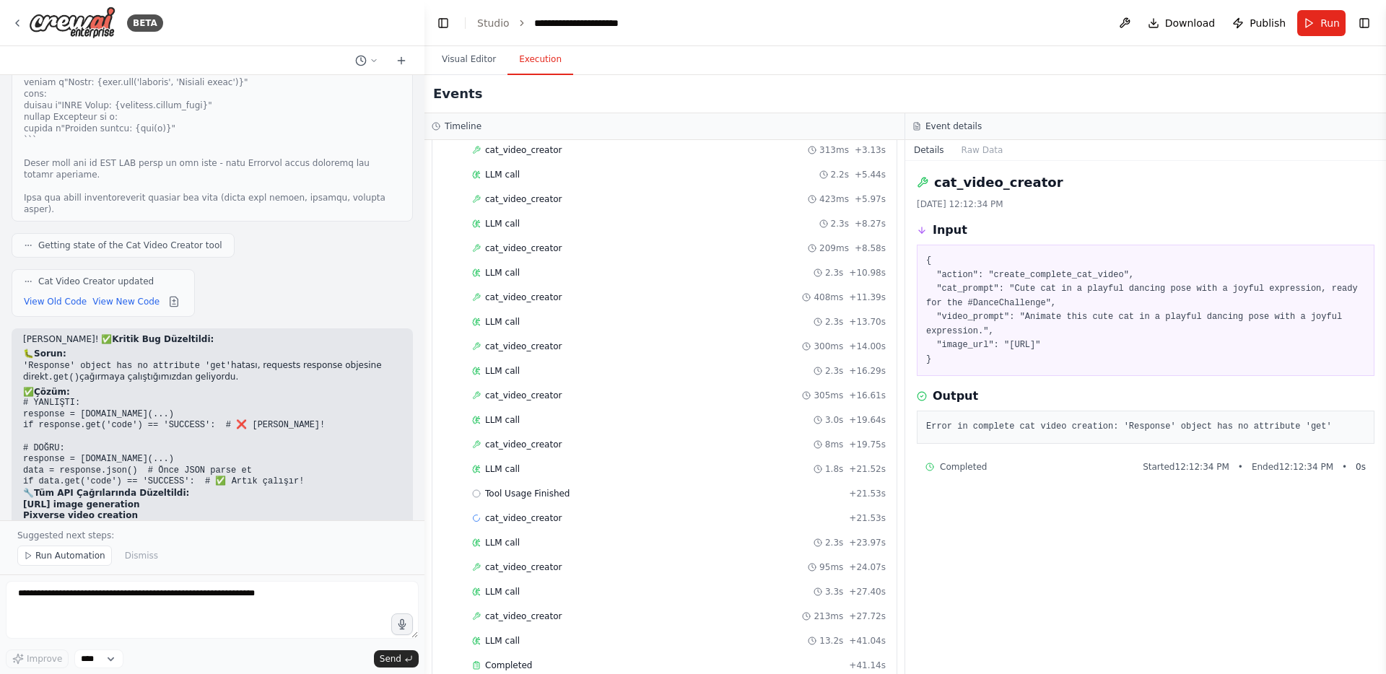
scroll to position [16669, 0]
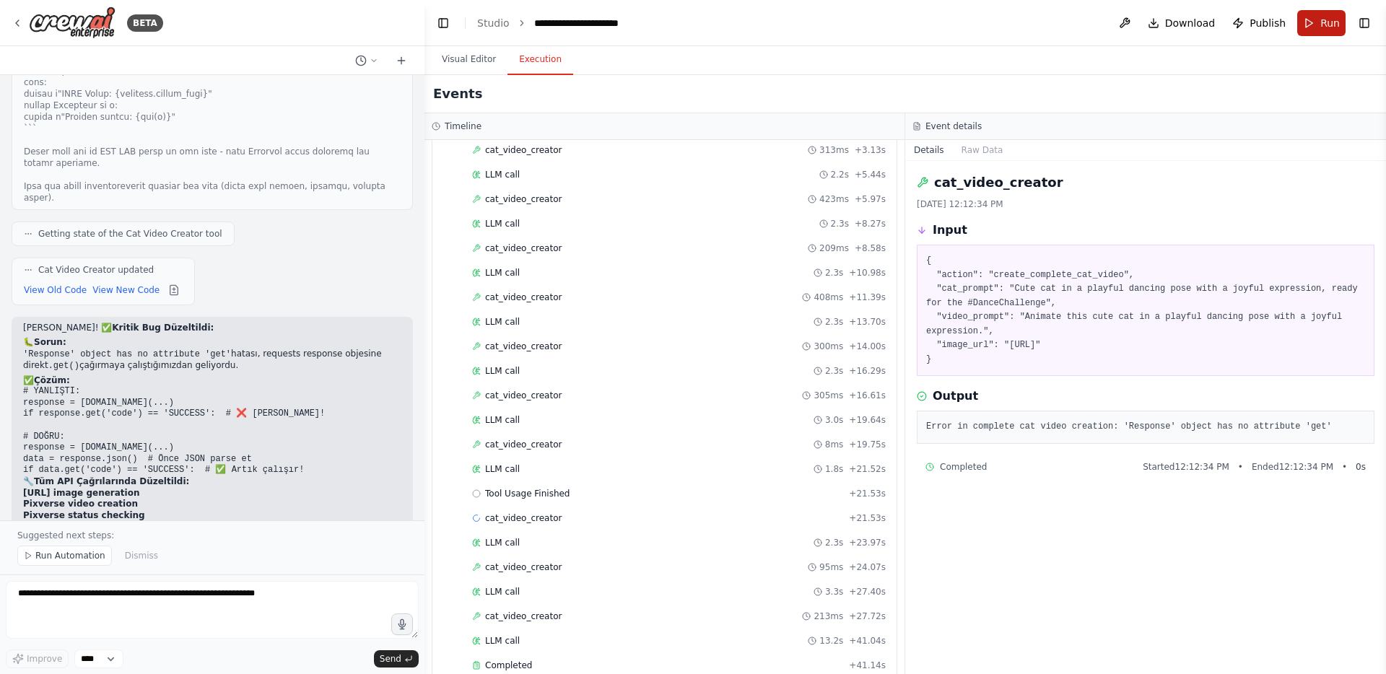
click at [1305, 27] on button "Run" at bounding box center [1321, 23] width 48 height 26
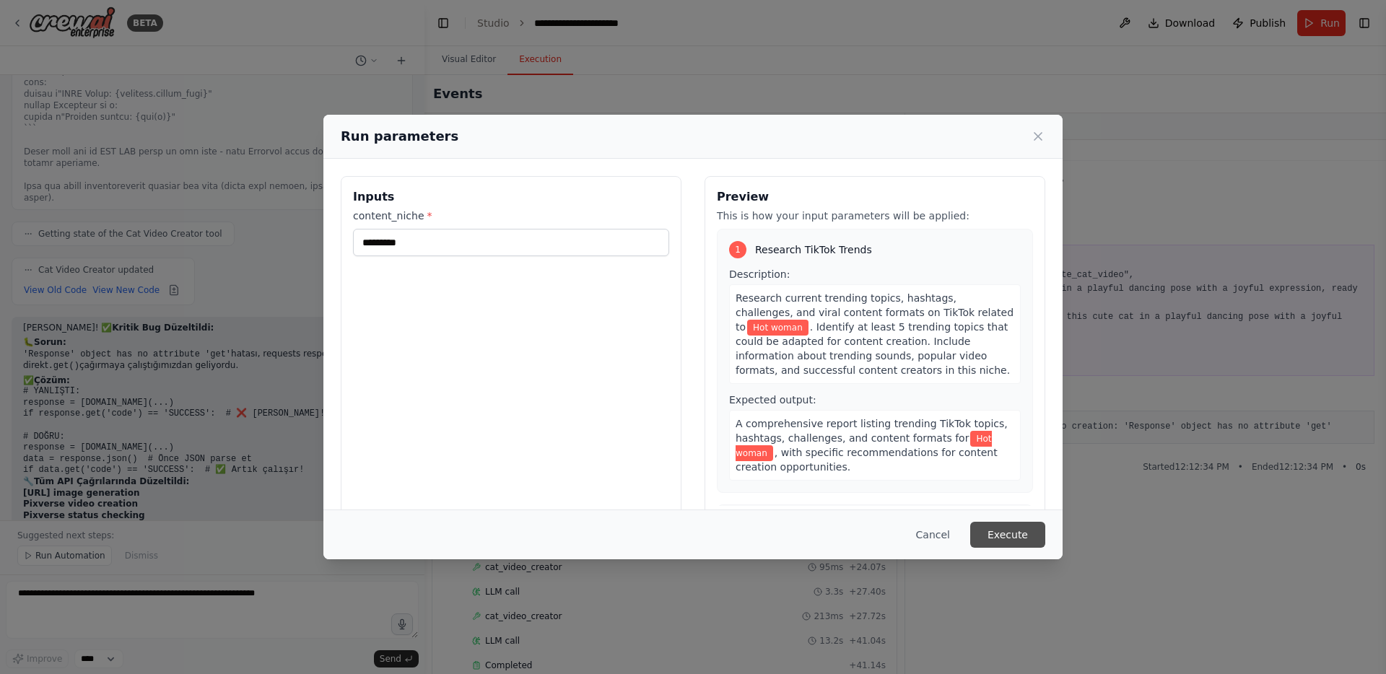
click at [1001, 523] on button "Execute" at bounding box center [1007, 535] width 75 height 26
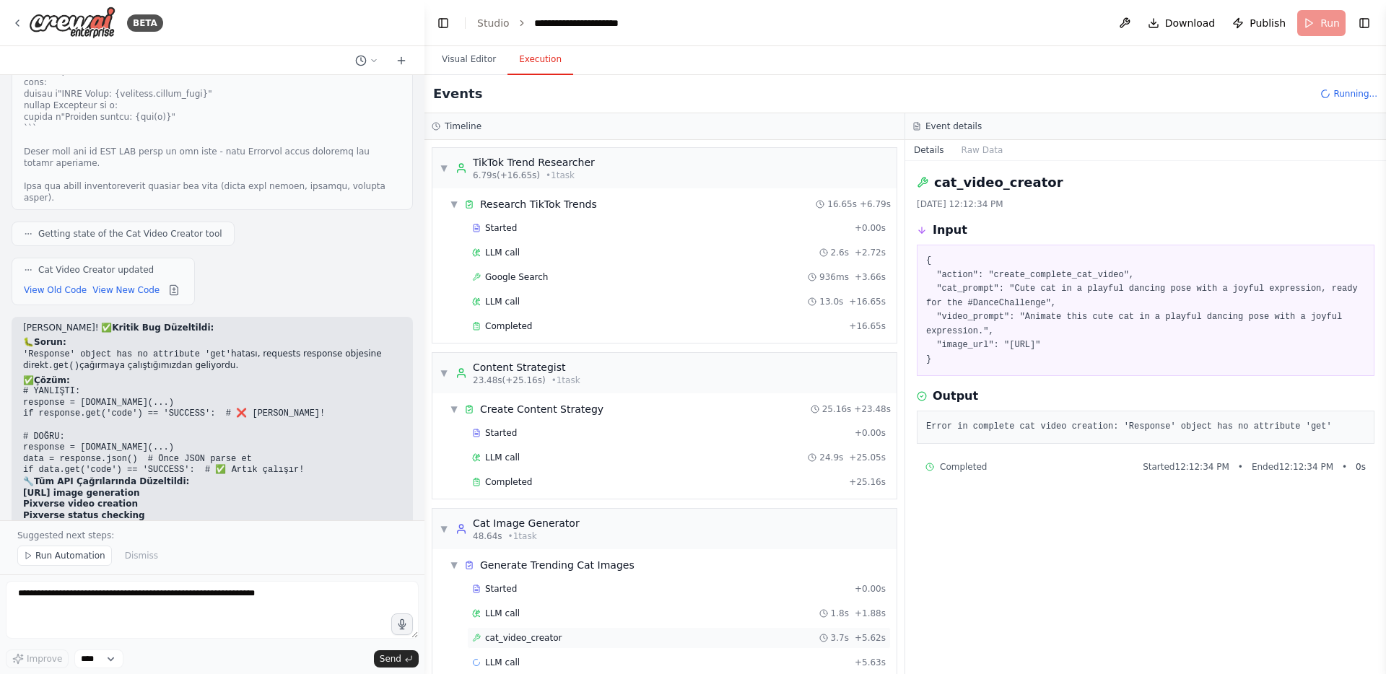
click at [565, 637] on div "cat_video_creator 3.7s + 5.62s" at bounding box center [679, 638] width 414 height 12
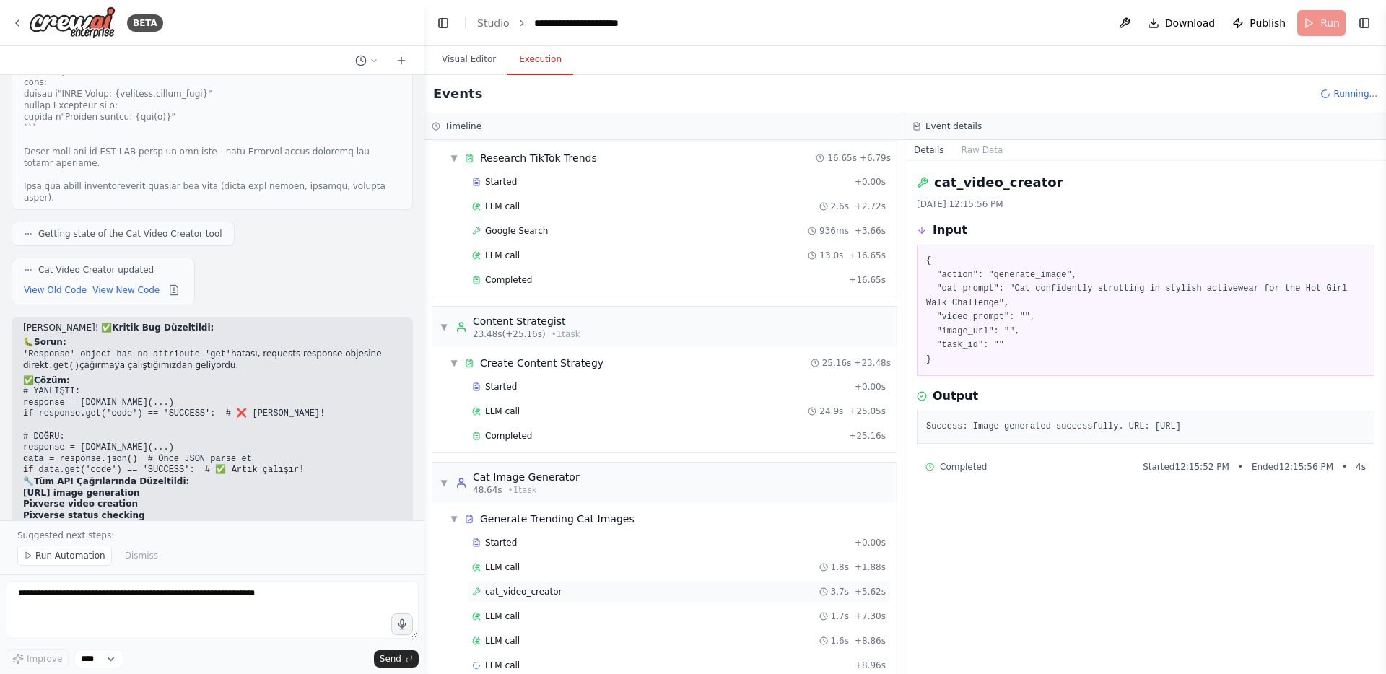
click at [565, 637] on div "LLM call 1.6s + 8.86s" at bounding box center [679, 641] width 414 height 12
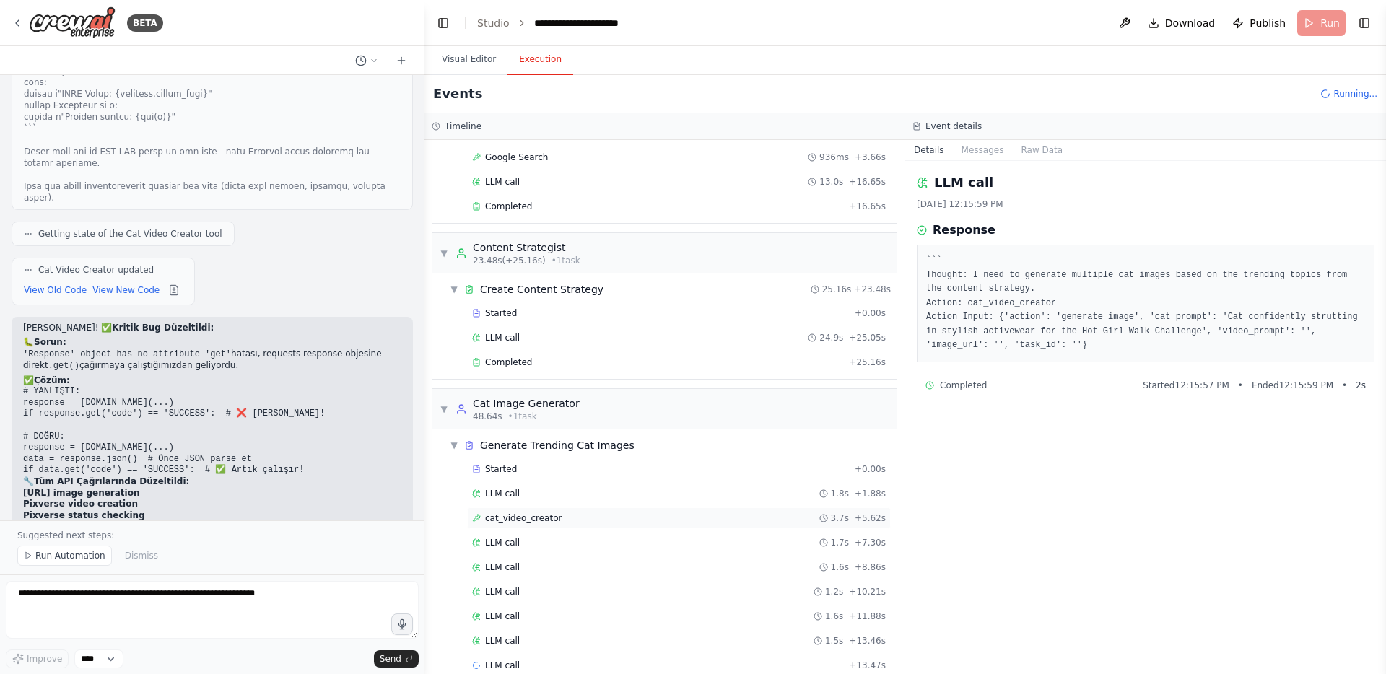
scroll to position [144, 0]
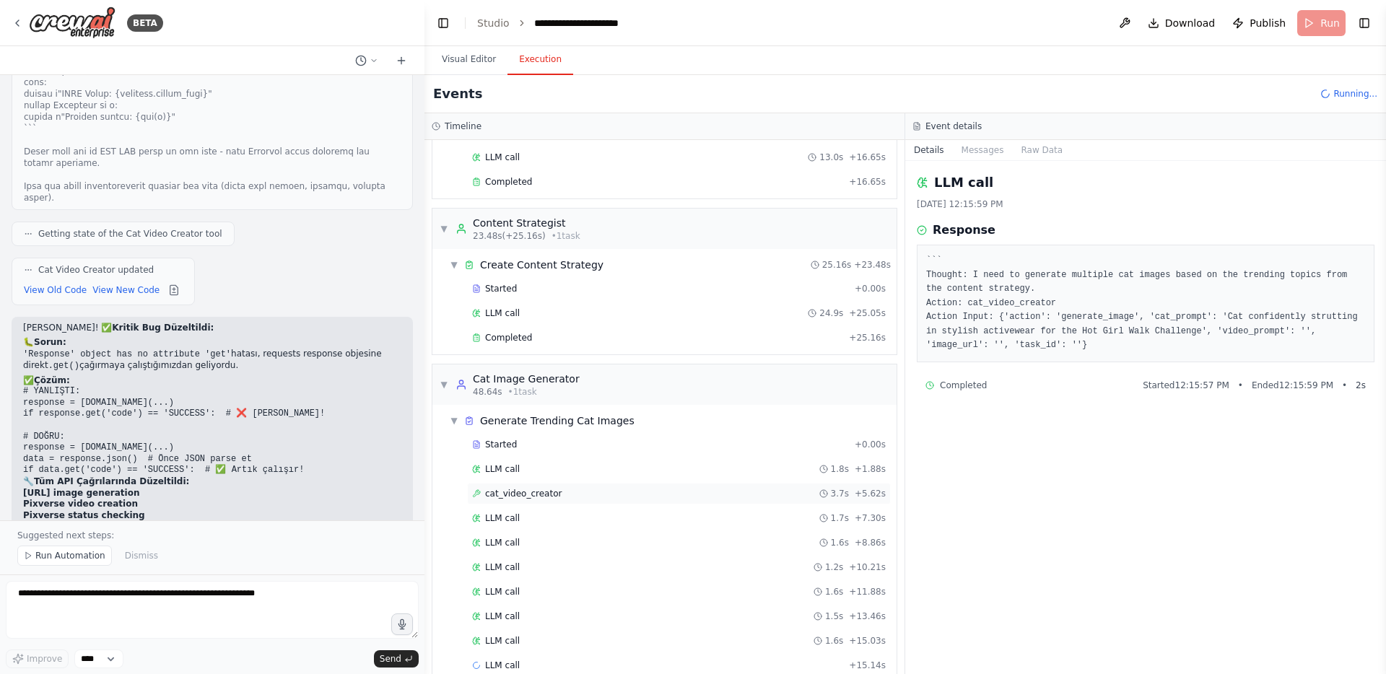
click at [565, 637] on div "LLM call 1.6s + 15.03s" at bounding box center [679, 641] width 414 height 12
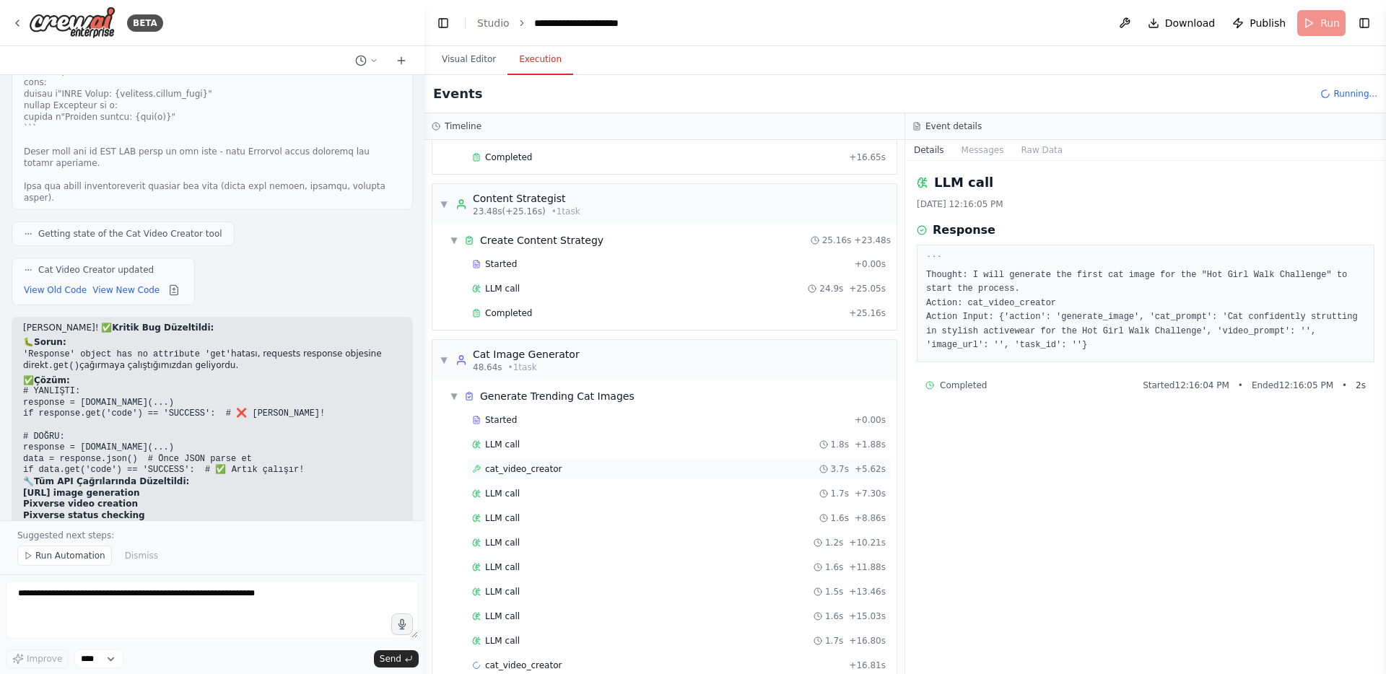
click at [565, 637] on div "LLM call 1.7s + 16.80s" at bounding box center [679, 641] width 414 height 12
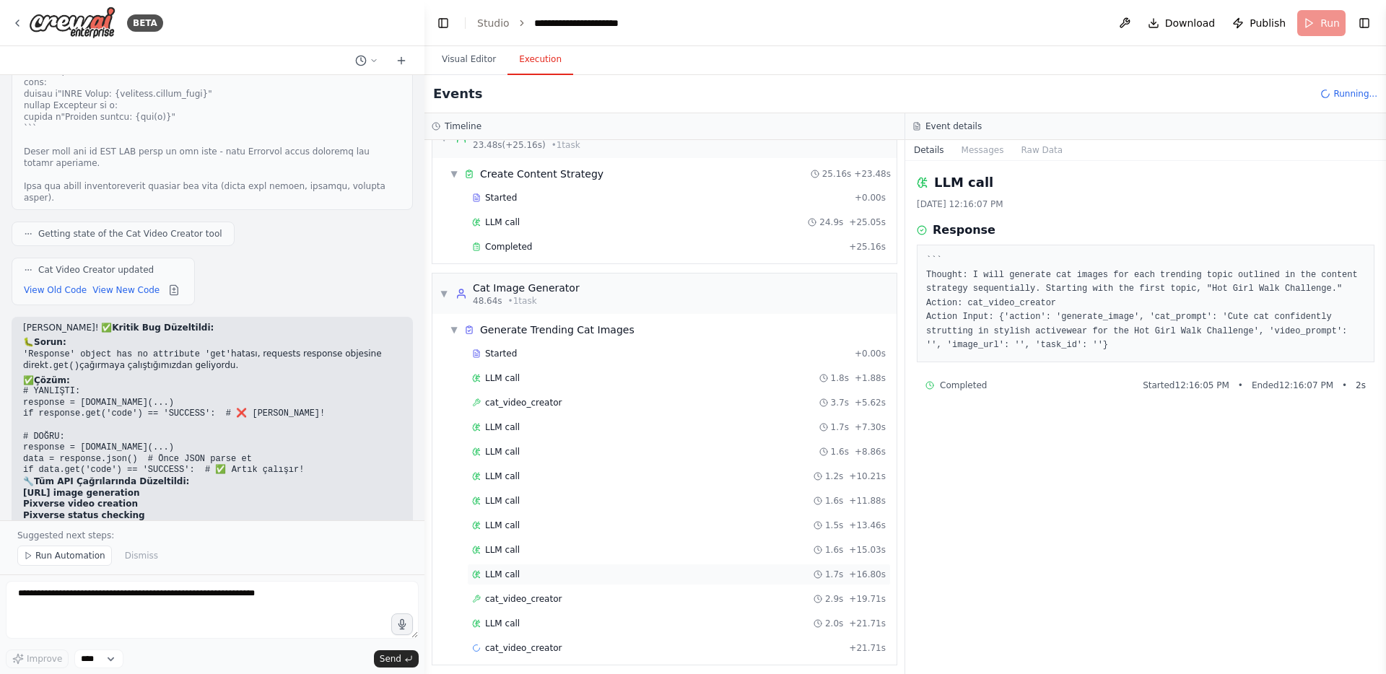
scroll to position [243, 0]
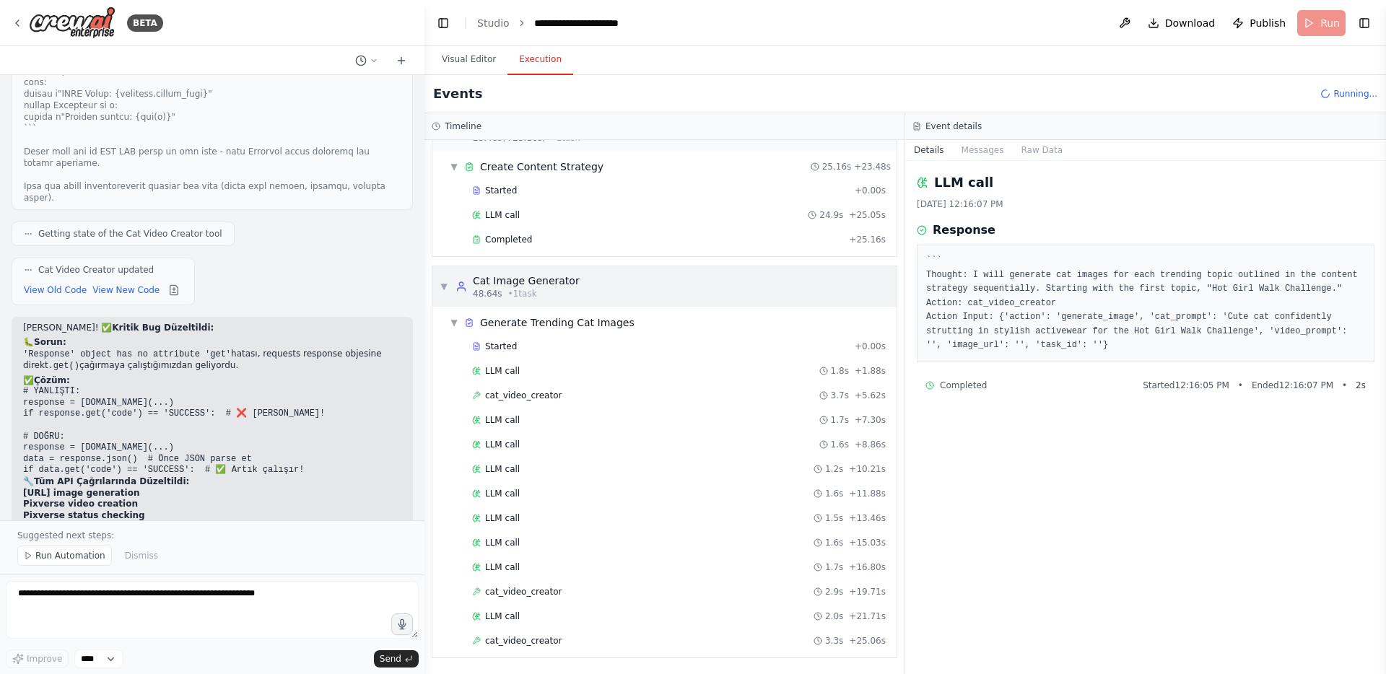
click at [443, 290] on span "▼" at bounding box center [444, 287] width 9 height 12
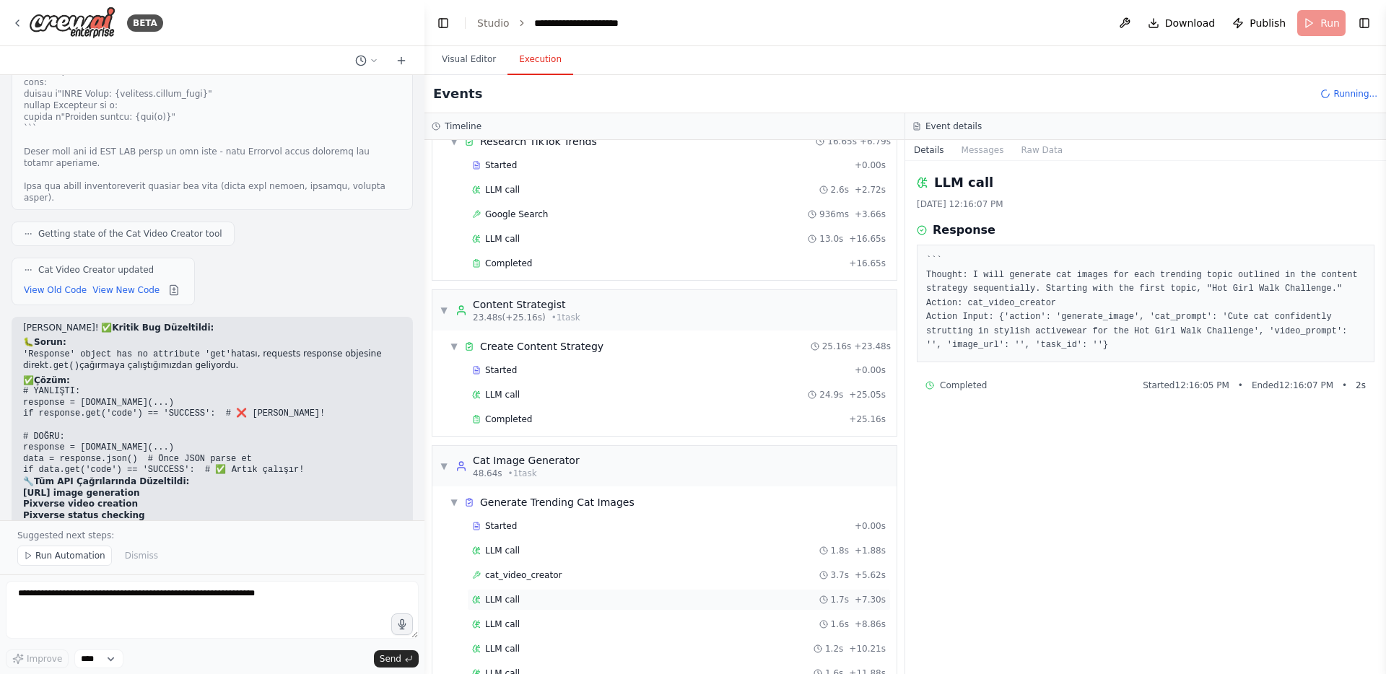
scroll to position [61, 0]
click at [456, 504] on span "▼" at bounding box center [454, 505] width 9 height 12
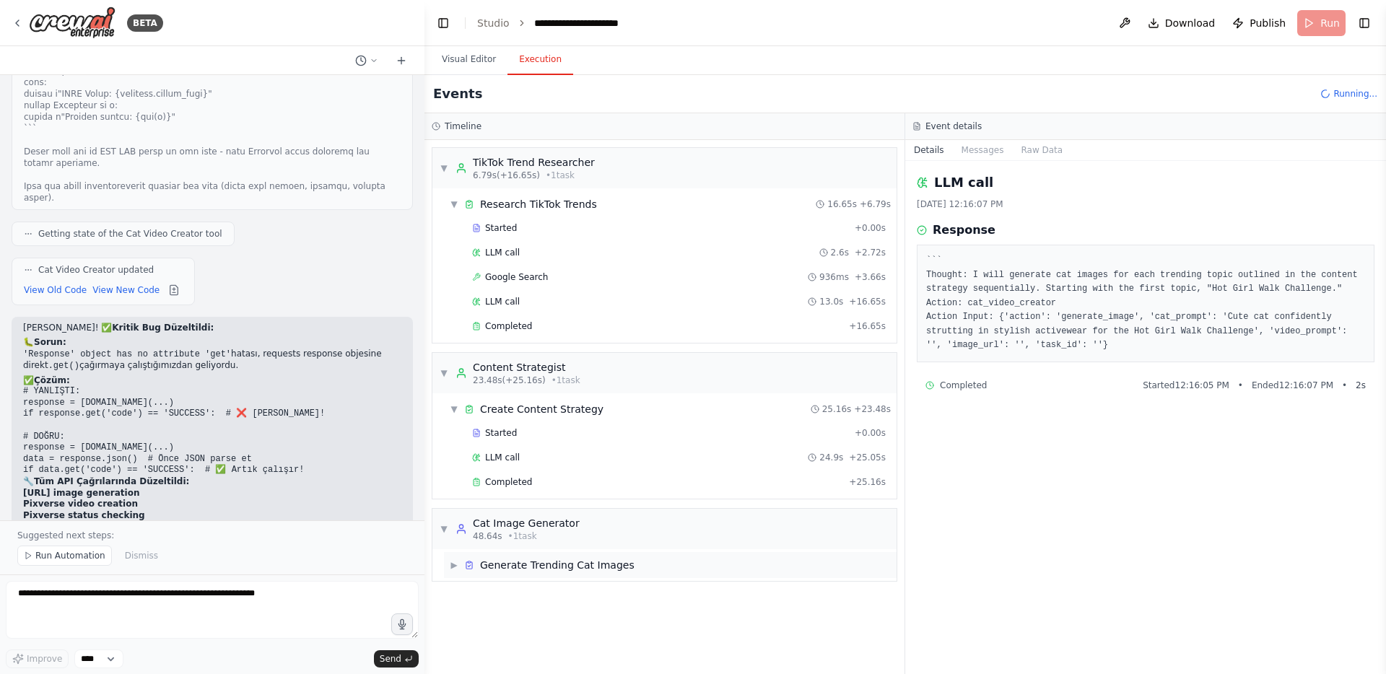
scroll to position [0, 0]
click at [456, 565] on span "▶" at bounding box center [454, 566] width 9 height 12
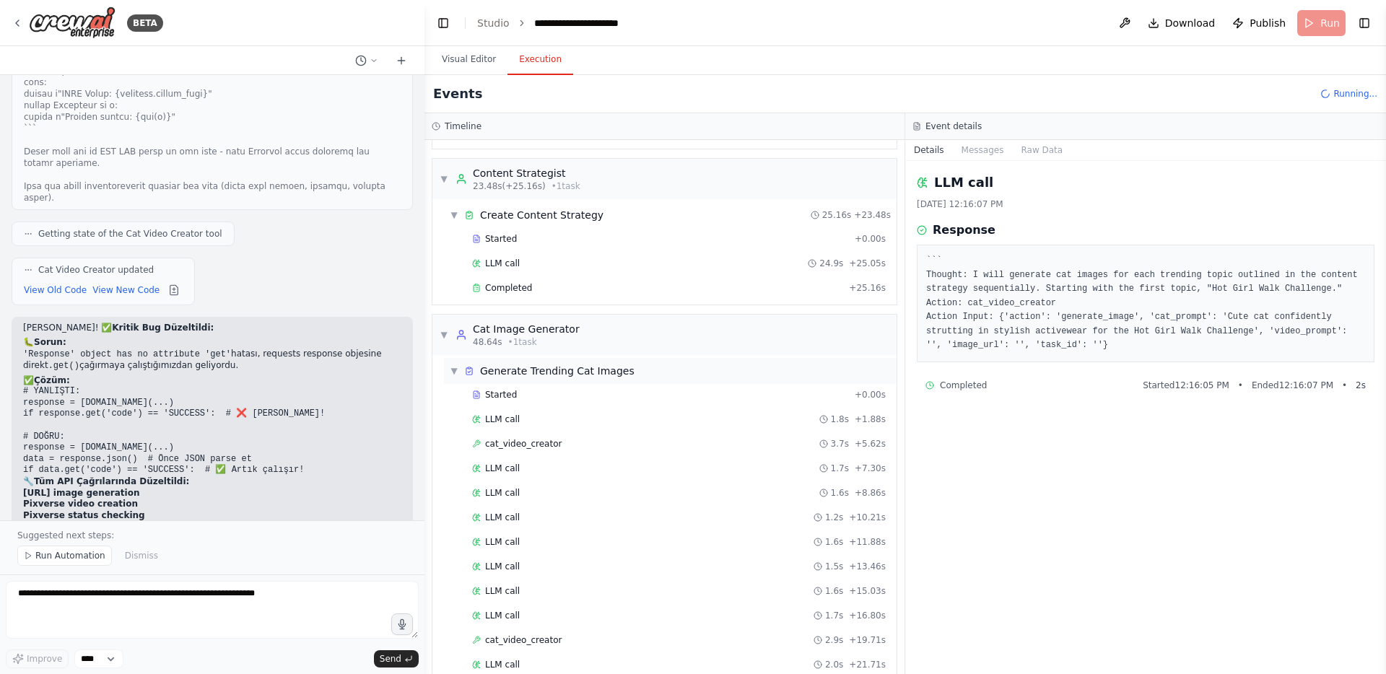
scroll to position [341, 0]
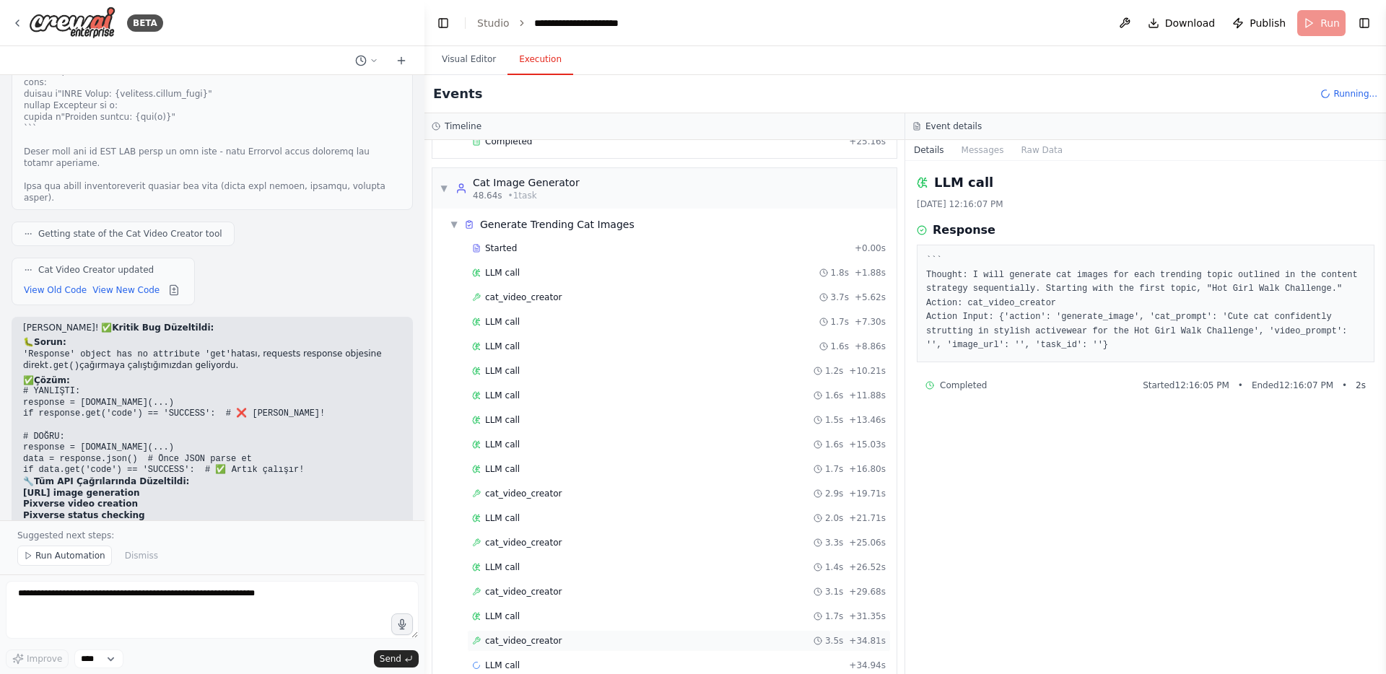
click at [552, 637] on span "cat_video_creator" at bounding box center [523, 641] width 77 height 12
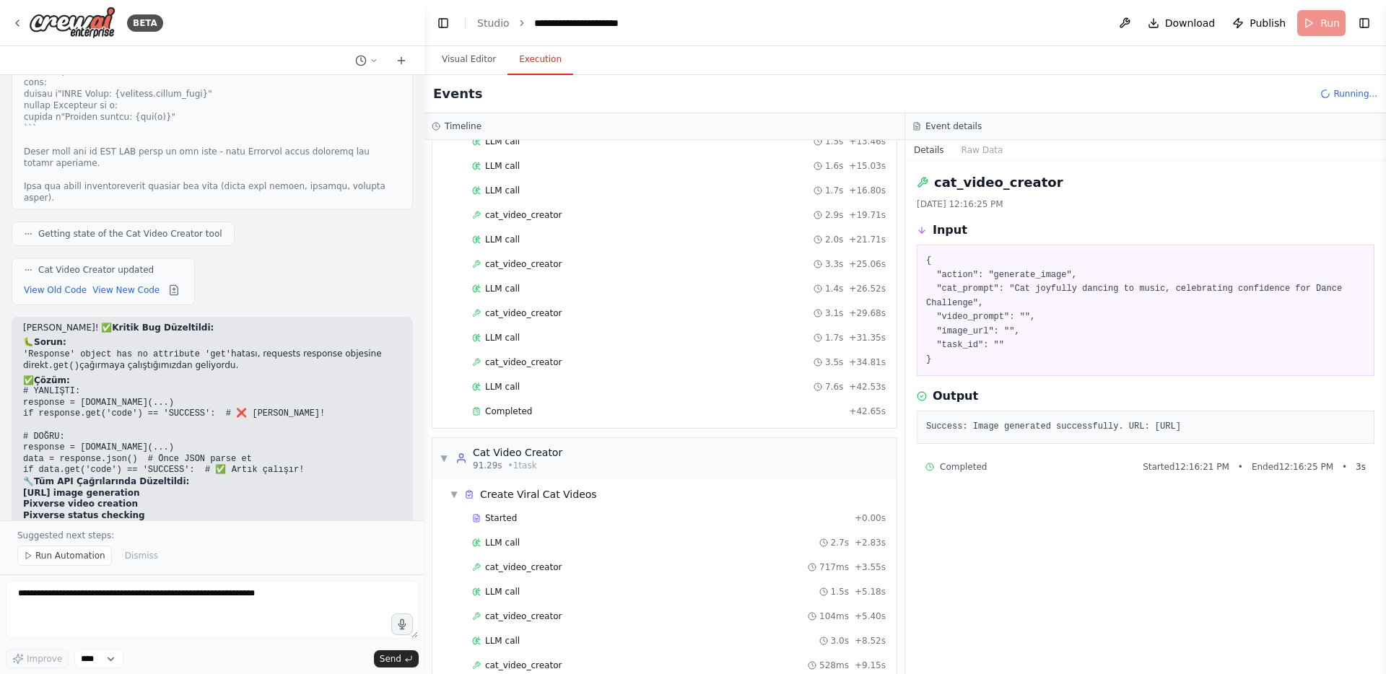
scroll to position [718, 0]
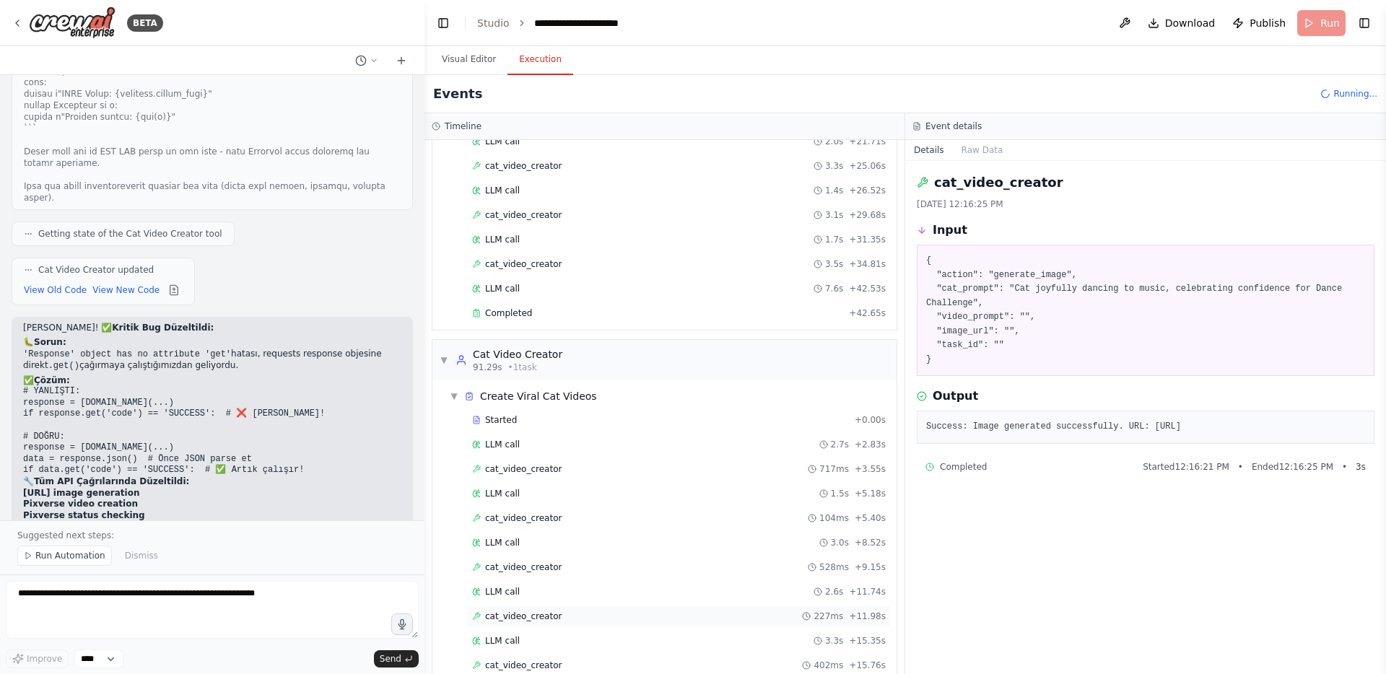
click at [552, 617] on span "cat_video_creator" at bounding box center [523, 617] width 77 height 12
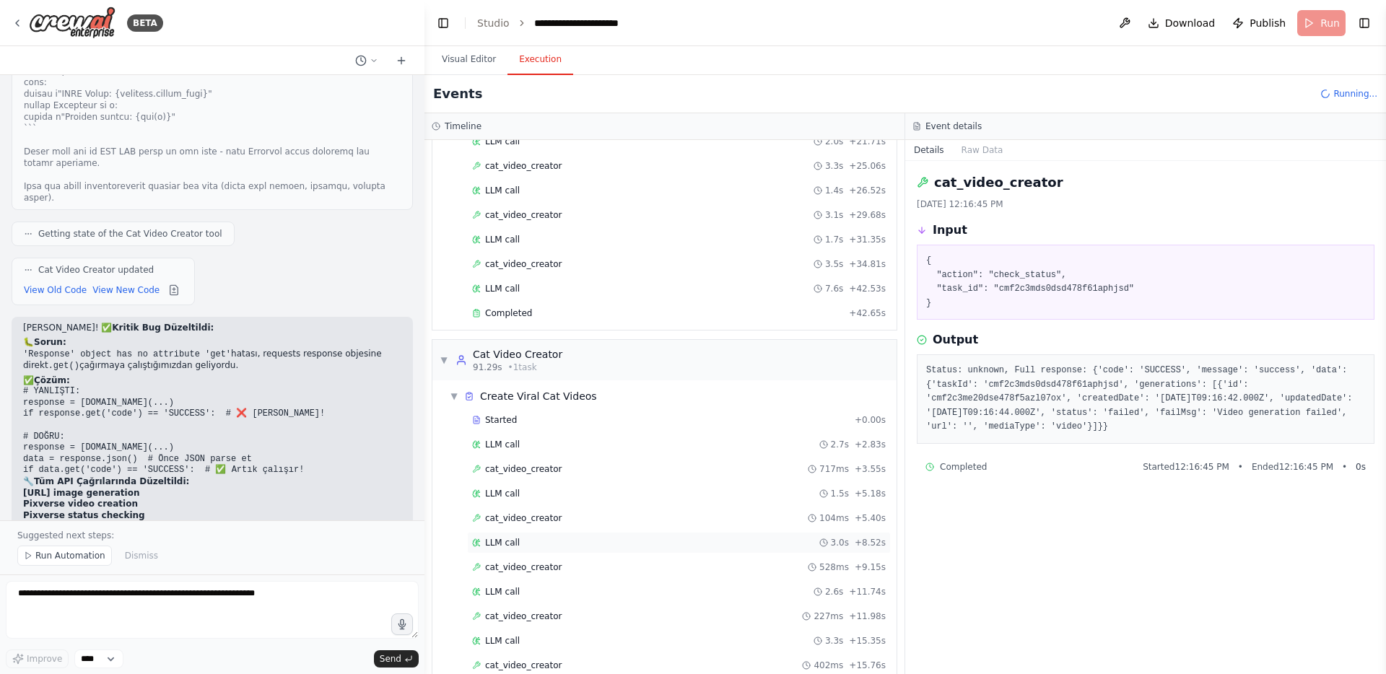
scroll to position [865, 0]
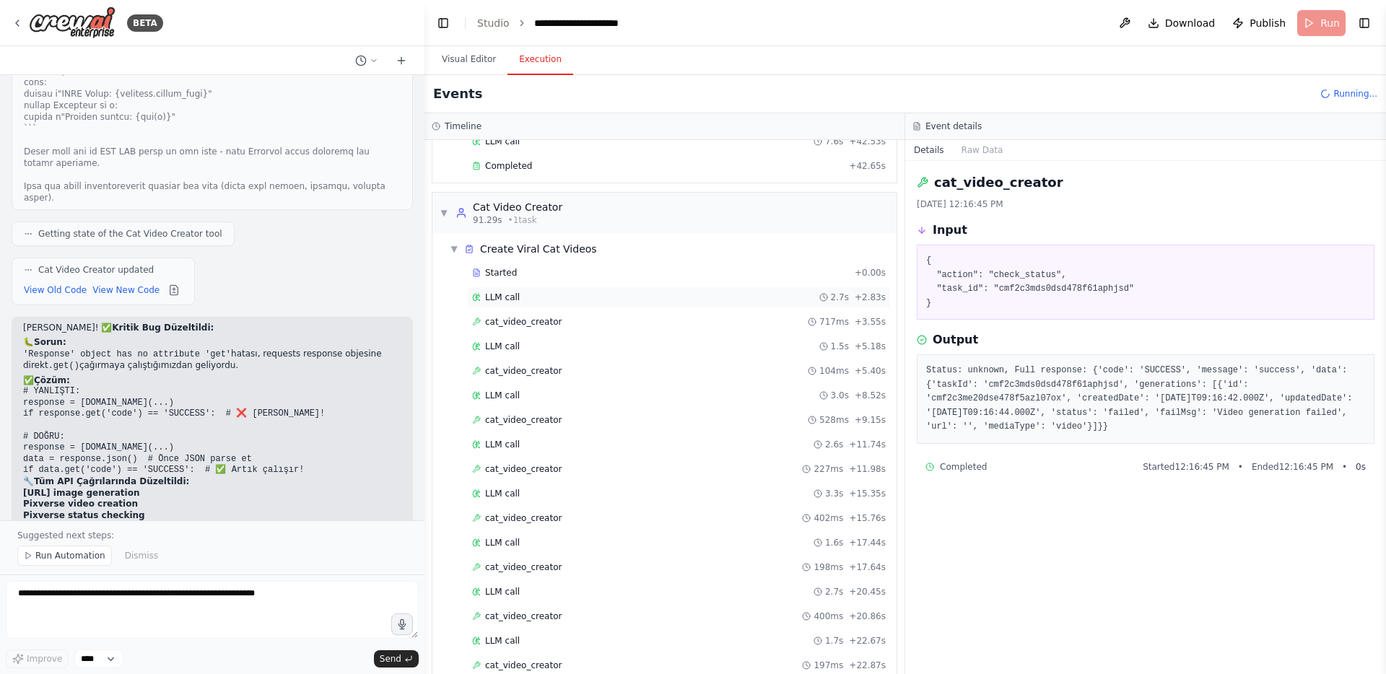
click at [523, 303] on div "LLM call 2.7s + 2.83s" at bounding box center [679, 298] width 414 height 12
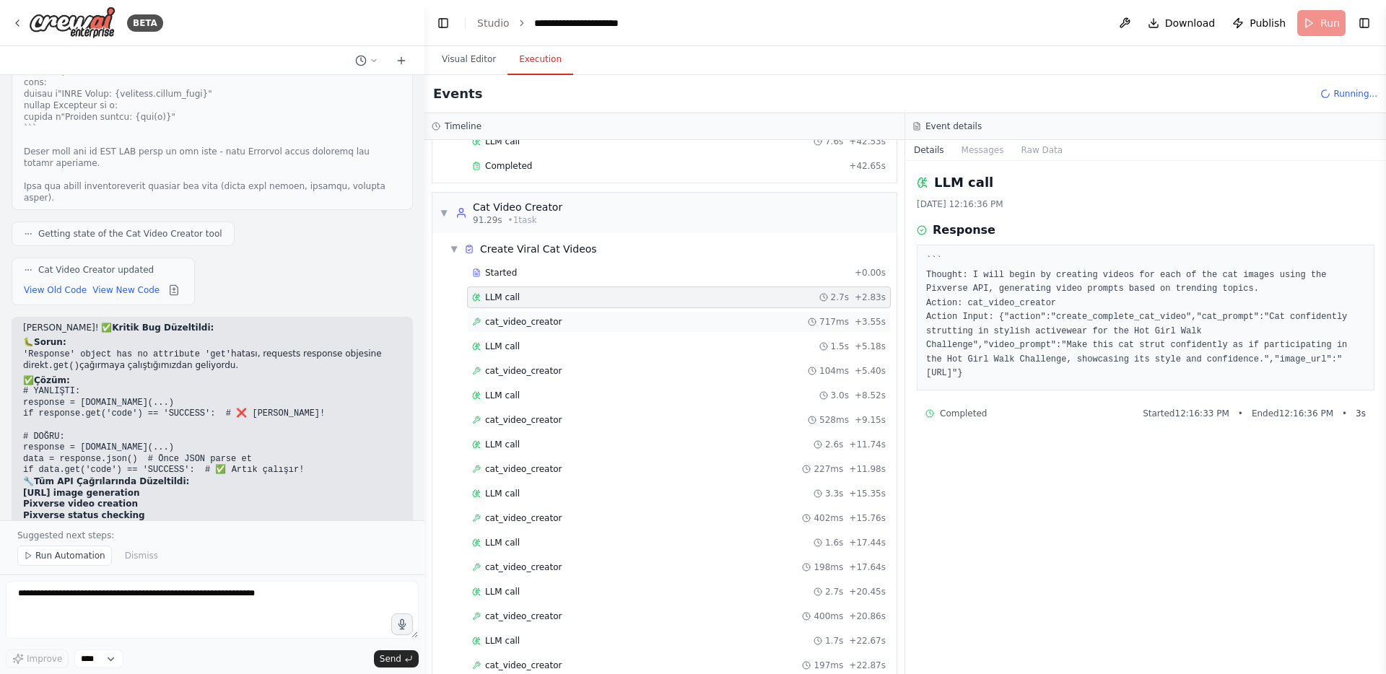
click at [523, 321] on span "cat_video_creator" at bounding box center [523, 322] width 77 height 12
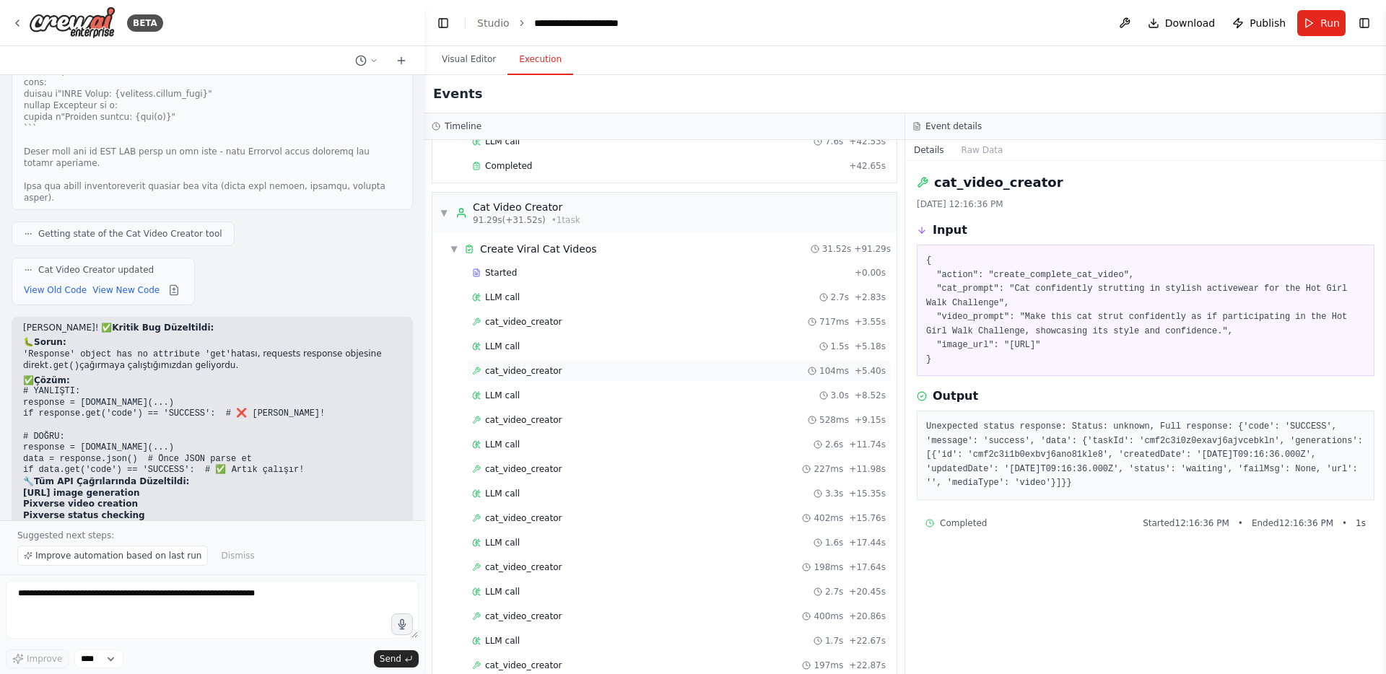
scroll to position [939, 0]
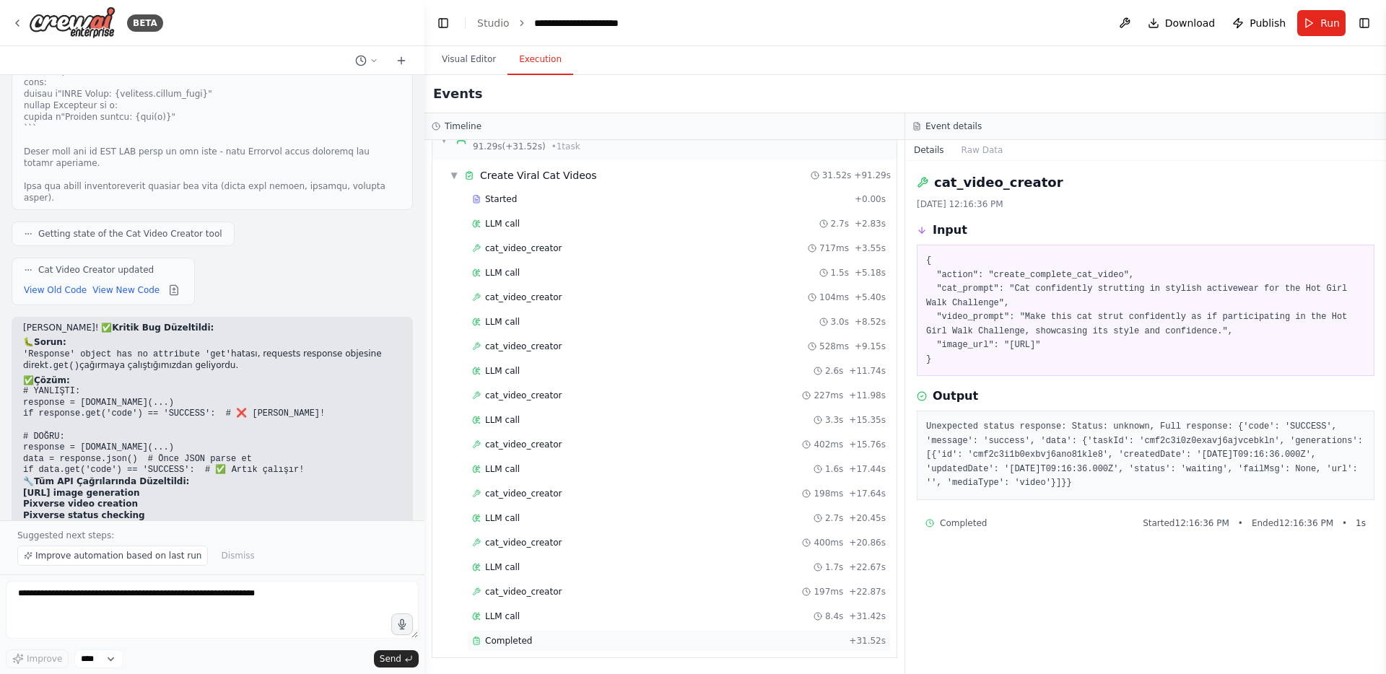
click at [514, 635] on span "Completed" at bounding box center [508, 641] width 47 height 12
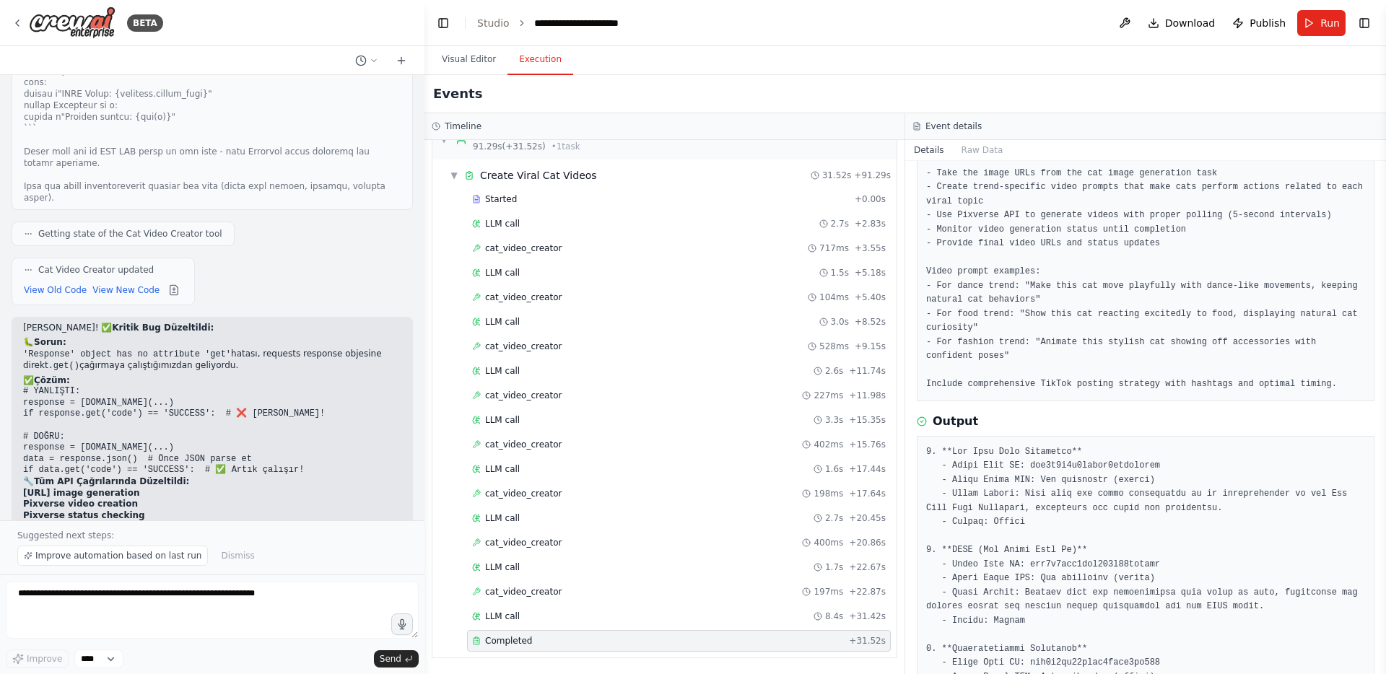
scroll to position [129, 0]
click at [525, 617] on div "LLM call 8.4s + 31.42s" at bounding box center [679, 617] width 414 height 12
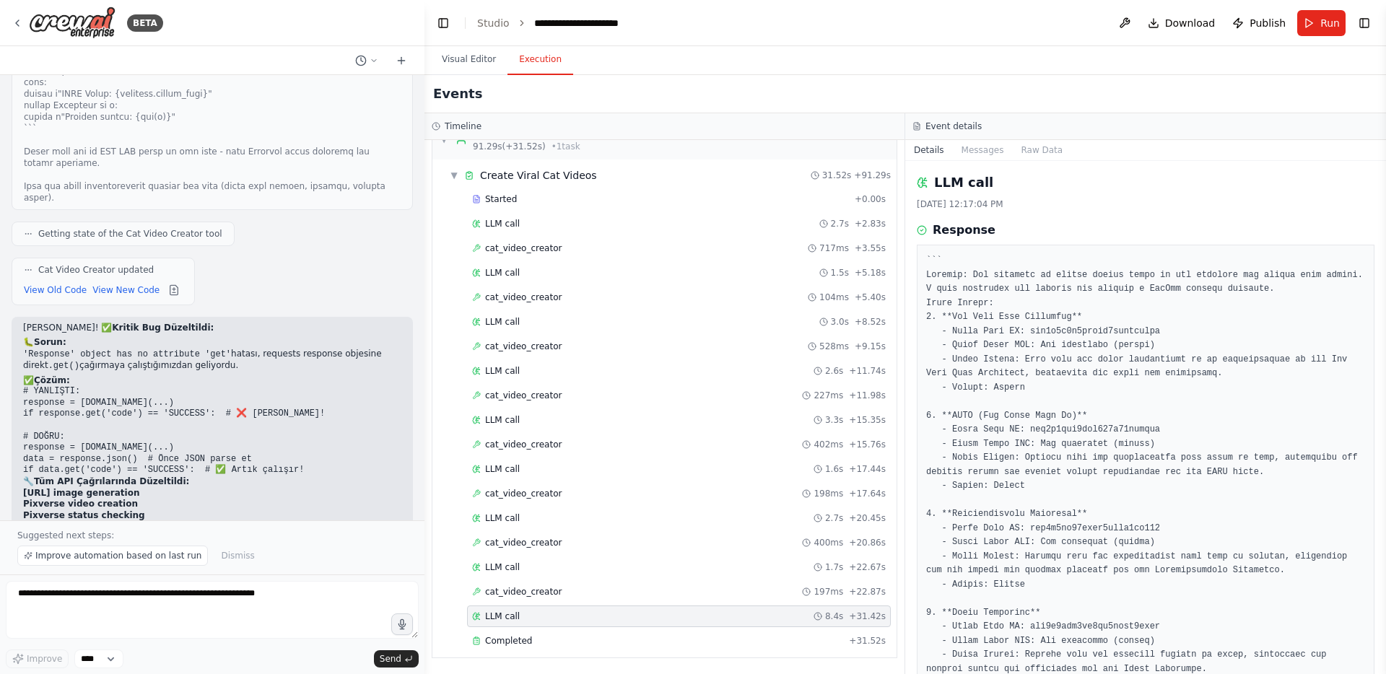
click at [525, 617] on div "LLM call 8.4s + 31.42s" at bounding box center [679, 617] width 414 height 12
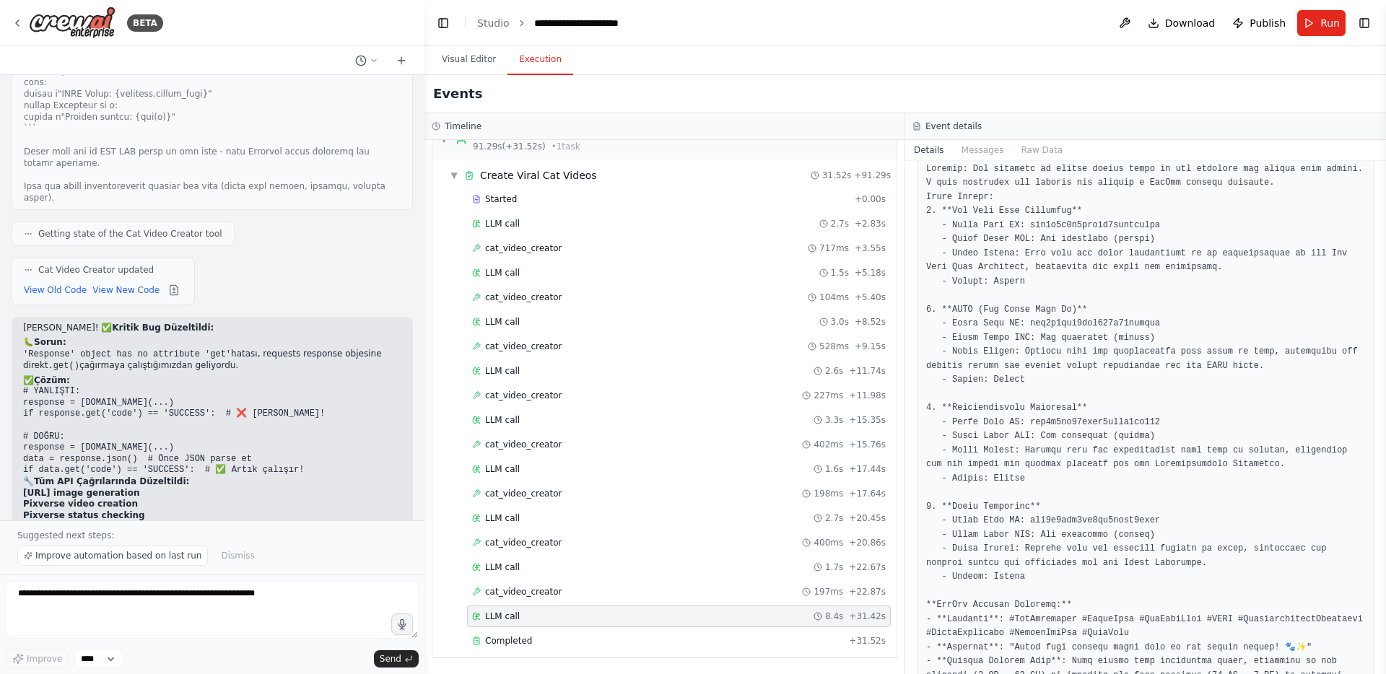
scroll to position [133, 0]
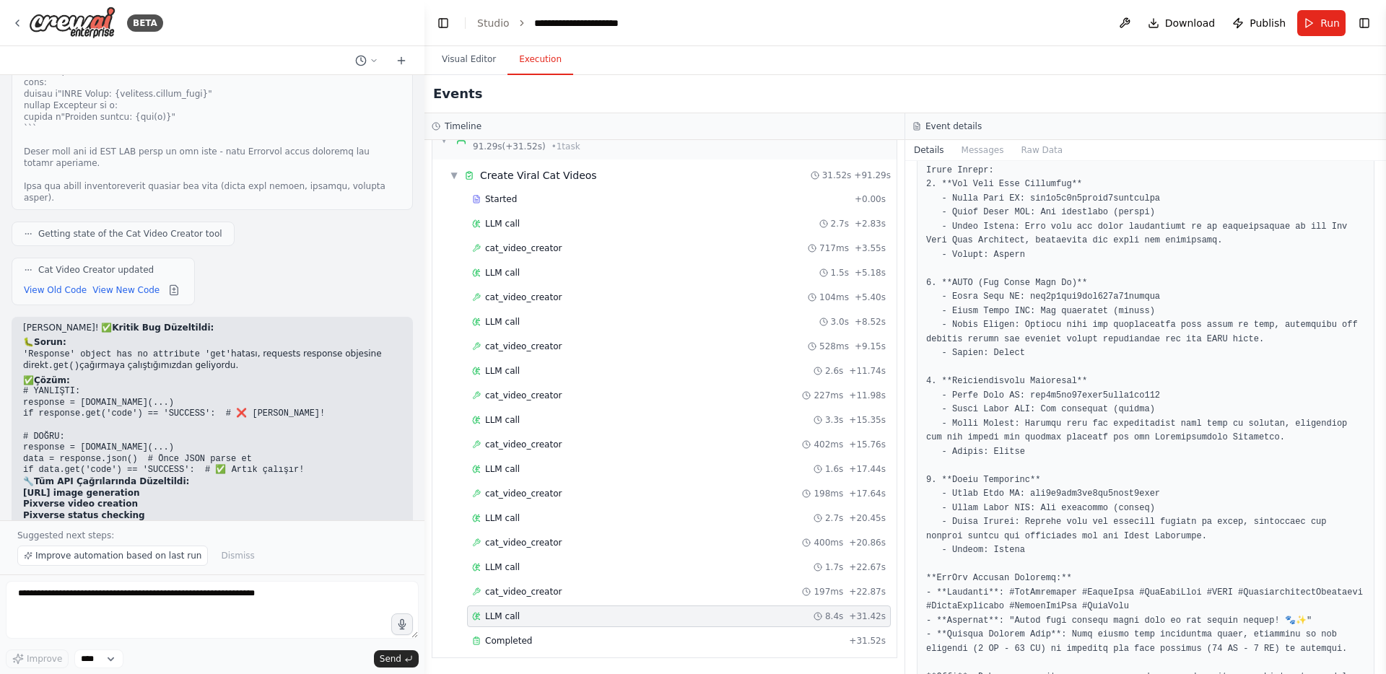
click at [1027, 412] on pre at bounding box center [1145, 410] width 439 height 578
click at [258, 583] on textarea at bounding box center [212, 610] width 413 height 58
paste textarea "**********"
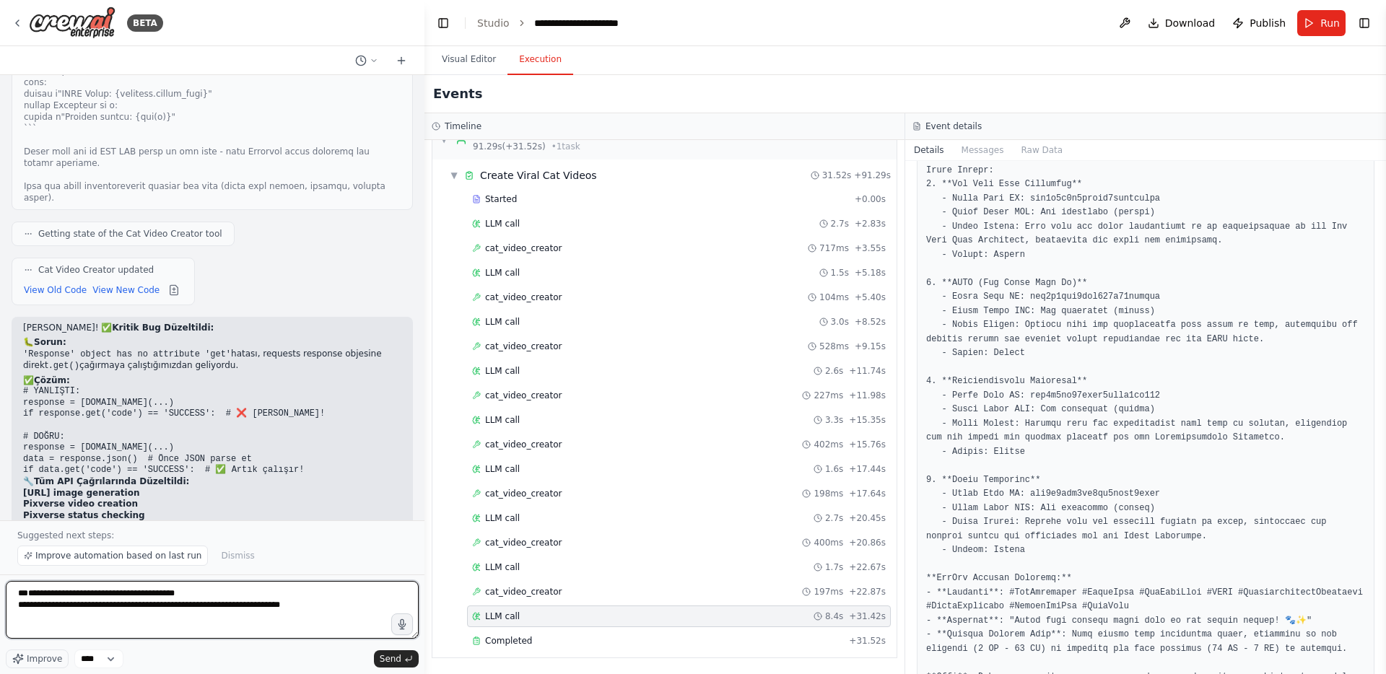
type textarea "**********"
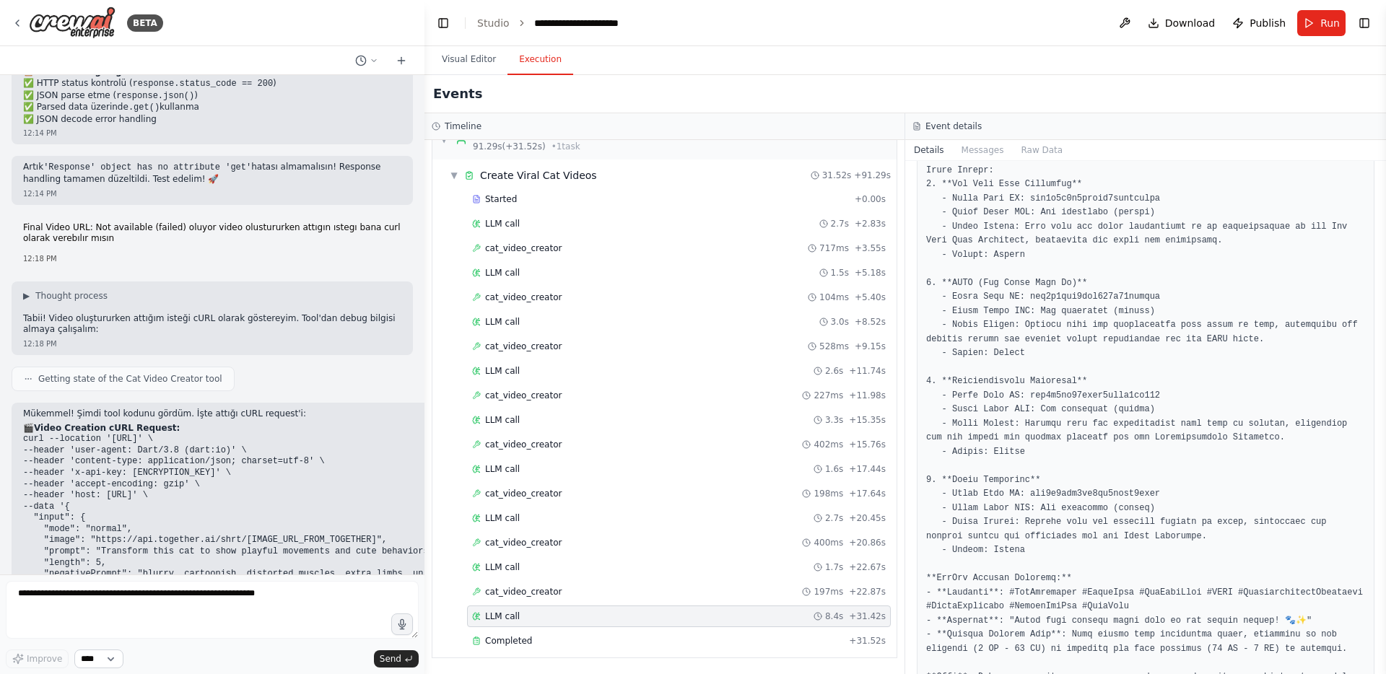
scroll to position [17111, 0]
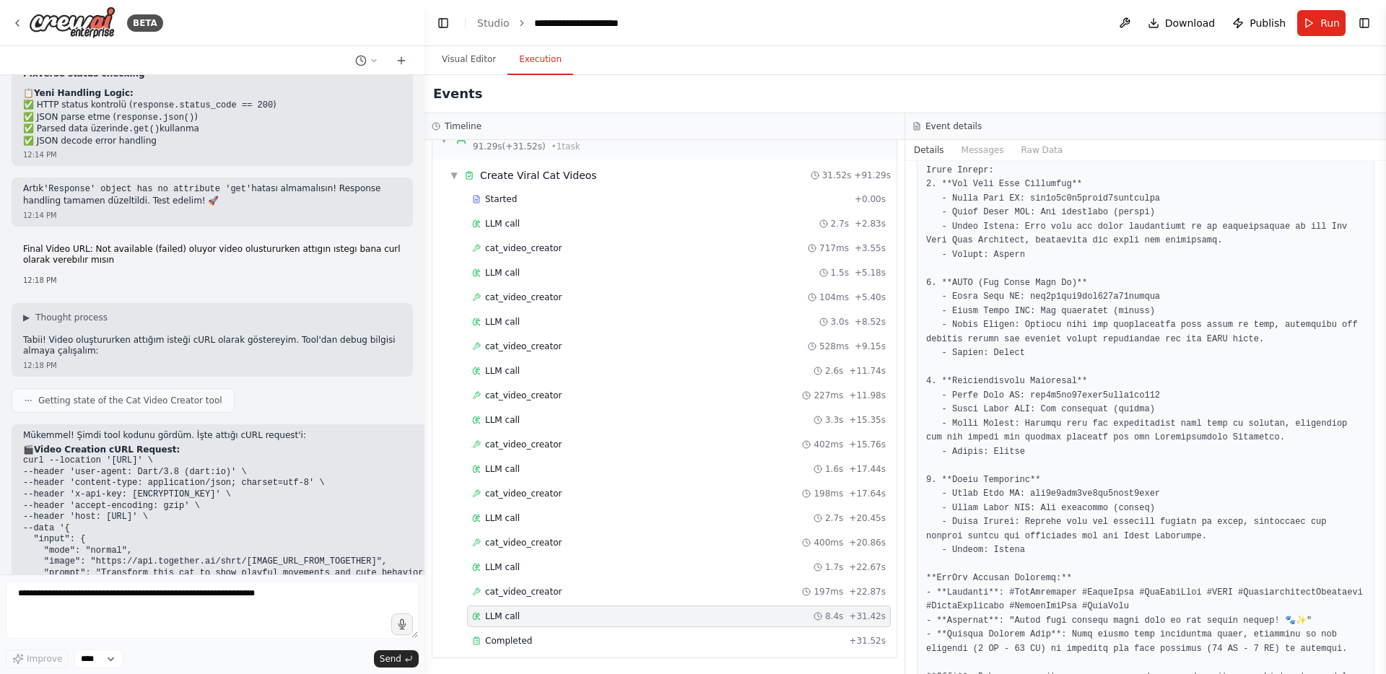
drag, startPoint x: 50, startPoint y: 505, endPoint x: 17, endPoint y: 308, distance: 199.2
click at [17, 425] on div "Mükemmel! Şimdi tool kodunu gördüm. İşte attığı cURL request'i: 🎬 Video Creatio…" at bounding box center [660, 599] width 1297 height 348
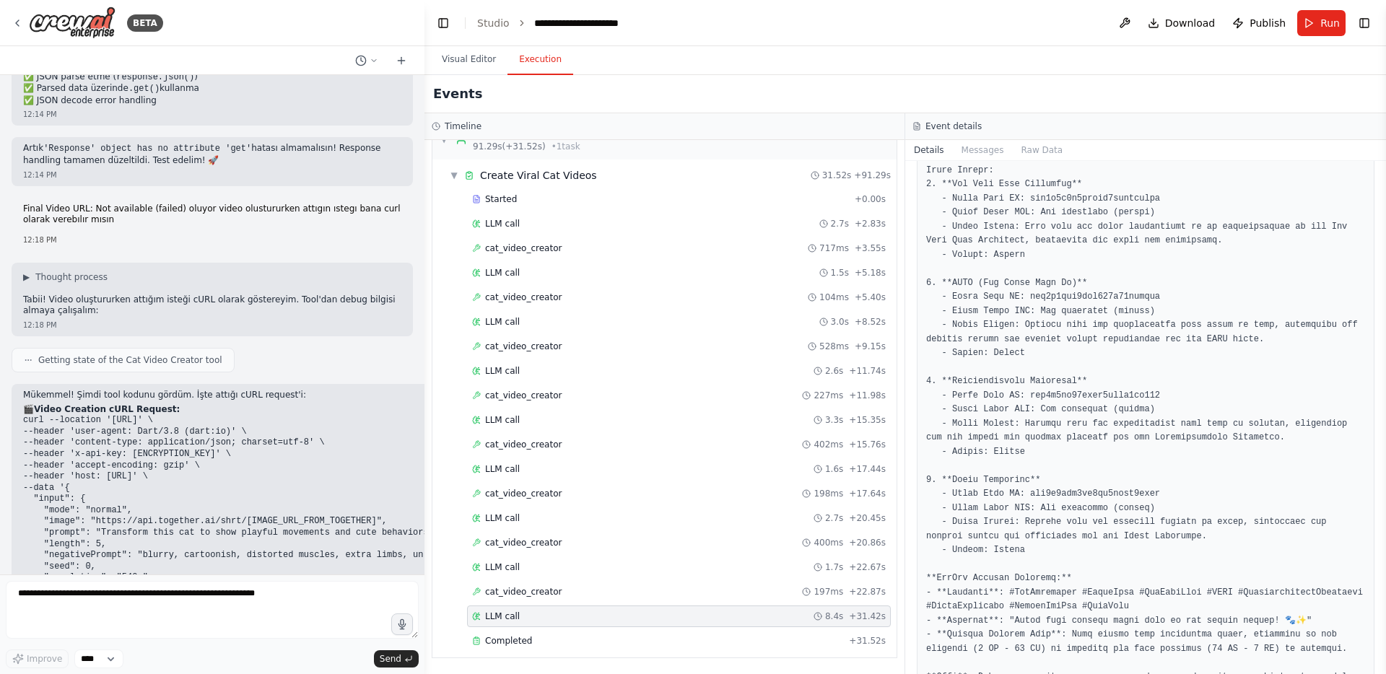
scroll to position [17161, 0]
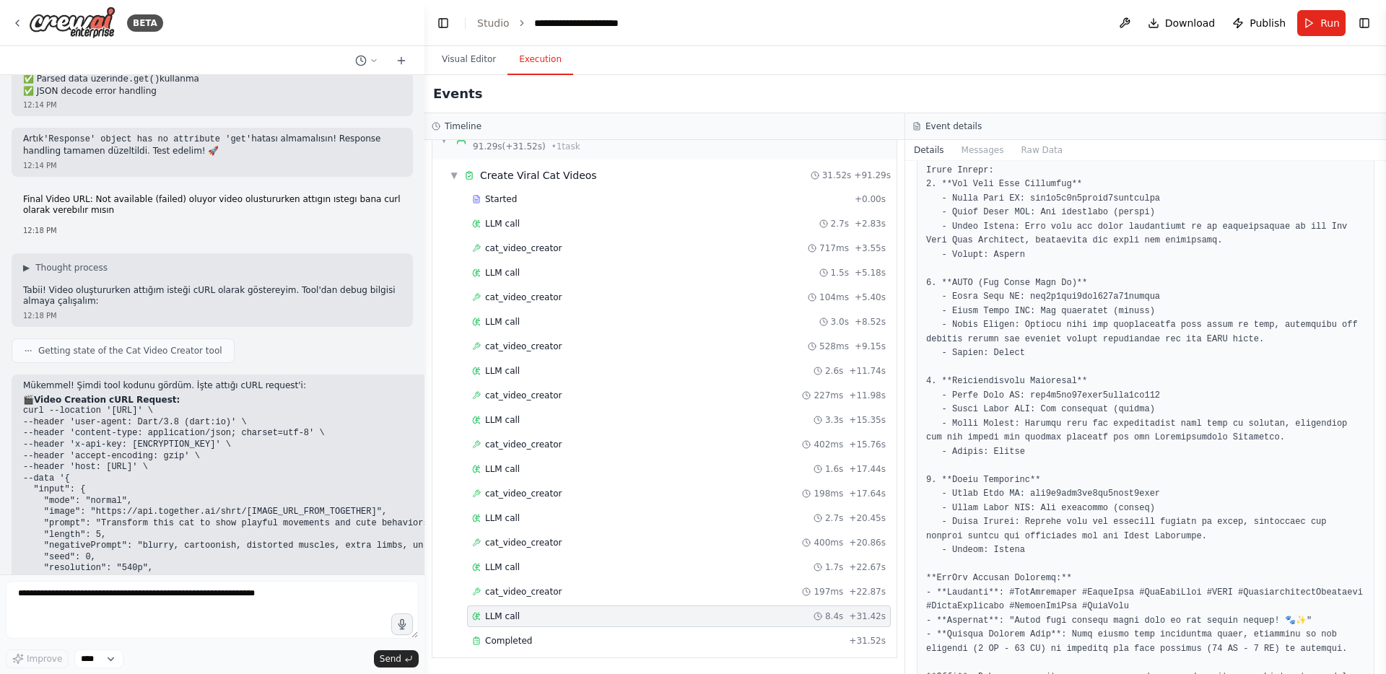
click at [218, 406] on code "curl --location 'https://pollo.ai/api/platform/generation/pixverse/pixverse-v4-…" at bounding box center [660, 512] width 1274 height 213
click at [140, 592] on textarea at bounding box center [212, 610] width 413 height 58
click at [134, 406] on pre "curl --location 'https://pollo.ai/api/platform/generation/pixverse/pixverse-v4-…" at bounding box center [660, 513] width 1274 height 214
click at [130, 406] on code "curl --location 'https://pollo.ai/api/platform/generation/pixverse/pixverse-v4-…" at bounding box center [660, 512] width 1274 height 213
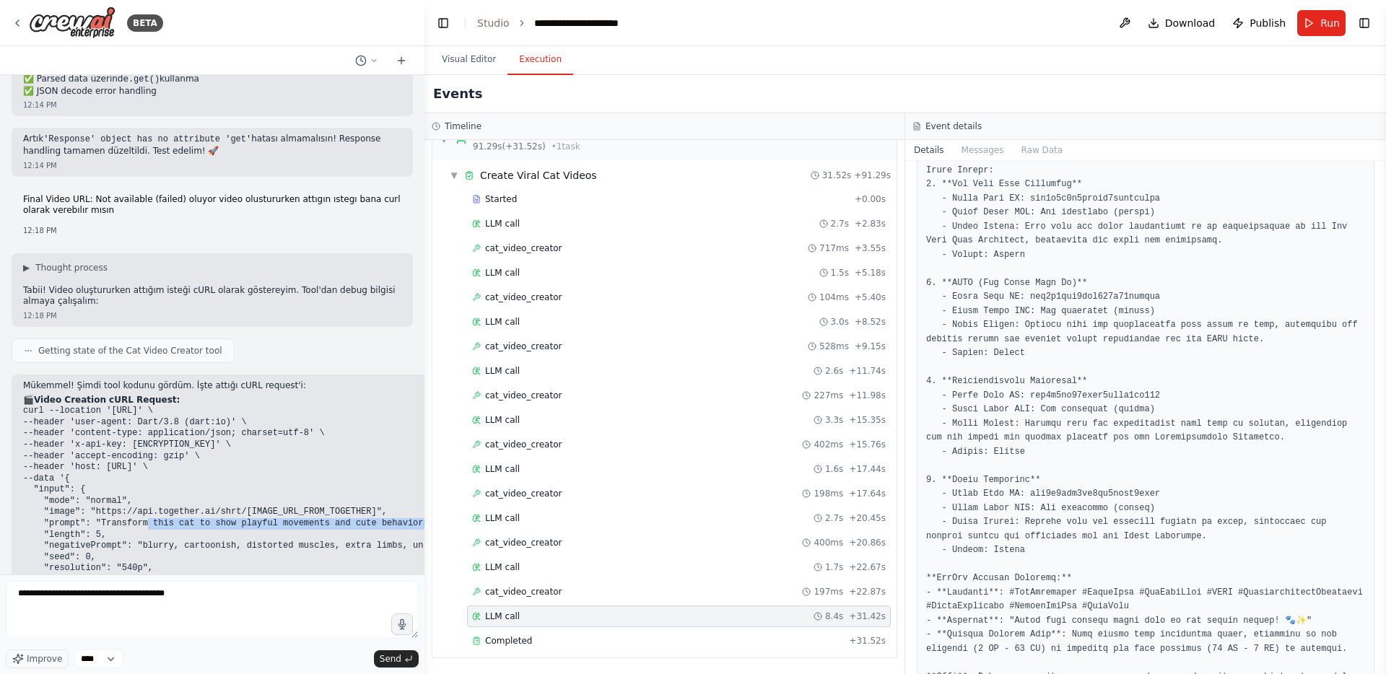
click at [130, 406] on code "curl --location 'https://pollo.ai/api/platform/generation/pixverse/pixverse-v4-…" at bounding box center [660, 512] width 1274 height 213
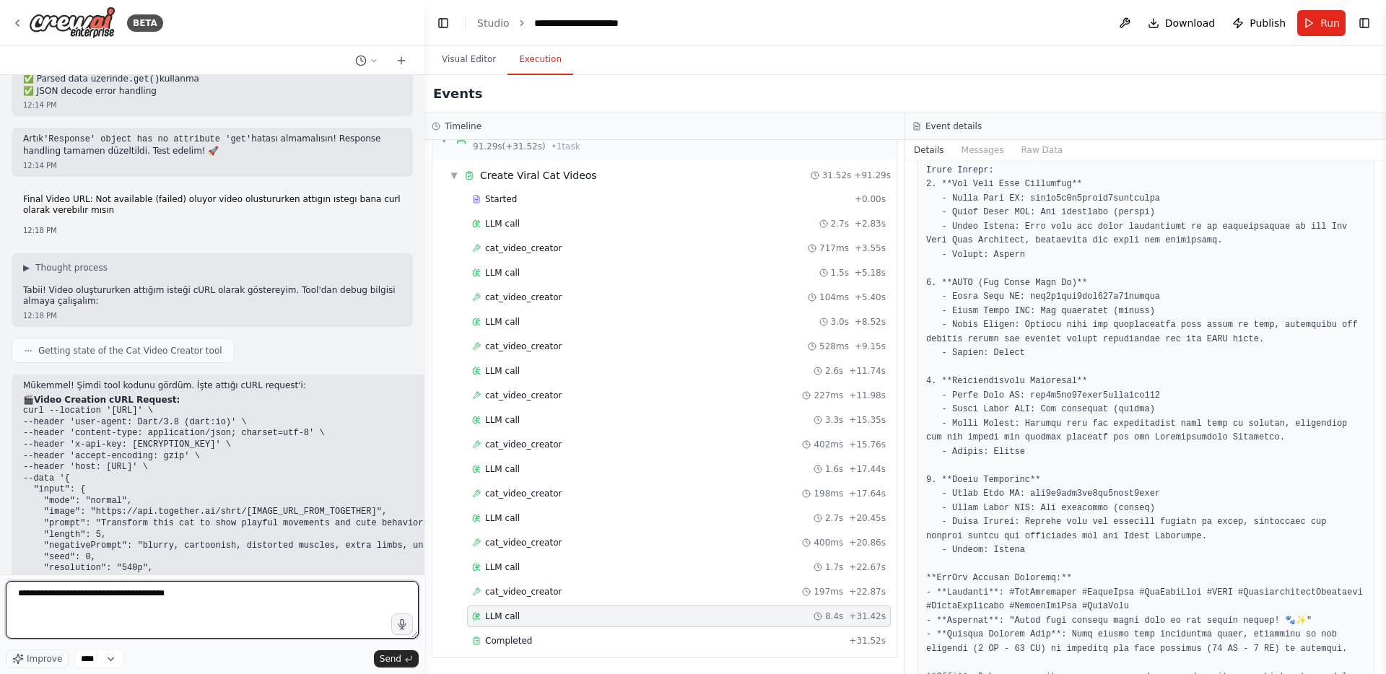
click at [158, 611] on textarea "**********" at bounding box center [212, 610] width 413 height 58
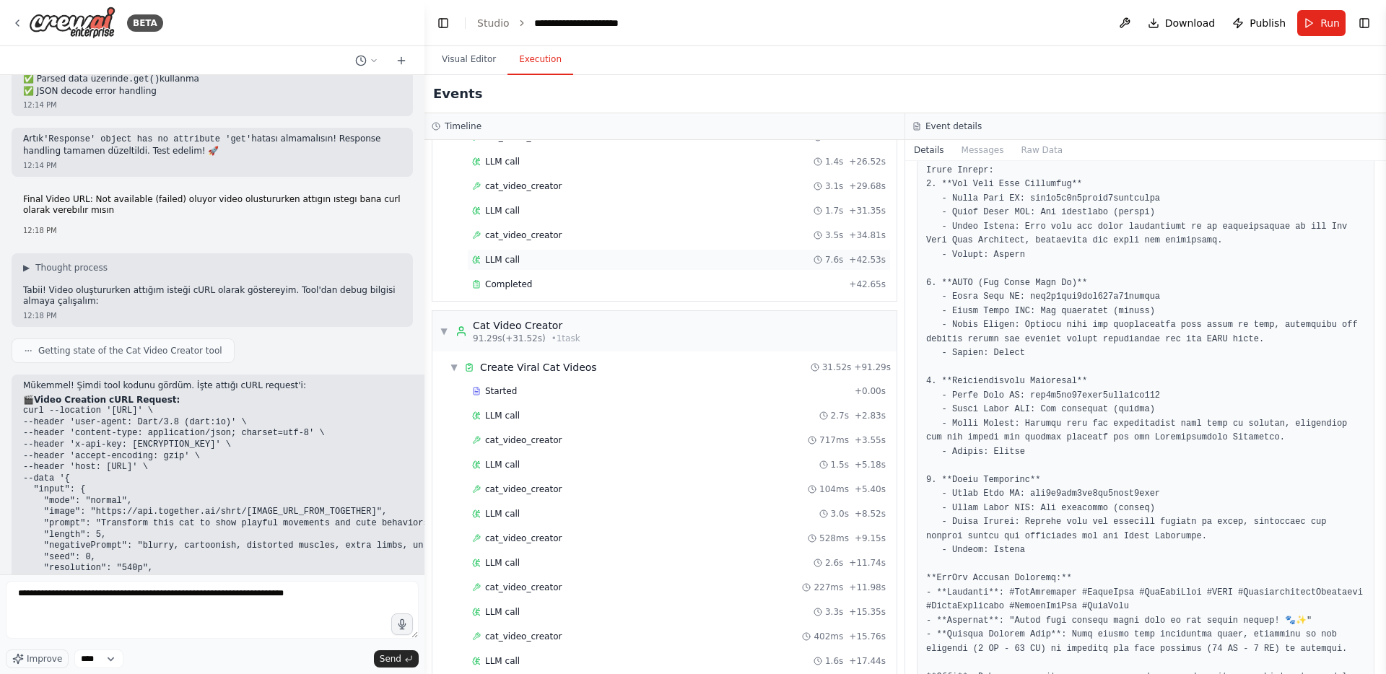
click at [576, 256] on div "LLM call 7.6s + 42.53s" at bounding box center [679, 260] width 414 height 12
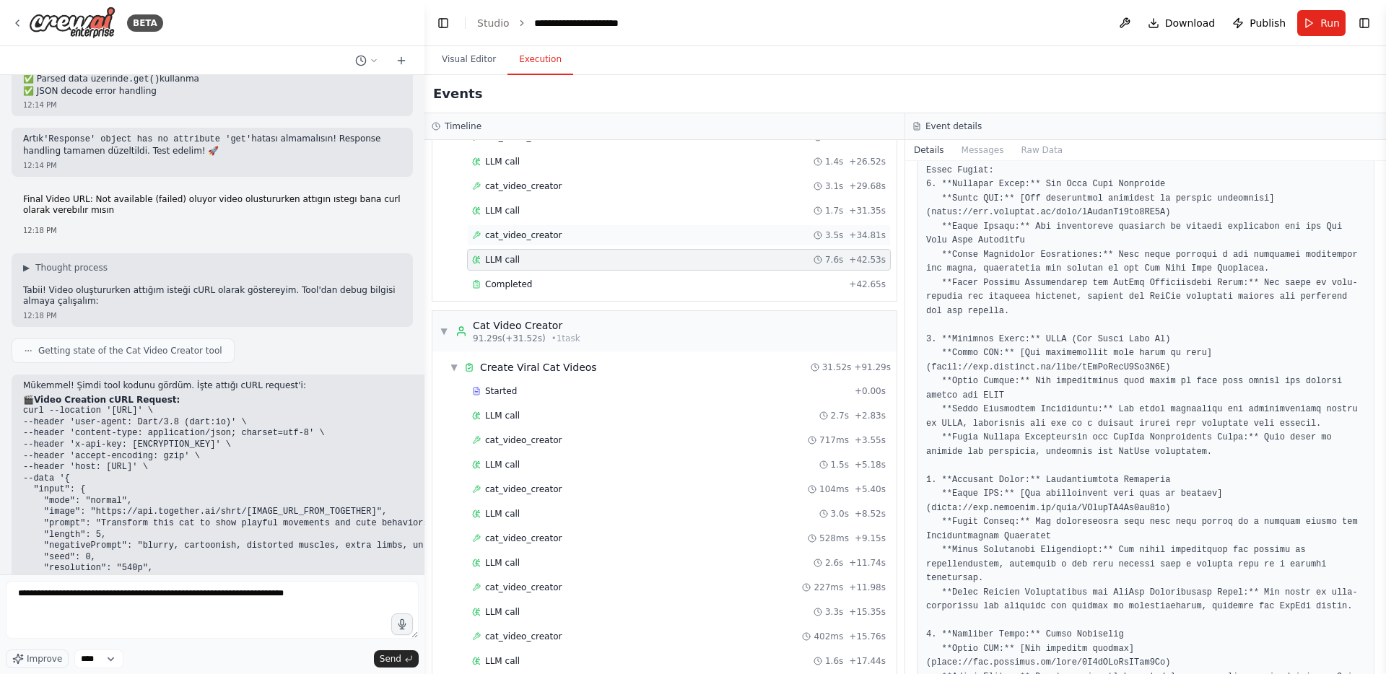
click at [577, 239] on div "cat_video_creator 3.5s + 34.81s" at bounding box center [679, 236] width 414 height 12
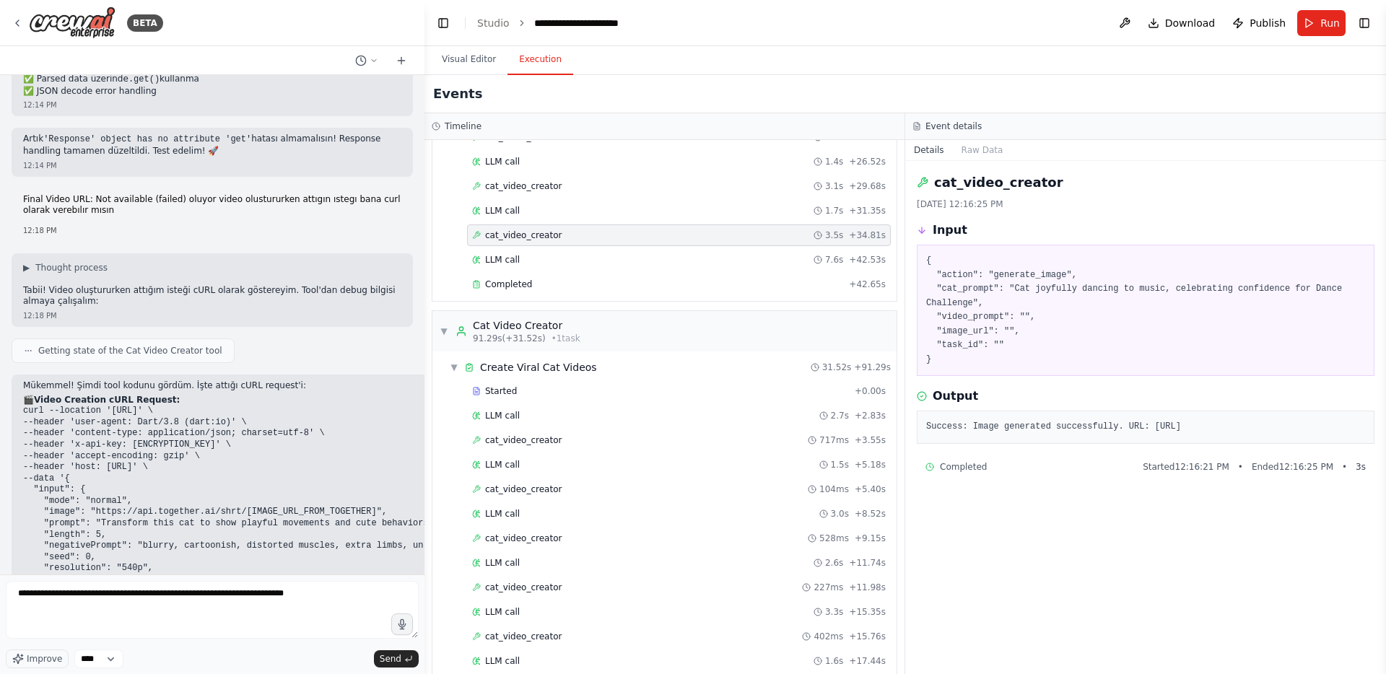
click at [1061, 435] on pre "Success: Image generated successfully. URL: https://api.together.ai/shrt/0V2kFV…" at bounding box center [1145, 427] width 439 height 14
click at [1036, 444] on div "Success: Image generated successfully. URL: https://api.together.ai/shrt/0V2kFV…" at bounding box center [1146, 427] width 458 height 33
drag, startPoint x: 1170, startPoint y: 437, endPoint x: 920, endPoint y: 440, distance: 250.6
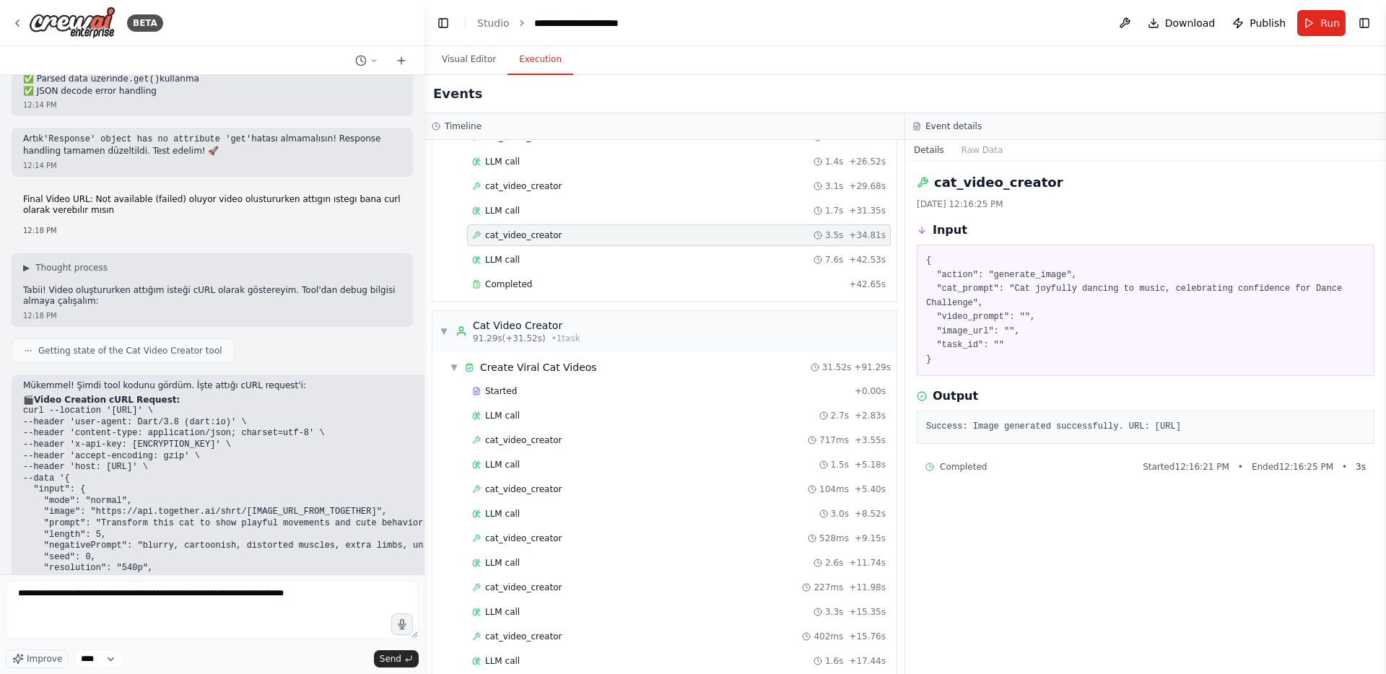
click at [920, 440] on div "Success: Image generated successfully. URL: https://api.together.ai/shrt/0V2kFV…" at bounding box center [1146, 427] width 458 height 33
click at [243, 623] on textarea "**********" at bounding box center [212, 610] width 413 height 58
paste textarea "**********"
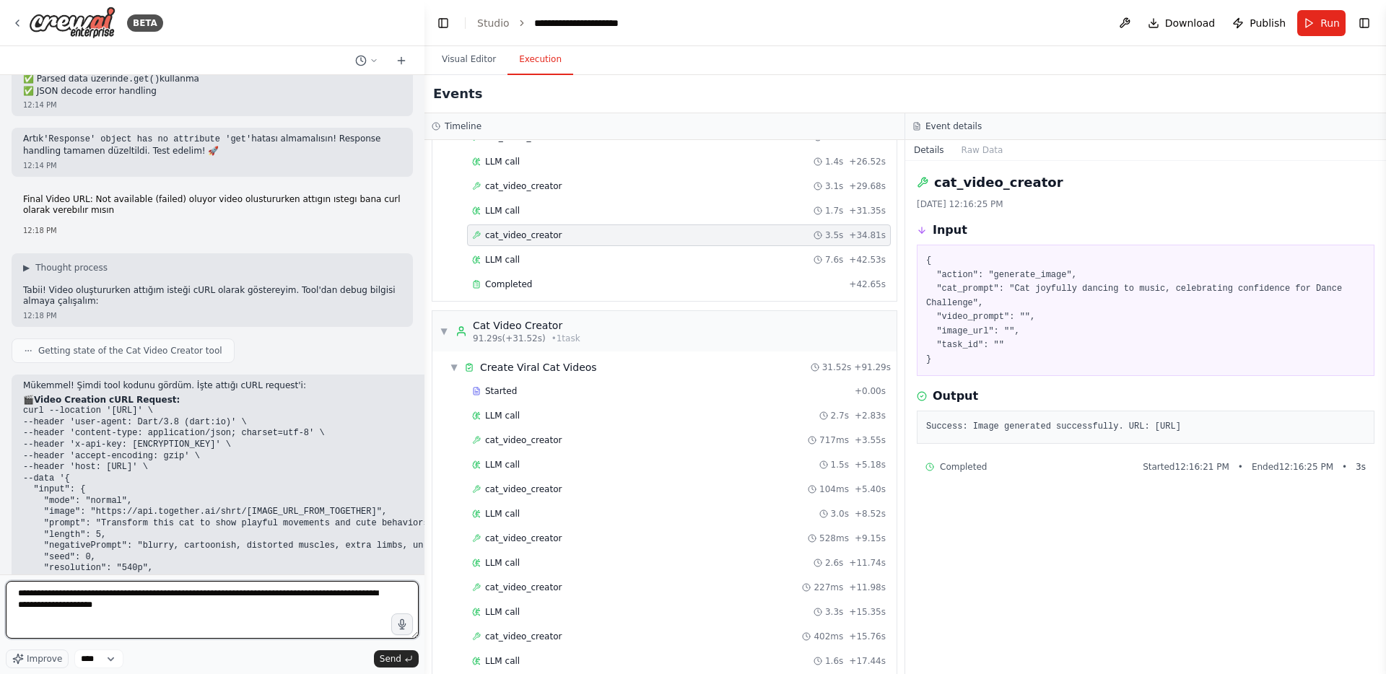
click at [342, 596] on textarea "**********" at bounding box center [212, 610] width 413 height 58
click at [372, 604] on textarea "**********" at bounding box center [212, 610] width 413 height 58
click at [321, 596] on textarea "**********" at bounding box center [212, 610] width 413 height 58
paste textarea "**********"
click at [310, 622] on textarea "**********" at bounding box center [212, 610] width 413 height 58
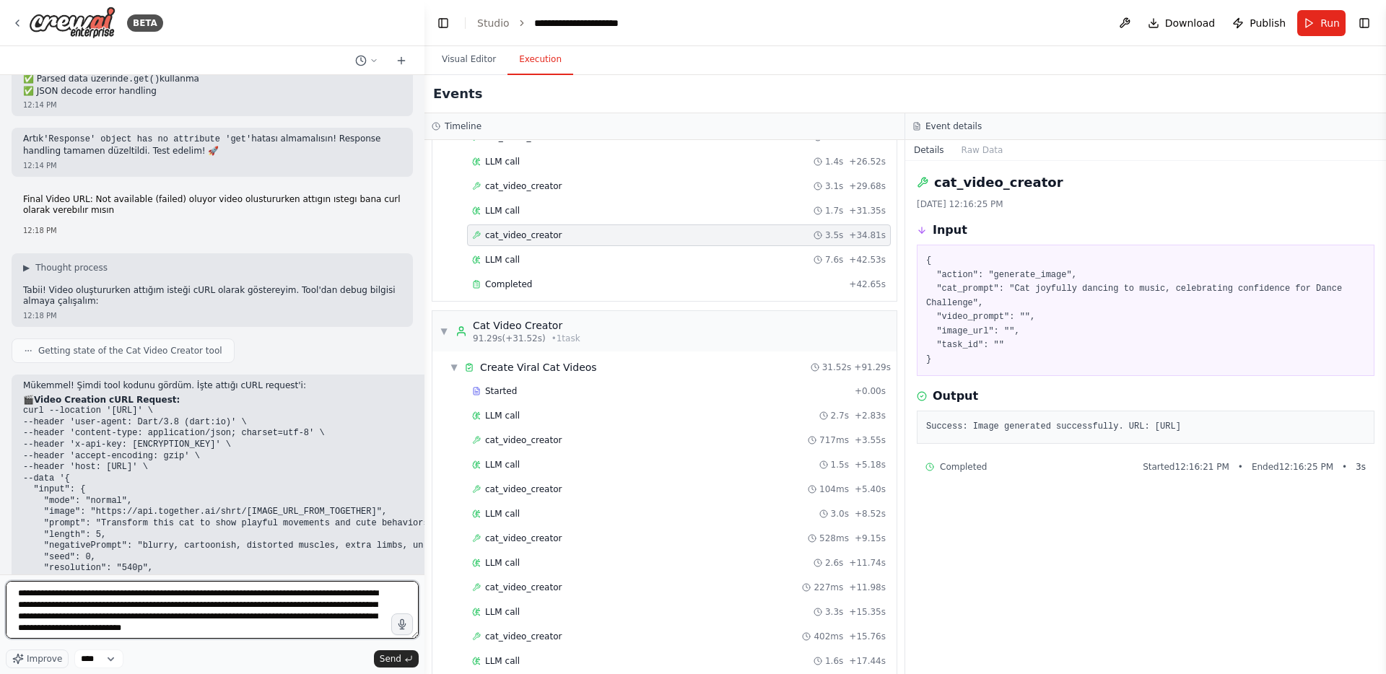
type textarea "**********"
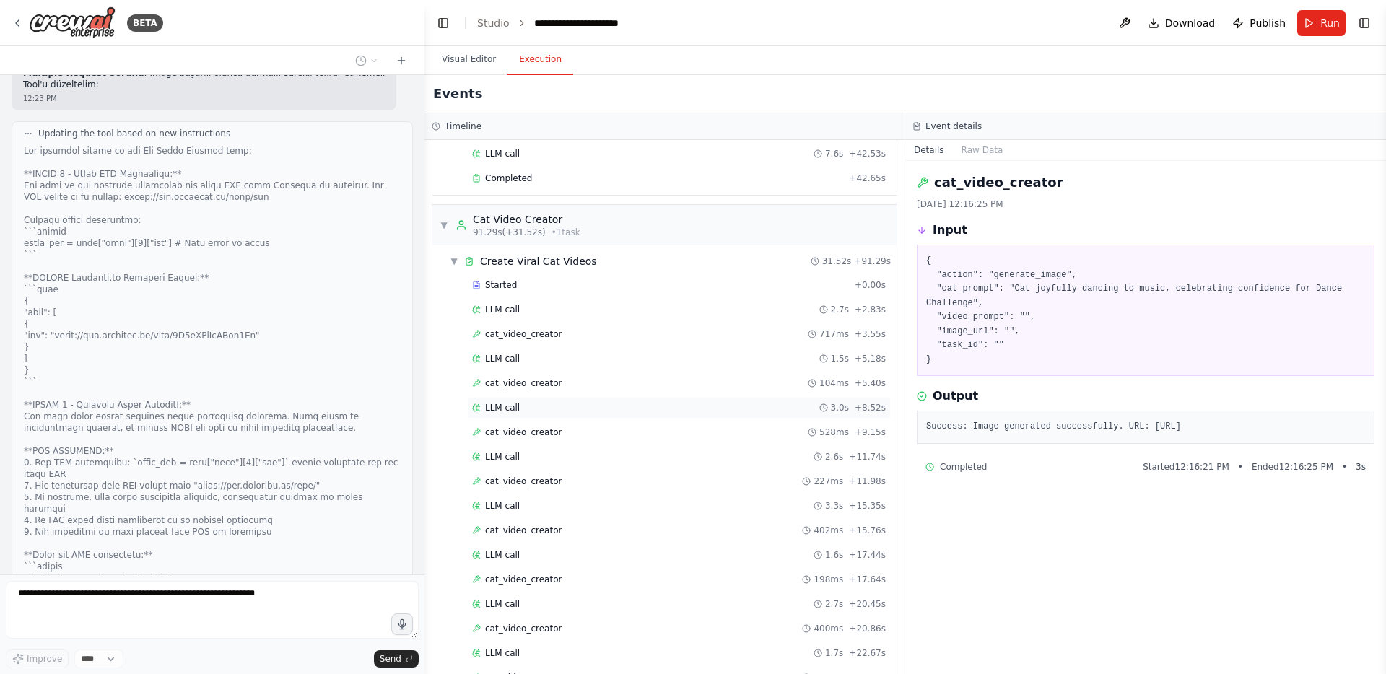
scroll to position [939, 0]
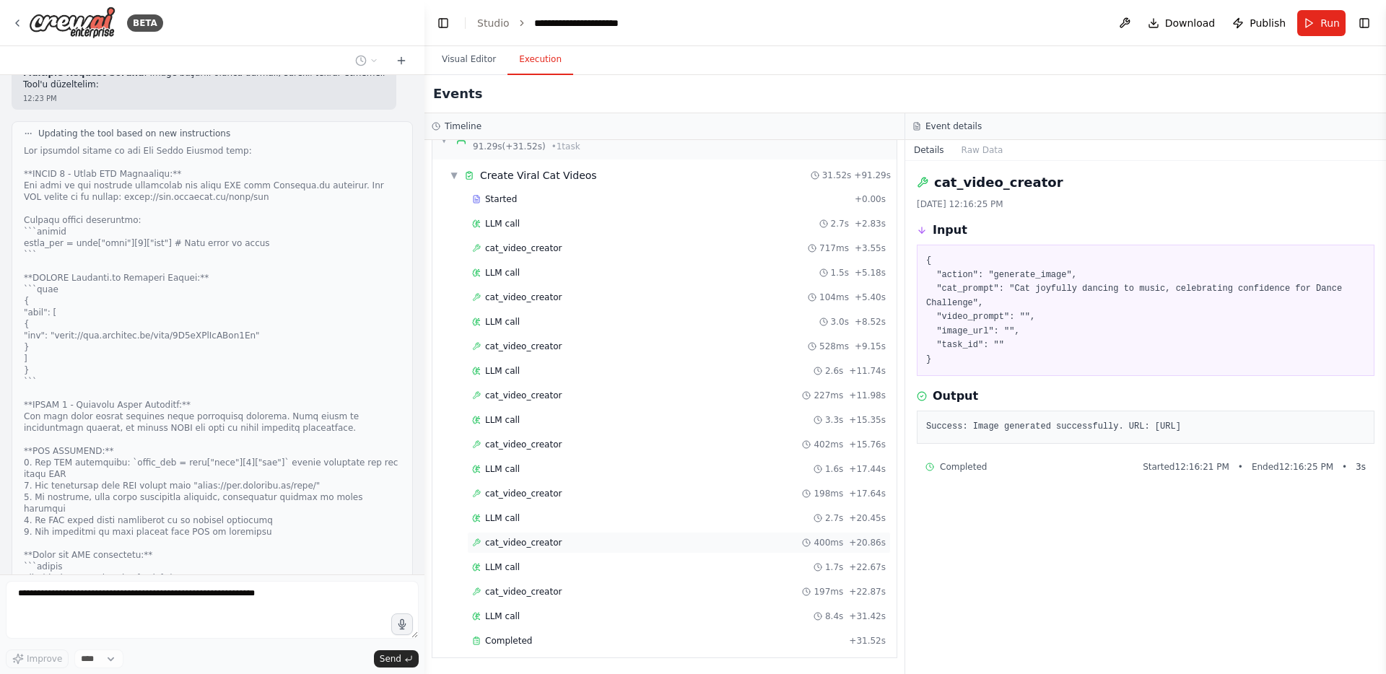
click at [549, 542] on span "cat_video_creator" at bounding box center [523, 543] width 77 height 12
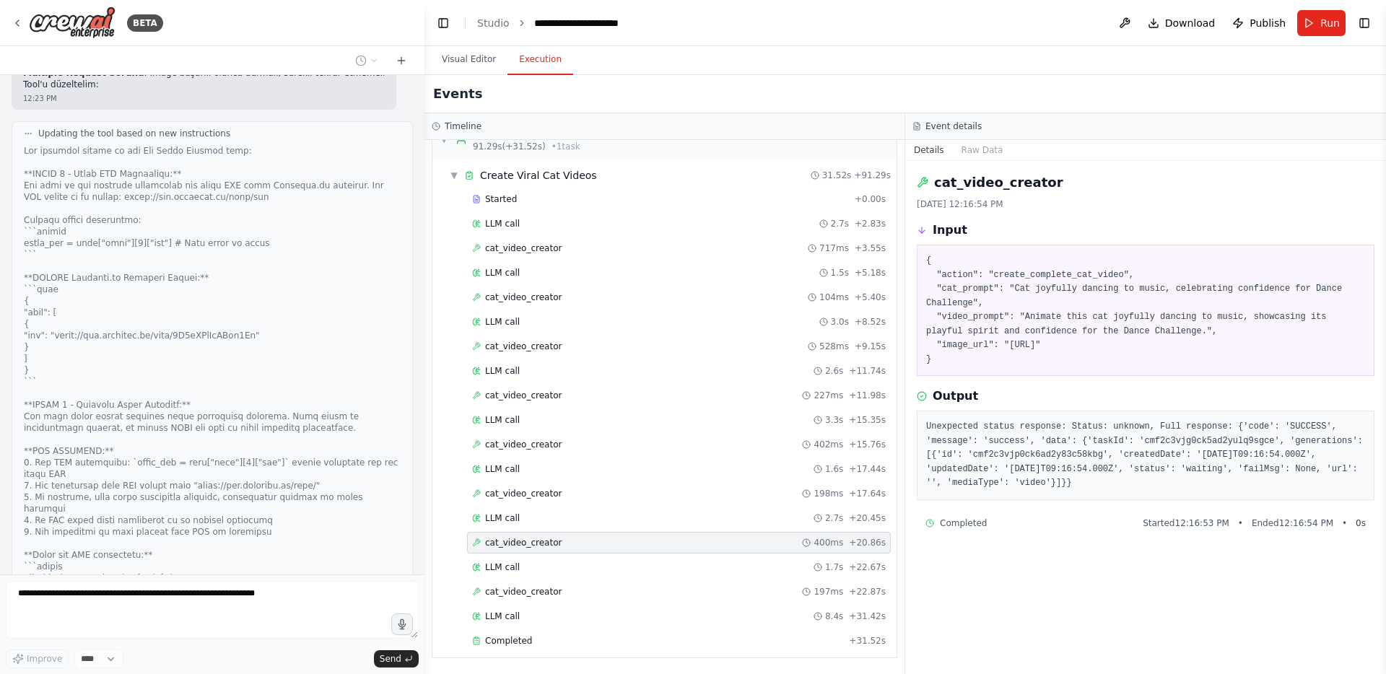
scroll to position [18000, 0]
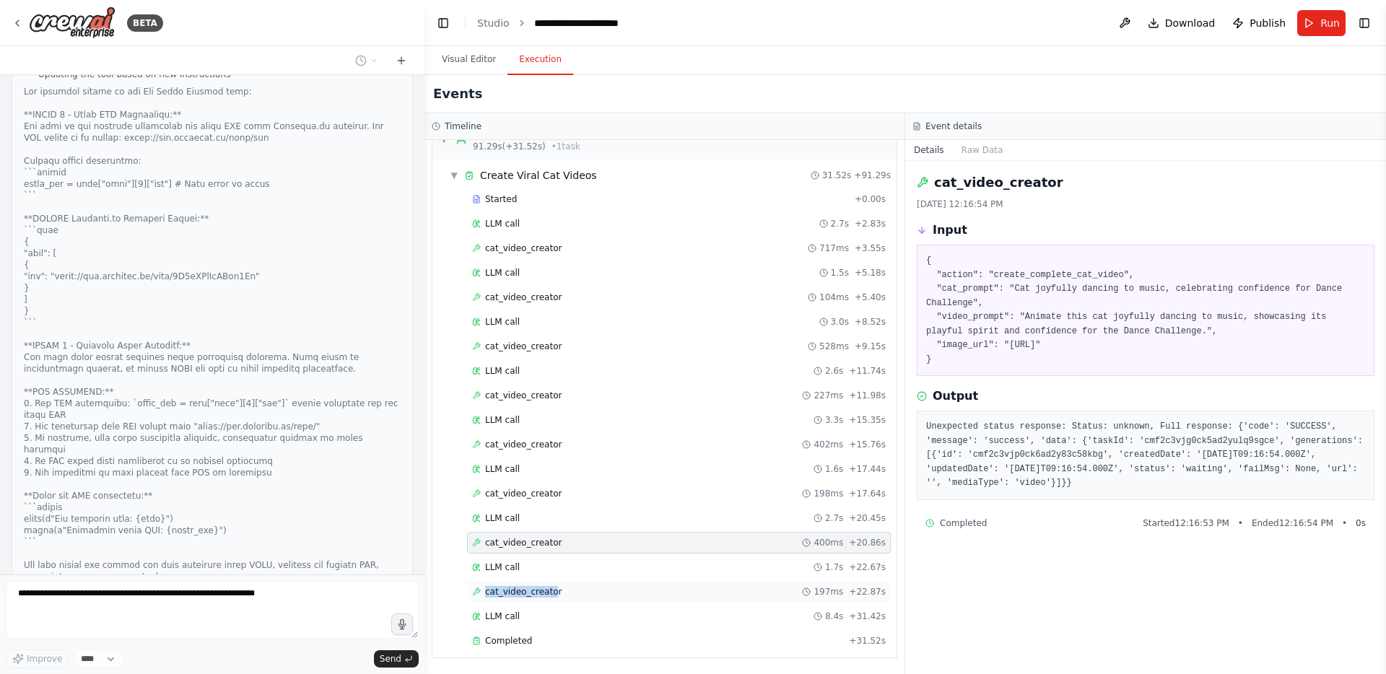
click at [557, 586] on span "cat_video_creator" at bounding box center [523, 592] width 77 height 12
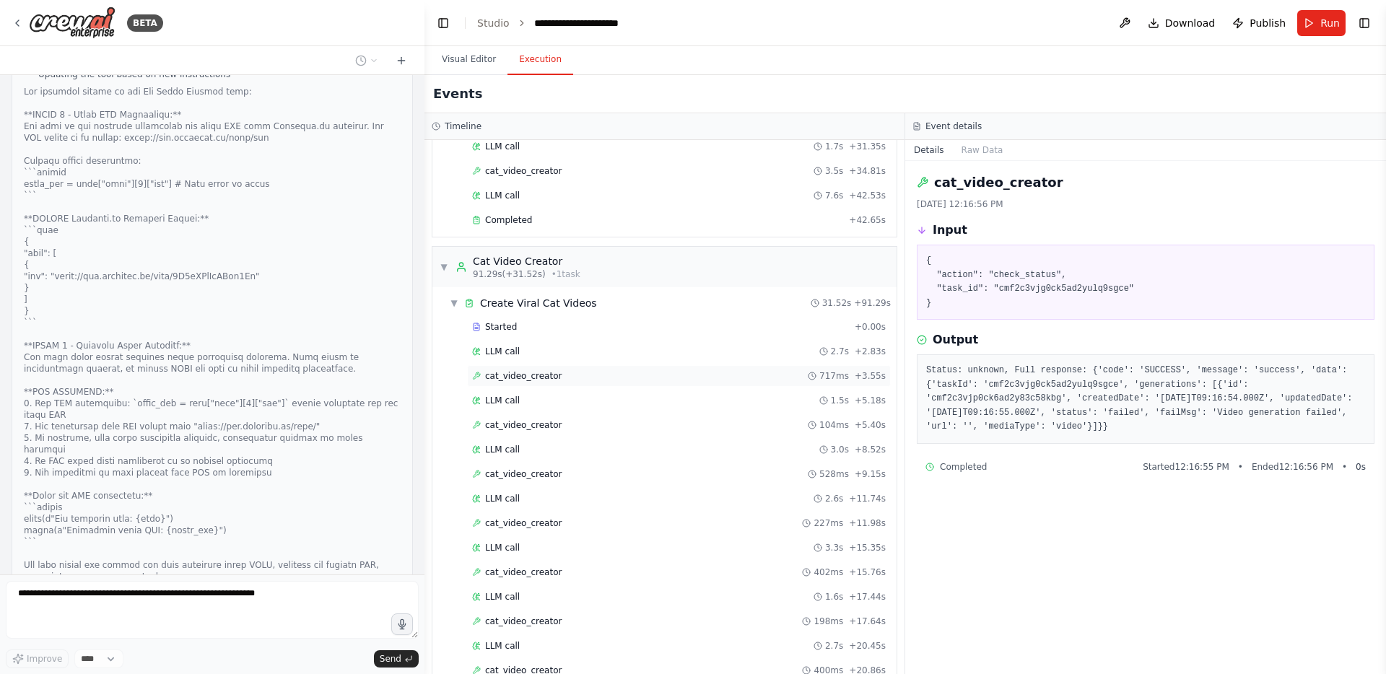
scroll to position [809, 0]
click at [592, 374] on div "cat_video_creator 717ms + 3.55s" at bounding box center [679, 379] width 414 height 12
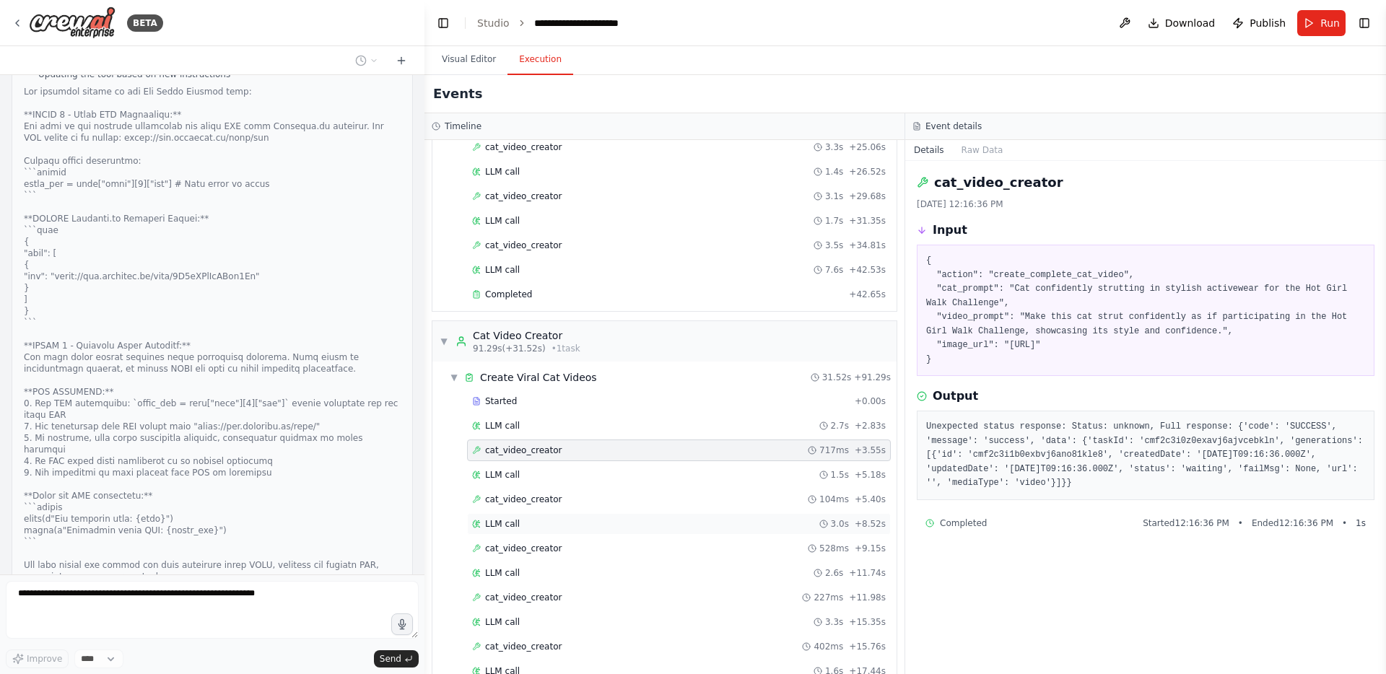
scroll to position [757, 0]
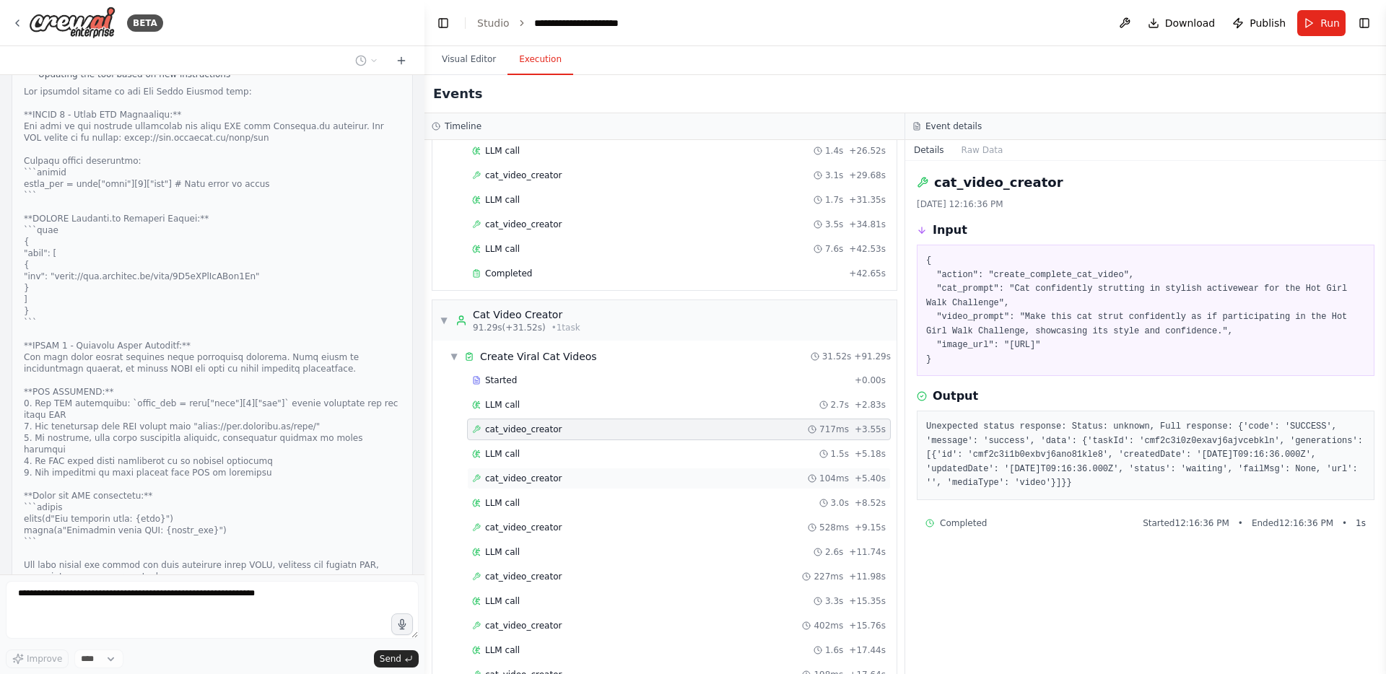
click at [646, 481] on div "cat_video_creator 104ms + 5.40s" at bounding box center [679, 479] width 414 height 12
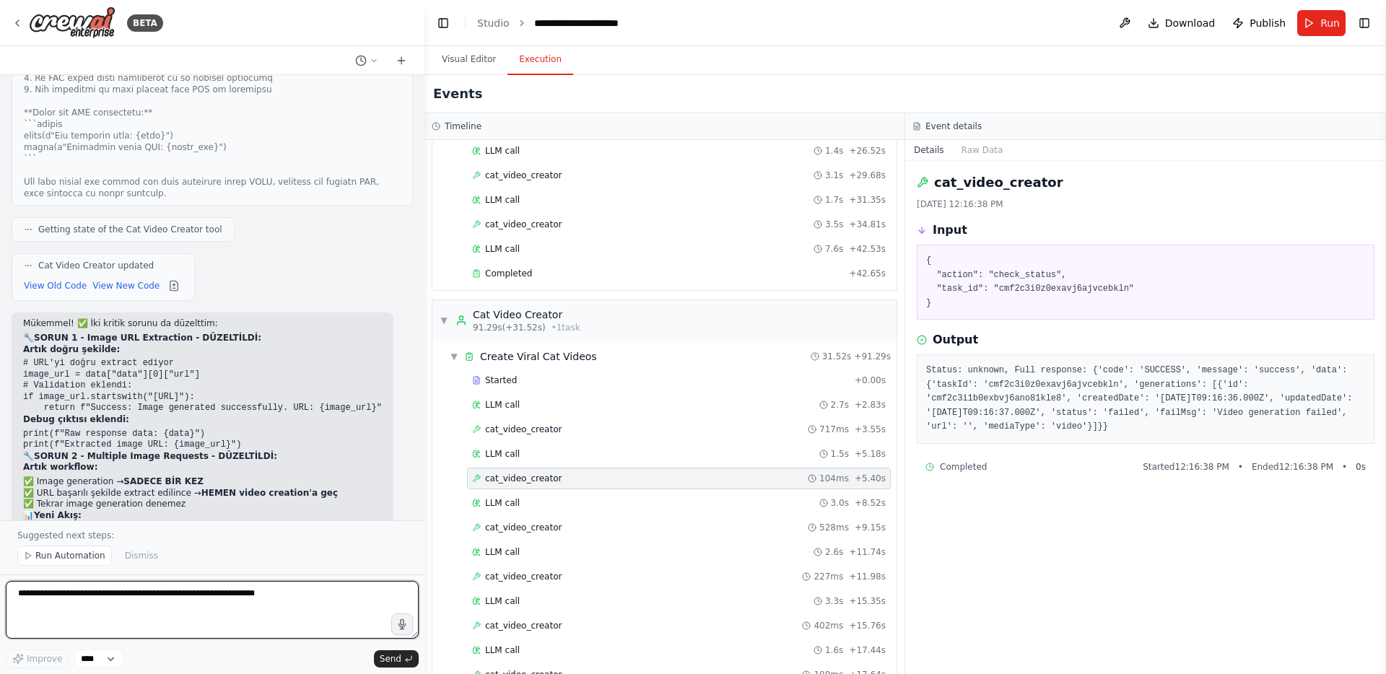
scroll to position [18394, 0]
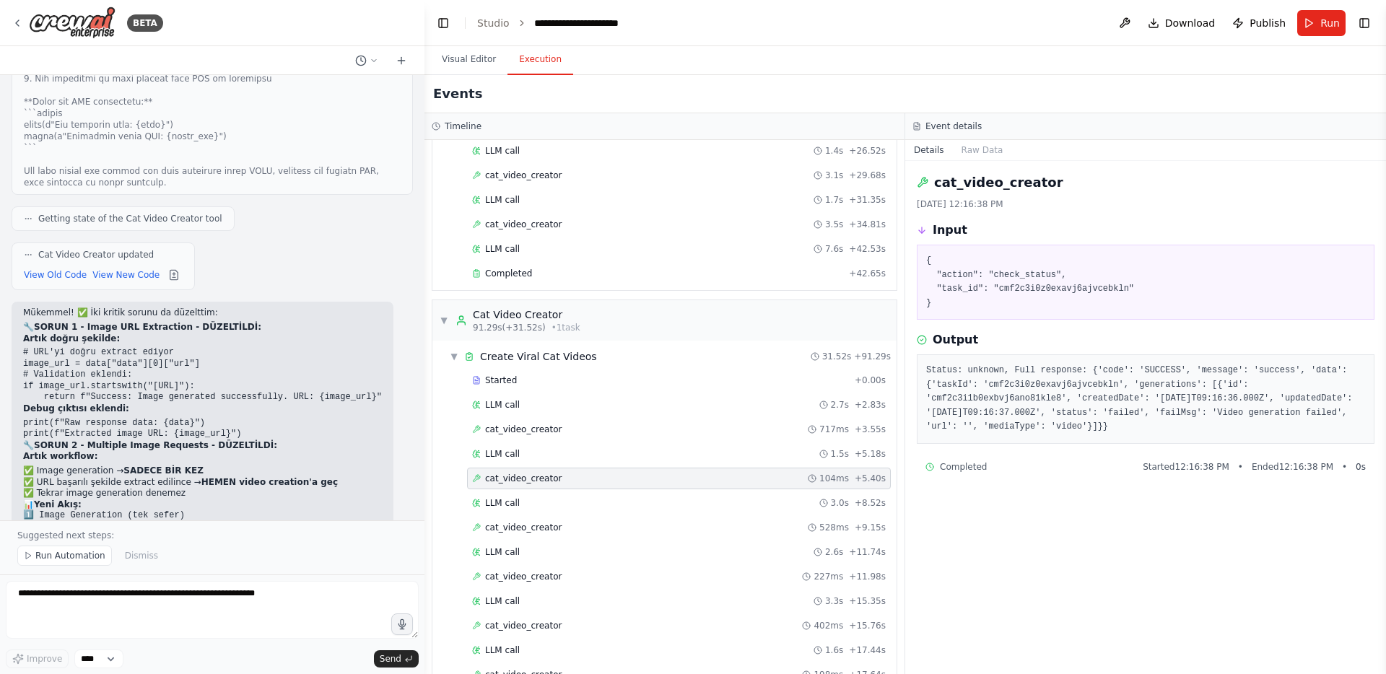
click at [1045, 396] on pre "Status: unknown, Full response: {'code': 'SUCCESS', 'message': 'success', 'data…" at bounding box center [1145, 399] width 439 height 71
click at [1027, 400] on pre "Status: unknown, Full response: {'code': 'SUCCESS', 'message': 'success', 'data…" at bounding box center [1145, 399] width 439 height 71
click at [620, 450] on div "LLM call 1.5s + 5.18s" at bounding box center [679, 454] width 414 height 12
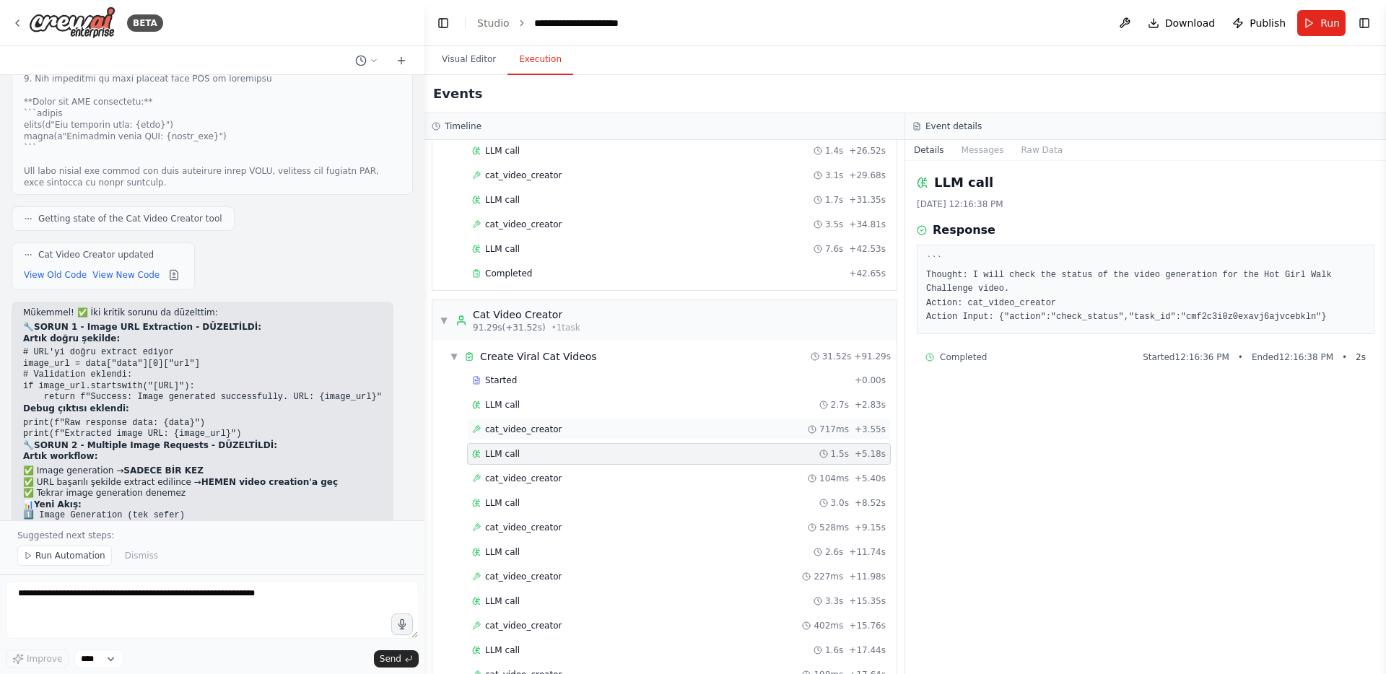
click at [622, 425] on div "cat_video_creator 717ms + 3.55s" at bounding box center [679, 430] width 414 height 12
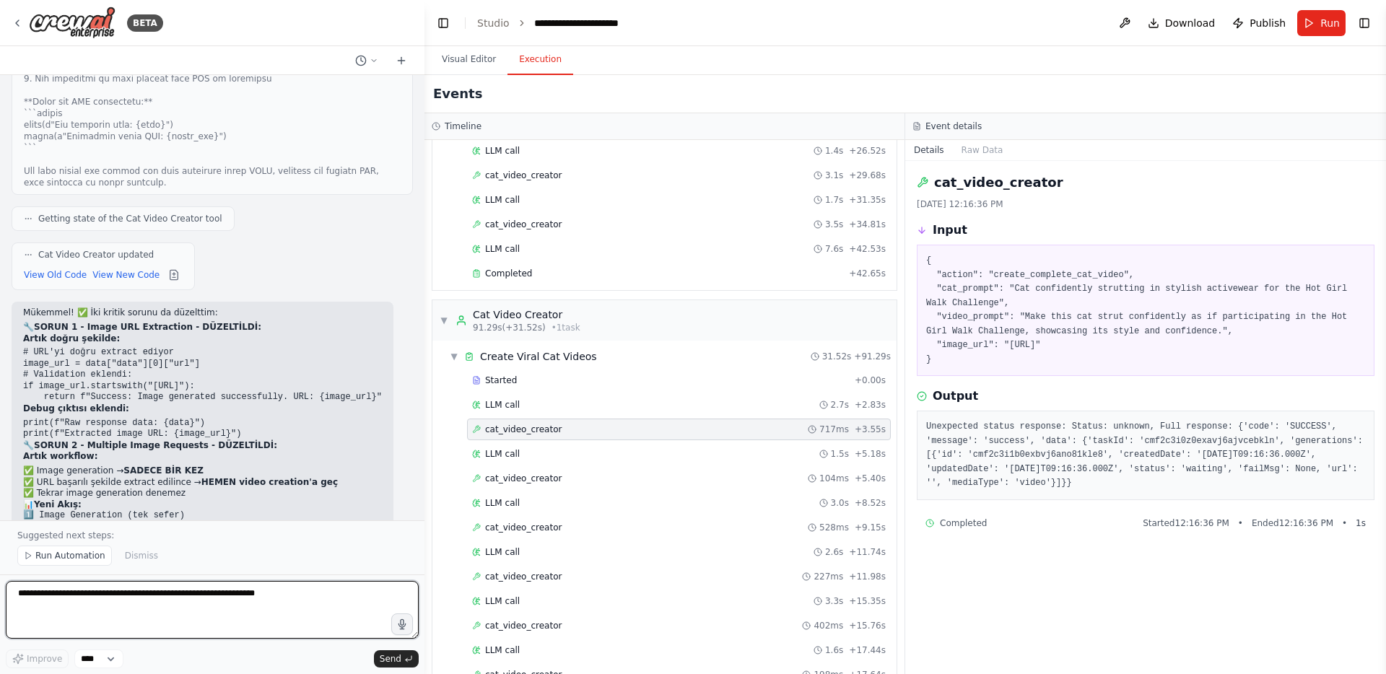
click at [225, 593] on textarea at bounding box center [212, 610] width 413 height 58
type textarea "**********"
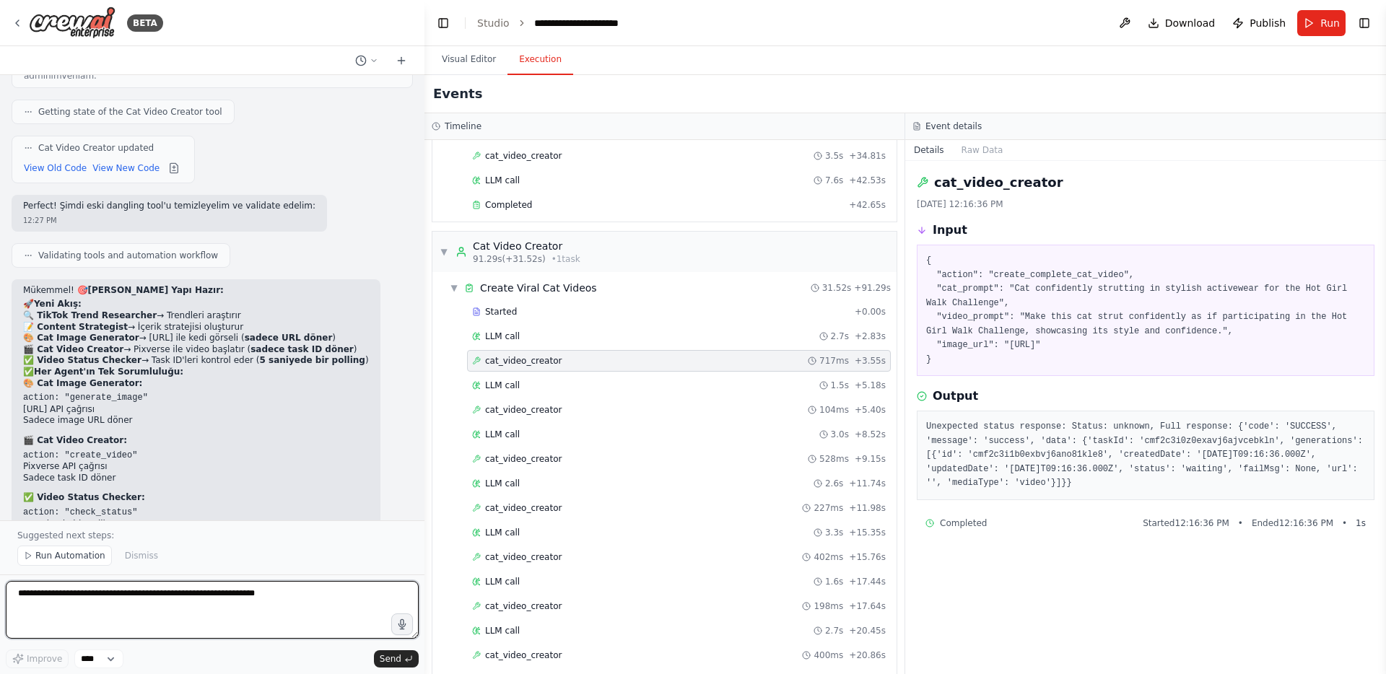
scroll to position [20073, 0]
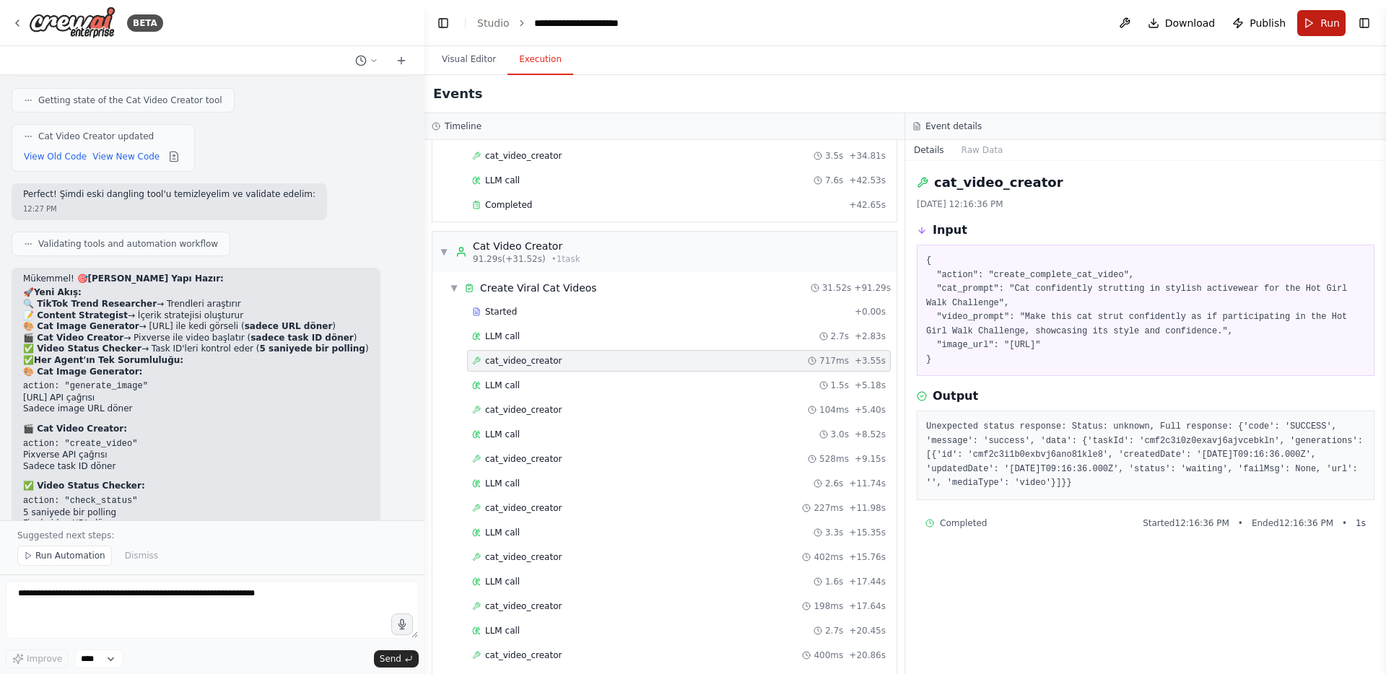
click at [1308, 22] on button "Run" at bounding box center [1321, 23] width 48 height 26
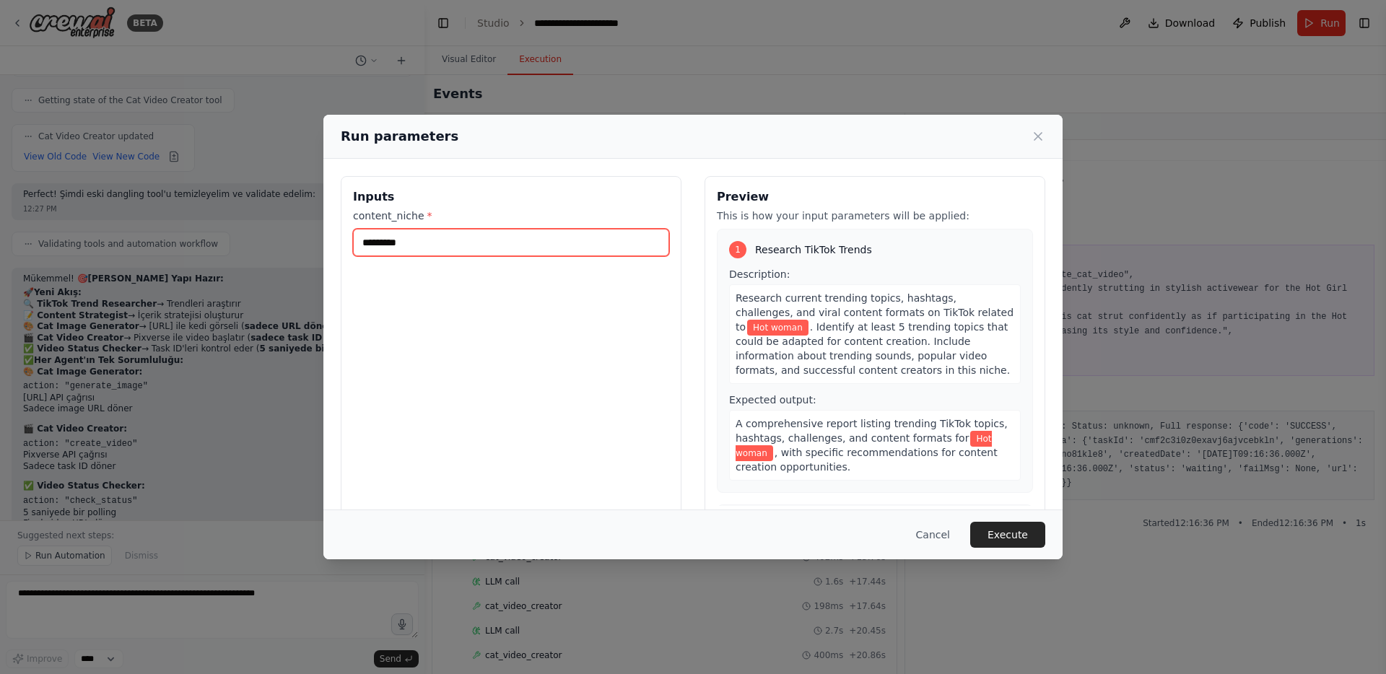
click at [473, 241] on input "*********" at bounding box center [511, 242] width 316 height 27
type input "****"
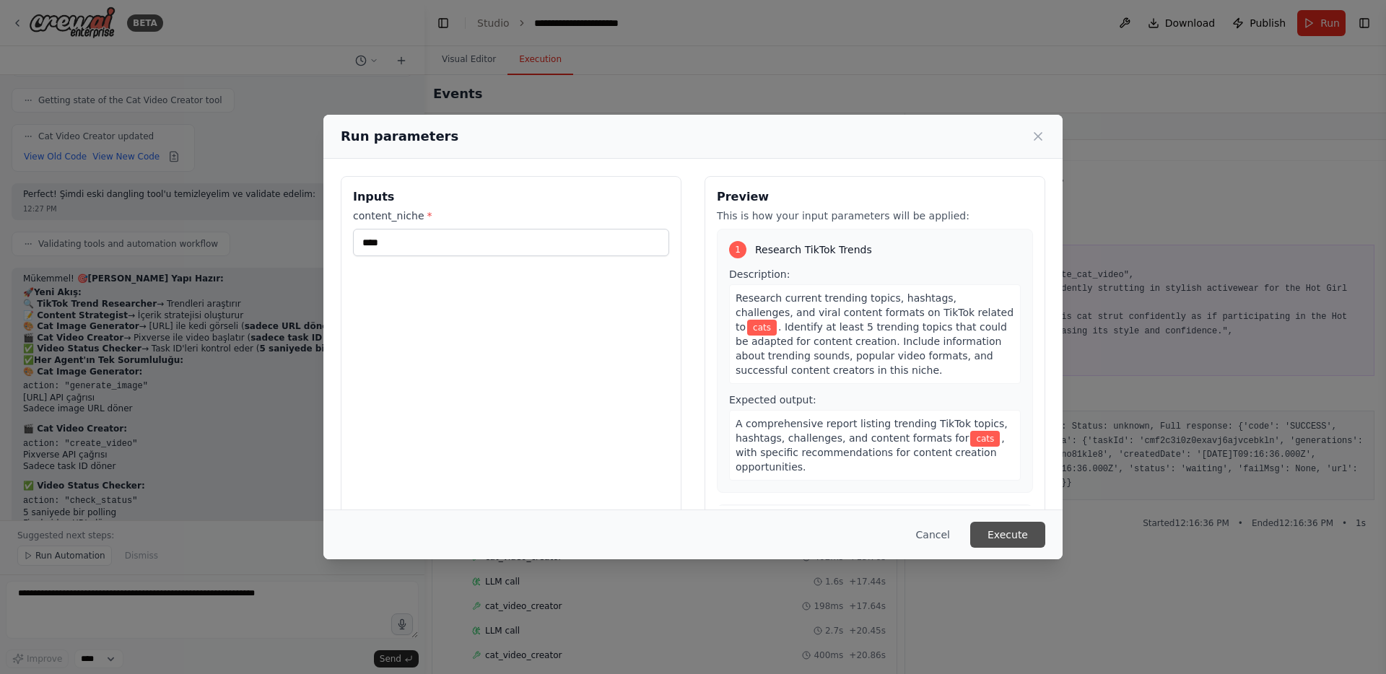
click at [1003, 534] on button "Execute" at bounding box center [1007, 535] width 75 height 26
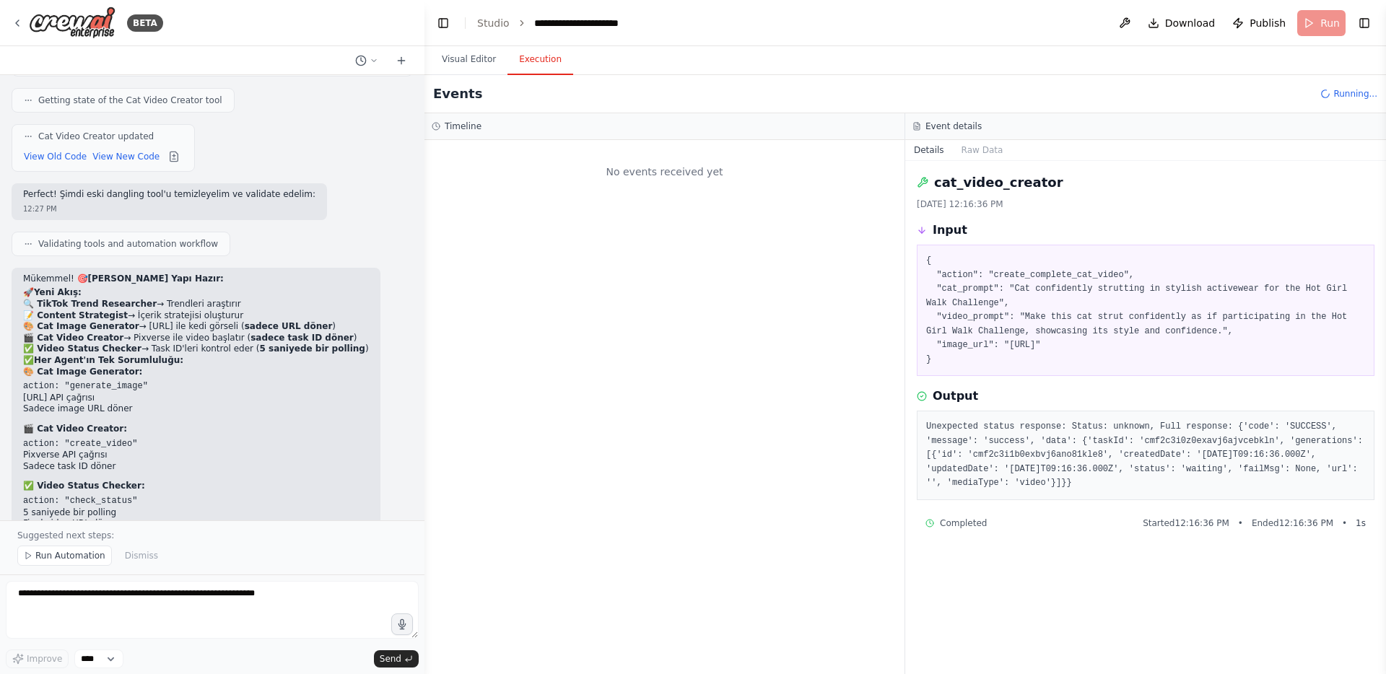
scroll to position [0, 0]
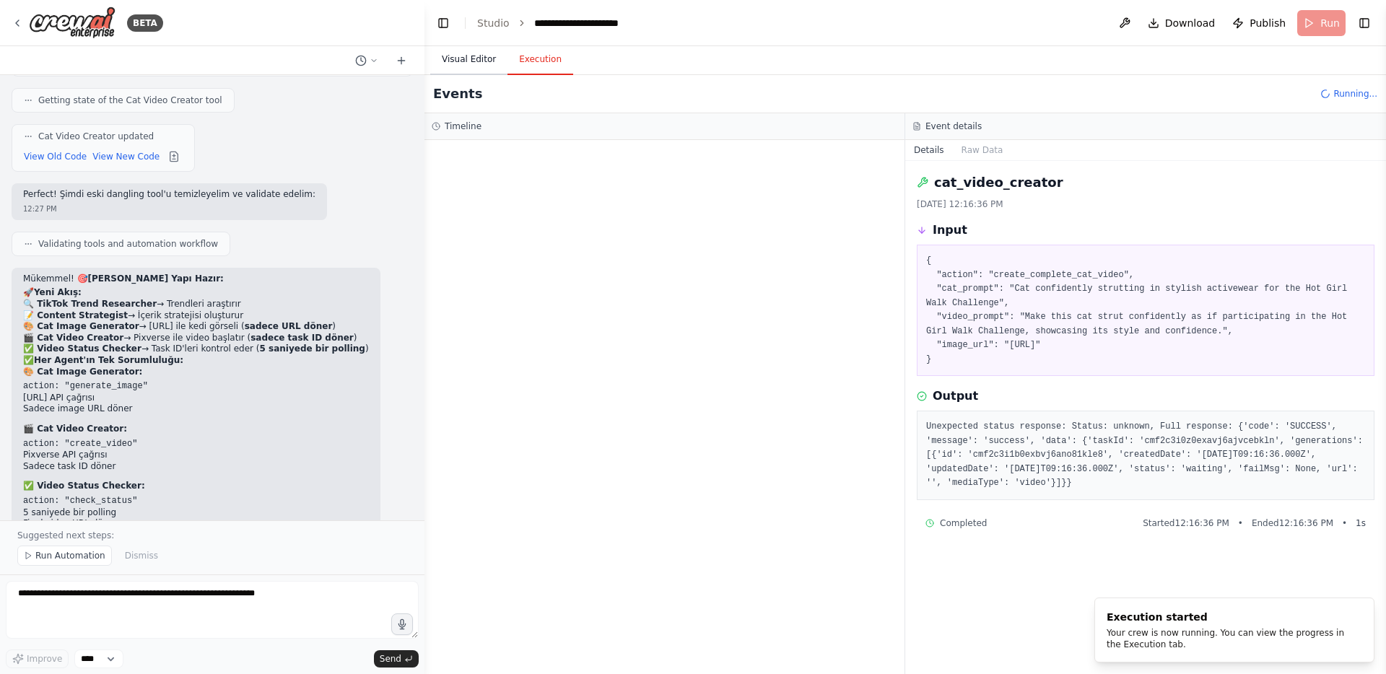
click at [475, 61] on button "Visual Editor" at bounding box center [468, 60] width 77 height 30
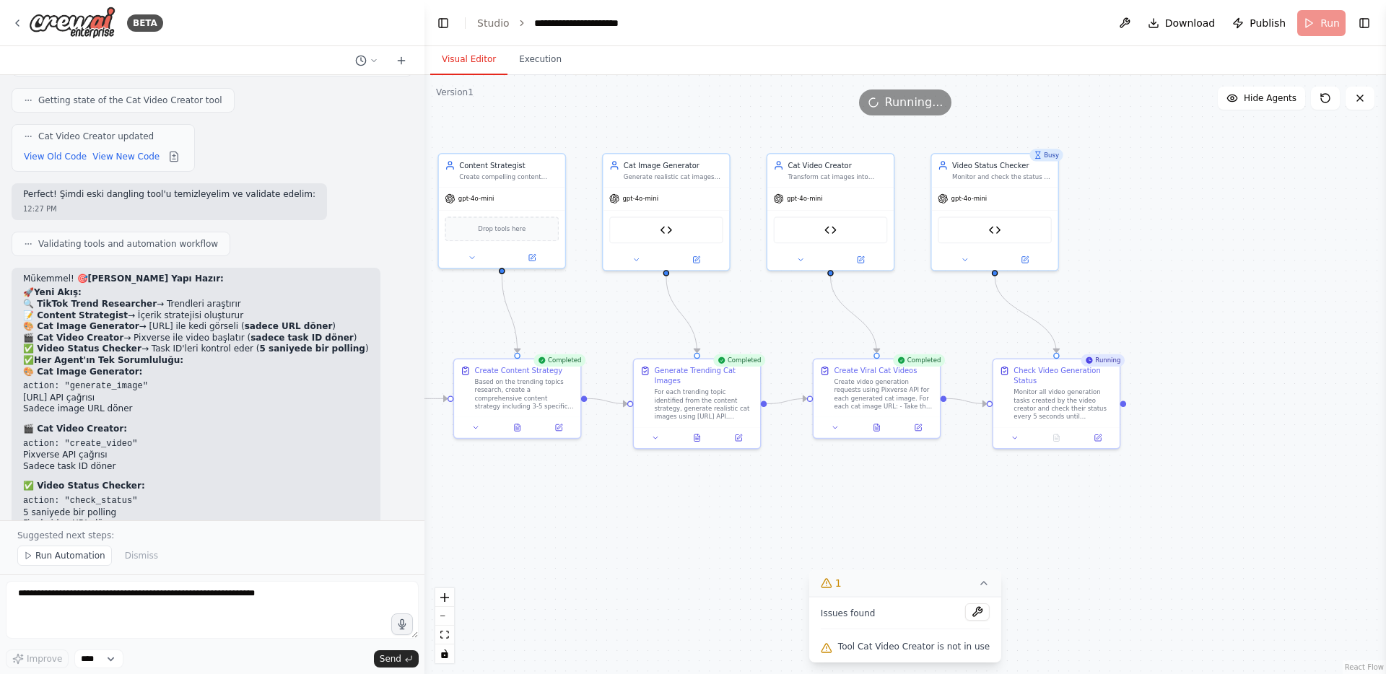
drag, startPoint x: 936, startPoint y: 321, endPoint x: 740, endPoint y: 310, distance: 196.7
click at [740, 310] on div ".deletable-edge-delete-btn { width: 20px; height: 20px; border: 0px solid #ffff…" at bounding box center [906, 374] width 962 height 599
click at [554, 53] on button "Execution" at bounding box center [541, 60] width 66 height 30
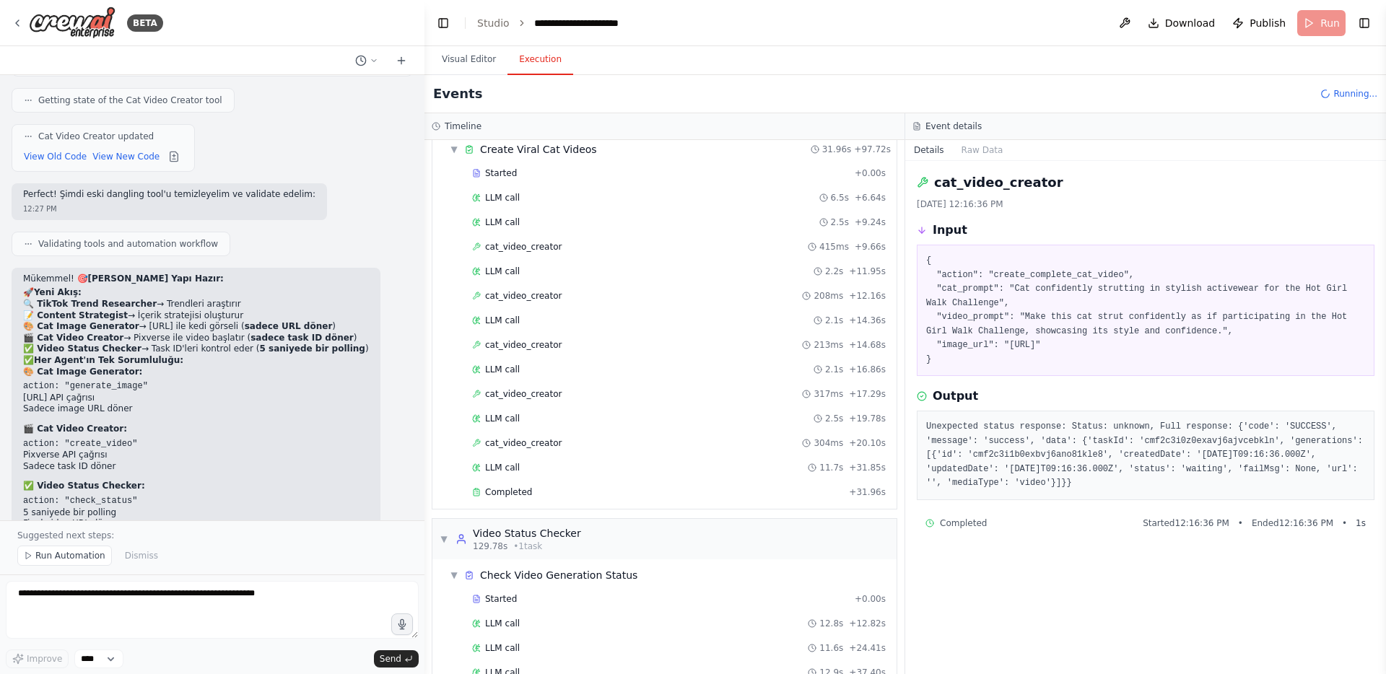
scroll to position [1082, 0]
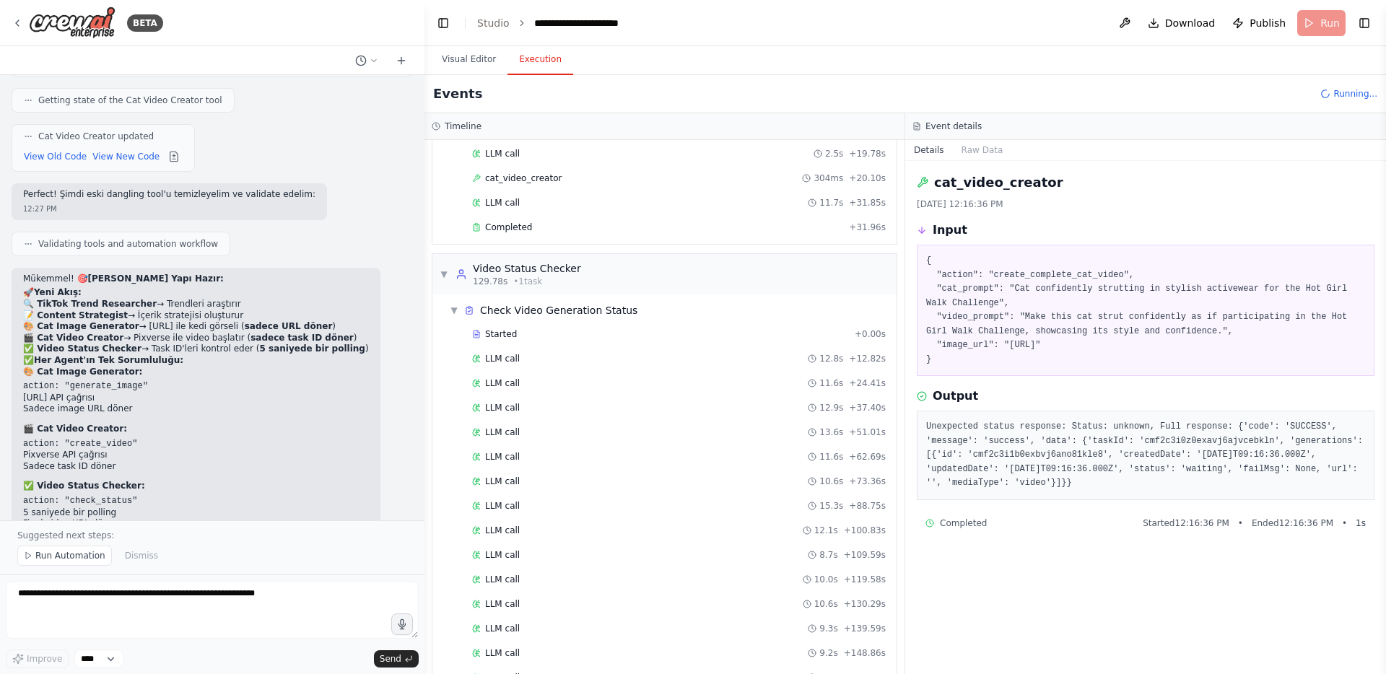
click at [604, 518] on div "Started + 0.00s LLM call 12.8s + 12.82s LLM call 11.6s + 24.41s LLM call 12.9s …" at bounding box center [670, 544] width 453 height 442
click at [604, 526] on div "LLM call 12.1s + 100.83s" at bounding box center [679, 531] width 414 height 12
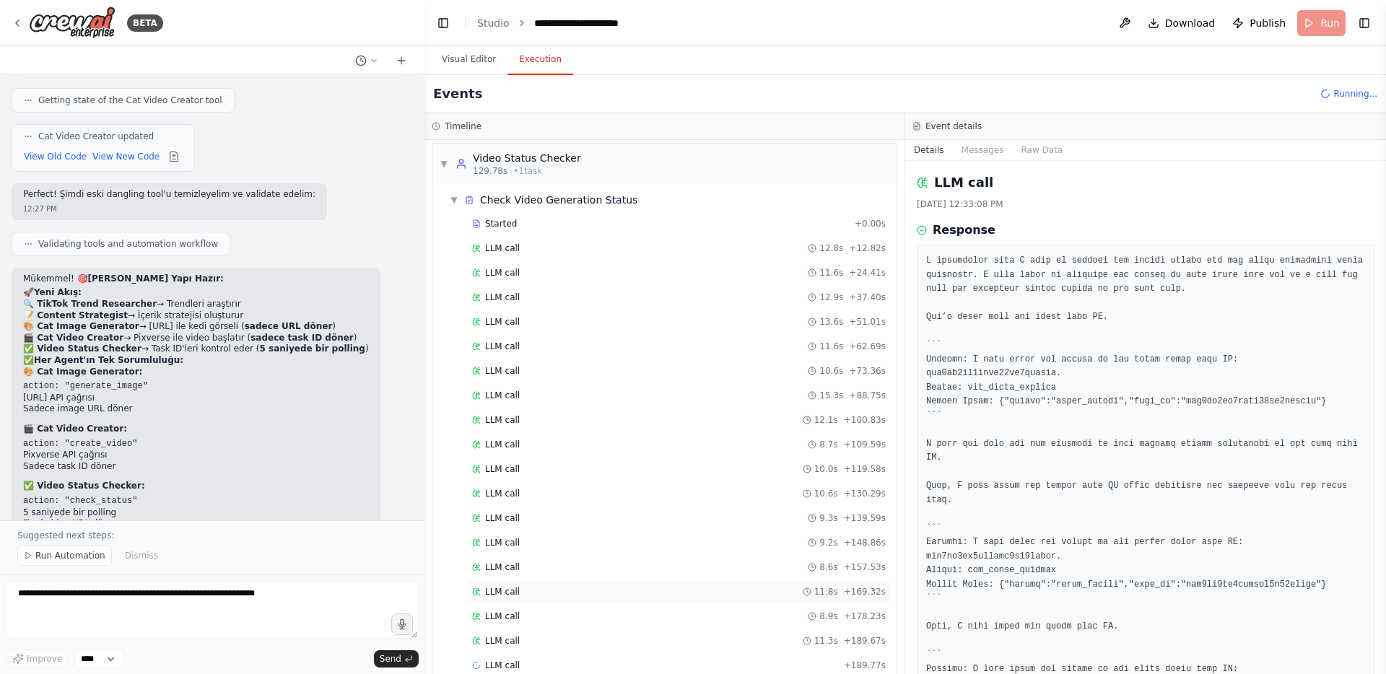
scroll to position [1217, 0]
click at [614, 574] on div "LLM call 11.8s + 169.32s" at bounding box center [679, 568] width 424 height 22
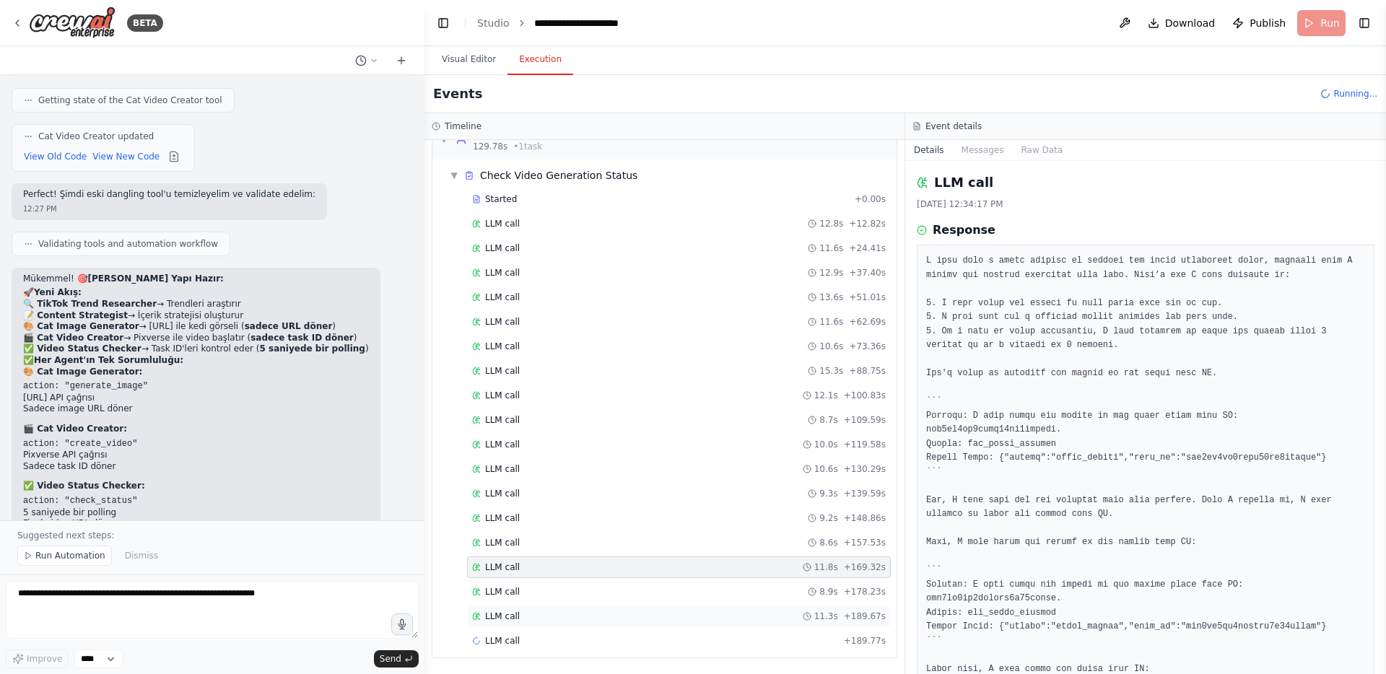
click at [598, 606] on div "LLM call 11.3s + 189.67s" at bounding box center [679, 617] width 424 height 22
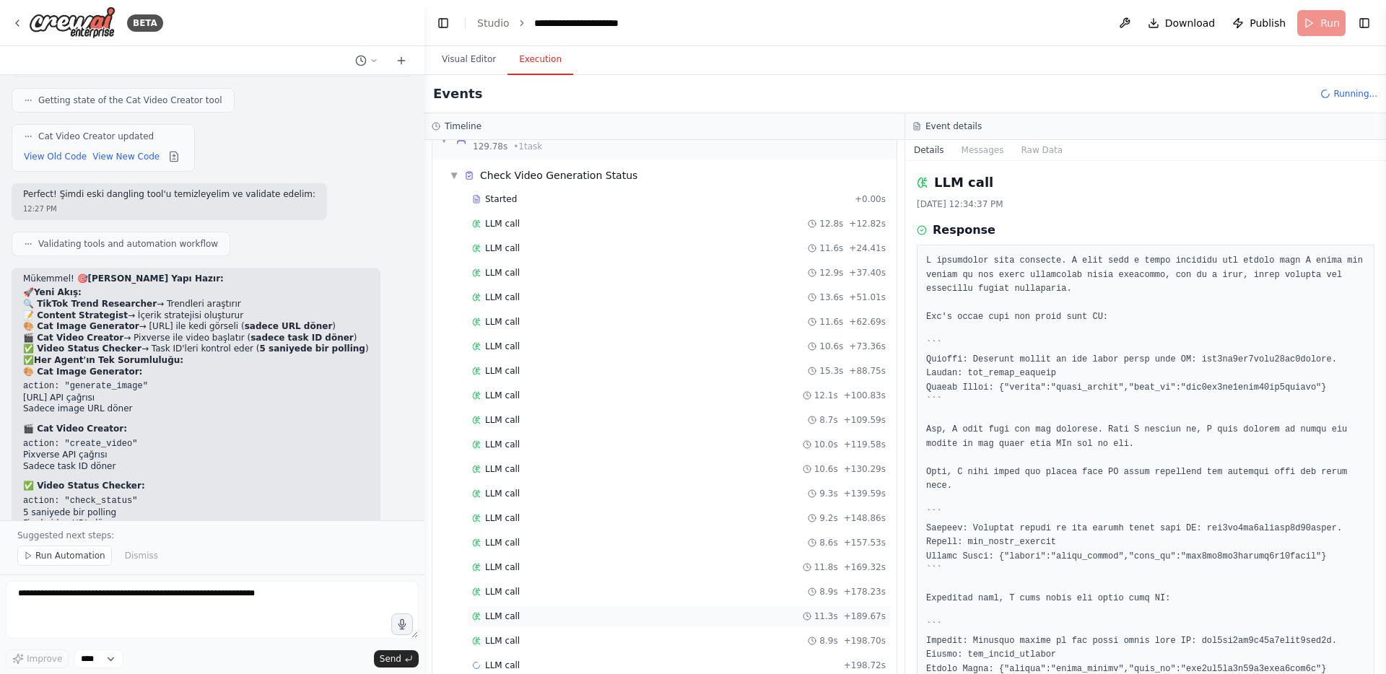
scroll to position [1242, 0]
click at [599, 626] on div "LLM call 8.9s + 198.70s" at bounding box center [679, 617] width 424 height 22
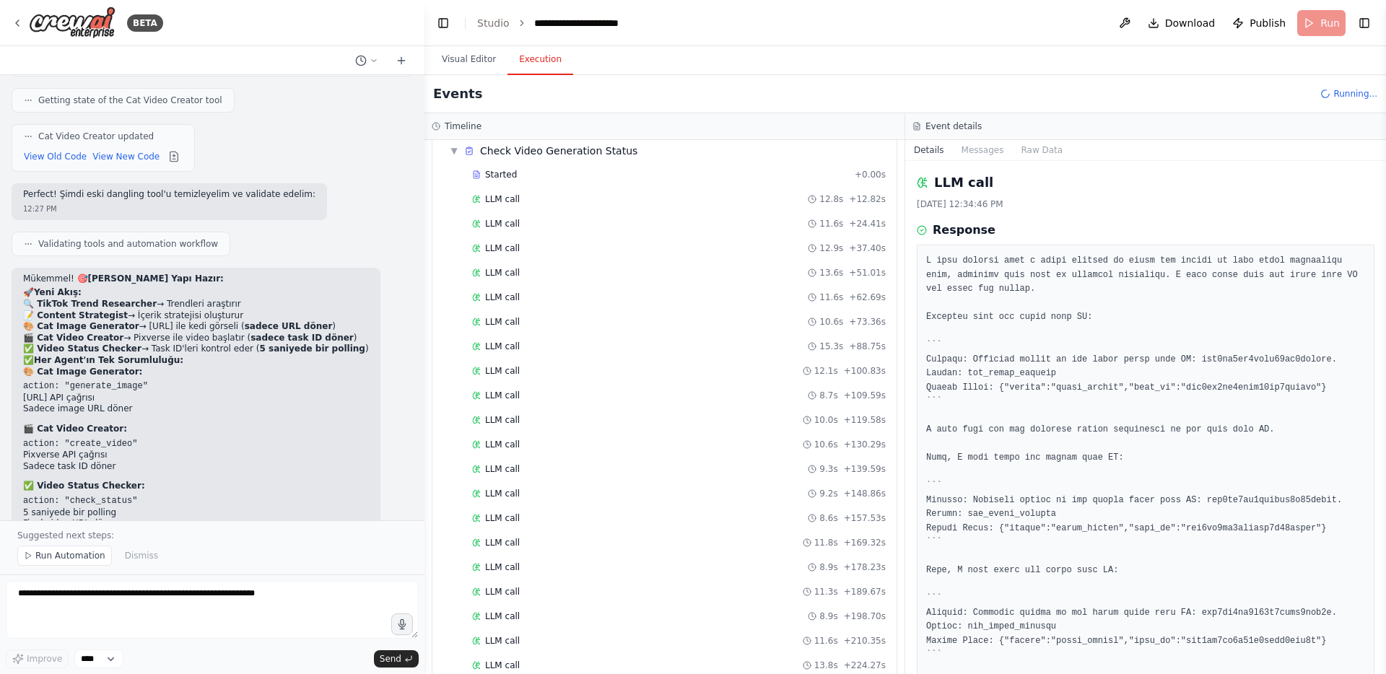
scroll to position [1291, 0]
click at [638, 583] on div "LLM call 11.6s + 210.35s" at bounding box center [679, 592] width 424 height 22
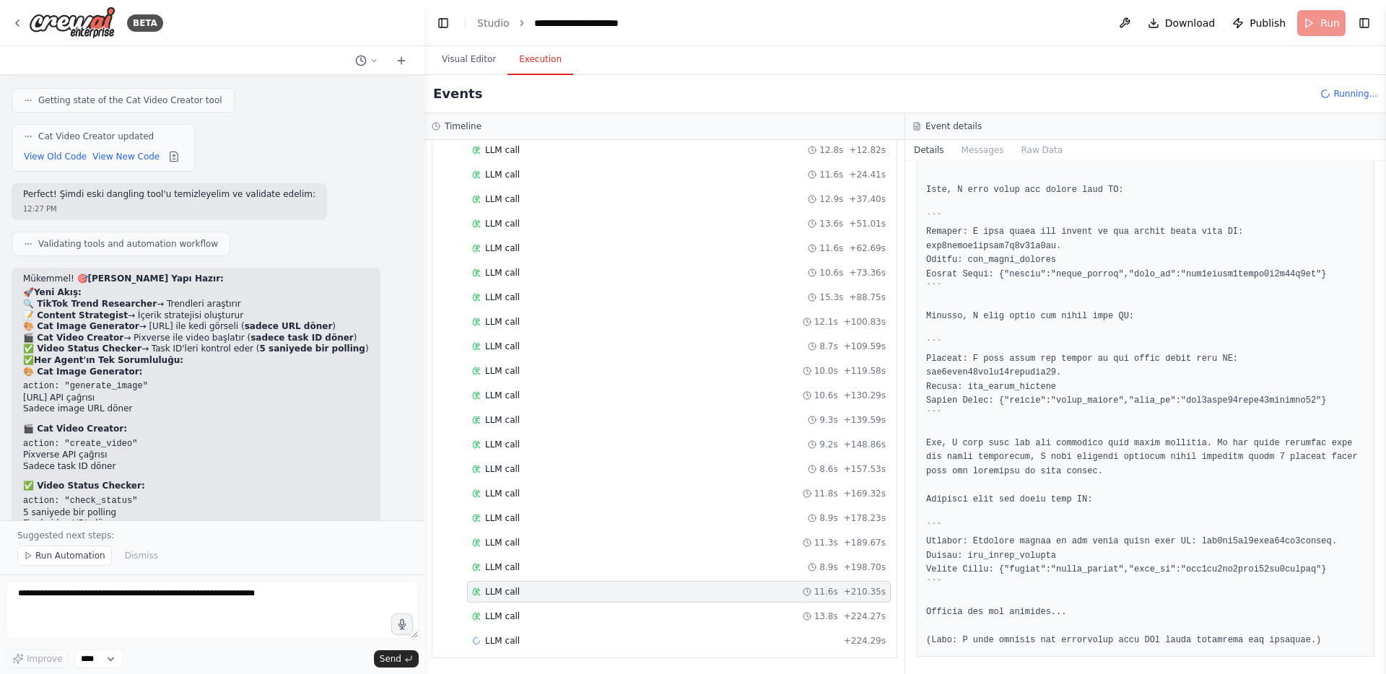
scroll to position [630, 0]
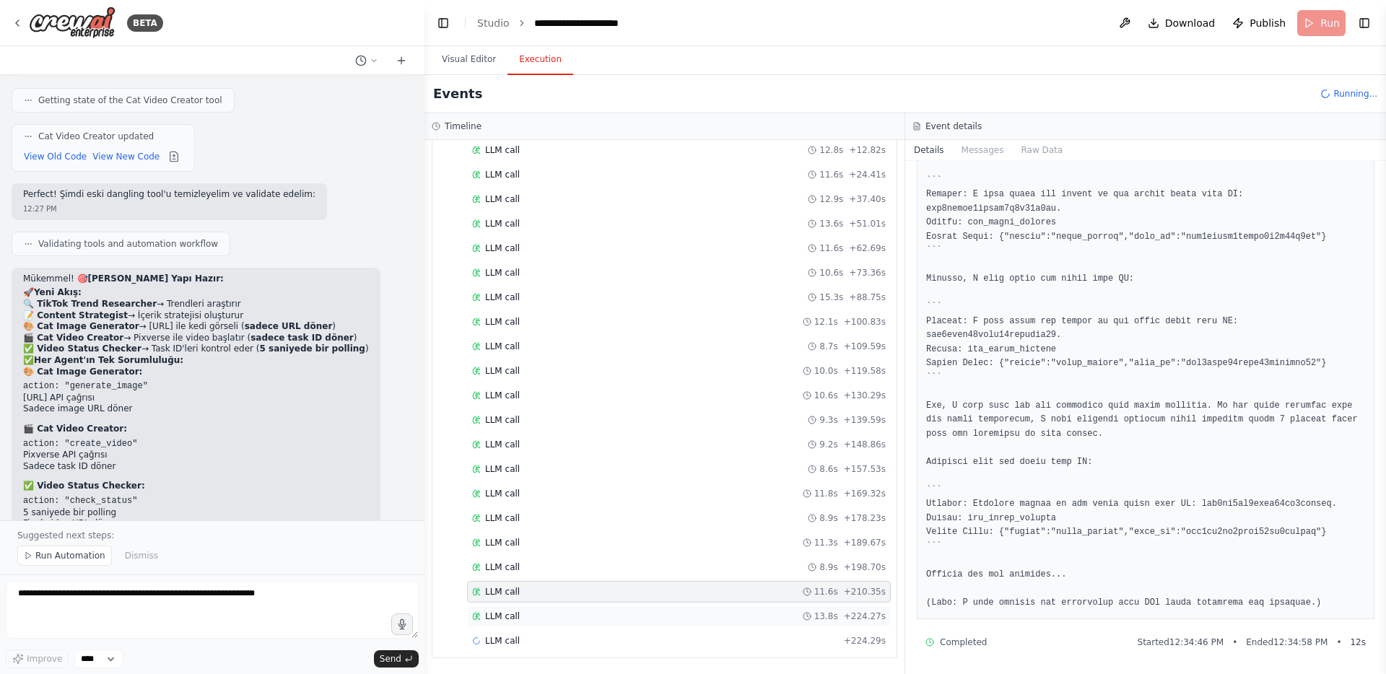
click at [594, 625] on div "LLM call 13.8s + 224.27s" at bounding box center [679, 617] width 424 height 22
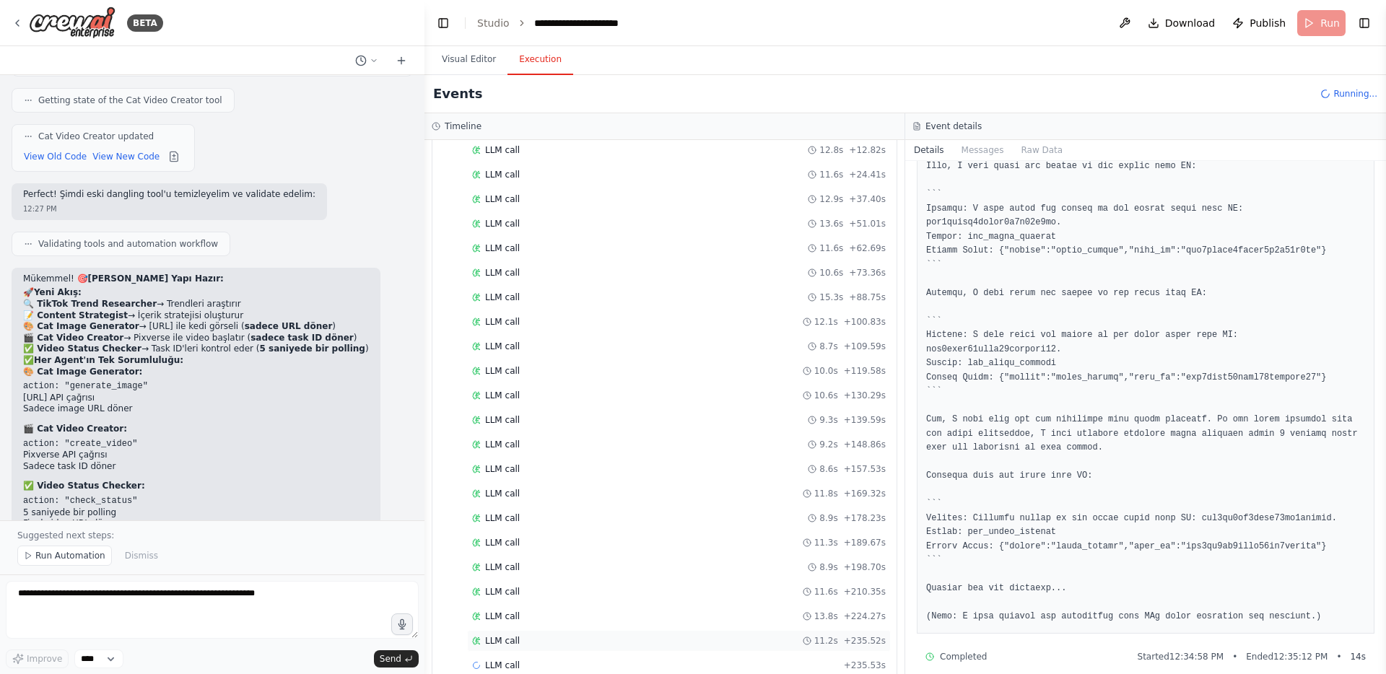
scroll to position [1316, 0]
click at [592, 638] on div "LLM call + 235.53s" at bounding box center [679, 641] width 414 height 12
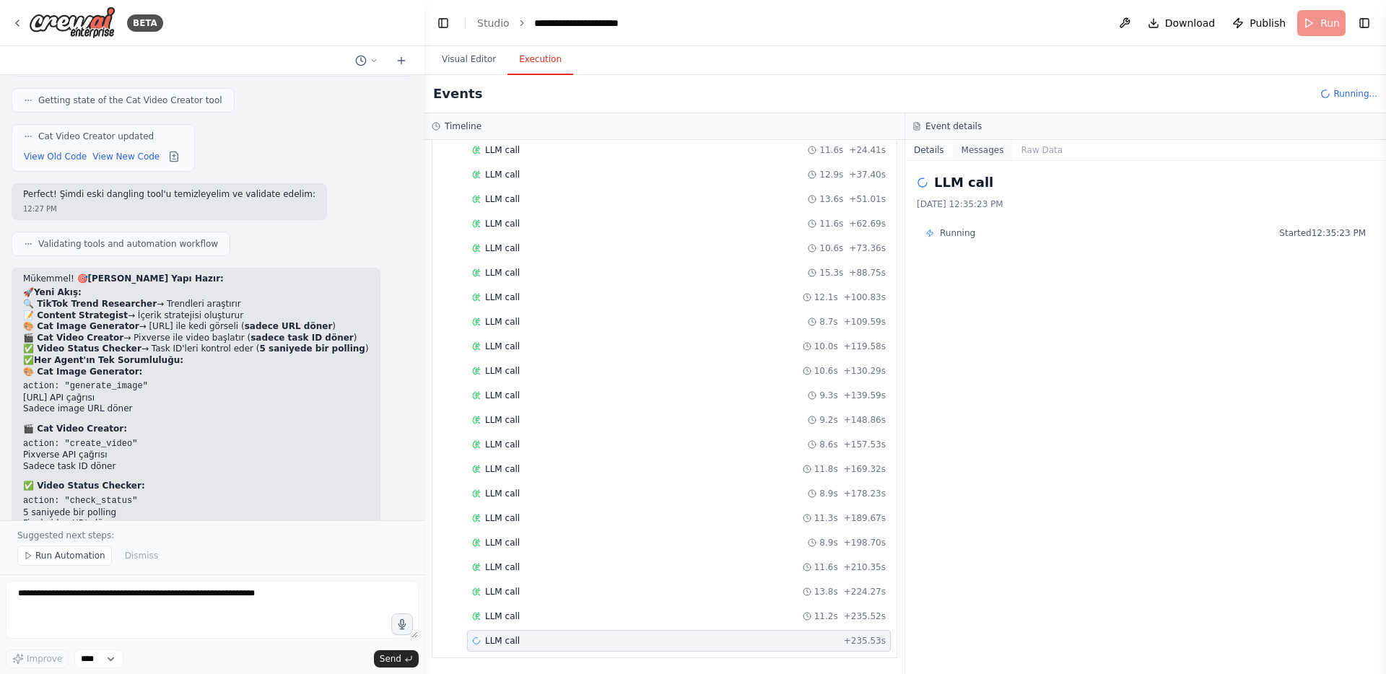
click at [971, 155] on button "Messages" at bounding box center [983, 150] width 60 height 20
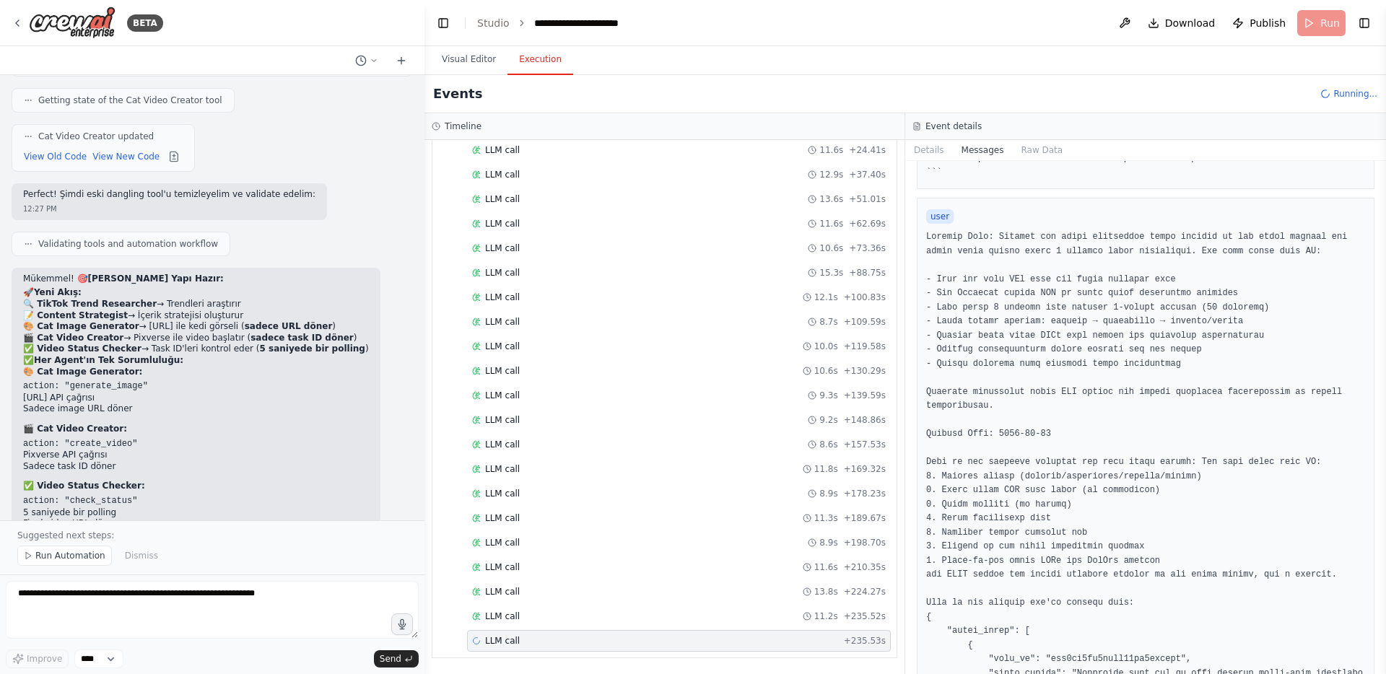
scroll to position [679, 0]
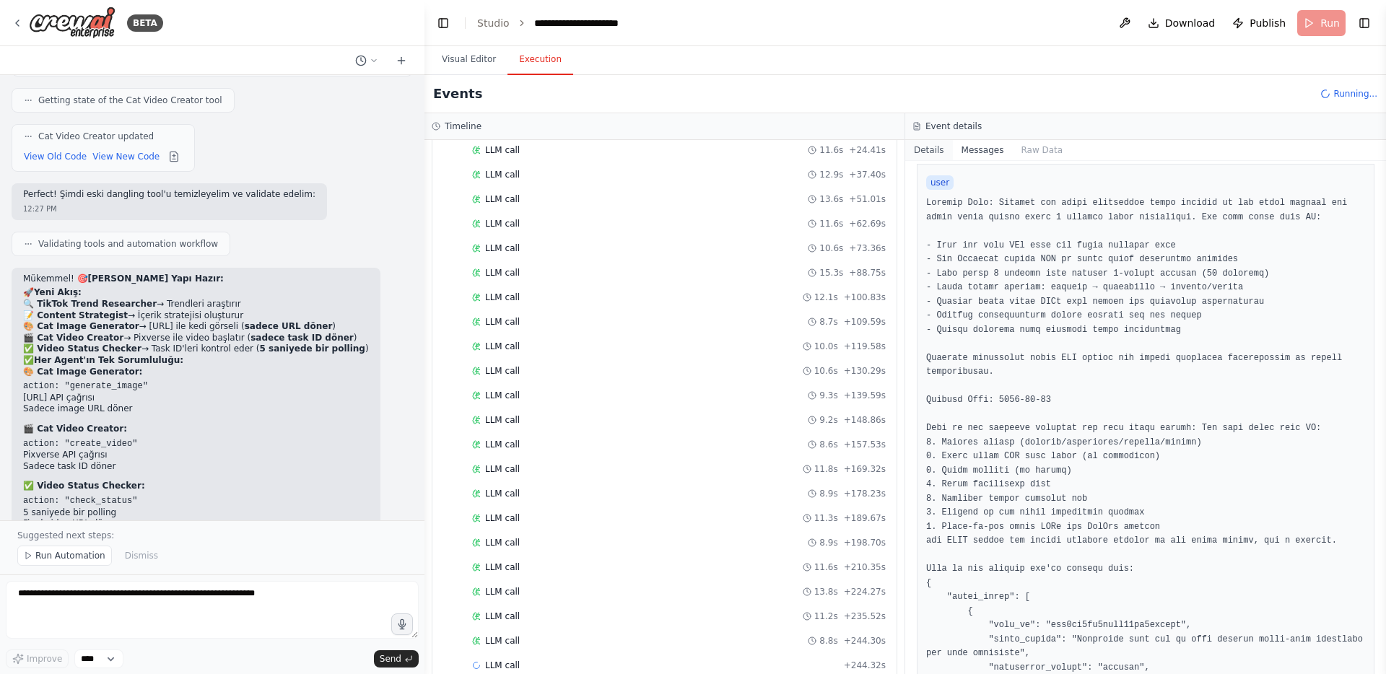
click at [935, 153] on button "Details" at bounding box center [929, 150] width 48 height 20
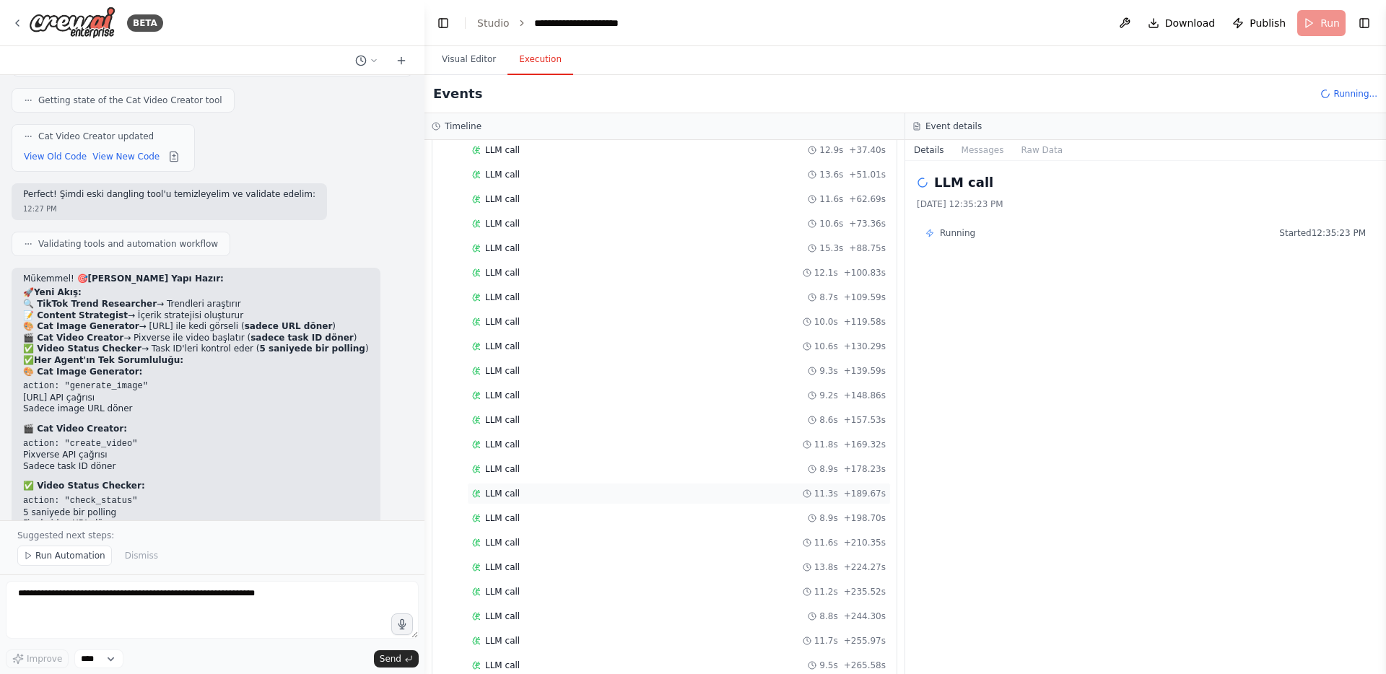
scroll to position [1389, 0]
click at [565, 633] on div "LLM call 9.4s + 275.13s" at bounding box center [679, 641] width 424 height 22
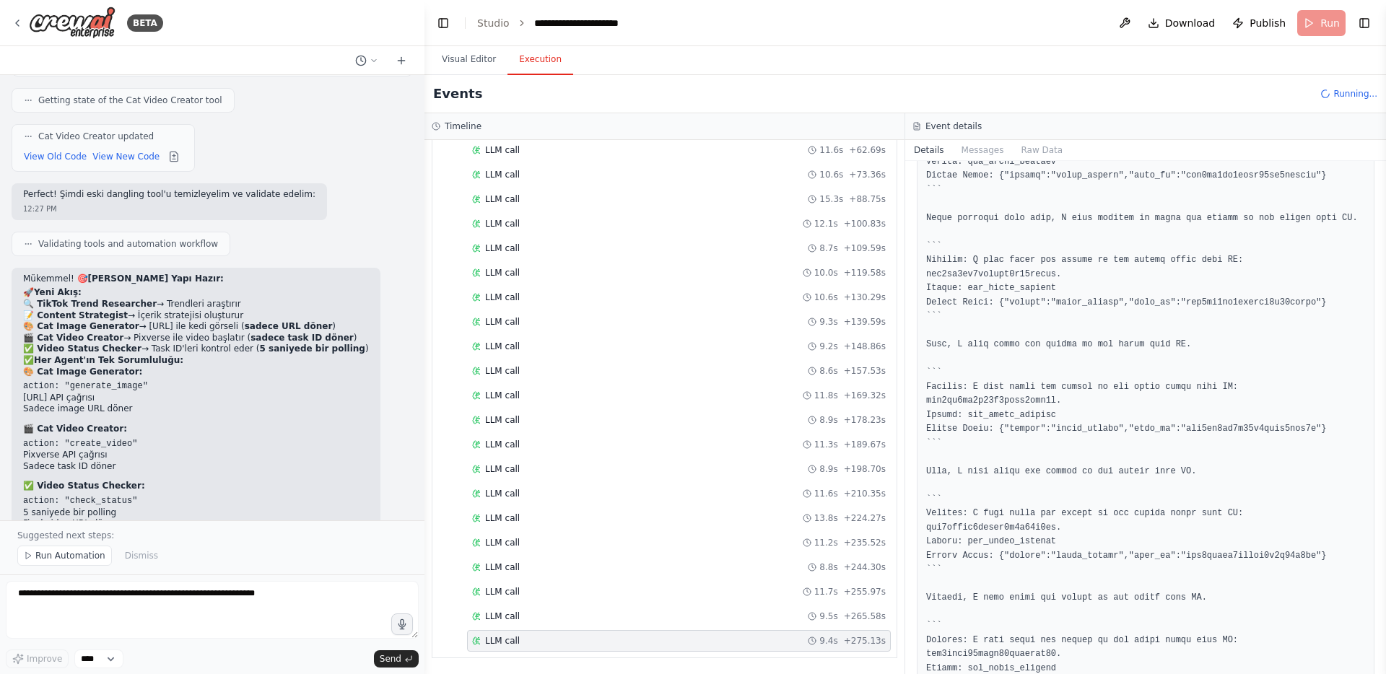
scroll to position [560, 0]
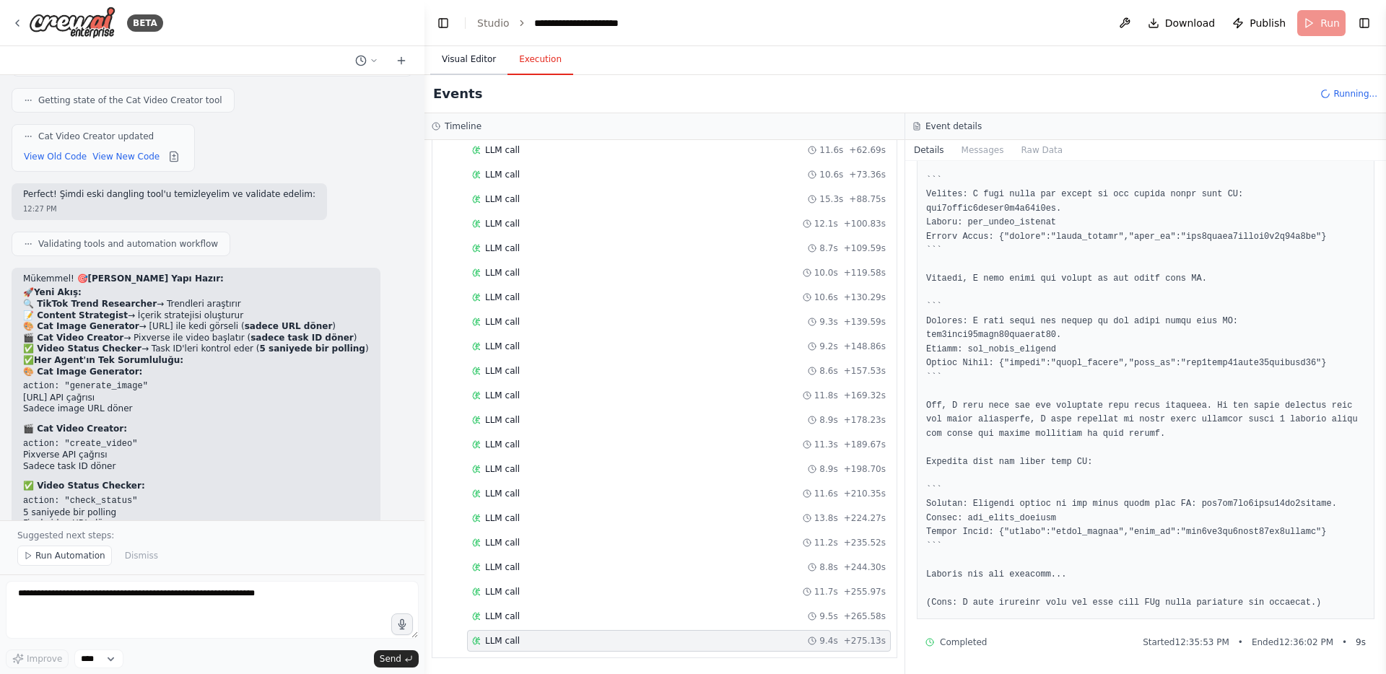
click at [481, 66] on button "Visual Editor" at bounding box center [468, 60] width 77 height 30
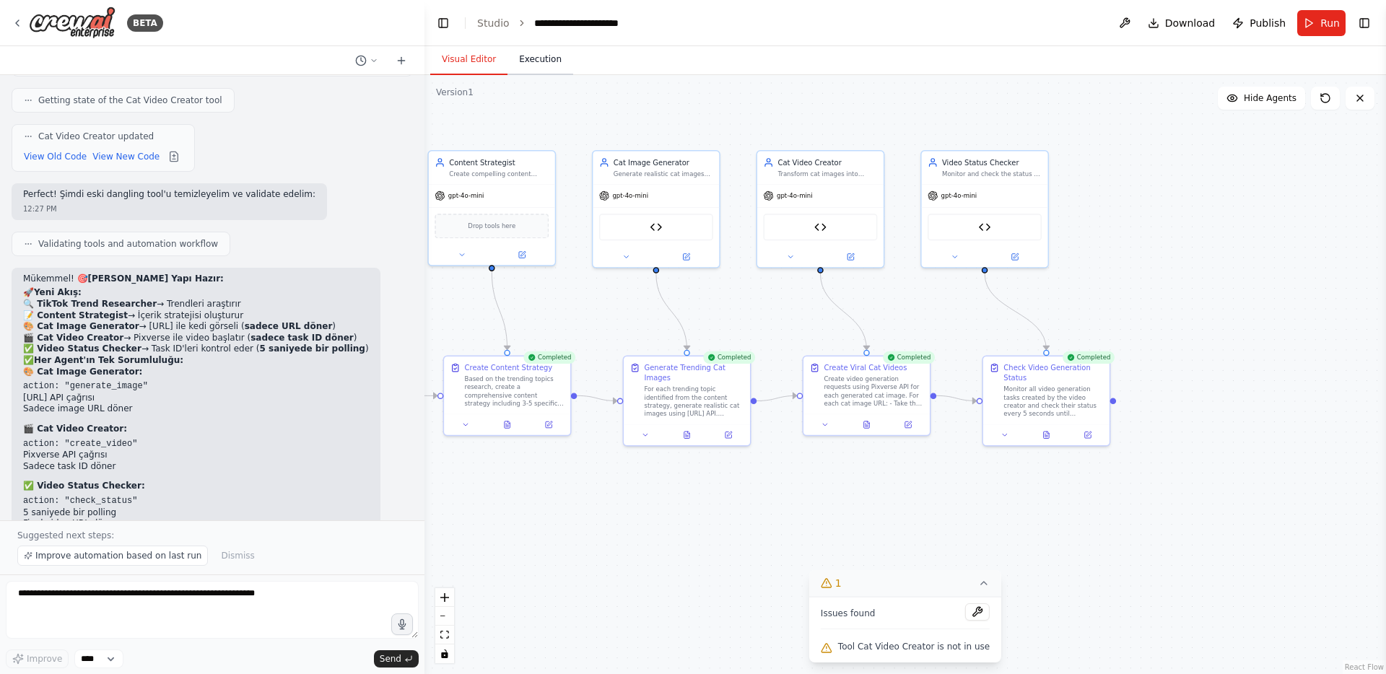
click at [559, 67] on button "Execution" at bounding box center [541, 60] width 66 height 30
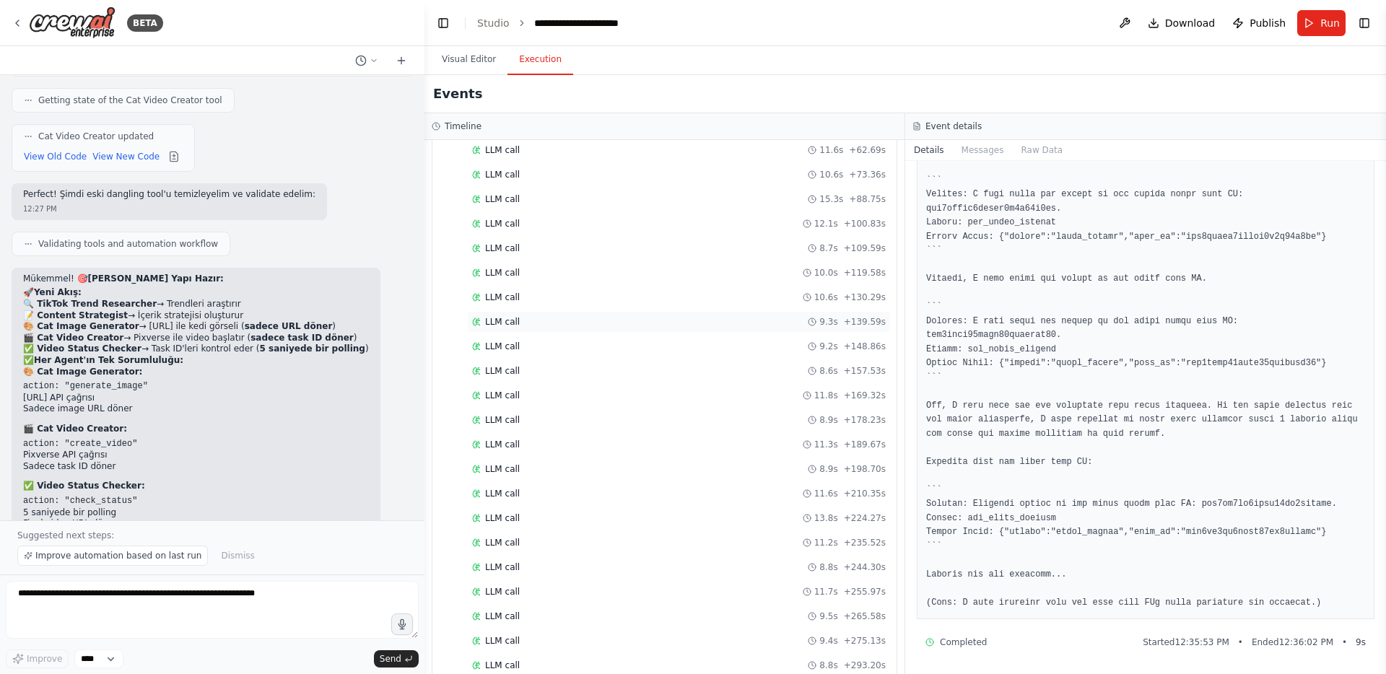
scroll to position [1438, 0]
click at [570, 643] on div "Completed" at bounding box center [655, 641] width 366 height 12
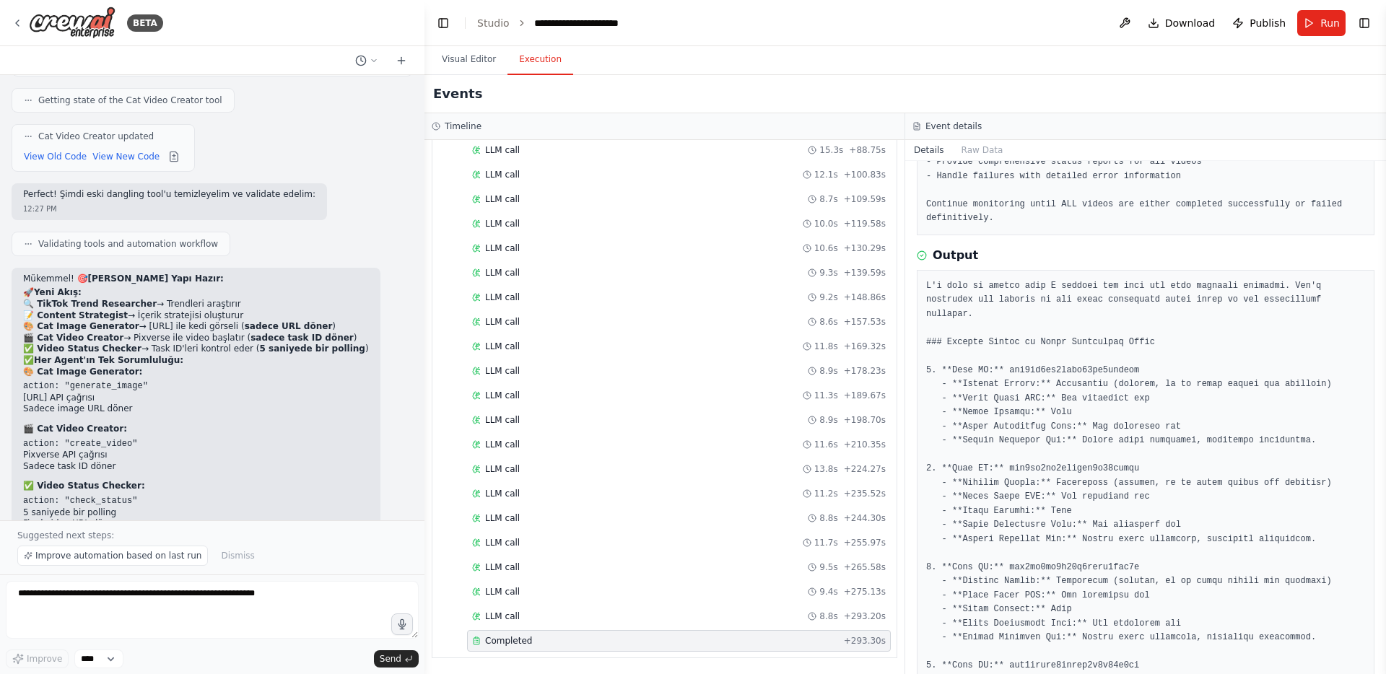
scroll to position [220, 0]
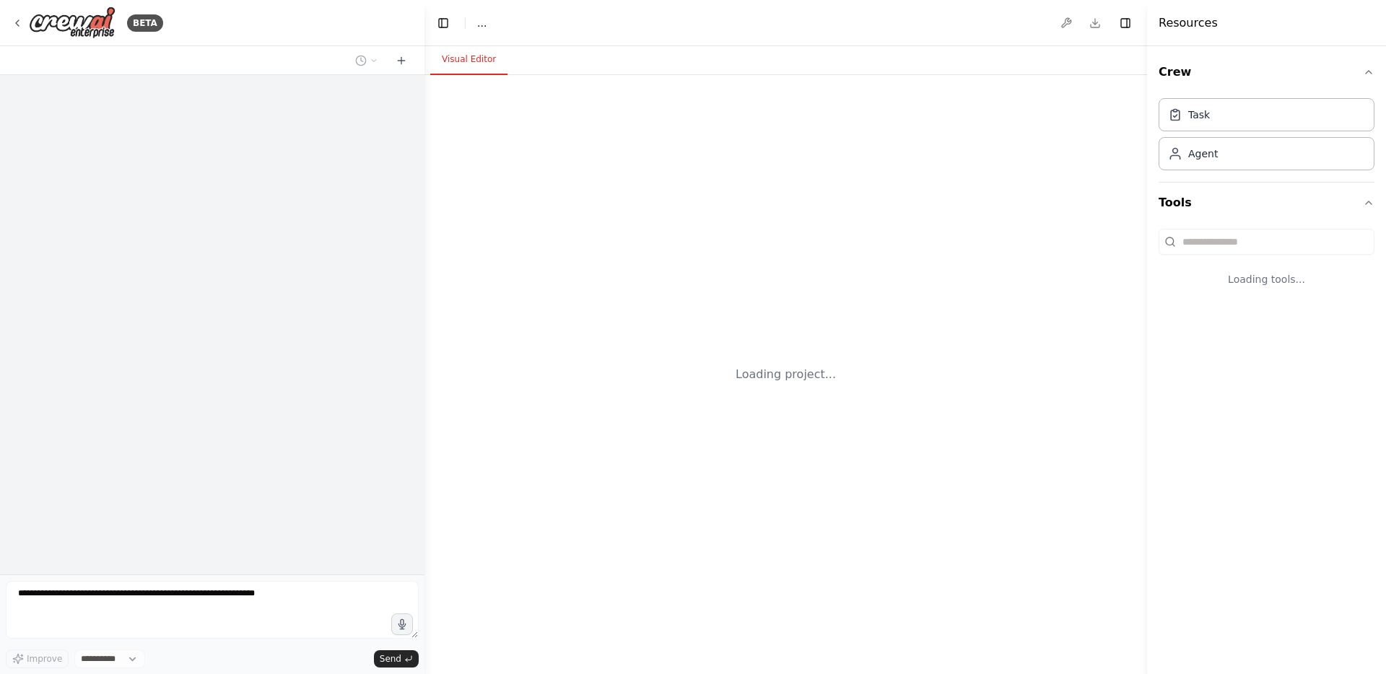
select select "****"
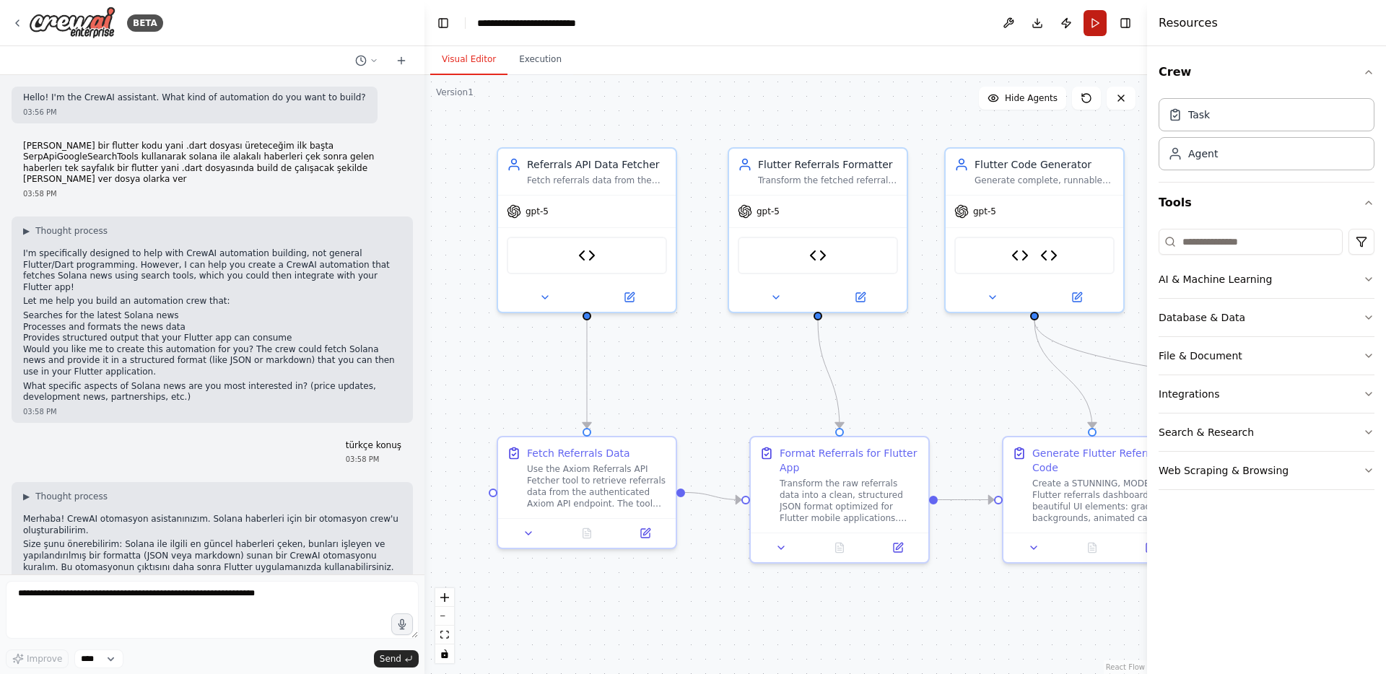
click at [1093, 19] on button "Run" at bounding box center [1095, 23] width 23 height 26
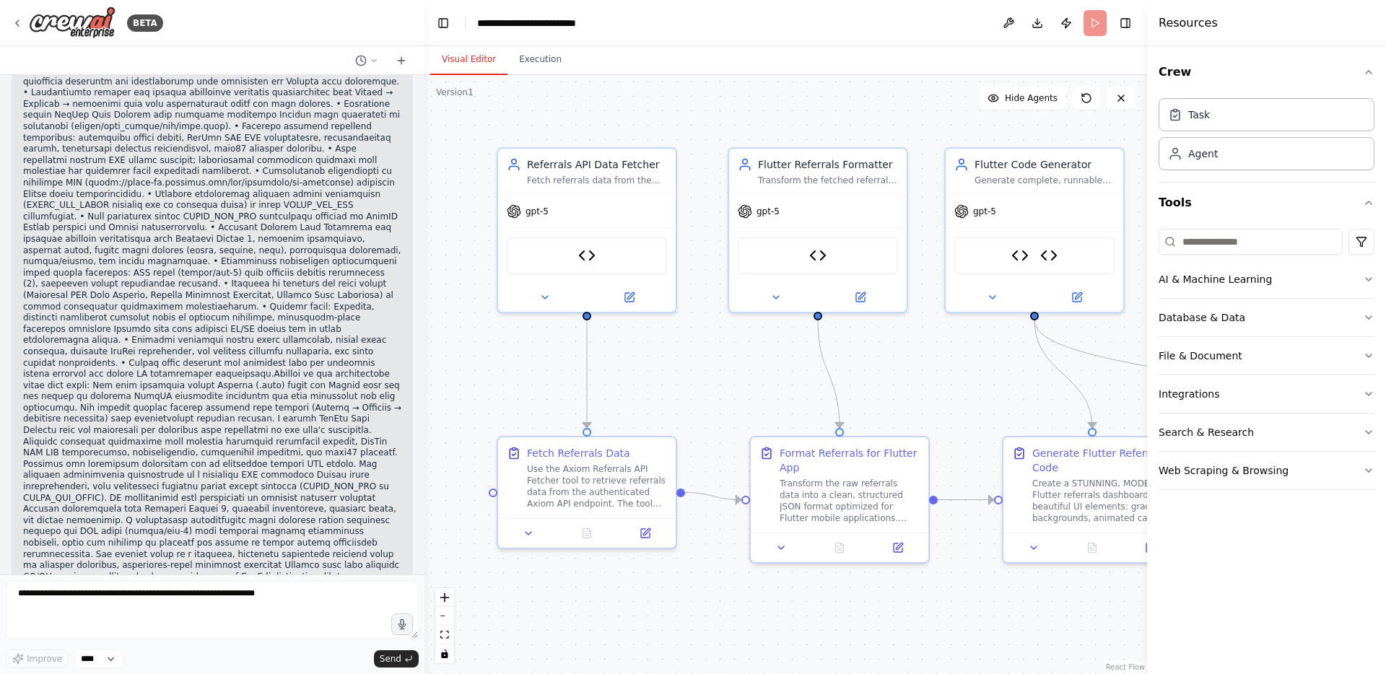
scroll to position [31672, 0]
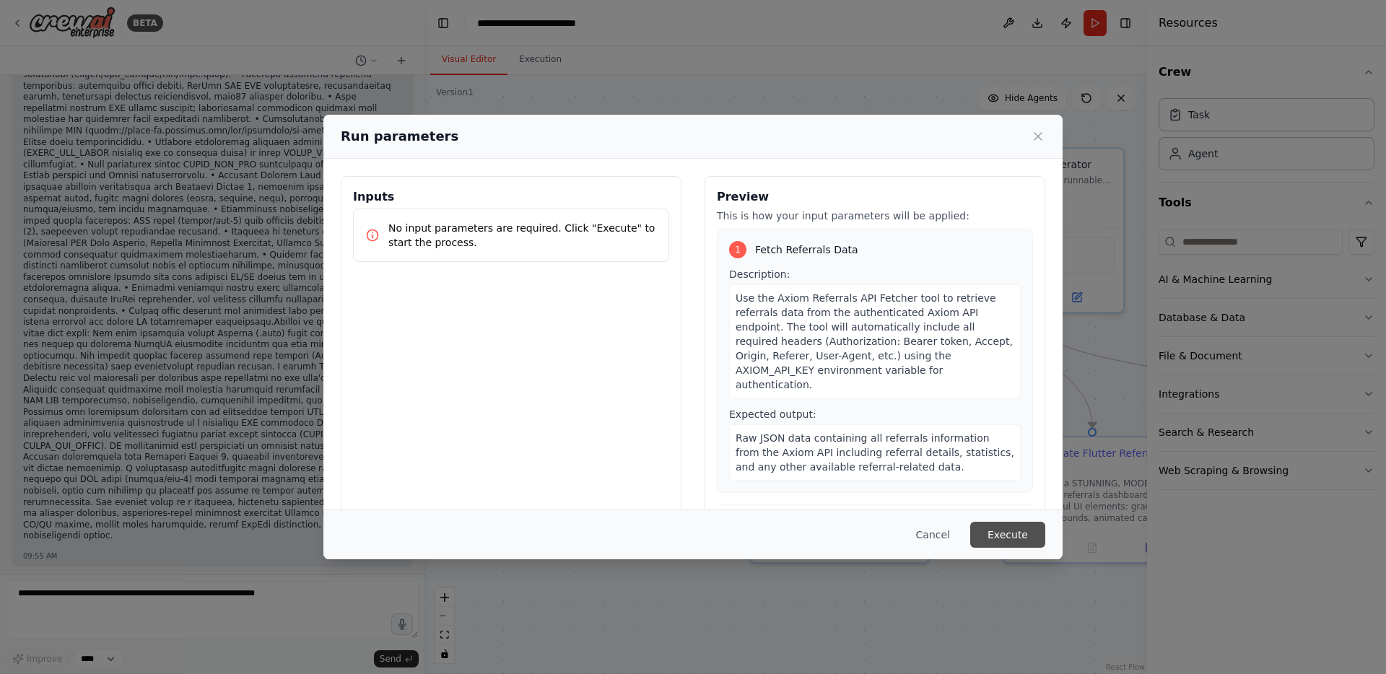
click at [1041, 535] on button "Execute" at bounding box center [1007, 535] width 75 height 26
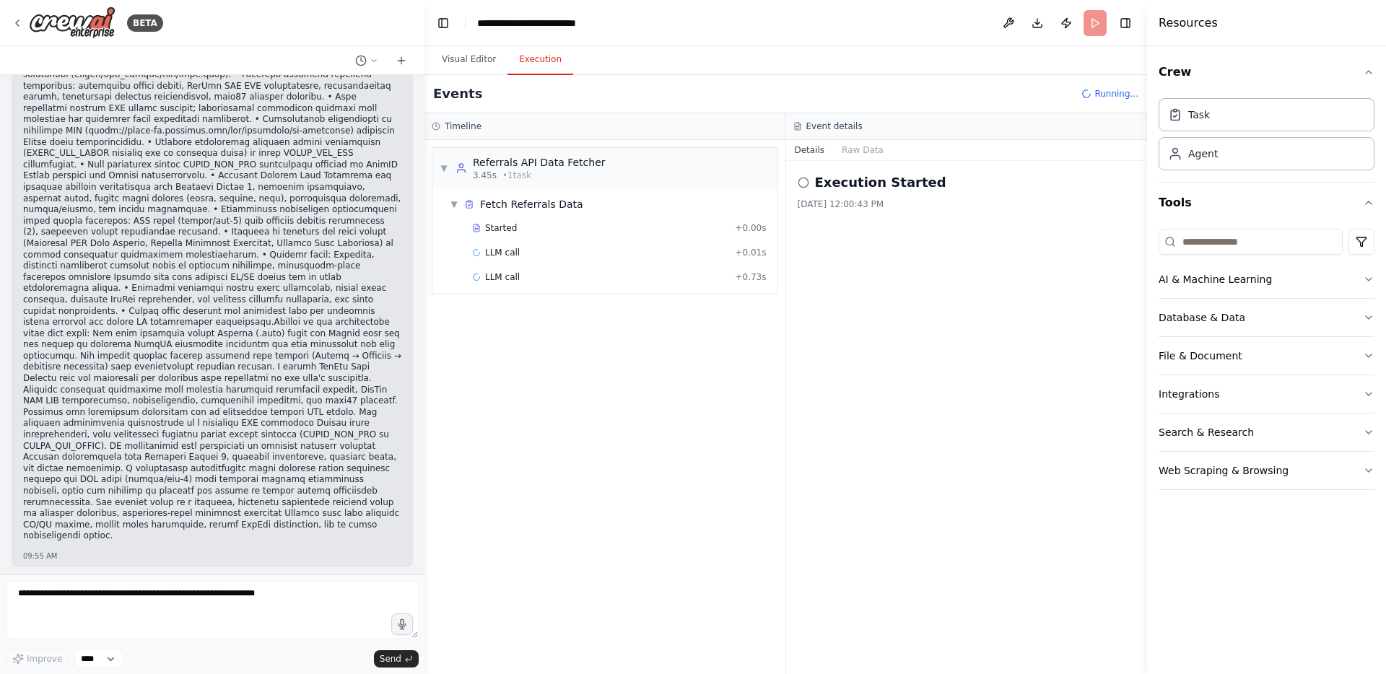
click at [536, 59] on button "Execution" at bounding box center [541, 60] width 66 height 30
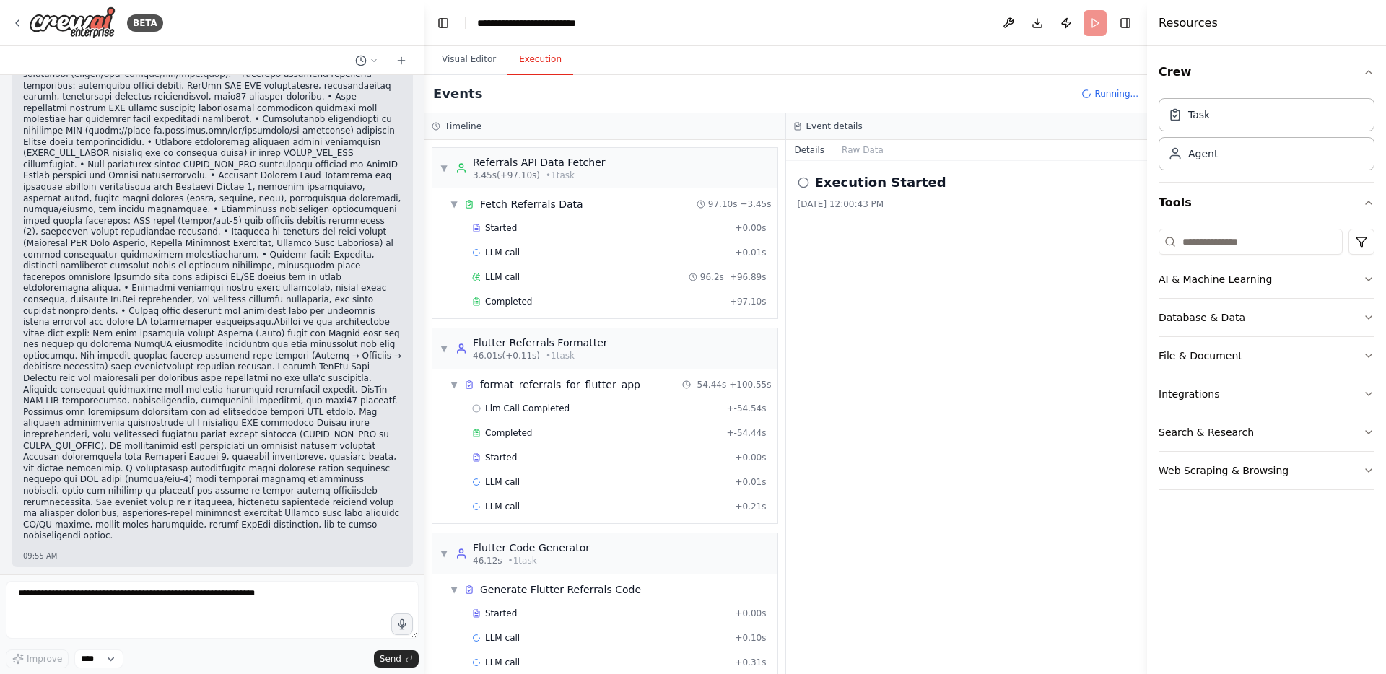
scroll to position [22, 0]
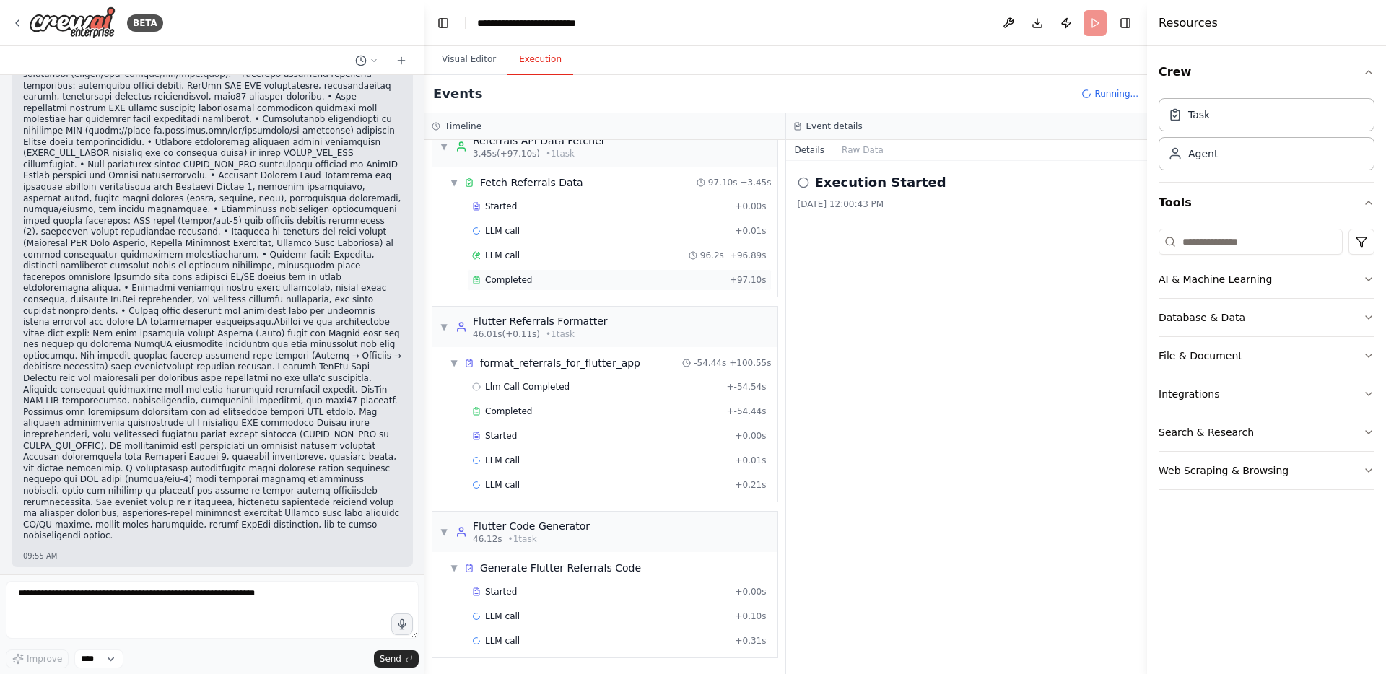
click at [545, 286] on div "Completed + 97.10s" at bounding box center [619, 280] width 305 height 22
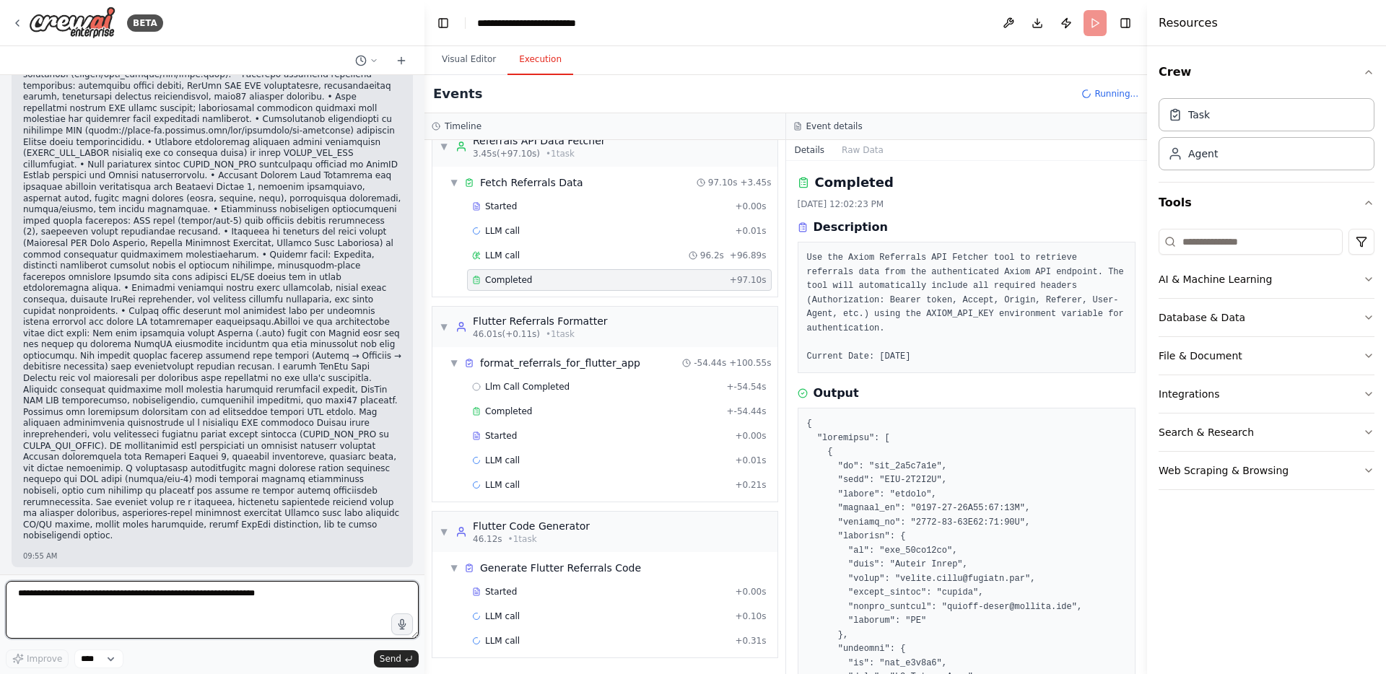
click at [111, 593] on textarea at bounding box center [212, 610] width 413 height 58
paste textarea "**********"
type textarea "**********"
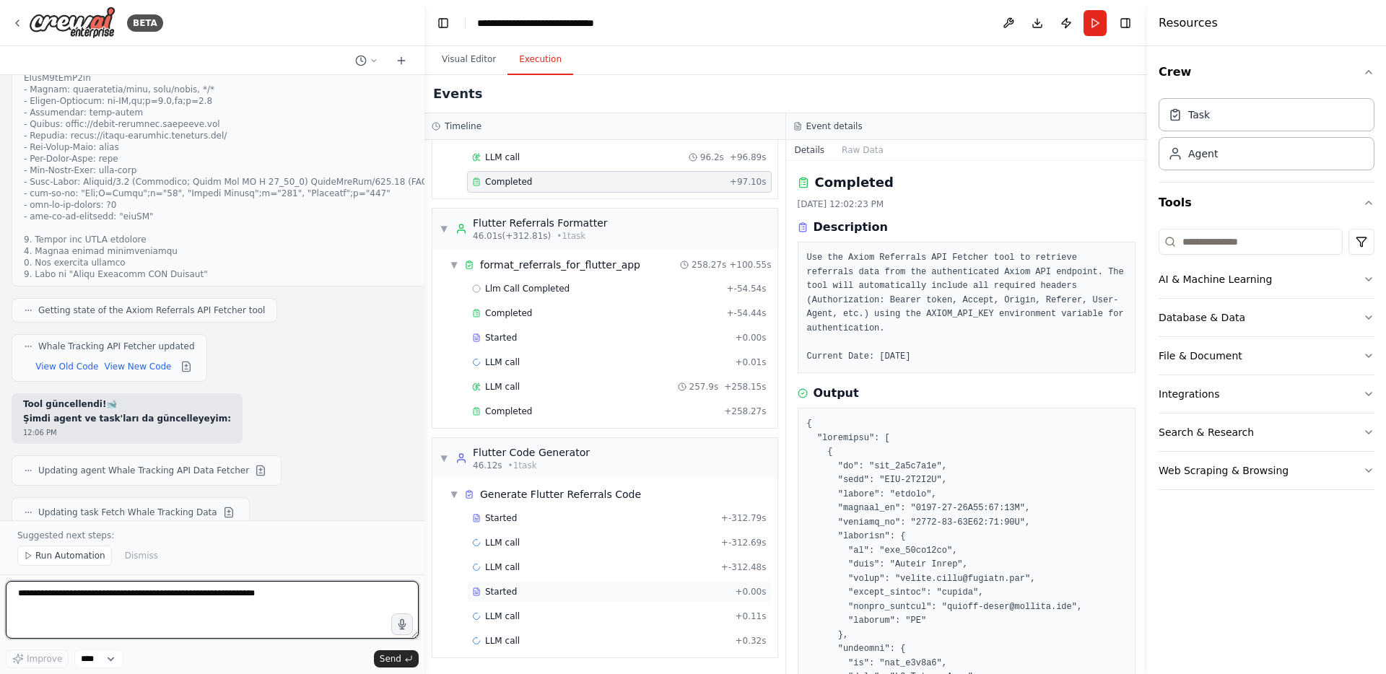
scroll to position [33551, 0]
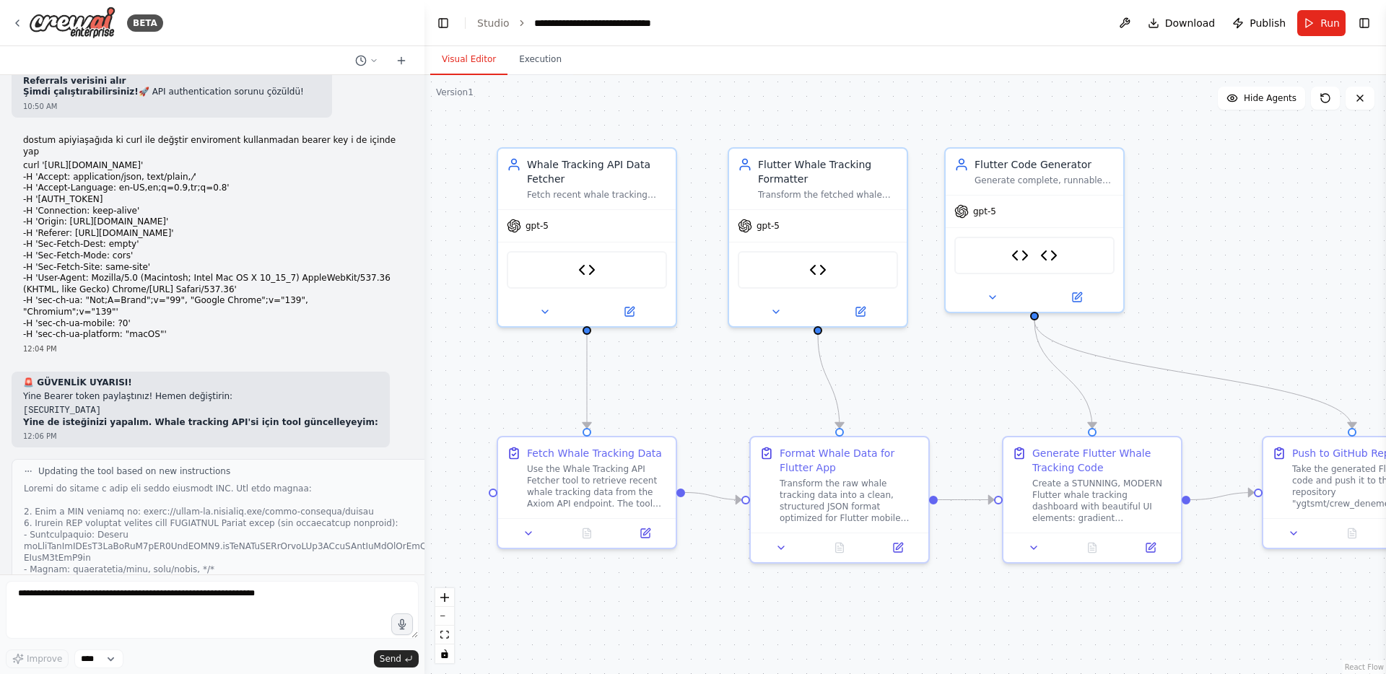
scroll to position [33055, 0]
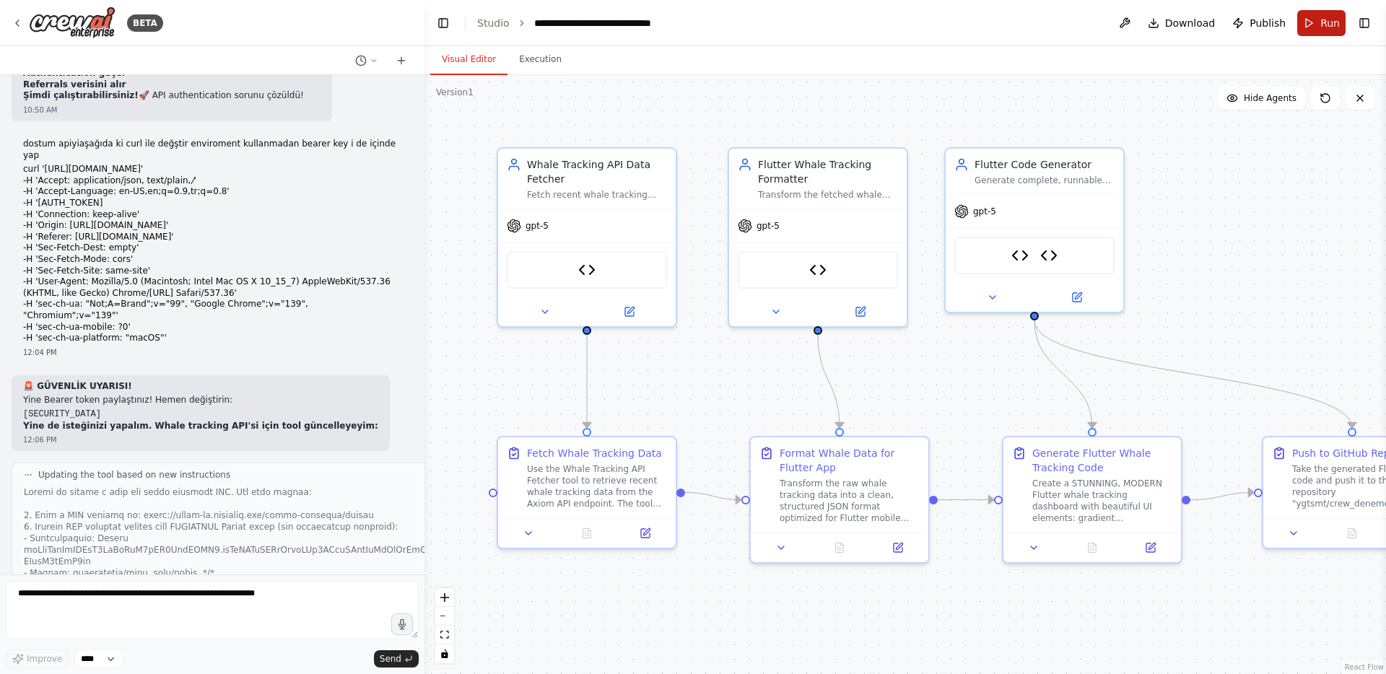
click at [1310, 27] on button "Run" at bounding box center [1321, 23] width 48 height 26
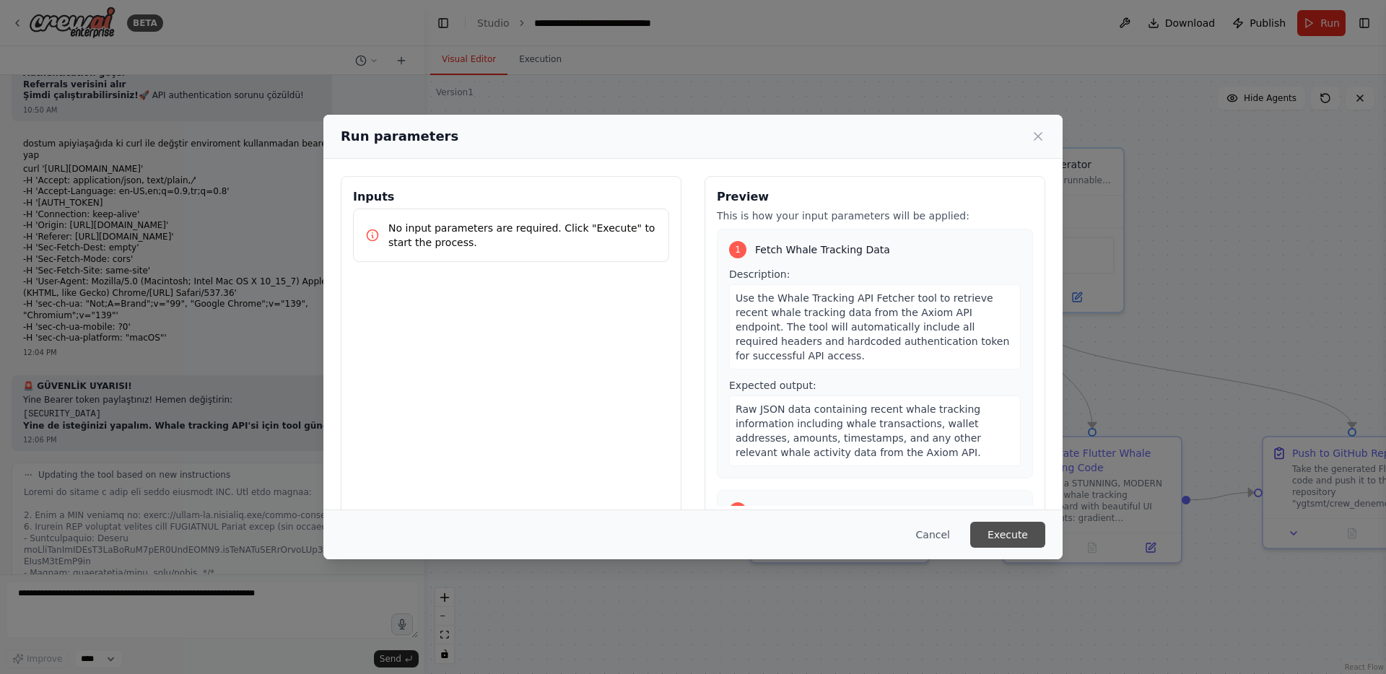
click at [1014, 538] on button "Execute" at bounding box center [1007, 535] width 75 height 26
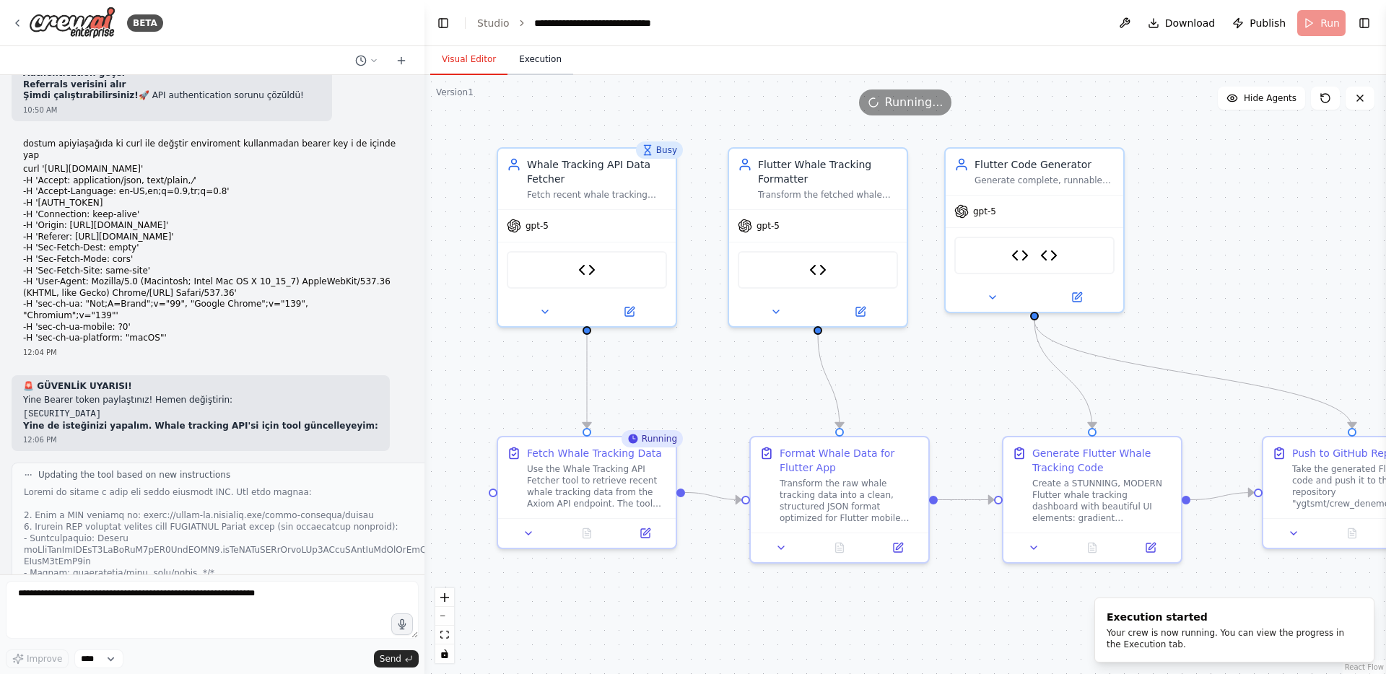
click at [529, 58] on button "Execution" at bounding box center [541, 60] width 66 height 30
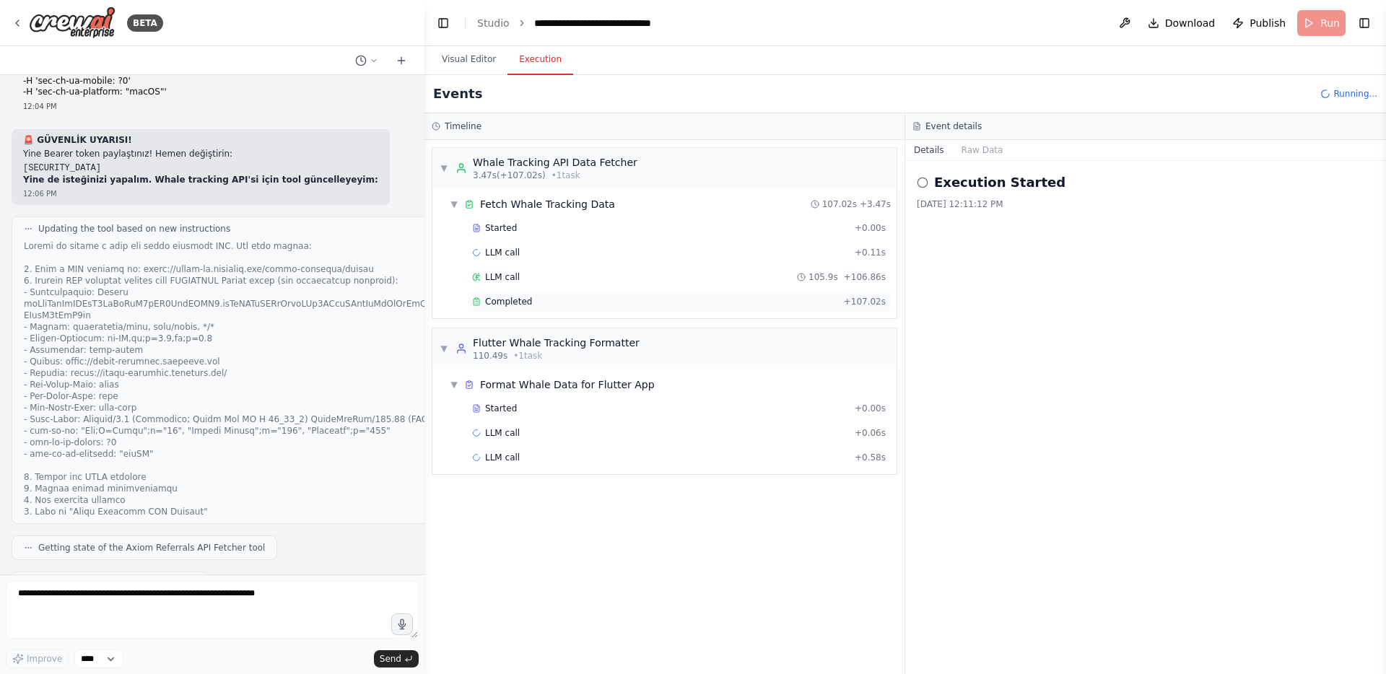
scroll to position [33326, 0]
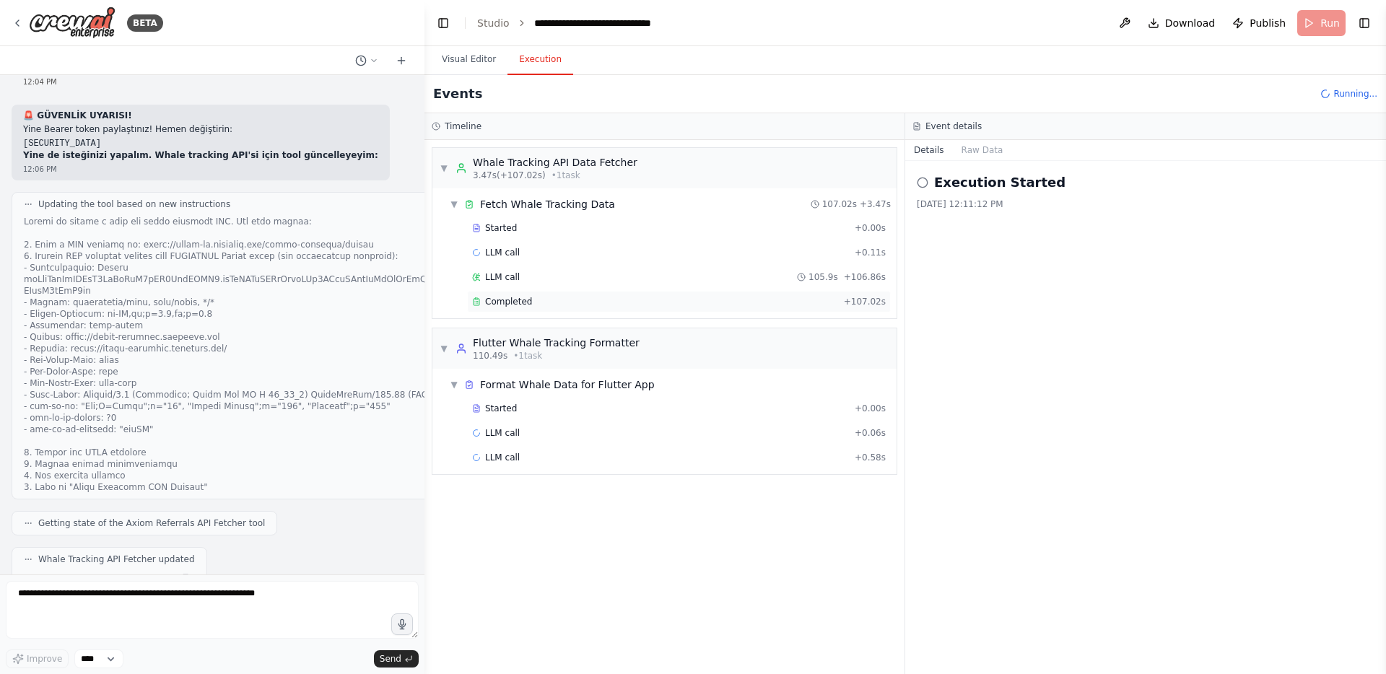
click at [557, 303] on div "Completed" at bounding box center [655, 302] width 366 height 12
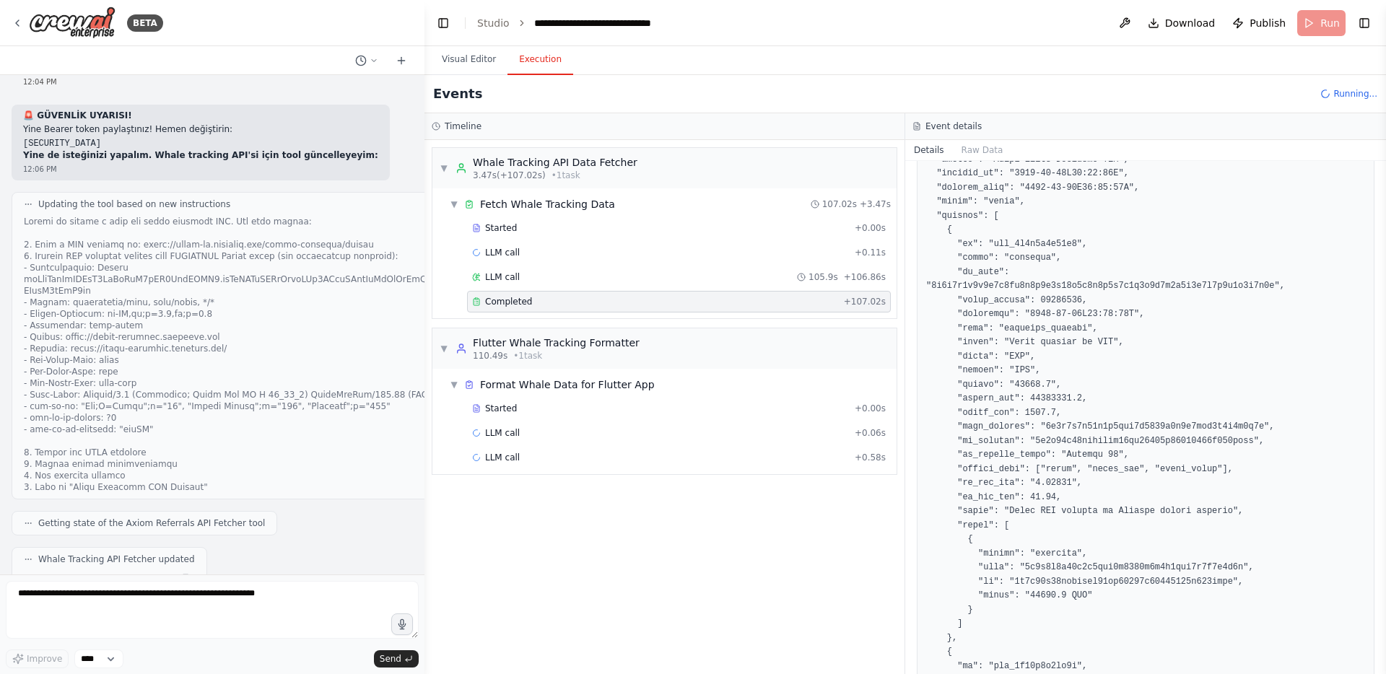
scroll to position [33496, 0]
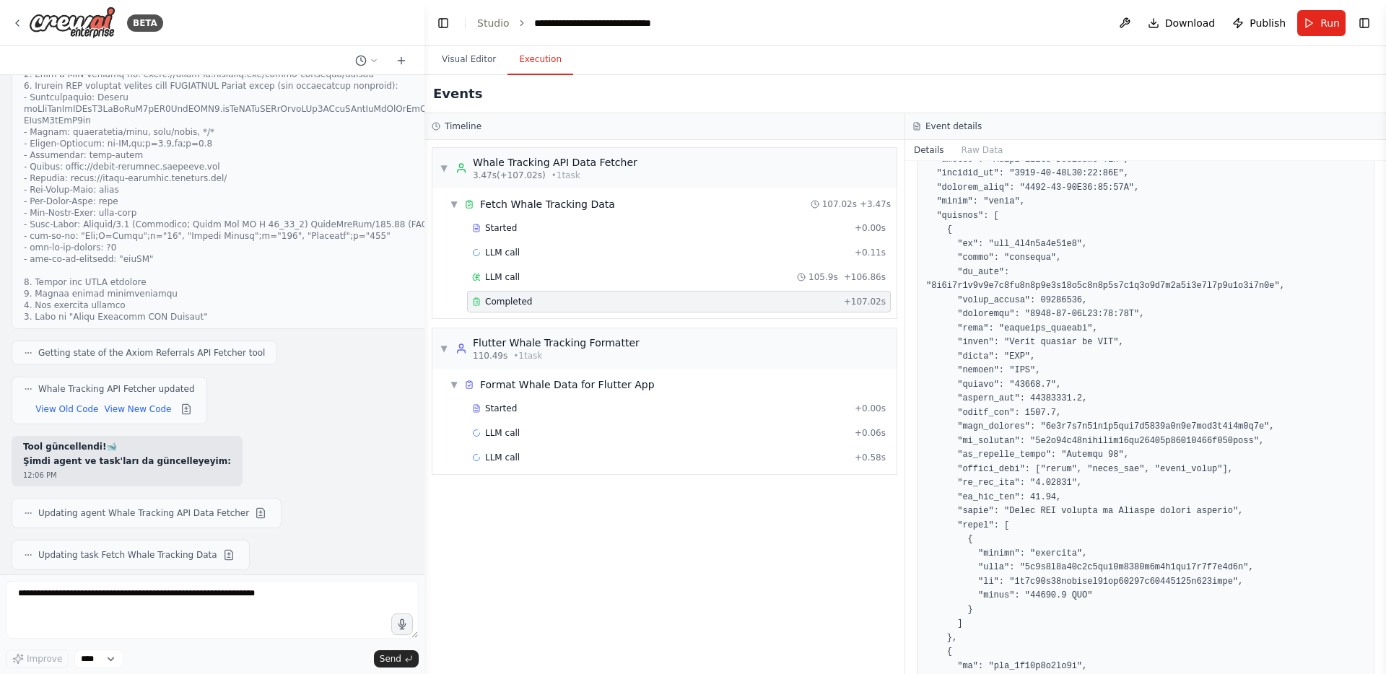
click at [579, 539] on div "▼ Whale Tracking API Data Fetcher 3.47s (+107.02s) • 1 task ▼ Fetch Whale Track…" at bounding box center [665, 407] width 480 height 534
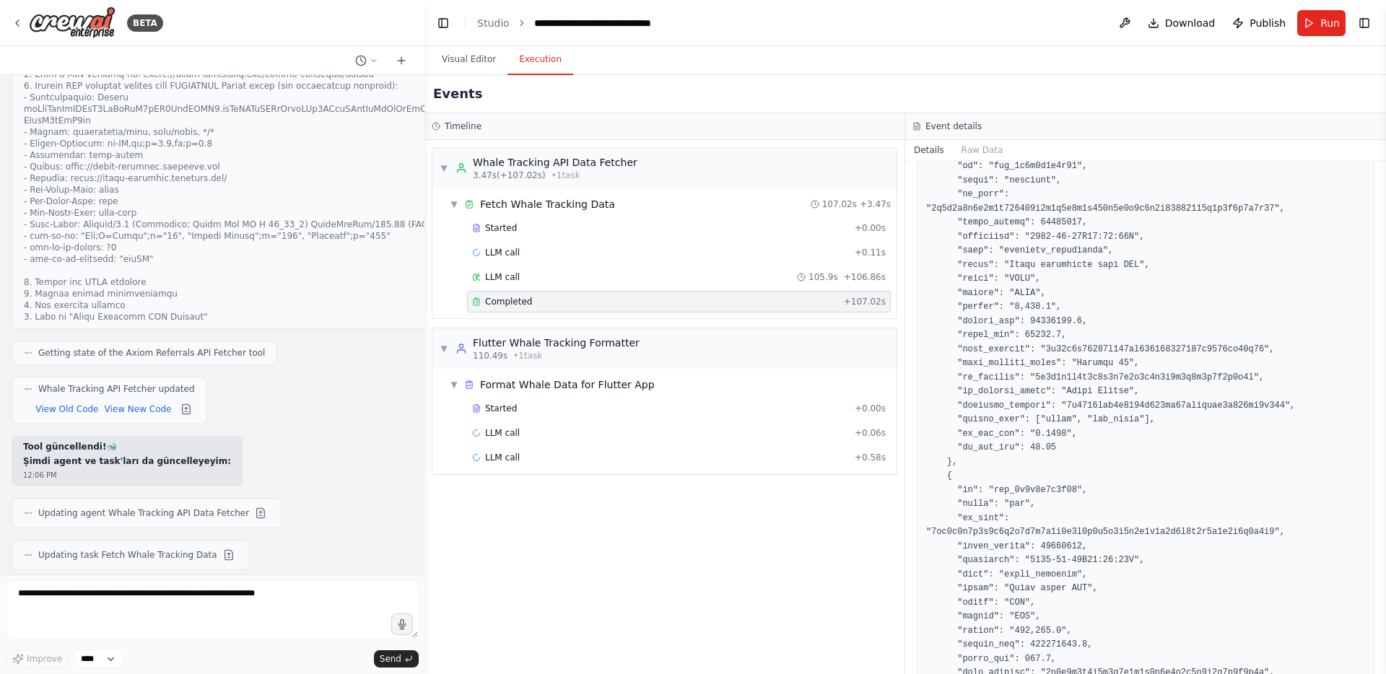
scroll to position [3633, 0]
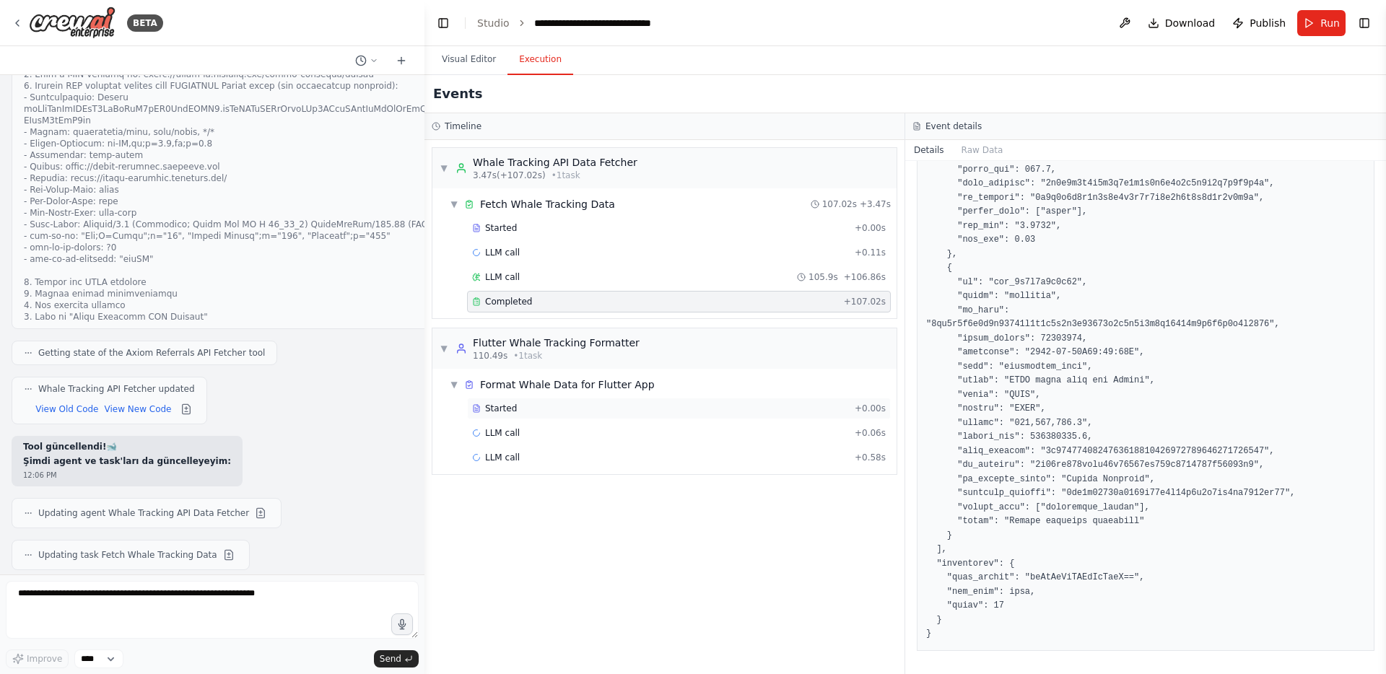
click at [653, 401] on div "Started + 0.00s" at bounding box center [679, 409] width 424 height 22
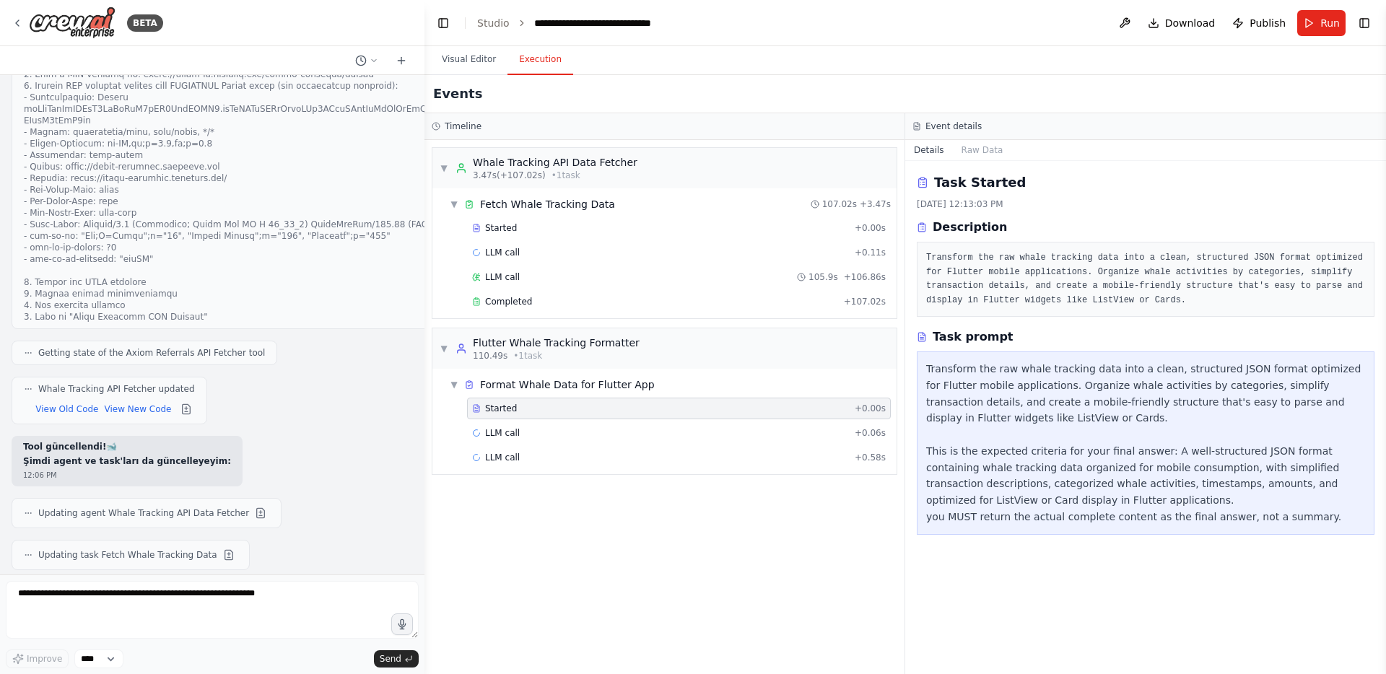
scroll to position [0, 0]
click at [632, 431] on div "LLM call + 0.06s" at bounding box center [679, 433] width 414 height 12
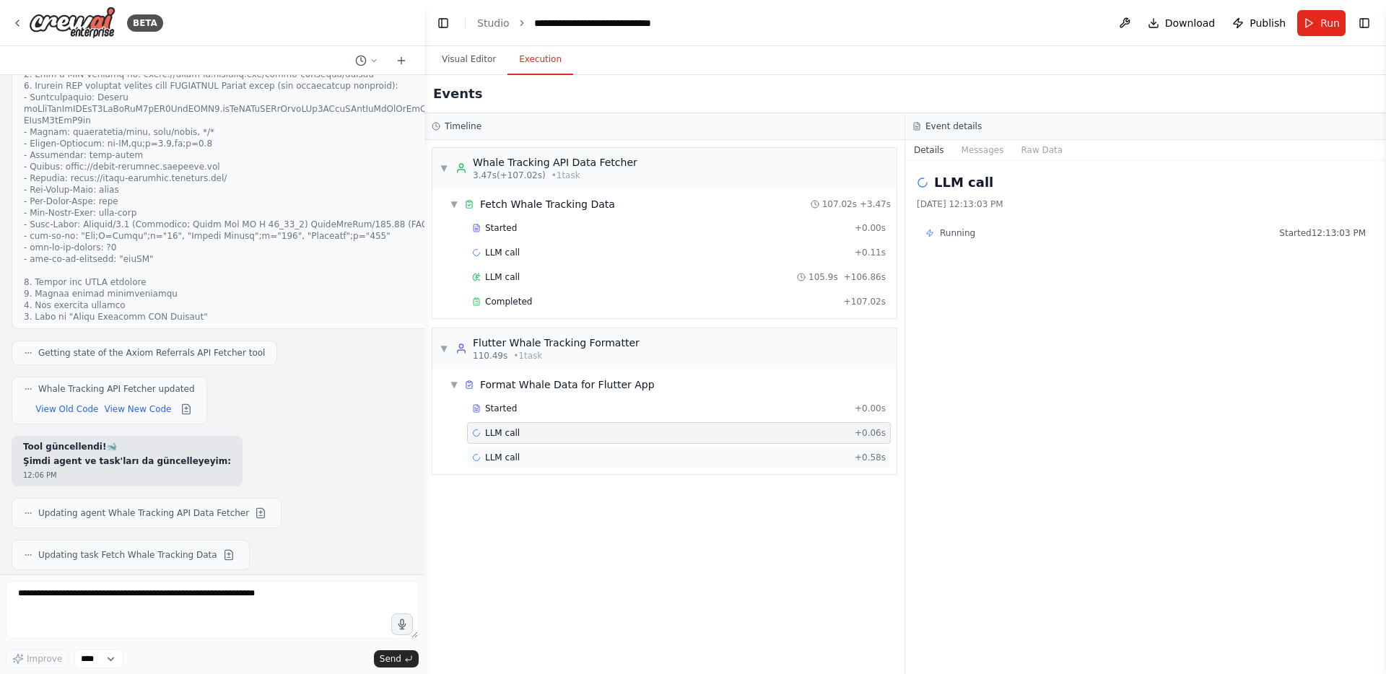
click at [608, 453] on div "LLM call + 0.58s" at bounding box center [679, 458] width 414 height 12
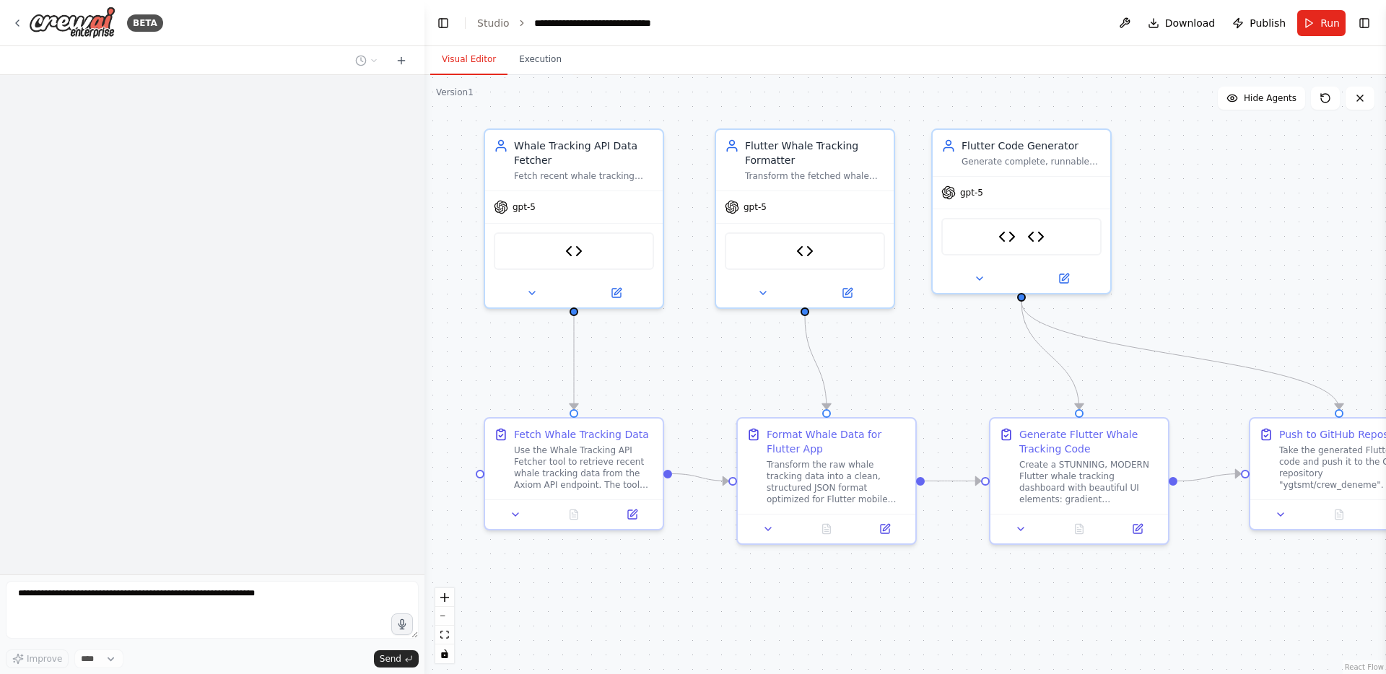
drag, startPoint x: 698, startPoint y: 384, endPoint x: 685, endPoint y: 366, distance: 22.2
click at [685, 366] on div ".deletable-edge-delete-btn { width: 20px; height: 20px; border: 0px solid #ffff…" at bounding box center [906, 374] width 962 height 599
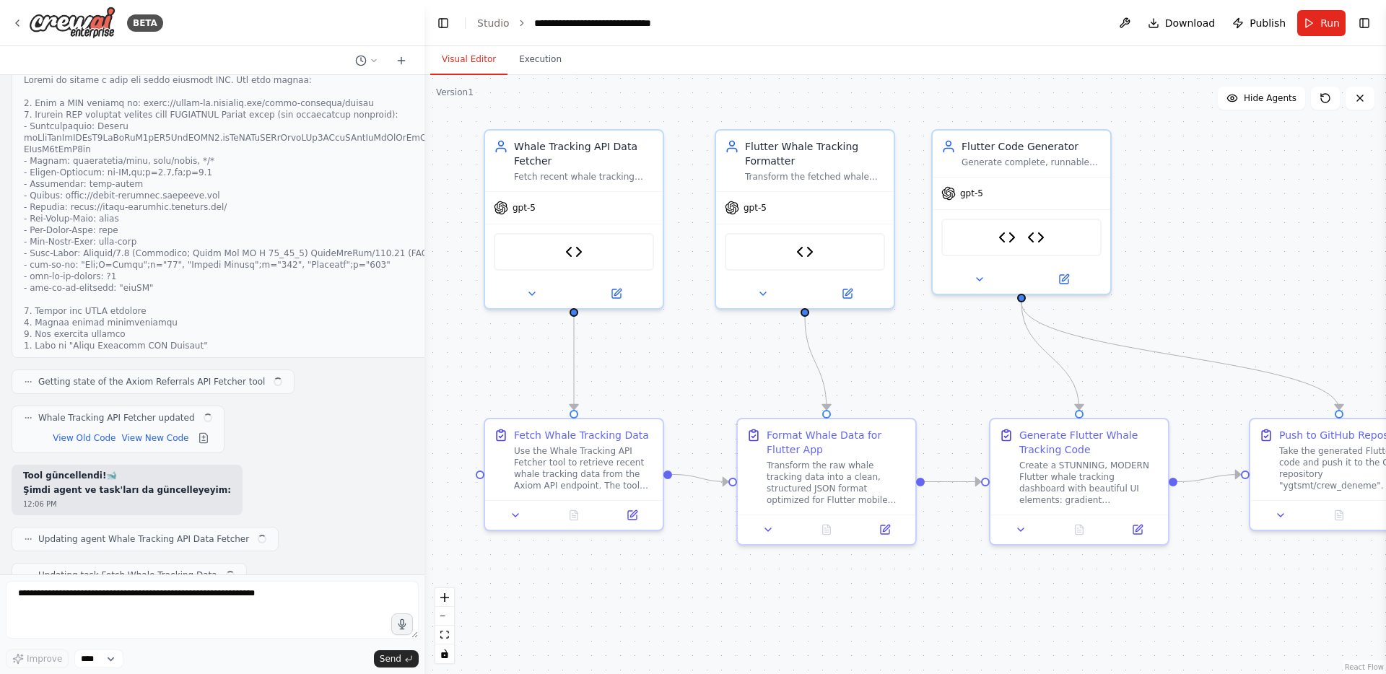
scroll to position [33496, 0]
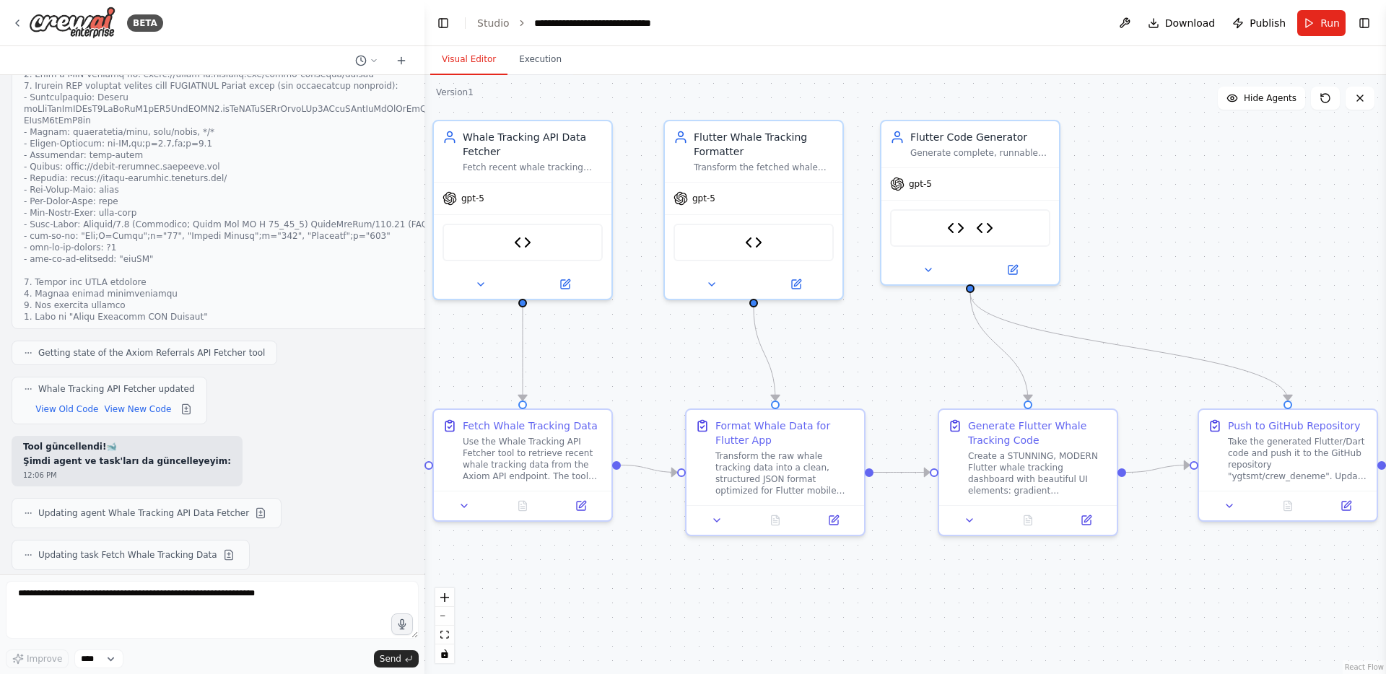
drag, startPoint x: 920, startPoint y: 367, endPoint x: 868, endPoint y: 358, distance: 52.7
click at [868, 358] on div ".deletable-edge-delete-btn { width: 20px; height: 20px; border: 0px solid #ffff…" at bounding box center [906, 374] width 962 height 599
click at [243, 588] on textarea at bounding box center [212, 610] width 413 height 58
type textarea "**********"
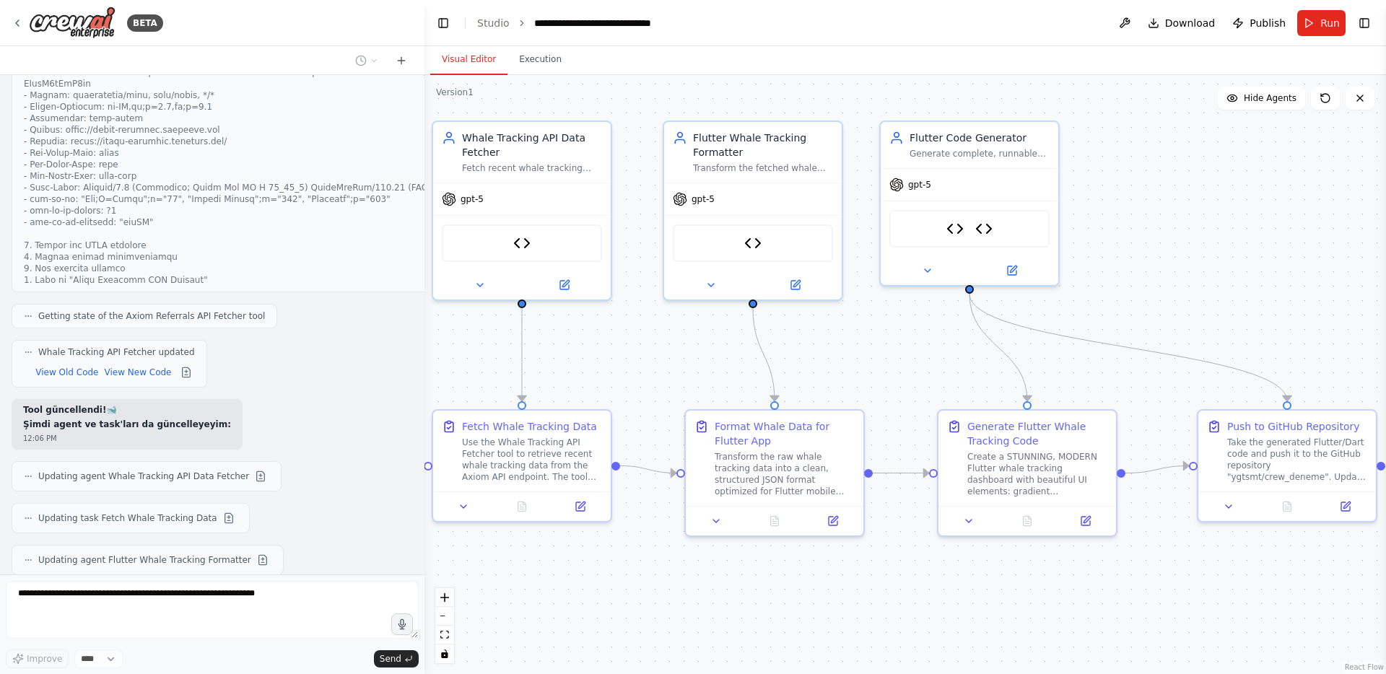
scroll to position [33582, 0]
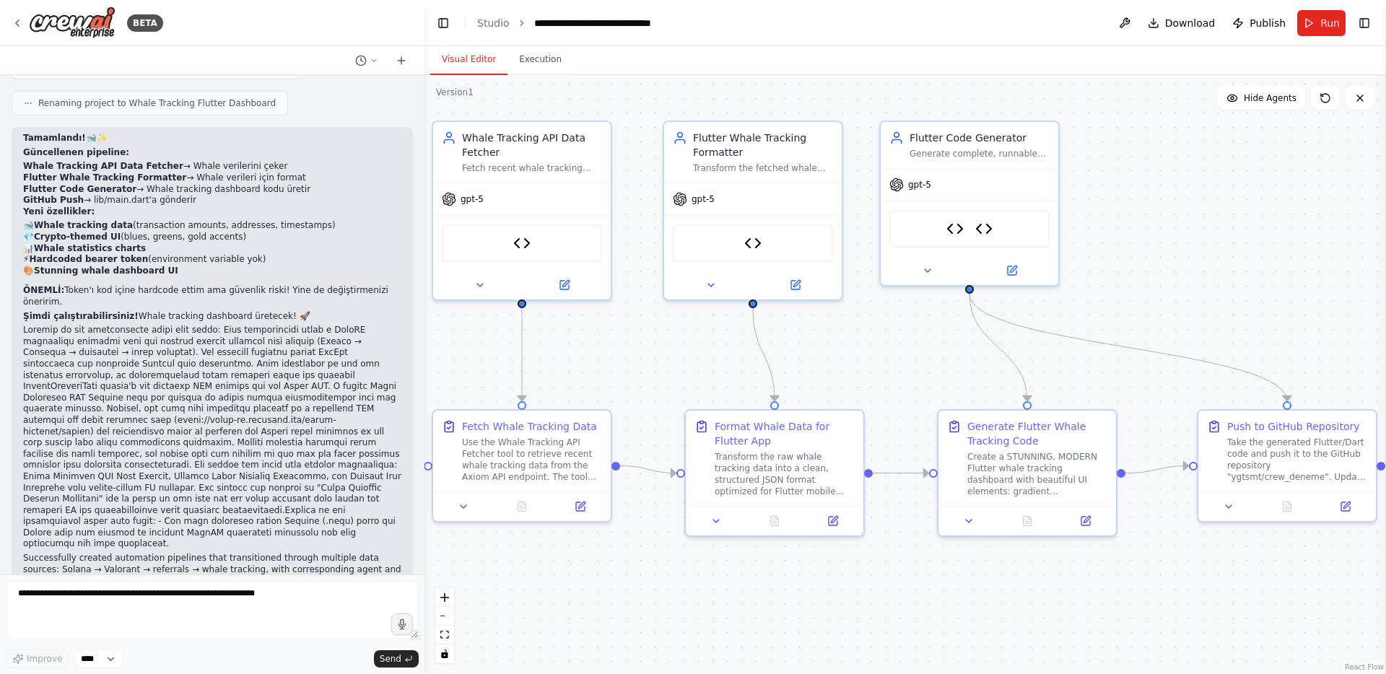
click at [677, 360] on div ".deletable-edge-delete-btn { width: 20px; height: 20px; border: 0px solid #ffff…" at bounding box center [906, 374] width 962 height 599
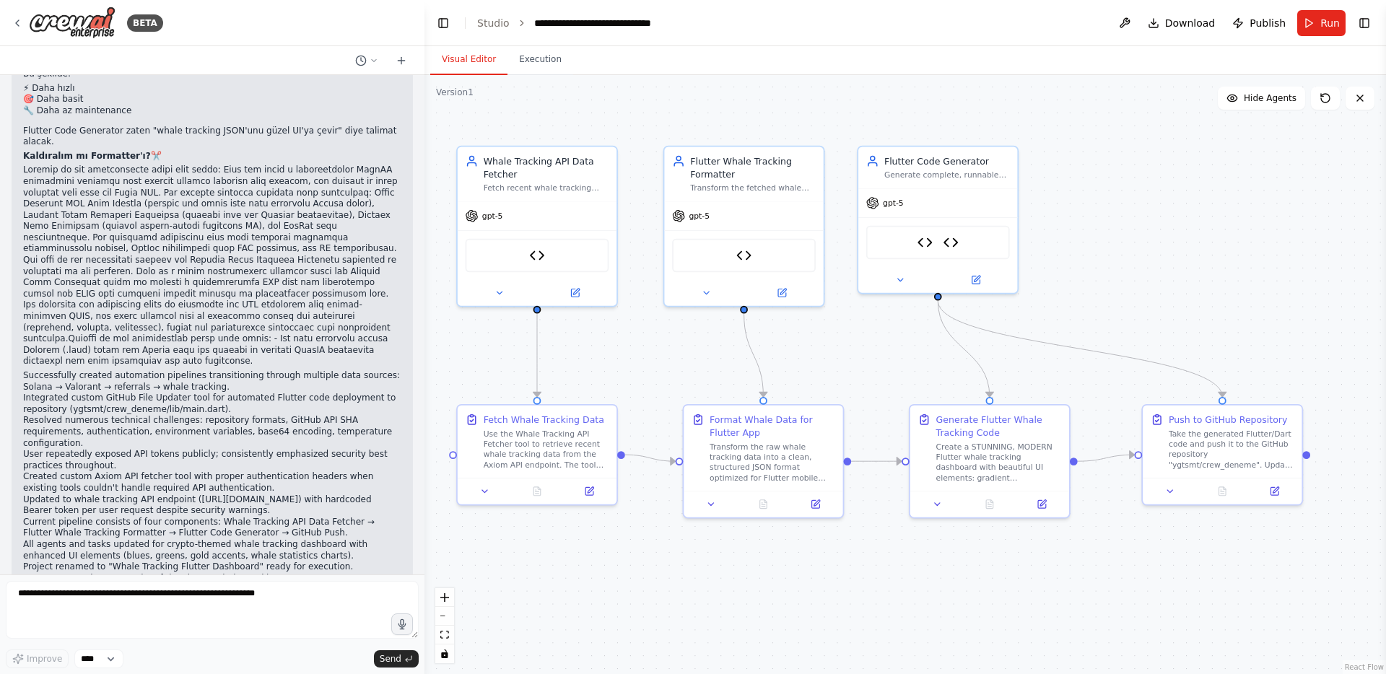
scroll to position [35315, 0]
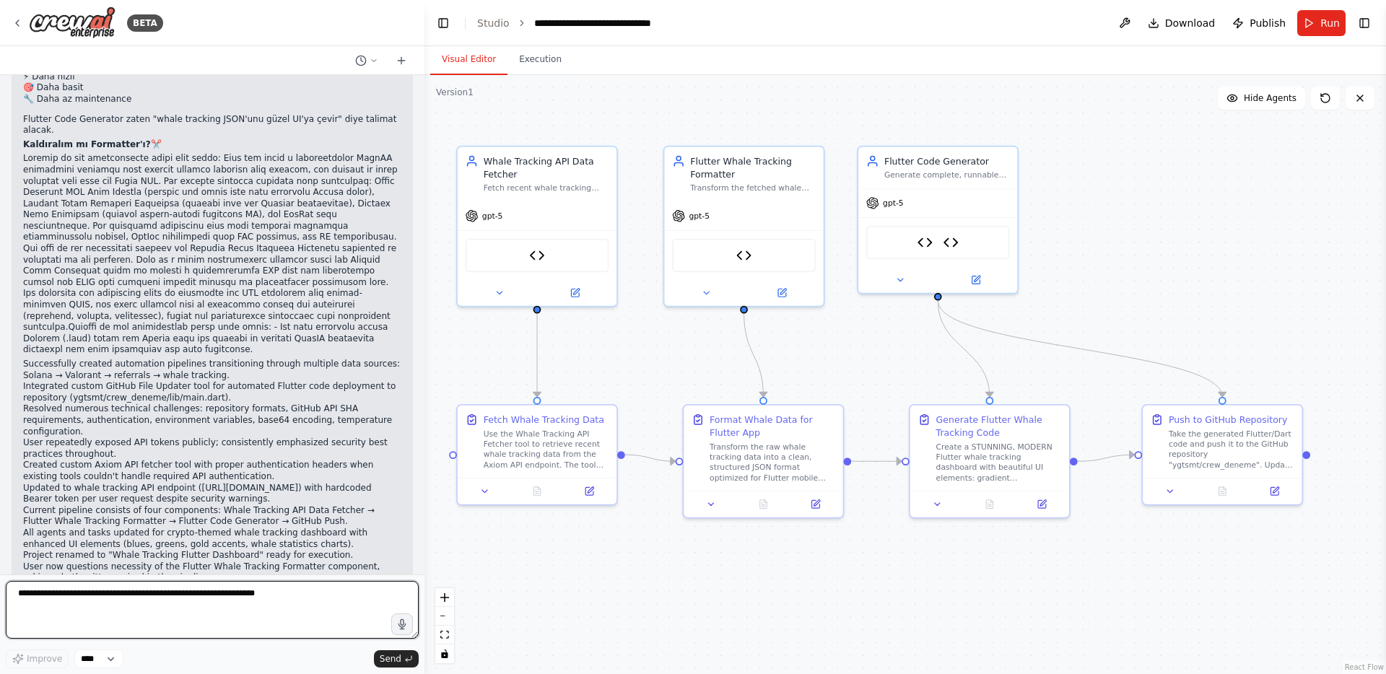
click at [281, 596] on textarea at bounding box center [212, 610] width 413 height 58
type textarea "**********"
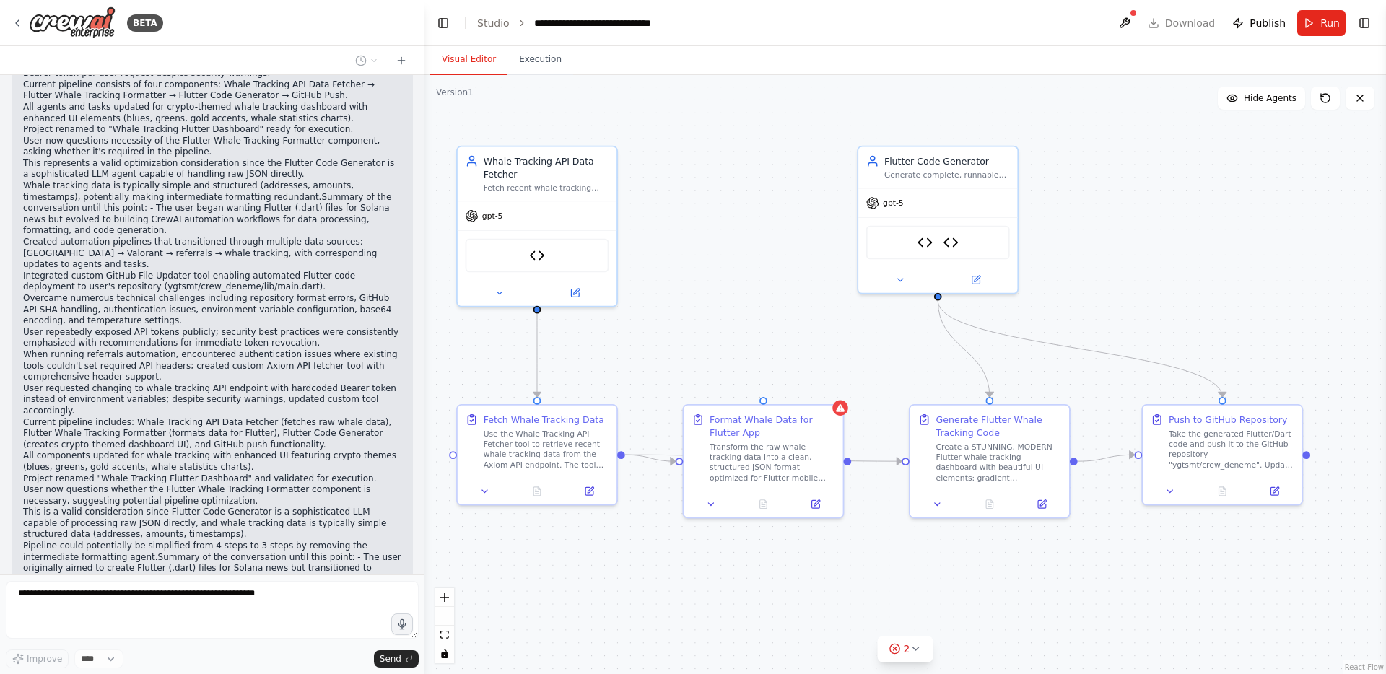
scroll to position [35831, 0]
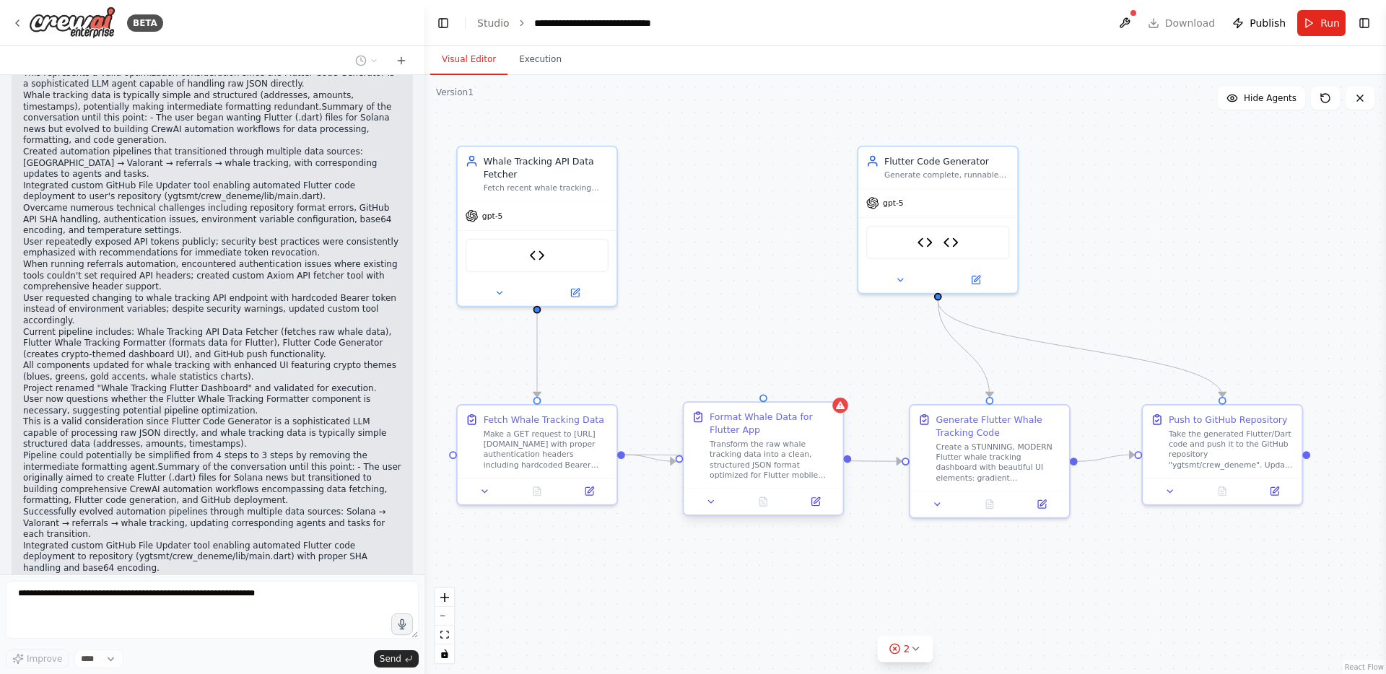
click at [785, 414] on div "Format Whale Data for Flutter App" at bounding box center [773, 424] width 126 height 26
click at [833, 387] on icon at bounding box center [832, 390] width 6 height 8
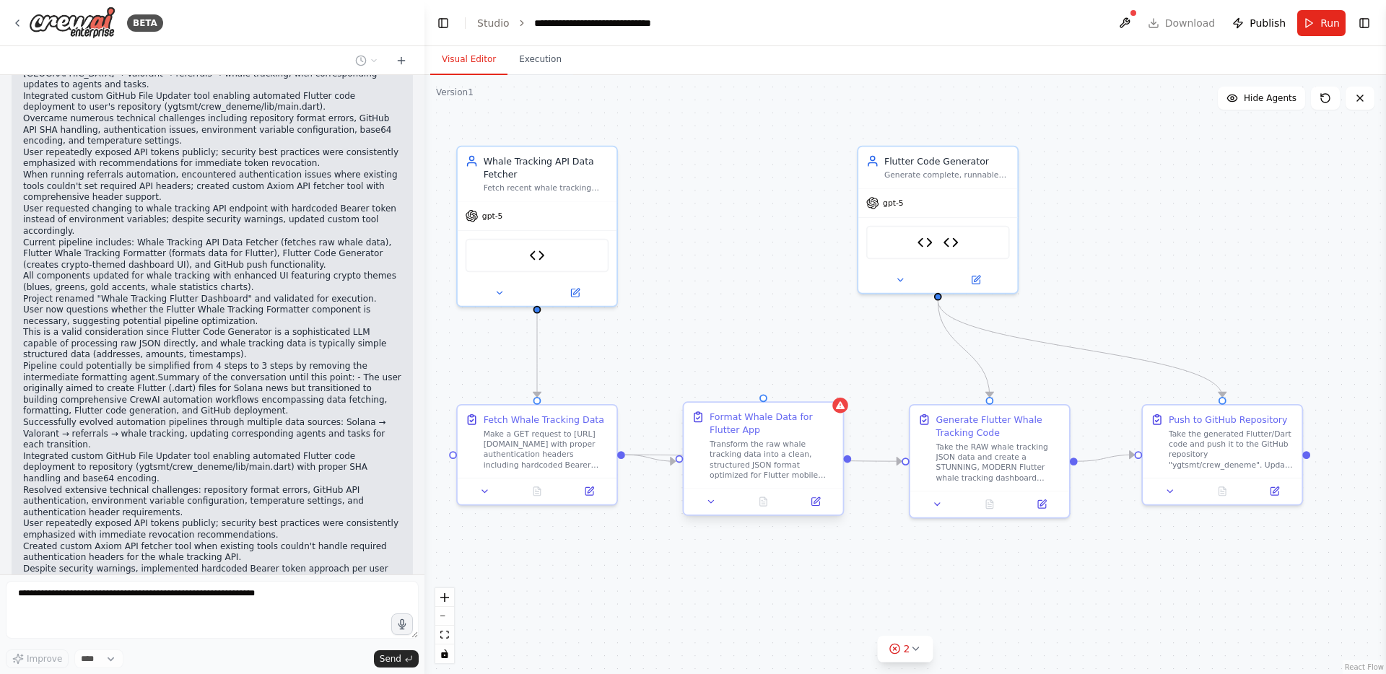
scroll to position [36011, 0]
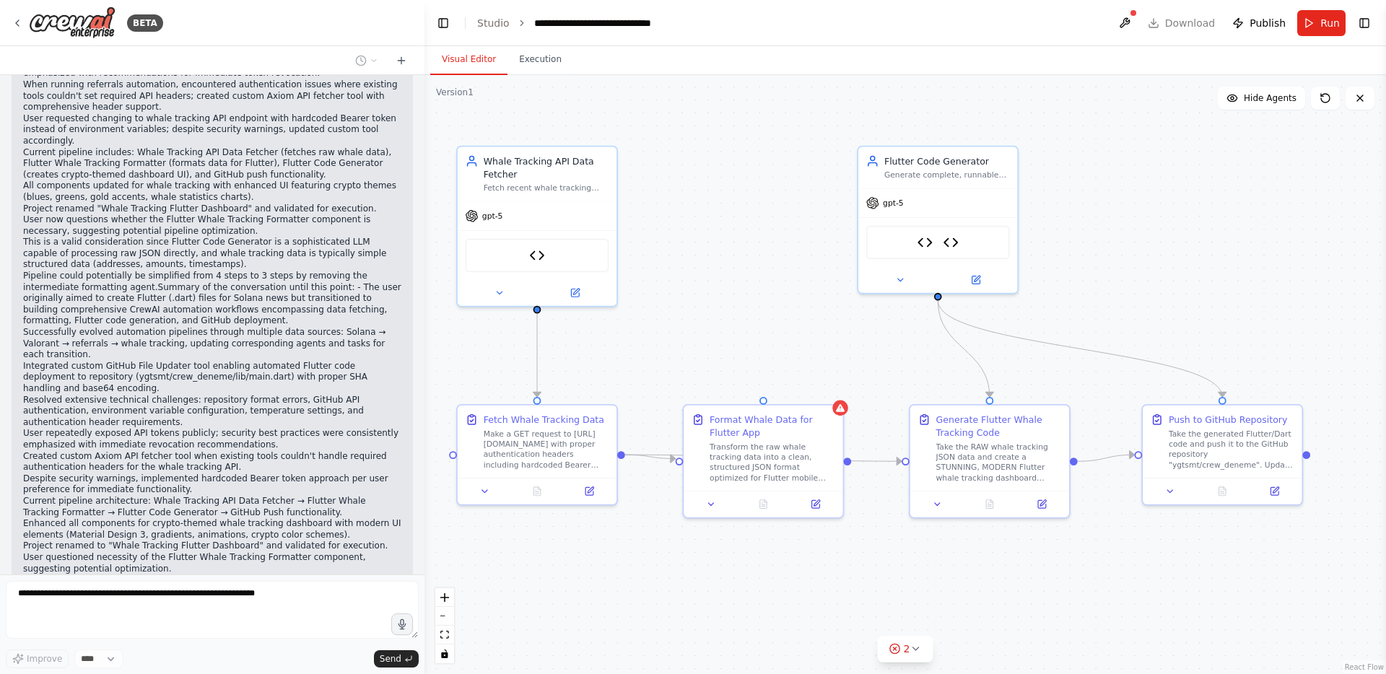
click at [760, 354] on div ".deletable-edge-delete-btn { width: 20px; height: 20px; border: 0px solid #ffff…" at bounding box center [906, 374] width 962 height 599
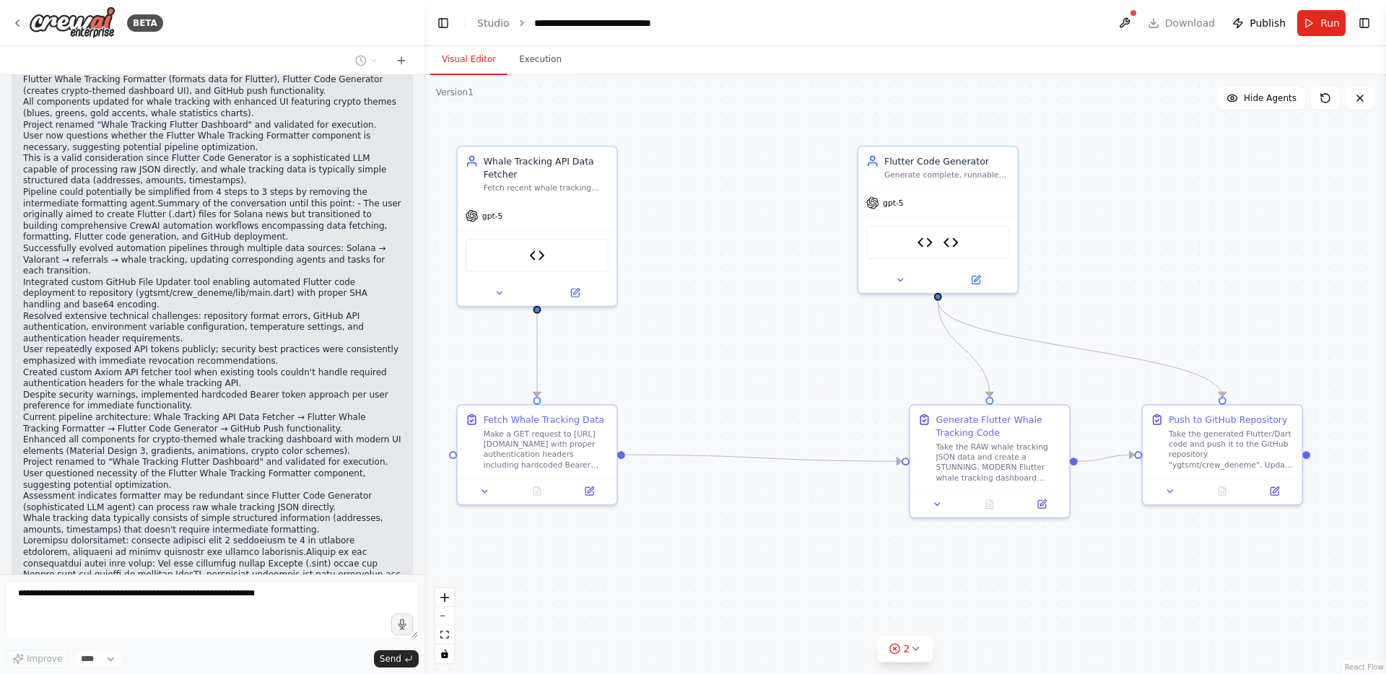
click at [799, 427] on div ".deletable-edge-delete-btn { width: 20px; height: 20px; border: 0px solid #ffff…" at bounding box center [906, 374] width 962 height 599
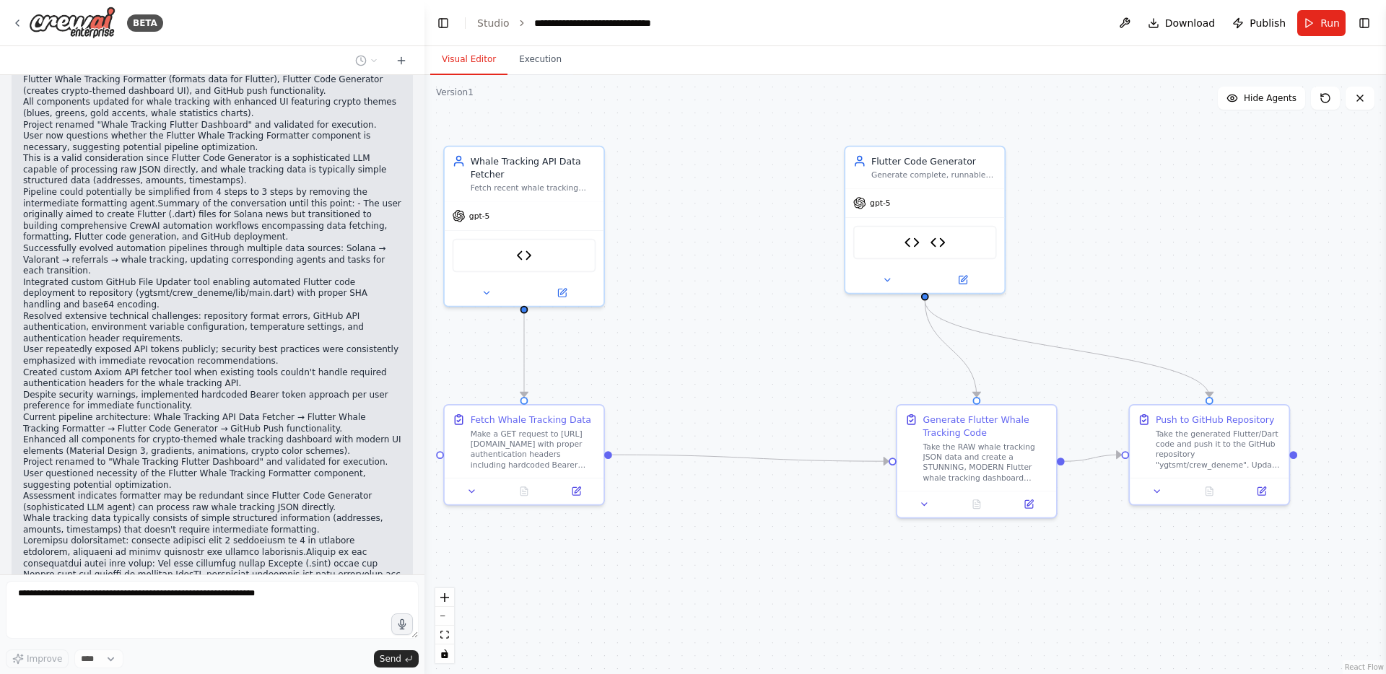
drag, startPoint x: 766, startPoint y: 378, endPoint x: 723, endPoint y: 378, distance: 43.3
click at [723, 378] on div ".deletable-edge-delete-btn { width: 20px; height: 20px; border: 0px solid #ffff…" at bounding box center [906, 374] width 962 height 599
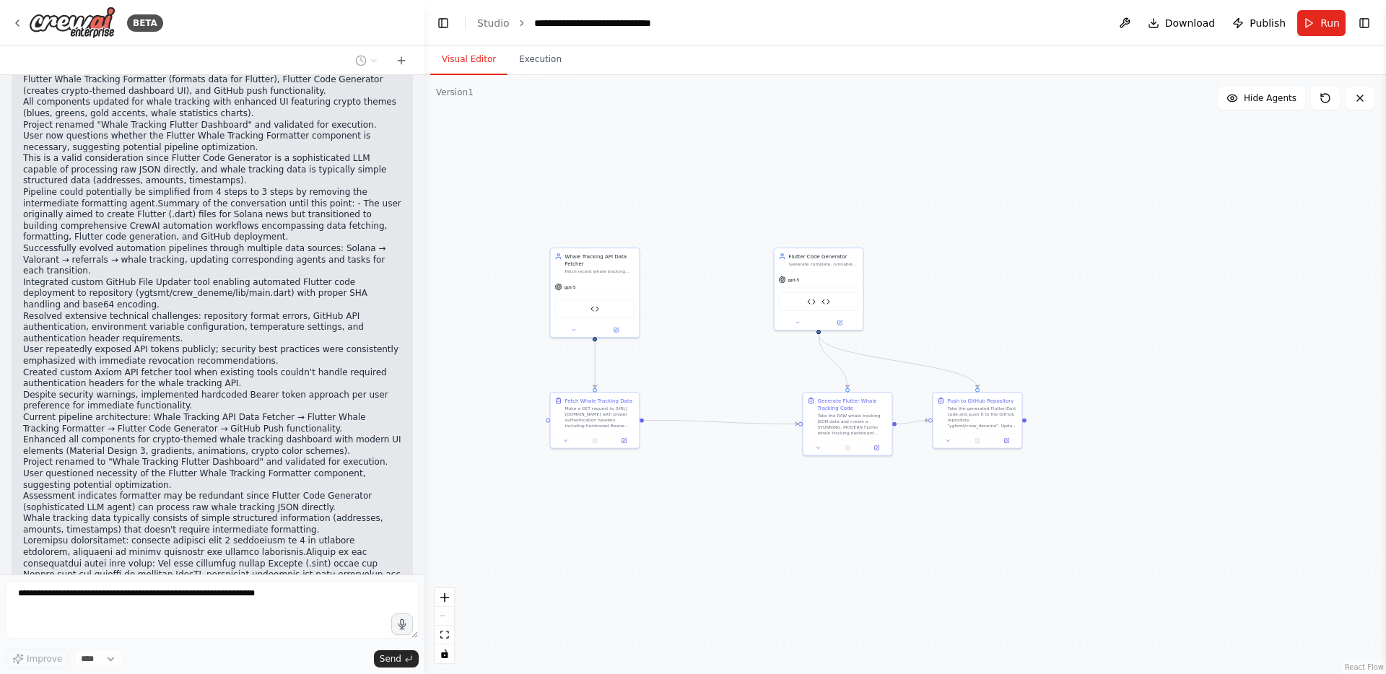
scroll to position [36131, 0]
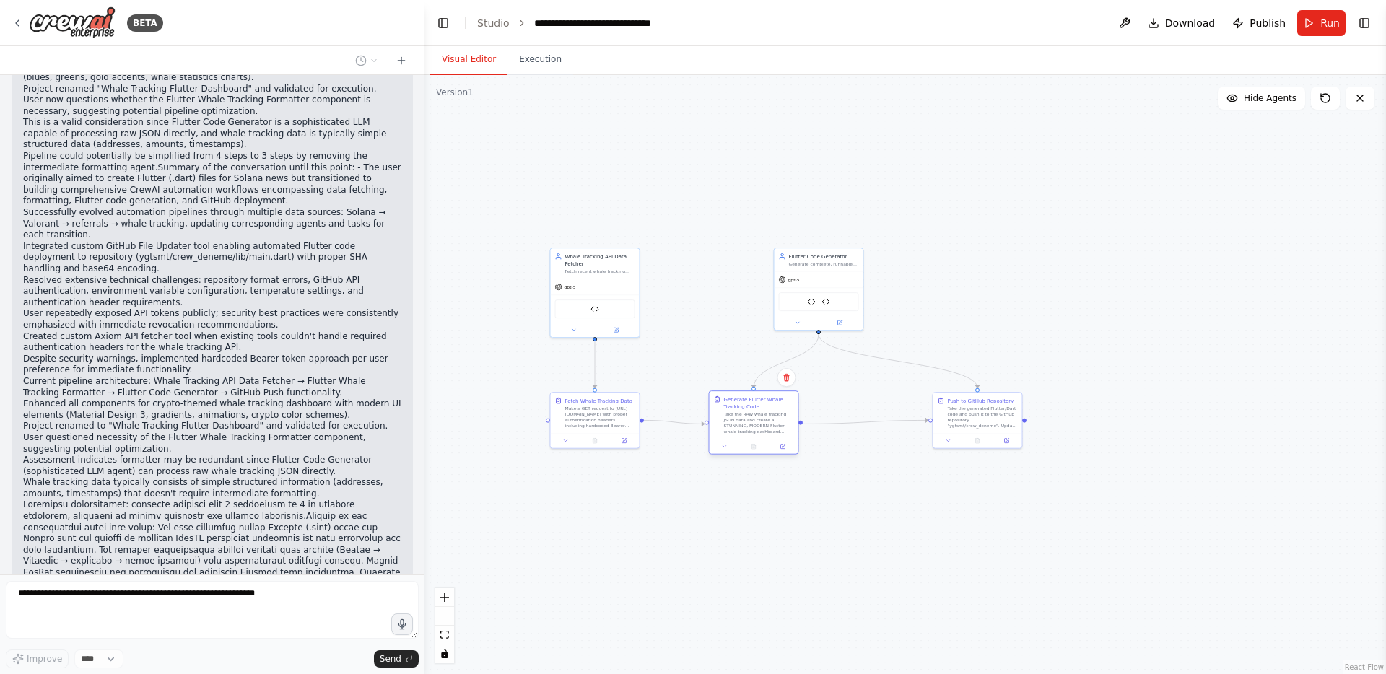
drag, startPoint x: 817, startPoint y: 422, endPoint x: 722, endPoint y: 419, distance: 94.6
click at [722, 419] on div "Generate Flutter Whale Tracking Code Take the RAW whale tracking JSON data and …" at bounding box center [754, 415] width 80 height 39
click at [918, 305] on div ".deletable-edge-delete-btn { width: 20px; height: 20px; border: 0px solid #ffff…" at bounding box center [906, 374] width 962 height 599
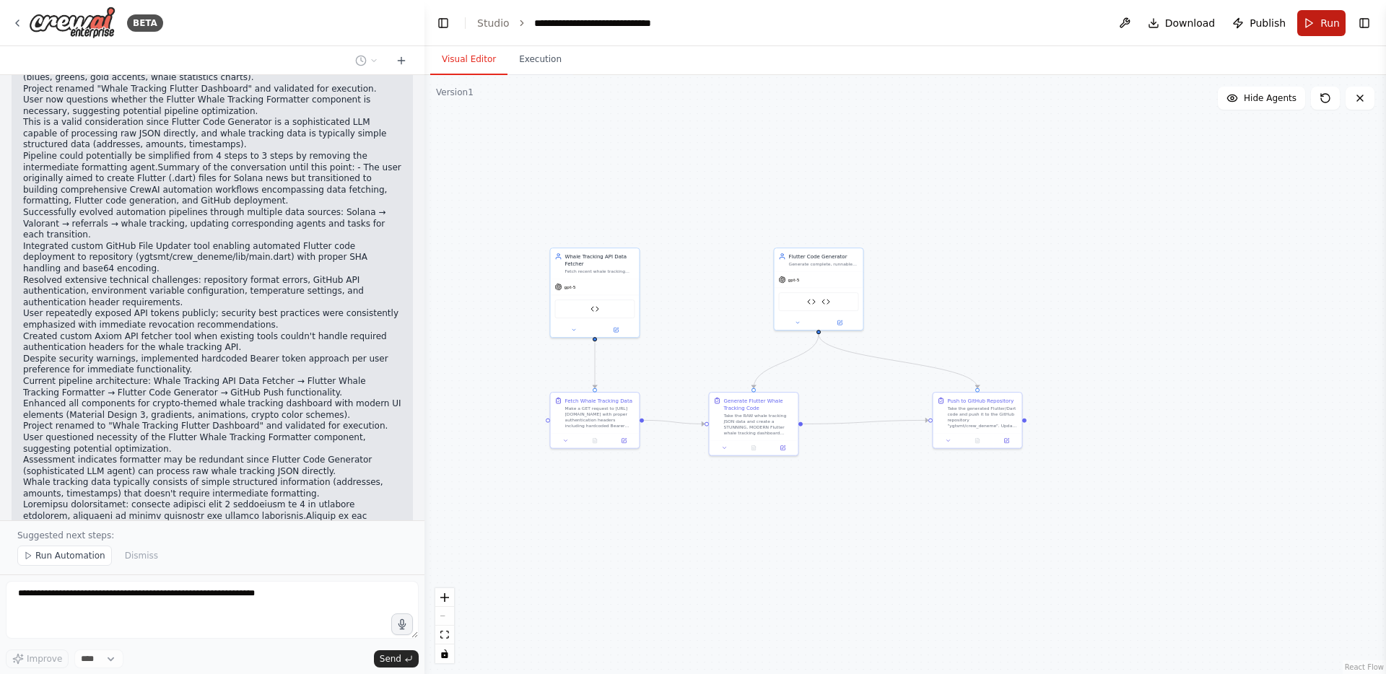
click at [1308, 25] on button "Run" at bounding box center [1321, 23] width 48 height 26
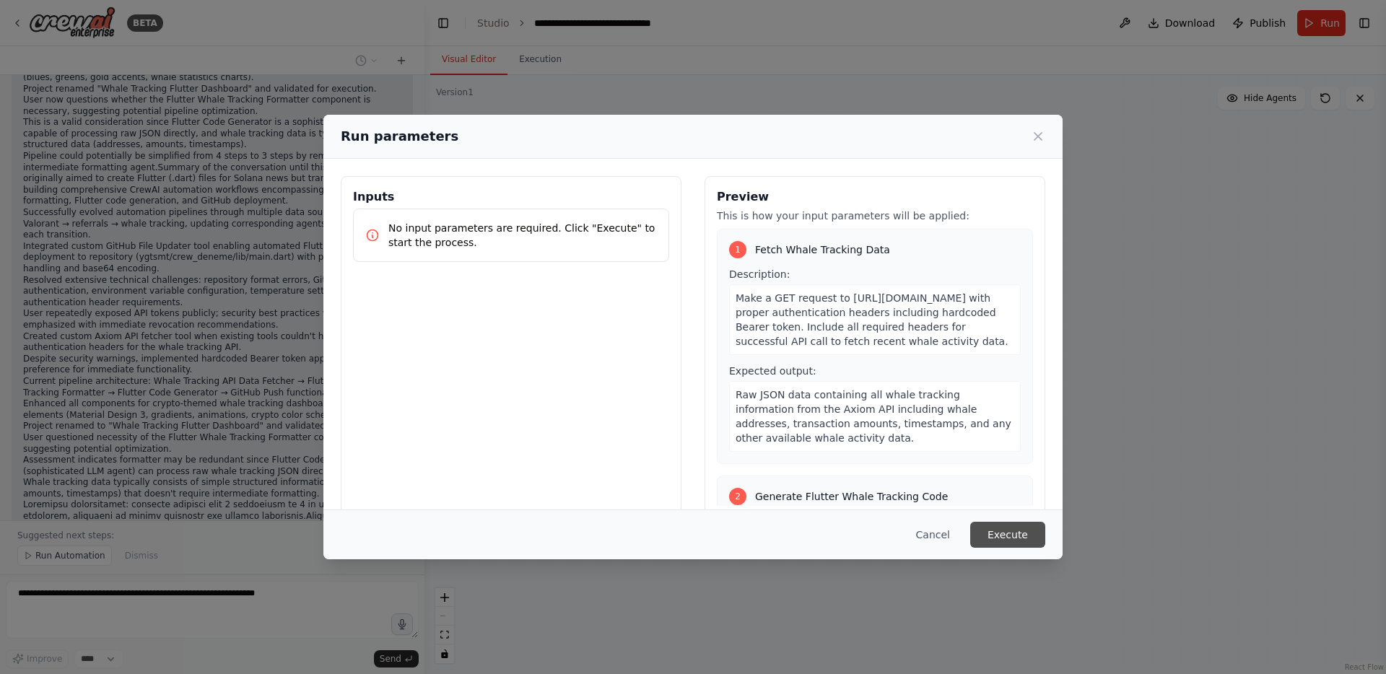
click at [1026, 539] on button "Execute" at bounding box center [1007, 535] width 75 height 26
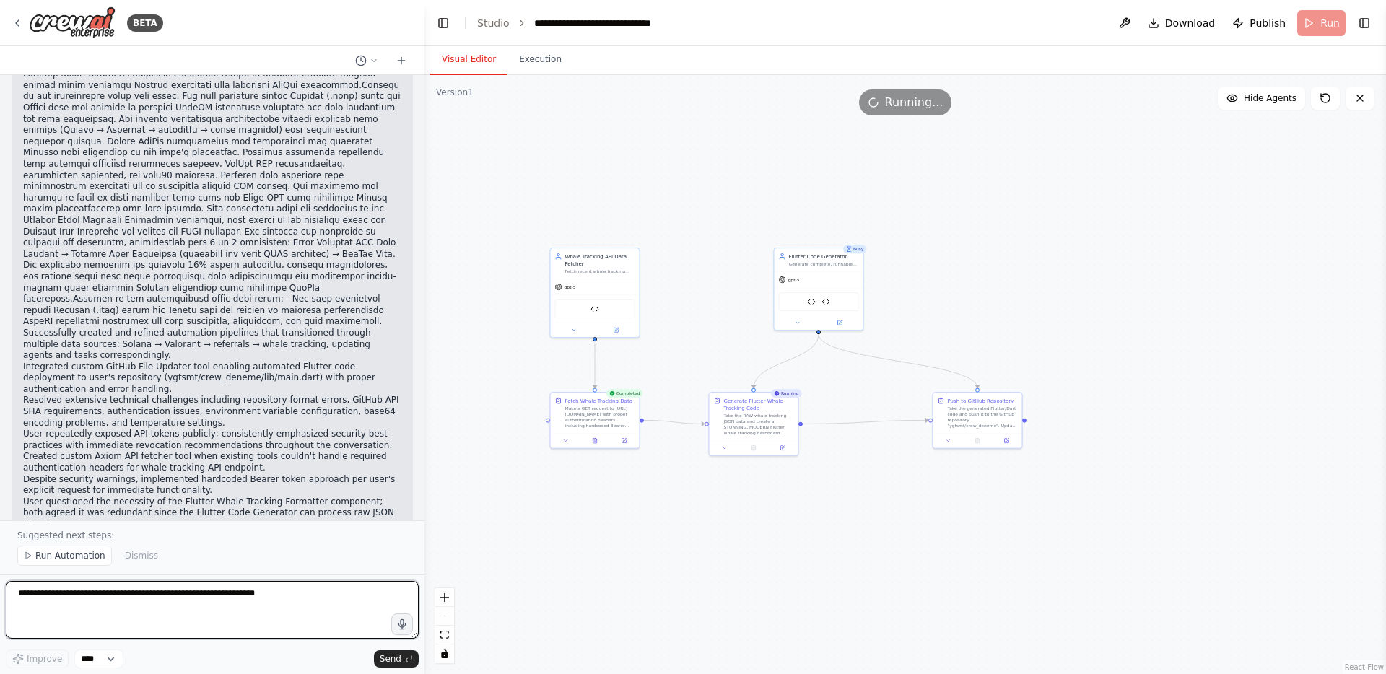
scroll to position [39513, 0]
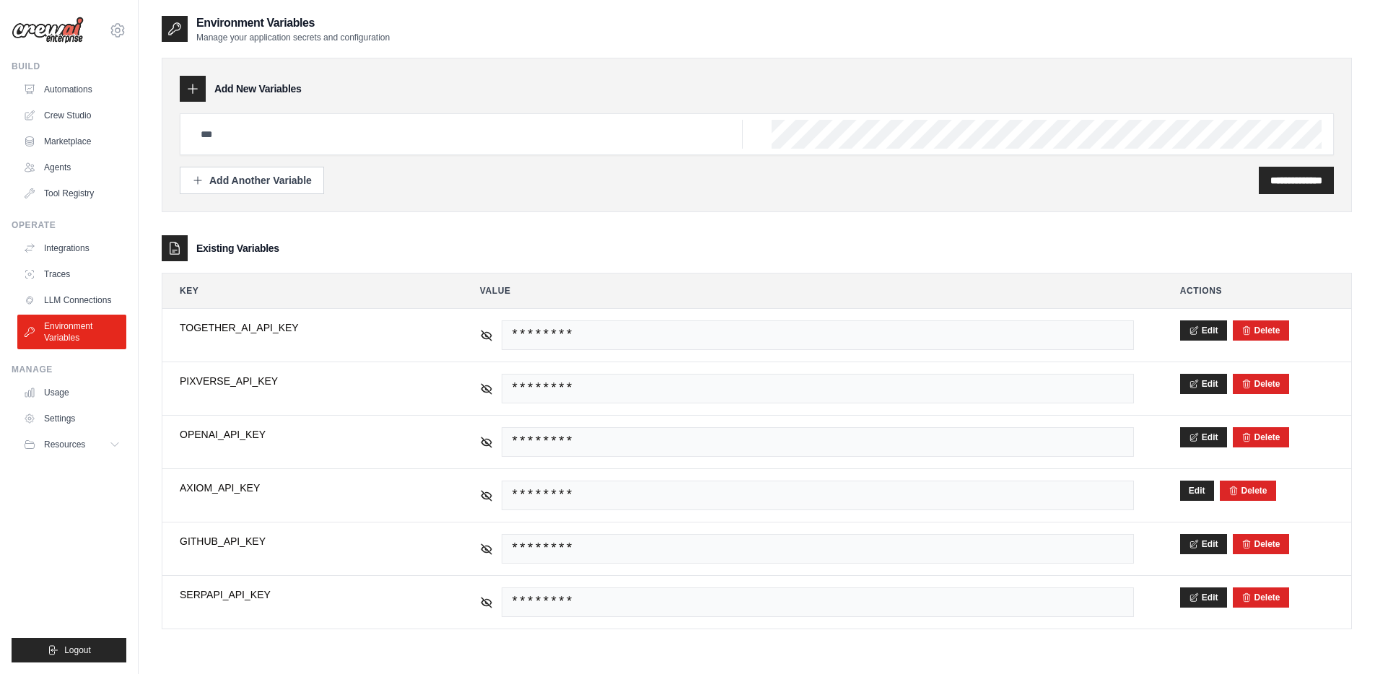
scroll to position [29, 0]
